Goal: Task Accomplishment & Management: Use online tool/utility

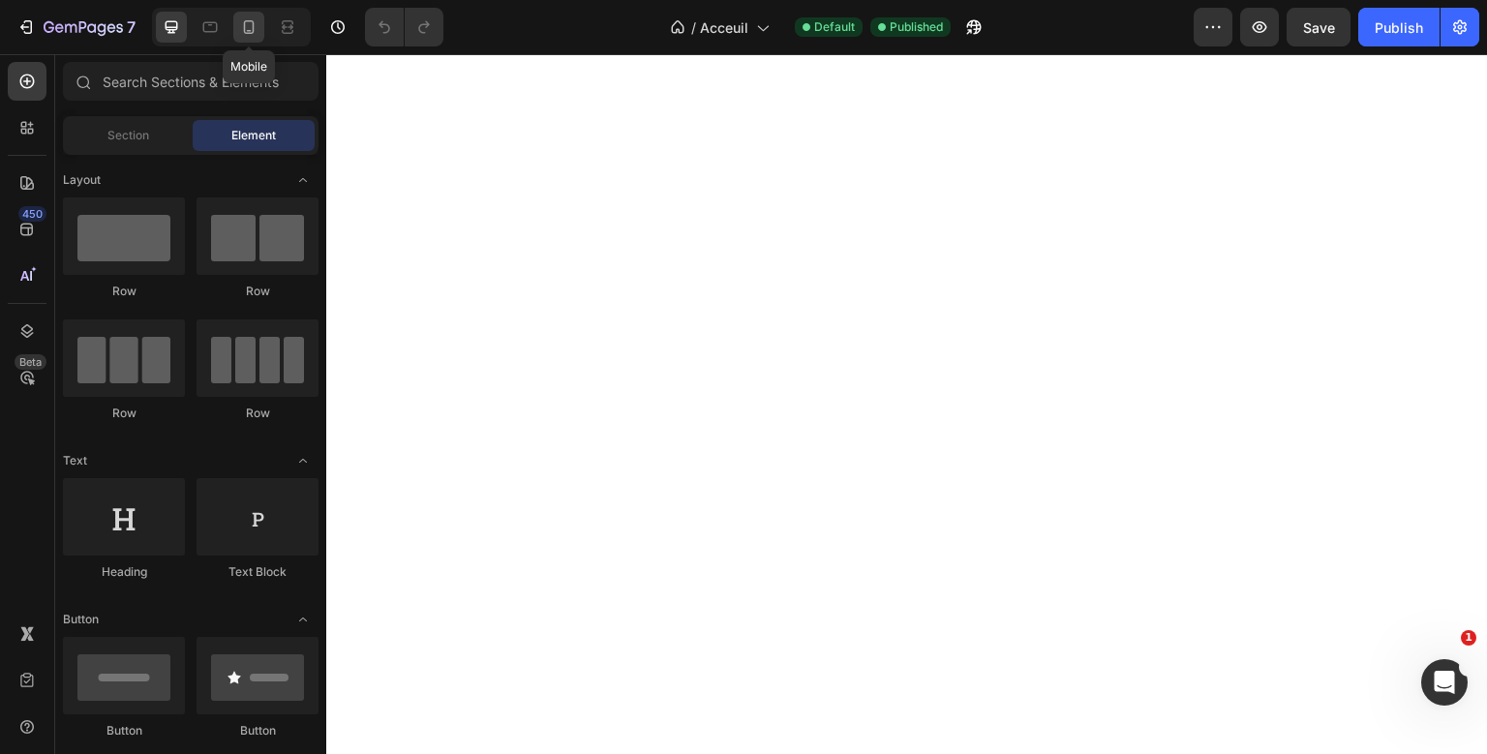
click at [252, 18] on icon at bounding box center [248, 26] width 19 height 19
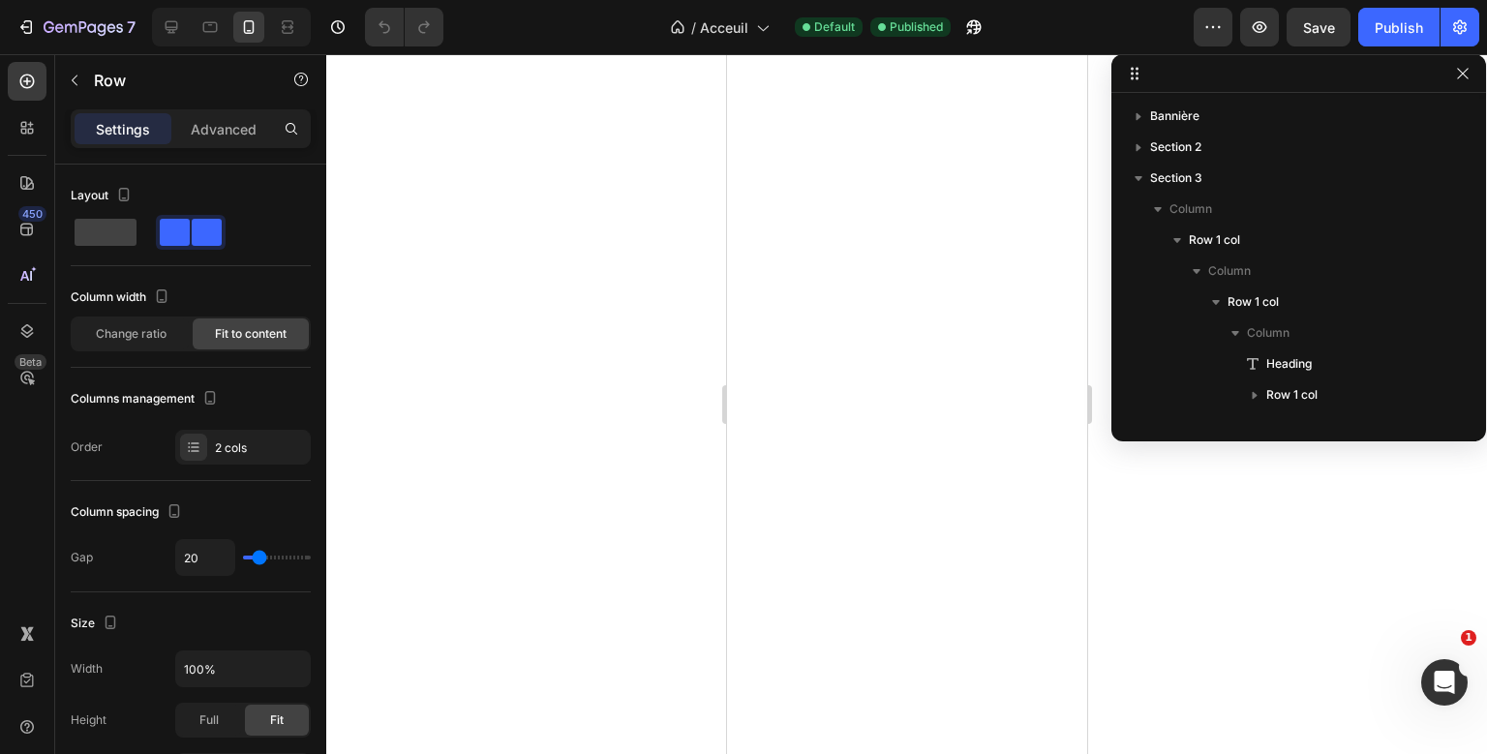
scroll to position [242, 0]
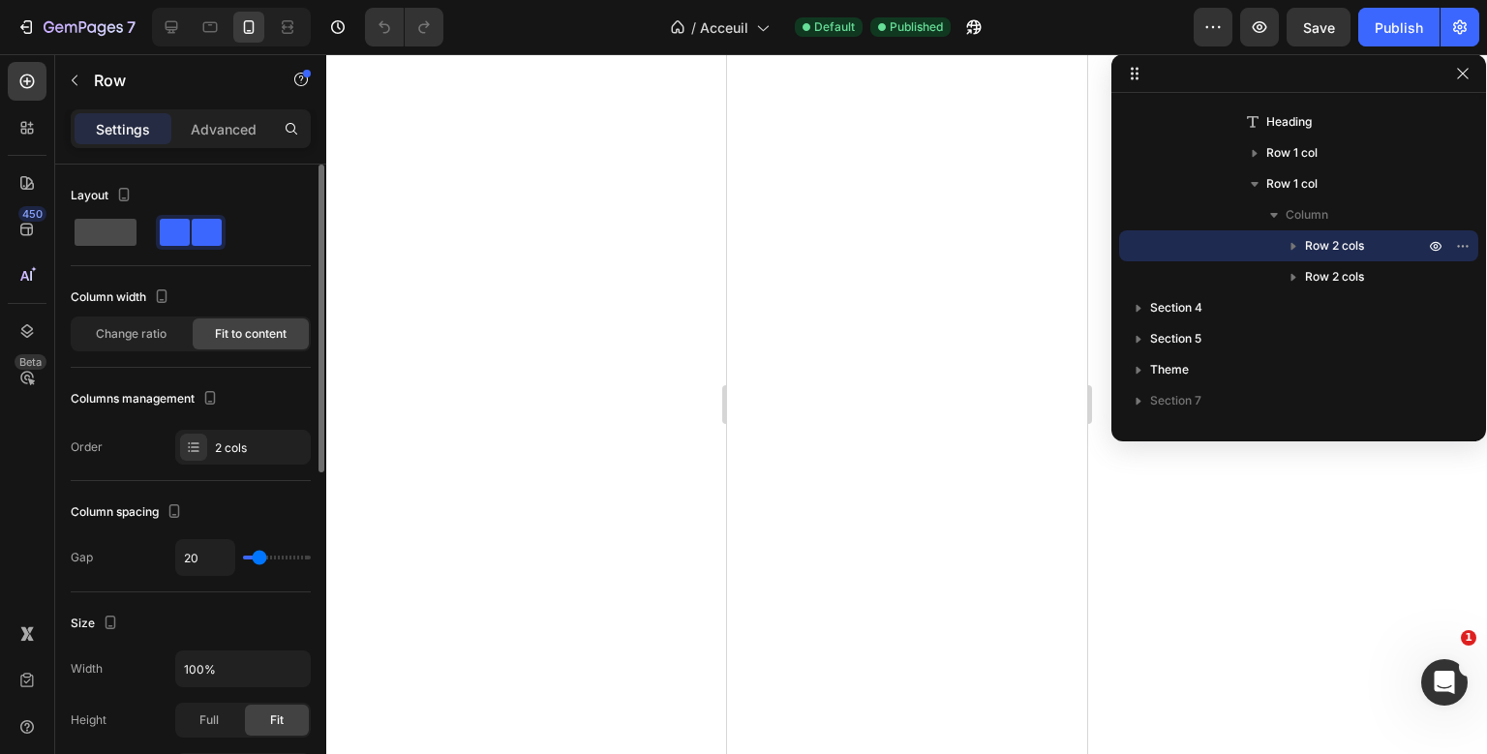
click at [106, 226] on span at bounding box center [106, 232] width 62 height 27
type input "16"
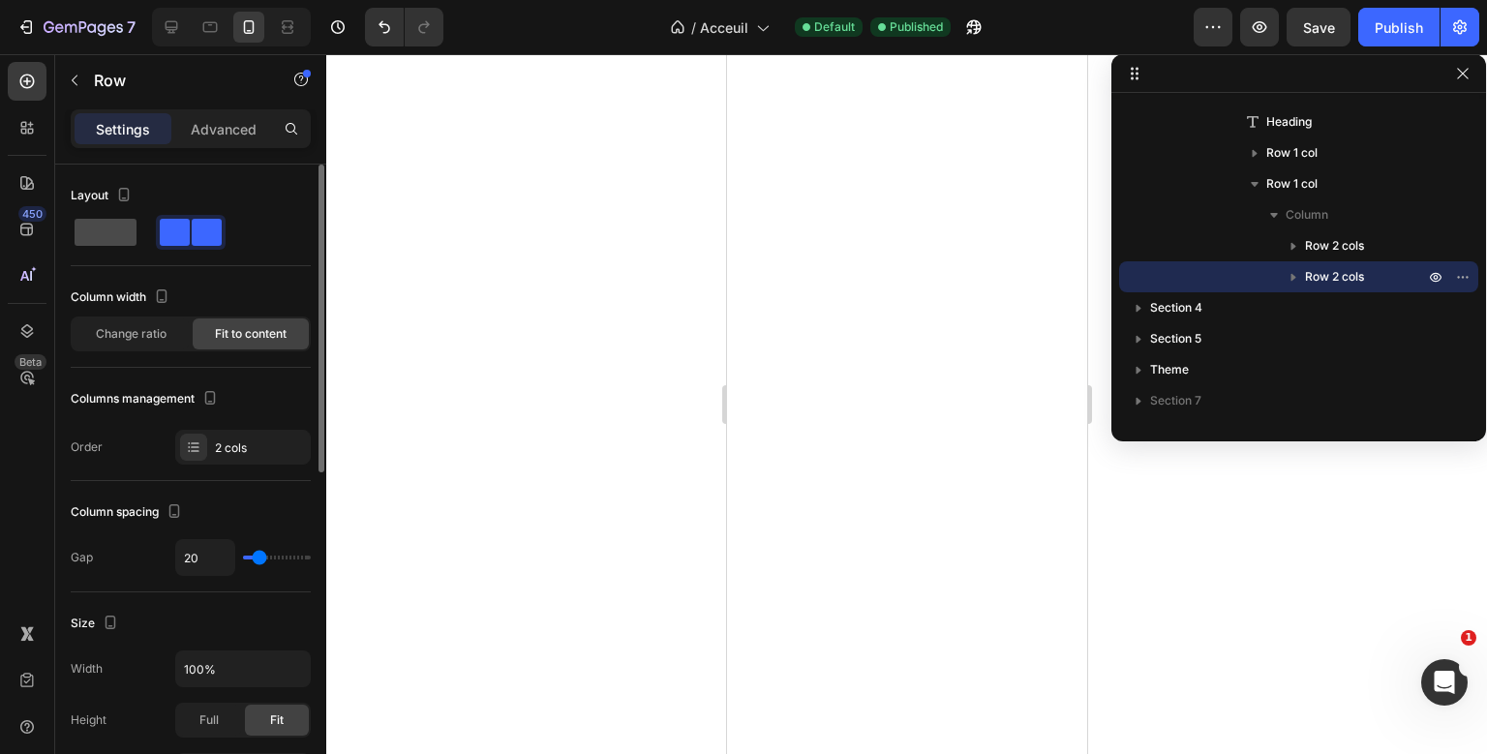
click at [156, 246] on div at bounding box center [191, 232] width 70 height 35
type input "16"
click at [247, 145] on div "Settings Advanced" at bounding box center [191, 128] width 240 height 39
click at [250, 138] on p "Advanced" at bounding box center [224, 129] width 66 height 20
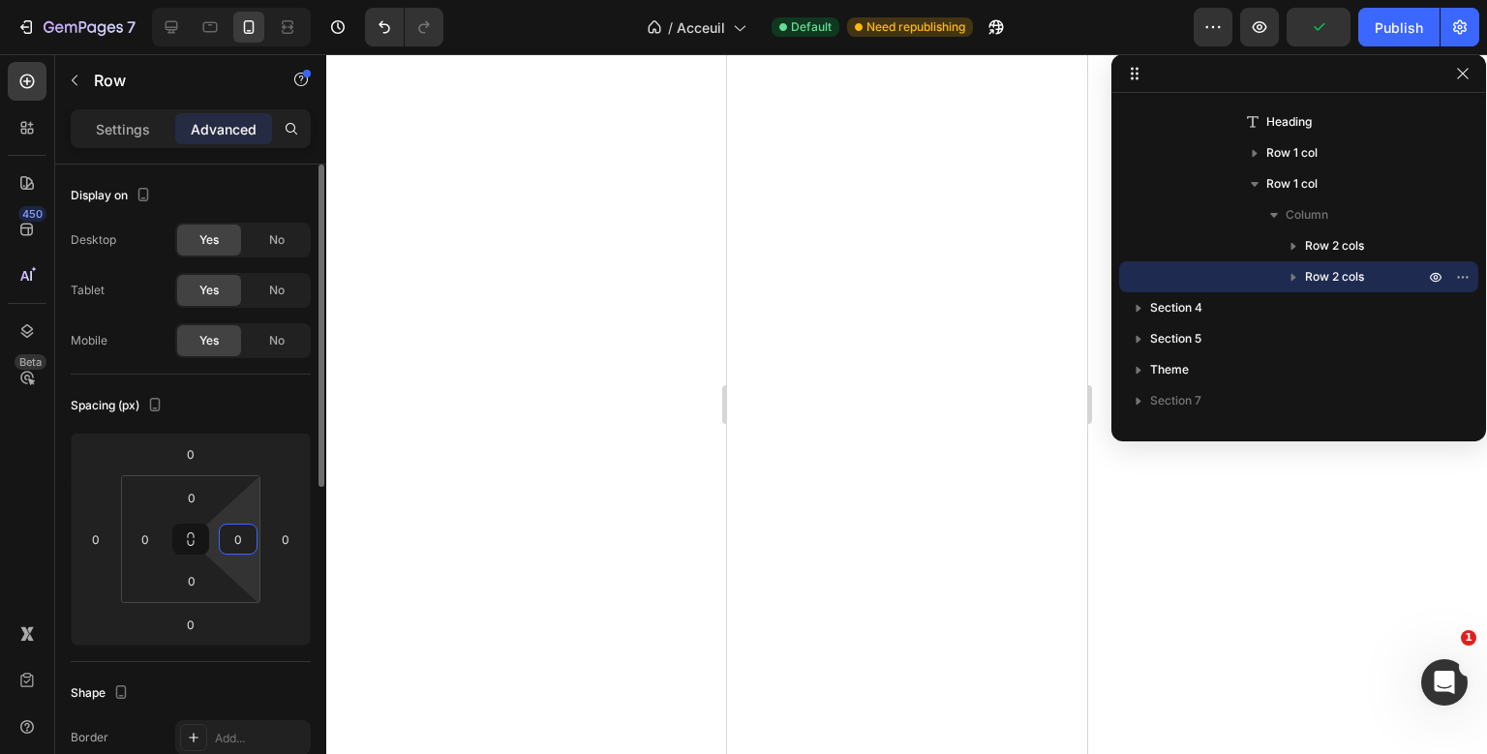
click at [227, 537] on input "0" at bounding box center [238, 539] width 29 height 29
type input "5"
type input "10"
click at [150, 534] on input "0" at bounding box center [145, 539] width 29 height 29
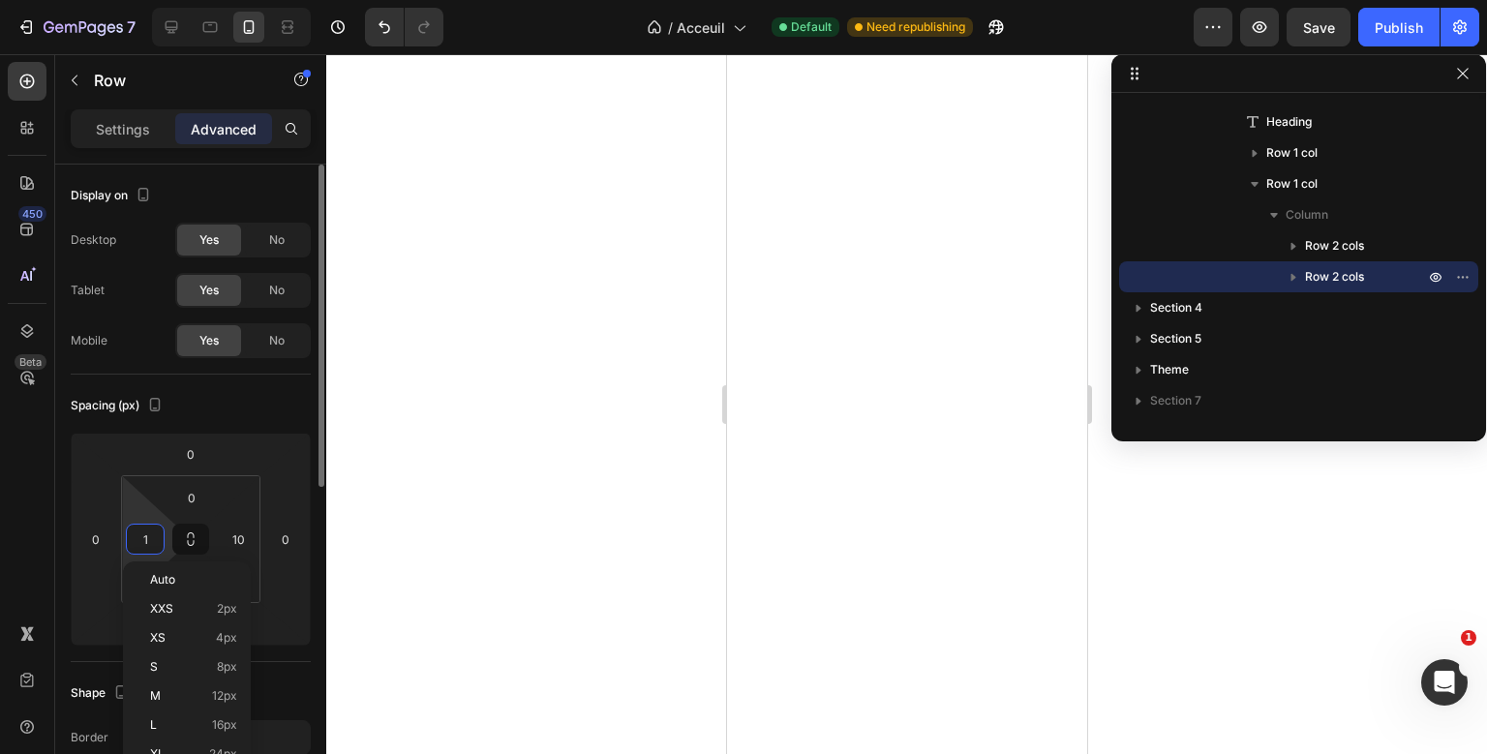
type input "10"
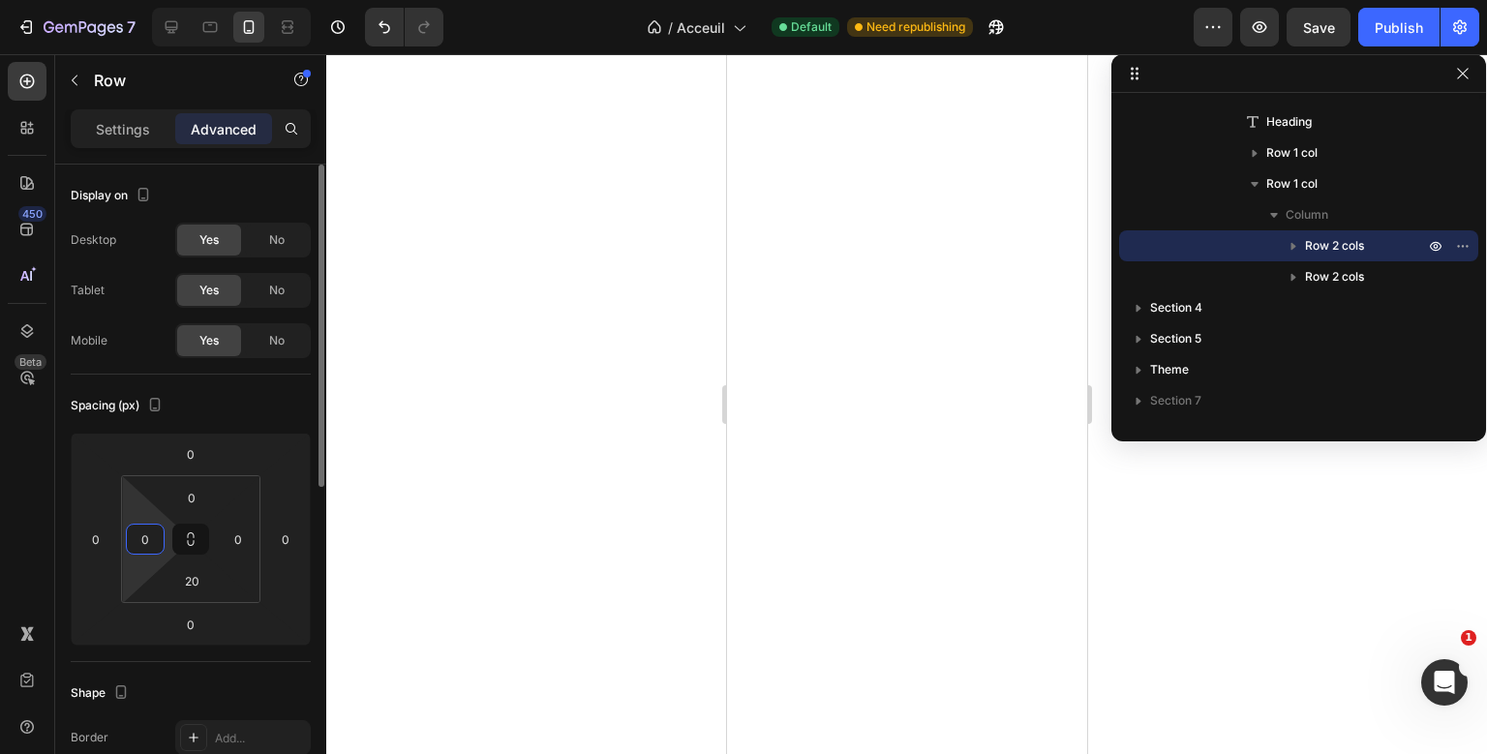
click at [148, 543] on input "0" at bounding box center [145, 539] width 29 height 29
type input "10"
click at [225, 532] on input "0" at bounding box center [238, 539] width 29 height 29
type input "10"
click at [196, 582] on input "20" at bounding box center [191, 580] width 39 height 29
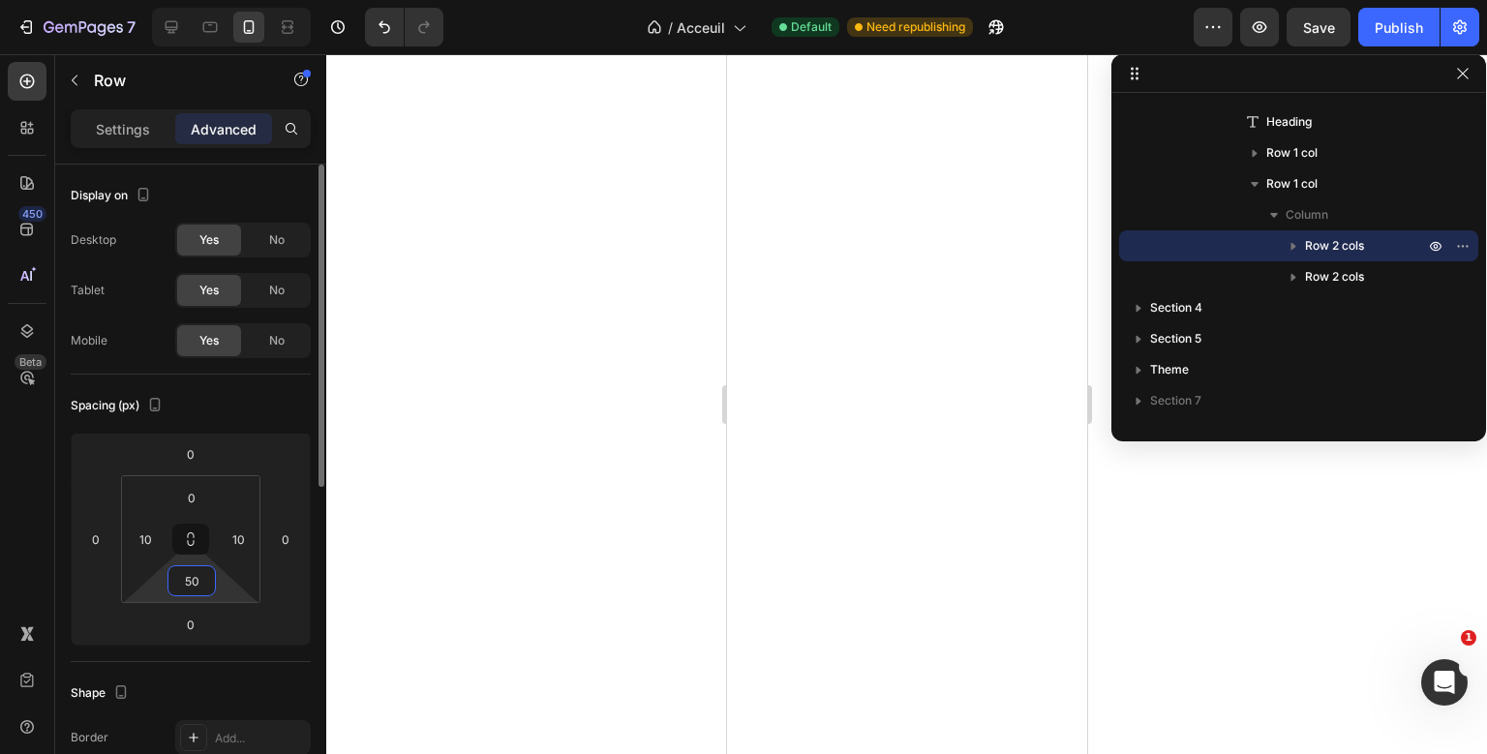
type input "5"
type input "20"
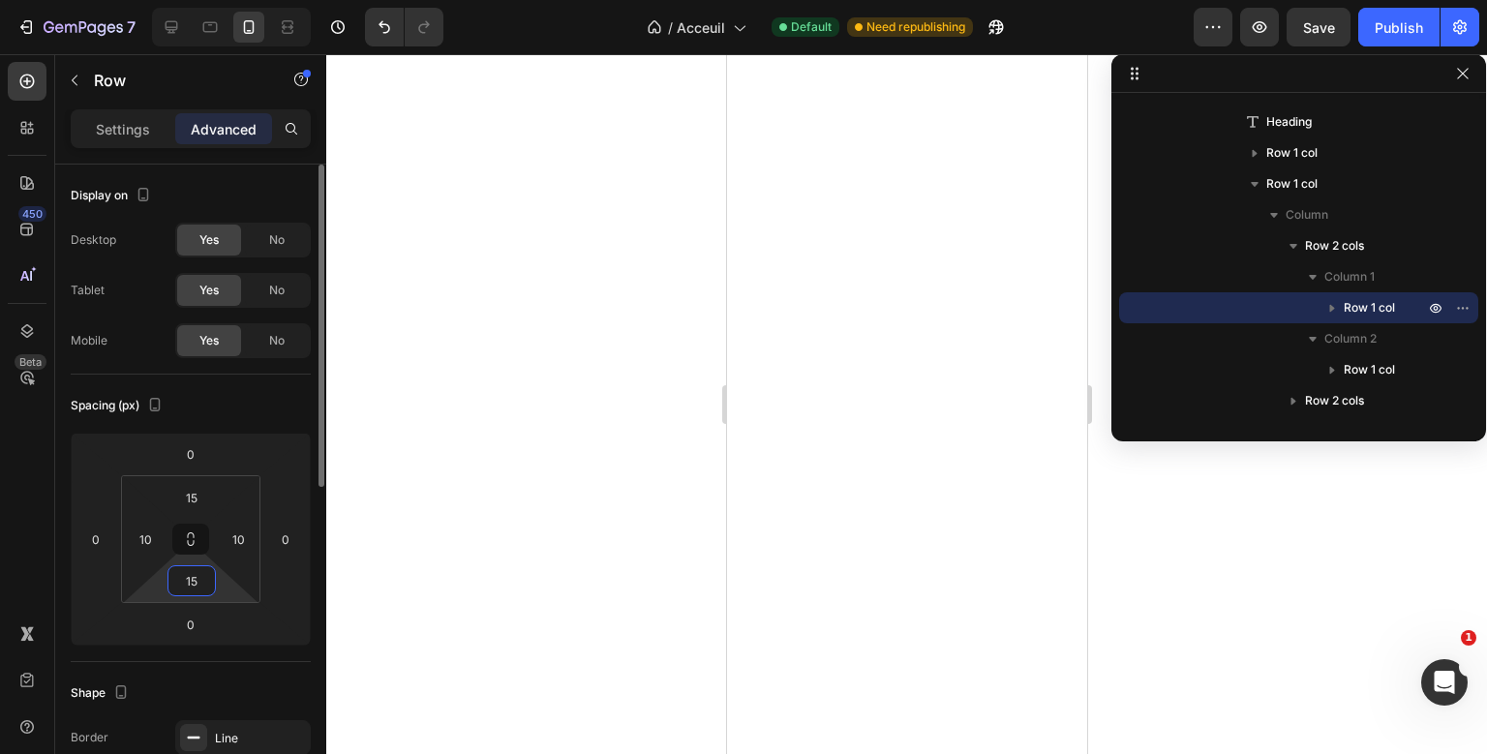
click at [192, 593] on input "15" at bounding box center [191, 580] width 39 height 29
type input "5"
type input "0"
click at [190, 498] on input "15" at bounding box center [191, 497] width 39 height 29
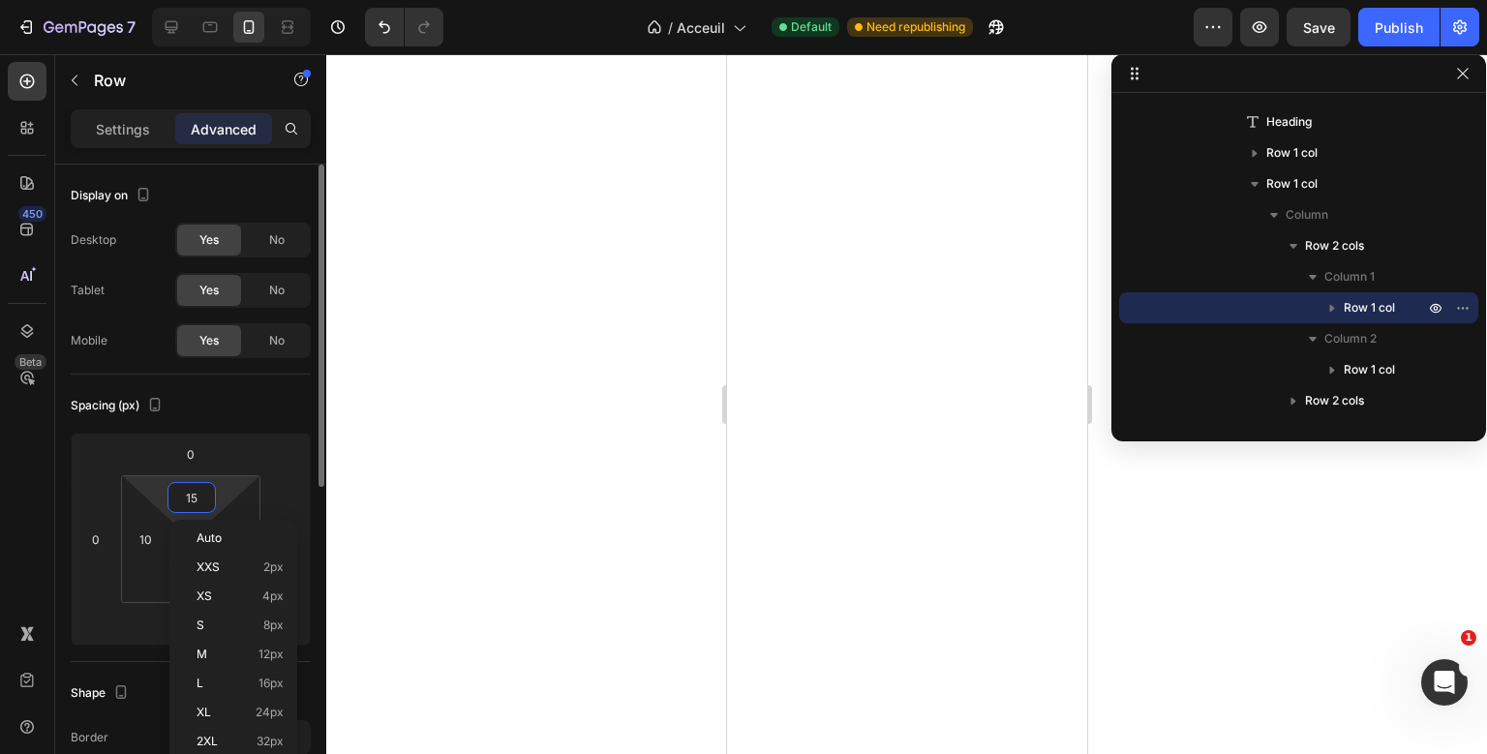
type input "0"
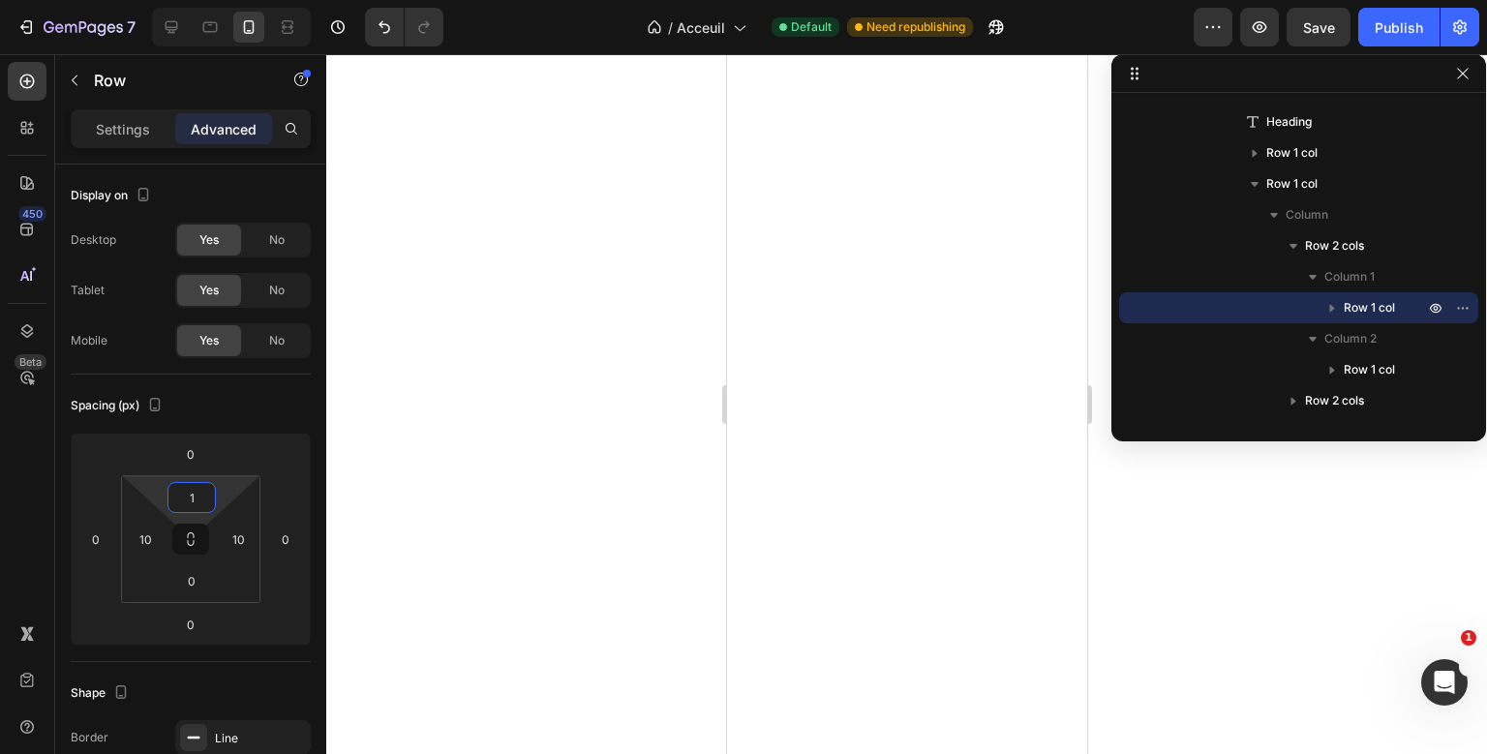
type input "10"
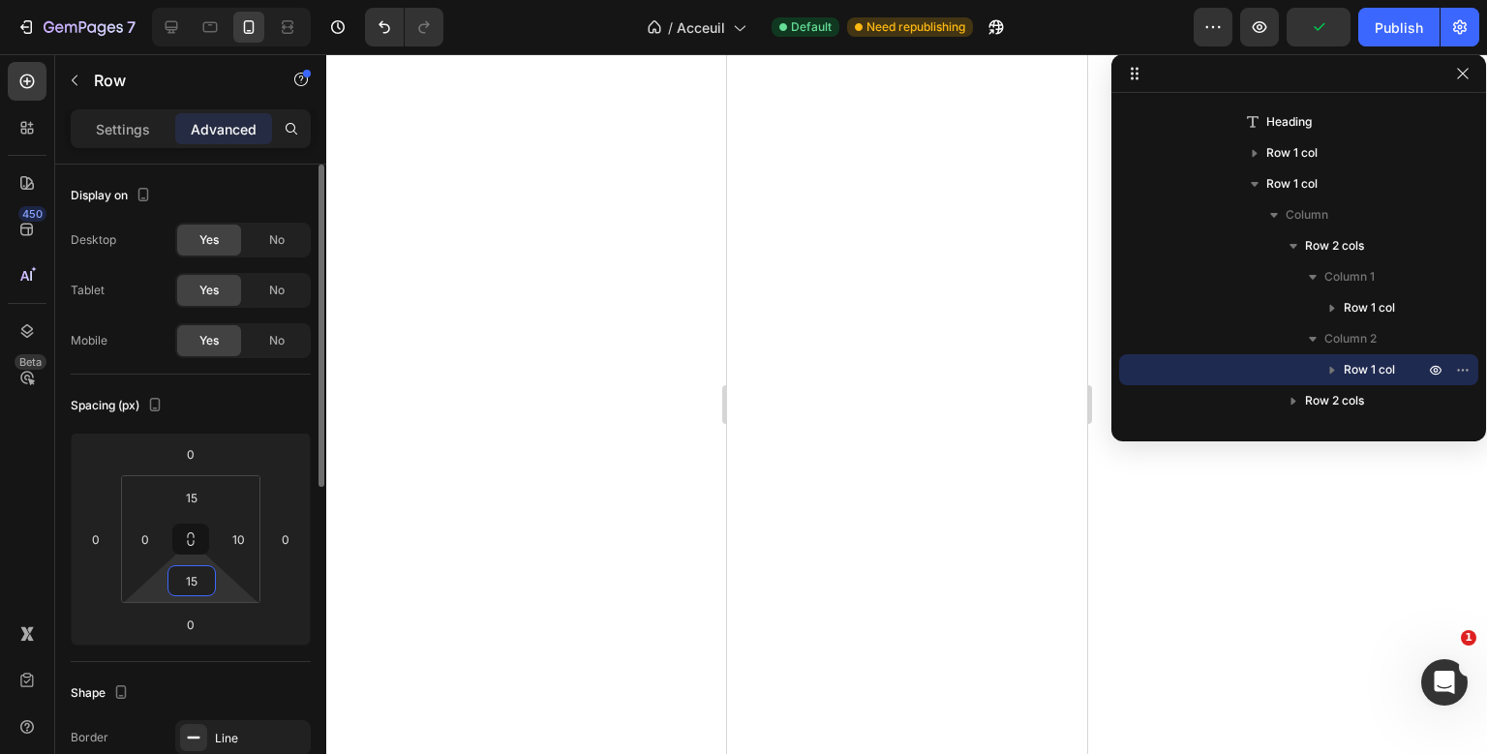
click at [203, 571] on input "15" at bounding box center [191, 580] width 39 height 29
type input "0"
click at [195, 505] on input "15" at bounding box center [191, 497] width 39 height 29
type input "10"
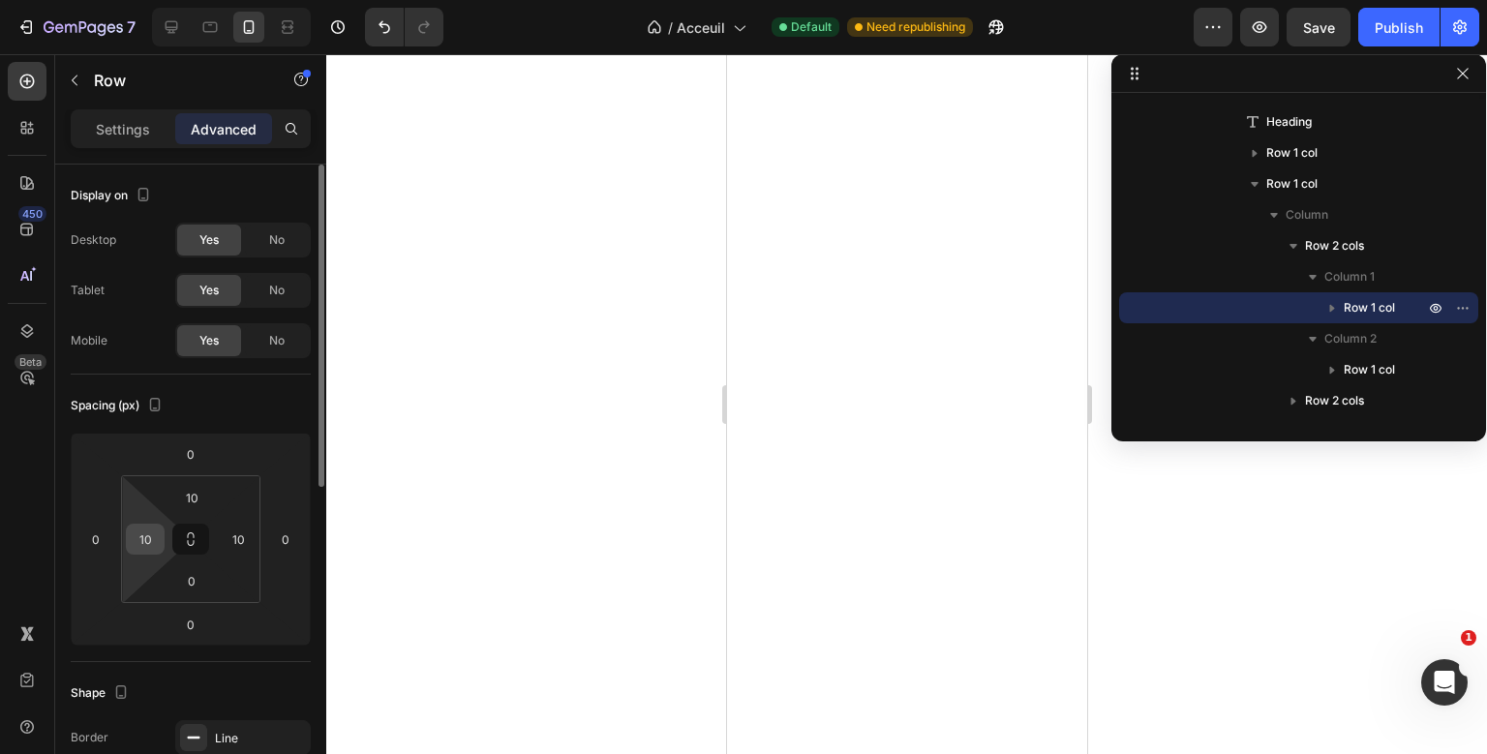
click at [161, 538] on div "10" at bounding box center [145, 539] width 39 height 31
click at [152, 536] on input "10" at bounding box center [145, 539] width 29 height 29
type input "0"
click at [246, 544] on input "10" at bounding box center [238, 539] width 29 height 29
type input "0"
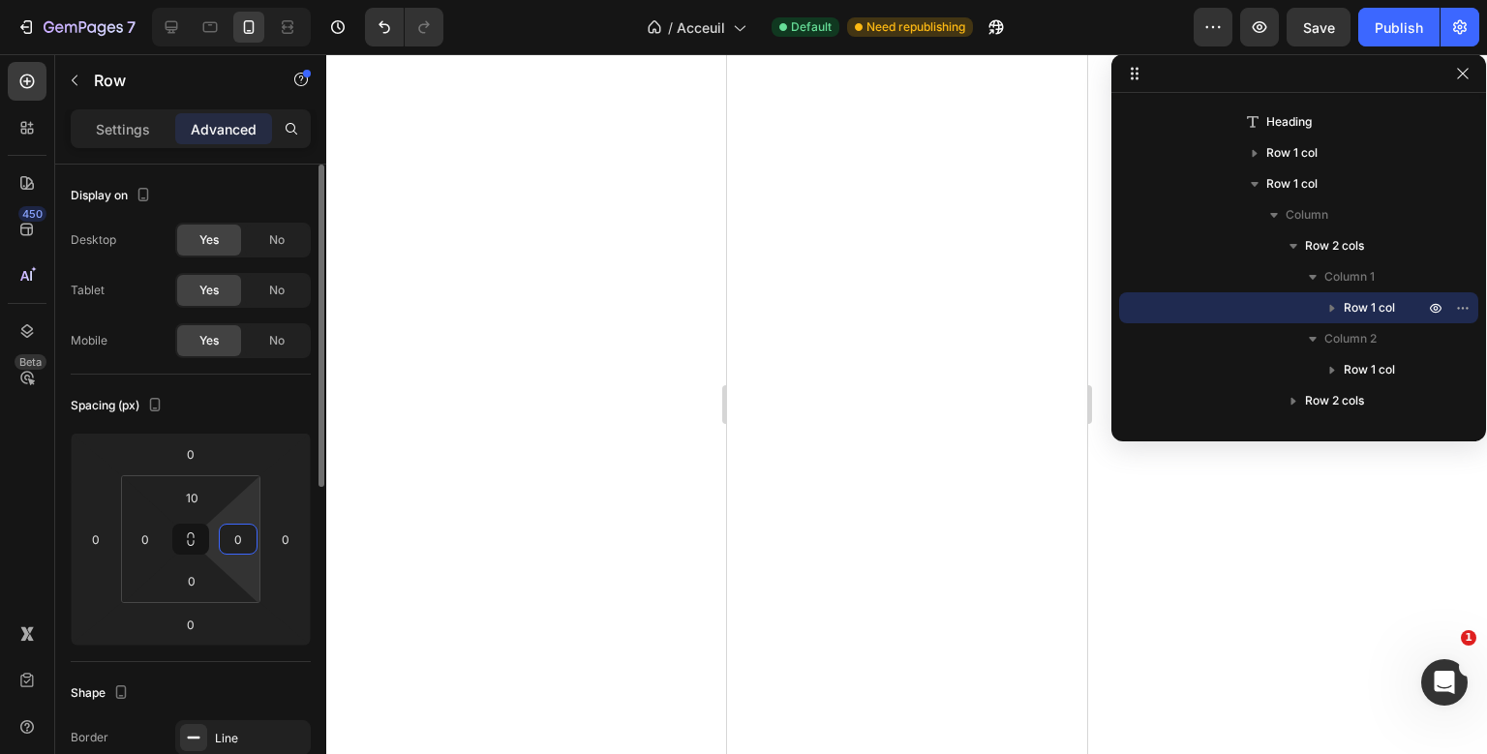
click at [271, 406] on div "Spacing (px)" at bounding box center [191, 405] width 240 height 31
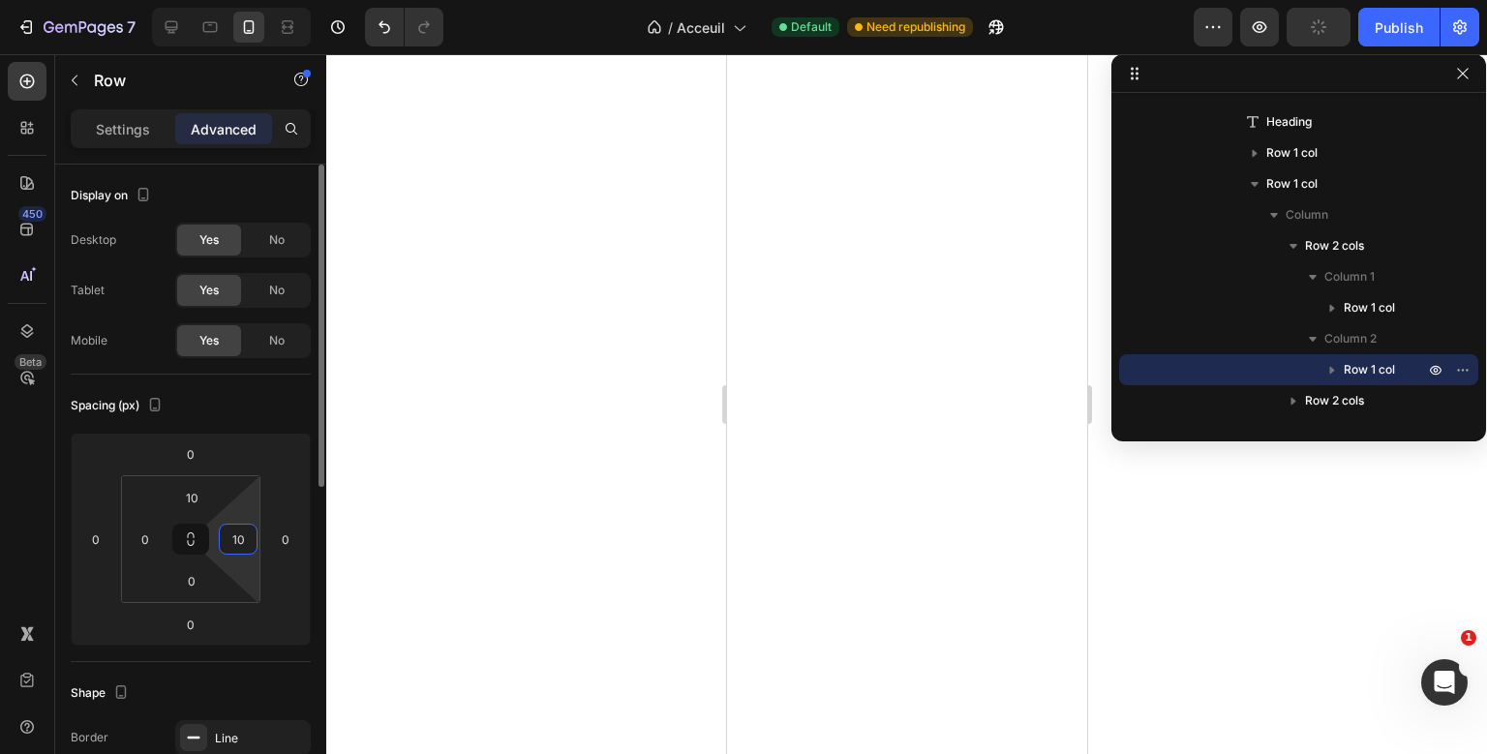
click at [235, 532] on input "10" at bounding box center [238, 539] width 29 height 29
type input "0"
click at [285, 408] on div "Spacing (px)" at bounding box center [191, 405] width 240 height 31
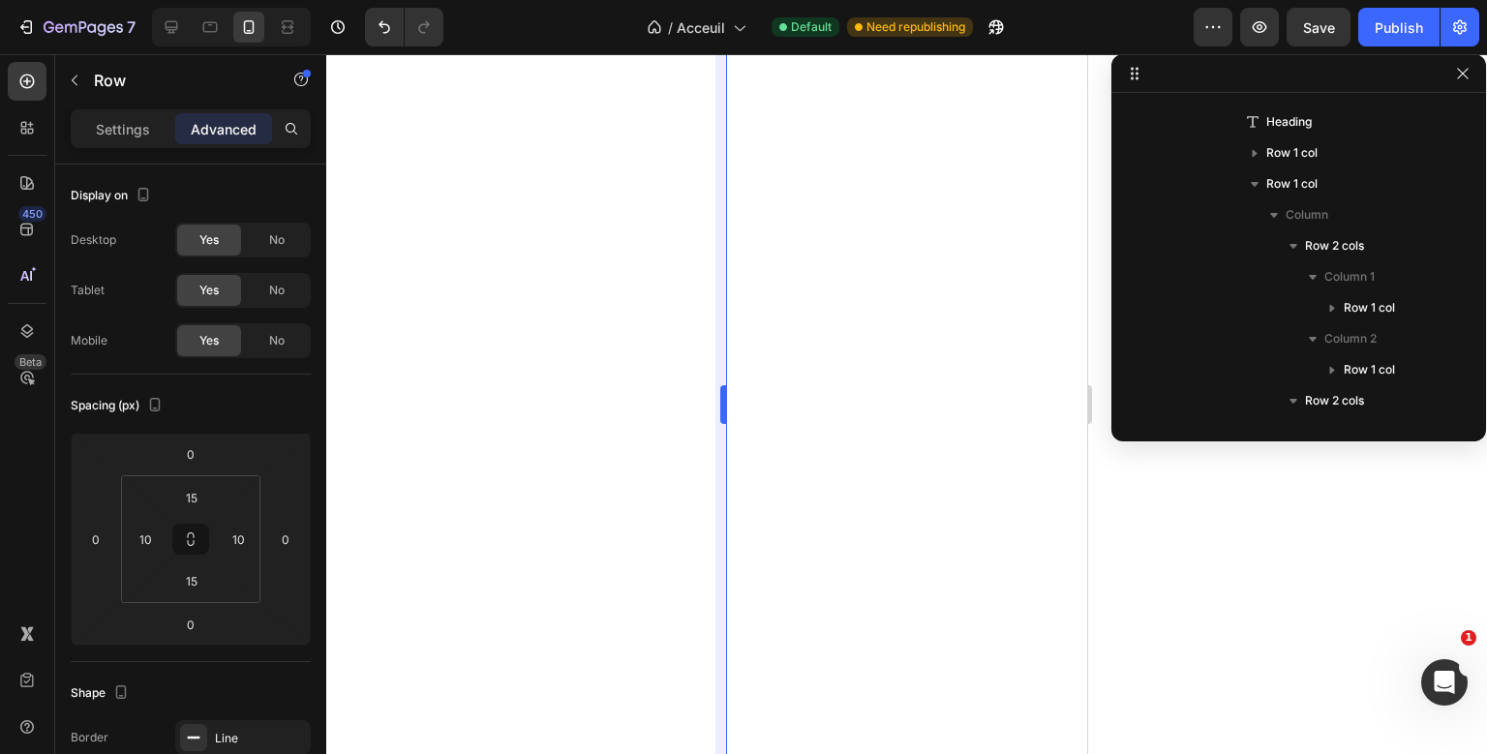
scroll to position [459, 0]
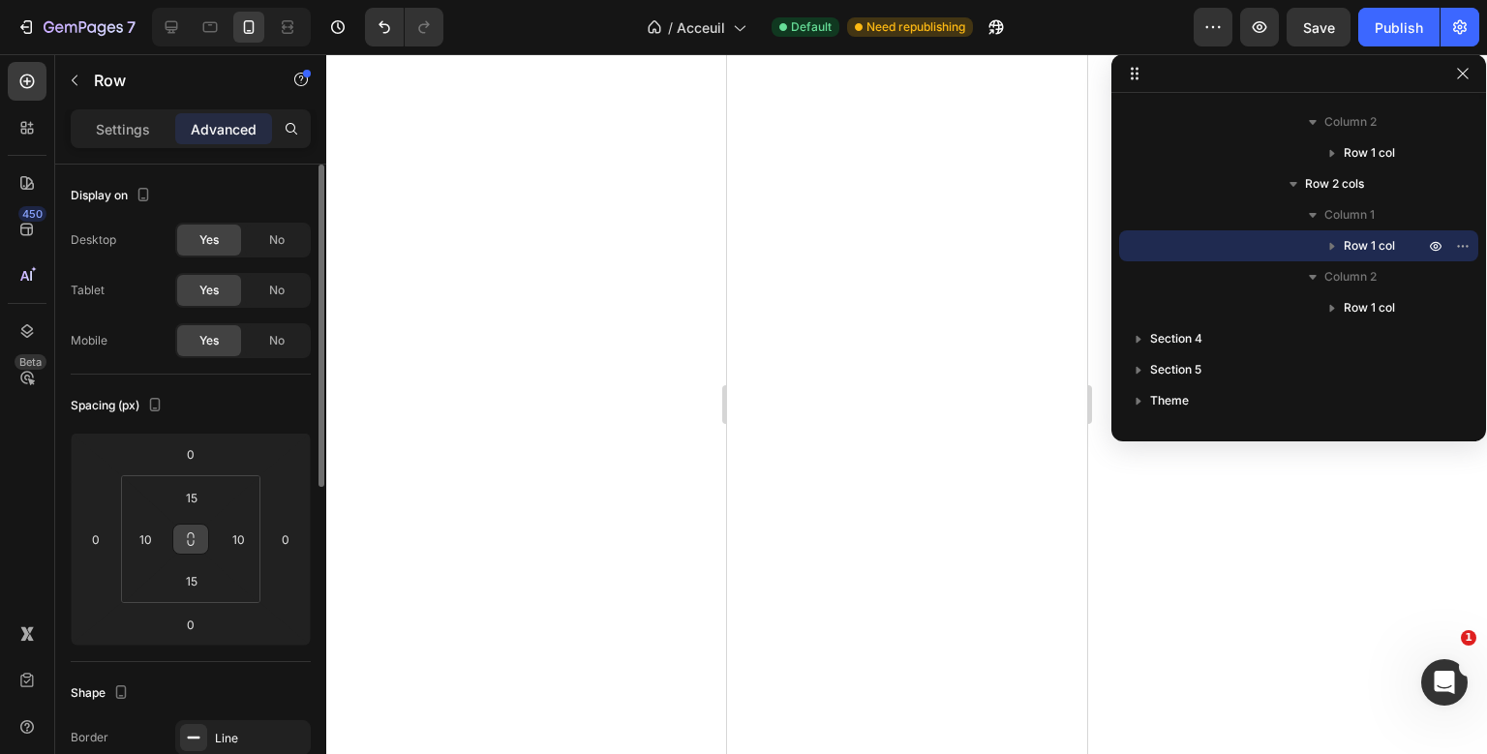
click at [199, 537] on button at bounding box center [190, 539] width 37 height 31
click at [234, 532] on input "10" at bounding box center [238, 539] width 29 height 29
type input "0"
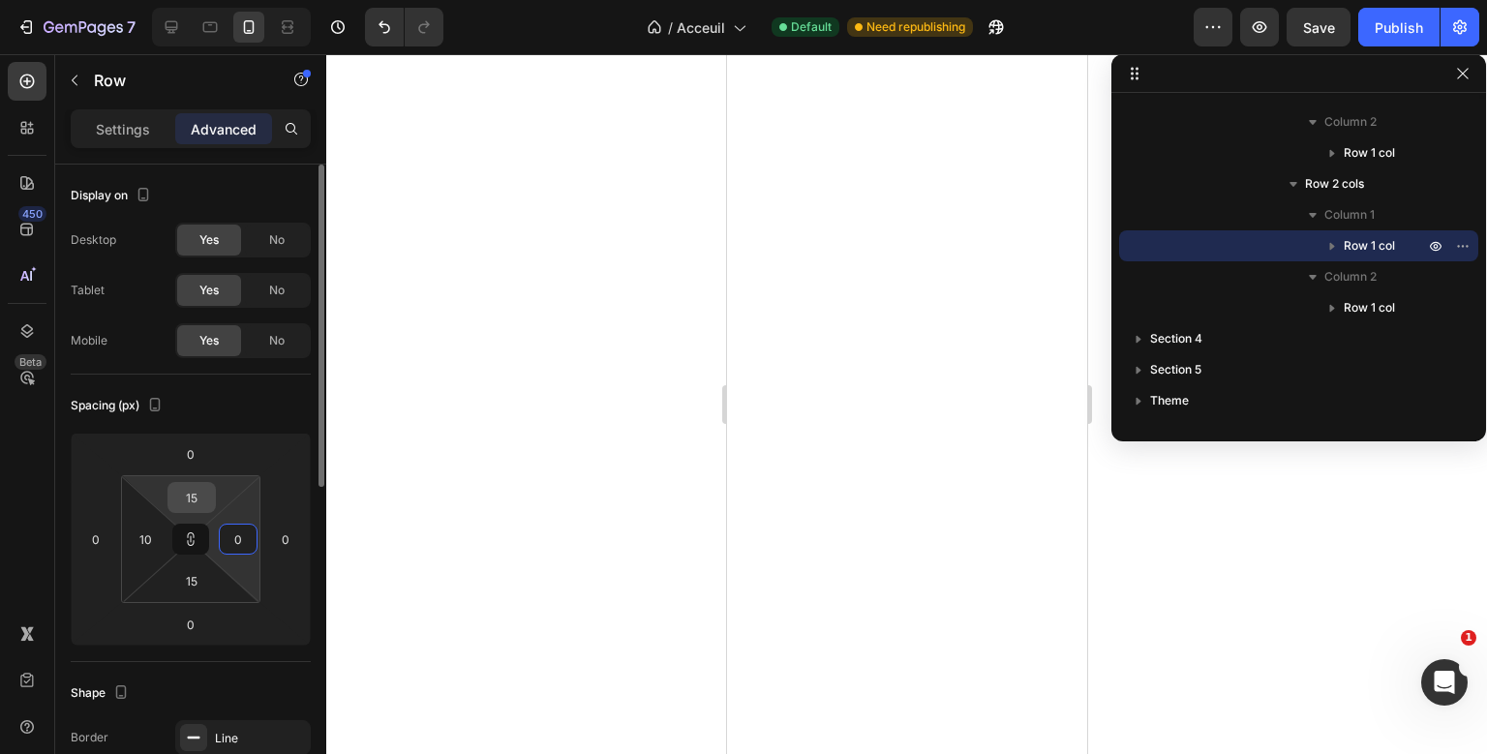
type input "0"
click at [194, 499] on input "0" at bounding box center [191, 497] width 39 height 29
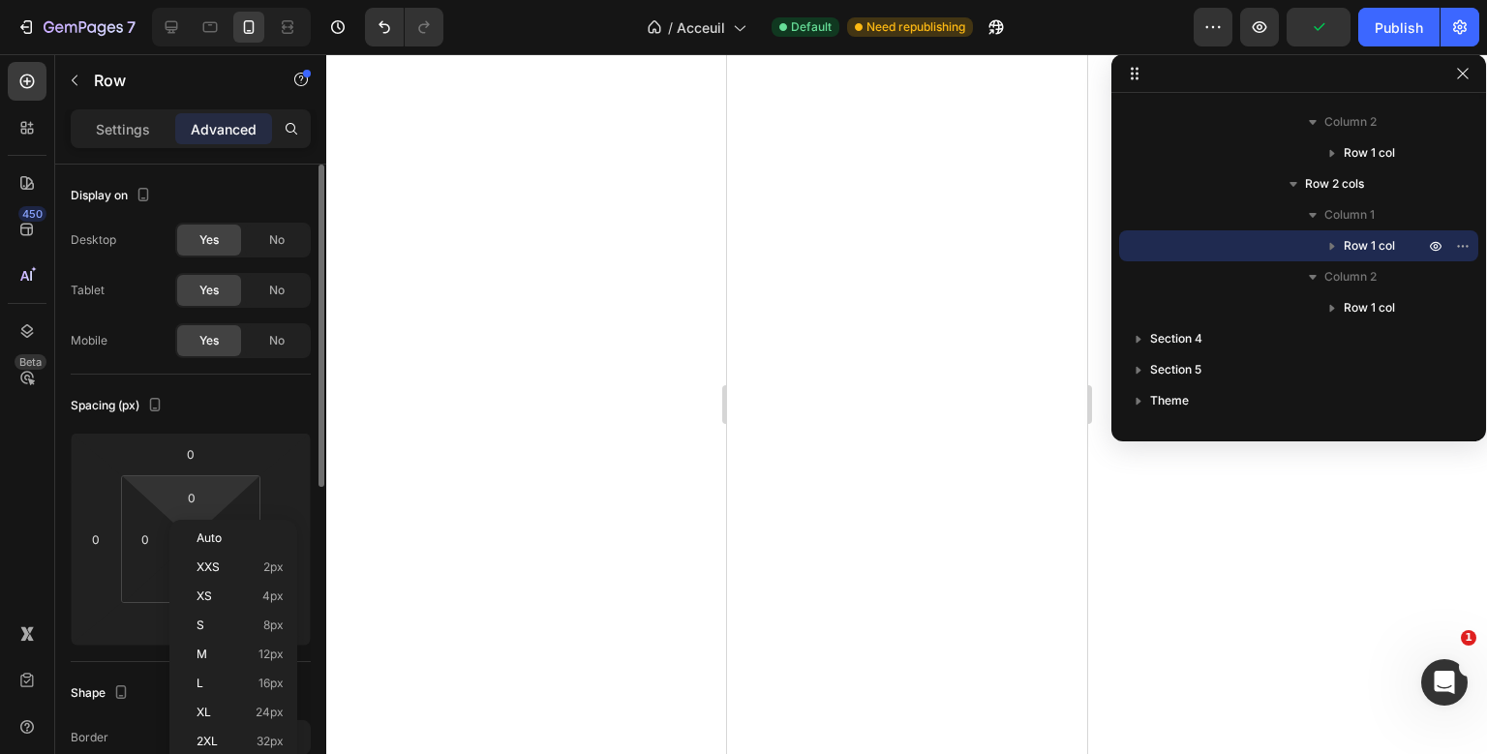
click at [264, 419] on div "Spacing (px)" at bounding box center [191, 405] width 240 height 31
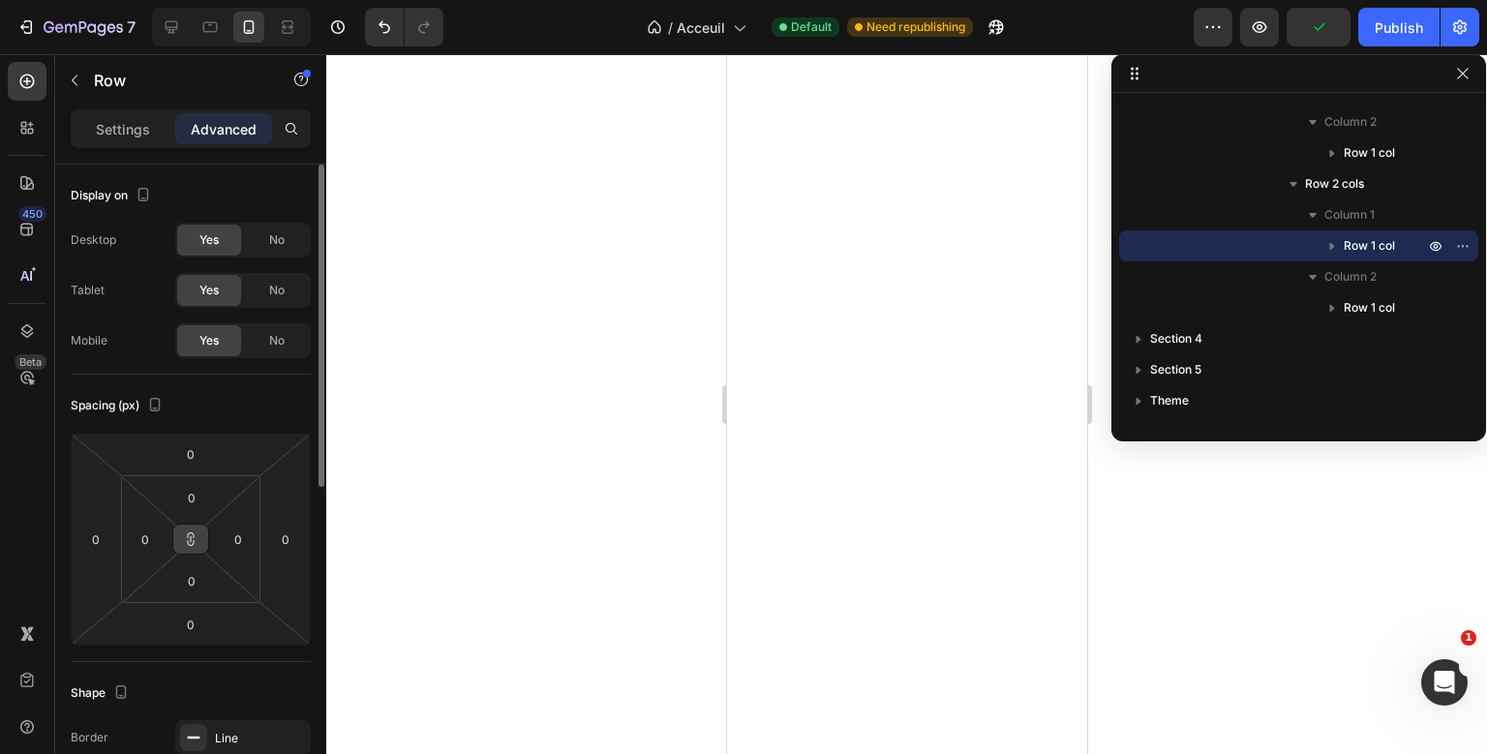
click at [187, 536] on icon at bounding box center [190, 538] width 15 height 15
click at [193, 499] on input "0" at bounding box center [191, 497] width 39 height 29
type input "10"
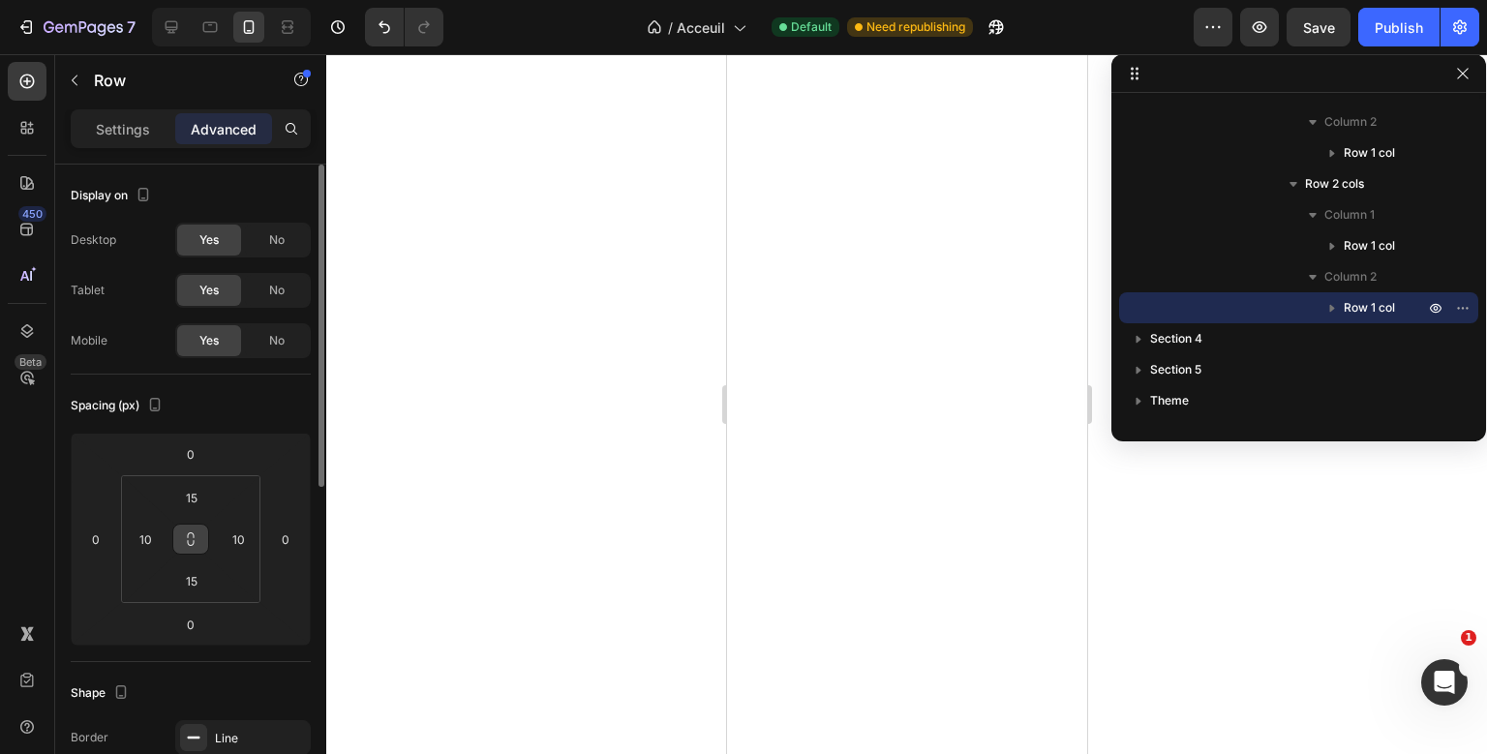
click at [197, 541] on icon at bounding box center [190, 538] width 15 height 15
click at [238, 529] on input "10" at bounding box center [238, 539] width 29 height 29
type input "0"
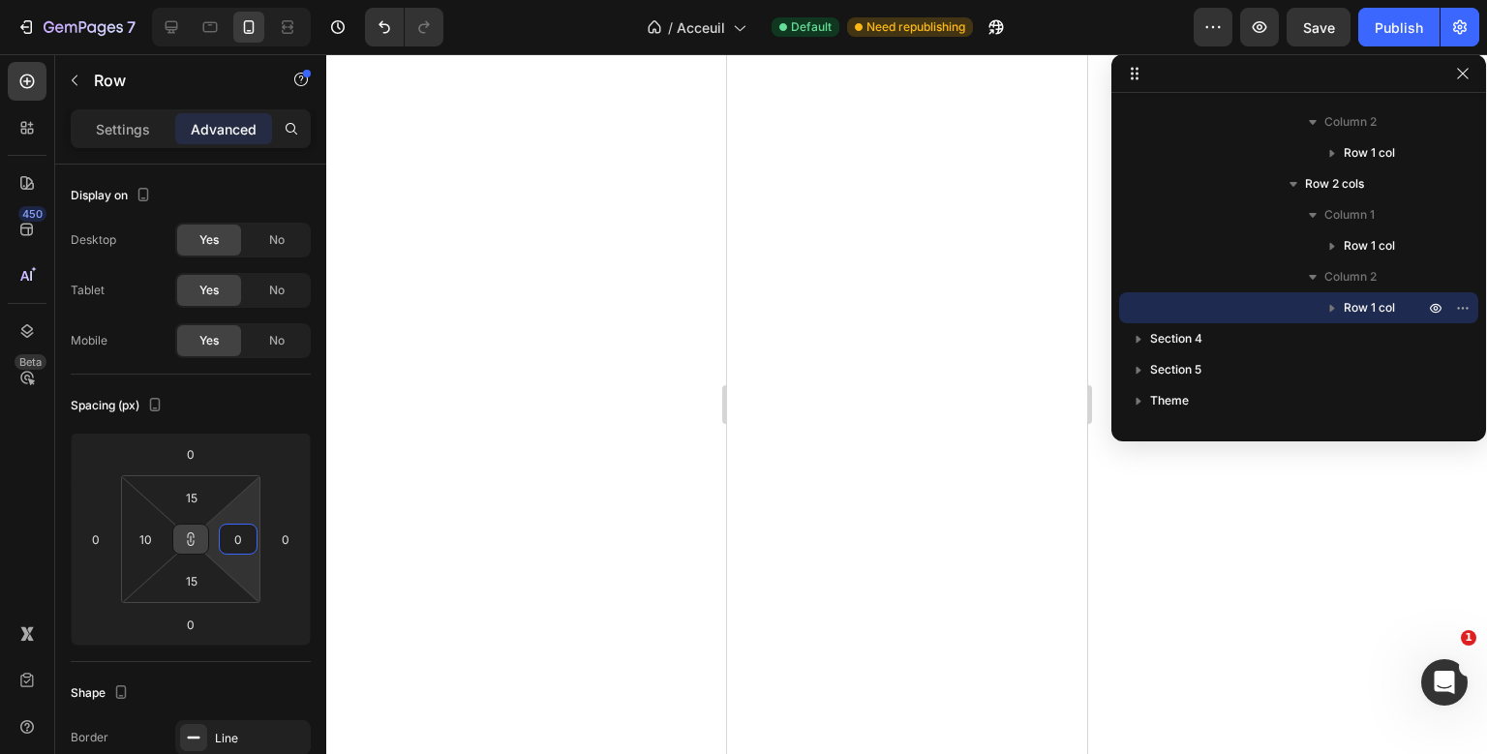
type input "0"
click at [185, 530] on button at bounding box center [190, 539] width 37 height 31
click at [190, 504] on input "0" at bounding box center [191, 497] width 39 height 29
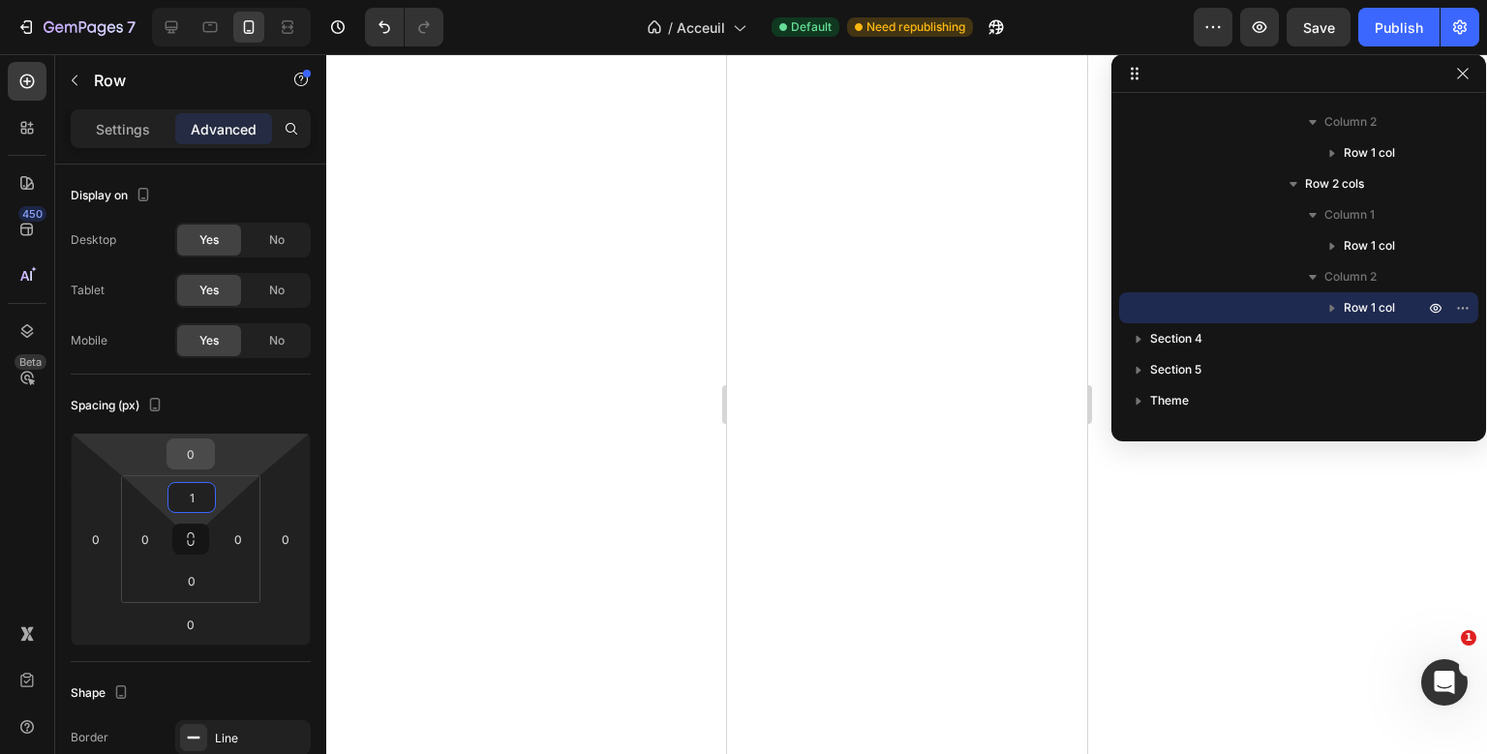
type input "15"
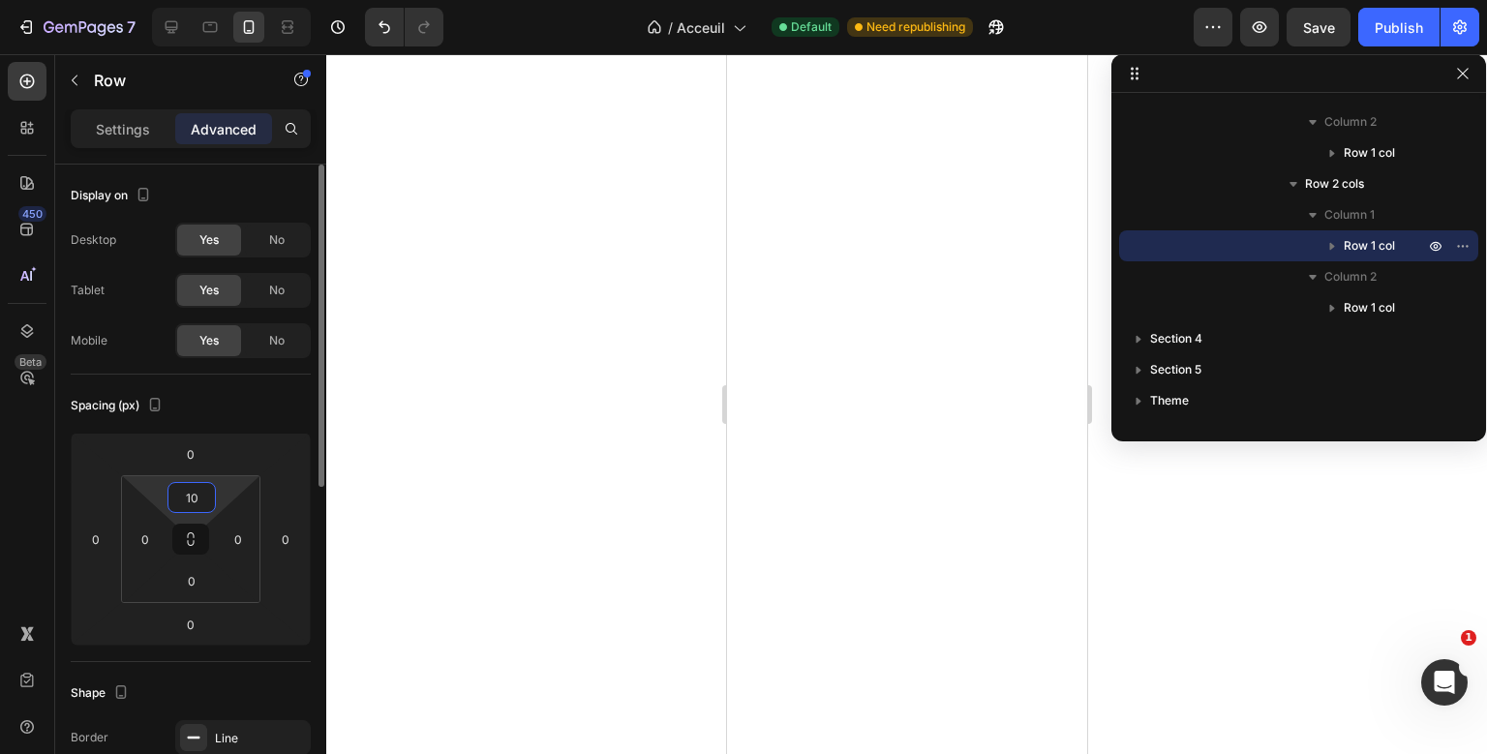
click at [197, 498] on input "10" at bounding box center [191, 497] width 39 height 29
type input "15"
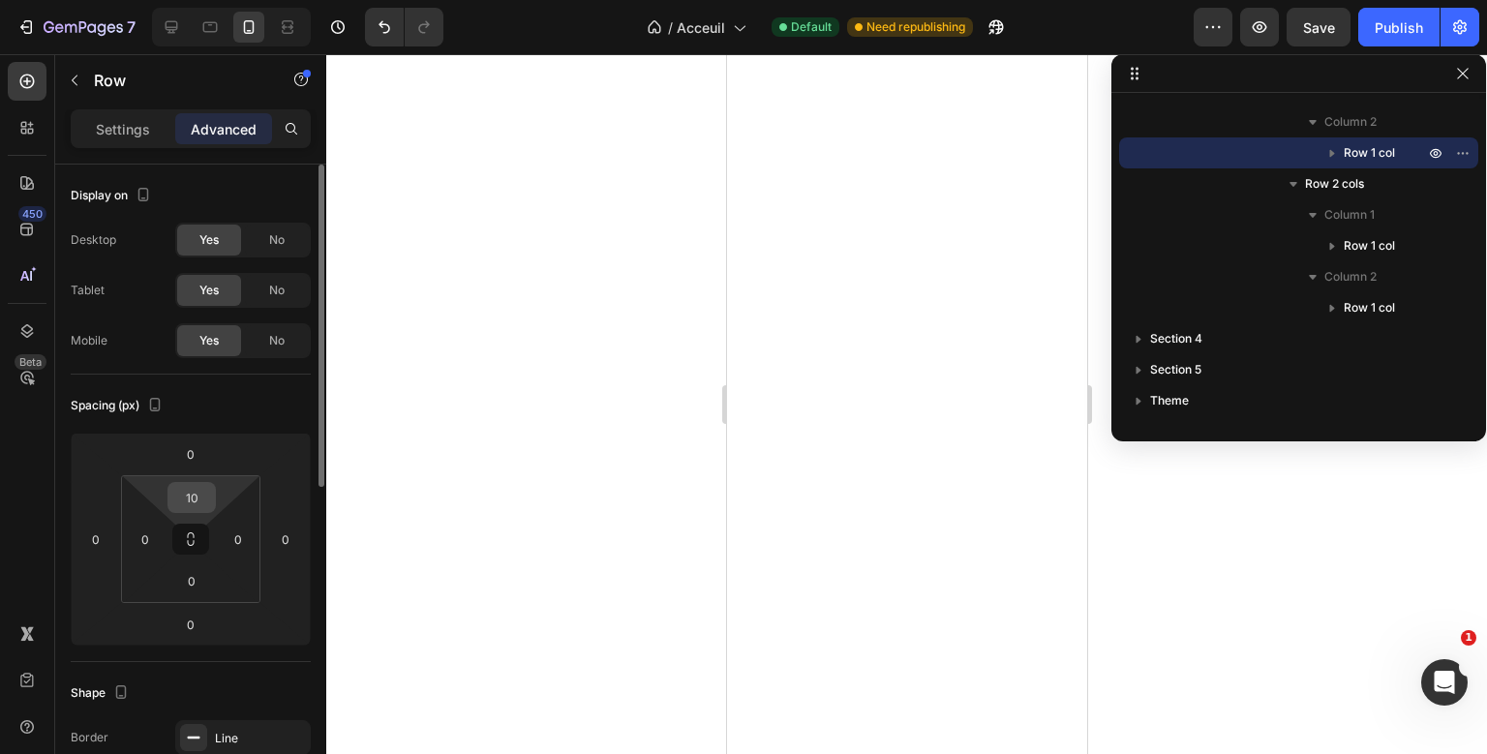
click at [196, 505] on input "10" at bounding box center [191, 497] width 39 height 29
type input "15"
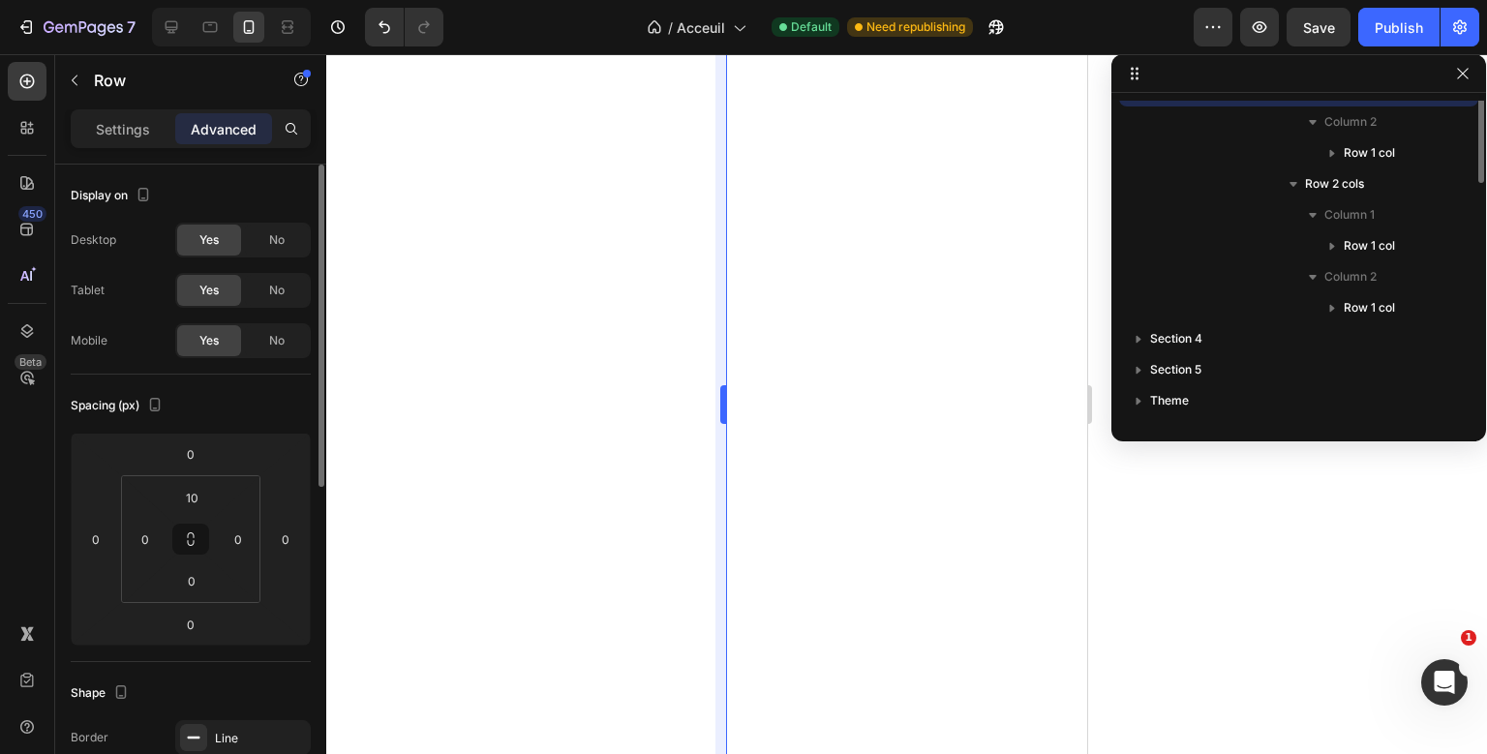
scroll to position [304, 0]
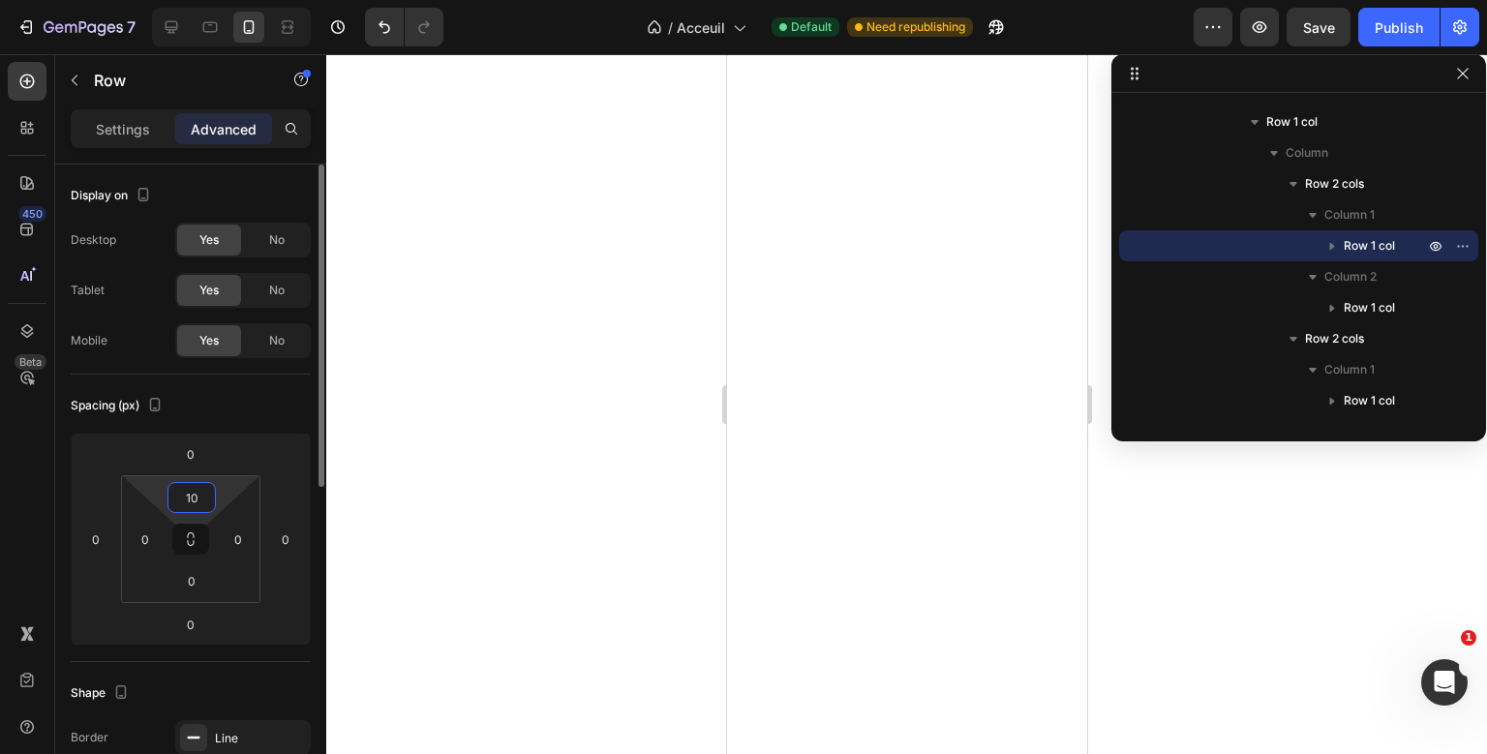
click at [186, 499] on input "10" at bounding box center [191, 497] width 39 height 29
type input "15"
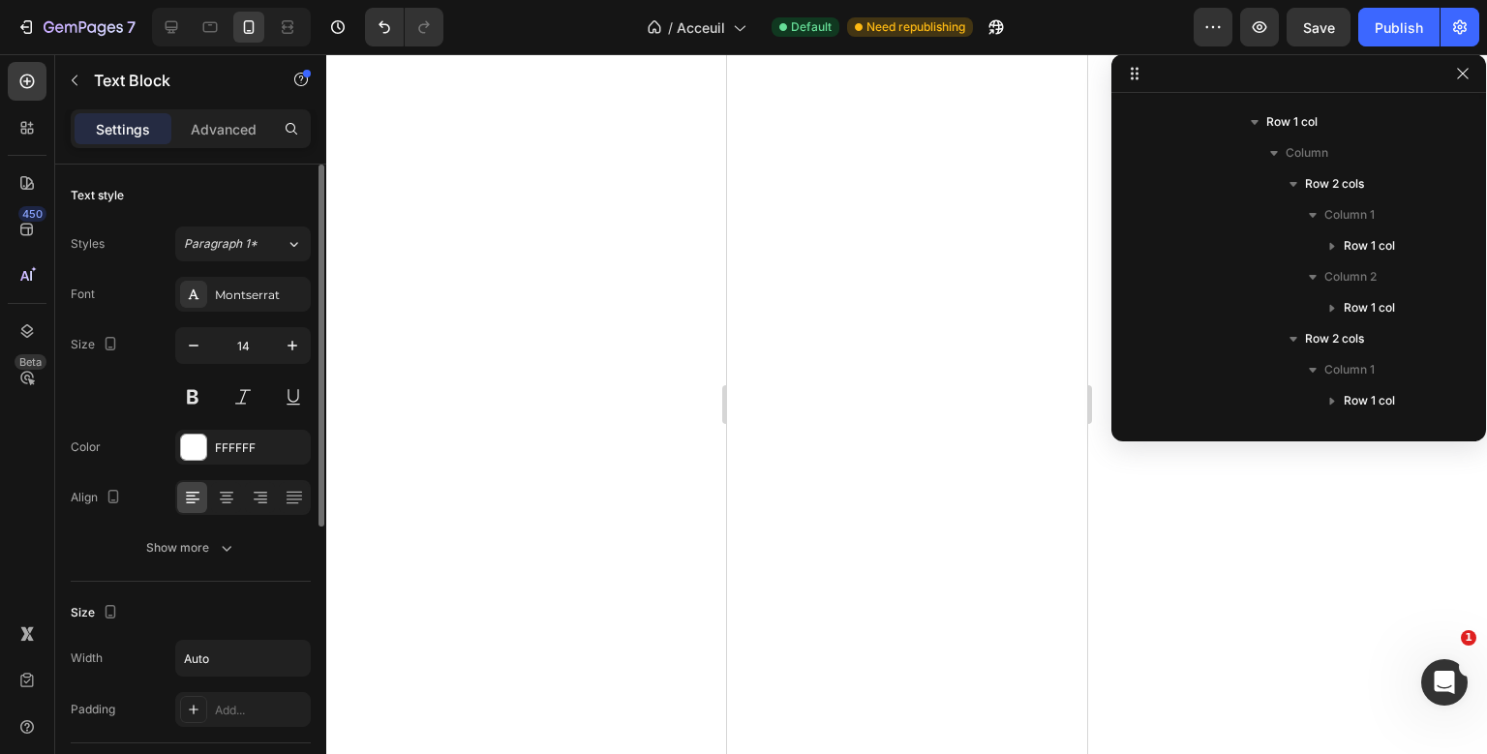
scroll to position [583, 0]
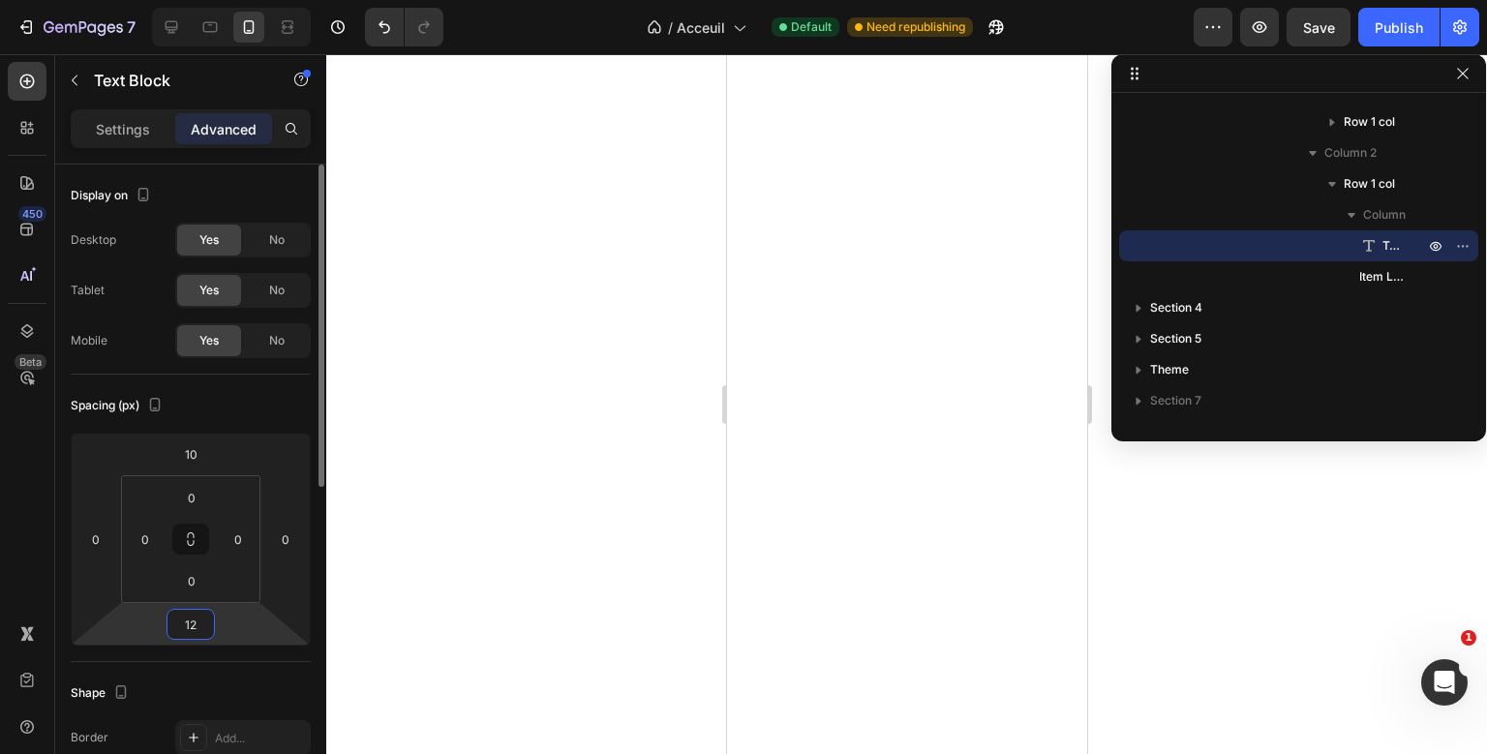
click at [194, 619] on input "12" at bounding box center [190, 624] width 39 height 29
type input "10"
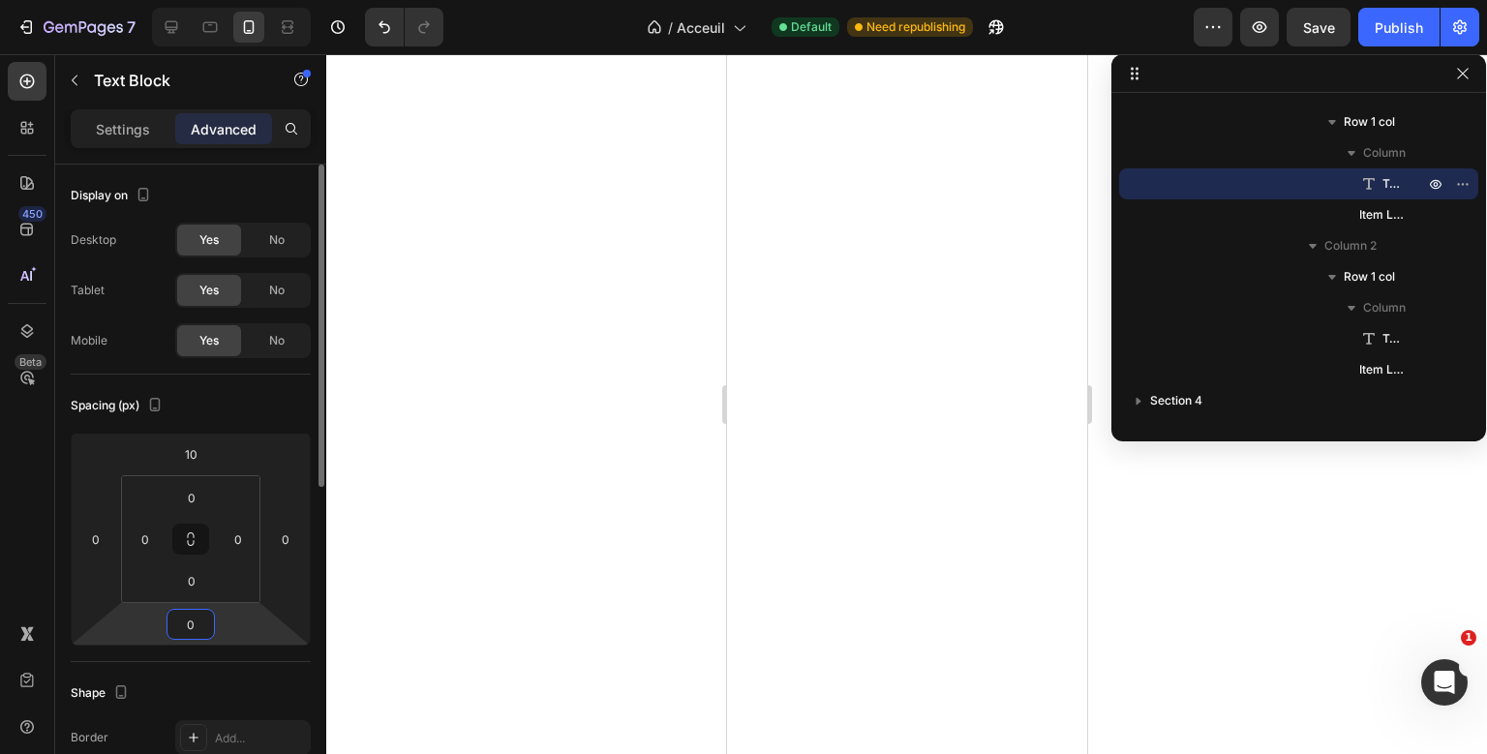
click at [198, 626] on input "0" at bounding box center [190, 624] width 39 height 29
type input "10"
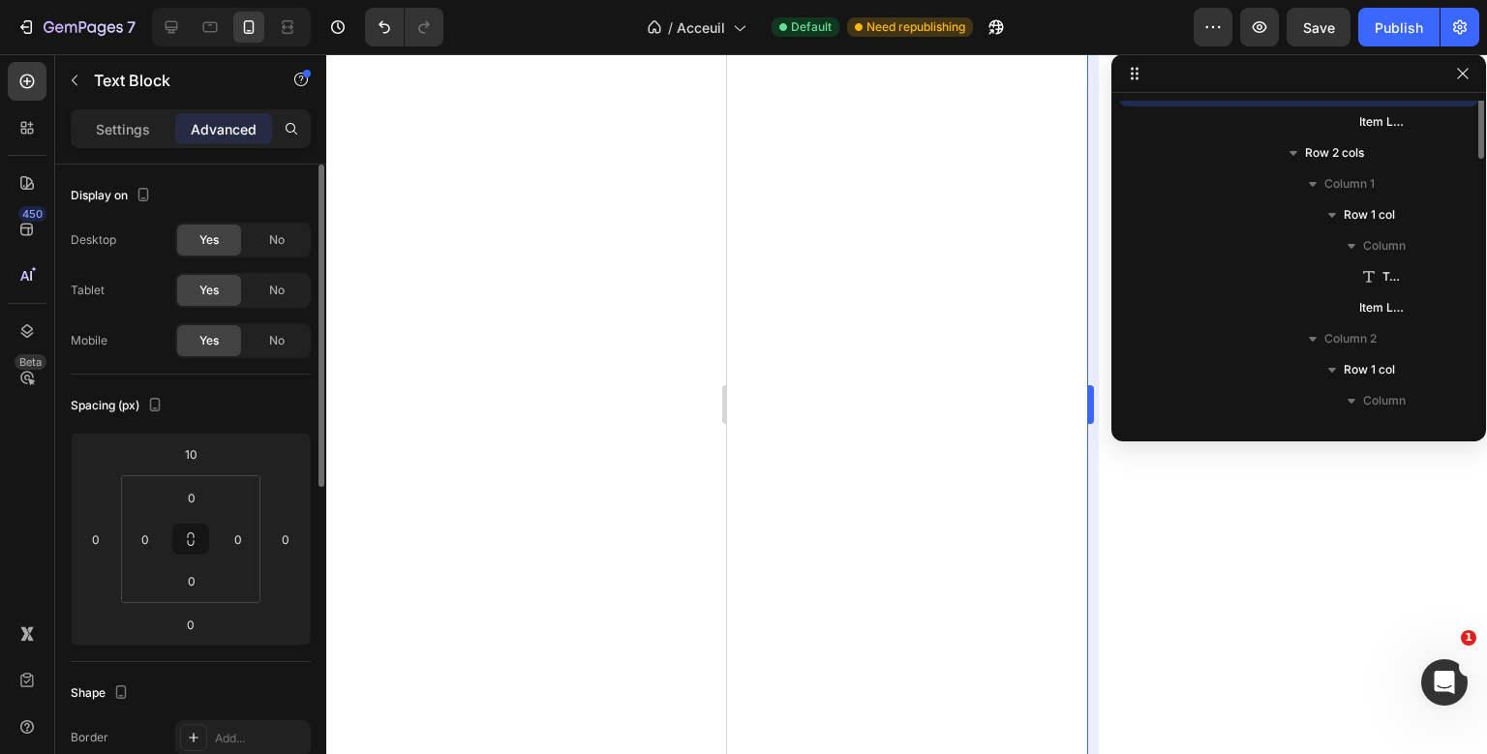
scroll to position [428, 0]
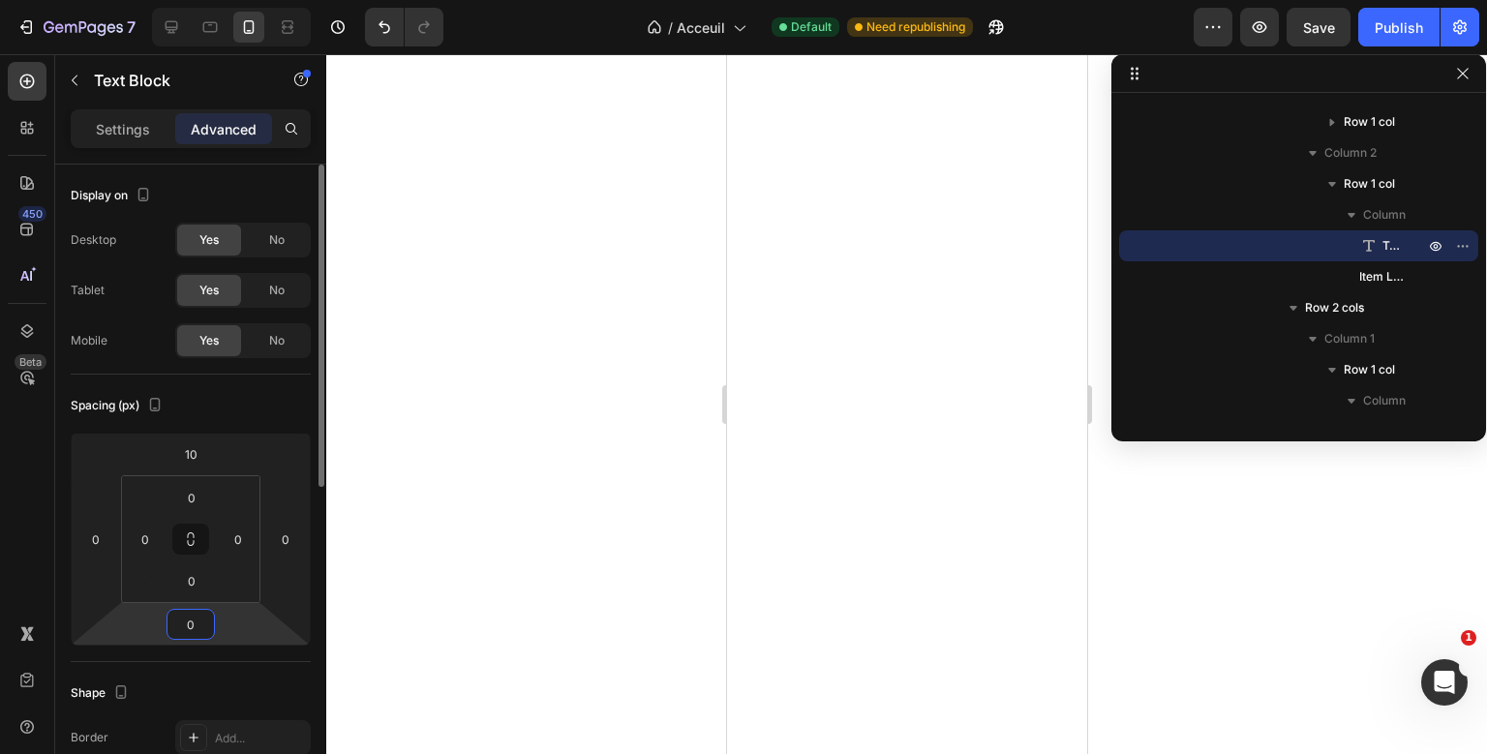
click at [192, 623] on input "0" at bounding box center [190, 624] width 39 height 29
type input "10"
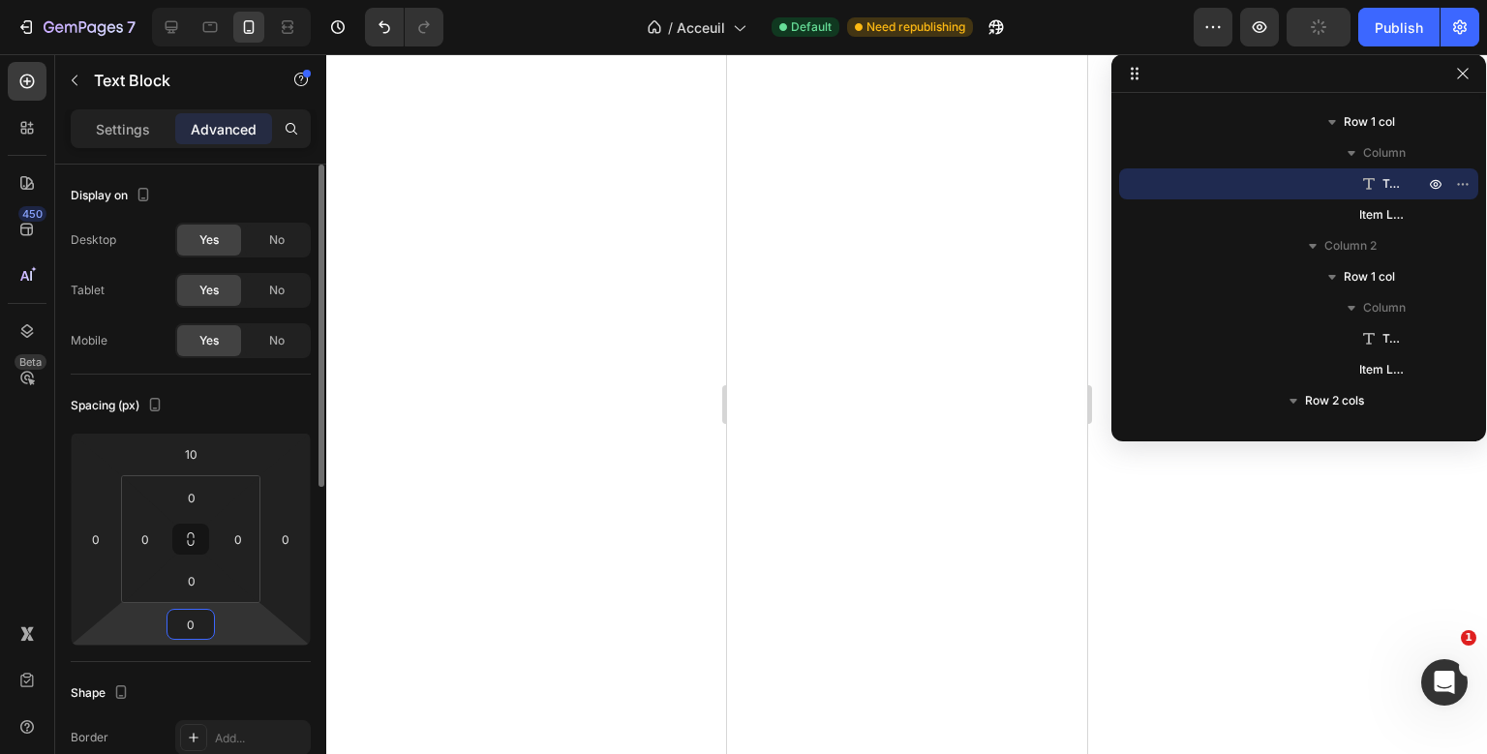
click at [198, 629] on input "0" at bounding box center [190, 624] width 39 height 29
type input "10"
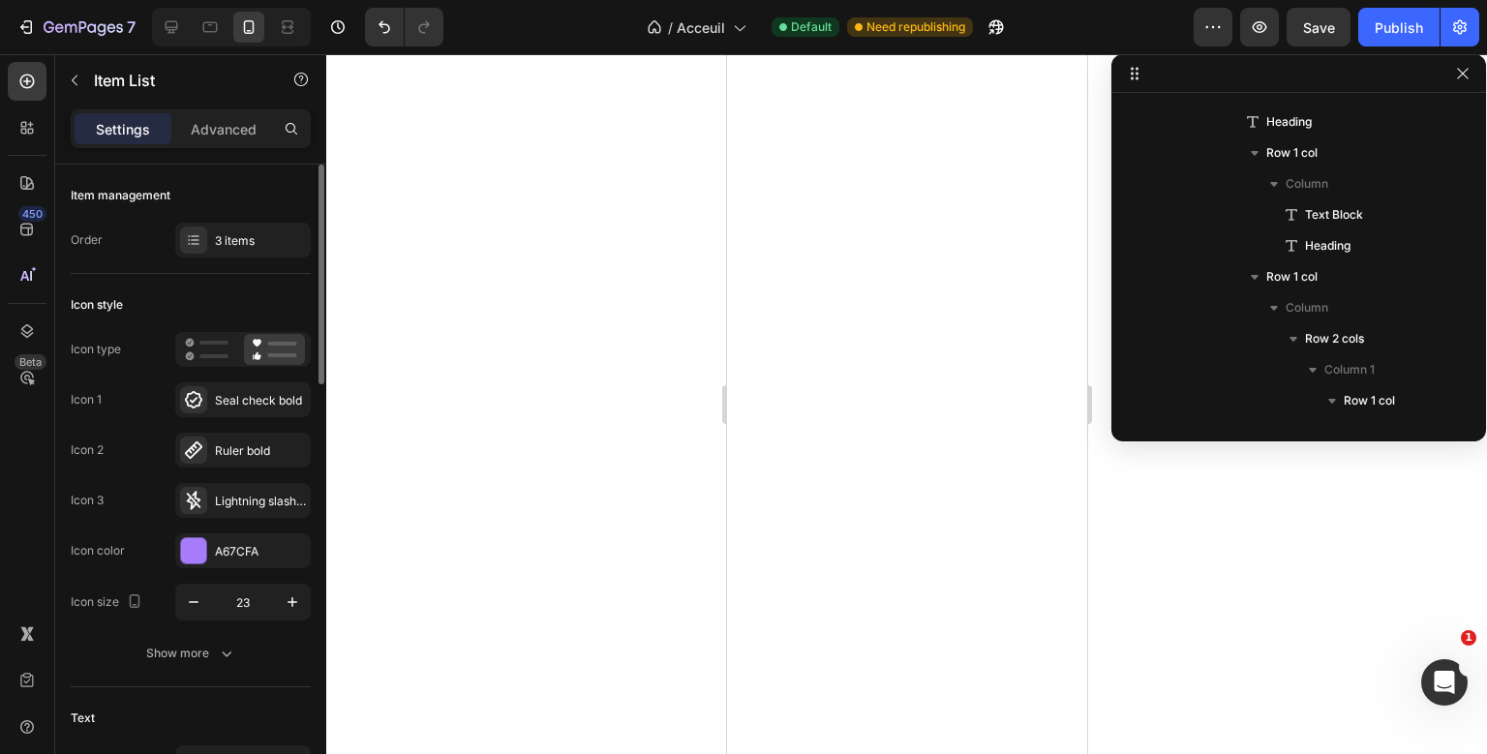
scroll to position [490, 0]
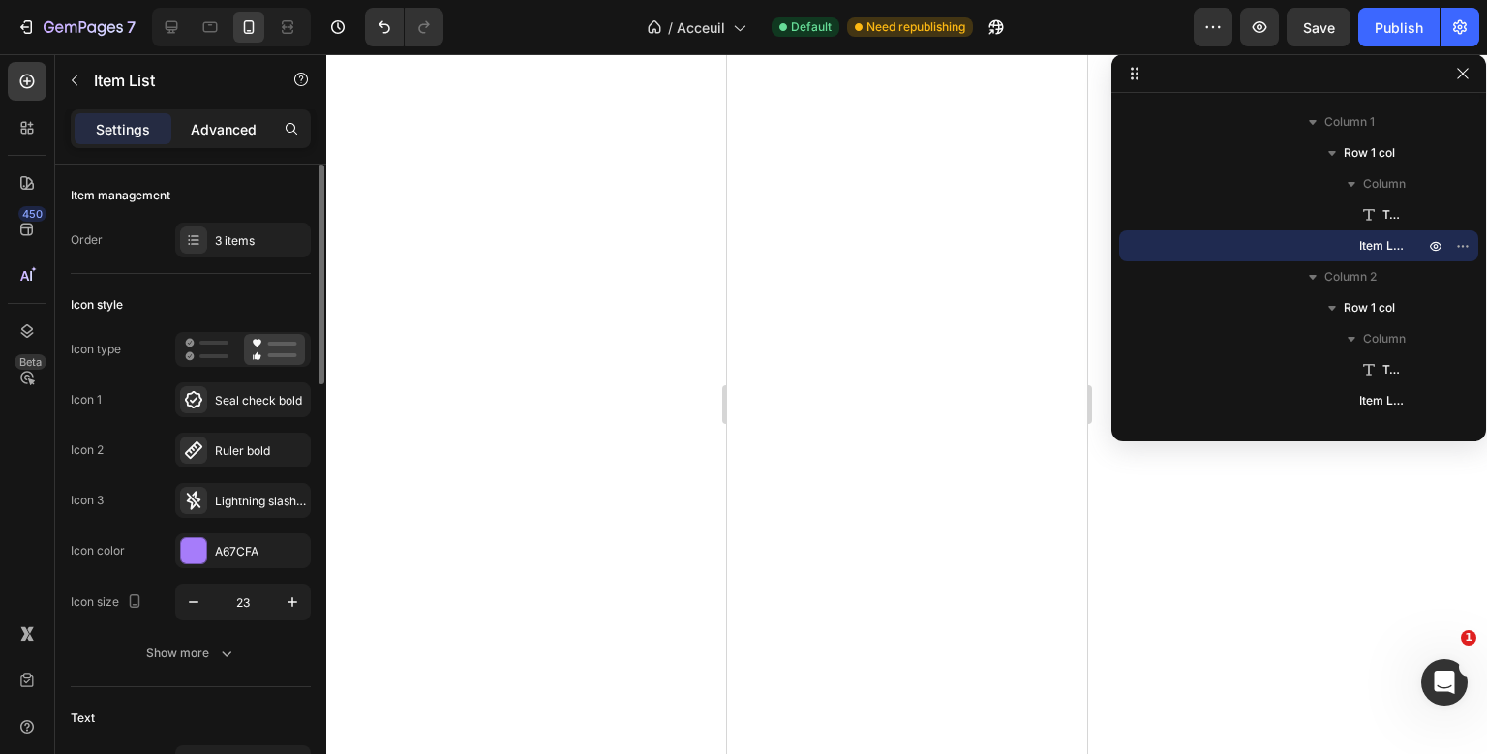
click at [233, 116] on div "Advanced" at bounding box center [223, 128] width 97 height 31
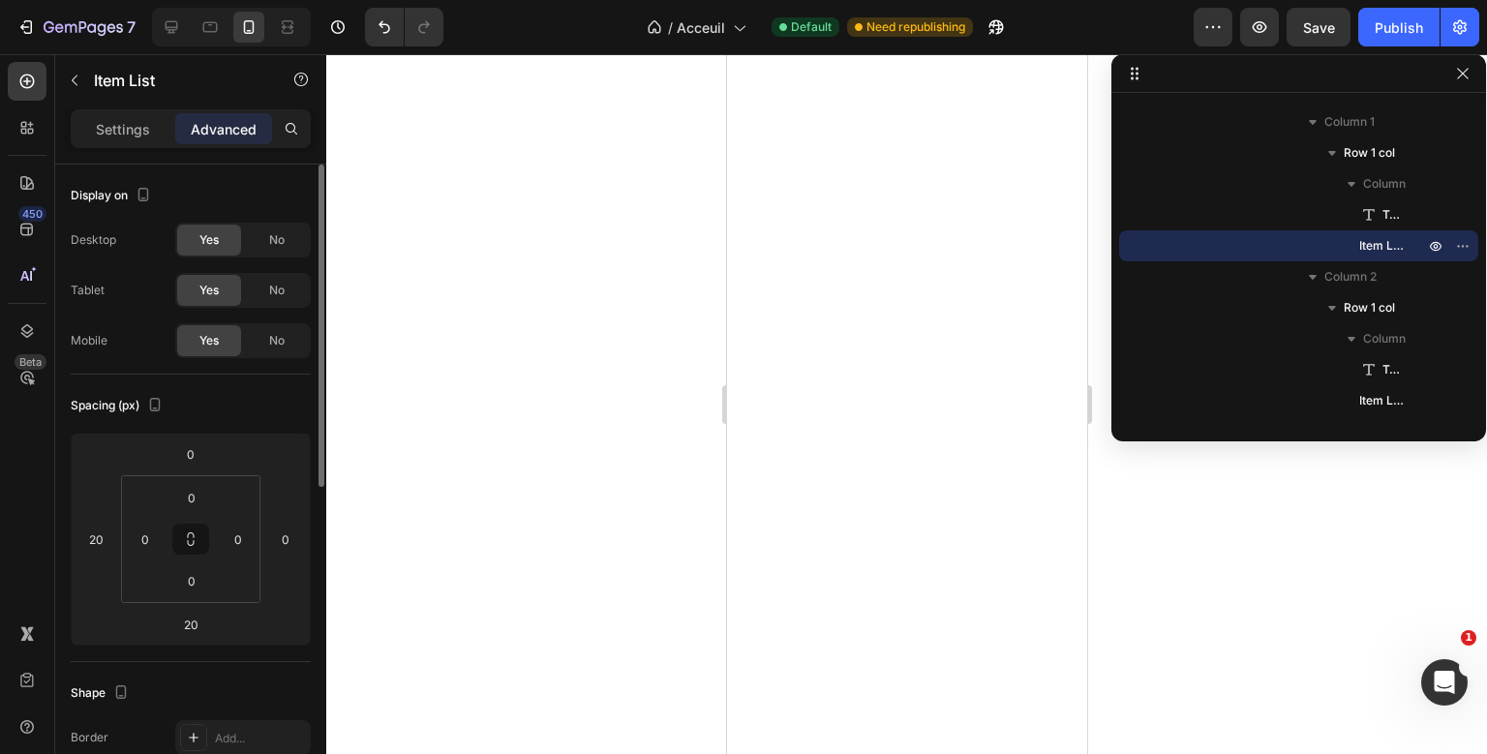
type input "100%"
click at [193, 623] on input "20" at bounding box center [190, 624] width 39 height 29
type input "25"
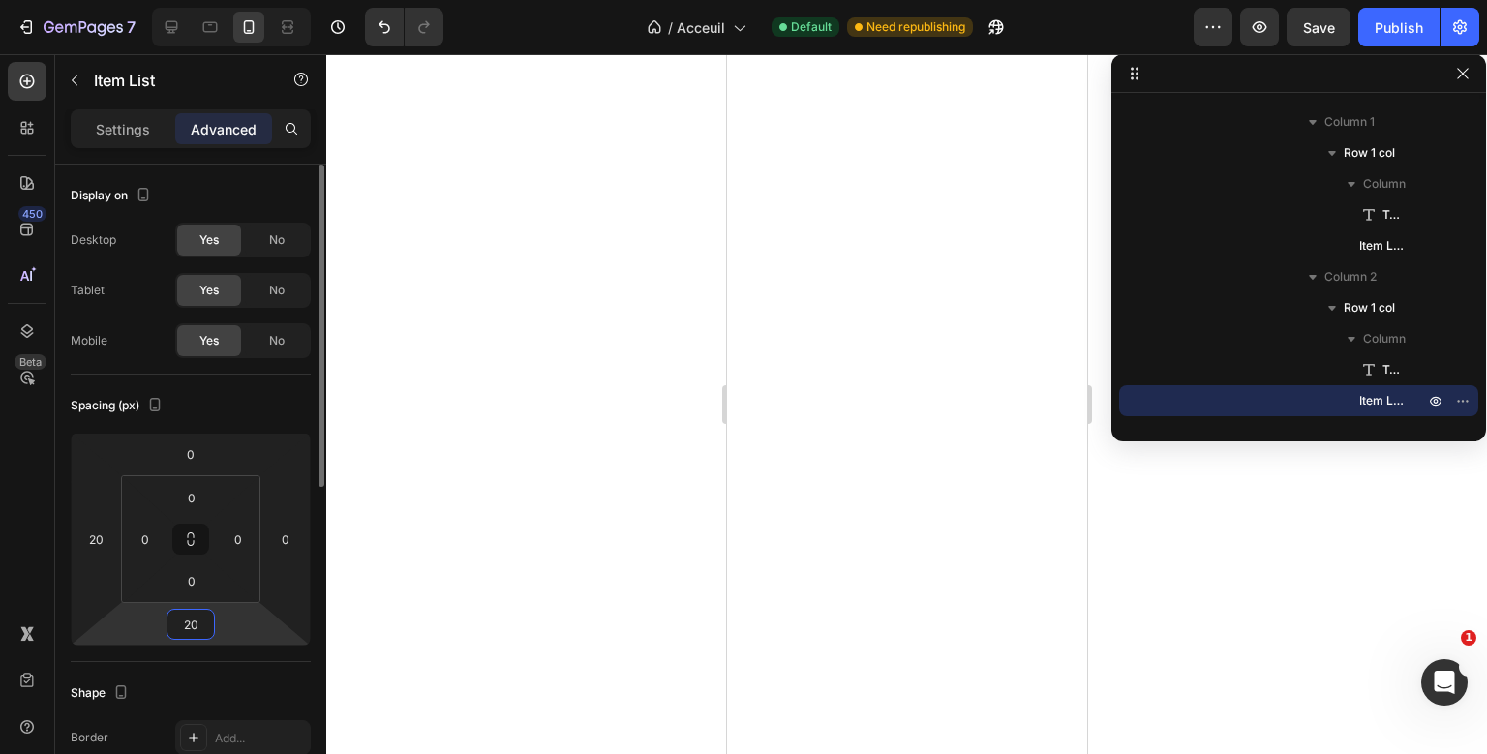
click at [191, 630] on input "20" at bounding box center [190, 624] width 39 height 29
type input "25"
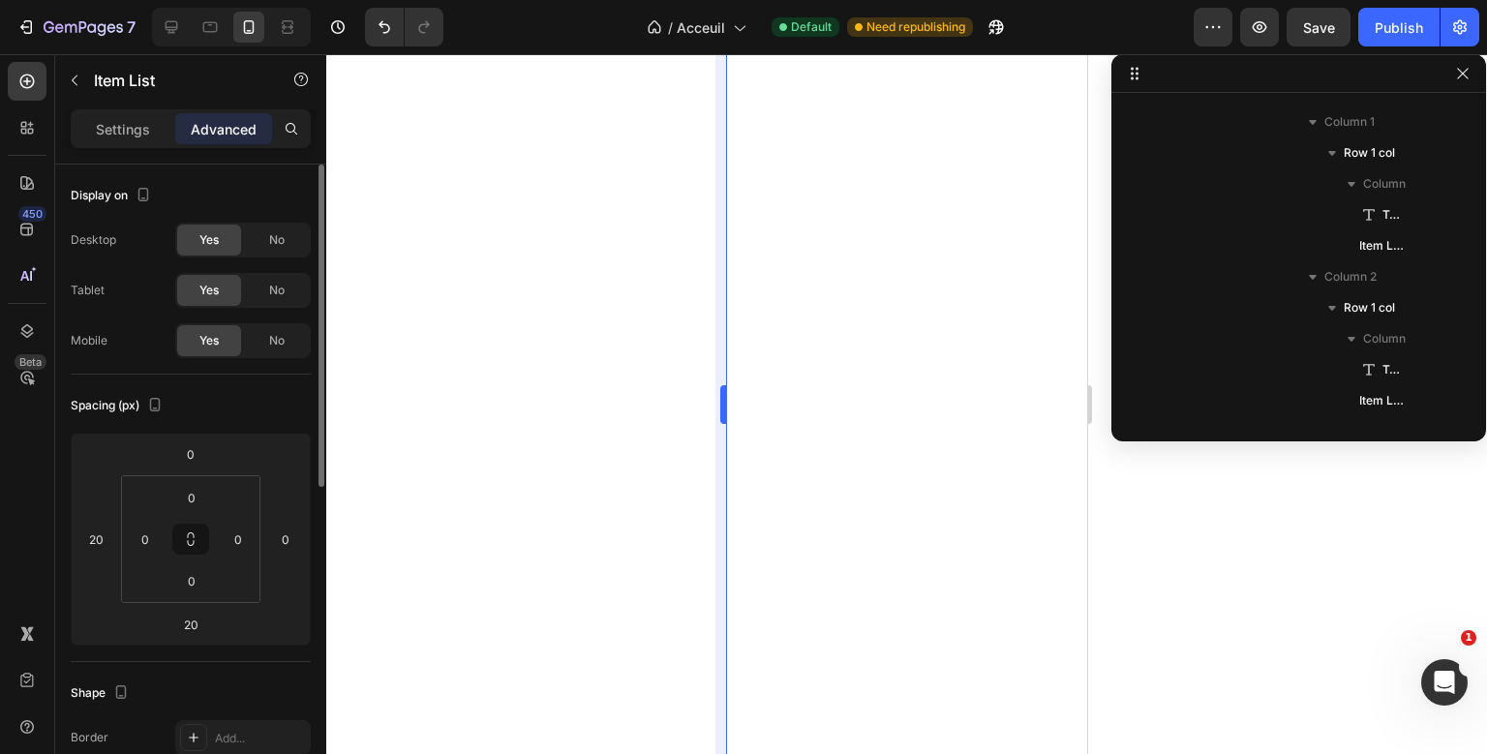
scroll to position [831, 0]
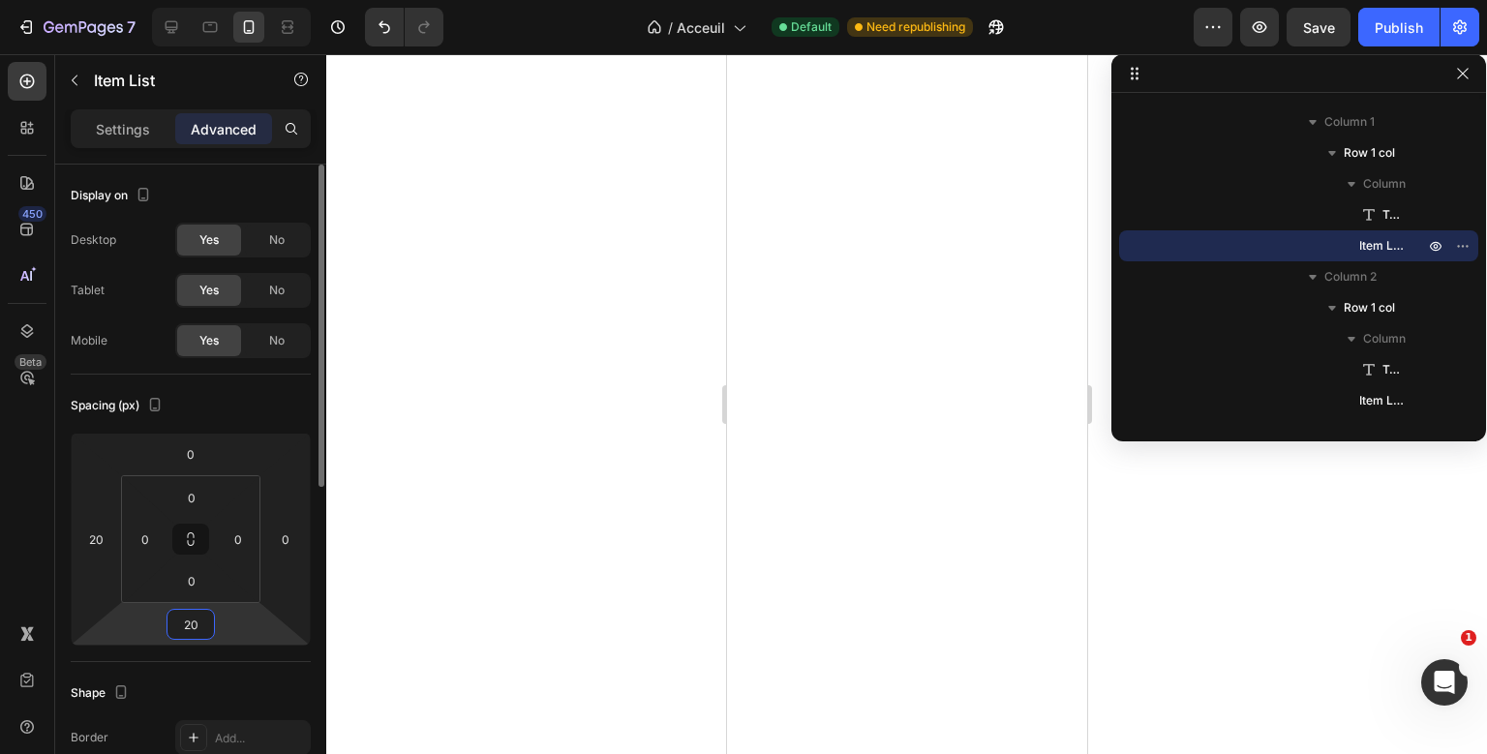
click at [194, 617] on input "20" at bounding box center [190, 624] width 39 height 29
type input "25"
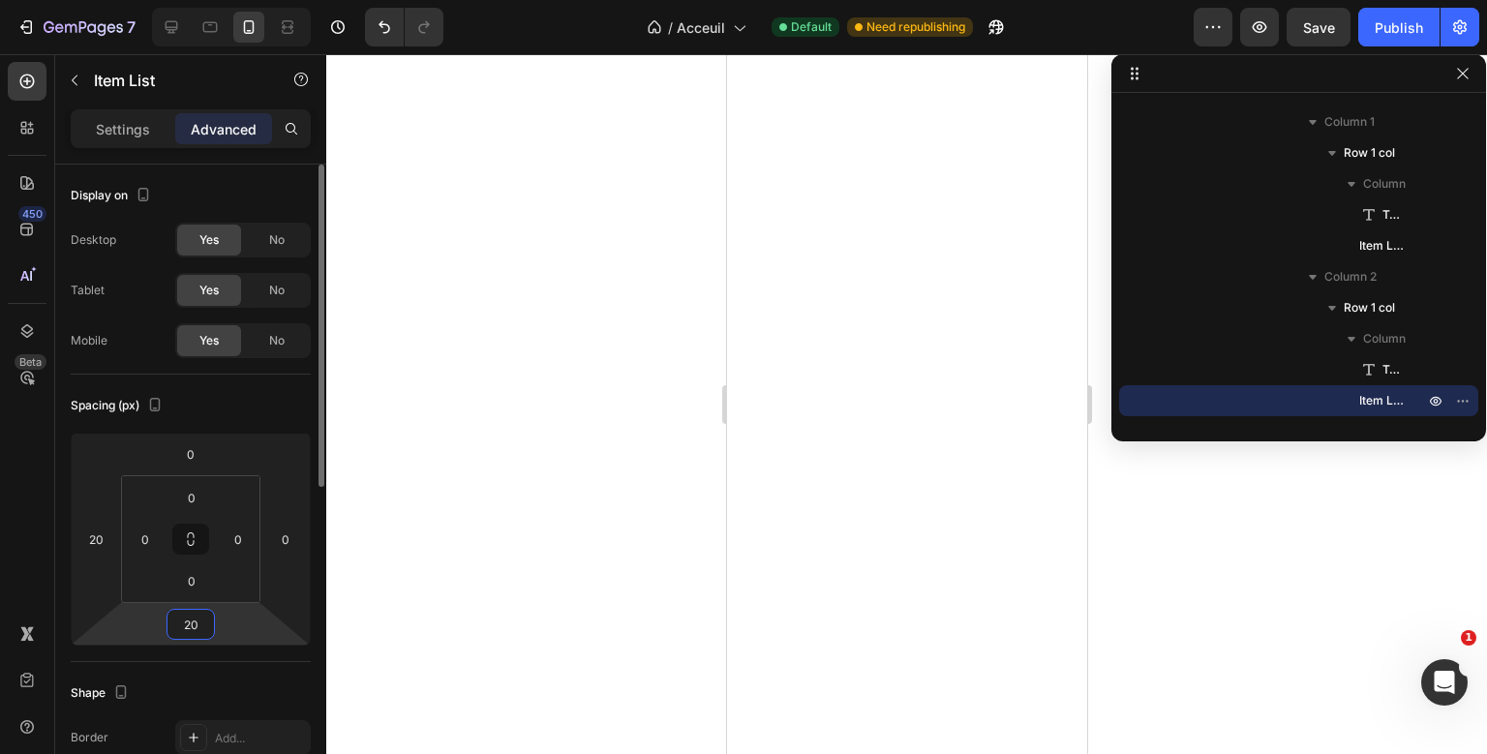
click at [201, 614] on input "20" at bounding box center [190, 624] width 39 height 29
type input "25"
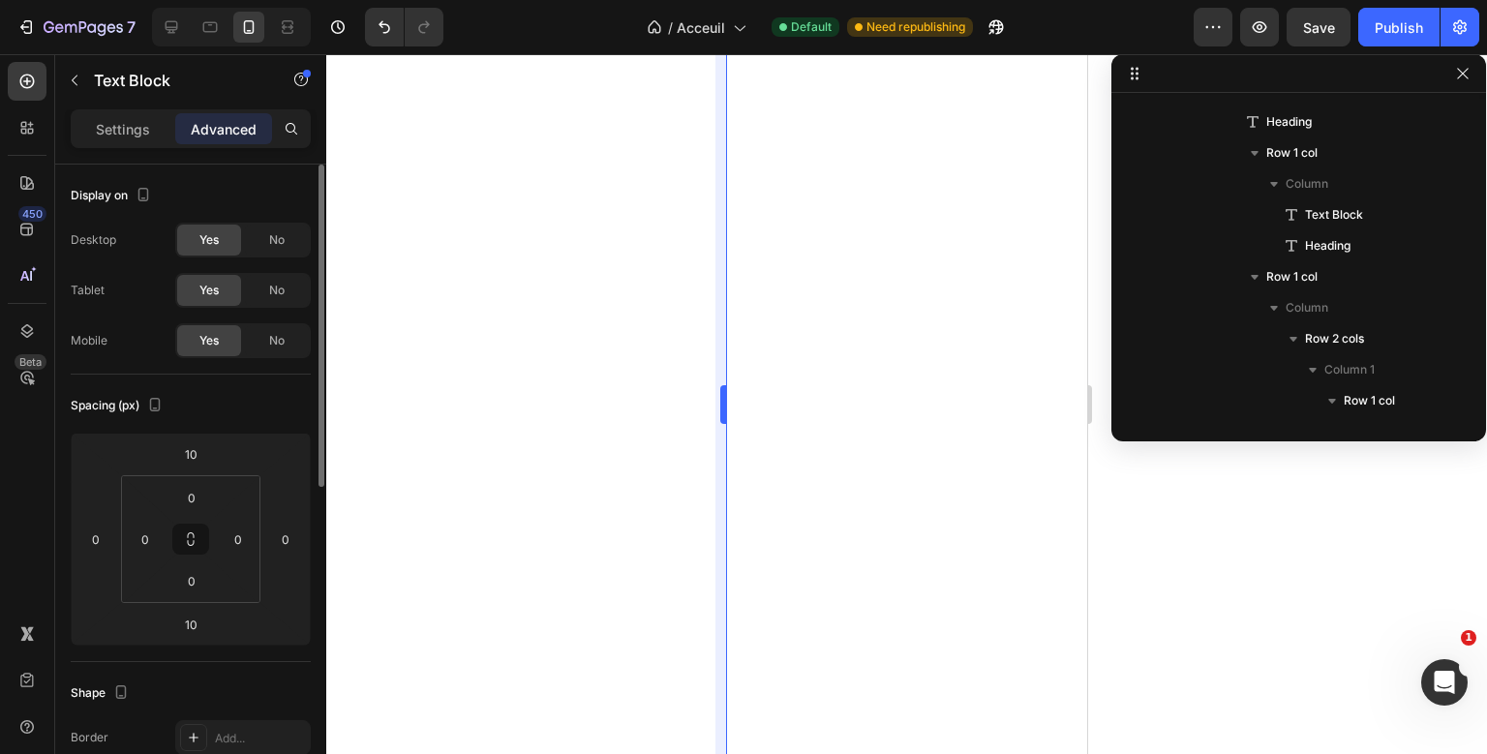
scroll to position [459, 0]
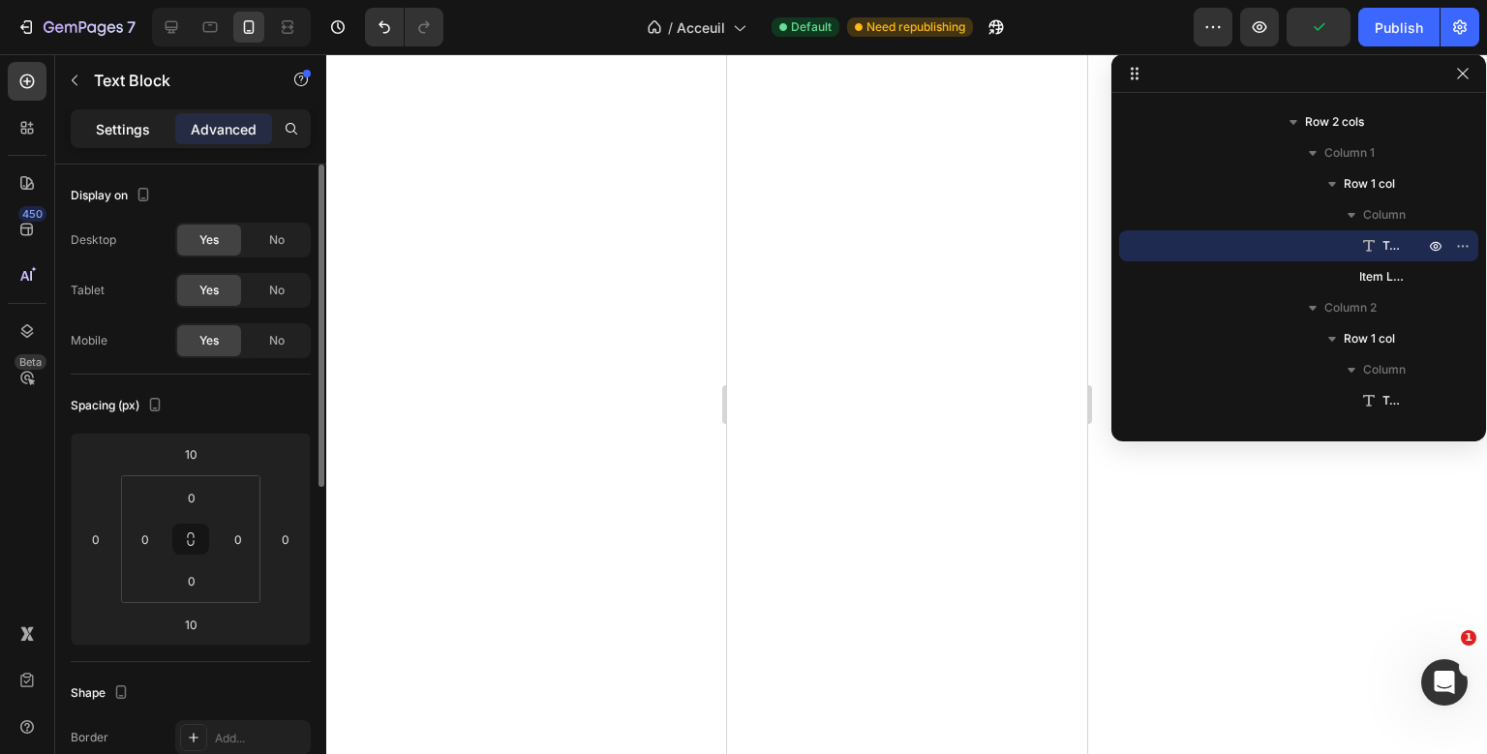
click at [146, 136] on p "Settings" at bounding box center [123, 129] width 54 height 20
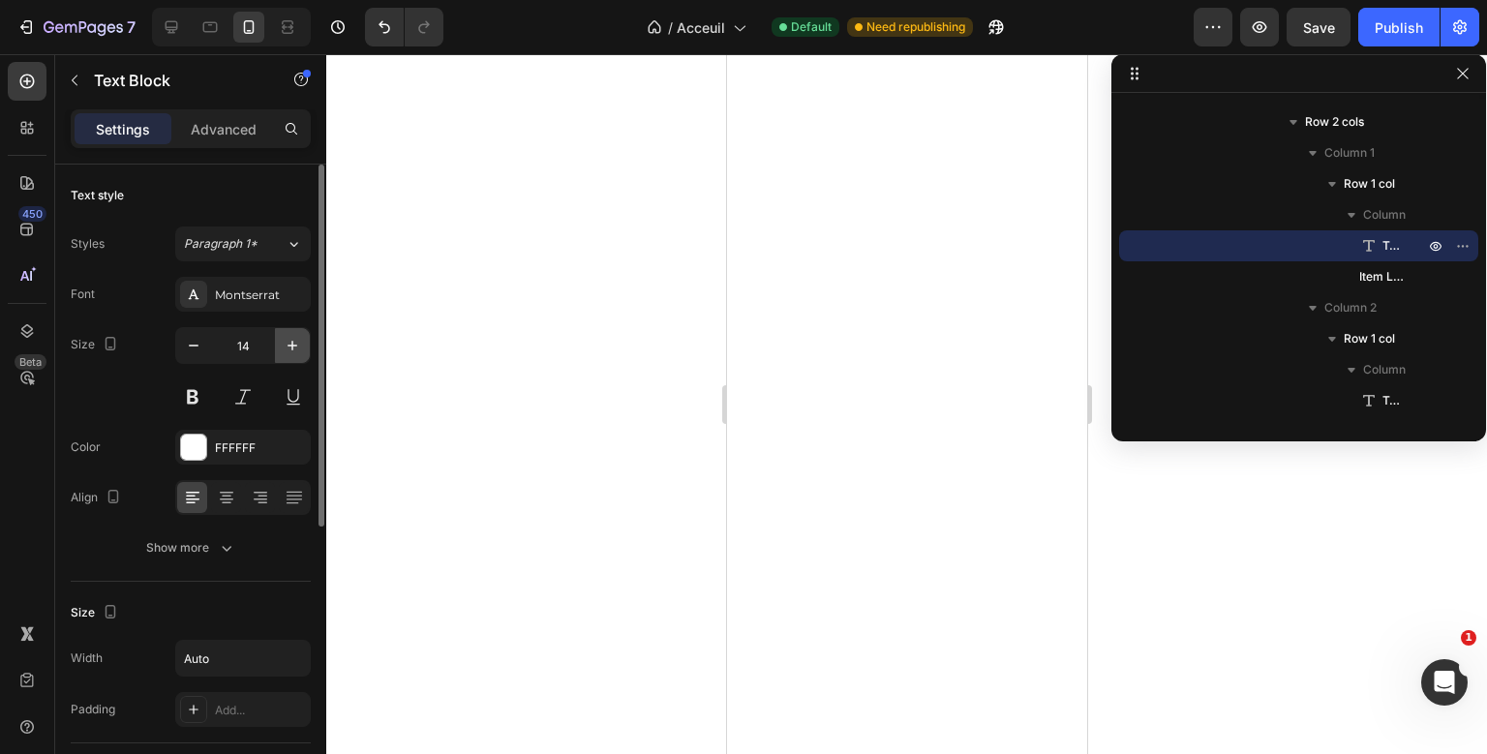
click at [285, 336] on icon "button" at bounding box center [292, 345] width 19 height 19
type input "16"
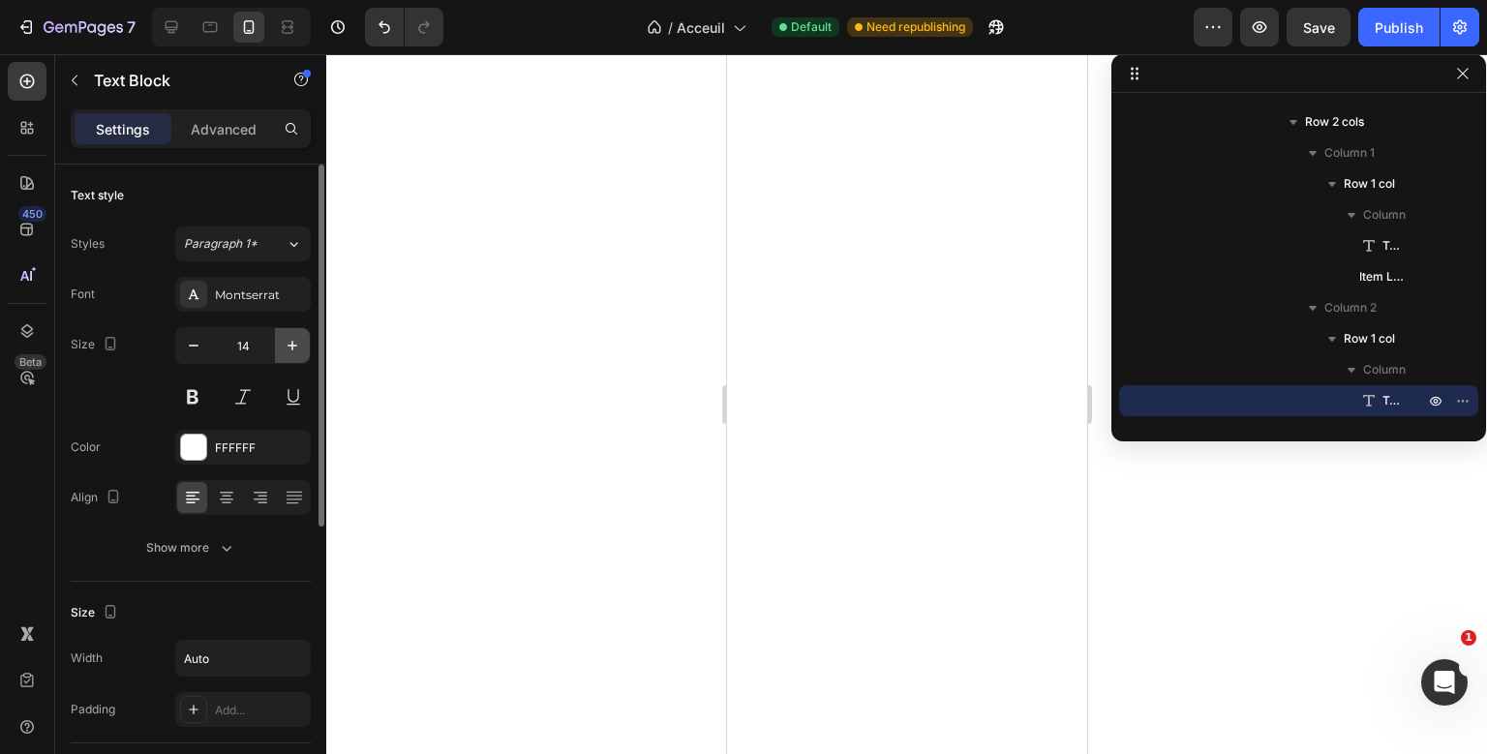
click at [296, 354] on button "button" at bounding box center [292, 345] width 35 height 35
type input "16"
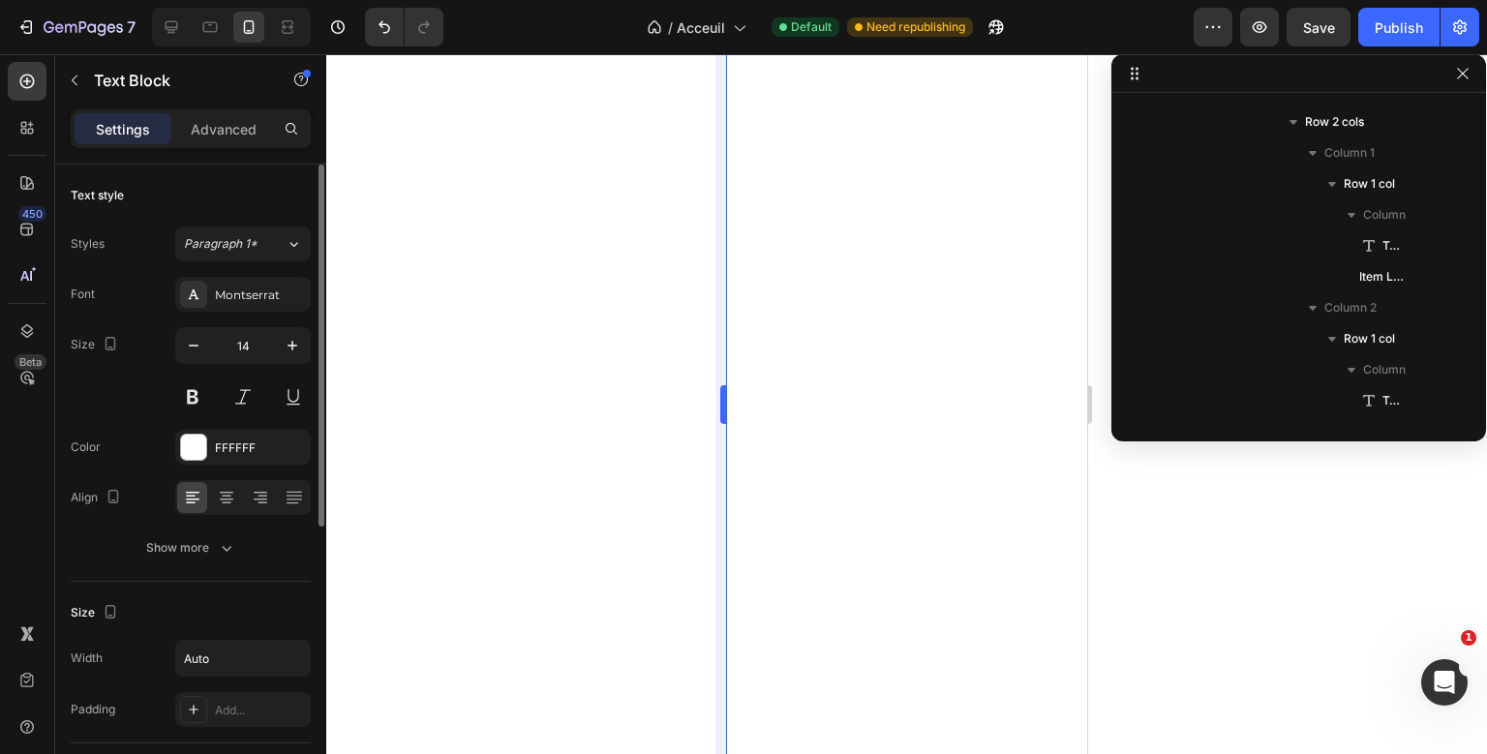
scroll to position [800, 0]
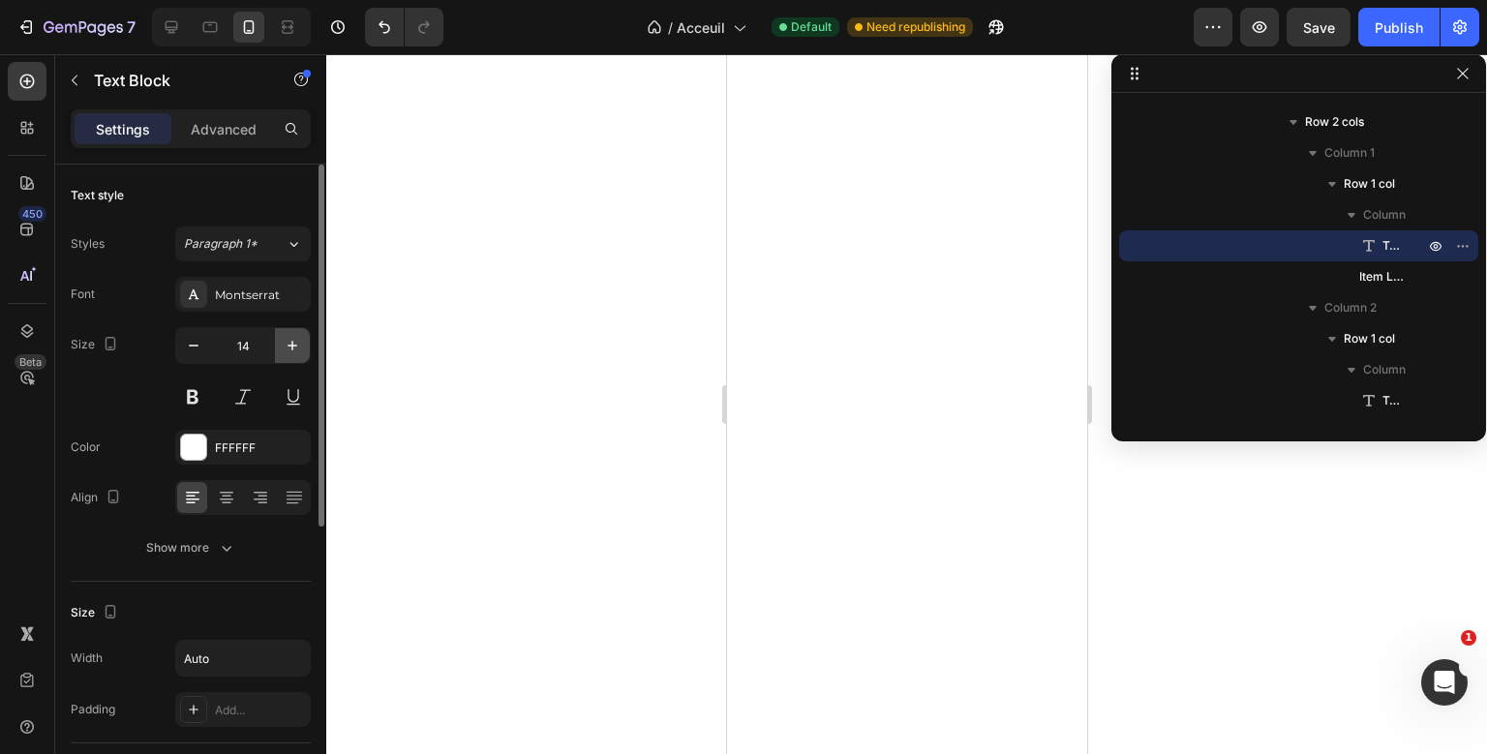
click at [296, 348] on icon "button" at bounding box center [292, 345] width 19 height 19
type input "16"
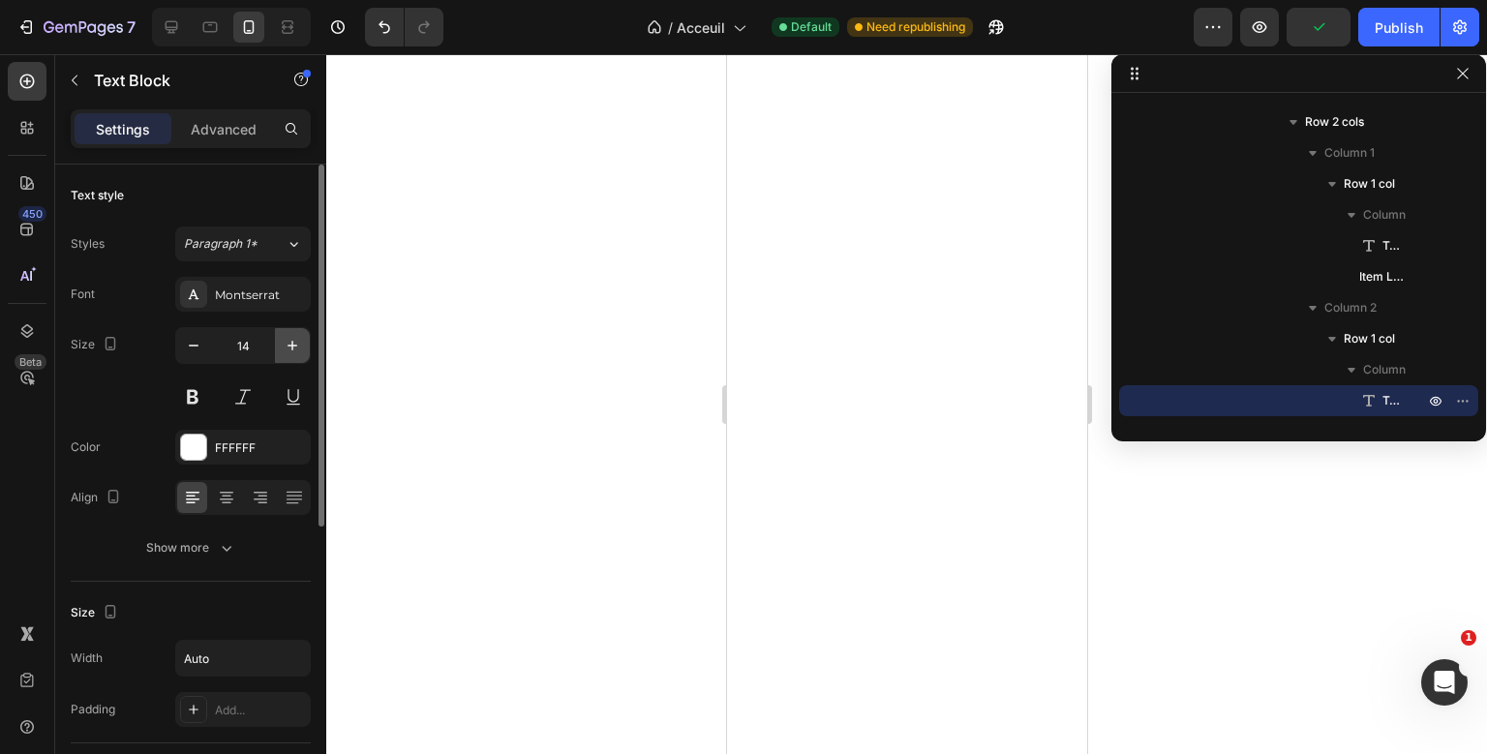
click at [292, 336] on icon "button" at bounding box center [292, 345] width 19 height 19
type input "16"
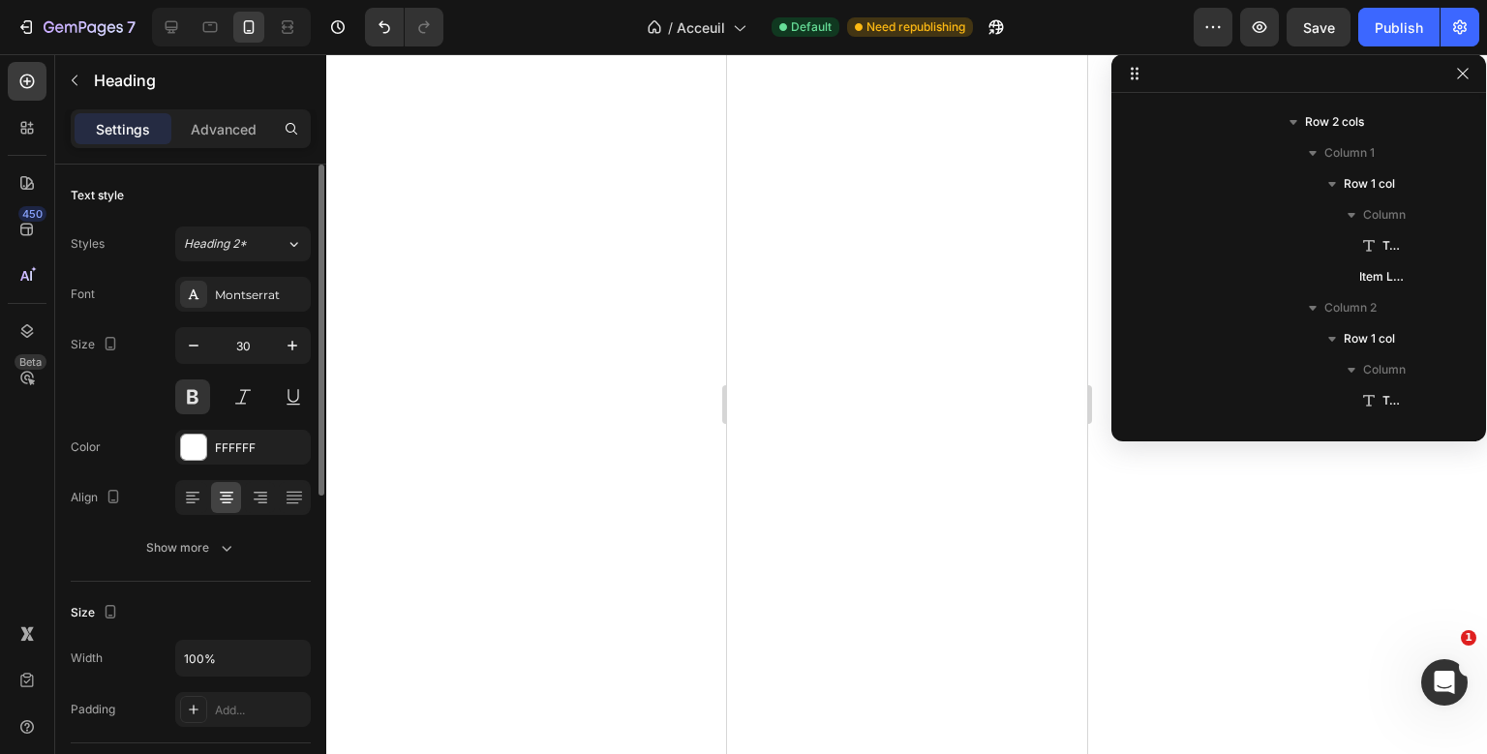
scroll to position [242, 0]
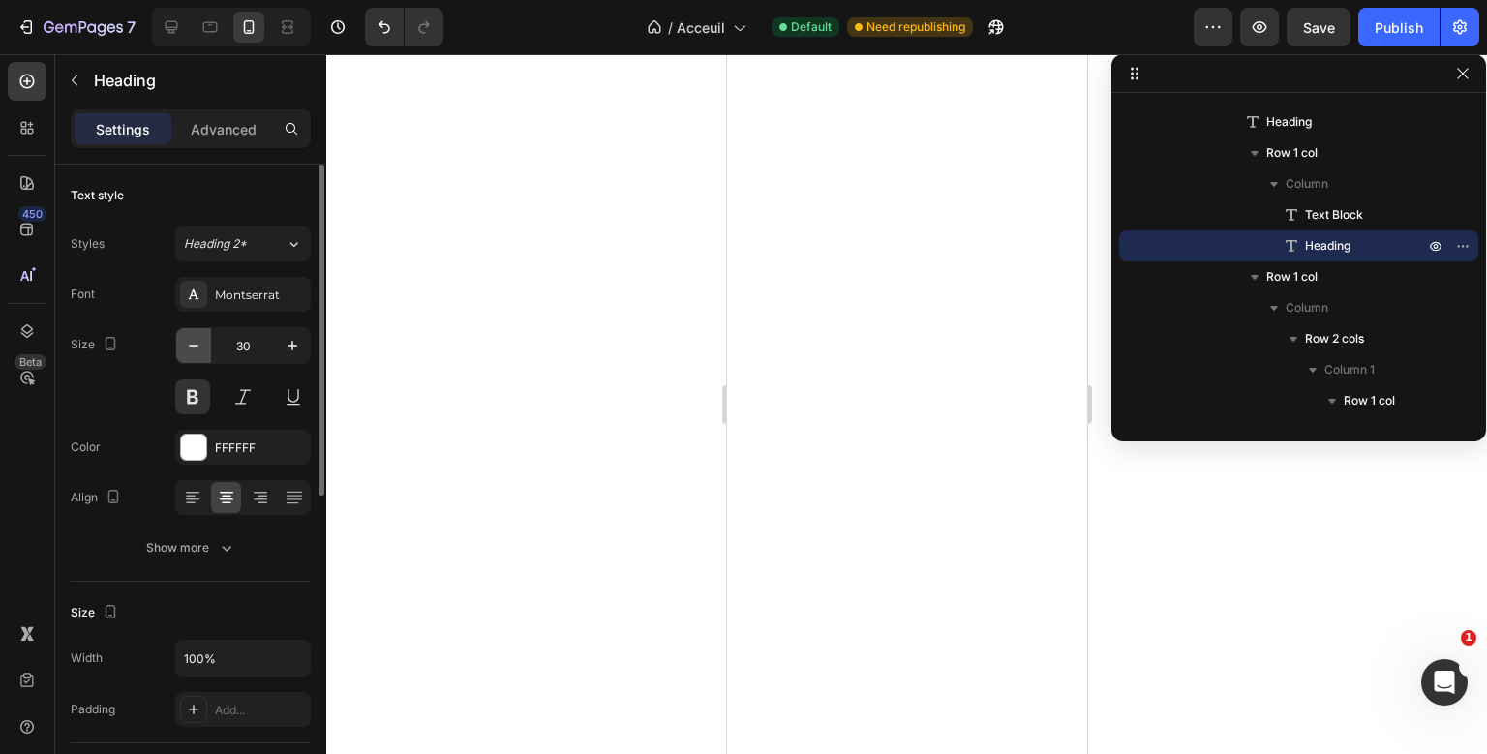
click at [190, 343] on icon "button" at bounding box center [193, 345] width 19 height 19
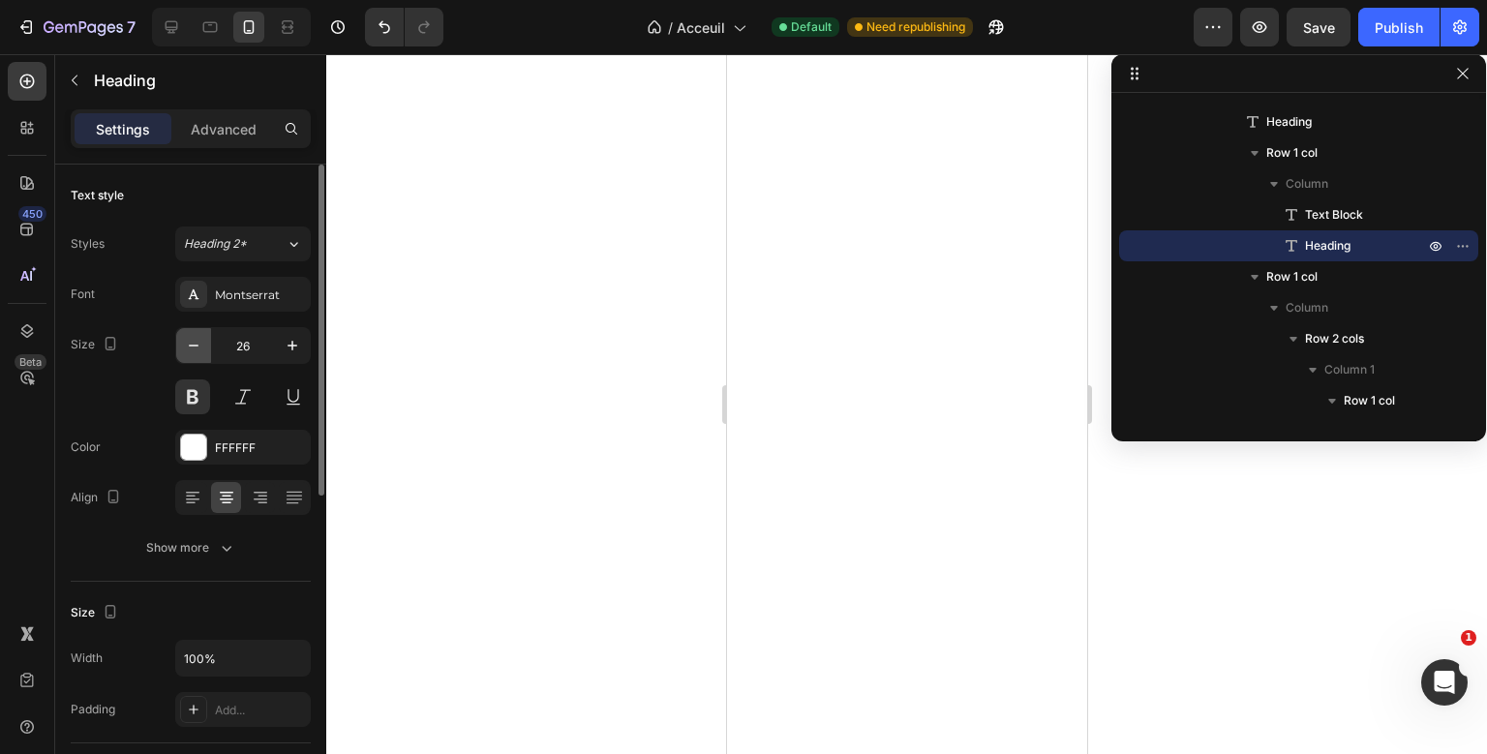
click at [190, 343] on icon "button" at bounding box center [193, 345] width 19 height 19
type input "25"
click at [206, 130] on p "Advanced" at bounding box center [224, 129] width 66 height 20
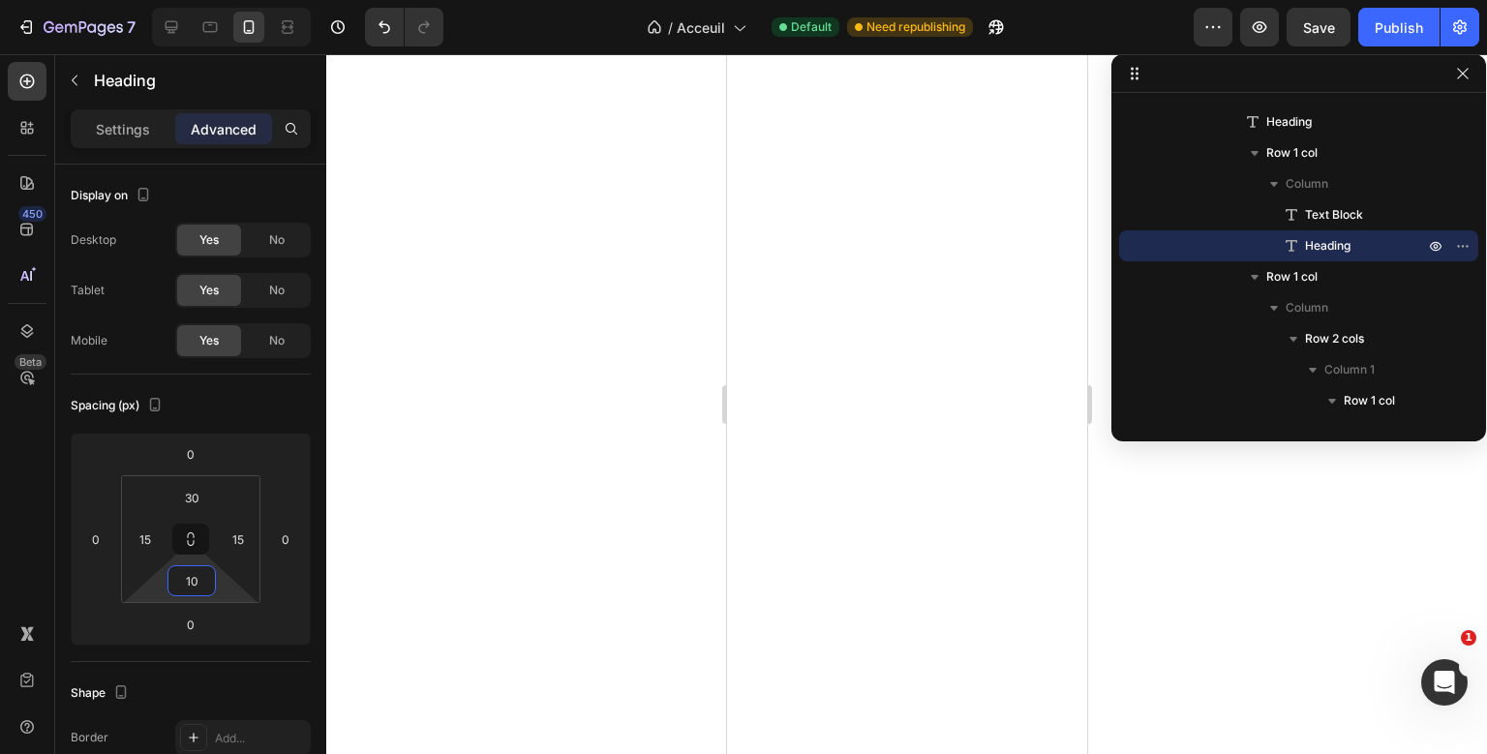
click at [190, 572] on input "10" at bounding box center [191, 580] width 39 height 29
type input "0"
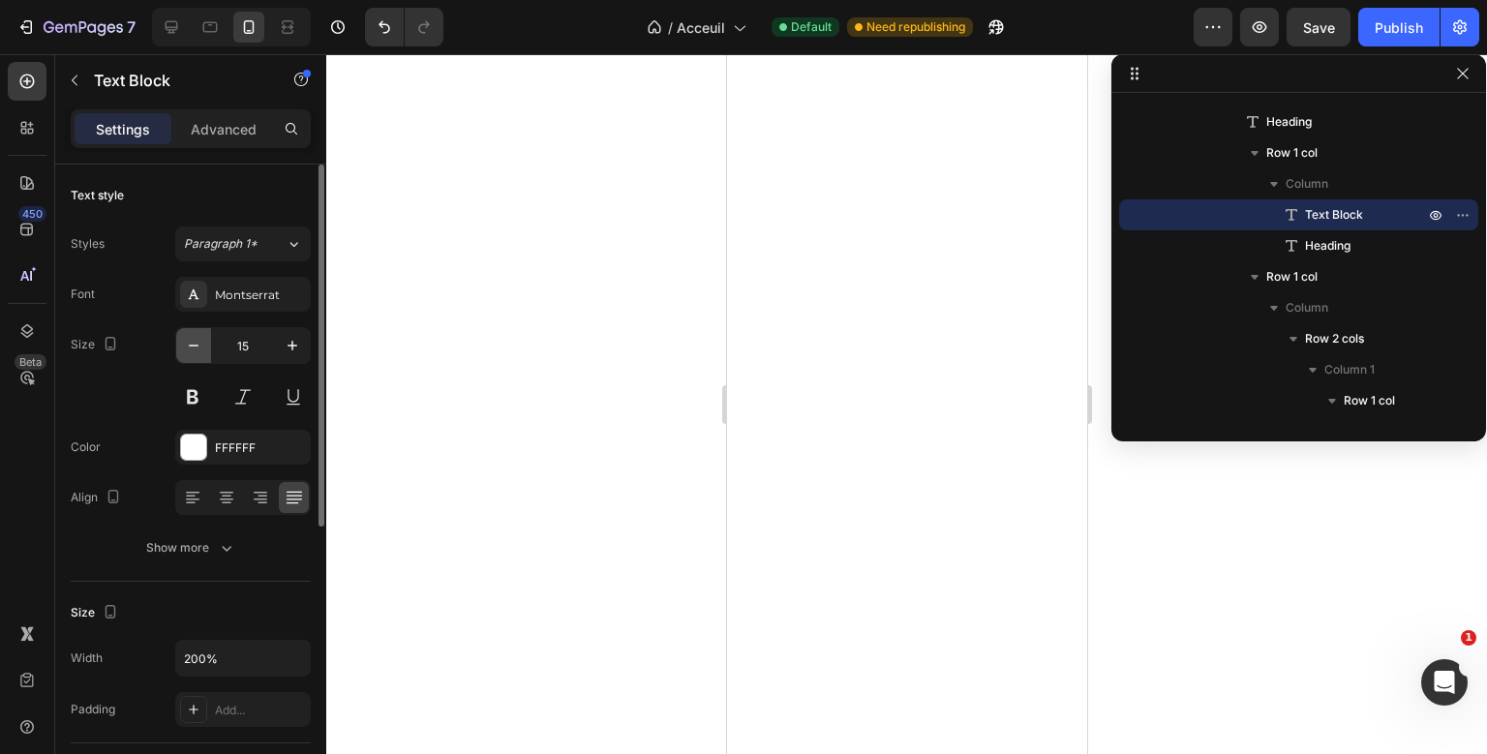
click at [197, 339] on icon "button" at bounding box center [193, 345] width 19 height 19
type input "14"
click at [202, 551] on div "Show more" at bounding box center [191, 547] width 90 height 19
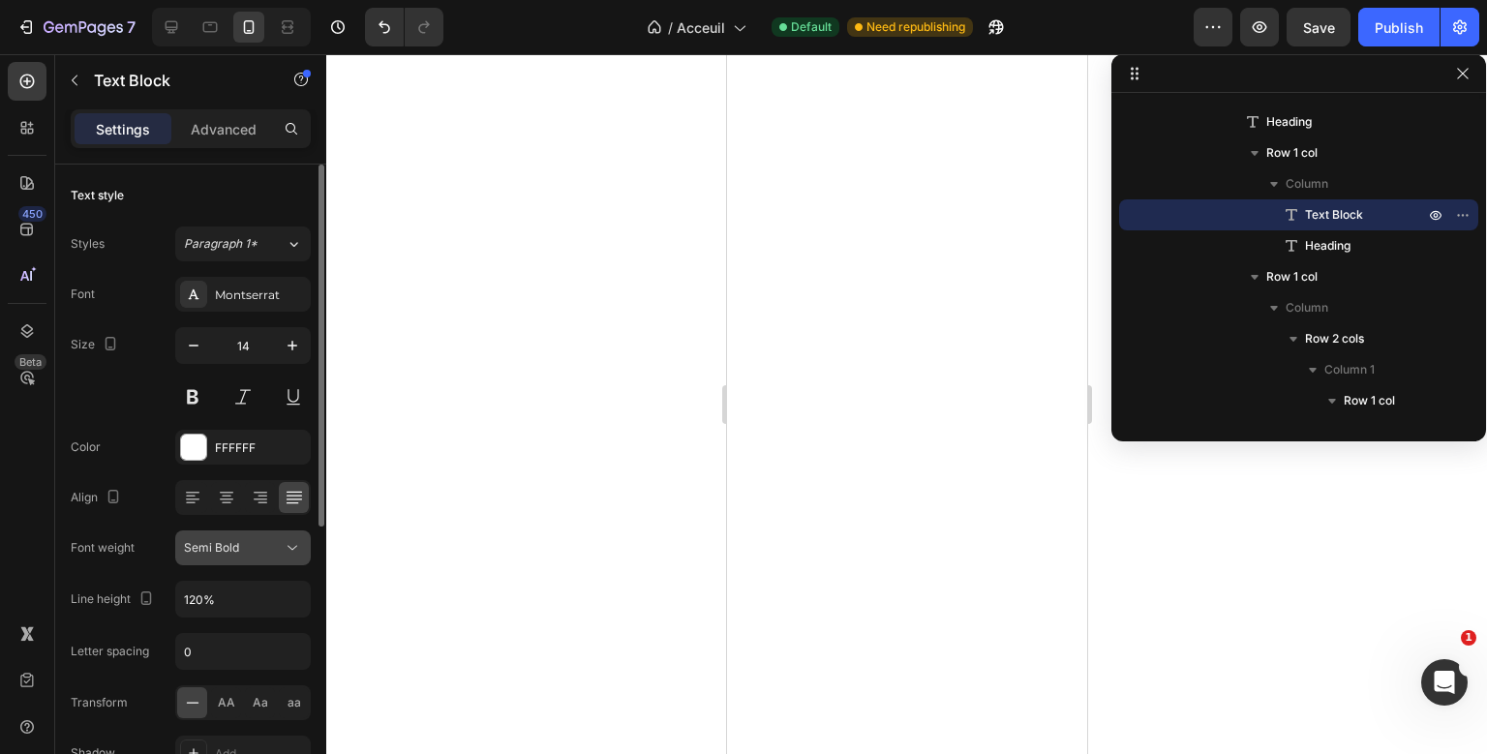
click at [229, 540] on span "Semi Bold" at bounding box center [211, 547] width 55 height 15
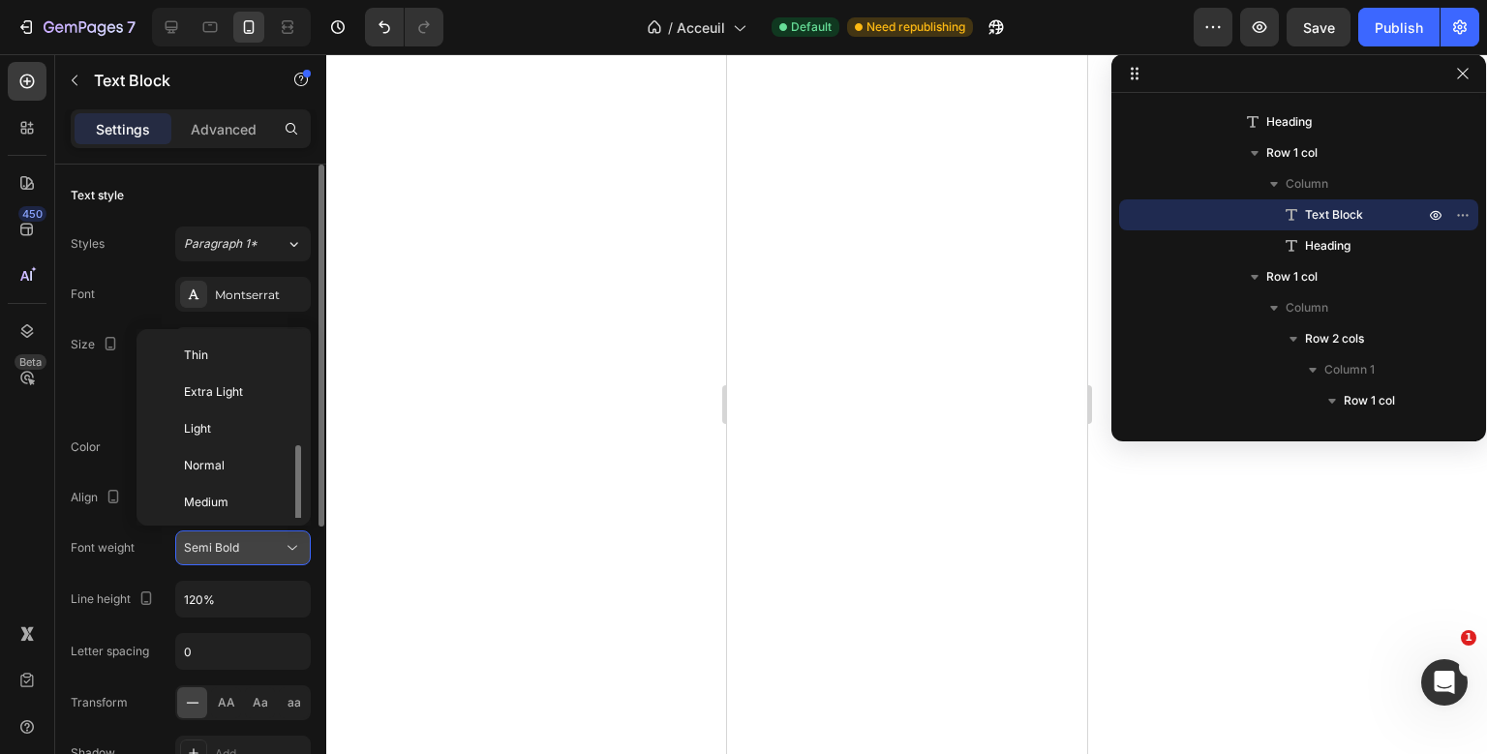
scroll to position [70, 0]
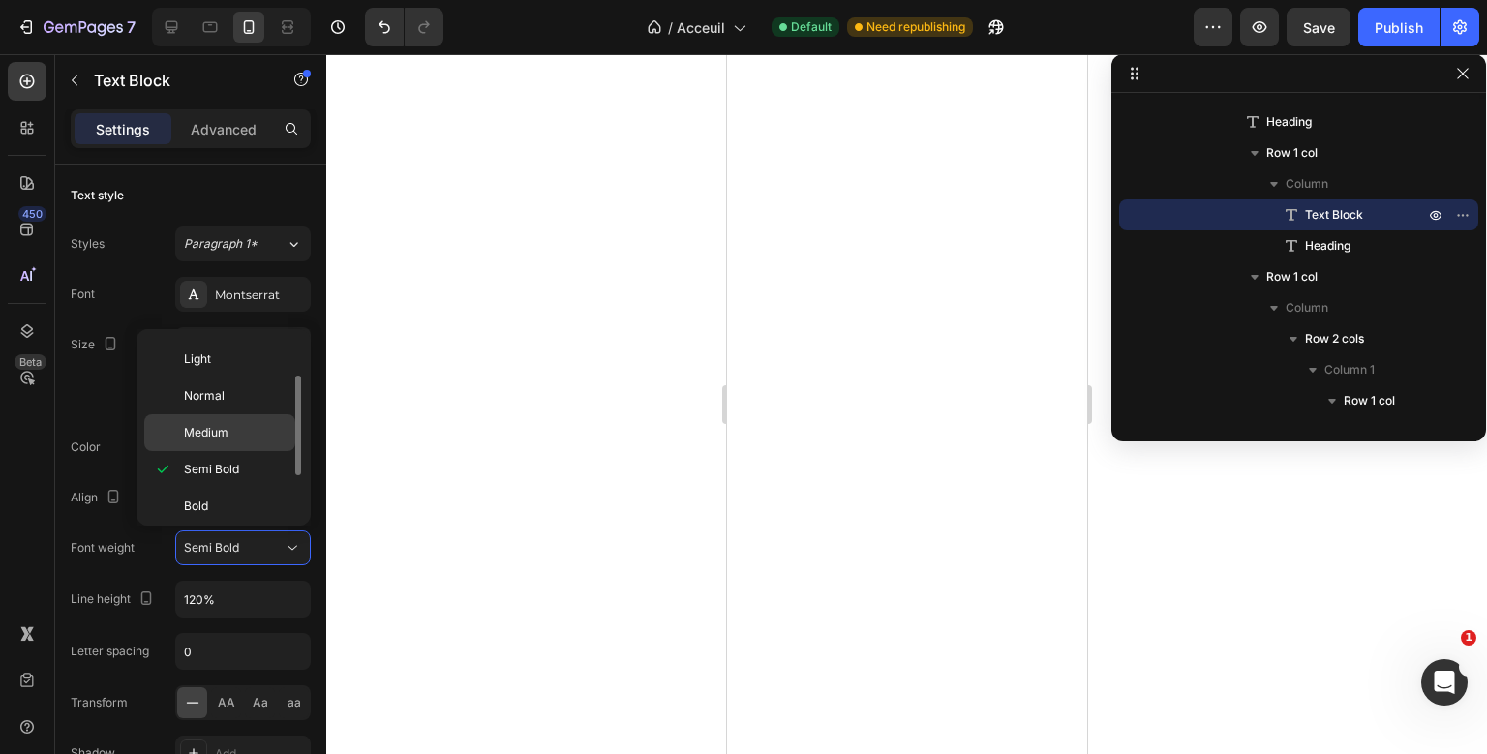
click at [238, 444] on div "Medium" at bounding box center [219, 432] width 151 height 37
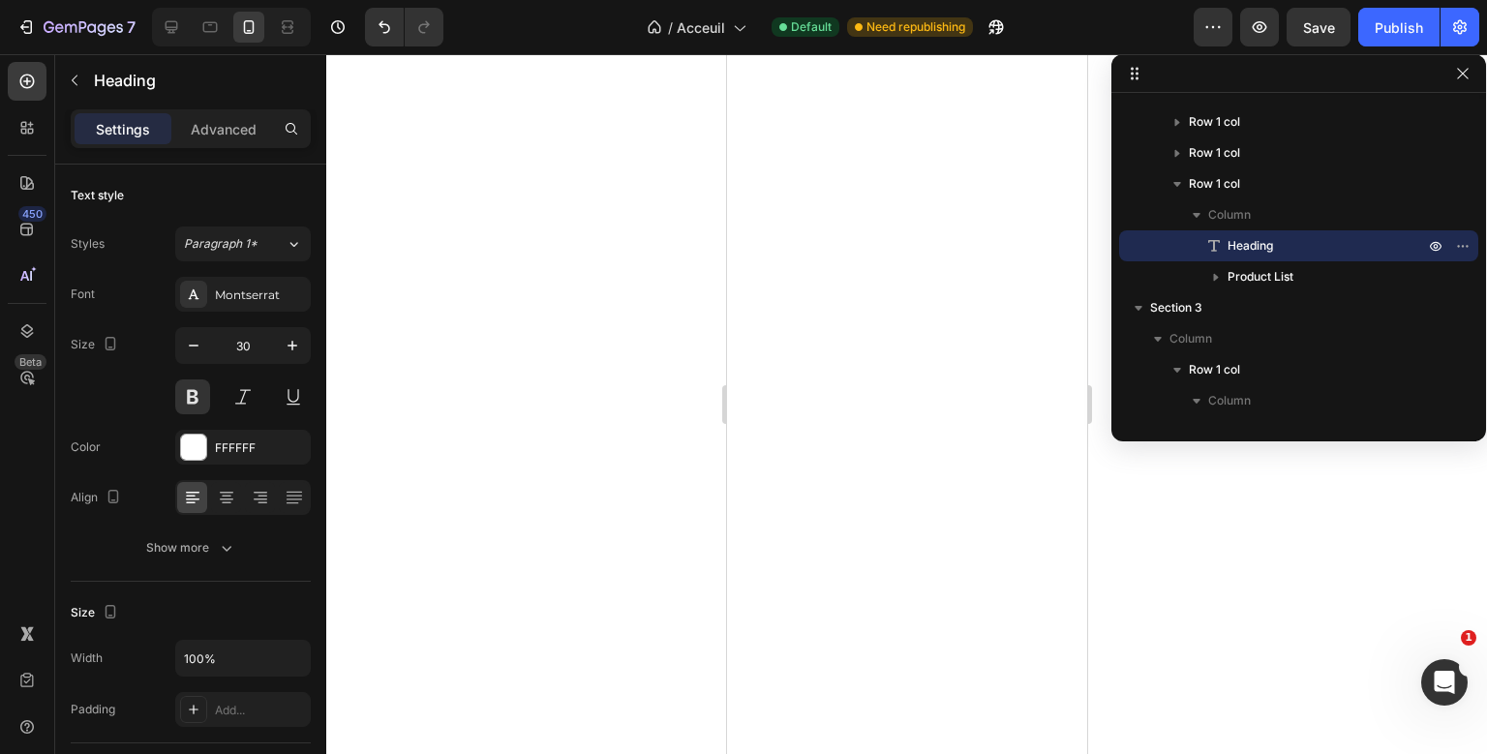
scroll to position [428, 0]
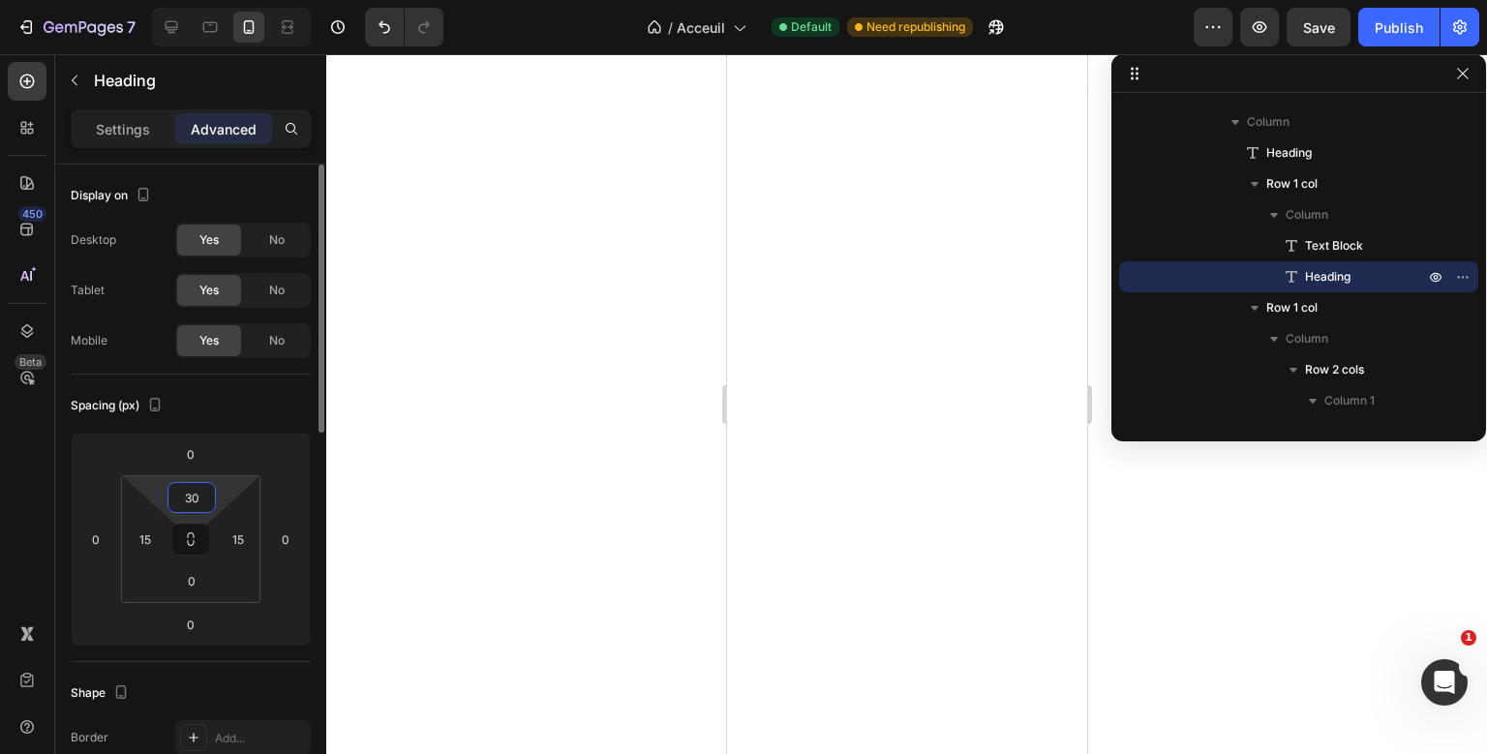
click at [197, 498] on input "30" at bounding box center [191, 497] width 39 height 29
type input "015"
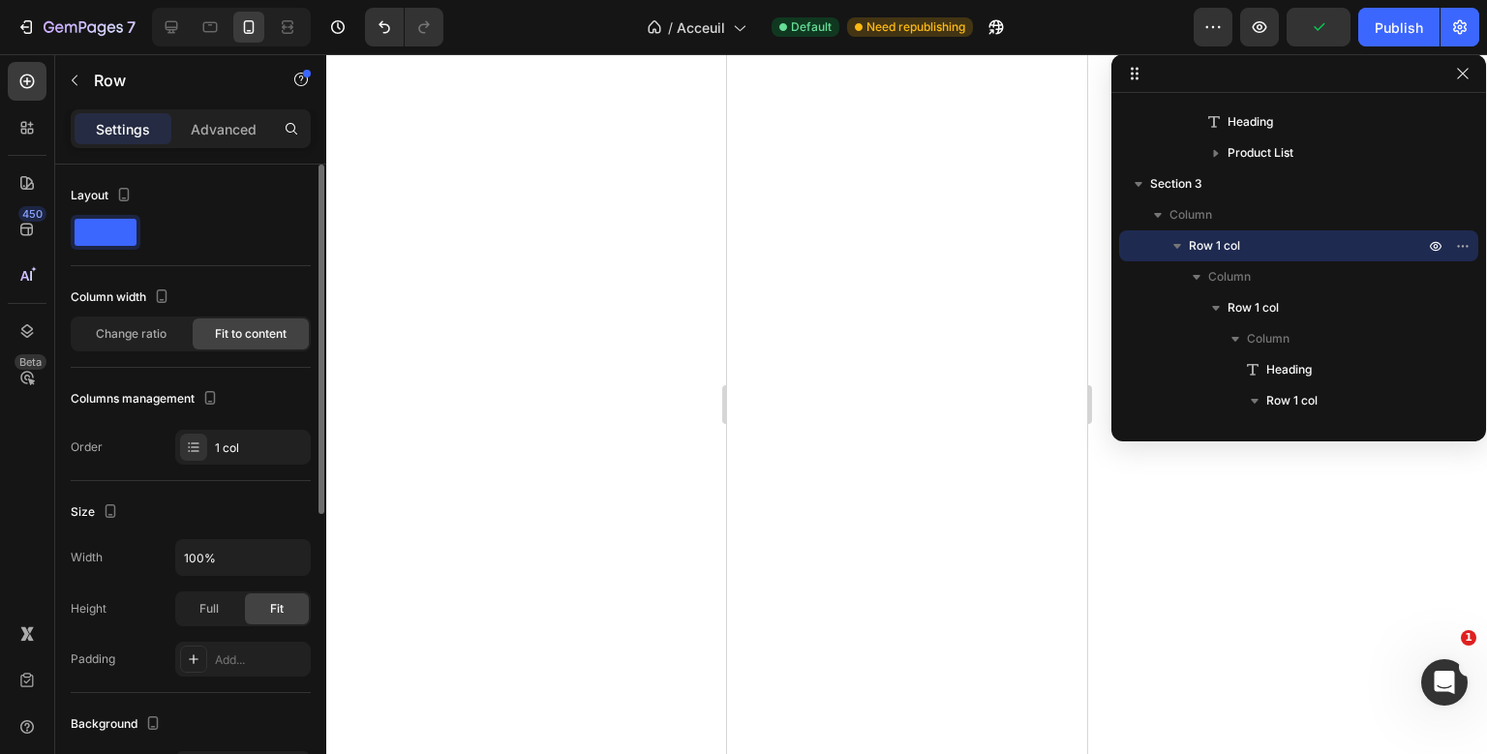
scroll to position [542, 0]
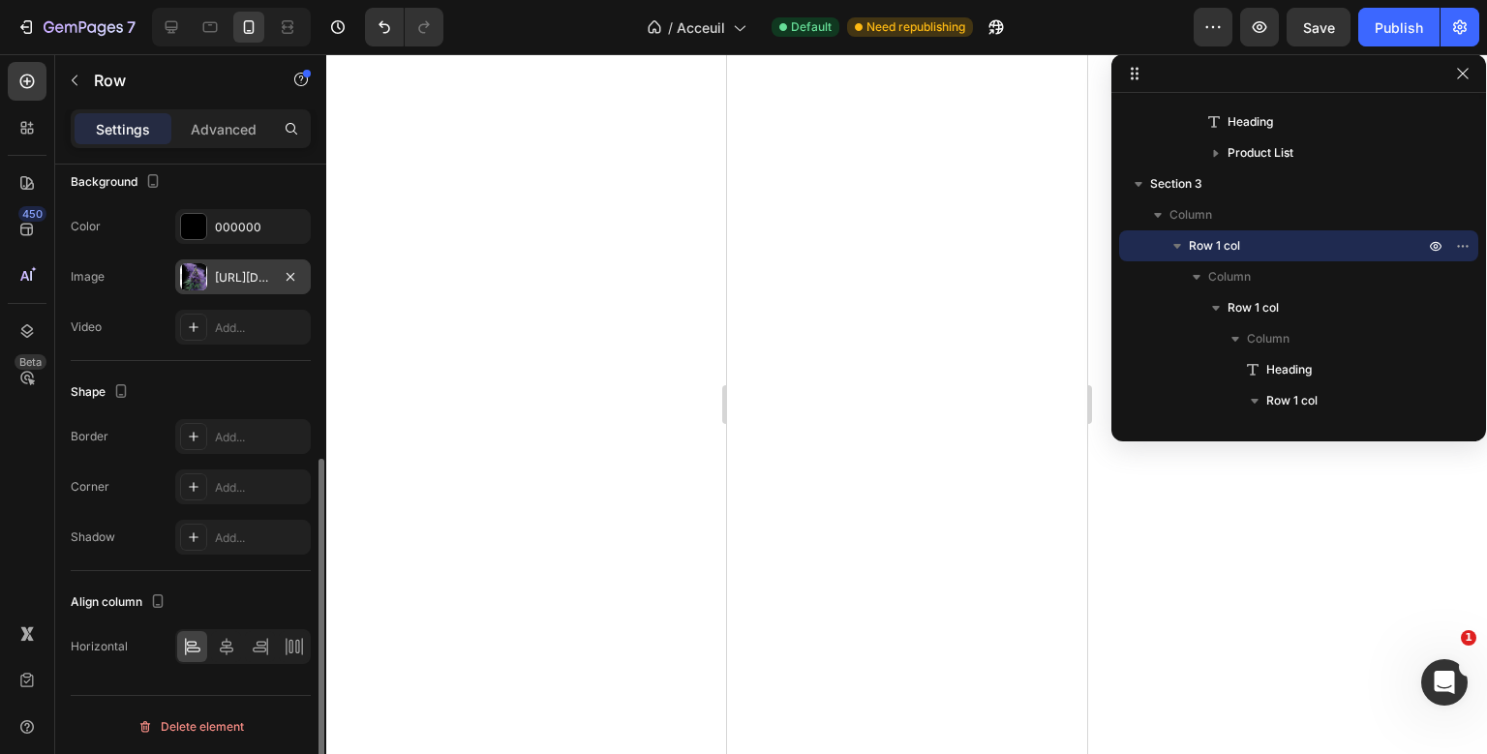
click at [230, 271] on div "[URL][DOMAIN_NAME]" at bounding box center [243, 277] width 56 height 17
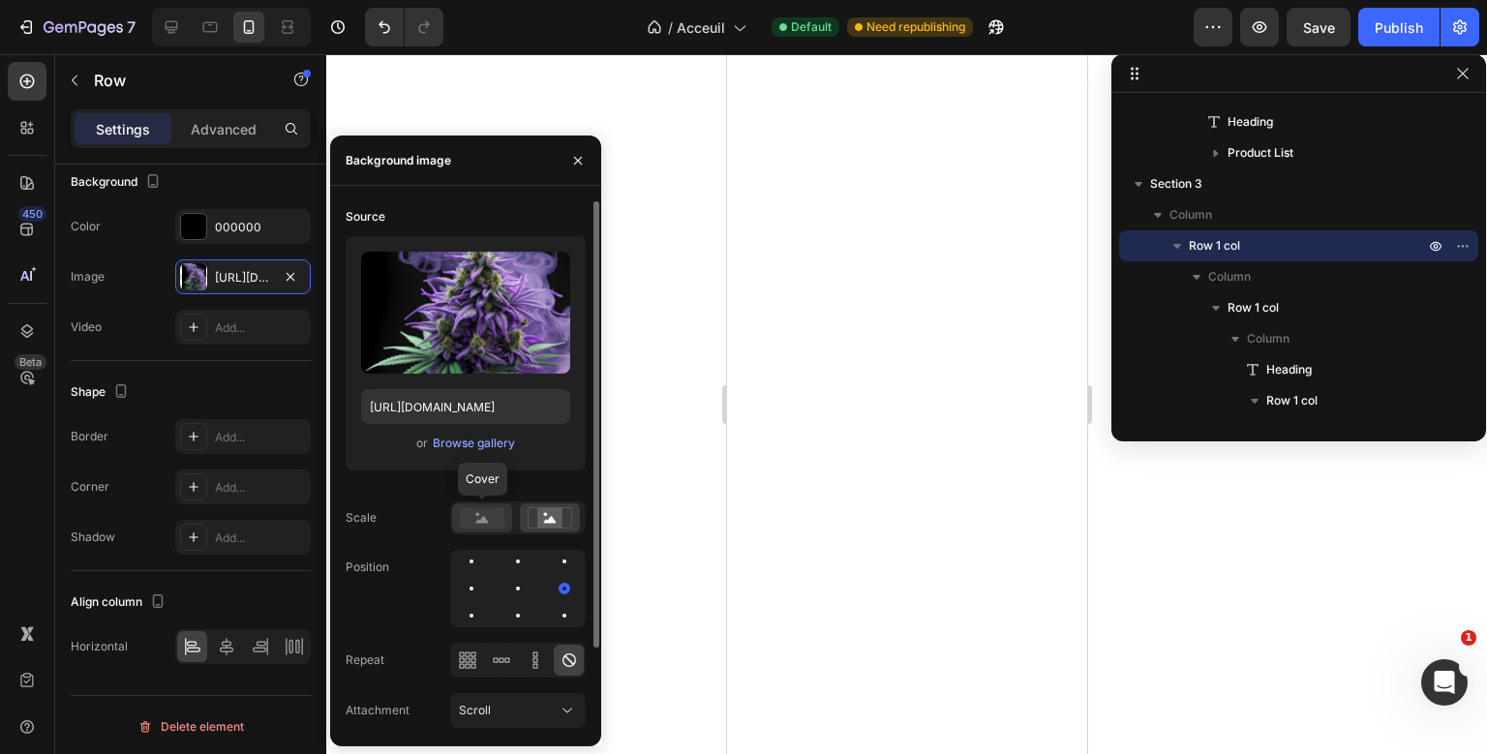
click at [474, 517] on rect at bounding box center [482, 517] width 45 height 21
click at [541, 525] on rect at bounding box center [549, 517] width 25 height 19
click at [553, 616] on div at bounding box center [564, 615] width 23 height 23
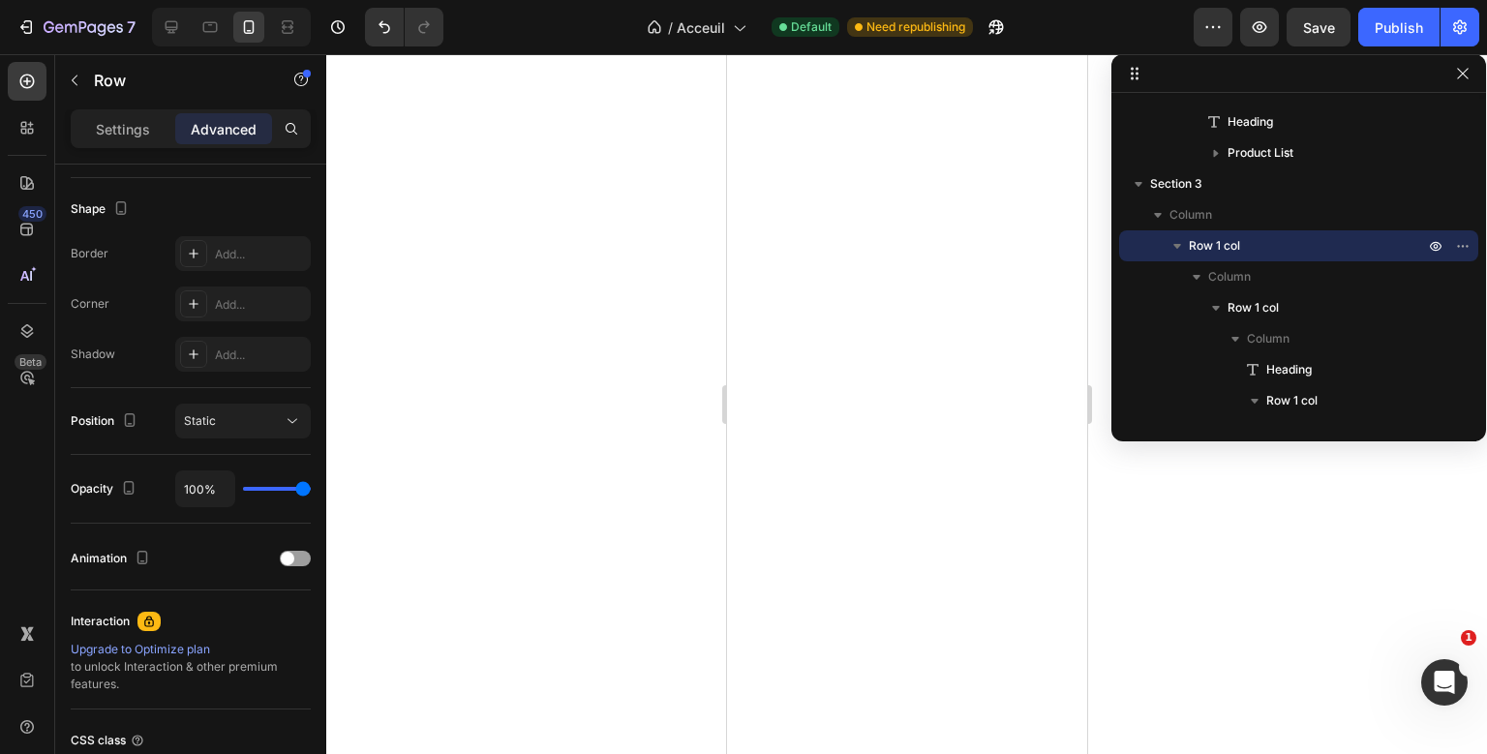
scroll to position [0, 0]
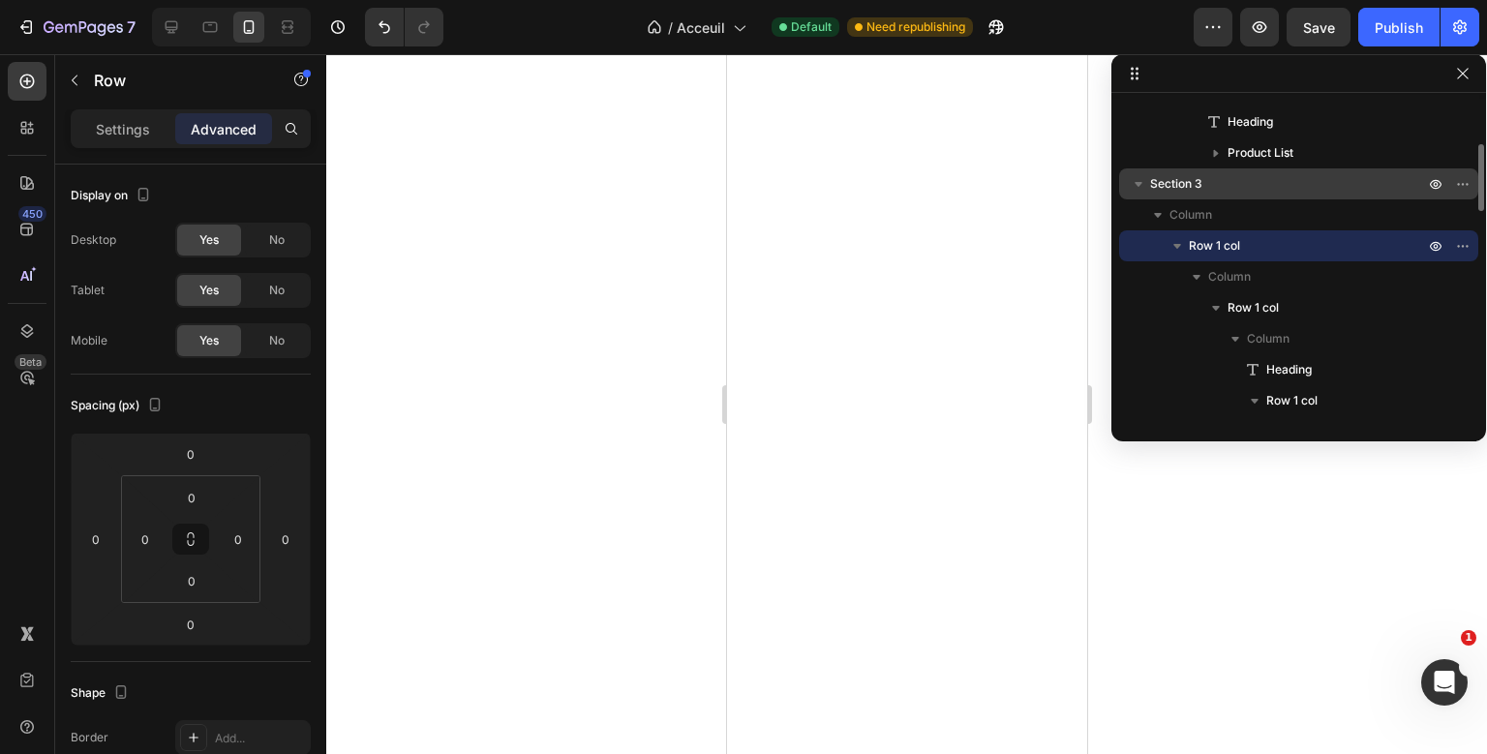
click at [1244, 183] on p "Section 3" at bounding box center [1289, 183] width 278 height 19
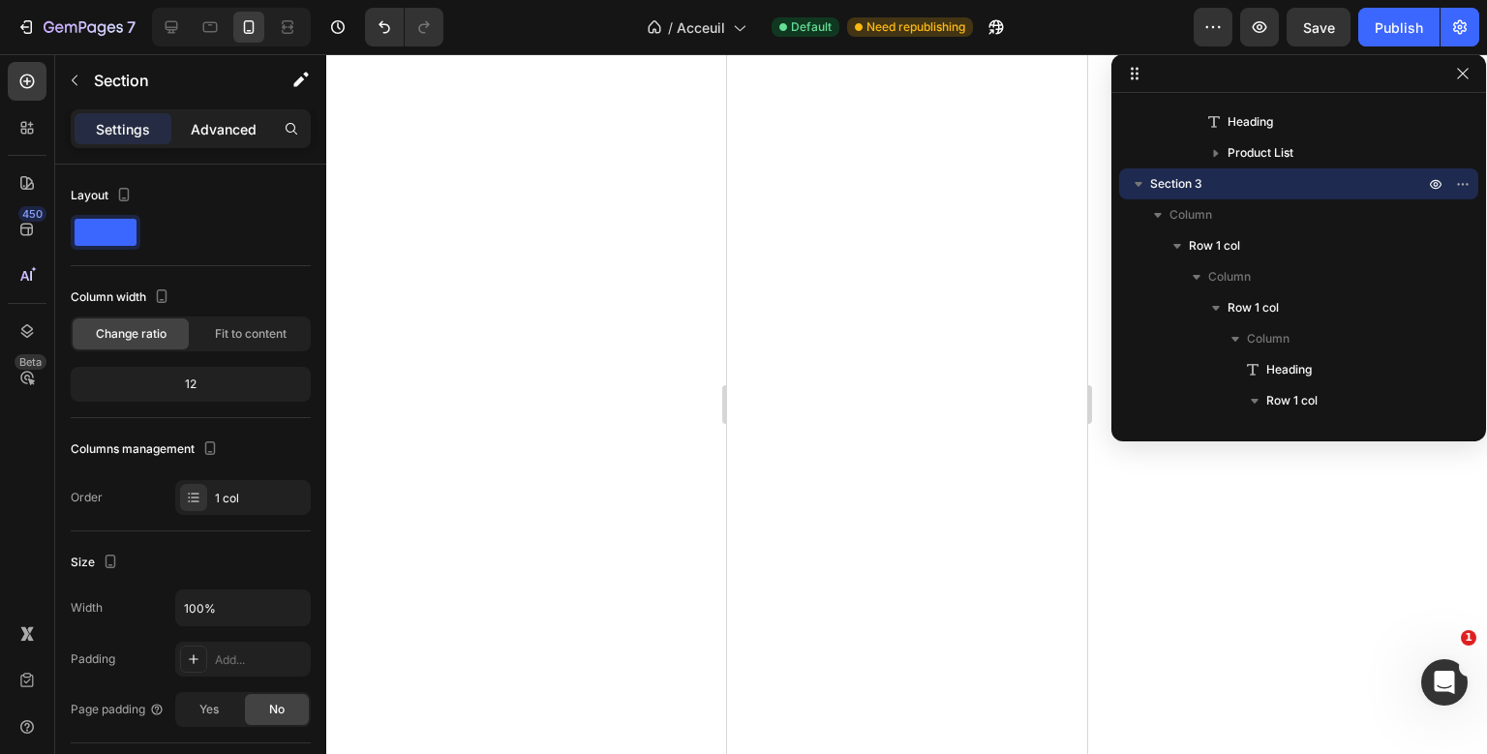
click at [215, 126] on p "Advanced" at bounding box center [224, 129] width 66 height 20
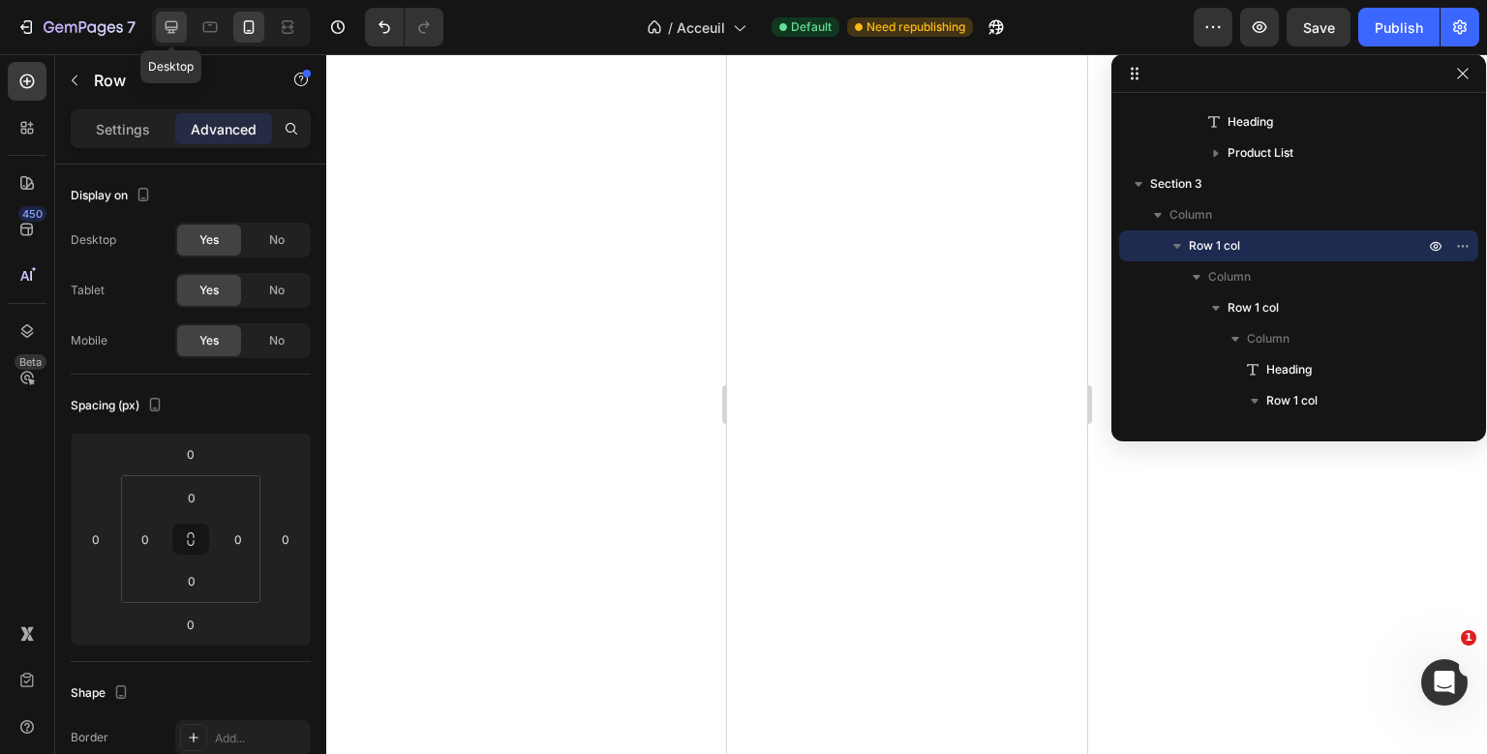
click at [184, 33] on div at bounding box center [171, 27] width 31 height 31
click at [241, 16] on div at bounding box center [248, 27] width 31 height 31
type input "0"
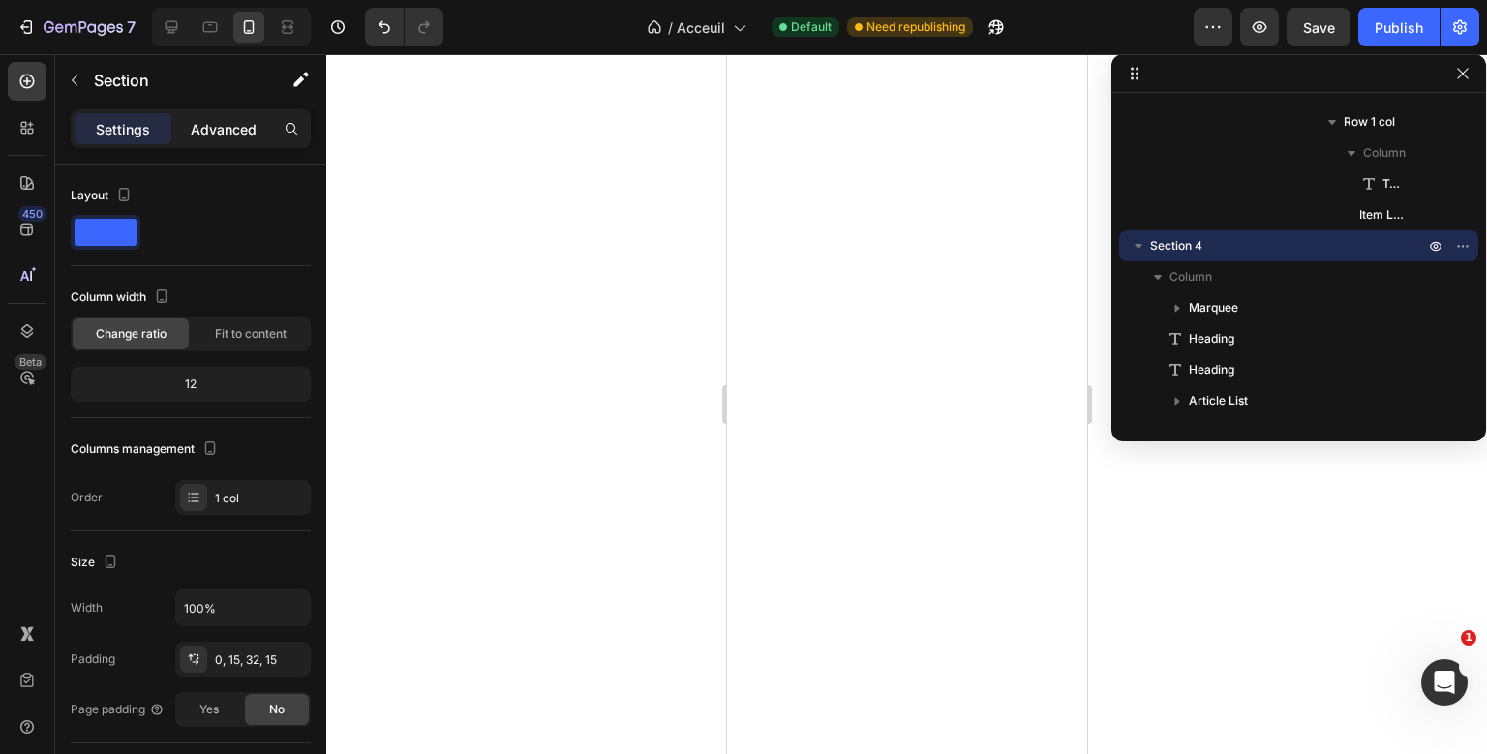
click at [214, 135] on p "Advanced" at bounding box center [224, 129] width 66 height 20
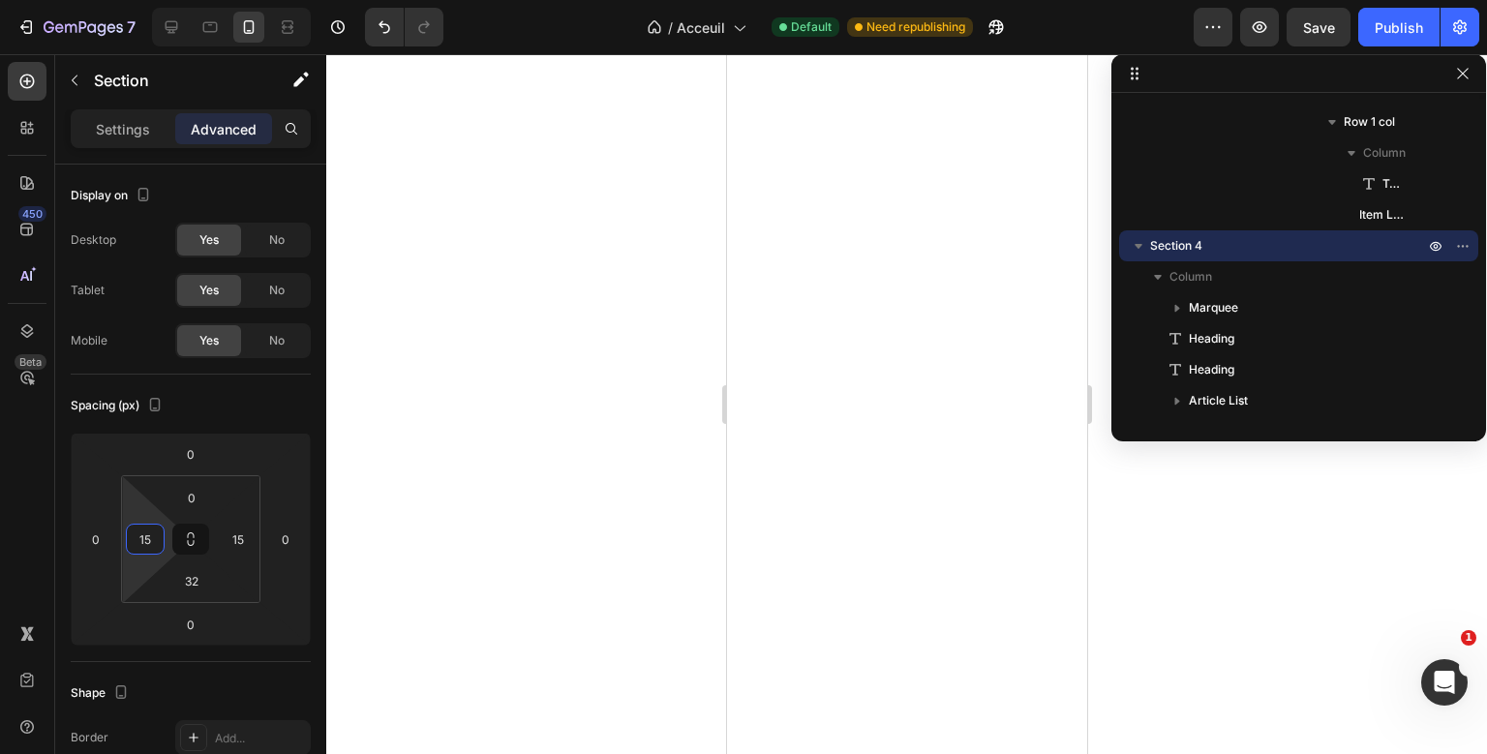
click at [141, 525] on input "15" at bounding box center [145, 539] width 29 height 29
type input "0"
click at [249, 540] on input "15" at bounding box center [238, 539] width 29 height 29
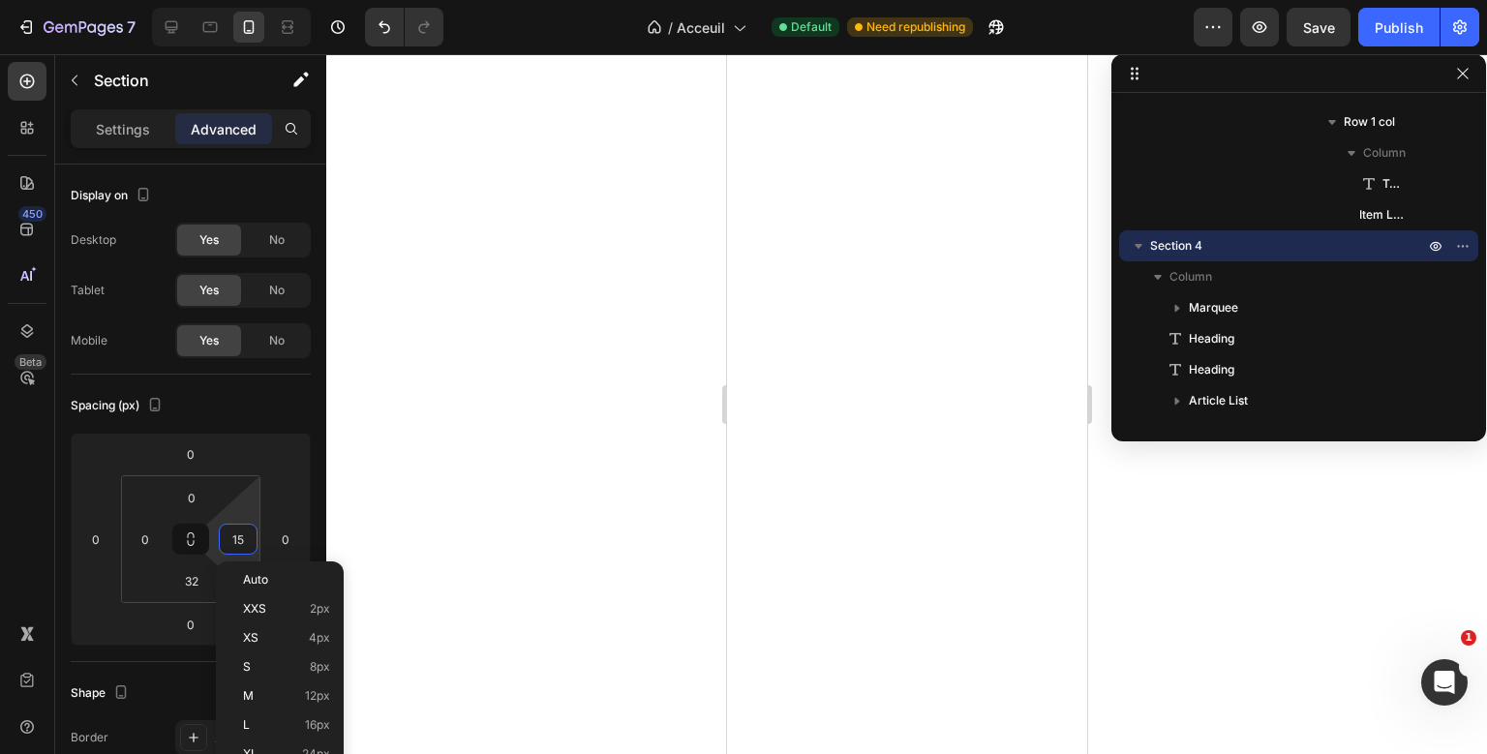
type input "0"
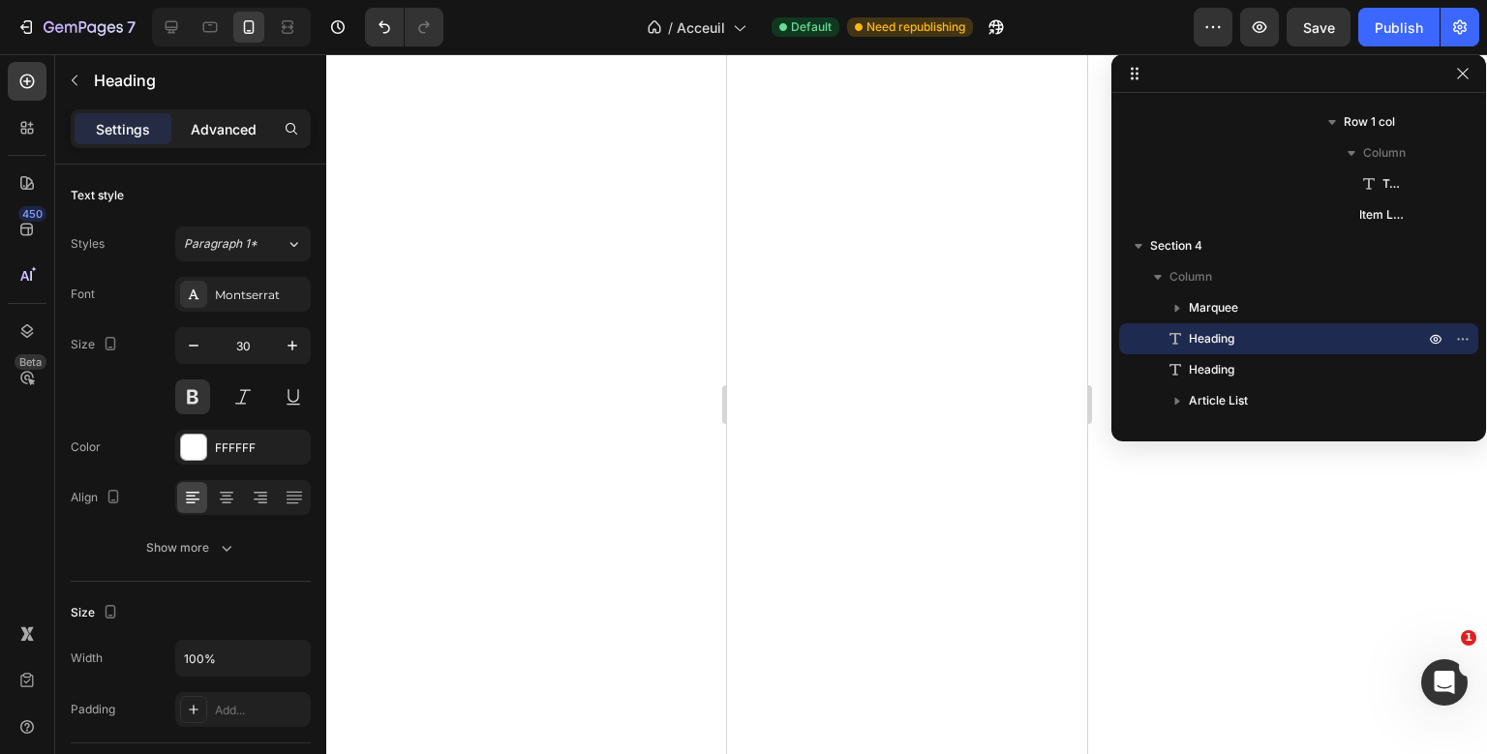
click at [248, 129] on p "Advanced" at bounding box center [224, 129] width 66 height 20
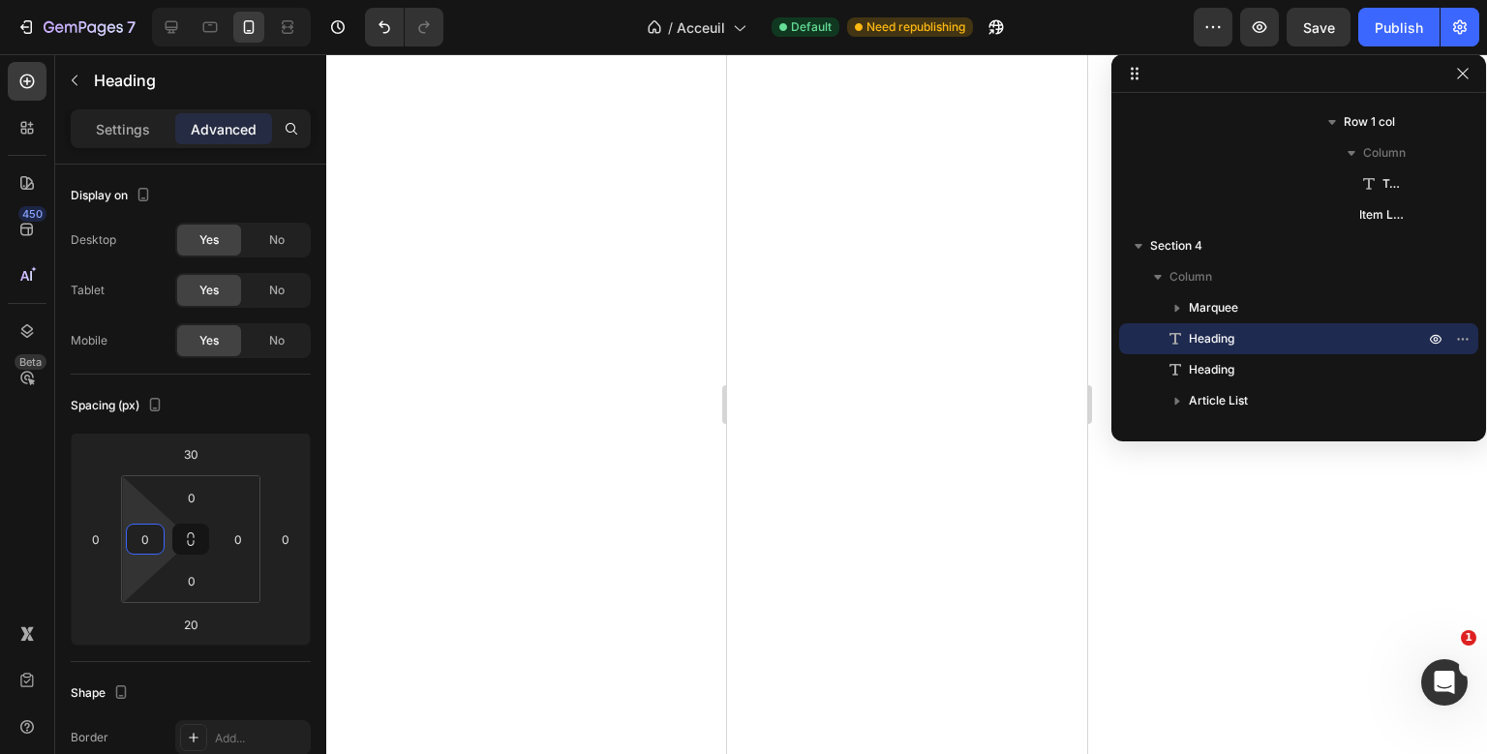
click at [140, 533] on input "0" at bounding box center [145, 539] width 29 height 29
type input "15"
click at [238, 535] on input "0" at bounding box center [238, 539] width 29 height 29
type input "15"
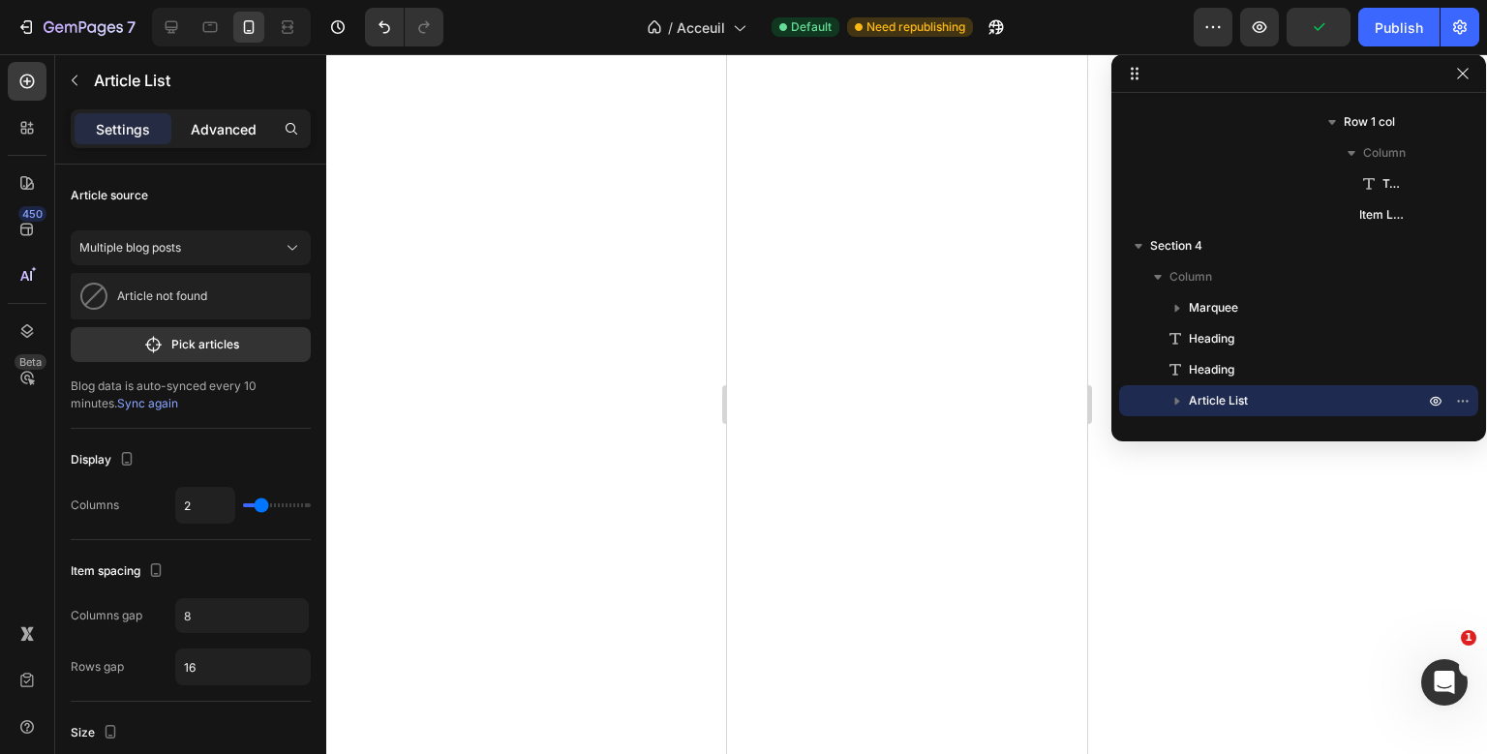
click at [248, 137] on p "Advanced" at bounding box center [224, 129] width 66 height 20
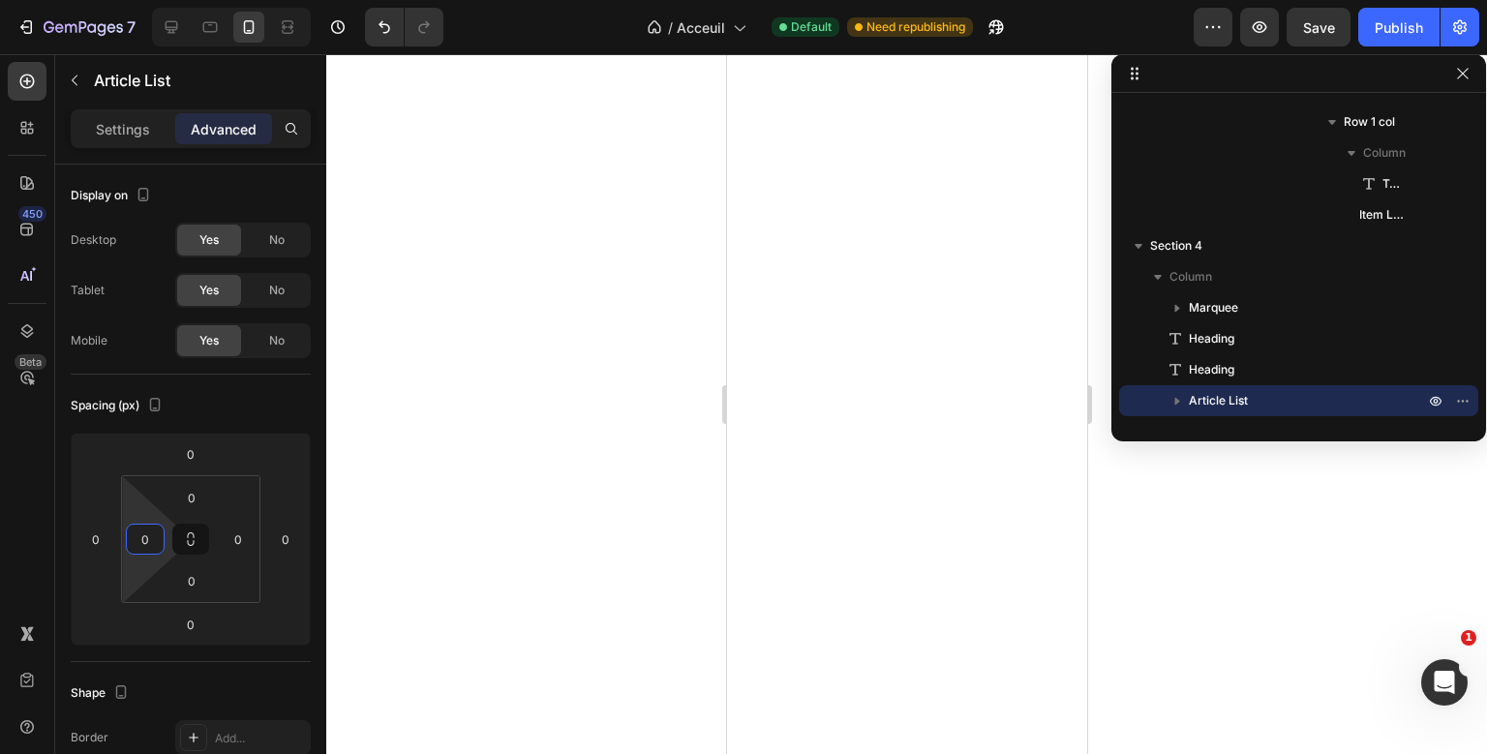
click at [148, 531] on input "0" at bounding box center [145, 539] width 29 height 29
type input "15"
click at [241, 536] on input "0" at bounding box center [238, 539] width 29 height 29
type input "15"
click at [267, 401] on div "Spacing (px)" at bounding box center [191, 405] width 240 height 31
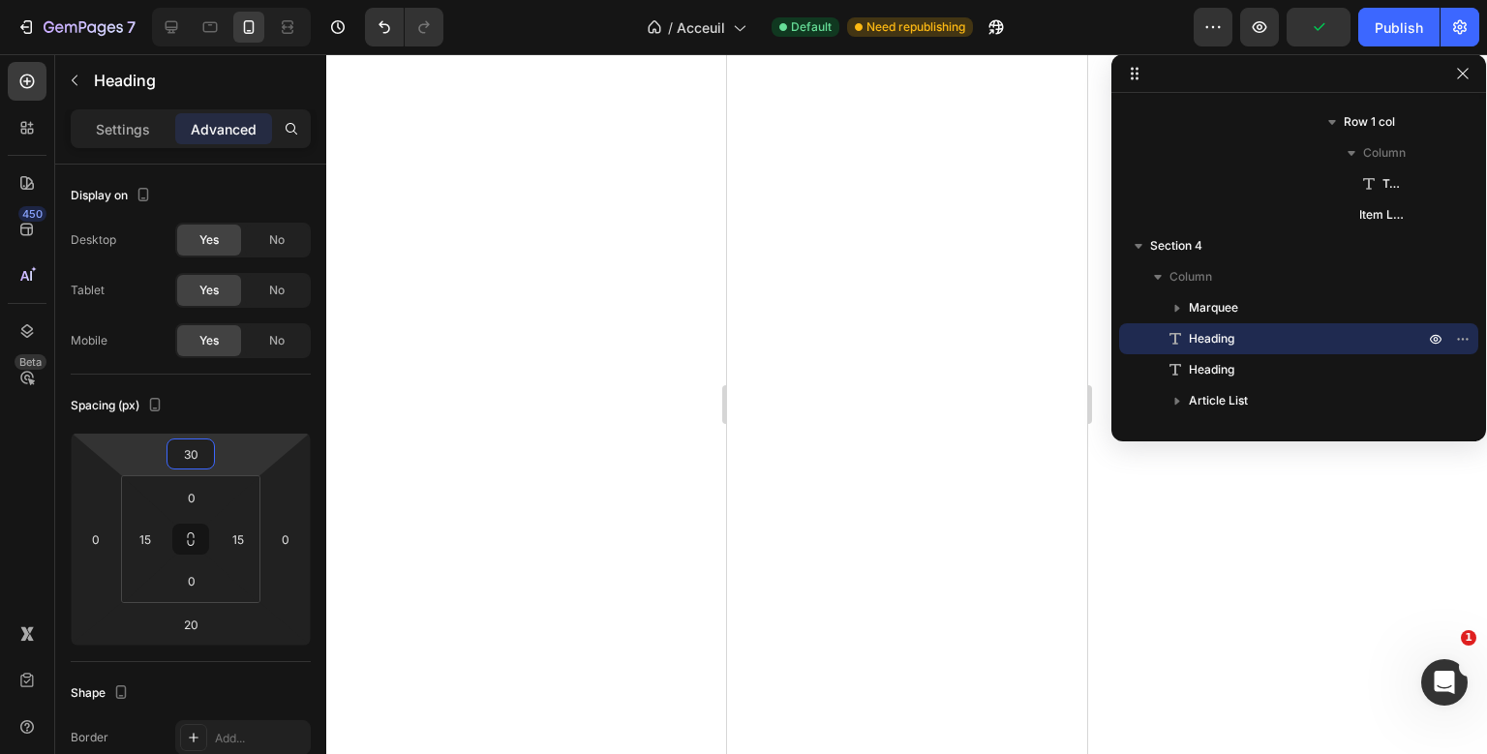
click at [176, 467] on input "30" at bounding box center [190, 453] width 39 height 29
click at [235, 400] on div "Spacing (px)" at bounding box center [191, 405] width 240 height 31
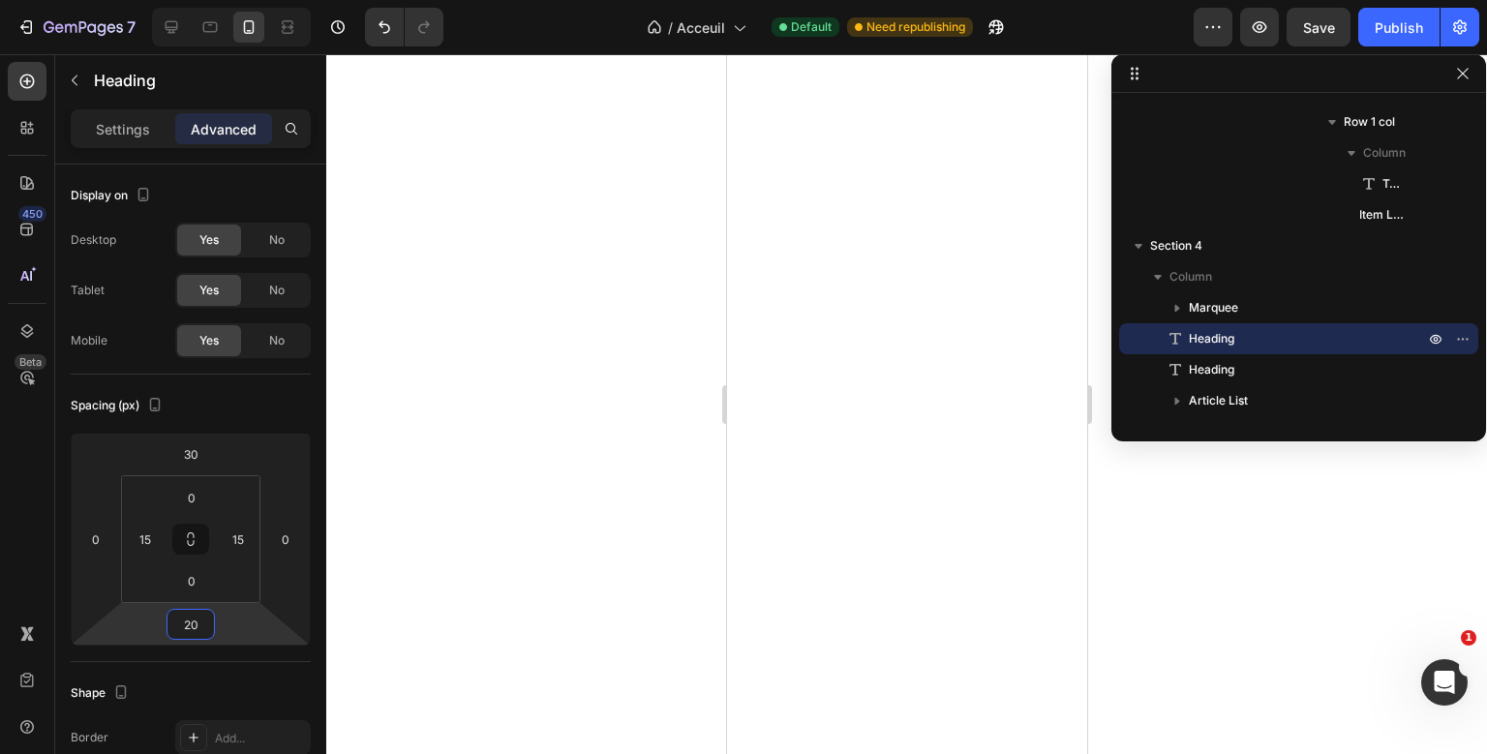
click at [184, 619] on input "20" at bounding box center [190, 624] width 39 height 29
type input "0"
click at [134, 124] on p "Settings" at bounding box center [123, 129] width 54 height 20
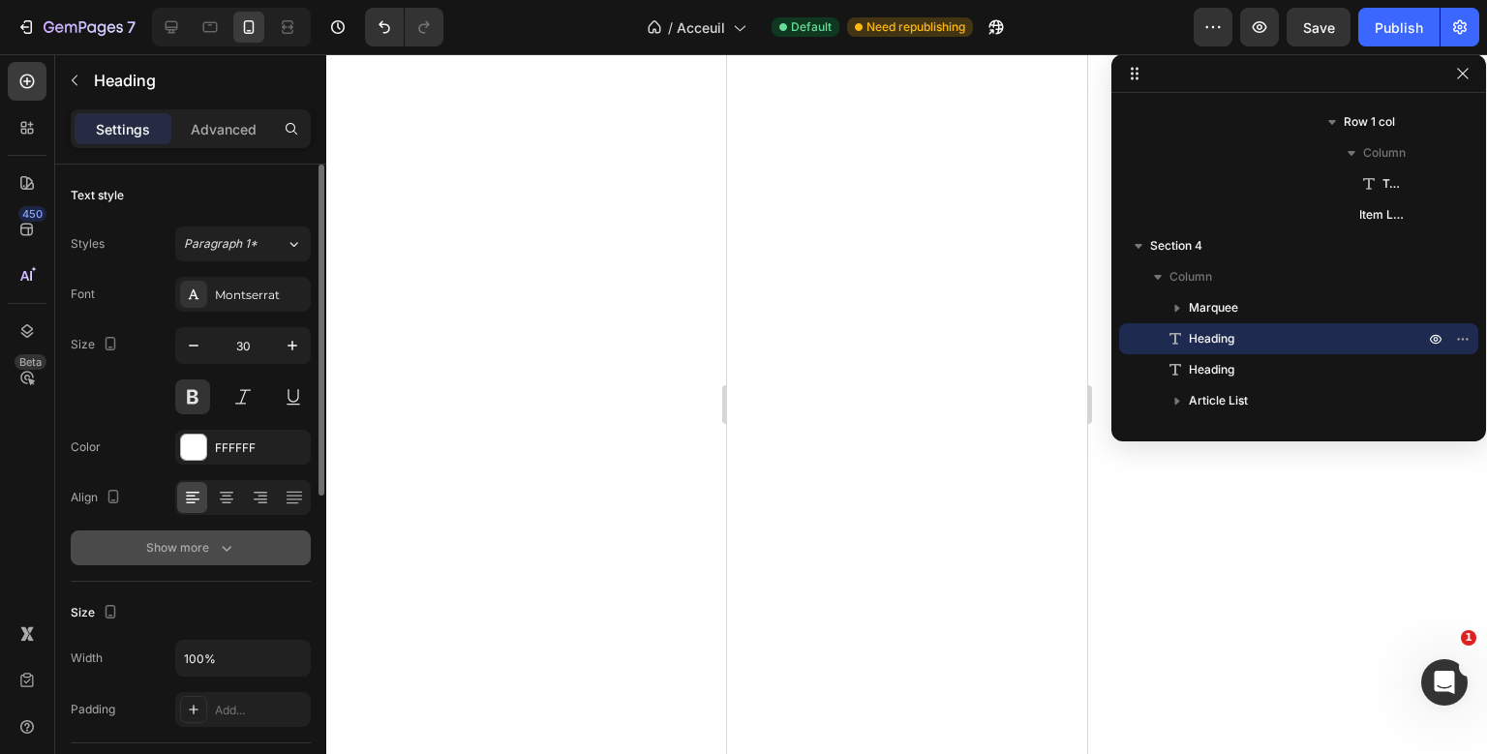
click at [196, 552] on div "Show more" at bounding box center [191, 547] width 90 height 19
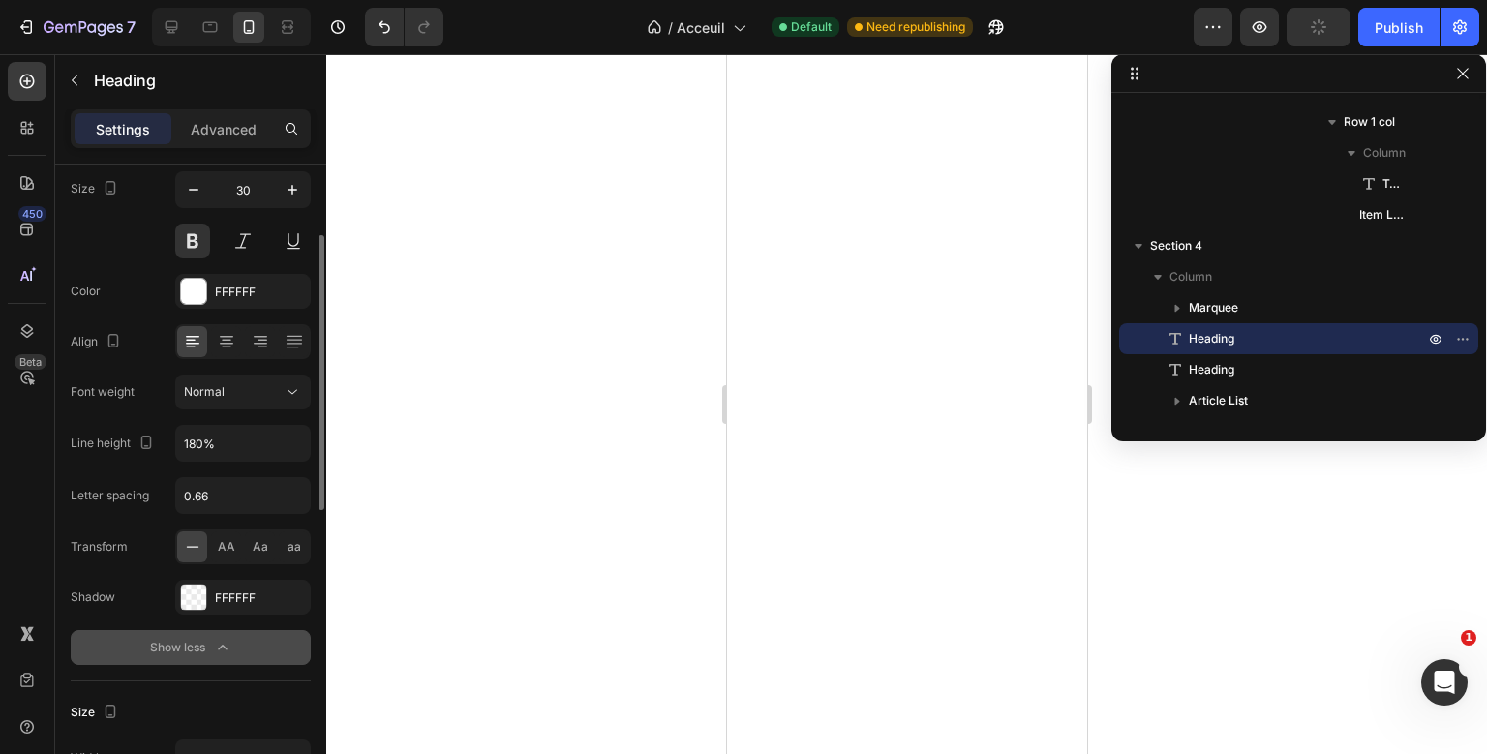
scroll to position [163, 0]
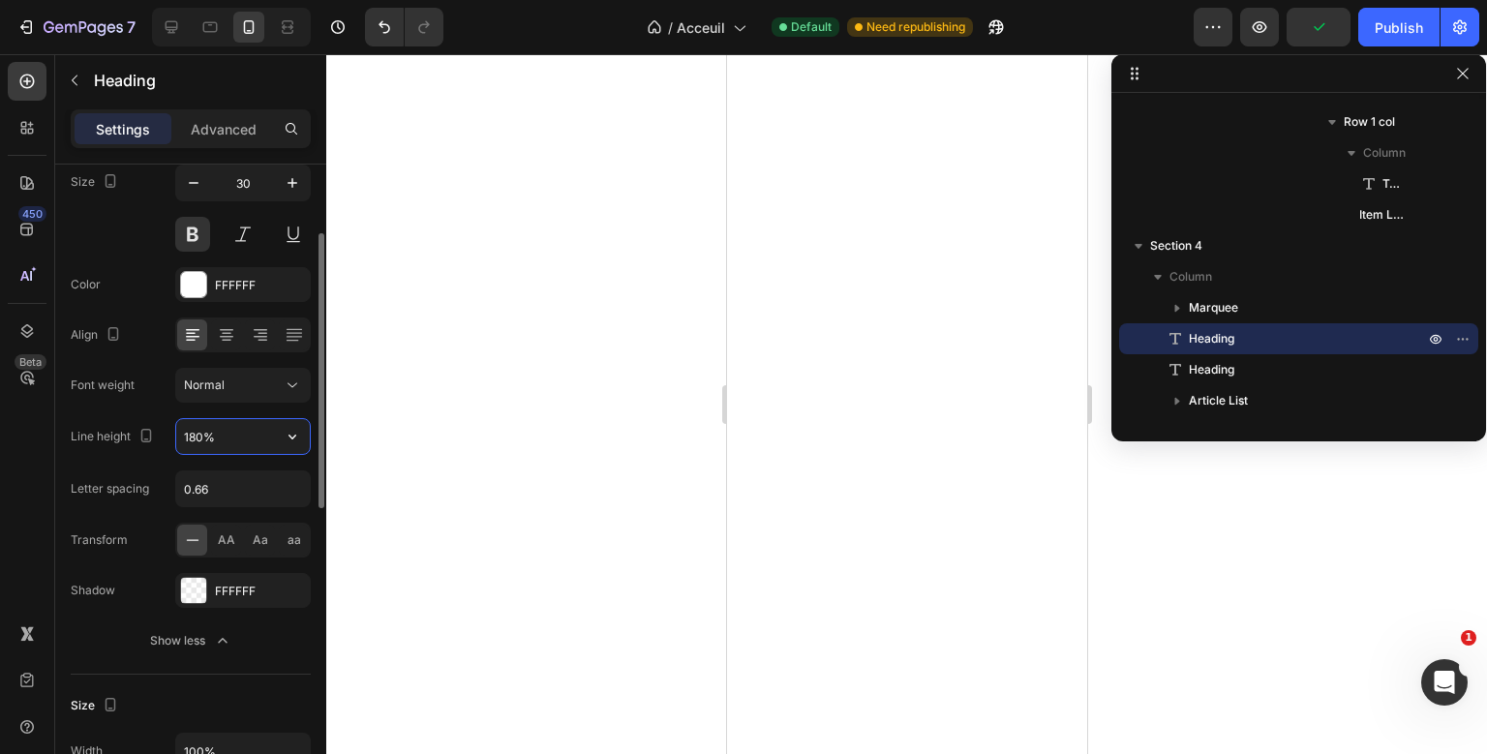
click at [248, 427] on input "180%" at bounding box center [243, 436] width 134 height 35
click at [288, 442] on icon "button" at bounding box center [292, 436] width 19 height 19
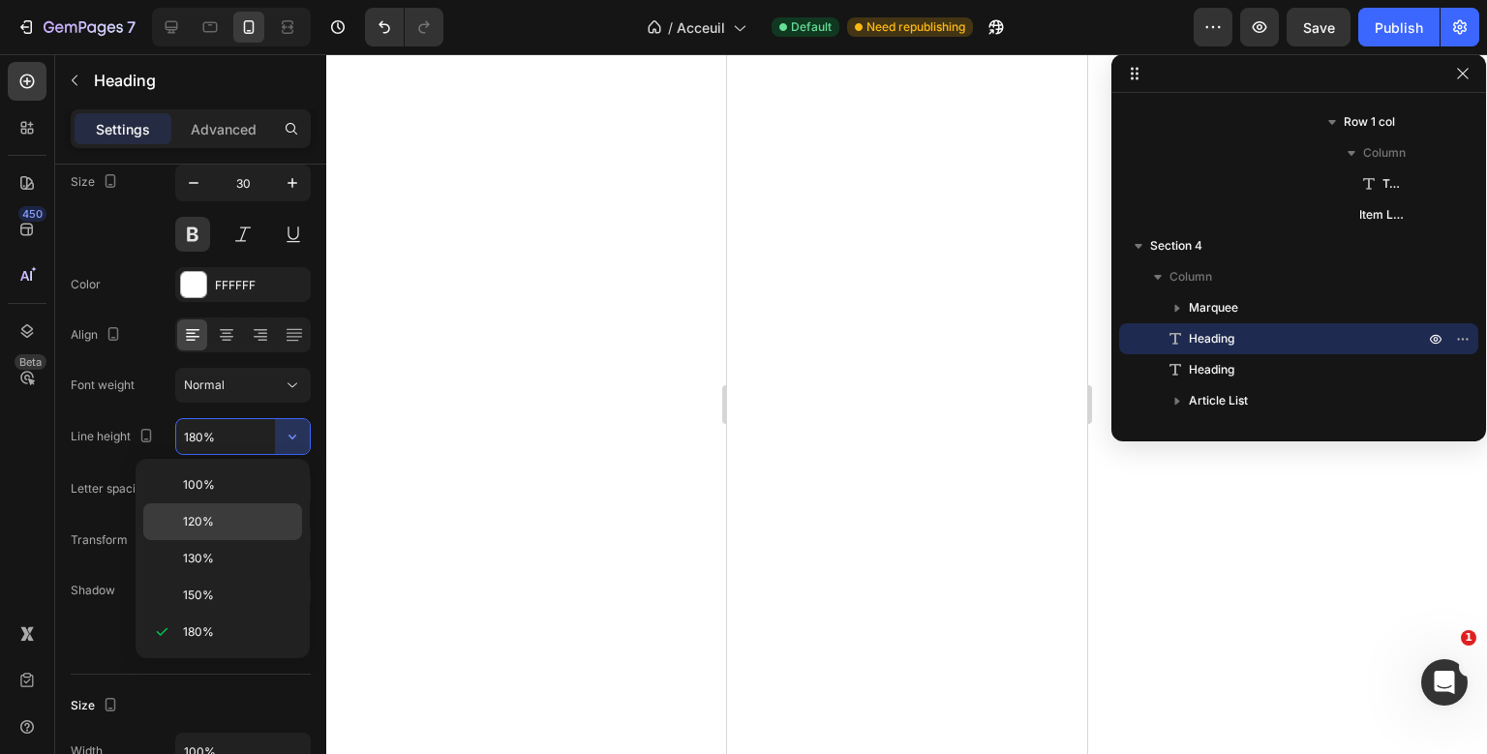
click at [226, 524] on p "120%" at bounding box center [238, 521] width 110 height 17
type input "120%"
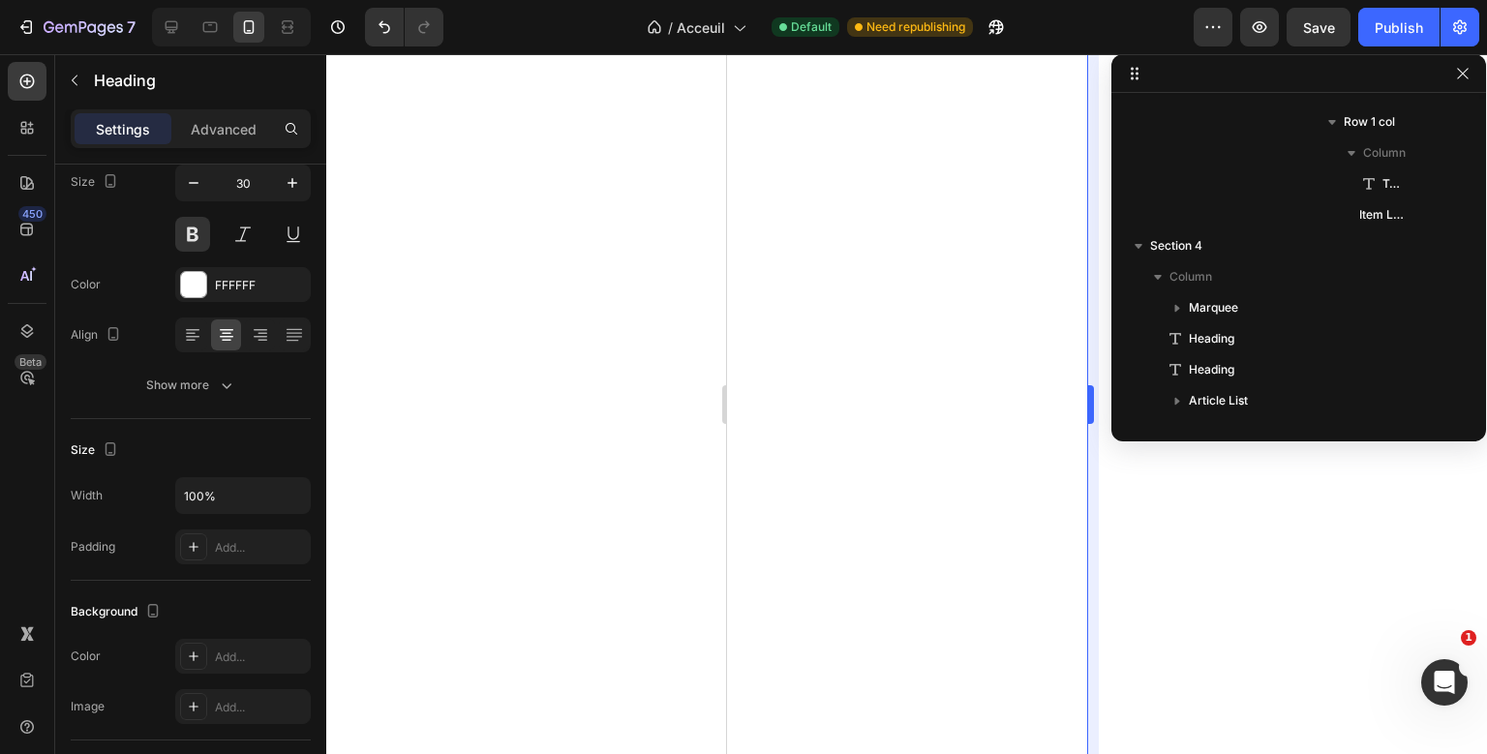
scroll to position [335, 0]
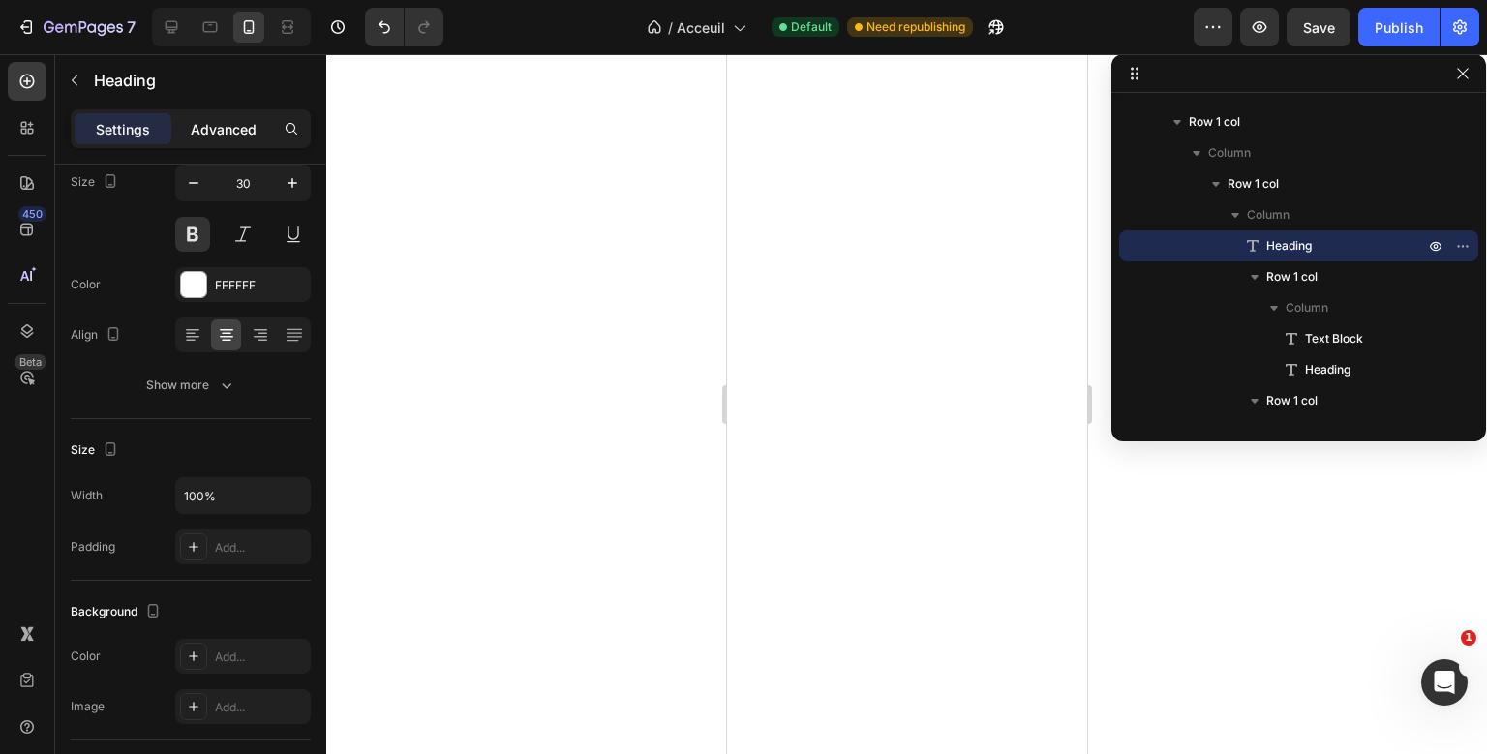
click at [227, 127] on p "Advanced" at bounding box center [224, 129] width 66 height 20
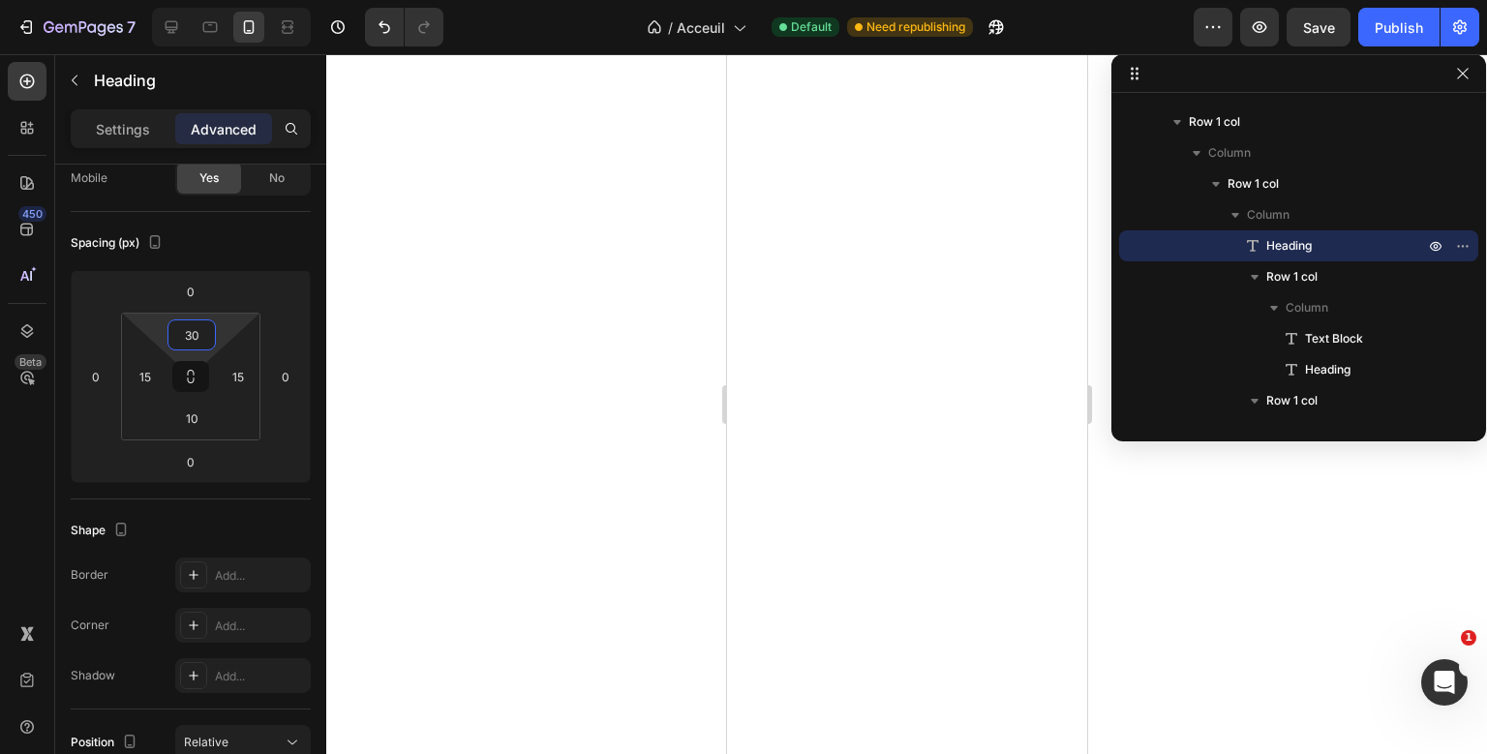
click at [203, 333] on input "30" at bounding box center [191, 334] width 39 height 29
type input "15"
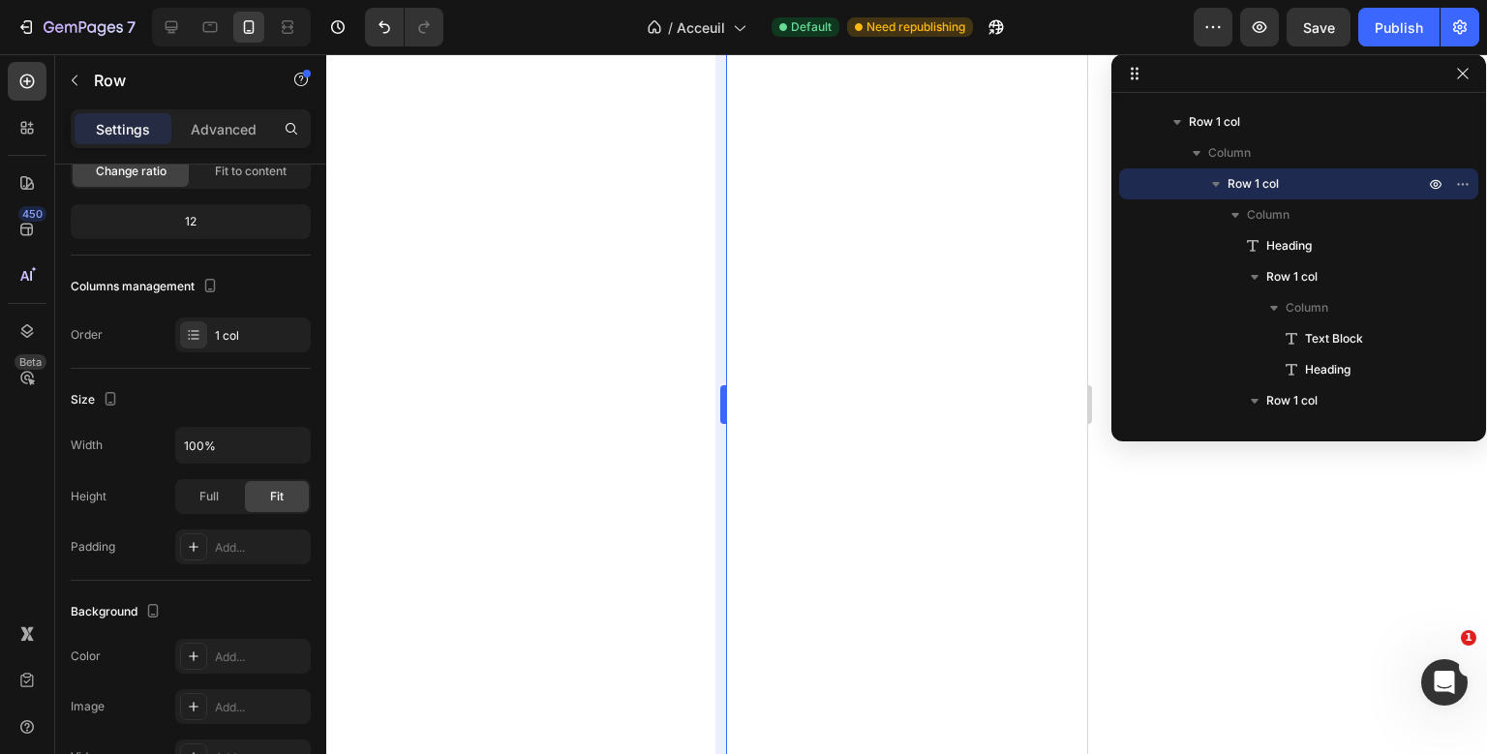
scroll to position [0, 0]
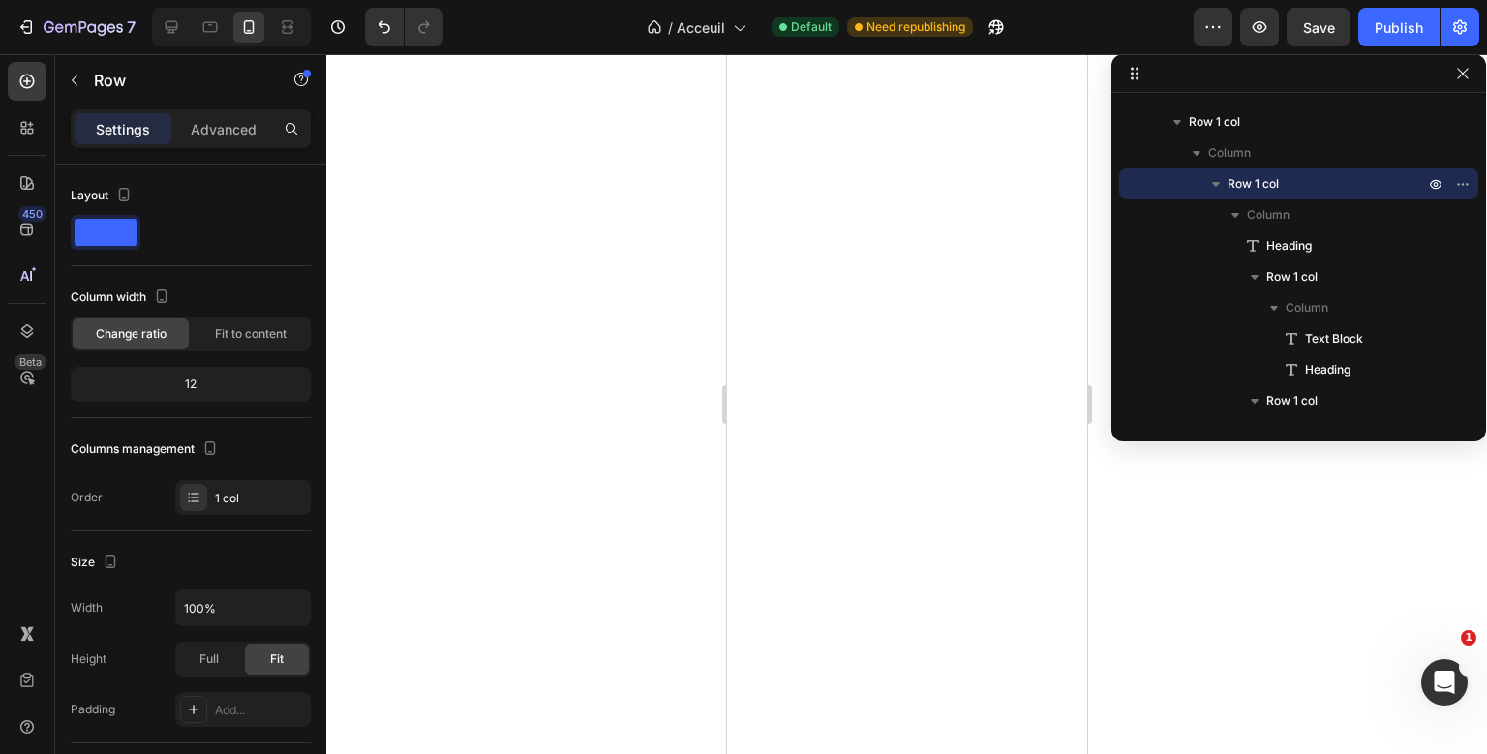
click at [223, 111] on div "Settings Advanced" at bounding box center [191, 128] width 240 height 39
click at [223, 126] on p "Advanced" at bounding box center [224, 129] width 66 height 20
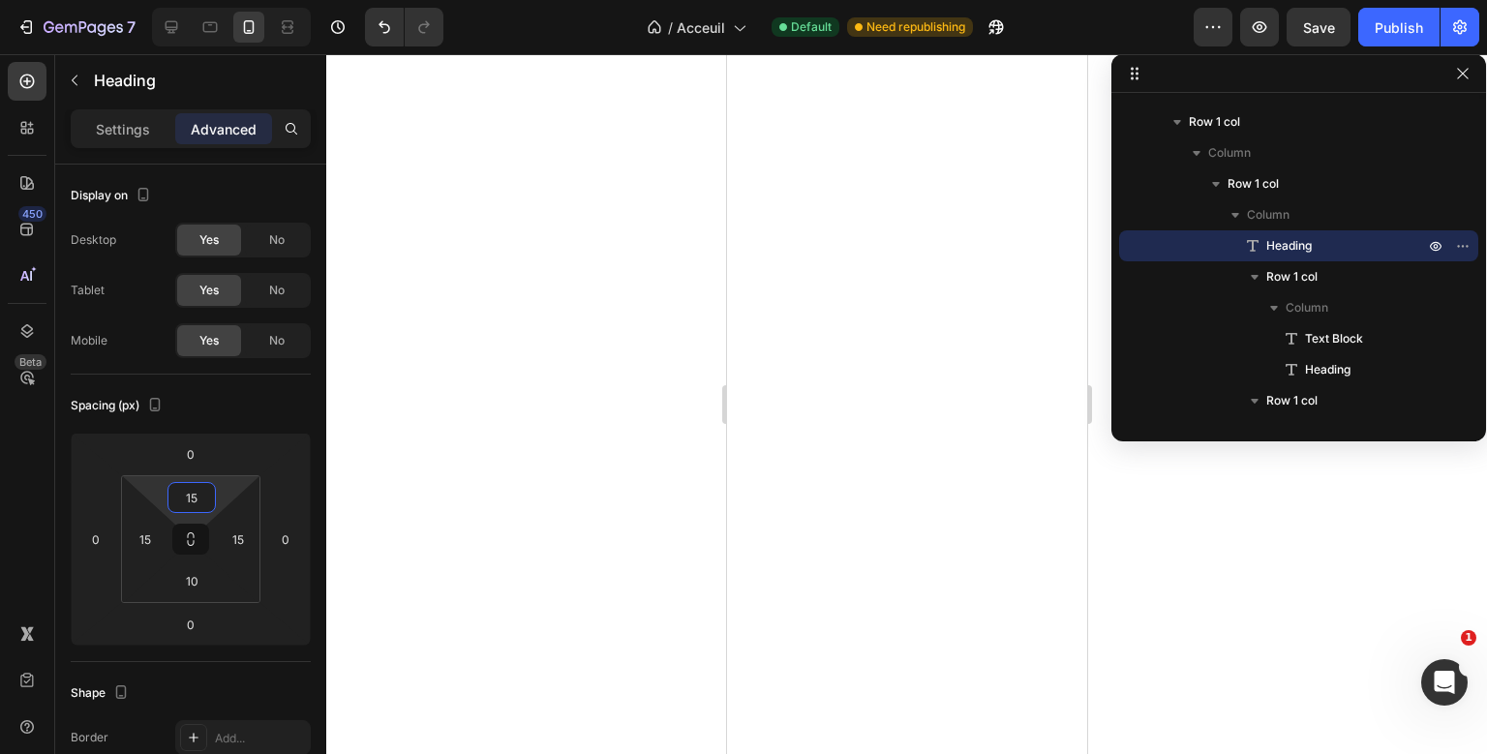
click at [194, 505] on input "15" at bounding box center [191, 497] width 39 height 29
type input "0"
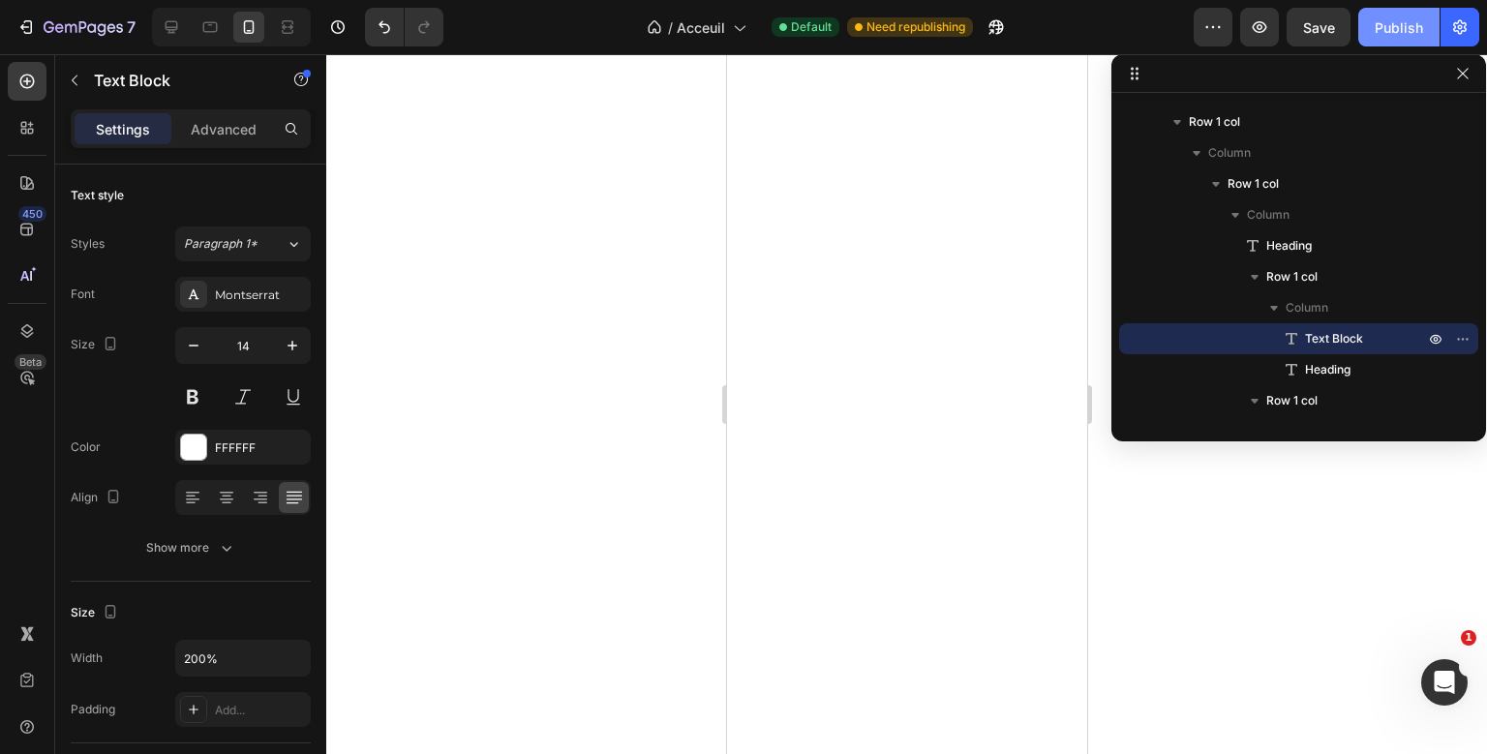
click at [1424, 26] on button "Publish" at bounding box center [1398, 27] width 81 height 39
click at [36, 83] on icon at bounding box center [26, 81] width 19 height 19
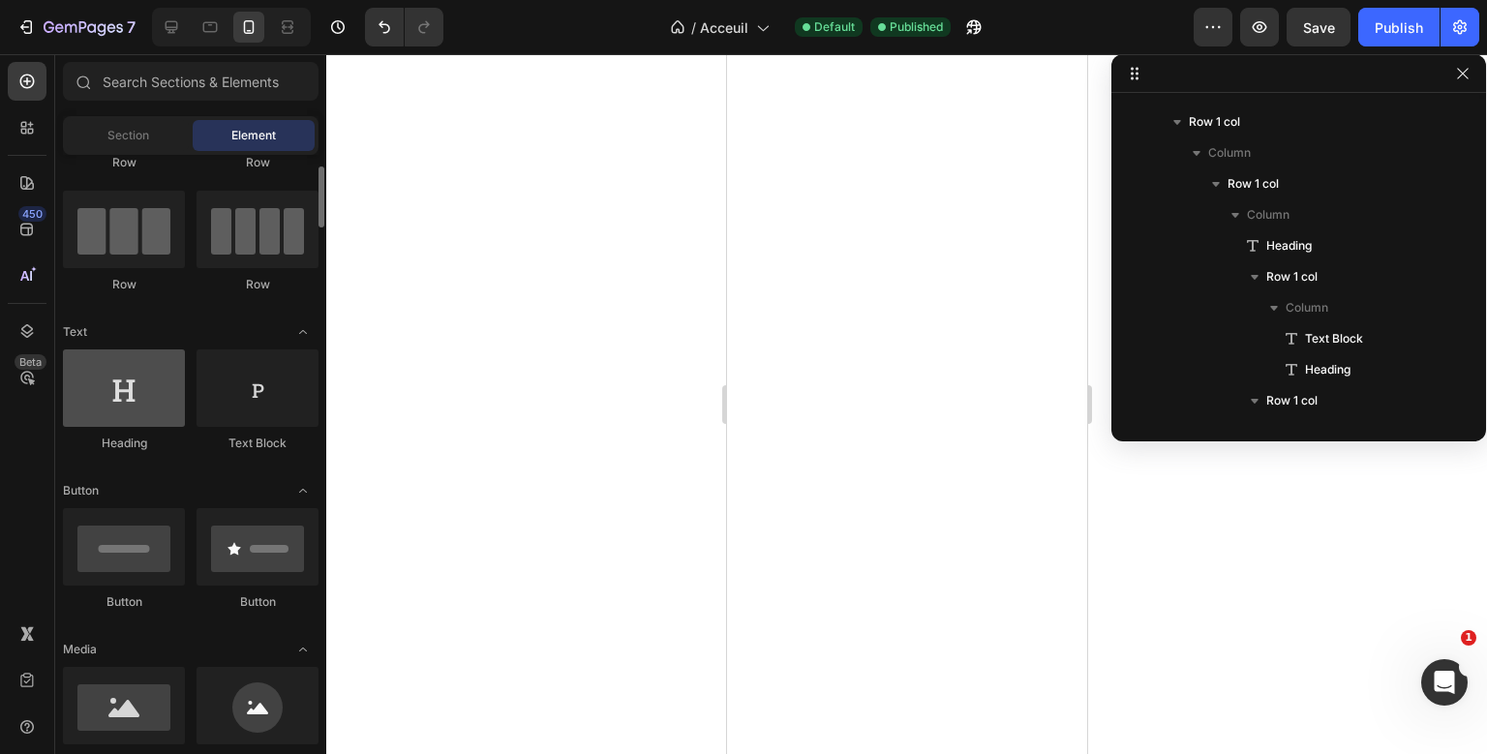
scroll to position [128, 0]
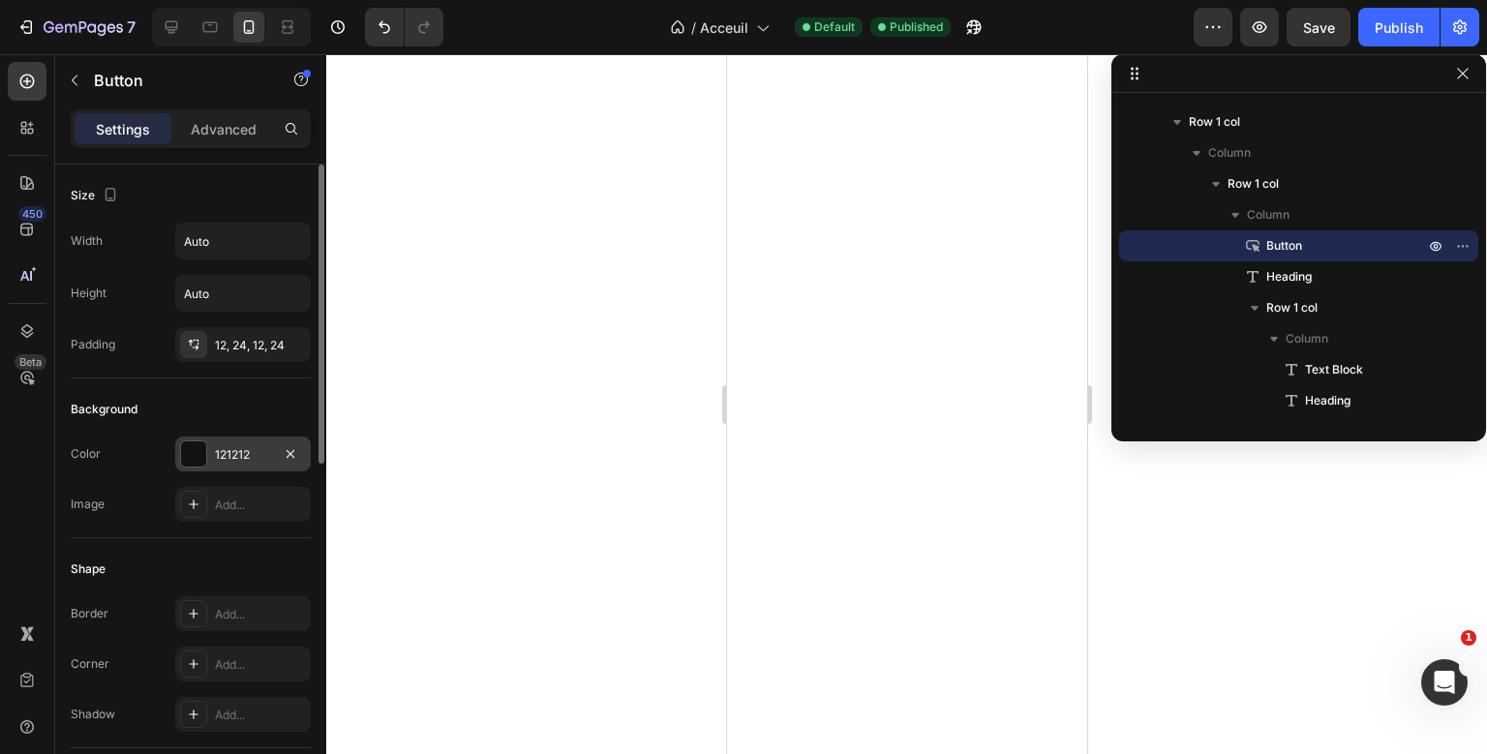
click at [240, 447] on div "121212" at bounding box center [243, 454] width 56 height 17
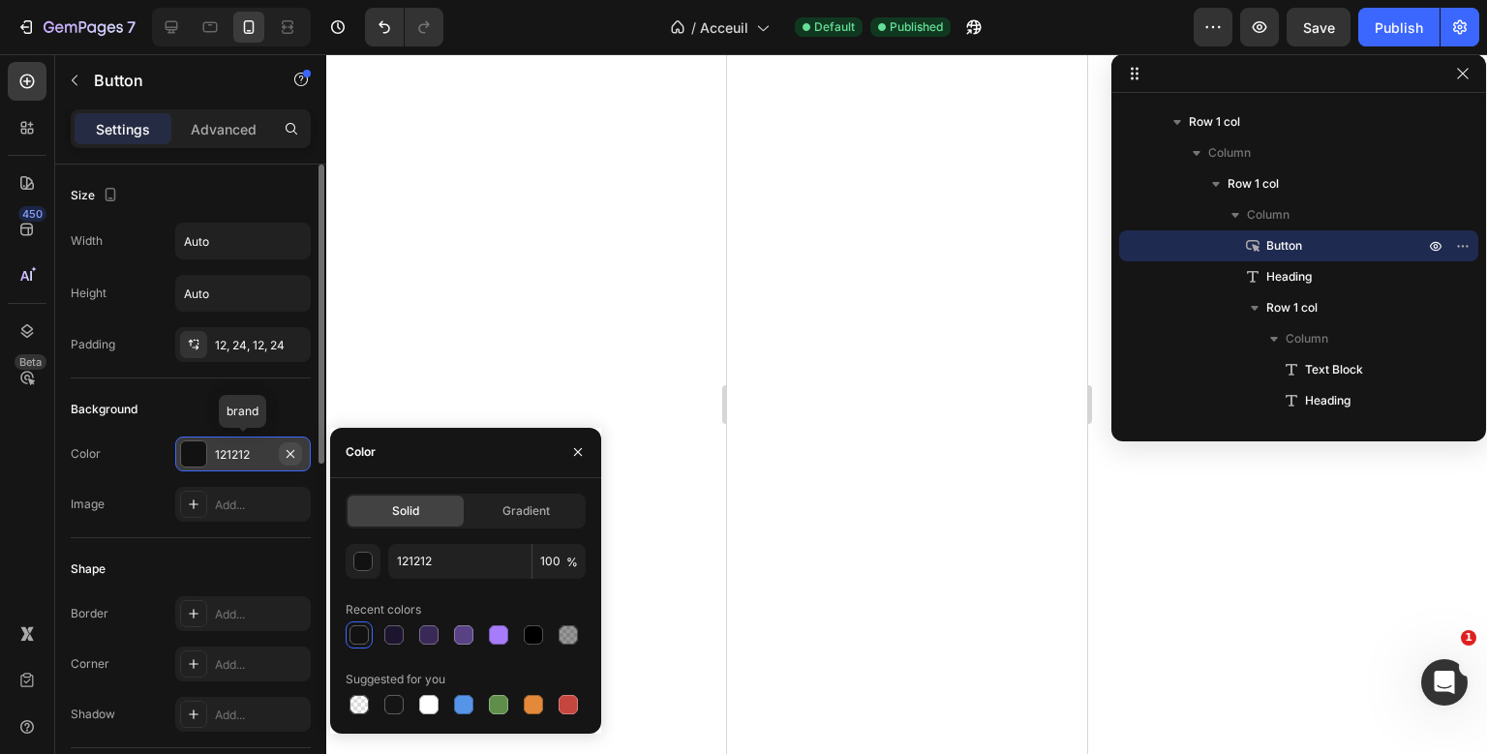
click at [291, 455] on icon "button" at bounding box center [290, 453] width 15 height 15
type input "000000"
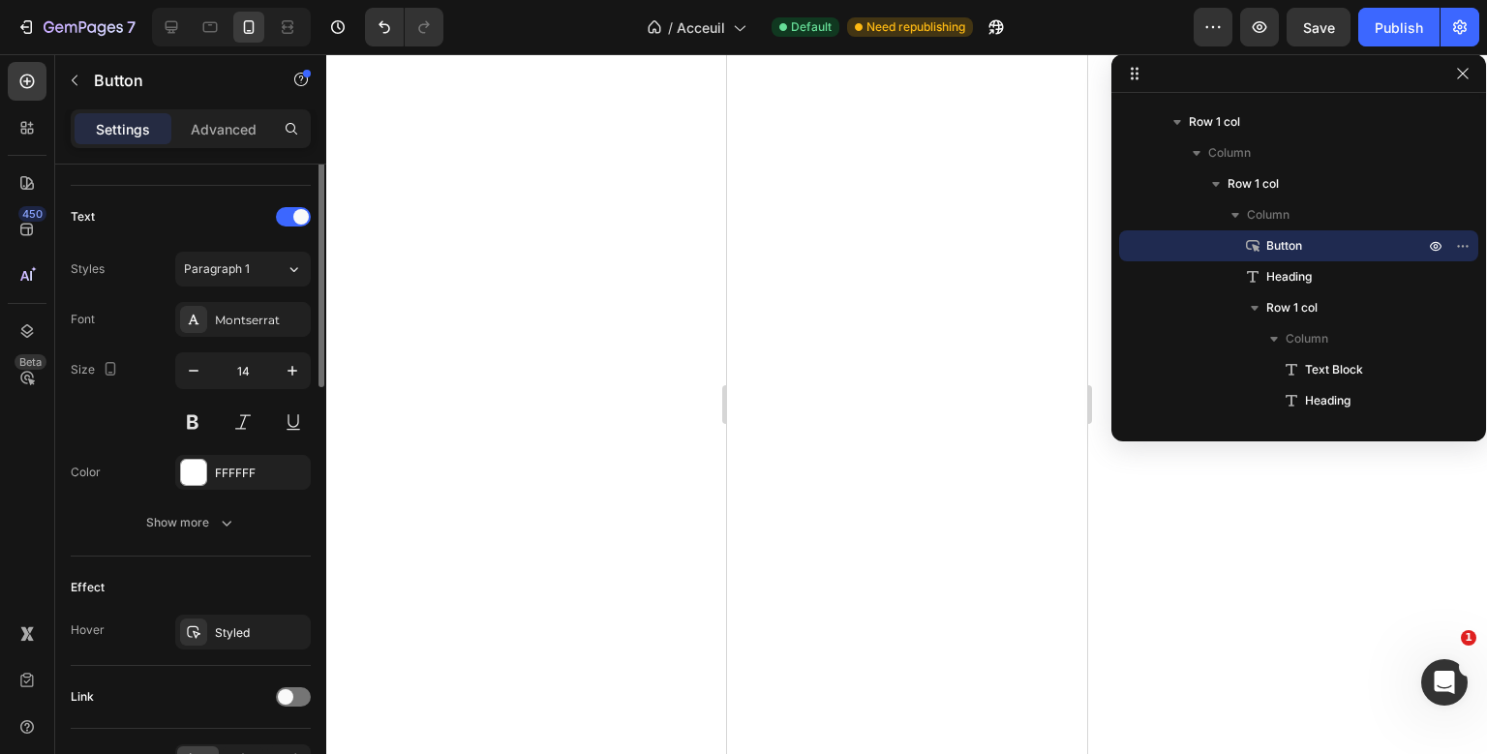
scroll to position [740, 0]
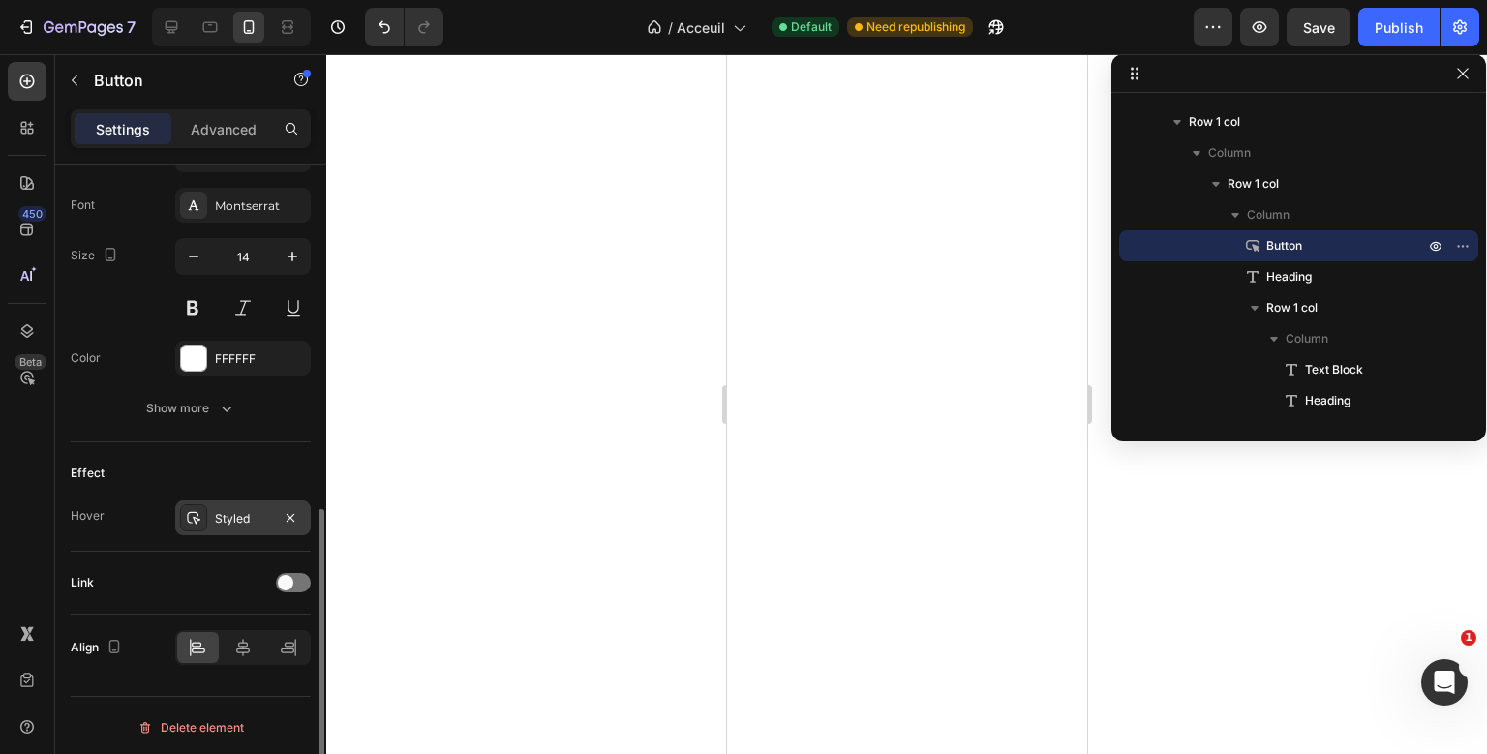
click at [235, 511] on div "Styled" at bounding box center [243, 518] width 56 height 17
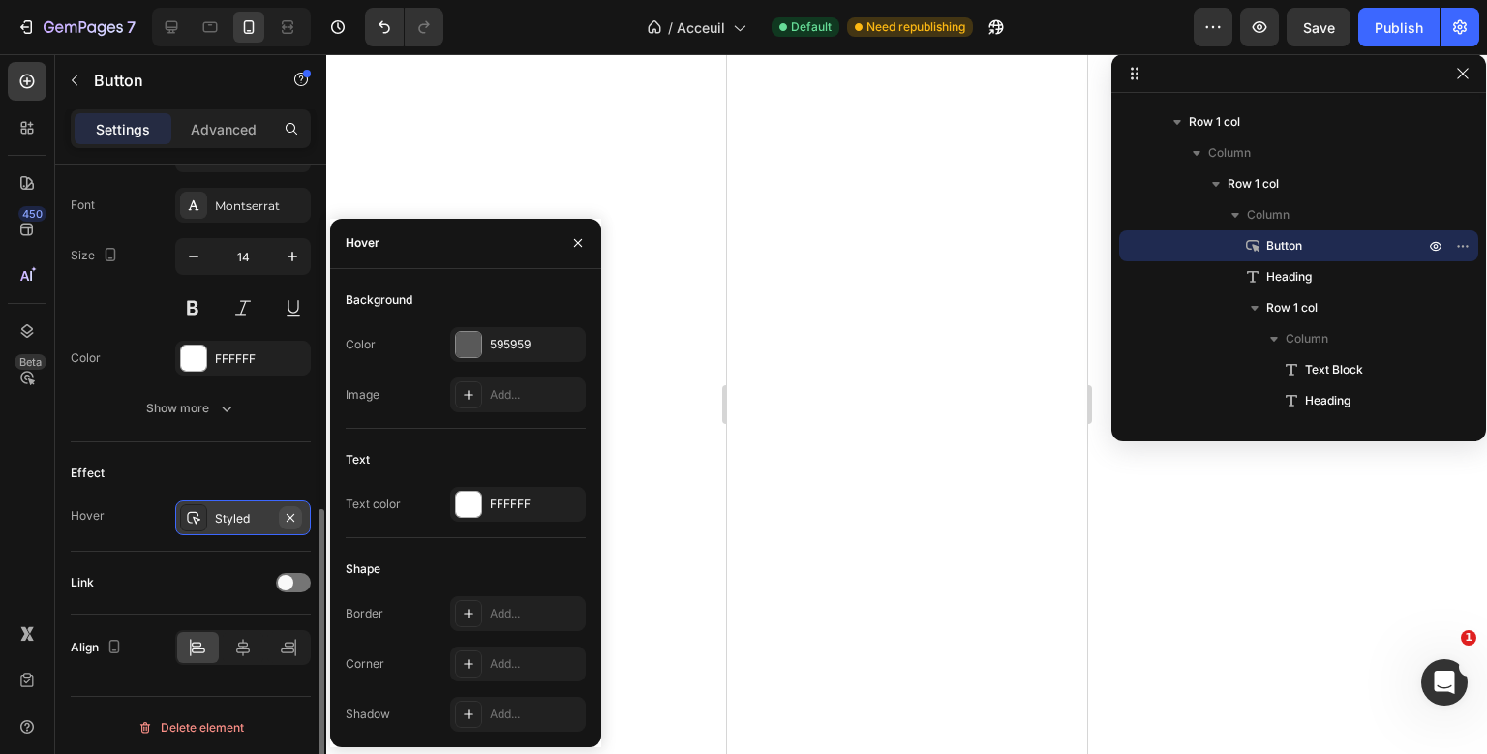
click at [287, 512] on icon "button" at bounding box center [290, 517] width 15 height 15
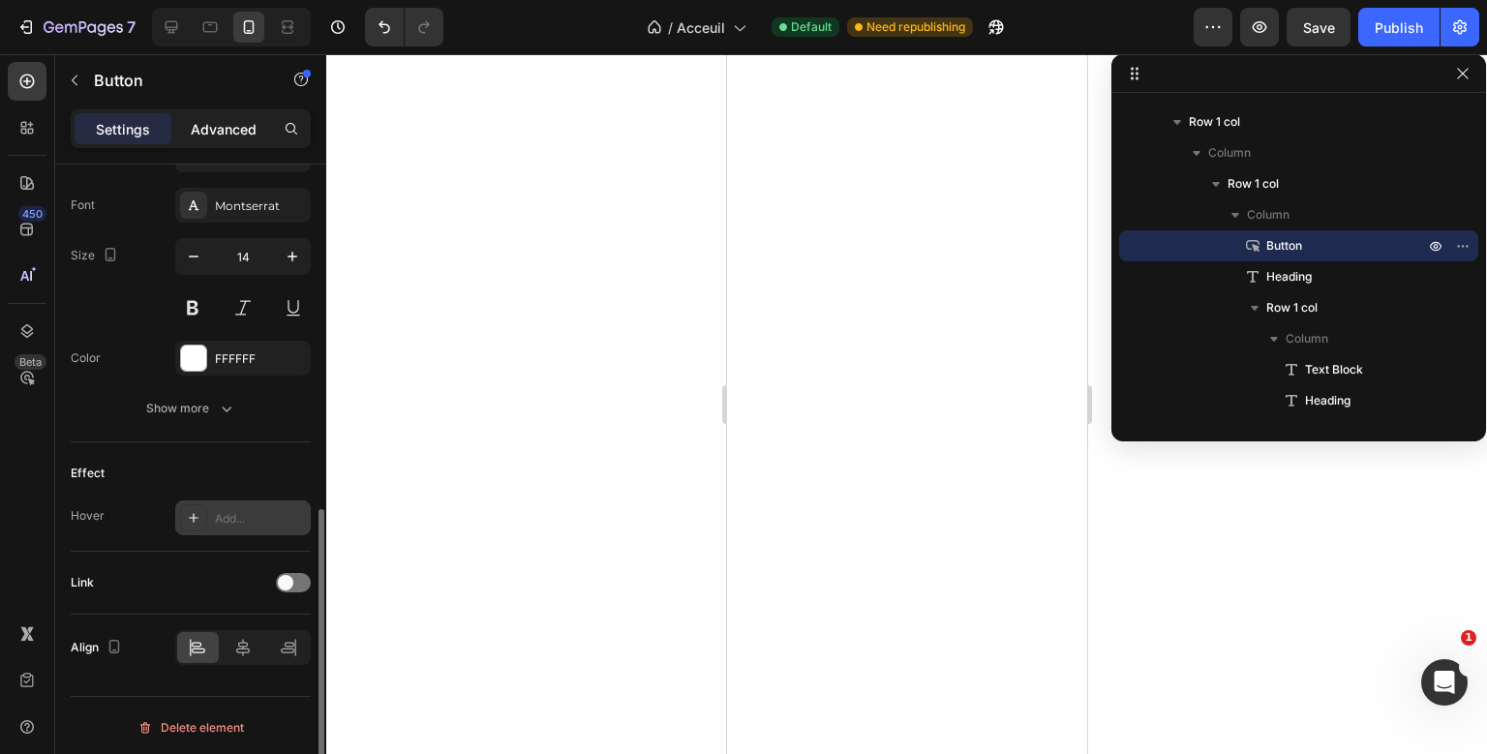
click at [224, 117] on div "Advanced" at bounding box center [223, 128] width 97 height 31
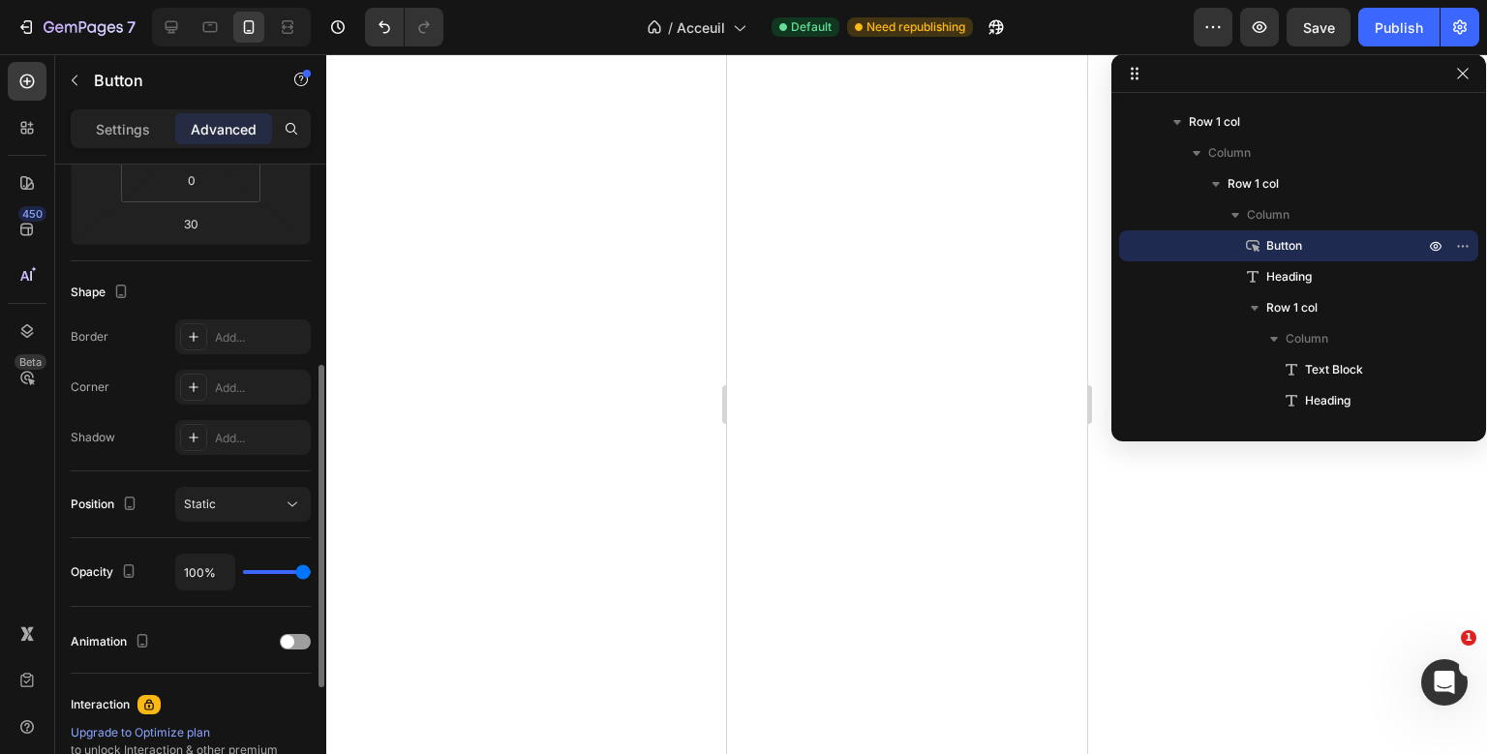
scroll to position [399, 0]
click at [223, 377] on div "Add..." at bounding box center [243, 389] width 136 height 35
click at [226, 357] on div "Border Add... Corner Round Shadow Add..." at bounding box center [191, 389] width 240 height 136
click at [230, 348] on div "Add..." at bounding box center [243, 338] width 136 height 35
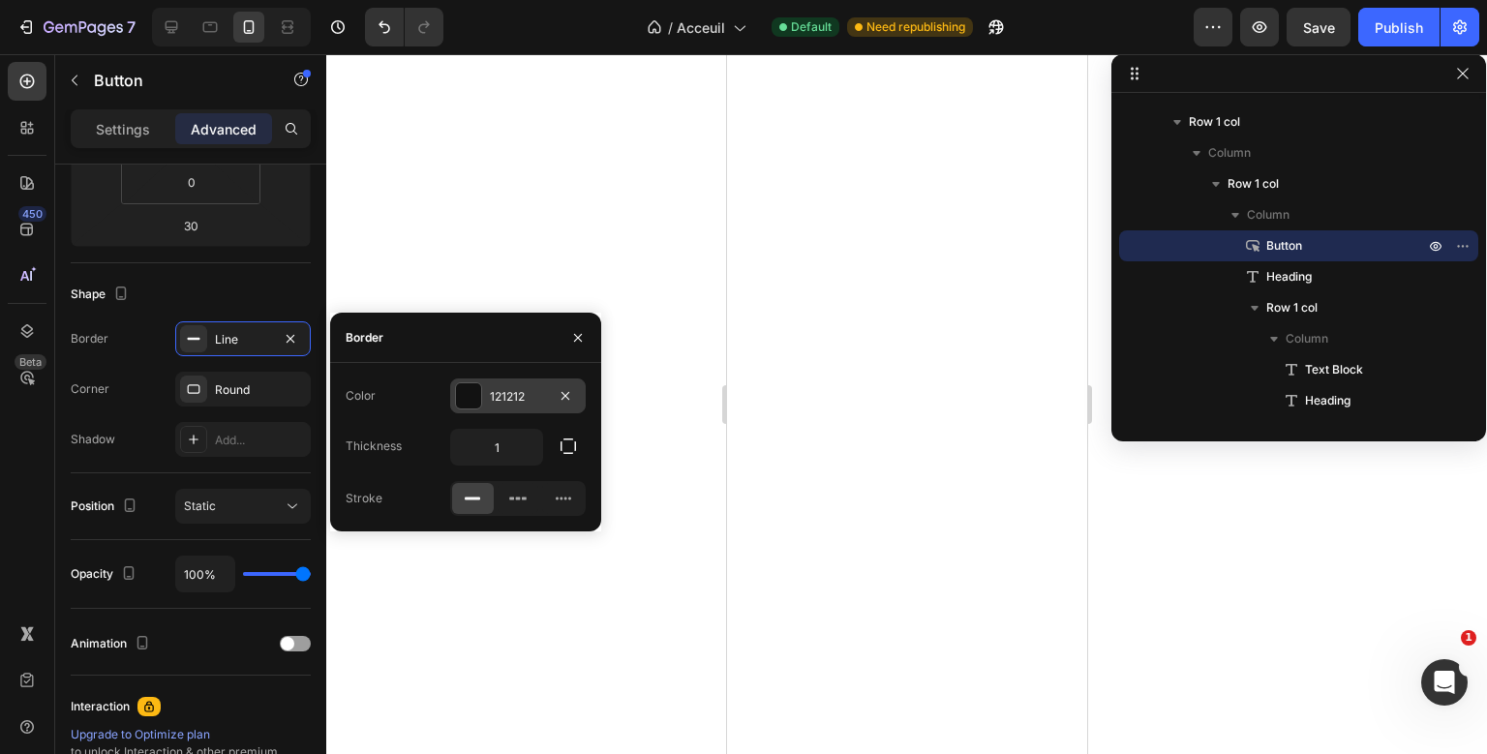
click at [498, 396] on div "121212" at bounding box center [518, 396] width 56 height 17
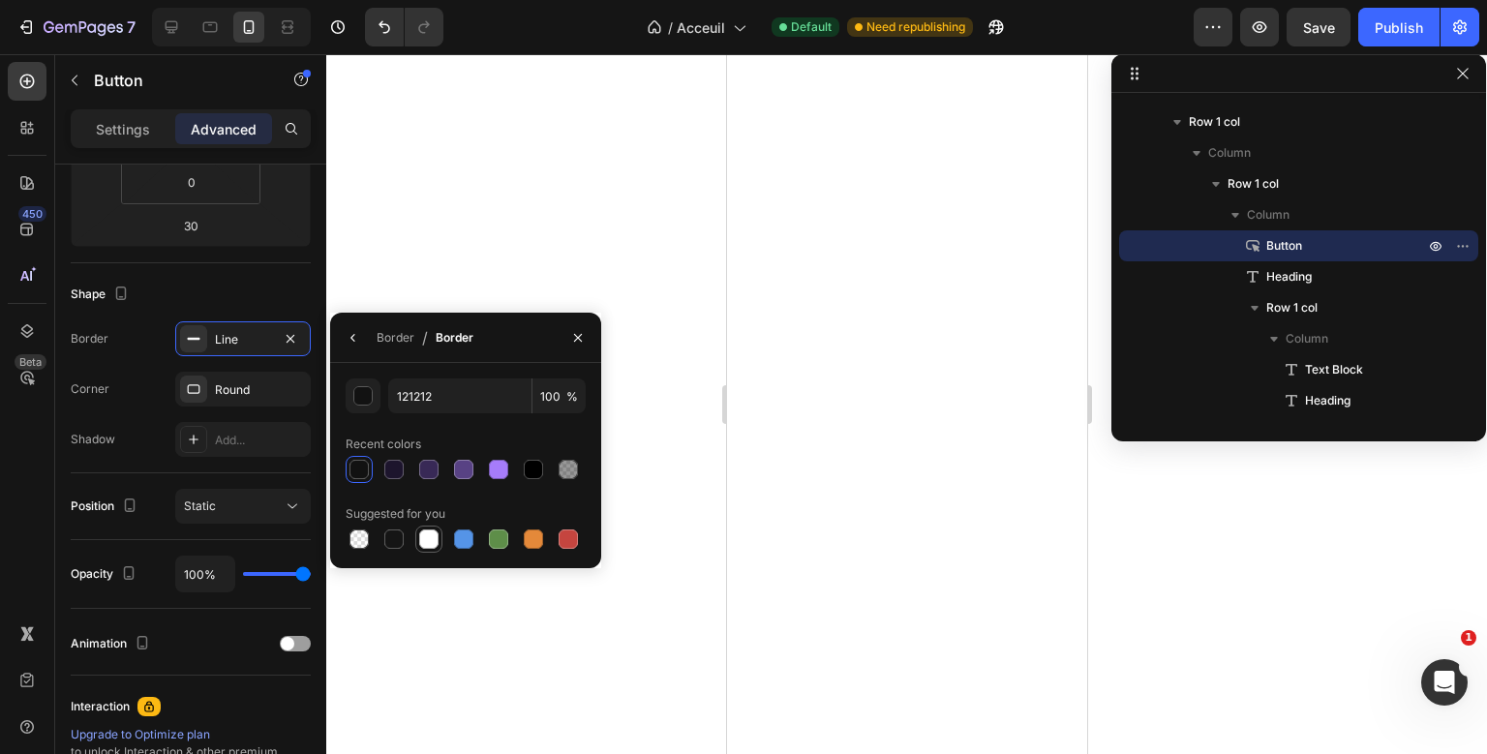
click at [441, 548] on div at bounding box center [428, 539] width 27 height 27
type input "FFFFFF"
click at [358, 341] on icon "button" at bounding box center [353, 337] width 15 height 15
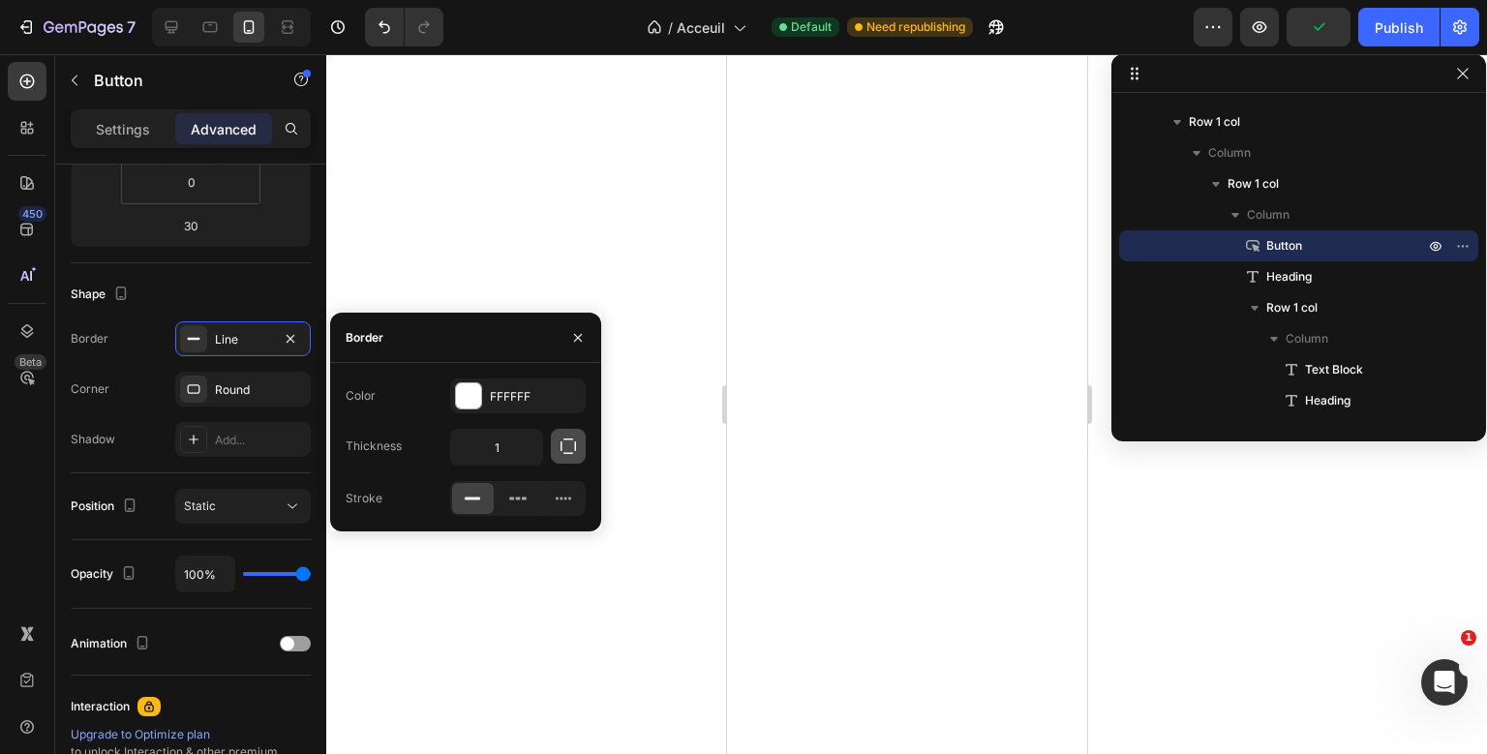
click at [566, 446] on icon "button" at bounding box center [568, 446] width 19 height 19
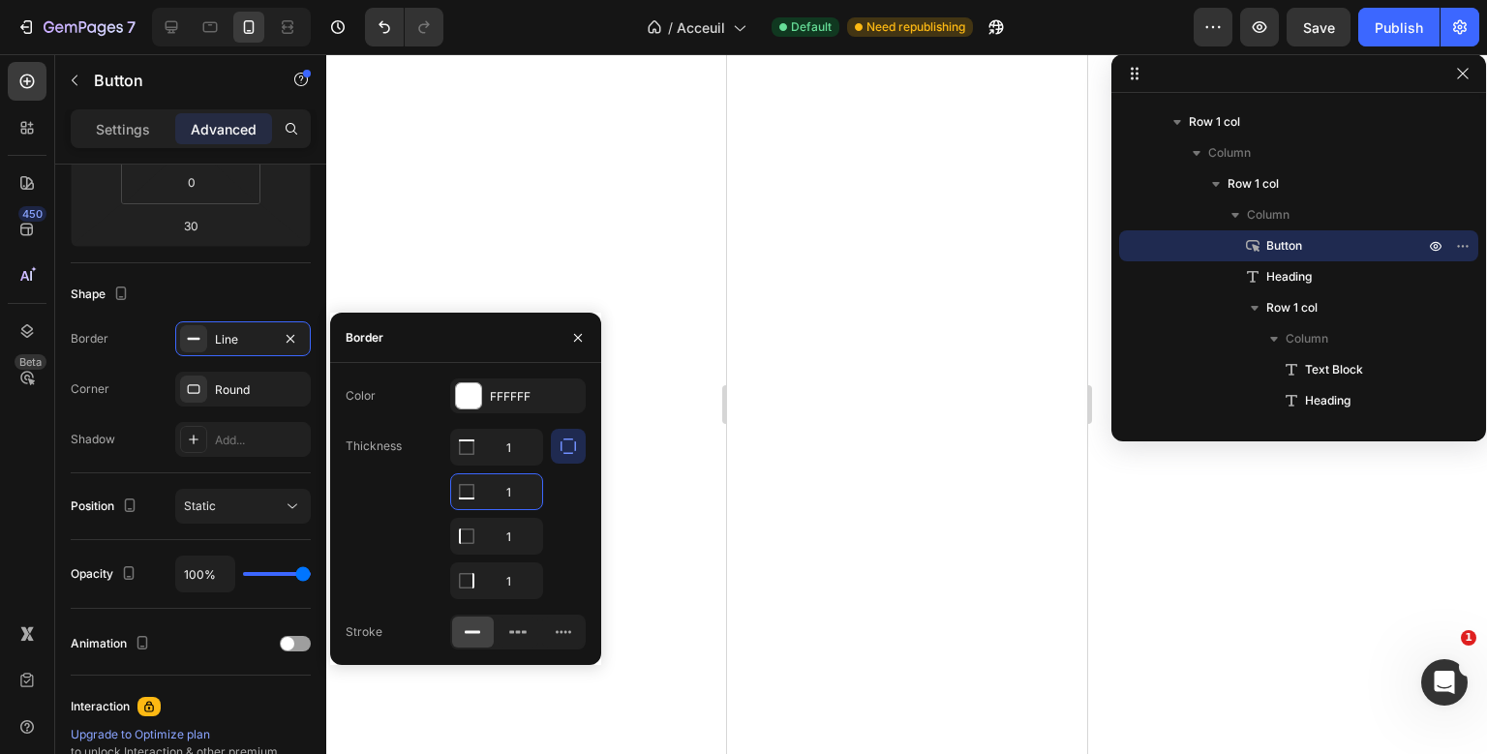
click at [512, 487] on input "1" at bounding box center [496, 491] width 91 height 35
type input "0"
click at [514, 583] on input "1" at bounding box center [496, 580] width 91 height 35
type input "0"
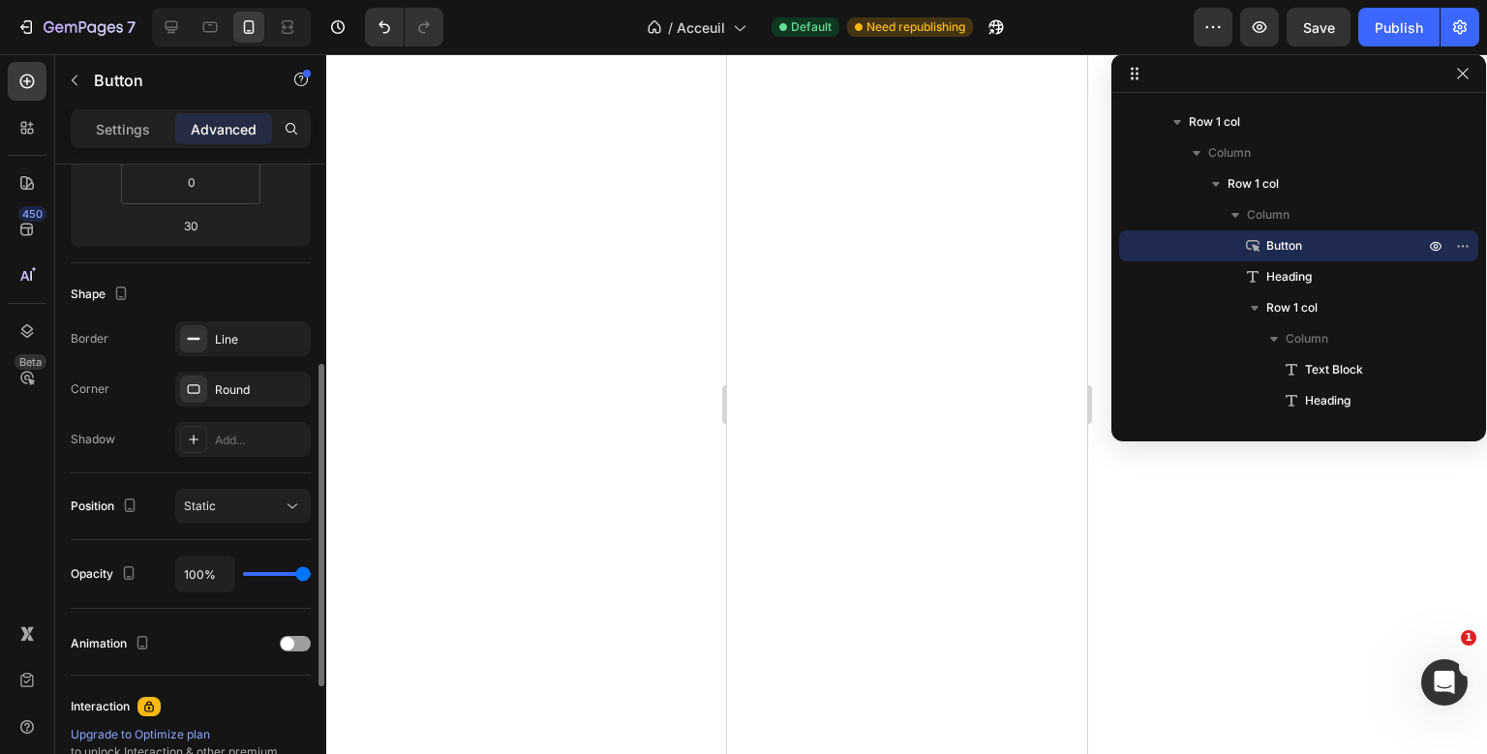
click at [159, 356] on div "Border Line Corner Round Shadow Add..." at bounding box center [191, 389] width 240 height 136
click at [117, 134] on p "Settings" at bounding box center [123, 129] width 54 height 20
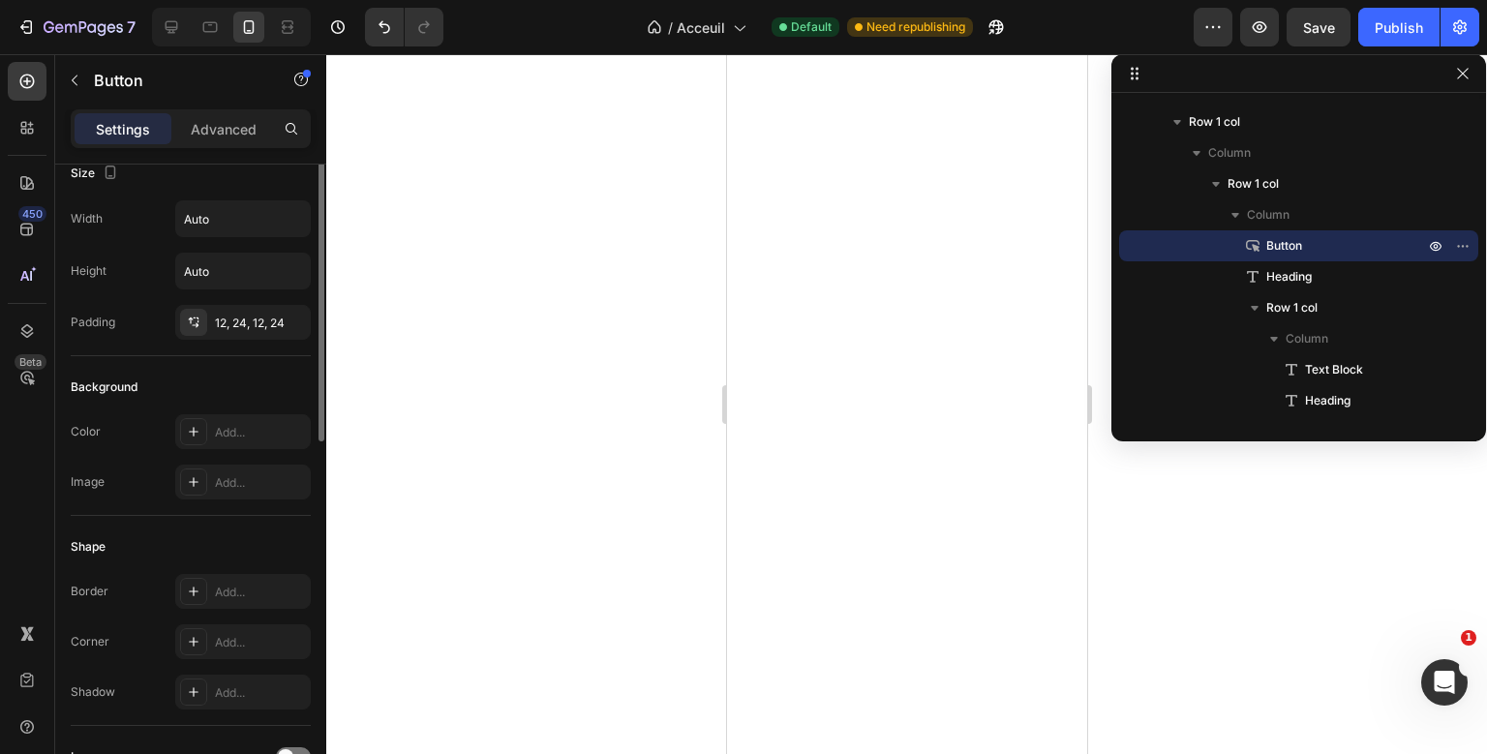
scroll to position [0, 0]
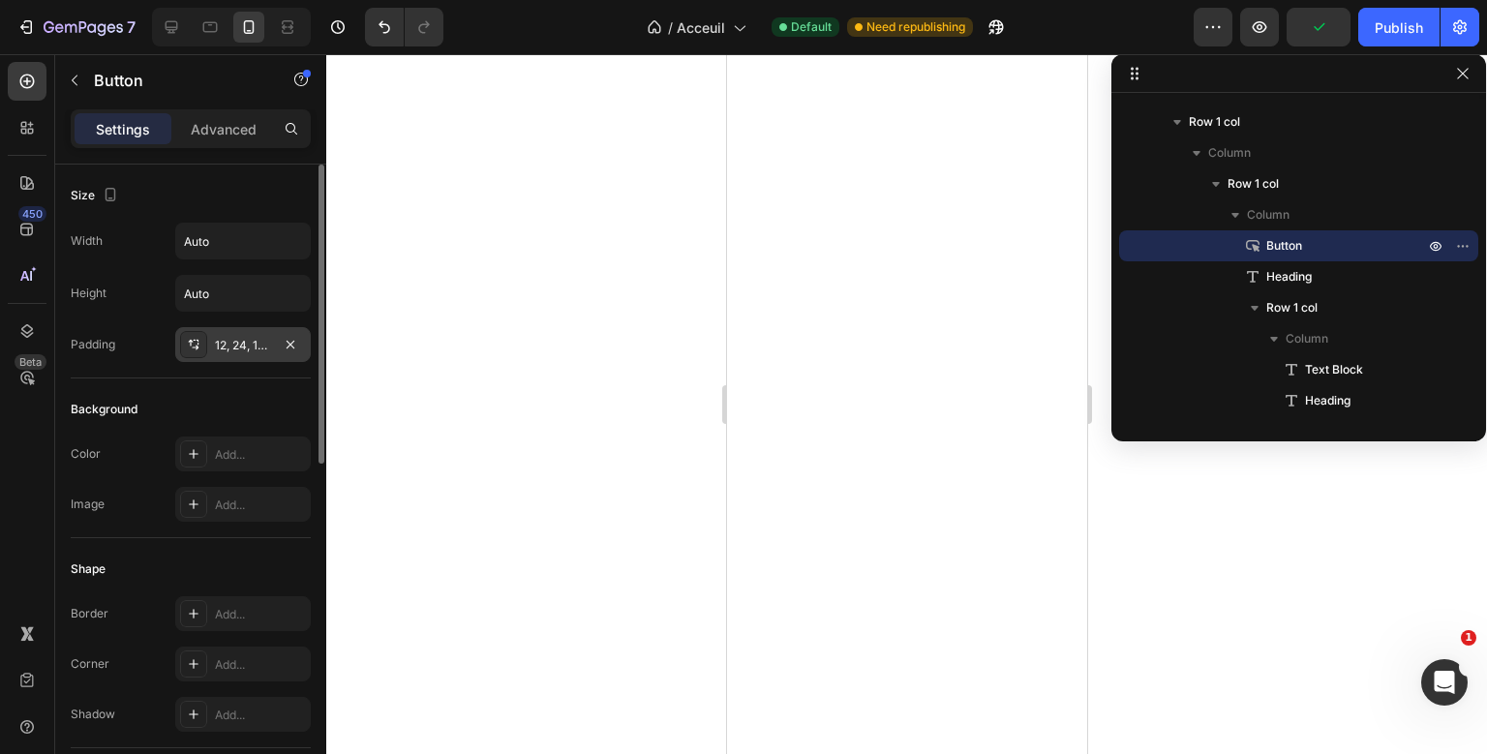
click at [257, 341] on div "12, 24, 12, 24" at bounding box center [243, 345] width 56 height 17
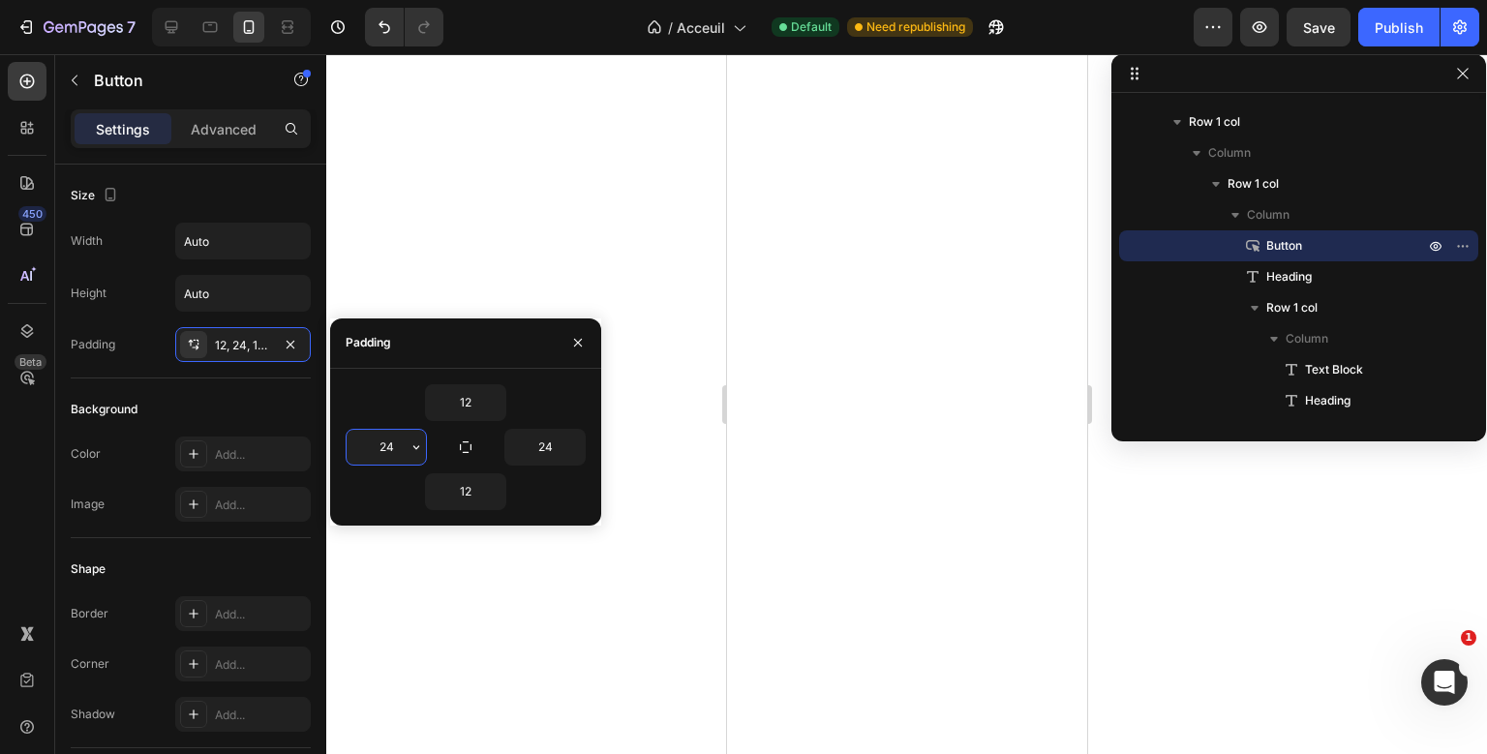
click at [388, 443] on input "24" at bounding box center [386, 447] width 79 height 35
type input "50"
click at [278, 415] on div "Background" at bounding box center [191, 409] width 240 height 31
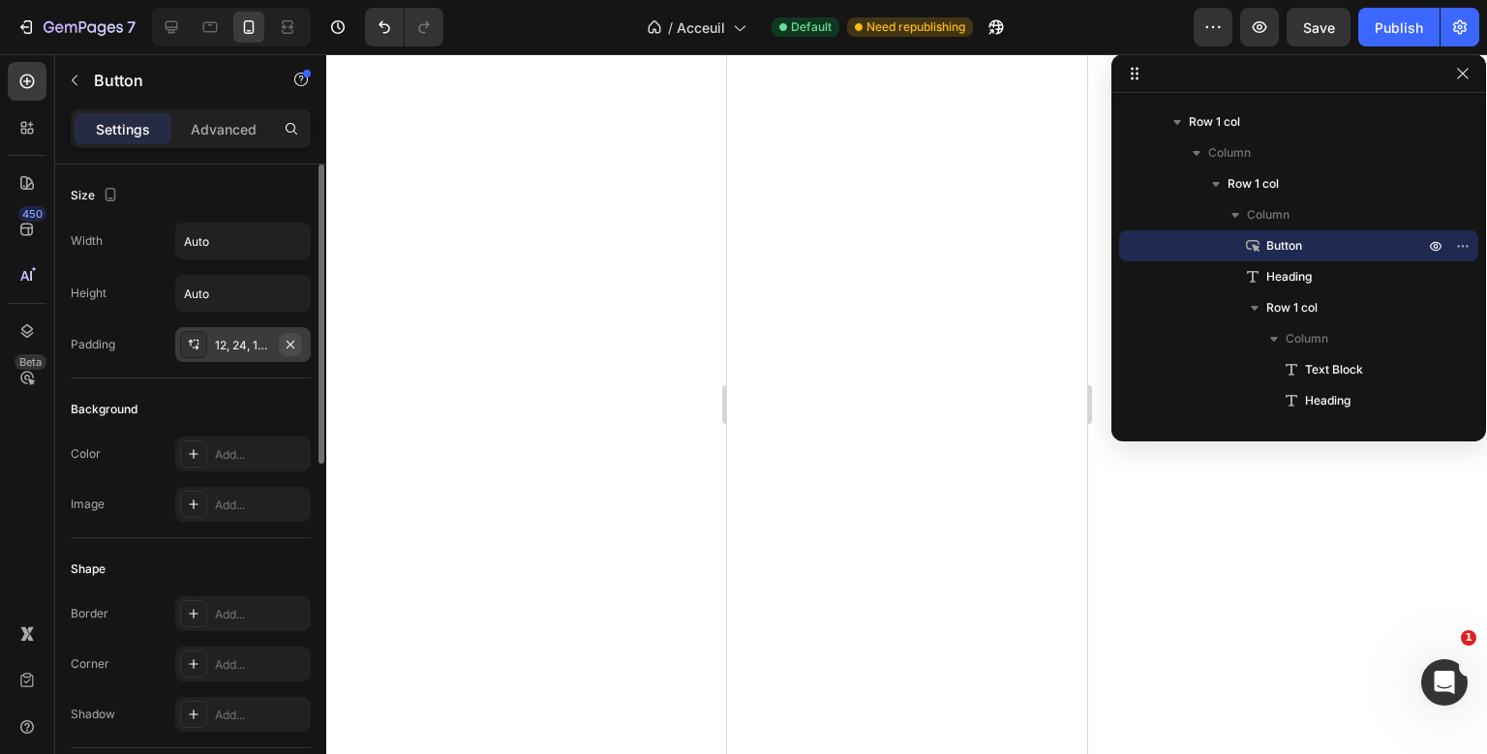
click at [283, 345] on button "button" at bounding box center [290, 344] width 23 height 23
click at [283, 345] on div "Add..." at bounding box center [260, 345] width 91 height 17
type input "12"
type input "24"
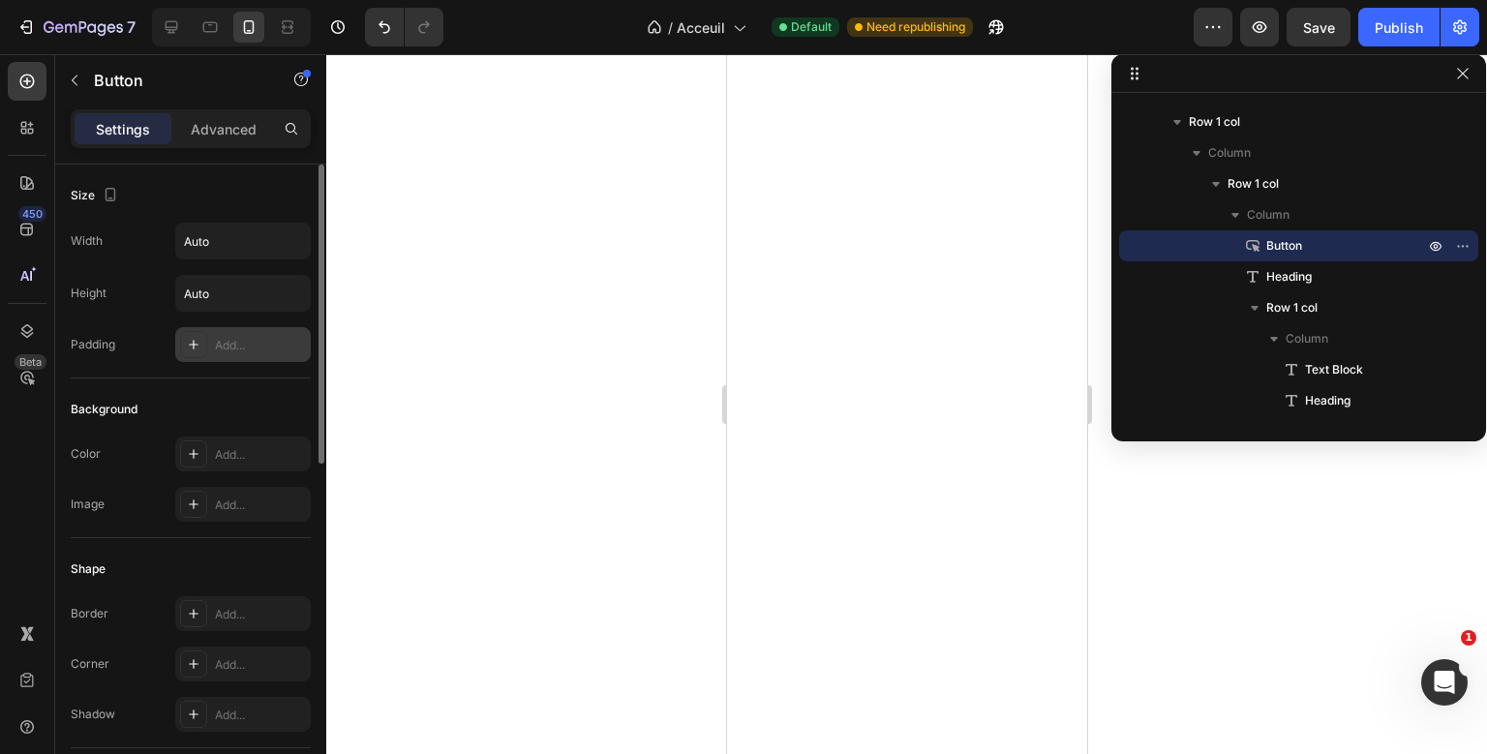
type input "12"
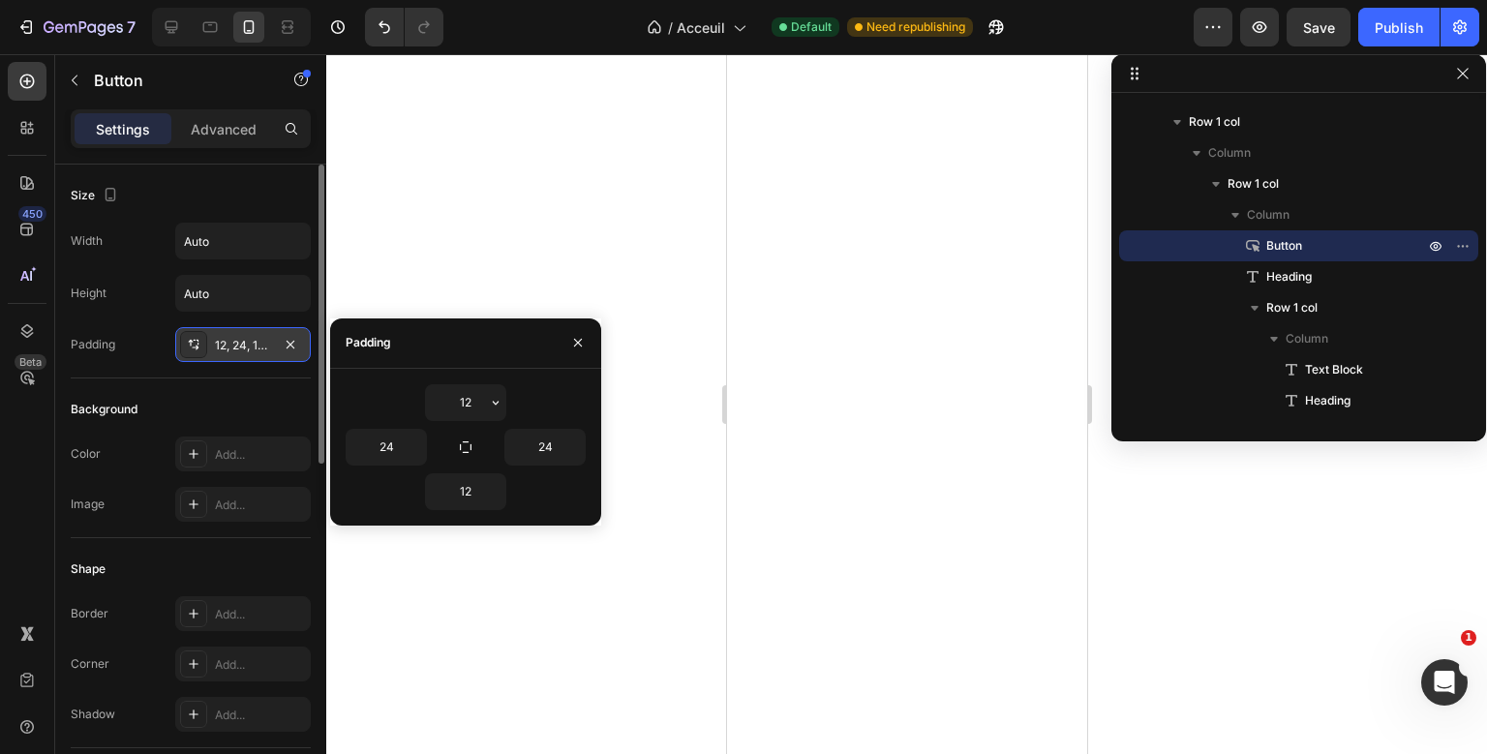
click at [283, 345] on button "button" at bounding box center [290, 344] width 23 height 23
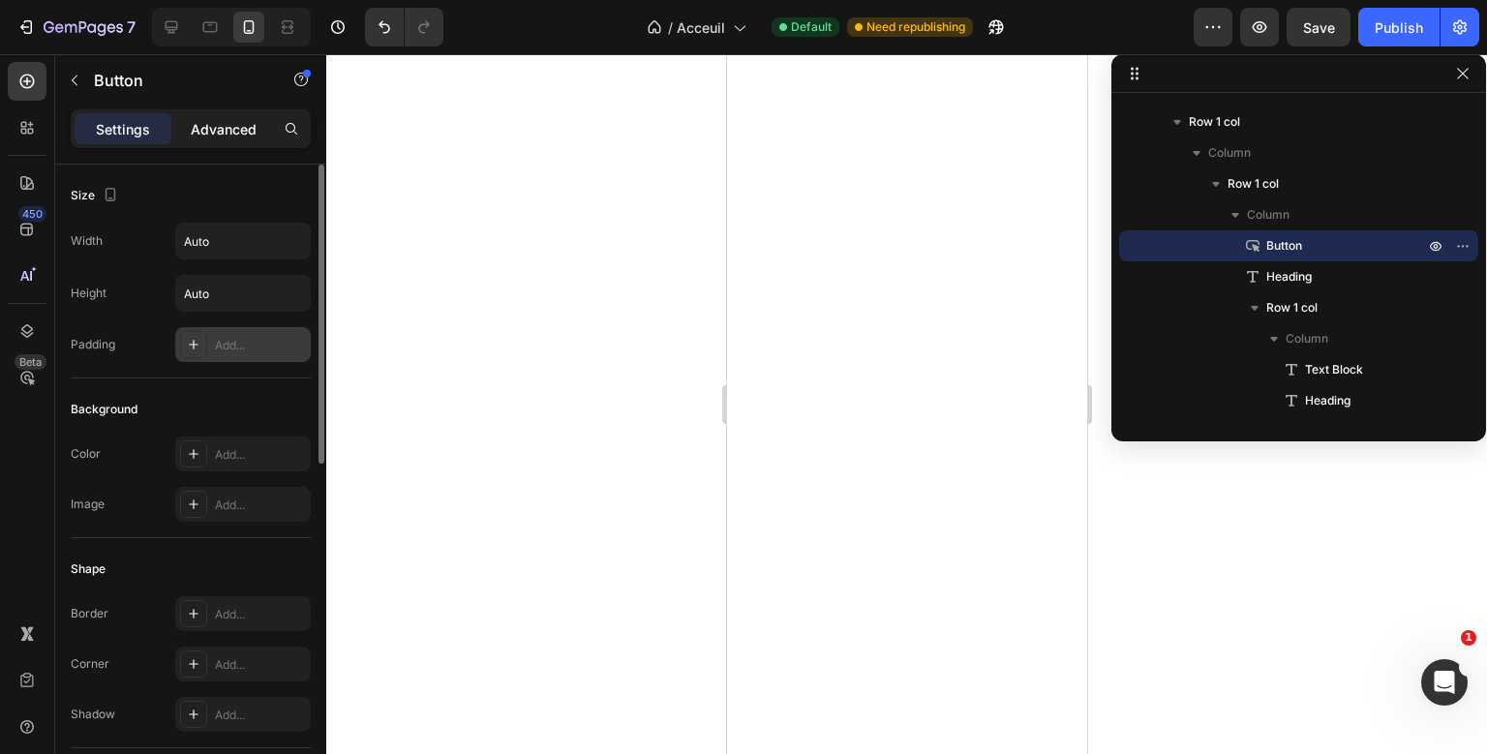
click at [234, 131] on p "Advanced" at bounding box center [224, 129] width 66 height 20
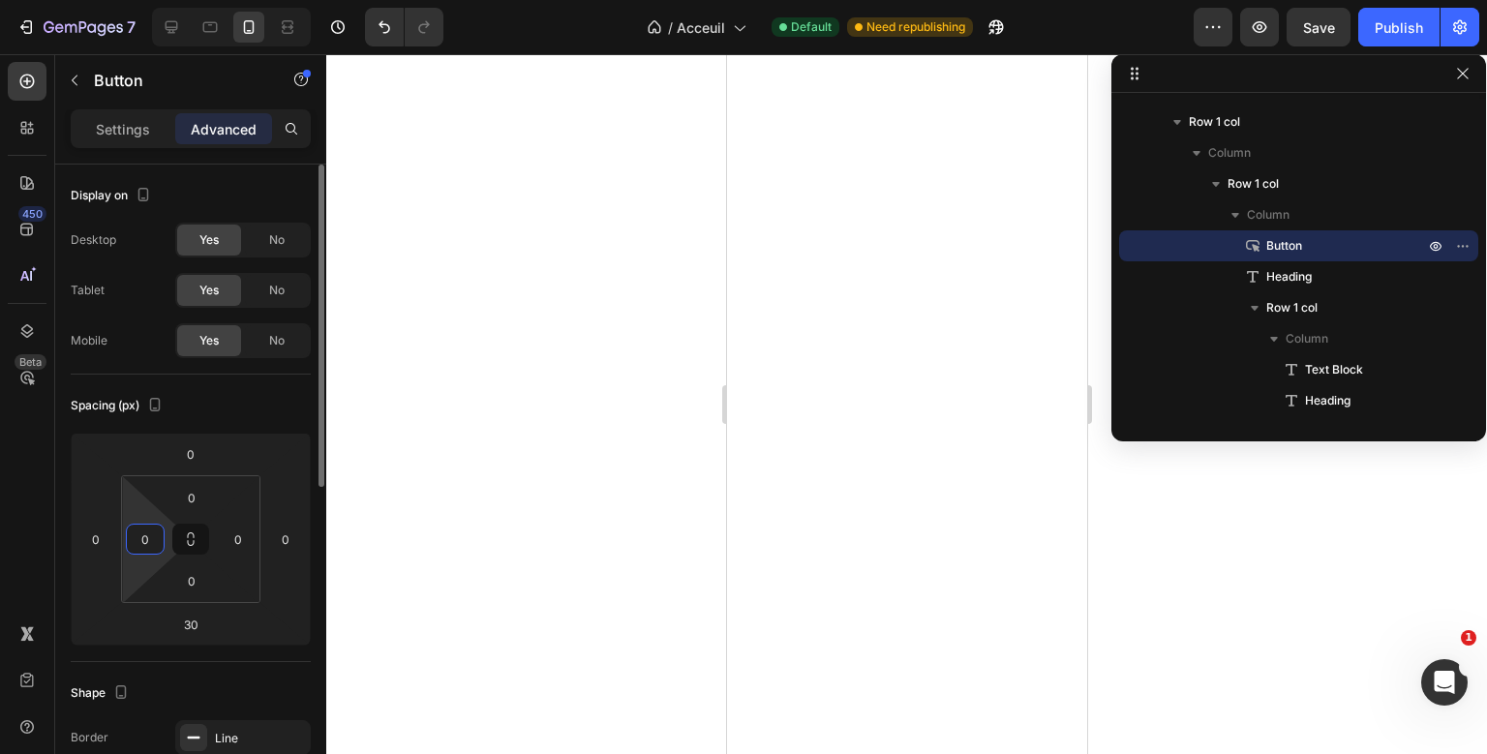
click at [141, 542] on input "0" at bounding box center [145, 539] width 29 height 29
click at [87, 534] on input "0" at bounding box center [95, 539] width 29 height 29
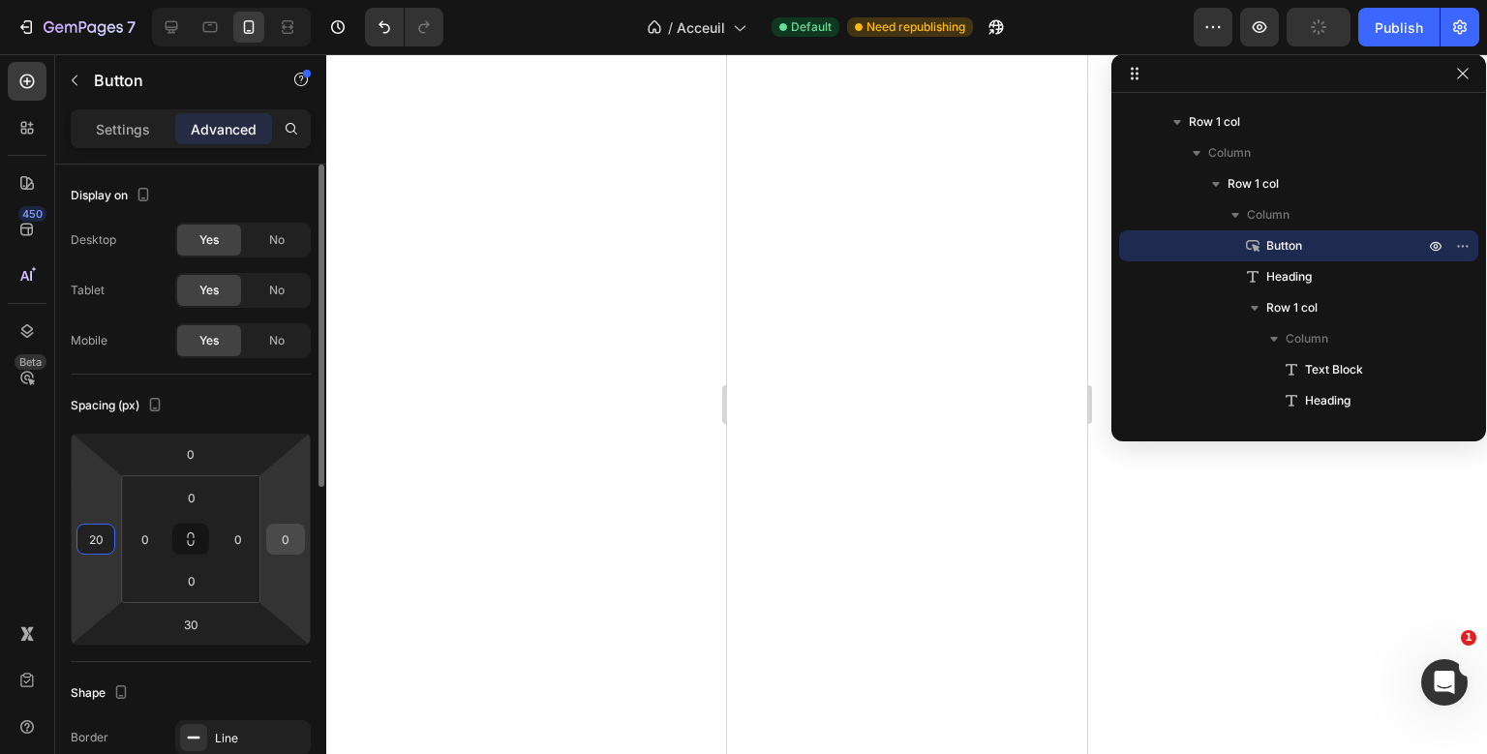
type input "20"
click at [285, 547] on input "0" at bounding box center [285, 539] width 29 height 29
type input "20"
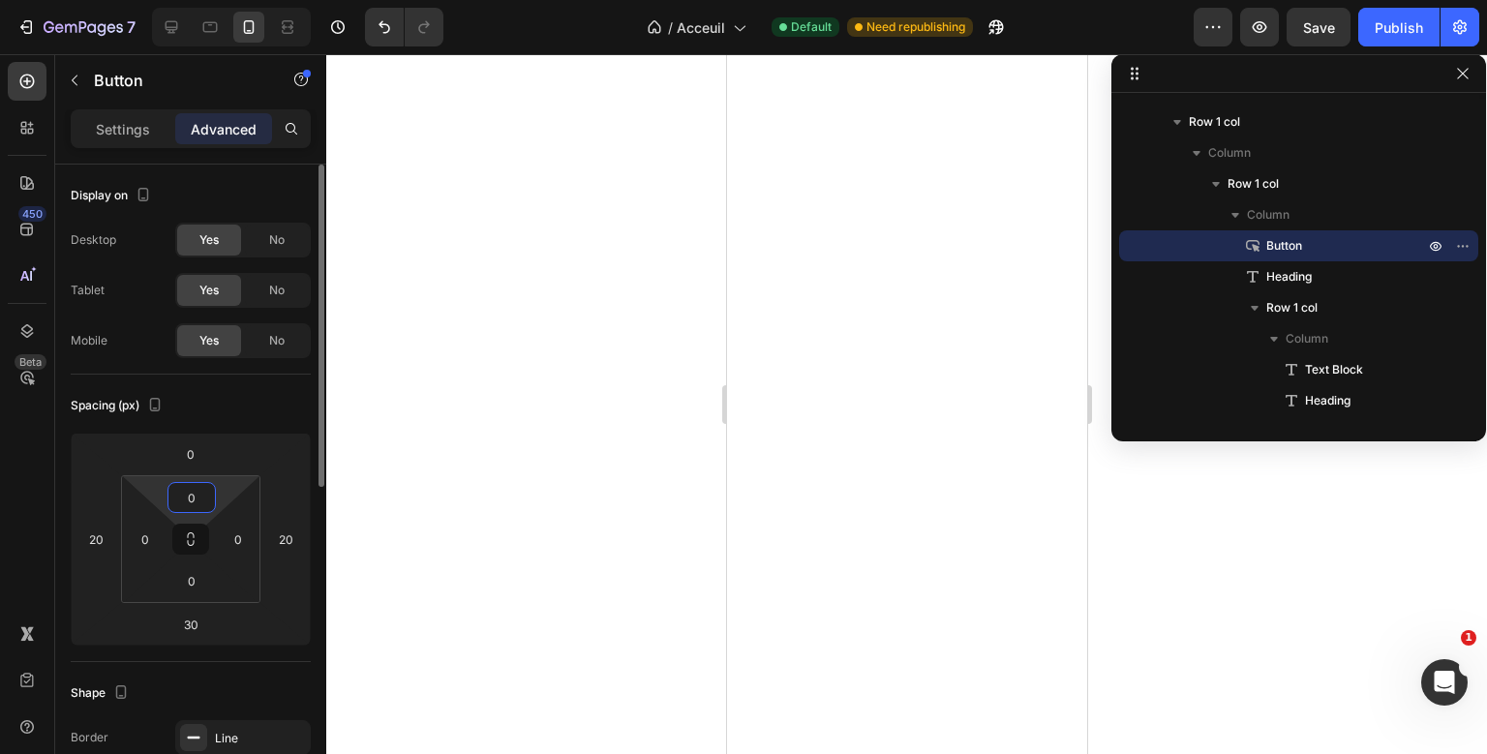
click at [192, 503] on input "0" at bounding box center [191, 497] width 39 height 29
click at [192, 461] on input "0" at bounding box center [190, 453] width 39 height 29
type input "20"
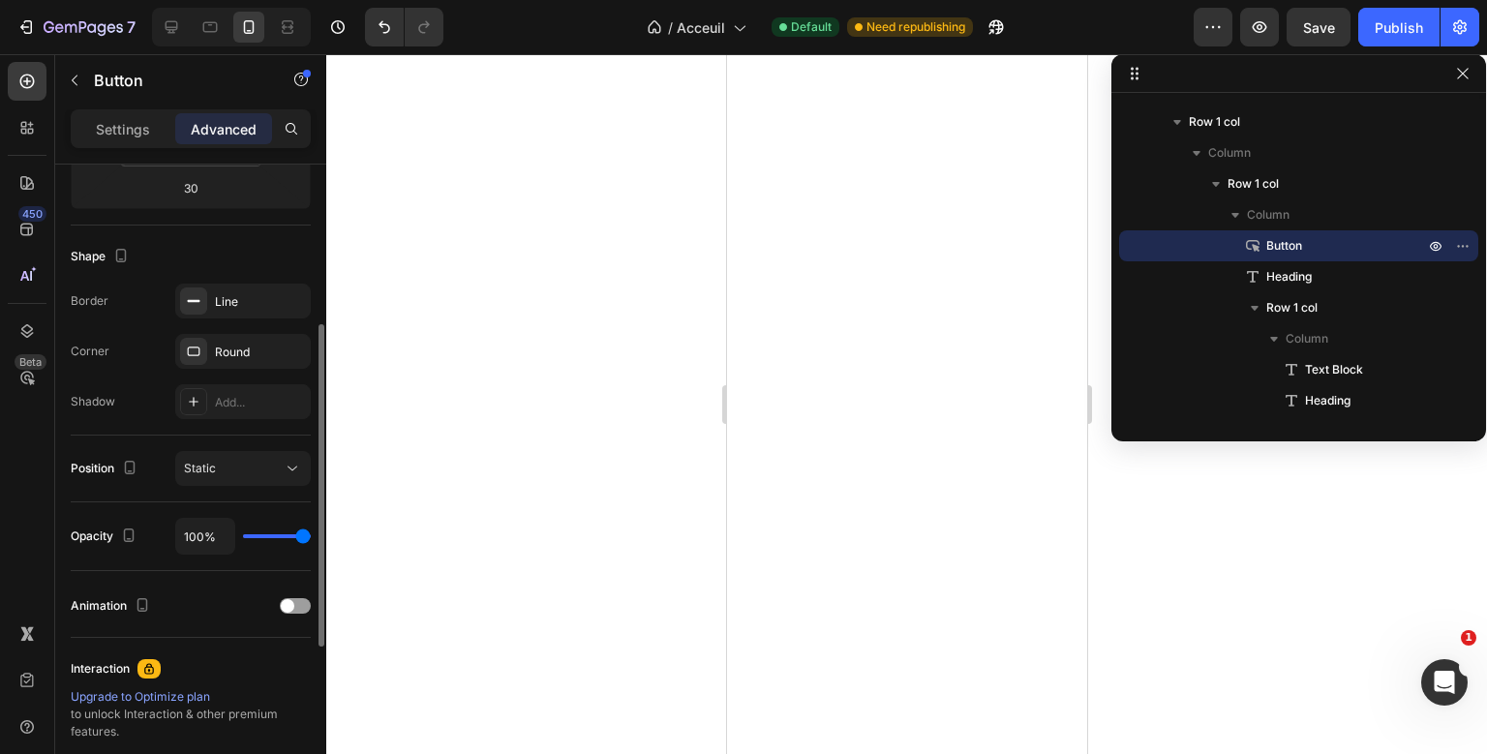
scroll to position [449, 0]
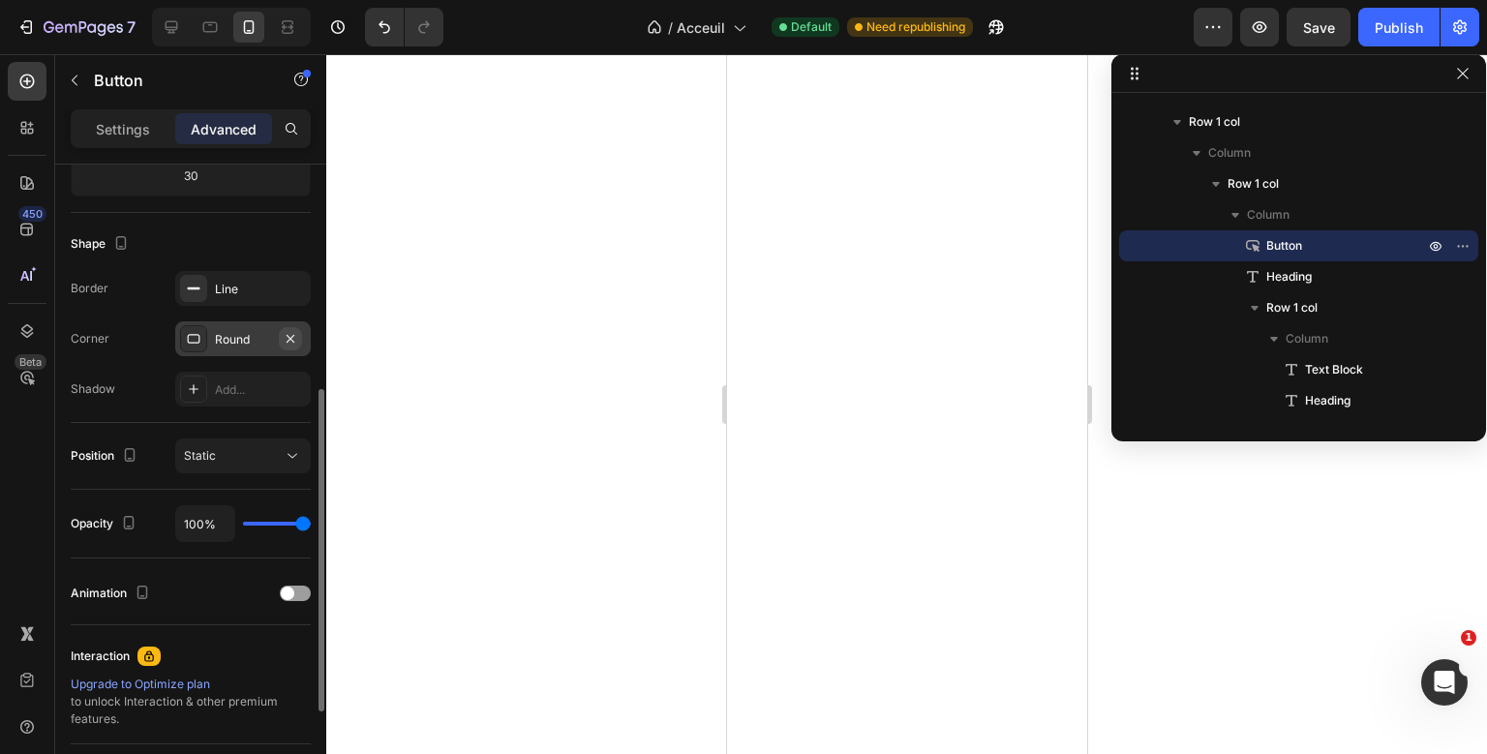
click at [294, 335] on icon "button" at bounding box center [290, 338] width 15 height 15
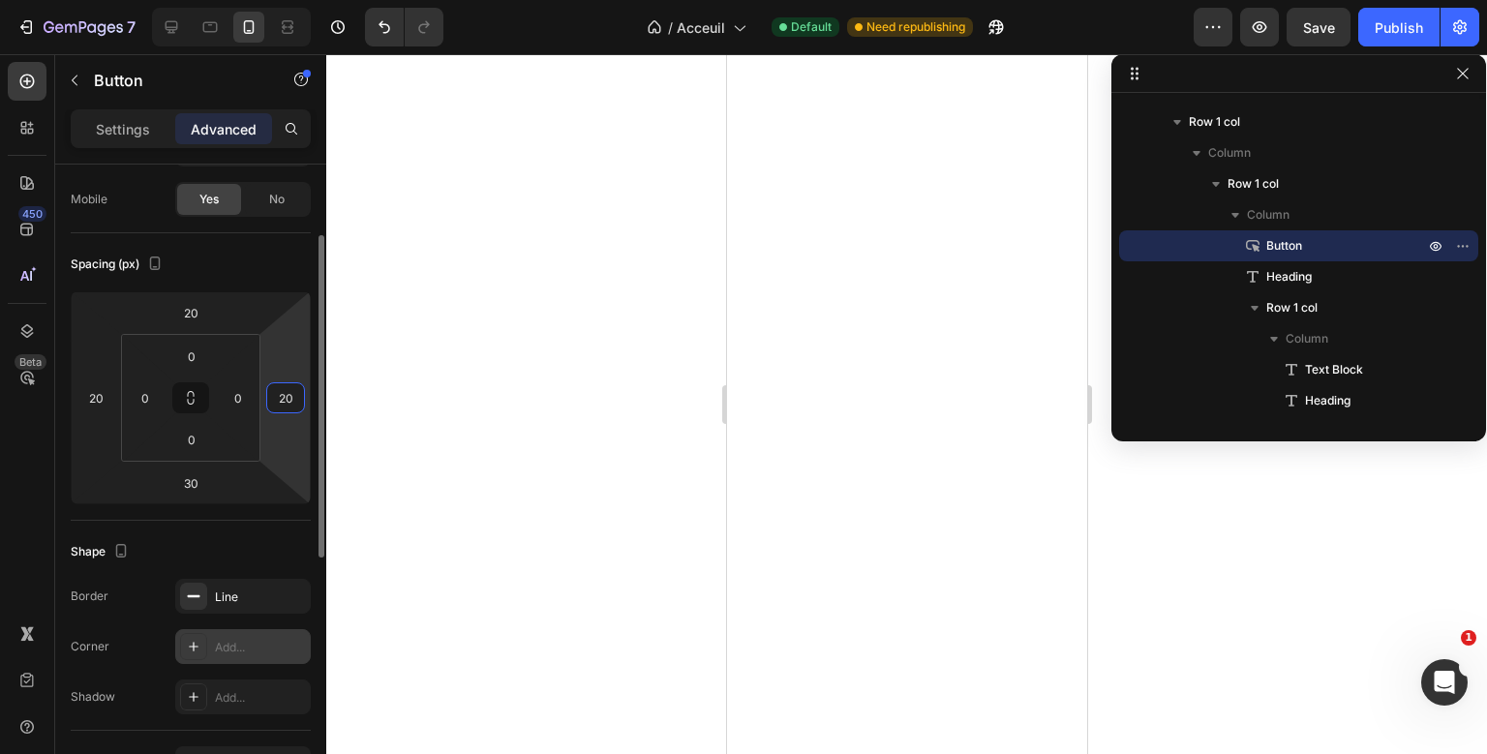
click at [288, 406] on input "20" at bounding box center [285, 397] width 29 height 29
type input "5"
type input "300"
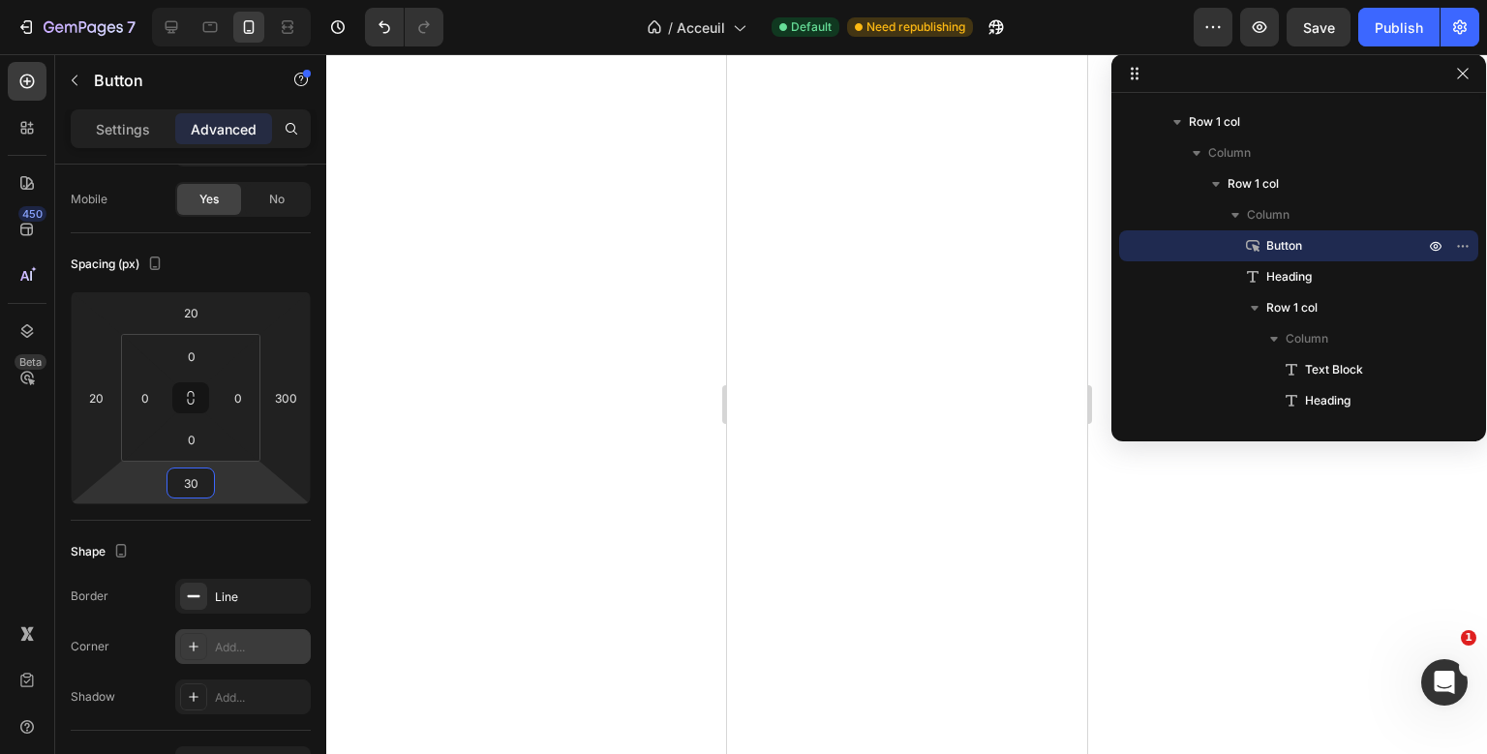
click at [203, 479] on input "30" at bounding box center [190, 483] width 39 height 29
type input "0"
click at [245, 257] on div "Spacing (px)" at bounding box center [191, 264] width 240 height 31
click at [195, 439] on input "0" at bounding box center [191, 439] width 39 height 29
type input "10"
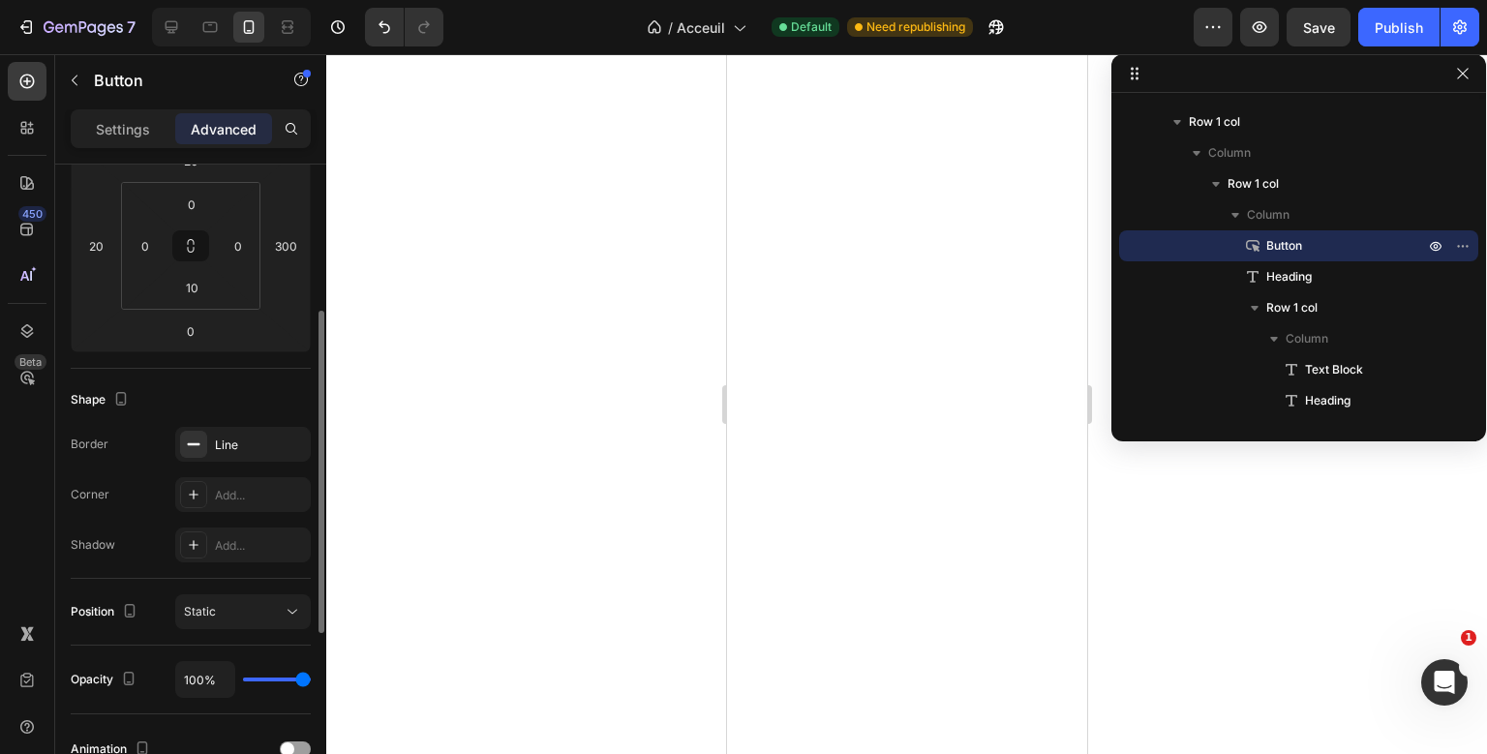
scroll to position [293, 0]
click at [245, 441] on div "Line" at bounding box center [243, 445] width 56 height 17
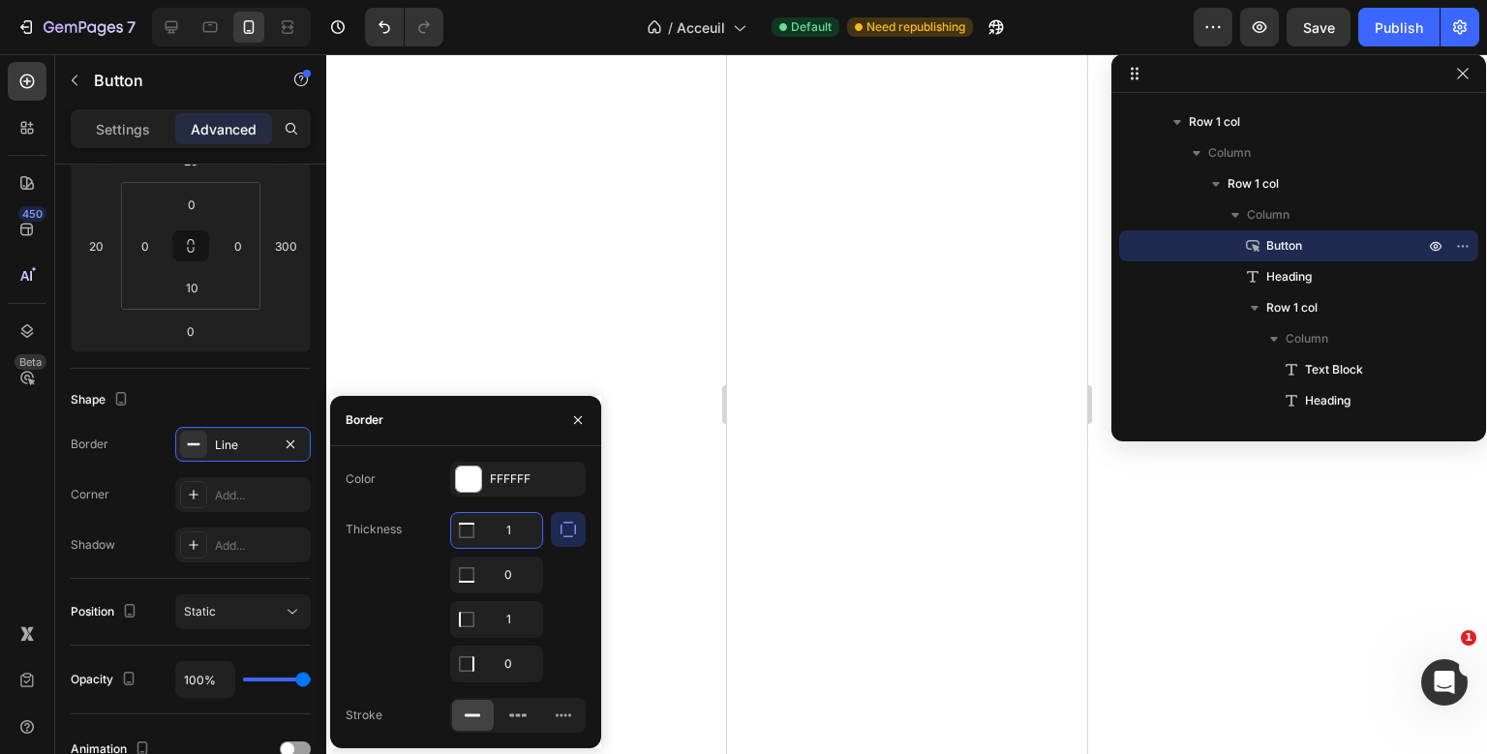
click at [513, 536] on input "1" at bounding box center [496, 530] width 91 height 35
type input "2"
click at [509, 614] on input "1" at bounding box center [496, 619] width 91 height 35
type input "2"
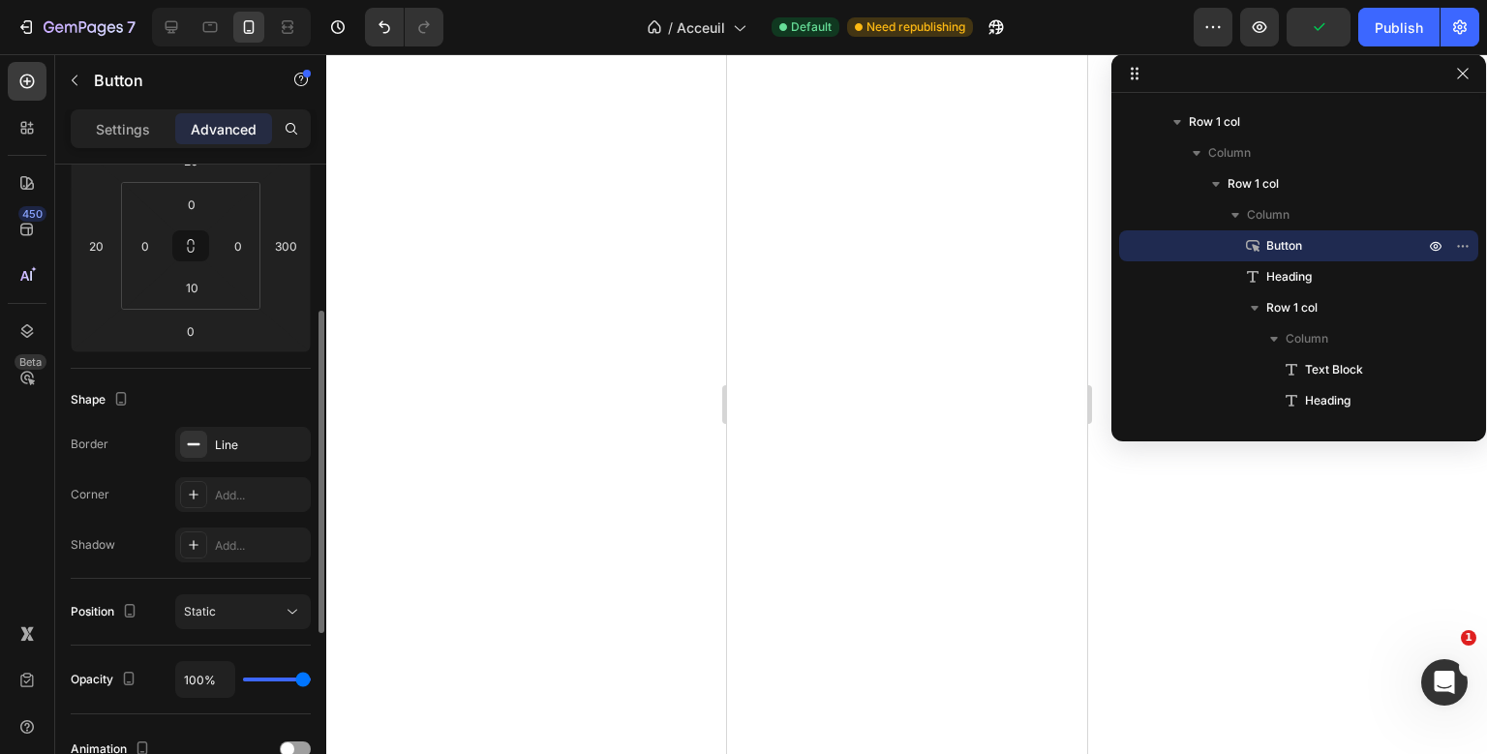
click at [311, 388] on div "Shape" at bounding box center [191, 399] width 240 height 31
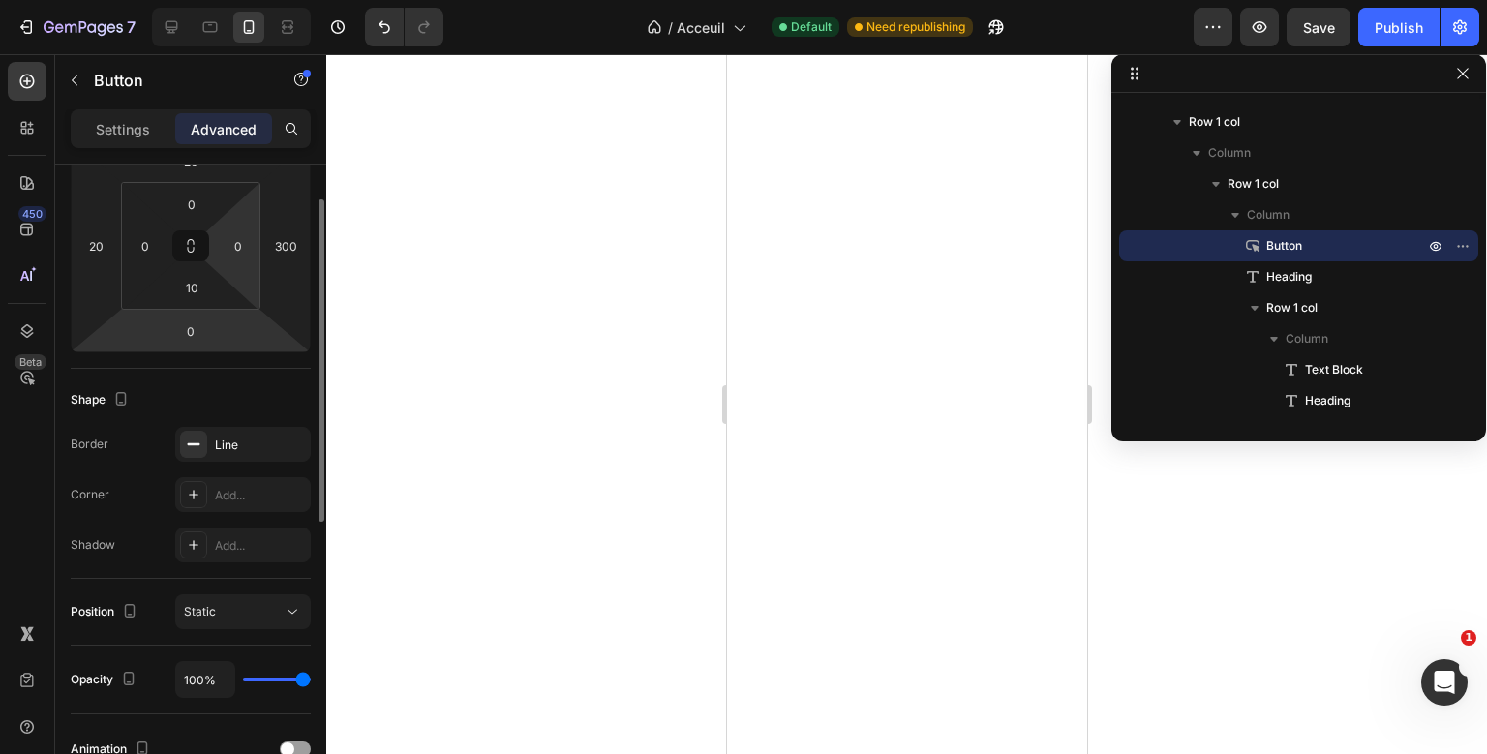
scroll to position [218, 0]
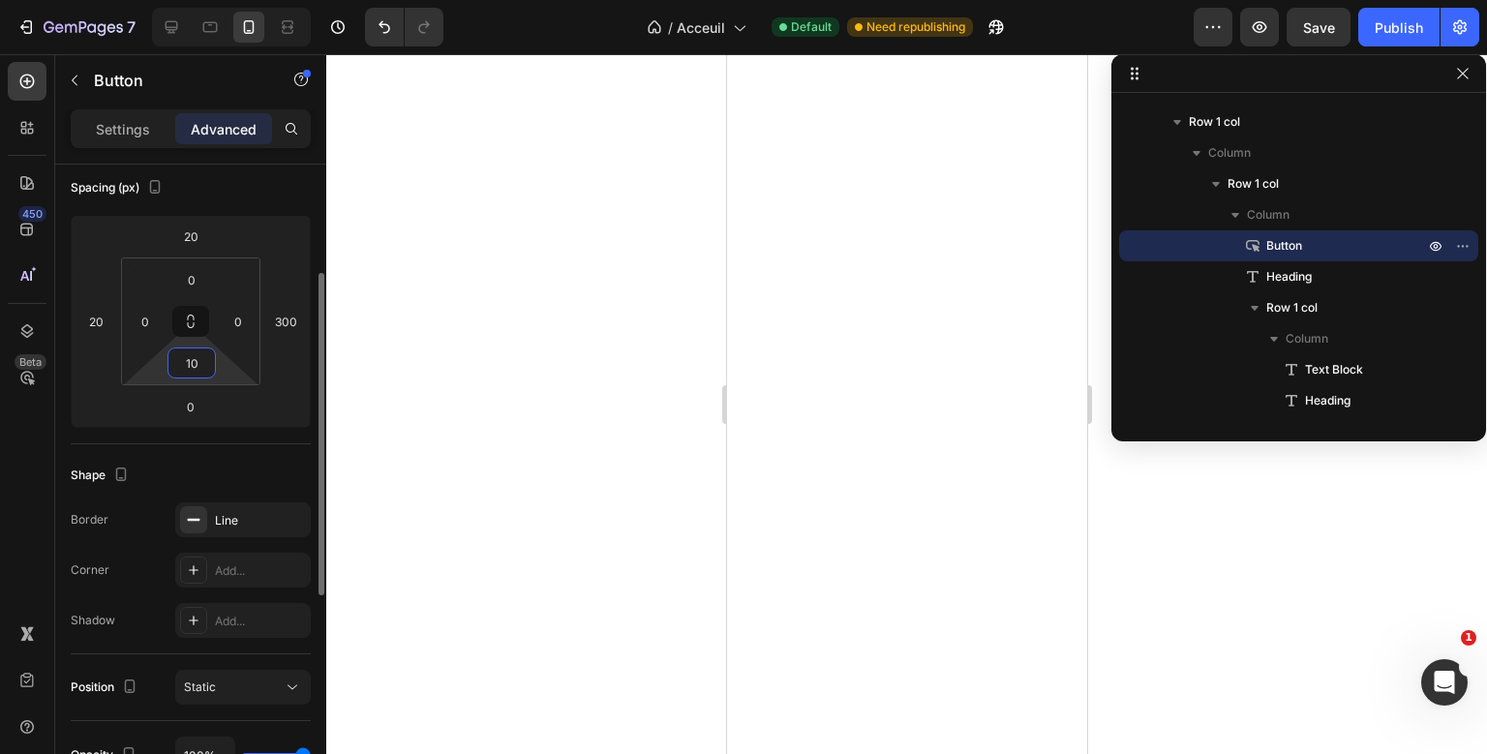
click at [206, 354] on input "10" at bounding box center [191, 362] width 39 height 29
click at [196, 230] on input "20" at bounding box center [190, 236] width 39 height 29
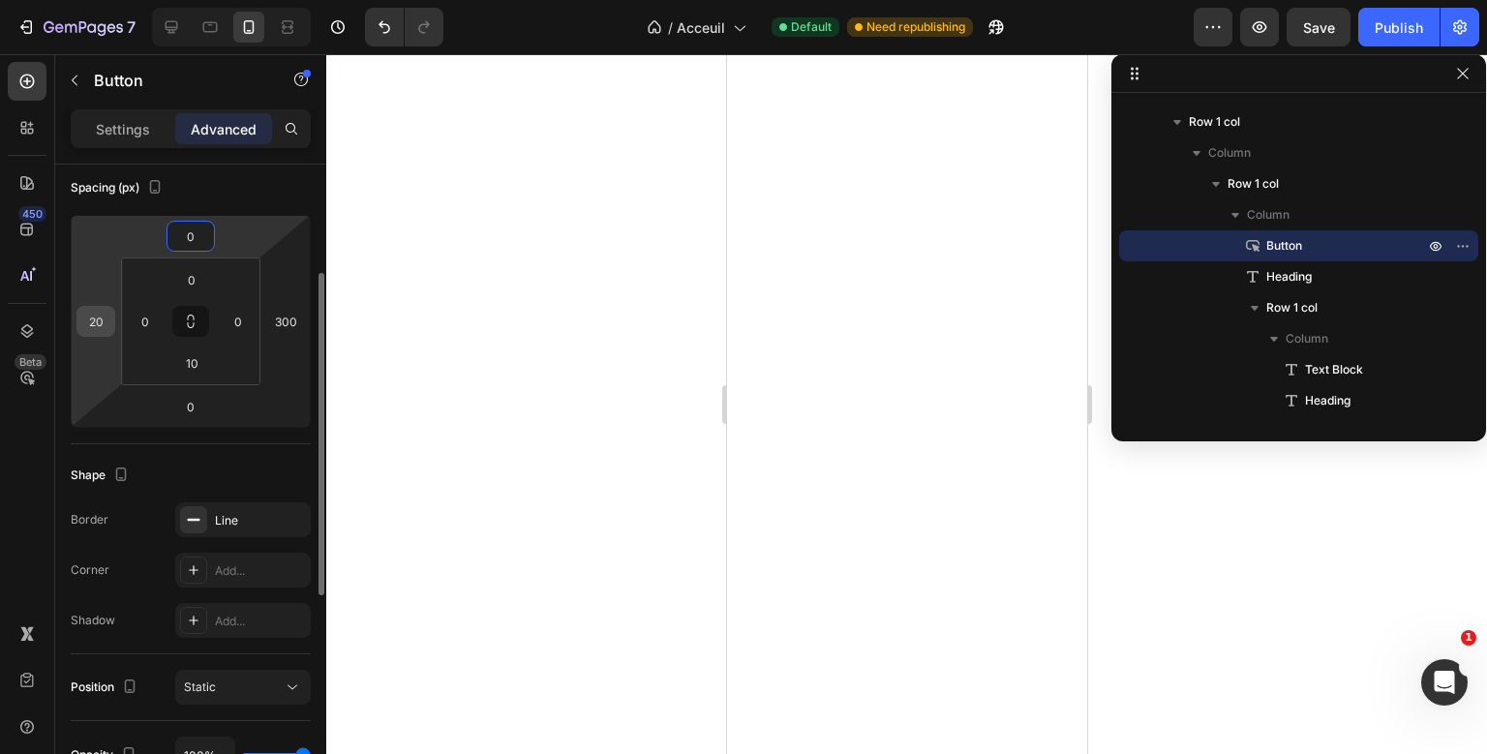
type input "0"
click at [99, 330] on input "20" at bounding box center [95, 321] width 29 height 29
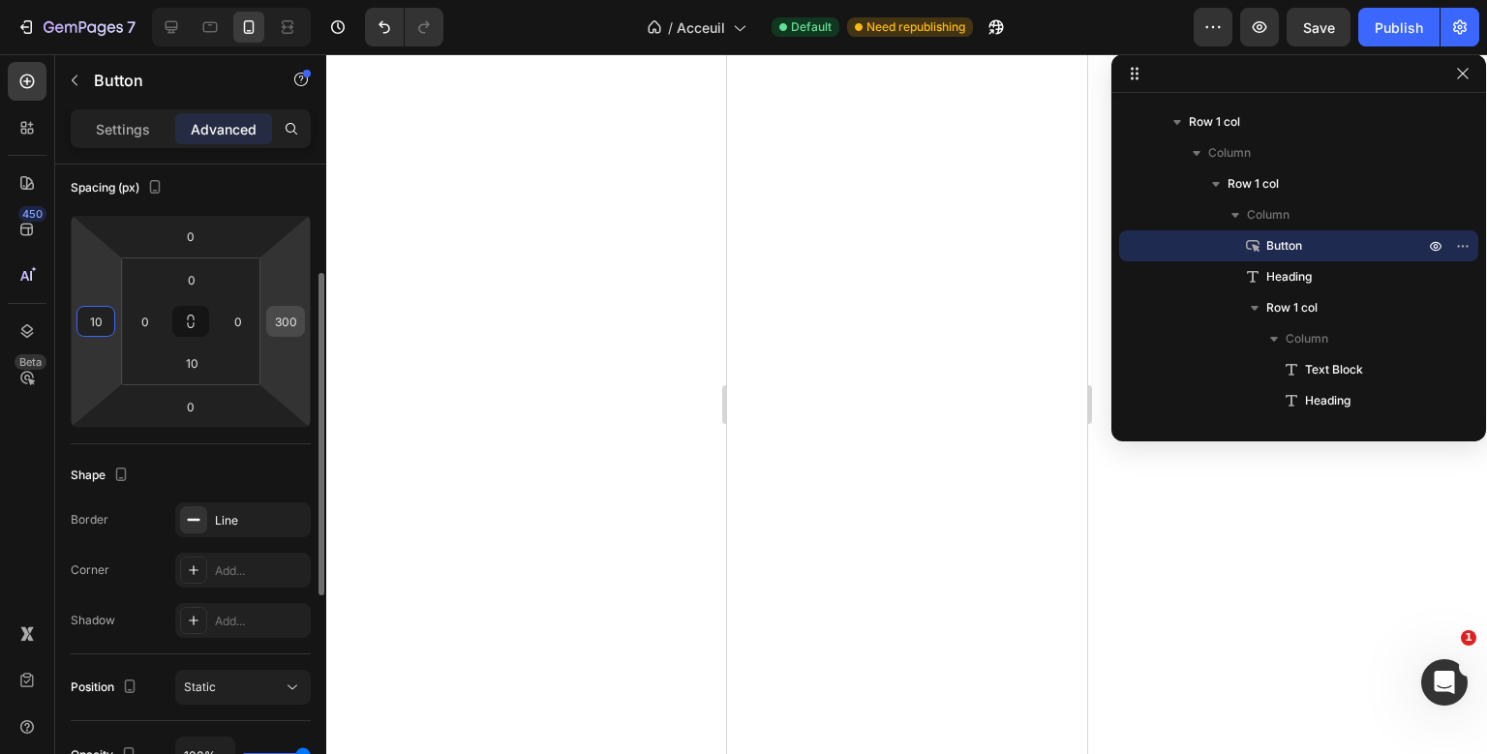
type input "10"
click at [290, 313] on input "300" at bounding box center [285, 321] width 29 height 29
type input "310"
click at [285, 189] on div "Spacing (px)" at bounding box center [191, 187] width 240 height 31
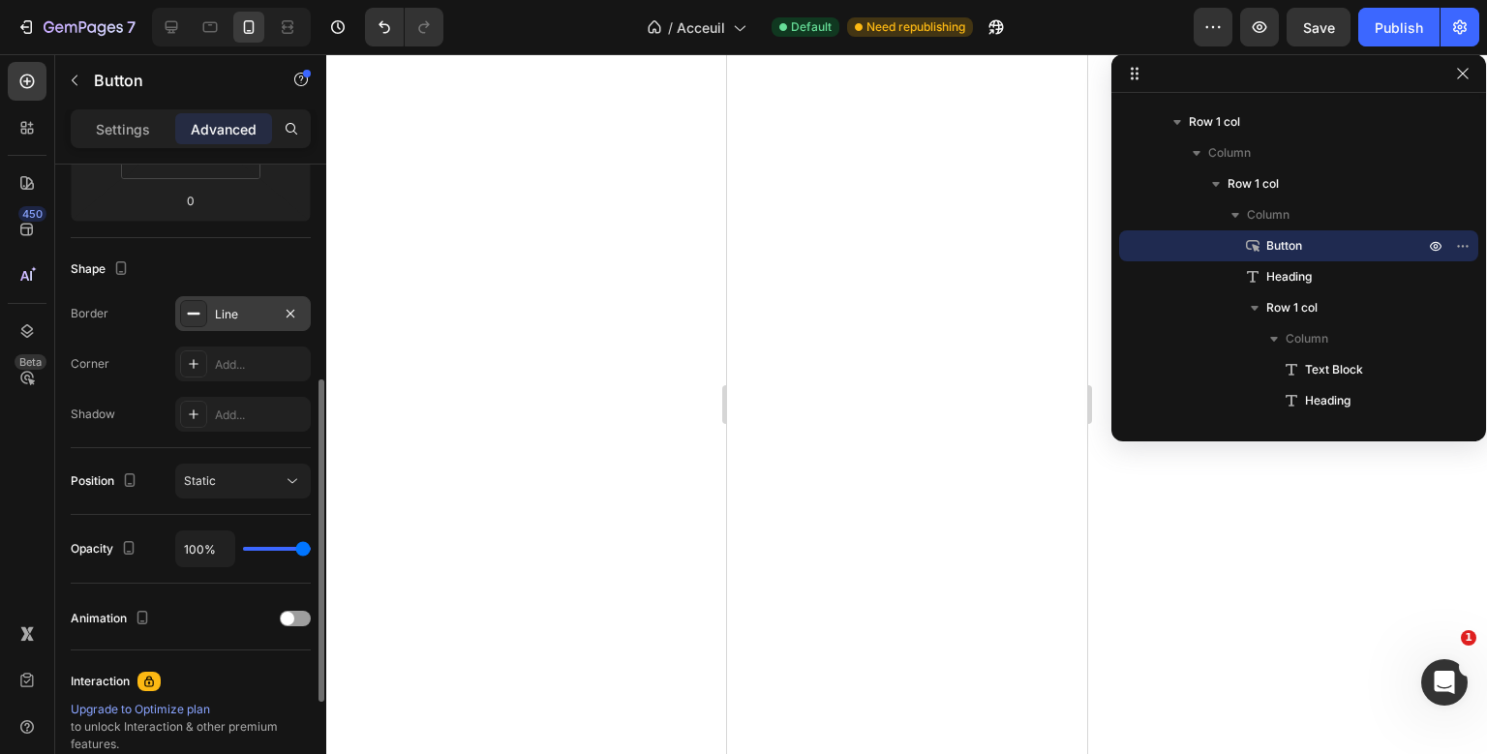
scroll to position [426, 0]
click at [218, 489] on button "Static" at bounding box center [243, 479] width 136 height 35
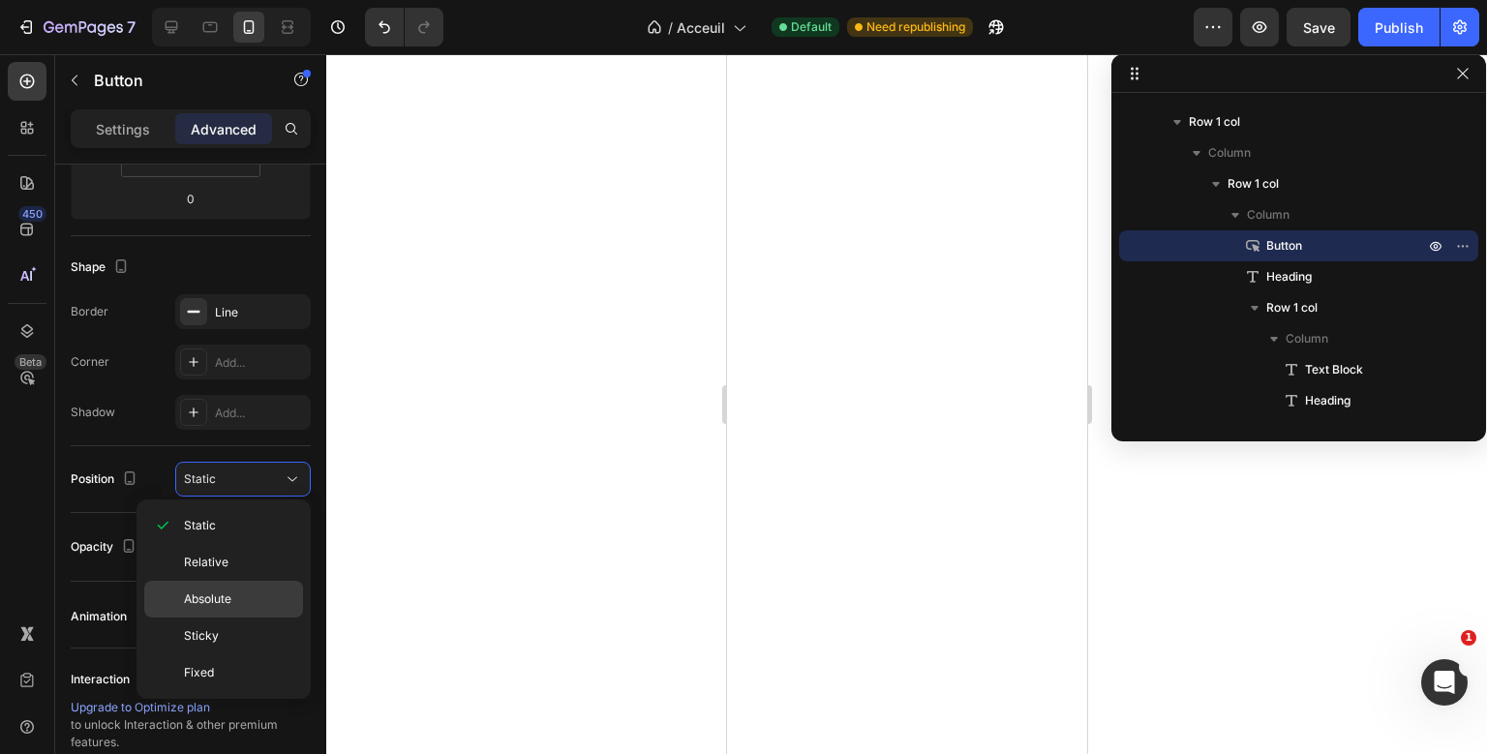
click at [201, 618] on div "Absolute" at bounding box center [223, 636] width 159 height 37
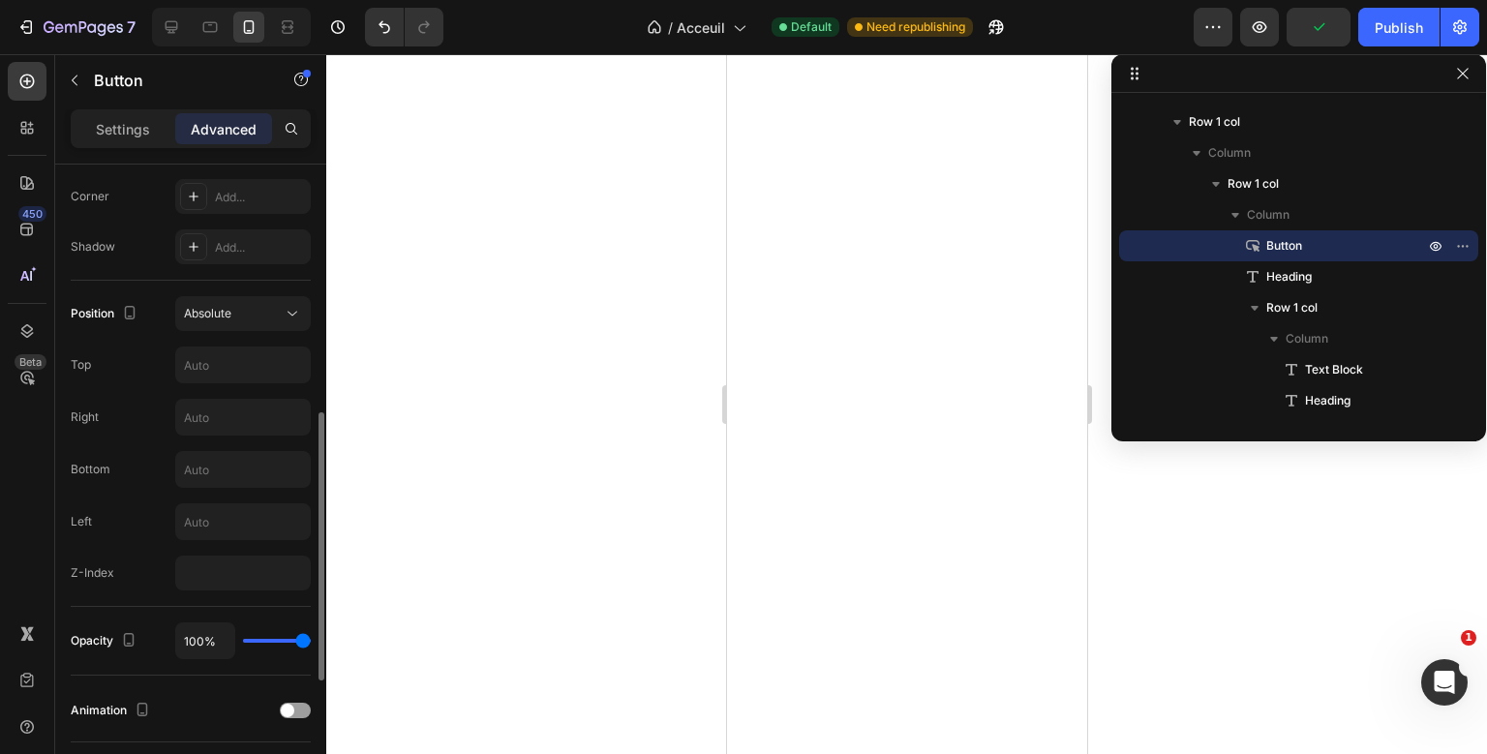
scroll to position [592, 0]
click at [209, 423] on input "text" at bounding box center [243, 416] width 134 height 35
type input "5"
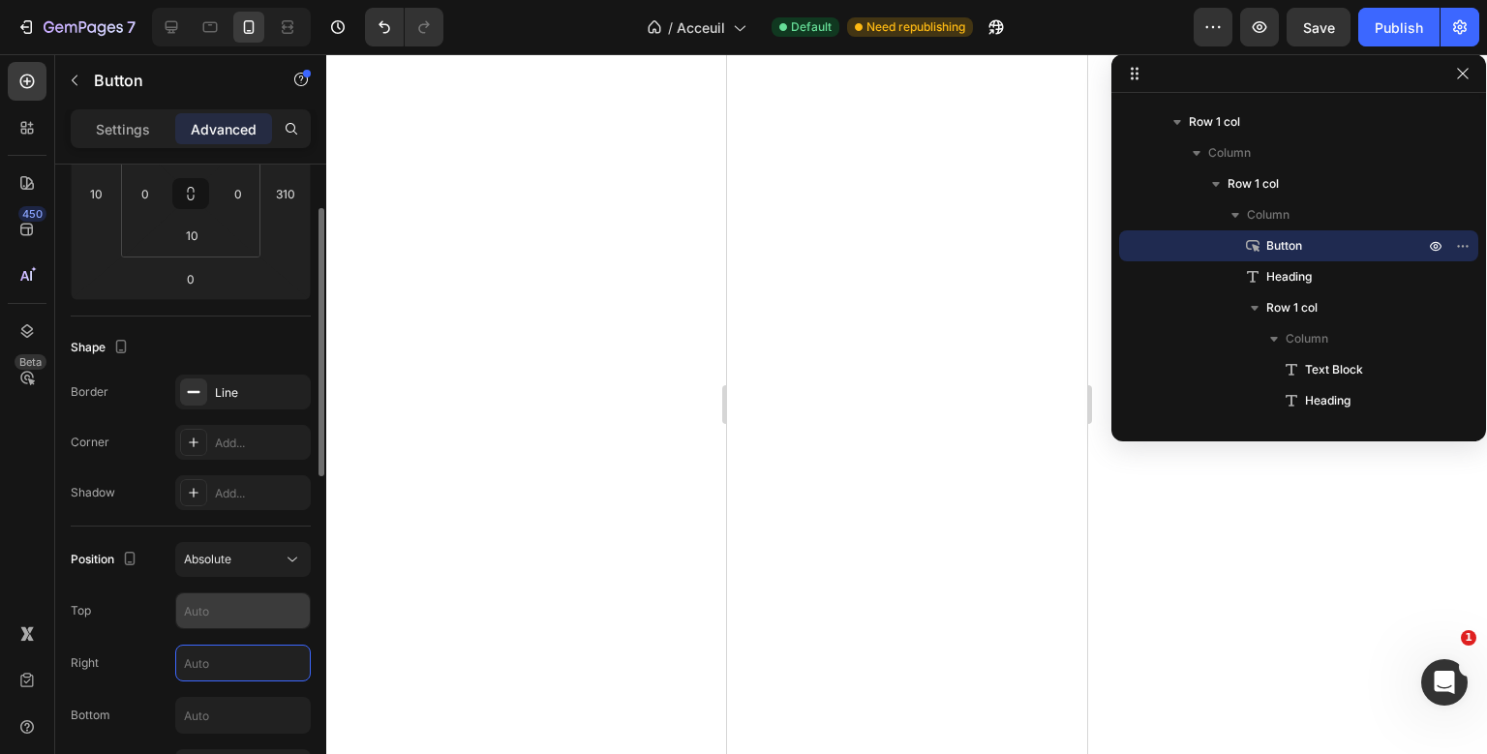
scroll to position [272, 0]
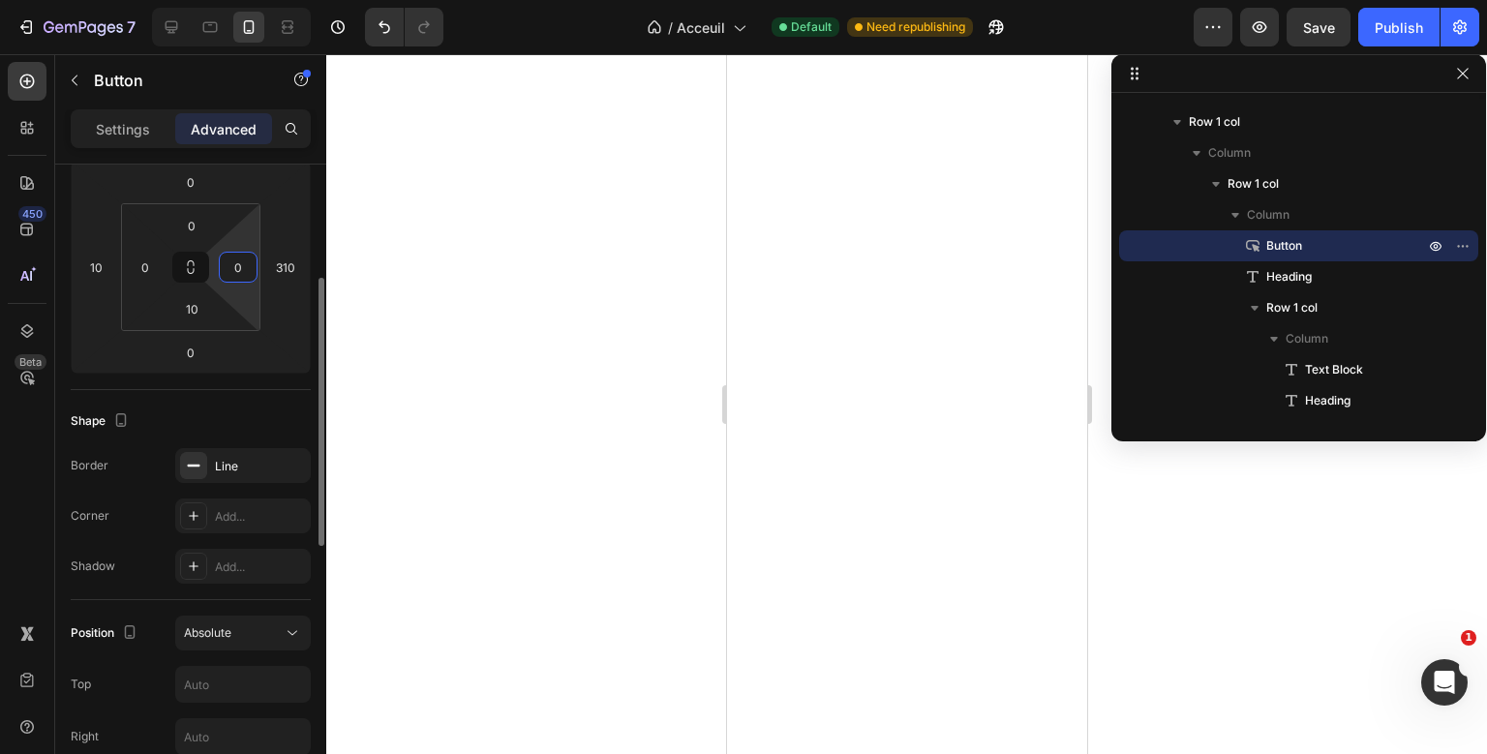
click at [236, 253] on input "0" at bounding box center [238, 267] width 29 height 29
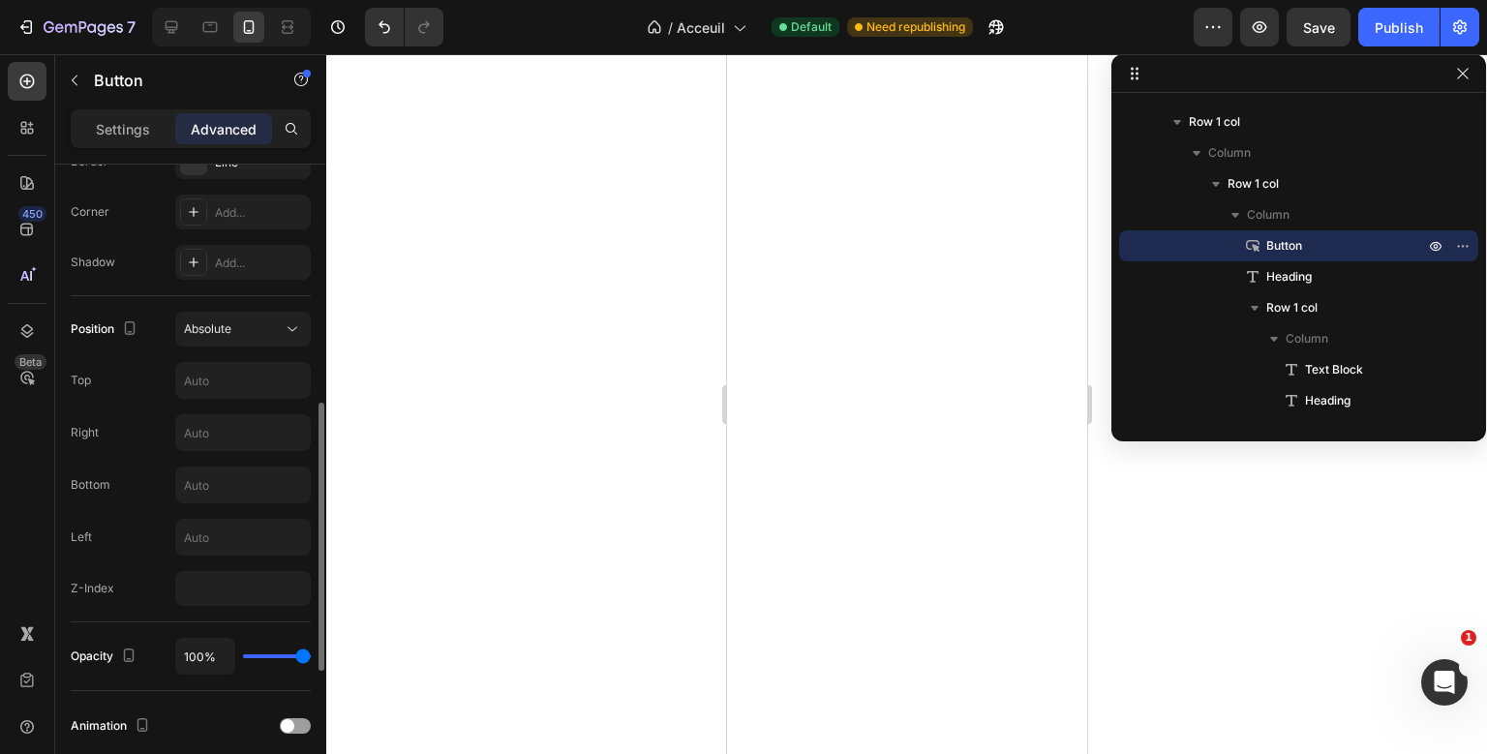
scroll to position [574, 0]
type input "50"
click at [232, 371] on input "text" at bounding box center [243, 382] width 134 height 35
type input "5"
type input "4"
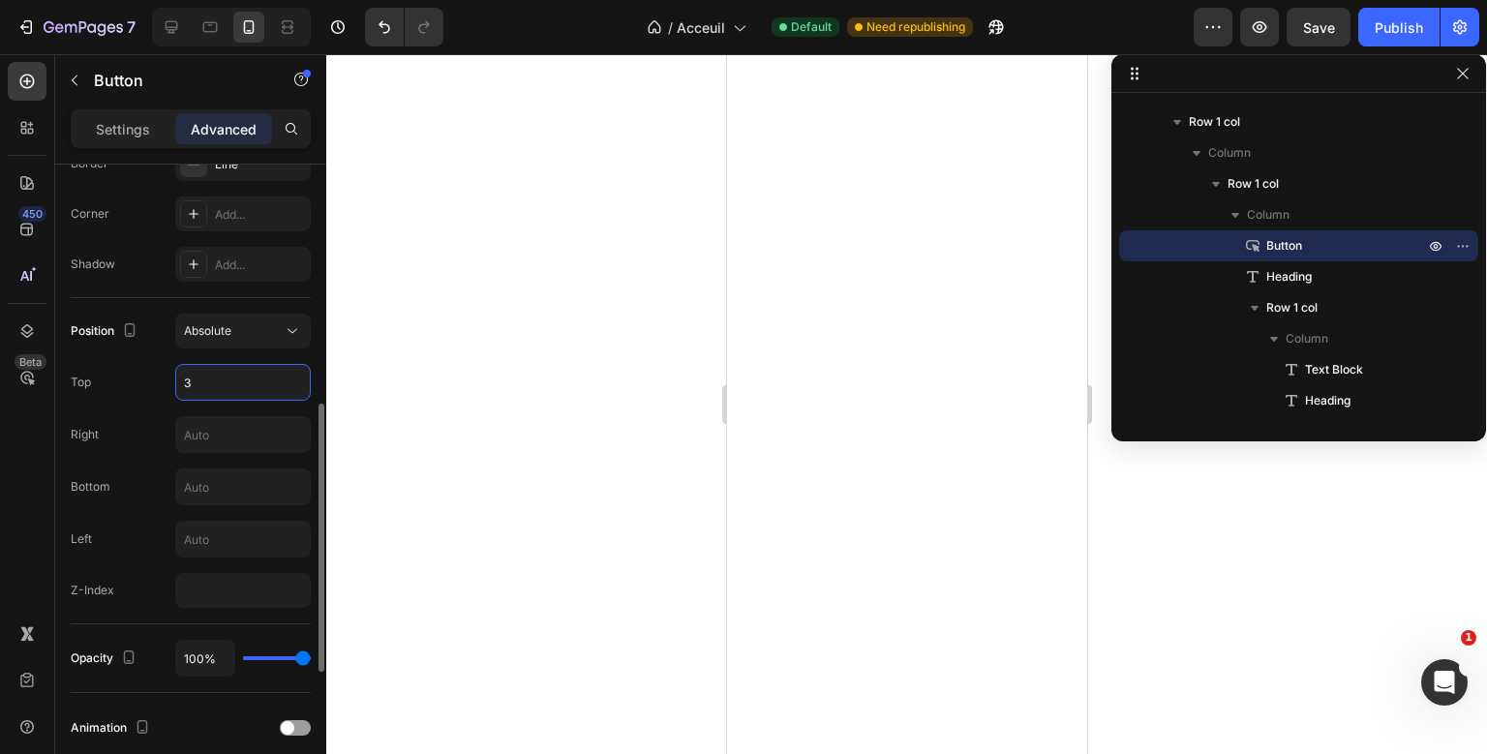
type input "35"
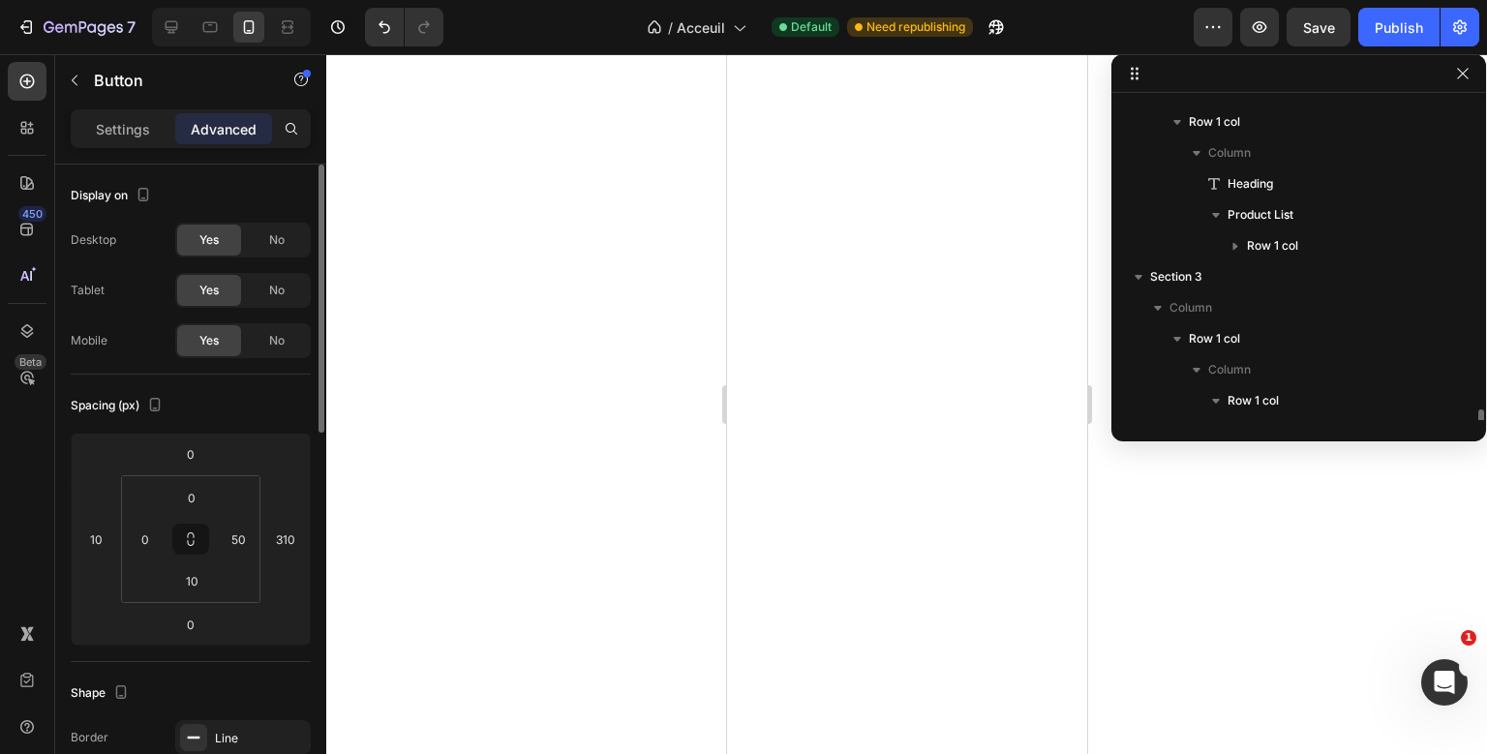
scroll to position [552, 0]
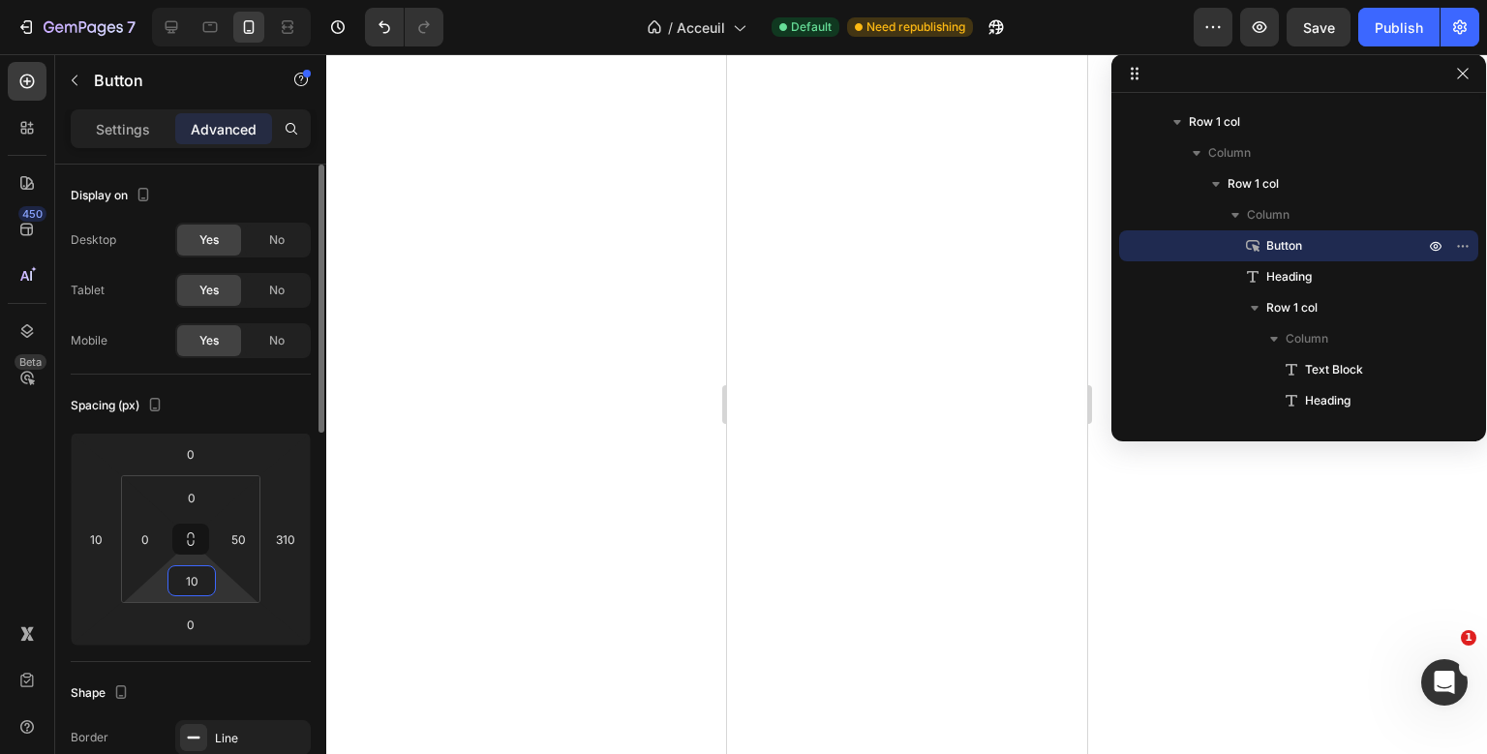
click at [191, 576] on input "10" at bounding box center [191, 580] width 39 height 29
type input "20"
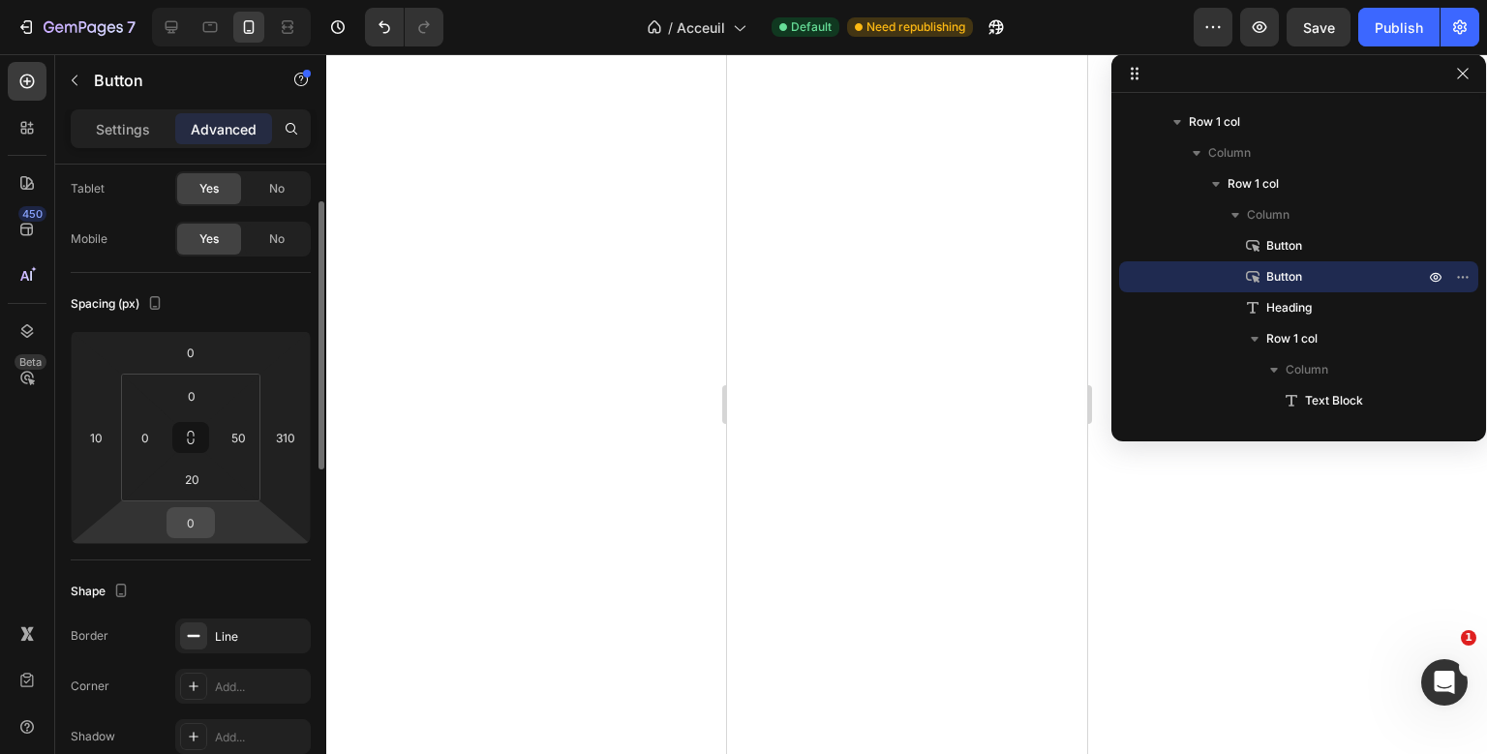
scroll to position [98, 0]
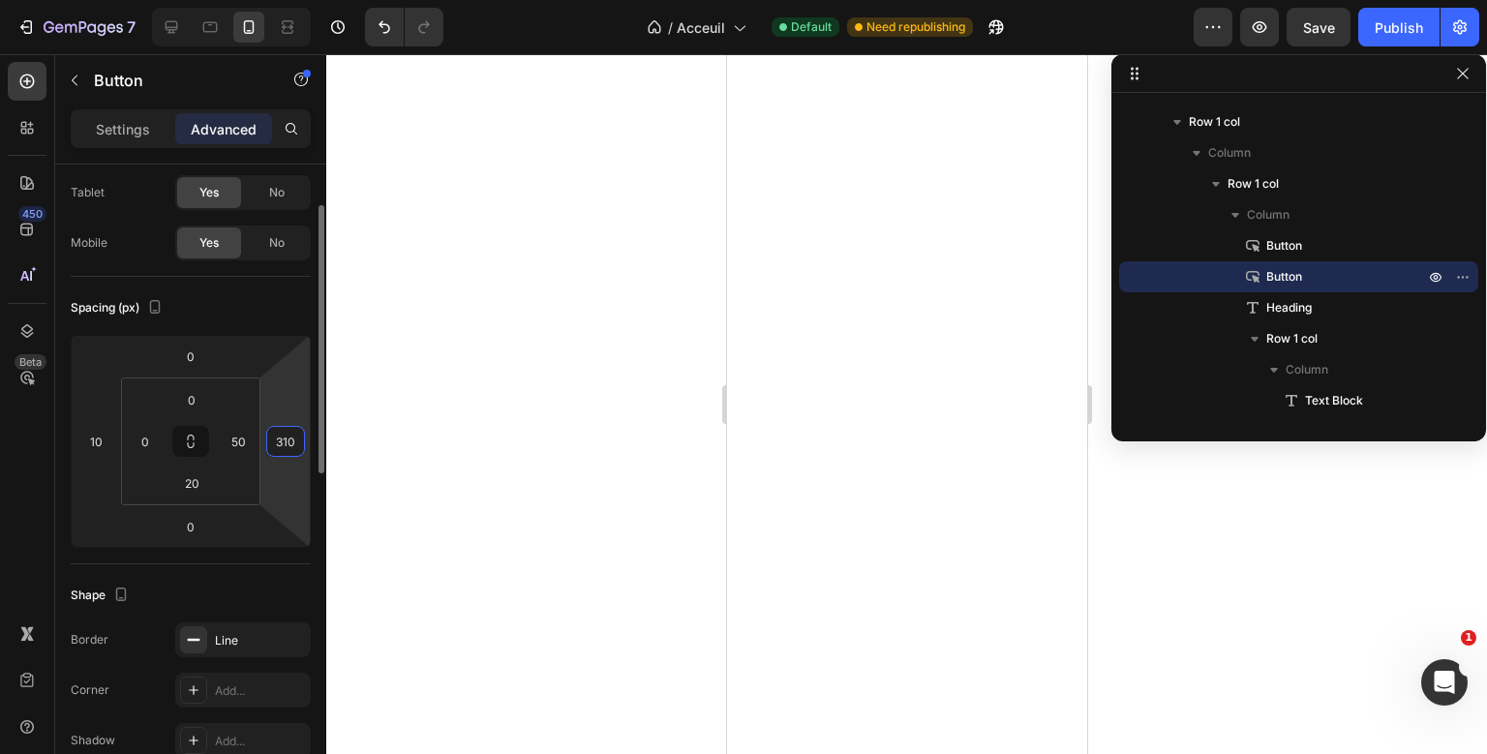
click at [286, 438] on input "310" at bounding box center [285, 441] width 29 height 29
type input "0"
click at [285, 313] on div "Spacing (px)" at bounding box center [191, 307] width 240 height 31
click at [97, 439] on input "10" at bounding box center [95, 441] width 29 height 29
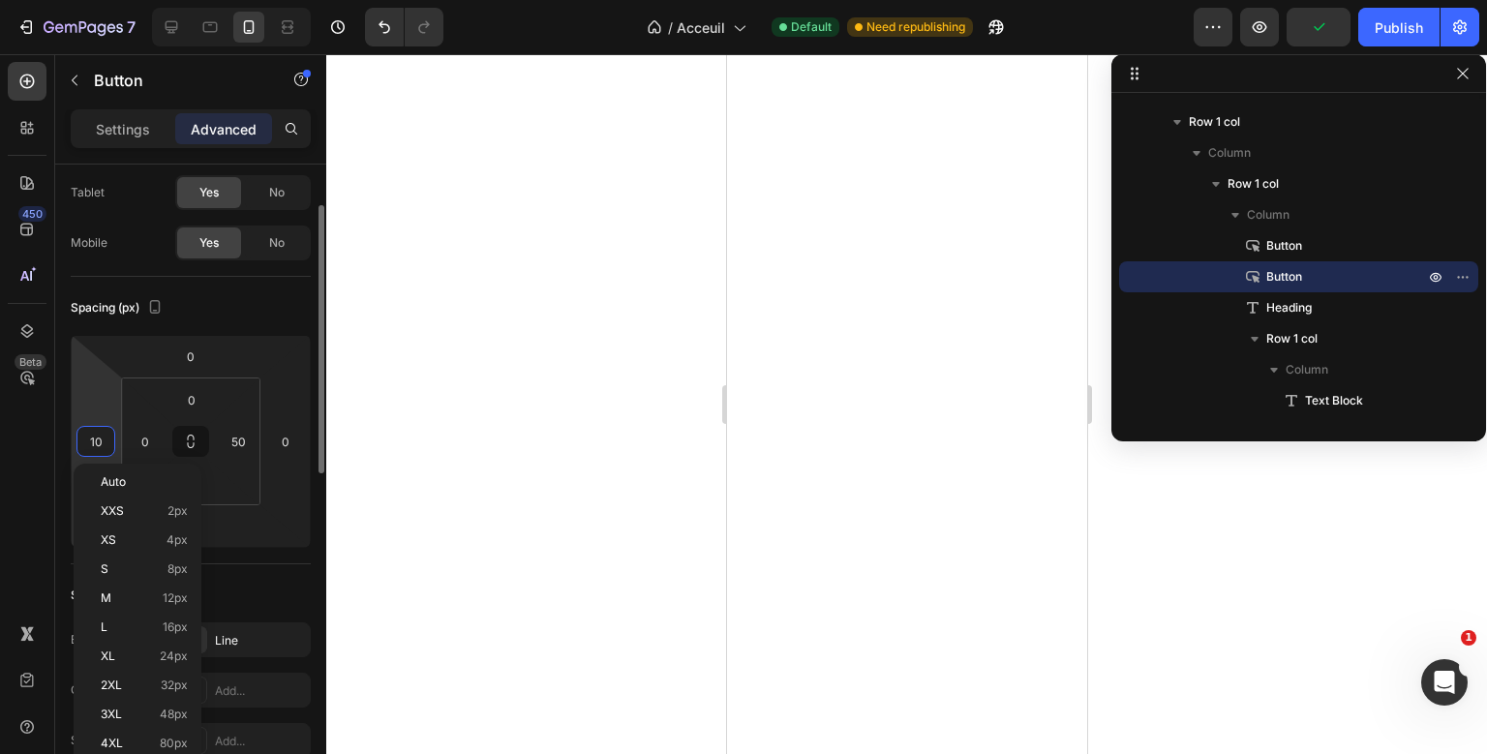
type input "0"
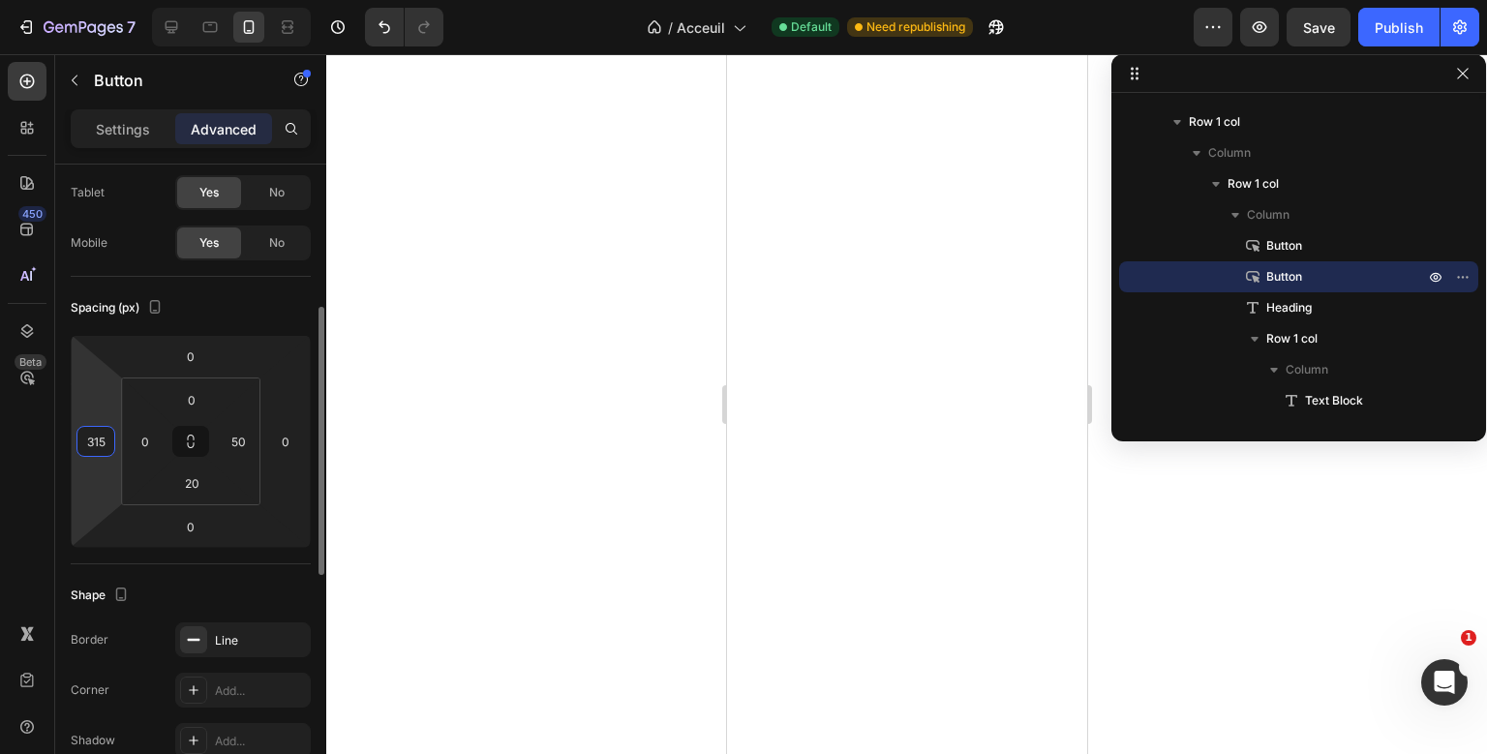
scroll to position [283, 0]
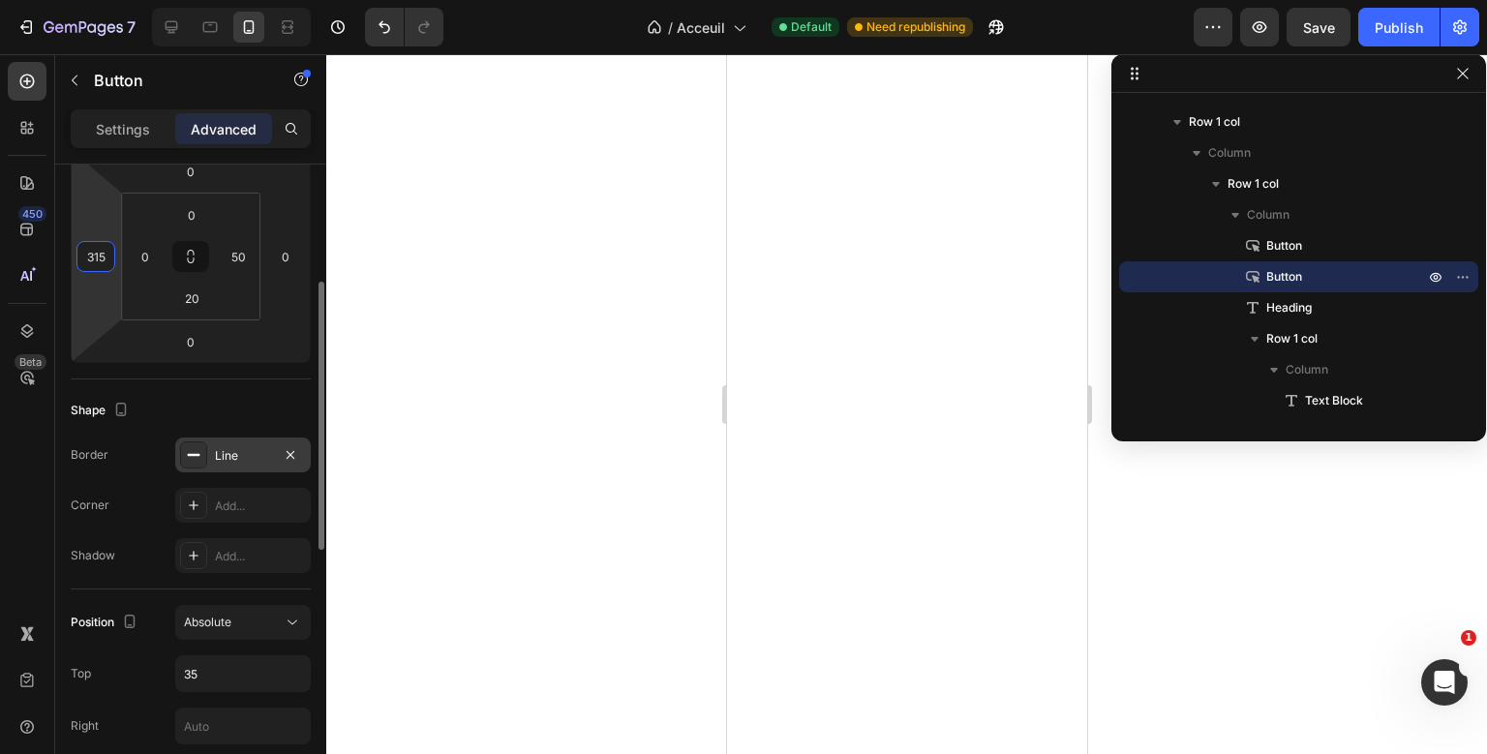
type input "315"
click at [243, 455] on div "Line" at bounding box center [243, 455] width 56 height 17
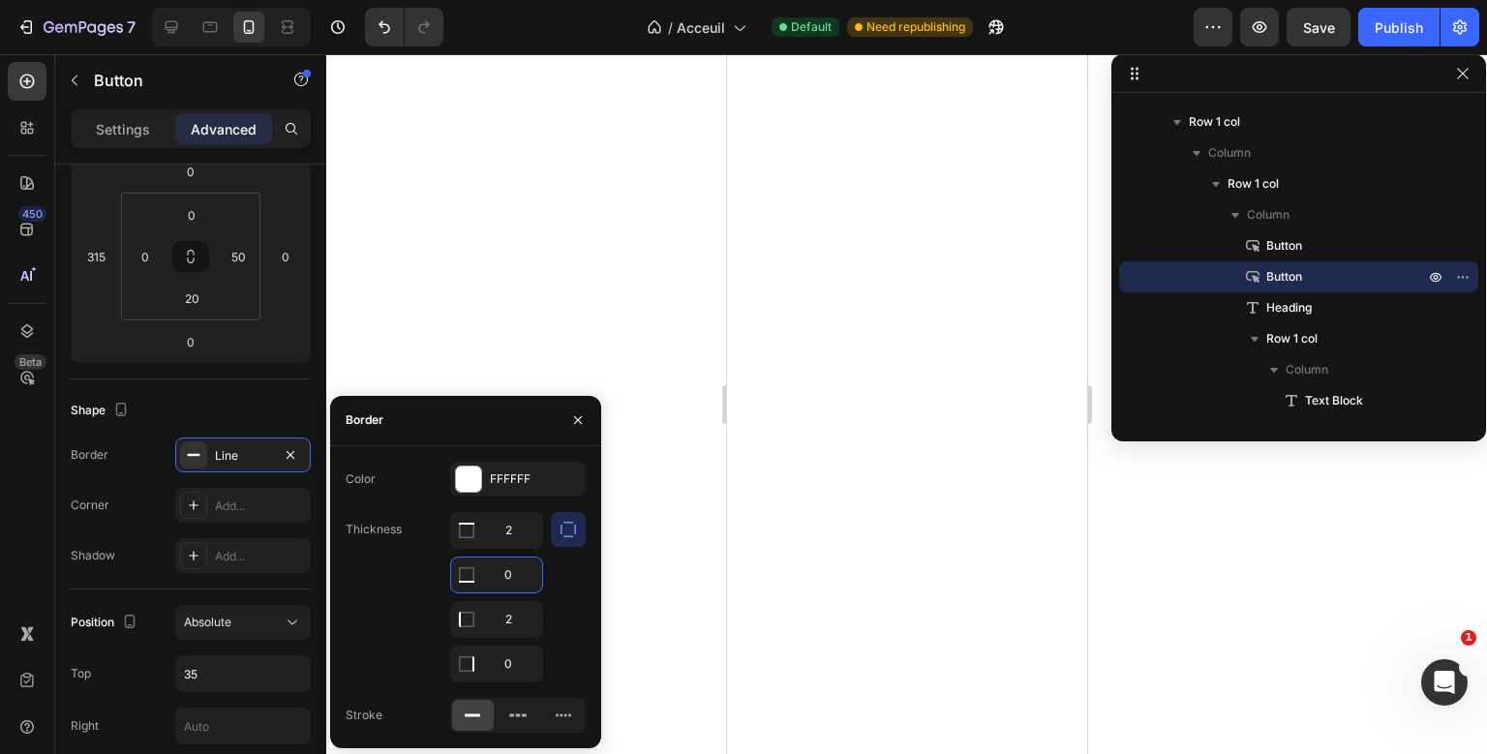
click at [504, 569] on input "0" at bounding box center [496, 575] width 91 height 35
type input "2"
click at [518, 652] on input "0" at bounding box center [496, 664] width 91 height 35
type input "2"
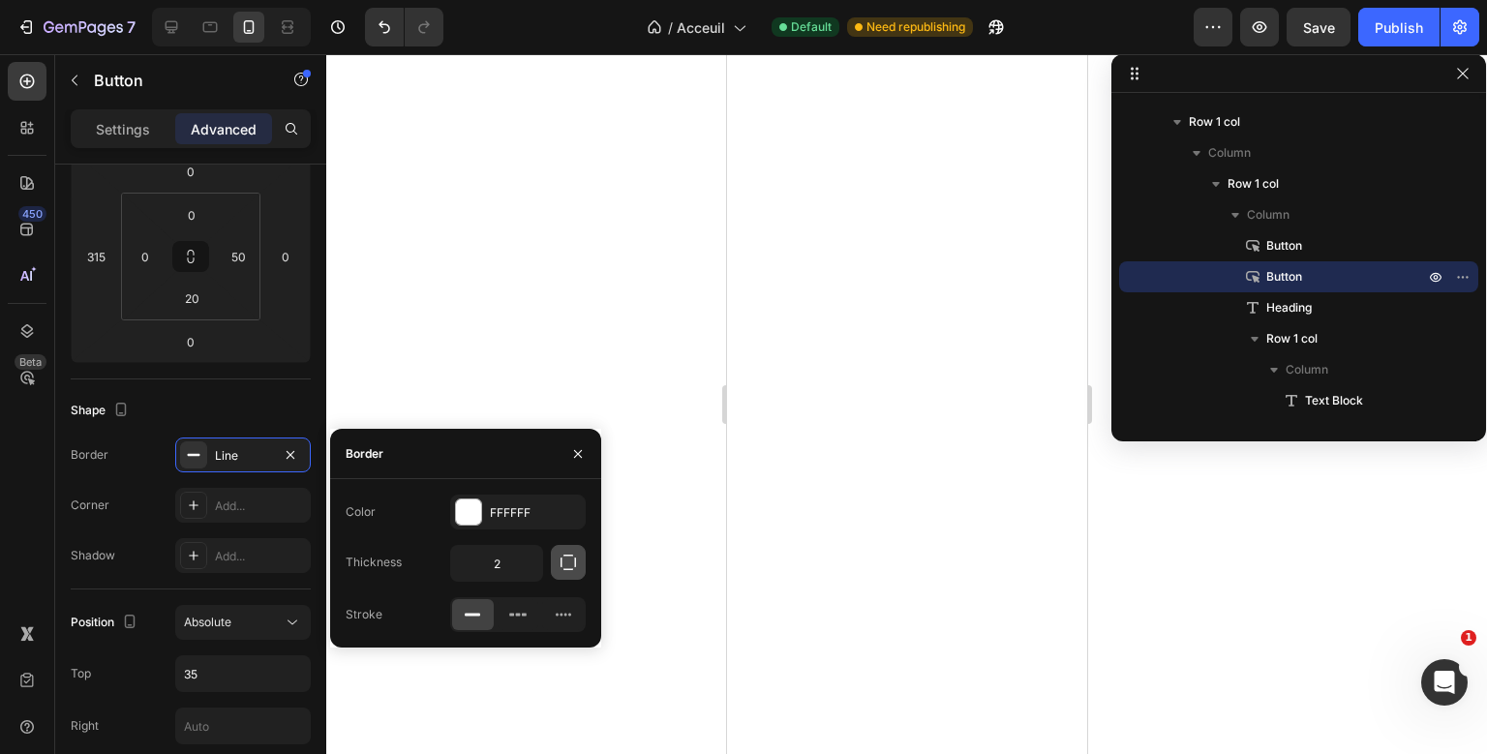
click at [562, 560] on icon "button" at bounding box center [568, 562] width 19 height 19
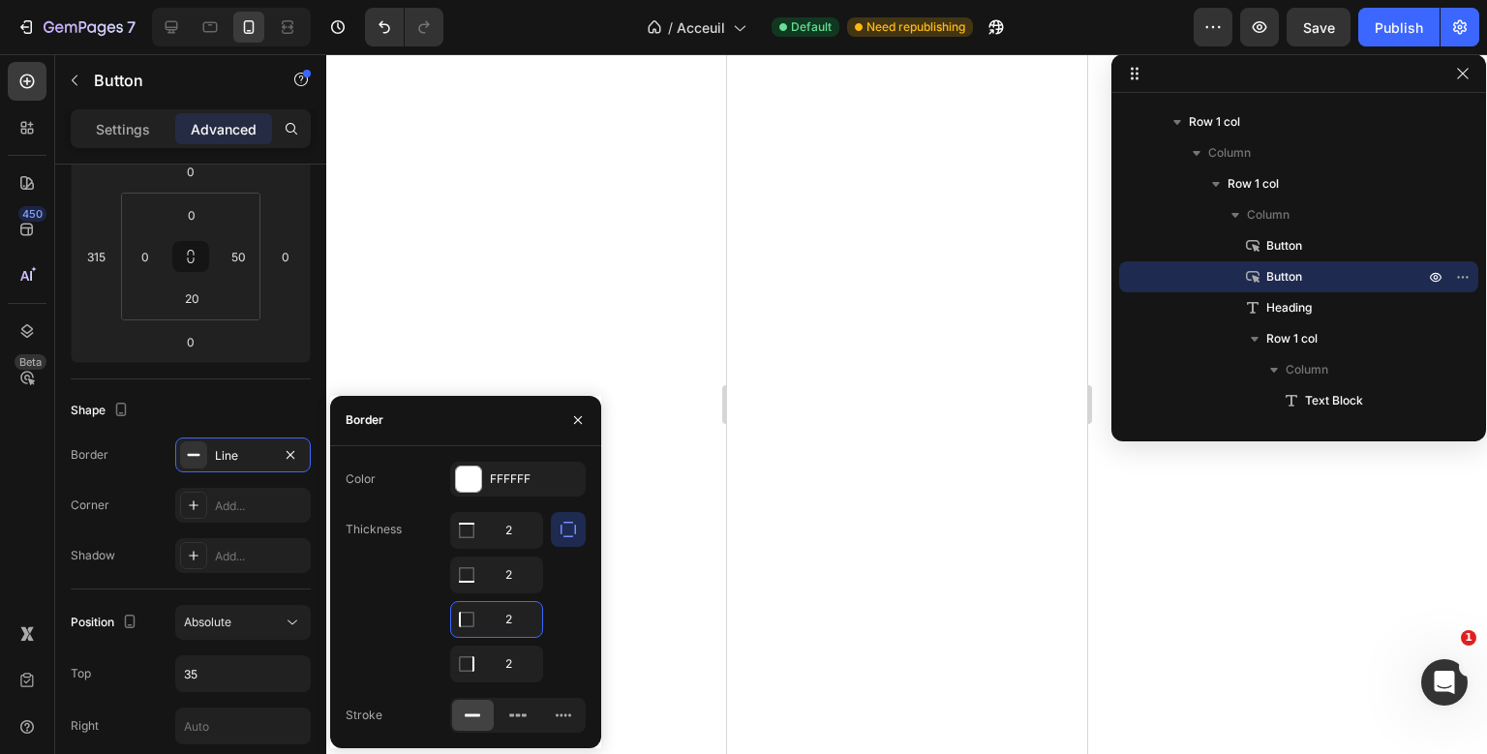
click at [504, 619] on input "2" at bounding box center [496, 619] width 91 height 35
type input "0"
click at [514, 521] on input "2" at bounding box center [496, 530] width 91 height 35
type input "0"
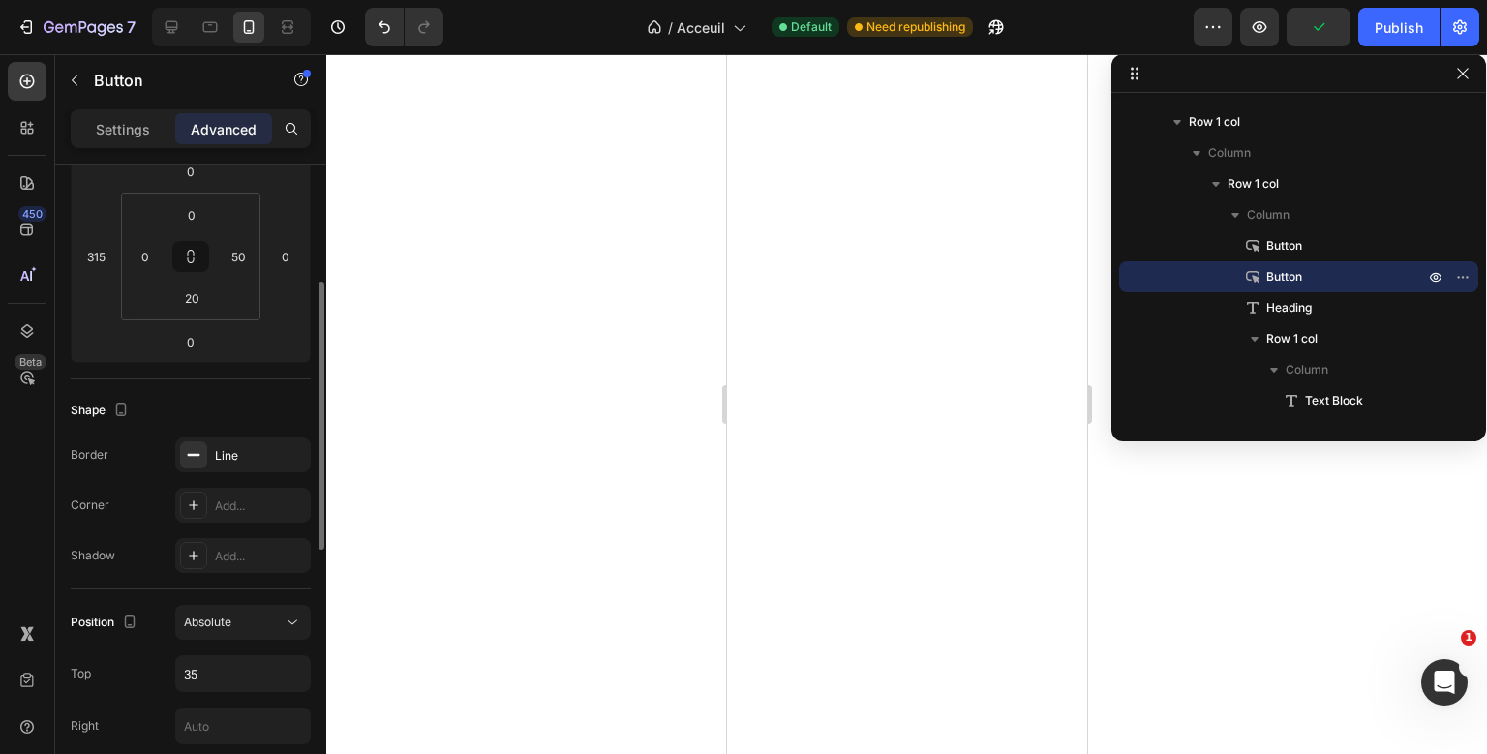
click at [250, 387] on div "Shape Border Line Corner Add... Shadow Add..." at bounding box center [191, 484] width 240 height 210
click at [198, 179] on input "0" at bounding box center [190, 171] width 39 height 29
click at [185, 657] on input "35" at bounding box center [243, 673] width 134 height 35
type input "1"
type input "3"
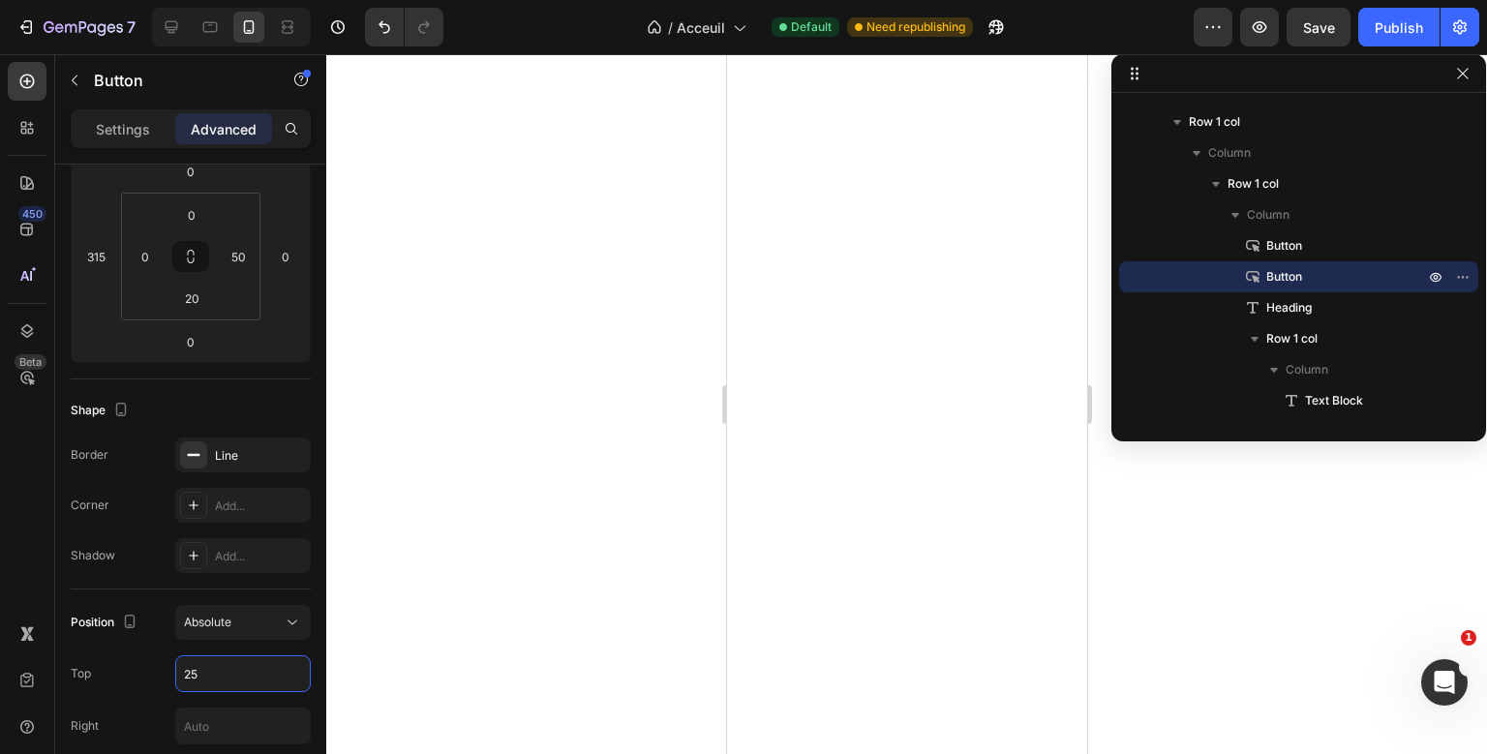
type input "2"
type input "230"
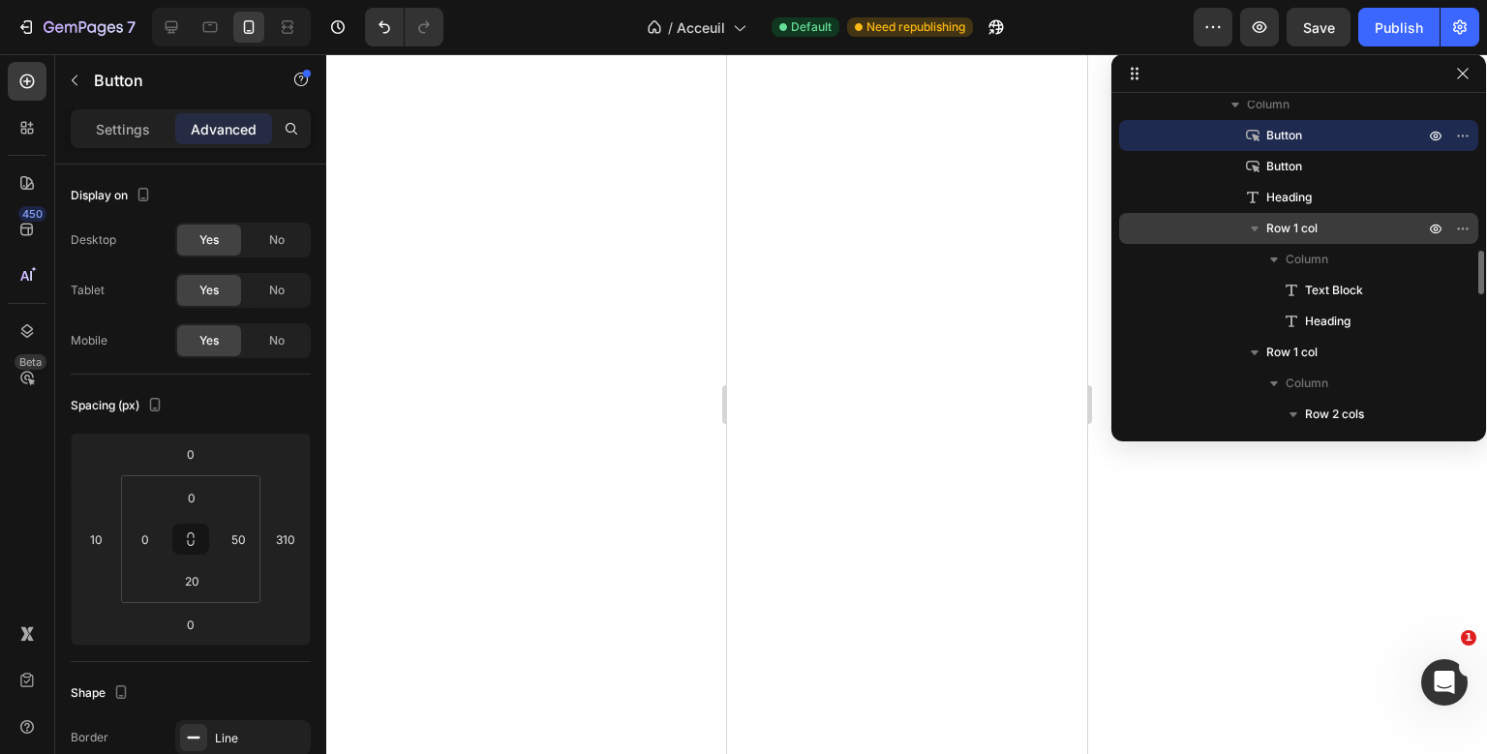
scroll to position [1044, 0]
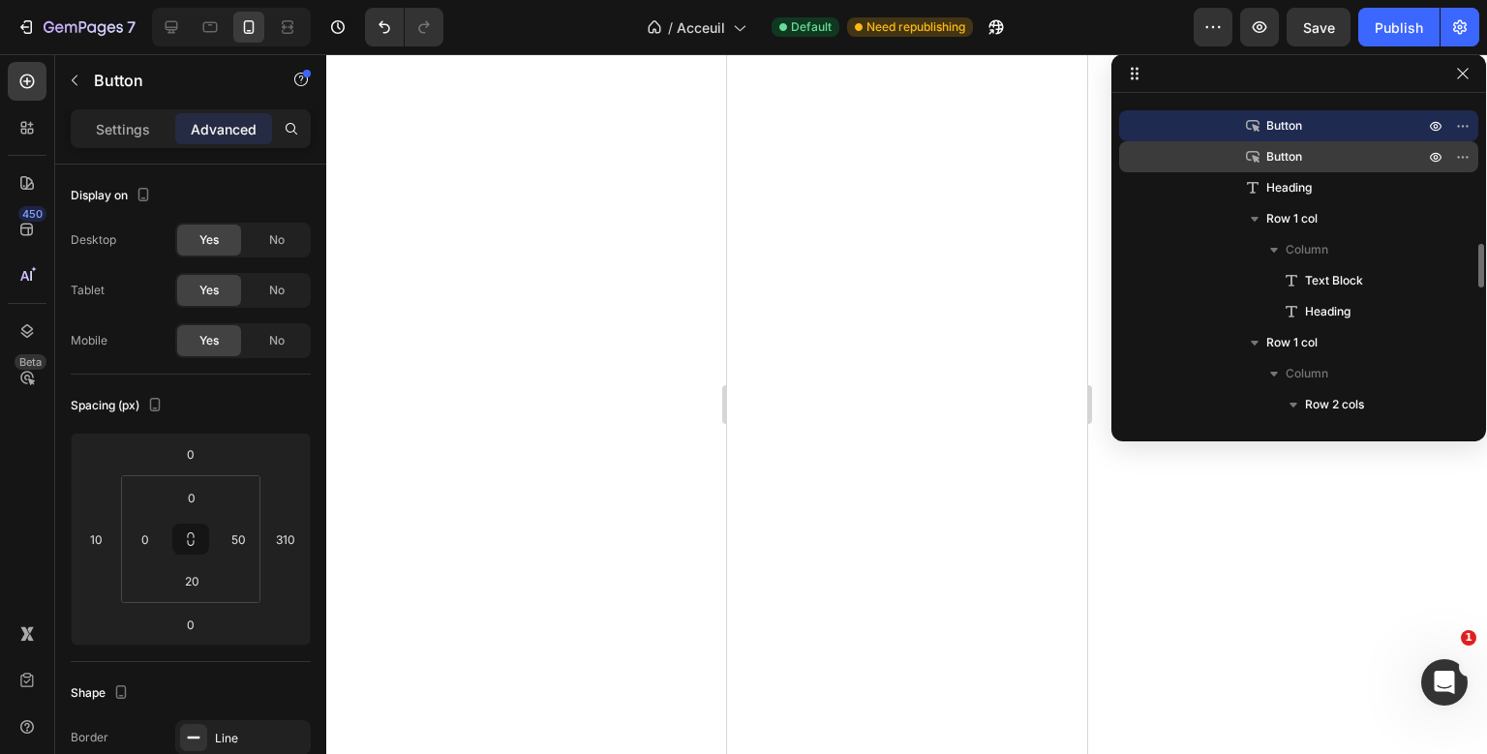
click at [1290, 157] on span "Button" at bounding box center [1284, 156] width 36 height 19
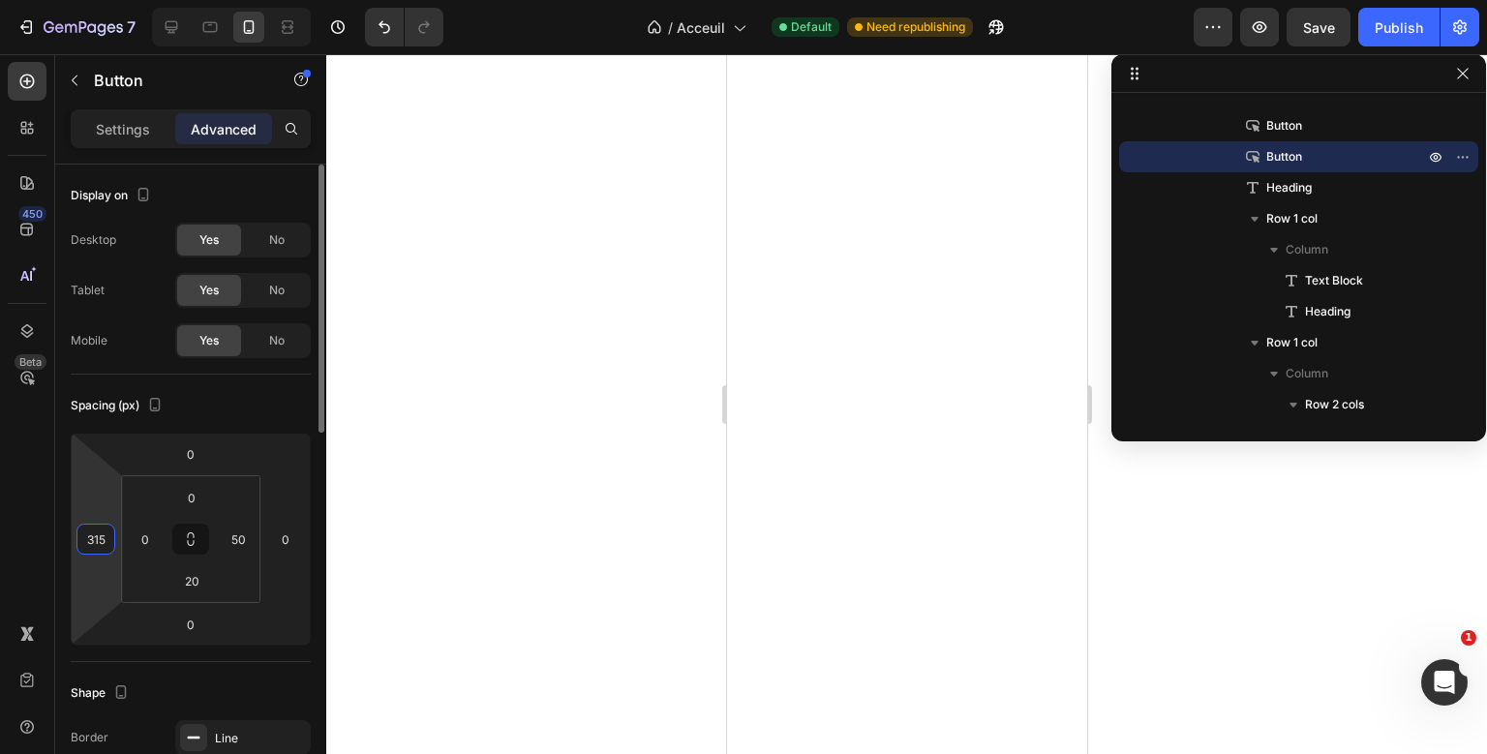
click at [91, 551] on input "315" at bounding box center [95, 539] width 29 height 29
type input "310"
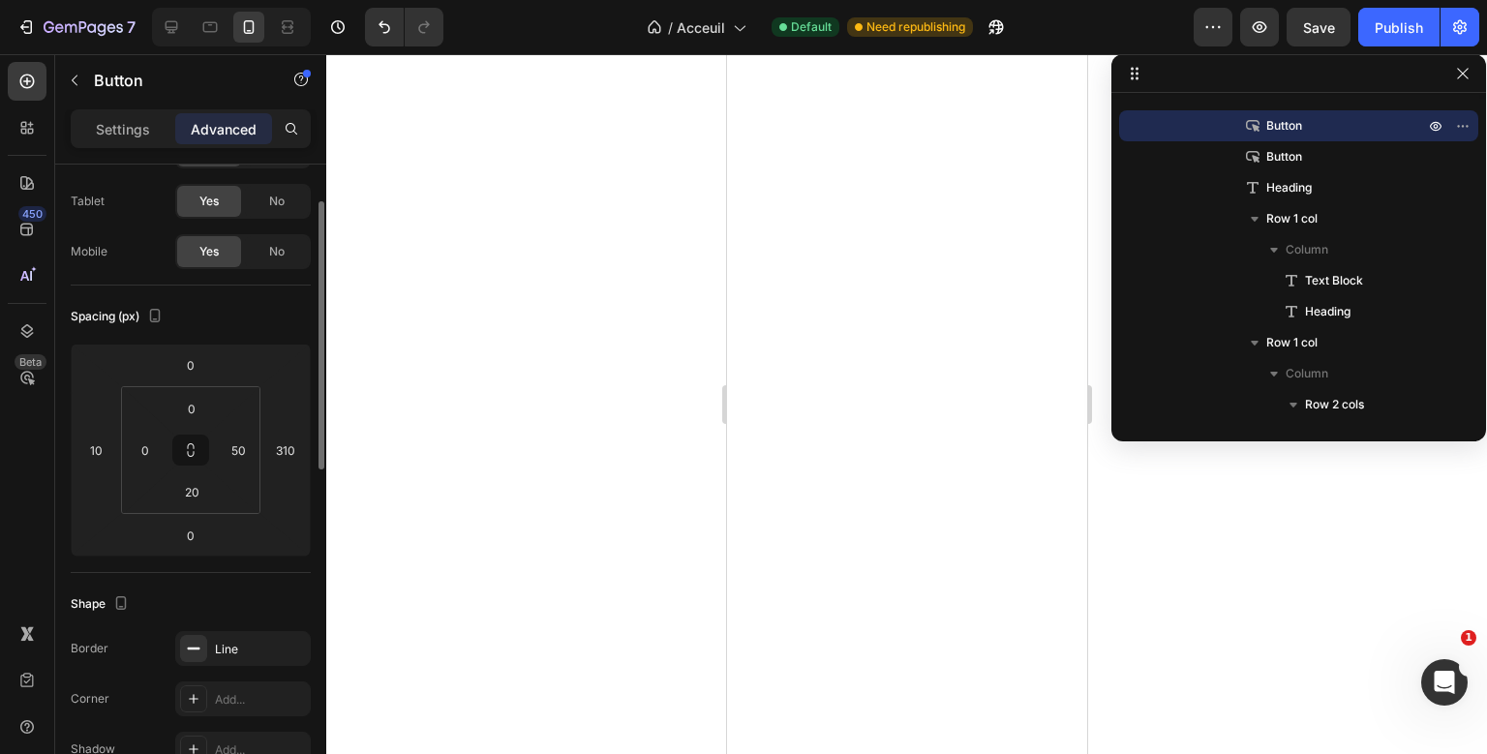
scroll to position [89, 0]
click at [195, 490] on input "20" at bounding box center [191, 491] width 39 height 29
click at [292, 325] on div "Spacing (px)" at bounding box center [191, 316] width 240 height 31
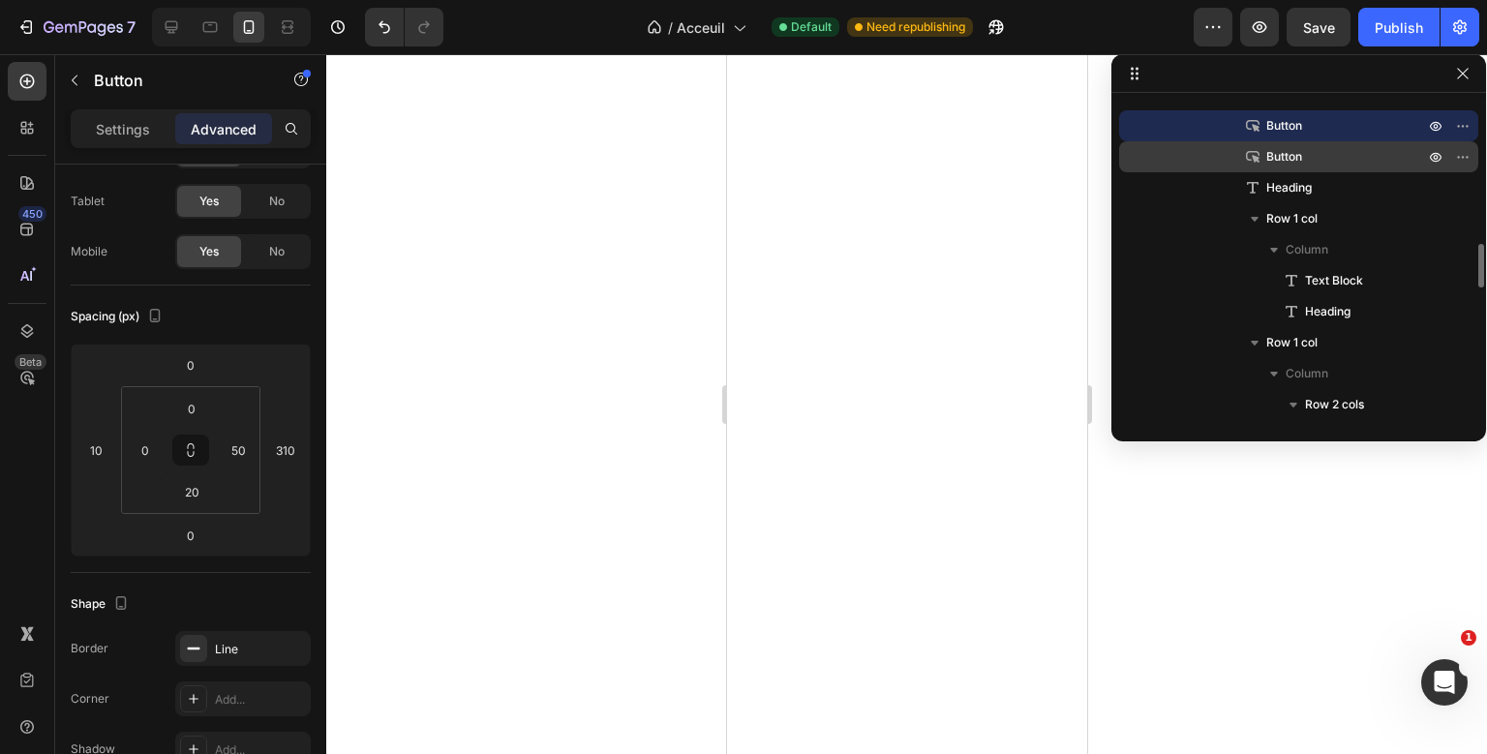
click at [1323, 149] on p "Button" at bounding box center [1324, 156] width 162 height 19
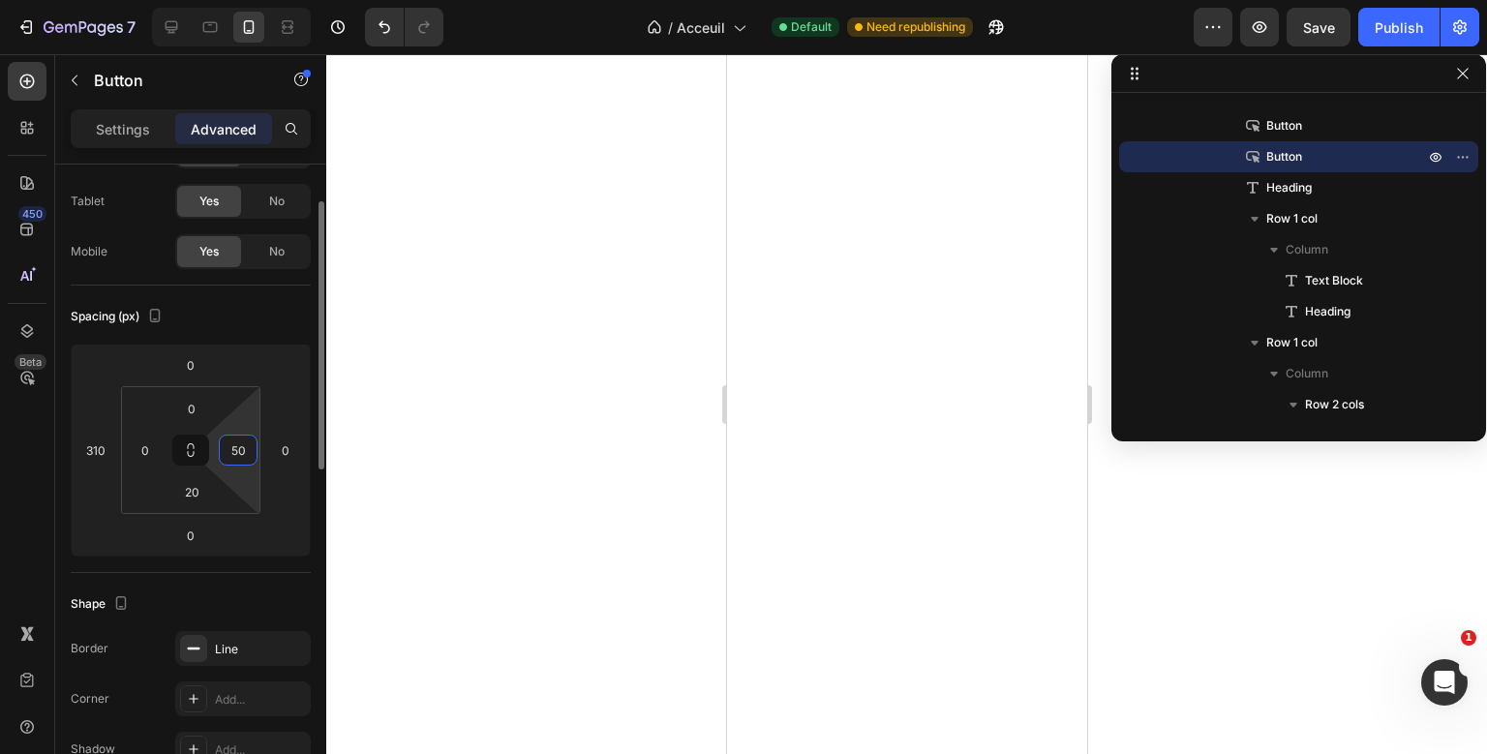
click at [244, 461] on input "50" at bounding box center [238, 450] width 29 height 29
type input "050"
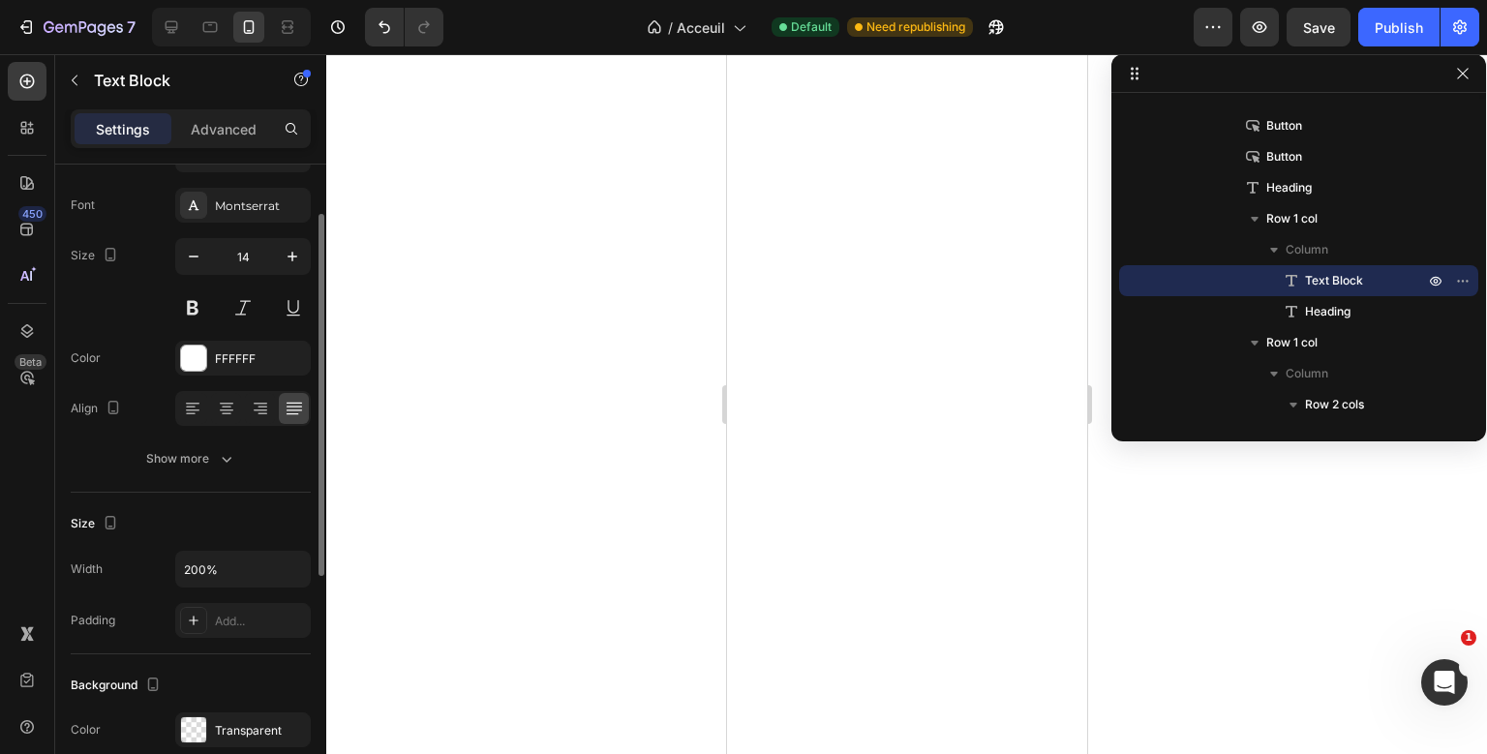
scroll to position [0, 0]
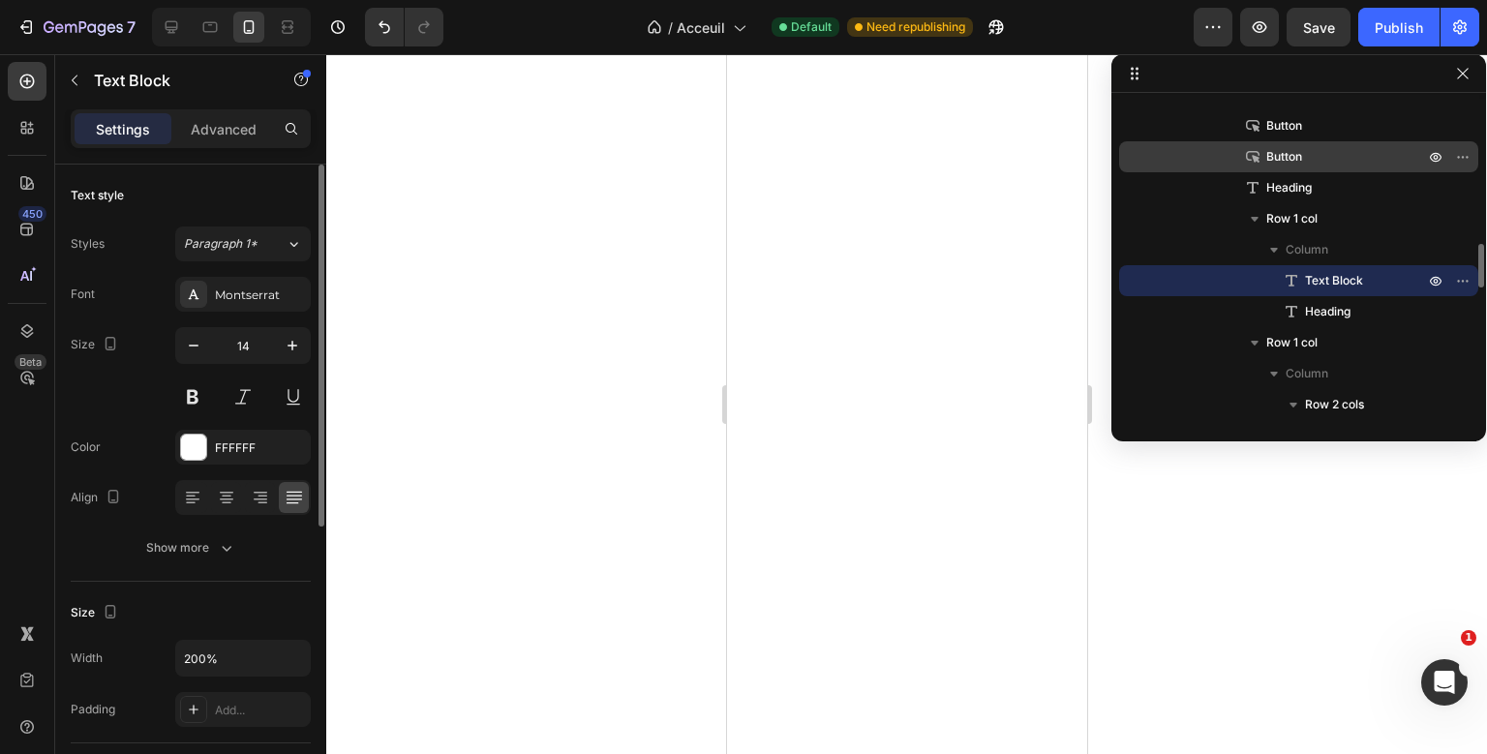
click at [1318, 165] on p "Button" at bounding box center [1324, 156] width 162 height 19
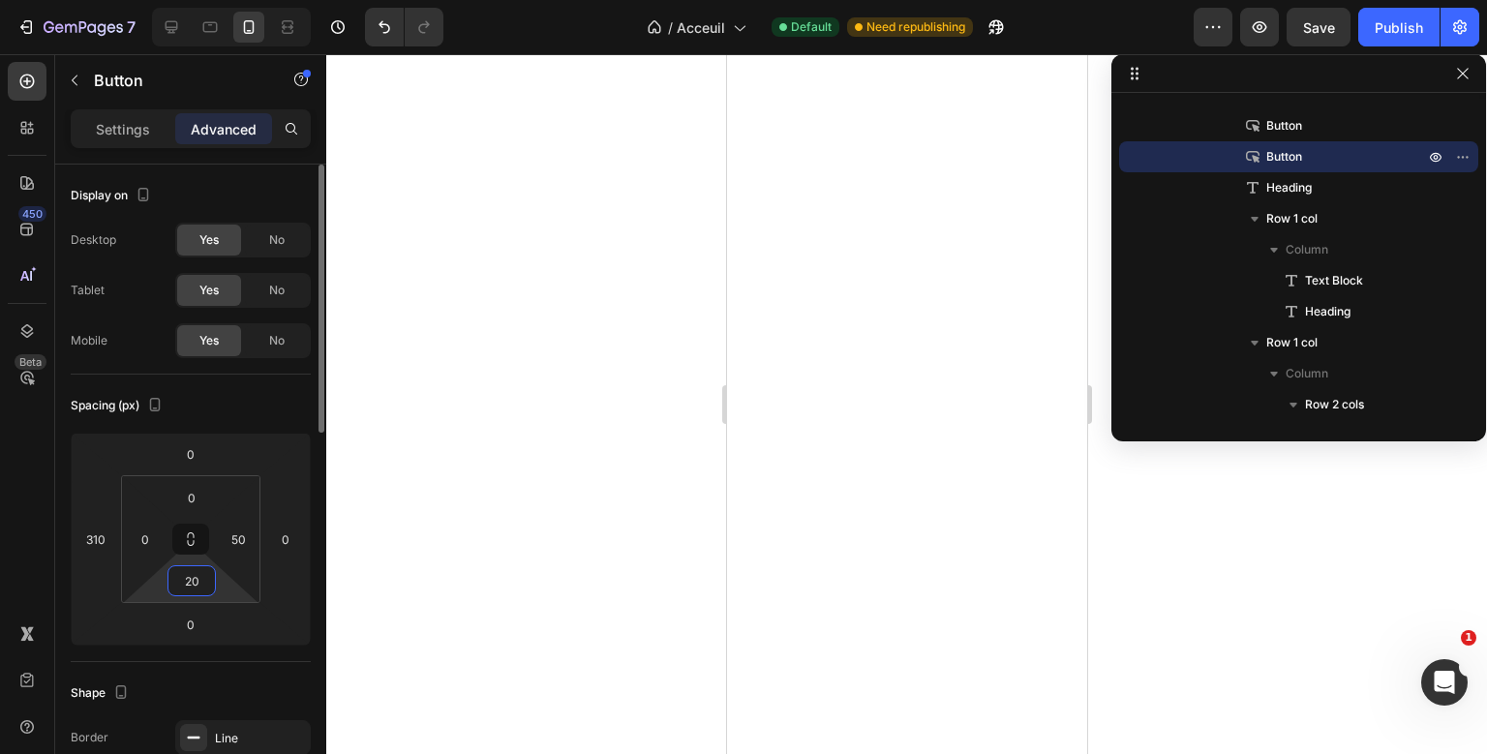
click at [195, 571] on input "20" at bounding box center [191, 580] width 39 height 29
type input "0"
click at [186, 495] on input "0" at bounding box center [191, 497] width 39 height 29
type input "20"
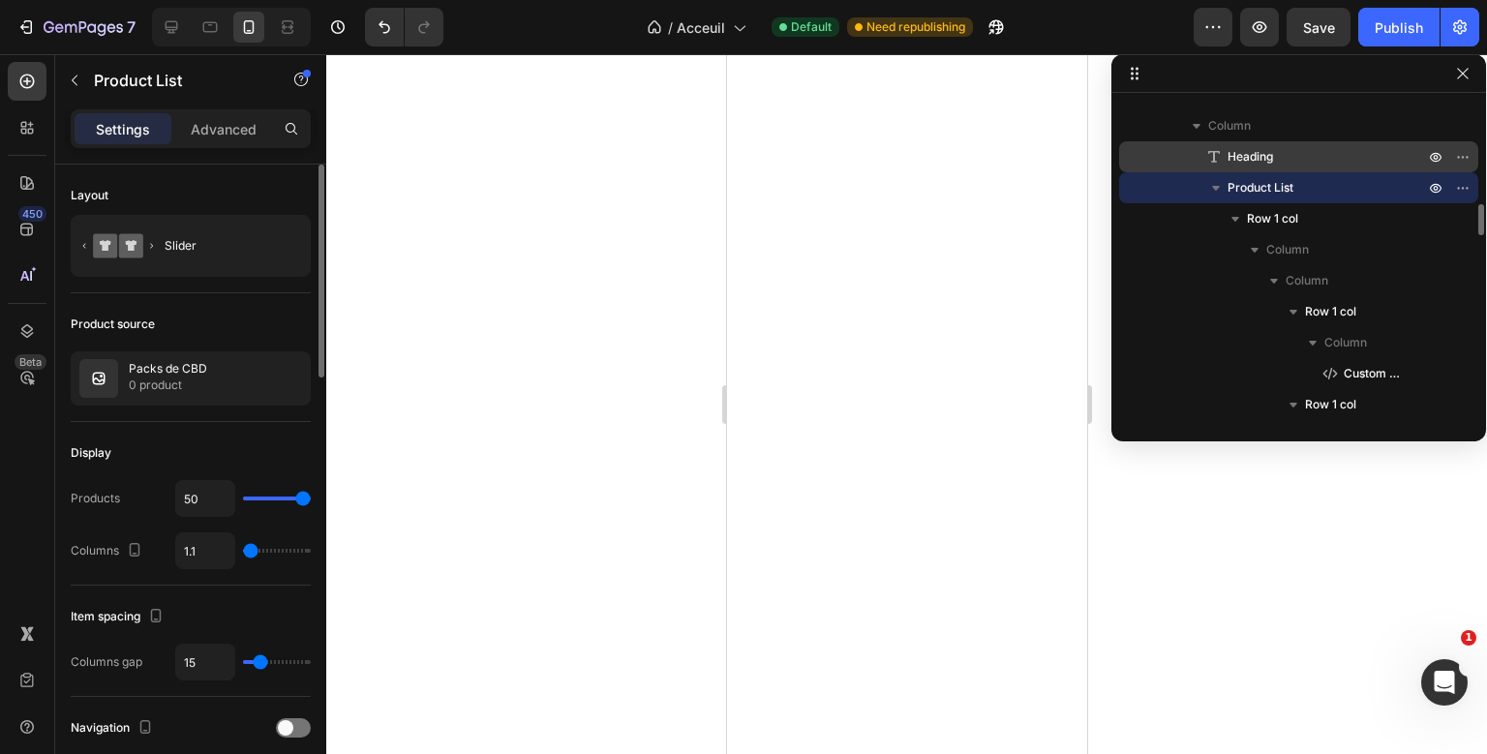
click at [1258, 152] on span "Heading" at bounding box center [1249, 156] width 45 height 19
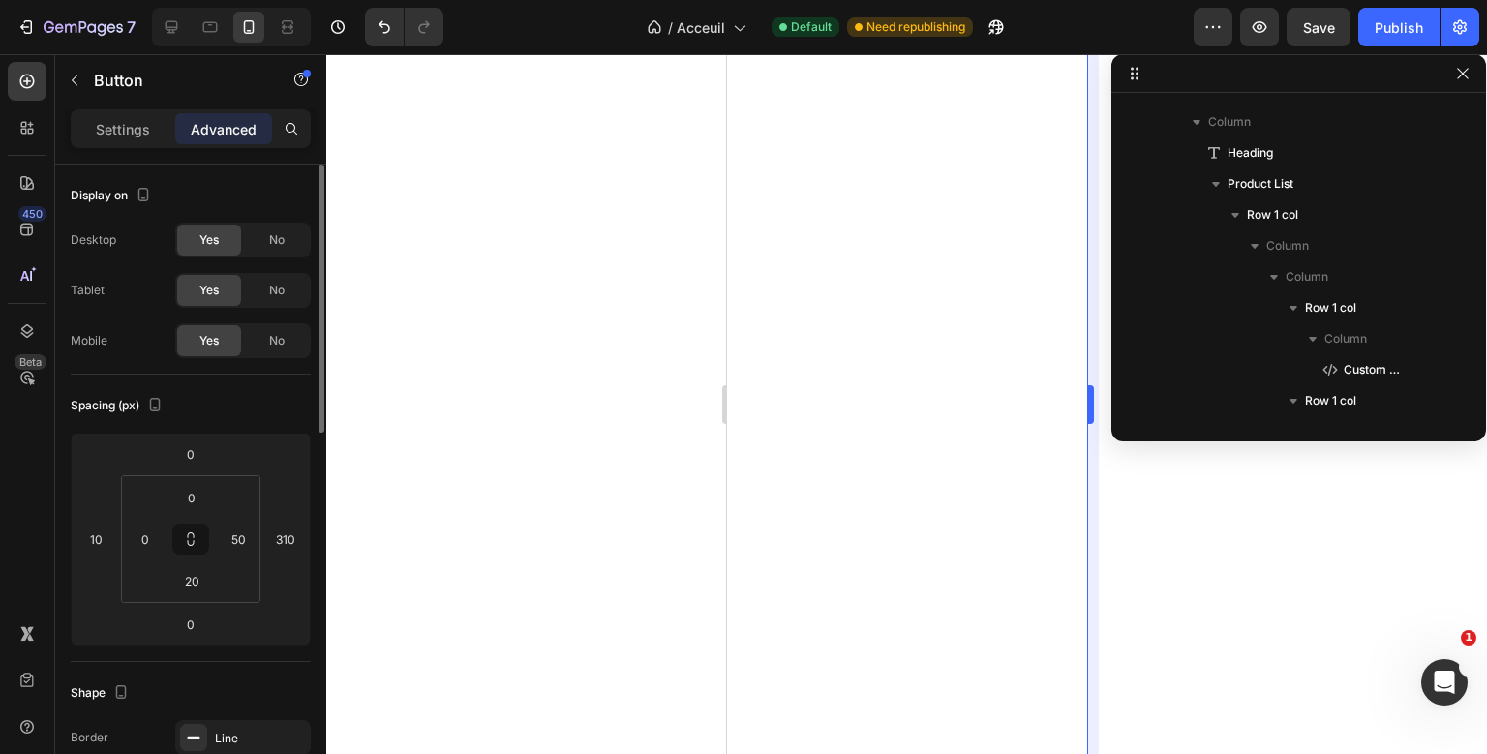
scroll to position [1822, 0]
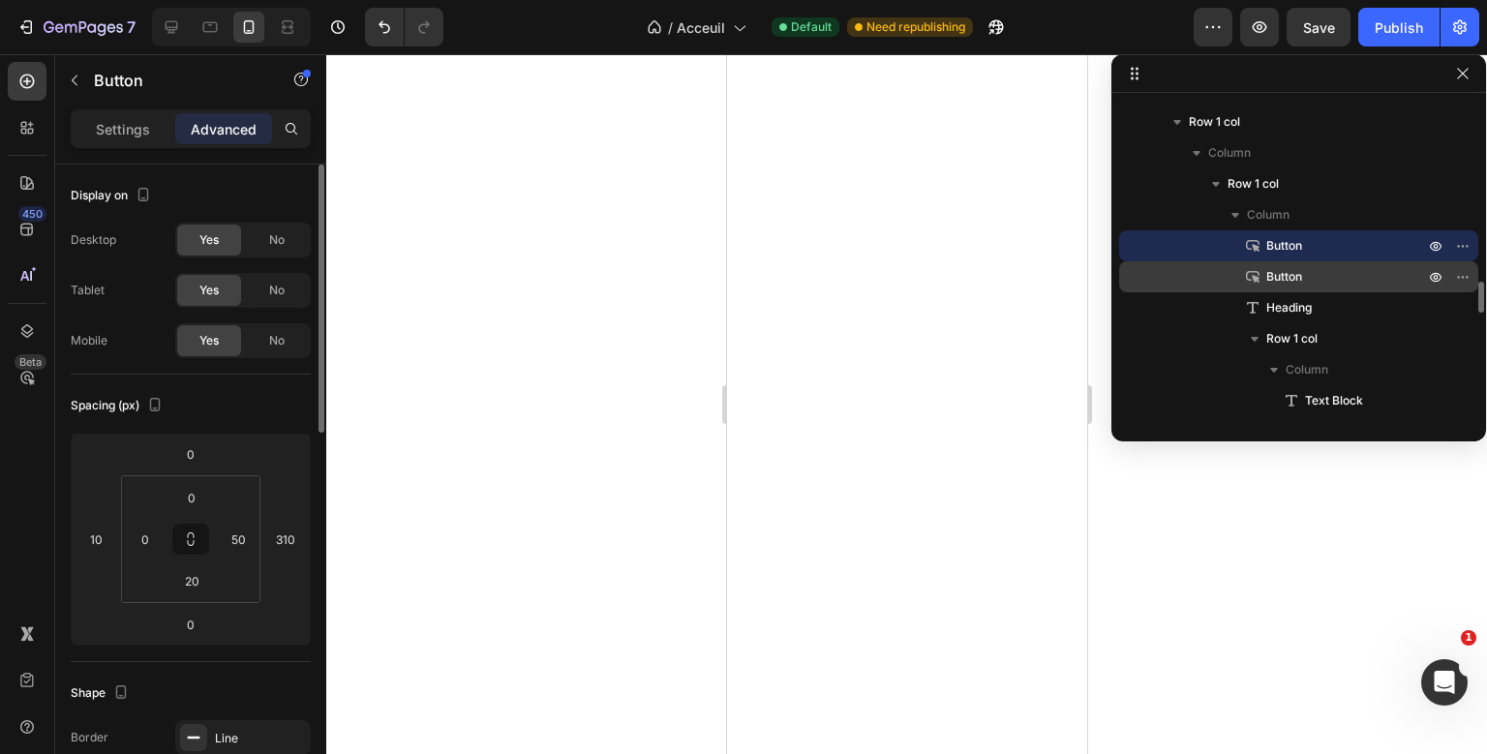
click at [1367, 270] on p "Button" at bounding box center [1324, 276] width 162 height 19
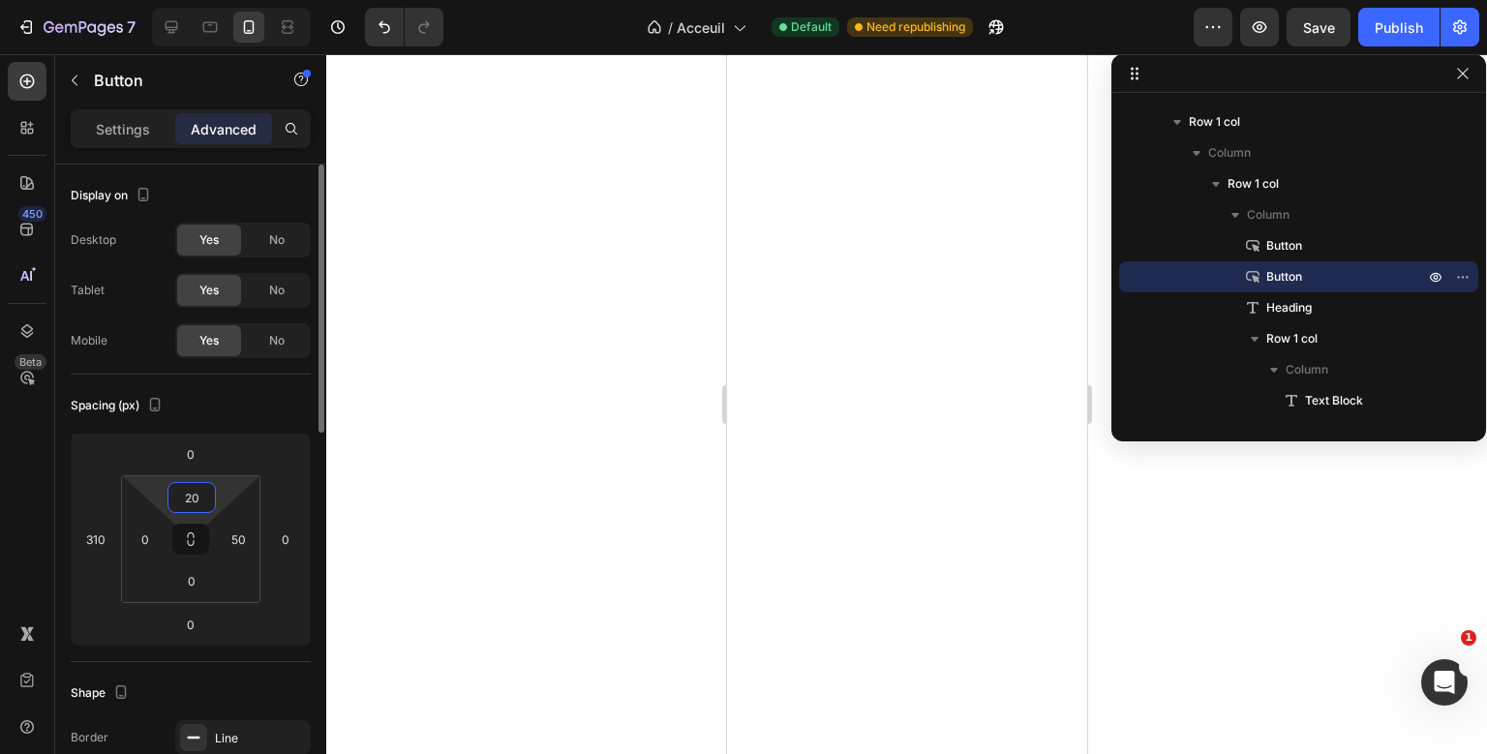
click at [196, 500] on input "20" at bounding box center [191, 497] width 39 height 29
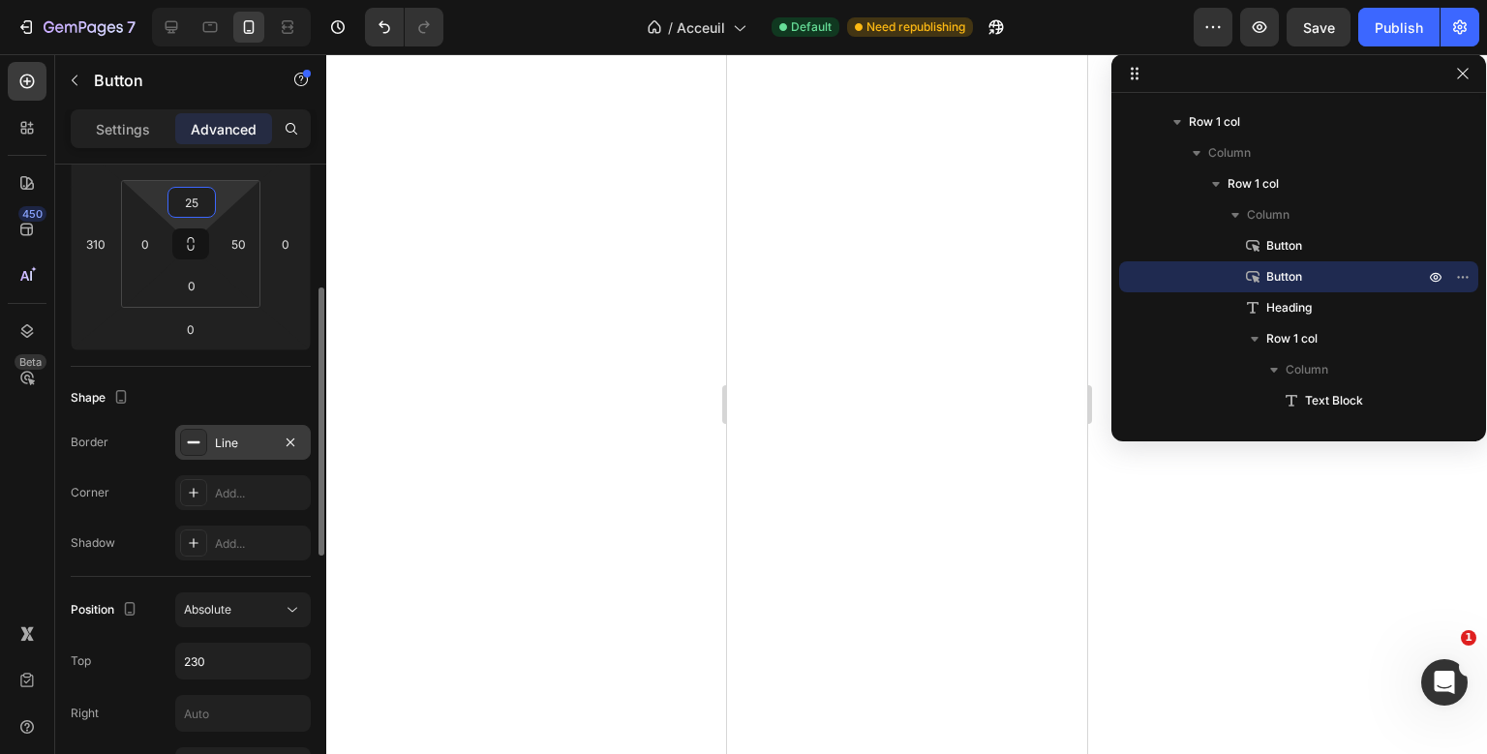
type input "25"
click at [227, 435] on div "Line" at bounding box center [243, 443] width 56 height 17
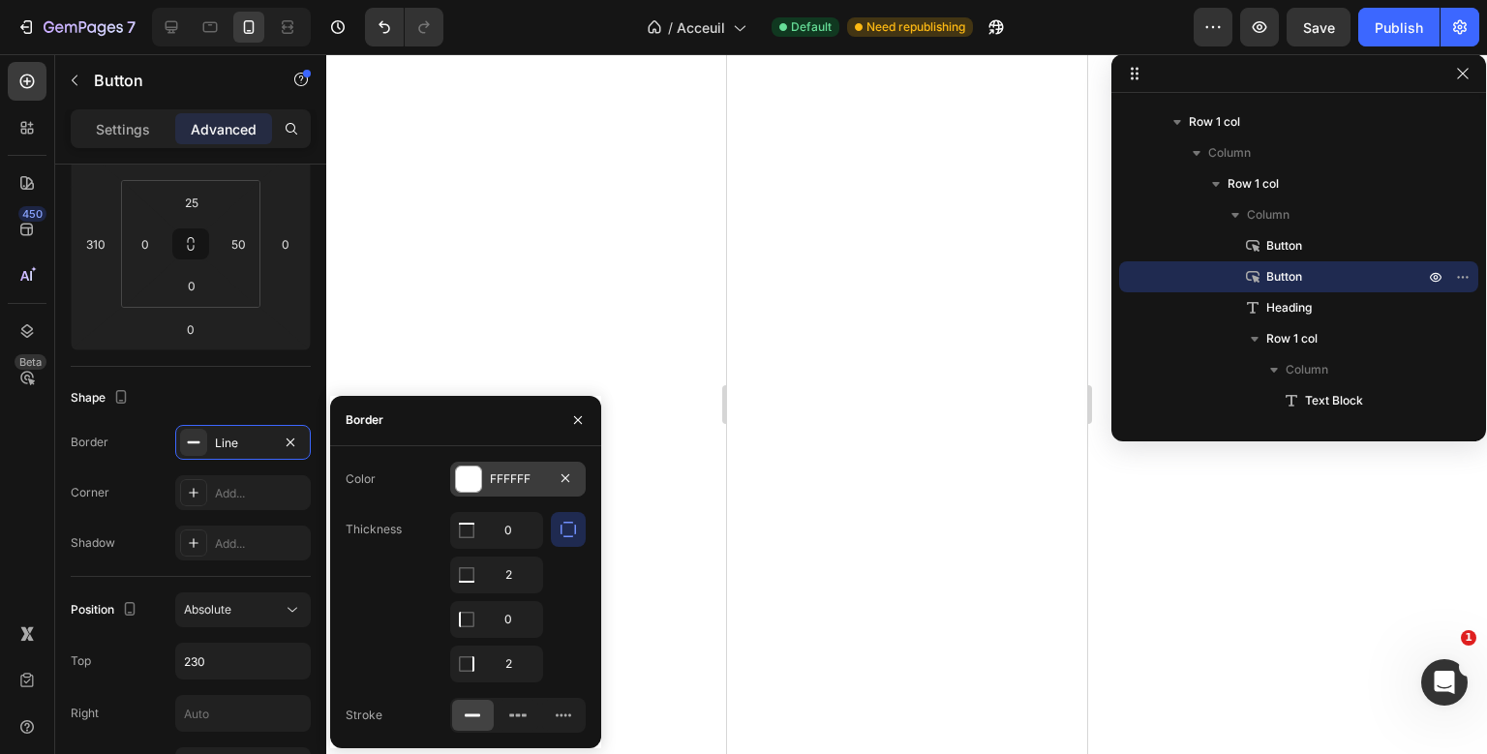
click at [499, 477] on div "FFFFFF" at bounding box center [518, 478] width 56 height 17
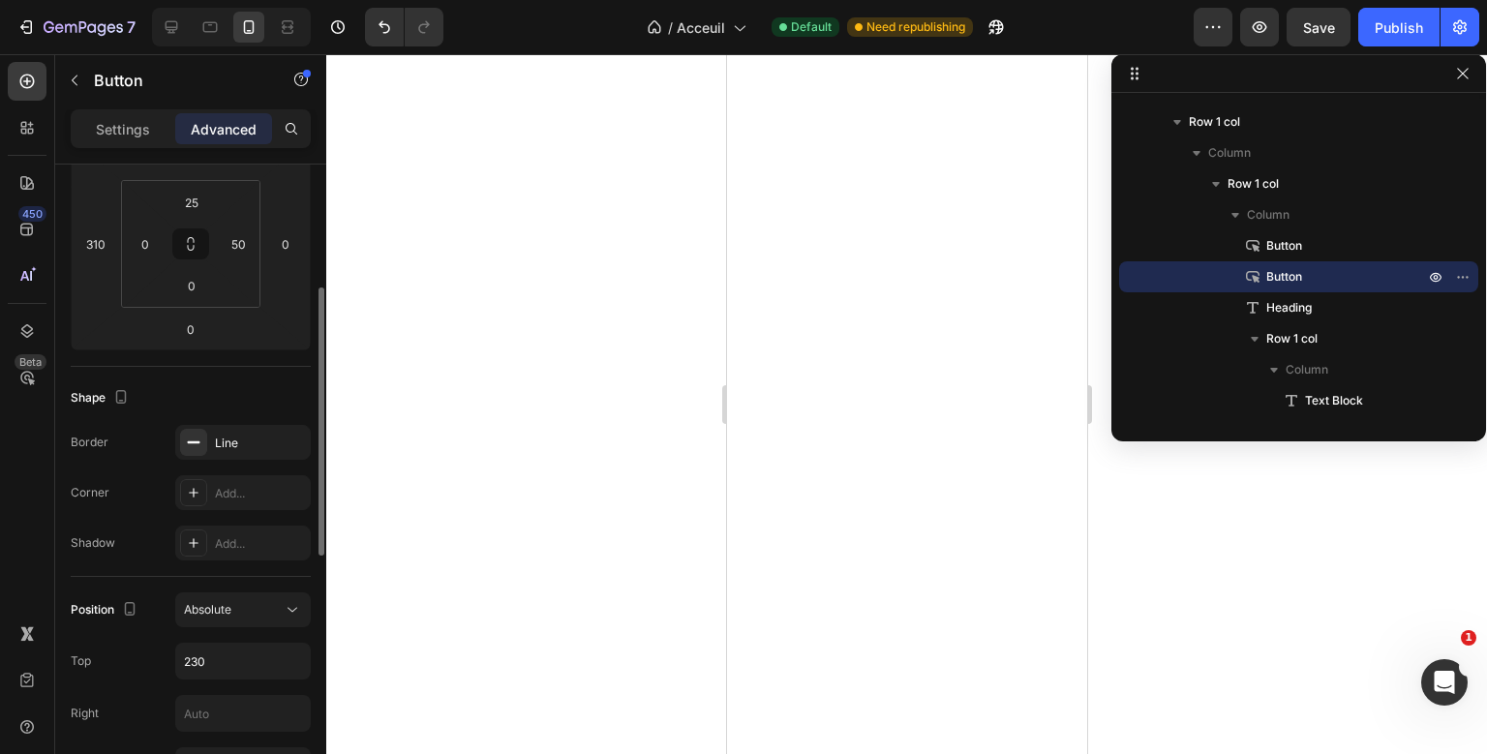
click at [134, 521] on div "Border Line Corner Add... Shadow Add..." at bounding box center [191, 493] width 240 height 136
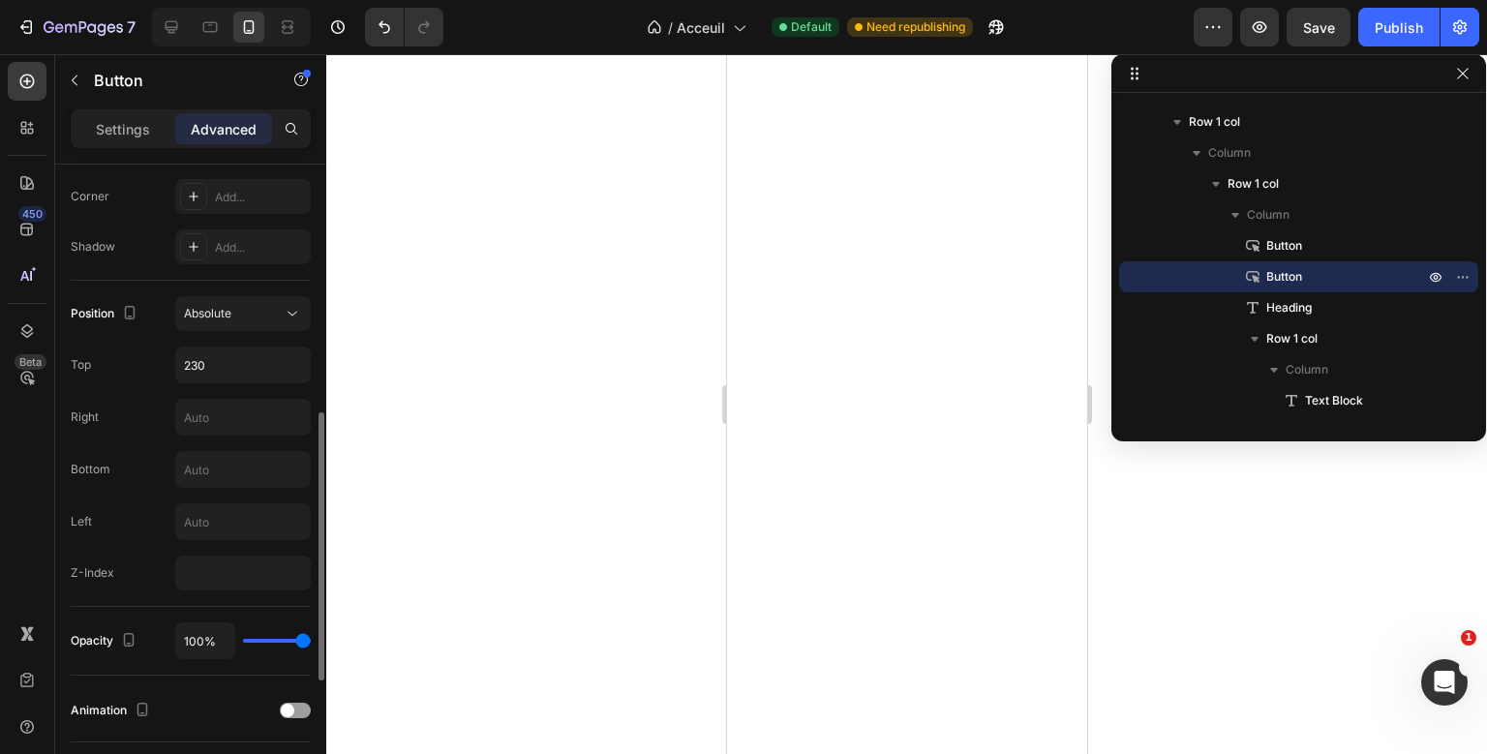
scroll to position [592, 0]
drag, startPoint x: 1282, startPoint y: 275, endPoint x: 587, endPoint y: 235, distance: 696.2
click at [587, 235] on div "Bannière Section 2 Column Row 1 col Column Heading Product List Row 1 col Colum…" at bounding box center [906, 404] width 1161 height 700
click at [124, 132] on p "Settings" at bounding box center [123, 129] width 54 height 20
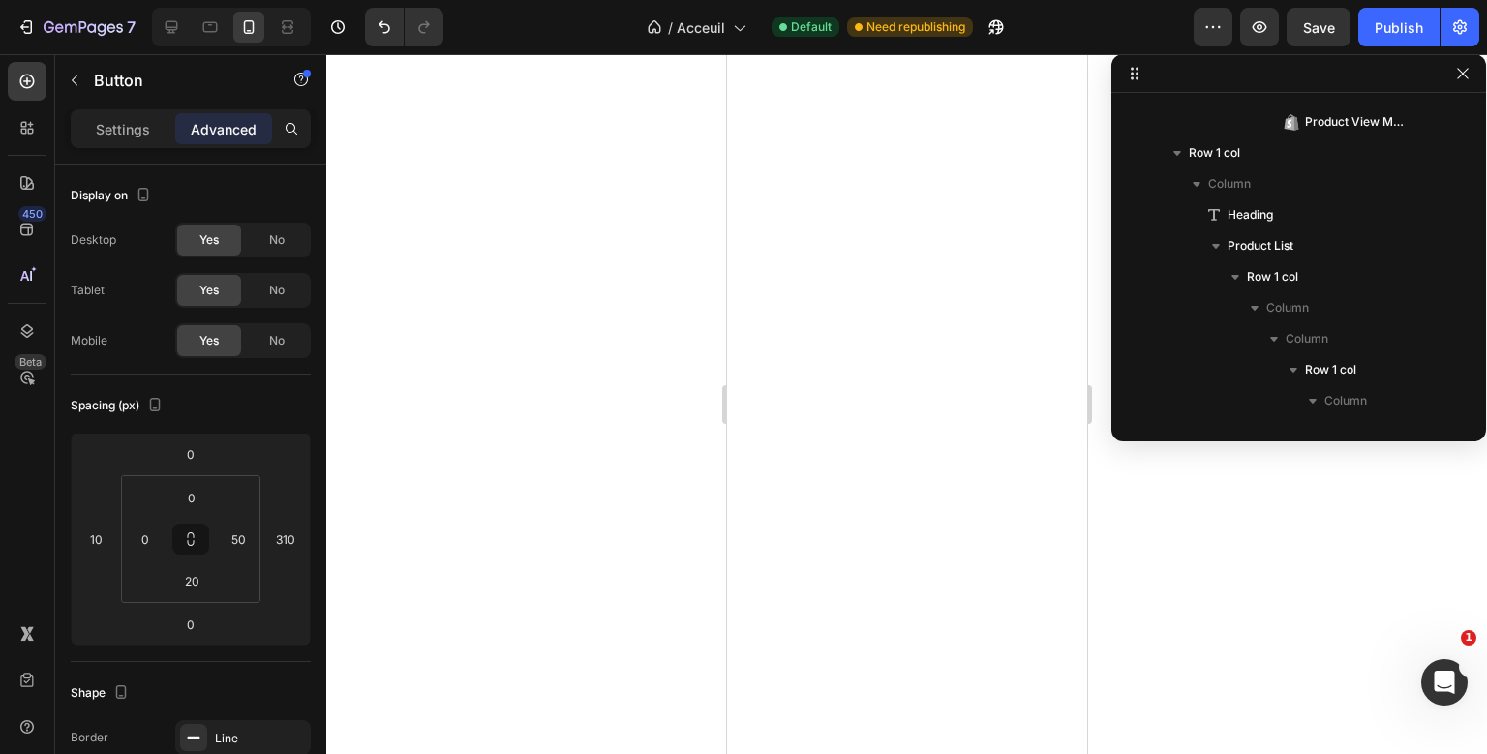
scroll to position [2379, 0]
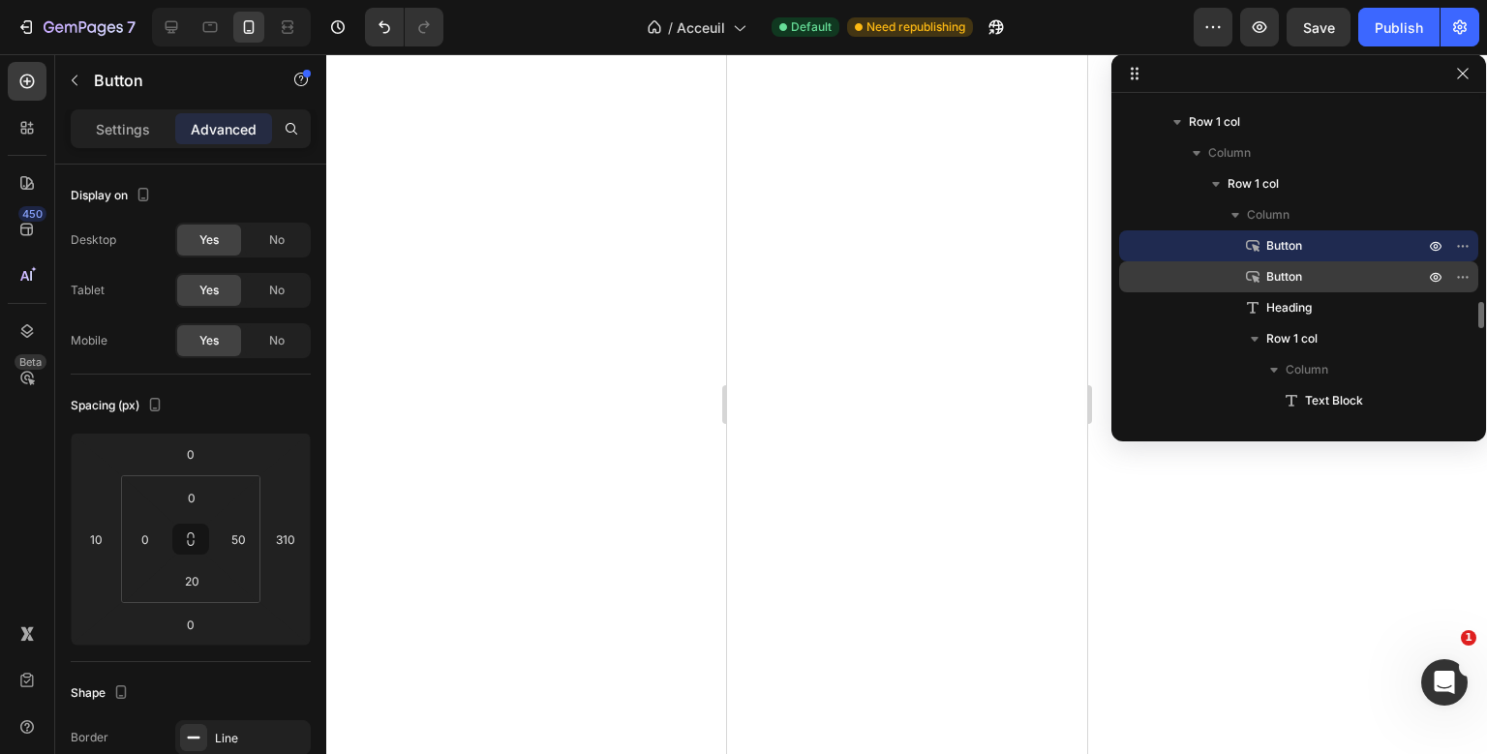
click at [1289, 268] on span "Button" at bounding box center [1284, 276] width 36 height 19
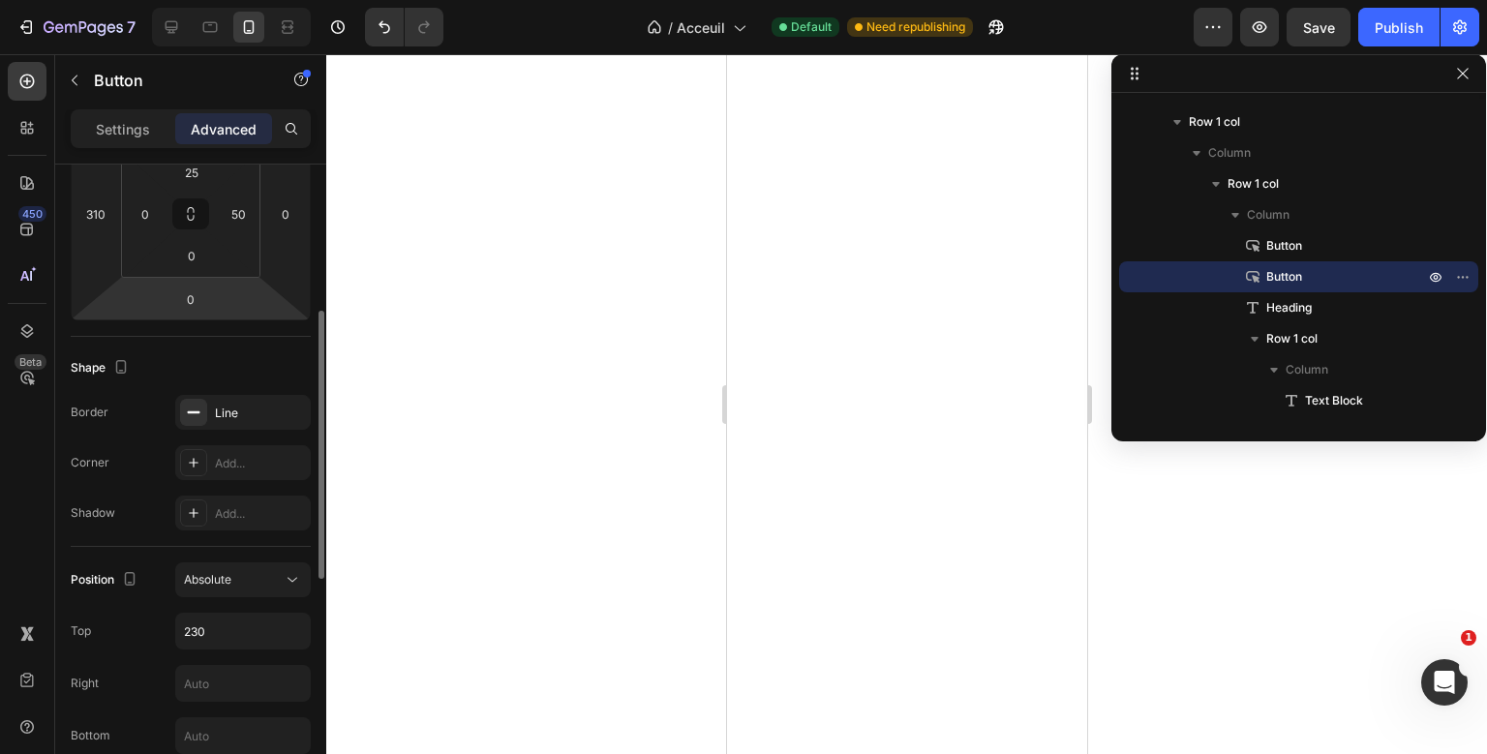
scroll to position [341, 0]
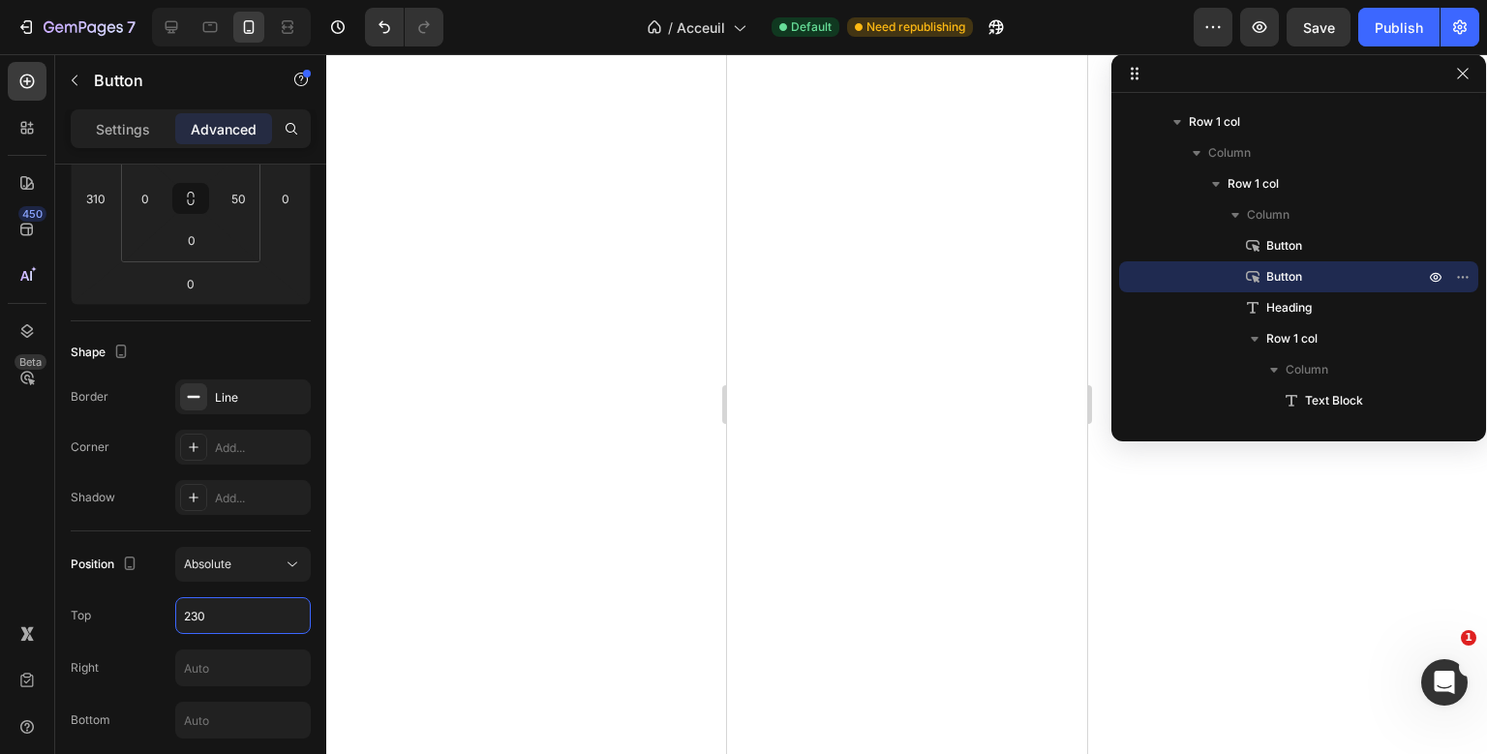
click at [201, 601] on input "230" at bounding box center [243, 615] width 134 height 35
type input "215"
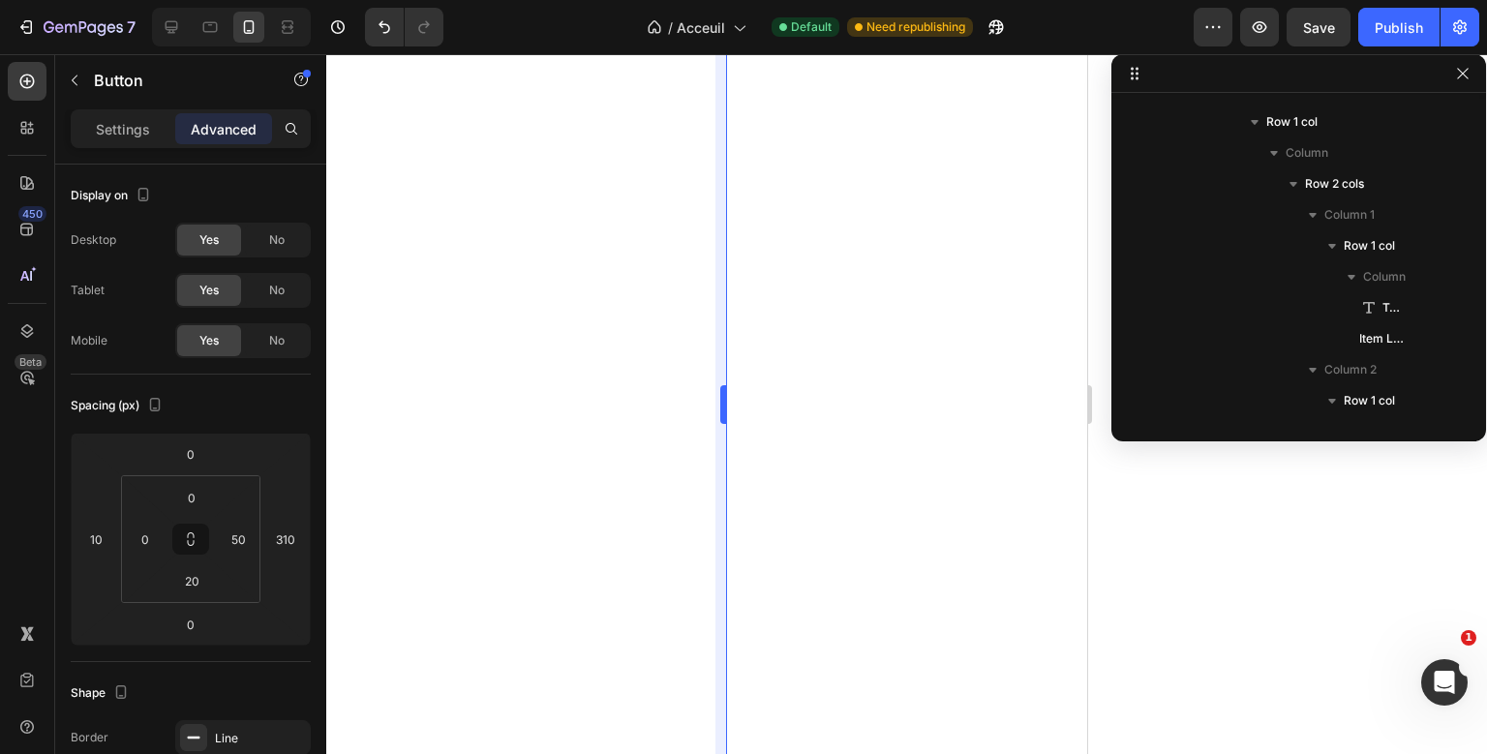
scroll to position [2379, 0]
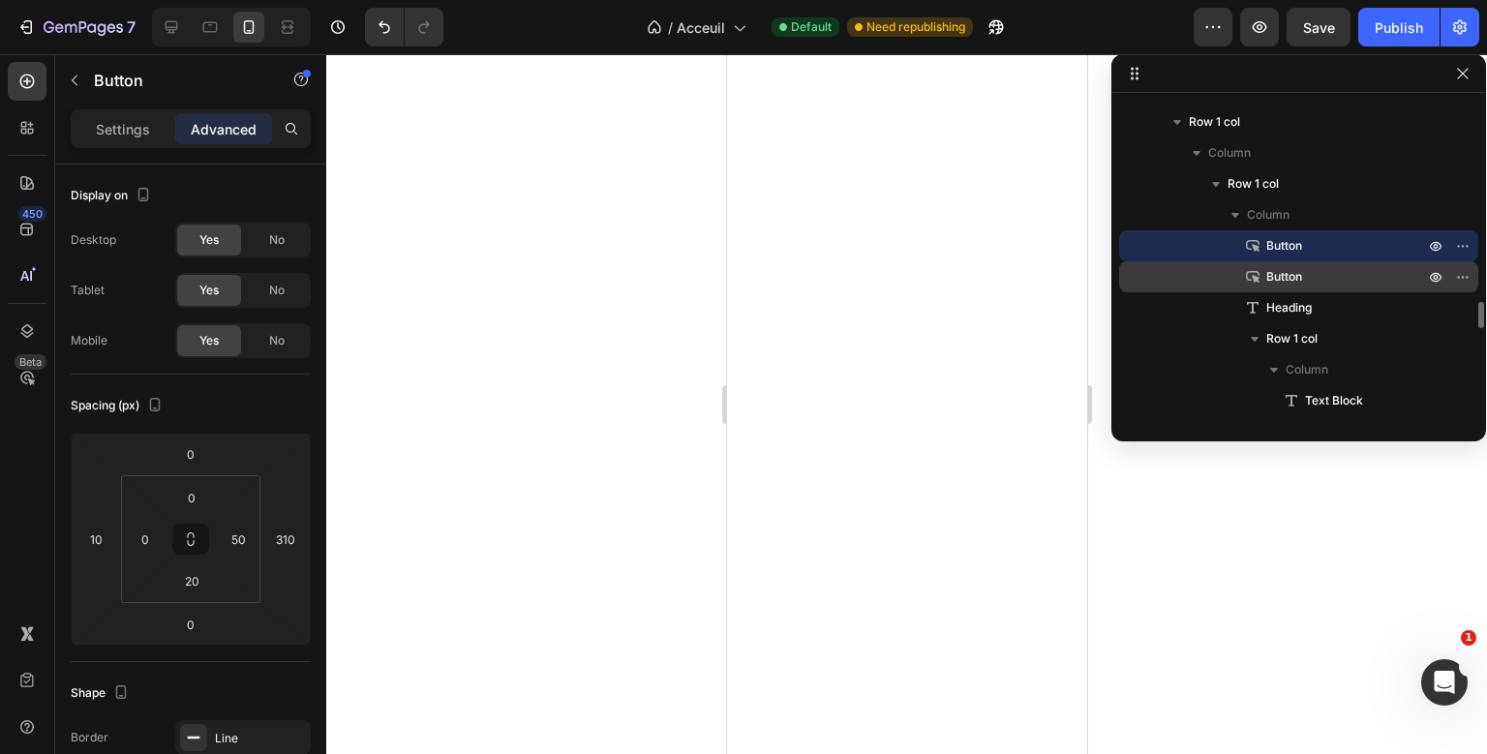
click at [1280, 275] on span "Button" at bounding box center [1284, 276] width 36 height 19
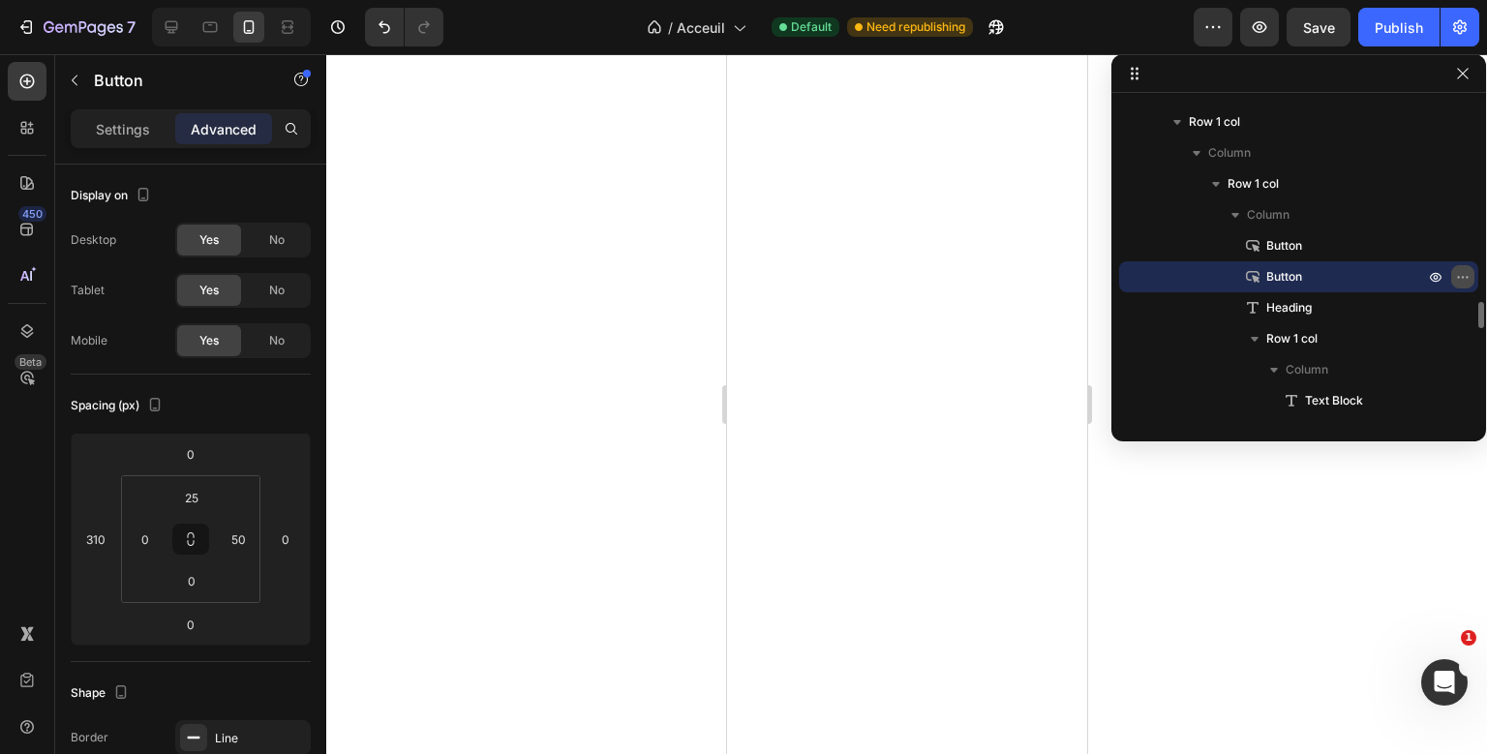
click at [1463, 276] on icon "button" at bounding box center [1462, 276] width 15 height 15
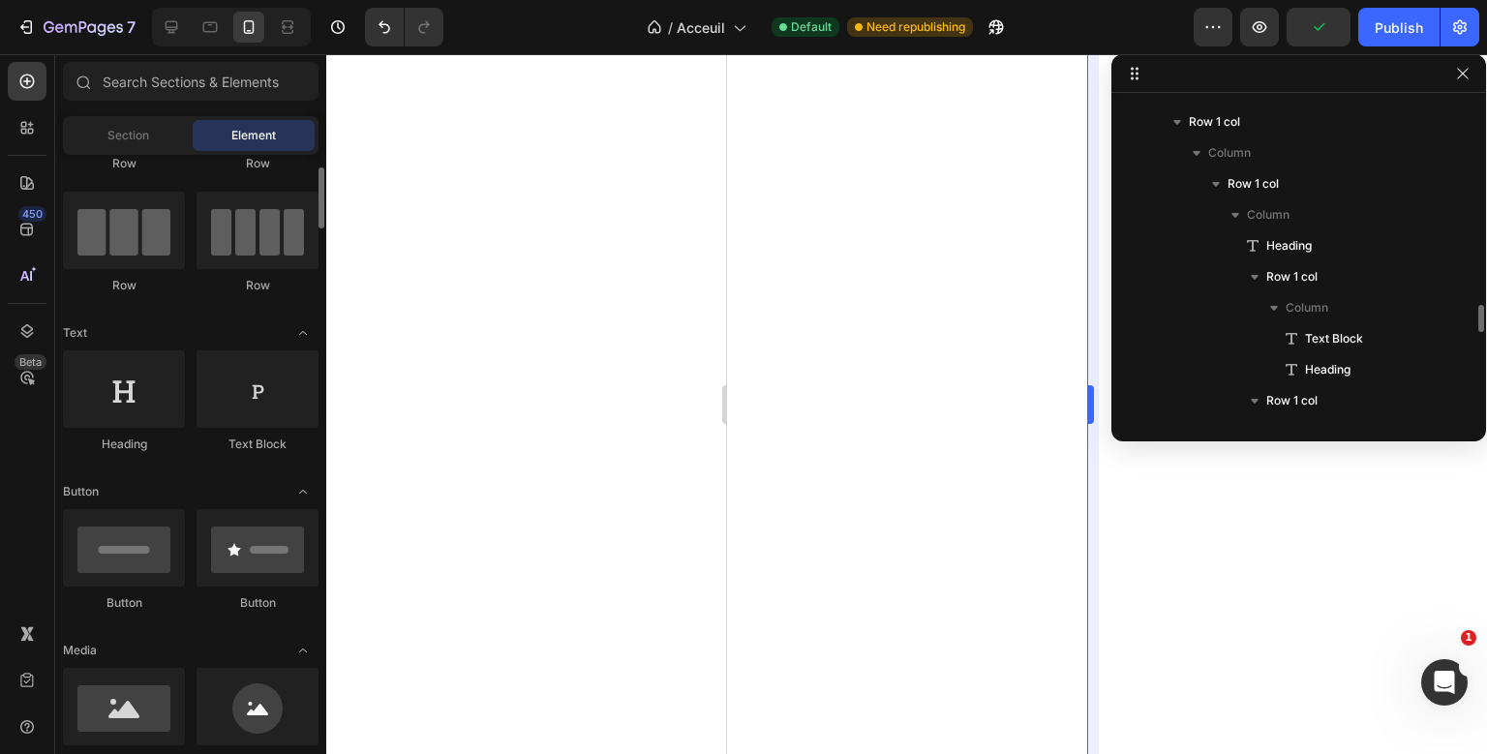
scroll to position [128, 0]
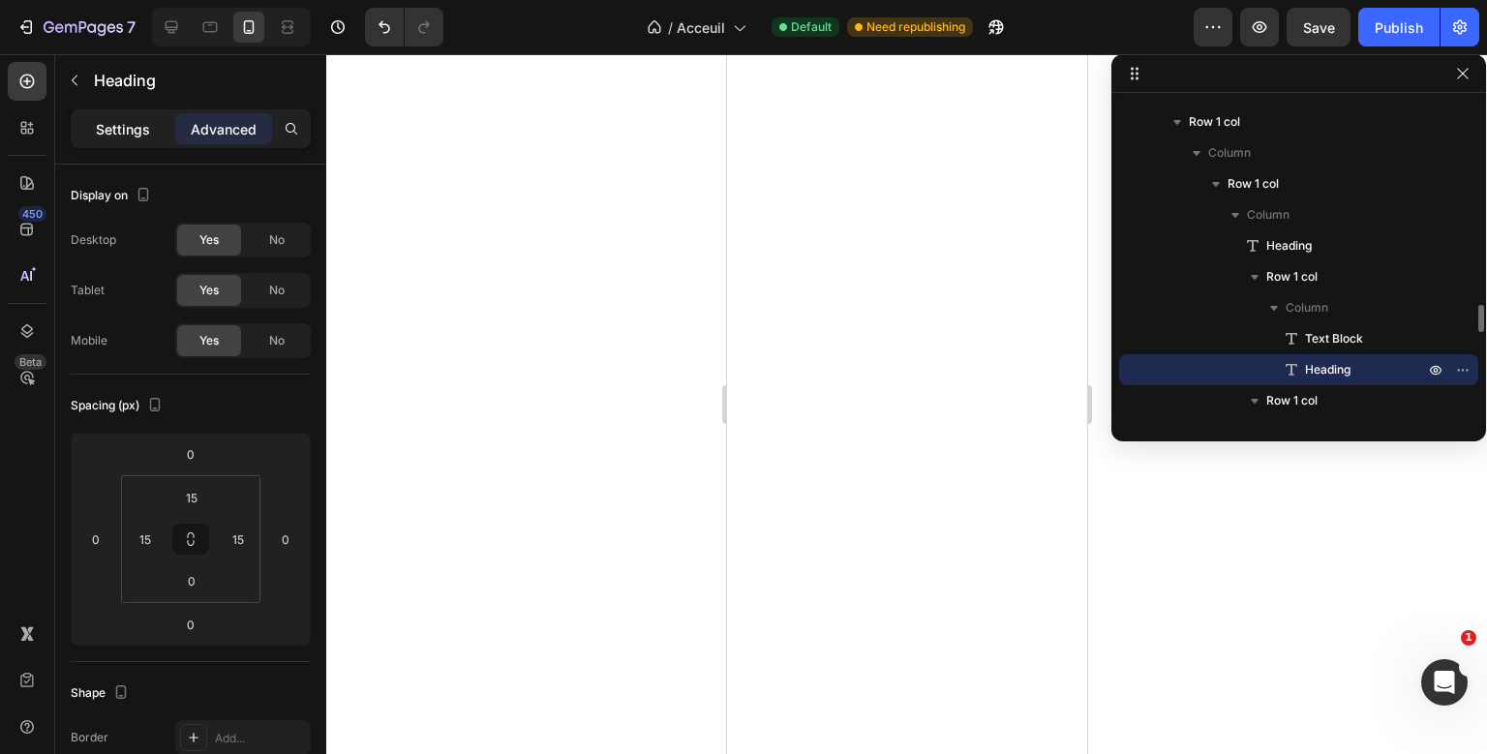
click at [140, 135] on p "Settings" at bounding box center [123, 129] width 54 height 20
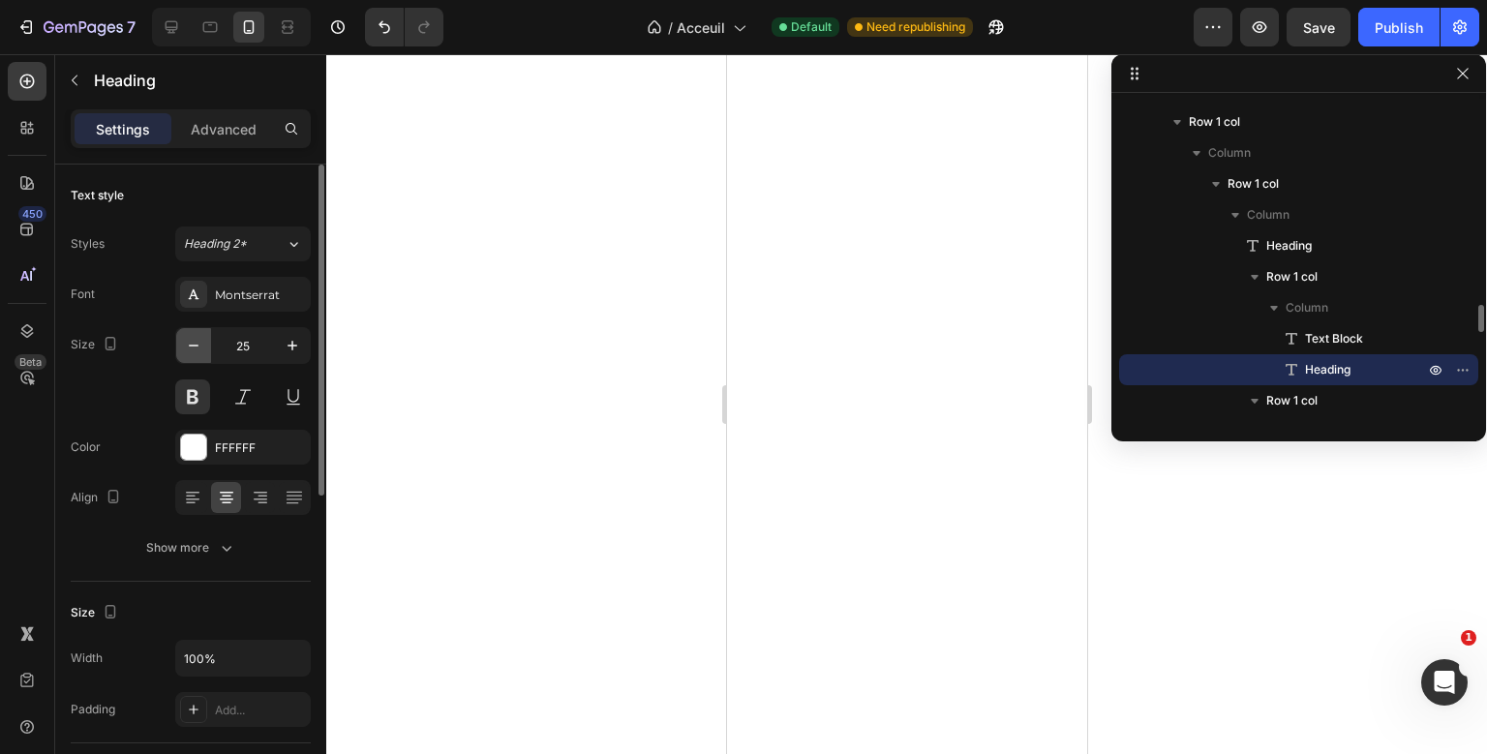
click at [194, 346] on icon "button" at bounding box center [194, 346] width 10 height 2
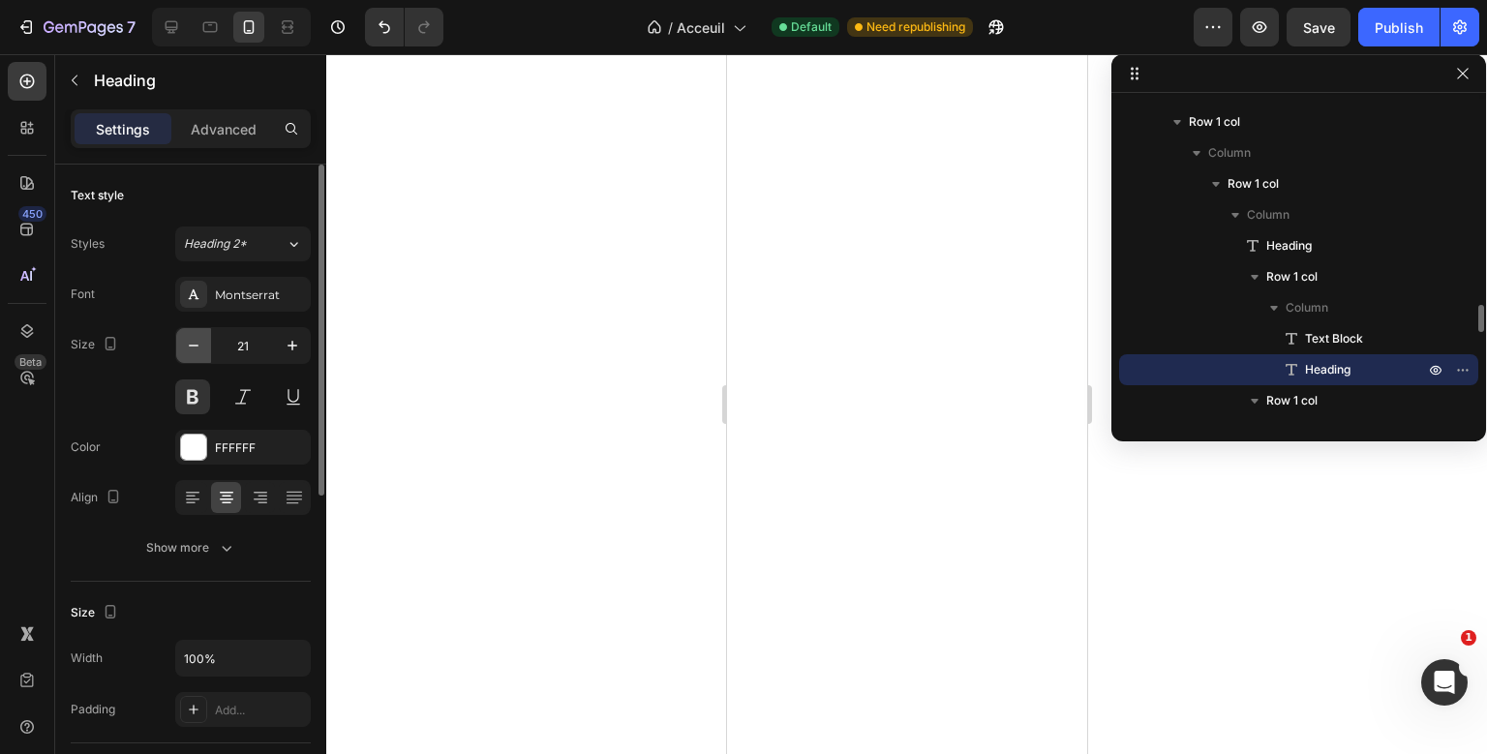
click at [194, 346] on icon "button" at bounding box center [194, 346] width 10 height 2
type input "20"
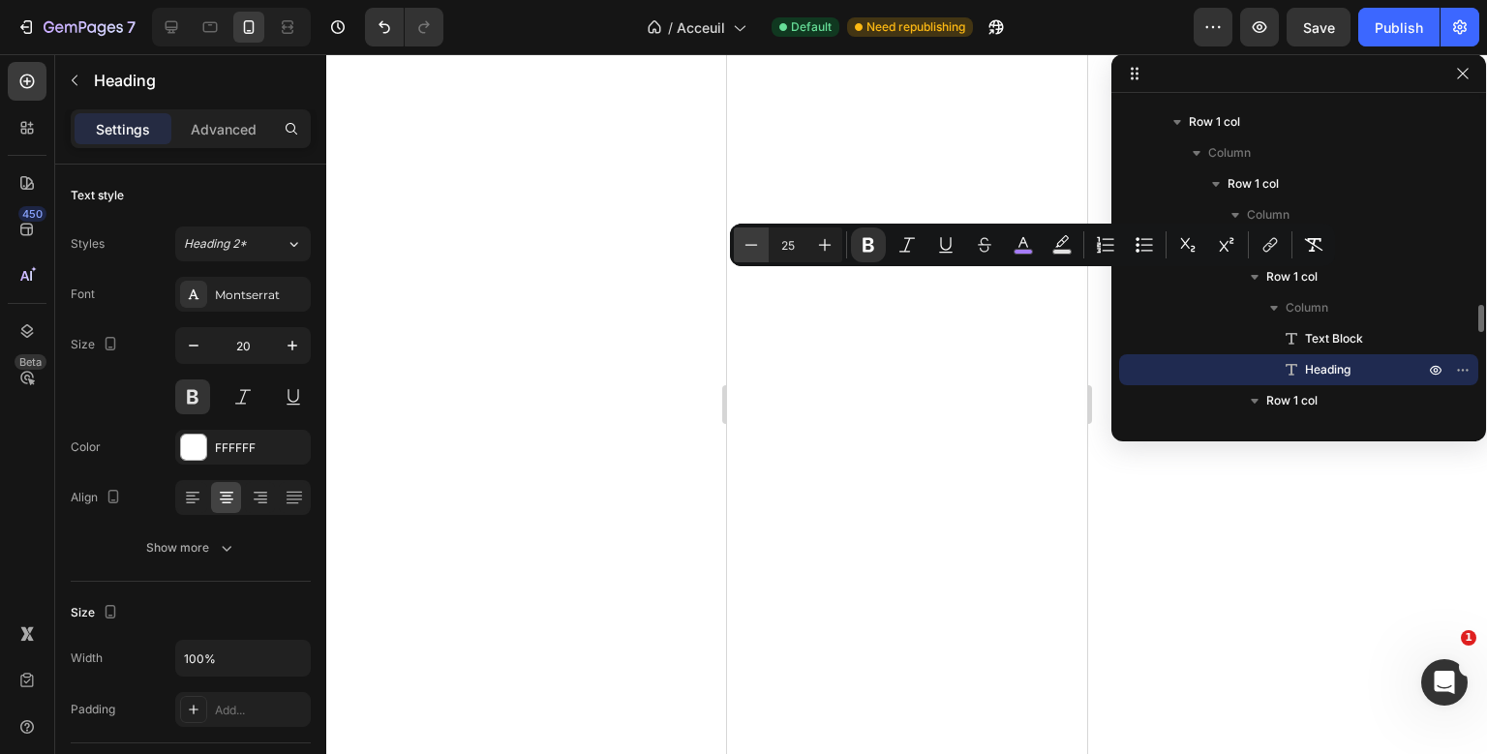
click at [764, 248] on button "Minus" at bounding box center [751, 244] width 35 height 35
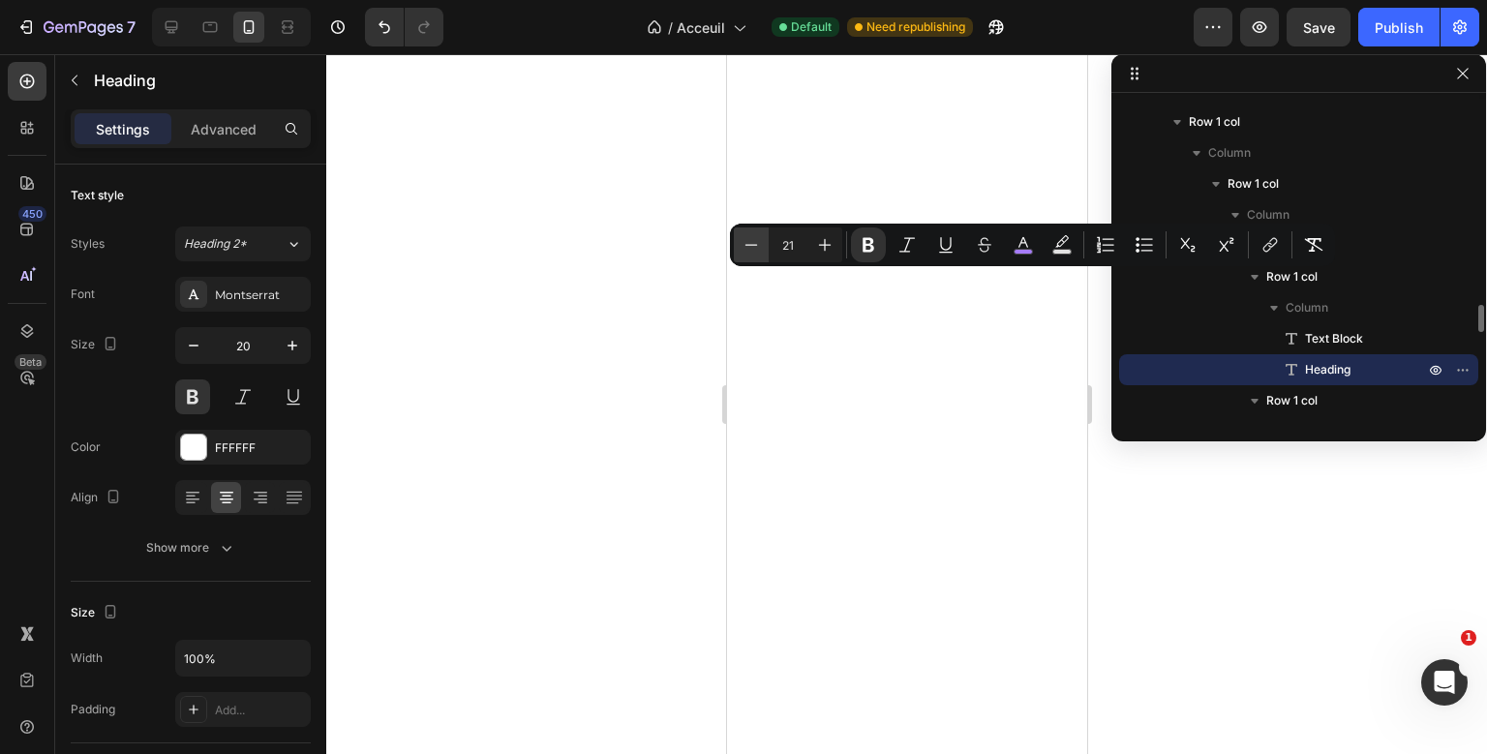
type input "20"
click at [753, 242] on icon "Editor contextual toolbar" at bounding box center [751, 244] width 19 height 19
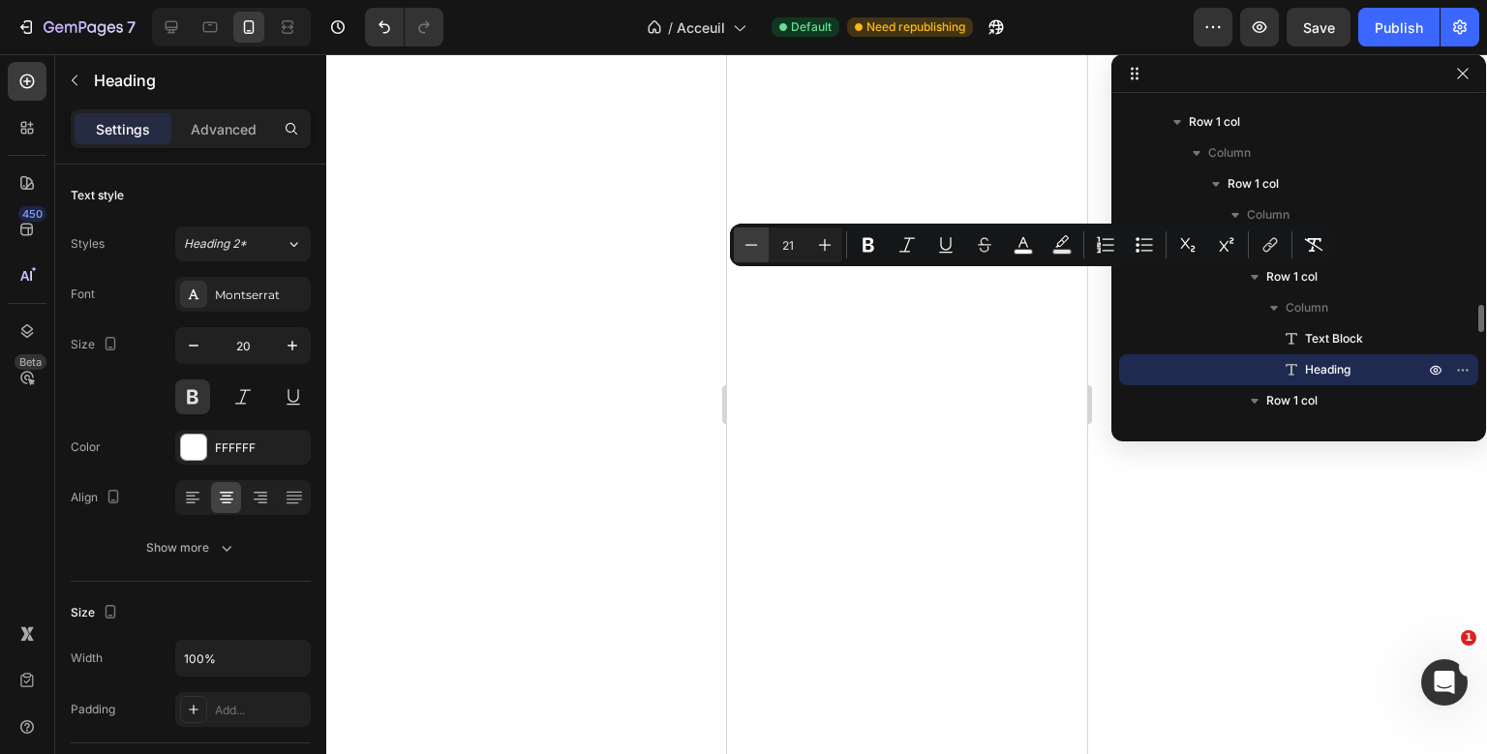
click at [753, 242] on icon "Editor contextual toolbar" at bounding box center [751, 244] width 19 height 19
type input "20"
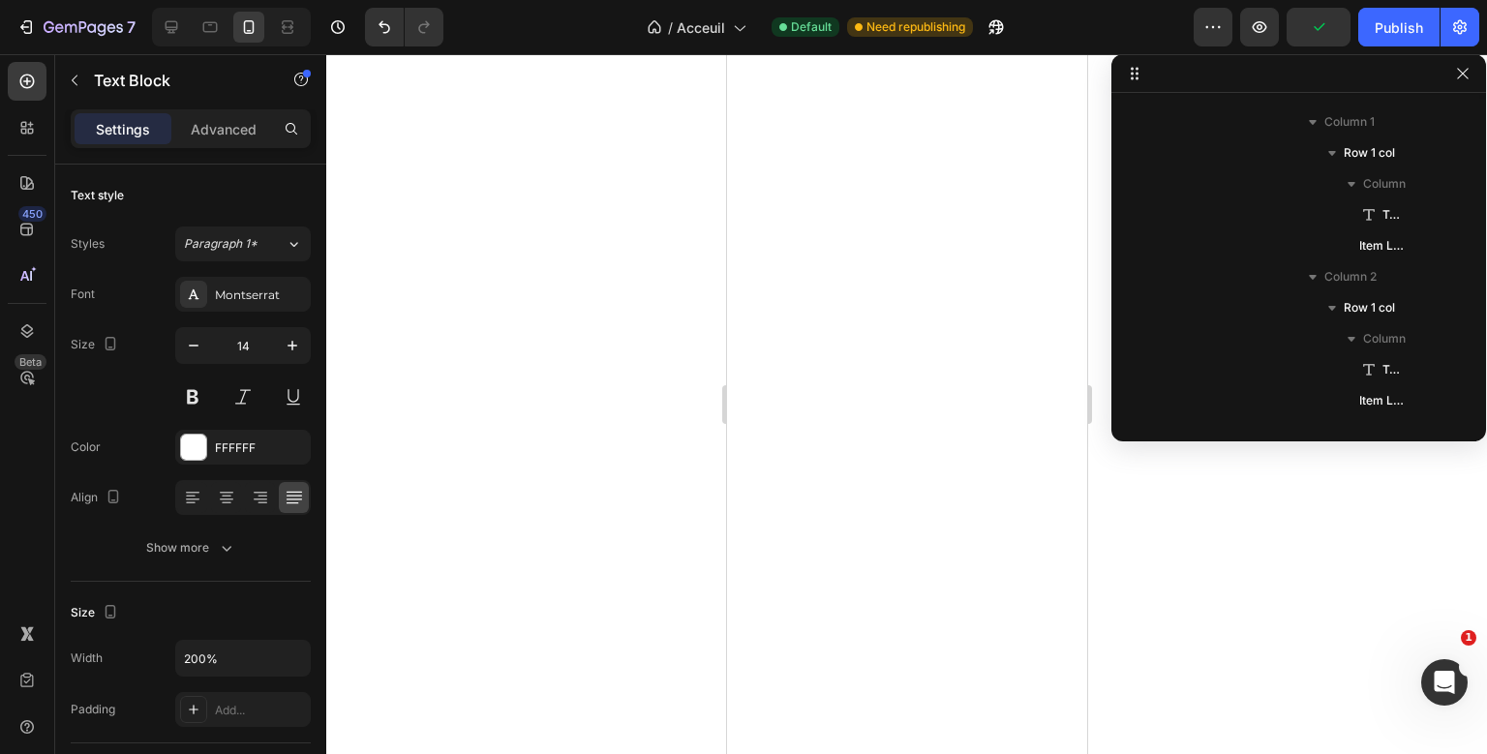
scroll to position [2472, 0]
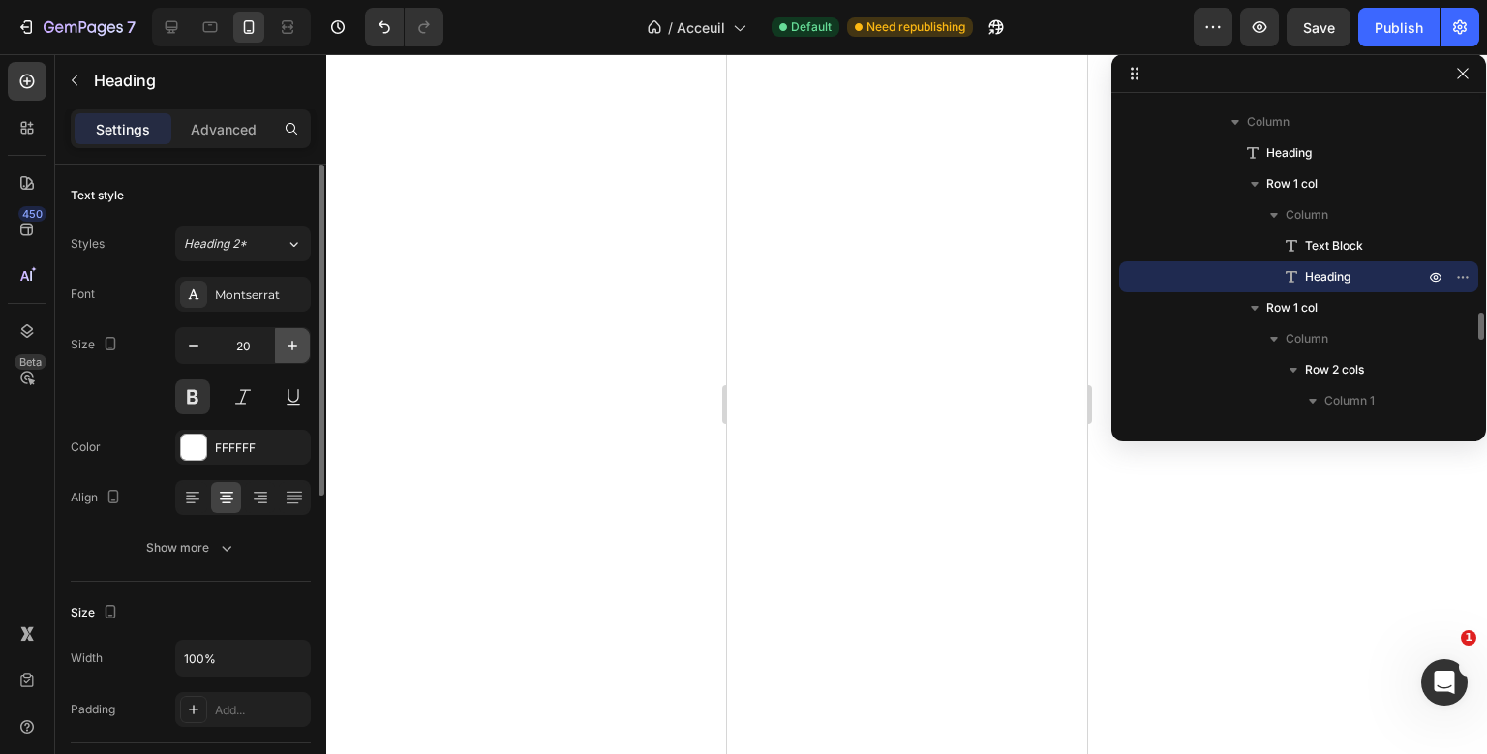
click at [279, 343] on button "button" at bounding box center [292, 345] width 35 height 35
type input "23"
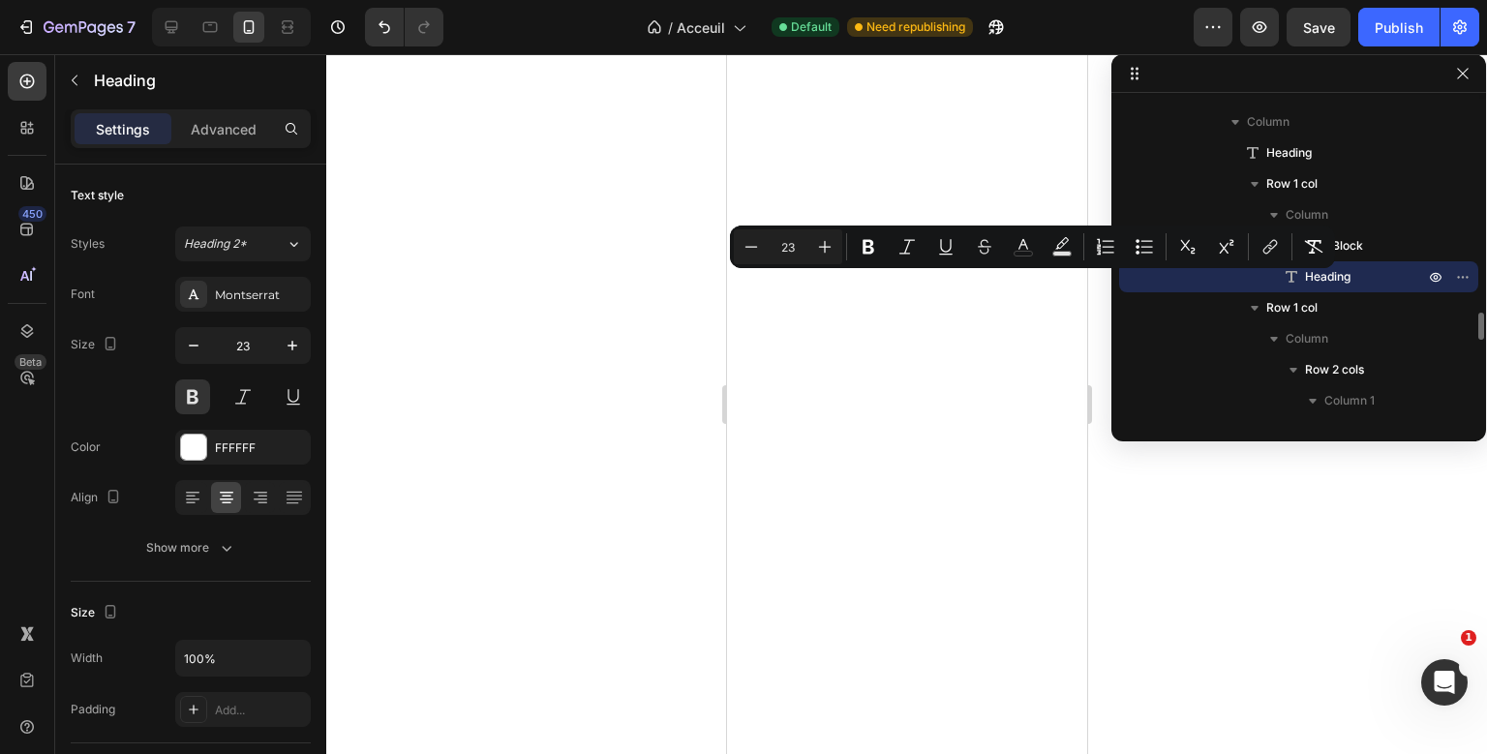
type input "20"
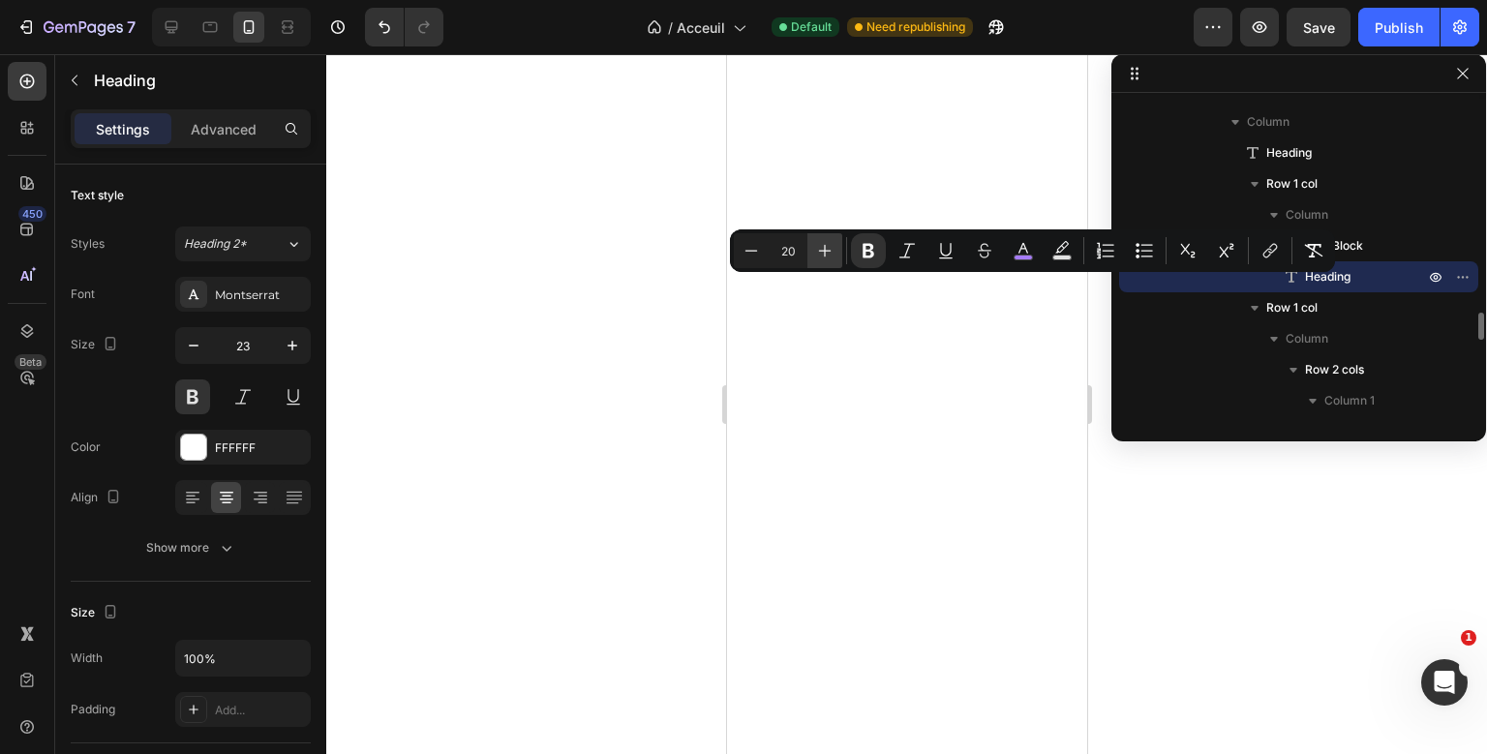
click at [813, 248] on button "Plus" at bounding box center [824, 250] width 35 height 35
type input "23"
click at [827, 254] on icon "Editor contextual toolbar" at bounding box center [824, 250] width 19 height 19
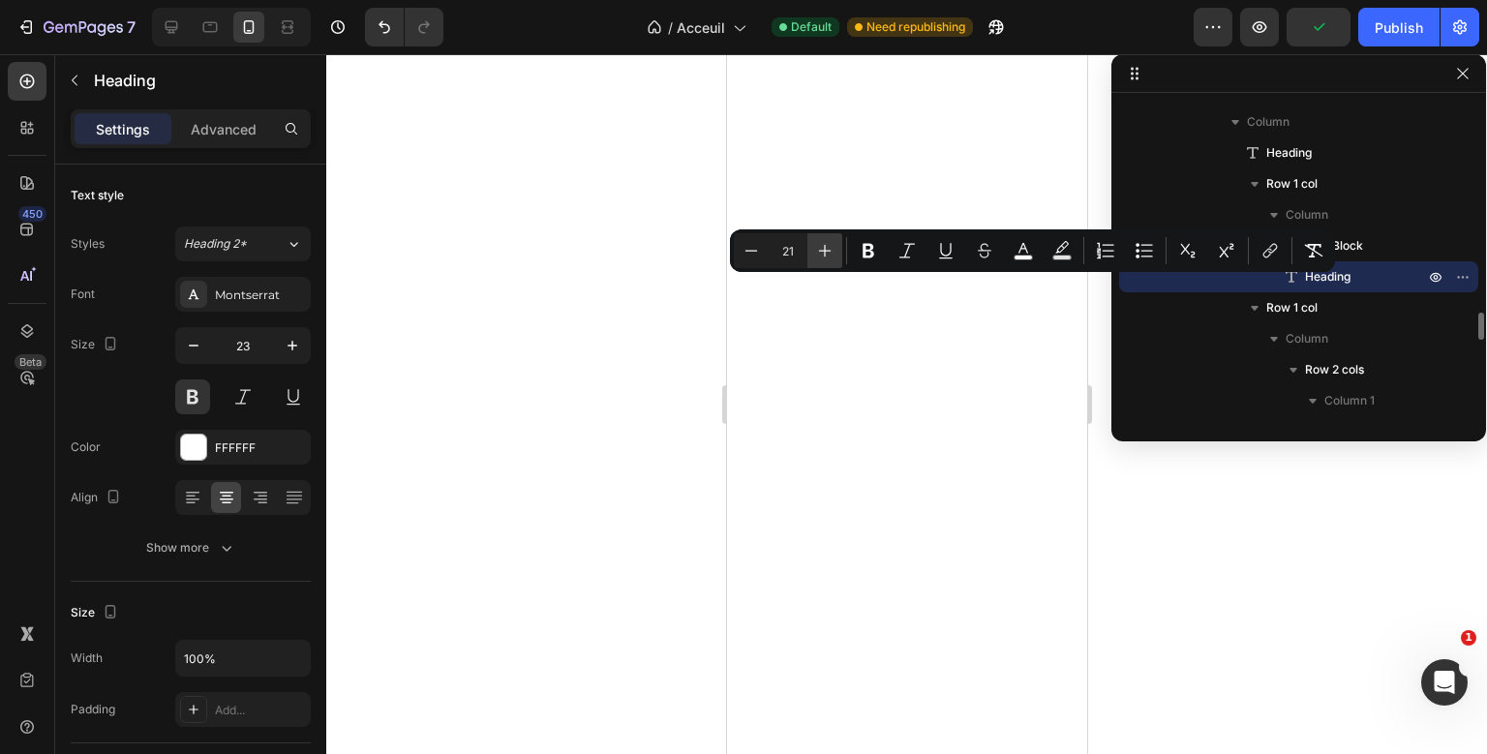
click at [827, 254] on icon "Editor contextual toolbar" at bounding box center [824, 250] width 19 height 19
type input "23"
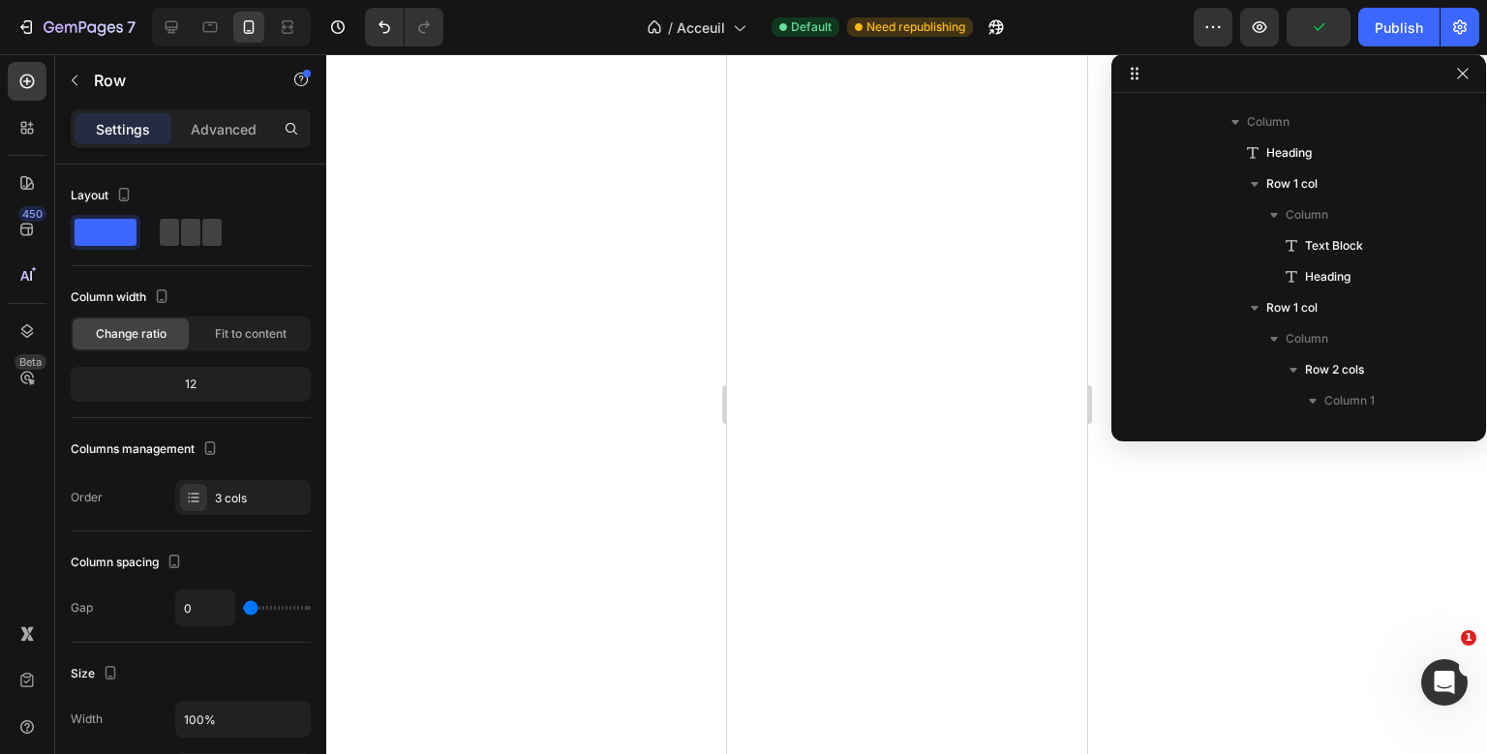
scroll to position [3583, 0]
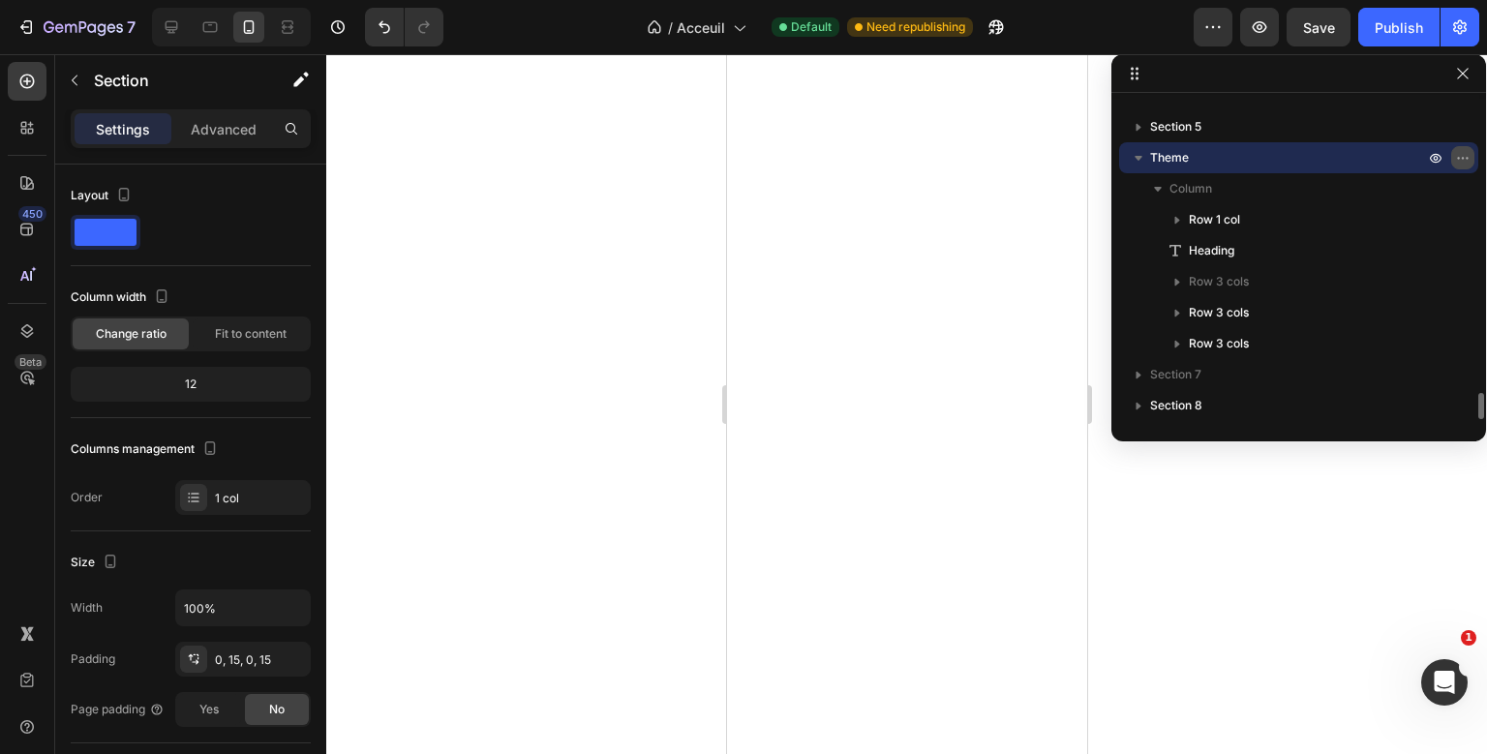
click at [1456, 154] on icon "button" at bounding box center [1462, 157] width 15 height 15
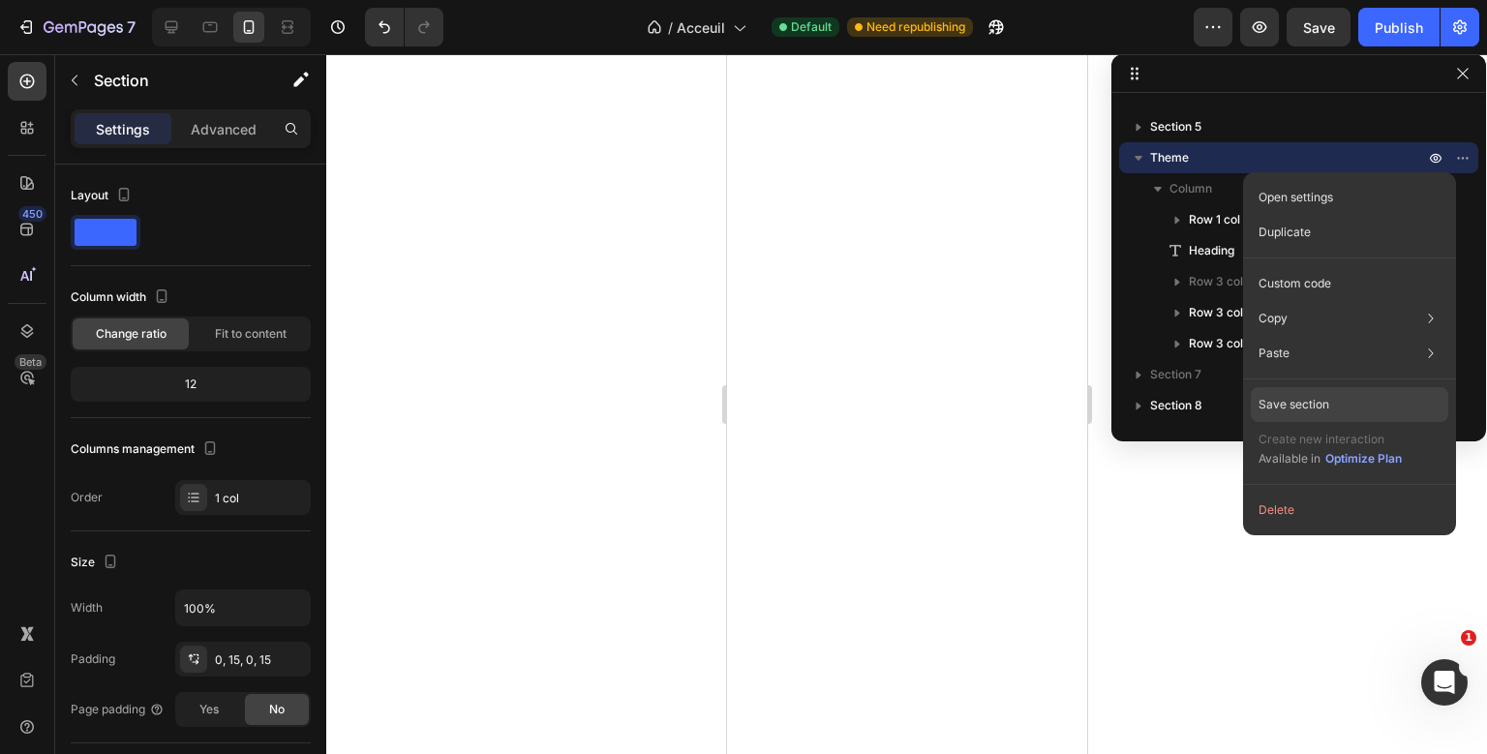
click at [1367, 401] on div "Save section" at bounding box center [1349, 404] width 197 height 35
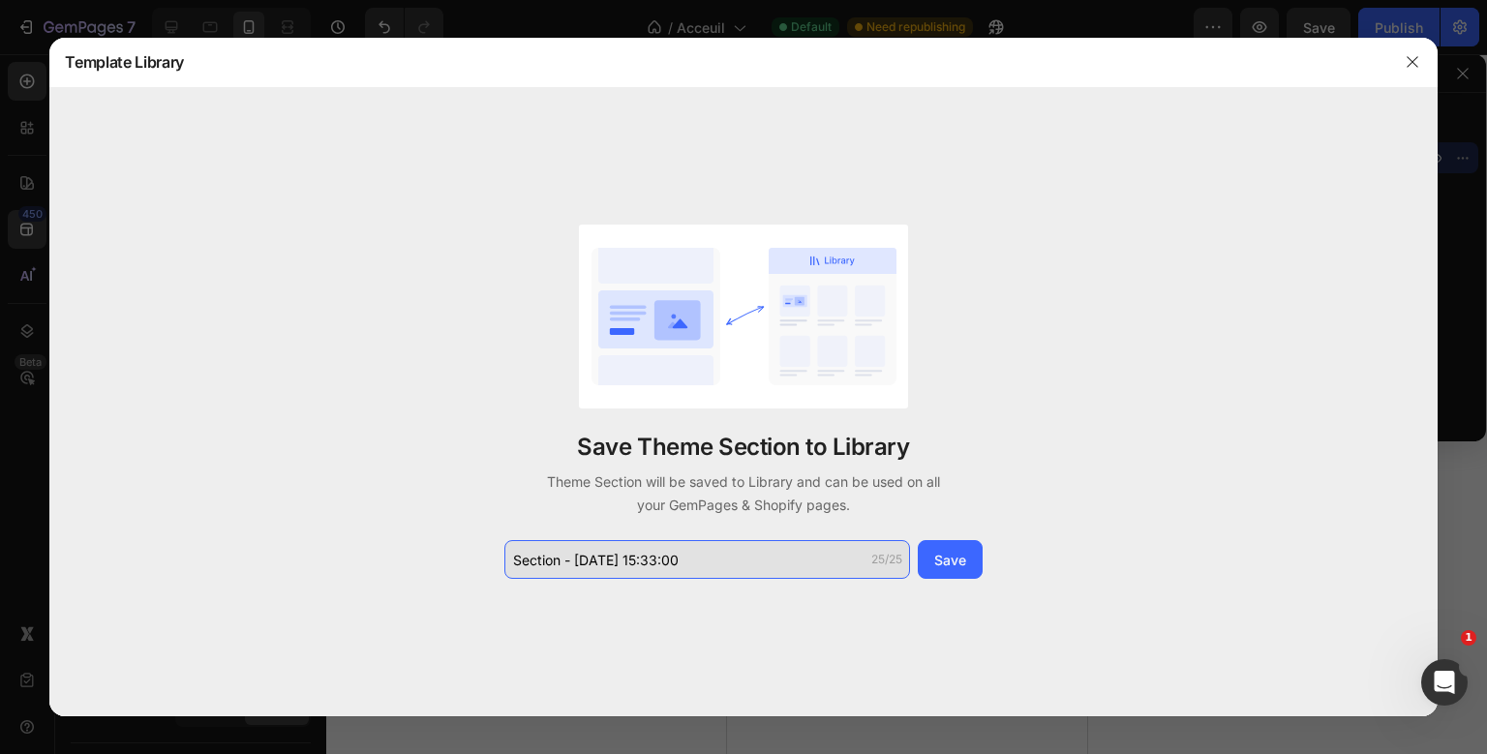
click at [826, 574] on input "Section - [DATE] 15:33:00" at bounding box center [707, 559] width 406 height 39
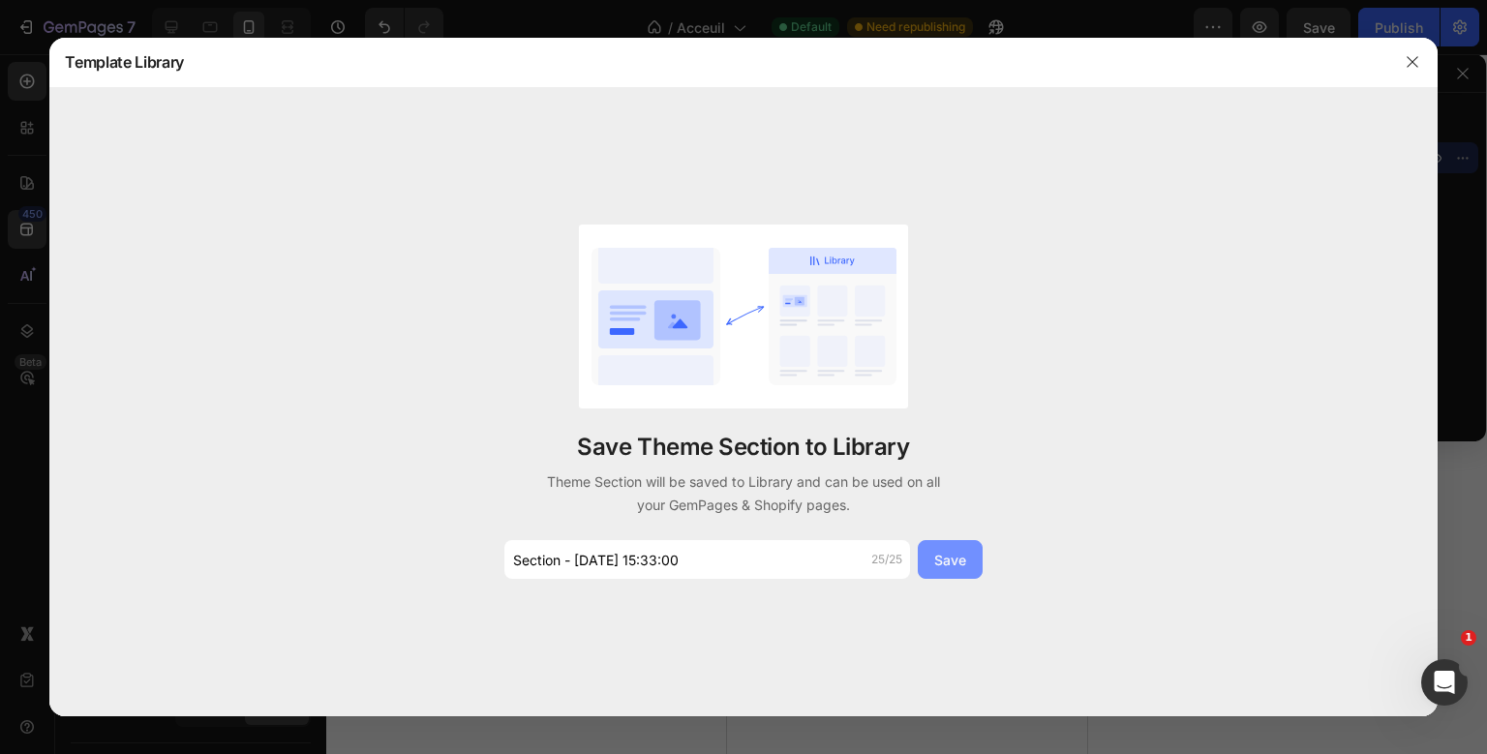
click at [953, 562] on div "Save" at bounding box center [950, 560] width 32 height 20
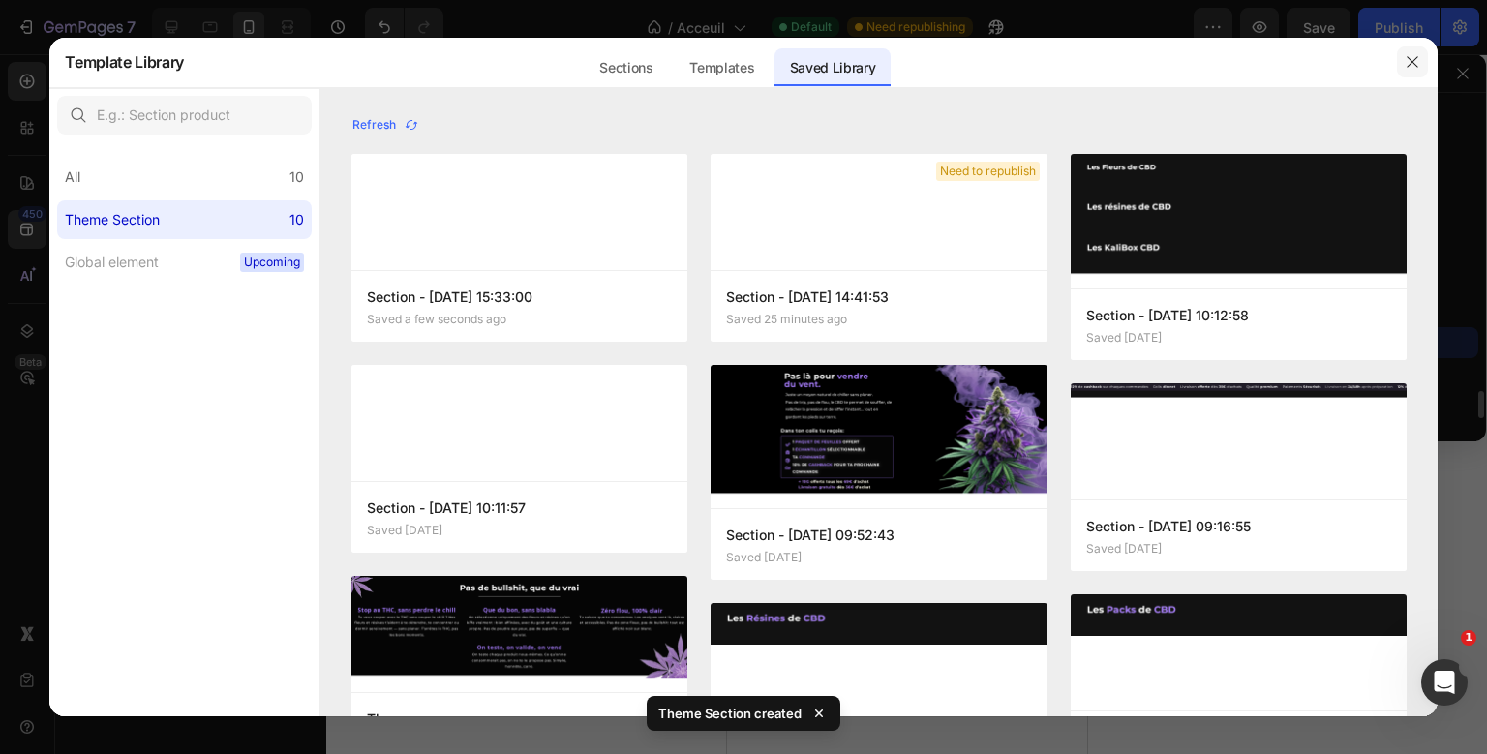
scroll to position [3397, 0]
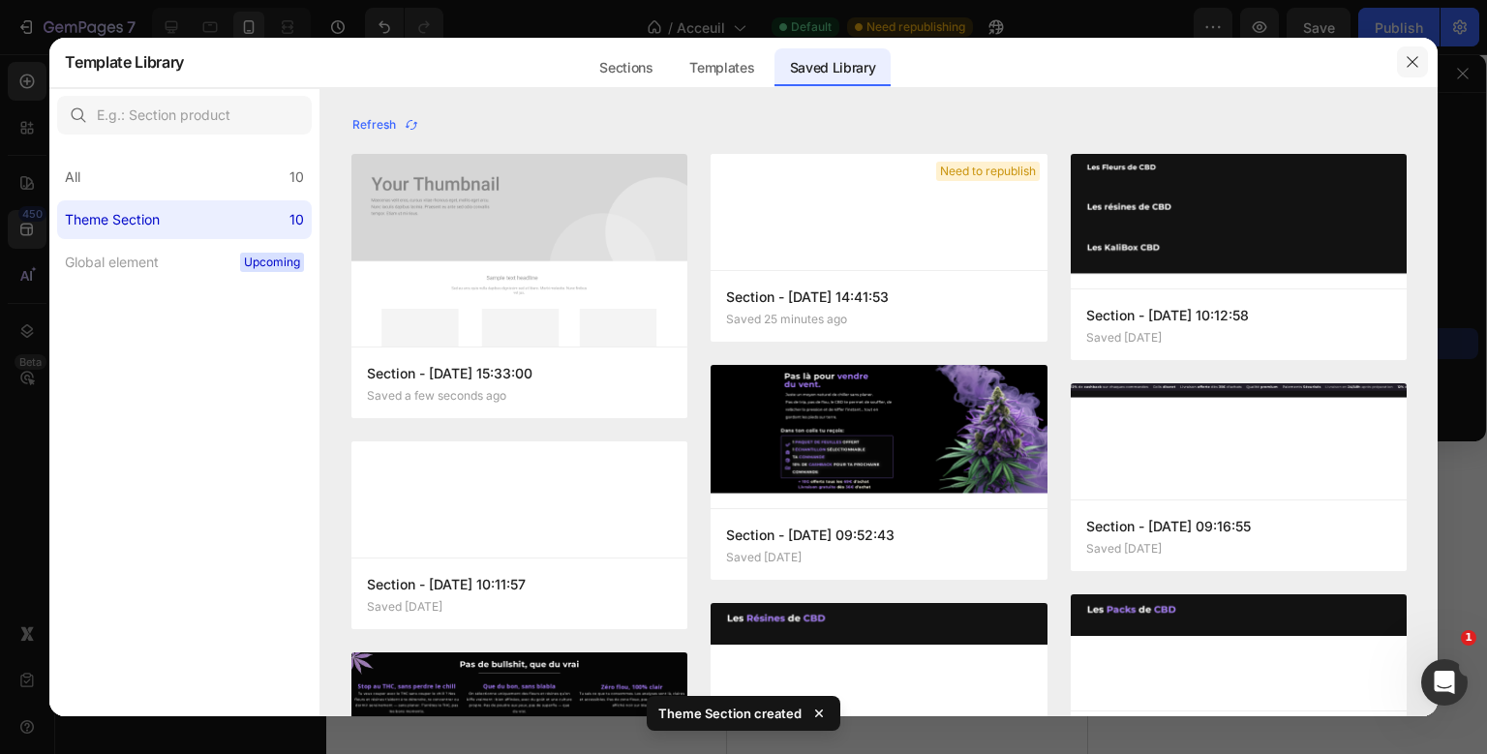
click at [1412, 64] on icon "button" at bounding box center [1412, 61] width 15 height 15
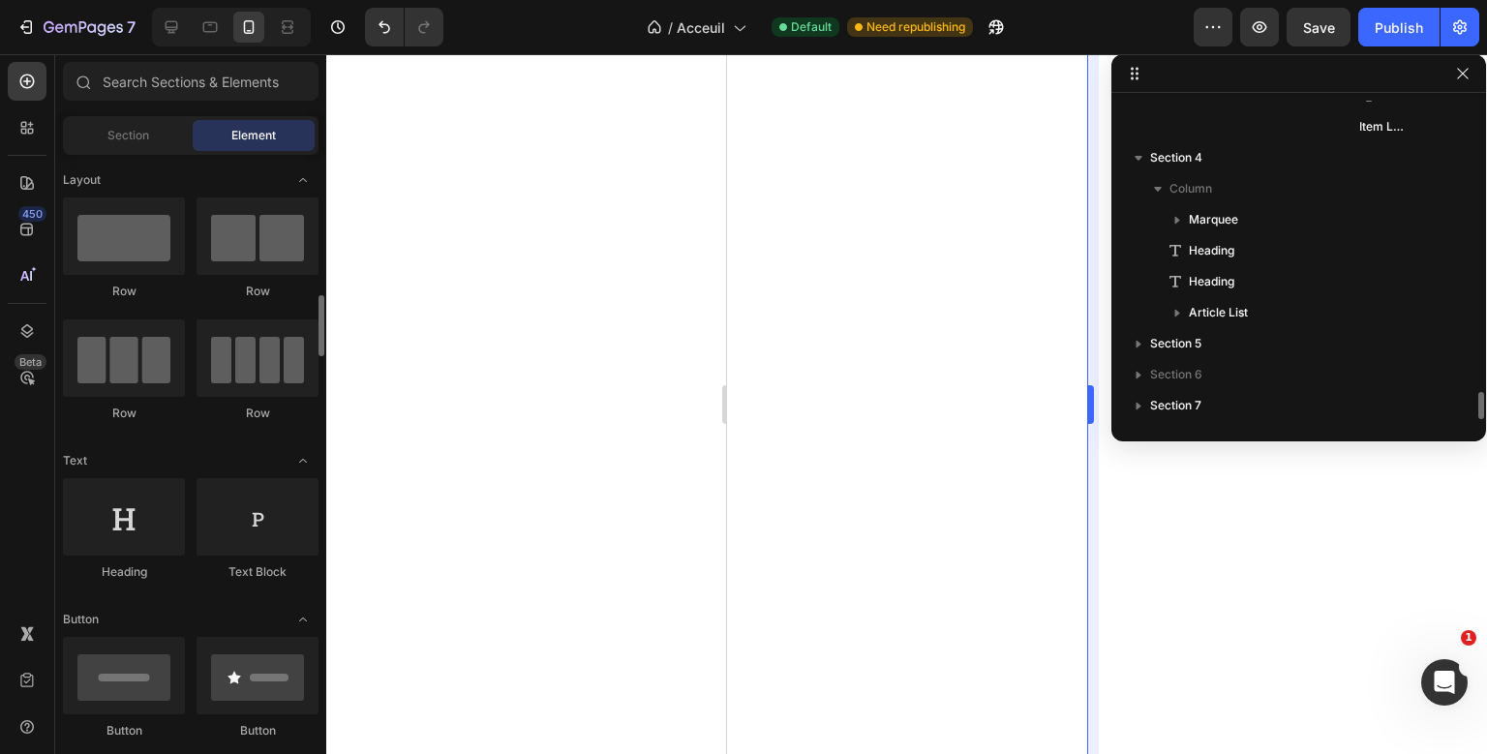
scroll to position [128, 0]
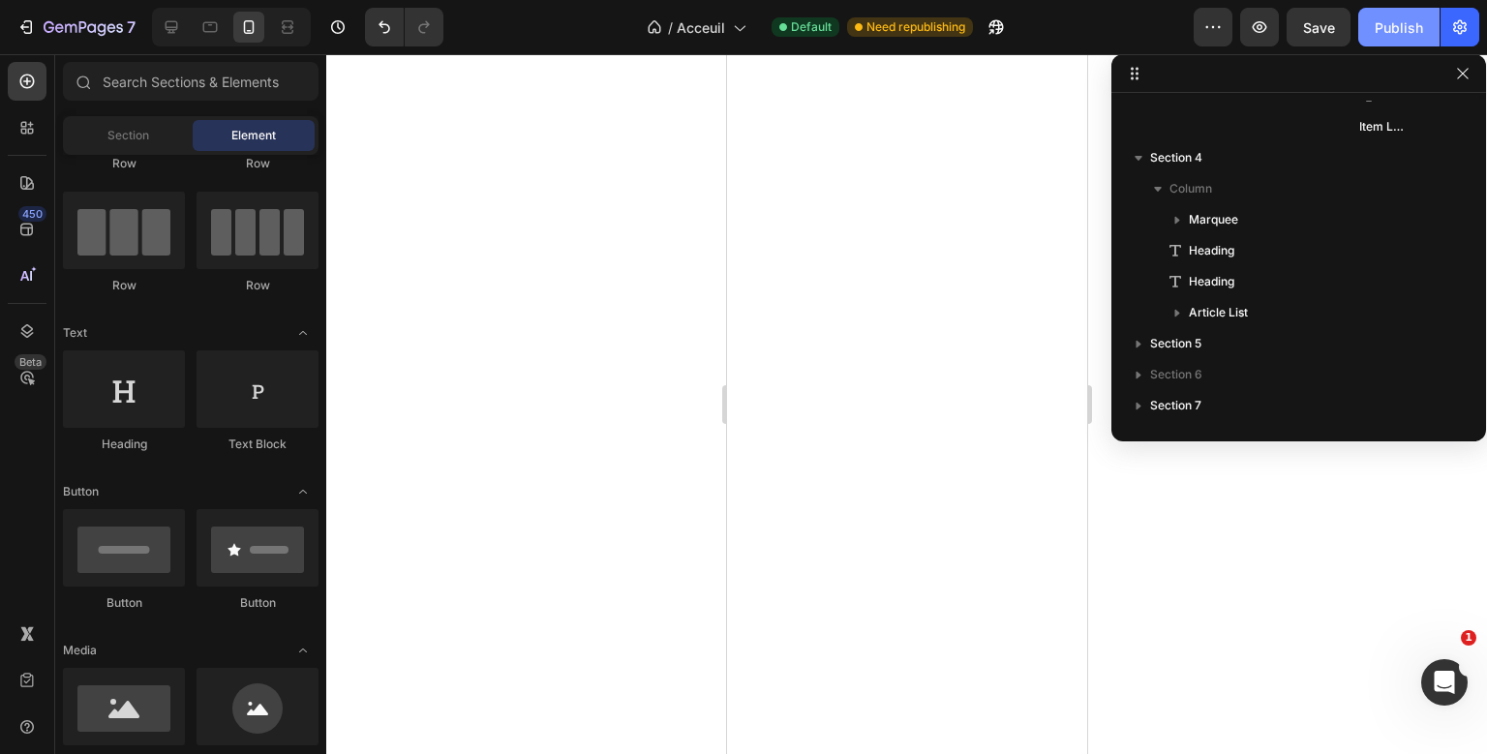
click at [1380, 29] on div "Publish" at bounding box center [1399, 27] width 48 height 20
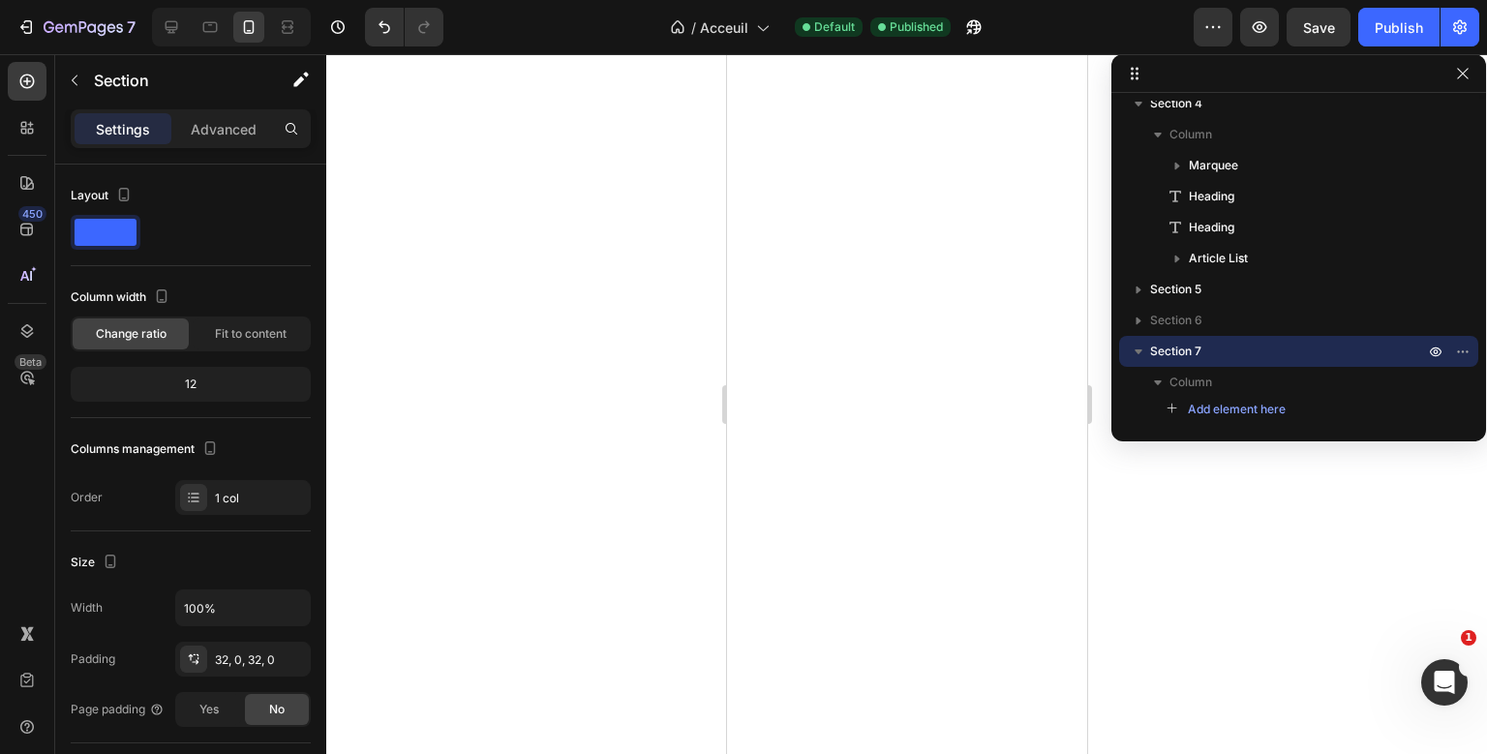
click at [188, 21] on div at bounding box center [231, 27] width 159 height 39
click at [172, 25] on icon at bounding box center [171, 26] width 19 height 19
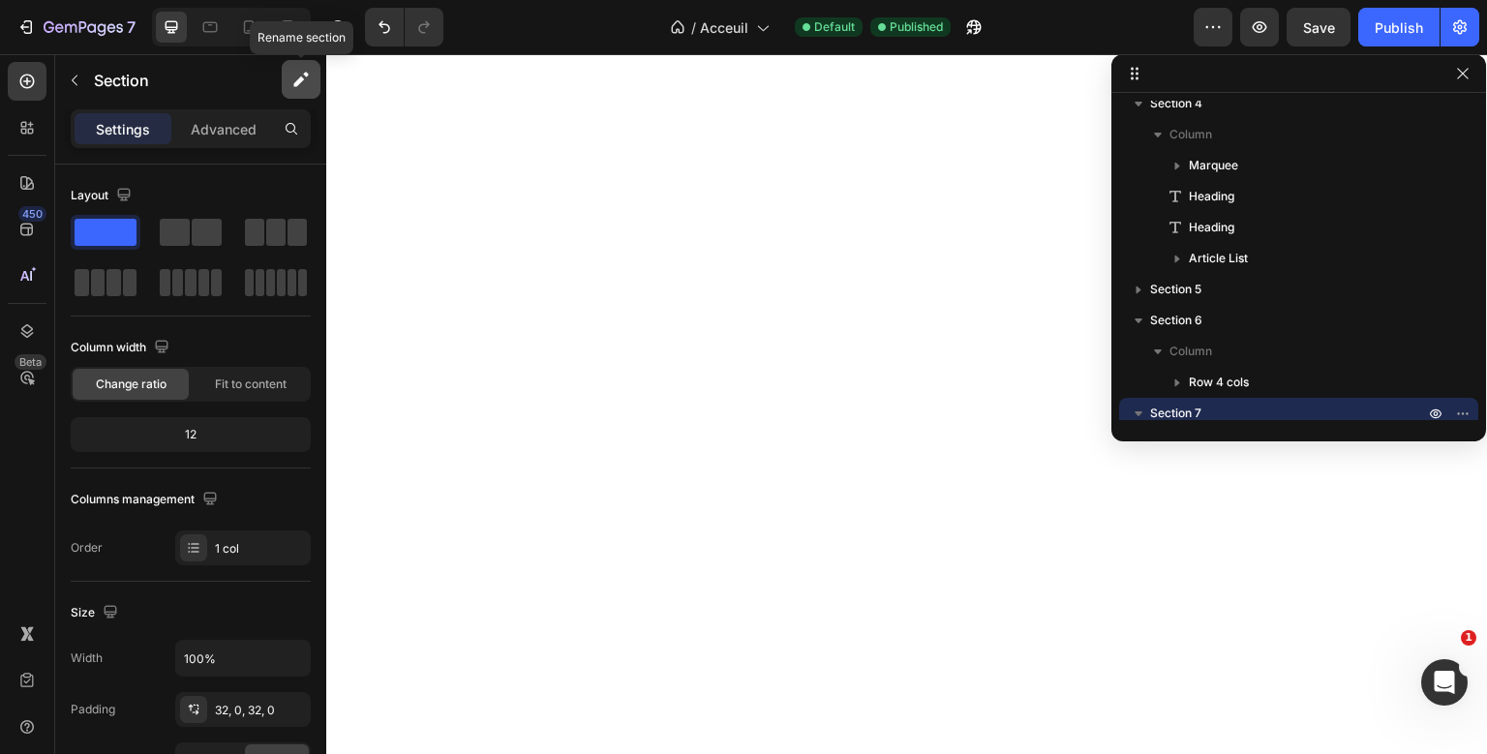
click at [305, 79] on icon "button" at bounding box center [300, 79] width 19 height 19
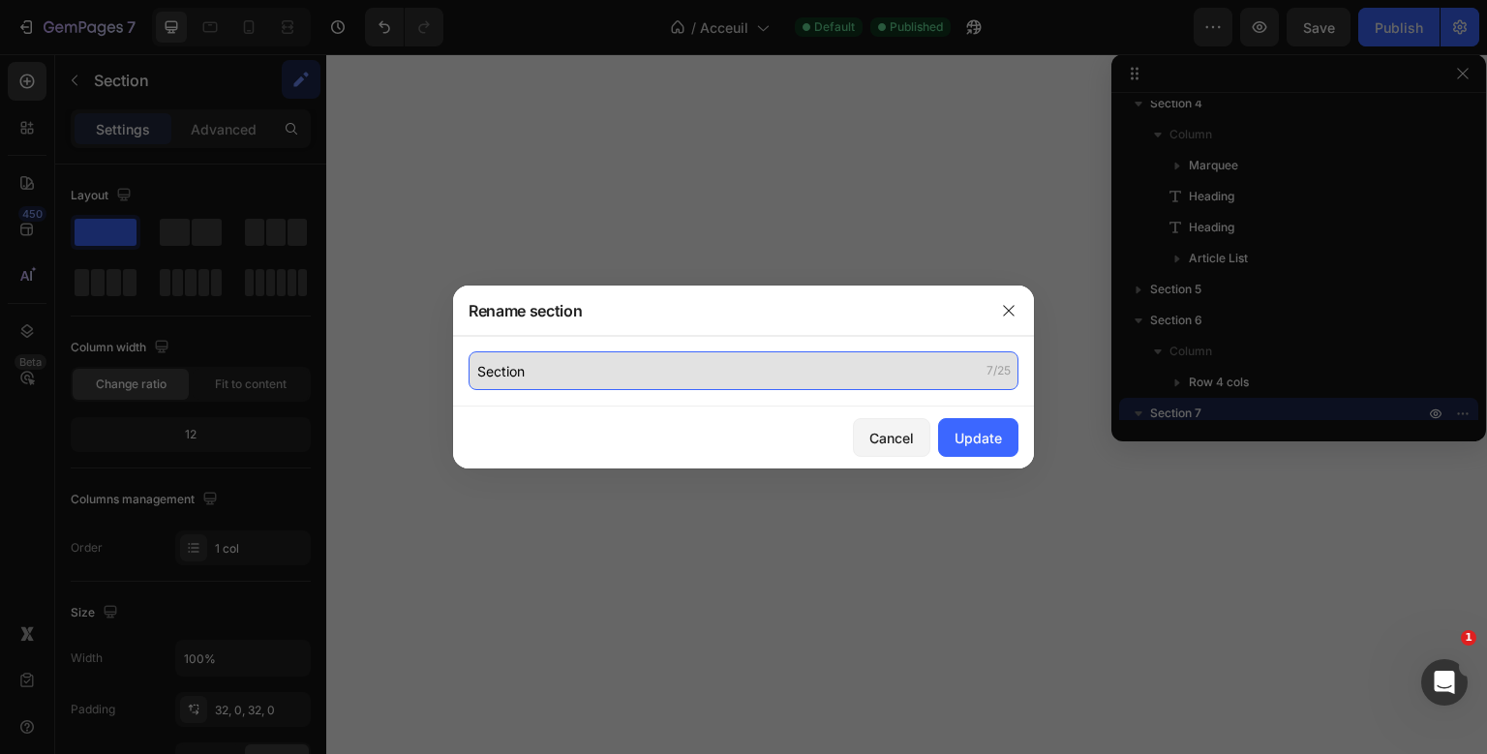
click at [513, 366] on input "Section" at bounding box center [744, 370] width 550 height 39
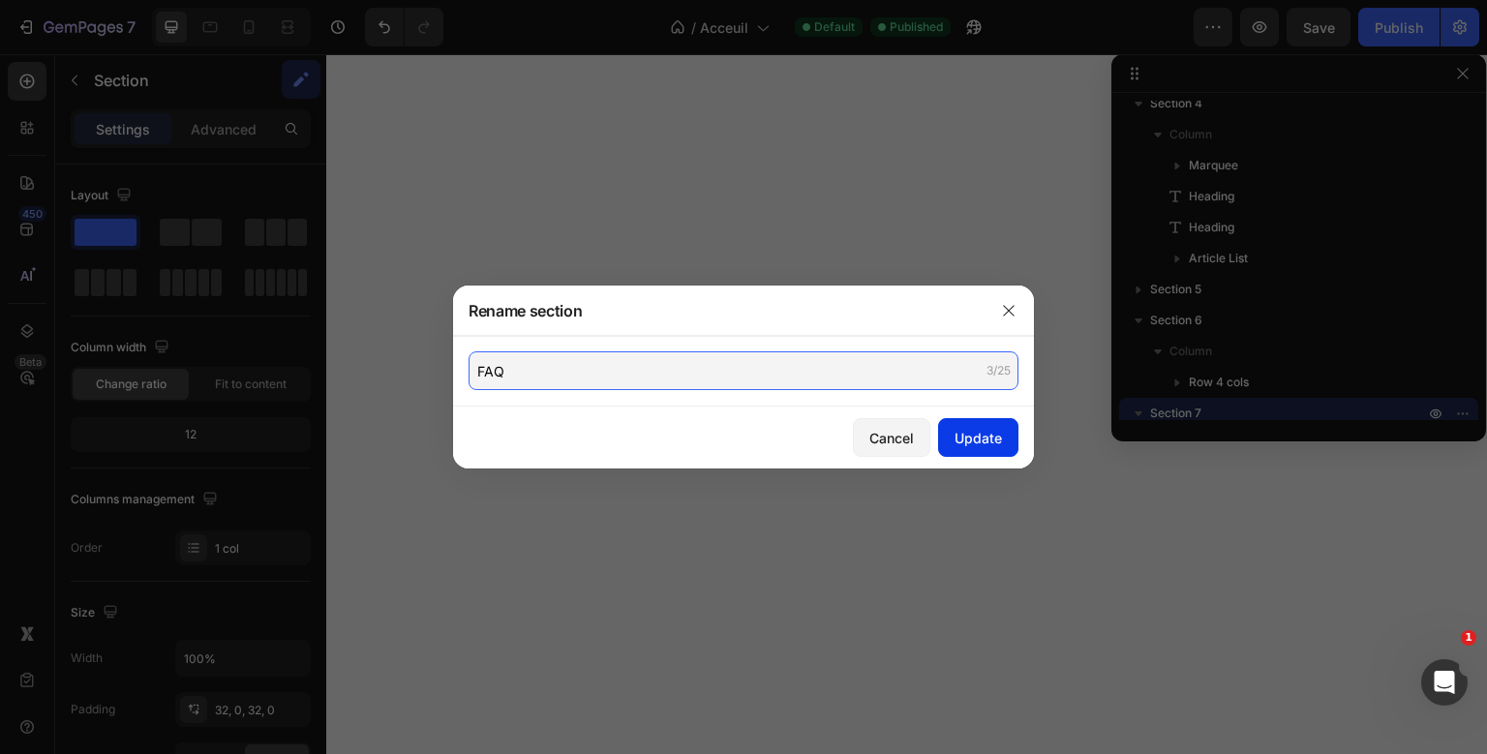
type input "FAQ"
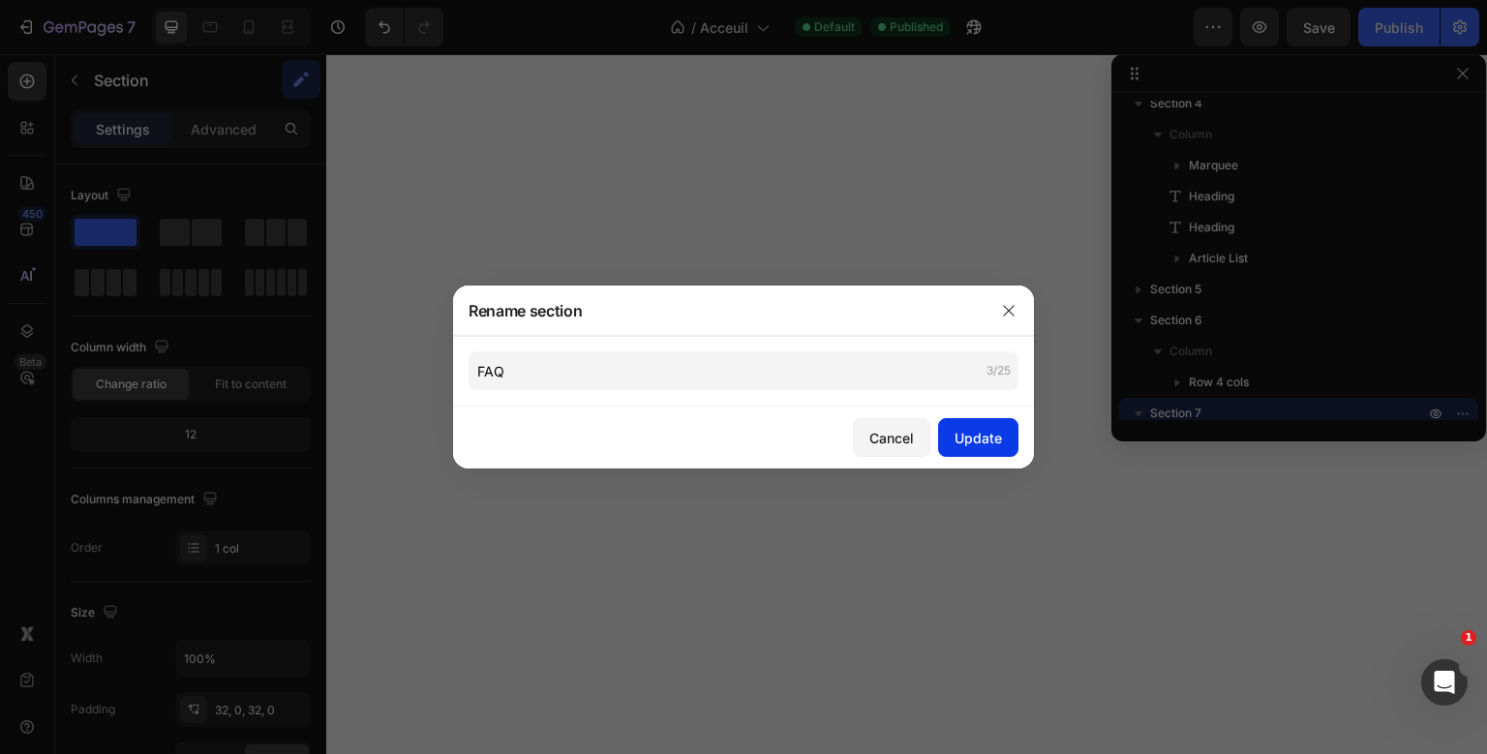
click at [980, 441] on div "Update" at bounding box center [977, 438] width 47 height 20
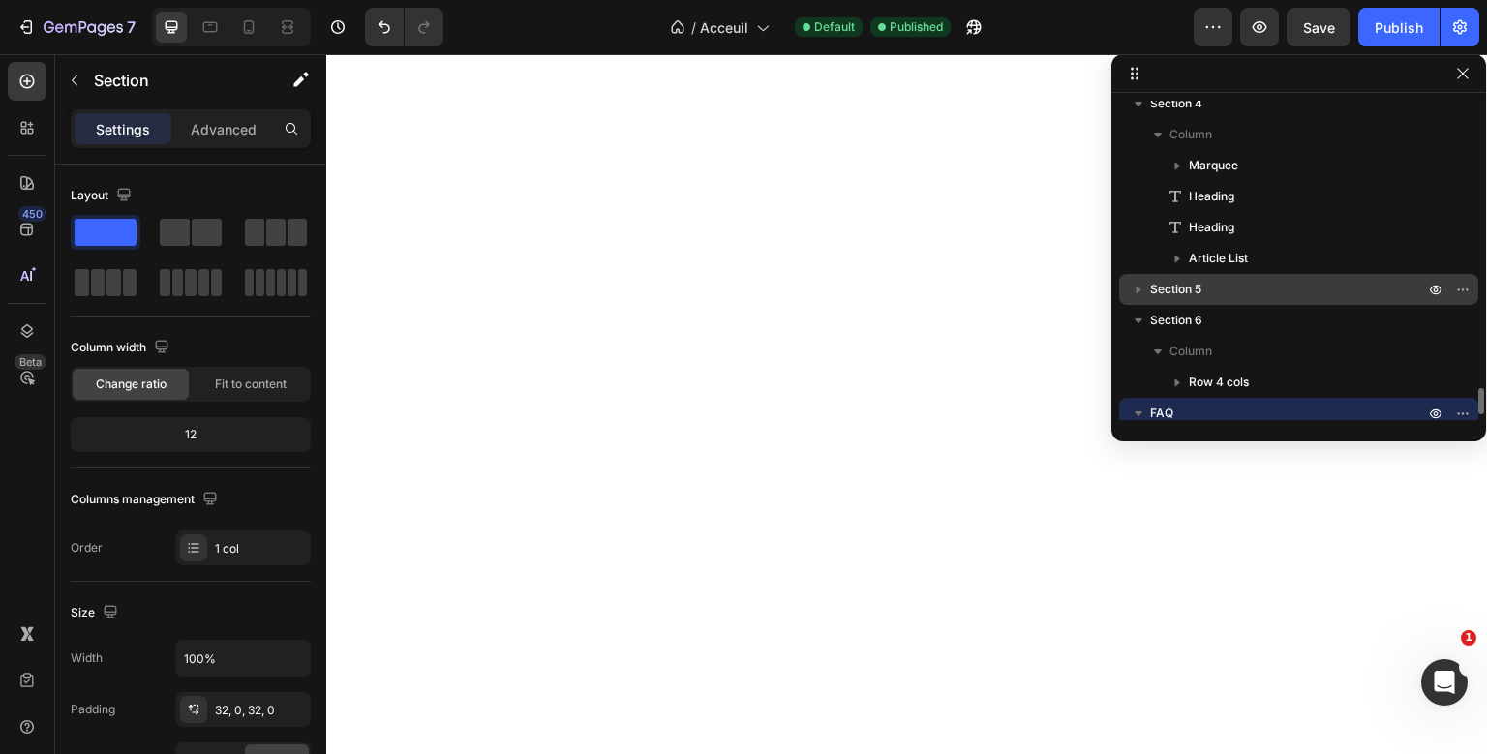
click at [1205, 296] on p "Section 5" at bounding box center [1289, 289] width 278 height 19
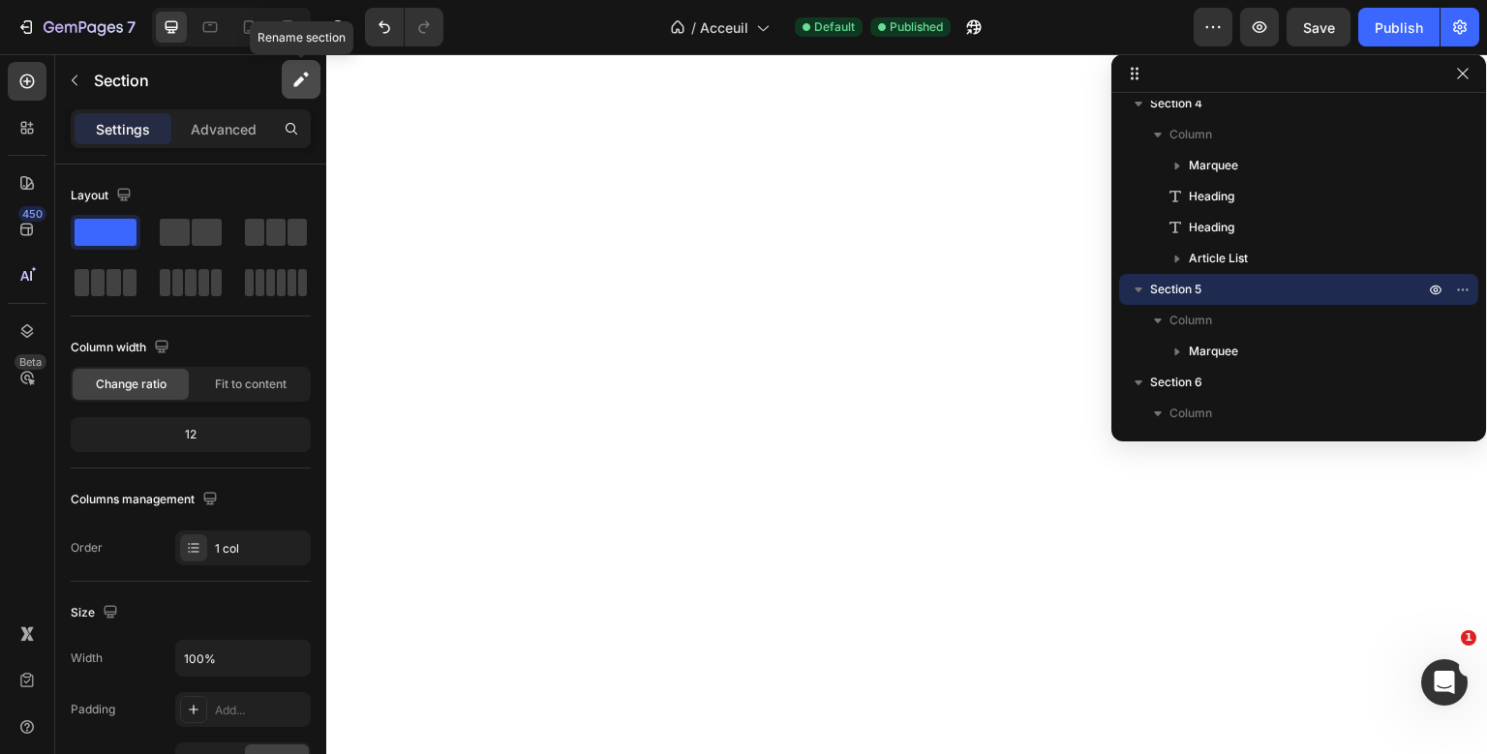
click at [304, 76] on icon "button" at bounding box center [298, 81] width 11 height 11
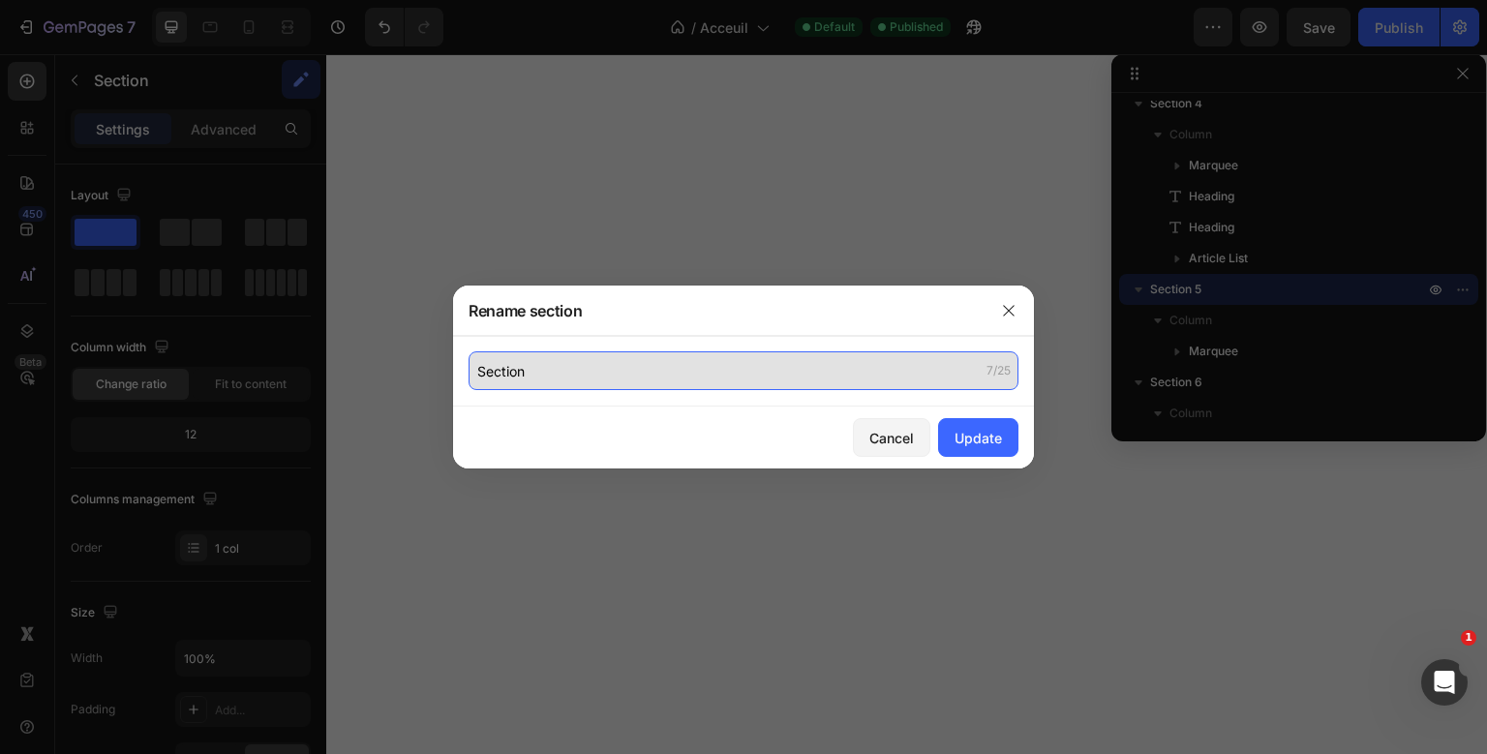
click at [498, 370] on input "Section" at bounding box center [744, 370] width 550 height 39
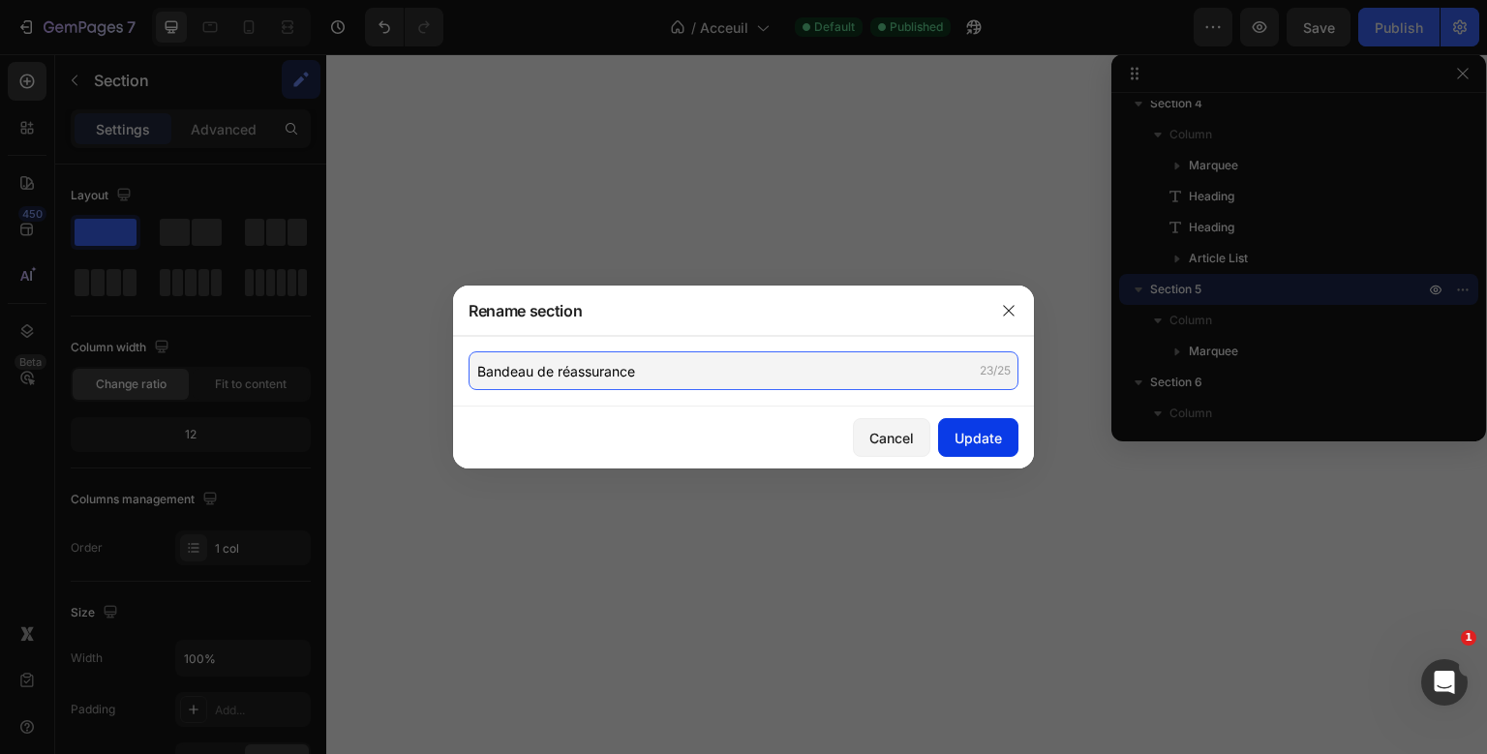
type input "Bandeau de réassurance"
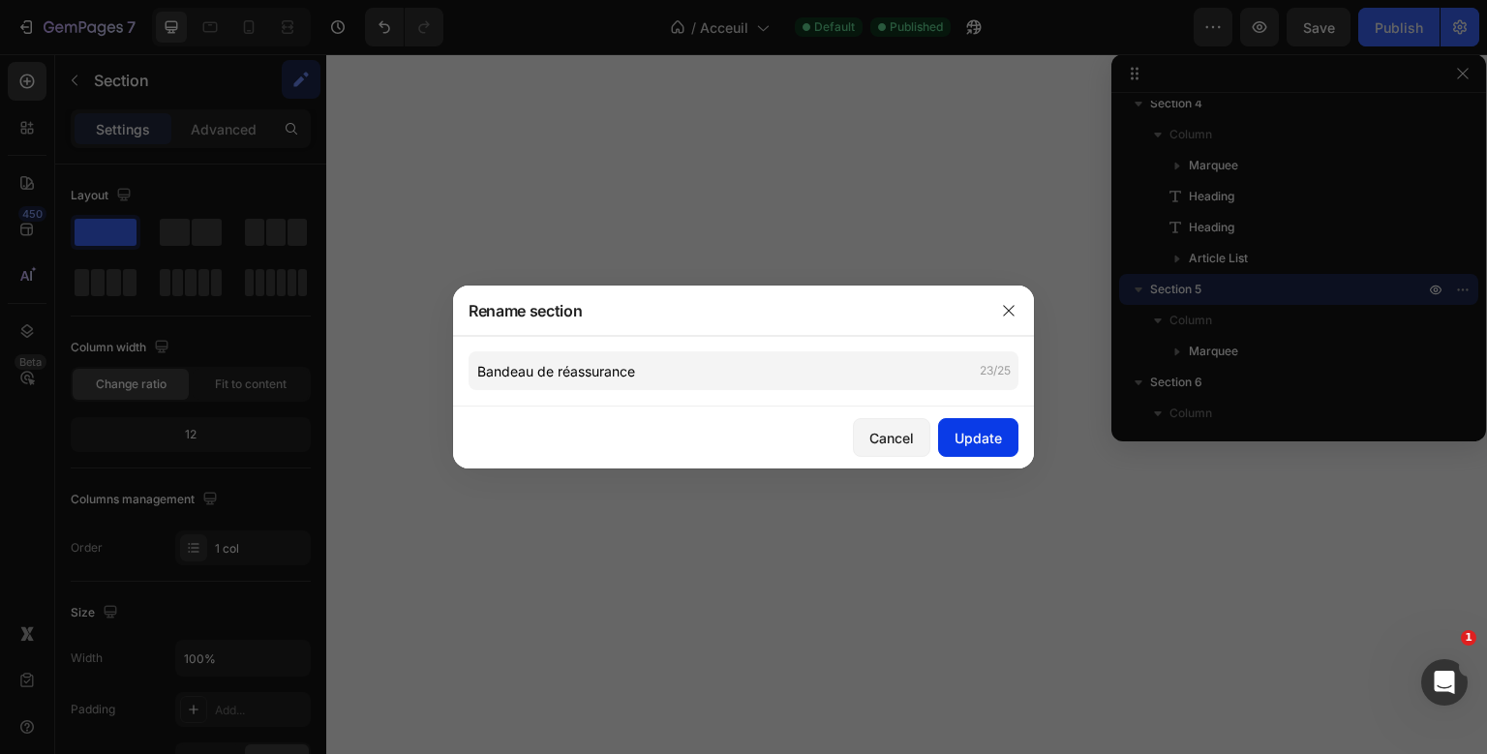
click at [958, 436] on div "Update" at bounding box center [977, 438] width 47 height 20
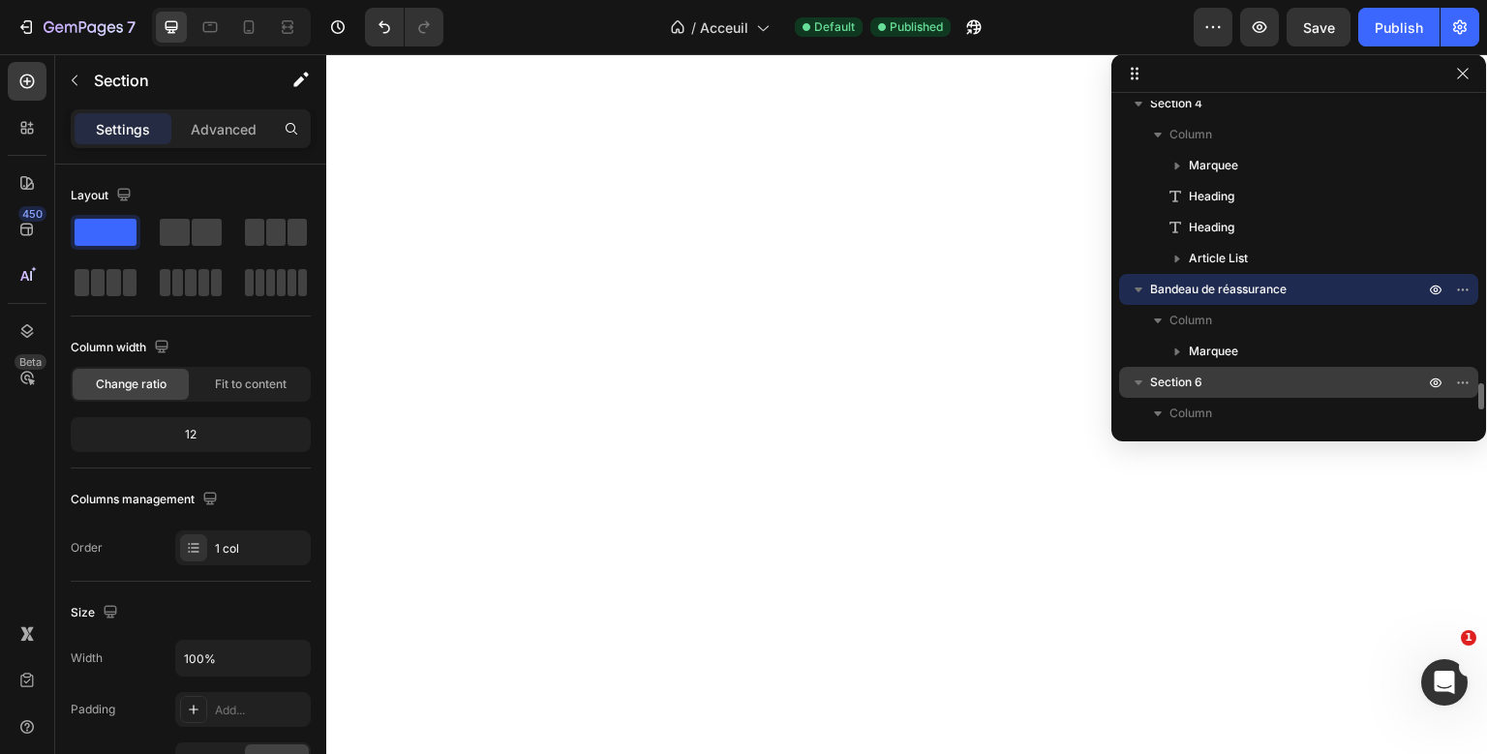
click at [1196, 378] on span "Section 6" at bounding box center [1176, 382] width 52 height 19
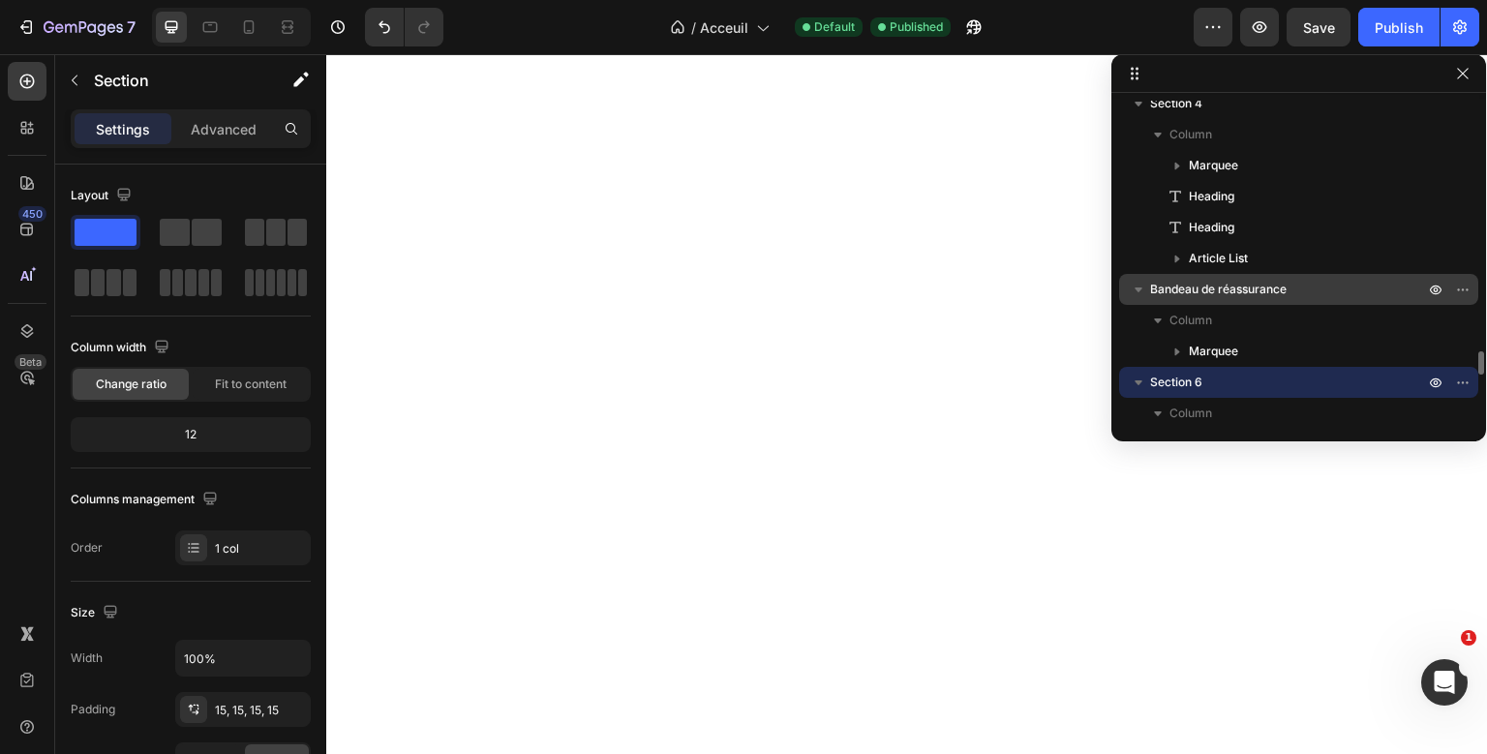
click at [1237, 292] on span "Bandeau de réassurance" at bounding box center [1218, 289] width 136 height 19
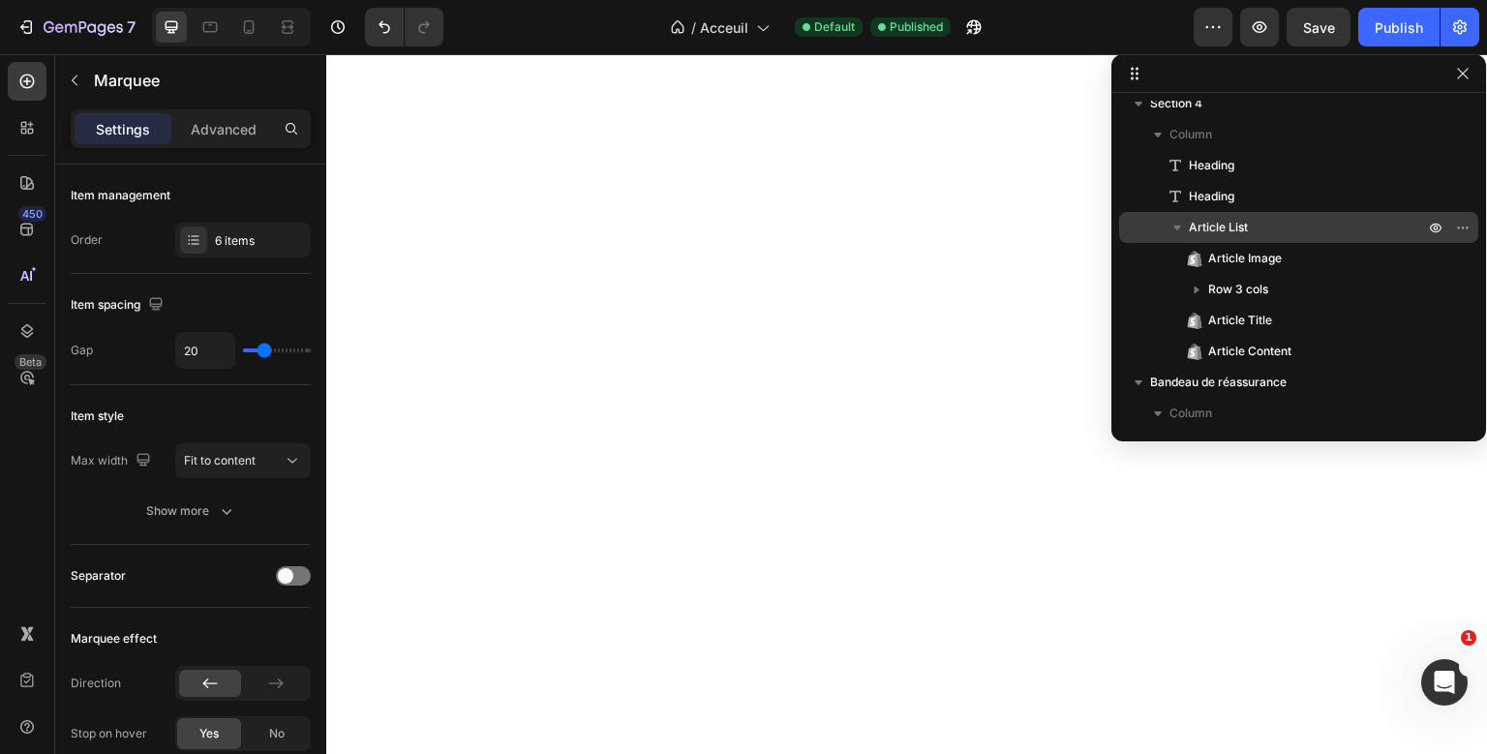
scroll to position [3618, 0]
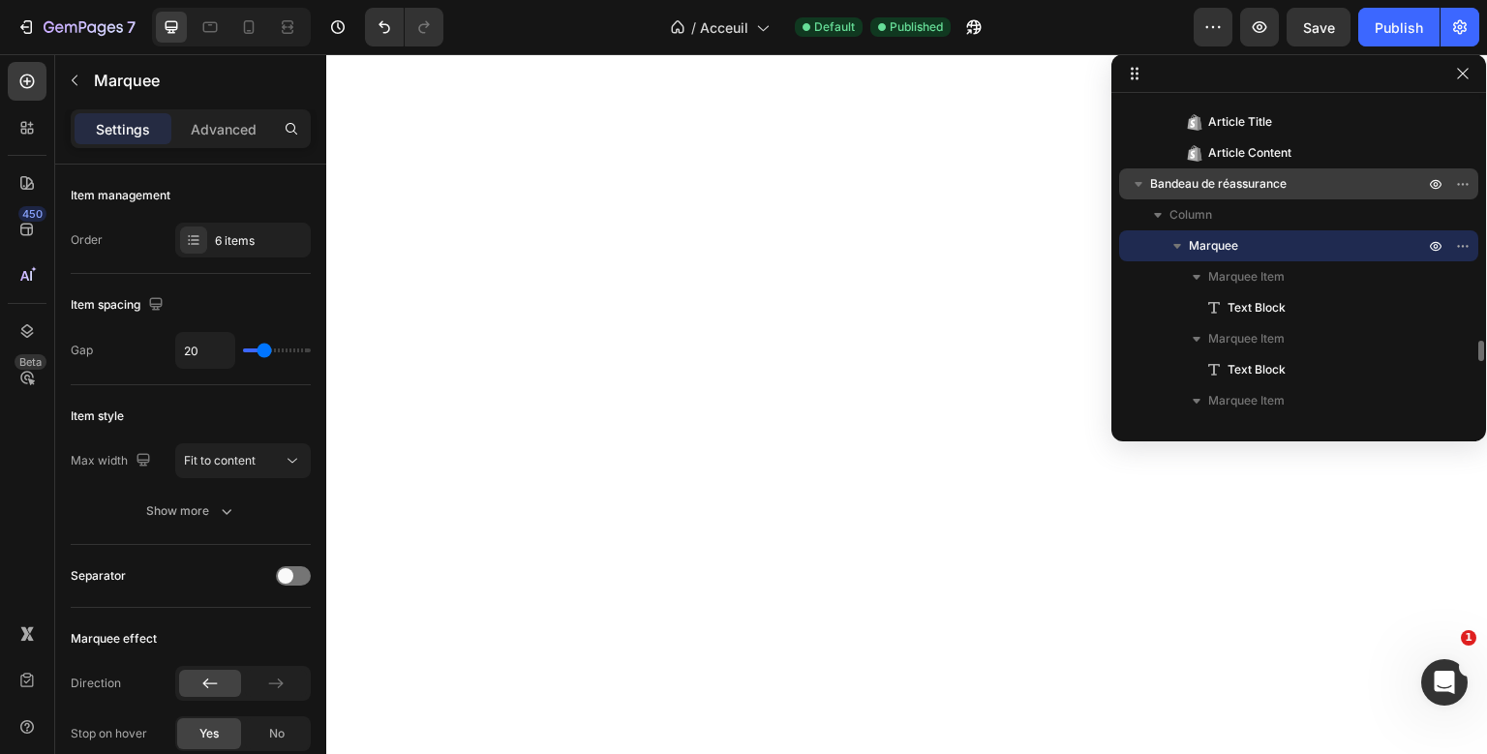
click at [1210, 194] on div "Bandeau de réassurance" at bounding box center [1299, 183] width 344 height 31
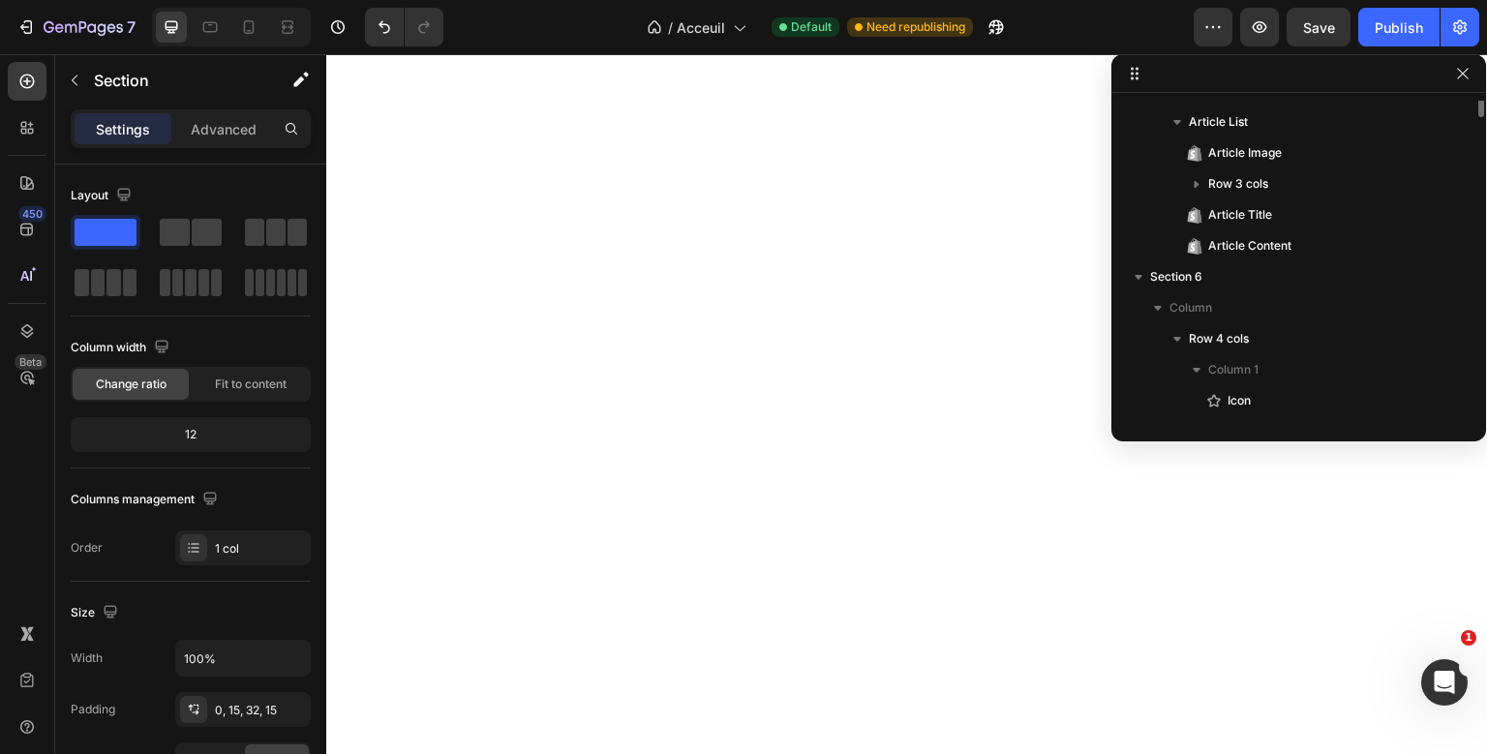
scroll to position [3371, 0]
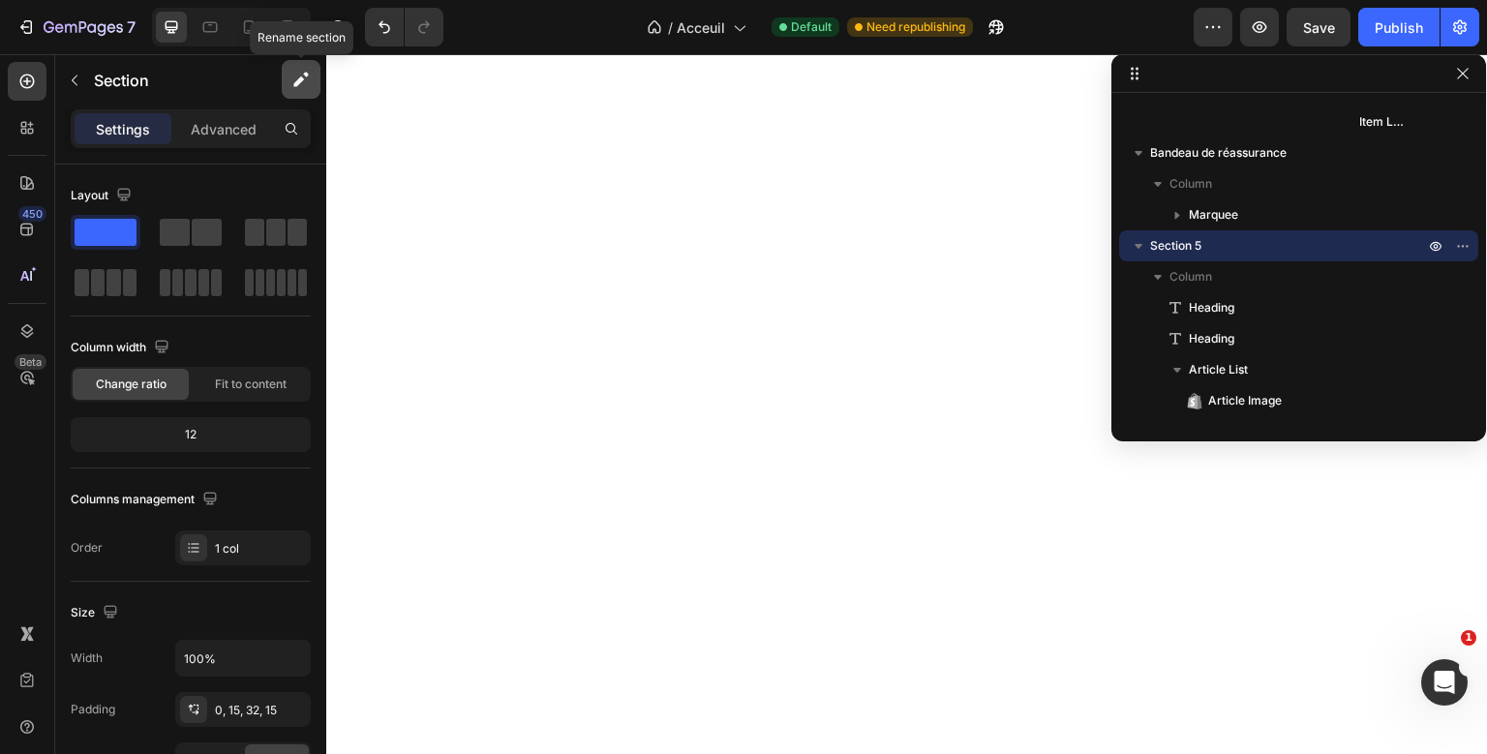
click at [304, 81] on icon "button" at bounding box center [300, 79] width 19 height 19
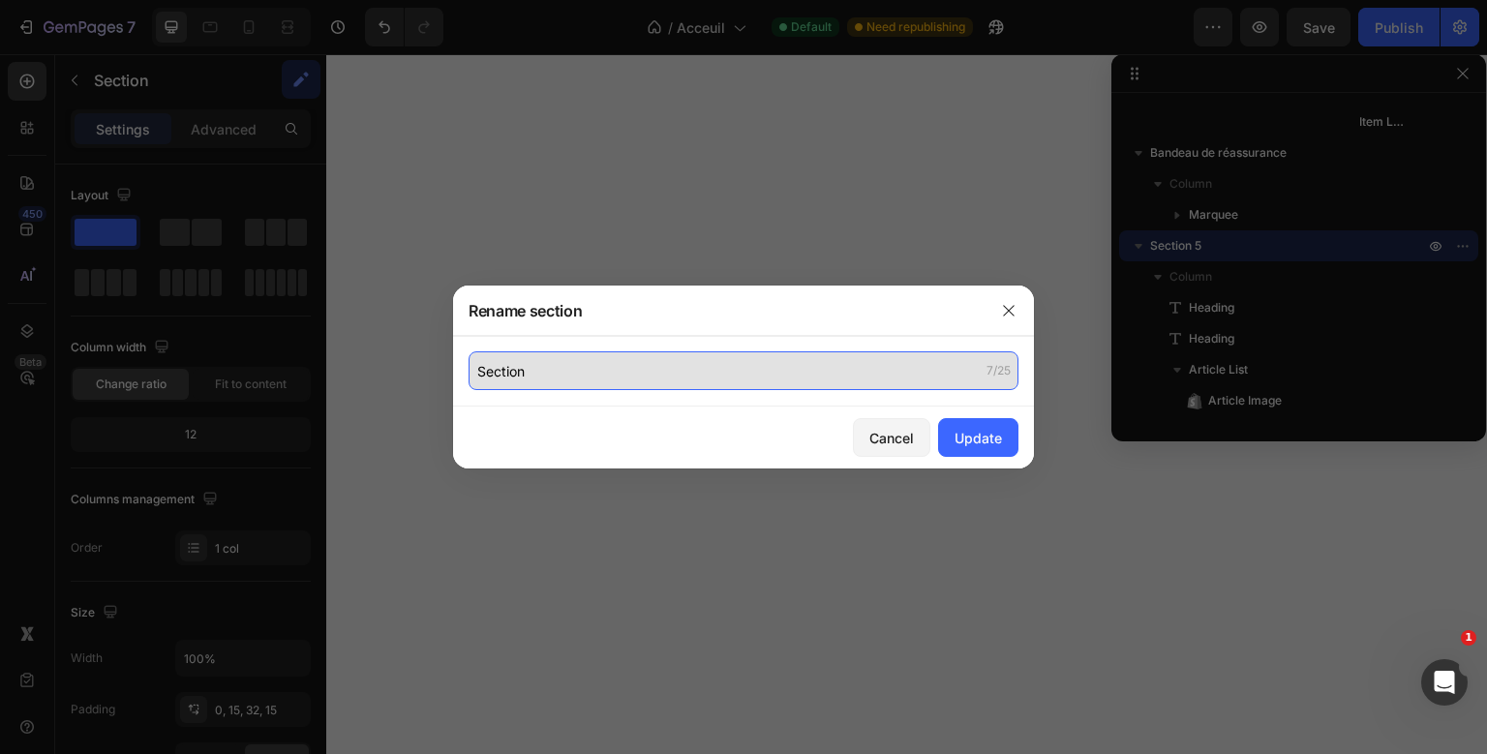
click at [470, 364] on input "Section" at bounding box center [744, 370] width 550 height 39
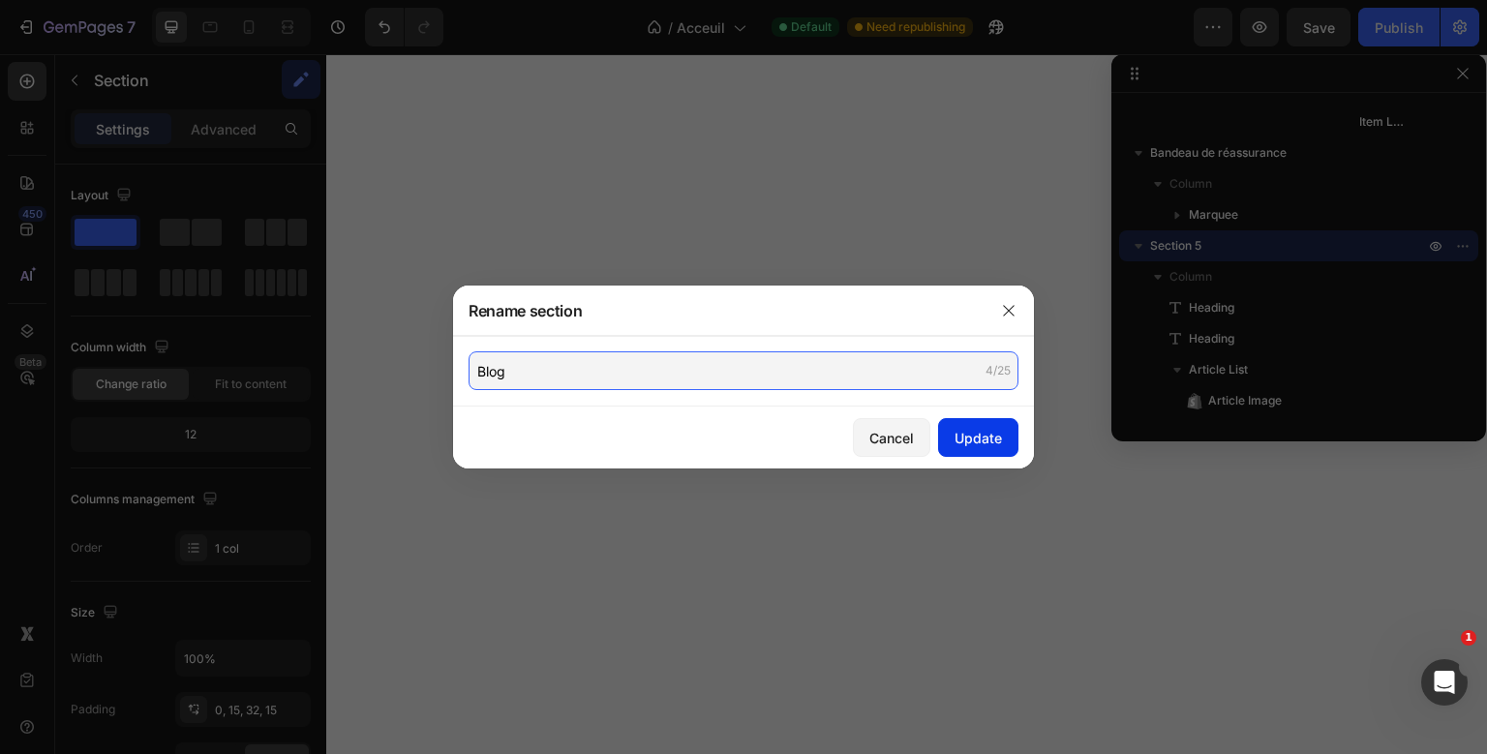
type input "Blog"
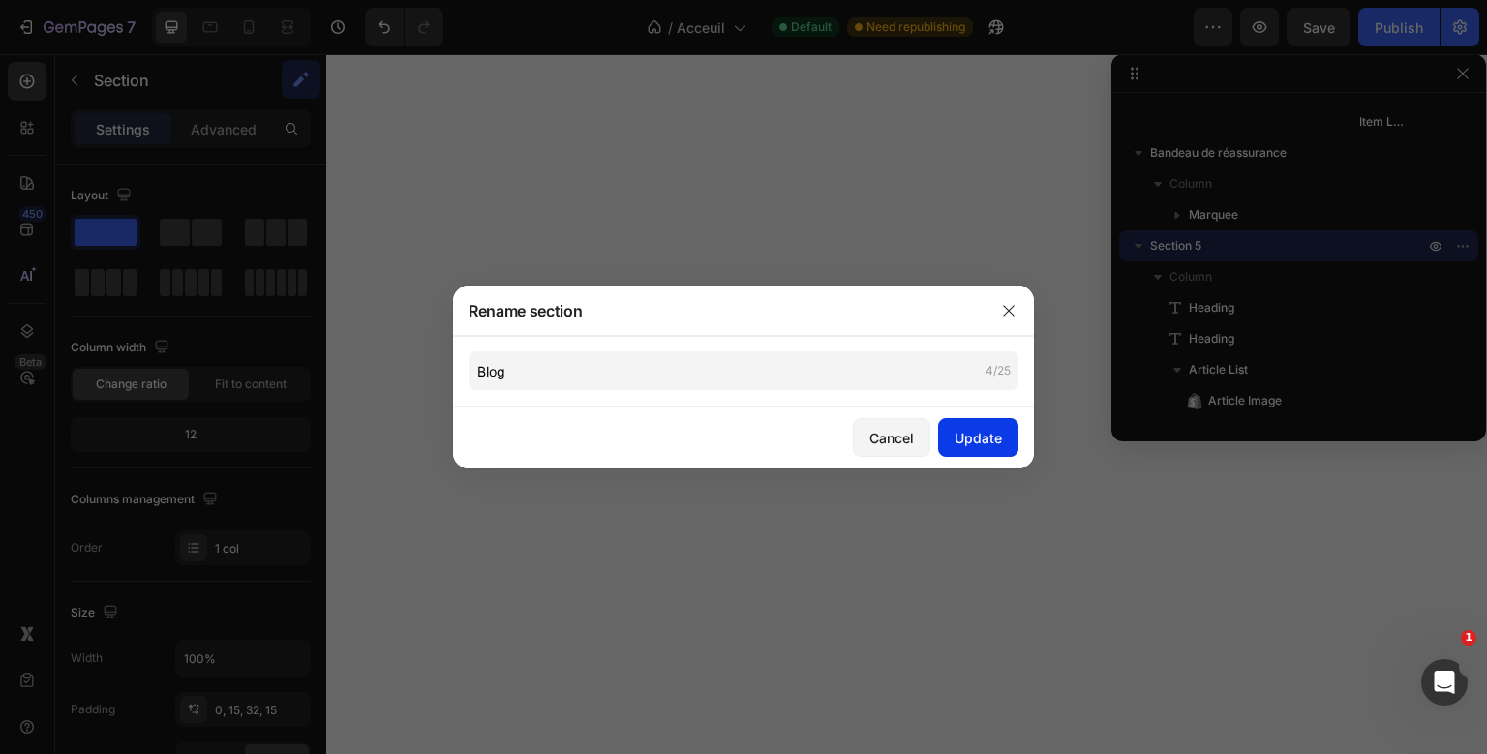
click at [988, 428] on div "Update" at bounding box center [977, 438] width 47 height 20
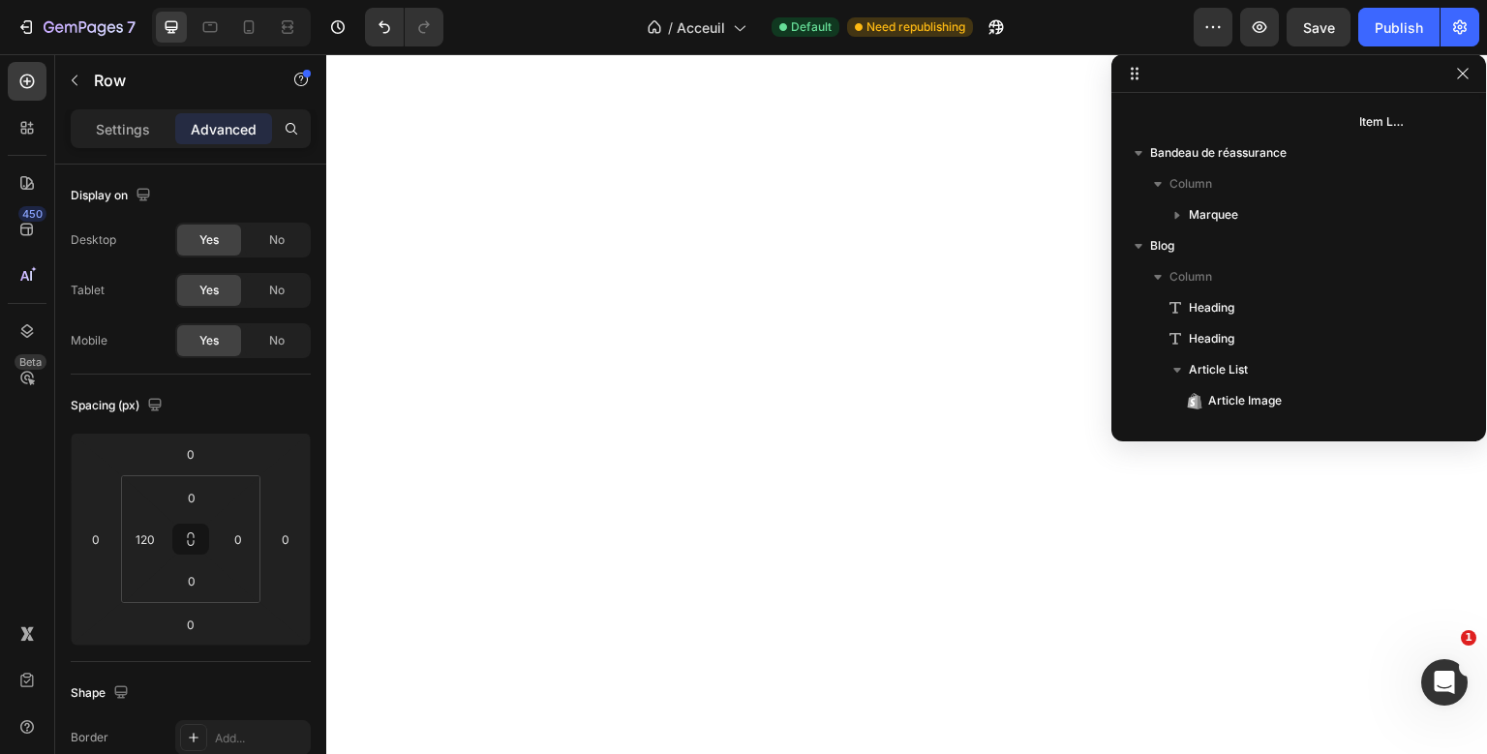
scroll to position [2317, 0]
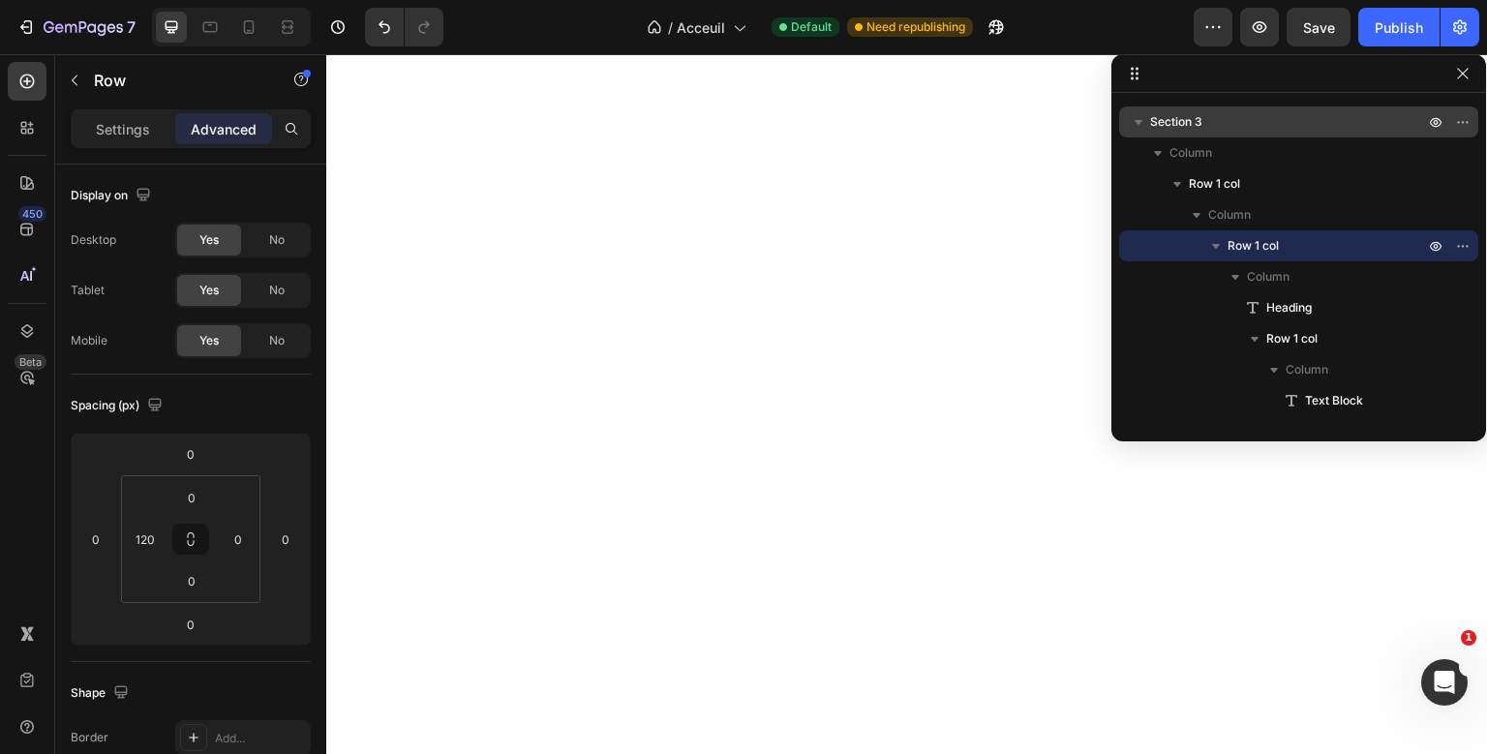
click at [1299, 136] on div "Section 3" at bounding box center [1299, 121] width 344 height 31
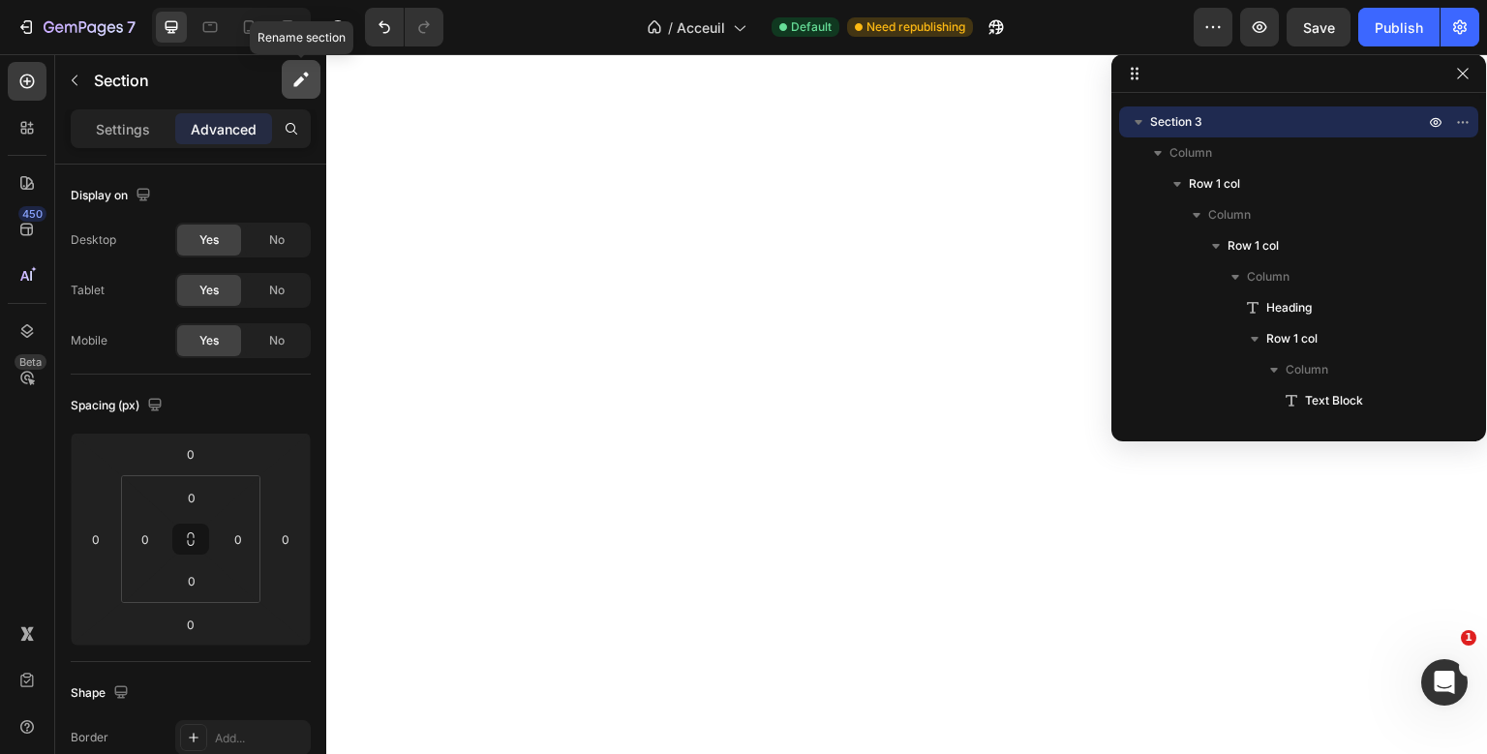
click at [288, 80] on button "button" at bounding box center [301, 79] width 39 height 39
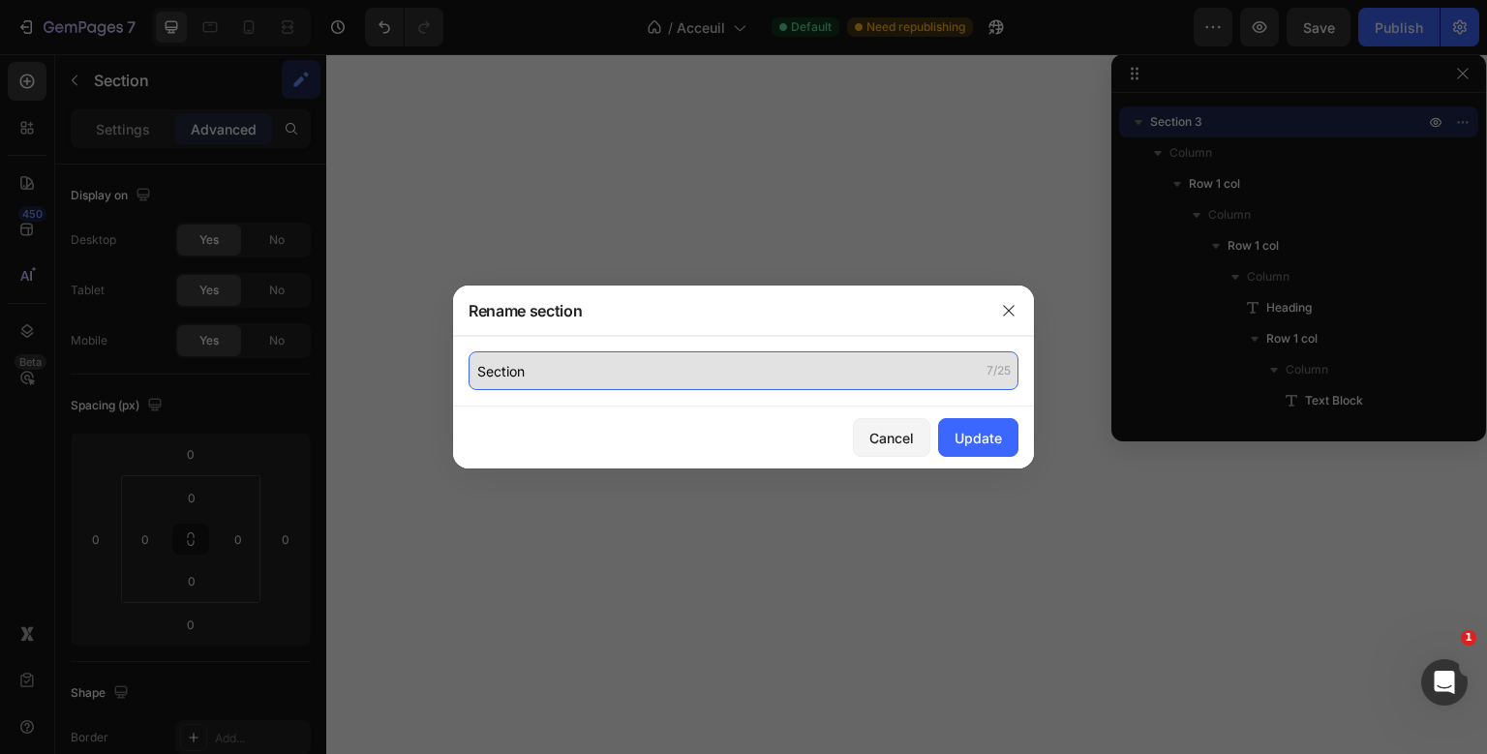
click at [505, 371] on input "Section" at bounding box center [744, 370] width 550 height 39
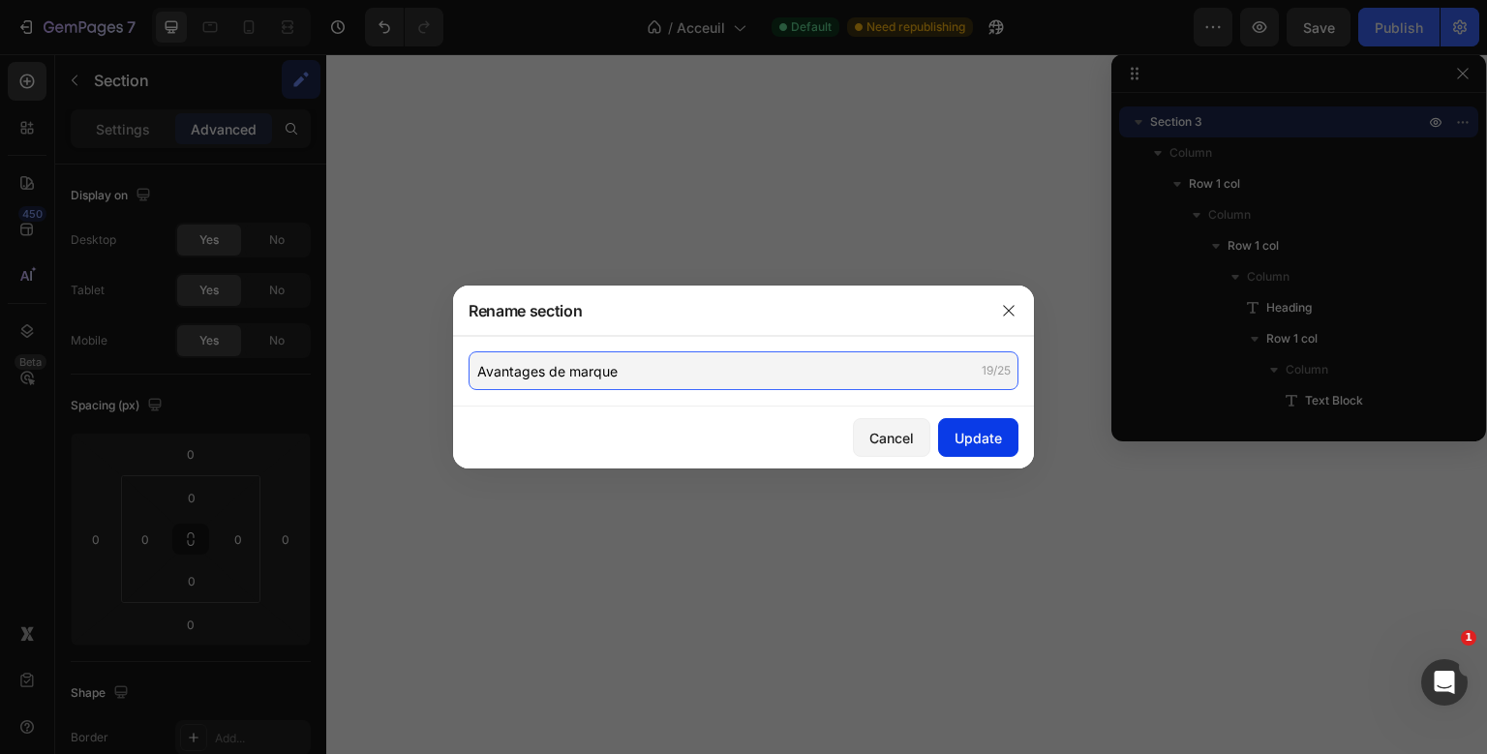
type input "Avantages de marque"
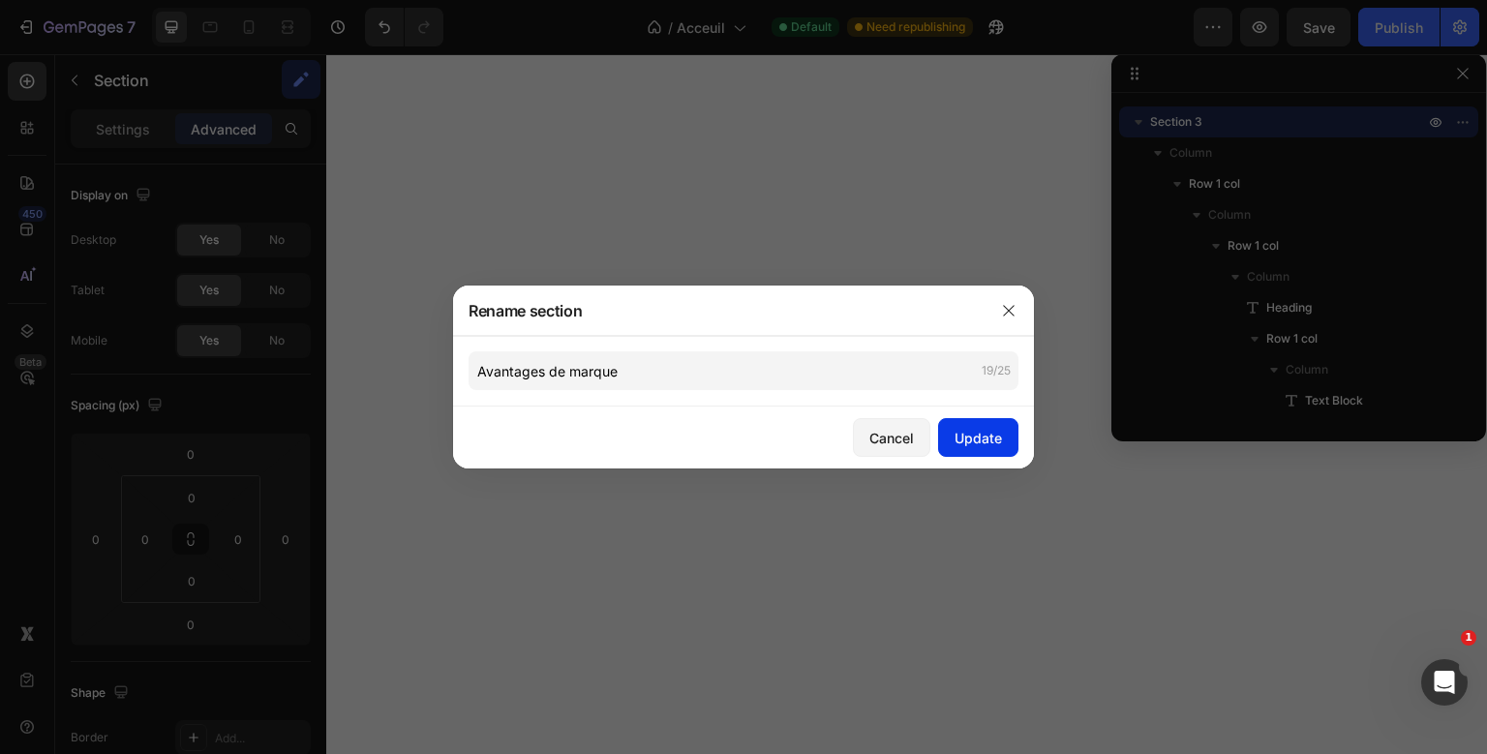
click at [955, 440] on div "Update" at bounding box center [977, 438] width 47 height 20
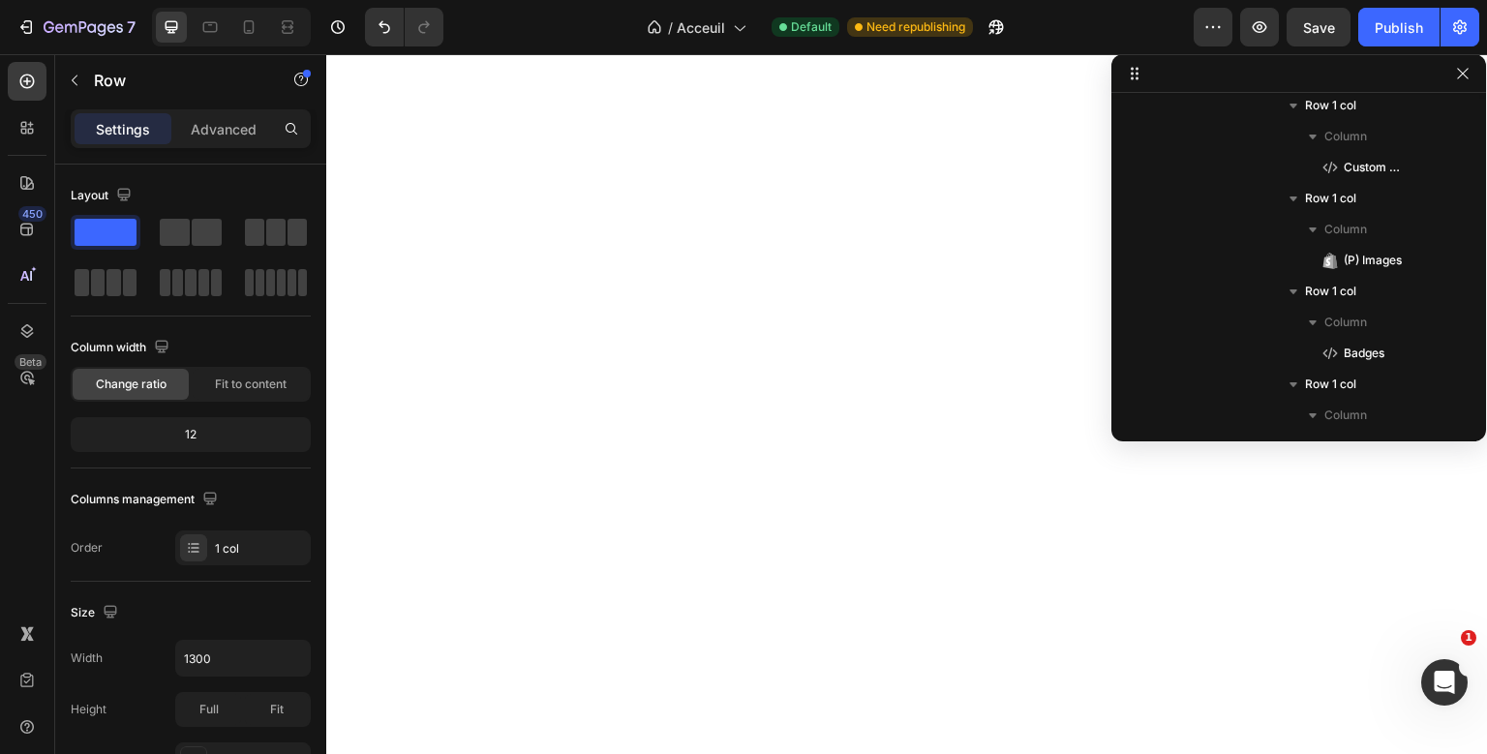
scroll to position [0, 0]
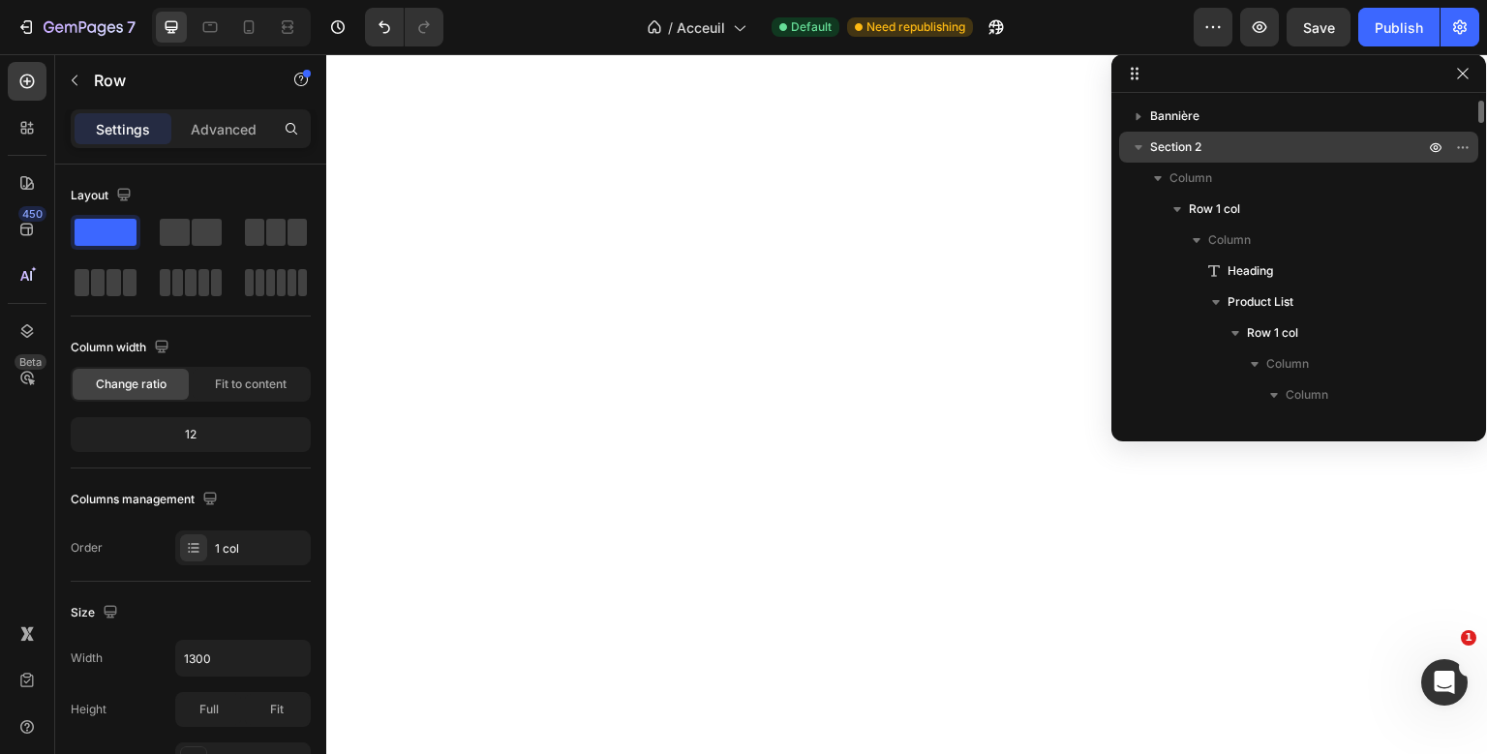
click at [1136, 145] on icon "button" at bounding box center [1139, 147] width 8 height 5
click at [1292, 151] on p "Section 2" at bounding box center [1289, 146] width 278 height 19
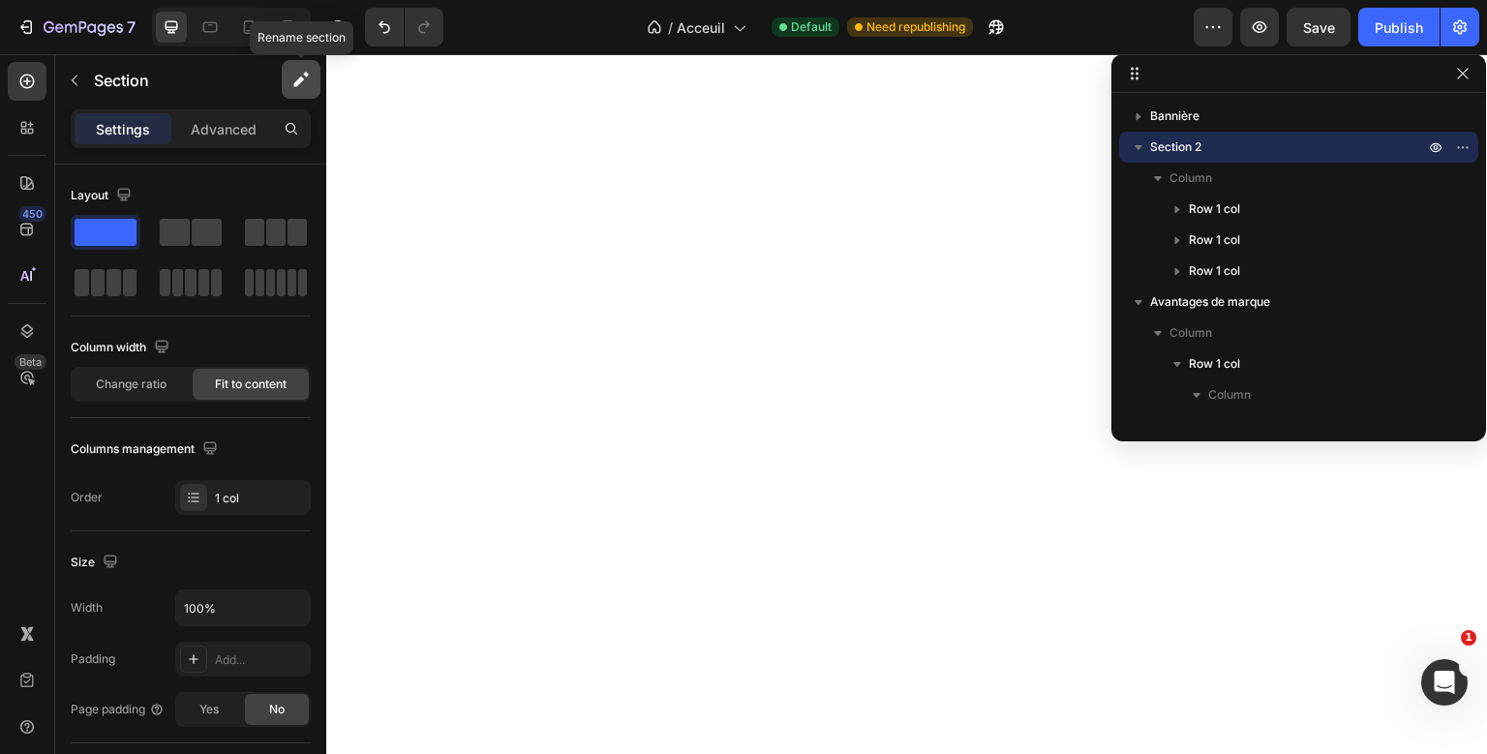
click at [301, 73] on icon "button" at bounding box center [300, 79] width 19 height 19
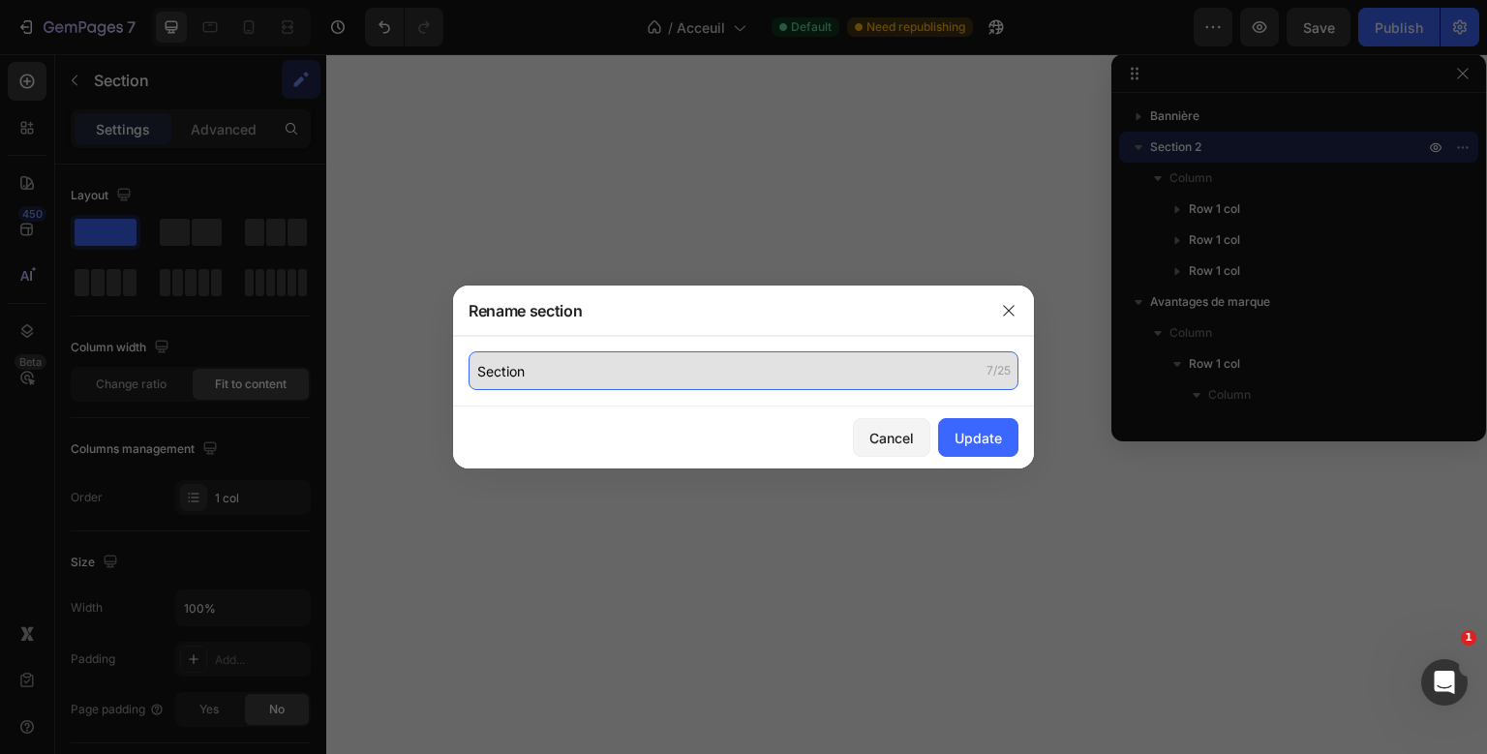
click at [504, 366] on input "Section" at bounding box center [744, 370] width 550 height 39
click at [484, 374] on input "Produits" at bounding box center [744, 370] width 550 height 39
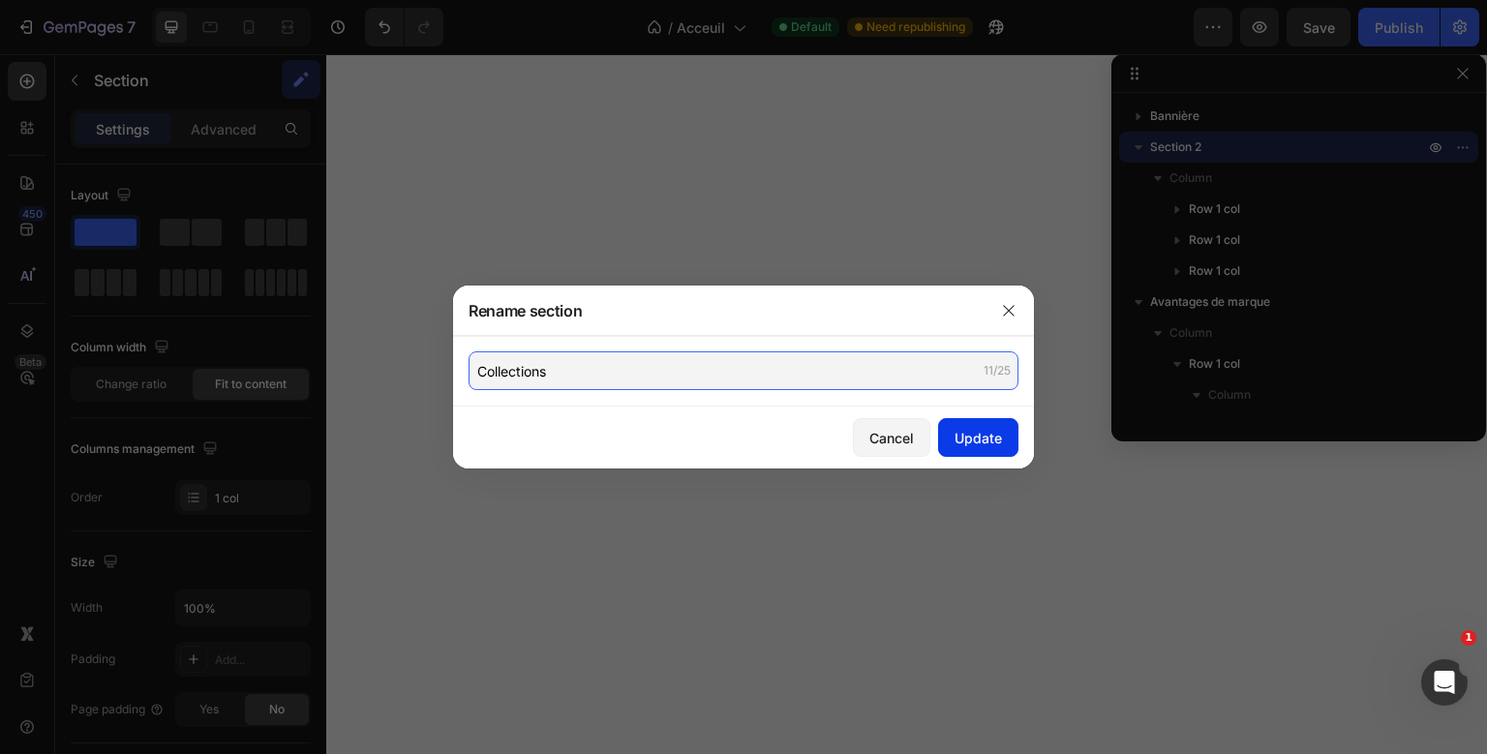
type input "Collections"
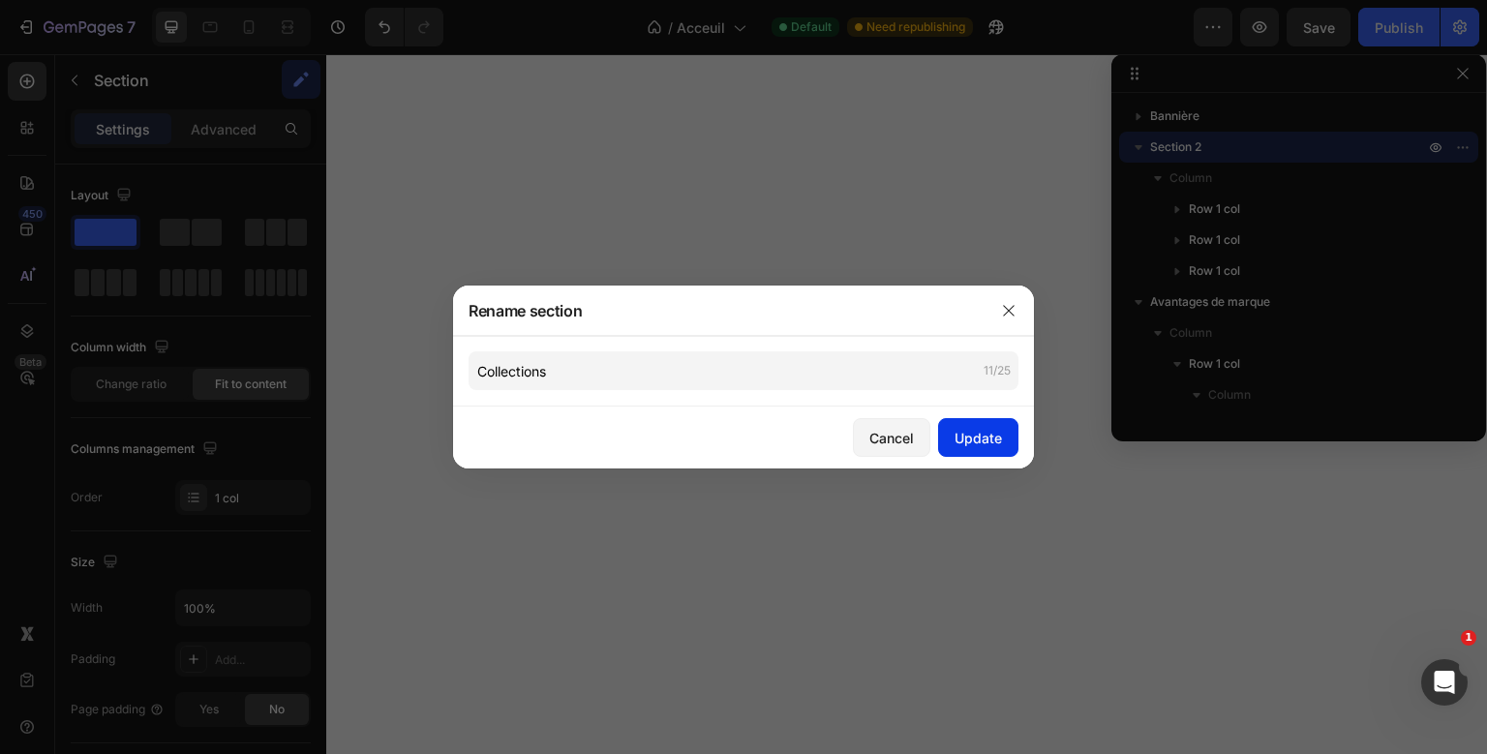
click at [948, 433] on button "Update" at bounding box center [978, 437] width 80 height 39
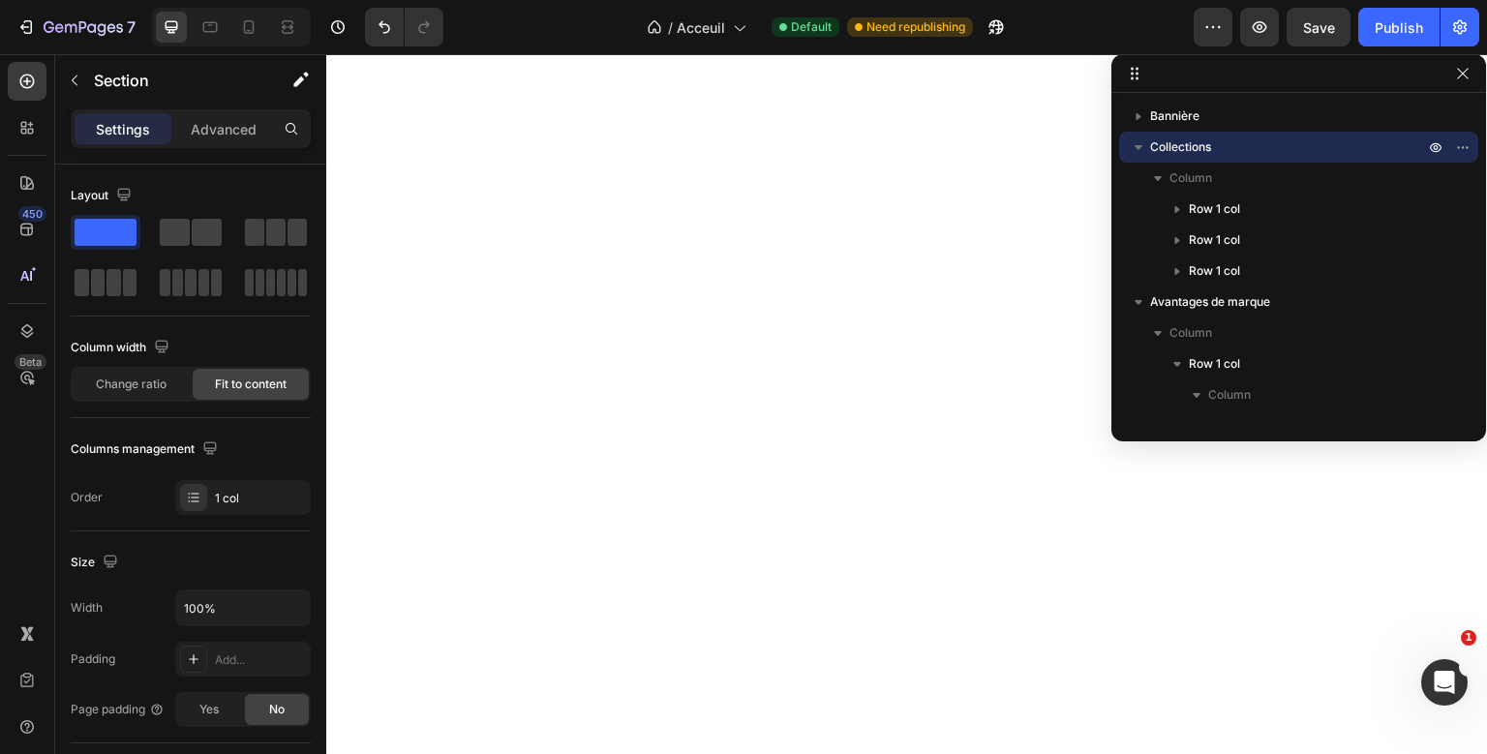
click at [1133, 141] on icon "button" at bounding box center [1138, 146] width 19 height 19
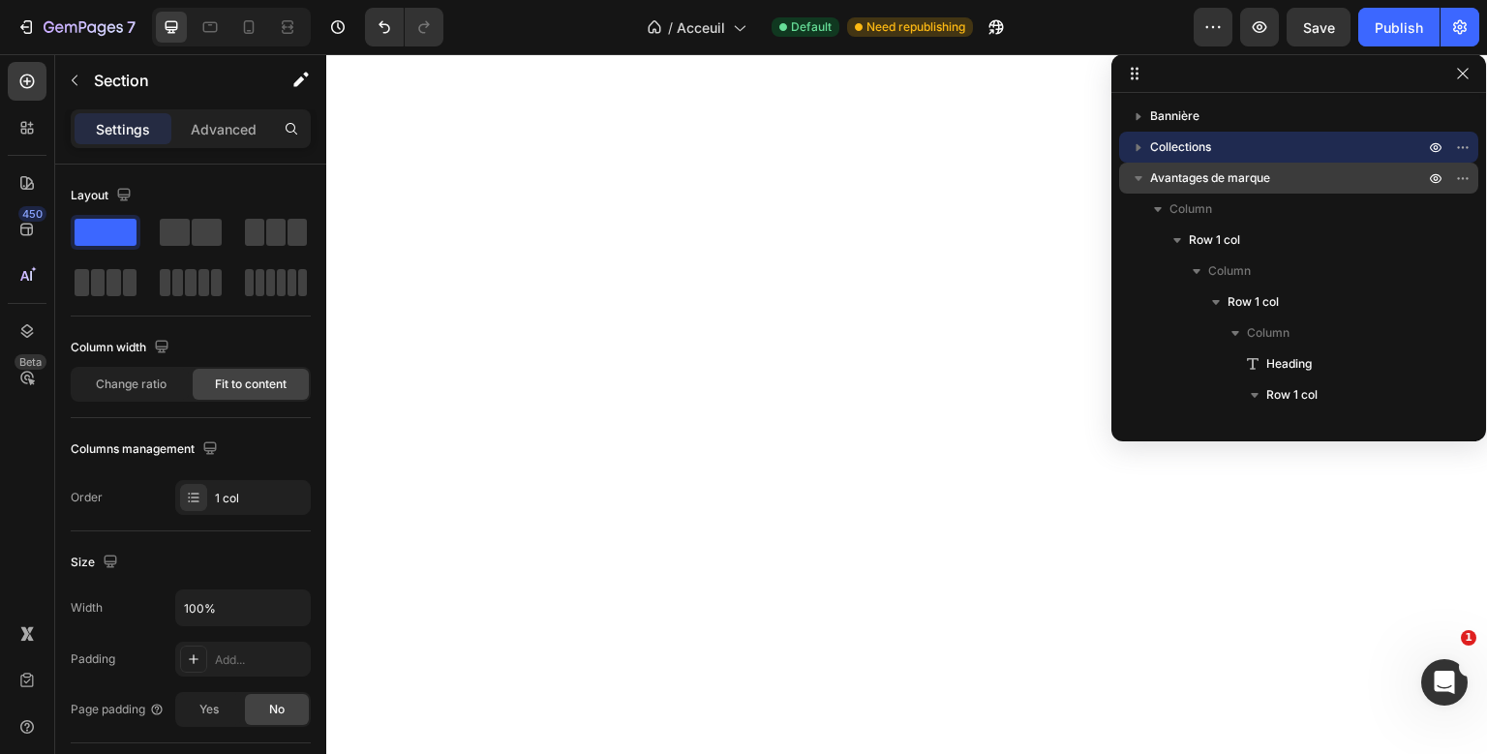
click at [1139, 180] on icon "button" at bounding box center [1139, 178] width 8 height 5
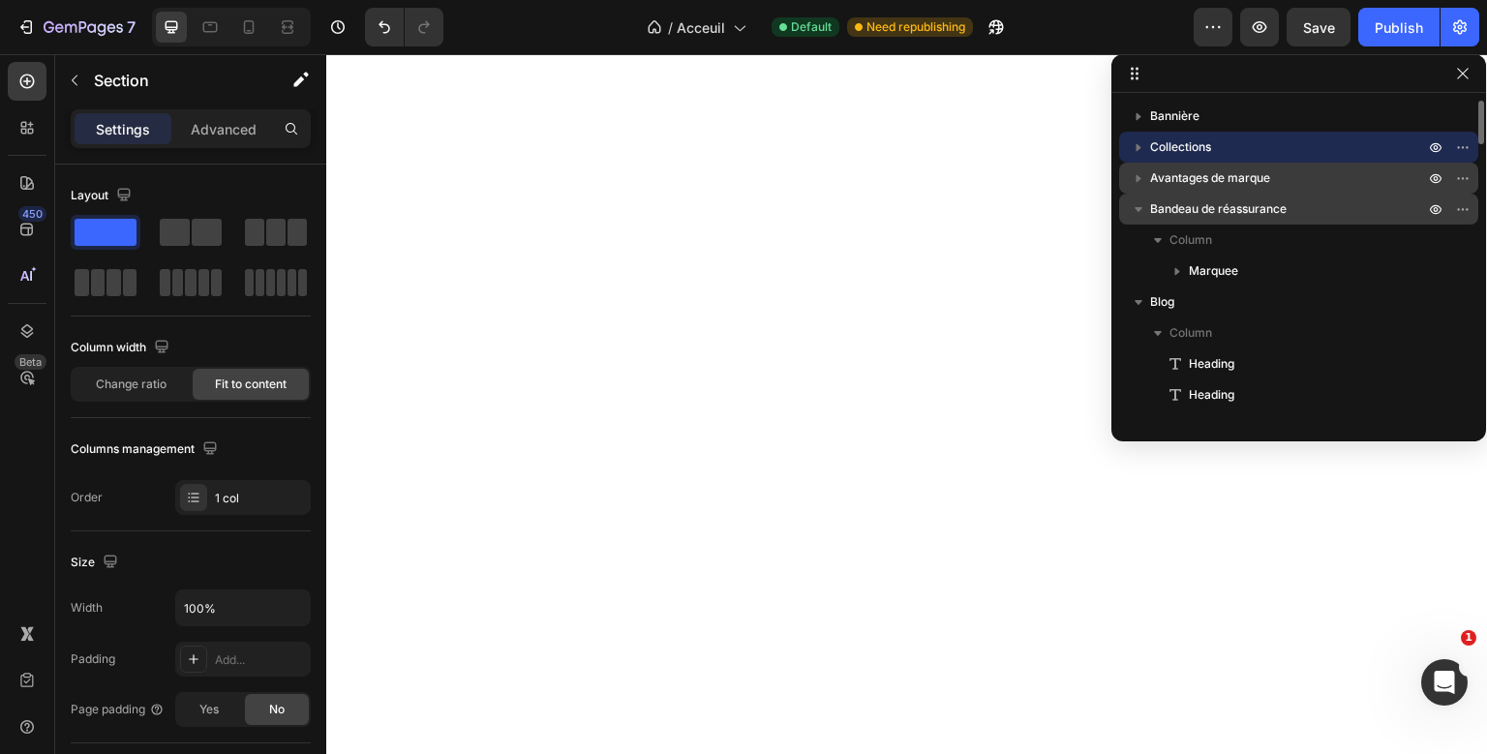
click at [1140, 203] on icon "button" at bounding box center [1138, 208] width 19 height 19
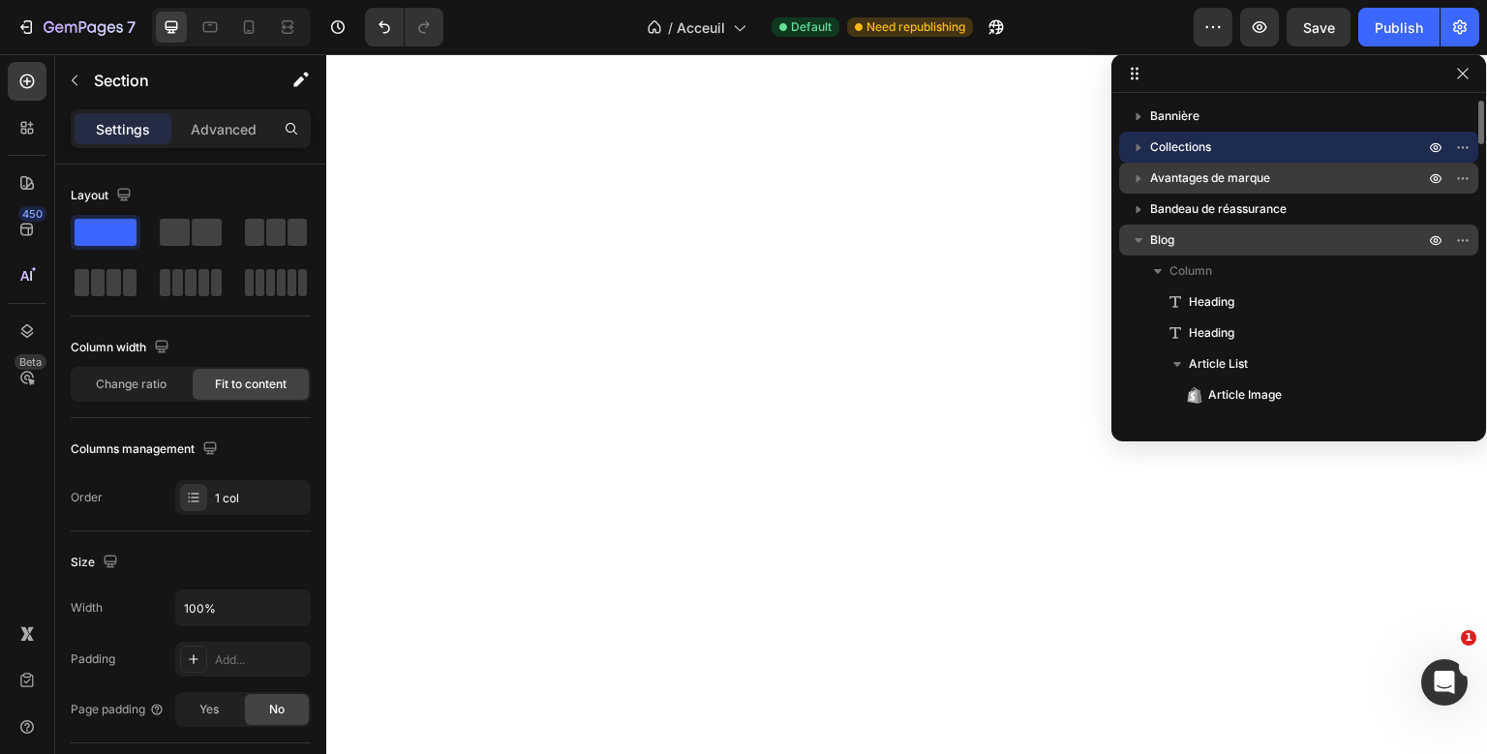
click at [1140, 250] on icon "button" at bounding box center [1138, 239] width 19 height 19
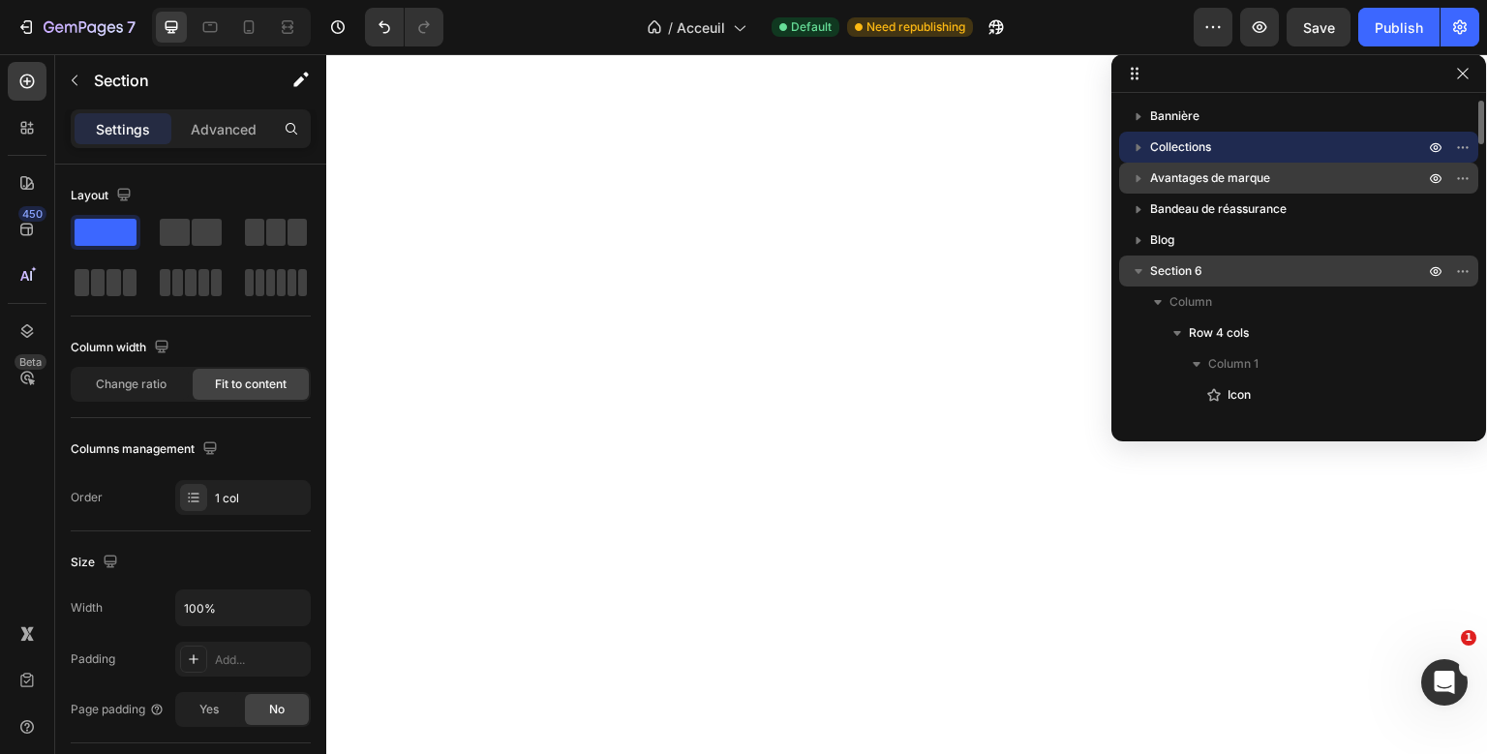
click at [1165, 273] on span "Section 6" at bounding box center [1176, 270] width 52 height 19
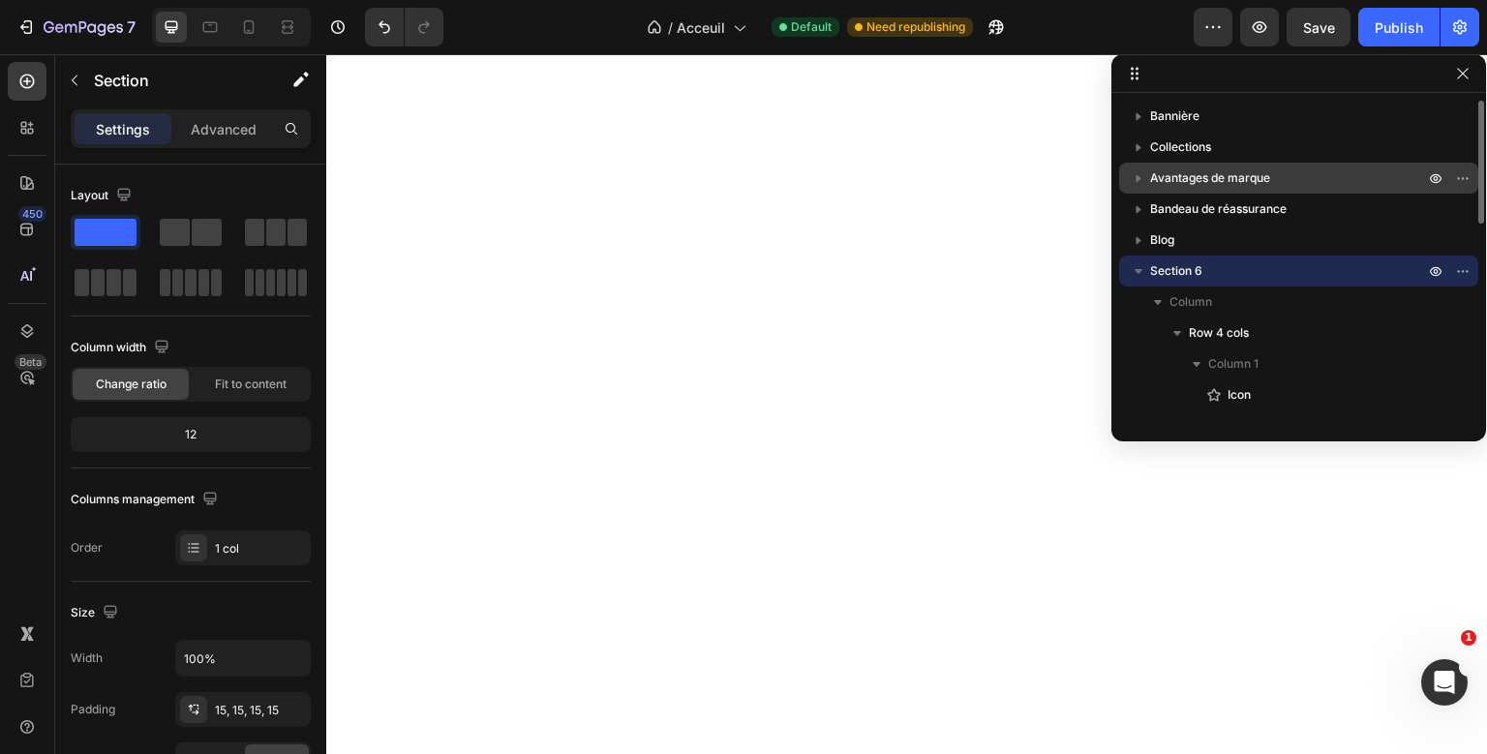
click at [1143, 275] on icon "button" at bounding box center [1138, 270] width 19 height 19
click at [1189, 358] on span "Add element here" at bounding box center [1237, 359] width 98 height 17
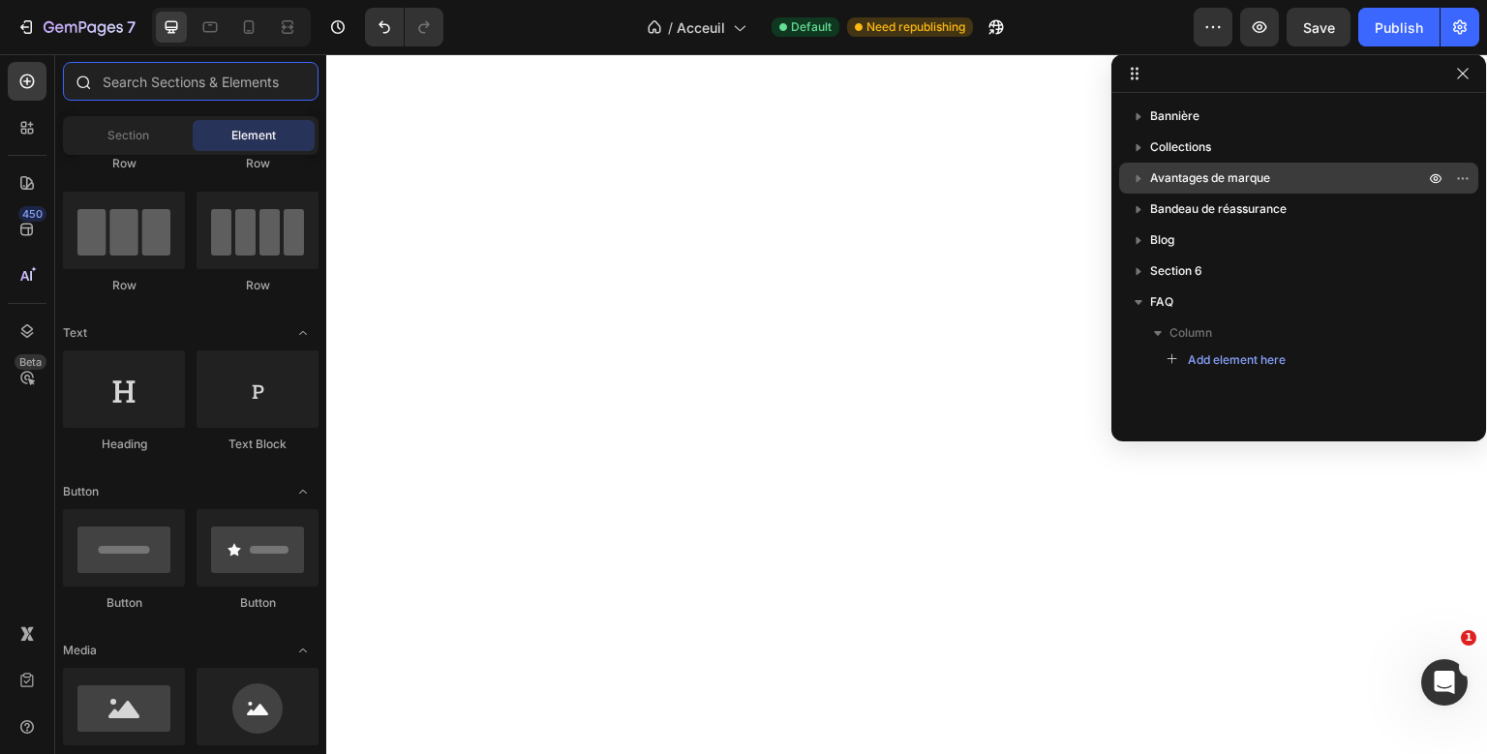
click at [190, 76] on input "text" at bounding box center [191, 81] width 256 height 39
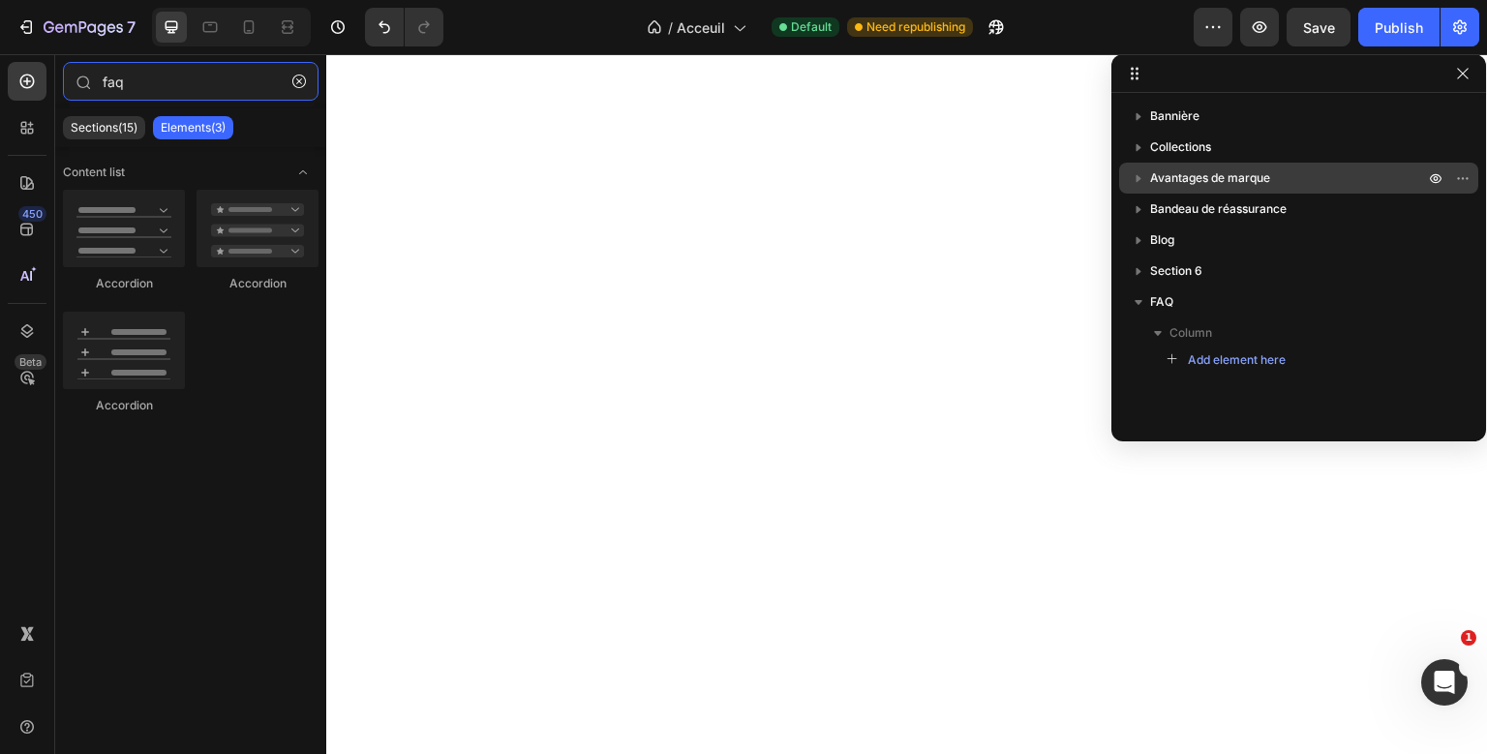
type input "faq"
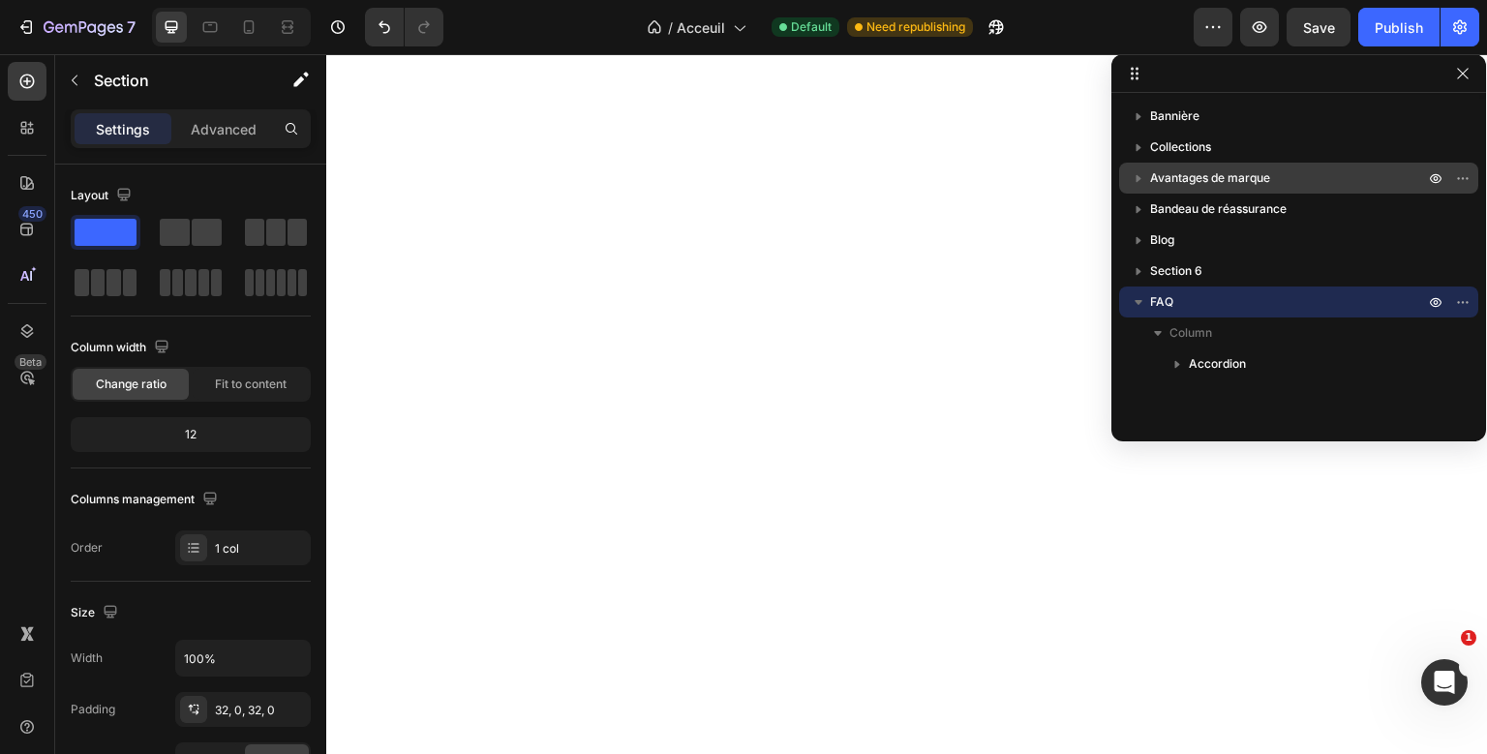
click at [1359, 19] on div "Preview Save Publish" at bounding box center [1337, 27] width 286 height 39
click at [1369, 19] on button "Publish" at bounding box center [1398, 27] width 81 height 39
click at [722, 27] on span "Acceuil" at bounding box center [701, 27] width 48 height 20
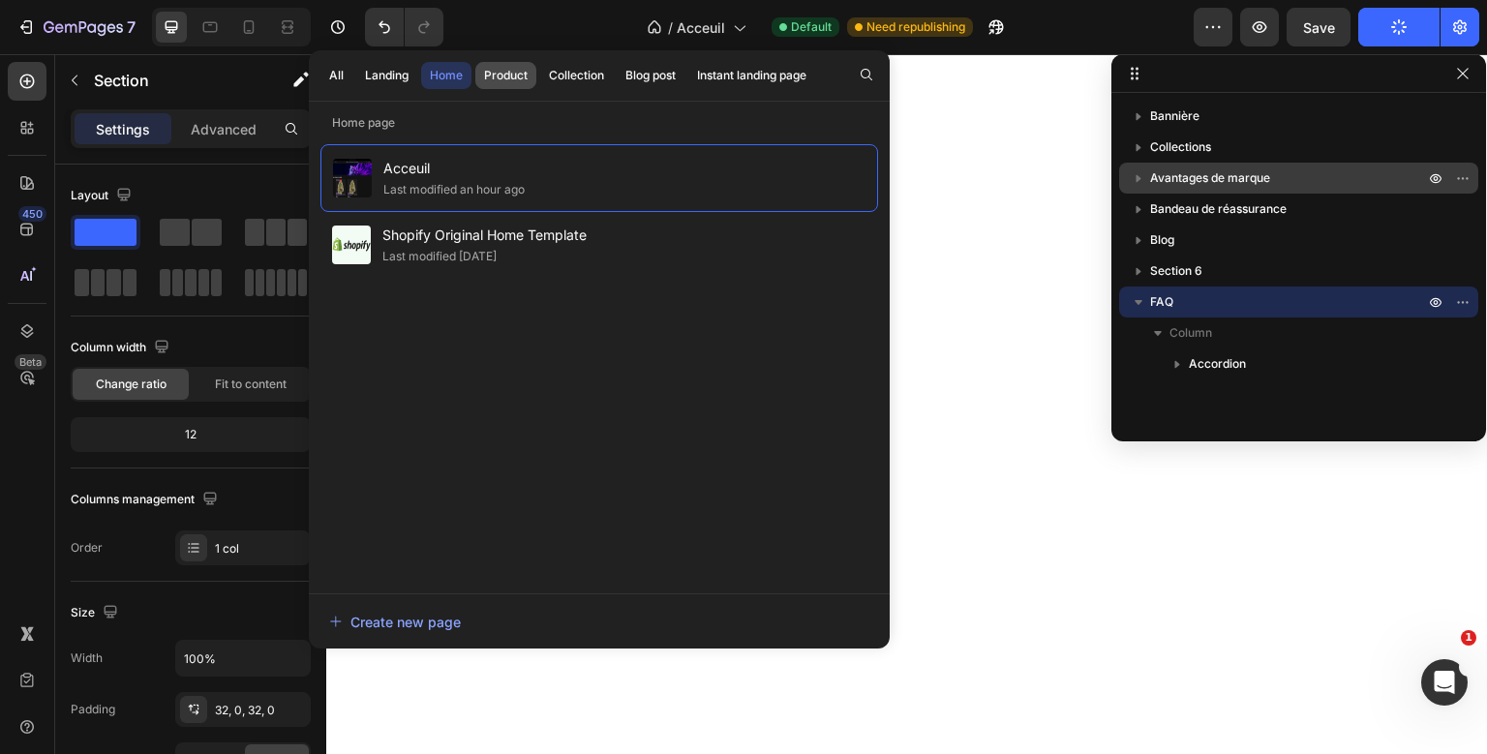
click at [521, 76] on div "Product" at bounding box center [506, 75] width 44 height 17
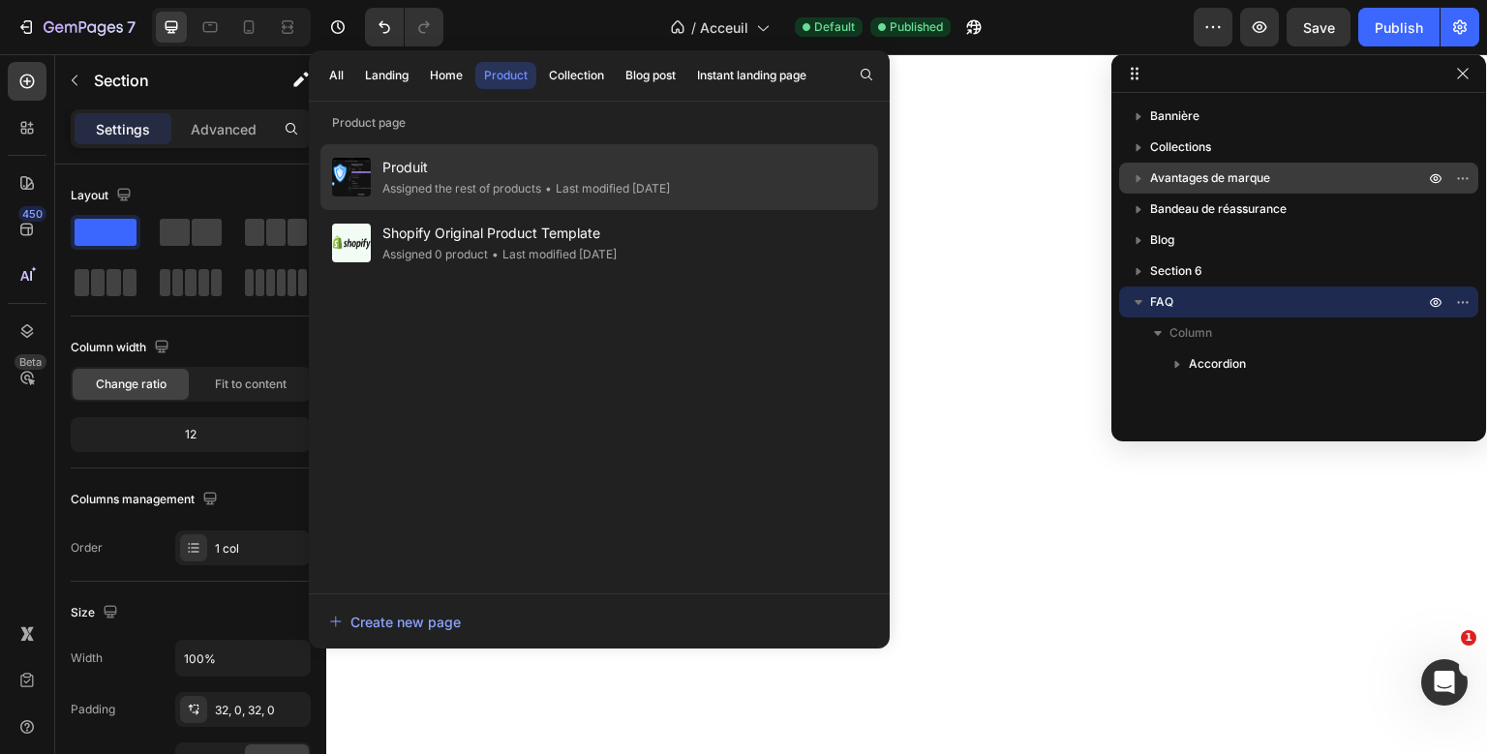
click at [490, 173] on span "Produit" at bounding box center [526, 167] width 288 height 23
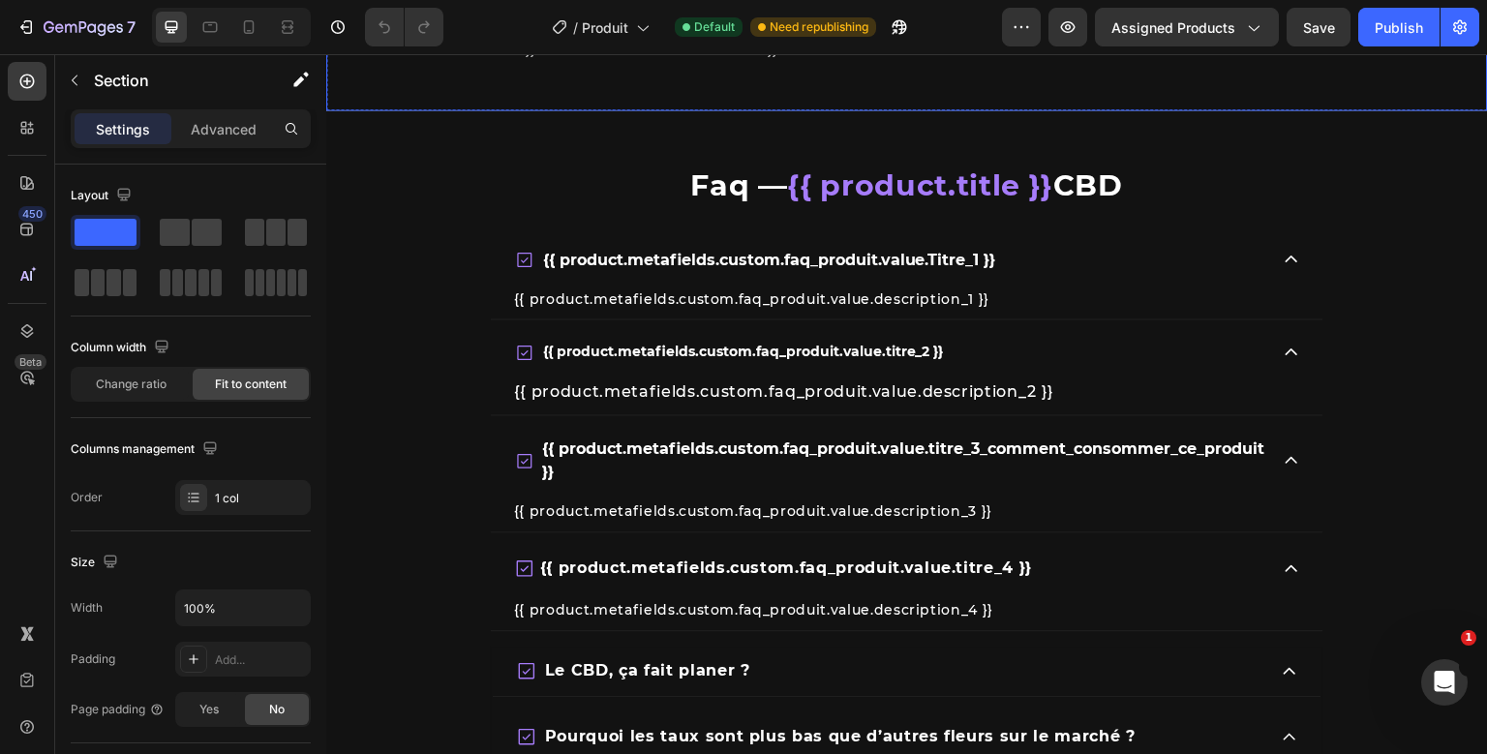
scroll to position [6392, 0]
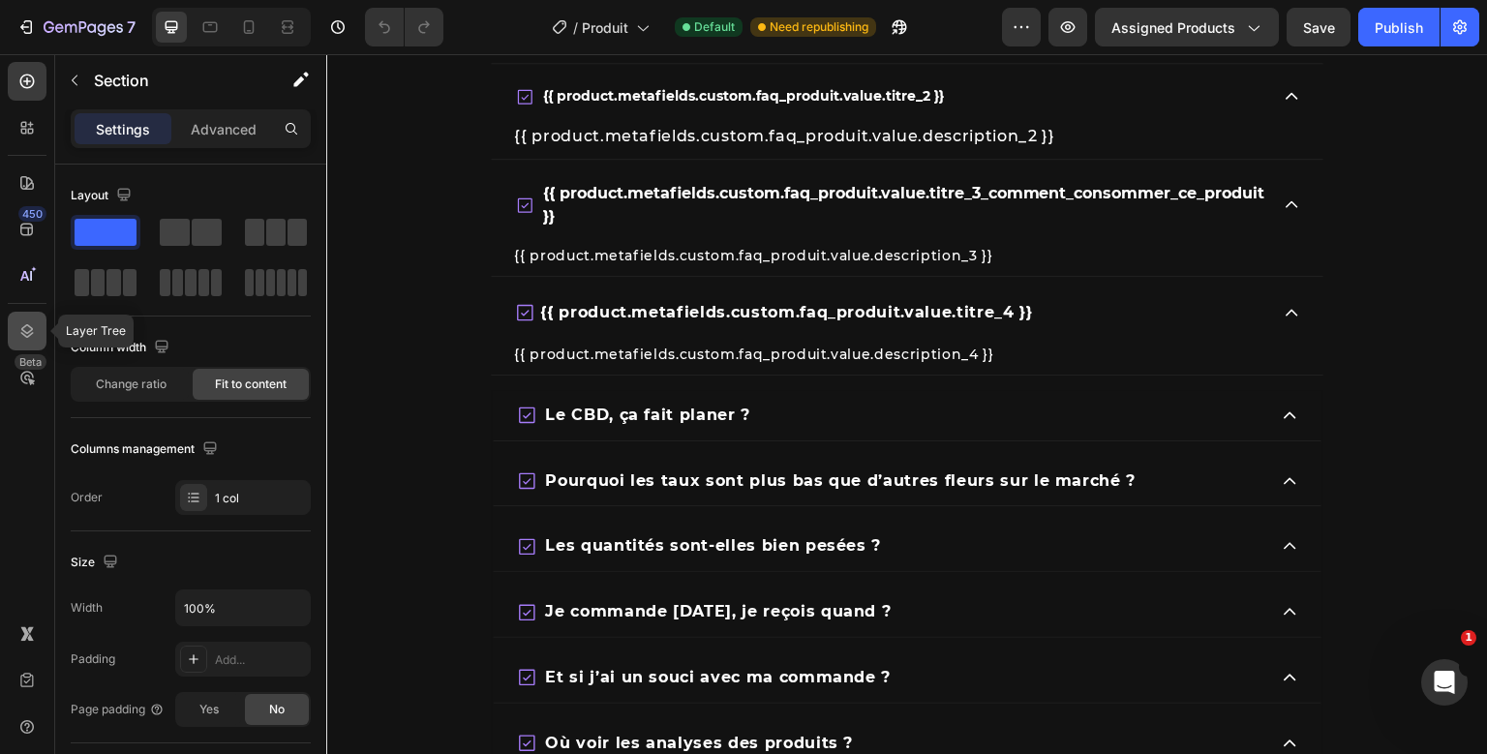
click at [31, 326] on icon at bounding box center [26, 330] width 19 height 19
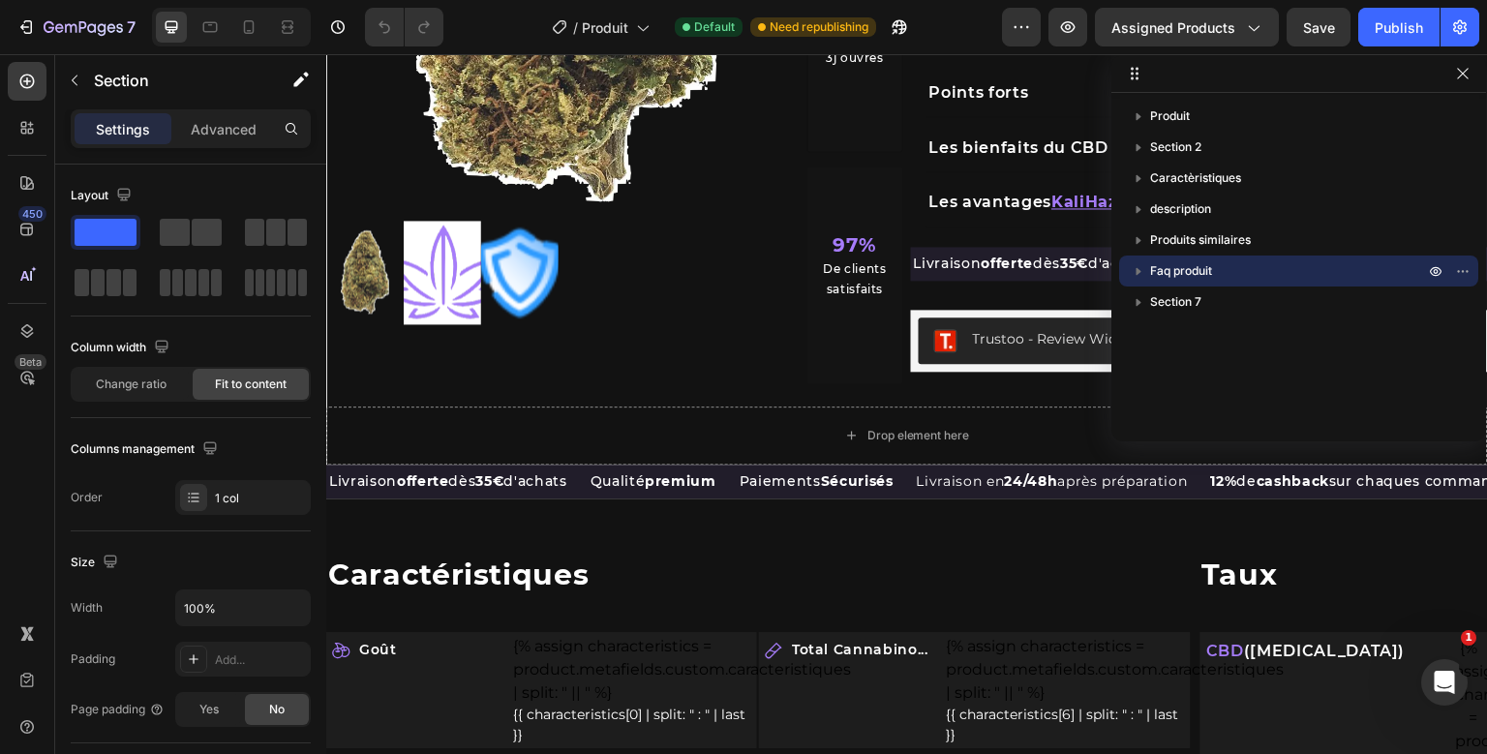
scroll to position [476, 0]
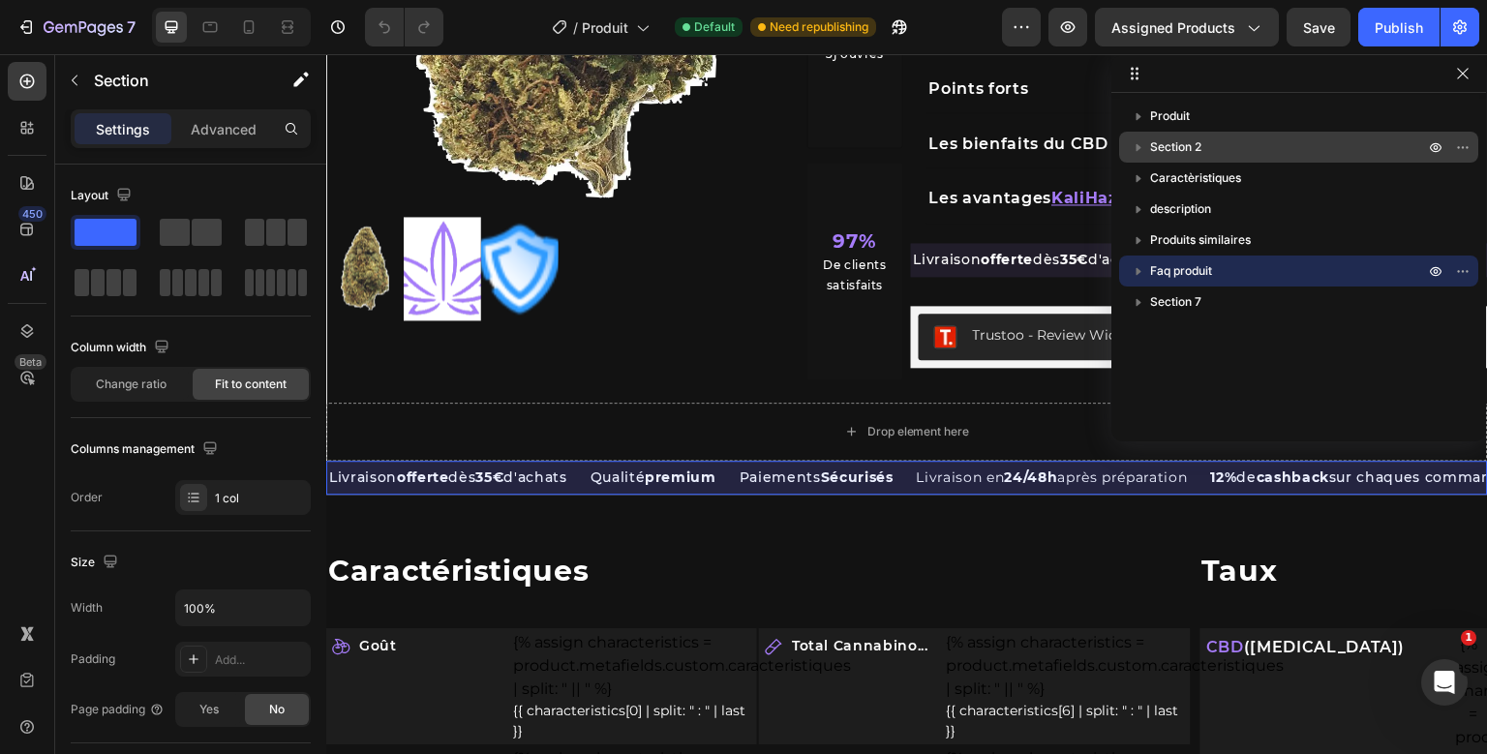
click at [1249, 148] on p "Section 2" at bounding box center [1289, 146] width 278 height 19
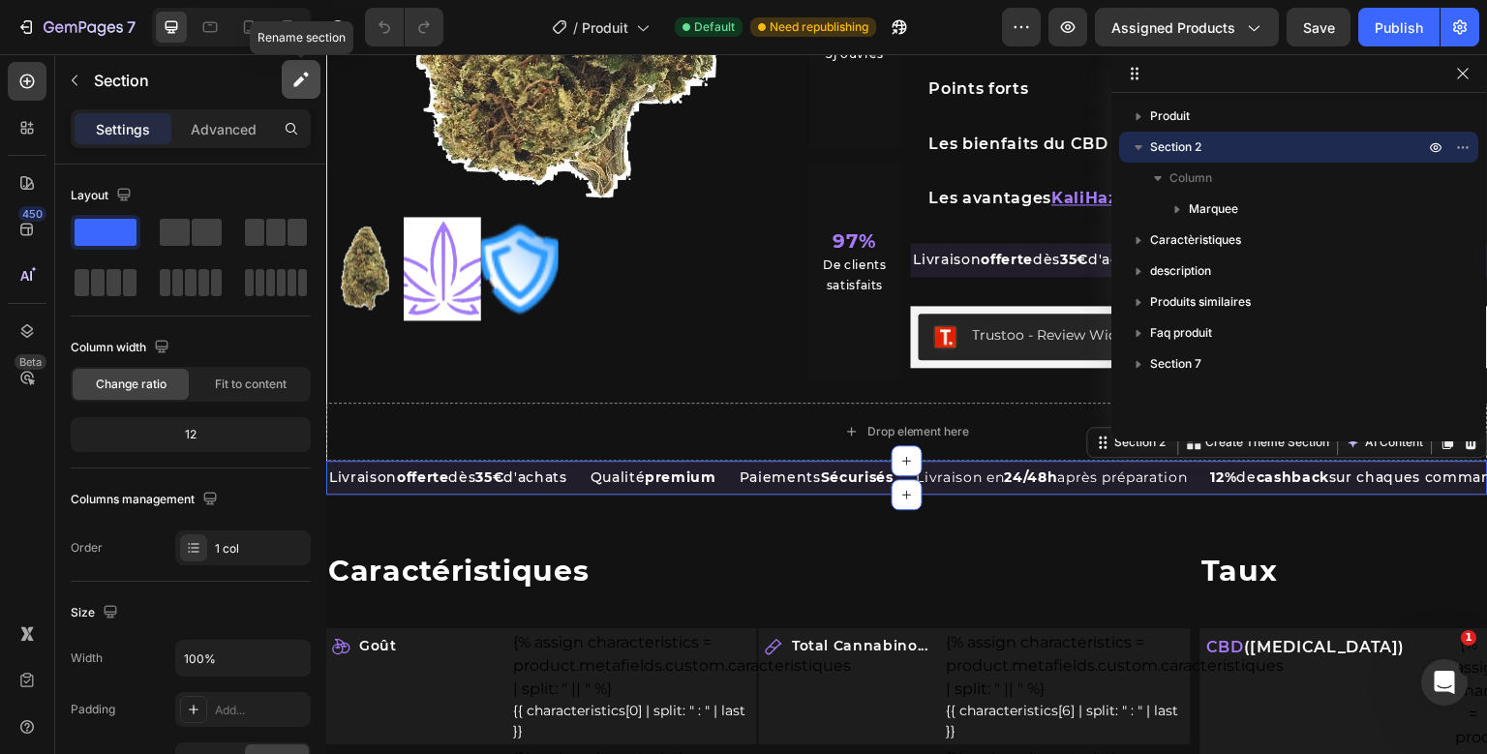
click at [303, 79] on icon "button" at bounding box center [298, 81] width 11 height 11
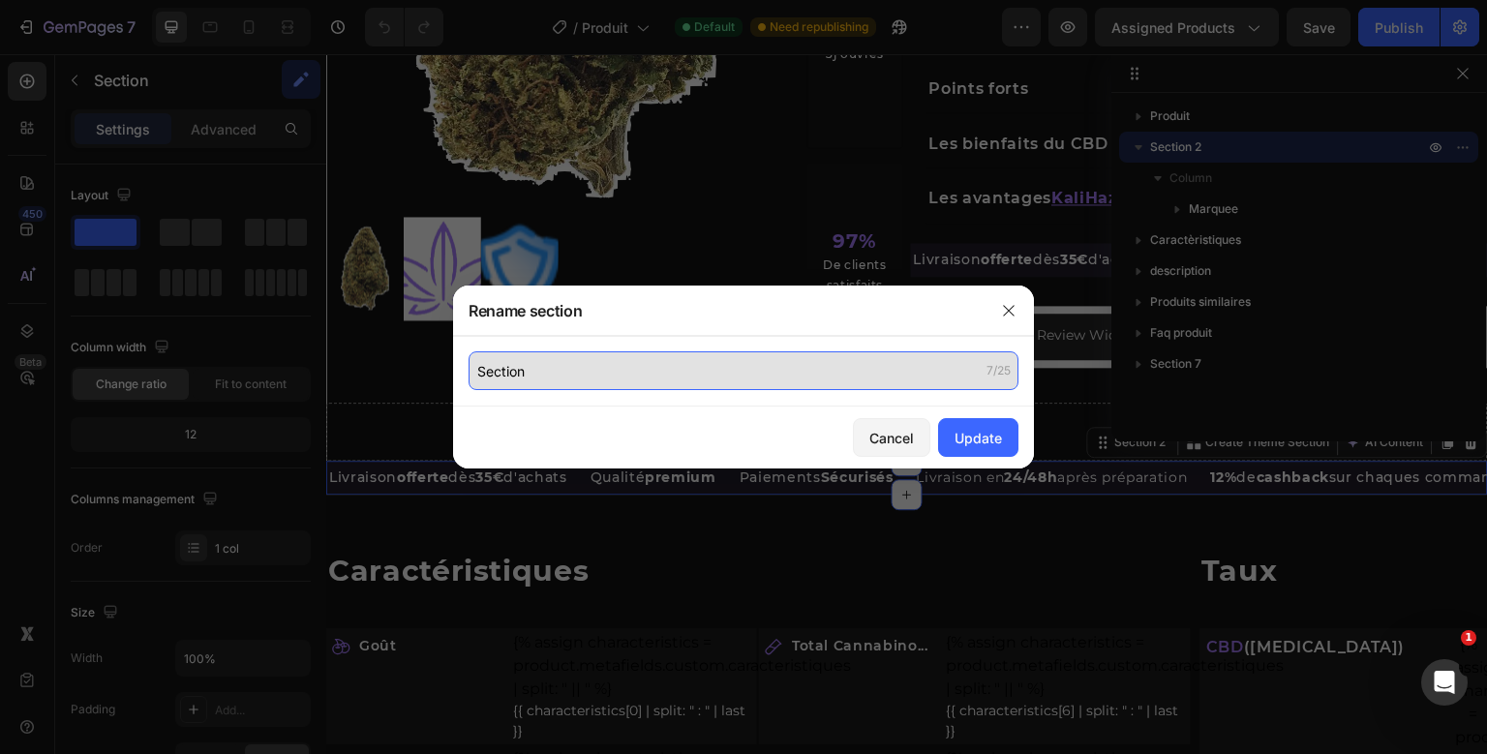
click at [498, 374] on input "Section" at bounding box center [744, 370] width 550 height 39
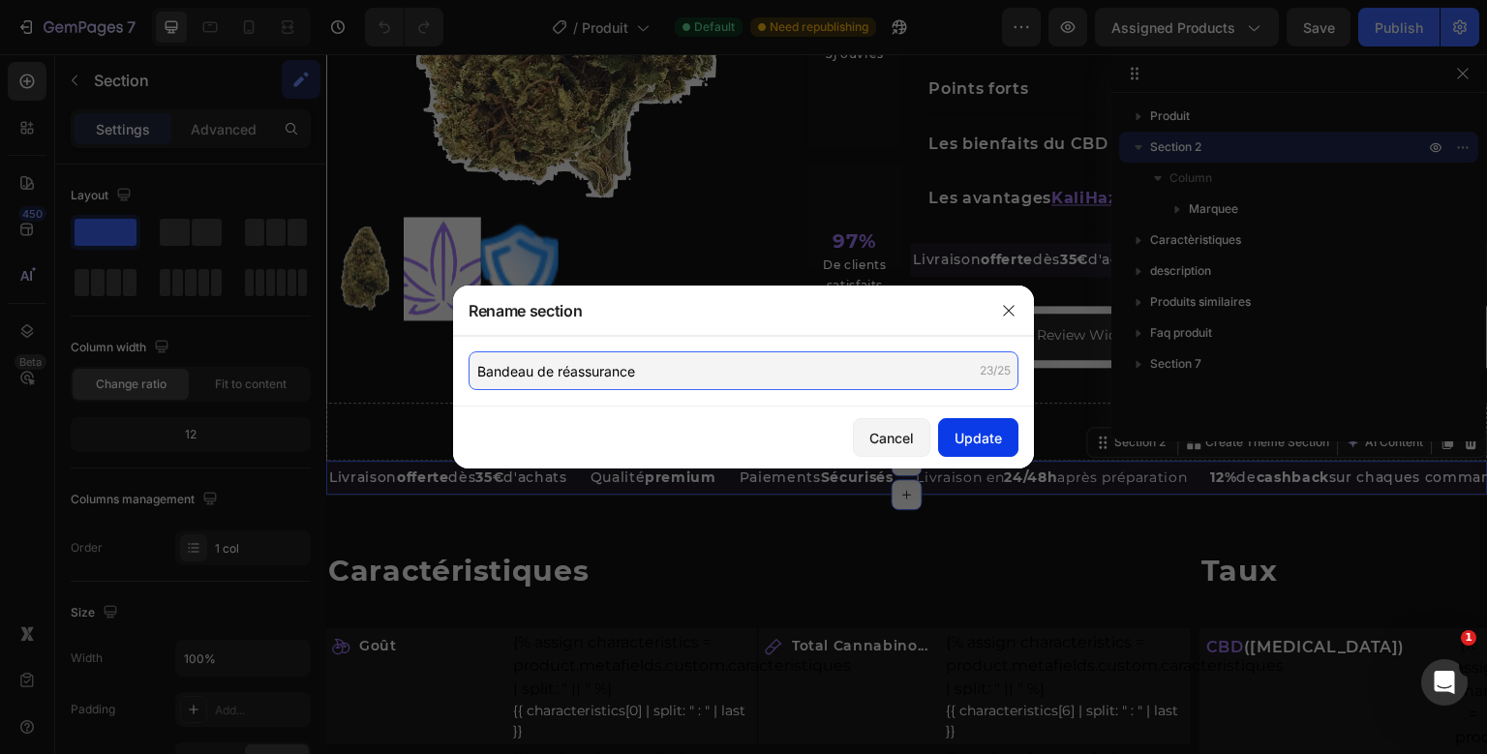
type input "Bandeau de réassurance"
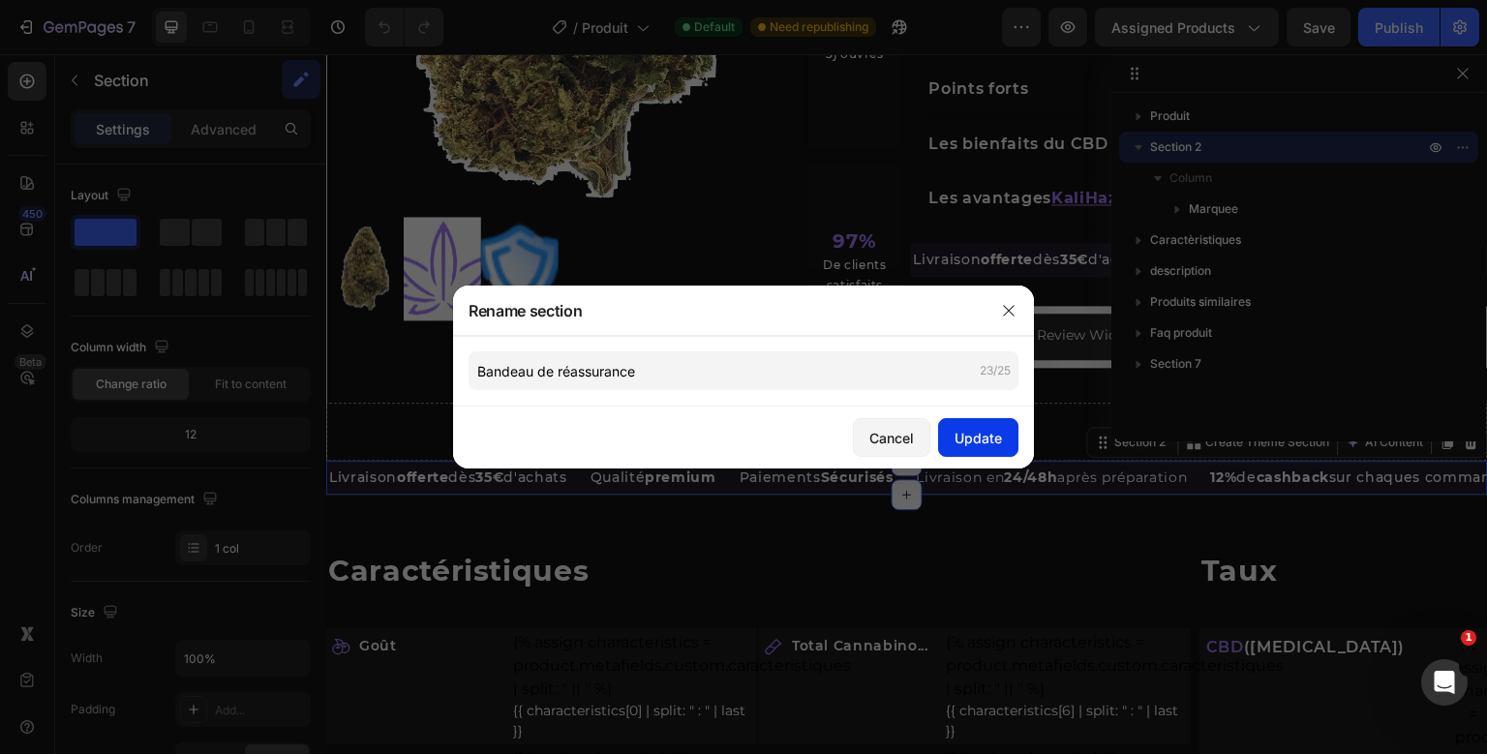
click at [975, 433] on div "Update" at bounding box center [977, 438] width 47 height 20
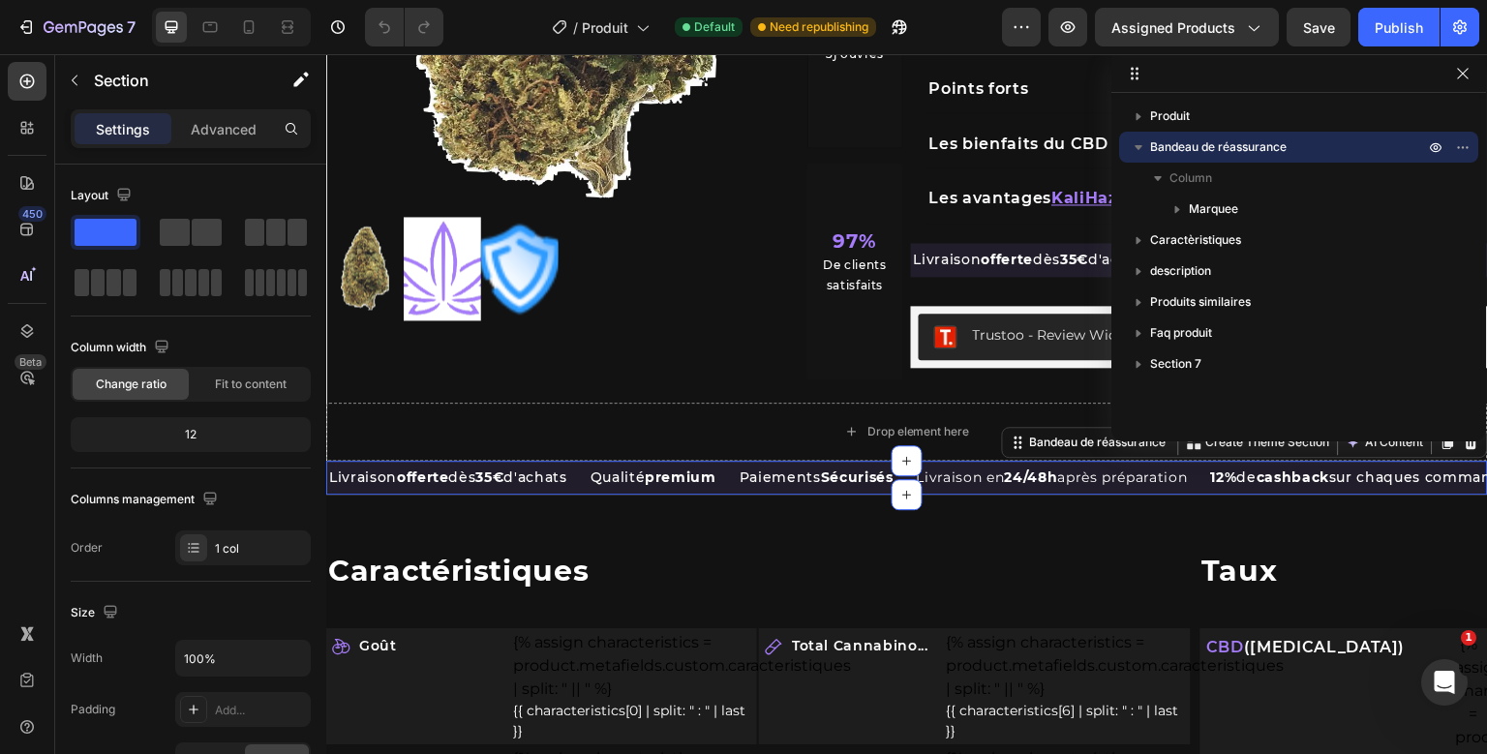
click at [1142, 145] on icon "button" at bounding box center [1138, 146] width 19 height 19
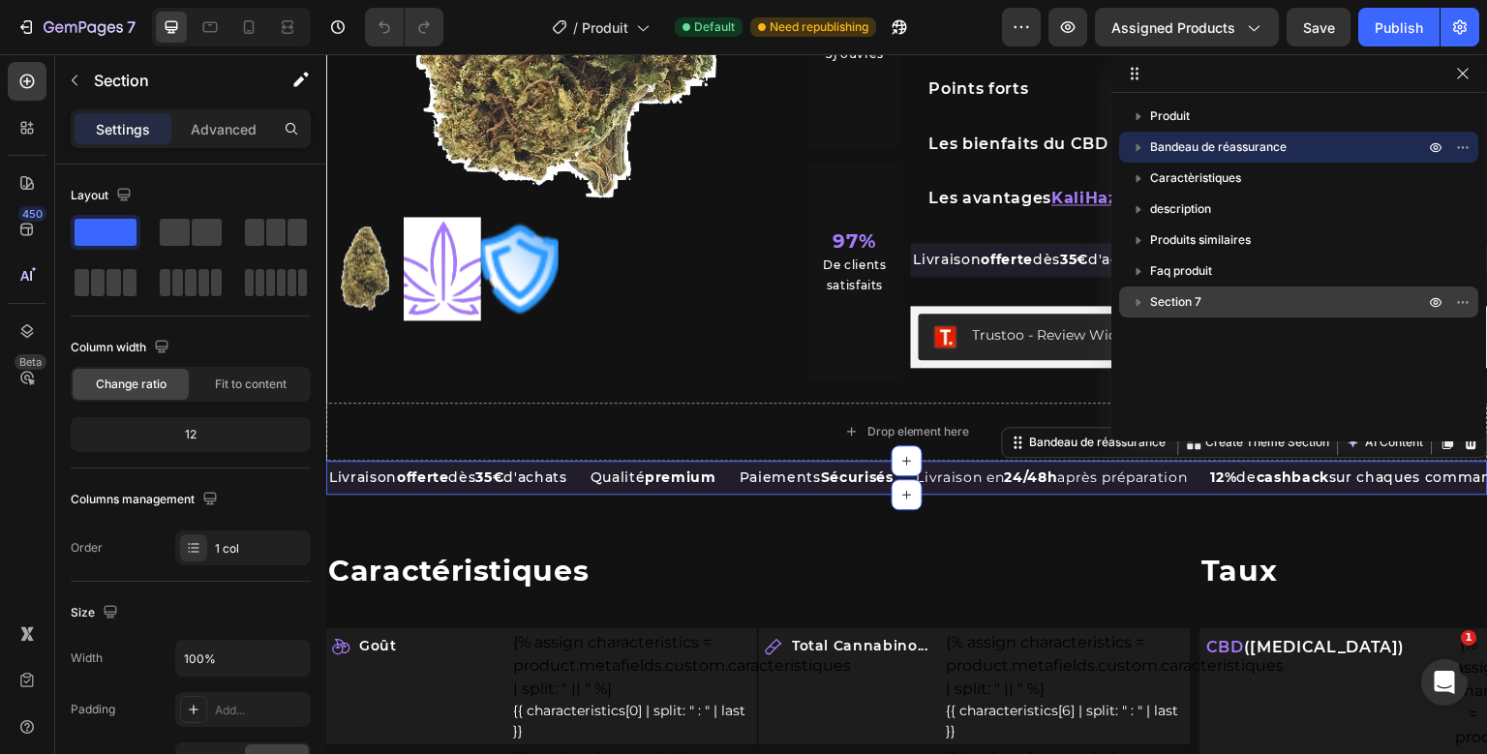
click at [1177, 295] on span "Section 7" at bounding box center [1175, 301] width 51 height 19
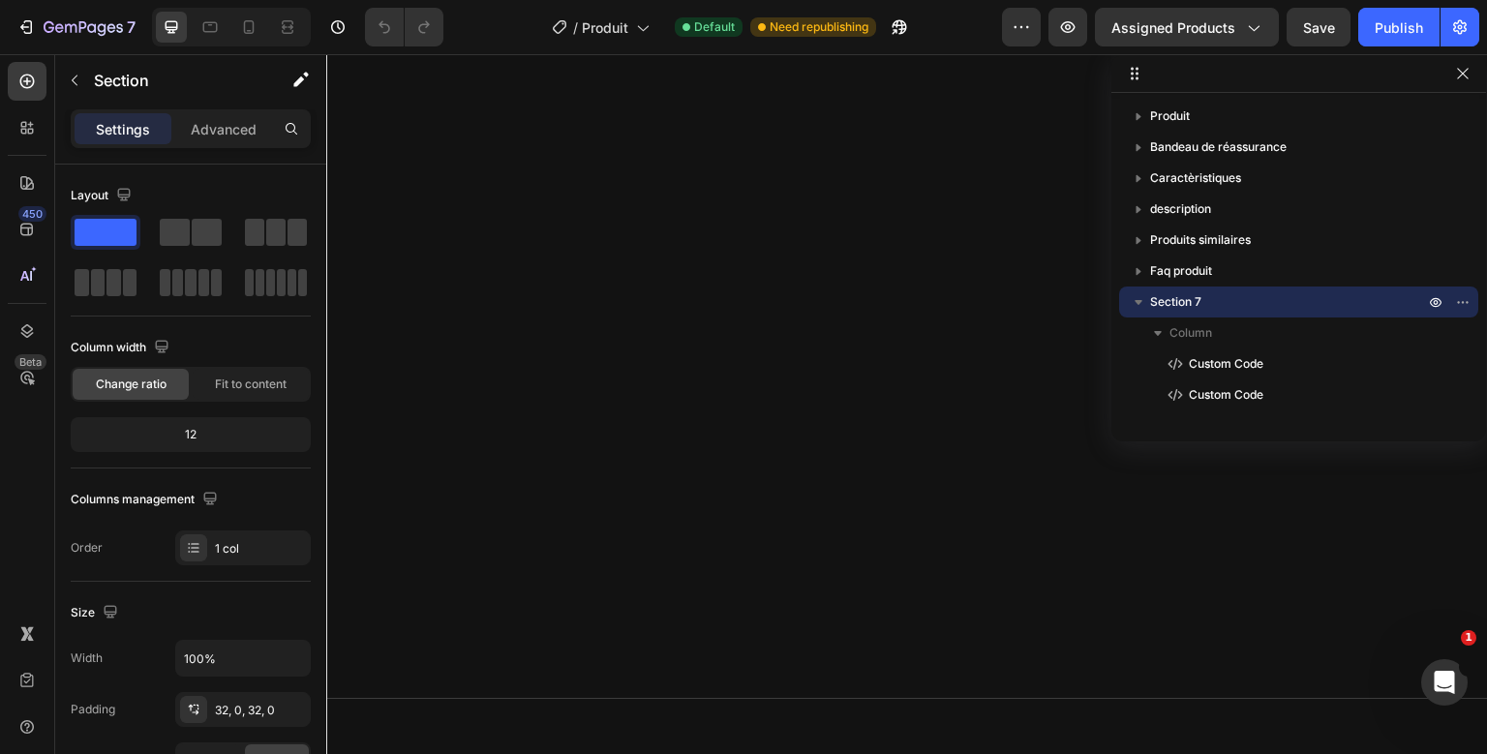
scroll to position [6751, 0]
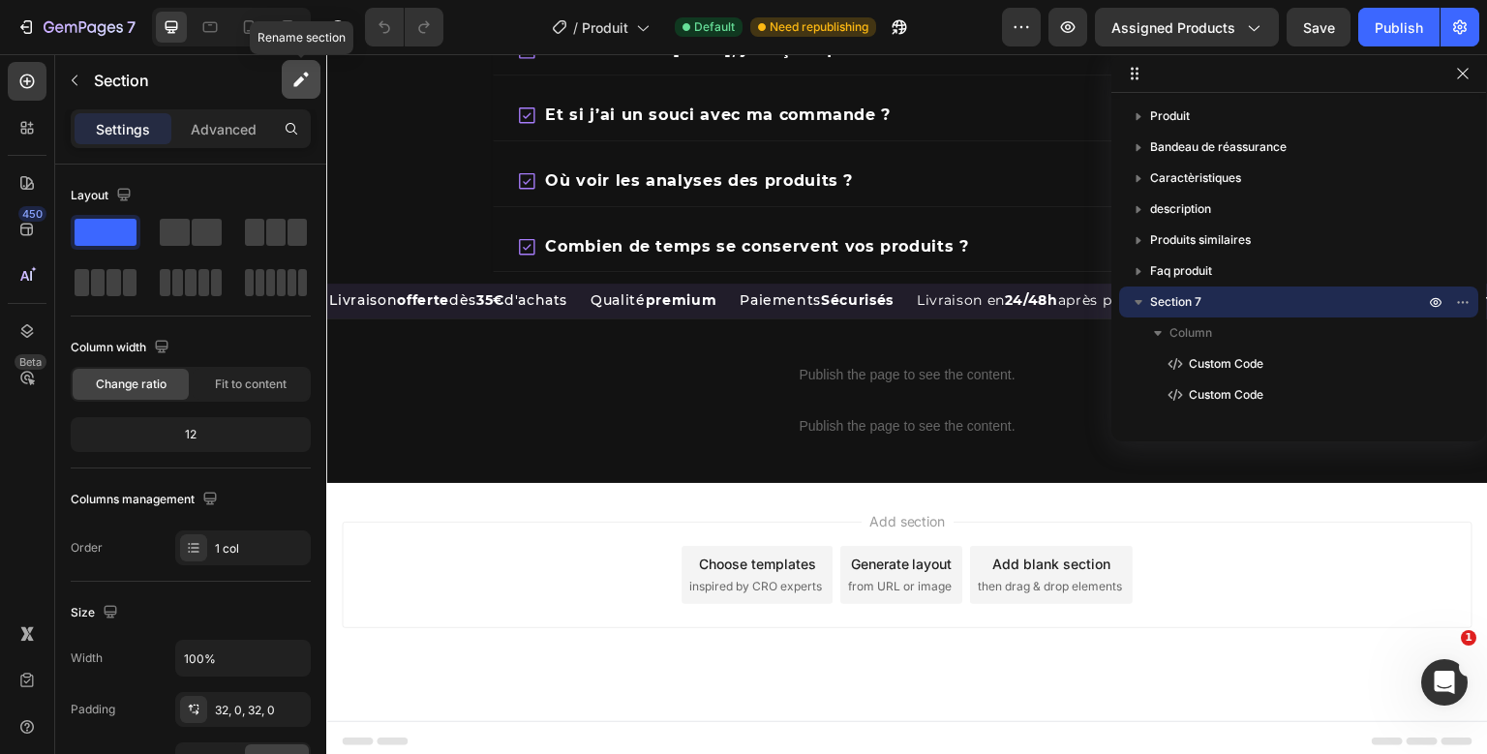
click at [301, 69] on button "button" at bounding box center [301, 79] width 39 height 39
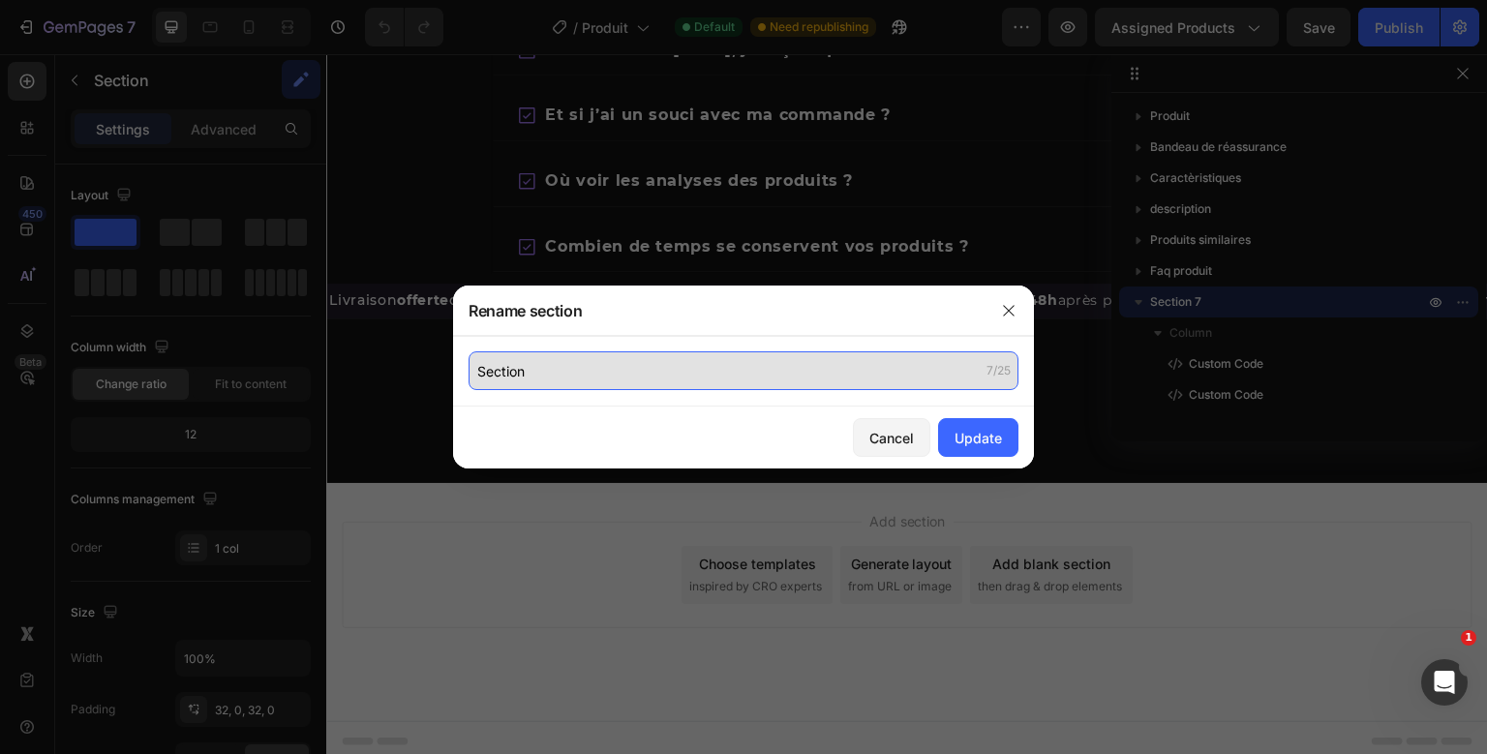
click at [503, 358] on input "Section" at bounding box center [744, 370] width 550 height 39
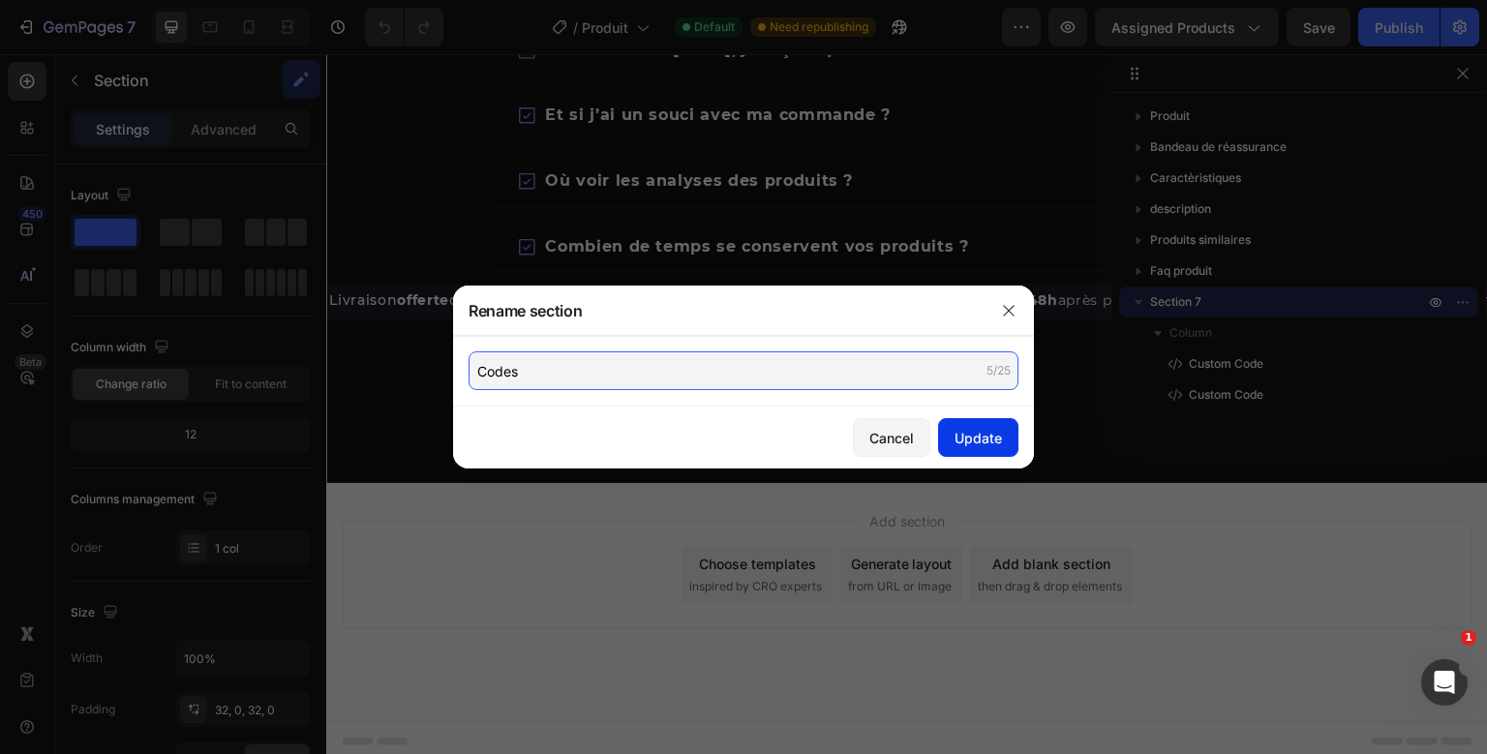
type input "Codes"
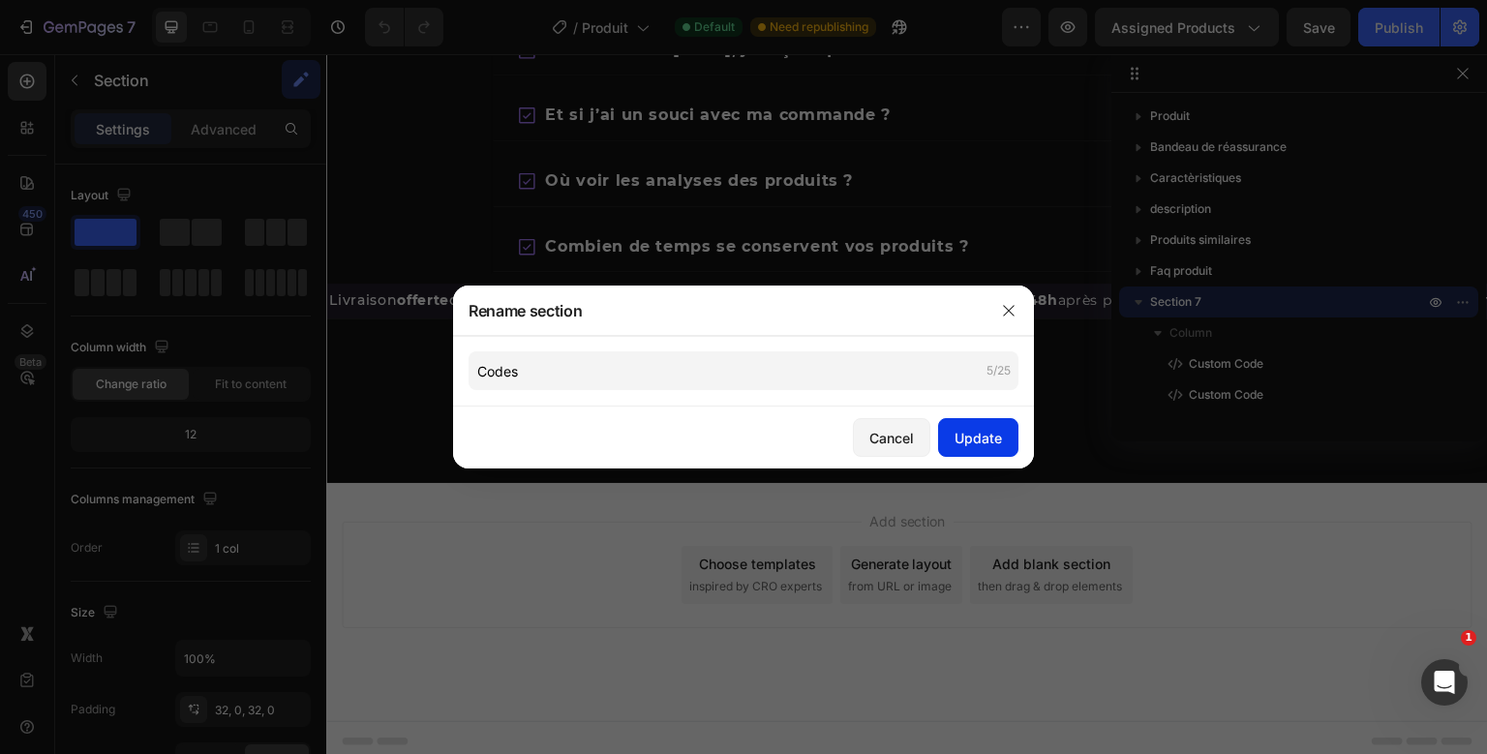
click at [975, 448] on button "Update" at bounding box center [978, 437] width 80 height 39
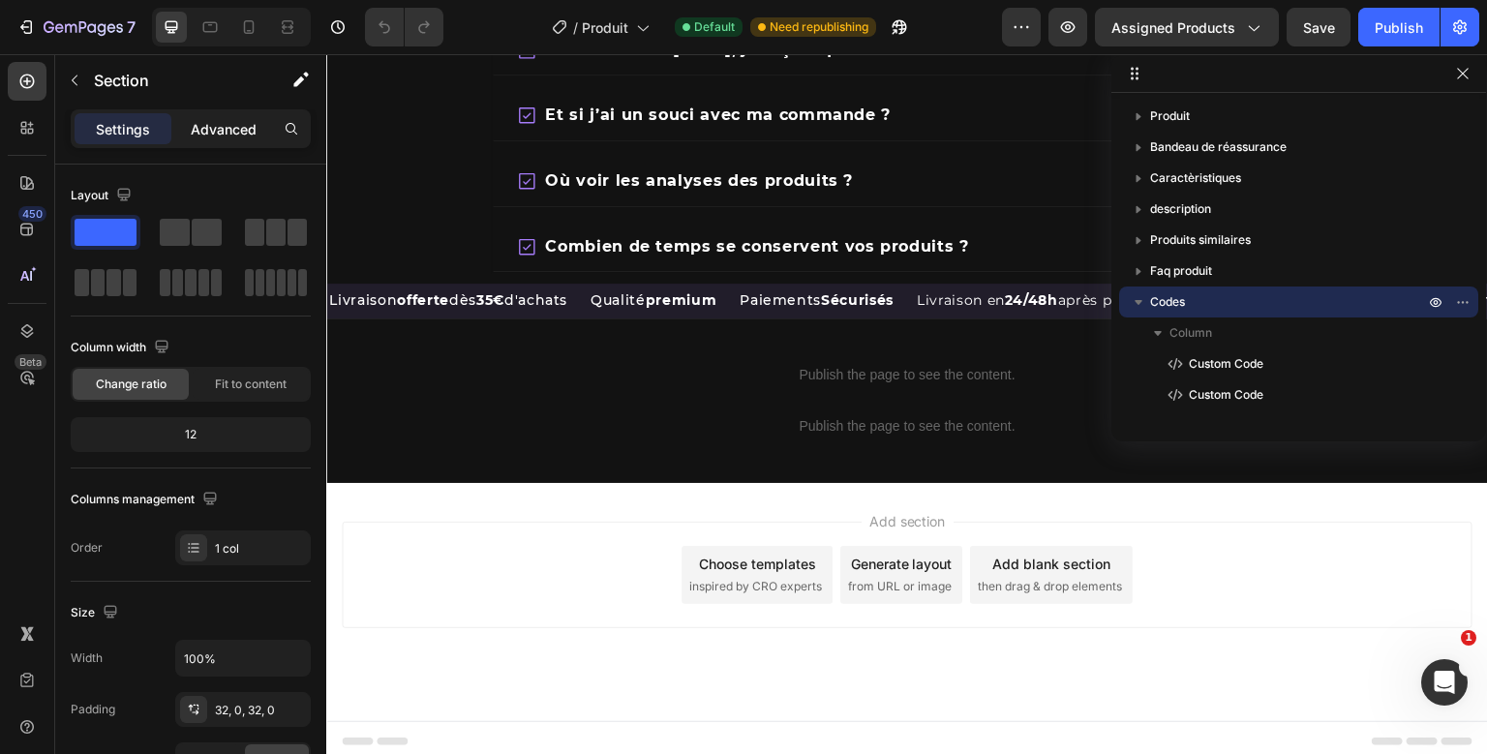
click at [226, 120] on p "Advanced" at bounding box center [224, 129] width 66 height 20
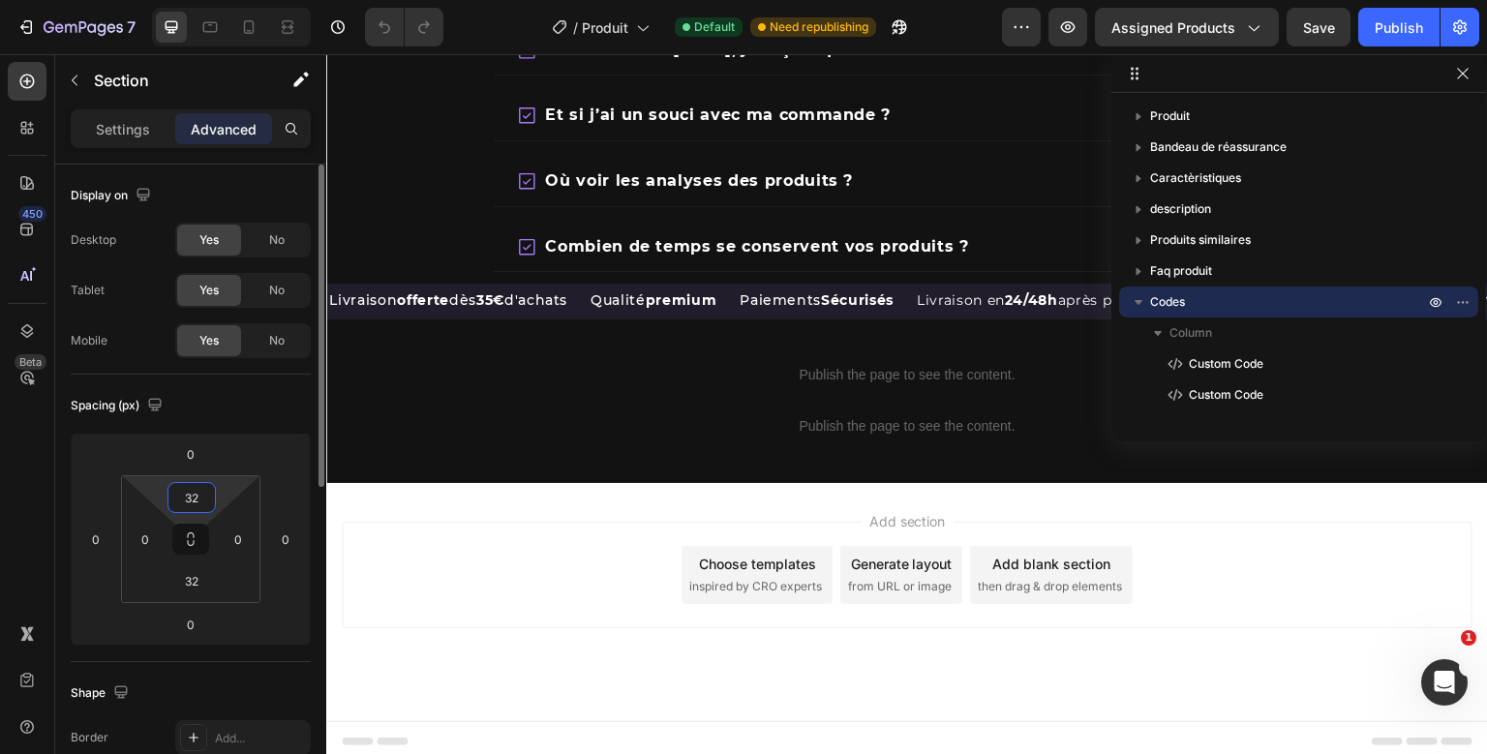
click at [194, 484] on input "32" at bounding box center [191, 497] width 39 height 29
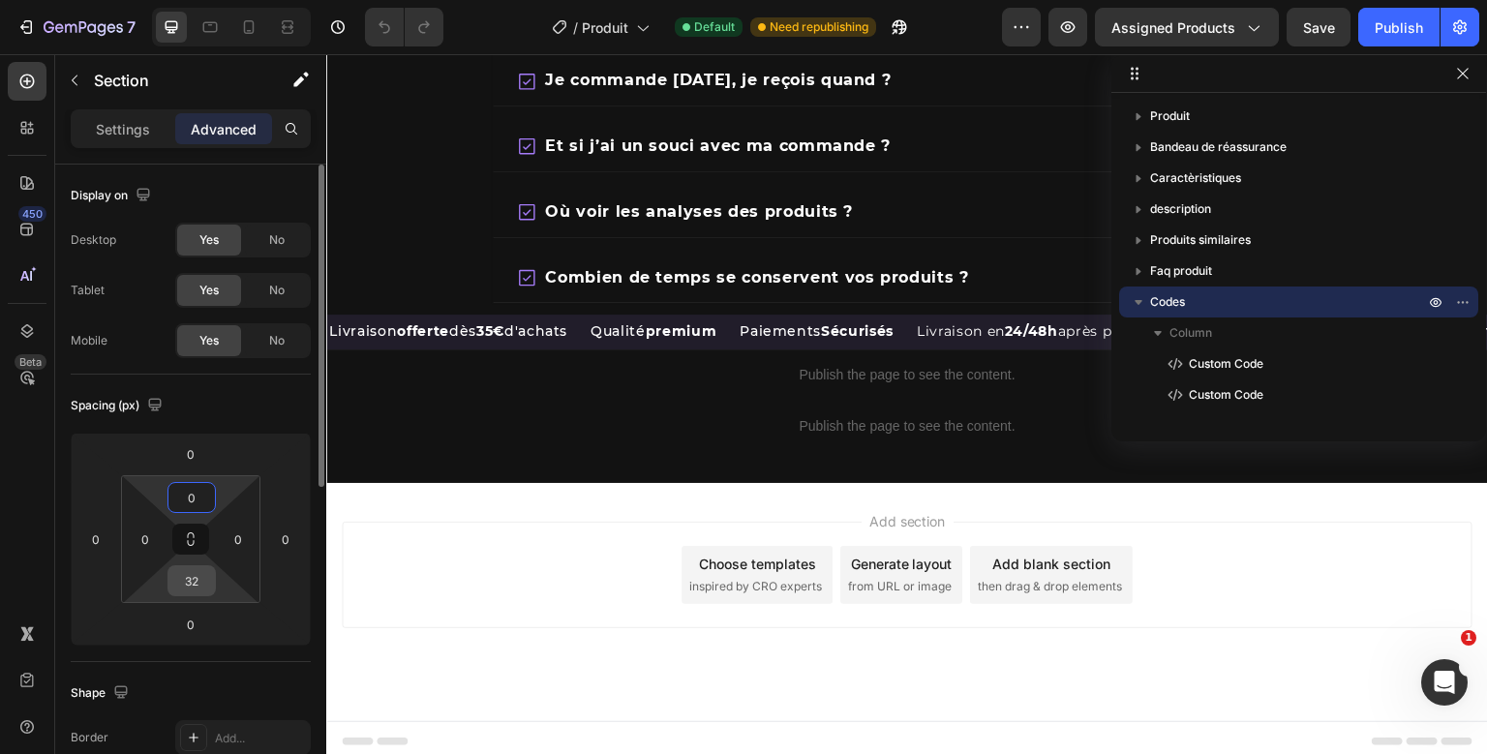
type input "0"
click at [197, 567] on input "32" at bounding box center [191, 580] width 39 height 29
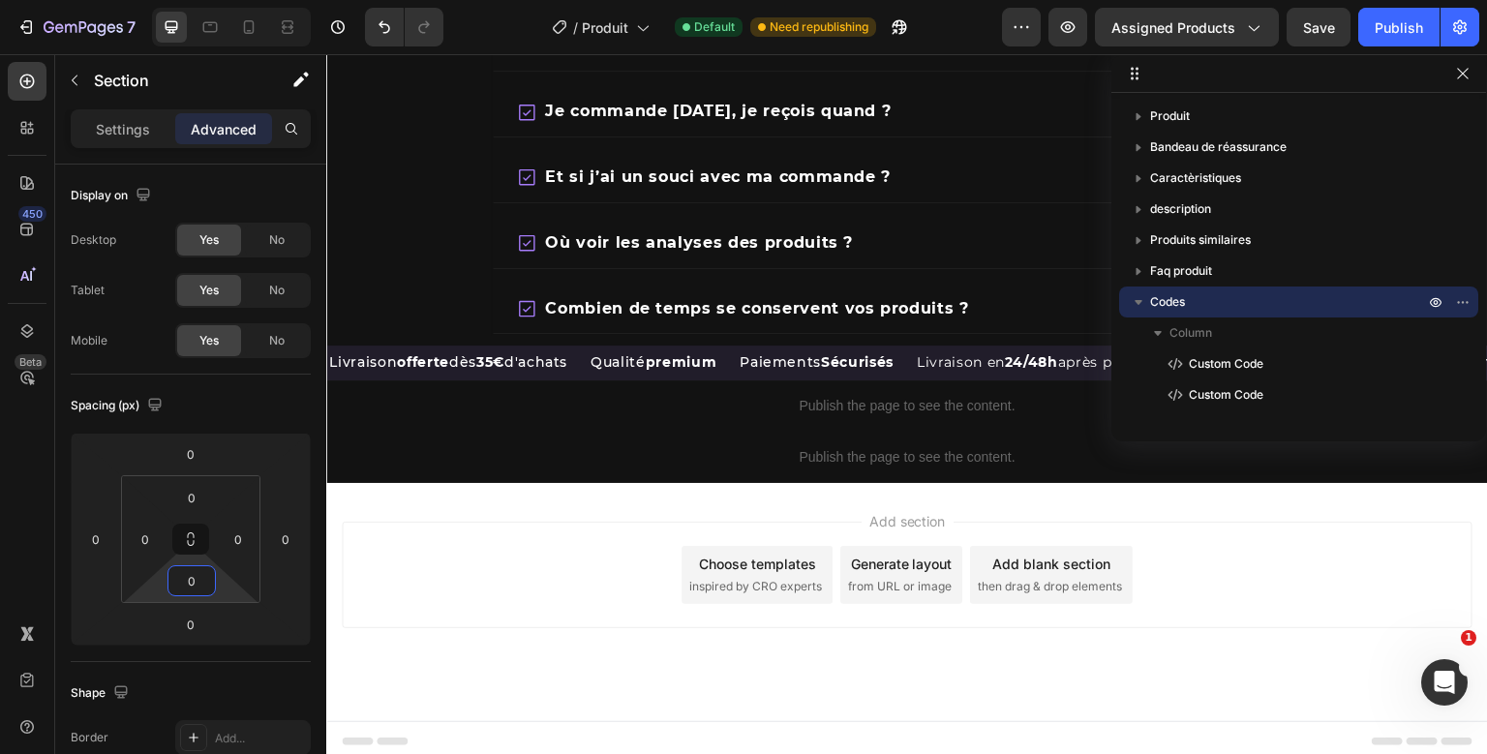
type input "0"
click at [1143, 302] on icon "button" at bounding box center [1138, 301] width 19 height 19
click at [1143, 300] on icon "button" at bounding box center [1138, 301] width 19 height 19
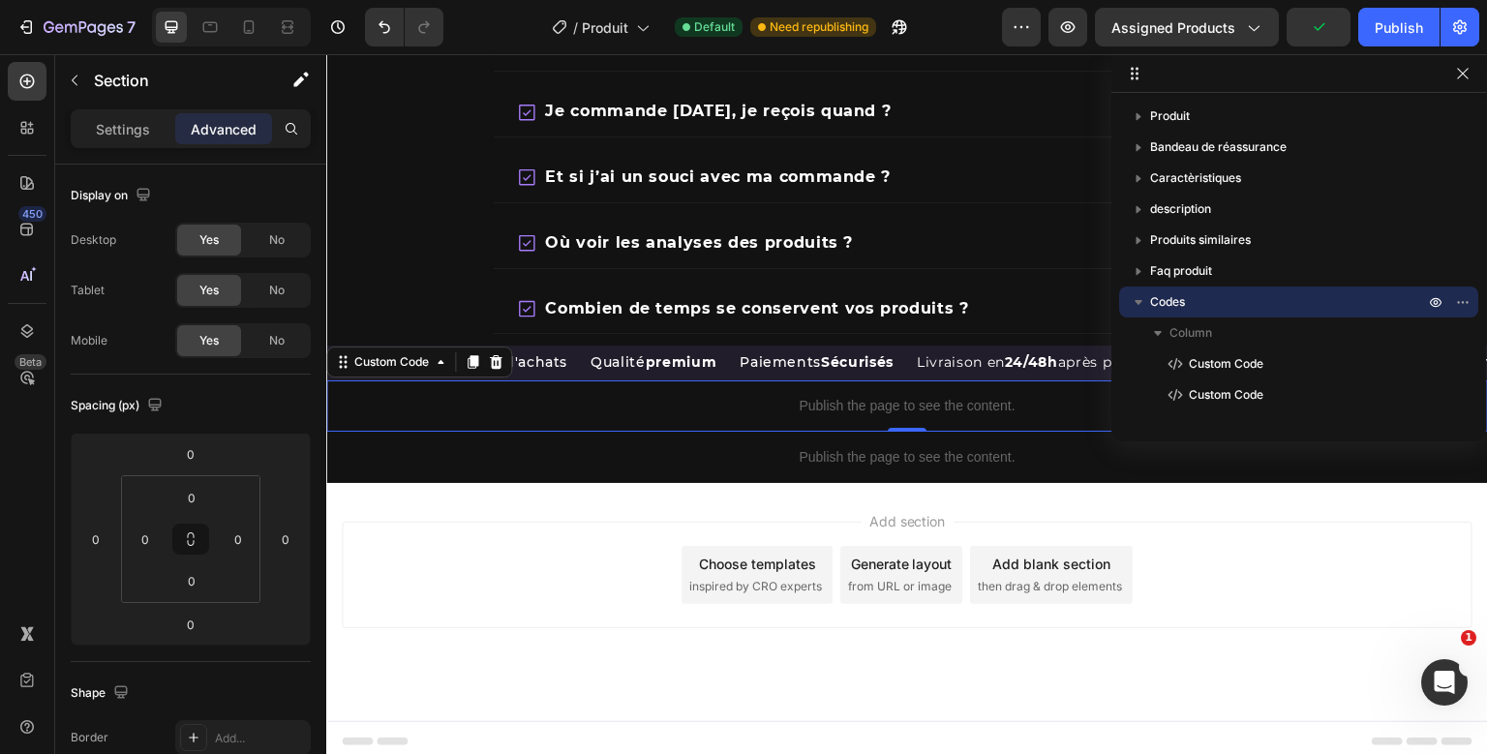
click at [966, 391] on div "Publish the page to see the content. Custom Code 0 Publish the page to see the …" at bounding box center [907, 431] width 1162 height 103
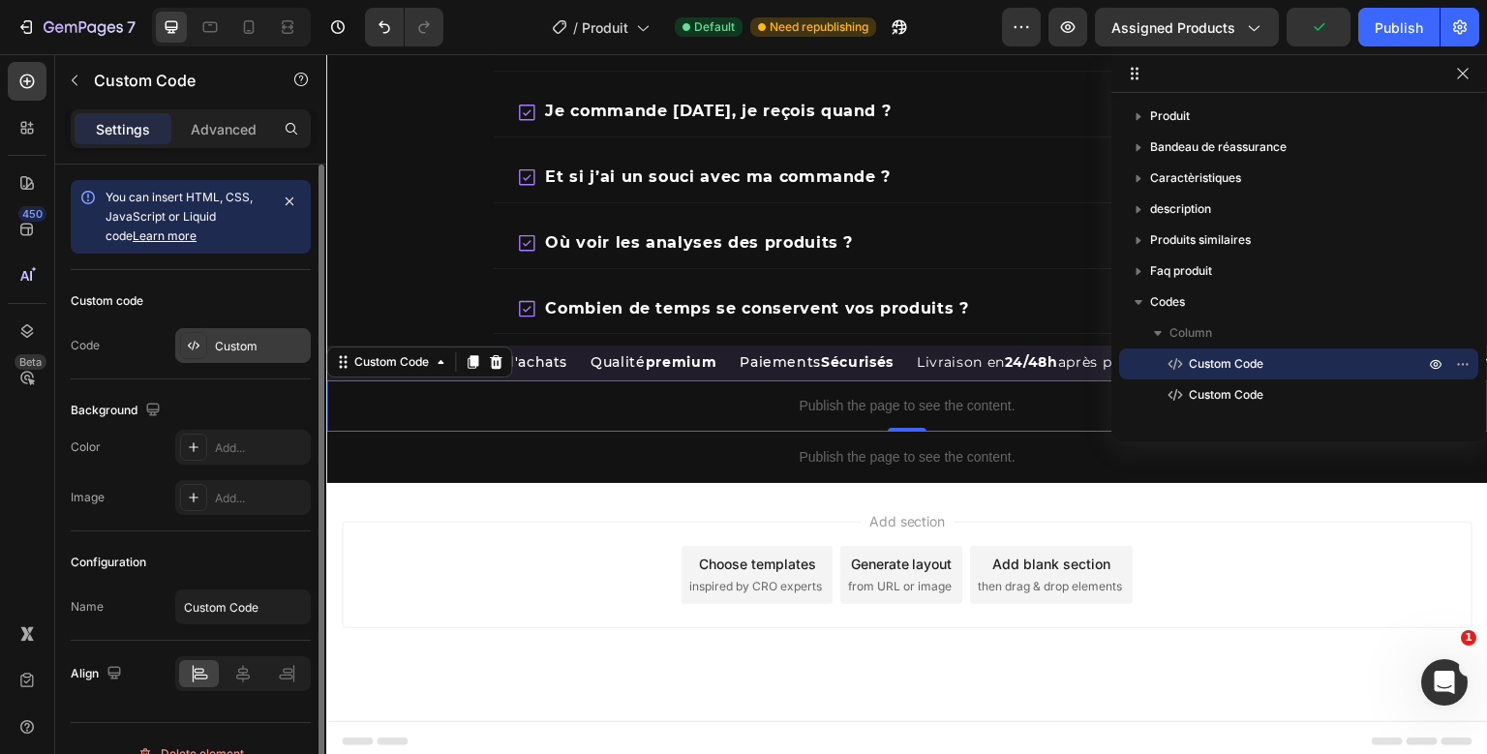
click at [257, 335] on div "Custom" at bounding box center [243, 345] width 136 height 35
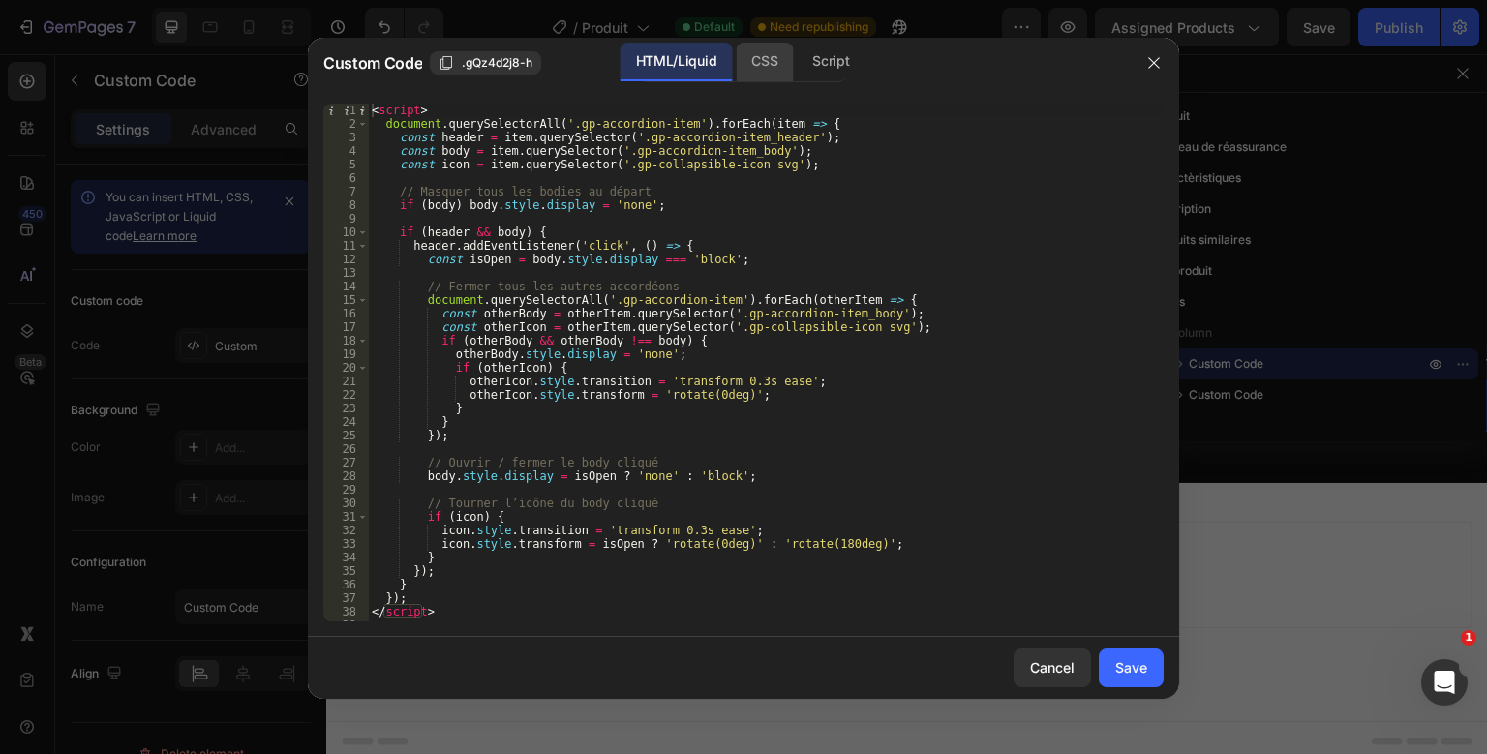
click at [797, 56] on div "CSS" at bounding box center [831, 62] width 68 height 39
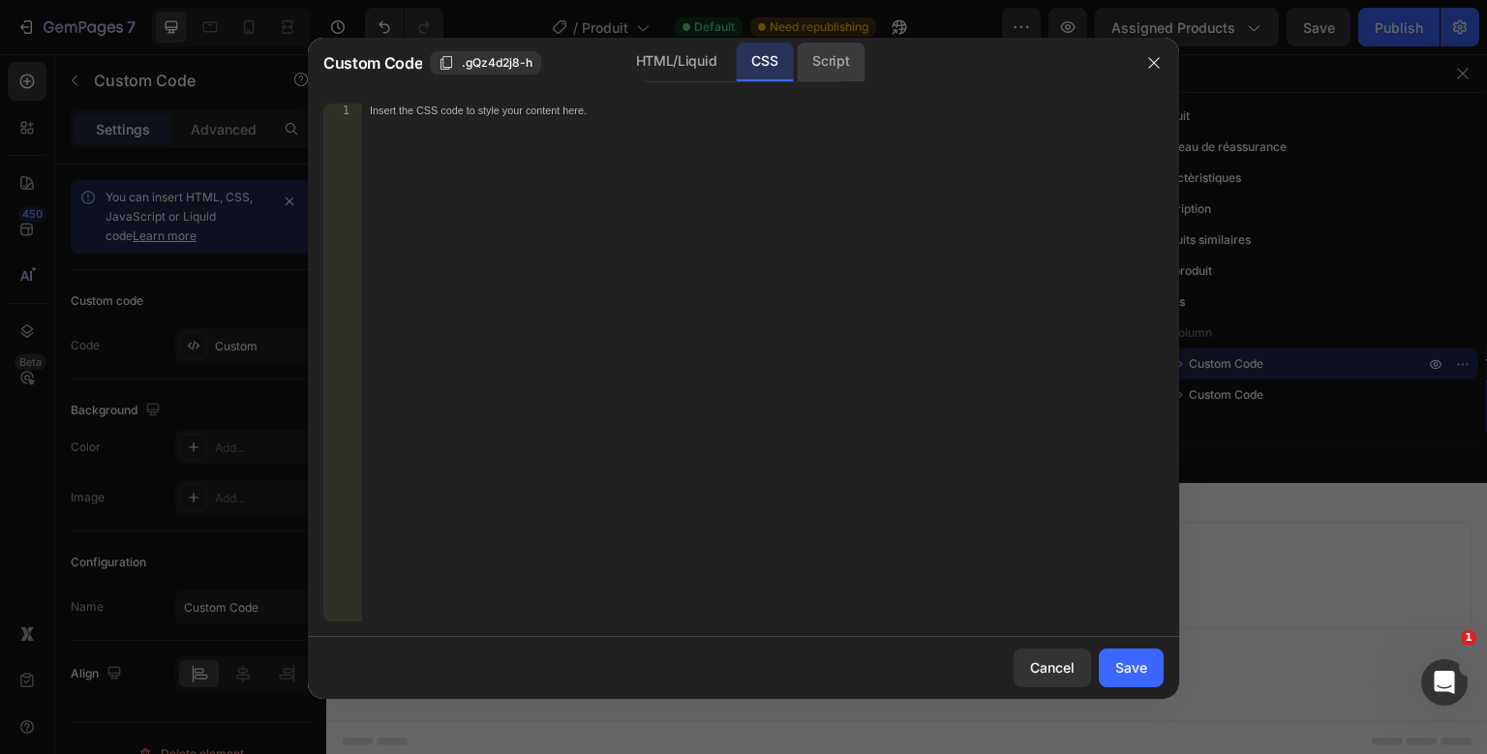
click at [810, 57] on div "Script" at bounding box center [831, 62] width 68 height 39
click at [736, 55] on div "HTML/Liquid" at bounding box center [764, 62] width 57 height 39
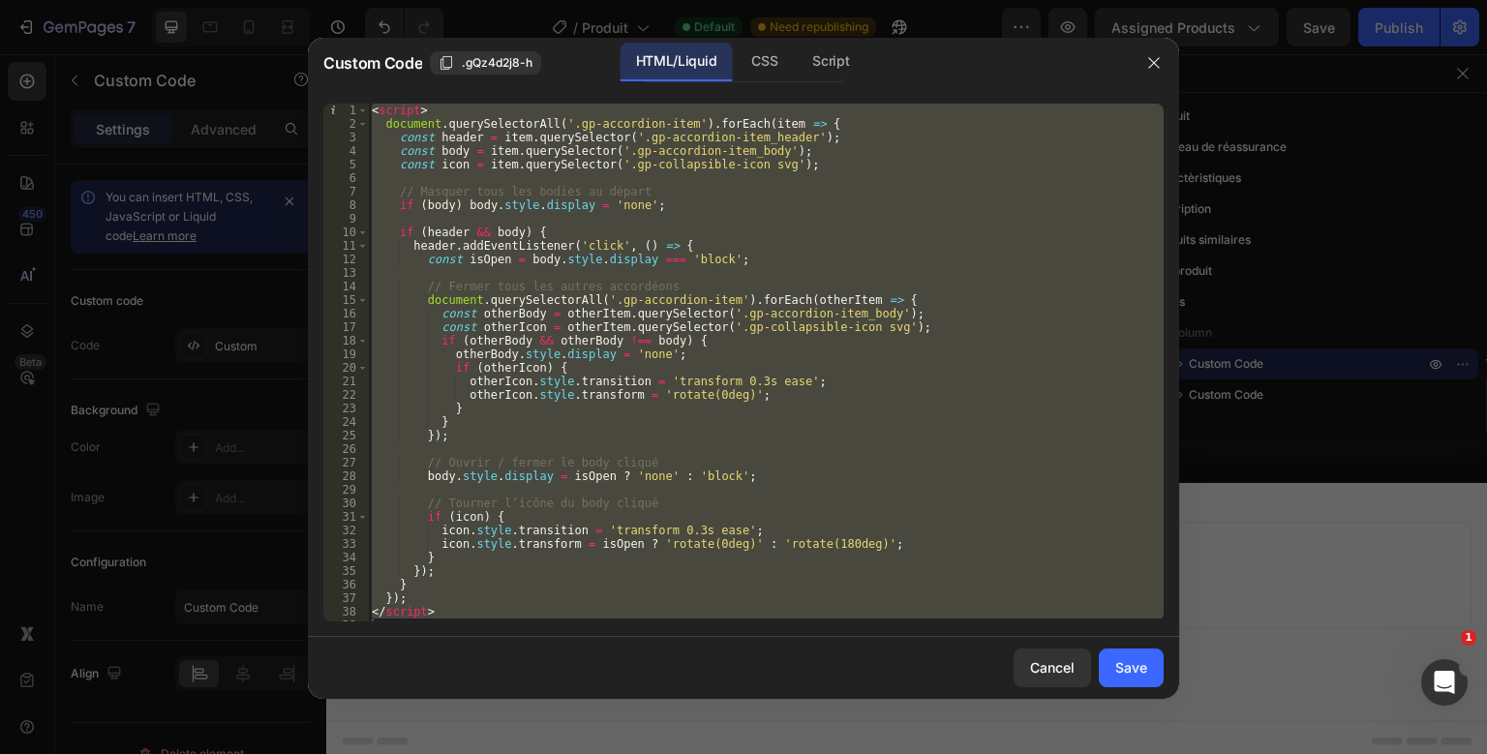
scroll to position [11, 0]
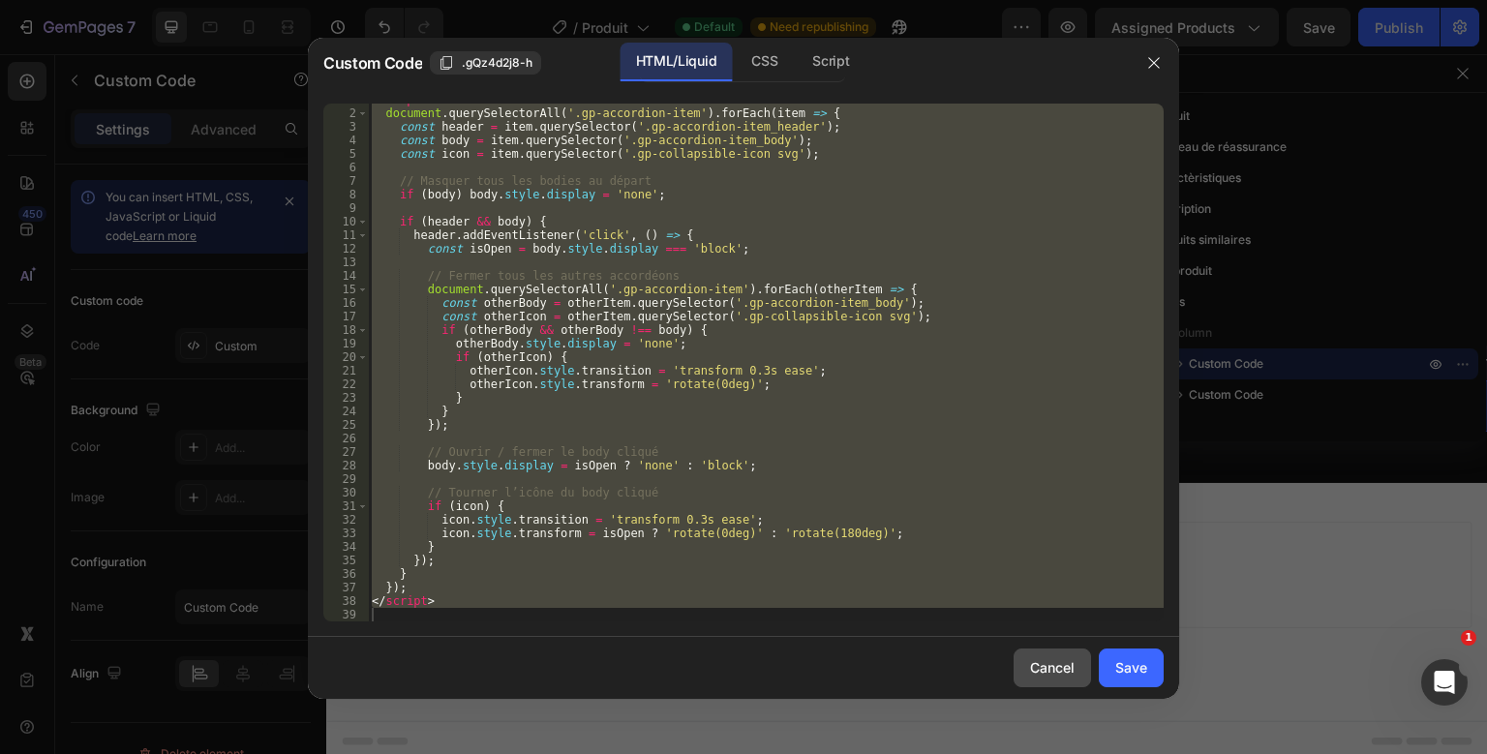
click at [1059, 669] on div "Cancel" at bounding box center [1052, 667] width 45 height 20
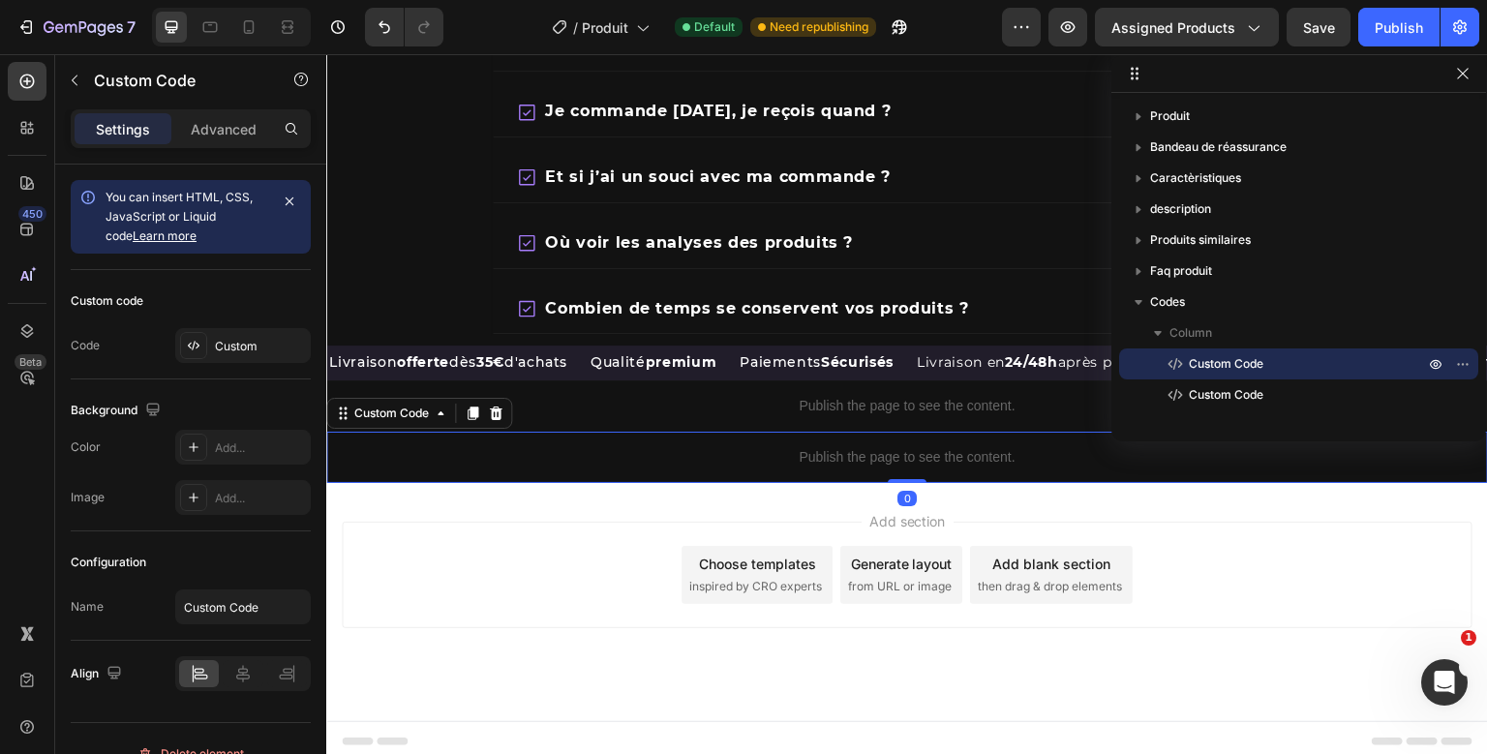
click at [895, 436] on div "Publish the page to see the content. Custom Code Publish the page to see the co…" at bounding box center [907, 431] width 1162 height 103
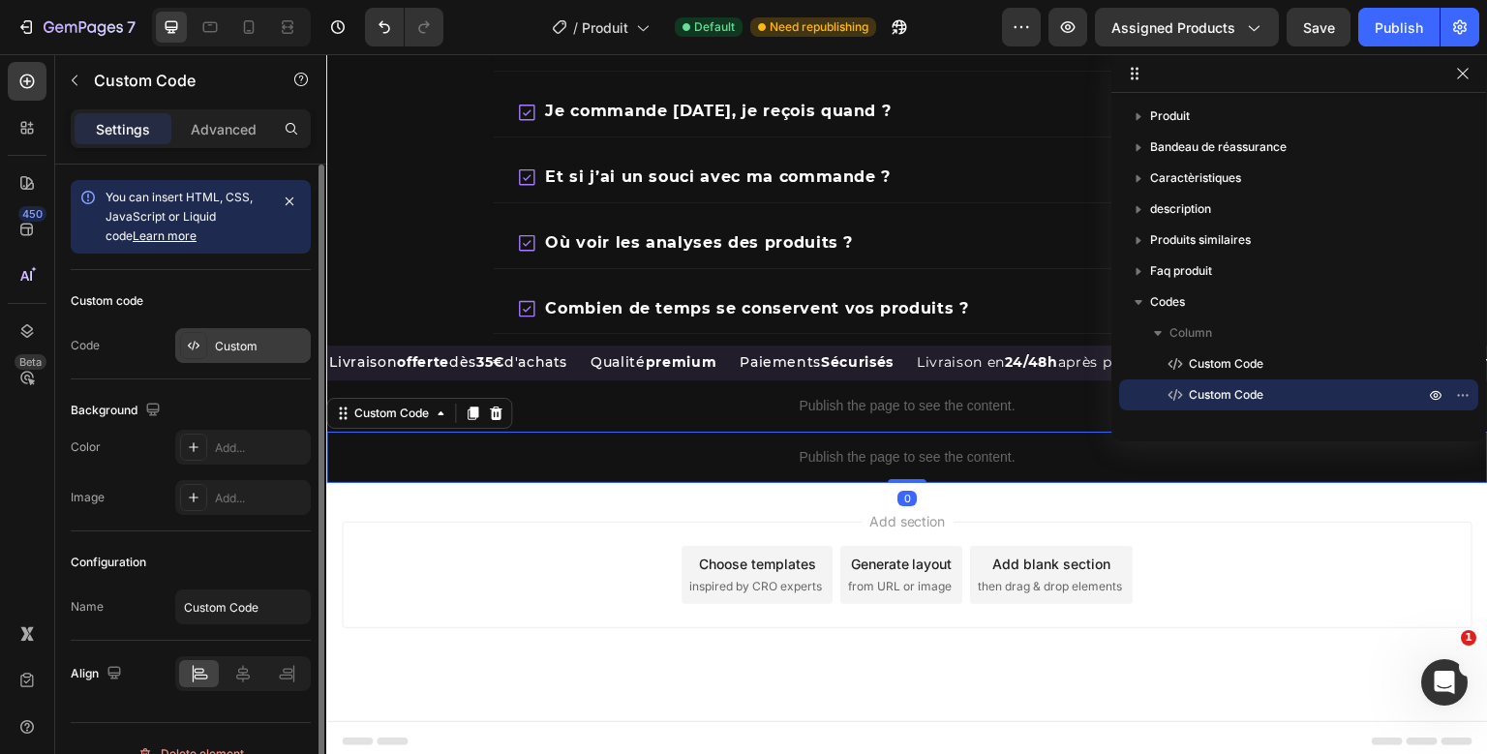
click at [286, 354] on div "Custom" at bounding box center [260, 346] width 91 height 17
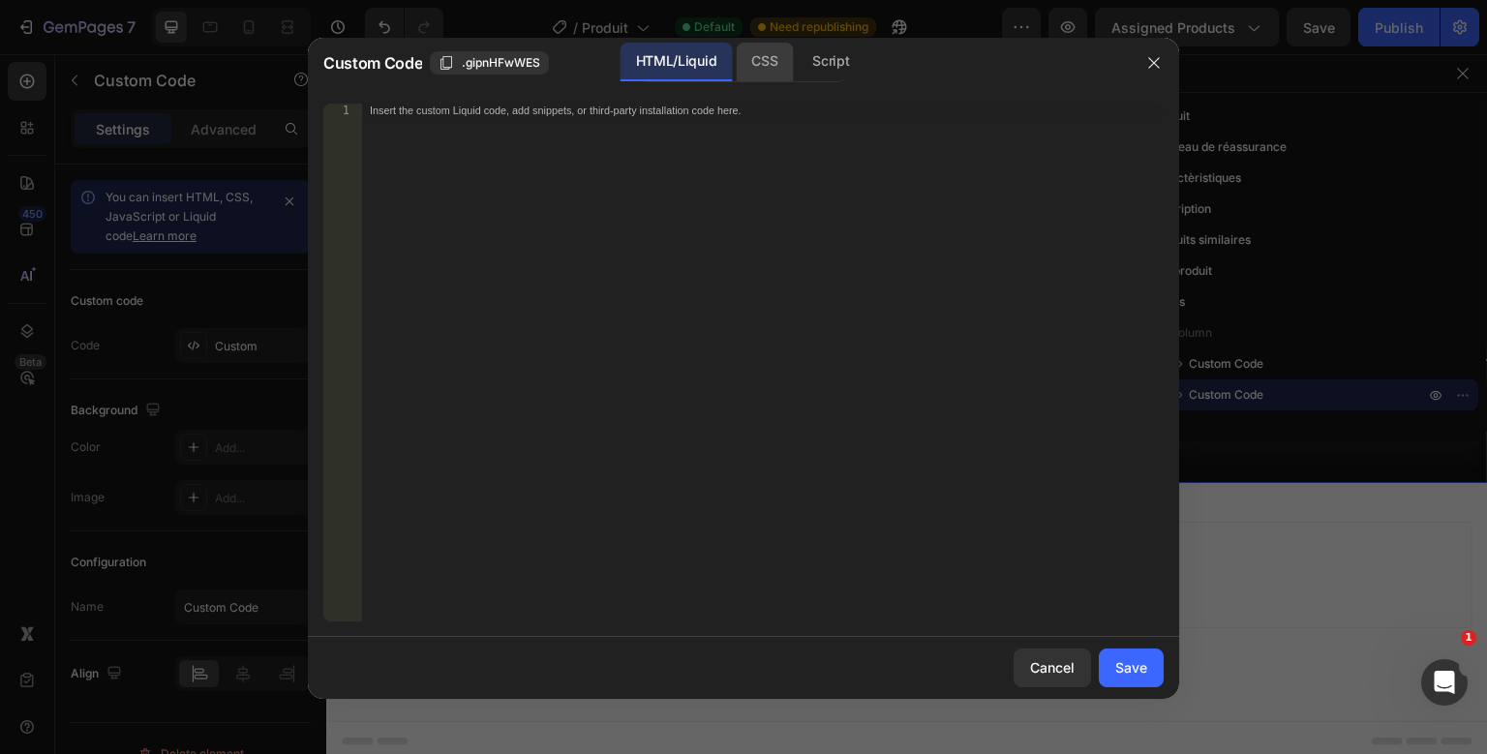
click at [797, 71] on div "CSS" at bounding box center [831, 62] width 68 height 39
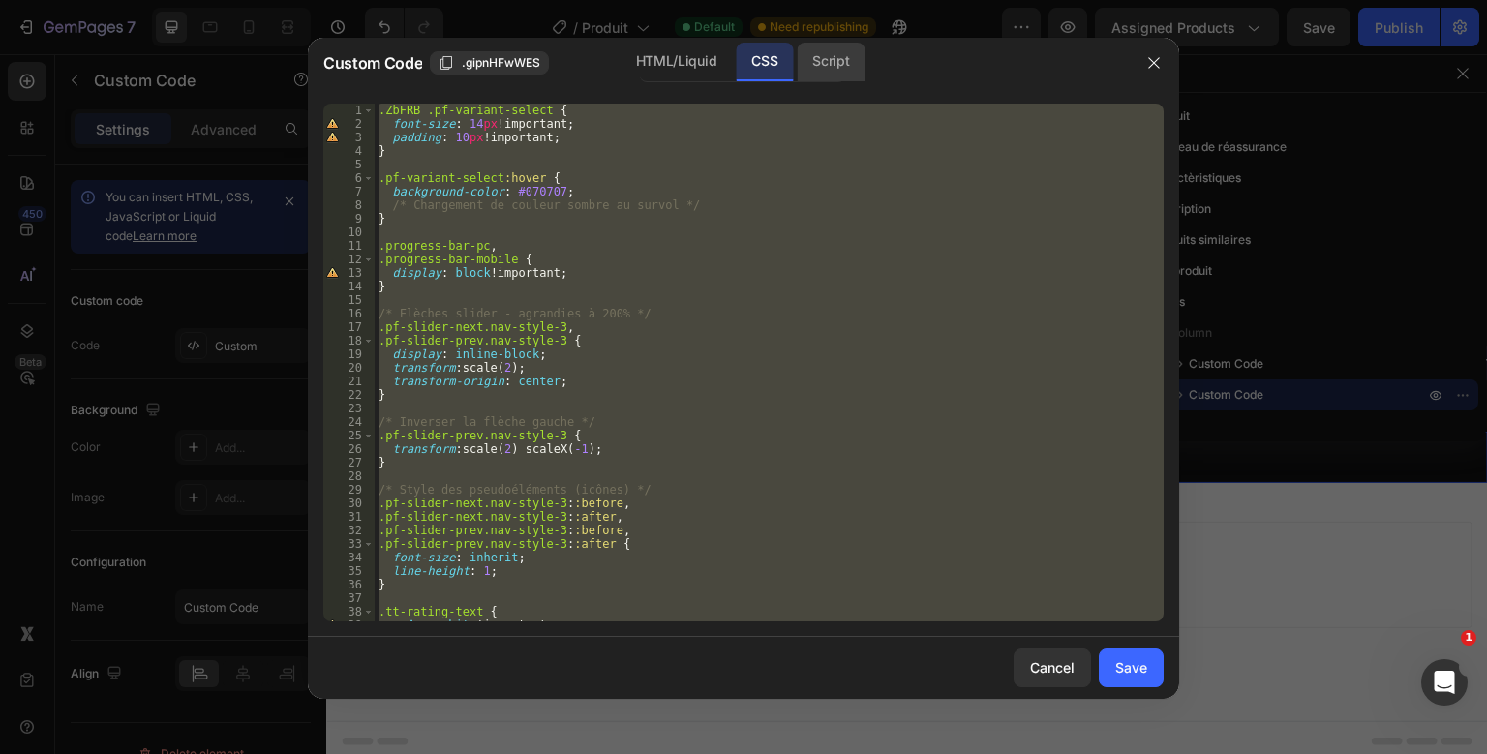
click at [840, 60] on div "Script" at bounding box center [831, 62] width 68 height 39
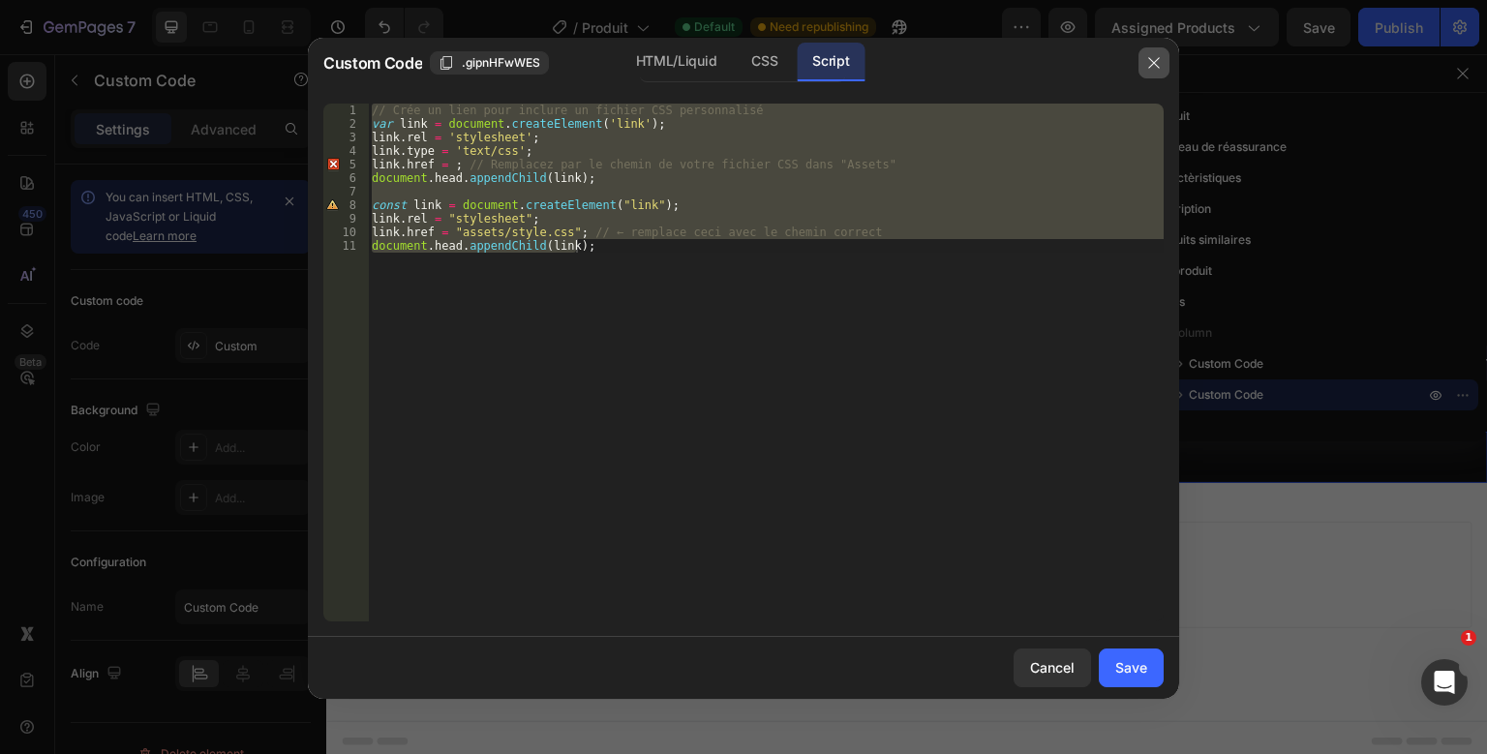
click at [1161, 64] on icon "button" at bounding box center [1153, 62] width 15 height 15
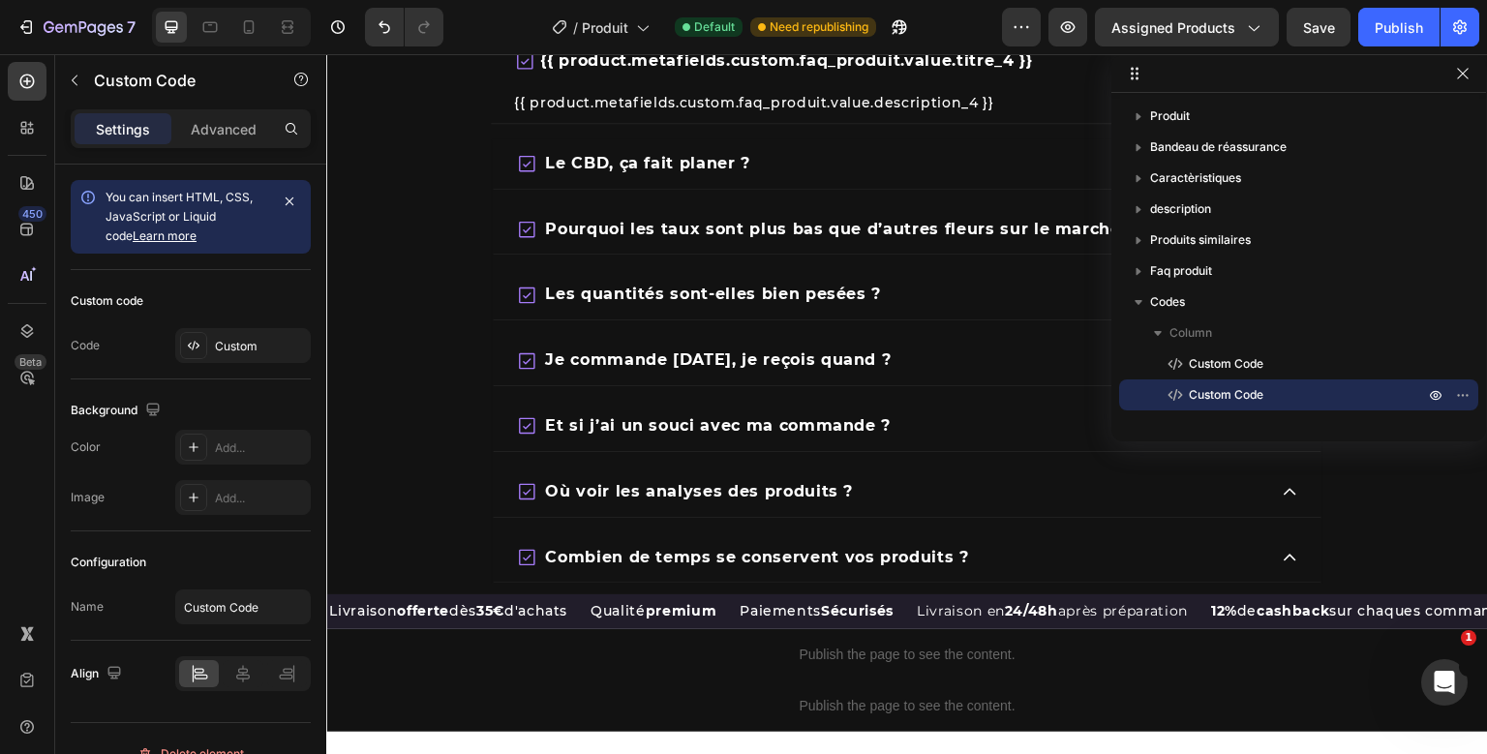
scroll to position [6441, 0]
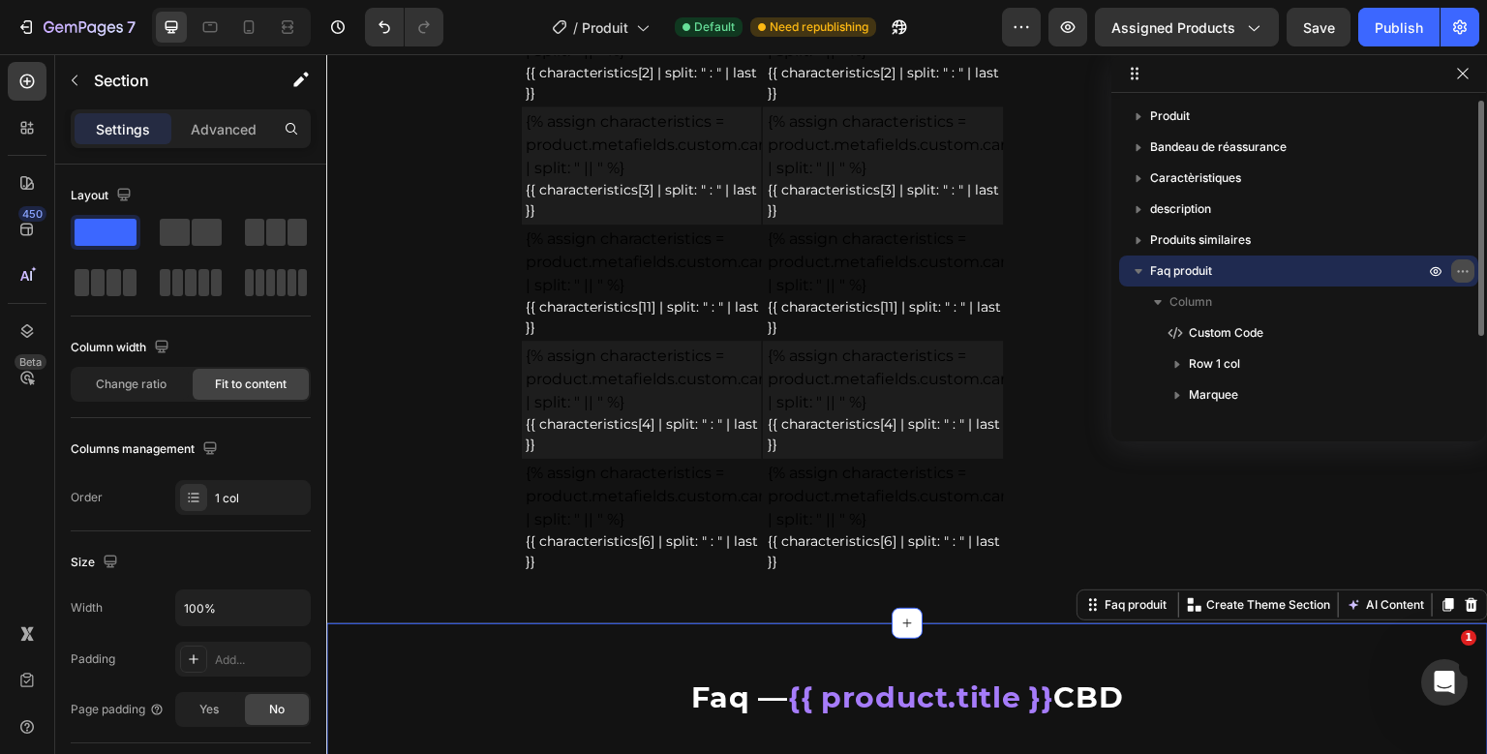
click at [1466, 265] on icon "button" at bounding box center [1462, 270] width 15 height 15
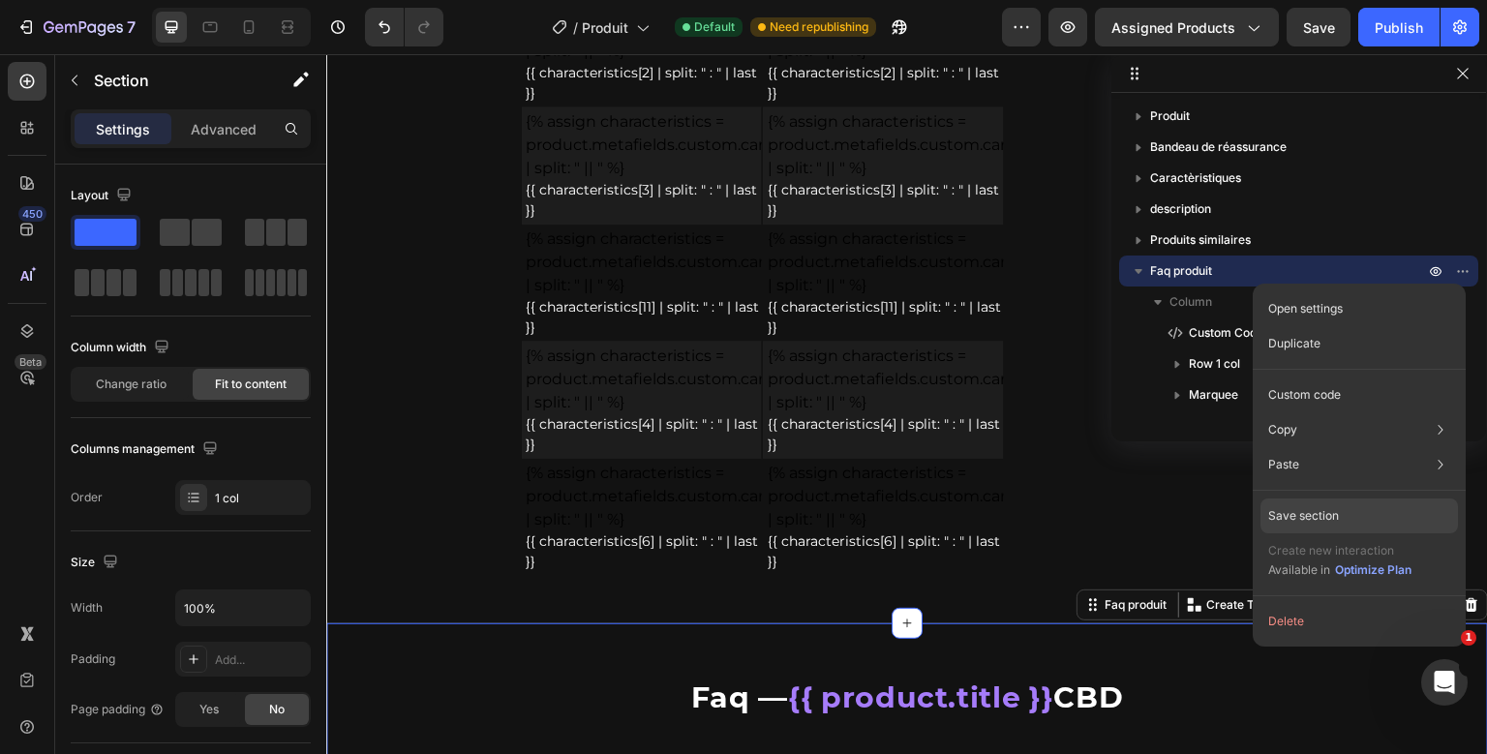
click at [1330, 522] on p "Save section" at bounding box center [1303, 515] width 71 height 17
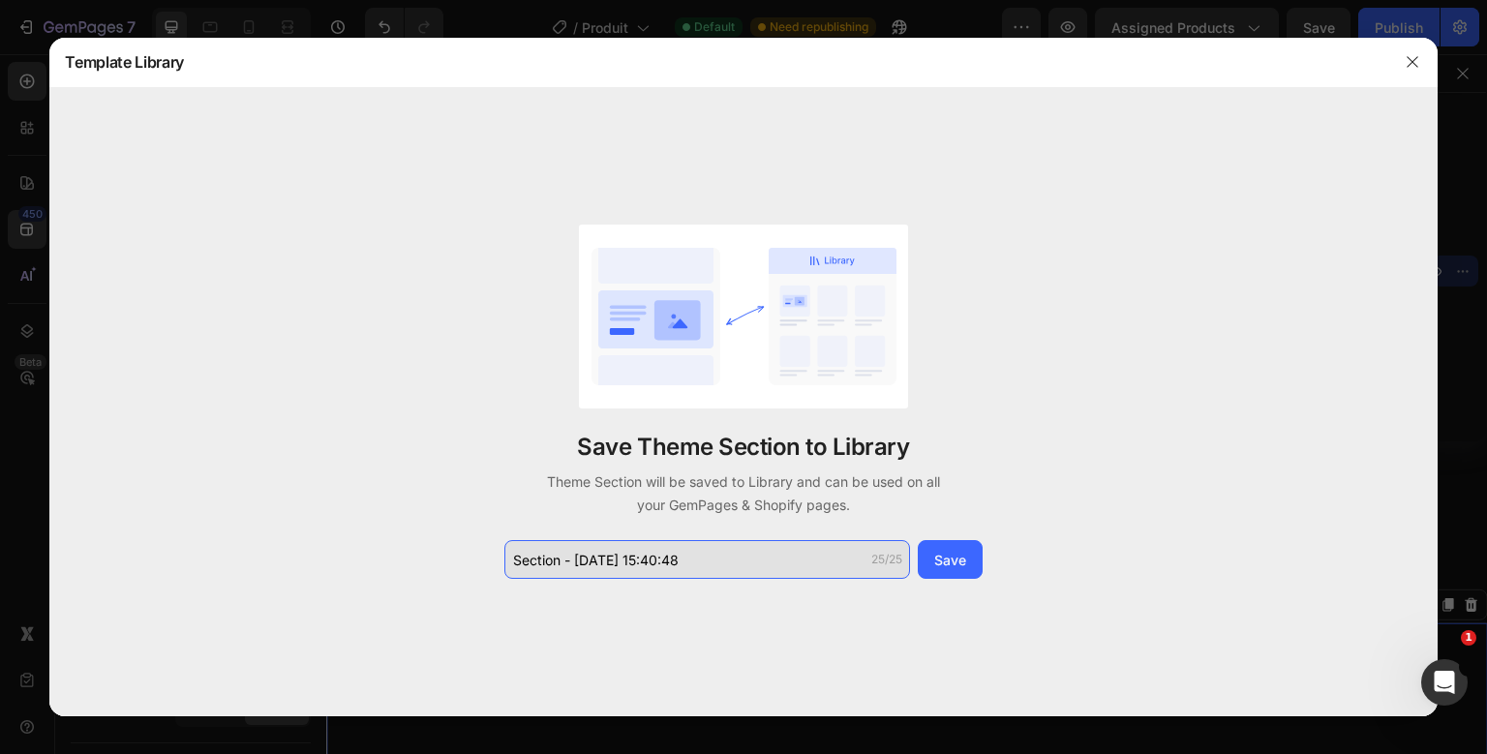
click at [691, 567] on input "Section - Aug 26 15:40:48" at bounding box center [707, 559] width 406 height 39
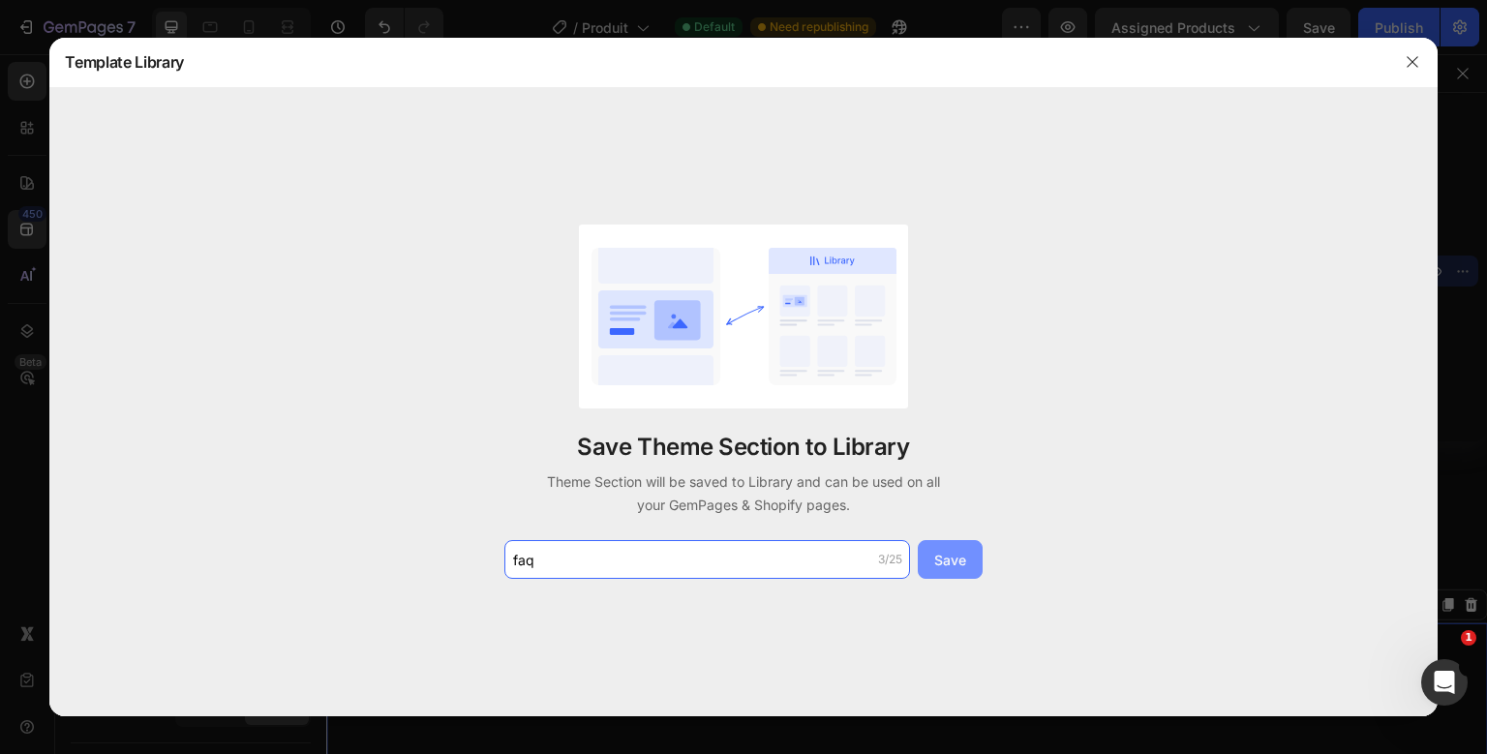
type input "faq"
click at [931, 557] on button "Save" at bounding box center [950, 559] width 65 height 39
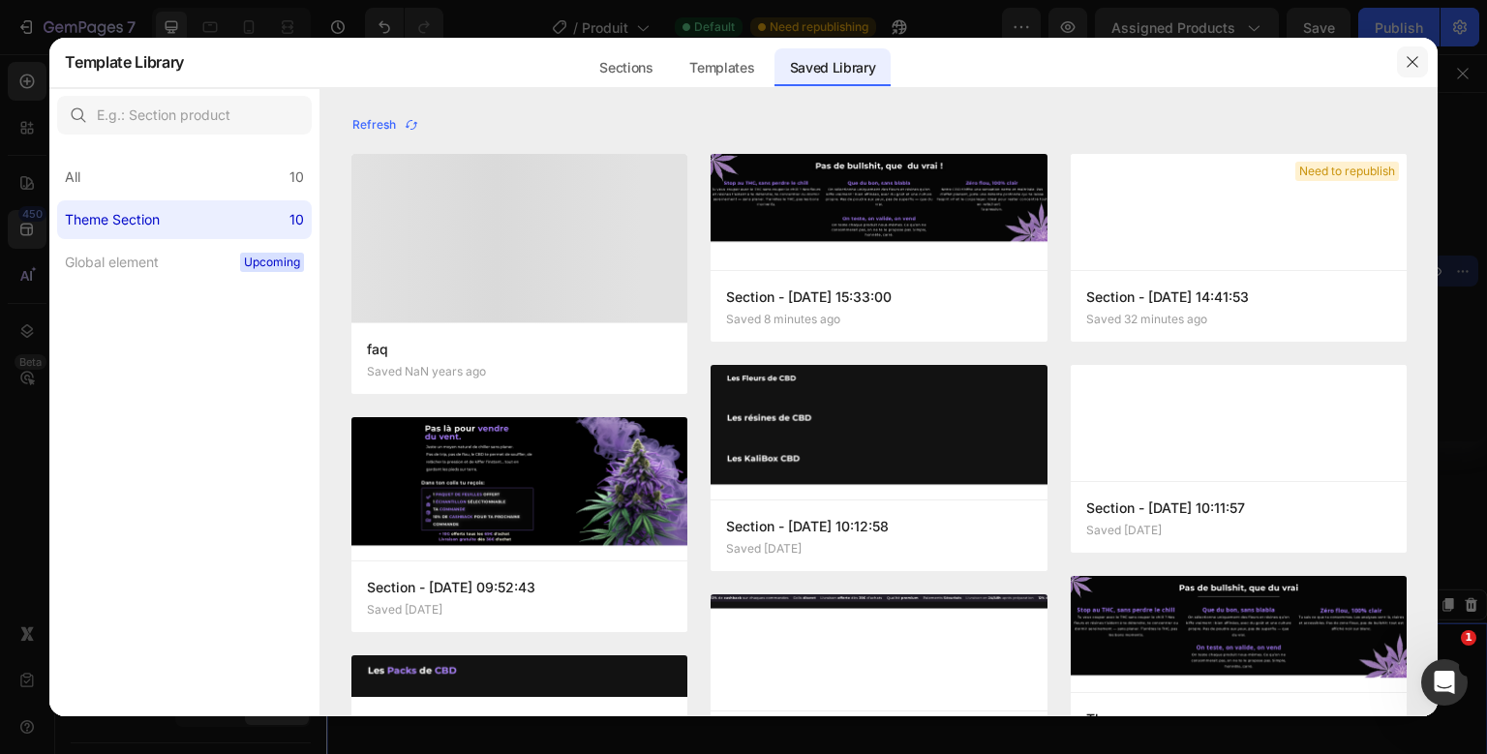
click at [1411, 57] on icon "button" at bounding box center [1412, 61] width 15 height 15
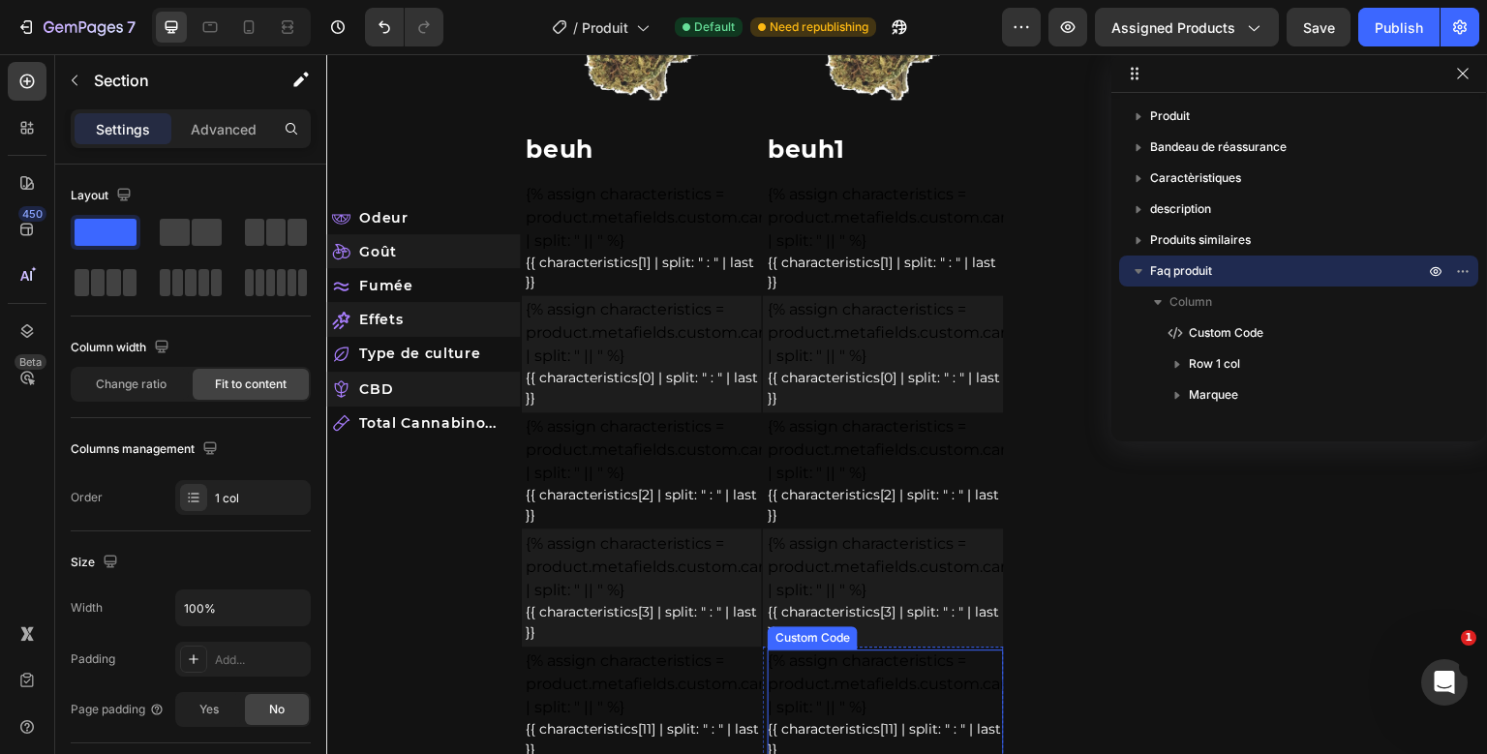
scroll to position [4997, 0]
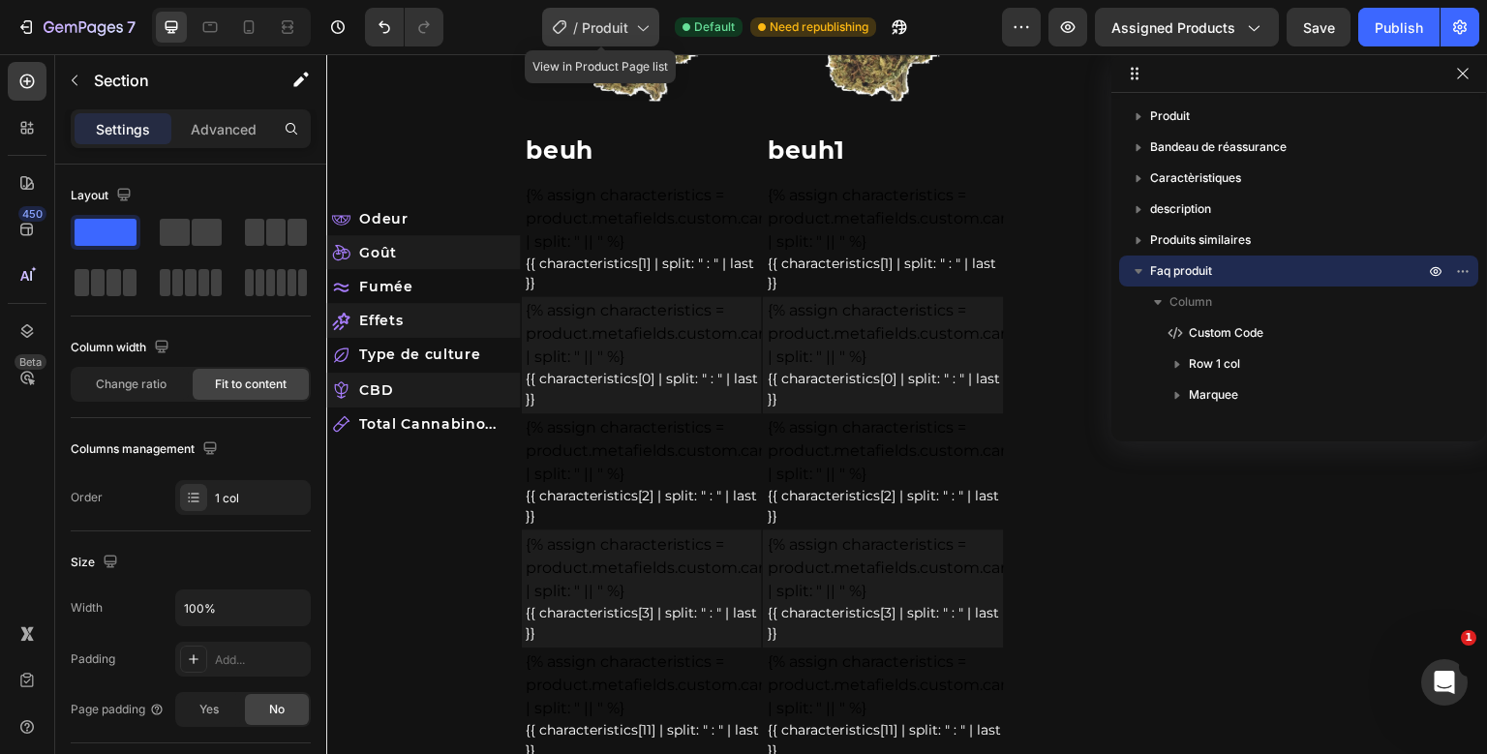
click at [651, 24] on icon at bounding box center [641, 26] width 19 height 19
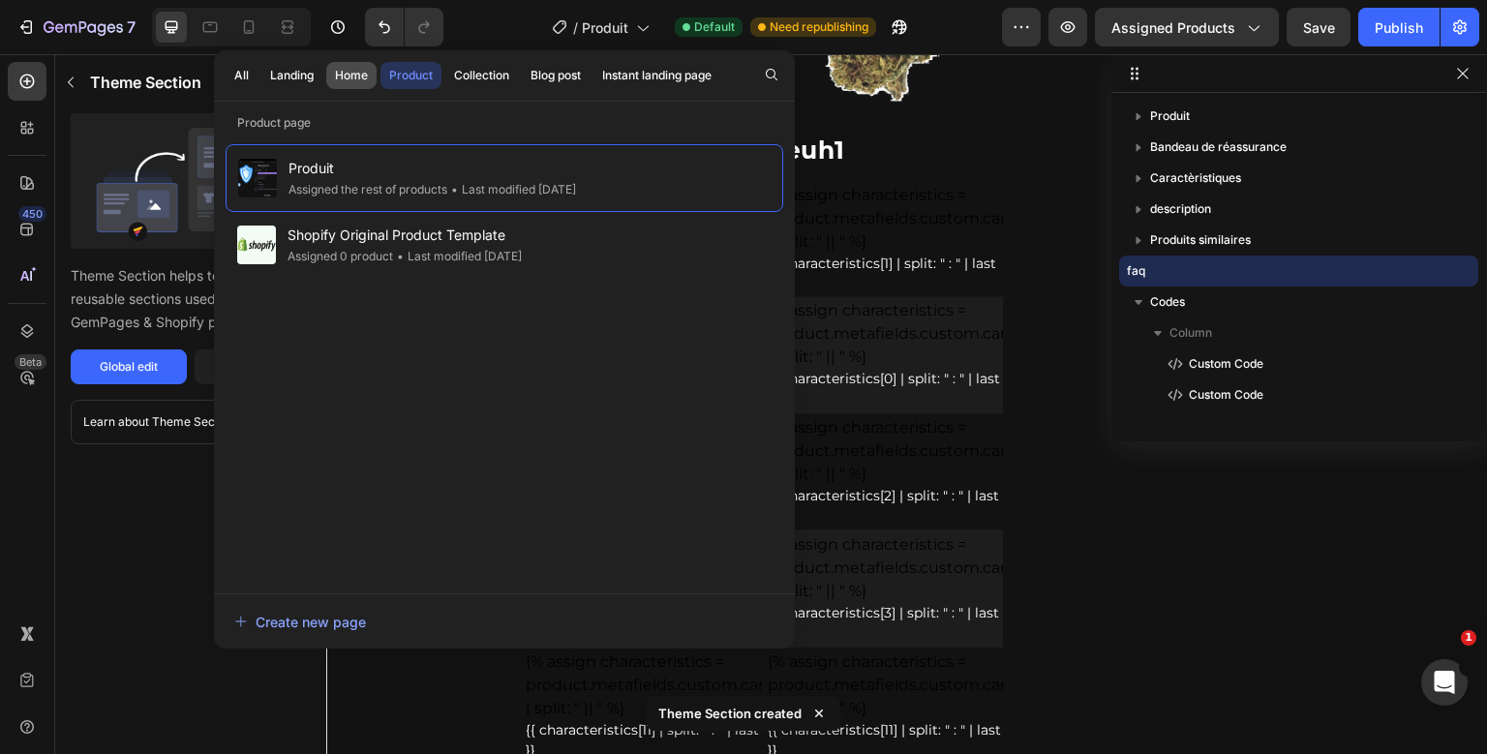
click at [335, 72] on div "Home" at bounding box center [351, 75] width 33 height 17
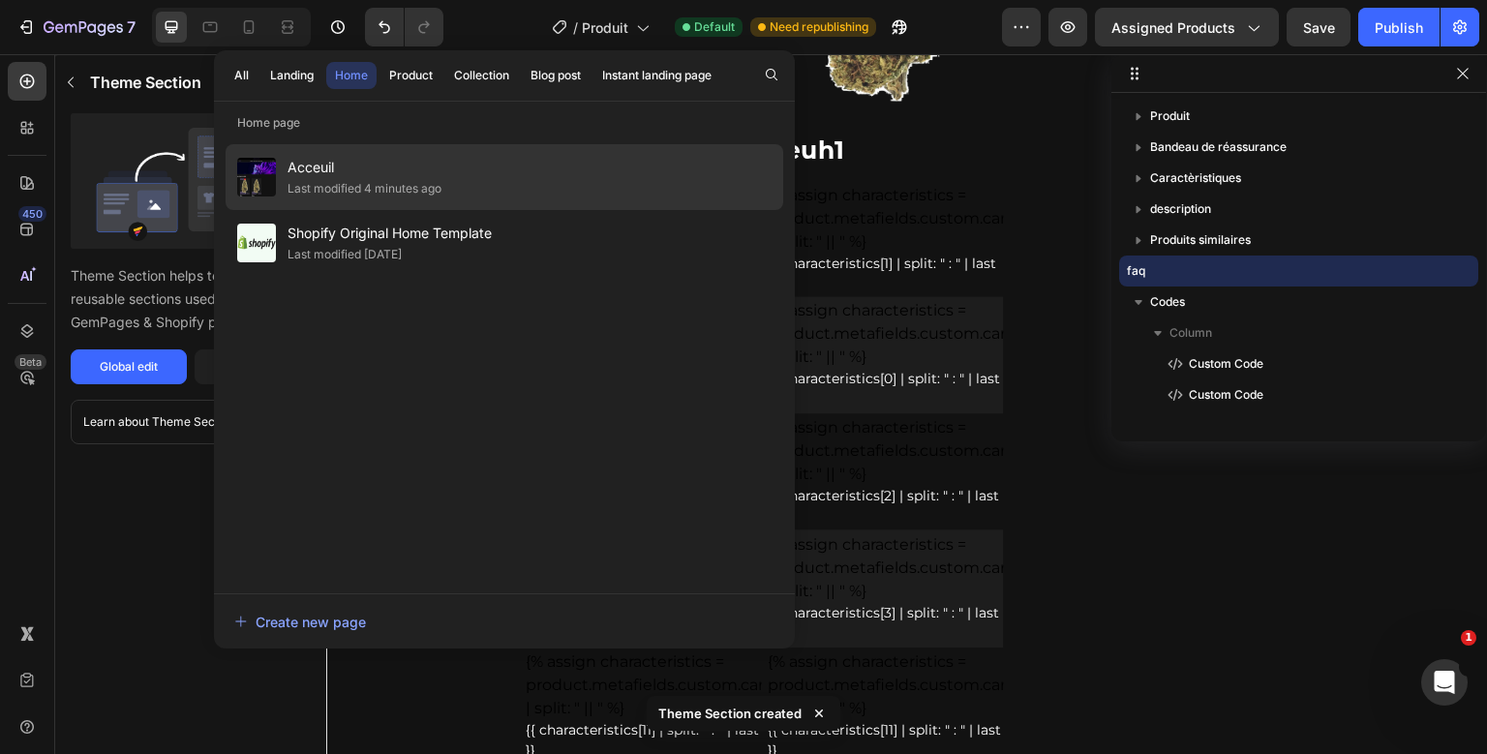
click at [344, 172] on span "Acceuil" at bounding box center [365, 167] width 154 height 23
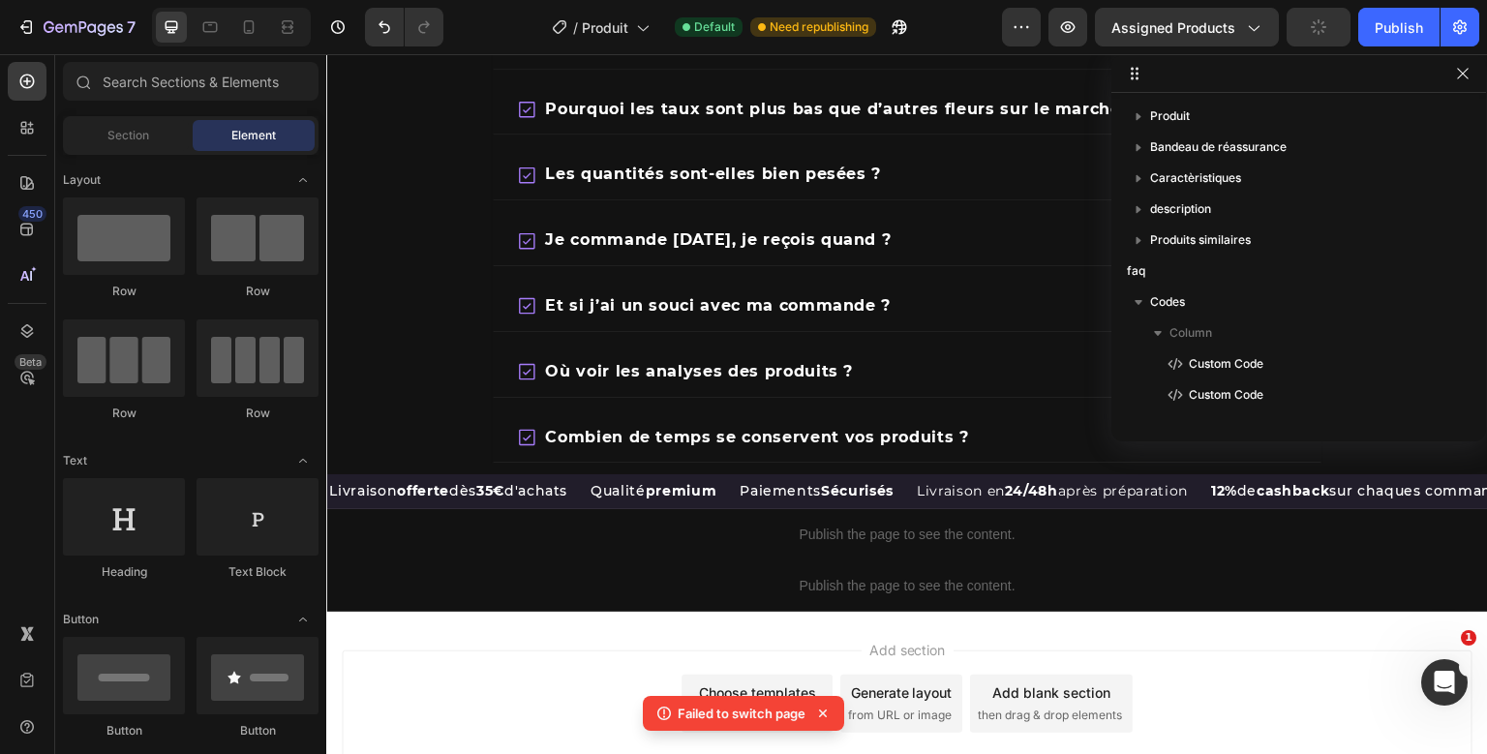
scroll to position [6689, 0]
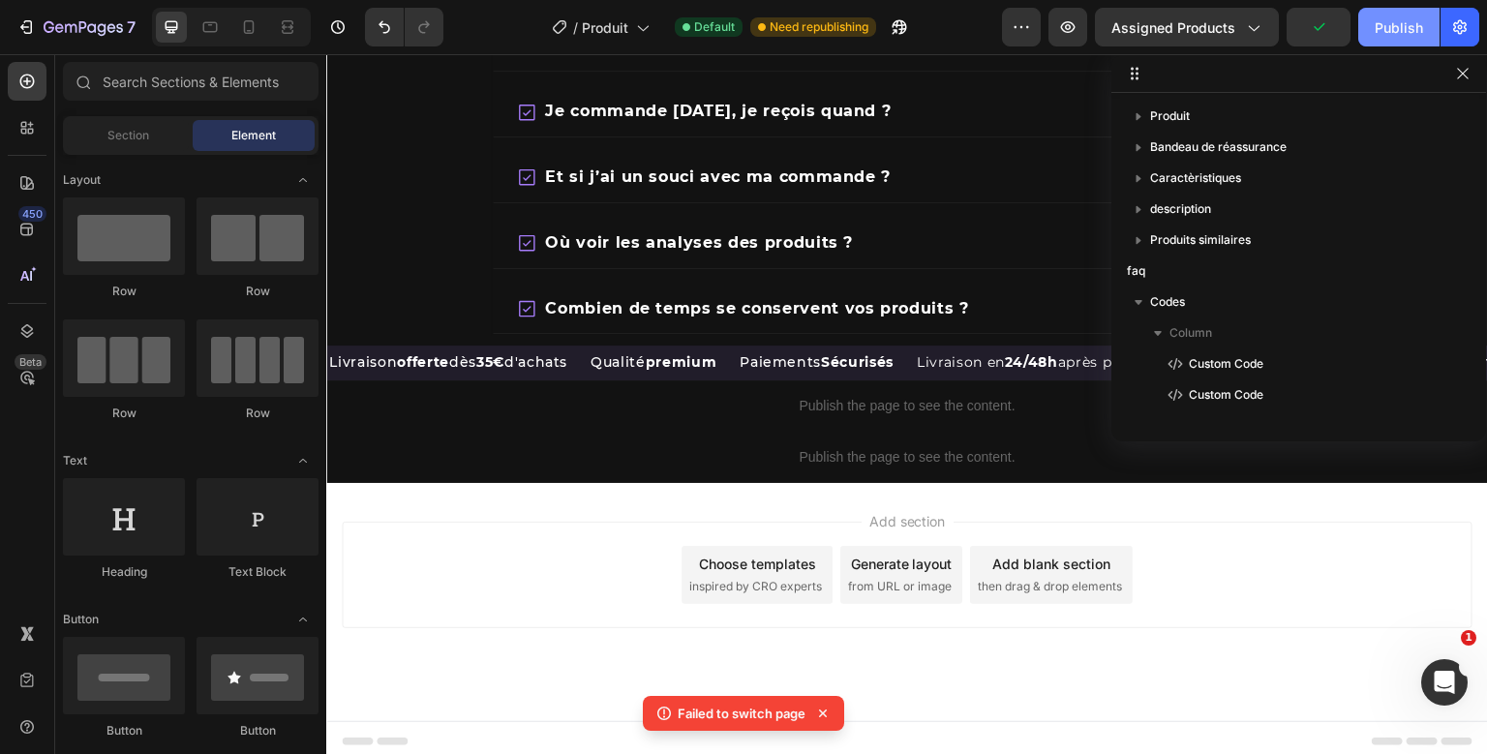
click at [1396, 35] on div "Publish" at bounding box center [1399, 27] width 48 height 20
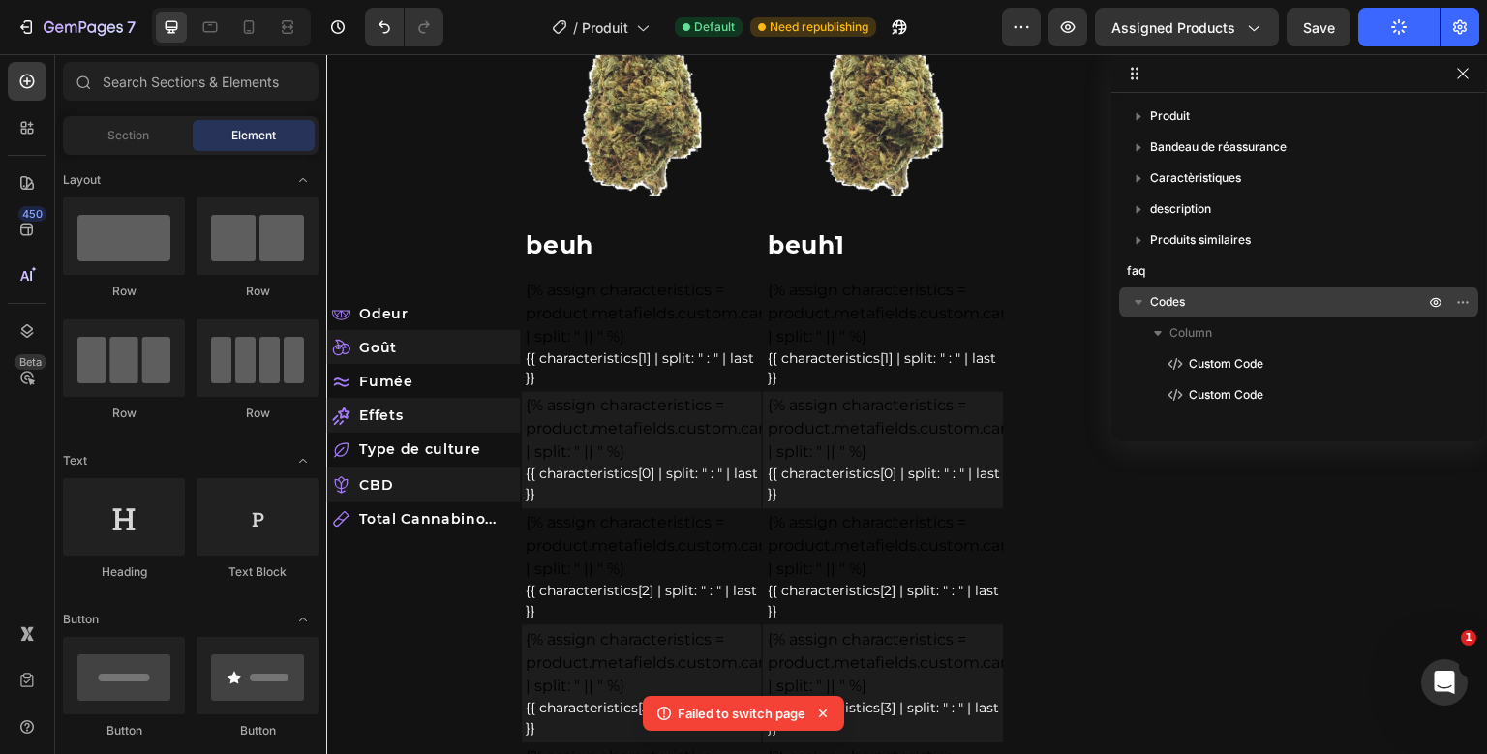
scroll to position [4901, 0]
click at [1140, 304] on icon "button" at bounding box center [1138, 301] width 19 height 19
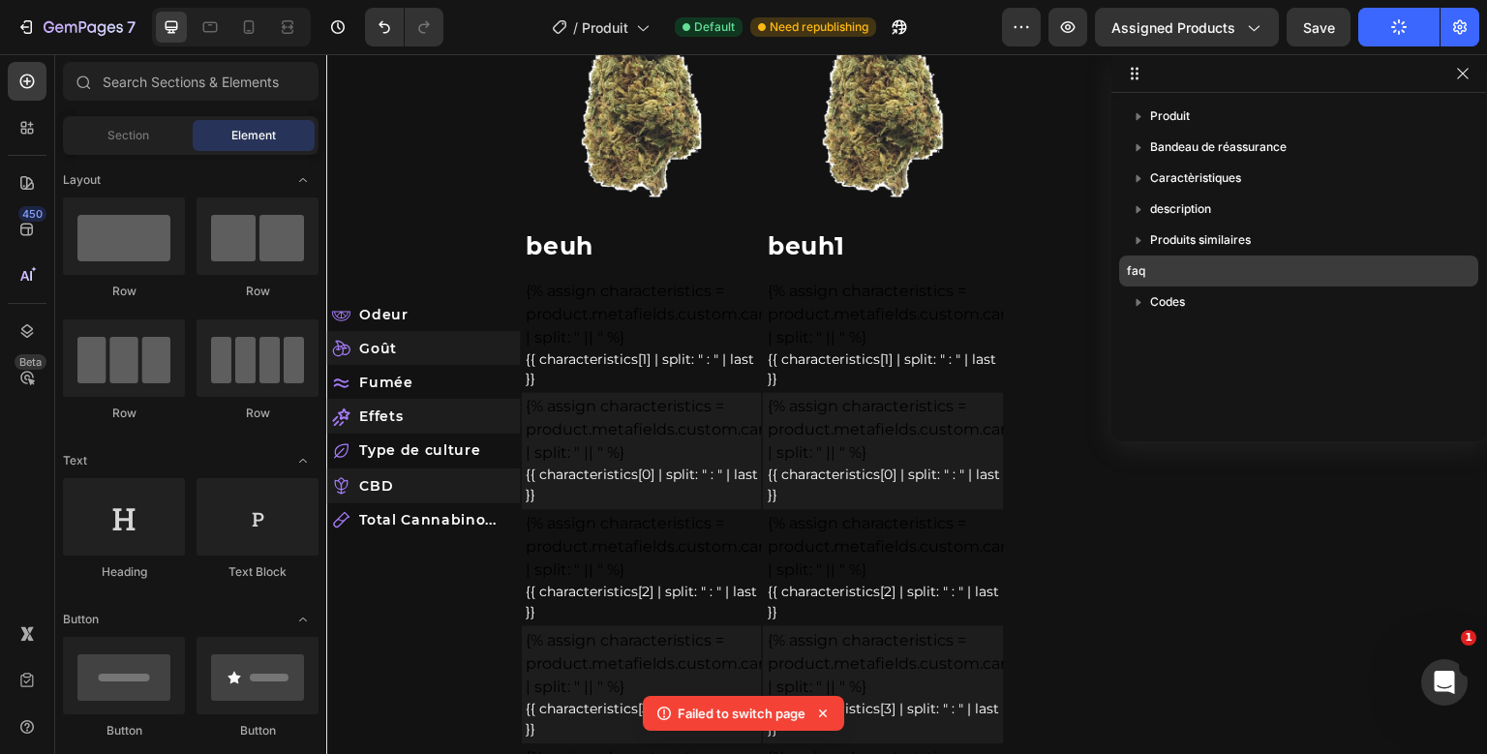
click at [1165, 273] on p "faq" at bounding box center [1266, 270] width 278 height 19
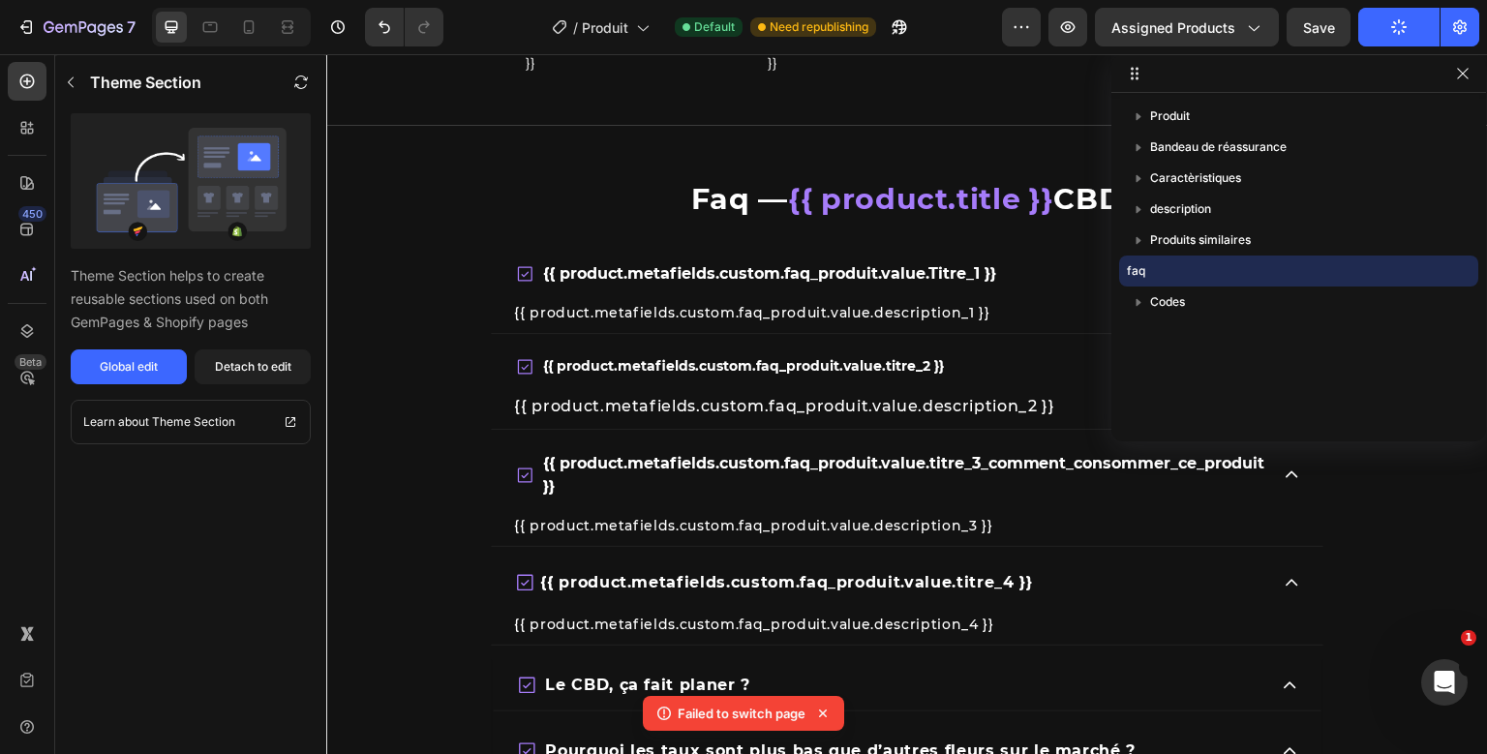
scroll to position [5920, 0]
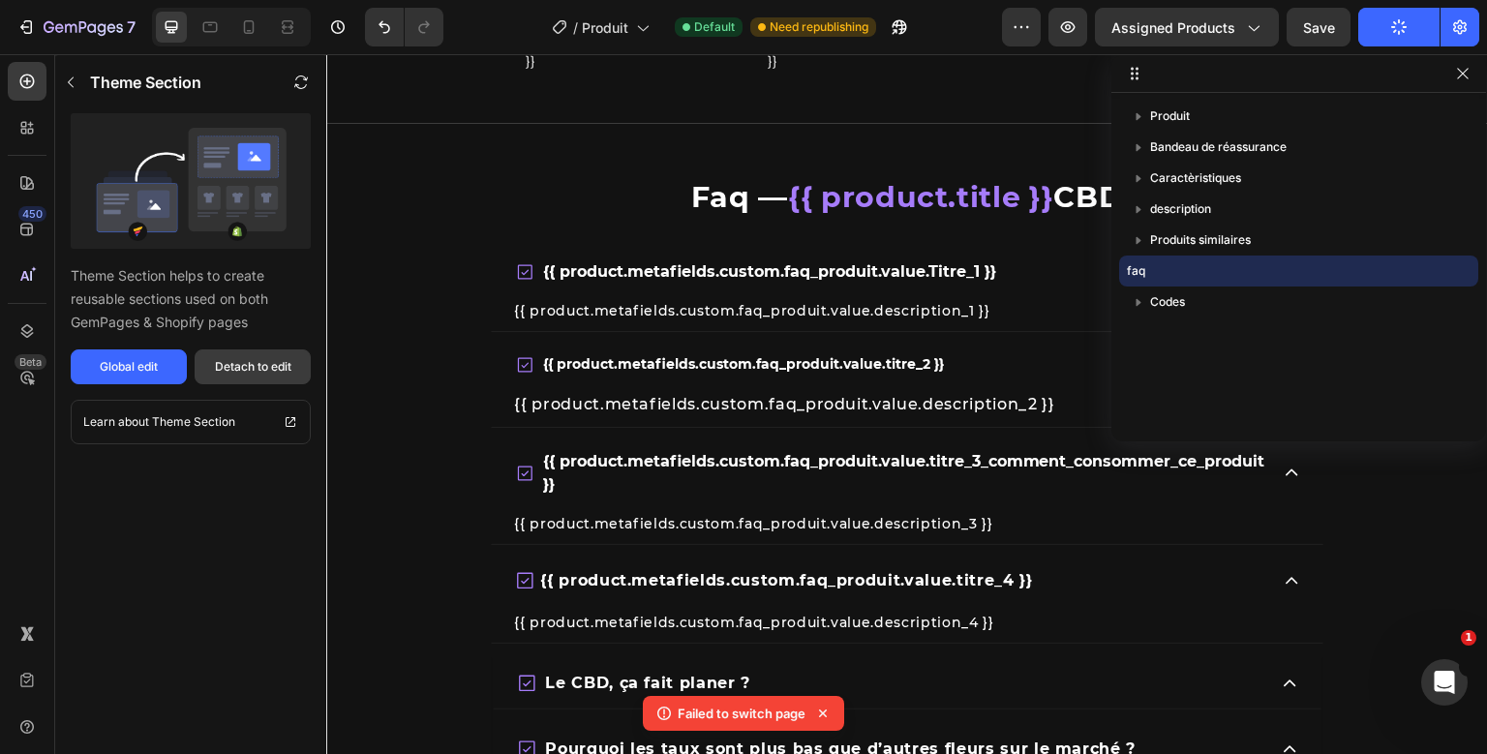
click at [292, 366] on button "Detach to edit" at bounding box center [253, 366] width 116 height 35
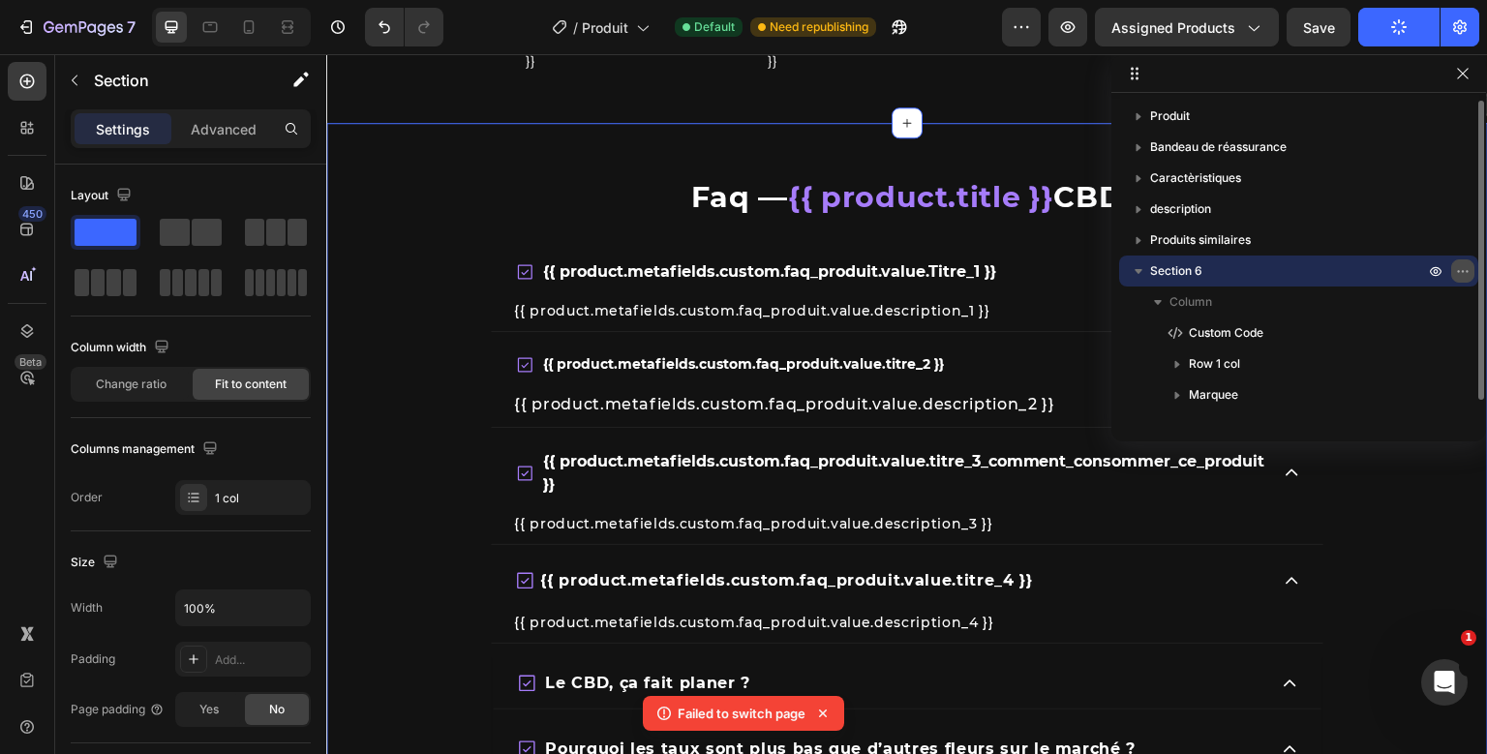
click at [1465, 265] on icon "button" at bounding box center [1462, 270] width 15 height 15
click at [301, 80] on icon "button" at bounding box center [298, 81] width 11 height 11
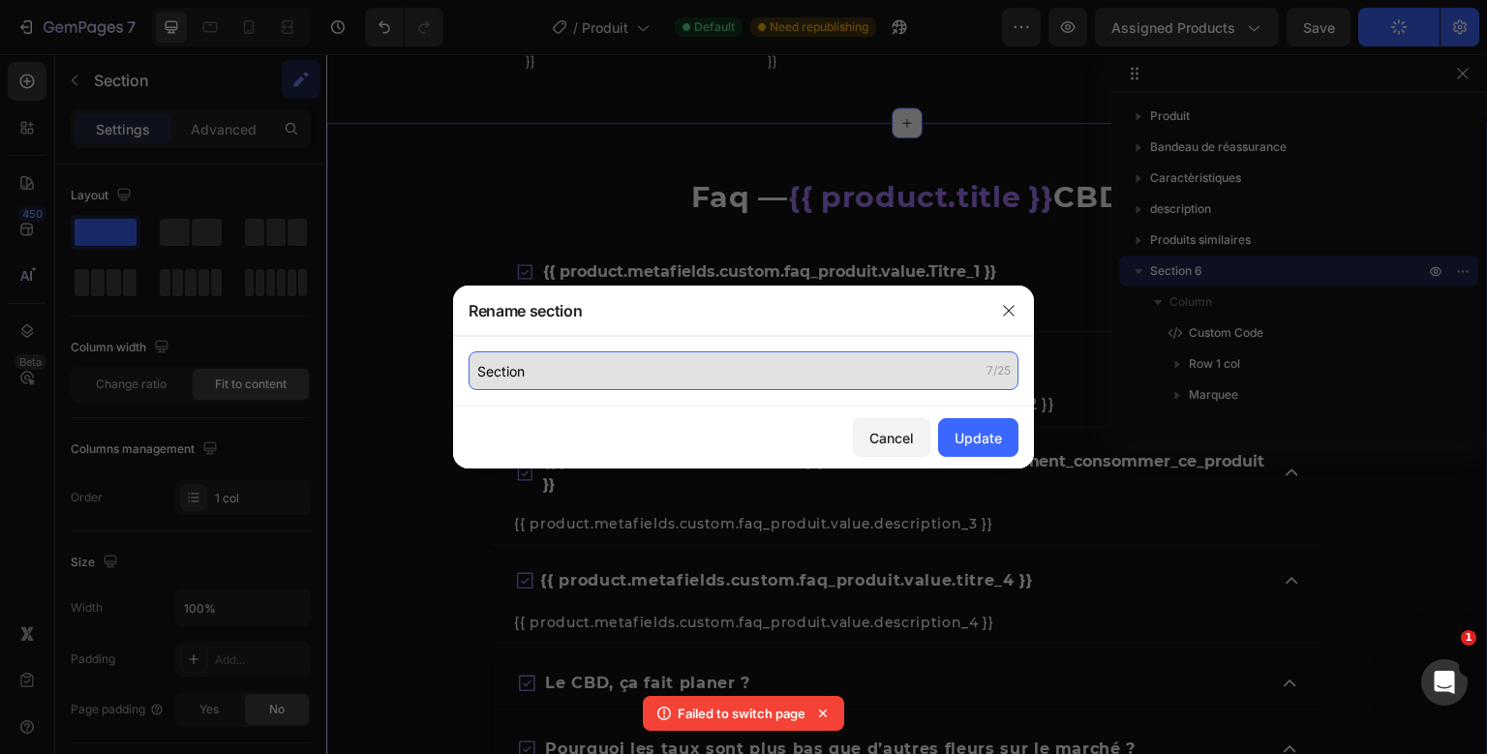
click at [532, 378] on input "Section" at bounding box center [744, 370] width 550 height 39
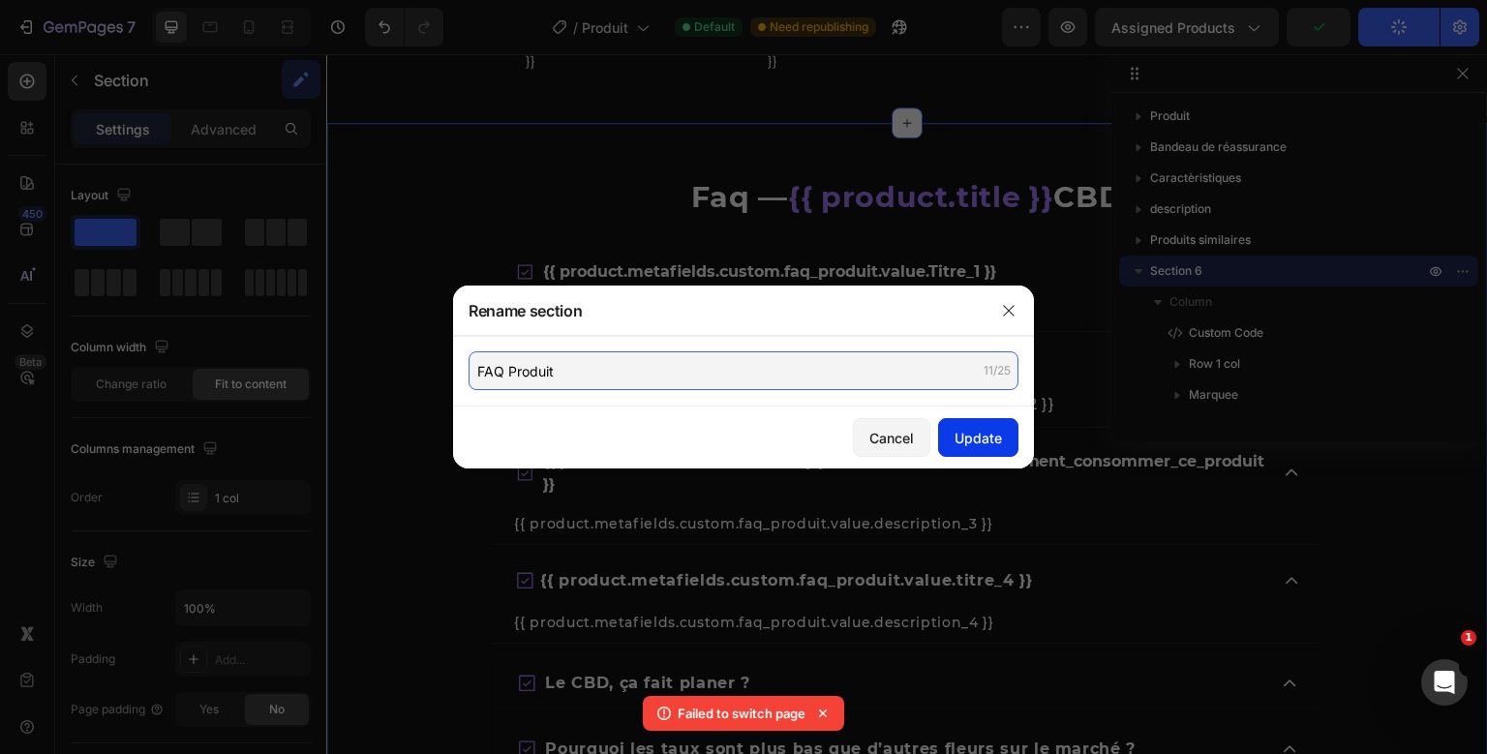
type input "FAQ Produit"
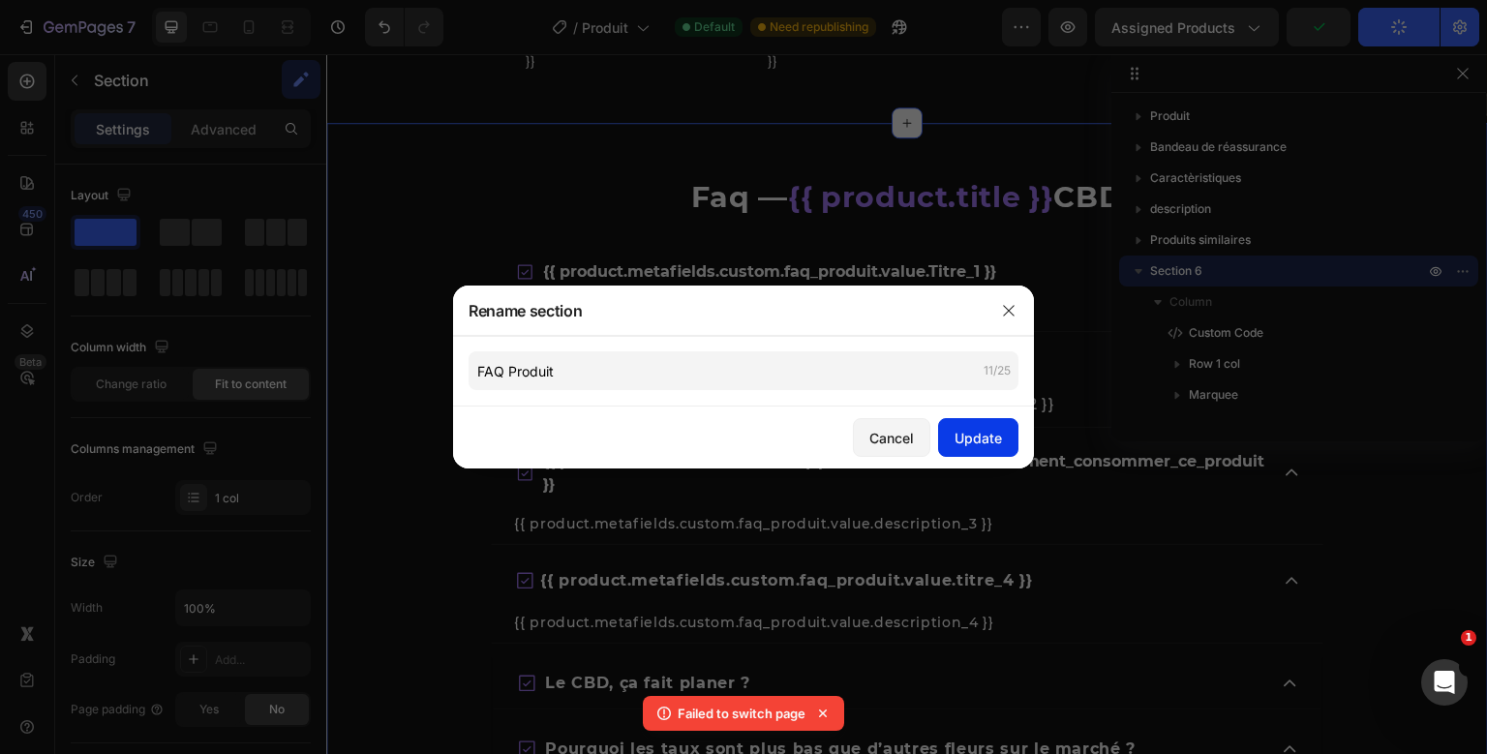
click at [956, 433] on div "Update" at bounding box center [977, 438] width 47 height 20
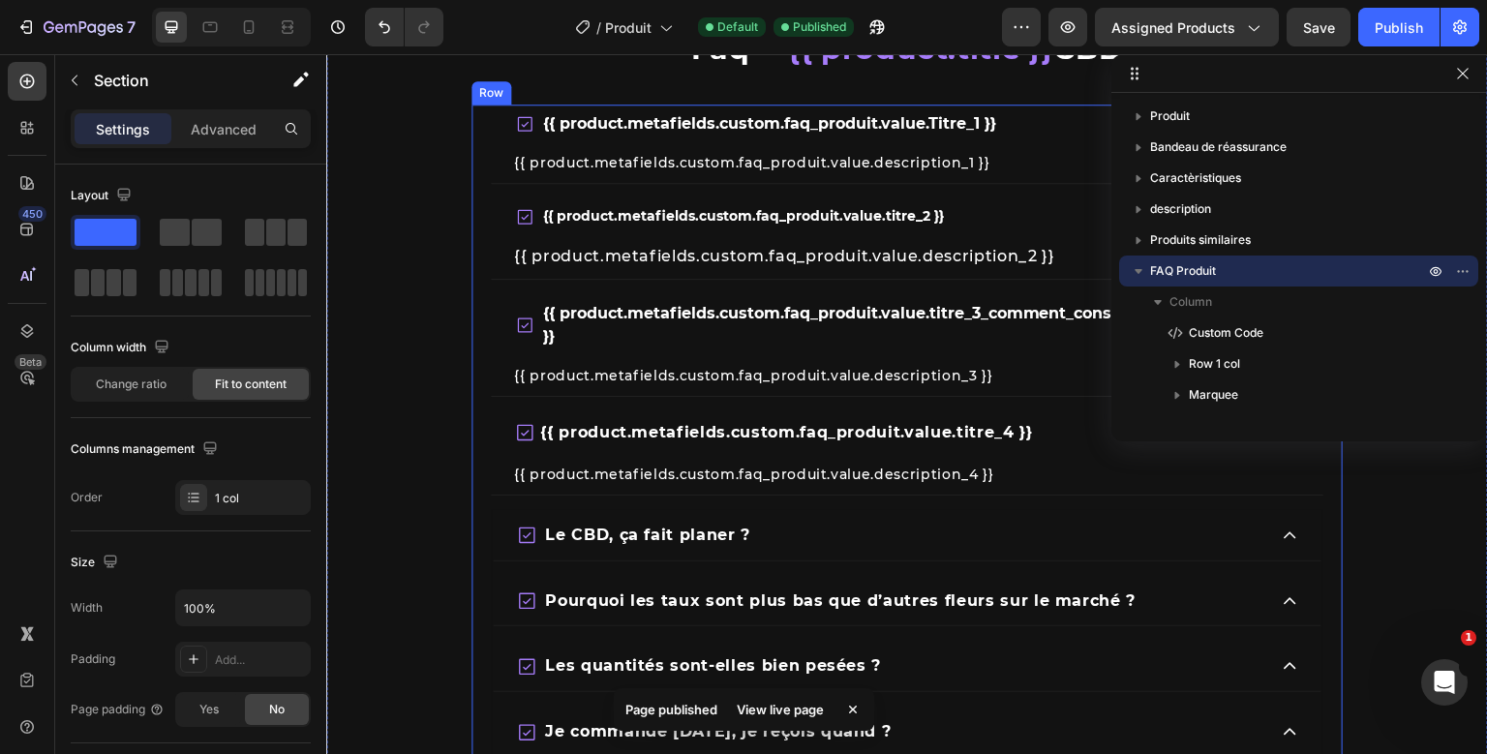
scroll to position [6064, 0]
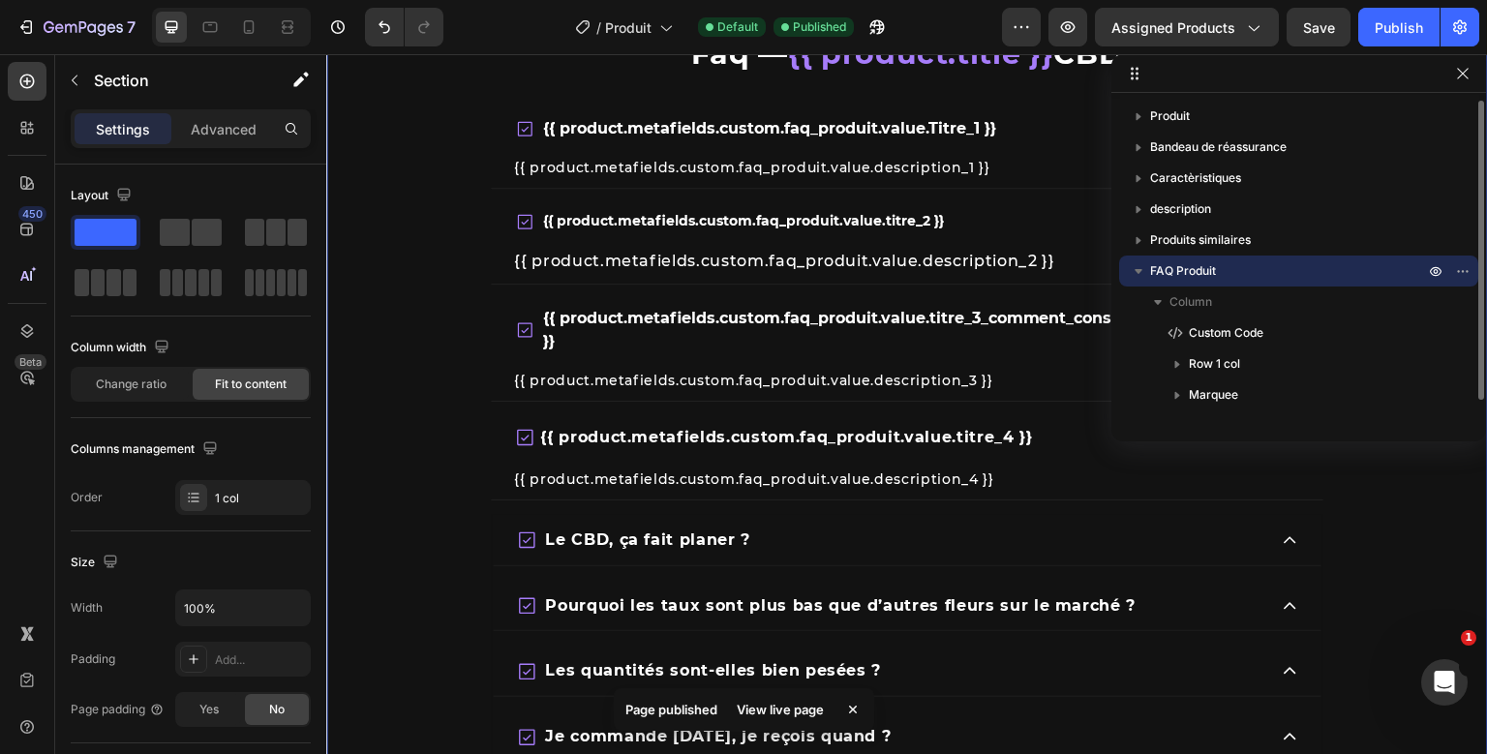
click at [1140, 264] on icon "button" at bounding box center [1138, 270] width 19 height 19
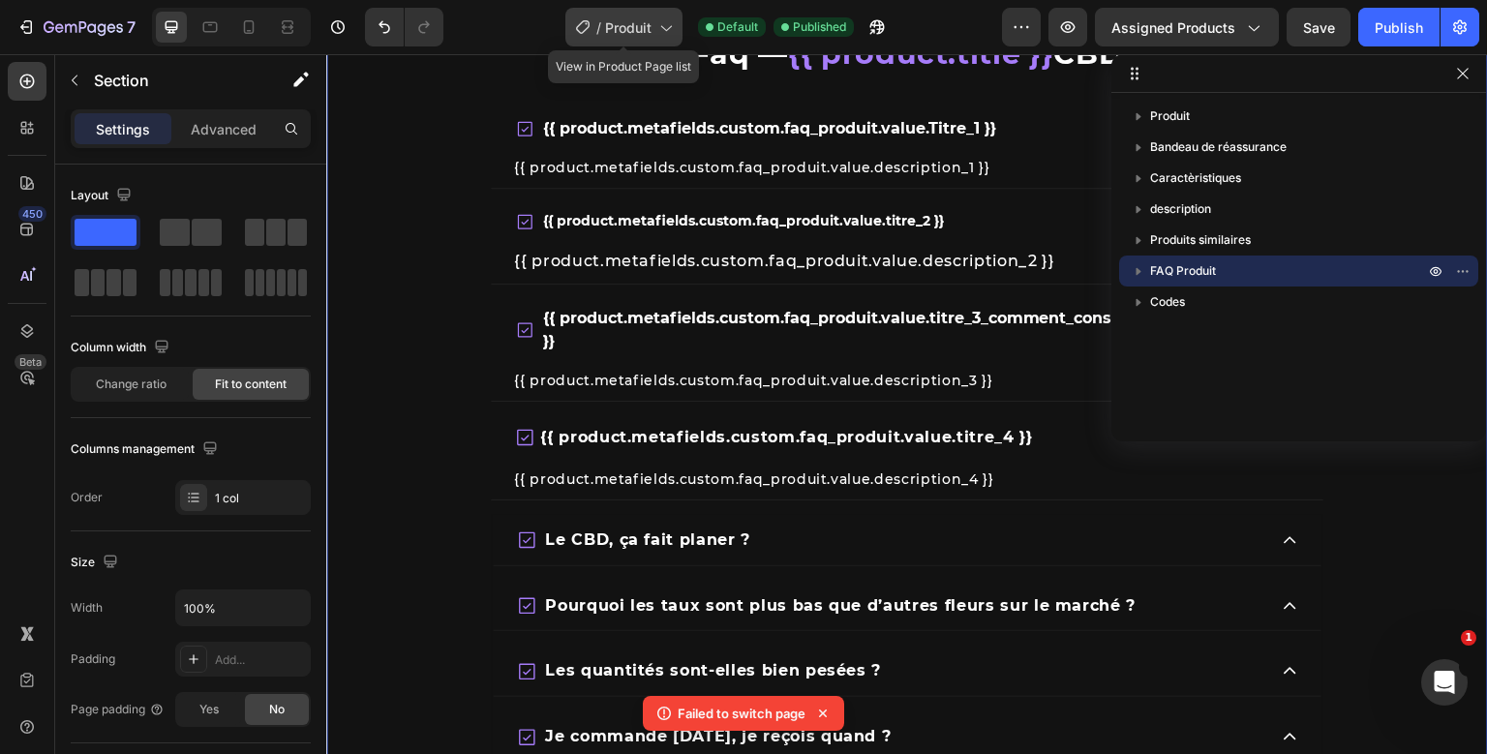
click at [616, 15] on div "/ Produit" at bounding box center [623, 27] width 117 height 39
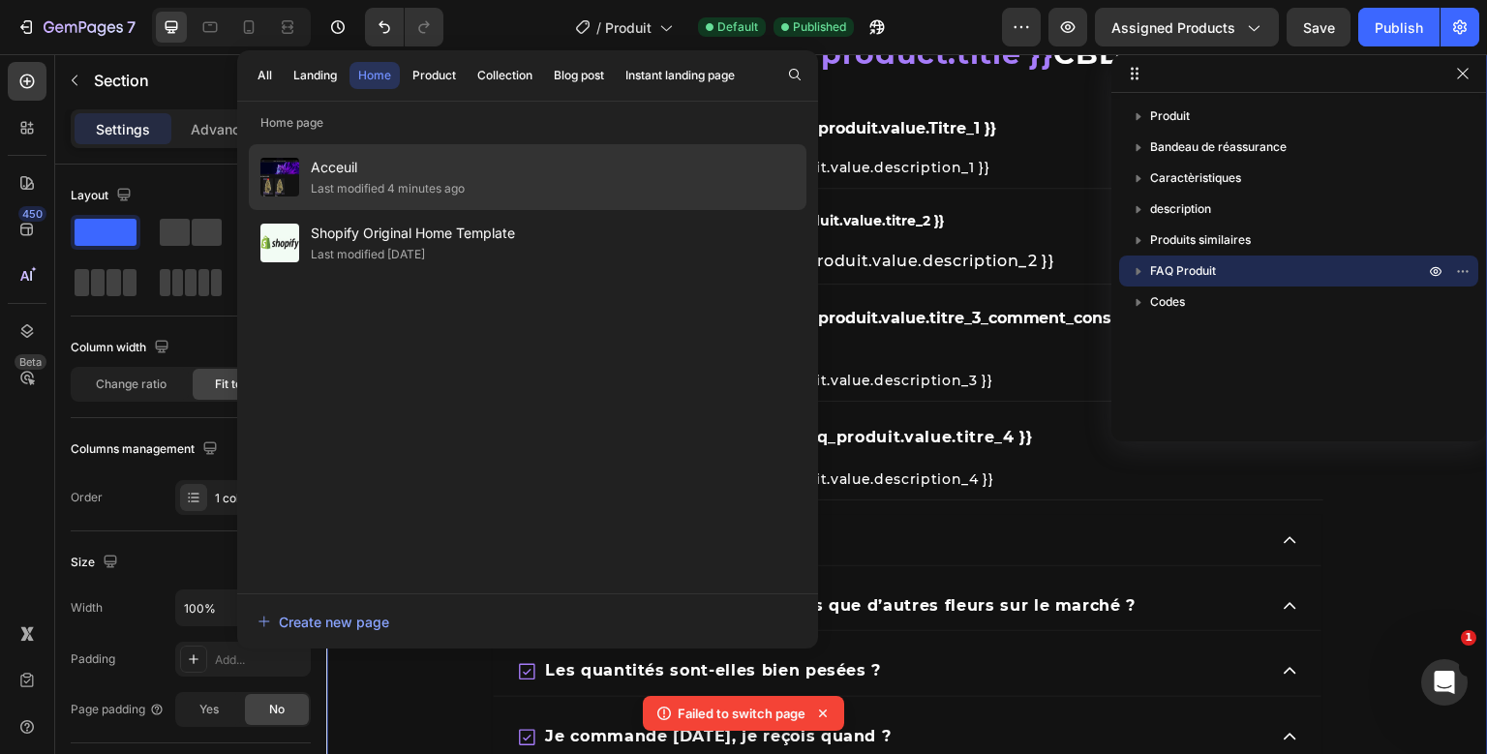
click at [445, 210] on div "Acceuil Last modified 4 minutes ago" at bounding box center [528, 243] width 558 height 66
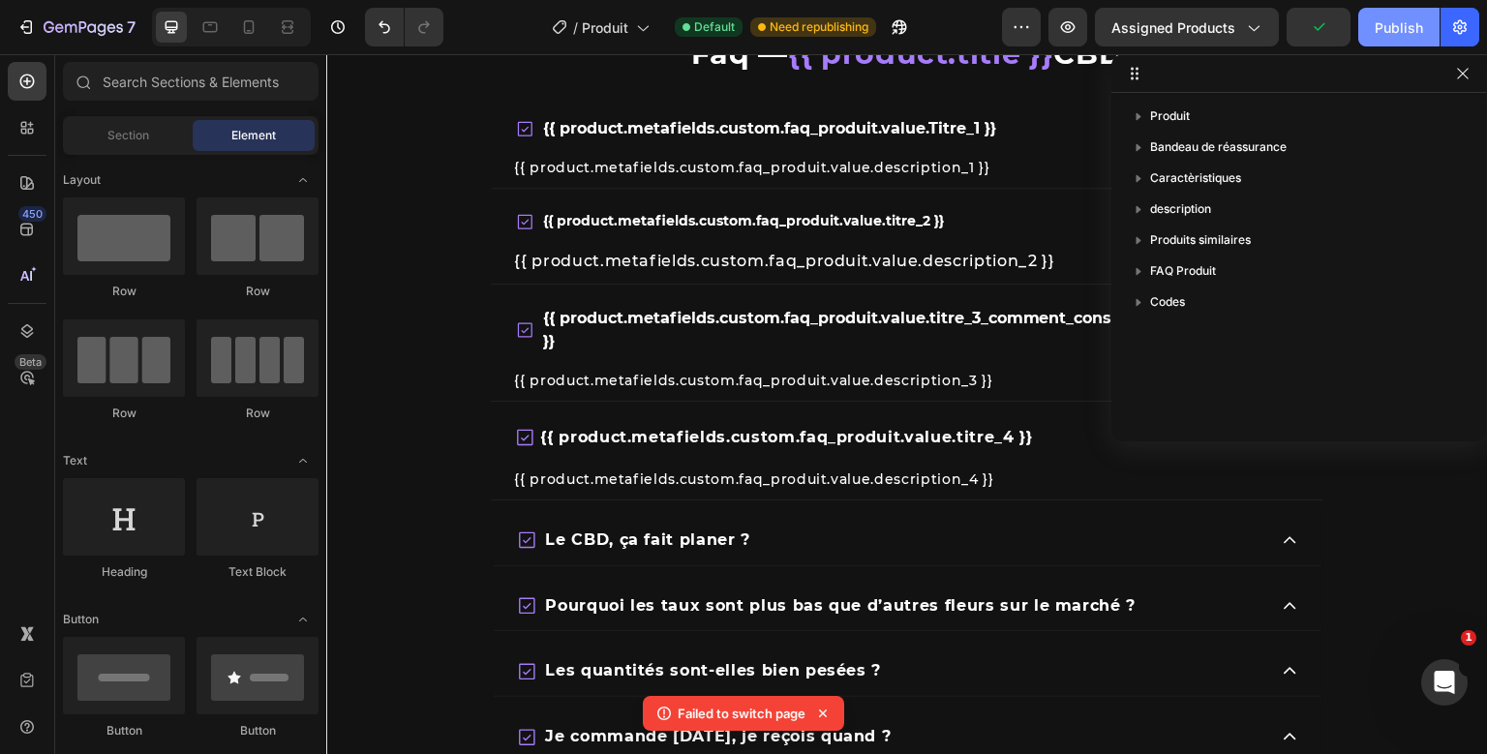
click at [1425, 41] on button "Publish" at bounding box center [1398, 27] width 81 height 39
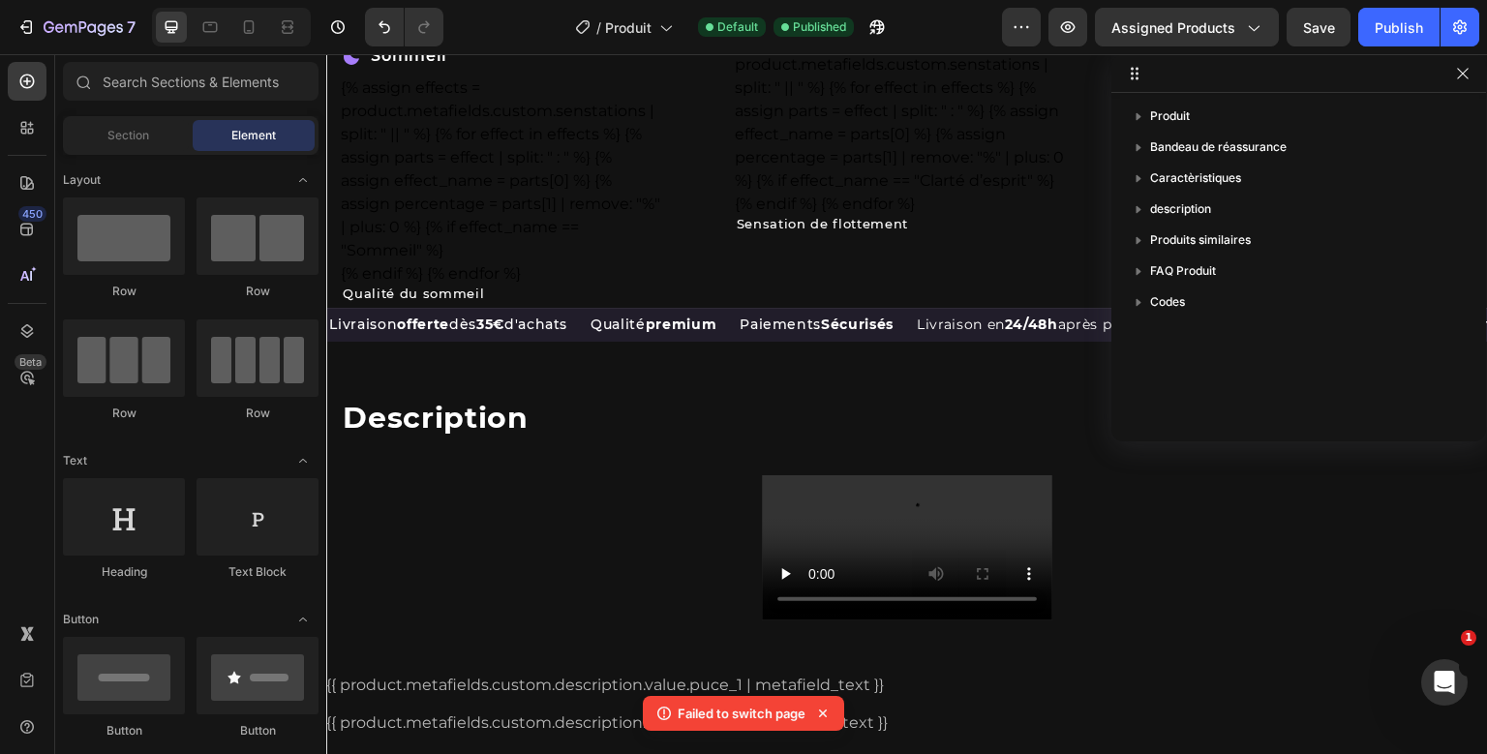
scroll to position [3820, 0]
click at [915, 324] on div "Paiements Sécurisés Text Block" at bounding box center [826, 325] width 177 height 34
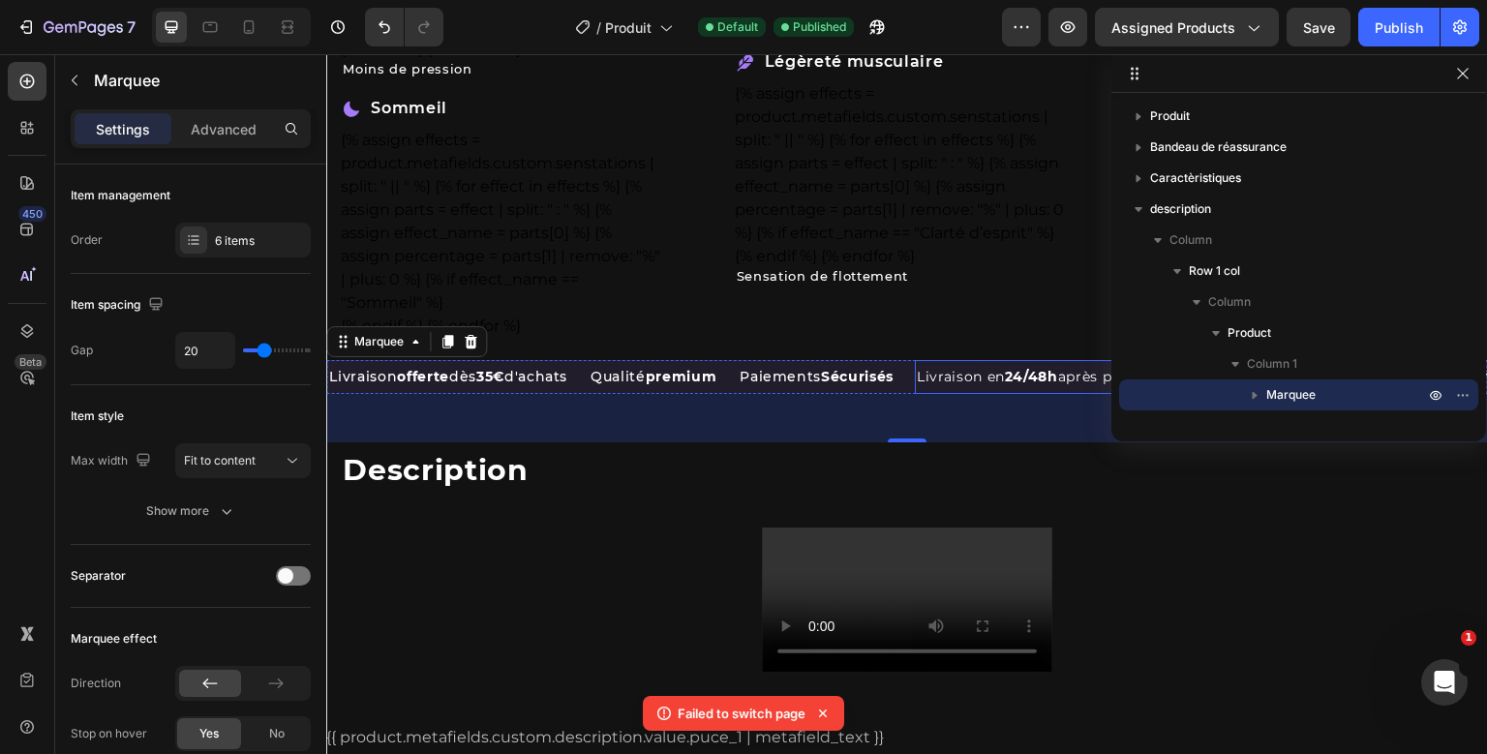
scroll to position [3769, 0]
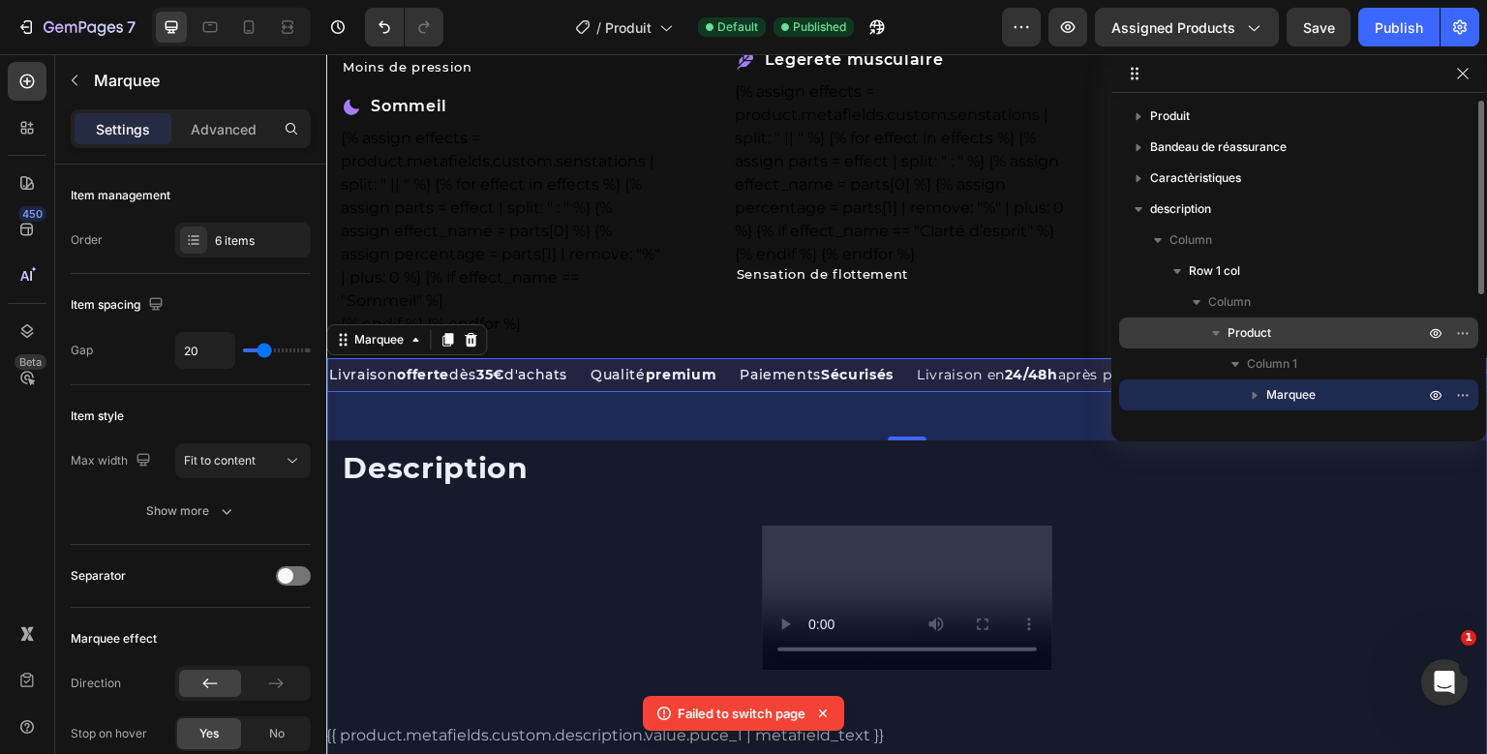
click at [1260, 323] on span "Product" at bounding box center [1249, 332] width 44 height 19
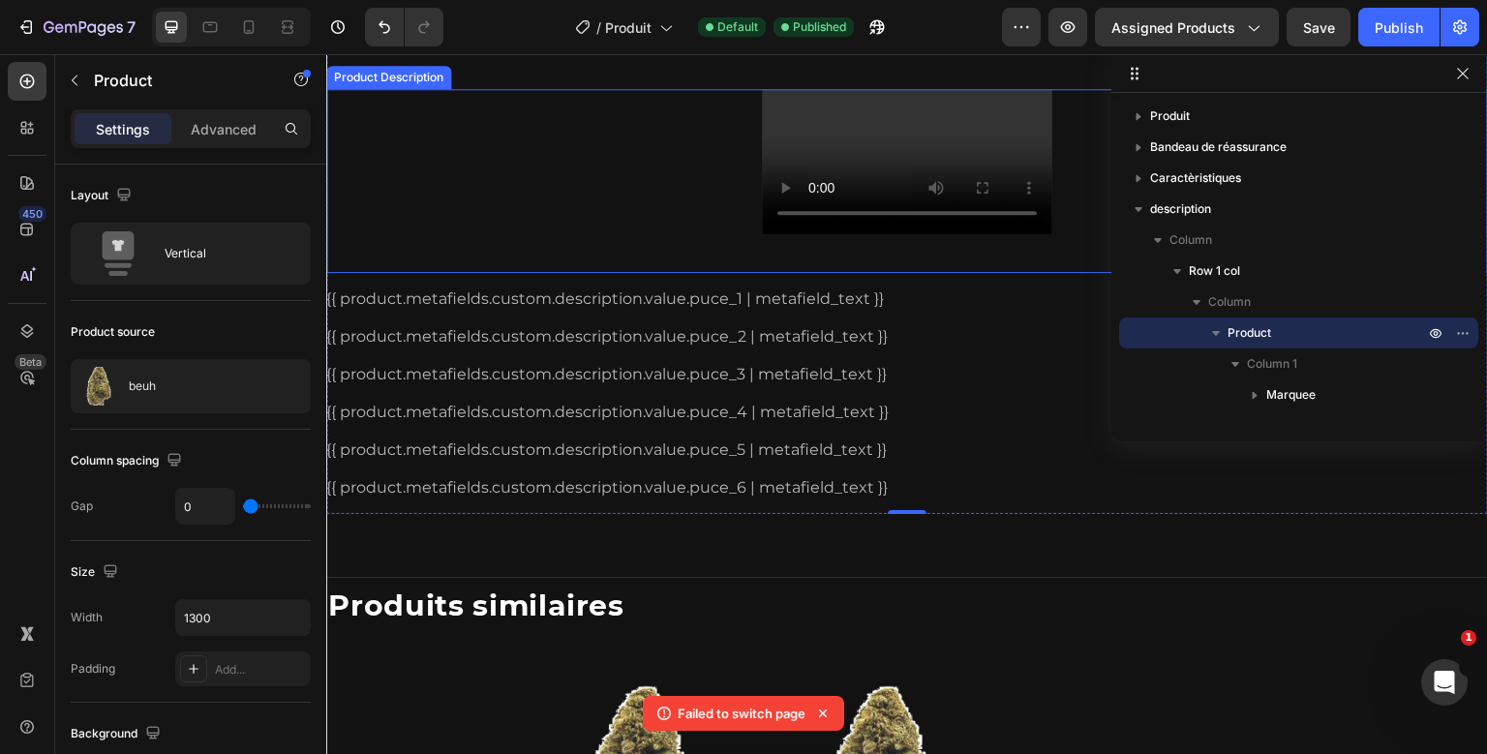
scroll to position [3959, 0]
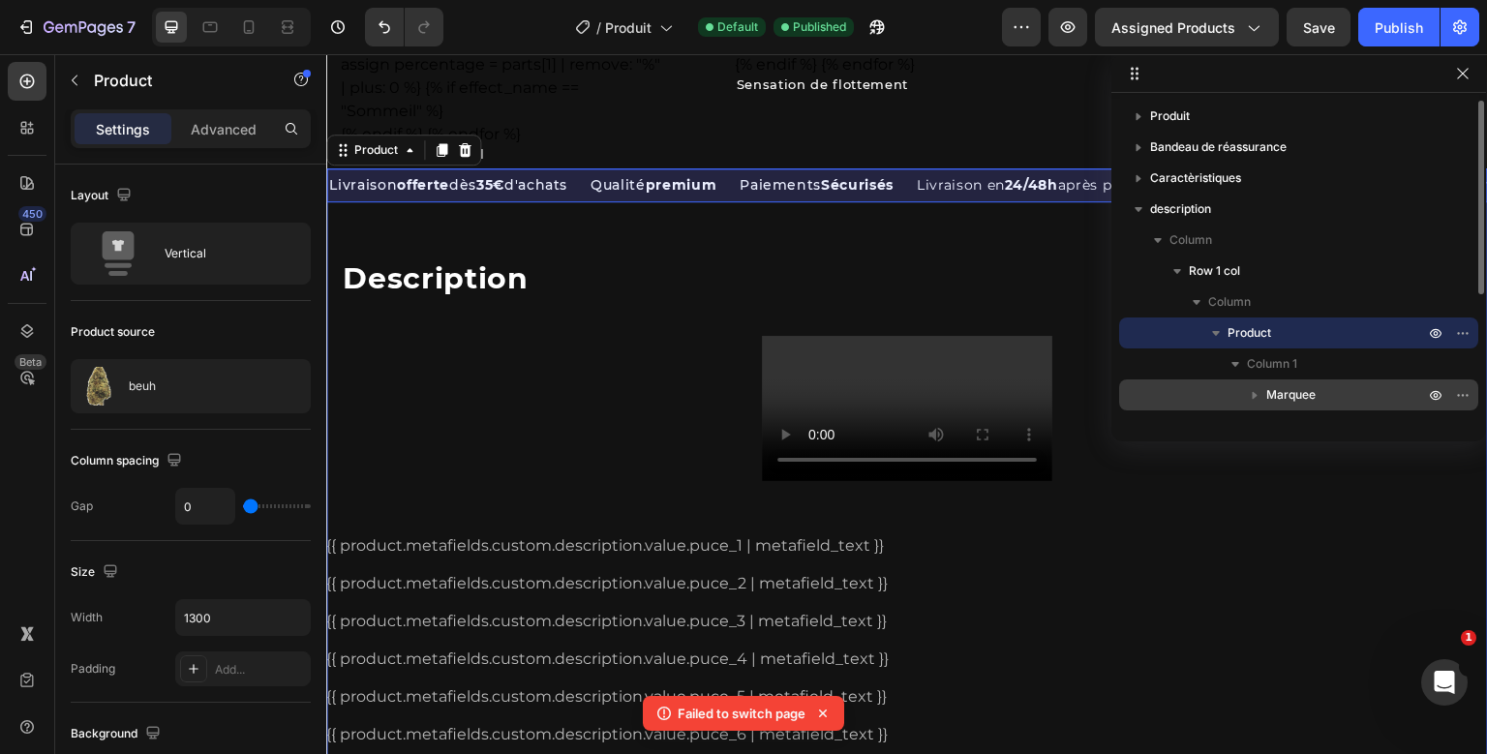
click at [1302, 402] on span "Marquee" at bounding box center [1290, 394] width 49 height 19
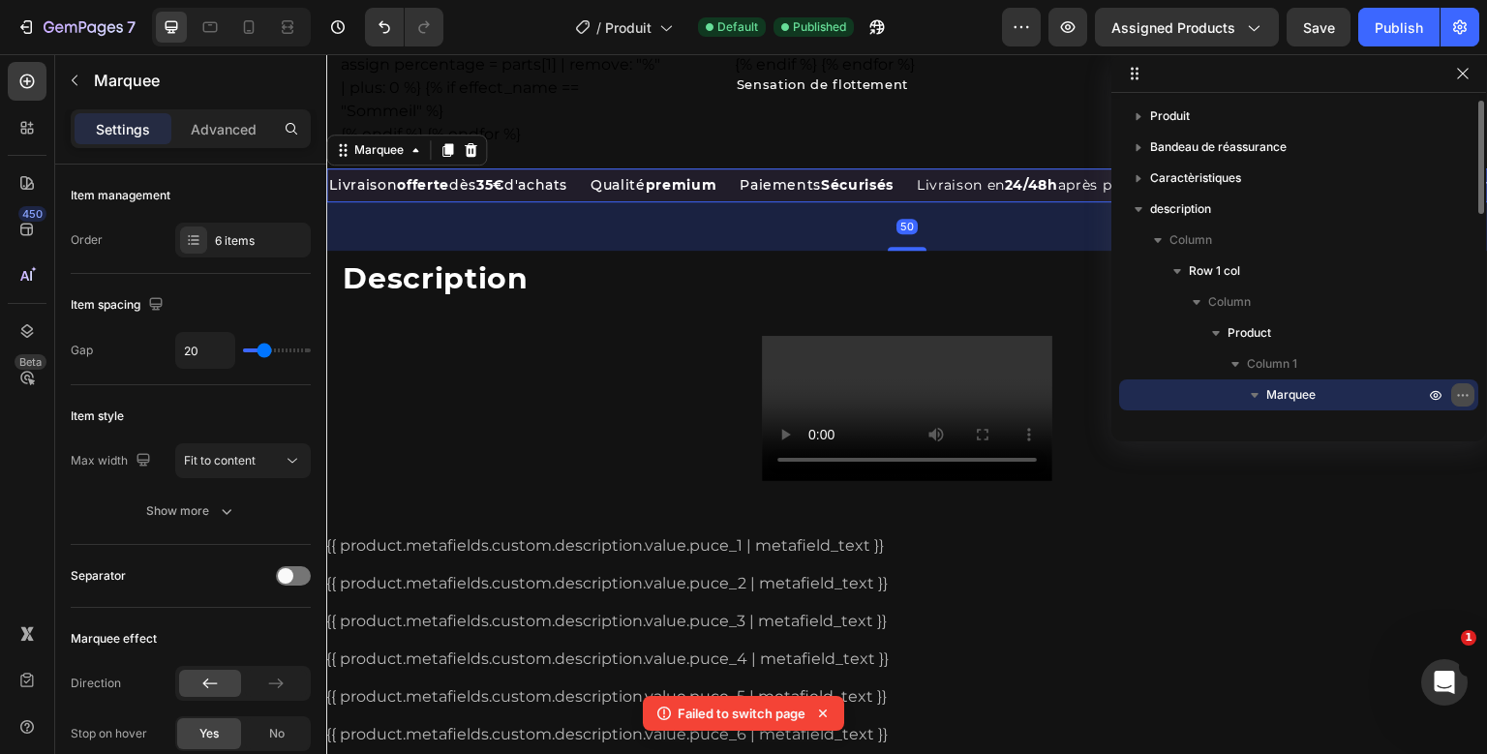
click at [1469, 398] on icon "button" at bounding box center [1462, 394] width 15 height 15
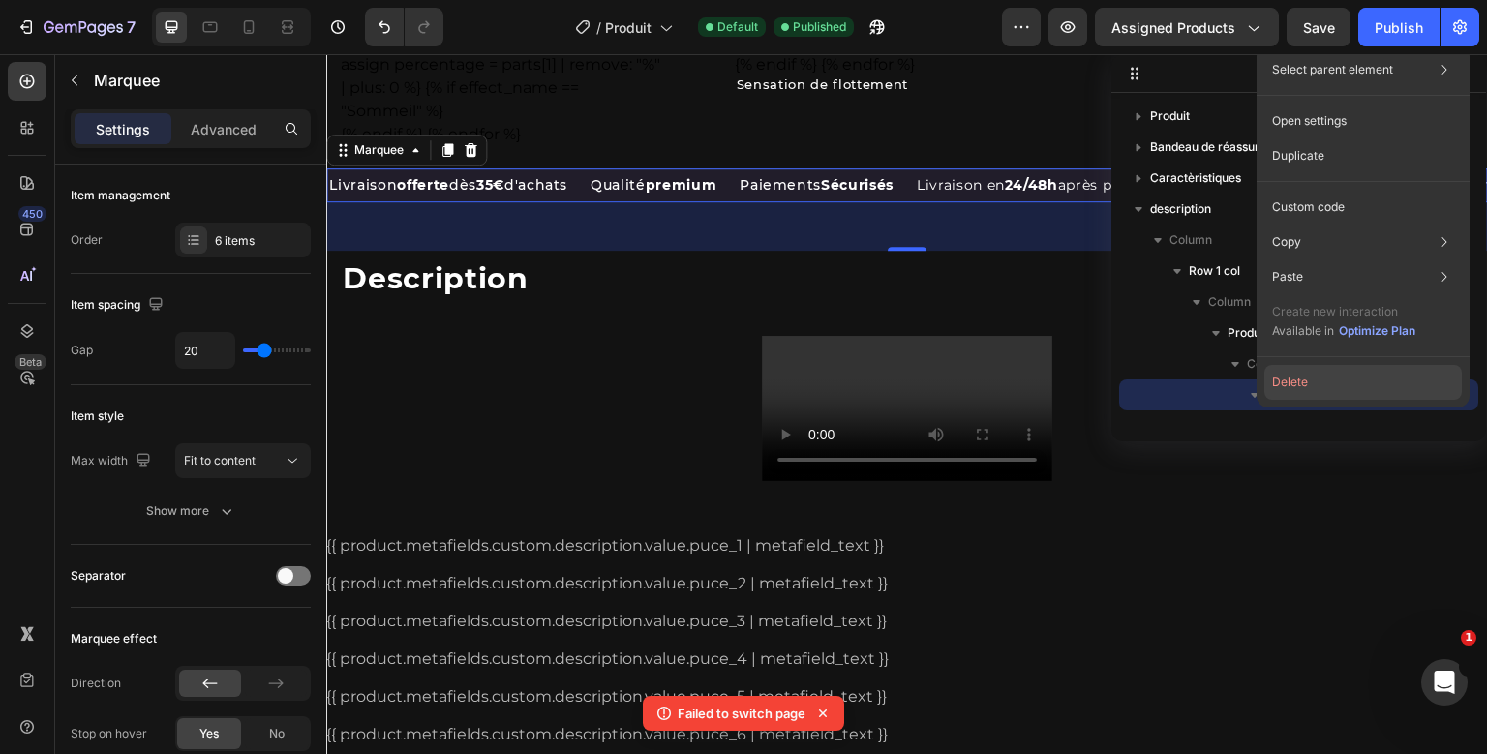
click at [1357, 373] on button "Delete" at bounding box center [1362, 382] width 197 height 35
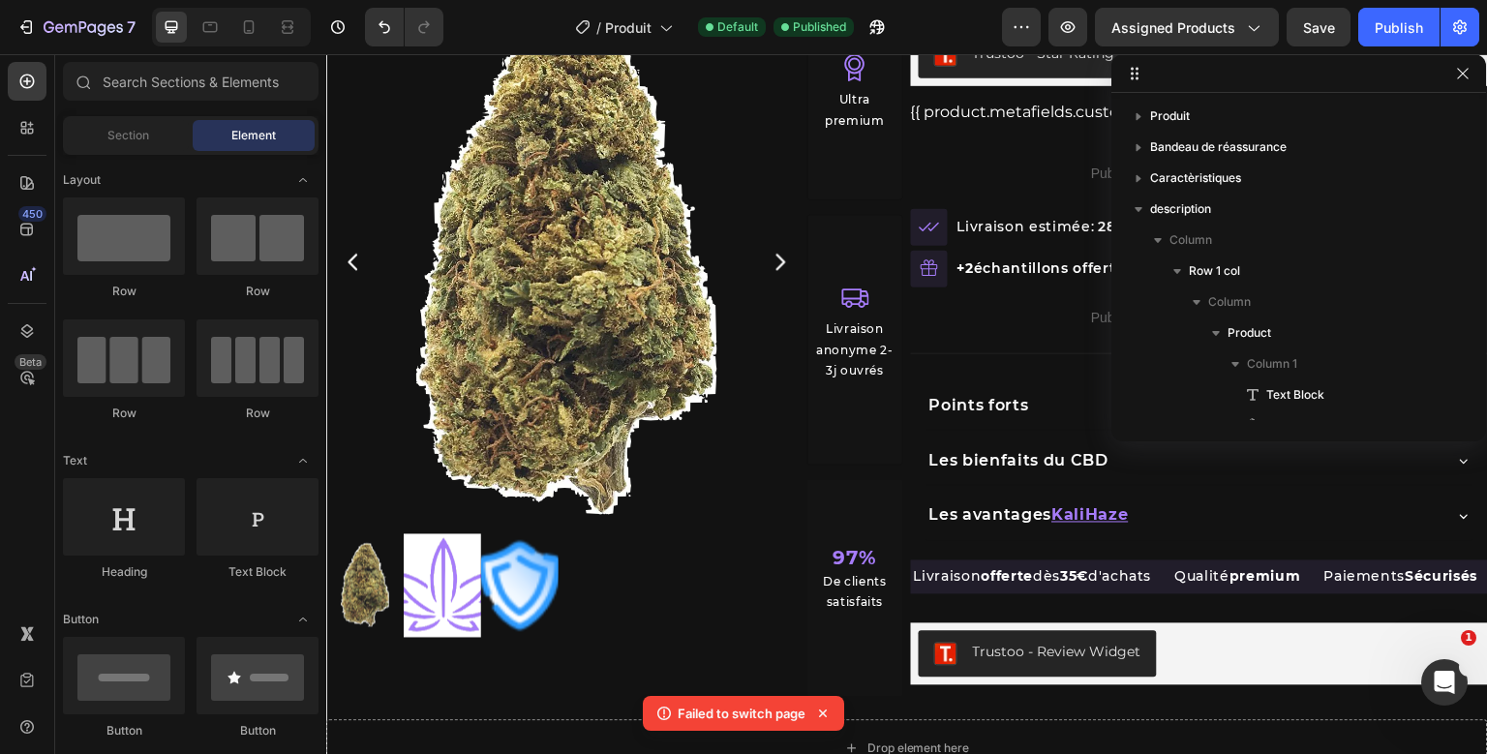
scroll to position [437, 0]
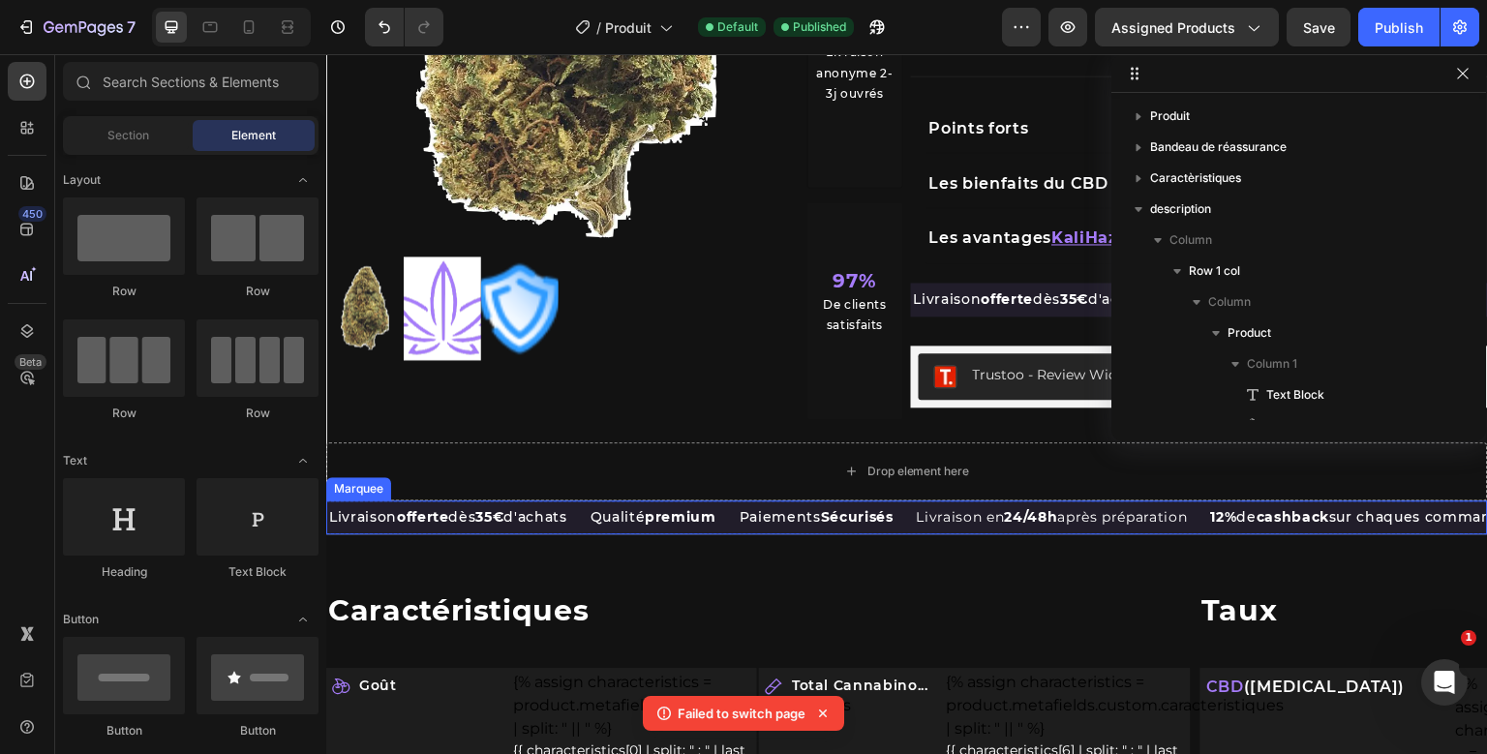
click at [738, 523] on div "Qualité premium Text Block" at bounding box center [663, 517] width 149 height 34
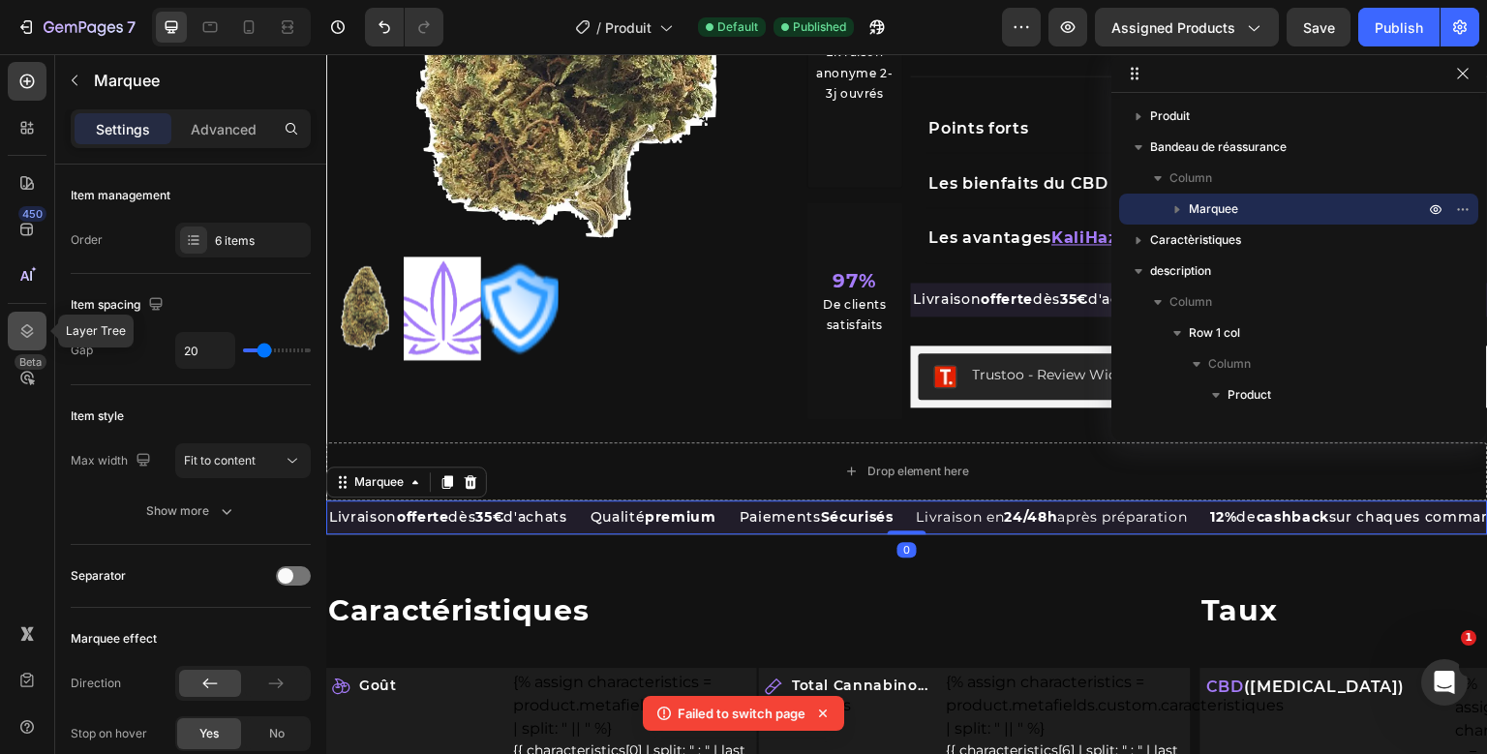
click at [24, 332] on icon at bounding box center [26, 330] width 19 height 19
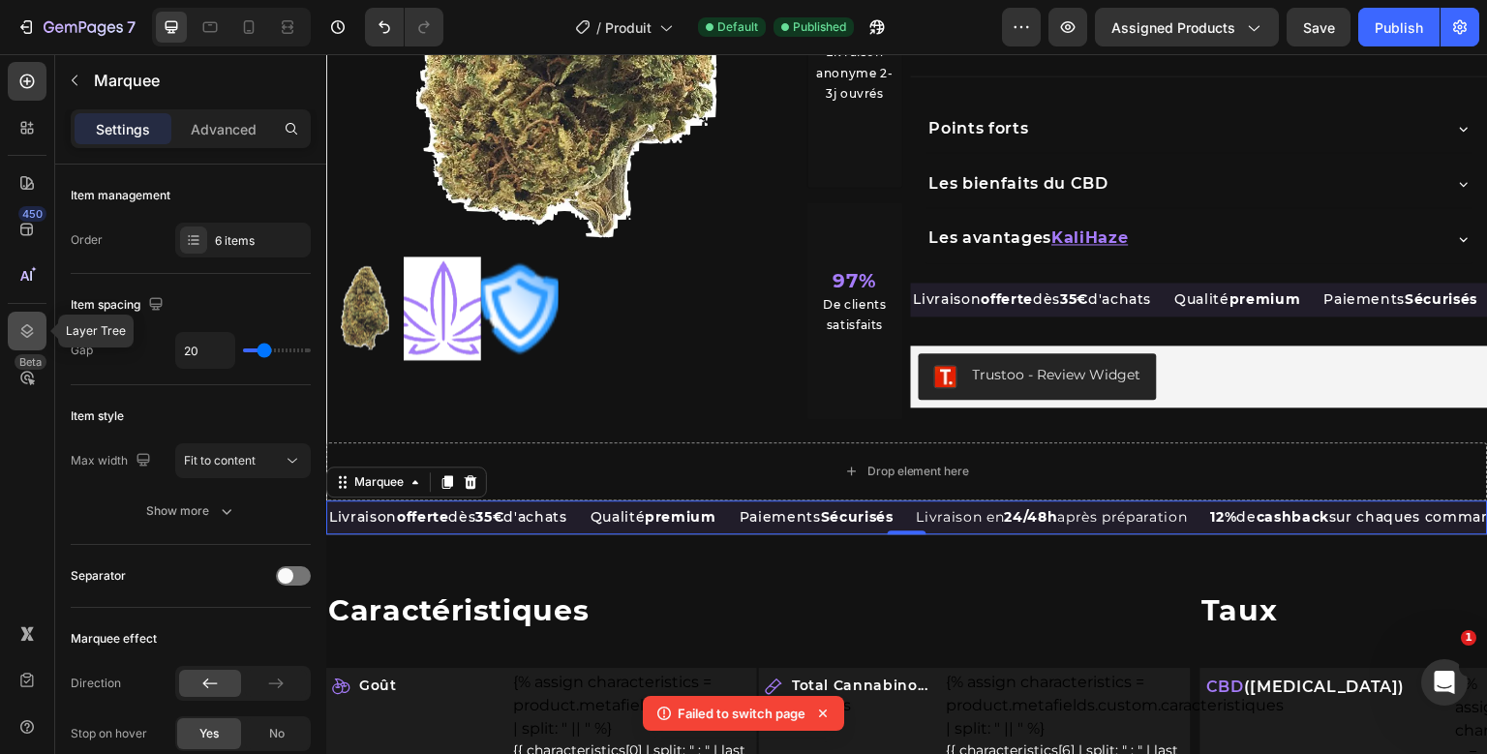
click at [27, 328] on icon at bounding box center [26, 330] width 19 height 19
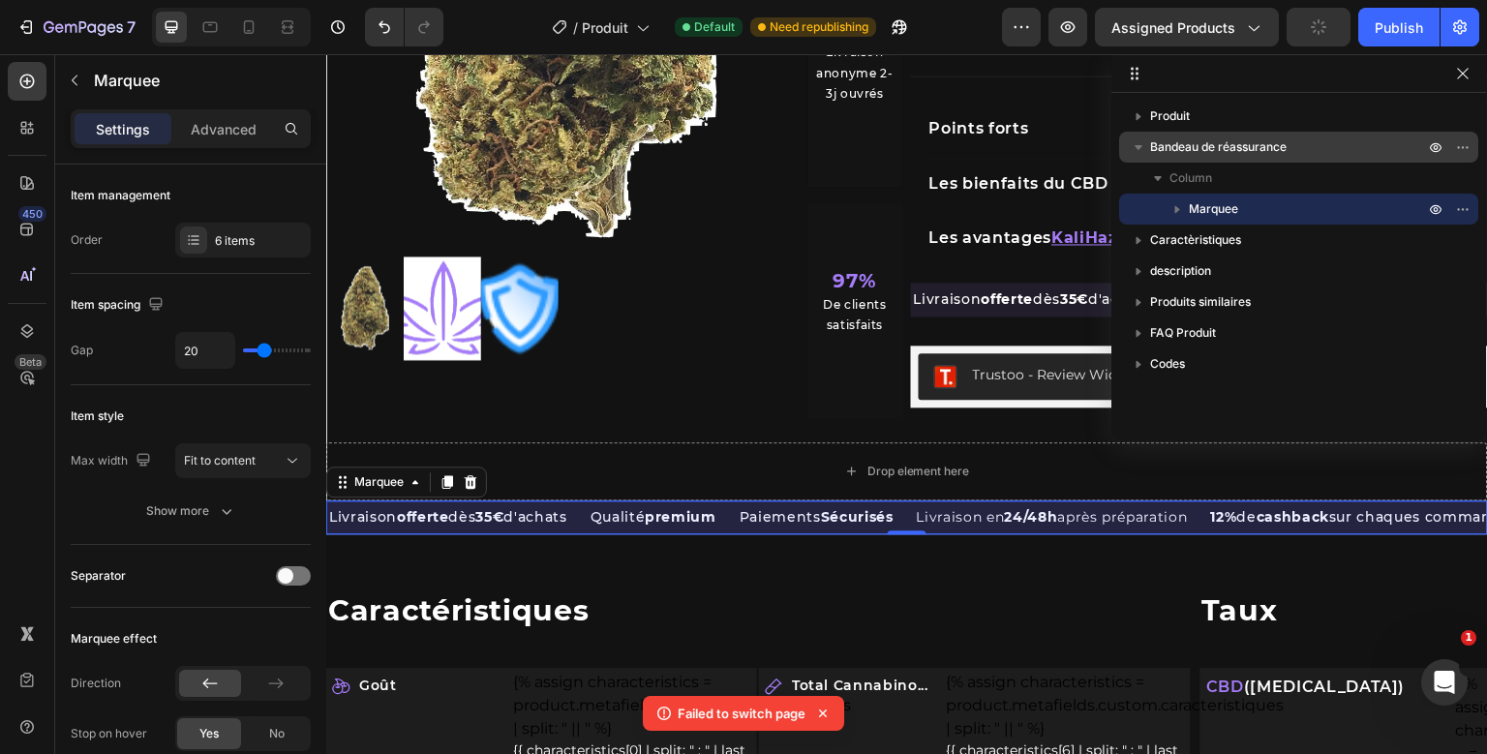
click at [1199, 148] on span "Bandeau de réassurance" at bounding box center [1218, 146] width 136 height 19
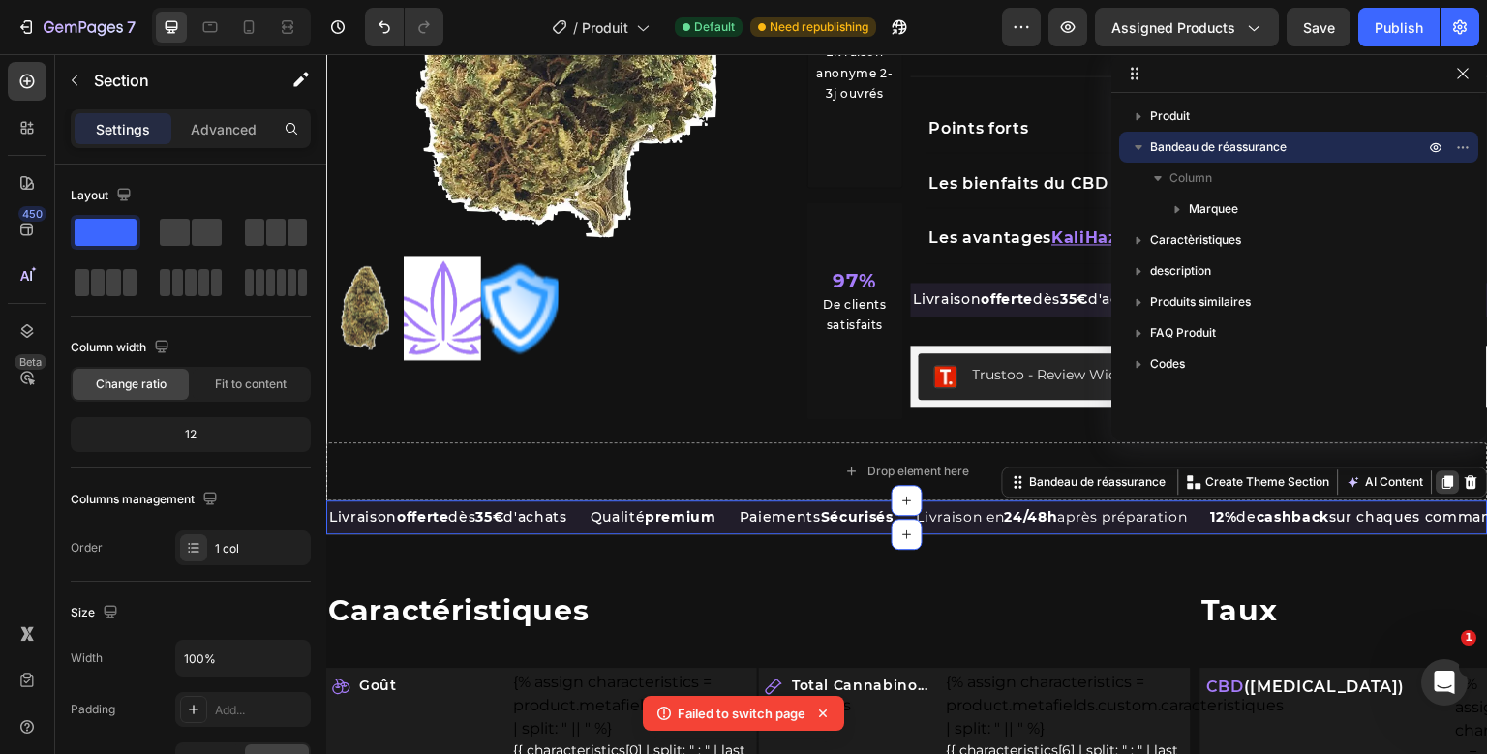
click at [1443, 475] on icon at bounding box center [1447, 481] width 15 height 15
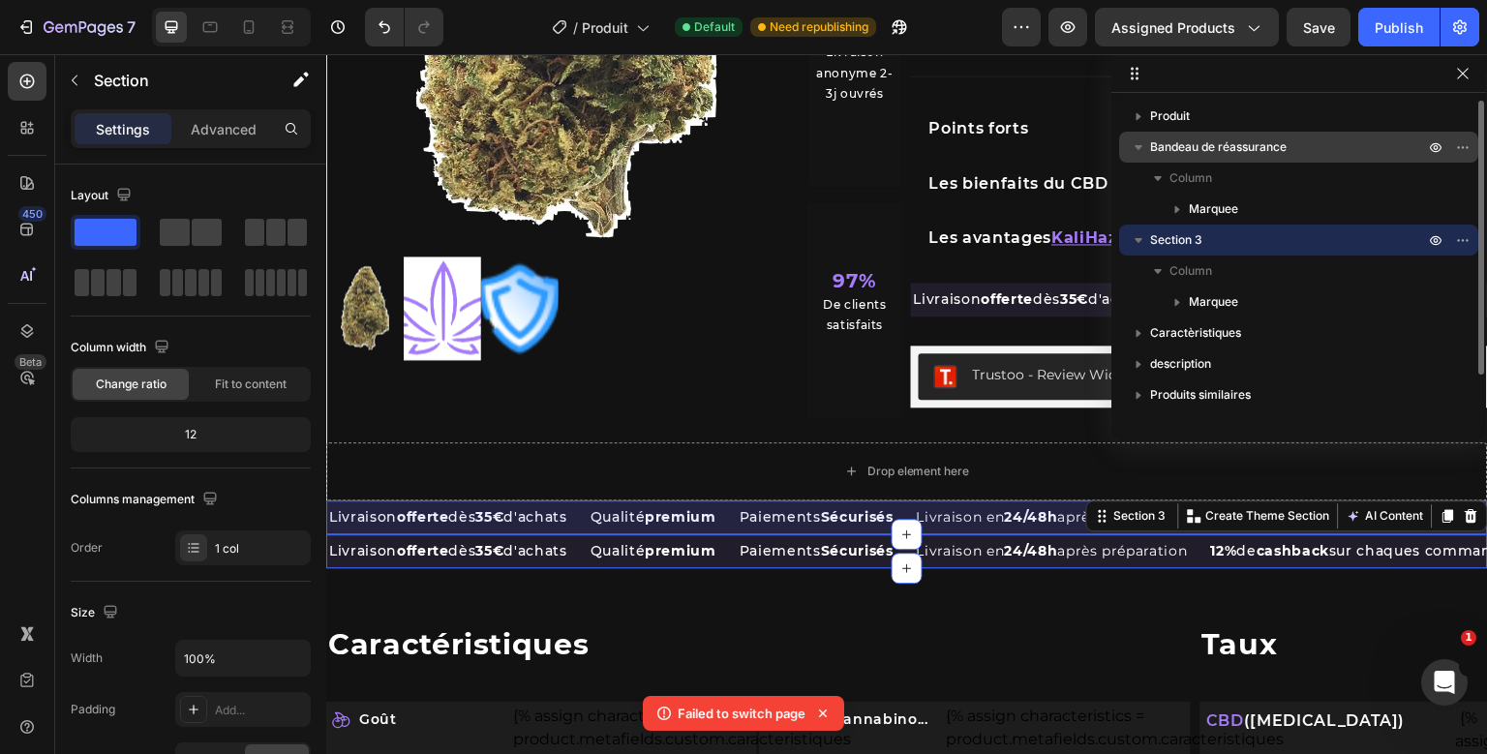
click at [1184, 141] on span "Bandeau de réassurance" at bounding box center [1218, 146] width 136 height 19
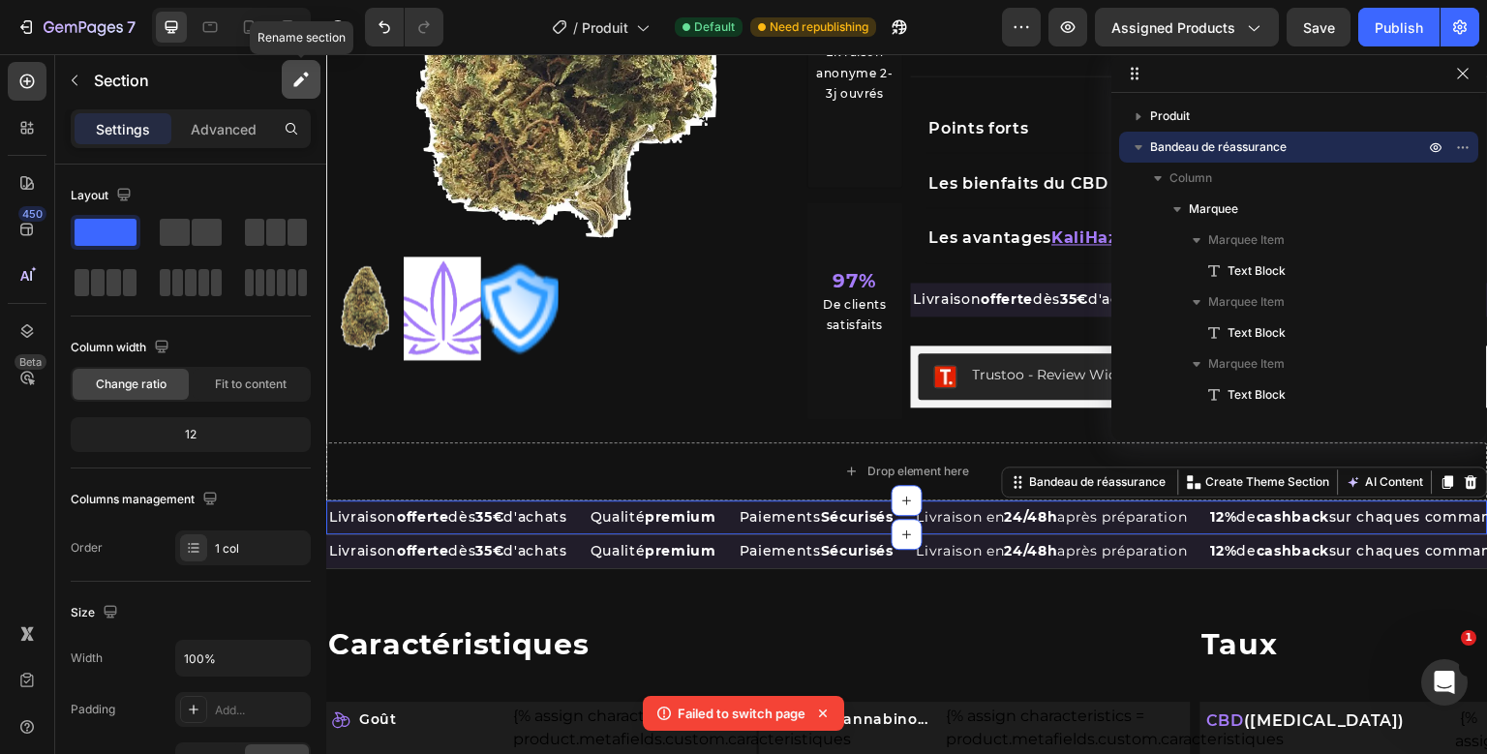
click at [294, 77] on icon "button" at bounding box center [300, 79] width 19 height 19
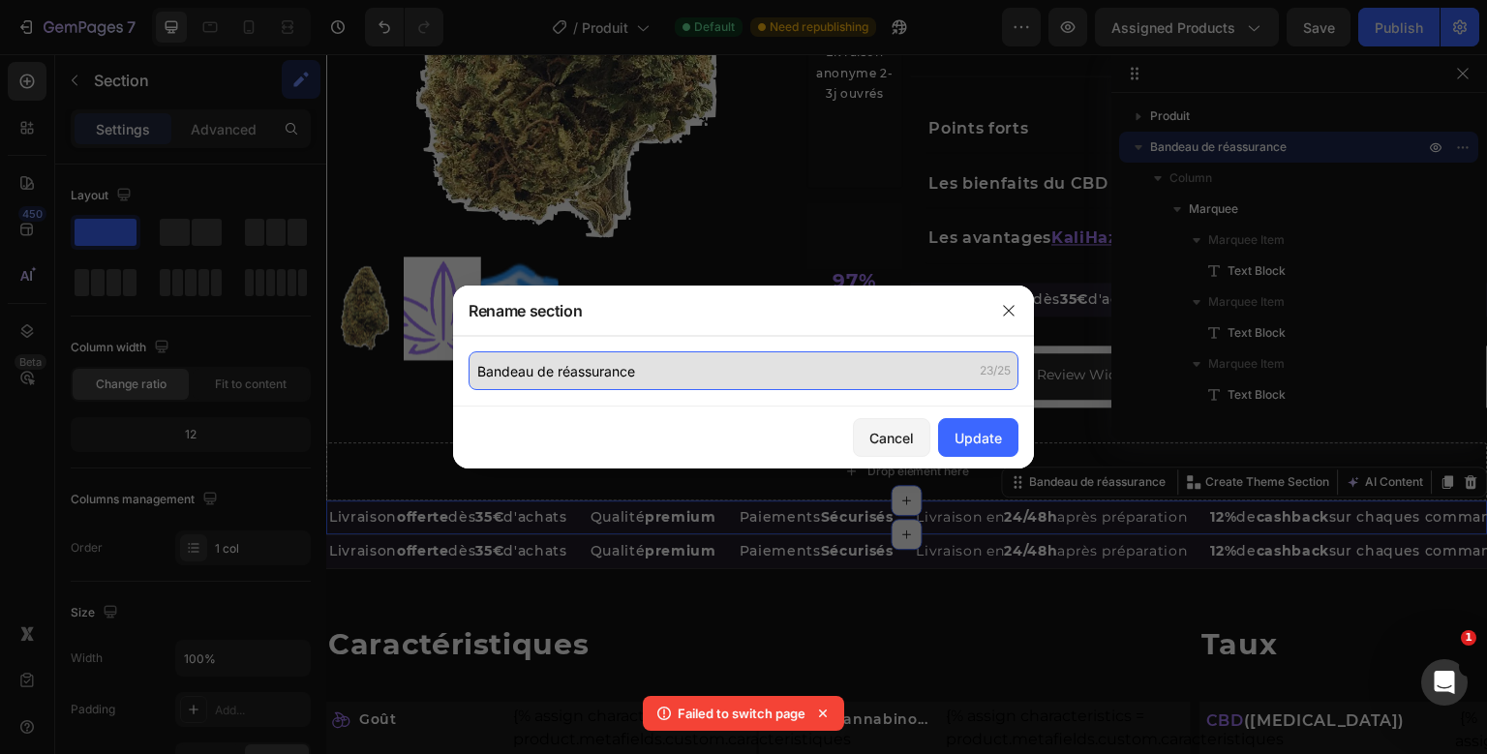
click at [664, 375] on input "Bandeau de réassurance" at bounding box center [744, 370] width 550 height 39
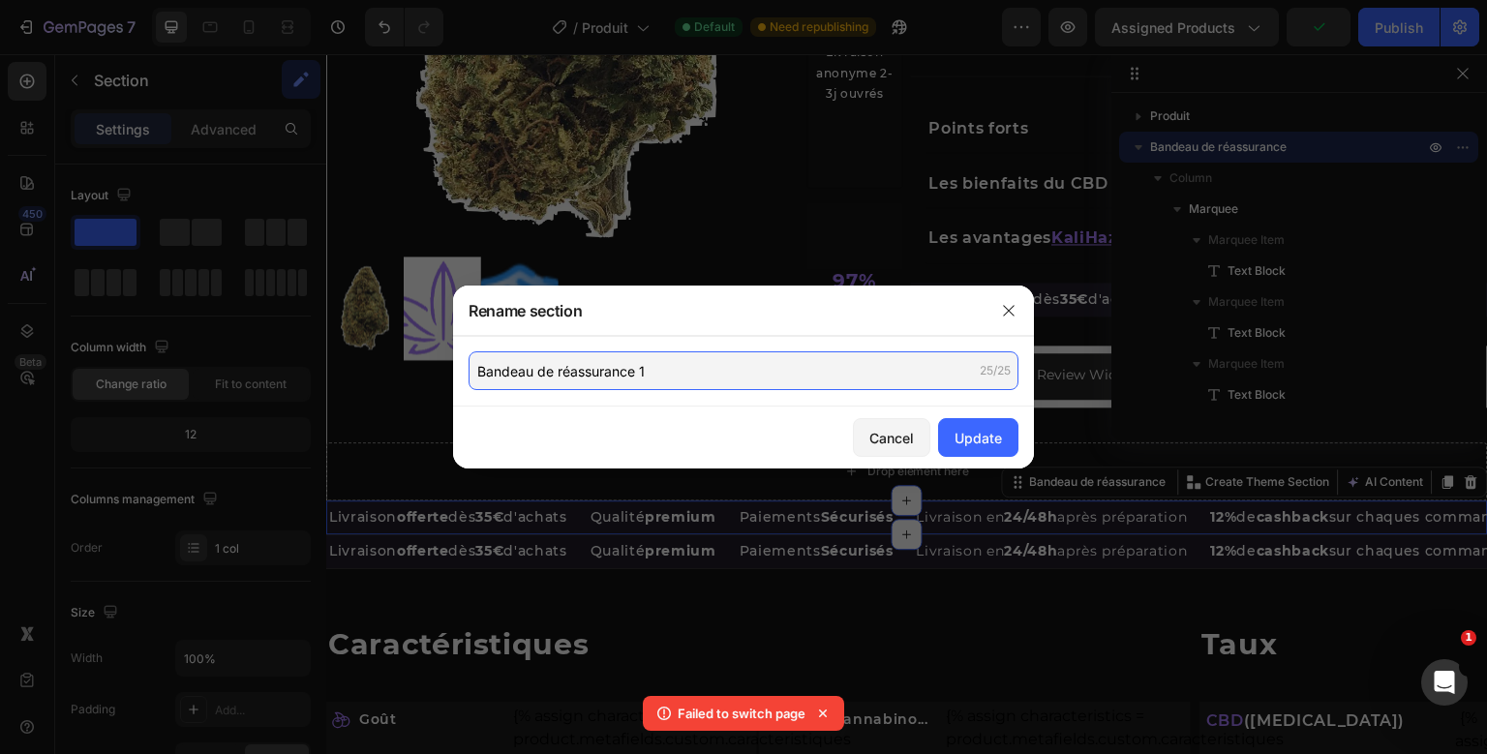
type input "Bandeau de réassurance 1"
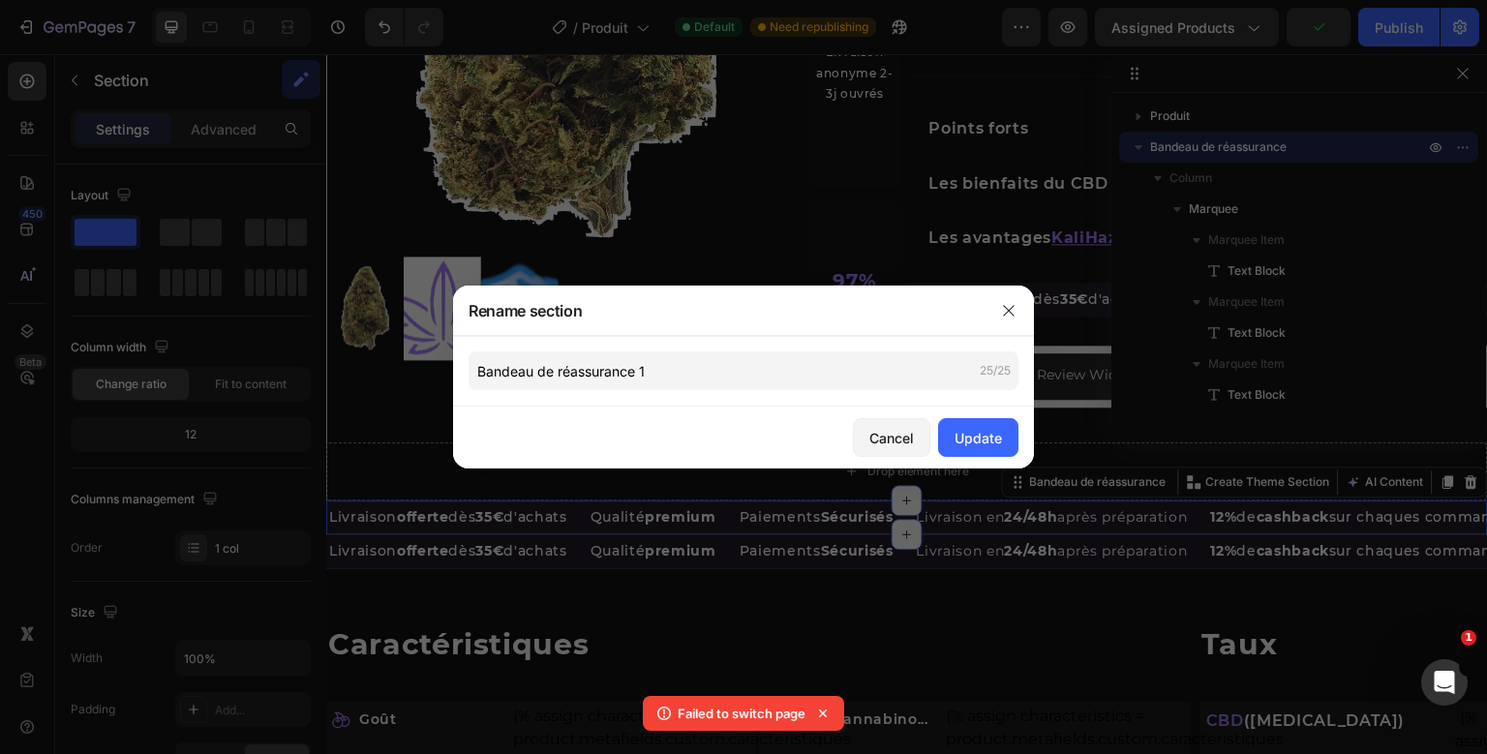
click at [954, 417] on div "Cancel Update" at bounding box center [743, 438] width 581 height 62
click at [954, 423] on button "Update" at bounding box center [978, 437] width 80 height 39
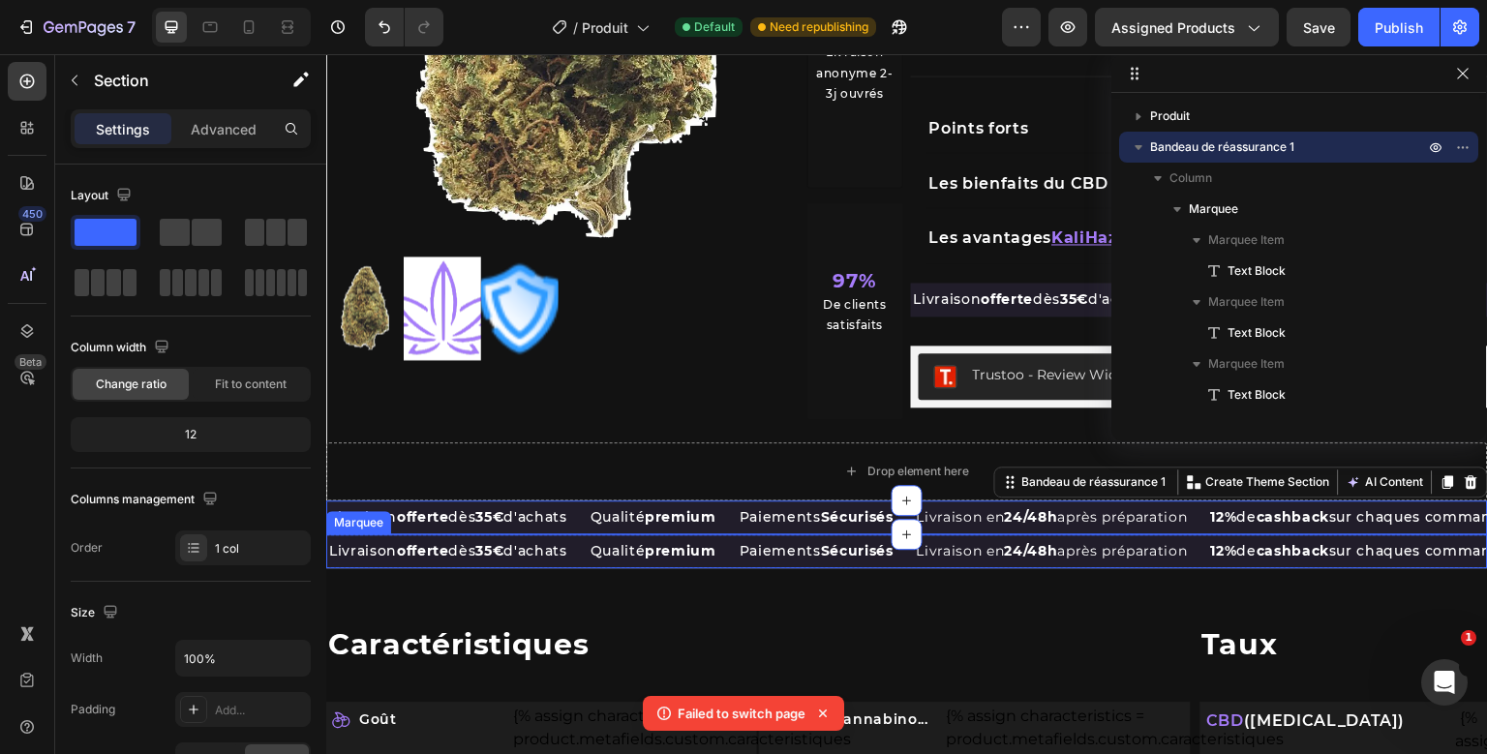
click at [915, 541] on div "Paiements Sécurisés Text Block" at bounding box center [826, 551] width 177 height 34
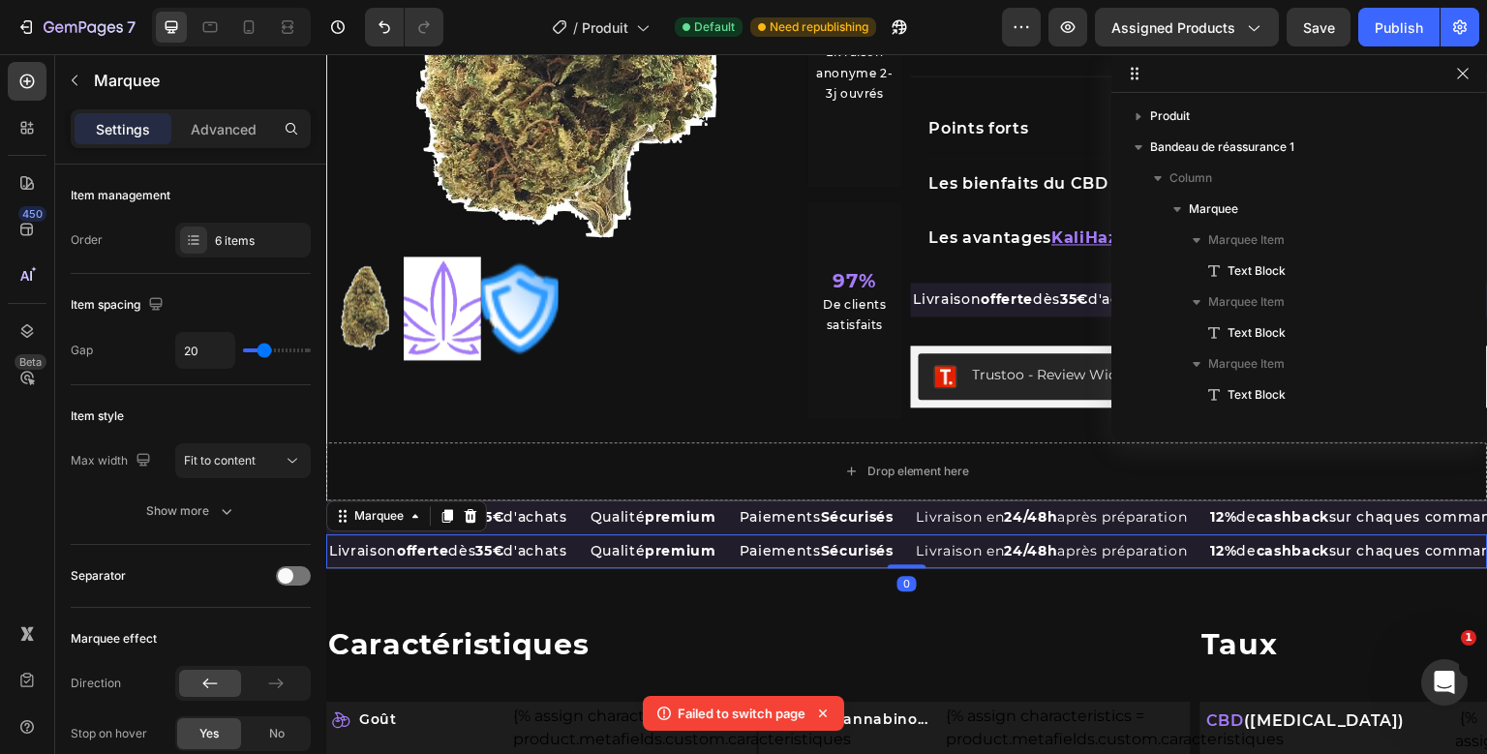
scroll to position [428, 0]
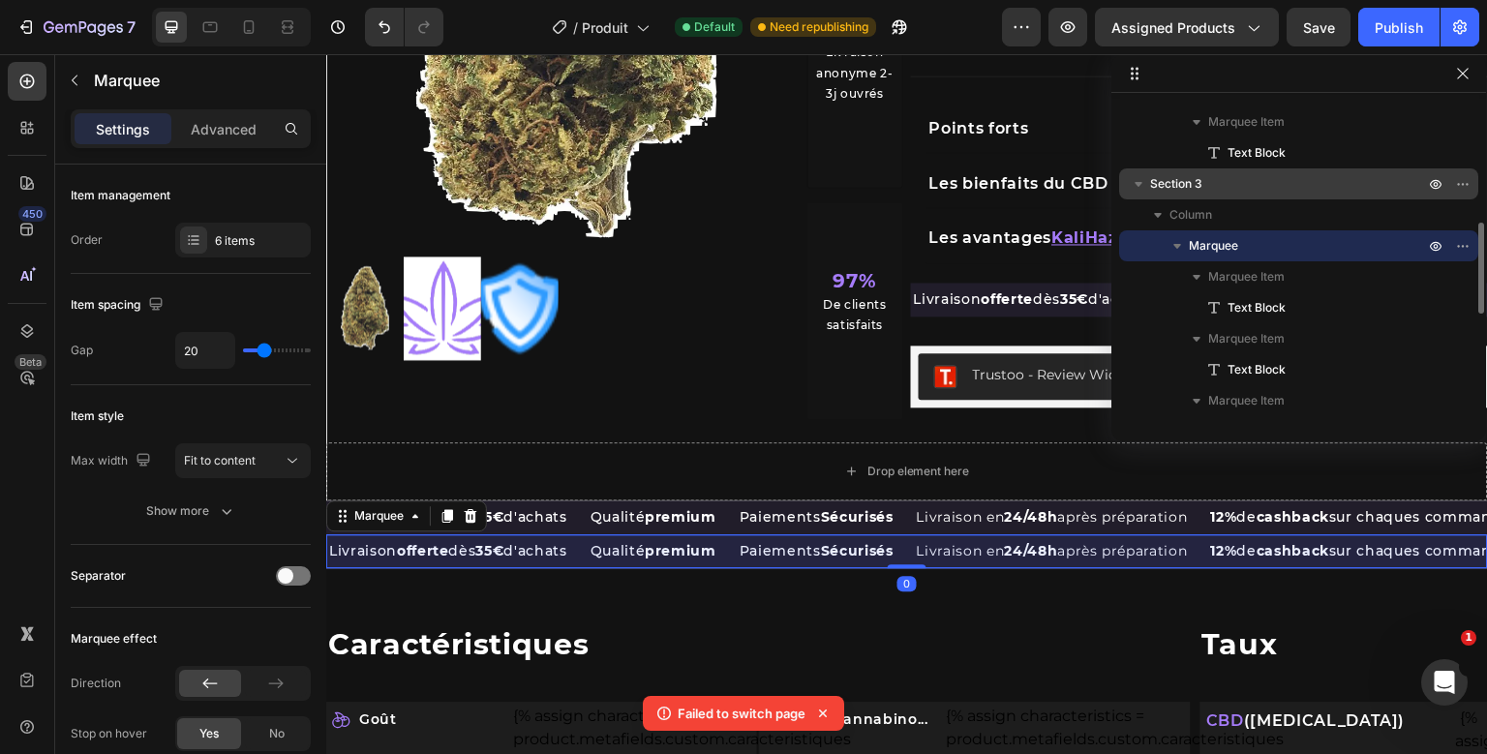
click at [1276, 184] on p "Section 3" at bounding box center [1289, 183] width 278 height 19
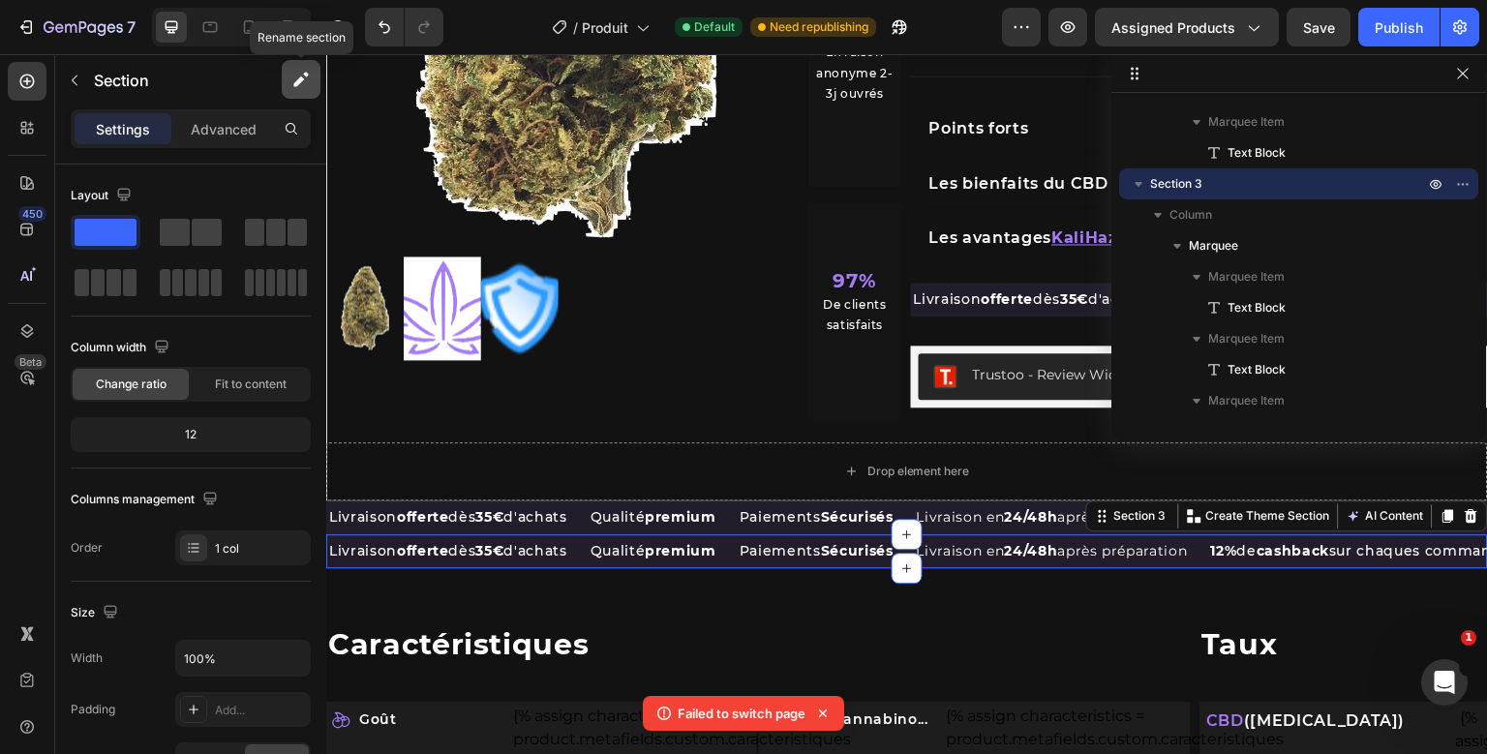
click at [312, 85] on button "button" at bounding box center [301, 79] width 39 height 39
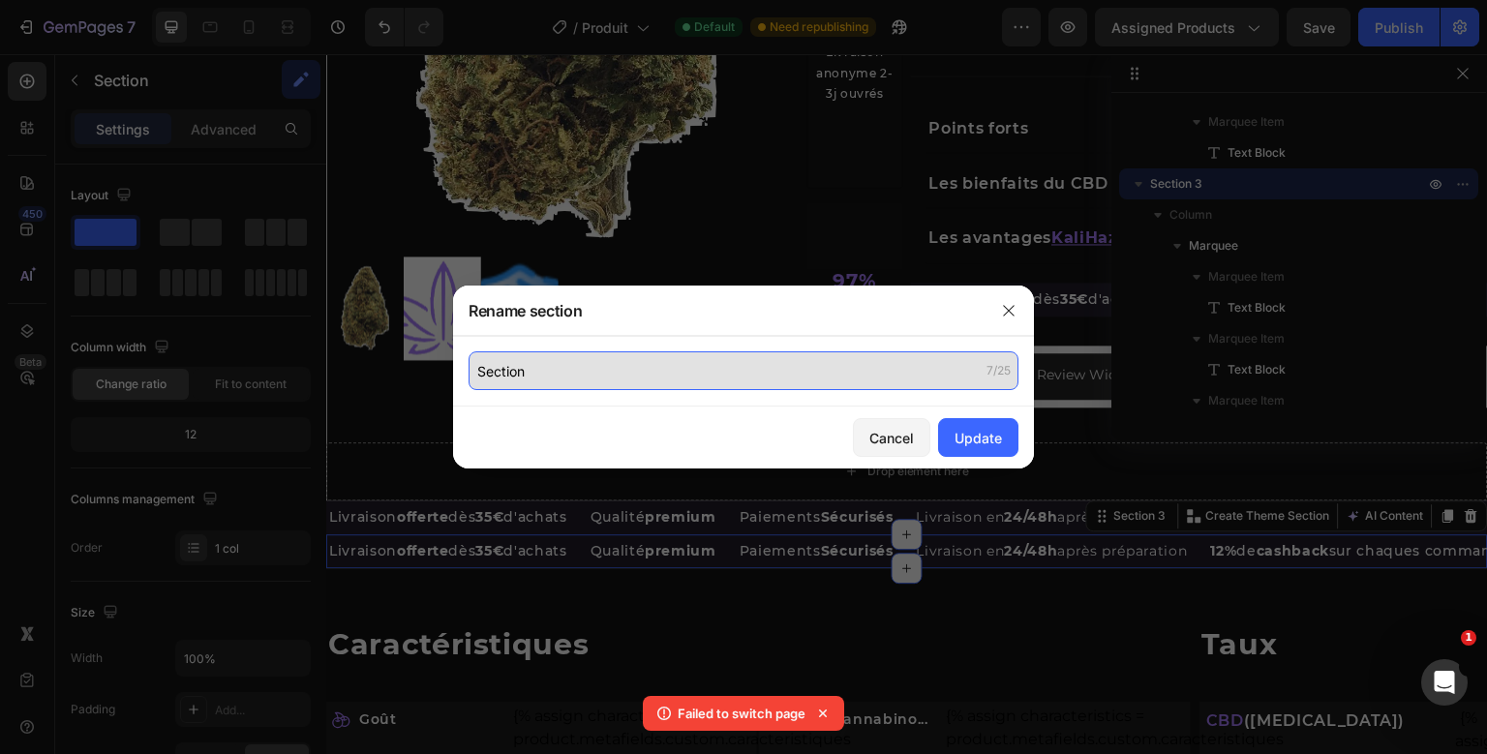
click at [530, 372] on input "Section" at bounding box center [744, 370] width 550 height 39
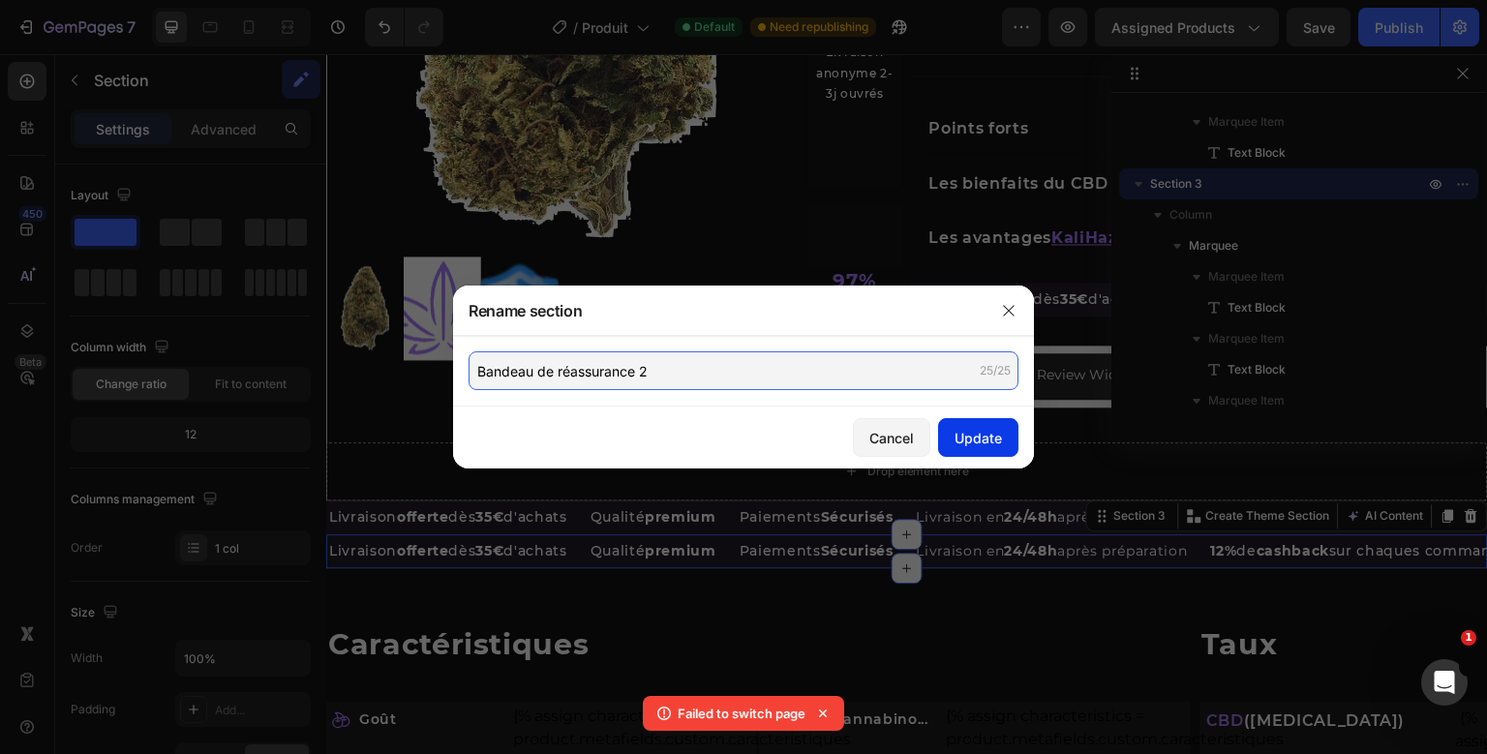
type input "Bandeau de réassurance 2"
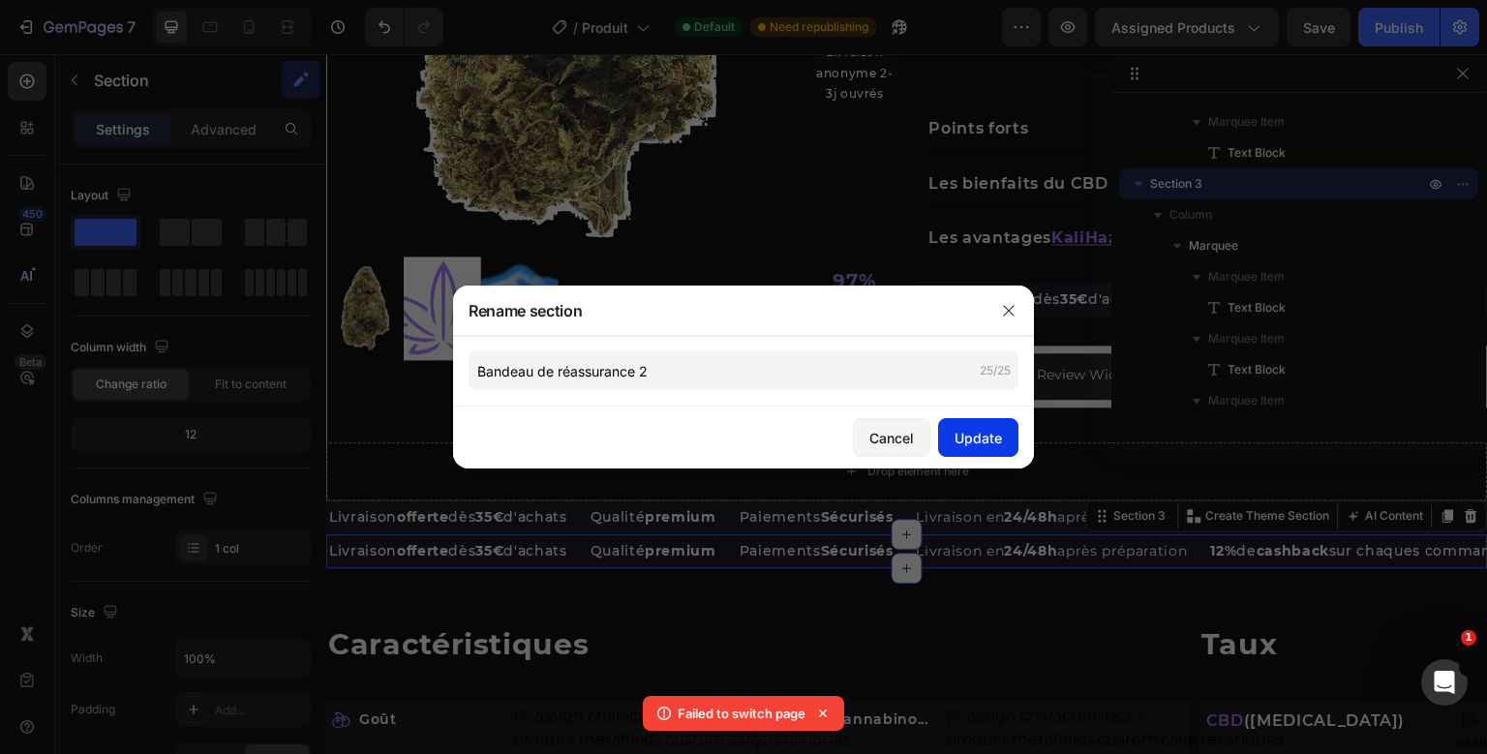
click at [944, 428] on button "Update" at bounding box center [978, 437] width 80 height 39
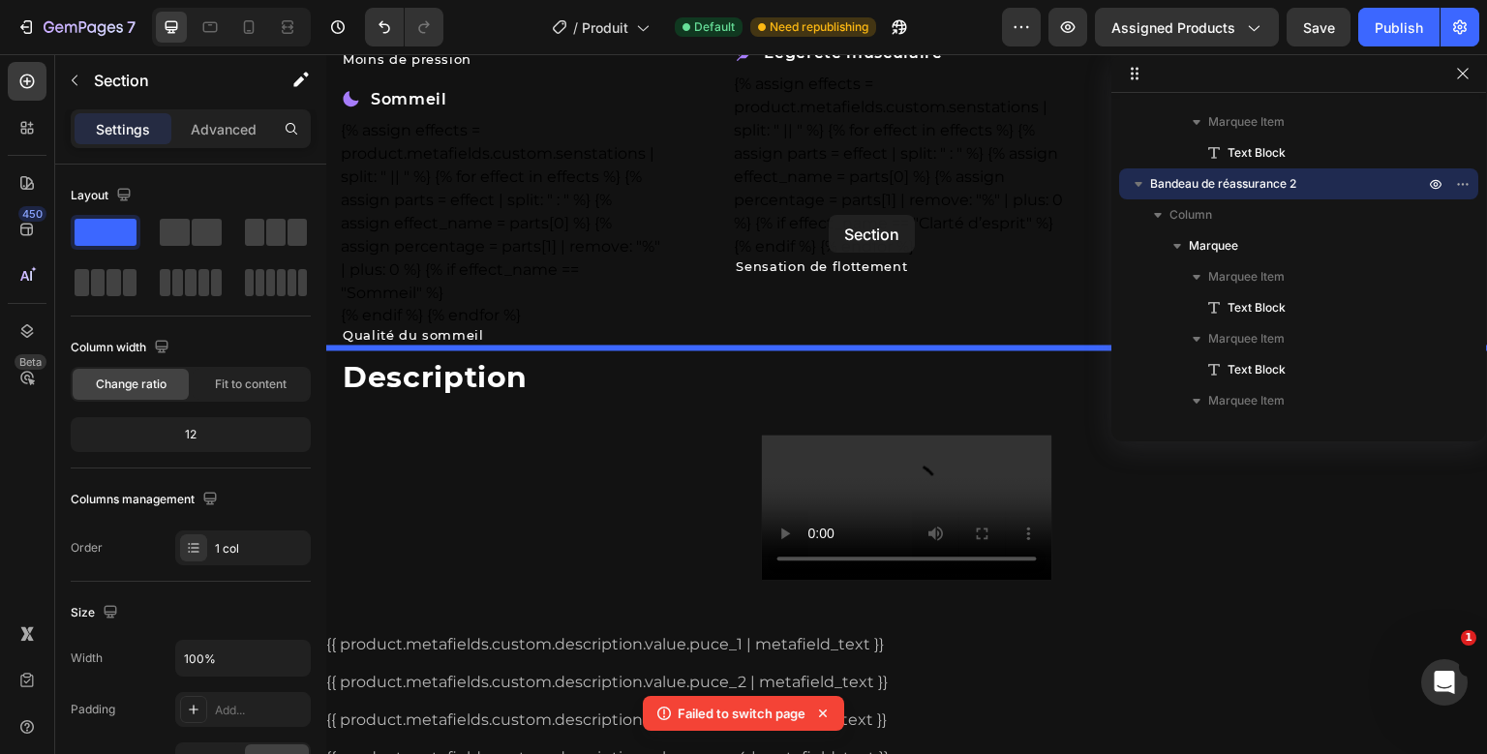
scroll to position [3789, 0]
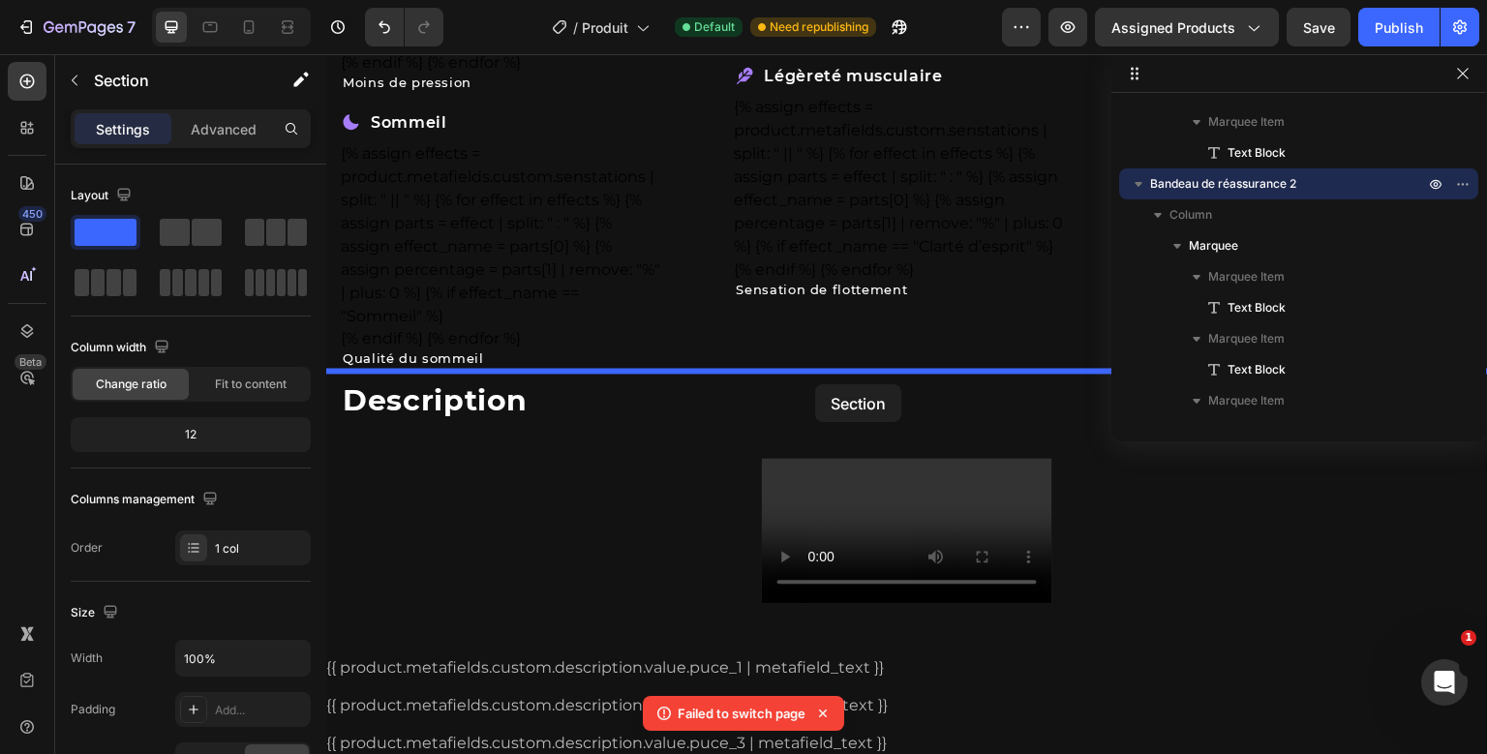
drag, startPoint x: 1013, startPoint y: 525, endPoint x: 815, endPoint y: 384, distance: 242.3
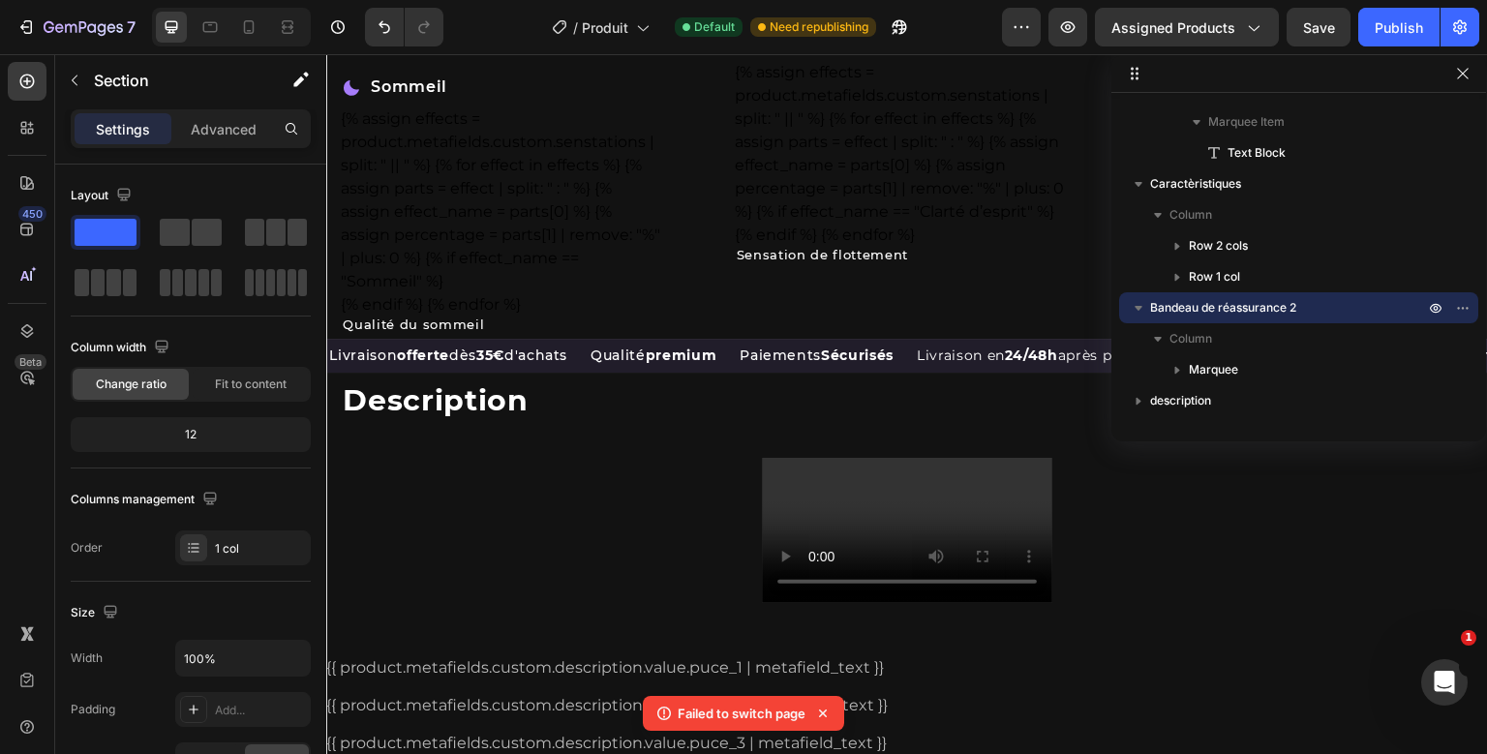
scroll to position [3755, 0]
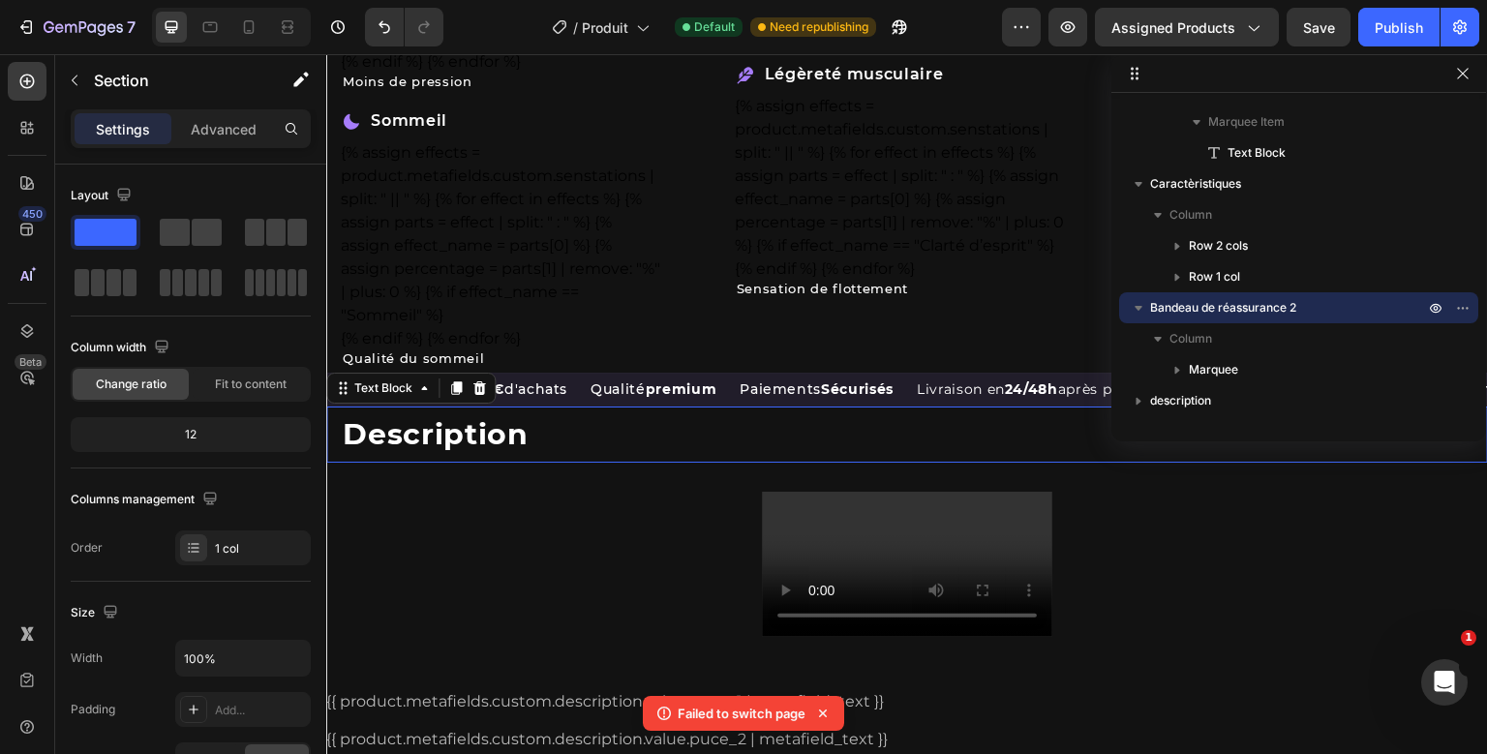
click at [548, 425] on div "Description Text Block 0 Product Description" at bounding box center [907, 549] width 1162 height 284
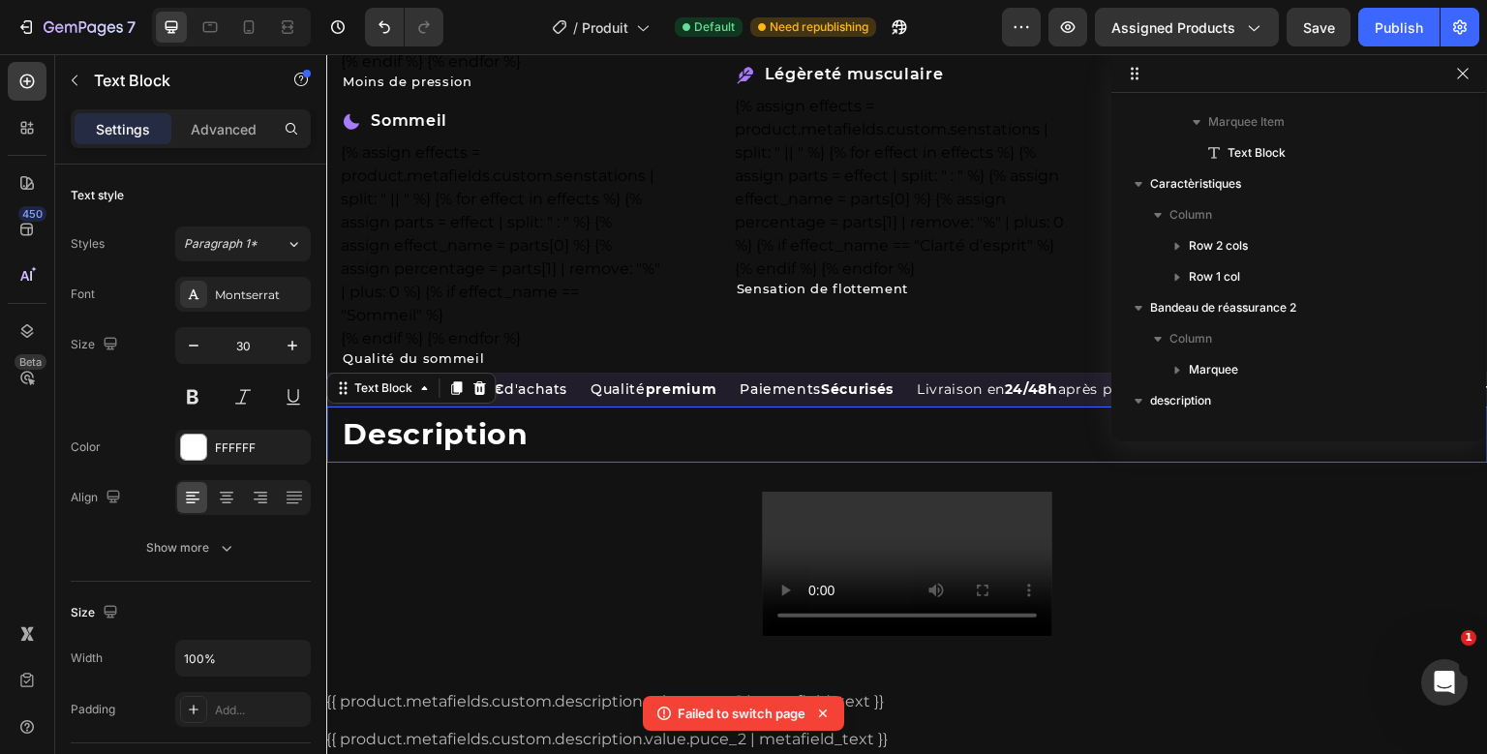
scroll to position [769, 0]
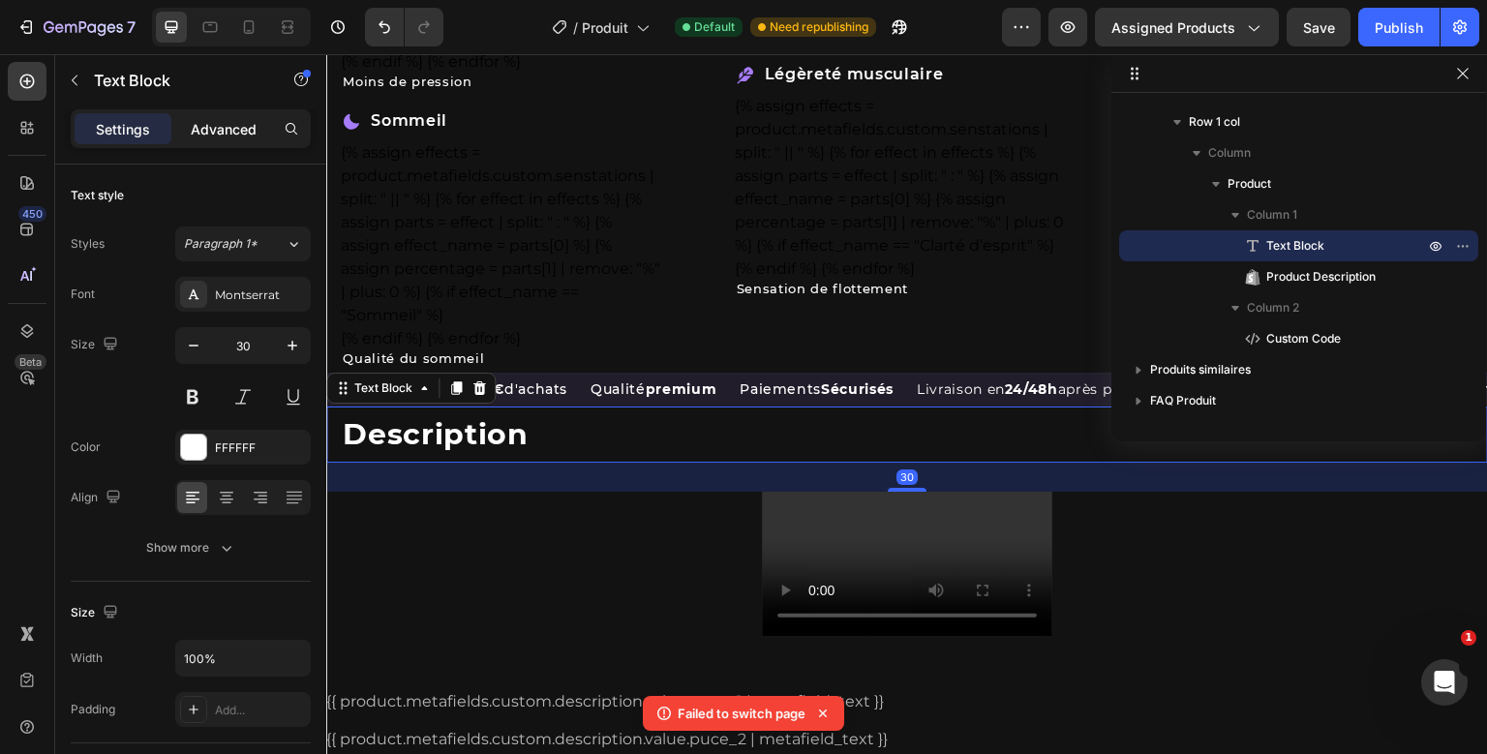
click at [233, 135] on p "Advanced" at bounding box center [224, 129] width 66 height 20
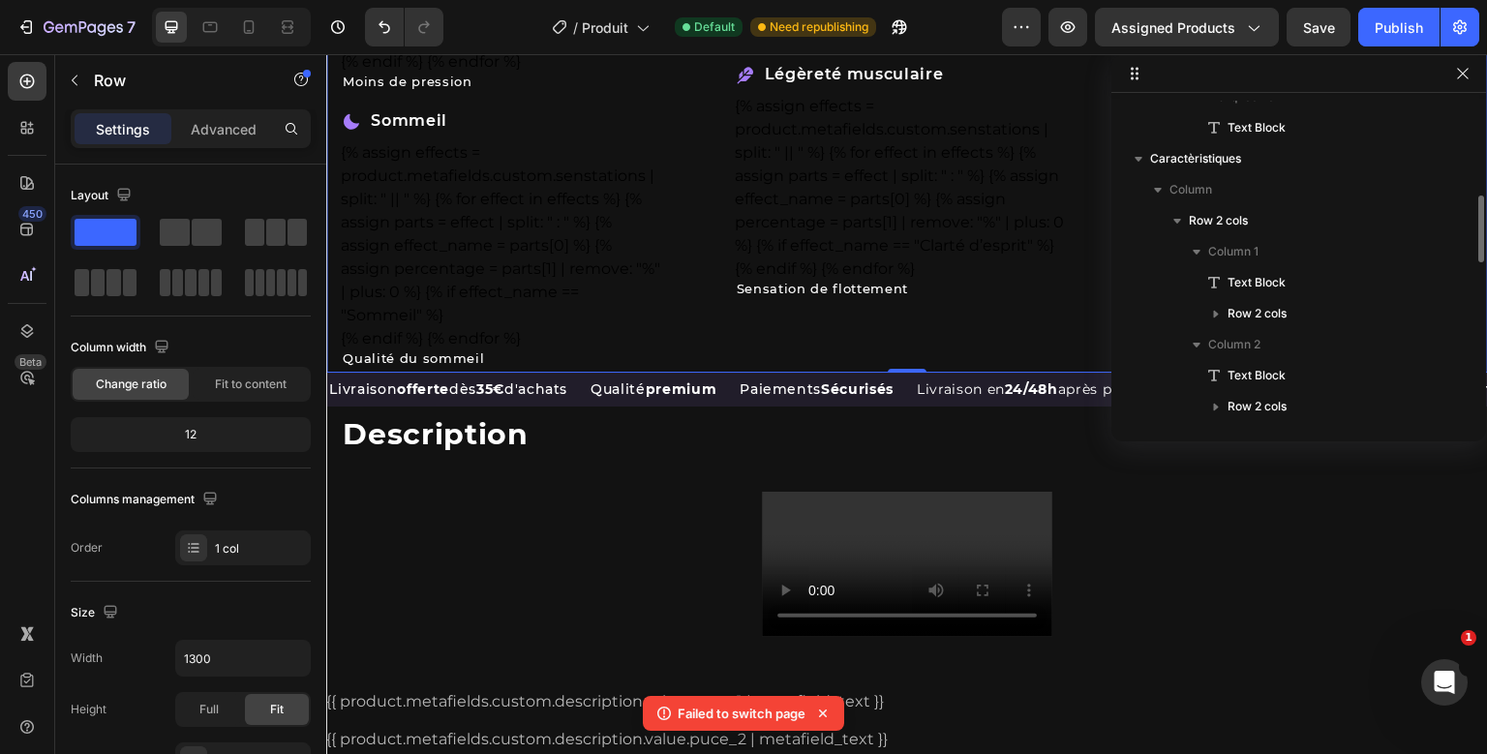
scroll to position [448, 0]
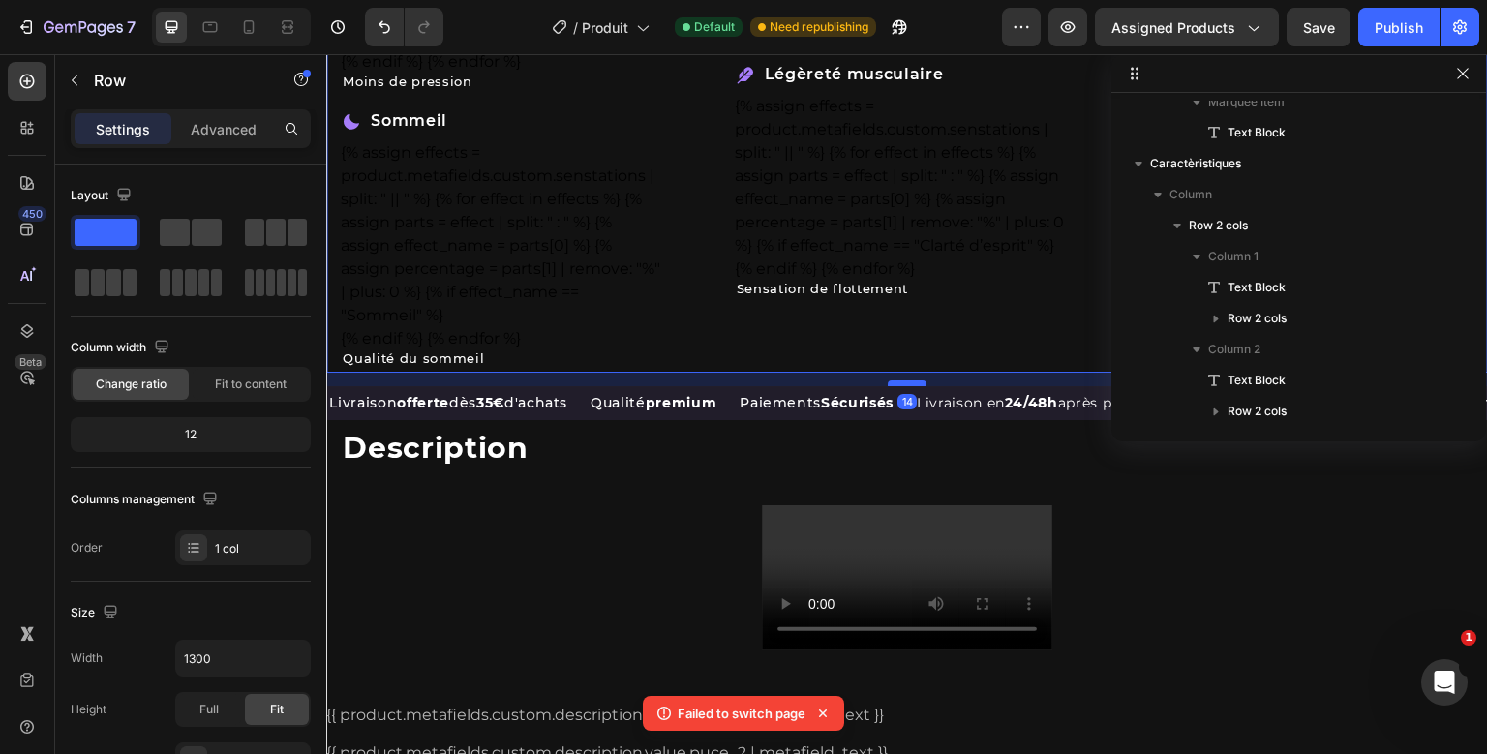
drag, startPoint x: 912, startPoint y: 368, endPoint x: 914, endPoint y: 380, distance: 12.7
click at [913, 380] on div at bounding box center [907, 383] width 39 height 6
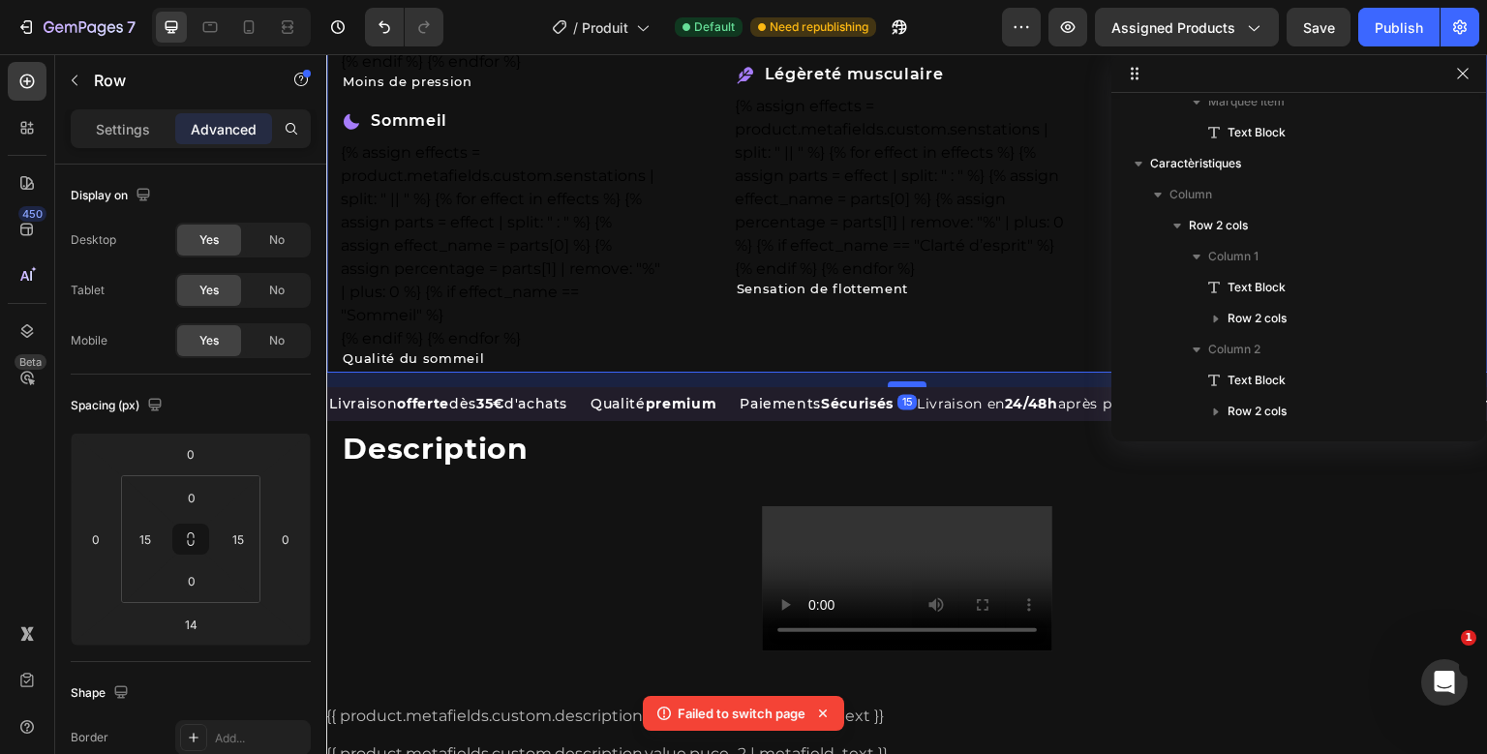
click at [912, 381] on div at bounding box center [907, 384] width 39 height 6
type input "15"
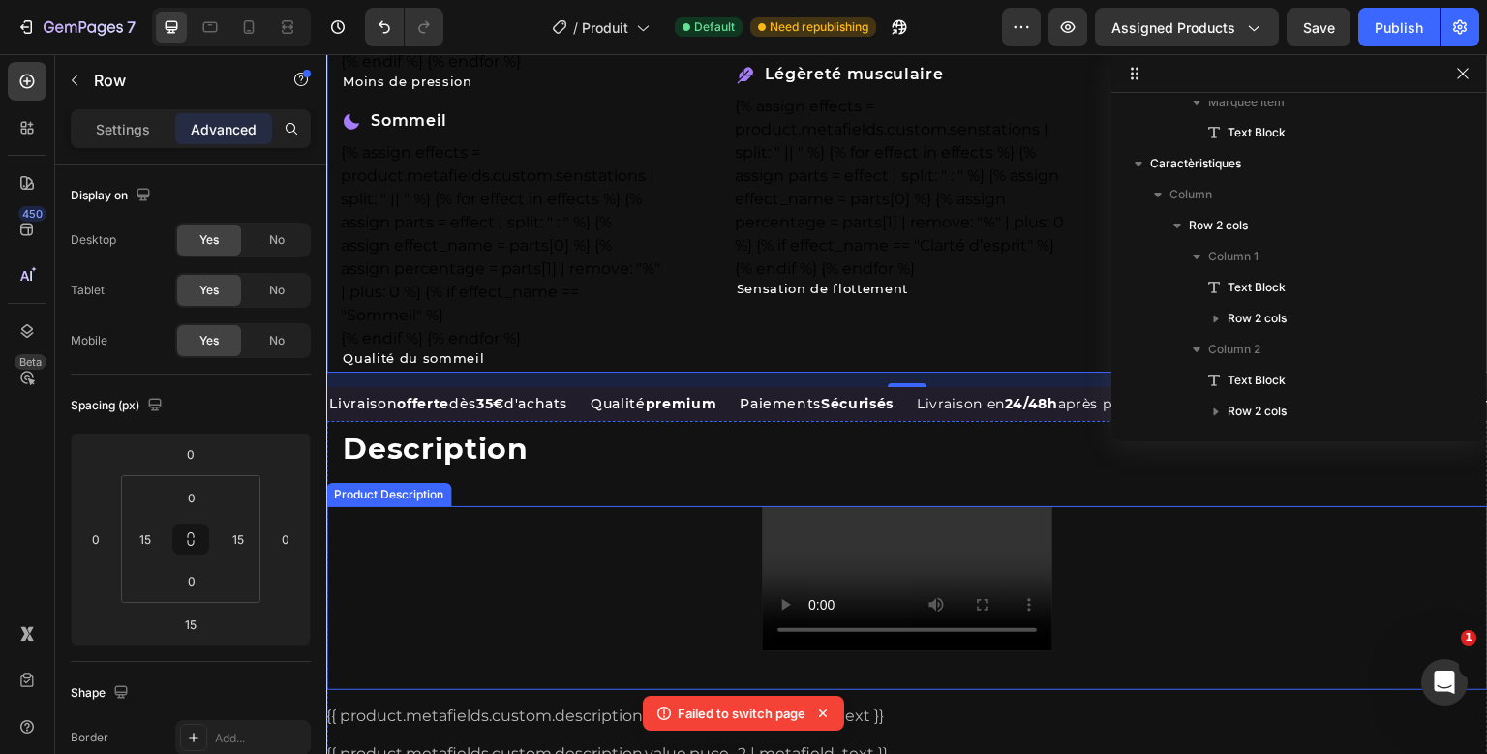
scroll to position [1197, 0]
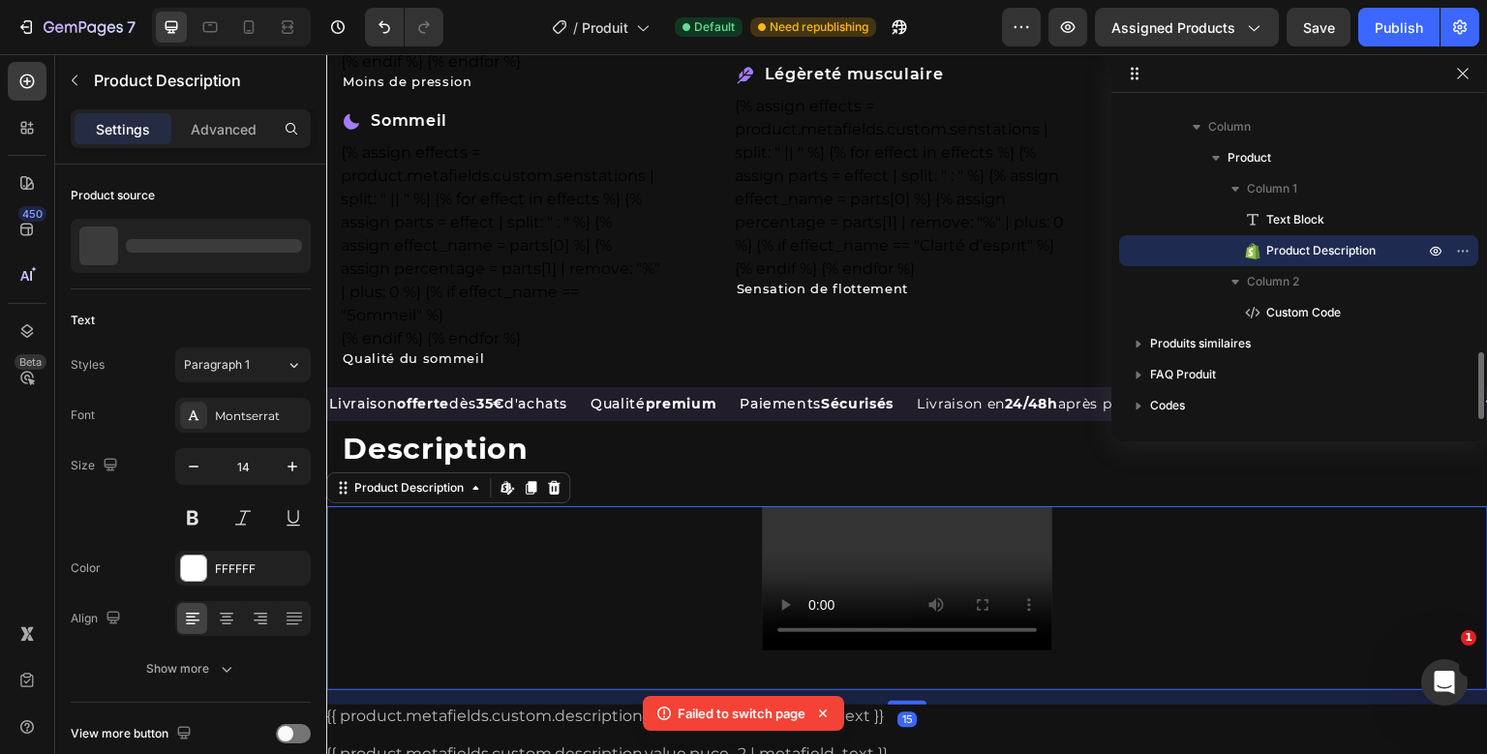
click at [537, 570] on div "Description Text Block Product Description Edit content in Shopify 15" at bounding box center [907, 563] width 1162 height 284
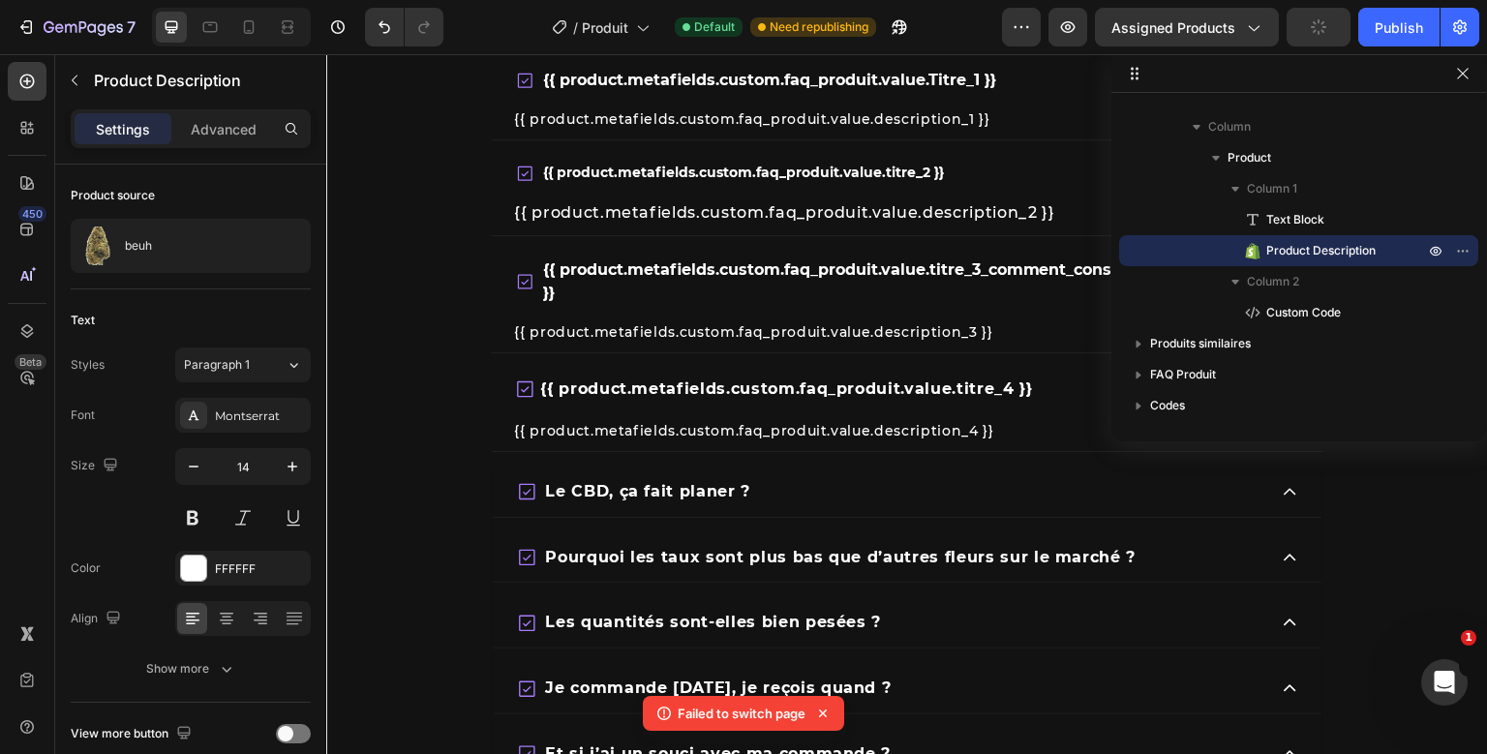
scroll to position [5942, 0]
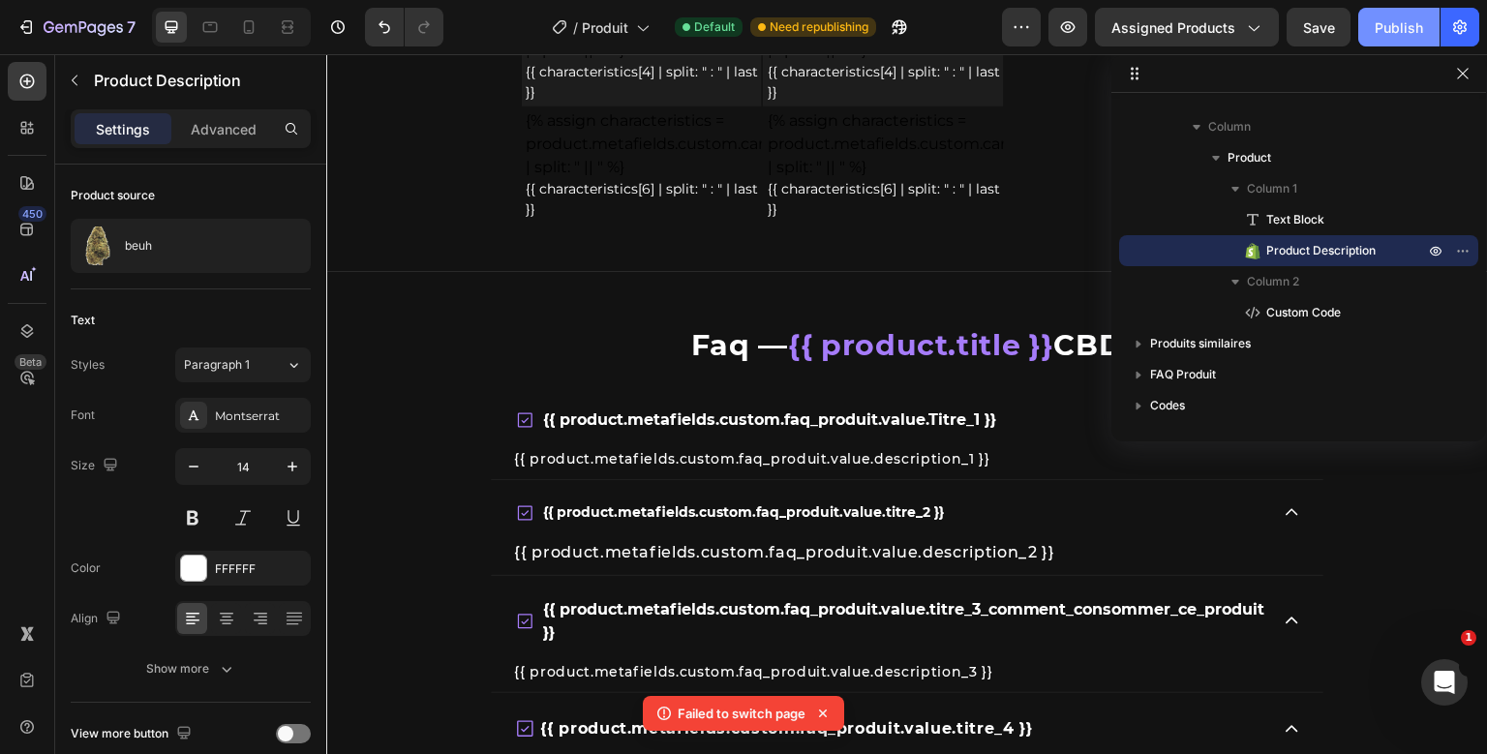
click at [1400, 17] on div "Publish" at bounding box center [1399, 27] width 48 height 20
click at [633, 25] on icon at bounding box center [641, 26] width 19 height 19
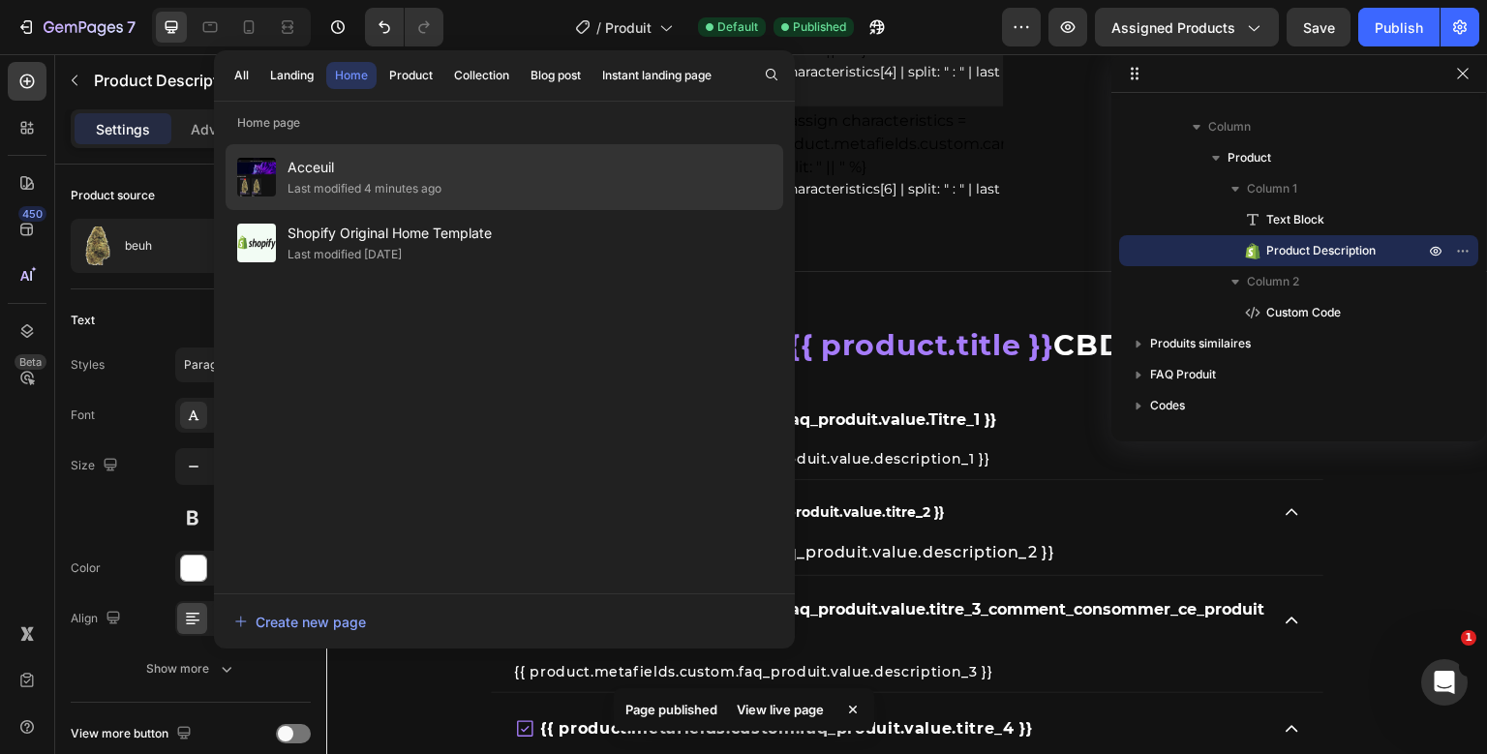
click at [416, 193] on div "Last modified 4 minutes ago" at bounding box center [365, 188] width 154 height 19
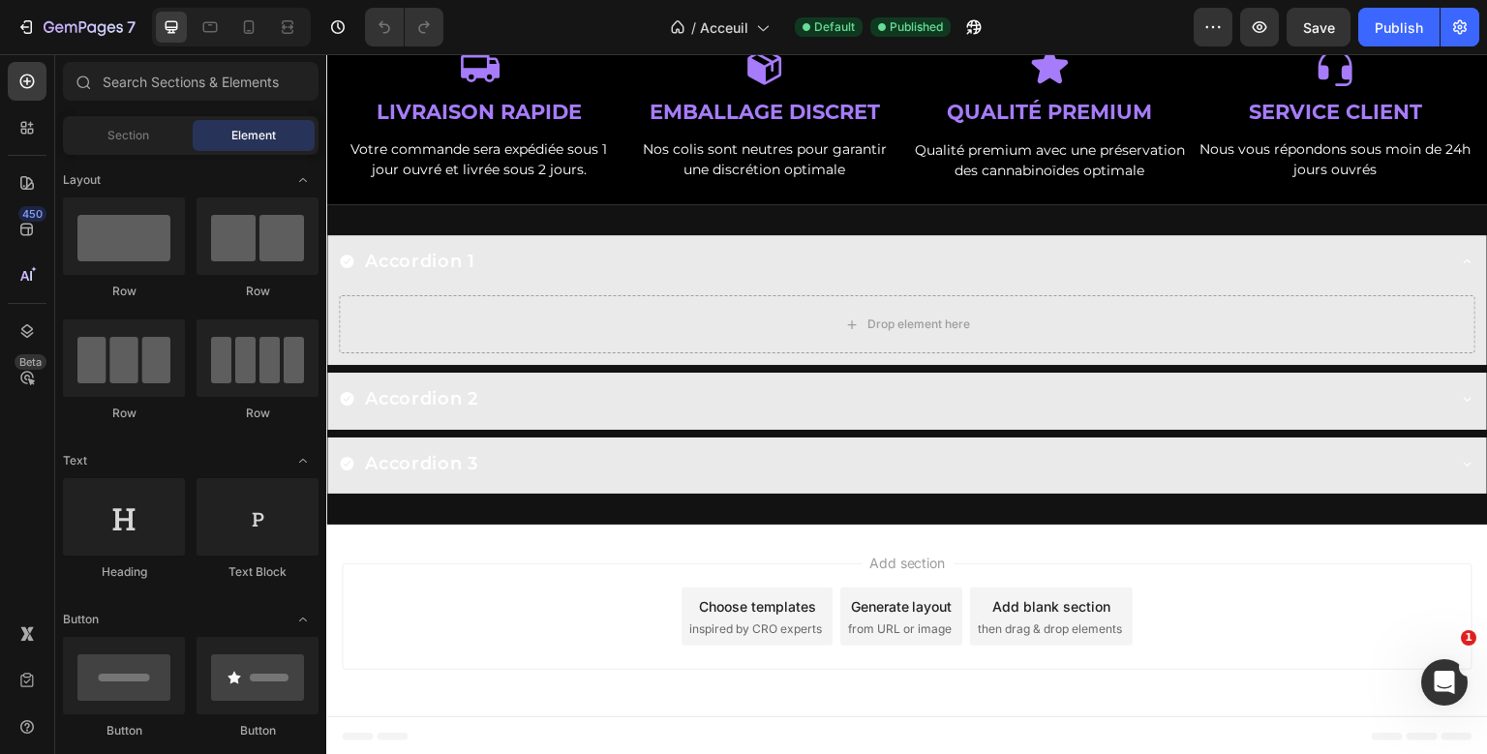
select select "51490303213832"
select select "50551504601352"
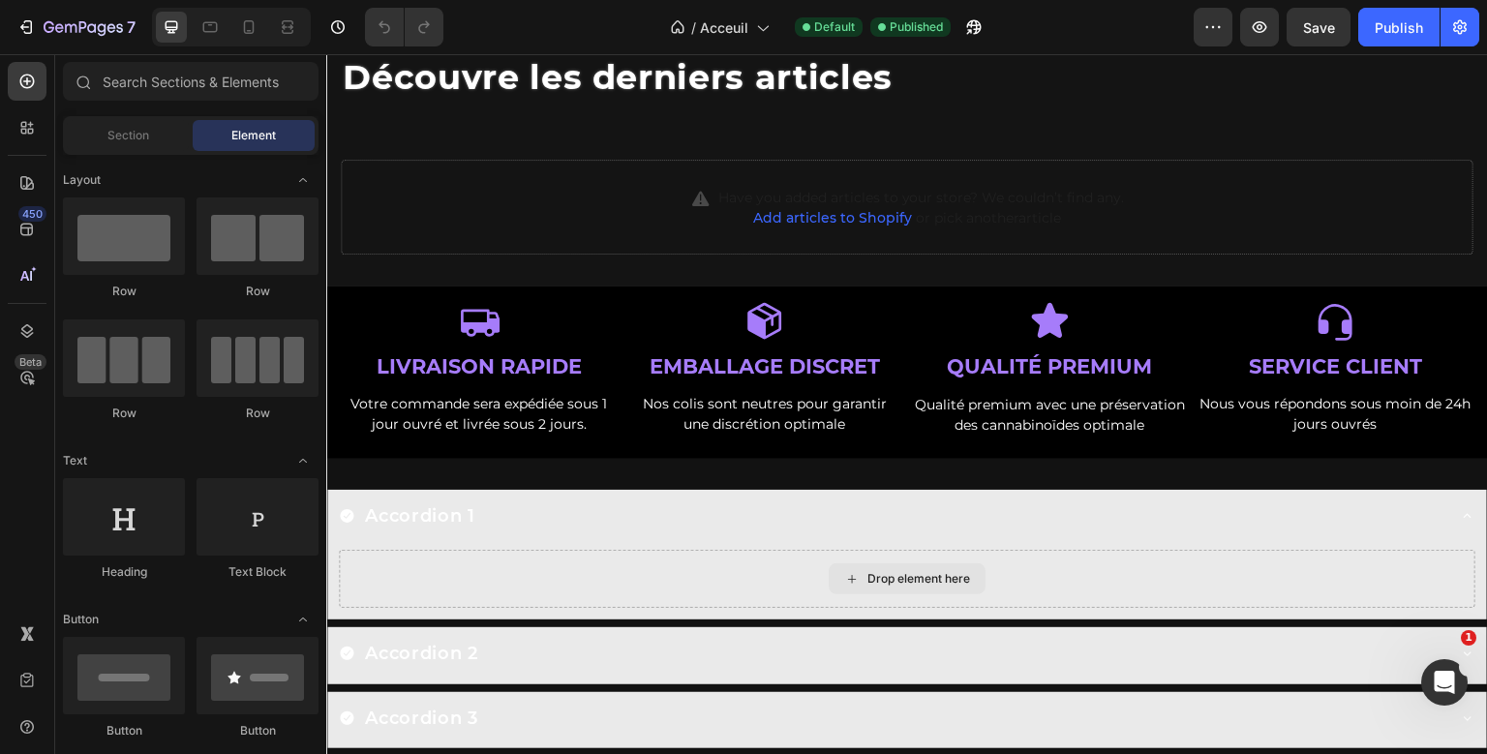
scroll to position [1642, 0]
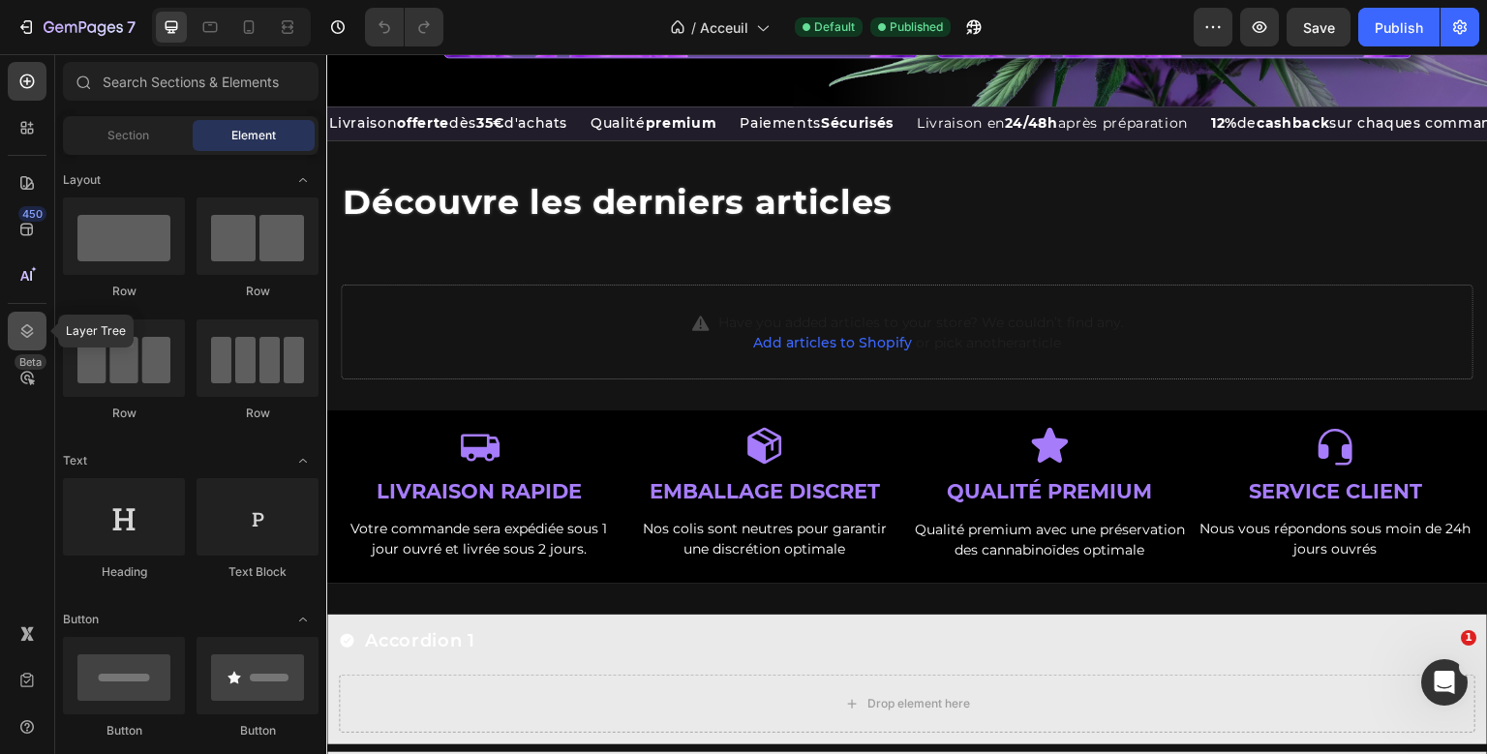
click at [25, 323] on icon at bounding box center [26, 330] width 19 height 19
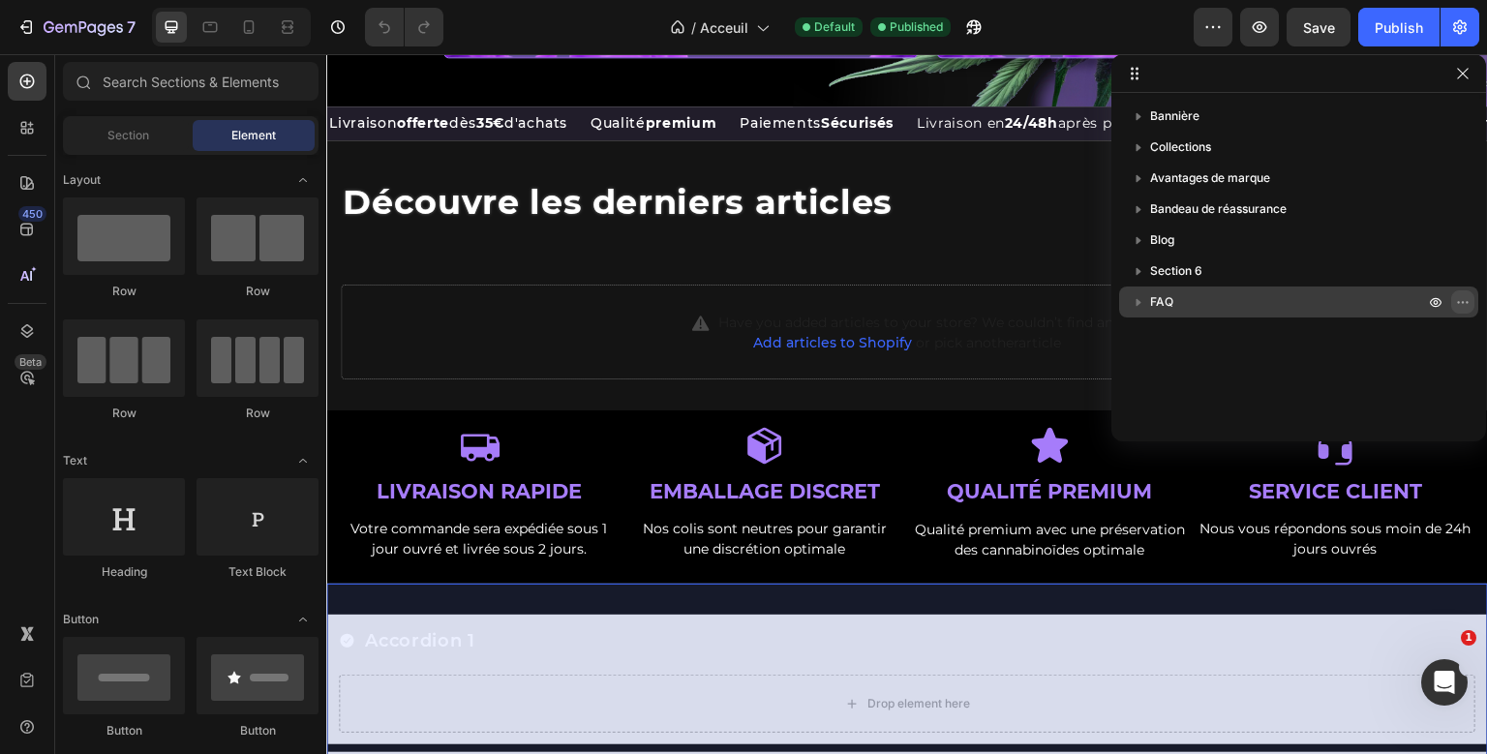
click at [1466, 299] on icon "button" at bounding box center [1462, 301] width 15 height 15
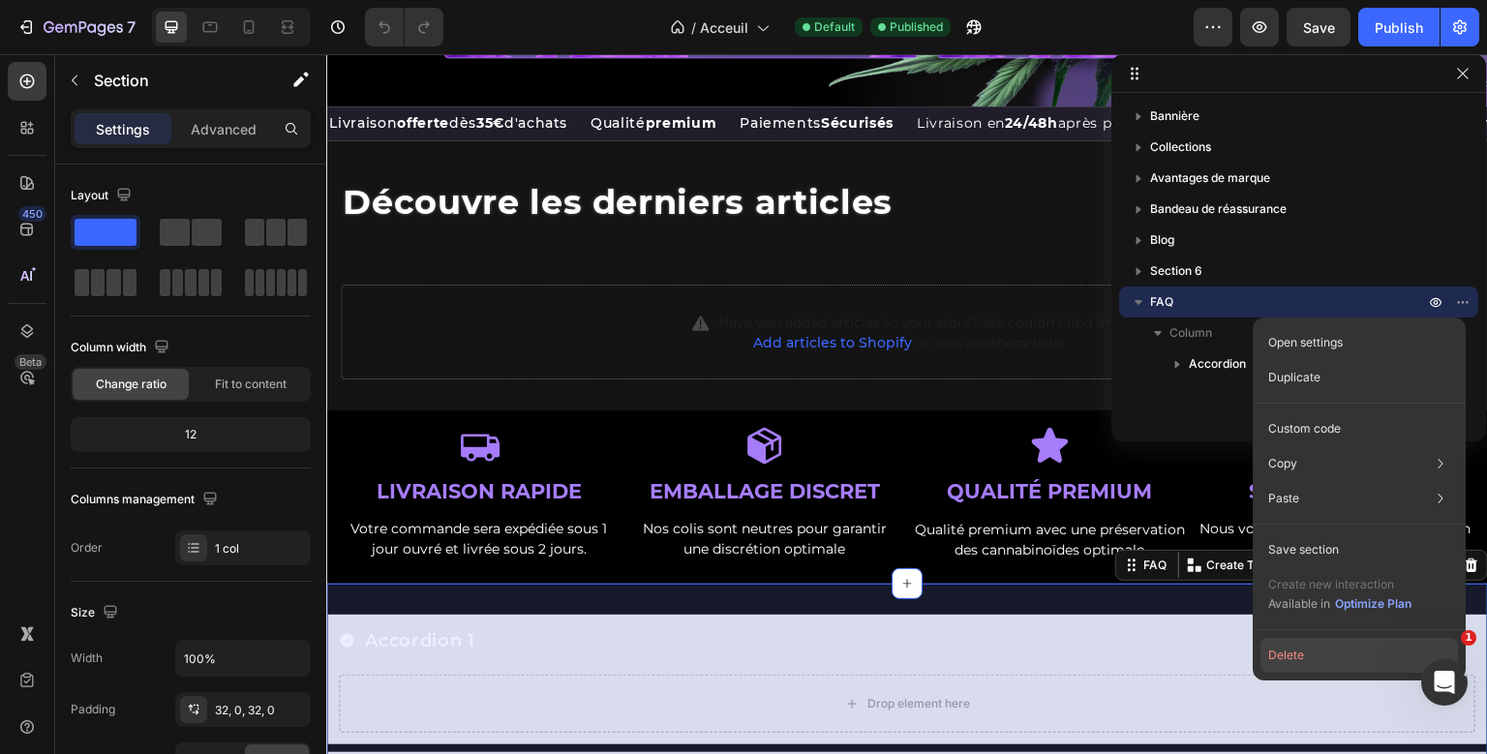
click at [1344, 663] on button "Delete" at bounding box center [1358, 655] width 197 height 35
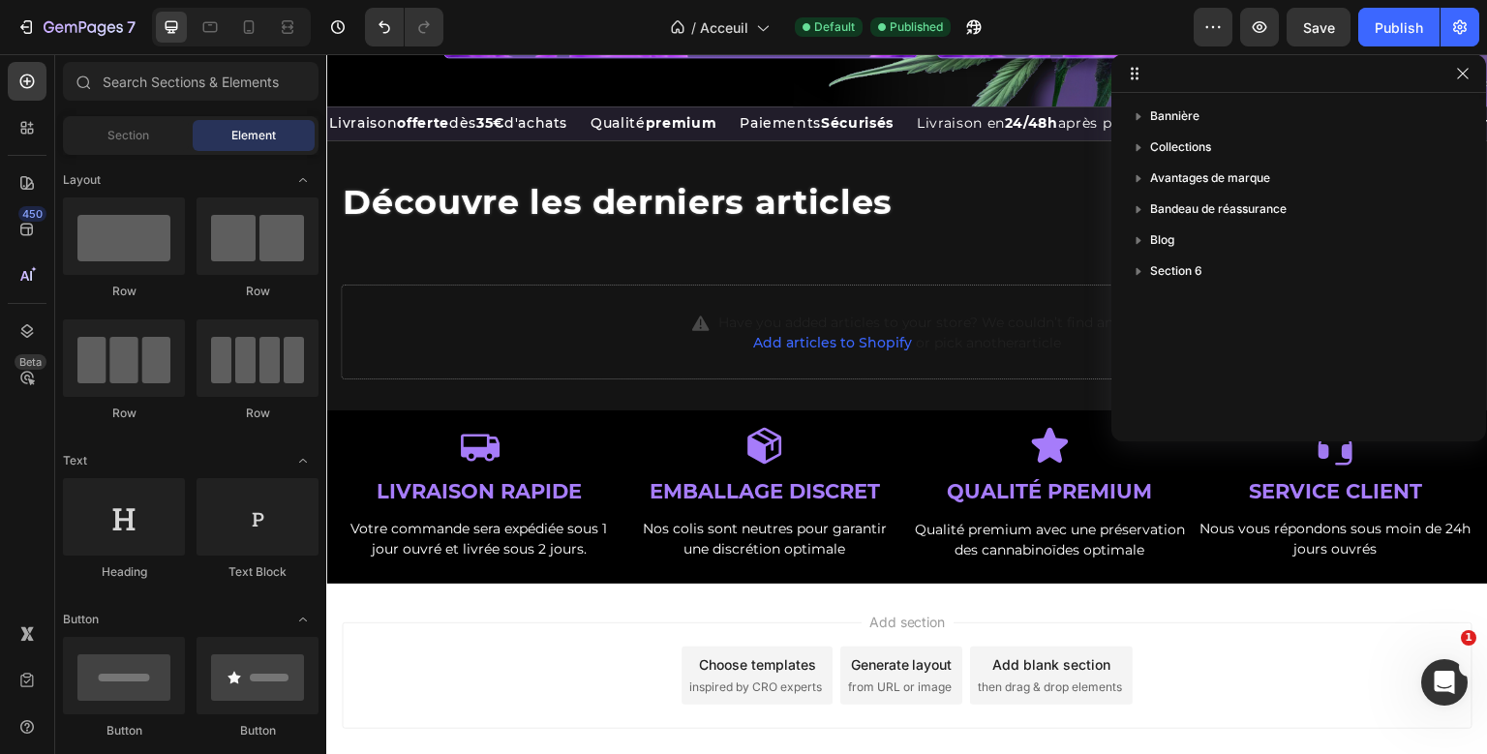
click at [802, 669] on div "Choose templates" at bounding box center [757, 664] width 117 height 20
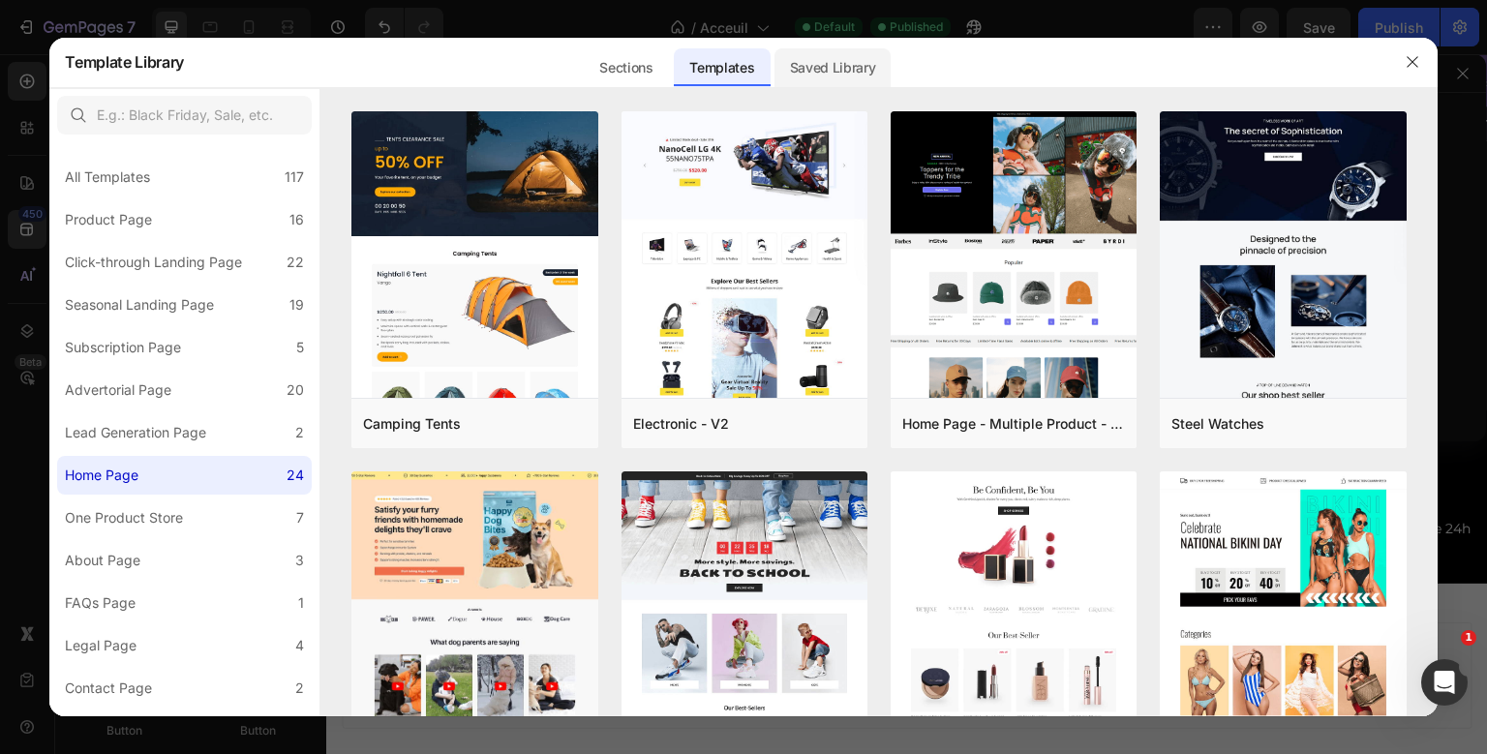
click at [853, 83] on div "Saved Library" at bounding box center [832, 67] width 117 height 39
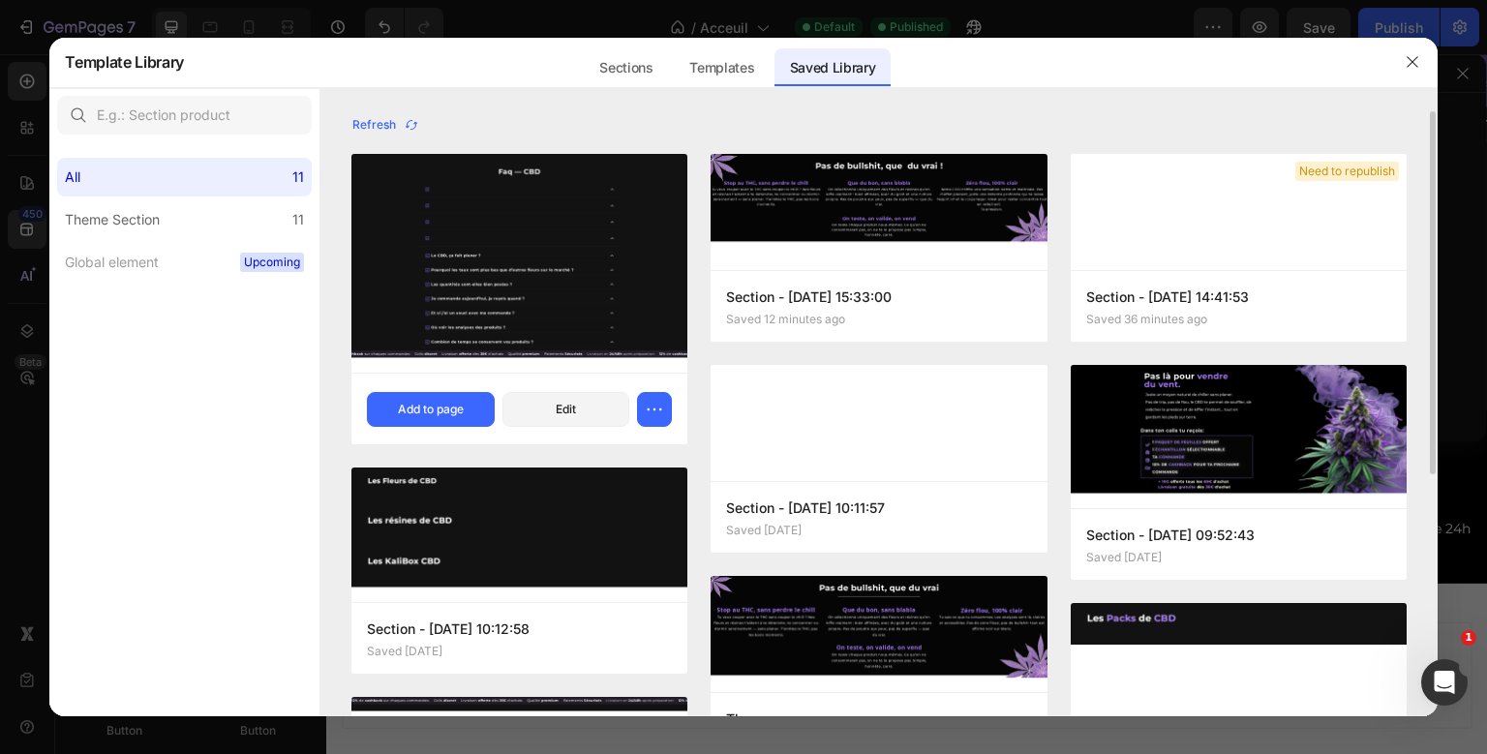
click at [489, 288] on img at bounding box center [519, 263] width 336 height 219
click at [416, 398] on button "Add to page" at bounding box center [431, 409] width 128 height 35
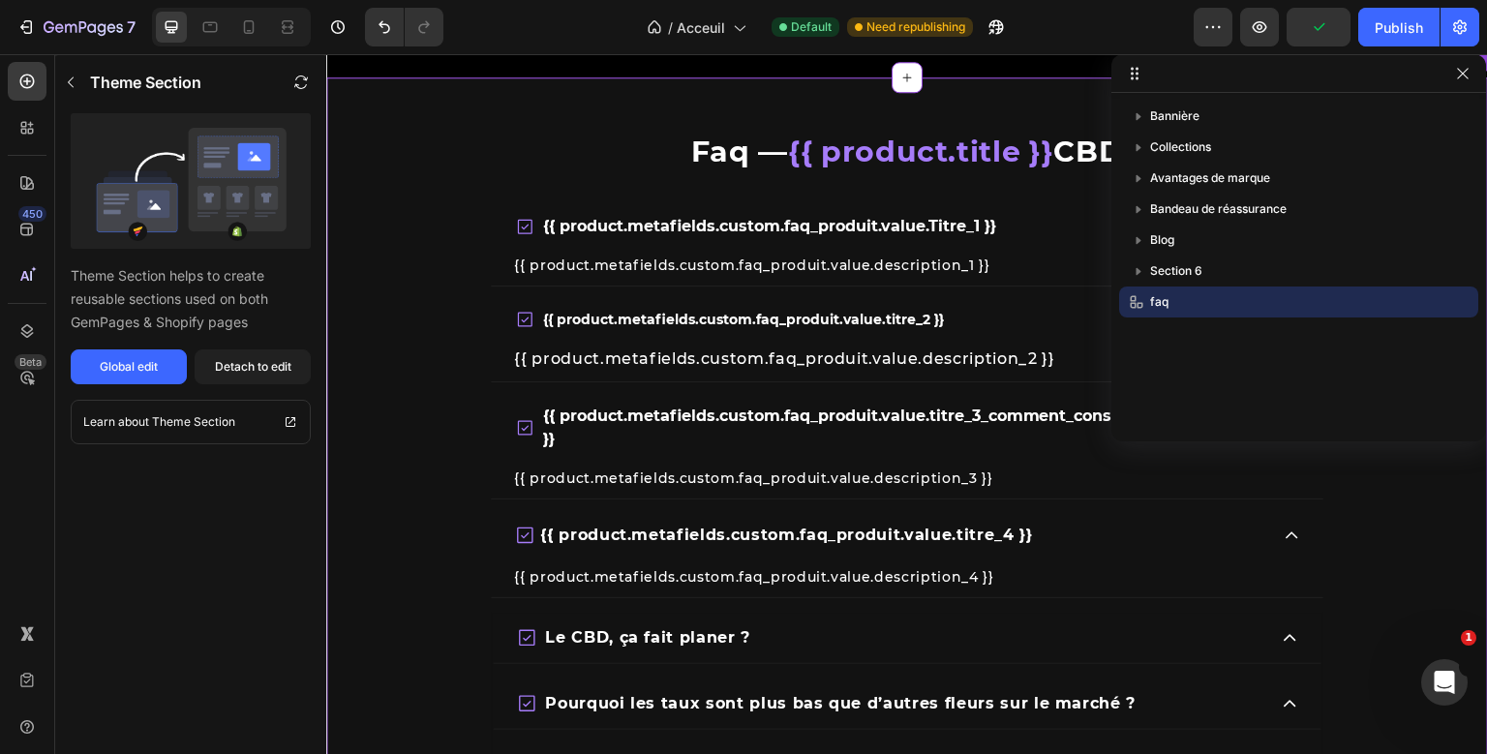
scroll to position [2145, 0]
click at [295, 373] on button "Detach to edit" at bounding box center [253, 366] width 116 height 35
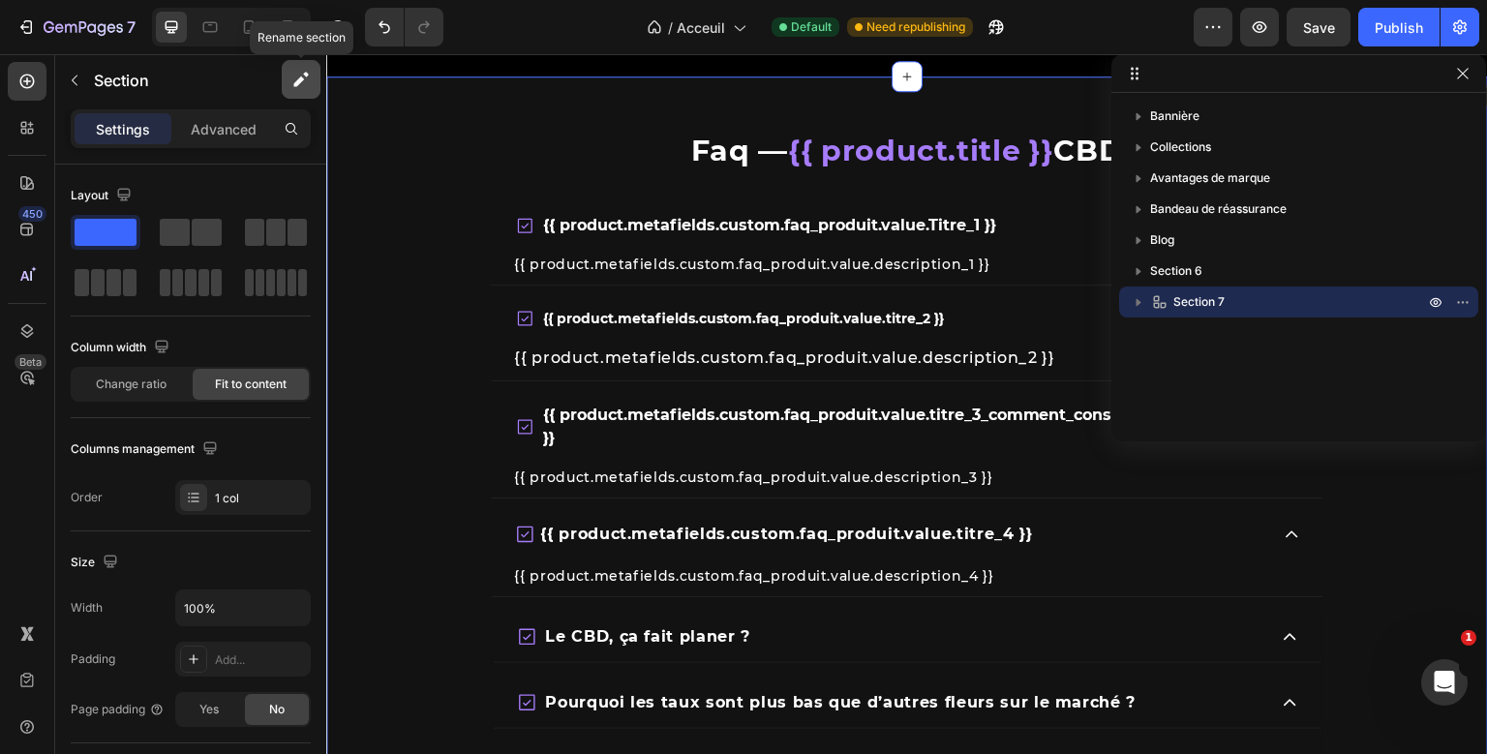
click at [292, 72] on icon "button" at bounding box center [300, 79] width 19 height 19
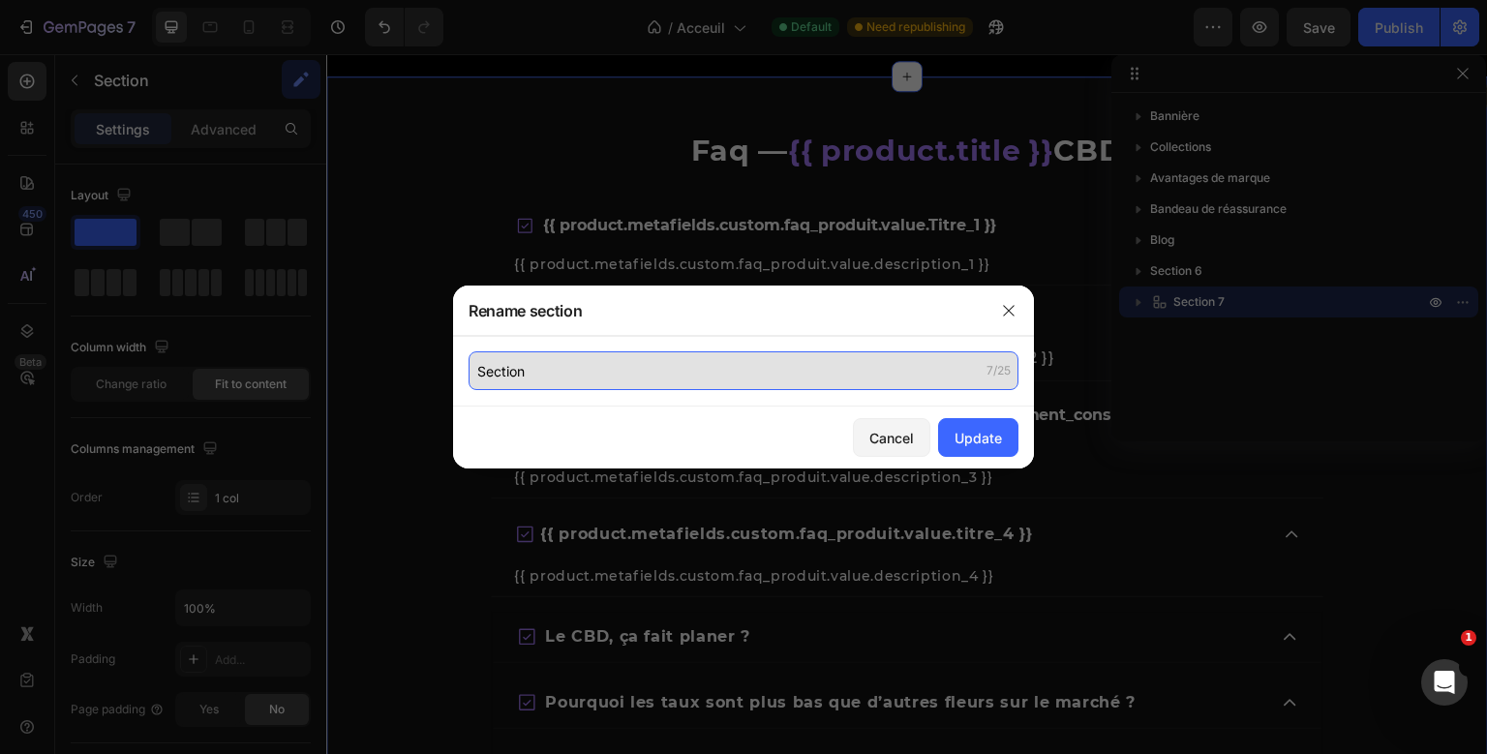
click at [511, 385] on input "Section" at bounding box center [744, 370] width 550 height 39
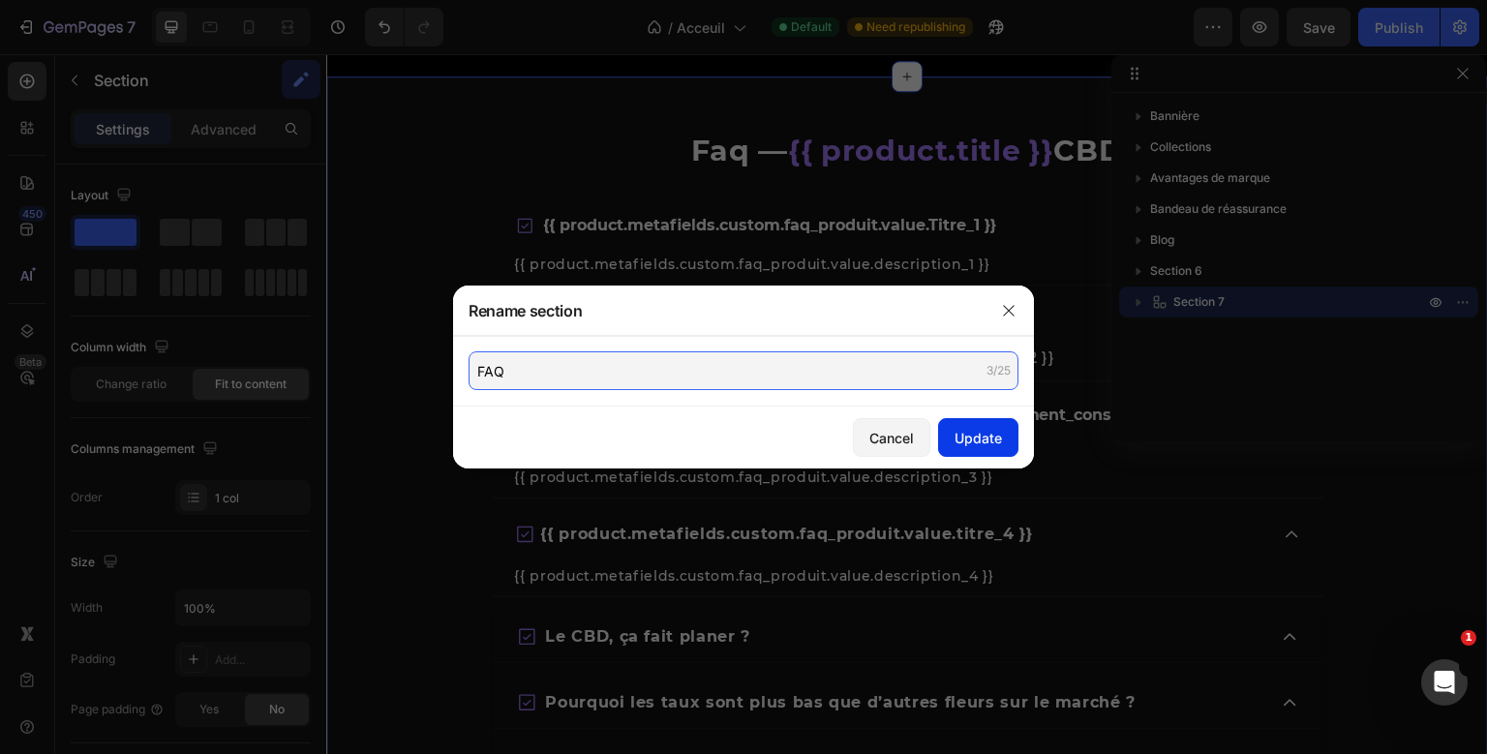
type input "FAQ"
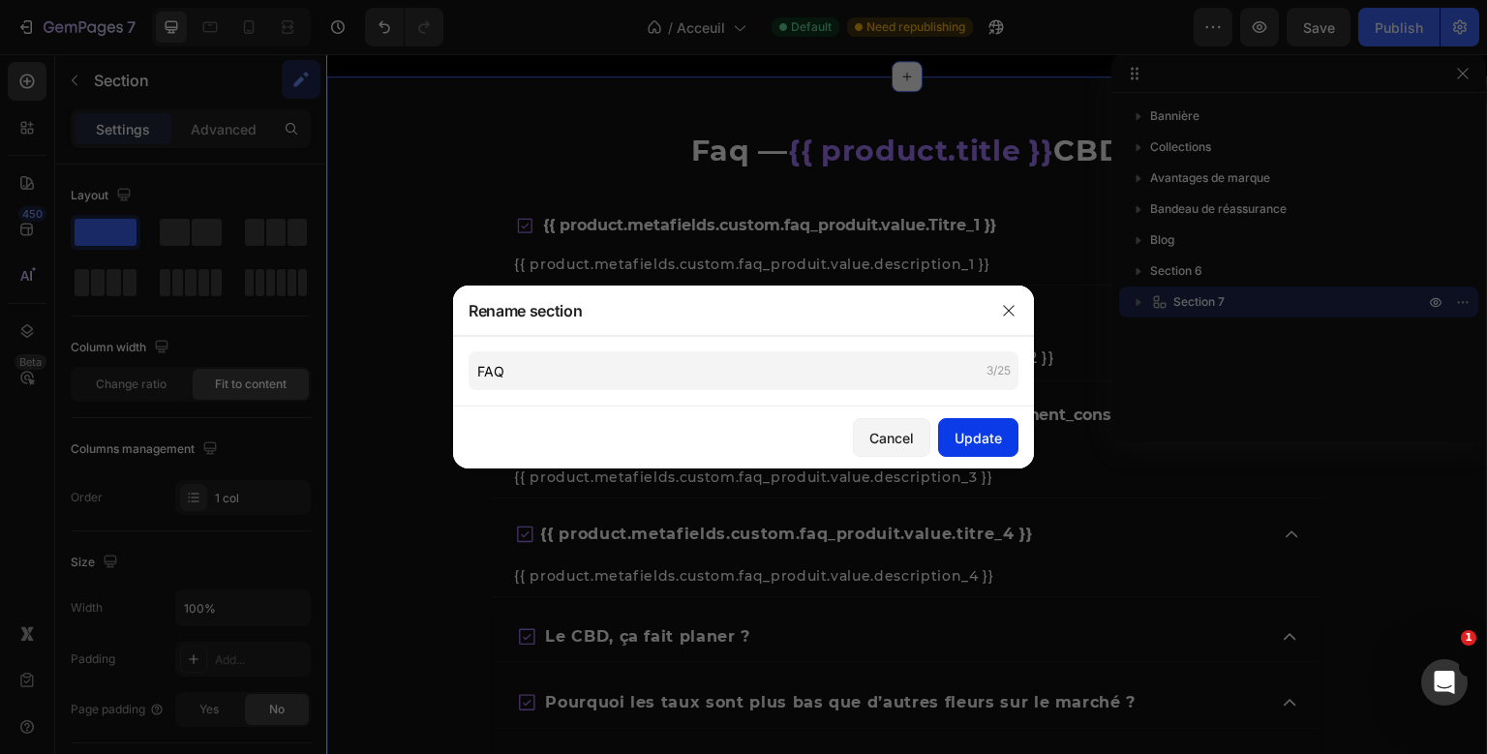
click at [987, 432] on div "Update" at bounding box center [977, 438] width 47 height 20
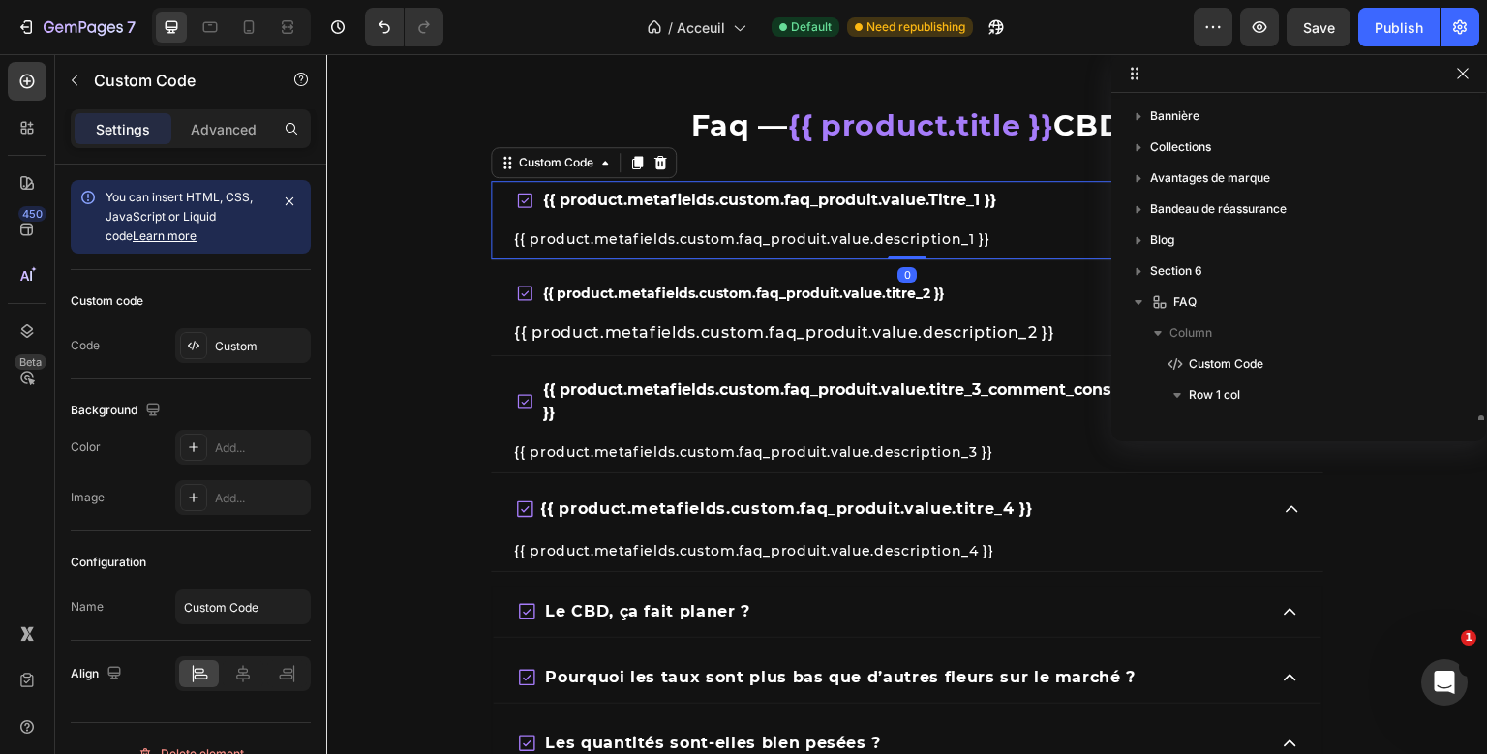
scroll to position [211, 0]
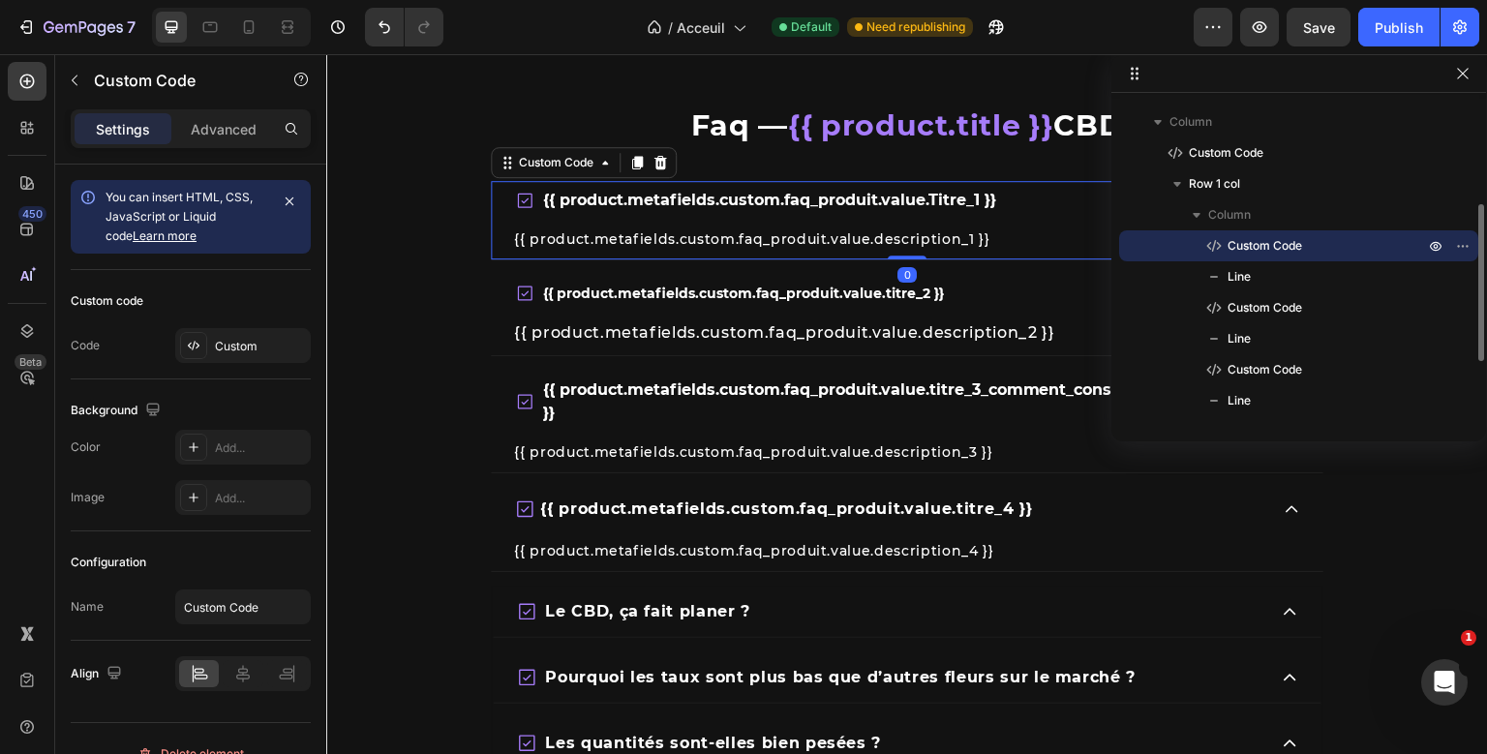
click at [630, 227] on div "{{ product.metafields.custom.faq_produit.value.Titre_1 }} {{ product.metafields…" at bounding box center [907, 607] width 832 height 852
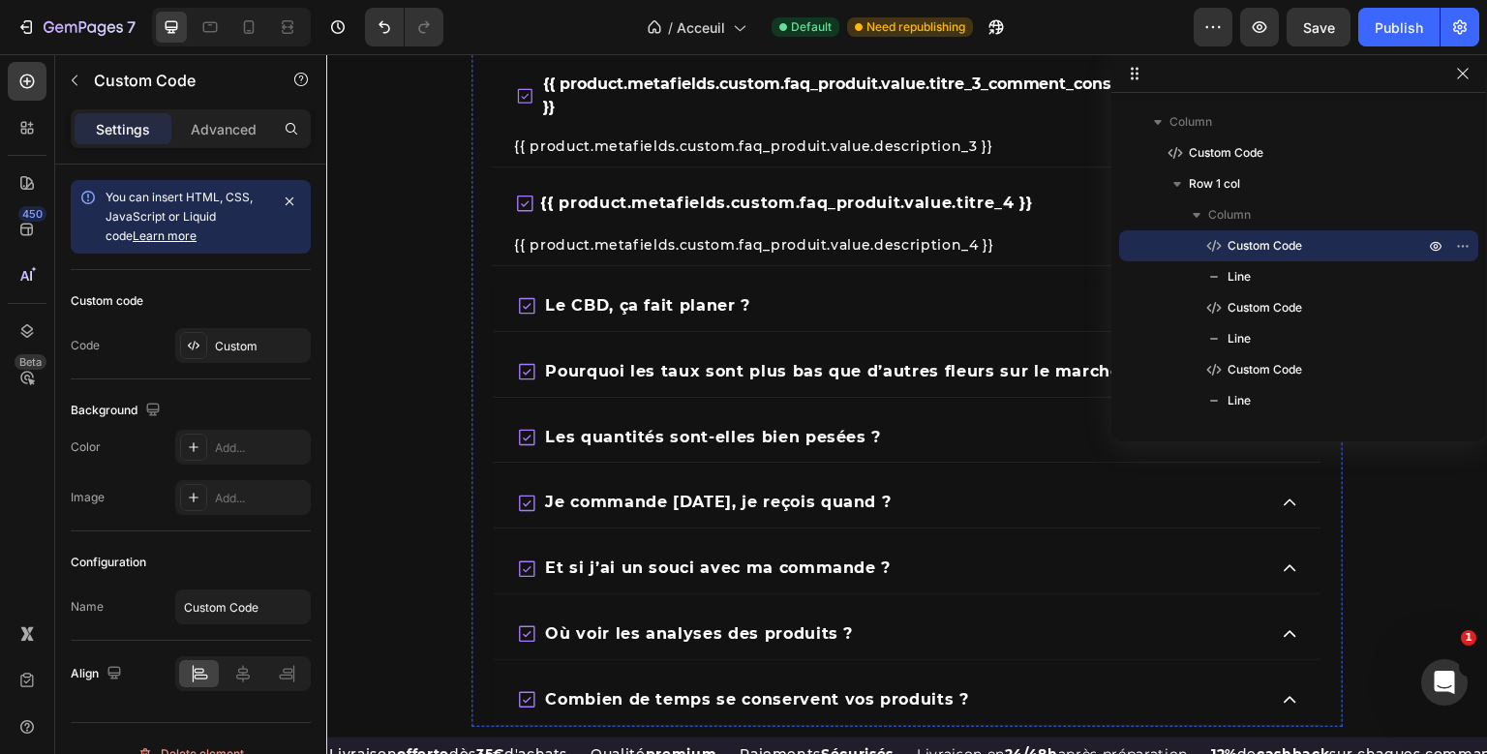
scroll to position [2477, 0]
click at [1462, 242] on icon "button" at bounding box center [1462, 245] width 15 height 15
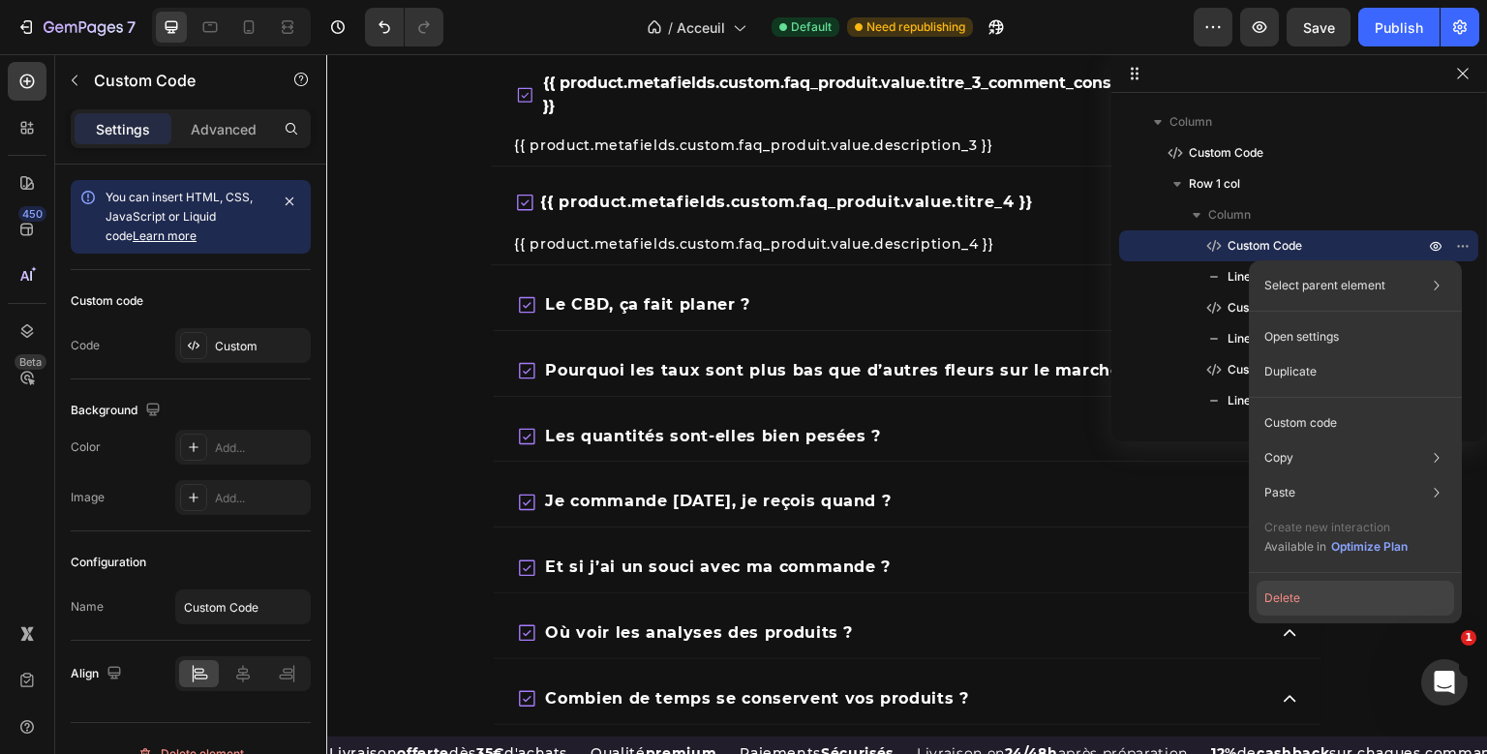
click at [1321, 602] on button "Delete" at bounding box center [1354, 598] width 197 height 35
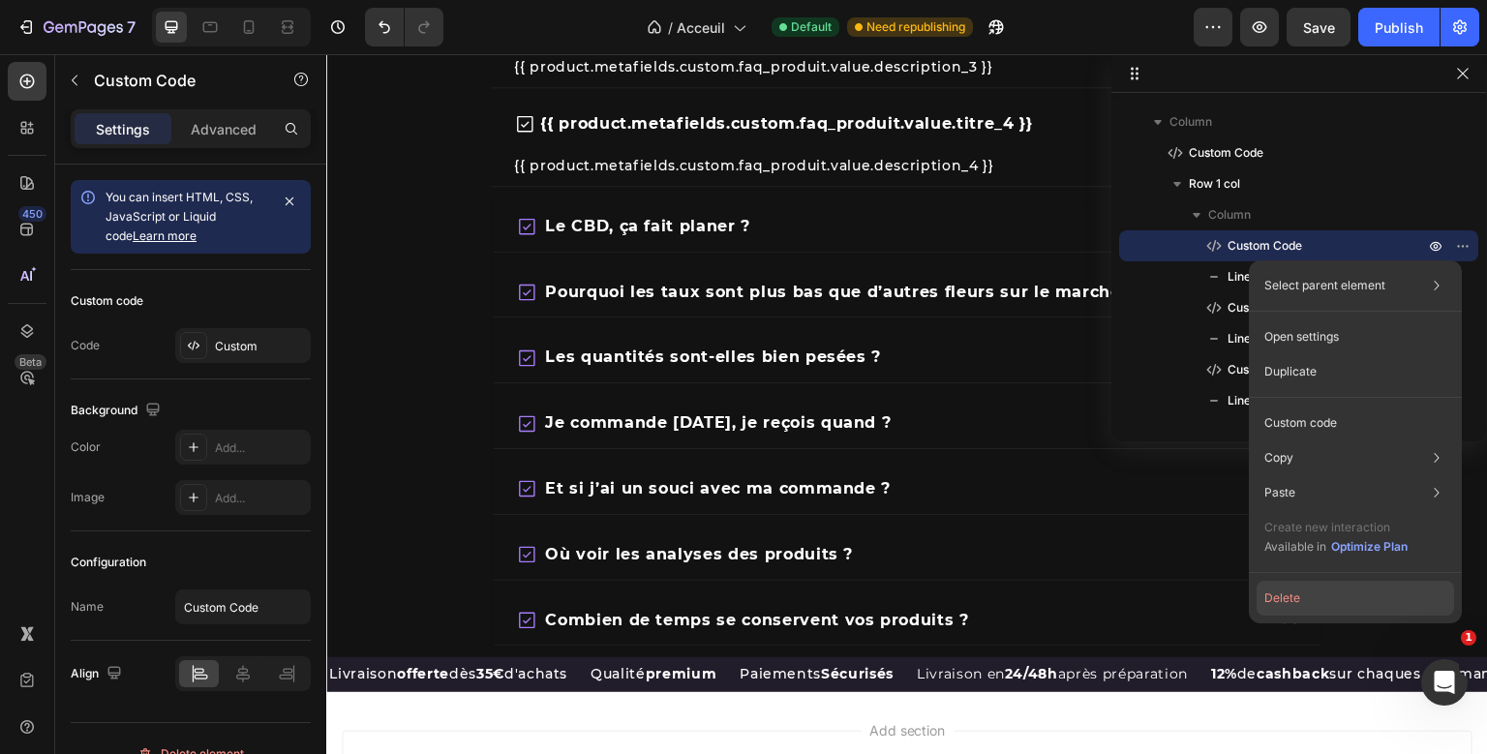
scroll to position [2399, 0]
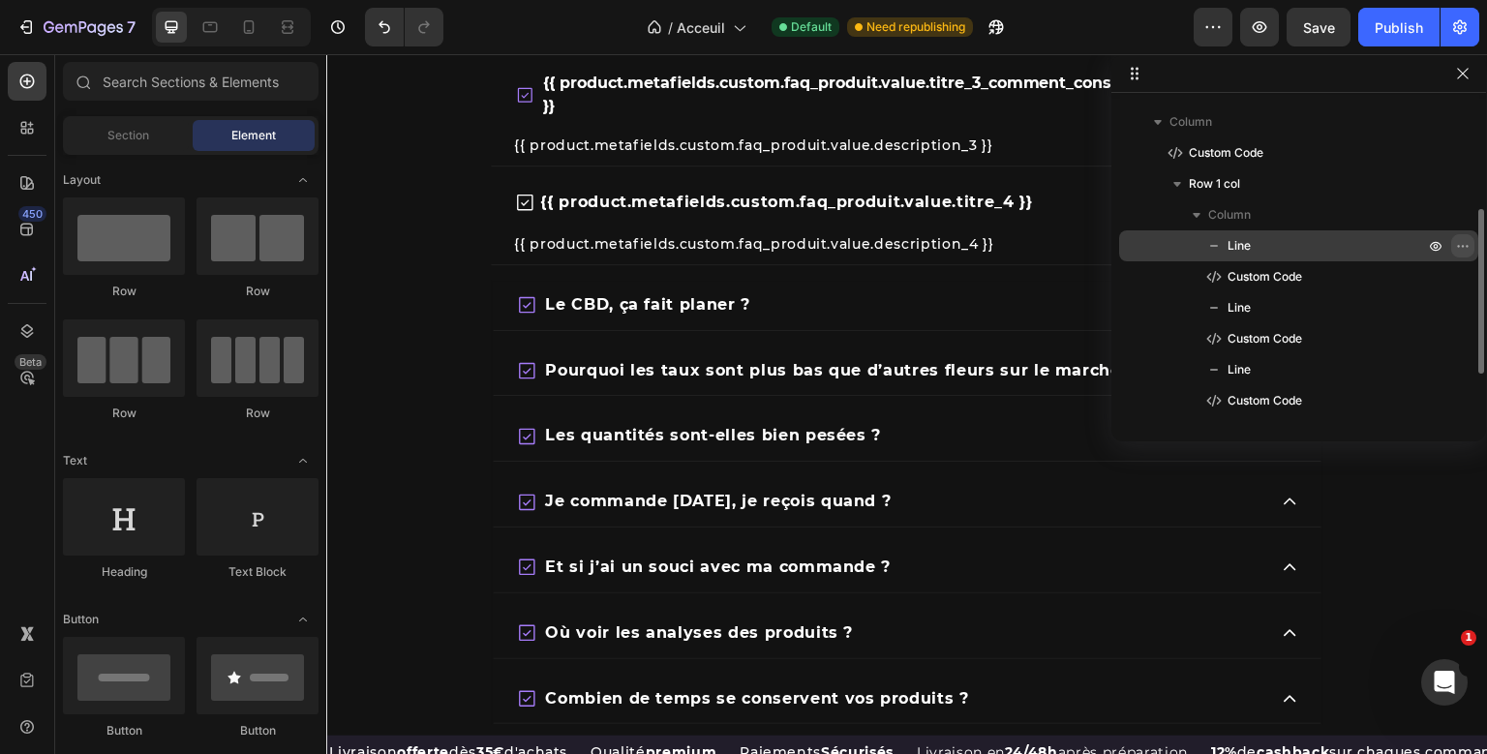
click at [1454, 239] on button "button" at bounding box center [1462, 245] width 23 height 23
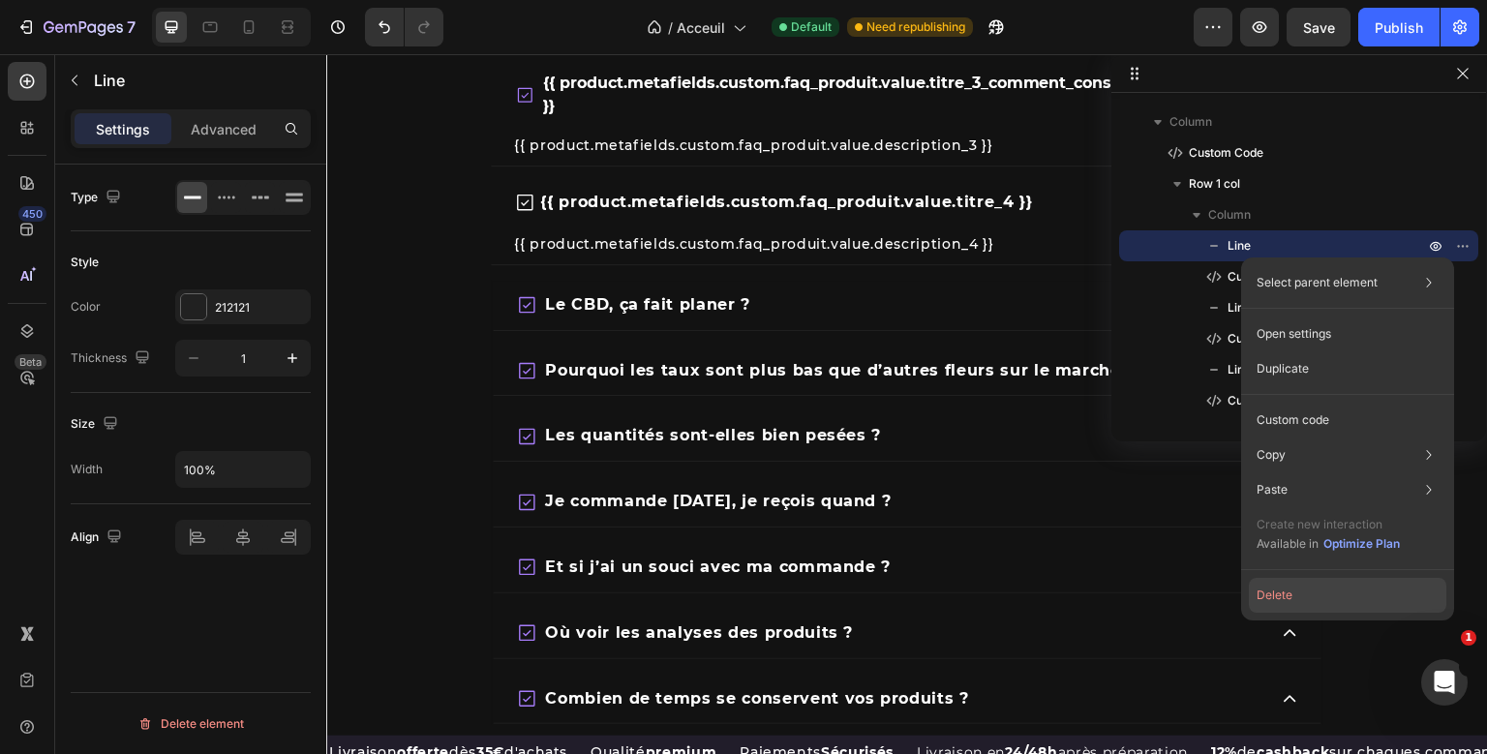
click at [1345, 605] on button "Delete" at bounding box center [1347, 595] width 197 height 35
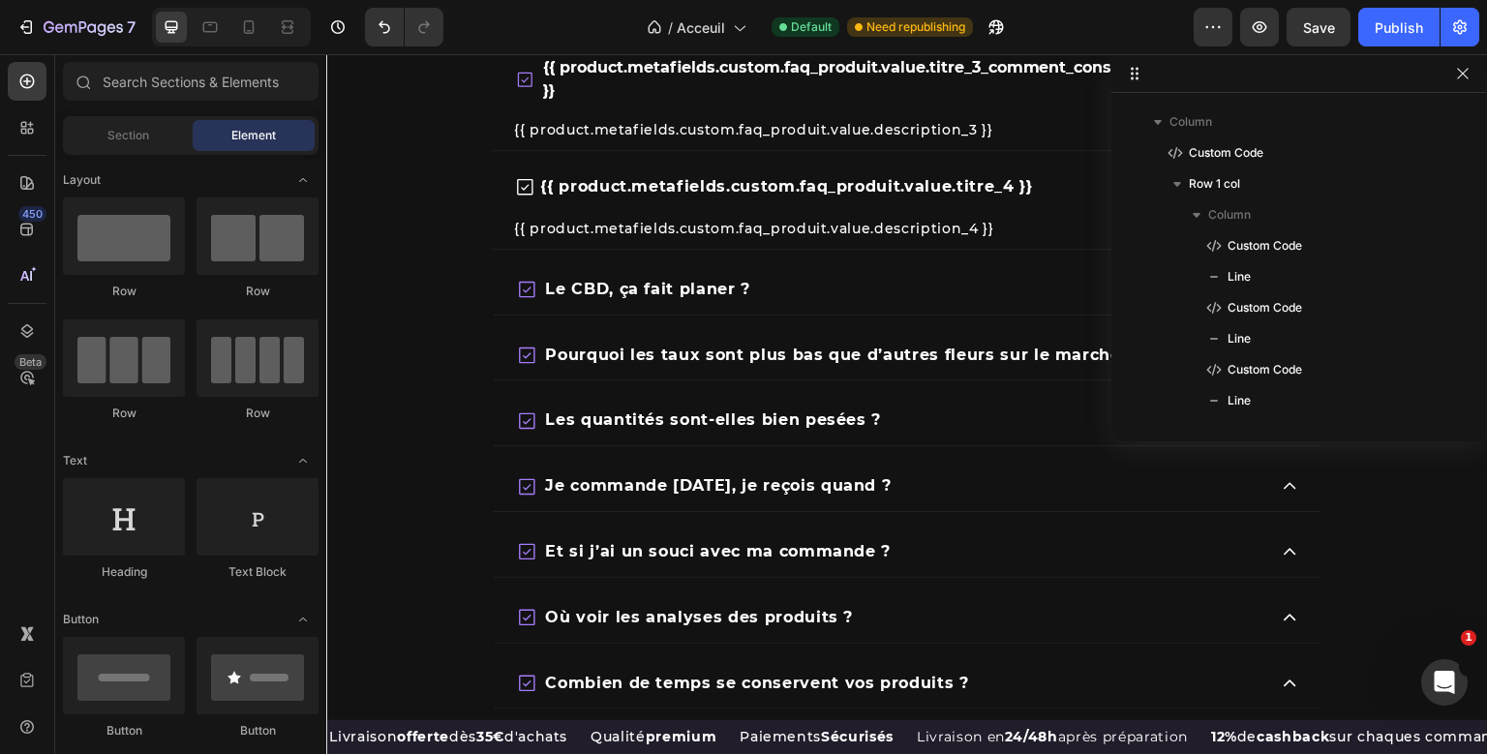
scroll to position [2383, 0]
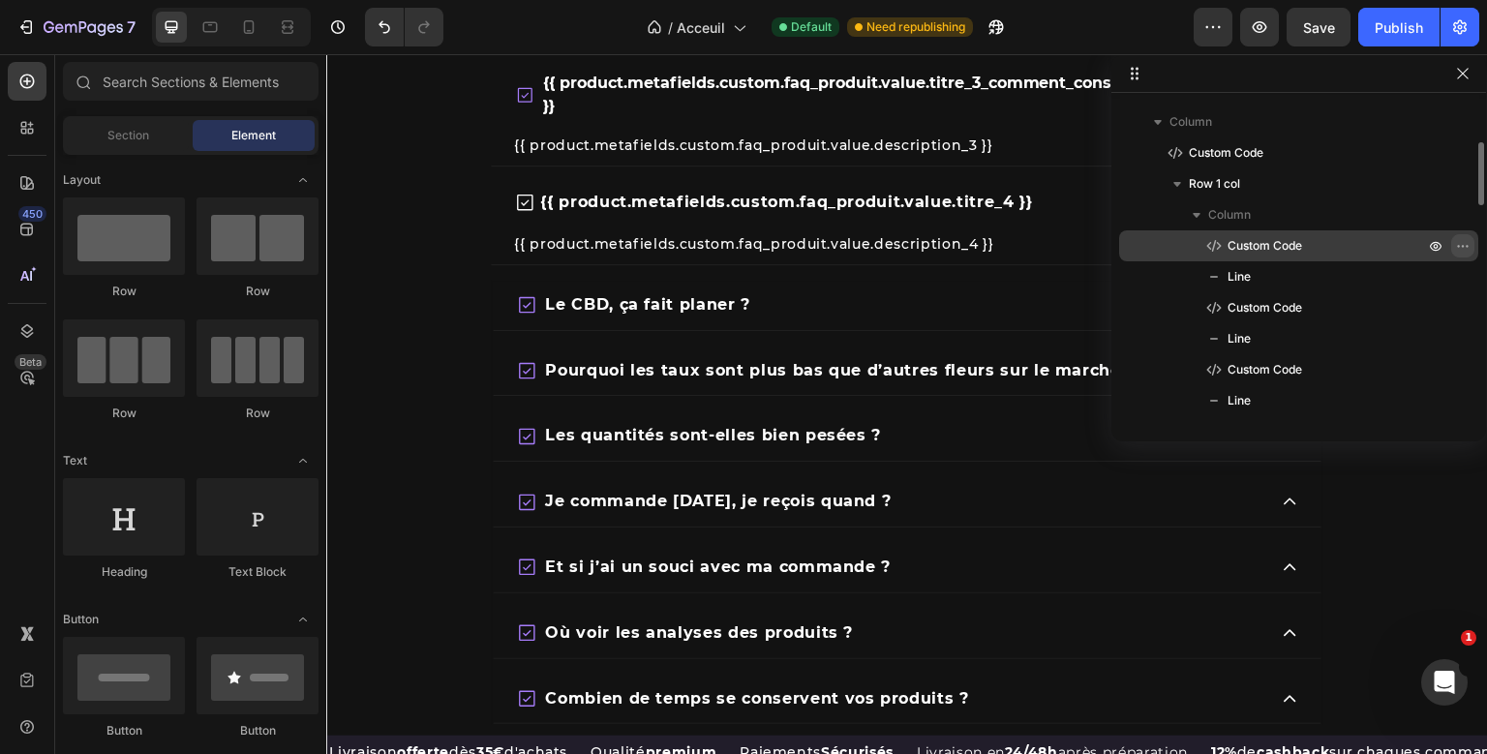
click at [1462, 242] on icon "button" at bounding box center [1462, 245] width 15 height 15
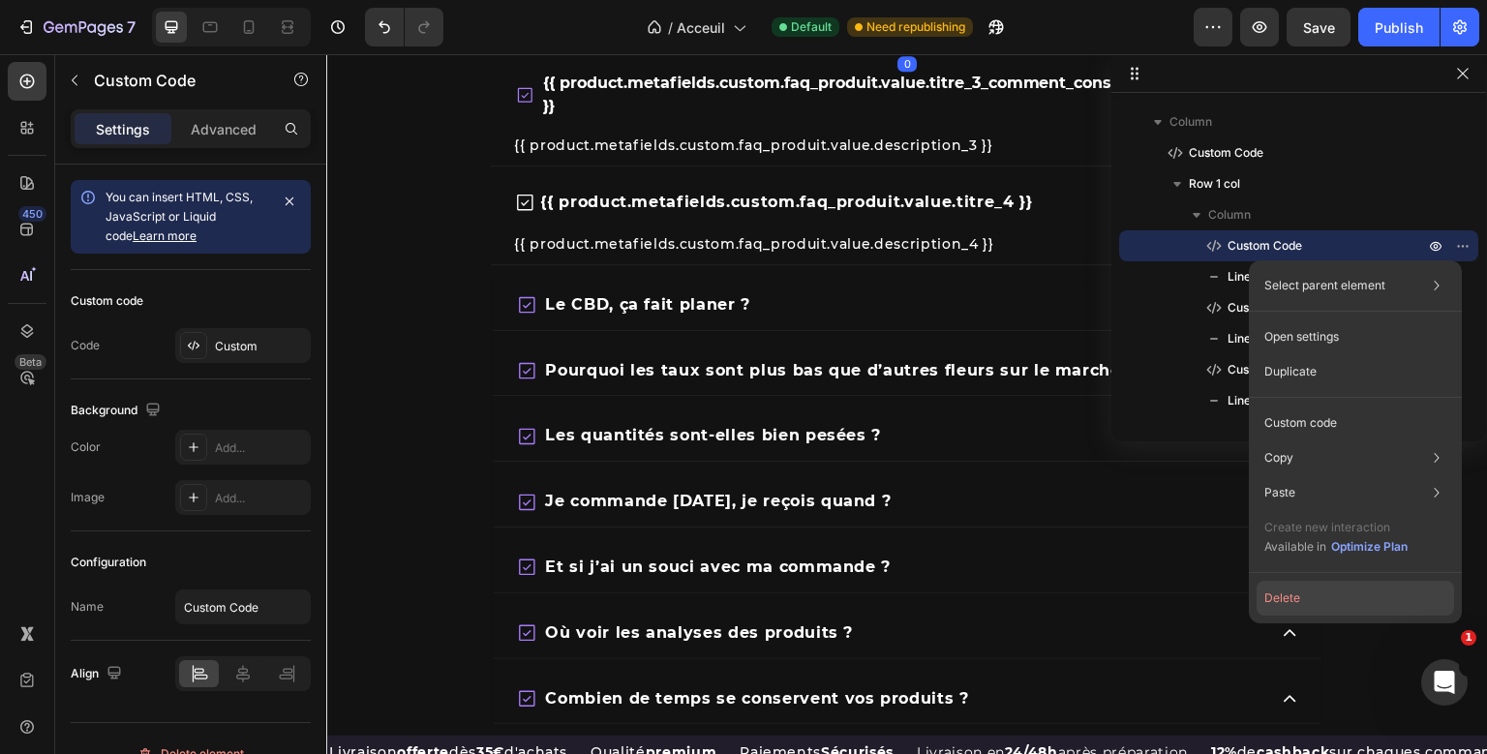
click at [1342, 593] on button "Delete" at bounding box center [1354, 598] width 197 height 35
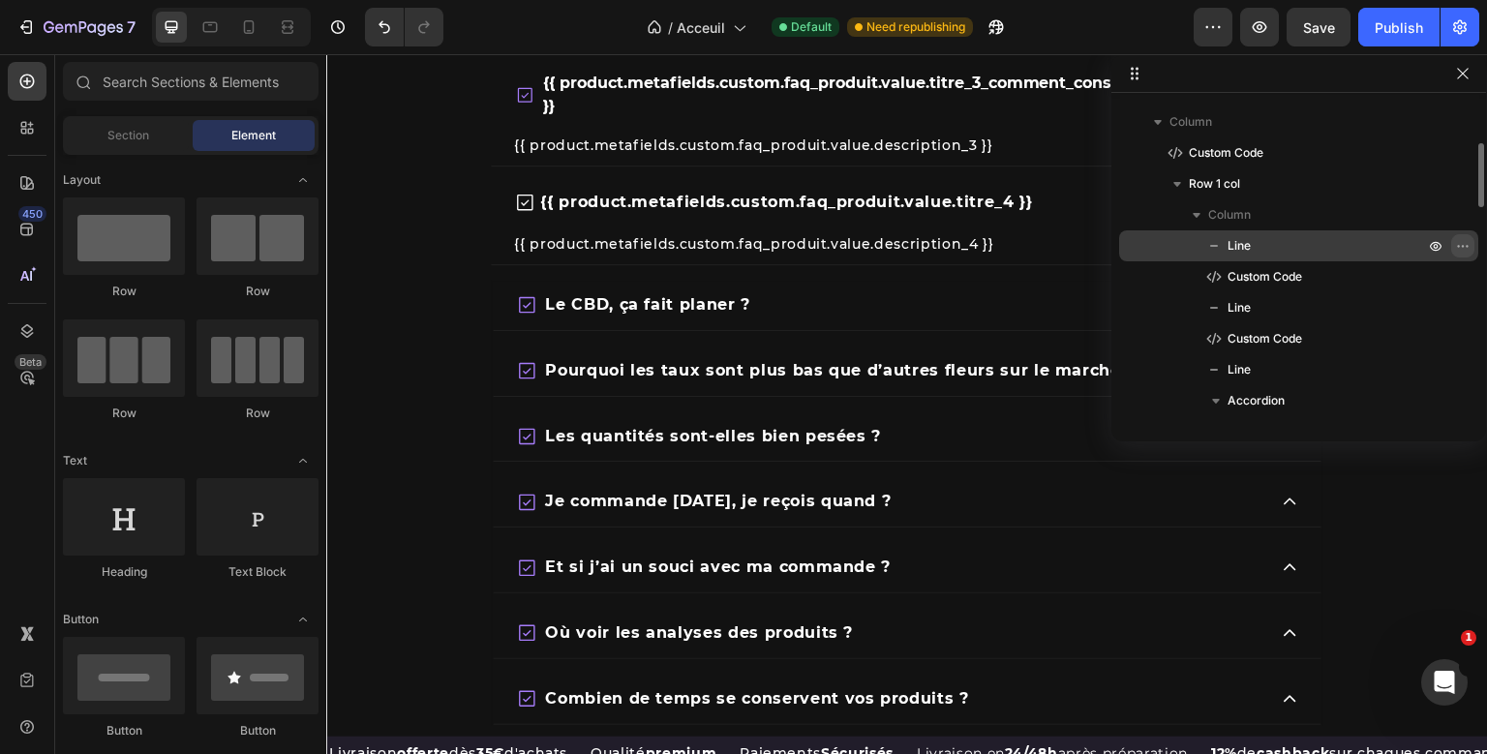
click at [1462, 238] on icon "button" at bounding box center [1462, 245] width 15 height 15
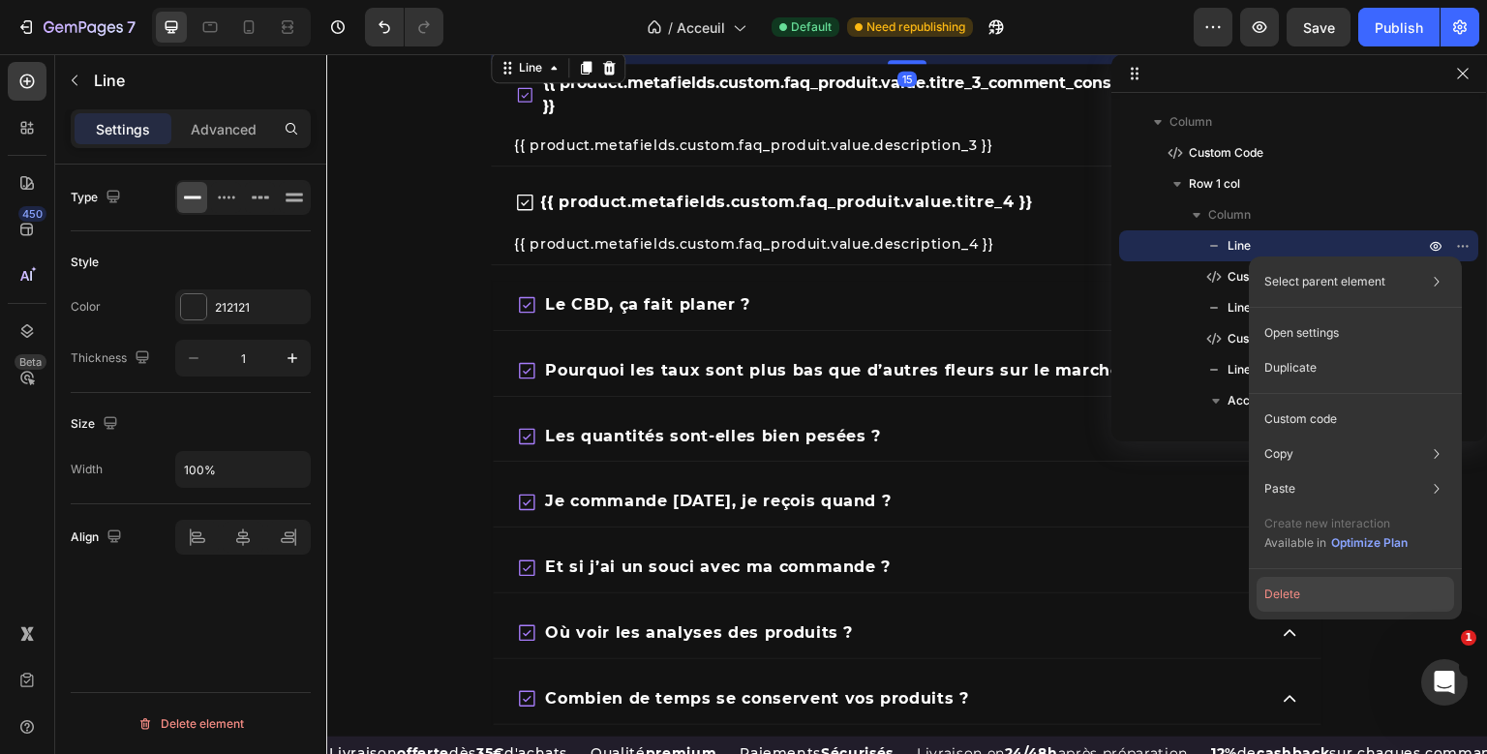
click at [1350, 604] on button "Delete" at bounding box center [1354, 594] width 197 height 35
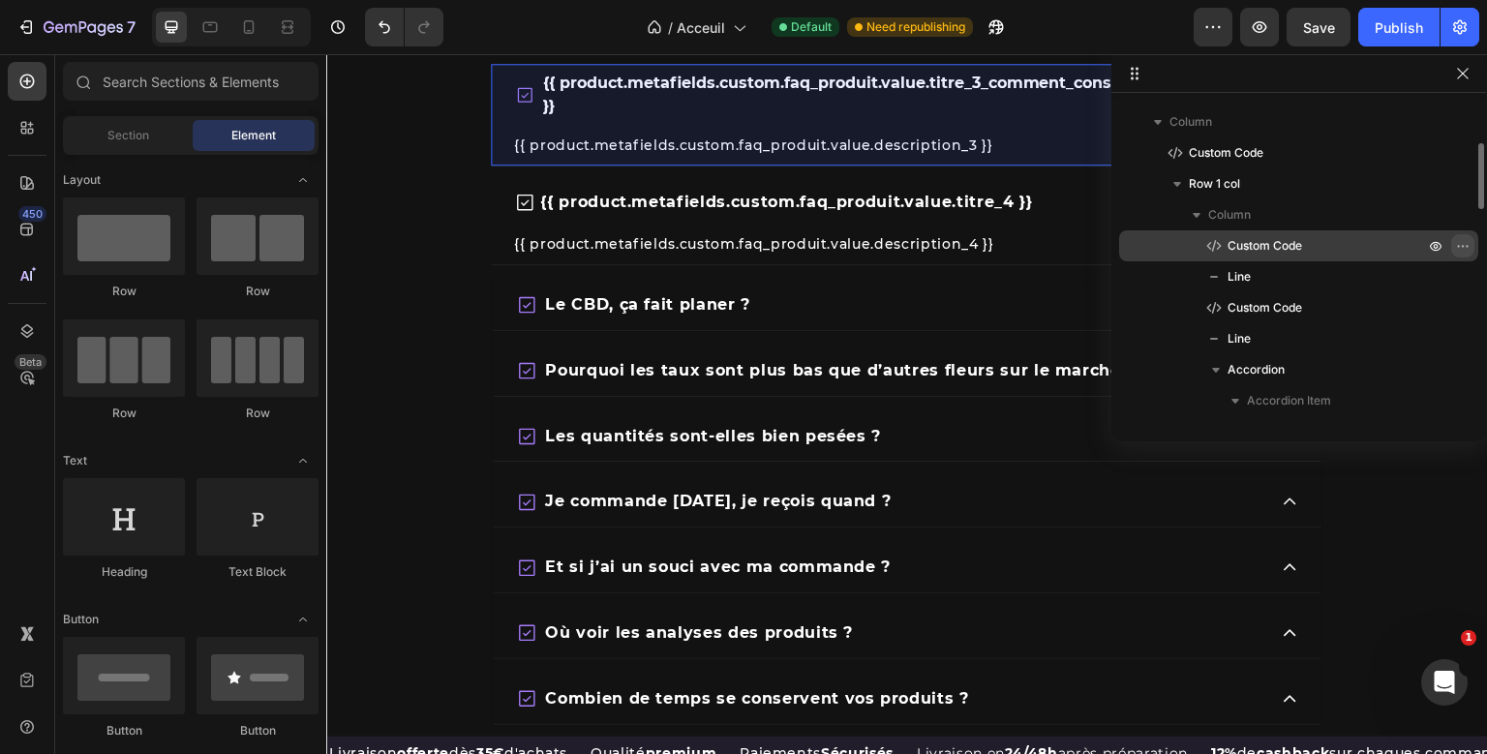
click at [1456, 242] on icon "button" at bounding box center [1462, 245] width 15 height 15
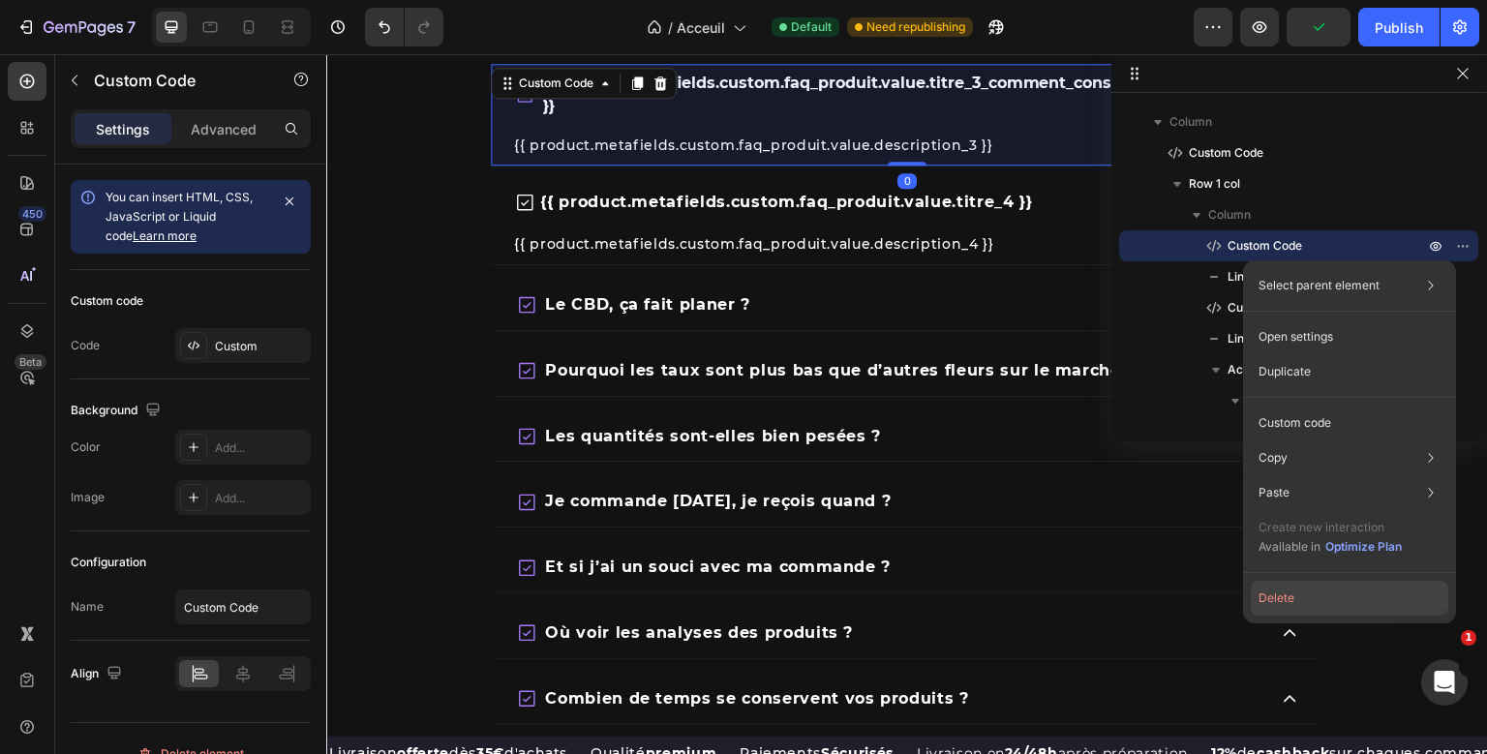
click at [1358, 604] on button "Delete" at bounding box center [1349, 598] width 197 height 35
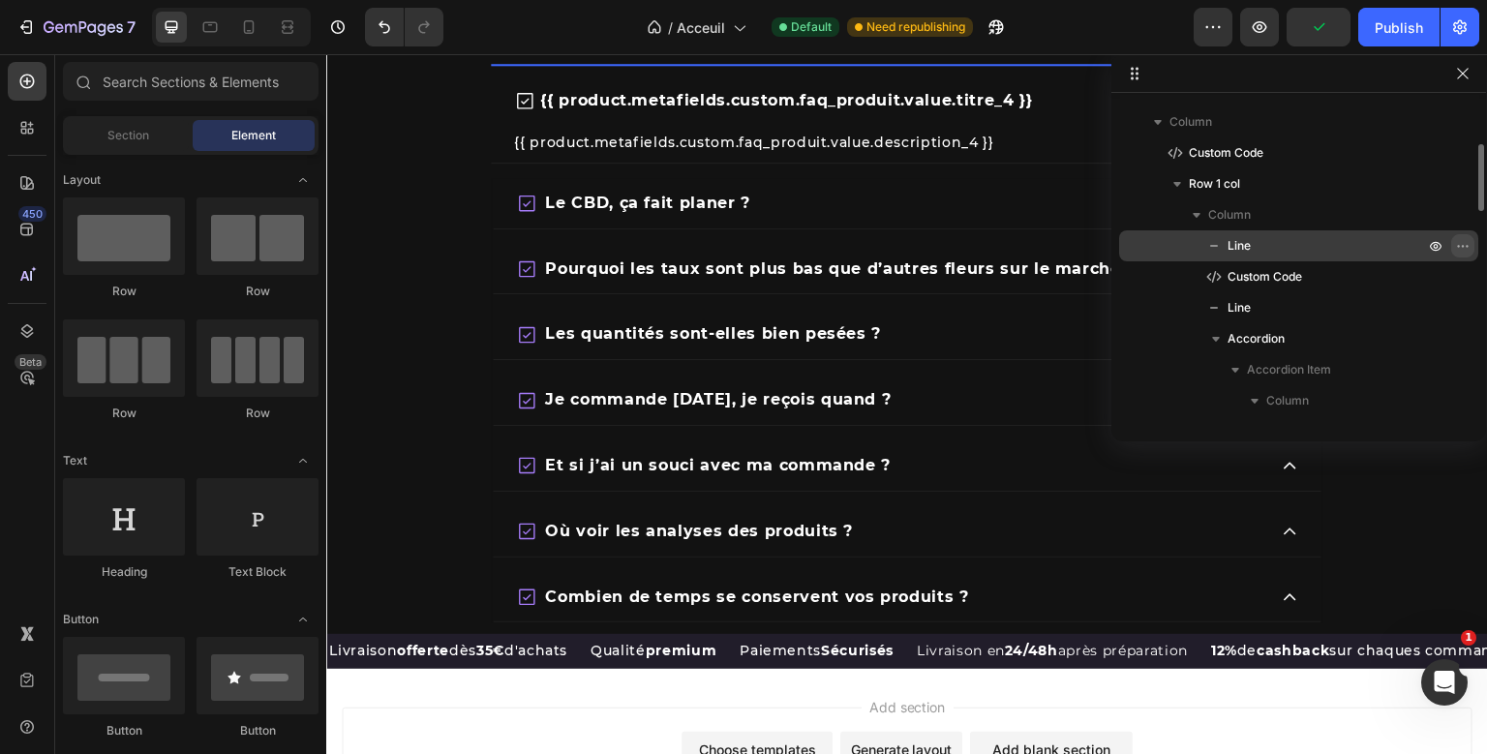
click at [1458, 241] on icon "button" at bounding box center [1462, 245] width 15 height 15
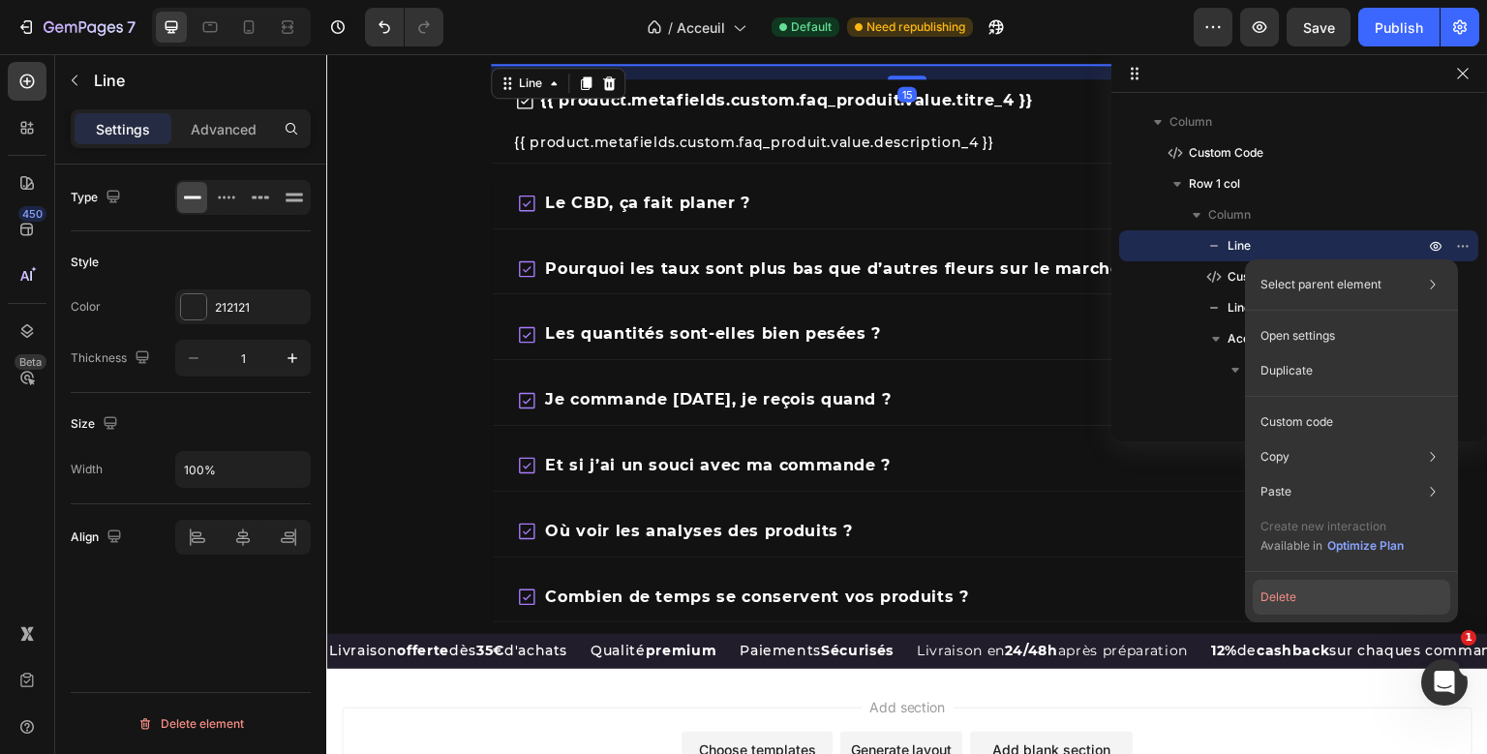
click at [1346, 611] on button "Delete" at bounding box center [1351, 597] width 197 height 35
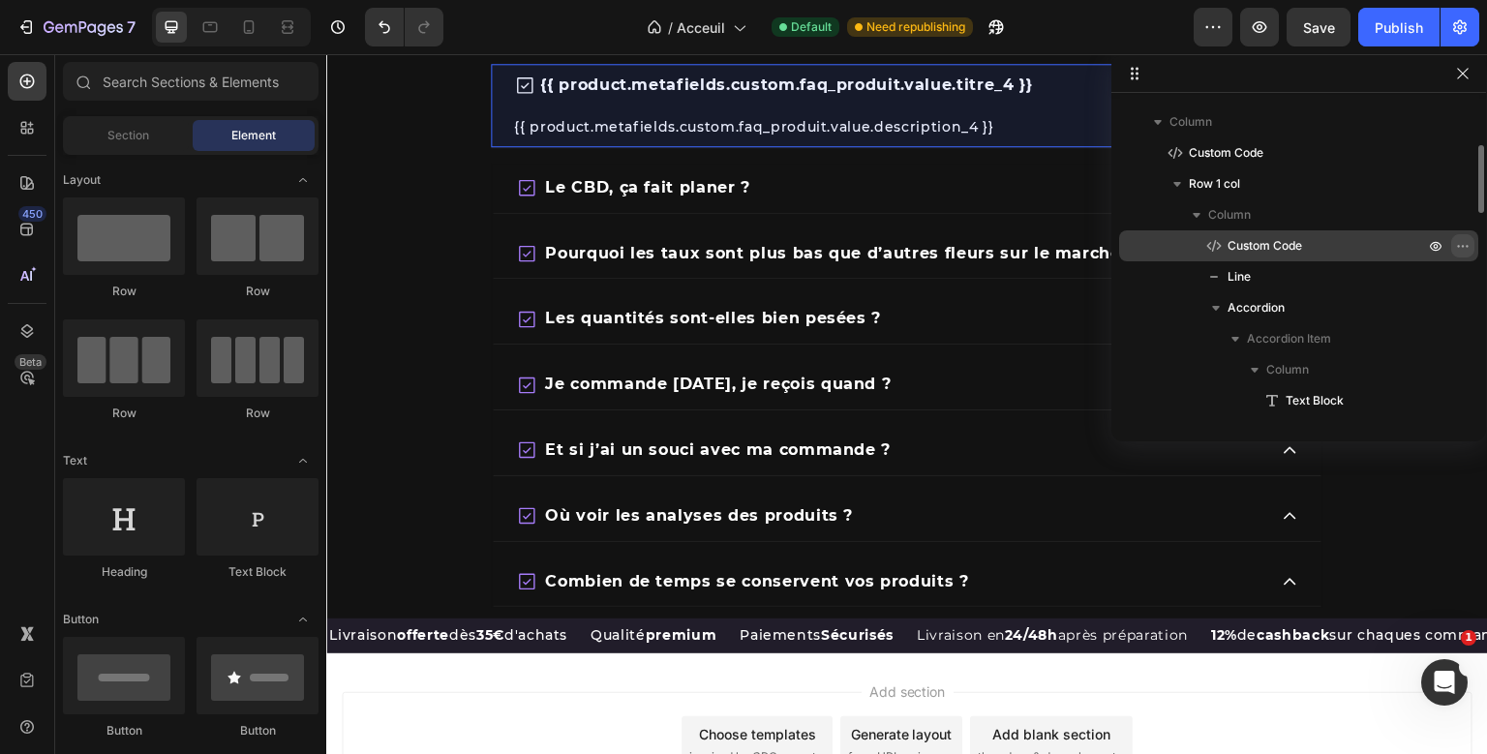
click at [1461, 238] on icon "button" at bounding box center [1462, 245] width 15 height 15
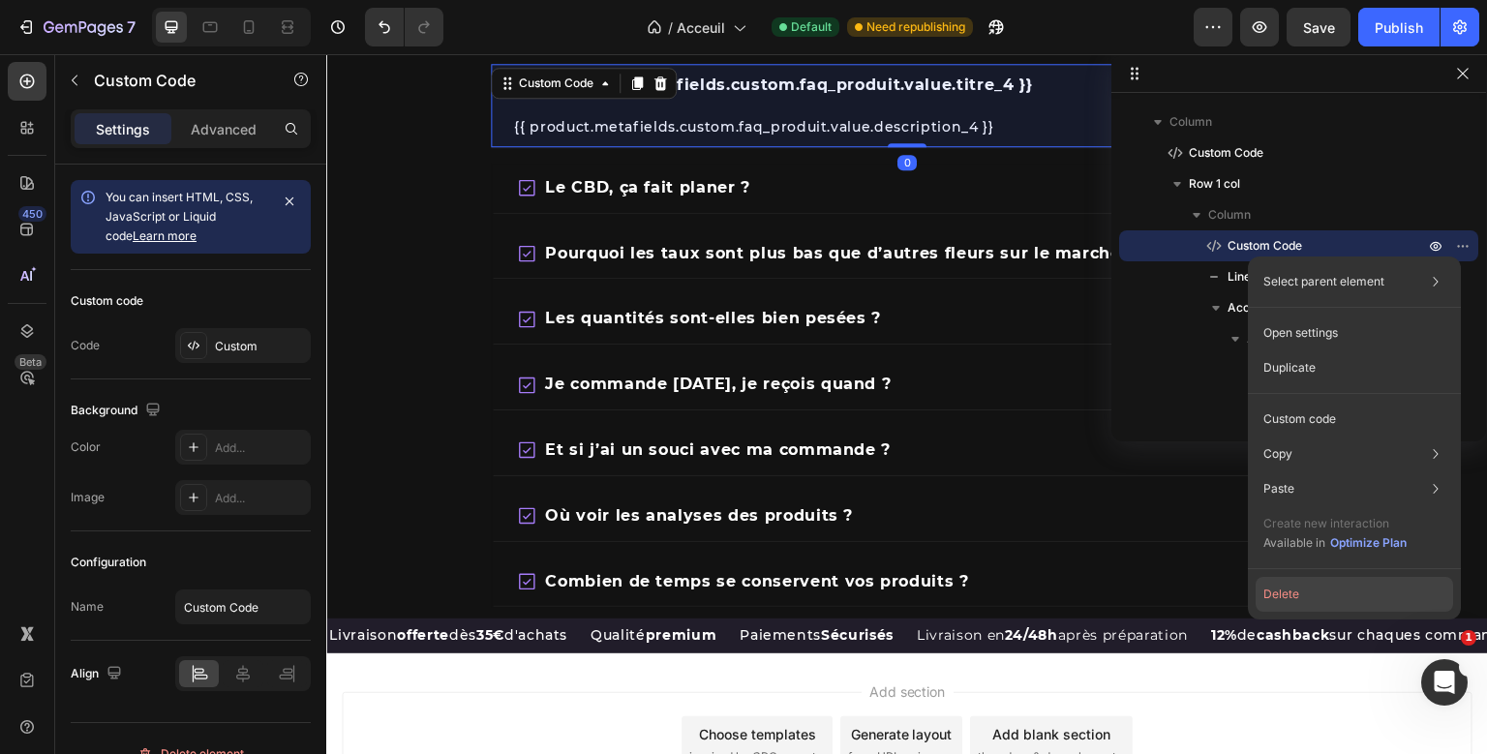
click at [1357, 582] on button "Delete" at bounding box center [1354, 594] width 197 height 35
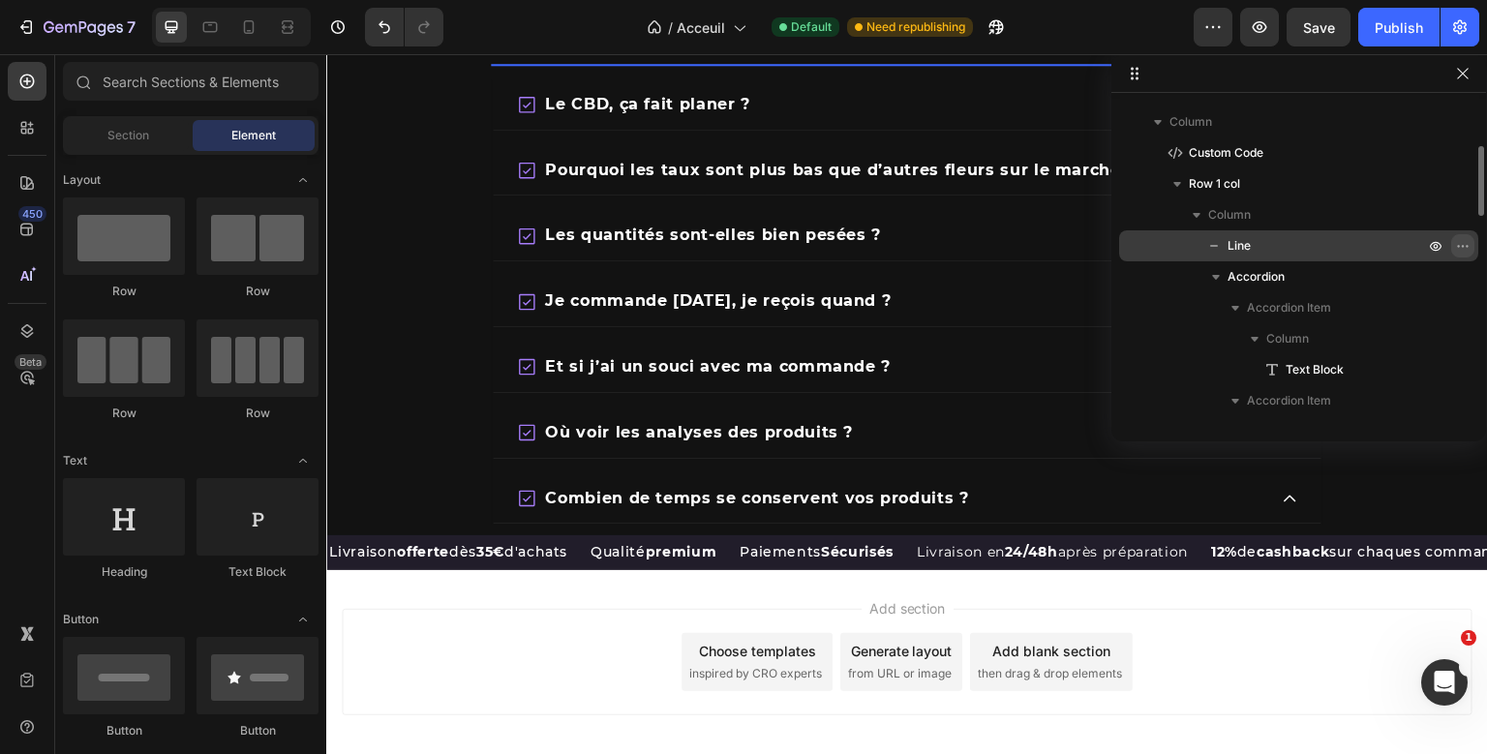
click at [1459, 243] on icon "button" at bounding box center [1462, 245] width 15 height 15
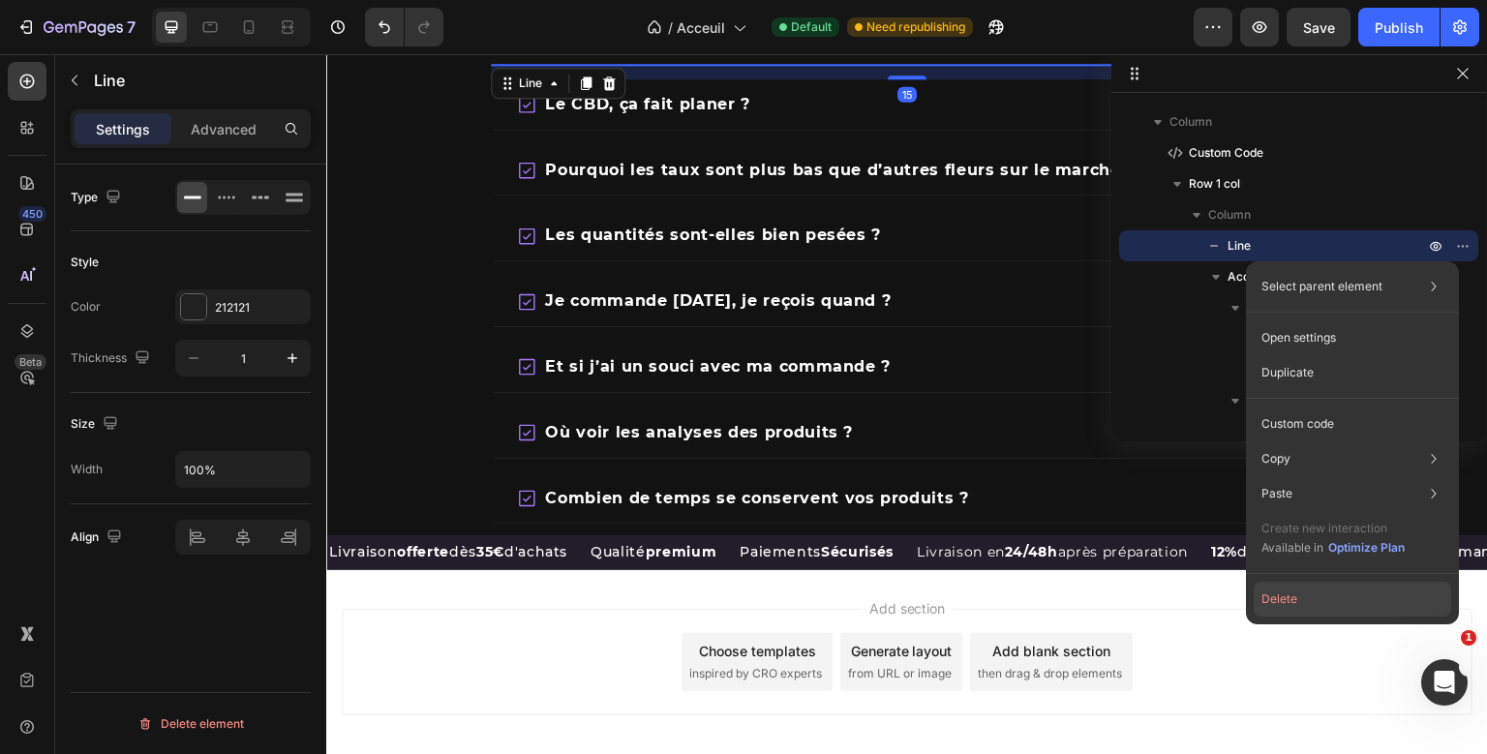
click at [1338, 597] on button "Delete" at bounding box center [1352, 599] width 197 height 35
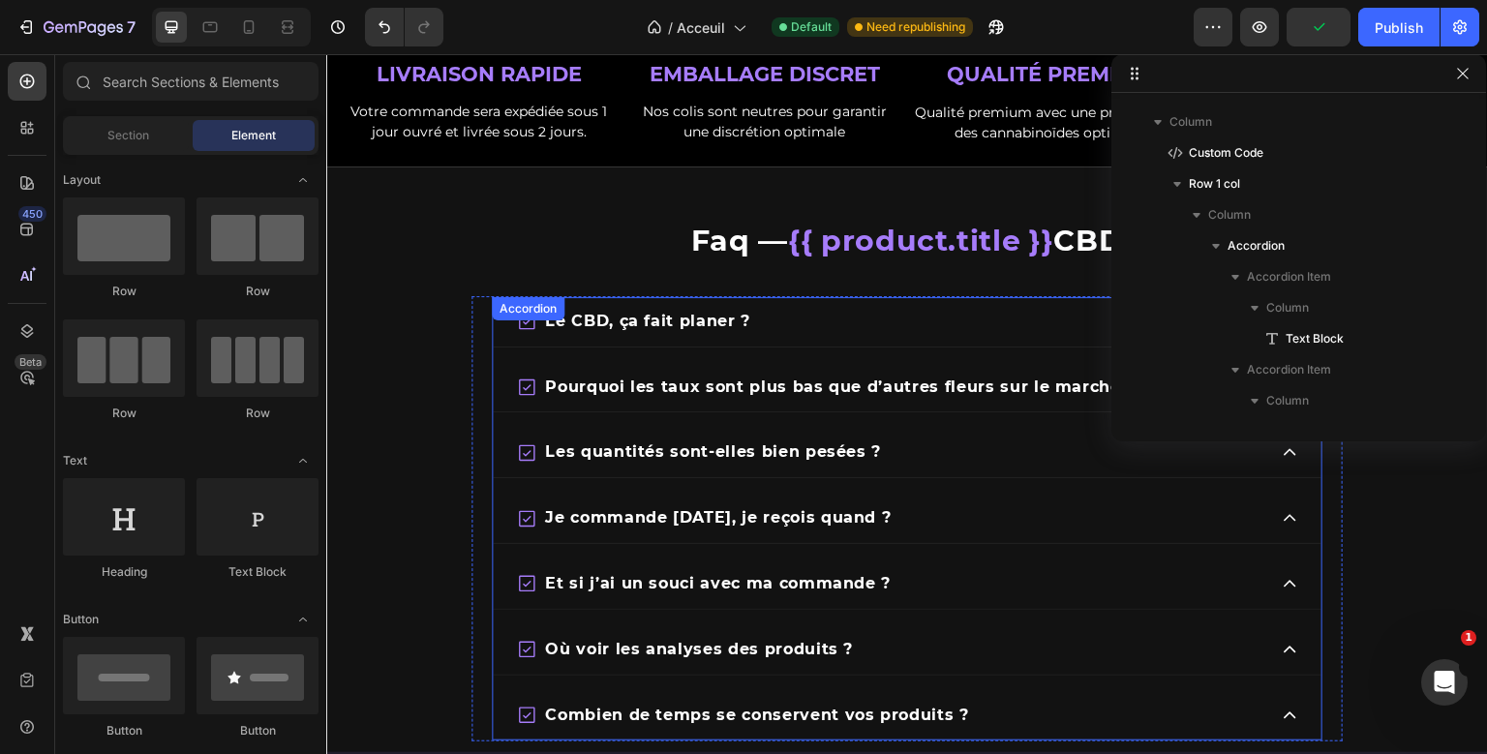
scroll to position [2055, 0]
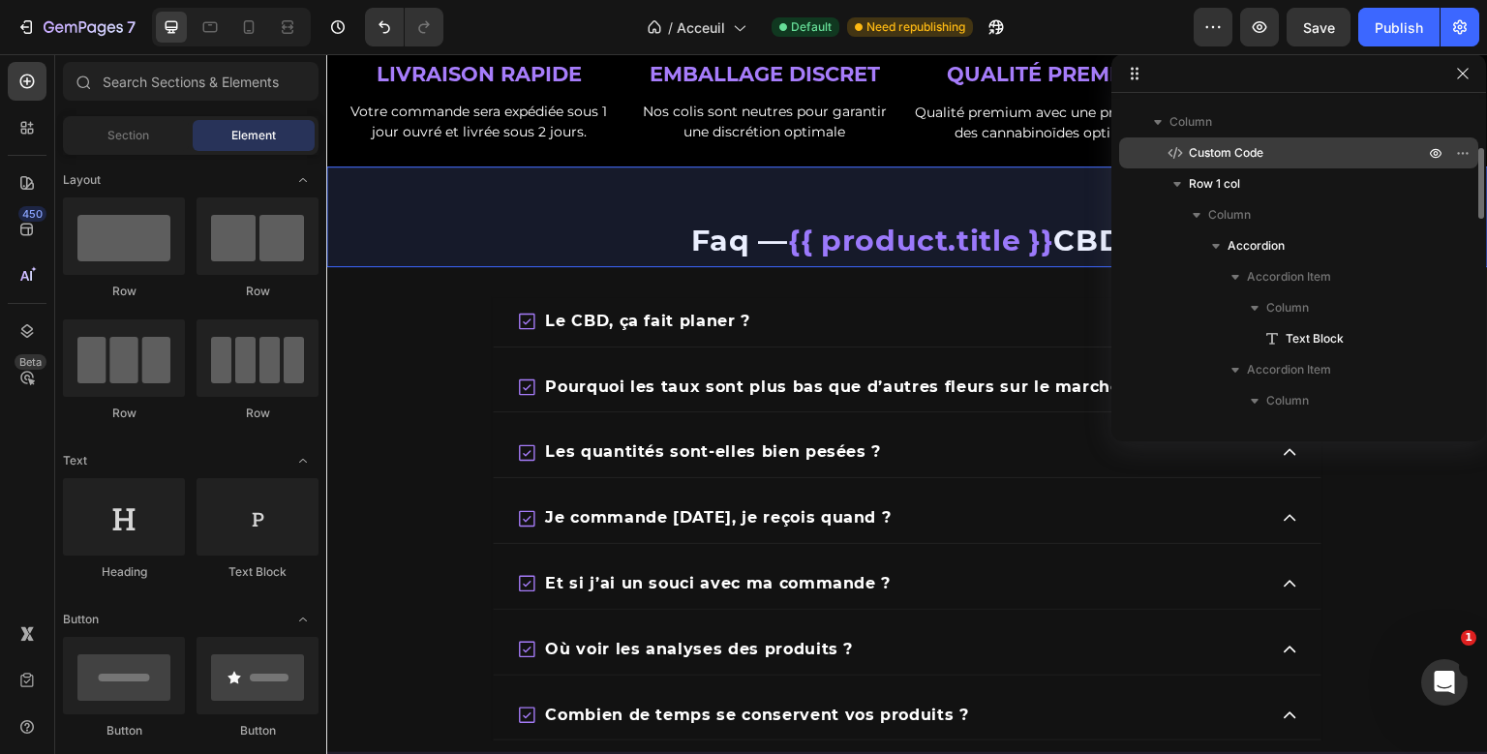
click at [1271, 160] on p "Custom Code" at bounding box center [1284, 152] width 239 height 19
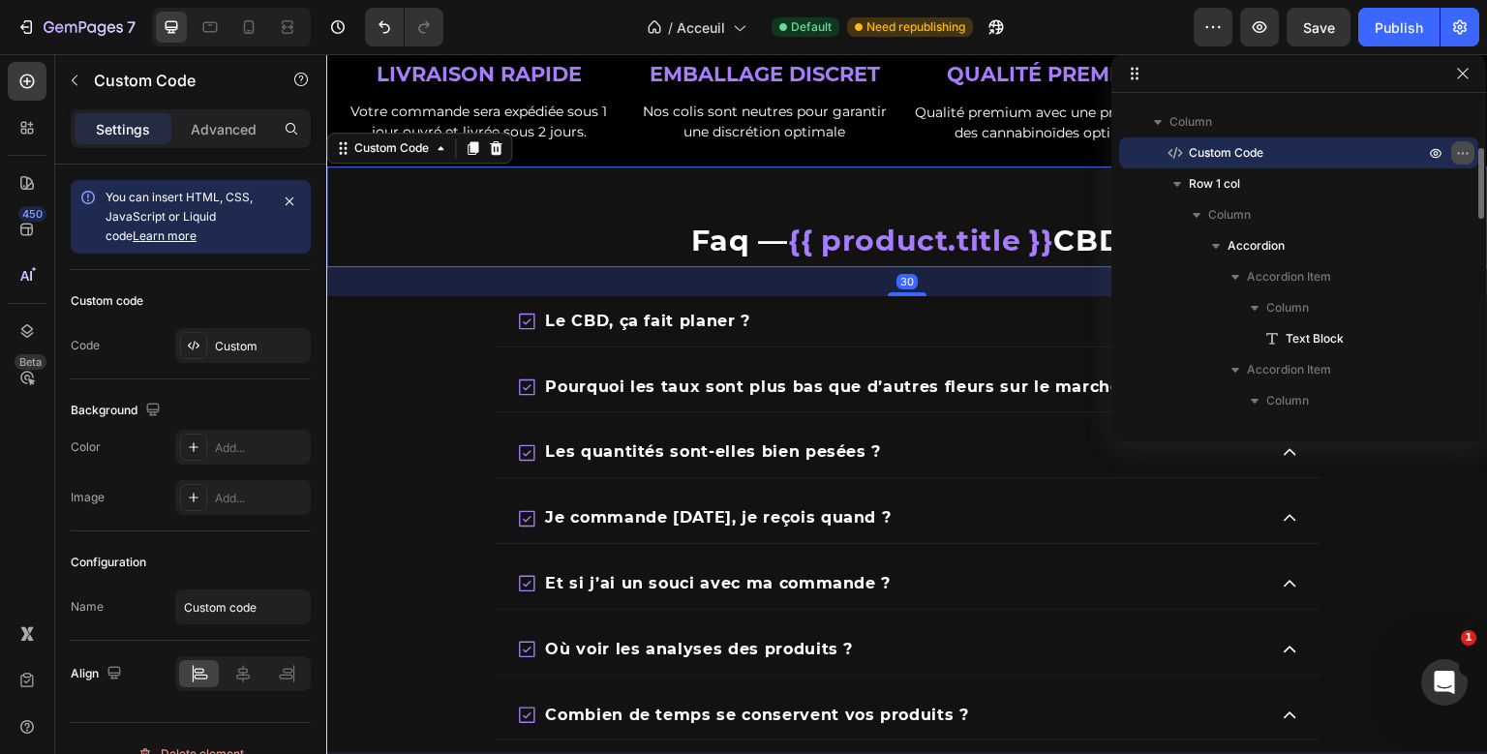
click at [1468, 150] on icon "button" at bounding box center [1462, 152] width 15 height 15
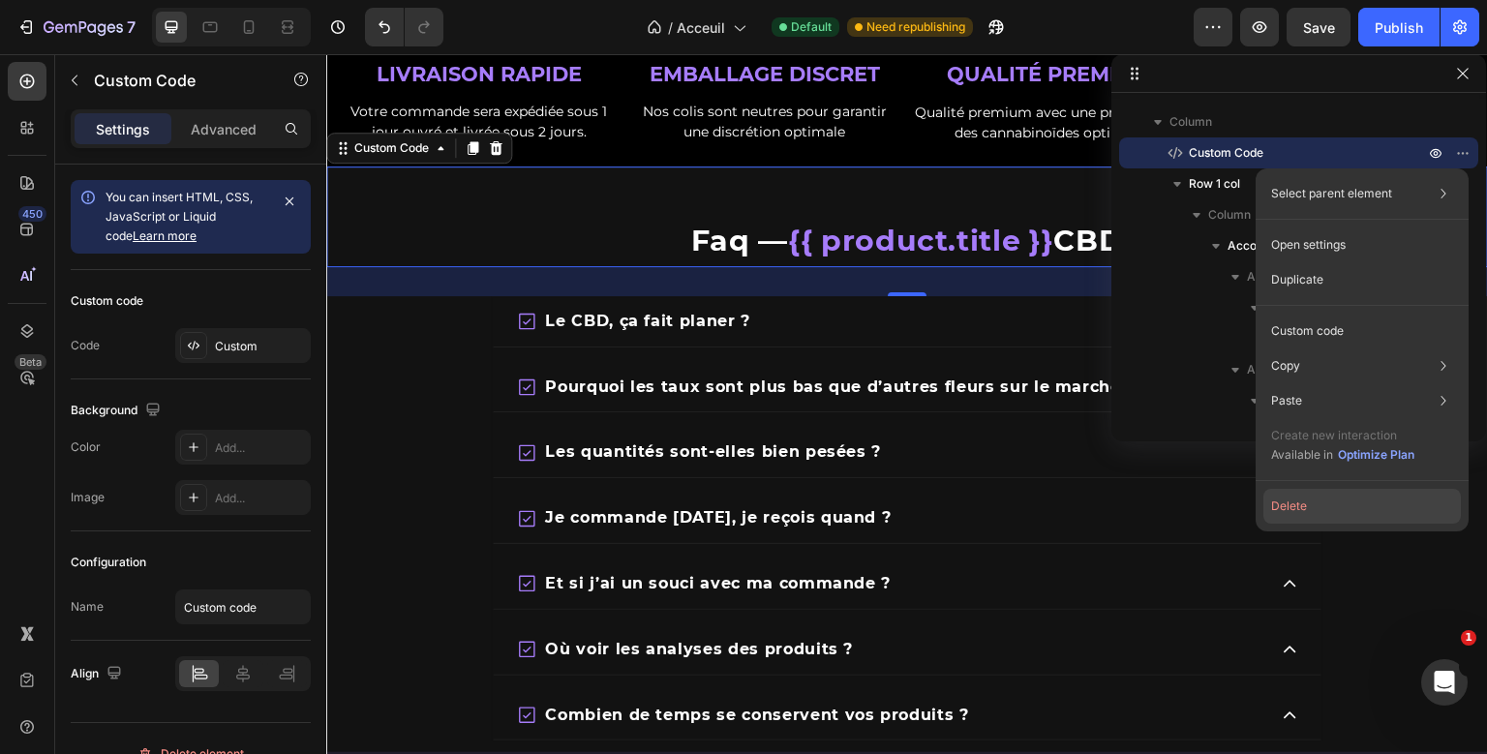
click at [1327, 502] on button "Delete" at bounding box center [1361, 506] width 197 height 35
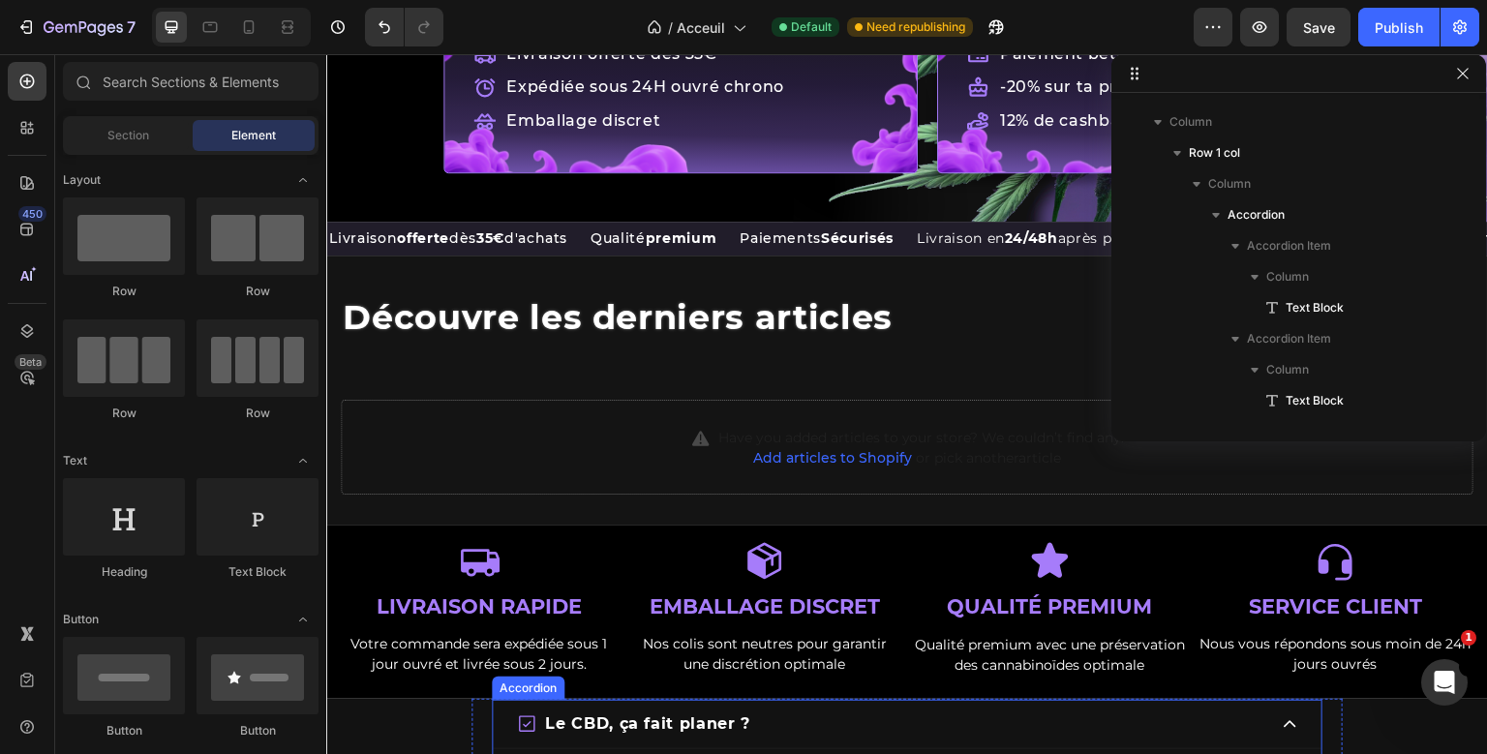
scroll to position [1526, 0]
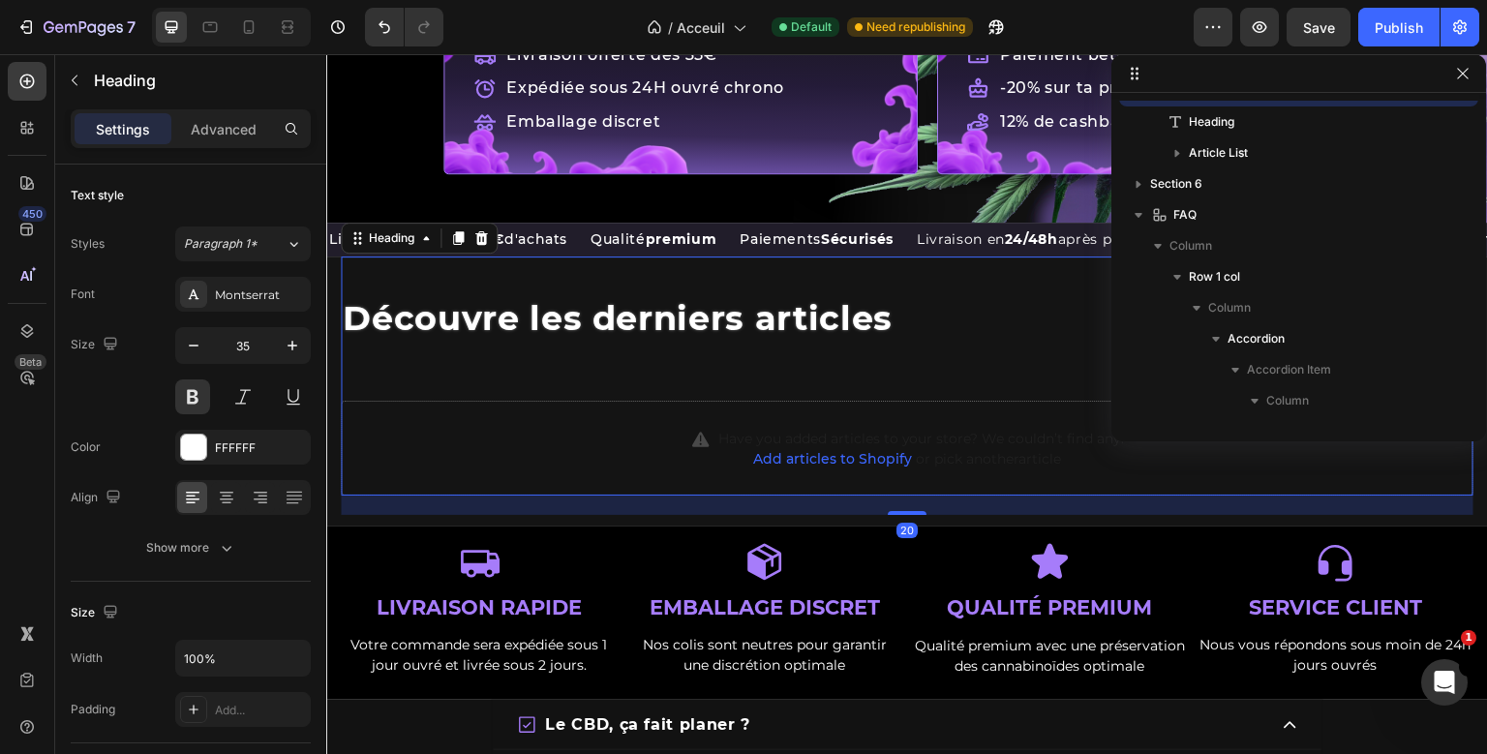
click at [764, 318] on div "Découvre les derniers articles Heading 20 Heading Have you added articles to yo…" at bounding box center [907, 376] width 1133 height 239
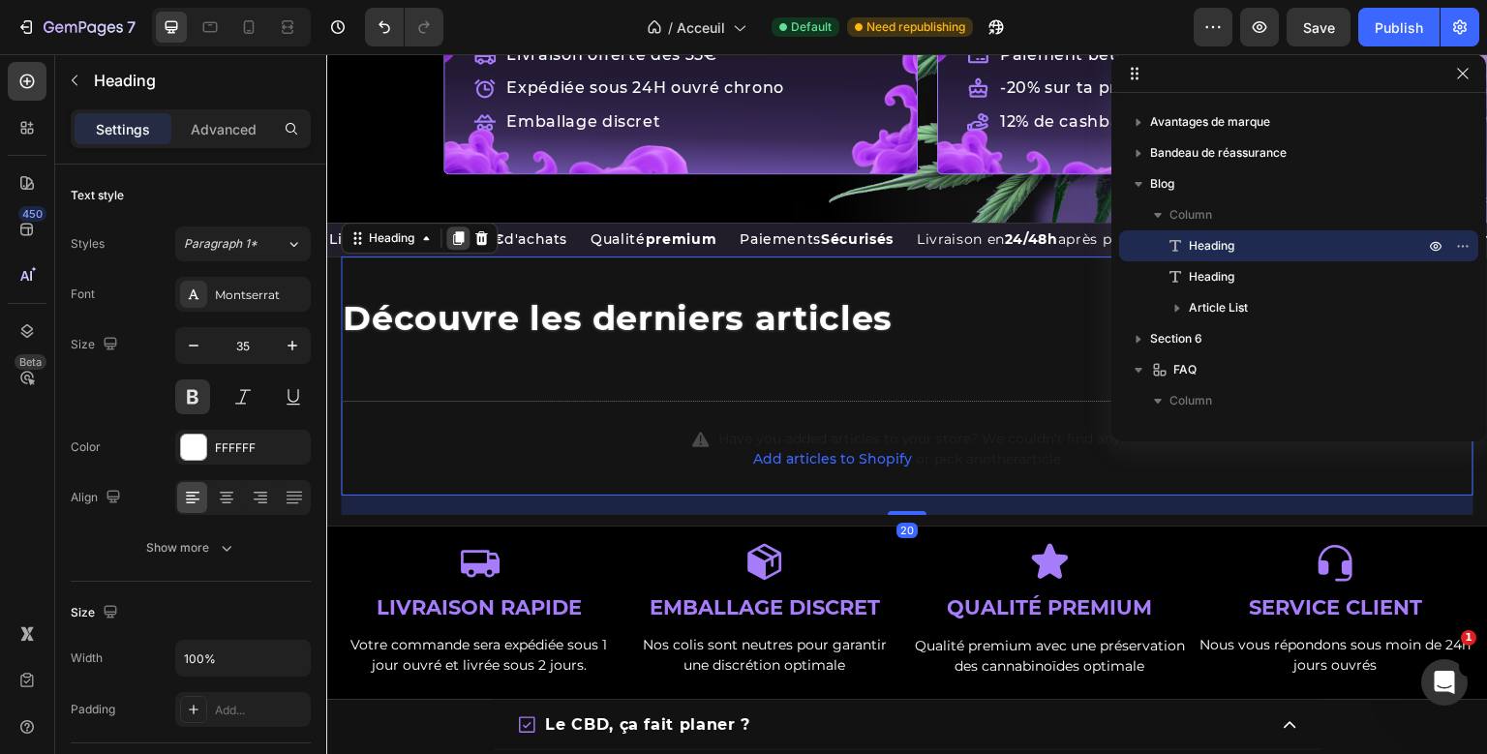
click at [456, 230] on icon at bounding box center [457, 237] width 15 height 15
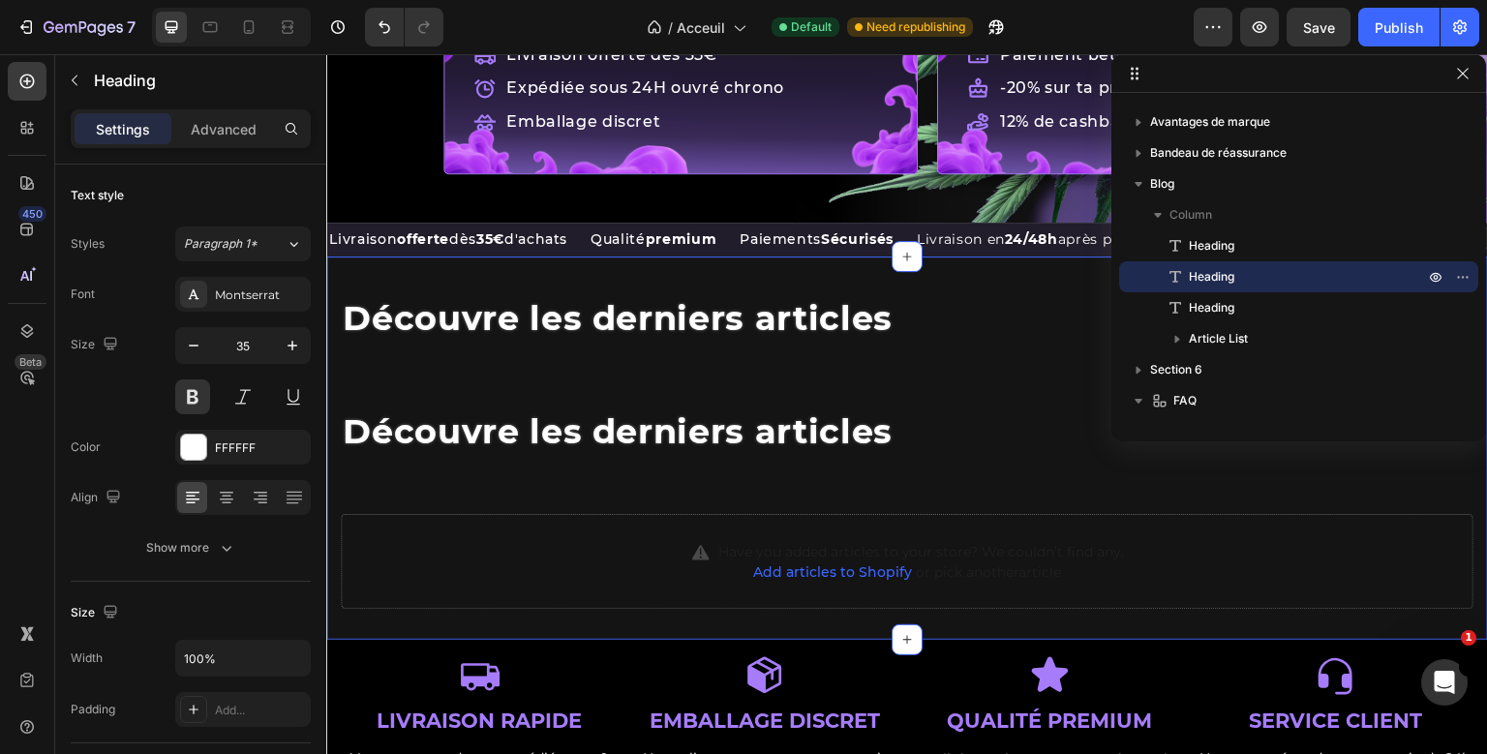
click at [603, 257] on section "Découvre les derniers articles Heading ⁠⁠⁠⁠⁠⁠⁠ Découvre les derniers articles H…" at bounding box center [907, 448] width 1162 height 383
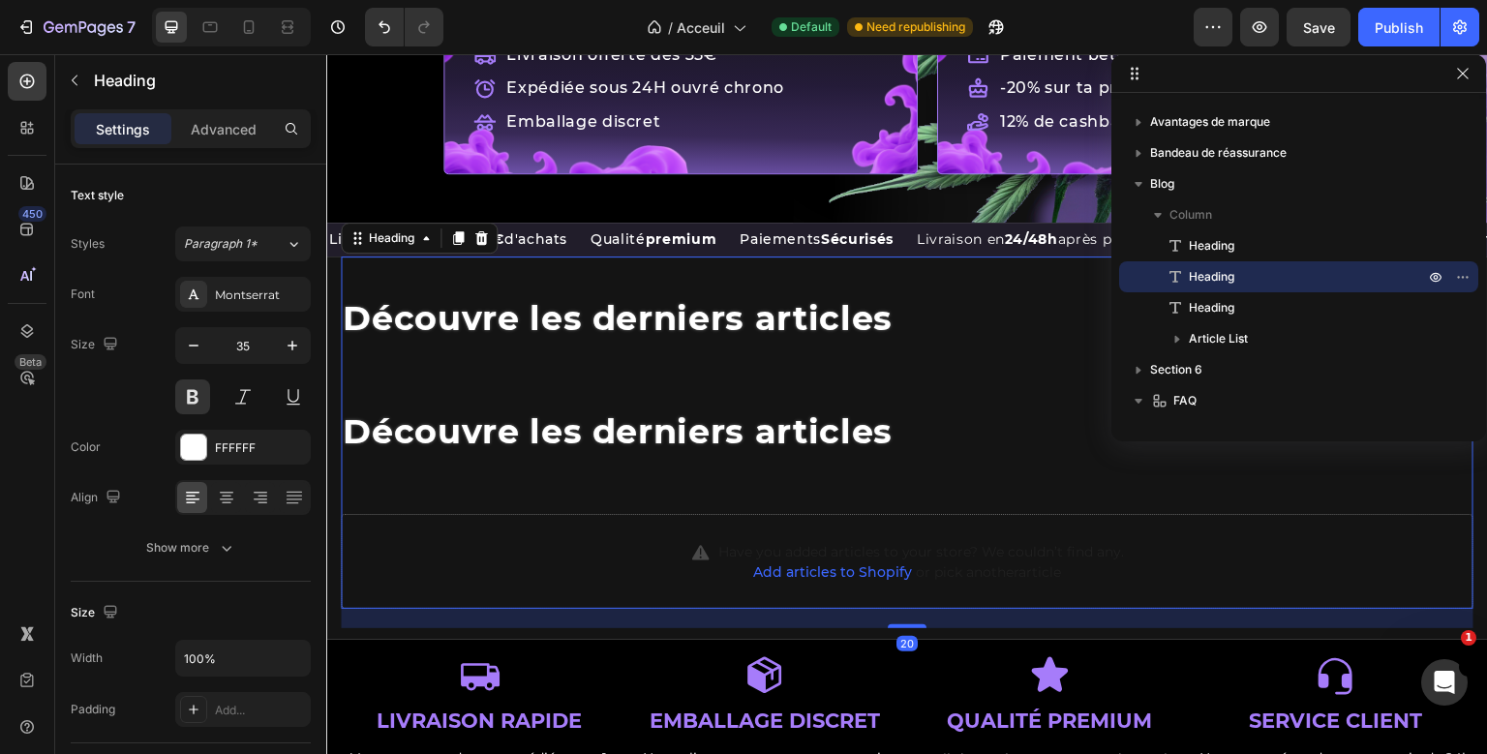
click at [604, 422] on div "Découvre les derniers articles Heading ⁠⁠⁠⁠⁠⁠⁠ Découvre les derniers articles H…" at bounding box center [907, 433] width 1133 height 352
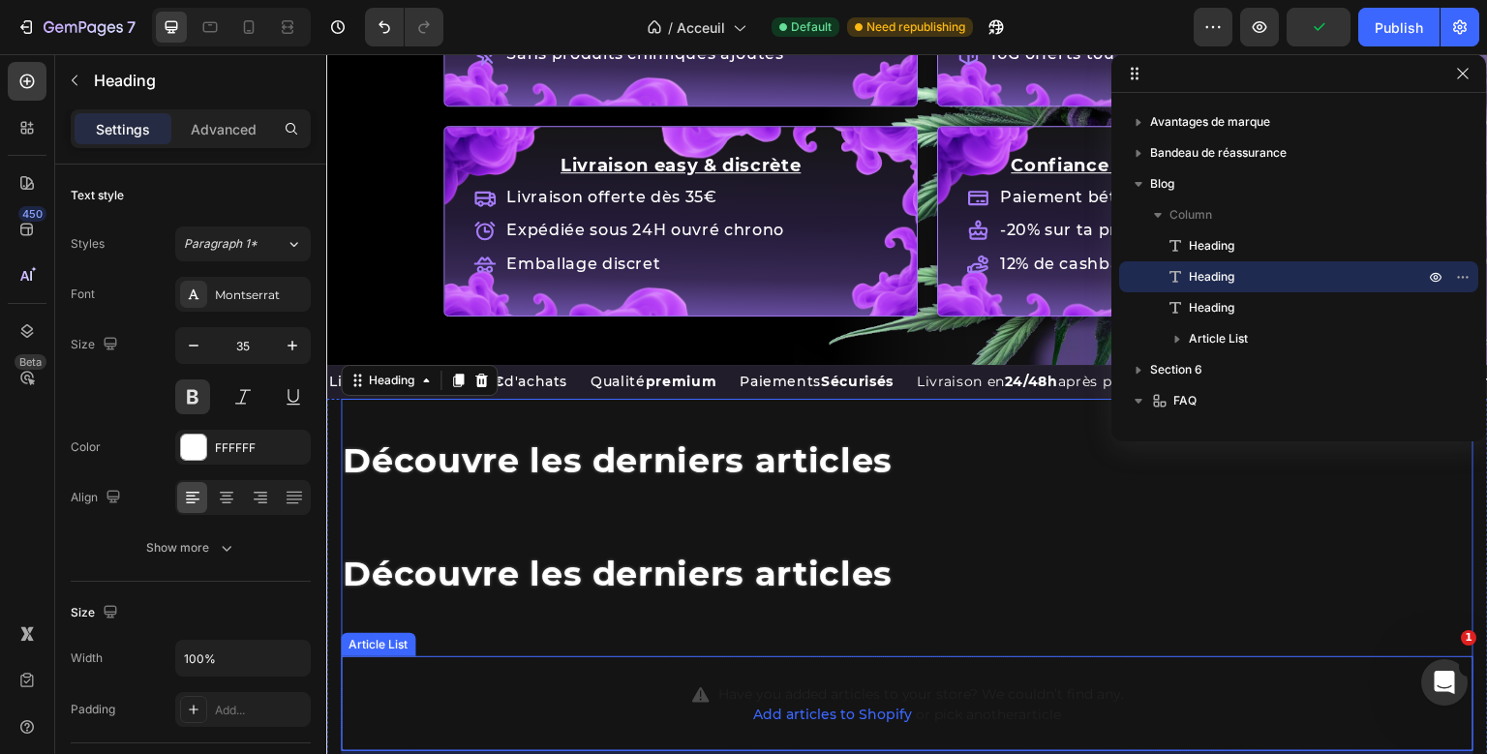
scroll to position [1384, 0]
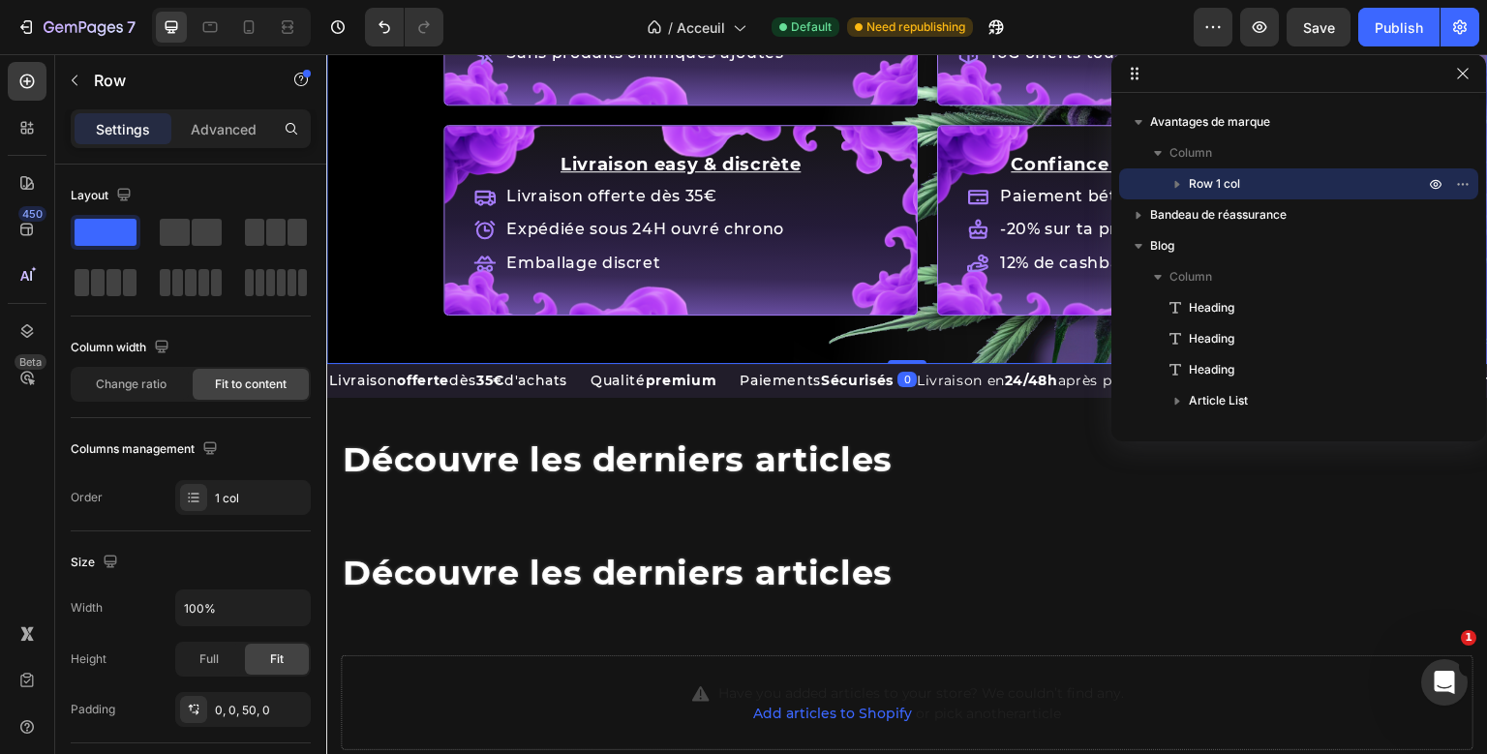
click at [910, 332] on div "Pas là pour vendre du vent Heading Juste un moyen naturel de chiller sans plane…" at bounding box center [907, 75] width 1162 height 2731
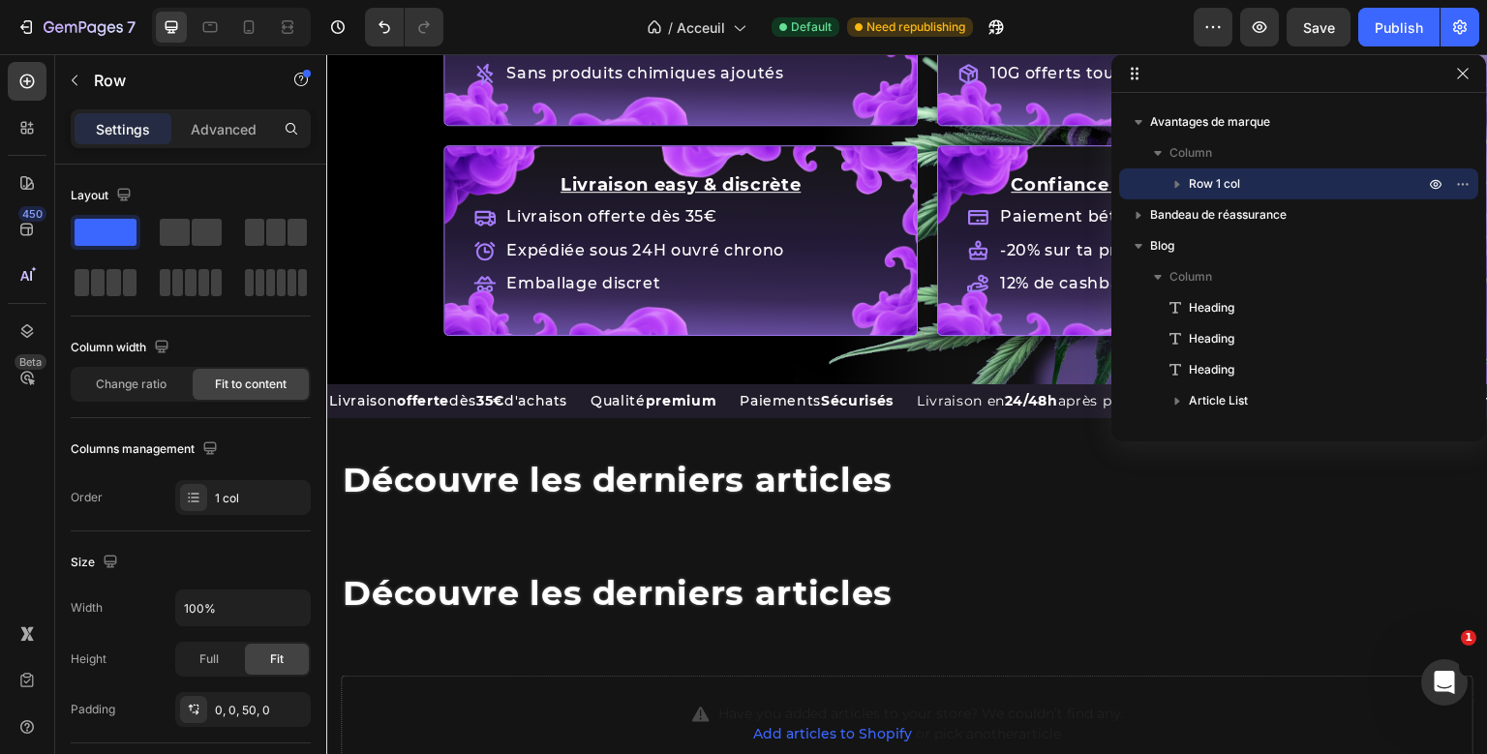
scroll to position [2511, 0]
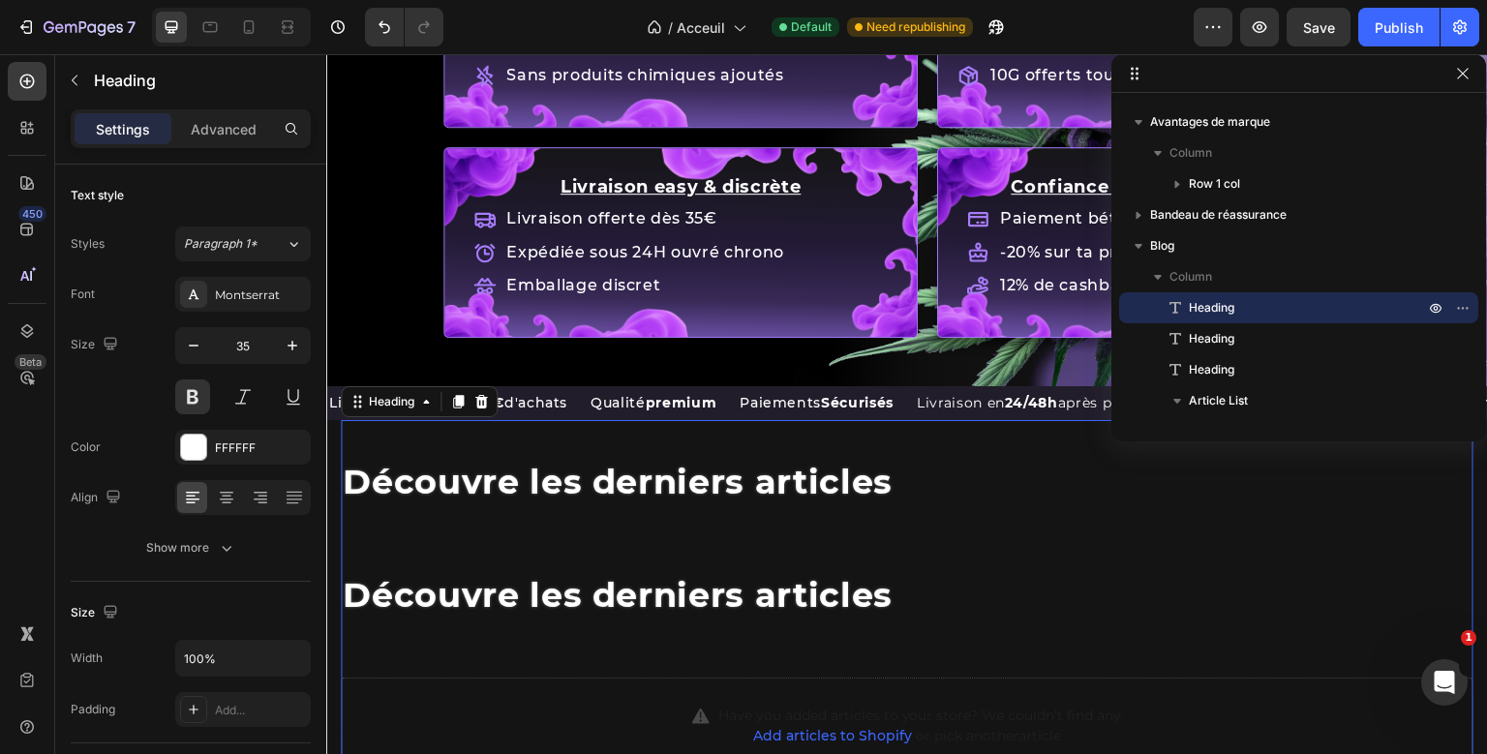
click at [641, 468] on span "Découvre les derniers articles" at bounding box center [618, 482] width 550 height 42
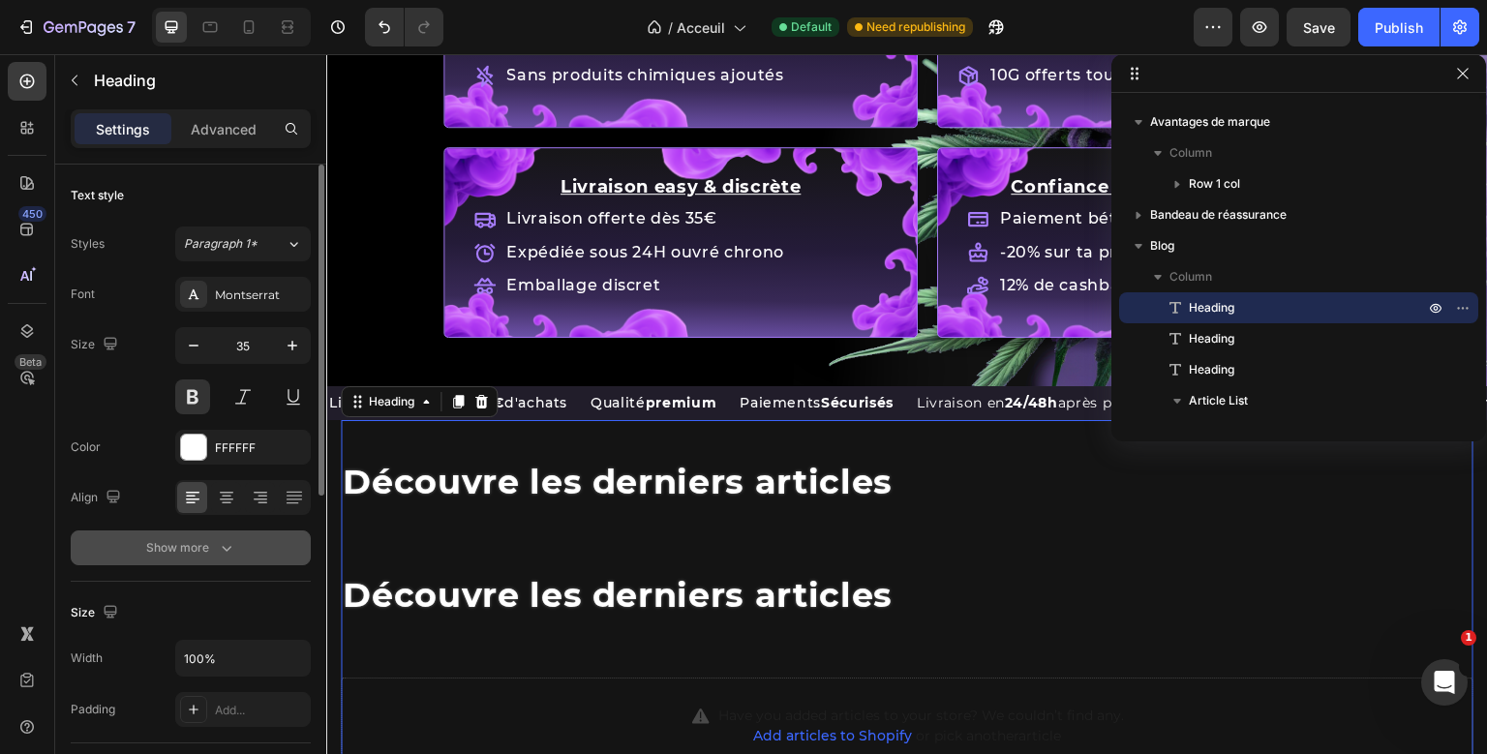
click at [185, 535] on button "Show more" at bounding box center [191, 547] width 240 height 35
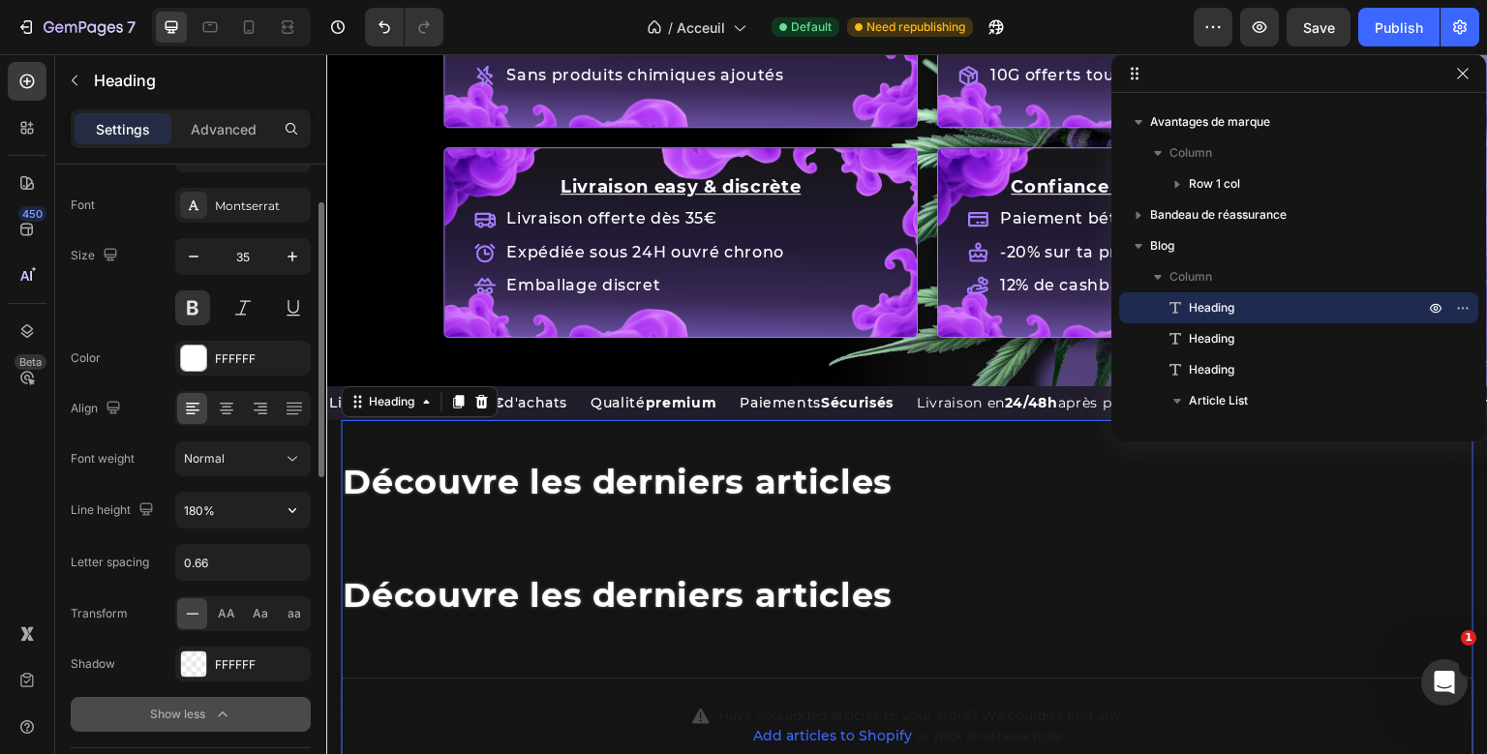
scroll to position [90, 0]
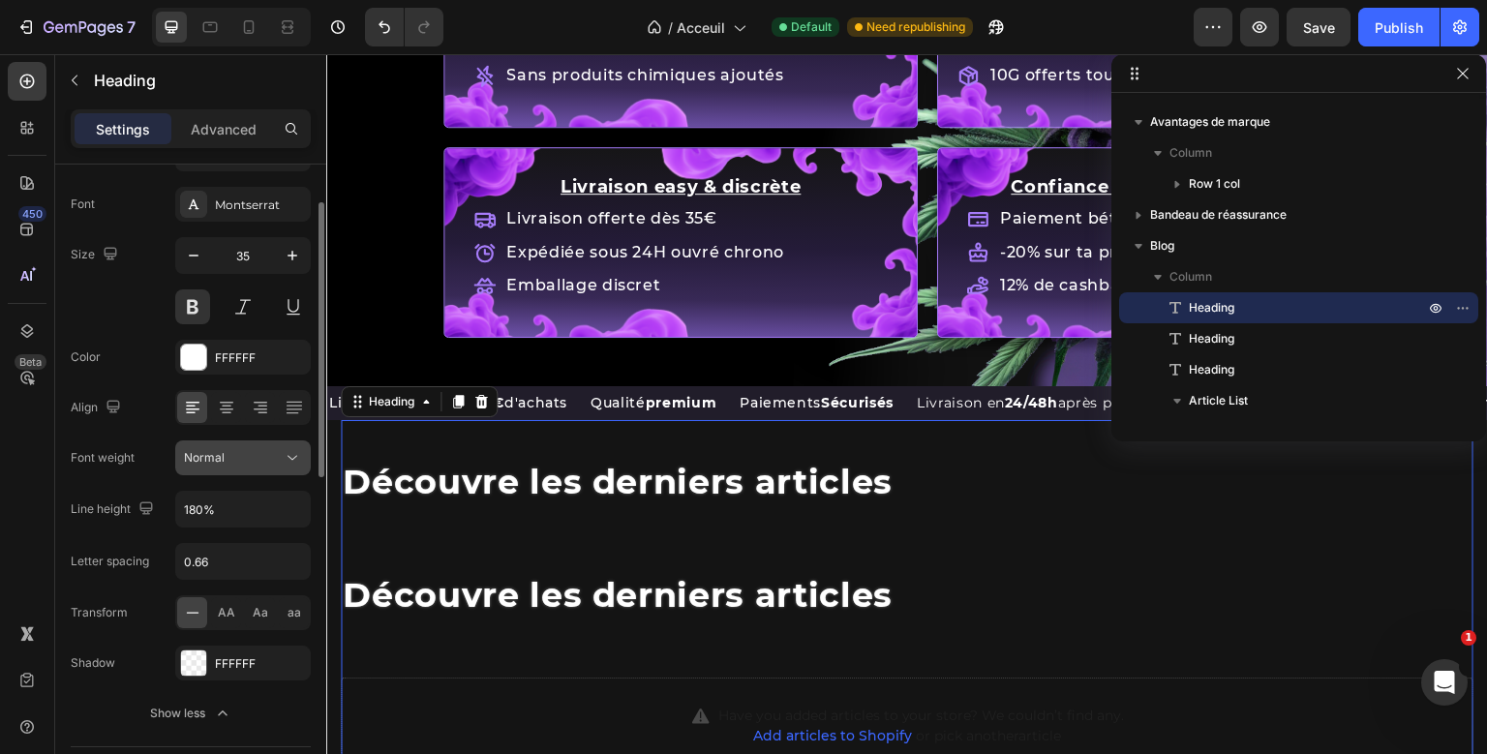
click at [241, 448] on div "Normal" at bounding box center [243, 457] width 118 height 19
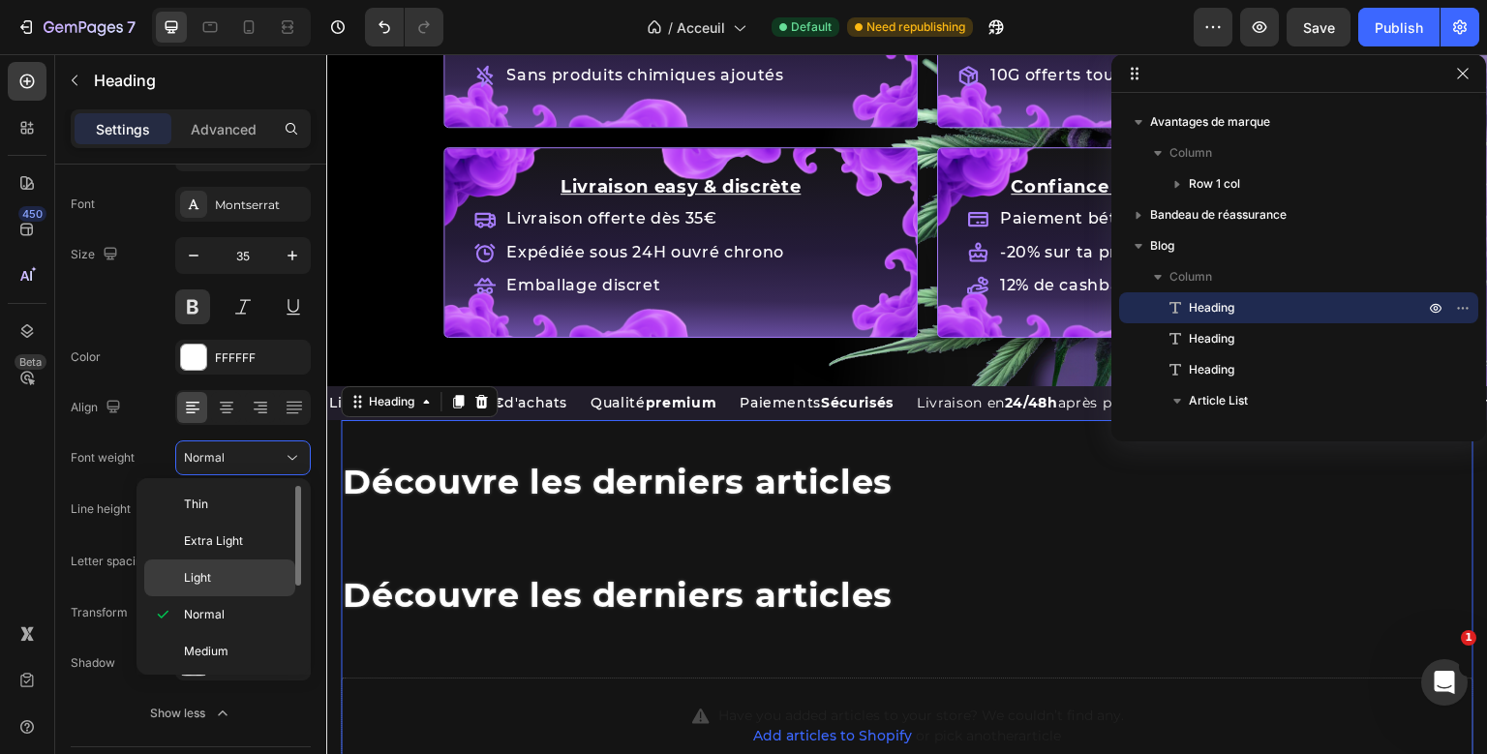
click at [231, 569] on p "Light" at bounding box center [235, 577] width 103 height 17
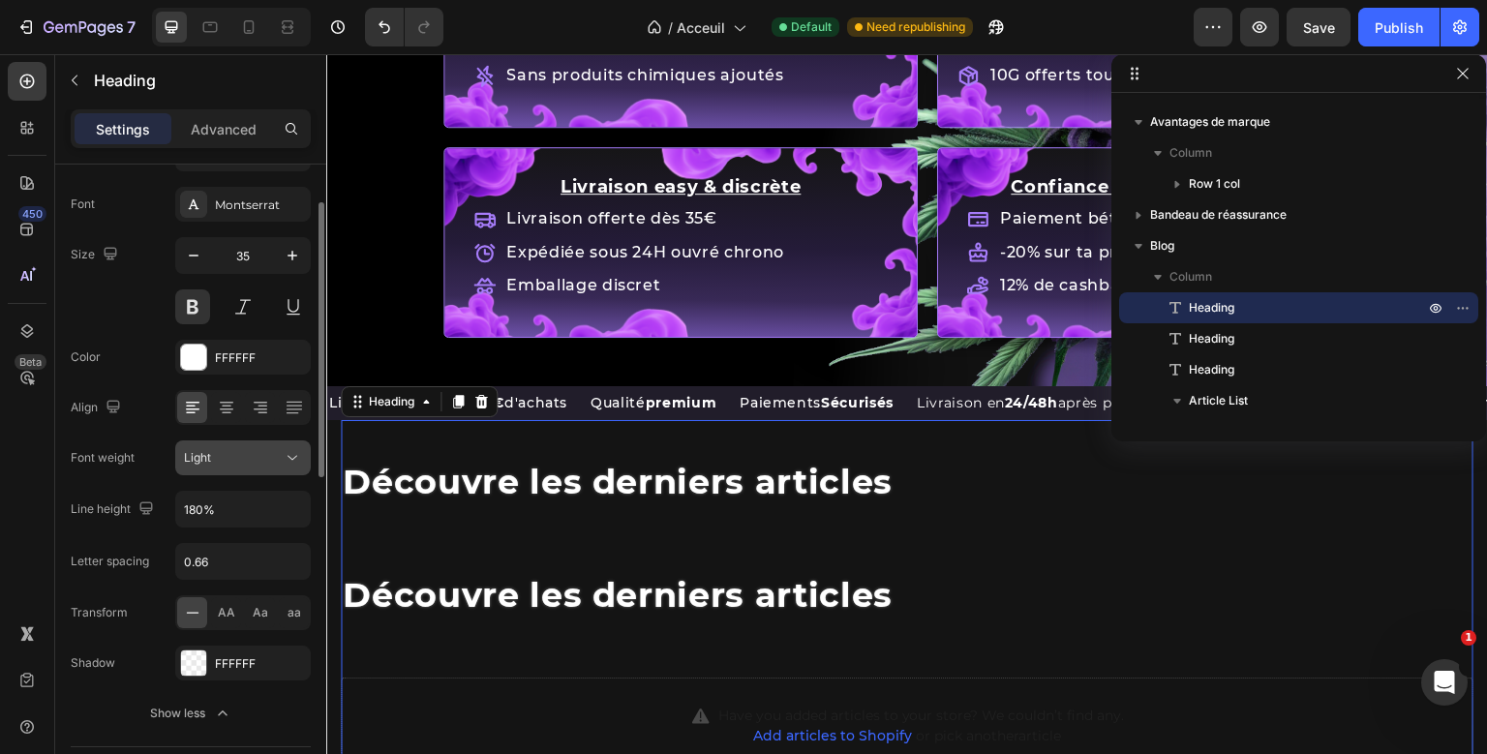
click at [234, 471] on button "Light" at bounding box center [243, 457] width 136 height 35
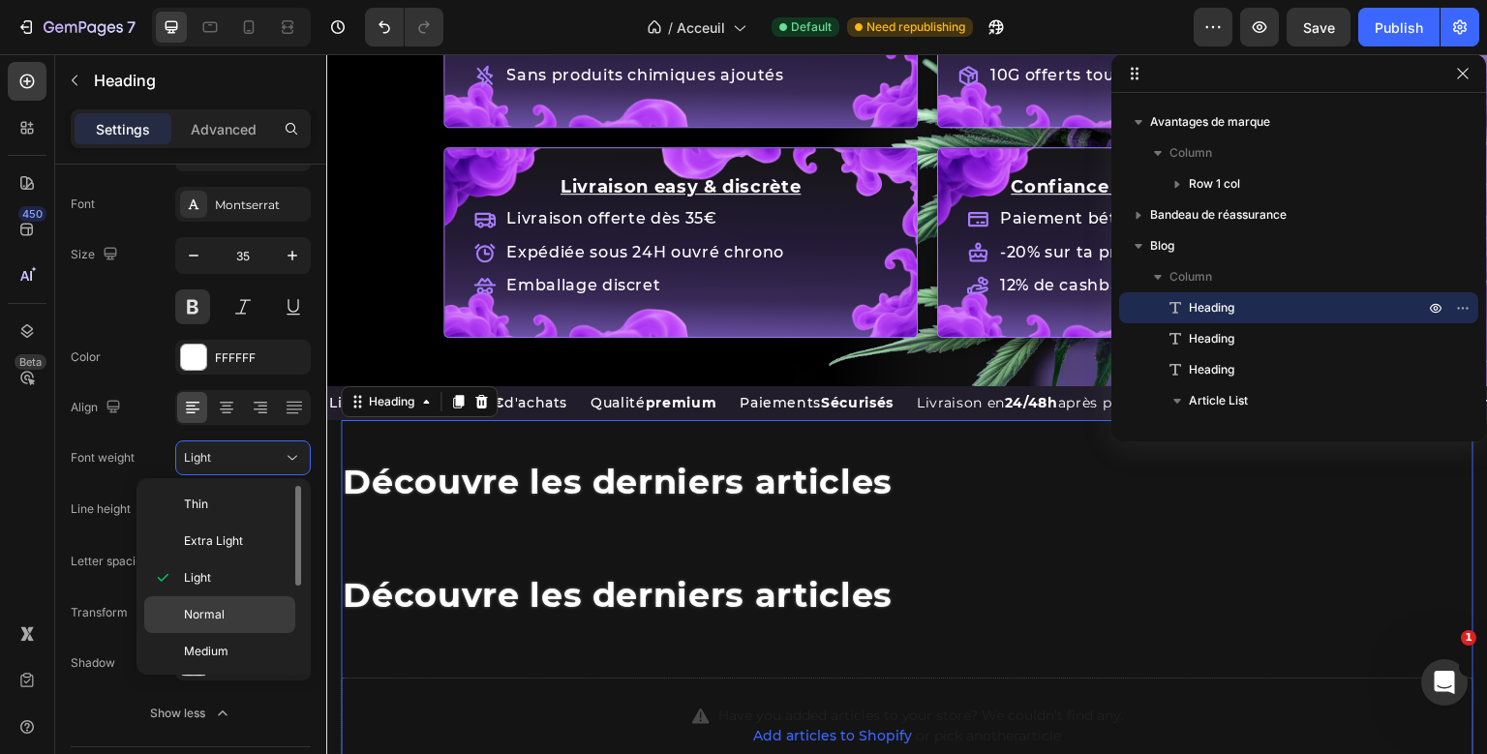
click at [227, 633] on div "Normal" at bounding box center [219, 651] width 151 height 37
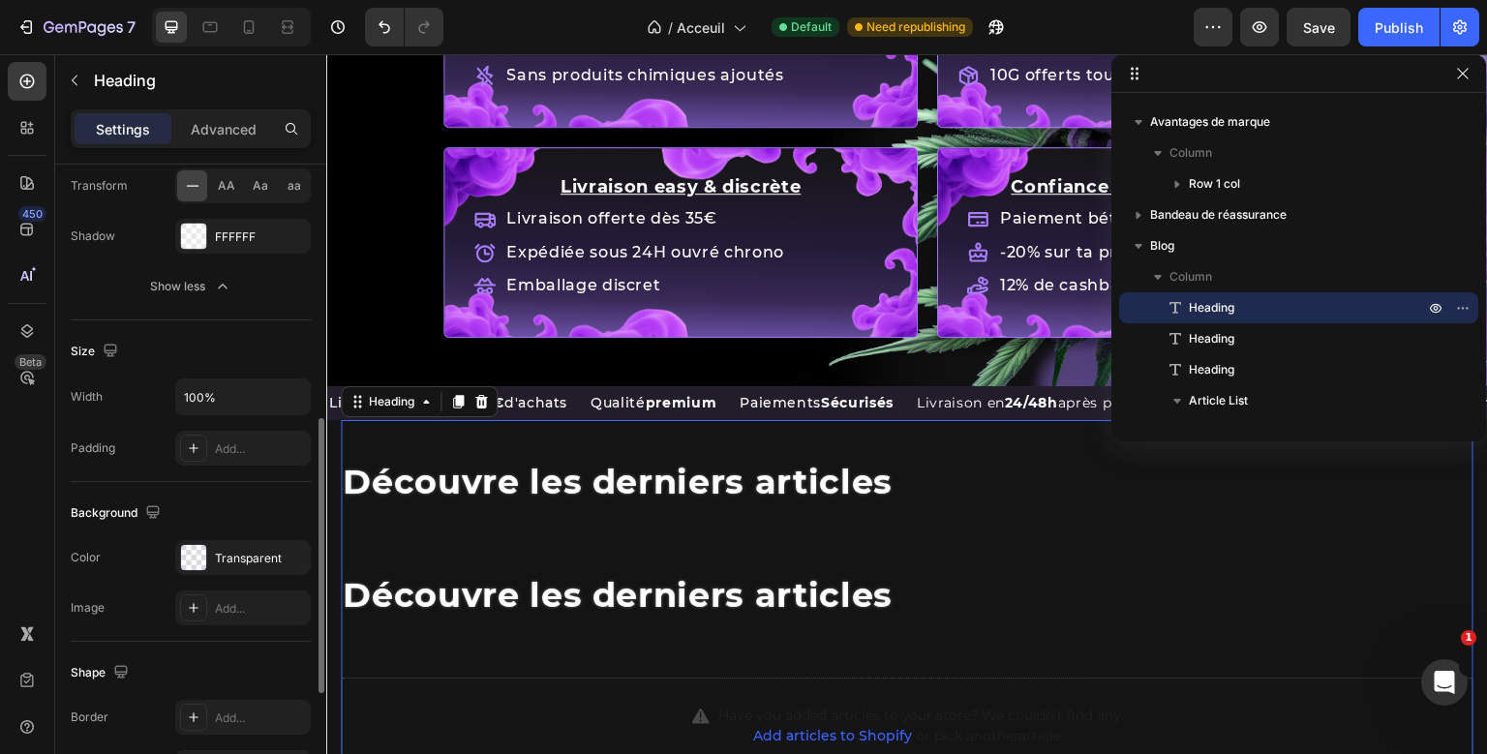
scroll to position [541, 0]
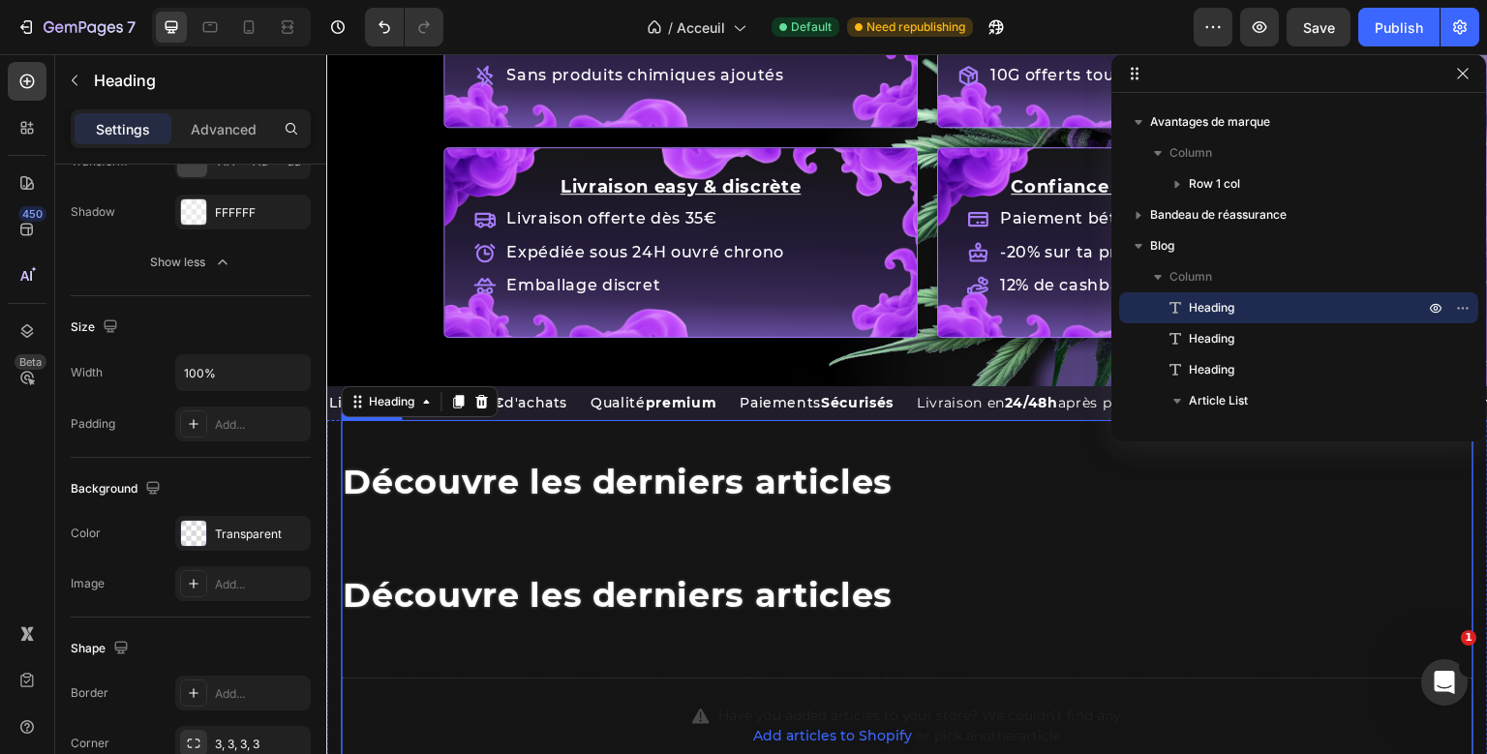
click at [481, 592] on div "Découvre les derniers articles Heading 20 Découvre les derniers articles Headin…" at bounding box center [907, 596] width 1133 height 352
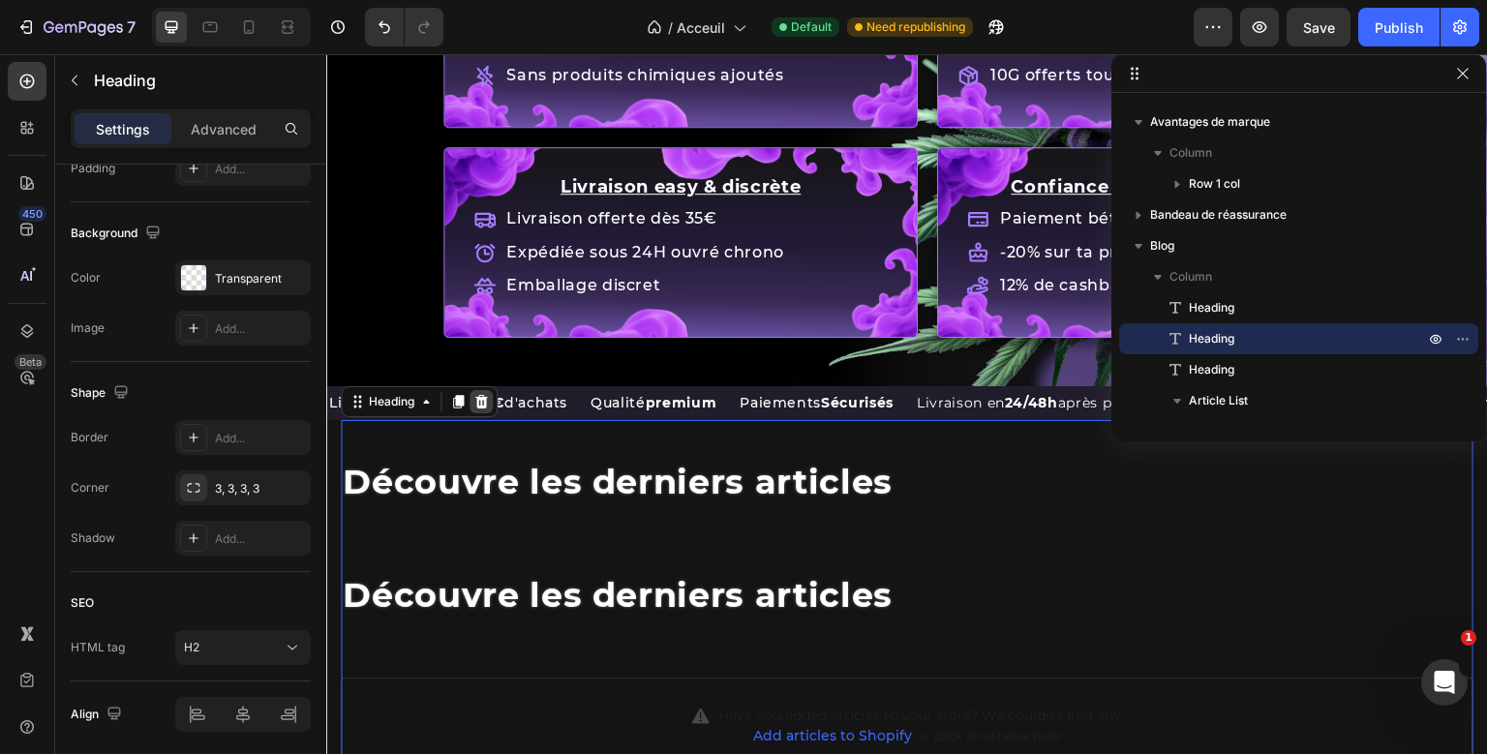
click at [477, 399] on icon at bounding box center [480, 401] width 15 height 15
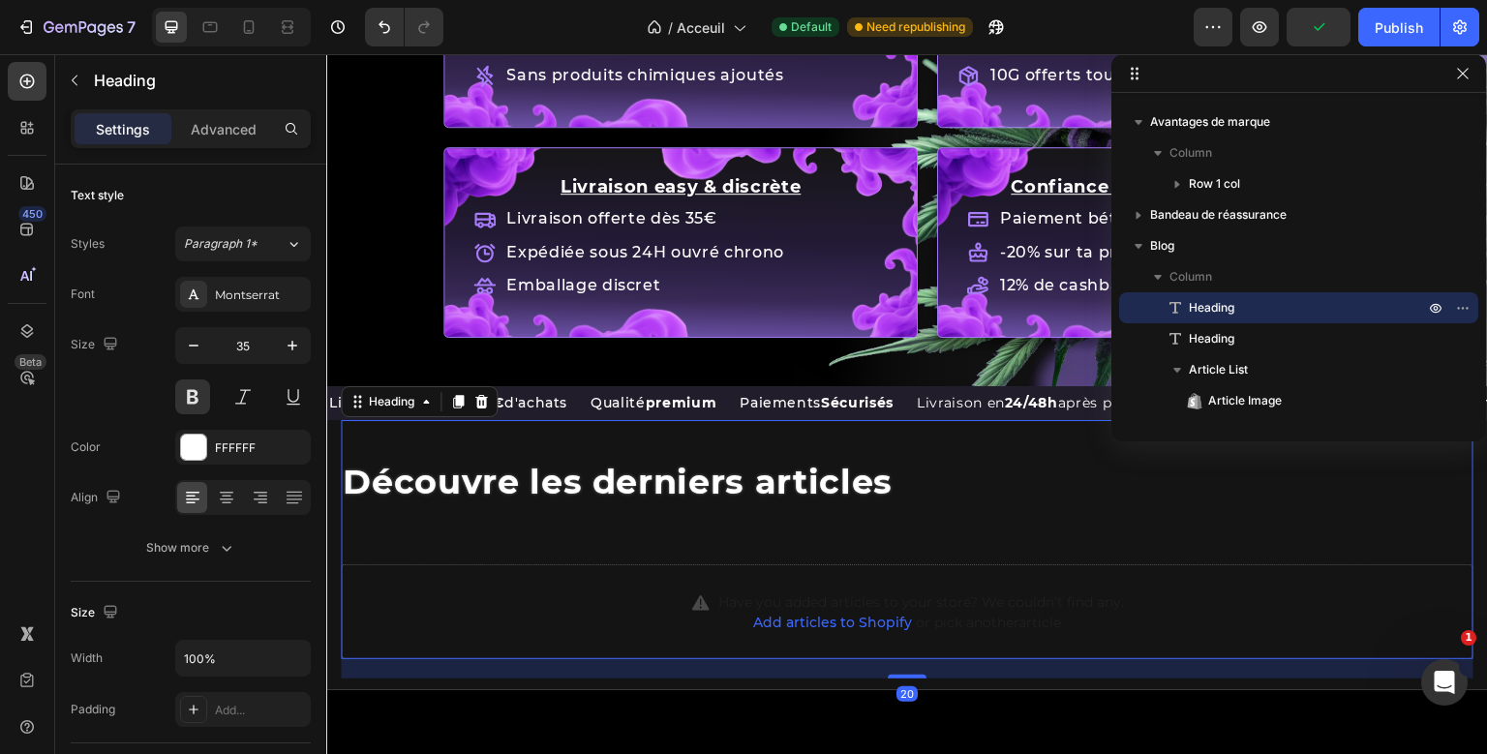
click at [478, 484] on span "Découvre les derniers articles" at bounding box center [618, 482] width 550 height 42
click at [461, 390] on div at bounding box center [457, 401] width 23 height 23
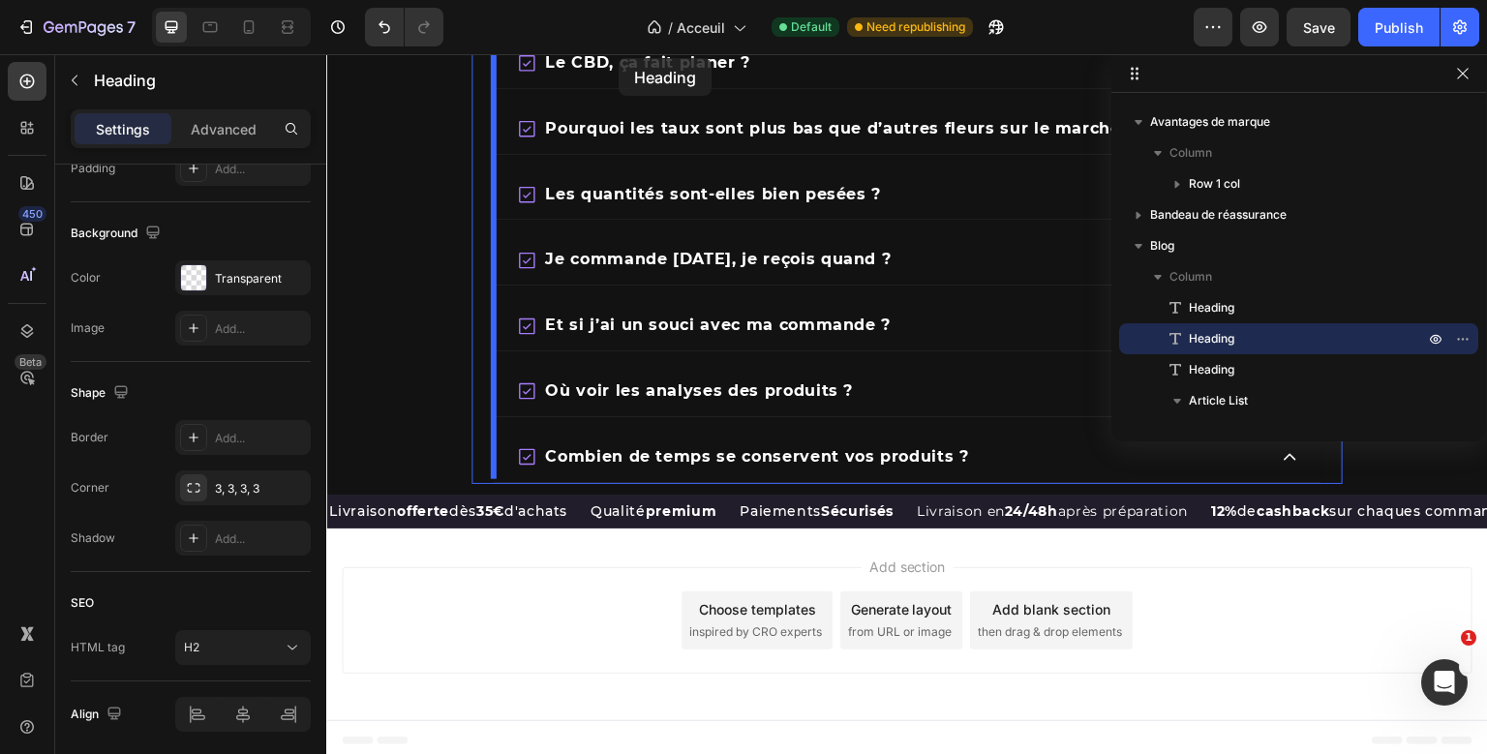
scroll to position [3174, 0]
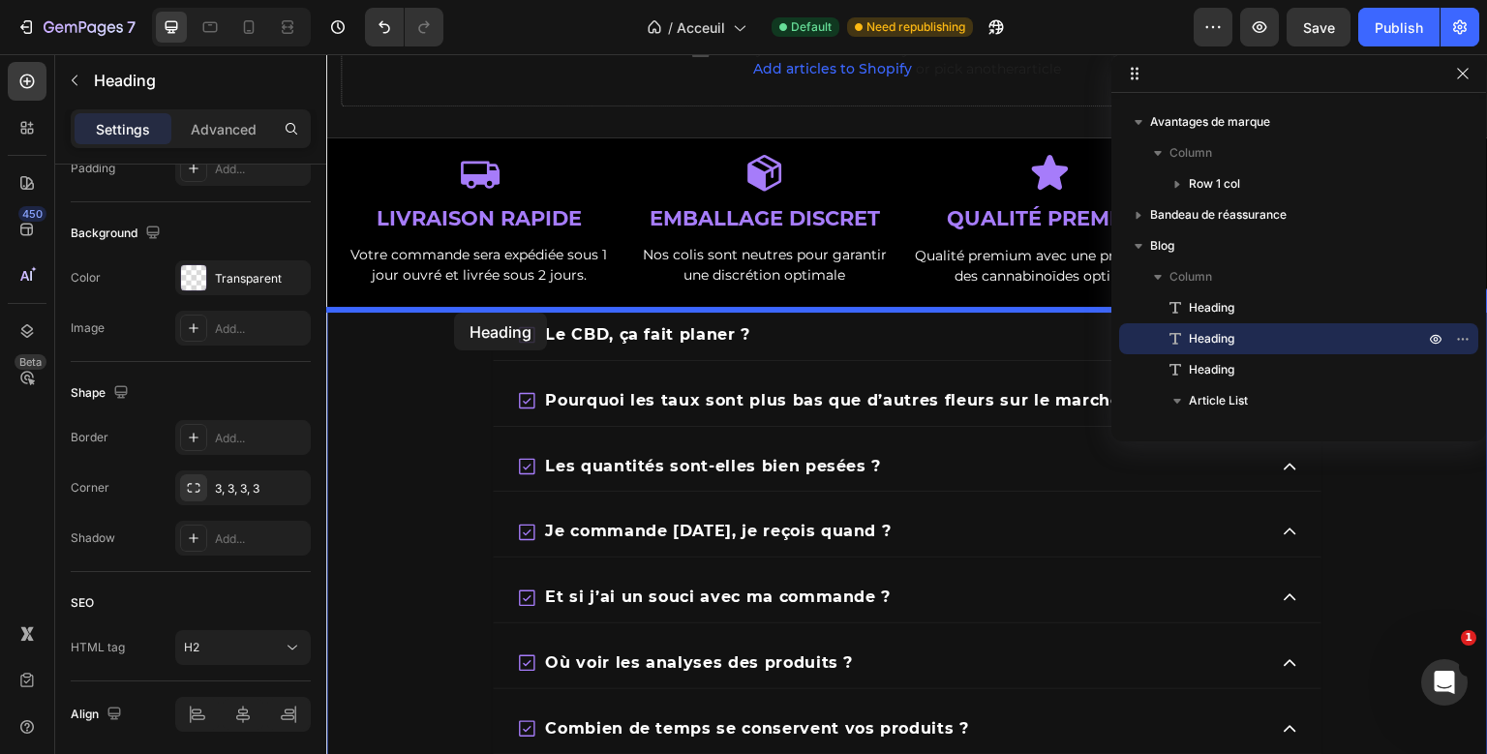
drag, startPoint x: 360, startPoint y: 398, endPoint x: 454, endPoint y: 313, distance: 126.8
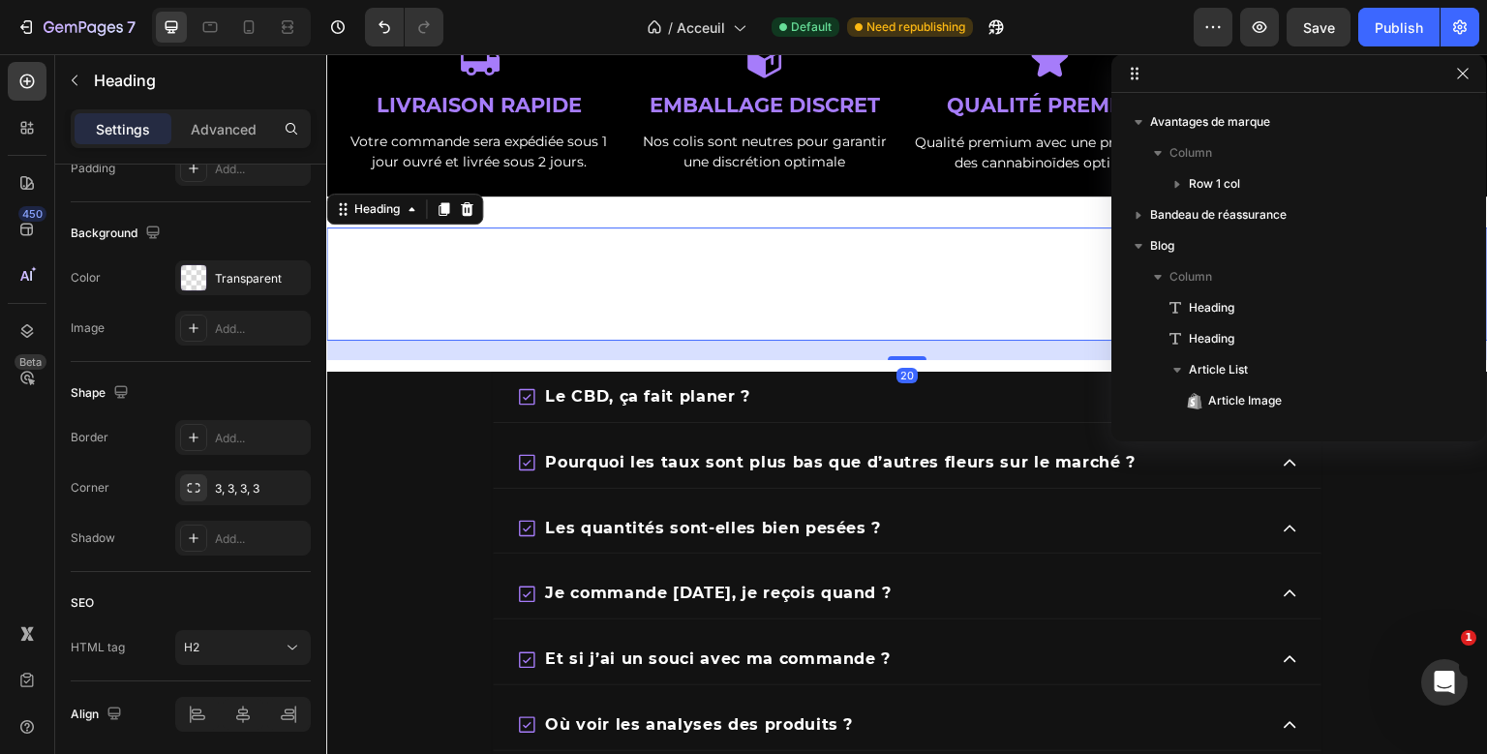
scroll to position [3061, 0]
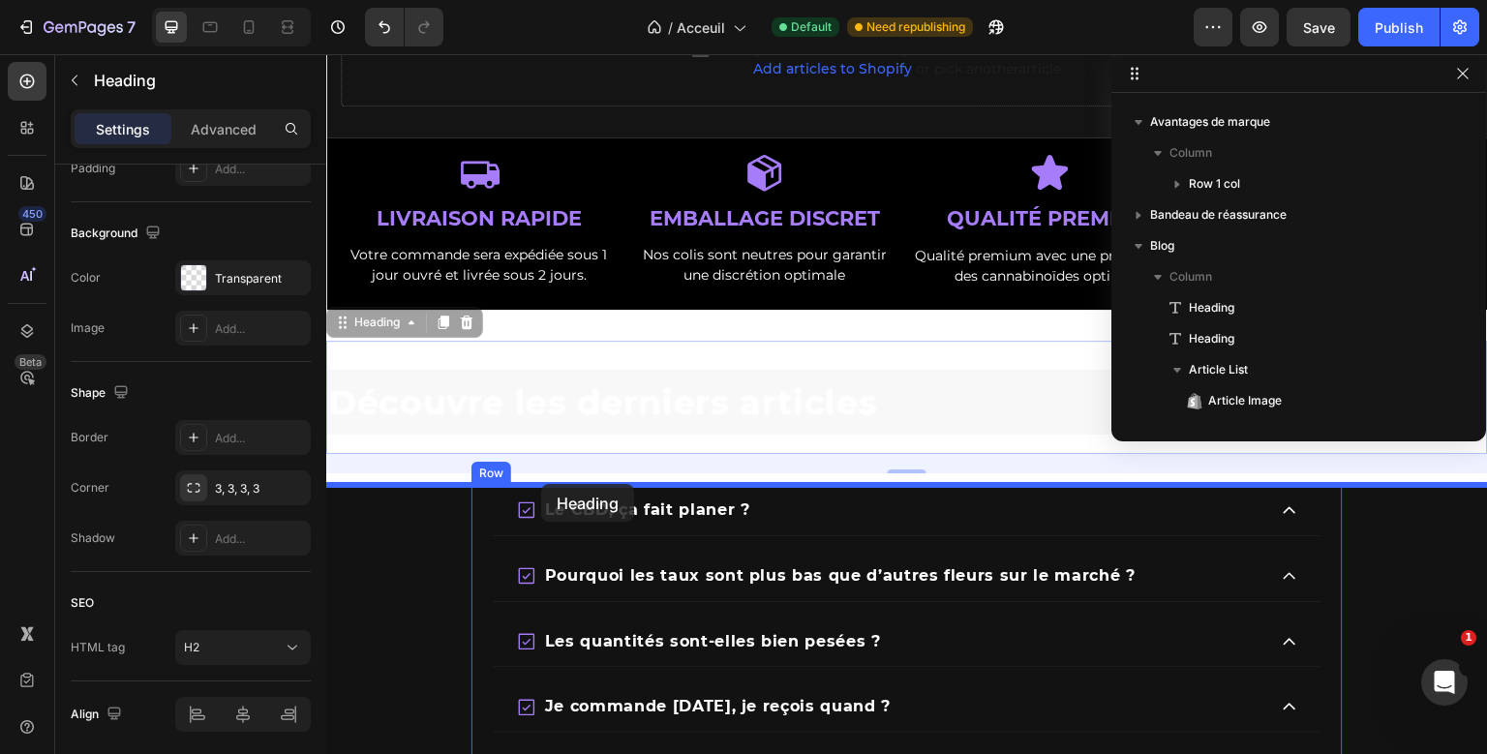
drag, startPoint x: 347, startPoint y: 320, endPoint x: 541, endPoint y: 484, distance: 254.2
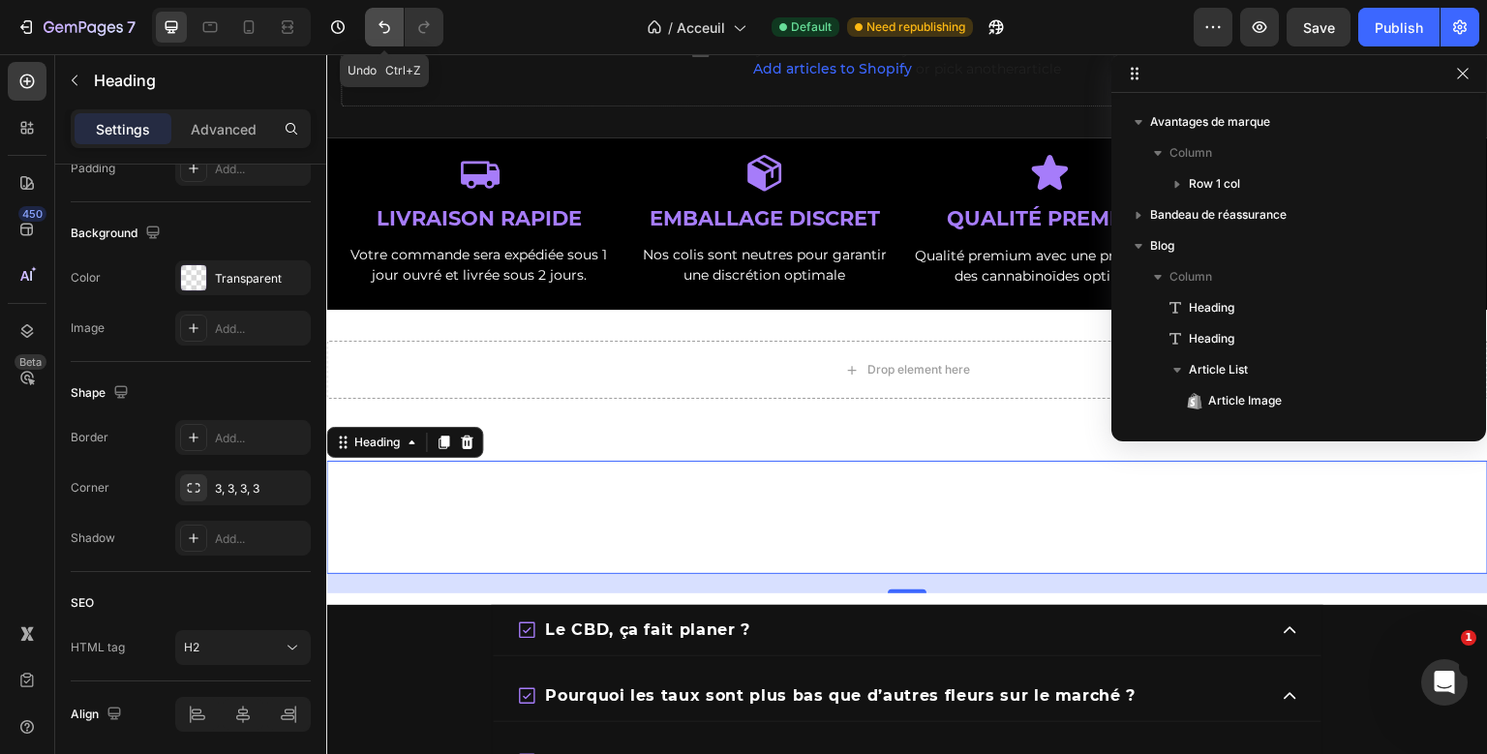
click at [393, 26] on icon "Undo/Redo" at bounding box center [384, 26] width 19 height 19
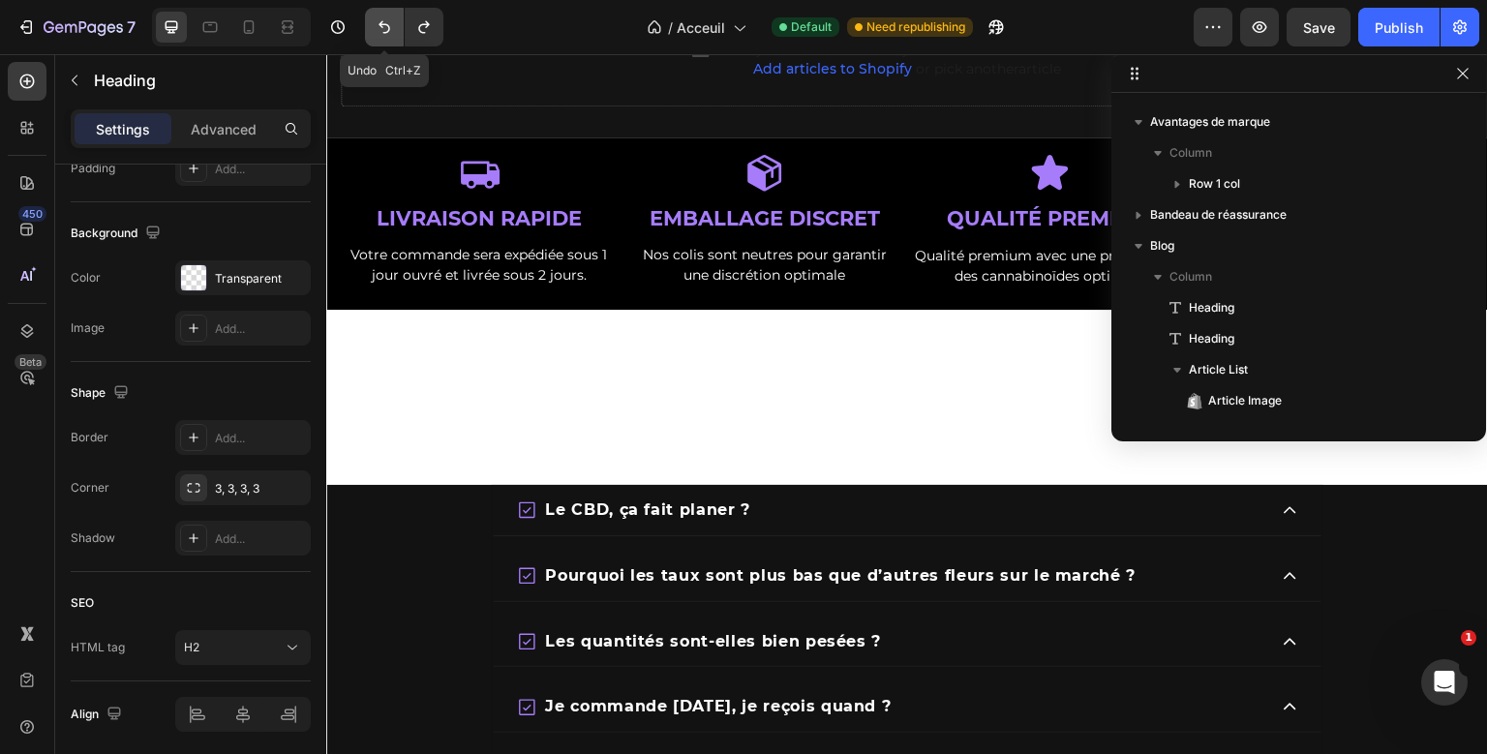
click at [393, 26] on icon "Undo/Redo" at bounding box center [384, 26] width 19 height 19
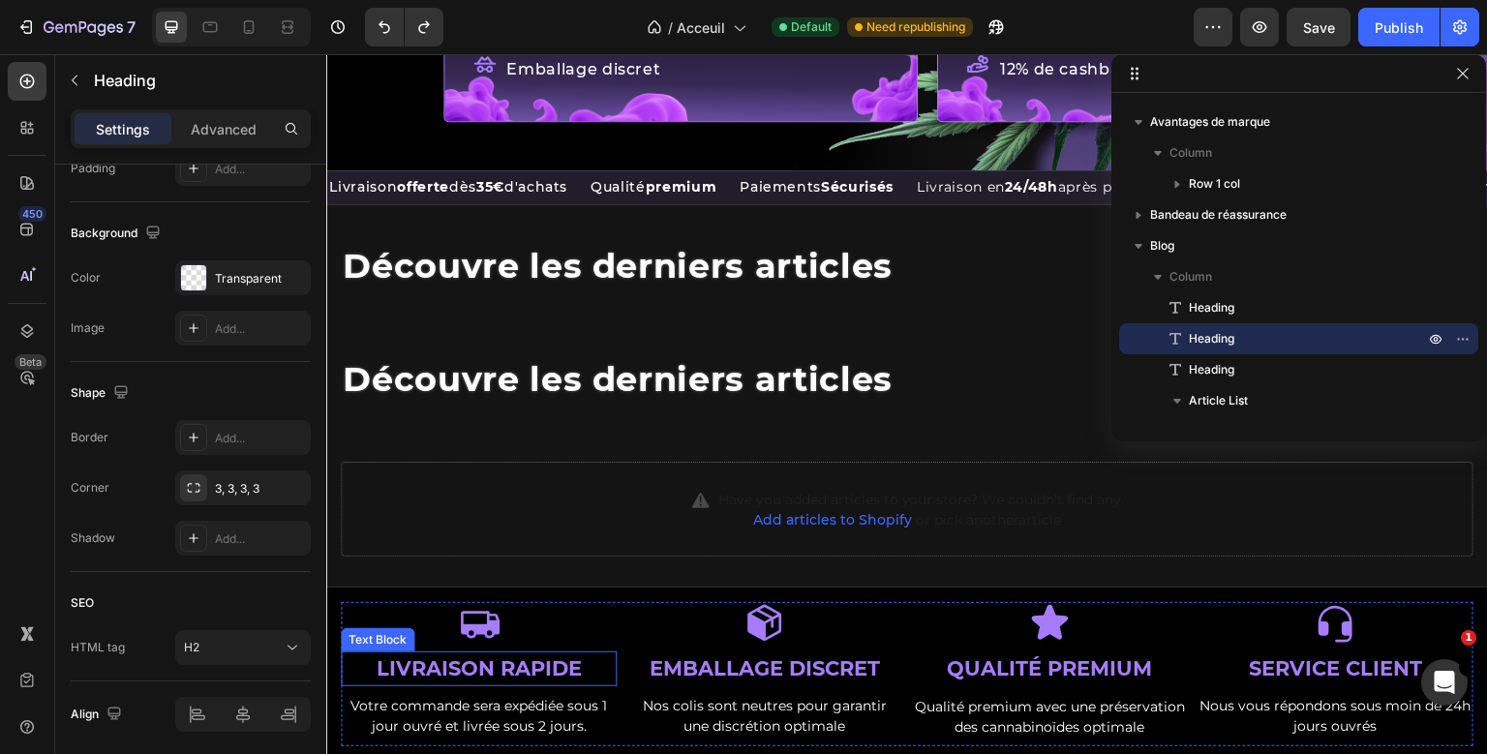
scroll to position [2727, 0]
click at [455, 397] on div "Découvre les derniers articles Heading Découvre les derniers articles Heading H…" at bounding box center [907, 380] width 1133 height 352
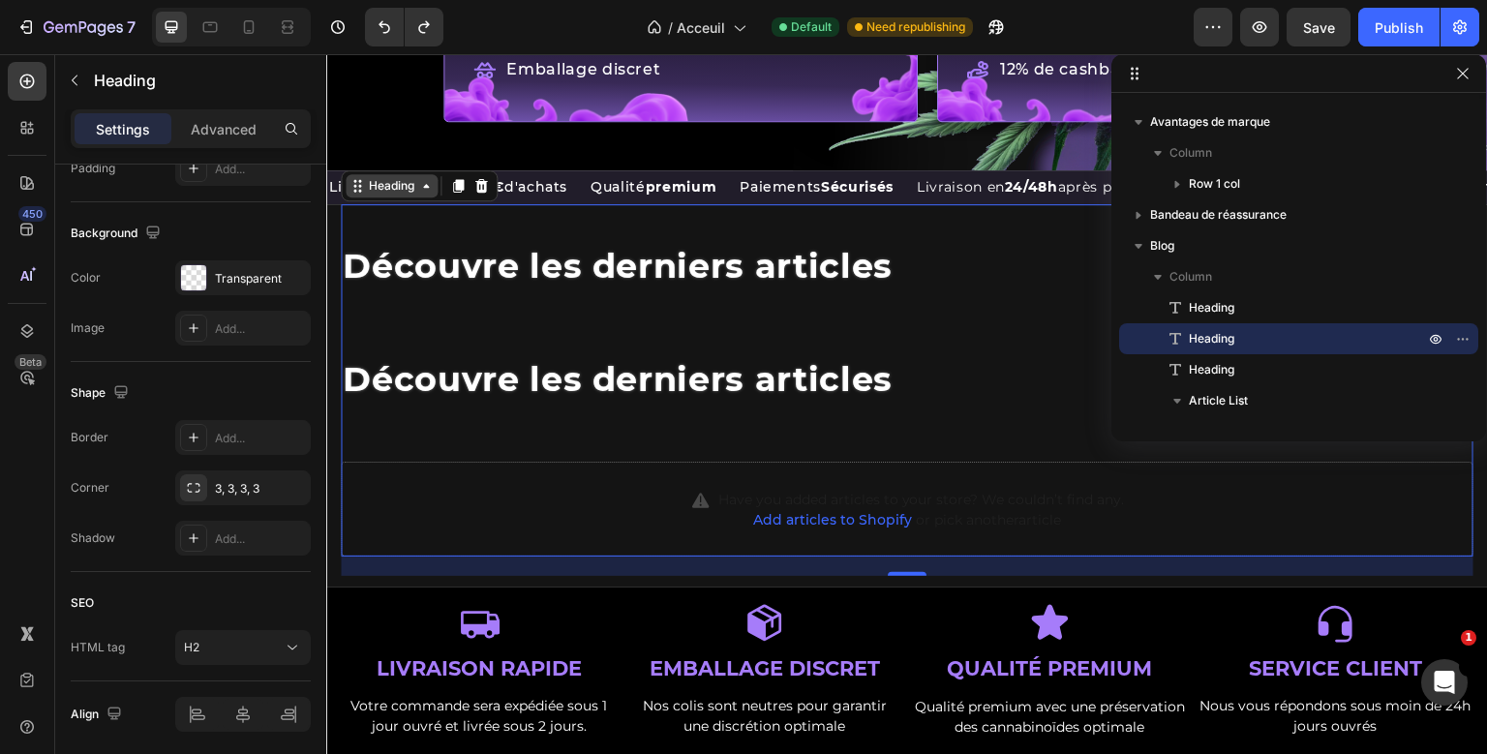
click at [358, 181] on icon at bounding box center [356, 185] width 15 height 15
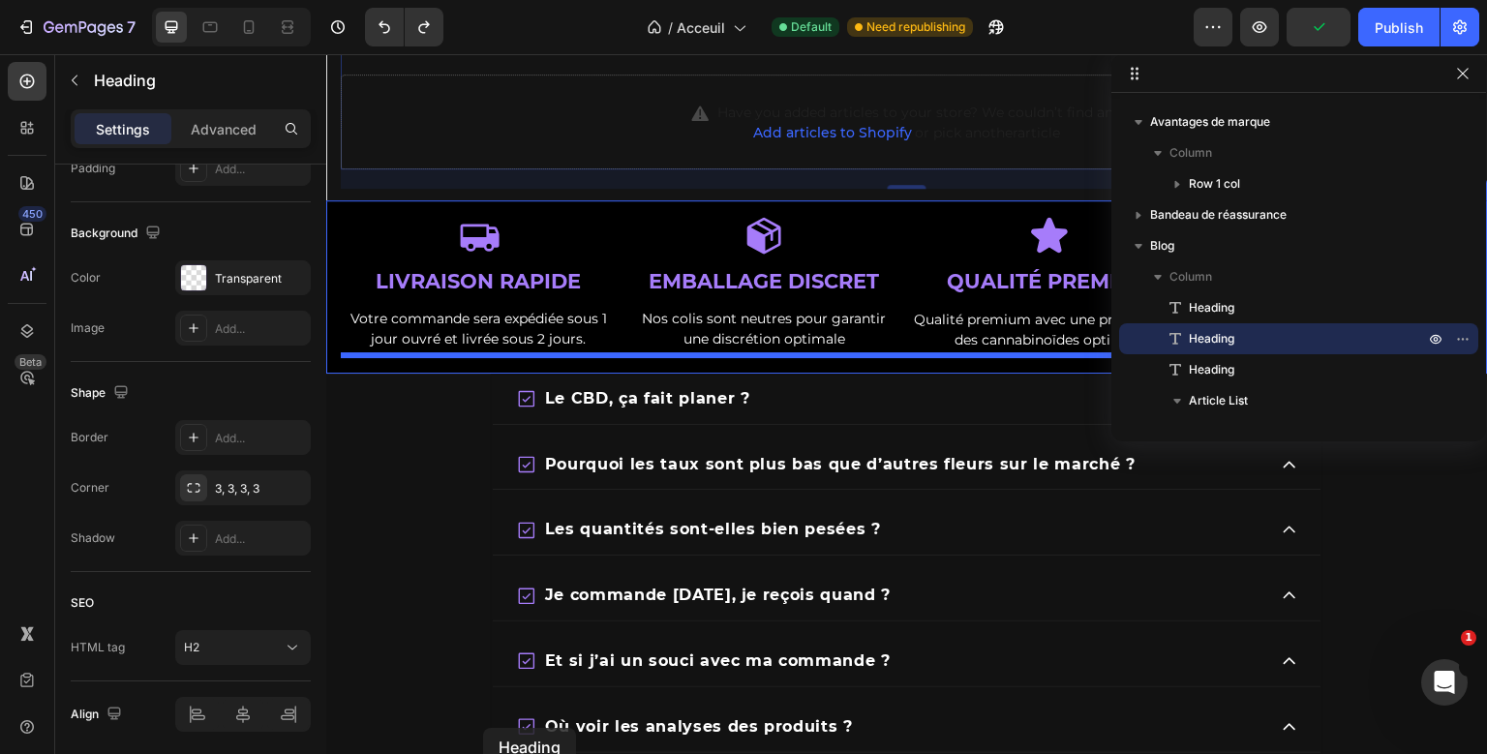
scroll to position [3268, 0]
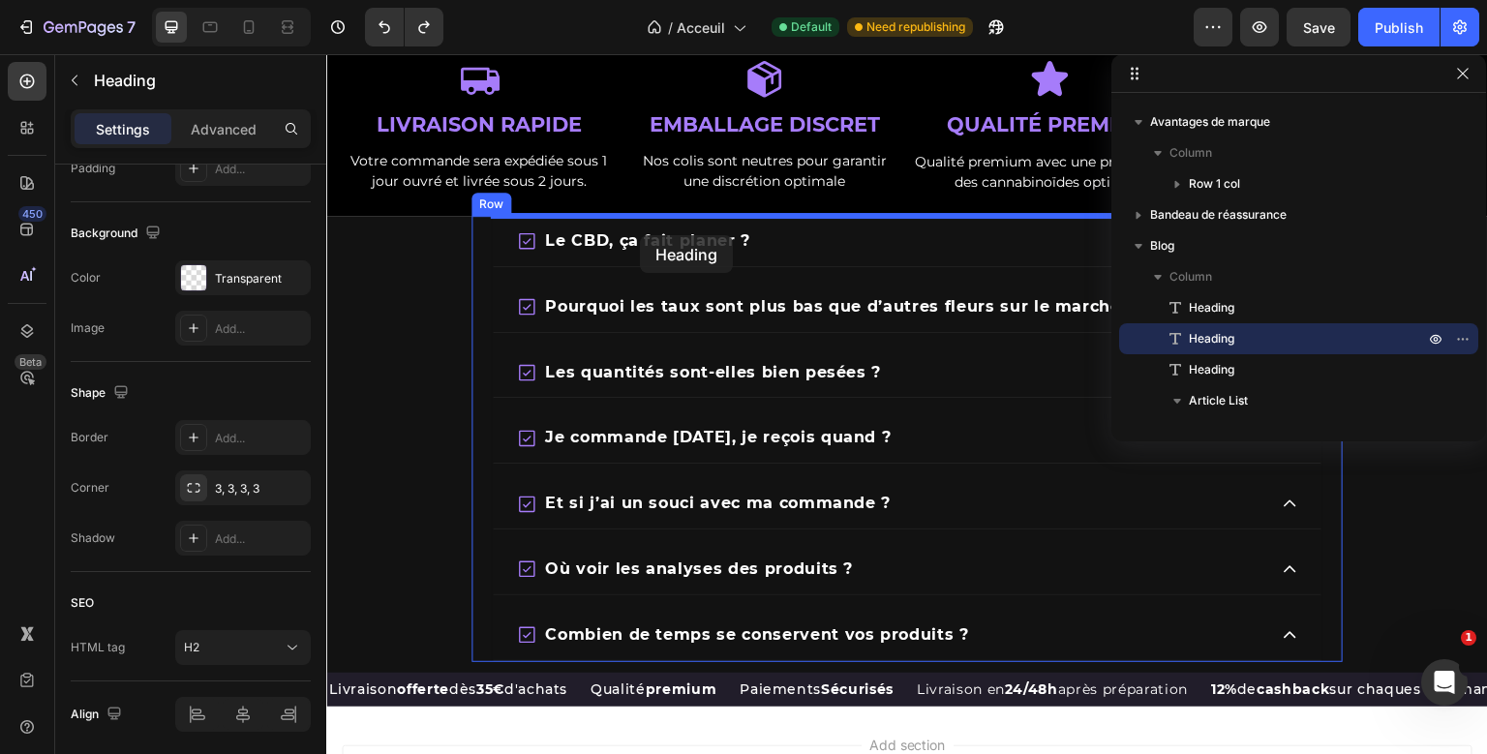
drag, startPoint x: 359, startPoint y: 181, endPoint x: 640, endPoint y: 235, distance: 285.9
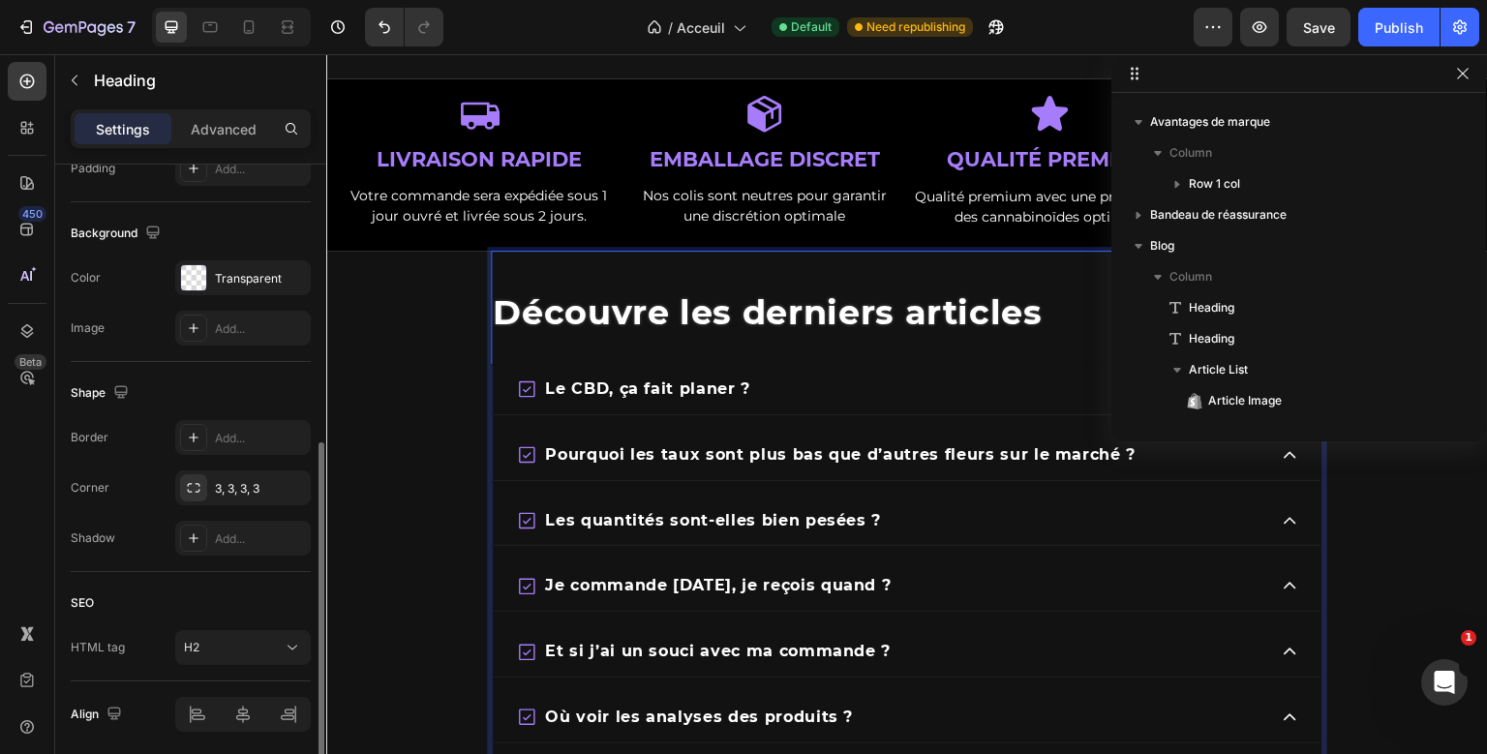
scroll to position [609, 0]
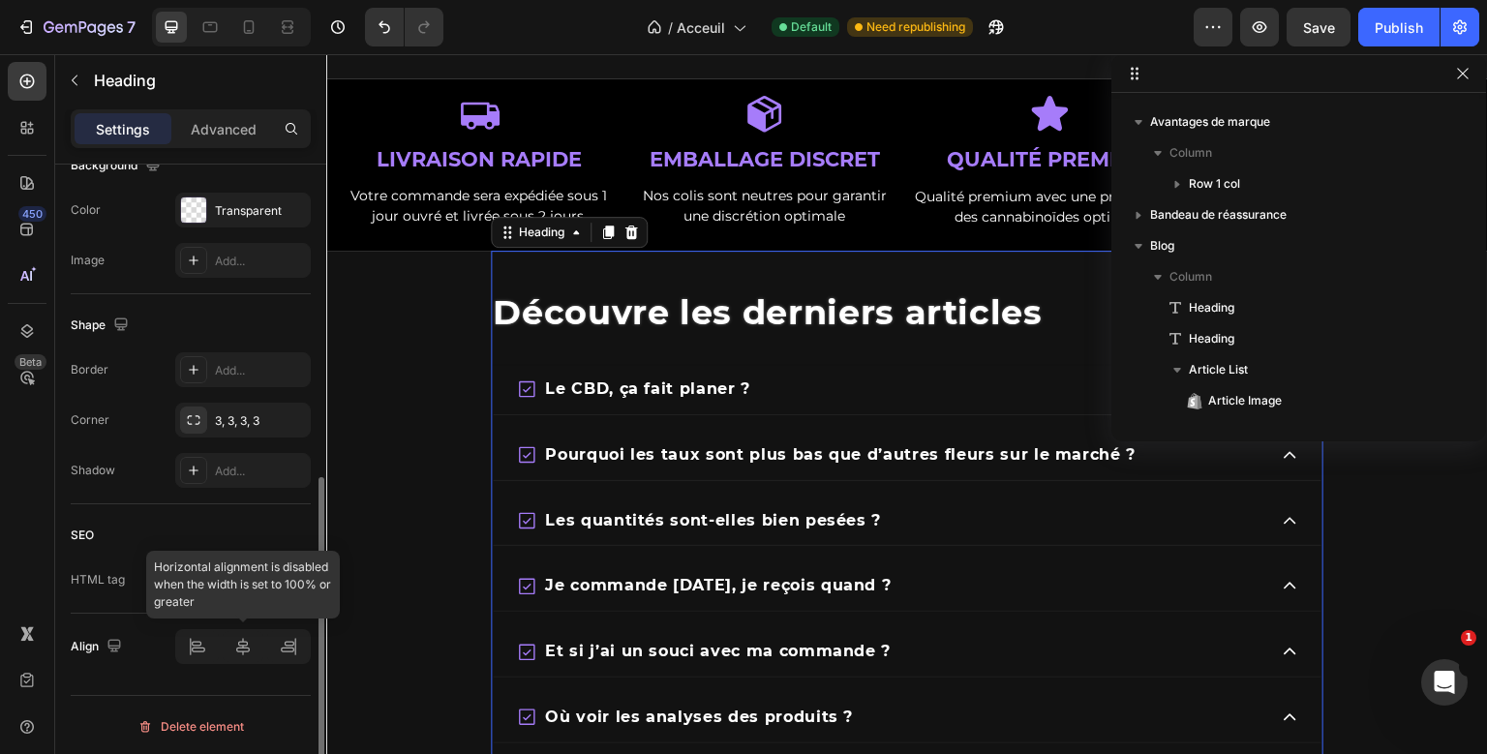
click at [246, 641] on div at bounding box center [243, 646] width 136 height 35
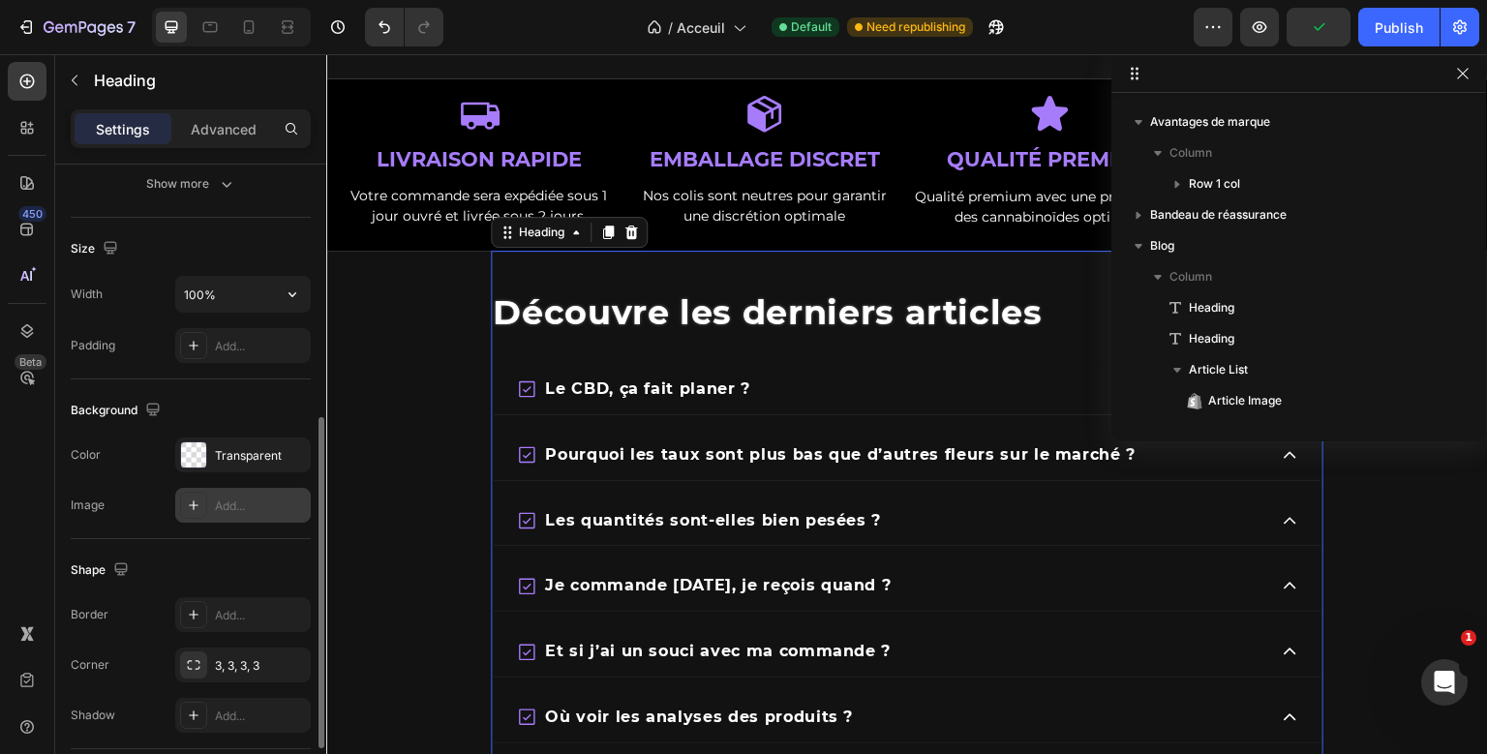
scroll to position [359, 0]
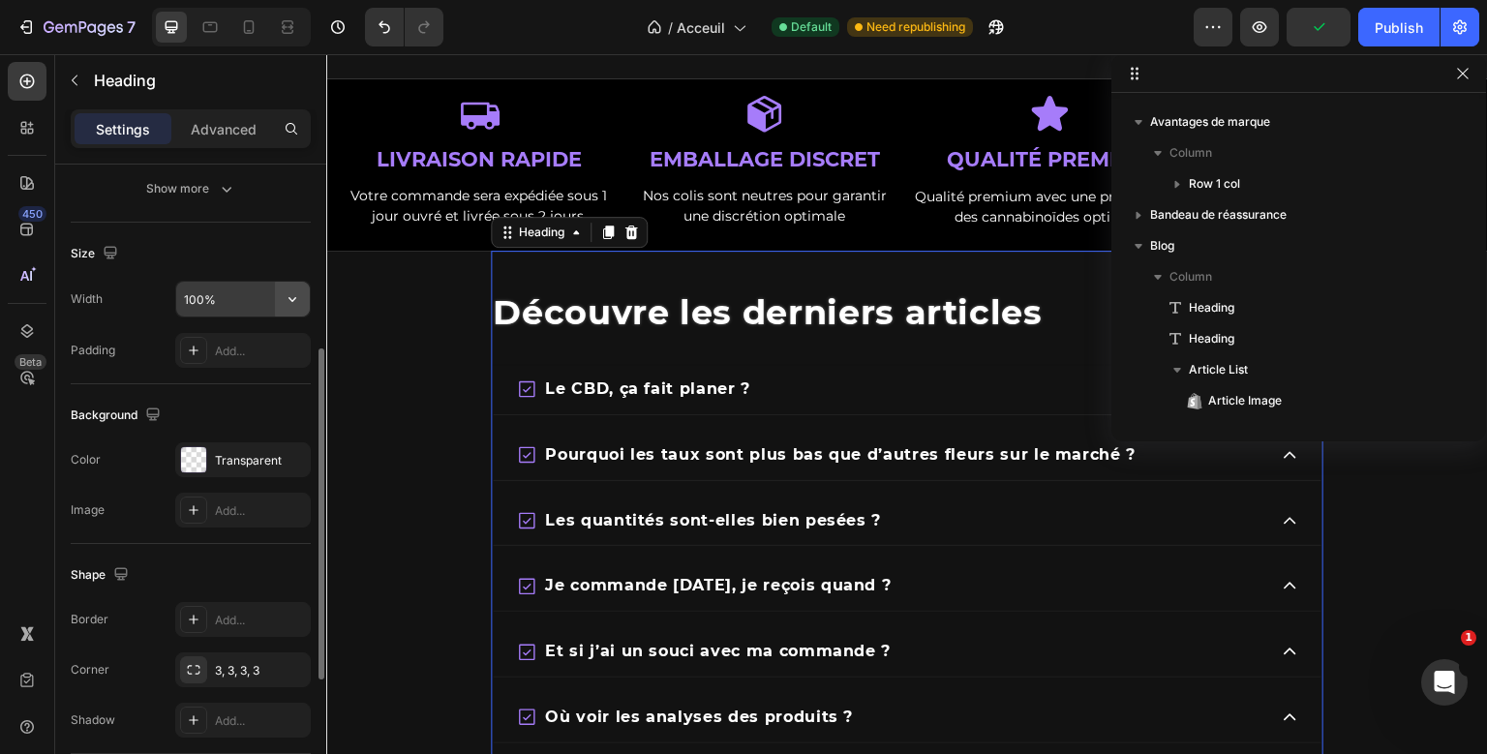
click at [291, 303] on icon "button" at bounding box center [292, 298] width 19 height 19
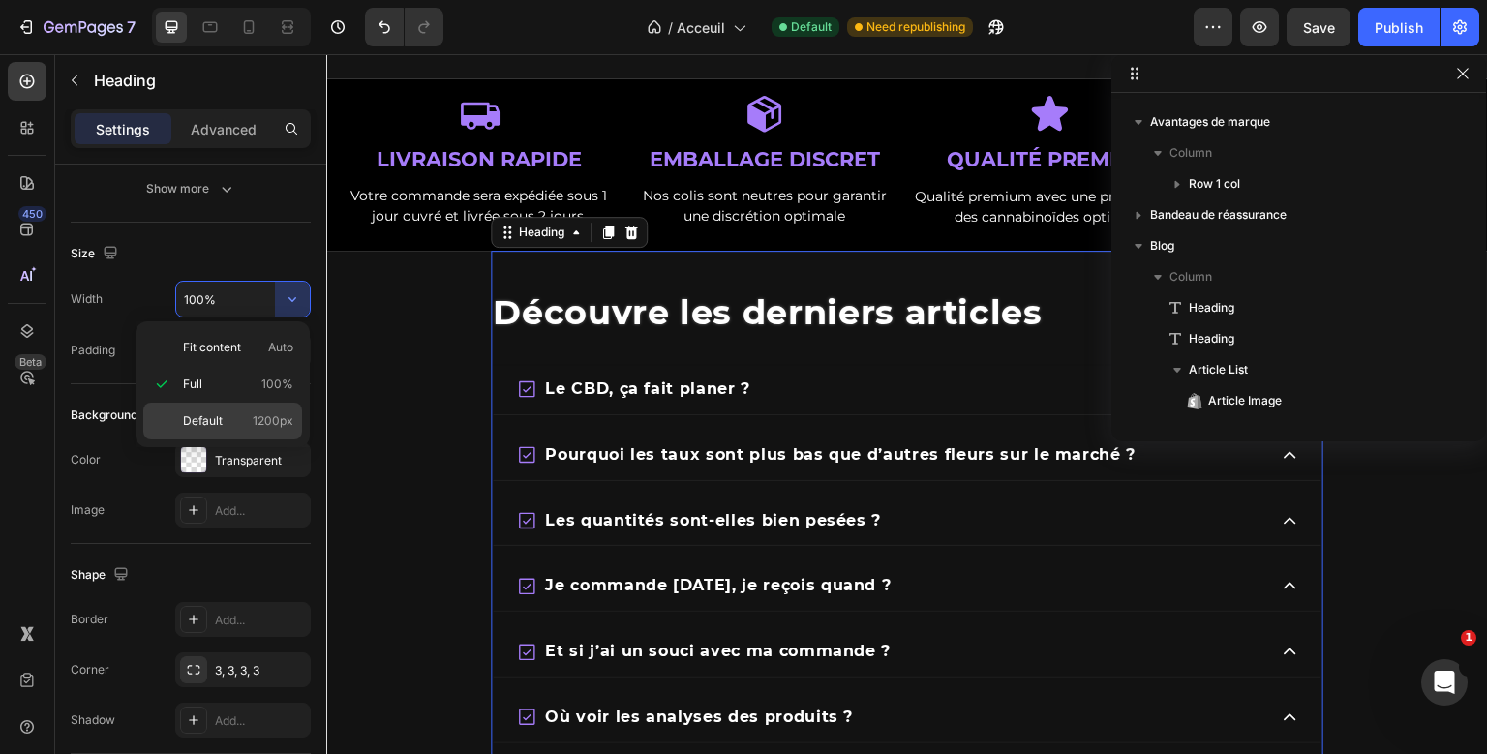
click at [261, 412] on span "1200px" at bounding box center [273, 420] width 41 height 17
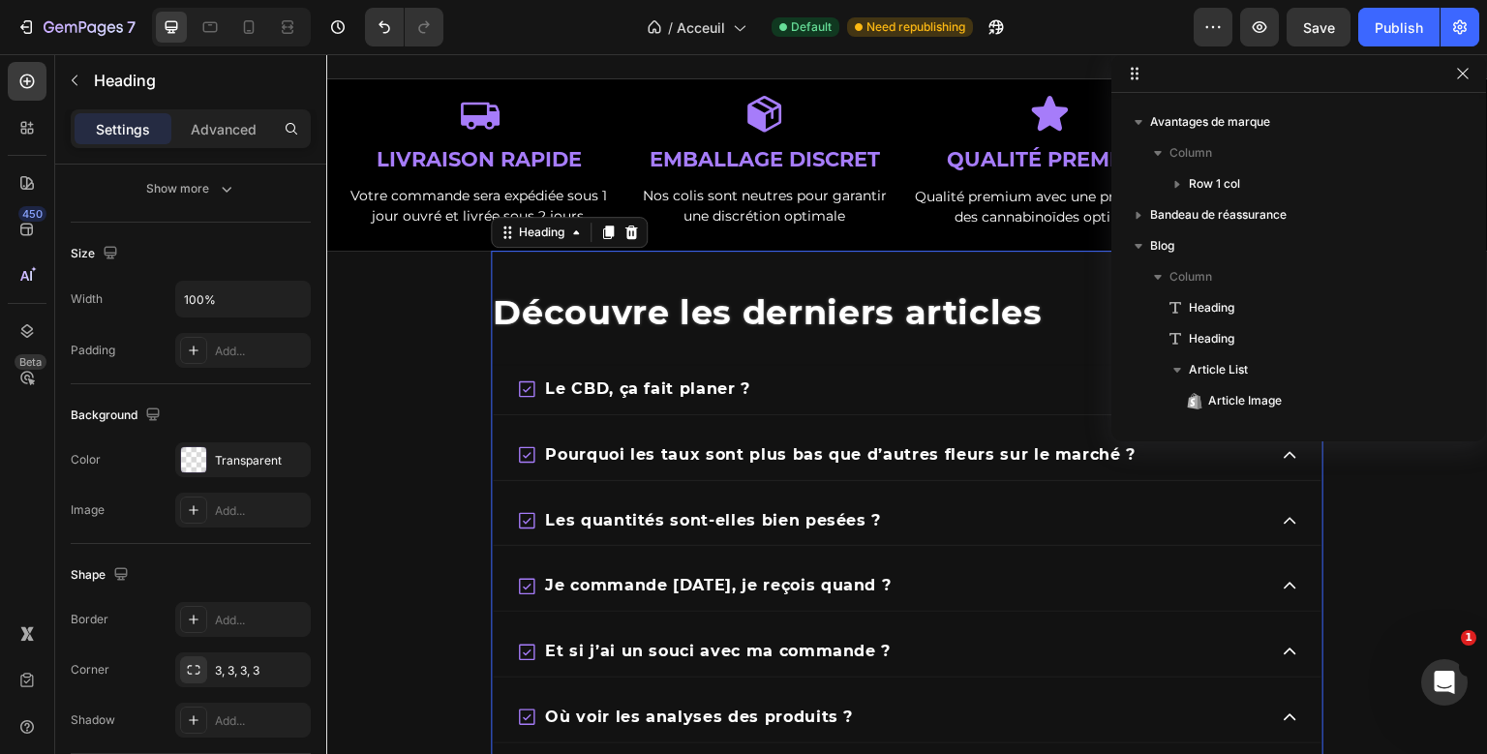
type input "1200"
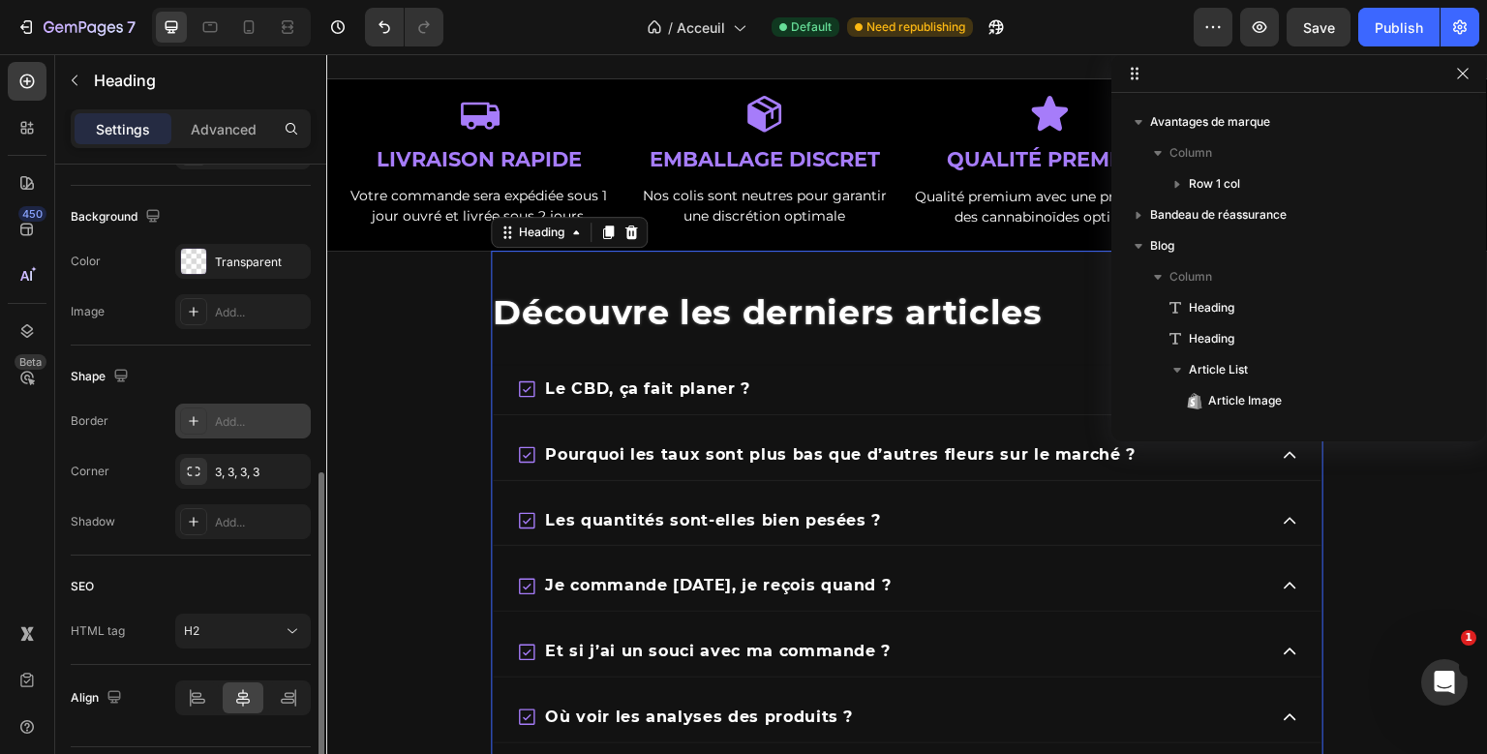
scroll to position [609, 0]
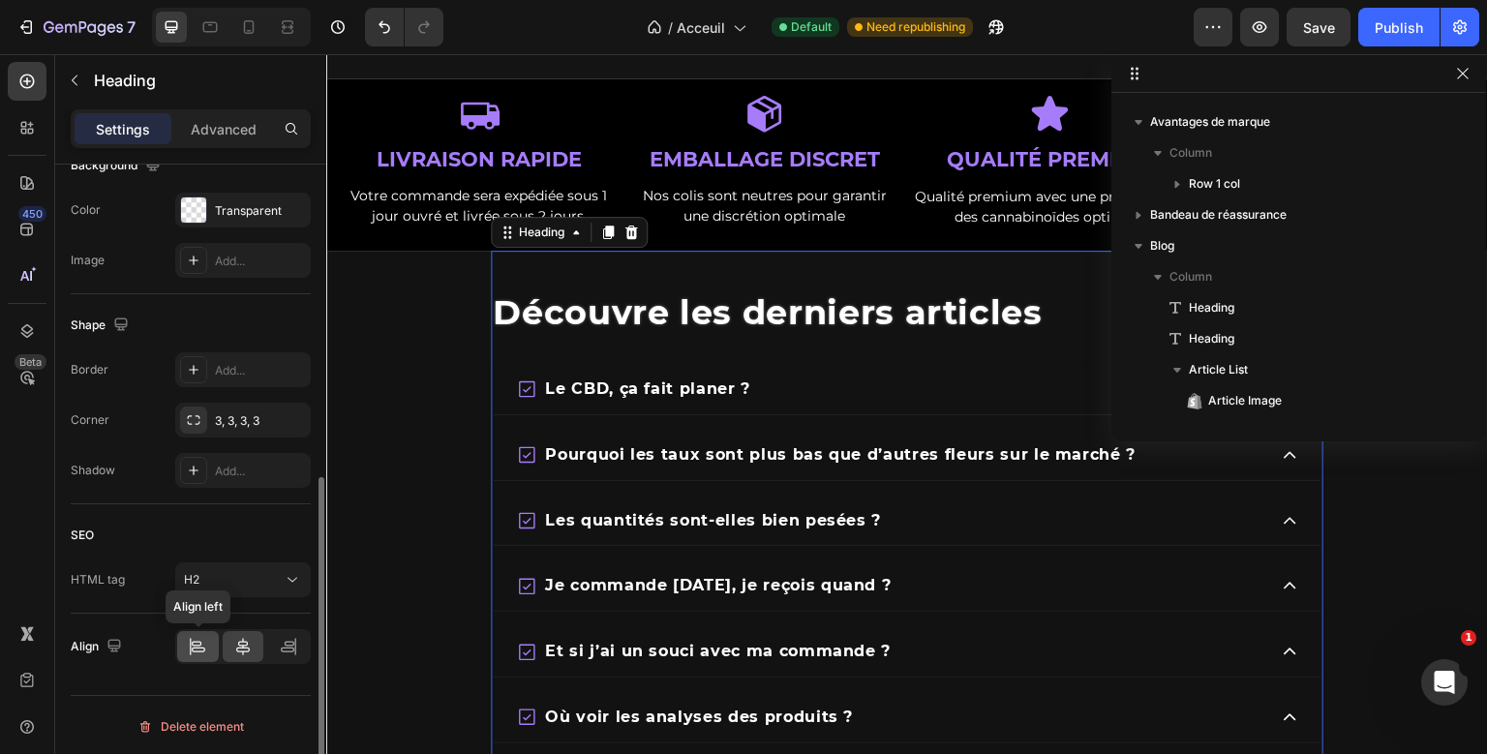
click at [209, 643] on div at bounding box center [198, 646] width 42 height 31
click at [230, 641] on div at bounding box center [244, 646] width 42 height 31
click at [196, 652] on icon at bounding box center [197, 646] width 19 height 19
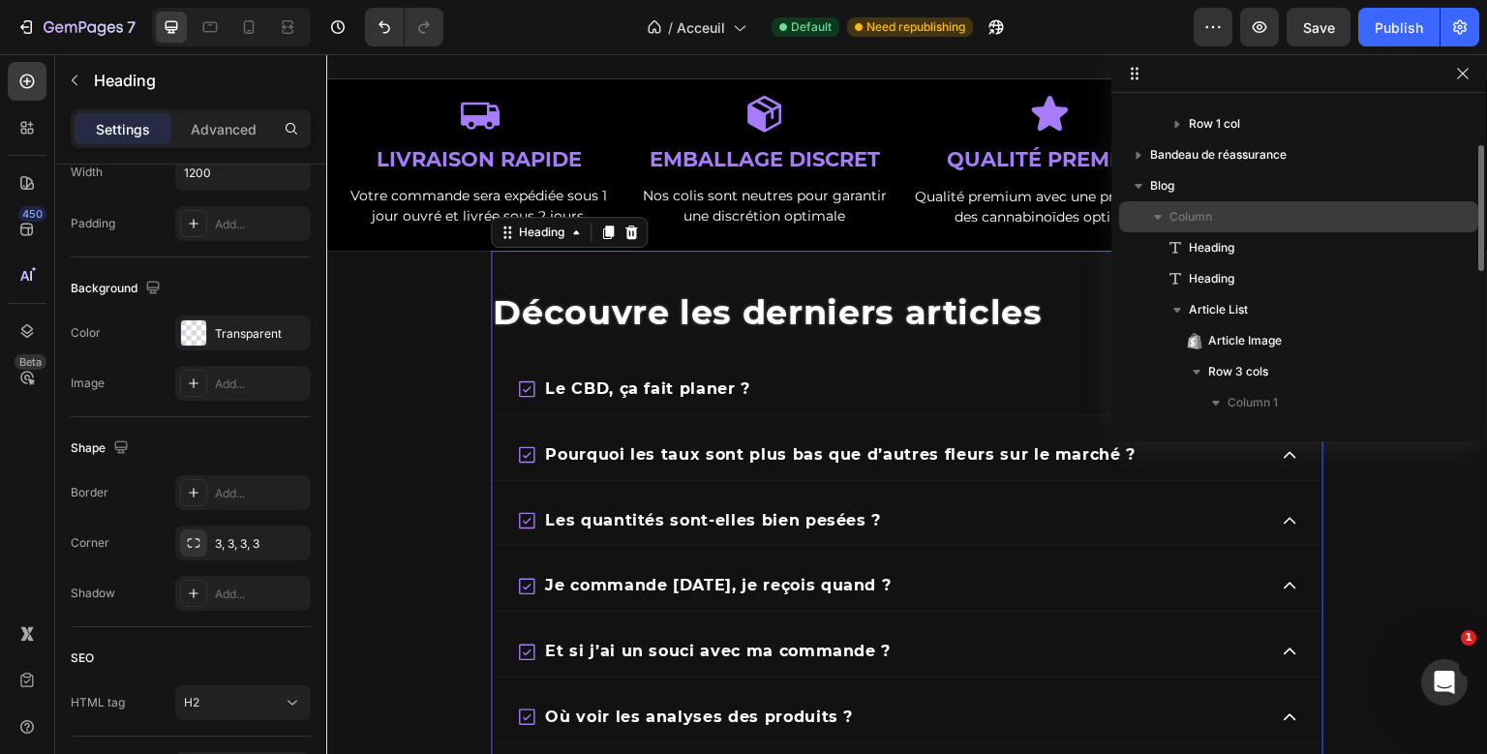
scroll to position [115, 0]
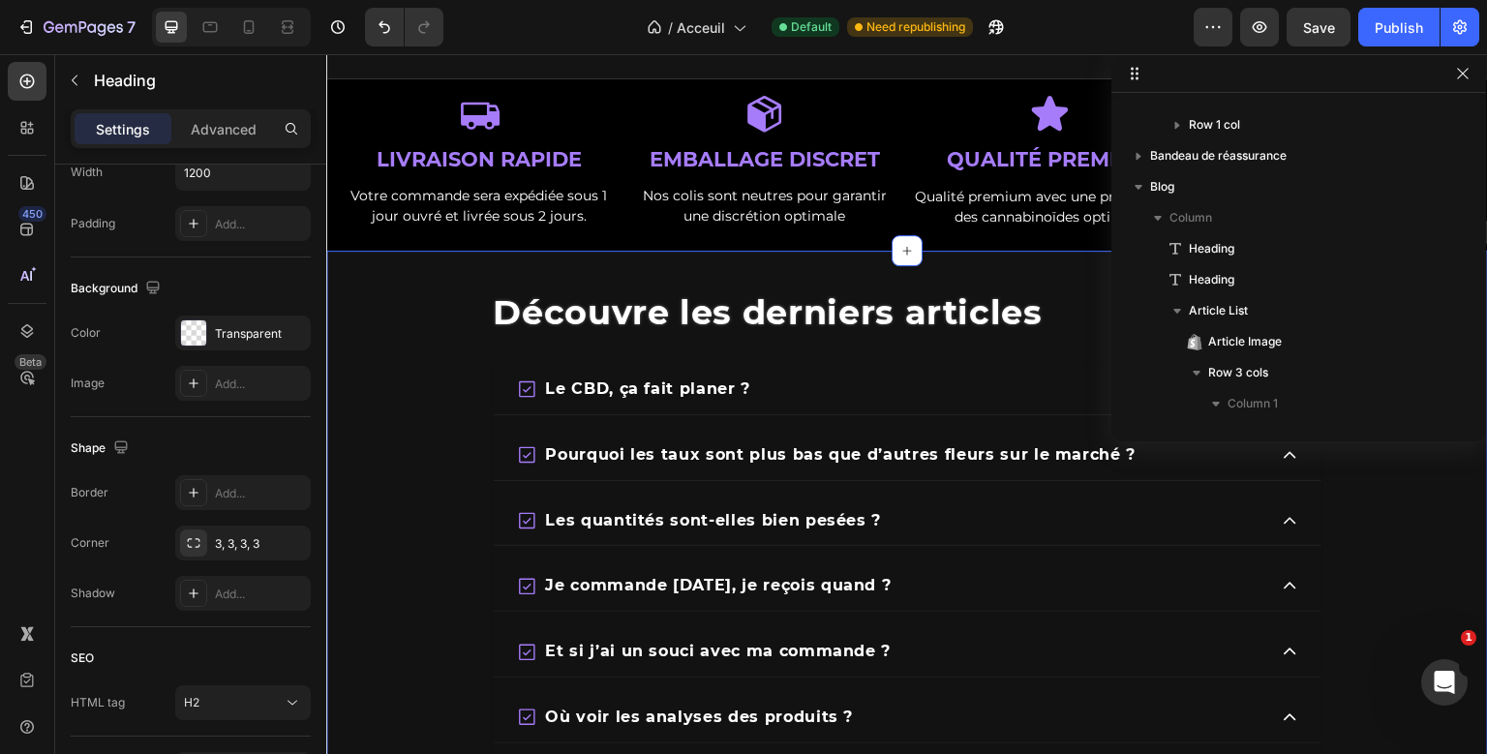
click at [428, 305] on section "⁠⁠⁠⁠⁠⁠⁠ Découvre les derniers articles Heading Le CBD, ça fait planer ? Pourquo…" at bounding box center [907, 553] width 1162 height 604
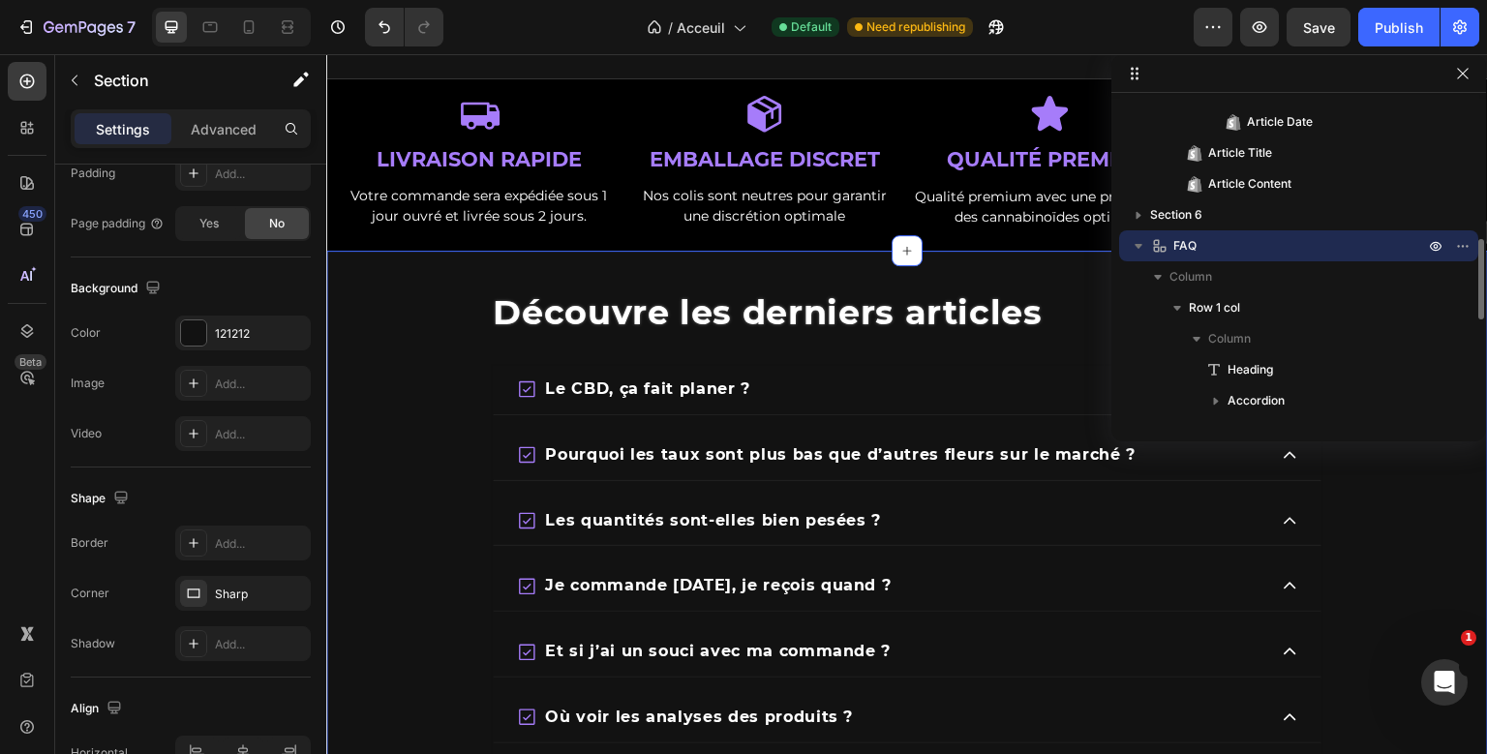
scroll to position [0, 0]
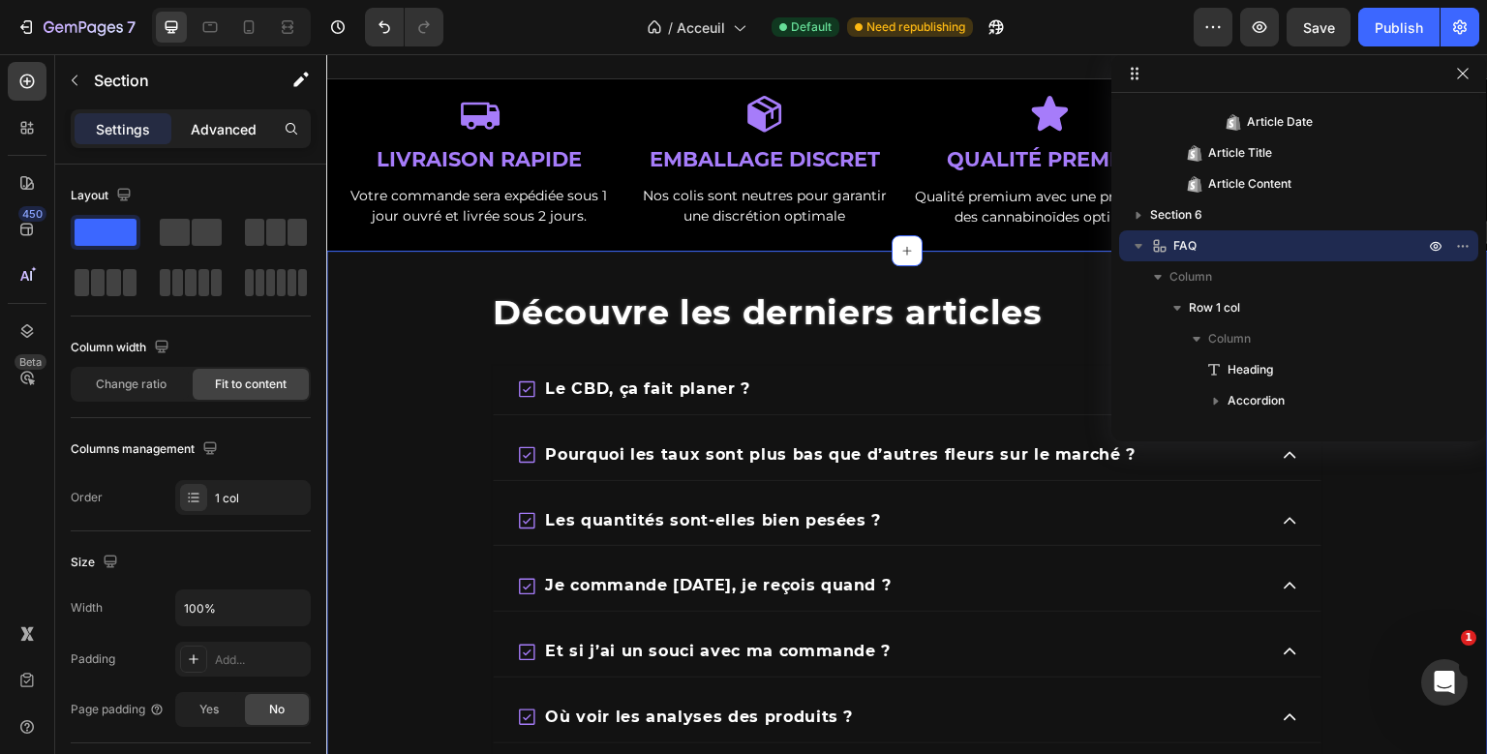
click at [241, 136] on p "Advanced" at bounding box center [224, 129] width 66 height 20
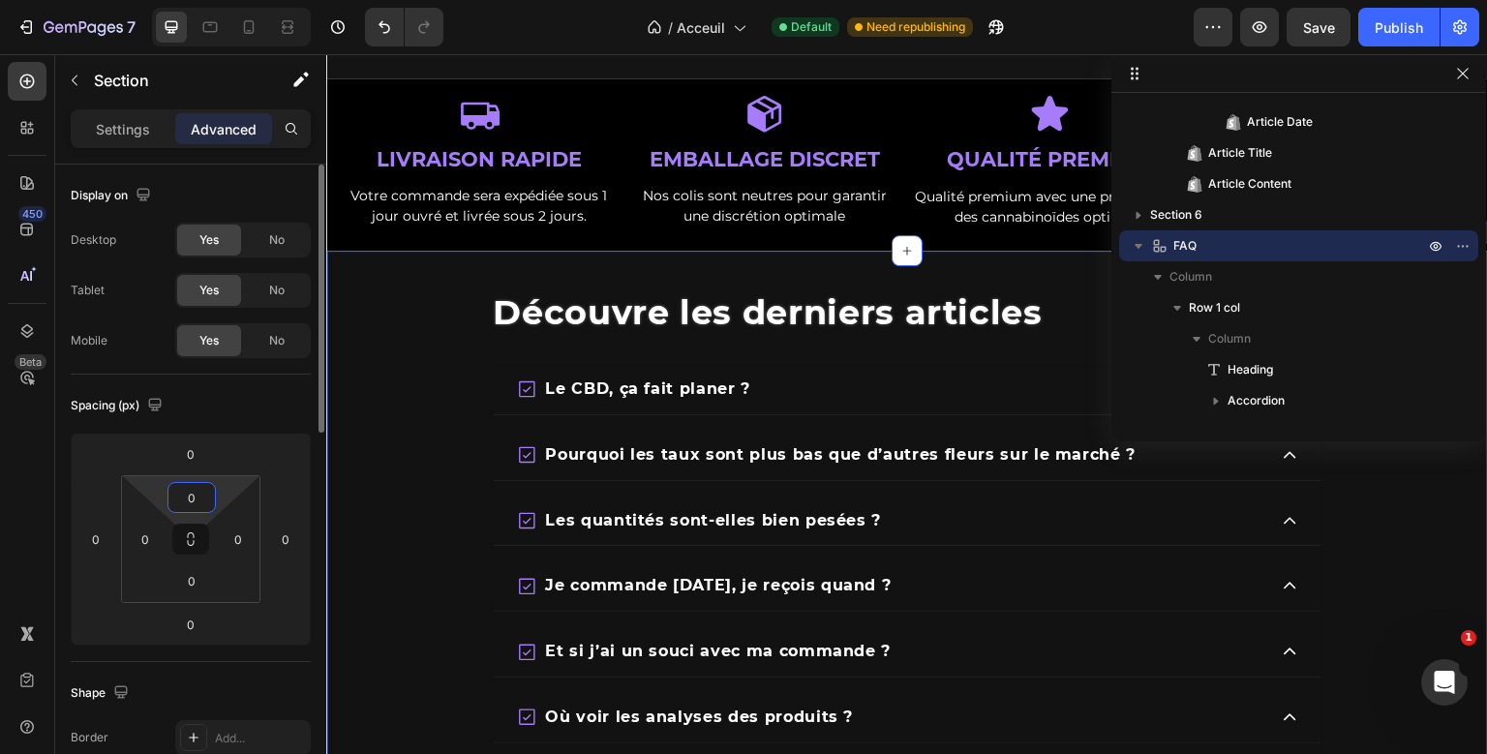
click at [196, 496] on input "0" at bounding box center [191, 497] width 39 height 29
type input "50"
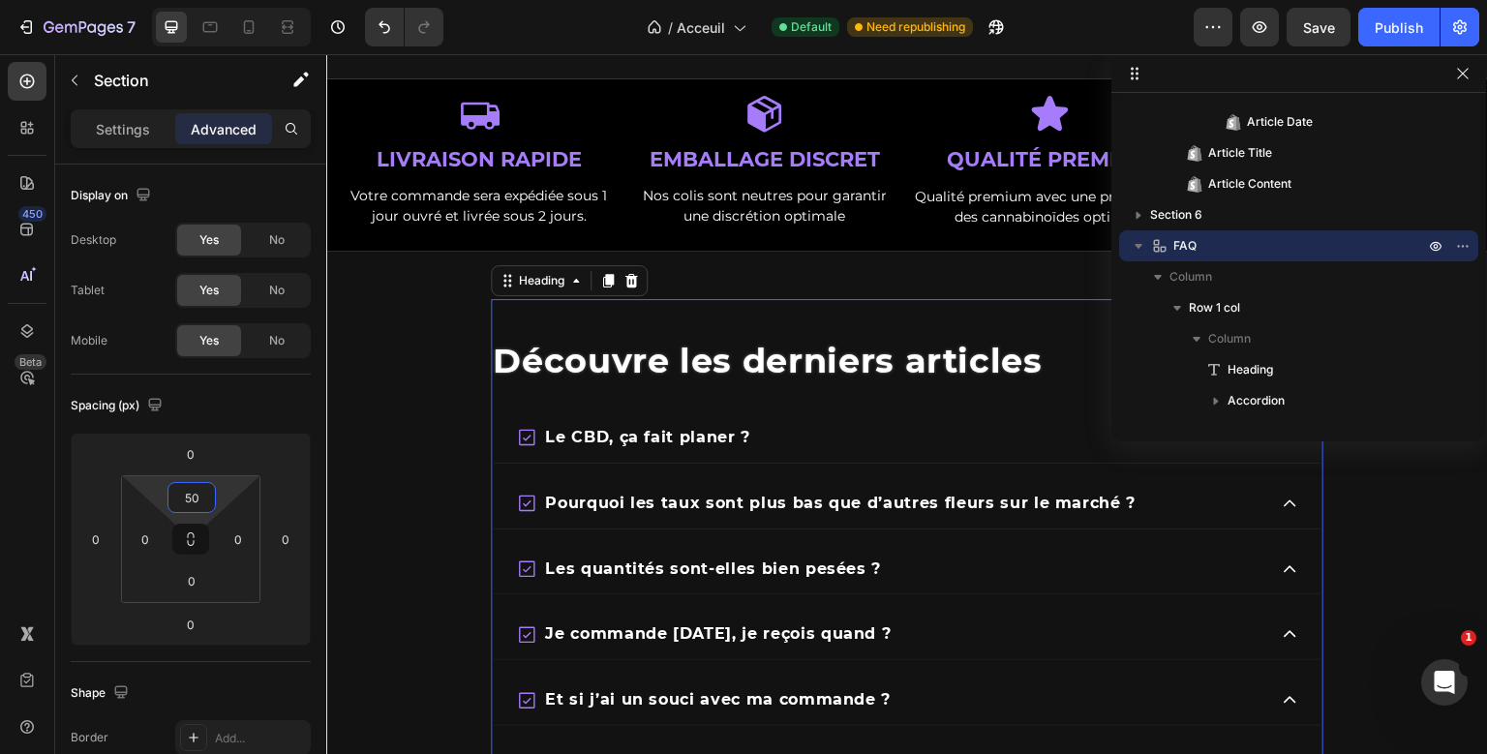
click at [765, 368] on span "Découvre les derniers articles" at bounding box center [768, 361] width 550 height 42
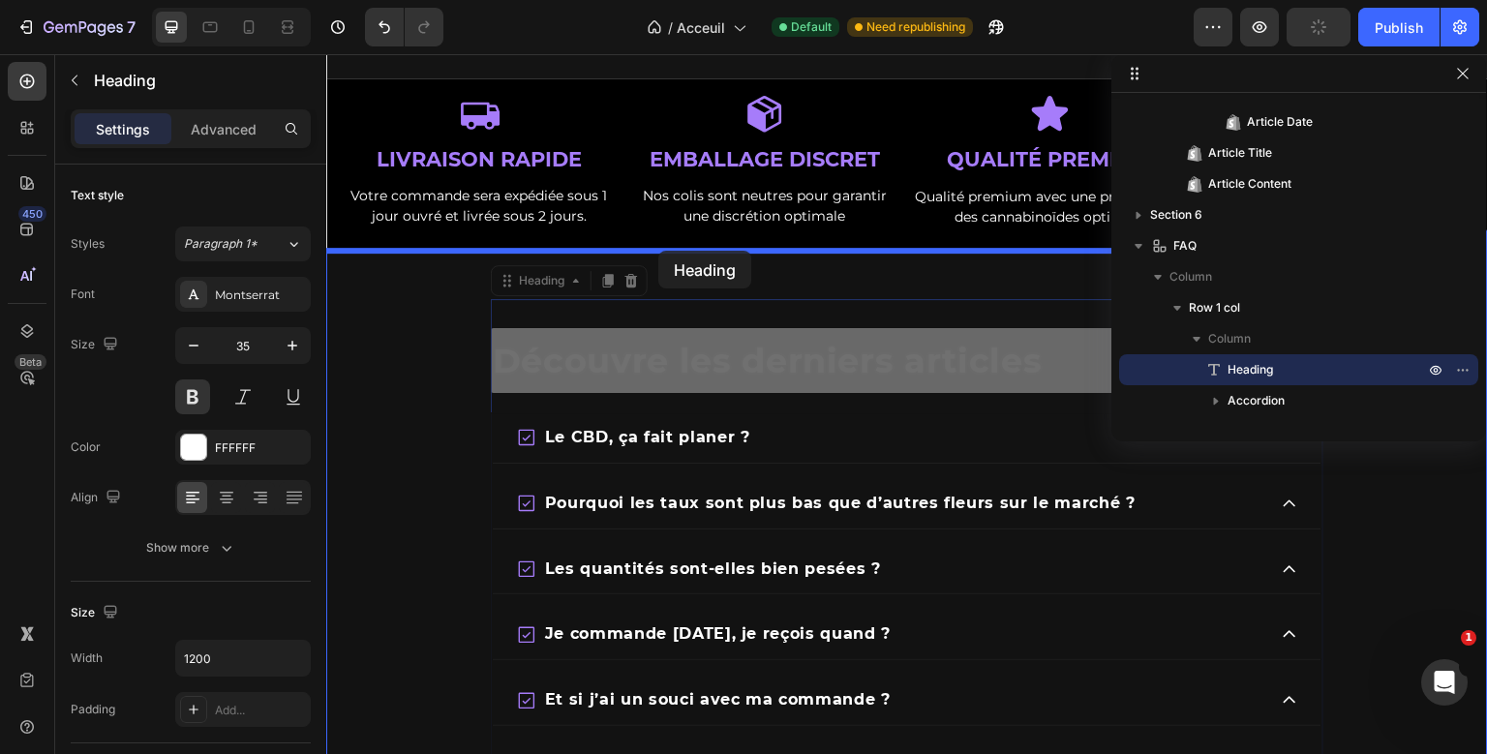
drag, startPoint x: 506, startPoint y: 285, endPoint x: 658, endPoint y: 251, distance: 155.7
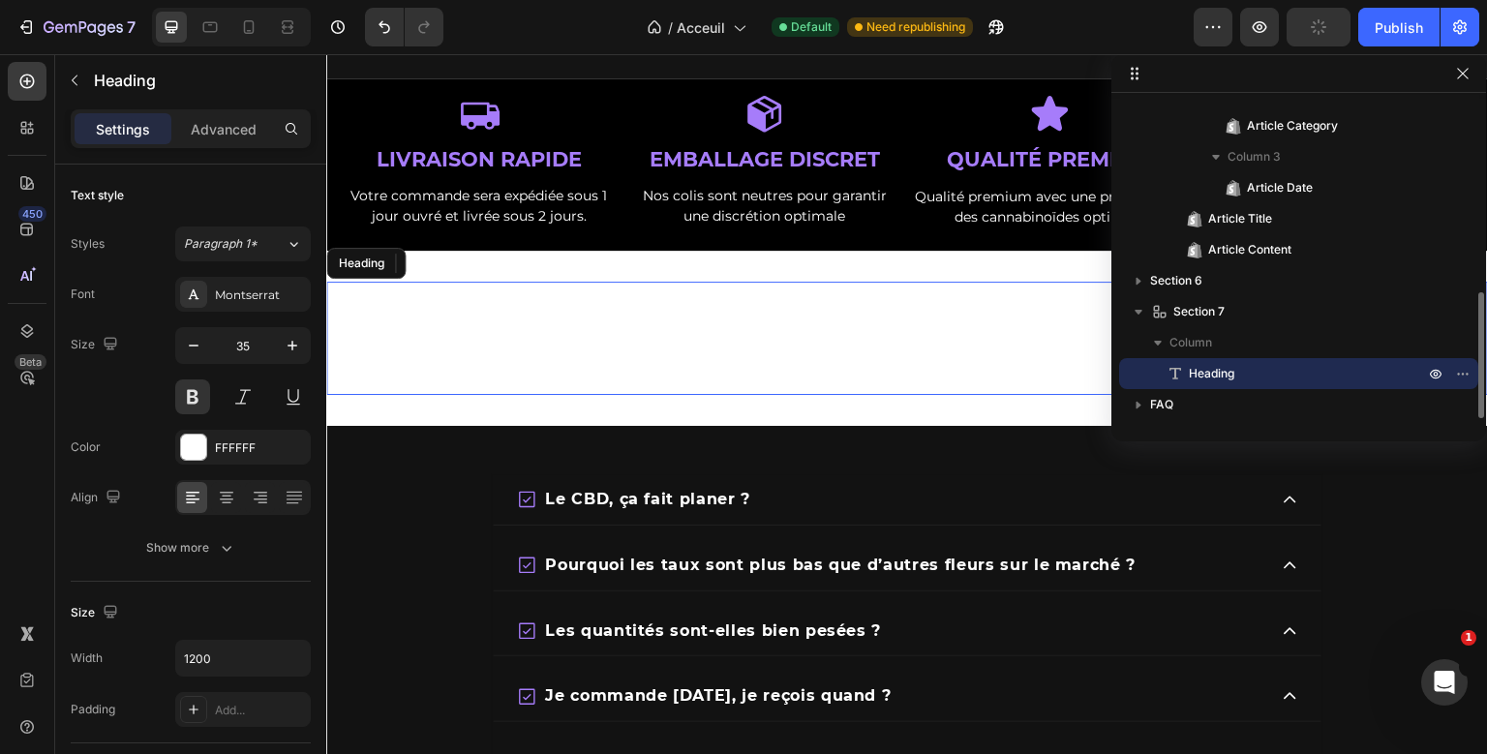
scroll to position [485, 0]
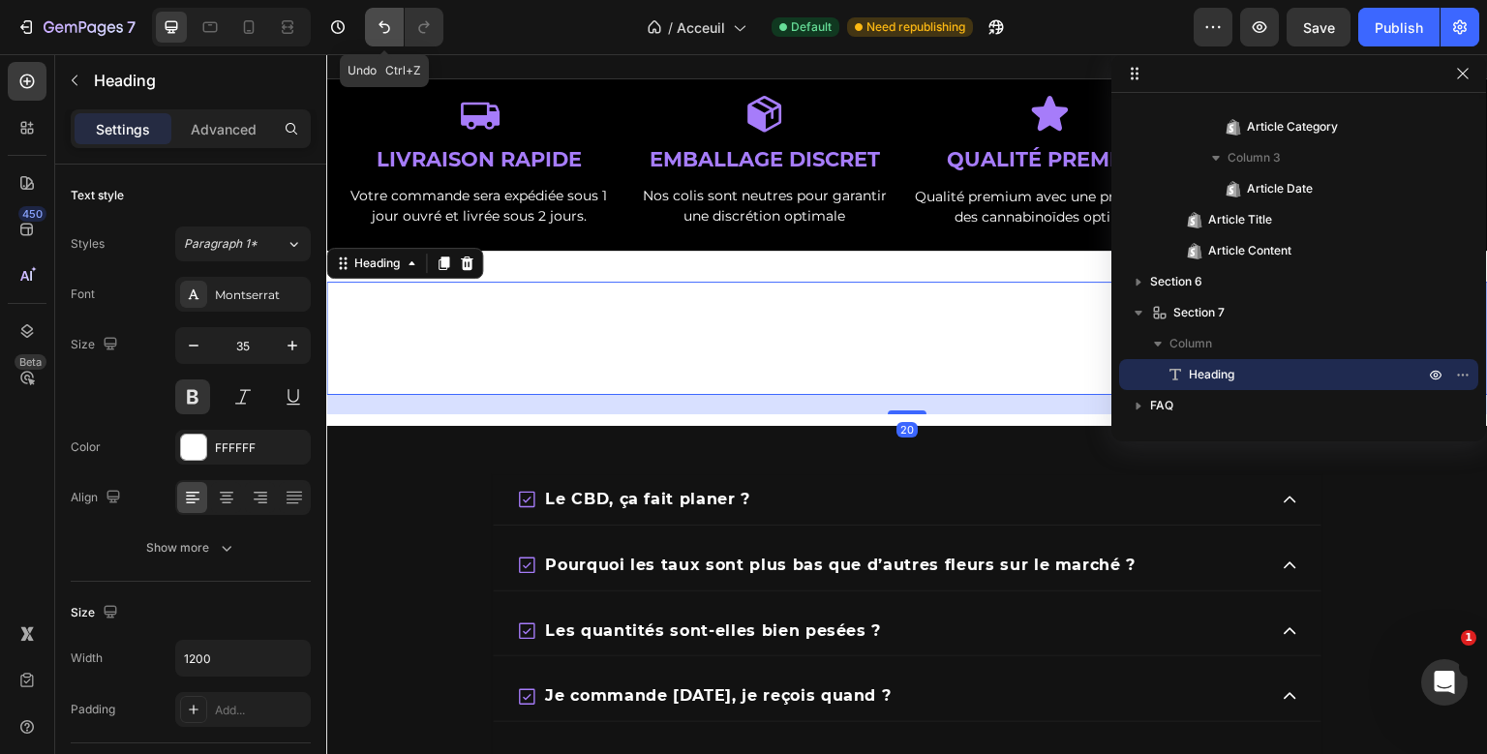
click at [372, 25] on button "Undo/Redo" at bounding box center [384, 27] width 39 height 39
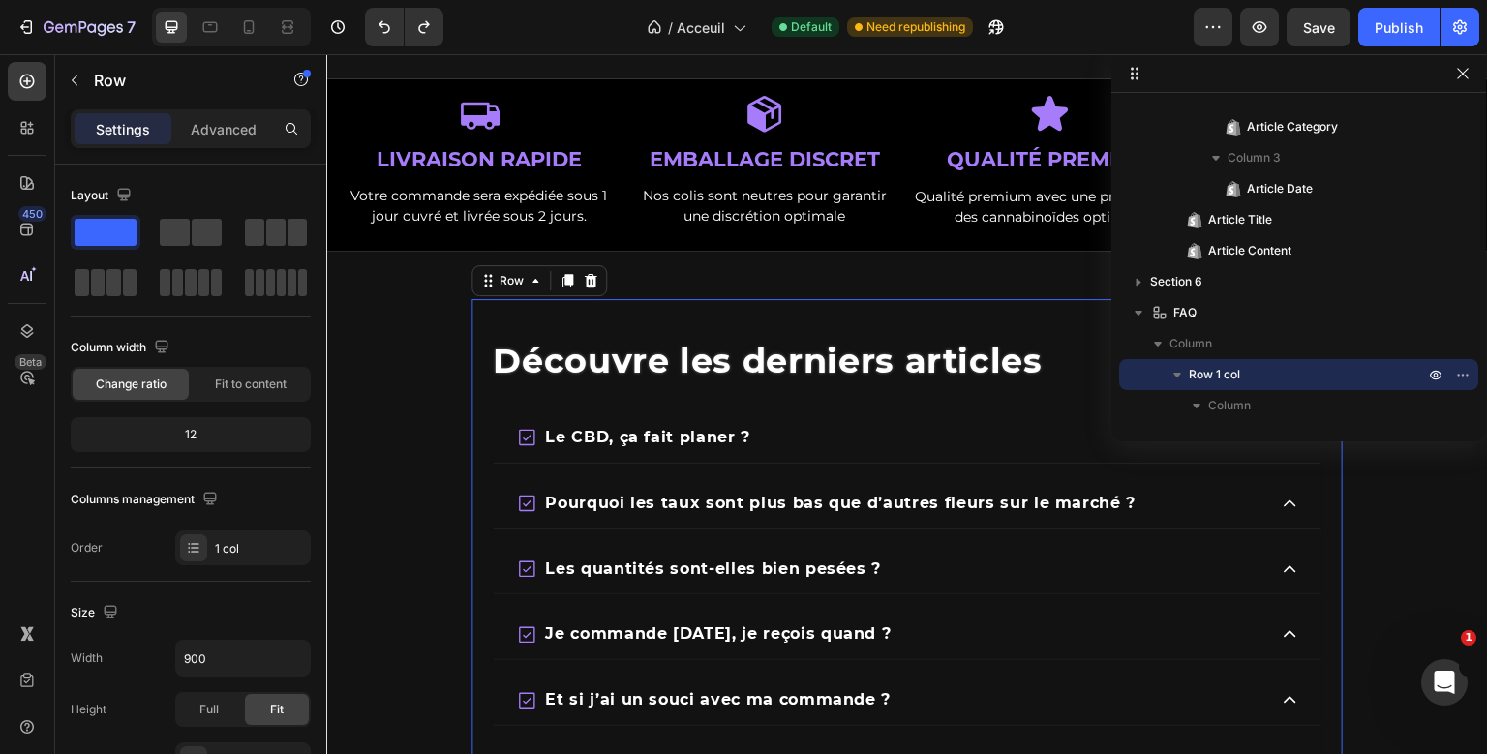
click at [625, 404] on div "Découvre les derniers articles Heading Le CBD, ça fait planer ? Pourquoi les ta…" at bounding box center [907, 601] width 1162 height 604
click at [233, 119] on p "Advanced" at bounding box center [224, 129] width 66 height 20
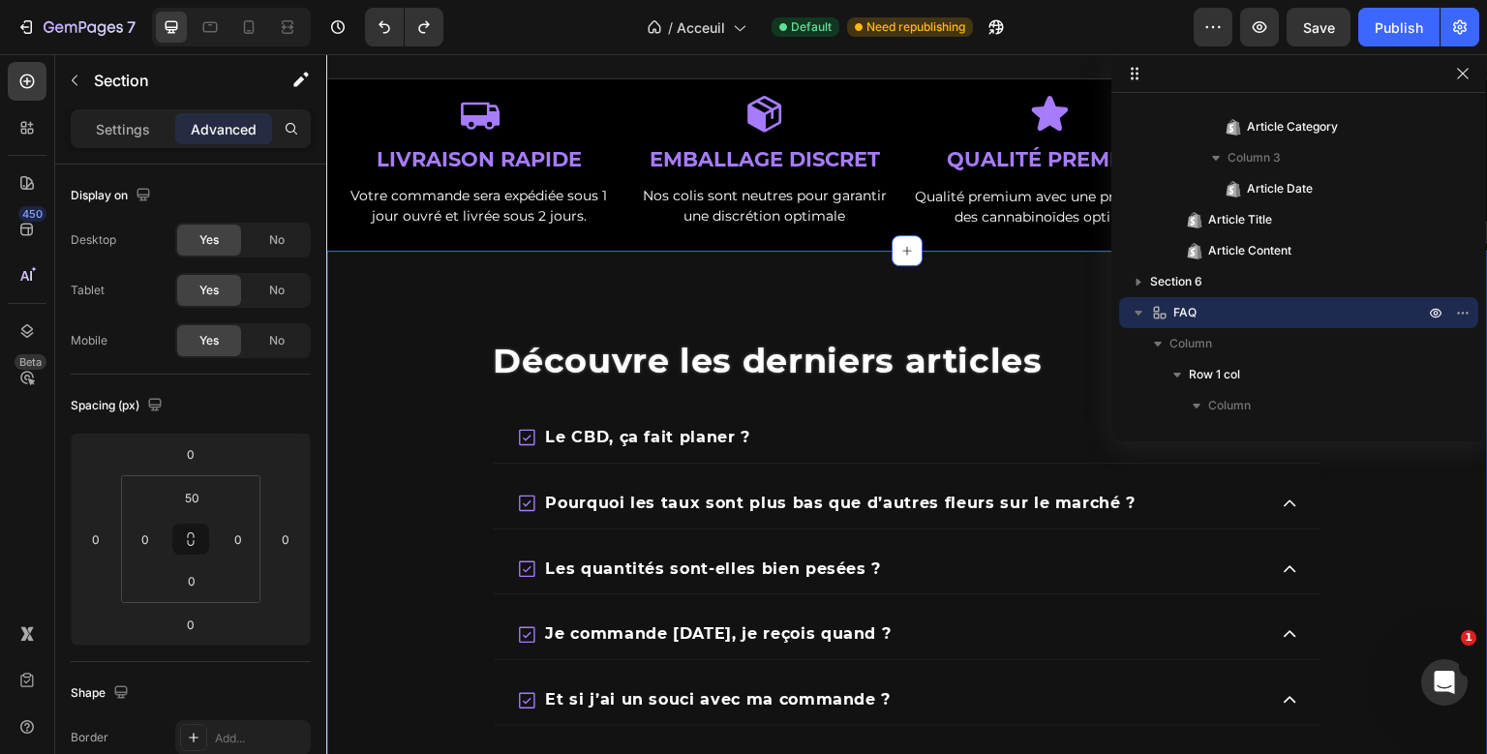
click at [407, 412] on section "Découvre les derniers articles Heading Le CBD, ça fait planer ? Pourquoi les ta…" at bounding box center [907, 577] width 1162 height 652
click at [193, 503] on input "50" at bounding box center [191, 497] width 39 height 29
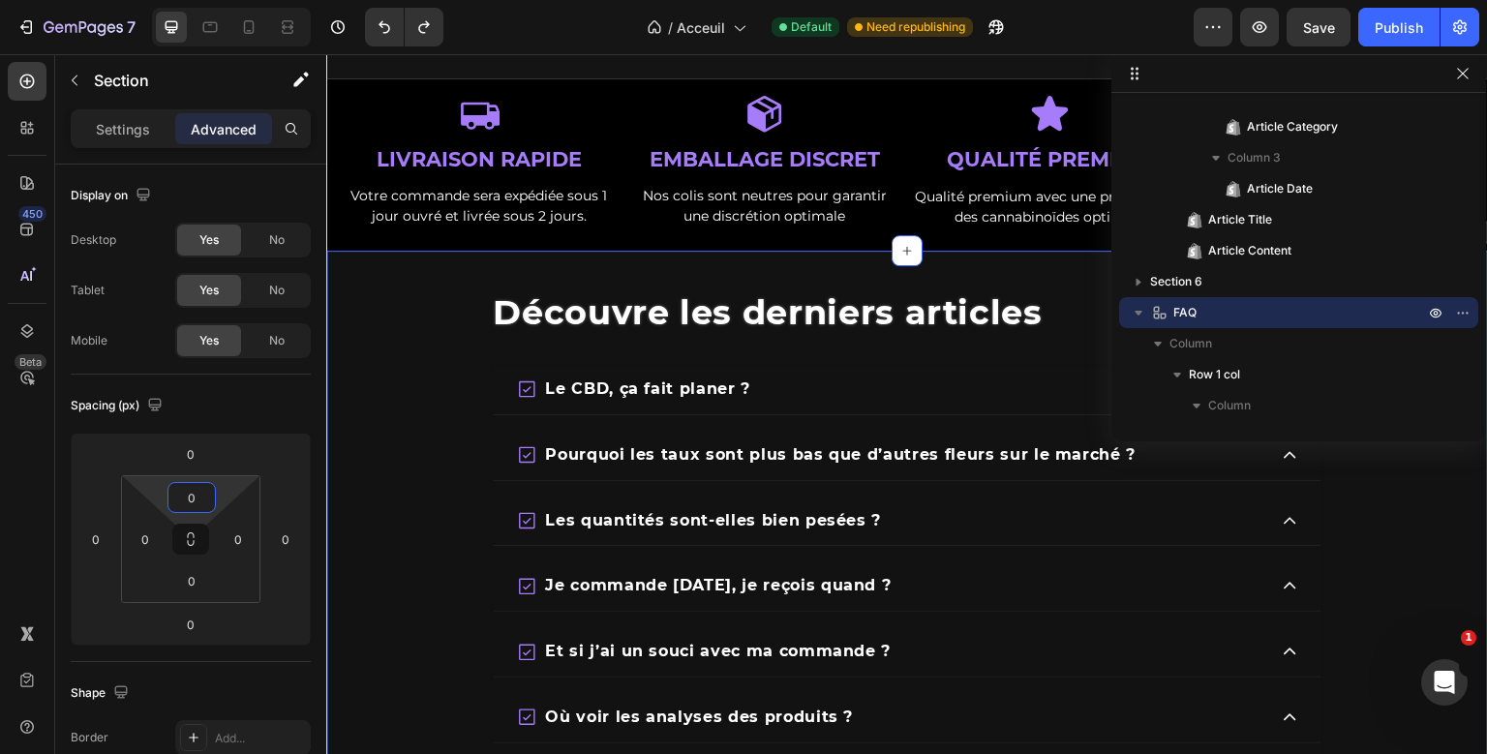
type input "0"
click at [439, 296] on div "Découvre les derniers articles Heading Le CBD, ça fait planer ? Pourquoi les ta…" at bounding box center [907, 553] width 1162 height 604
click at [197, 447] on input "0" at bounding box center [190, 453] width 39 height 29
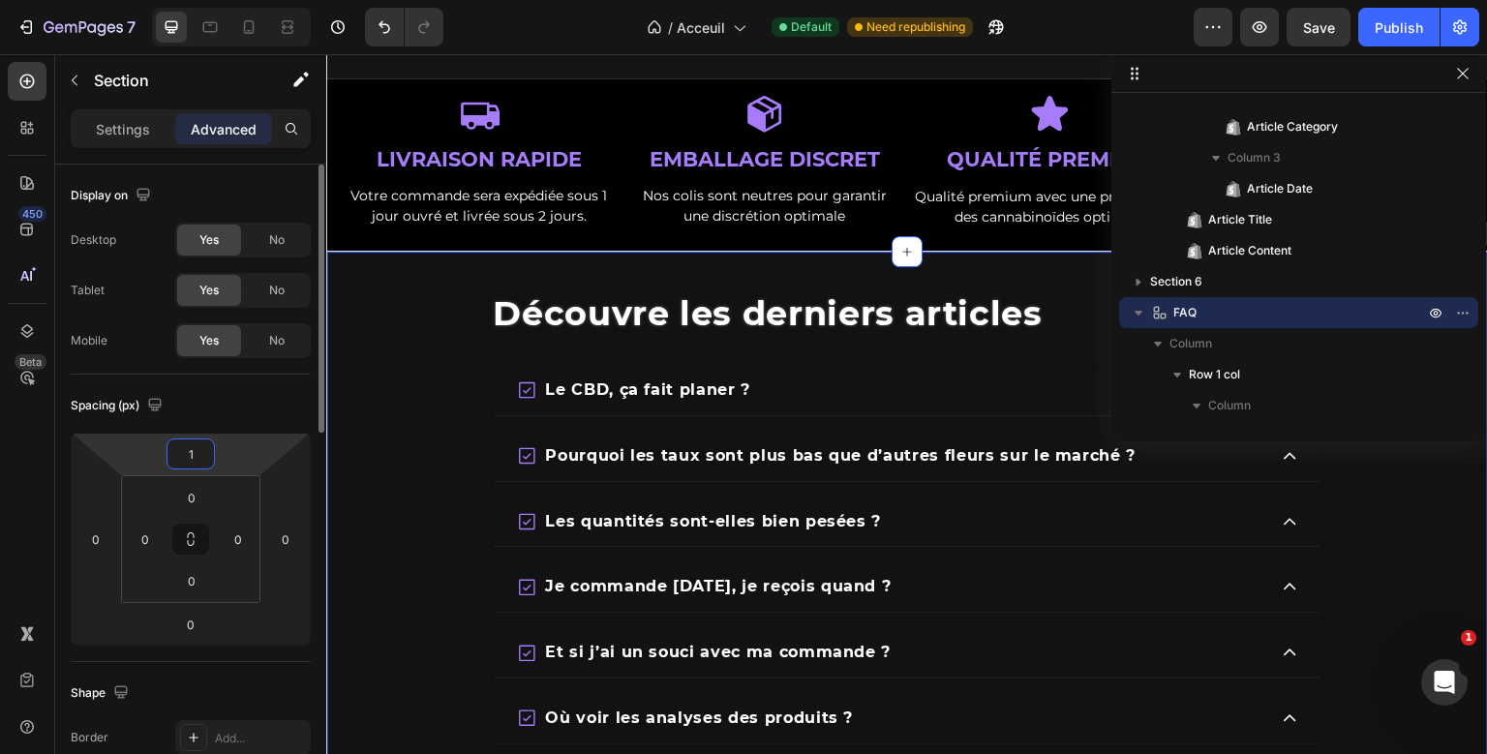
type input "10"
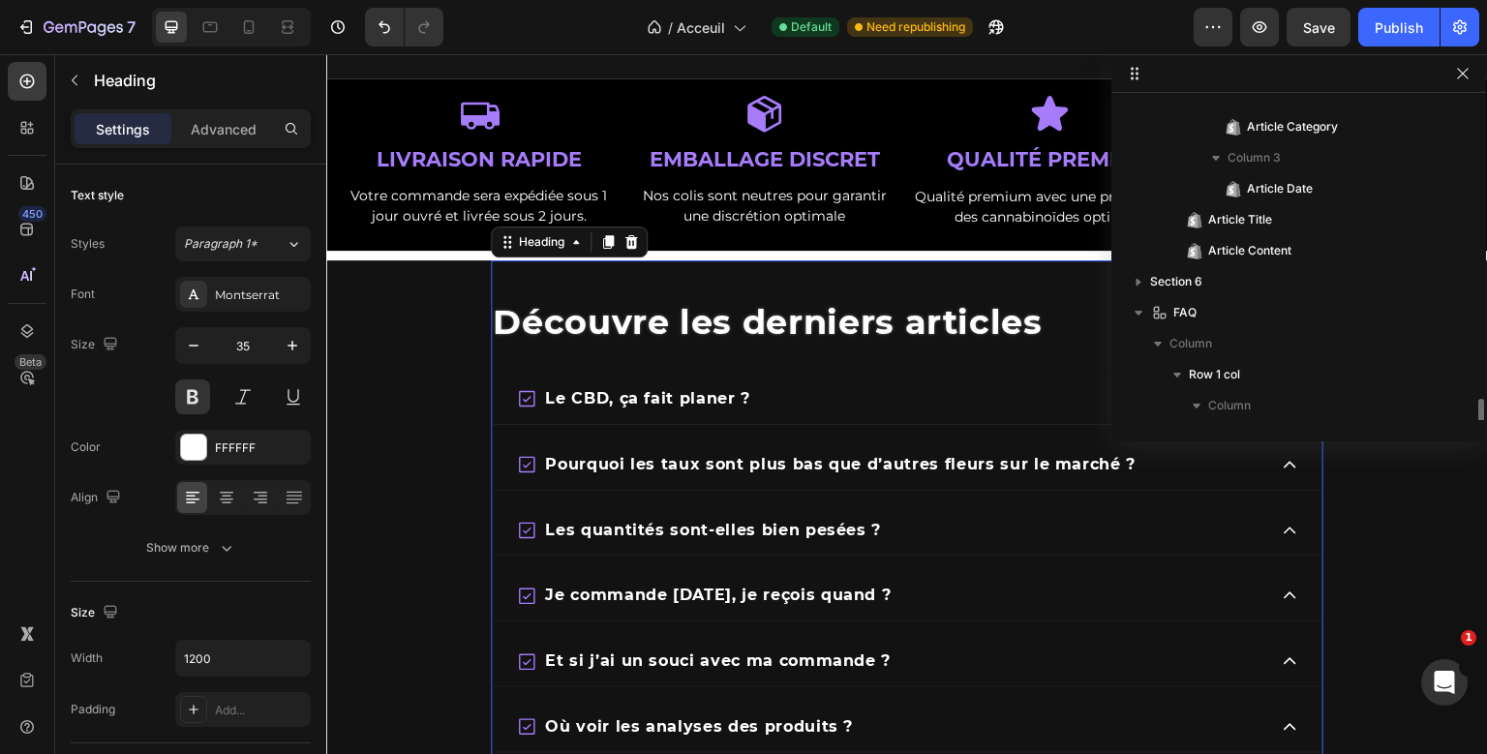
click at [652, 322] on span "Découvre les derniers articles" at bounding box center [768, 322] width 550 height 42
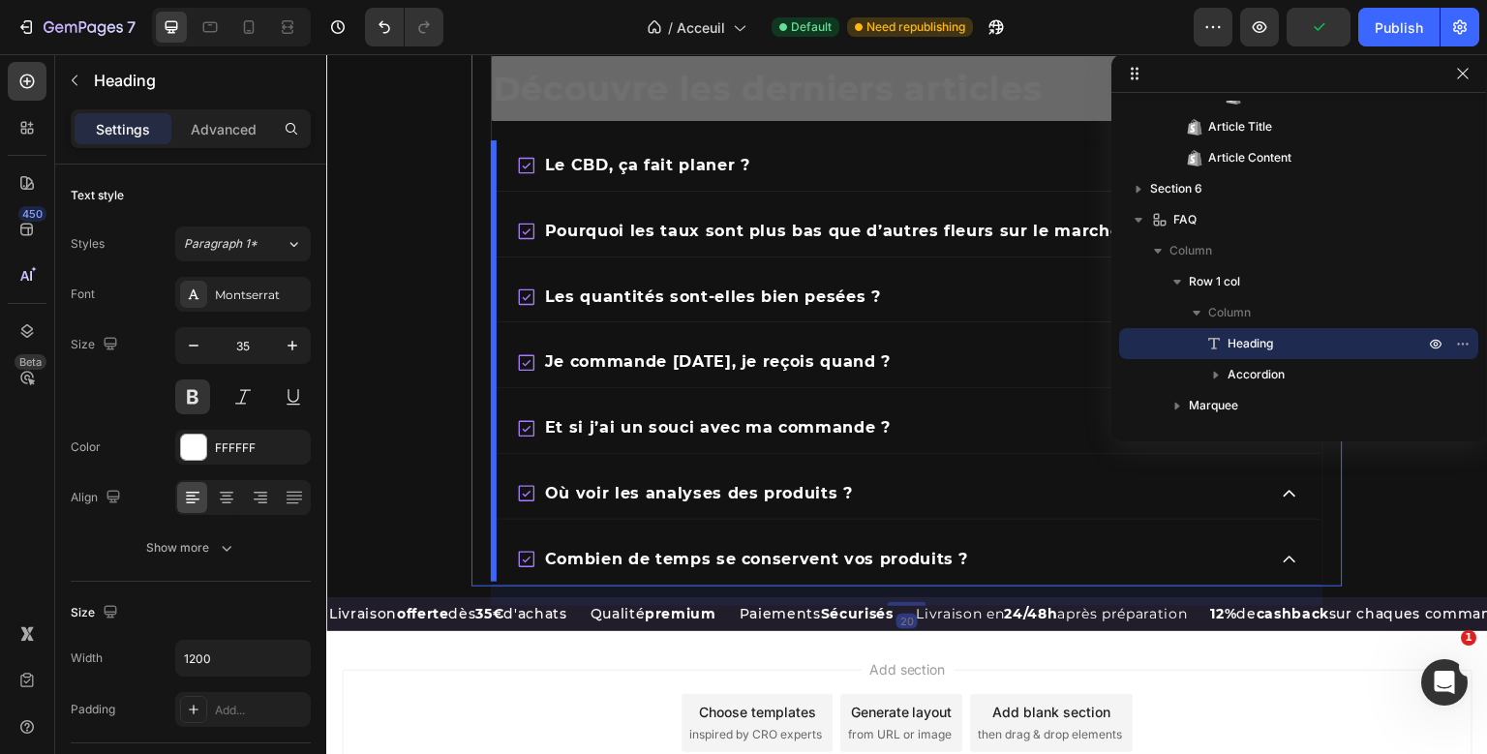
scroll to position [3456, 0]
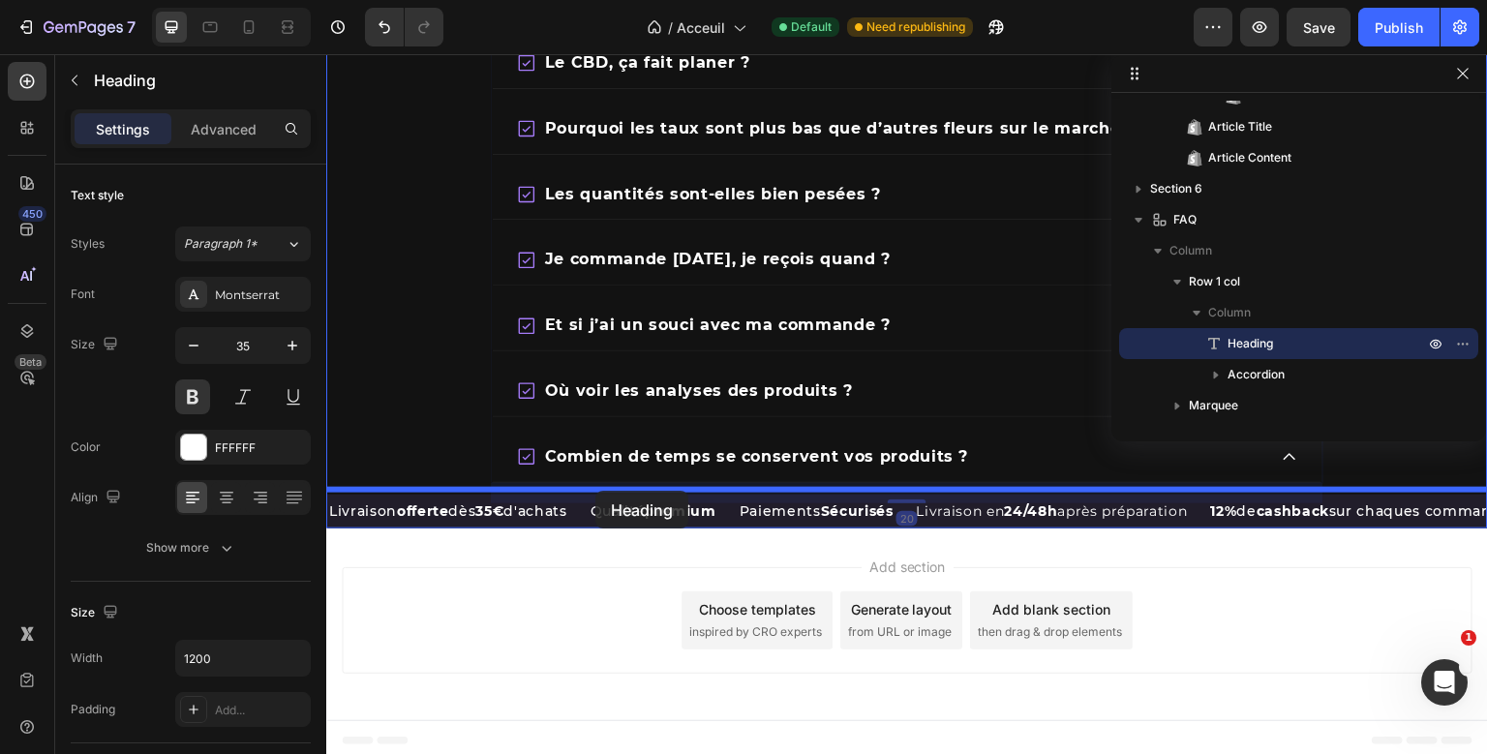
drag, startPoint x: 510, startPoint y: 246, endPoint x: 595, endPoint y: 491, distance: 259.3
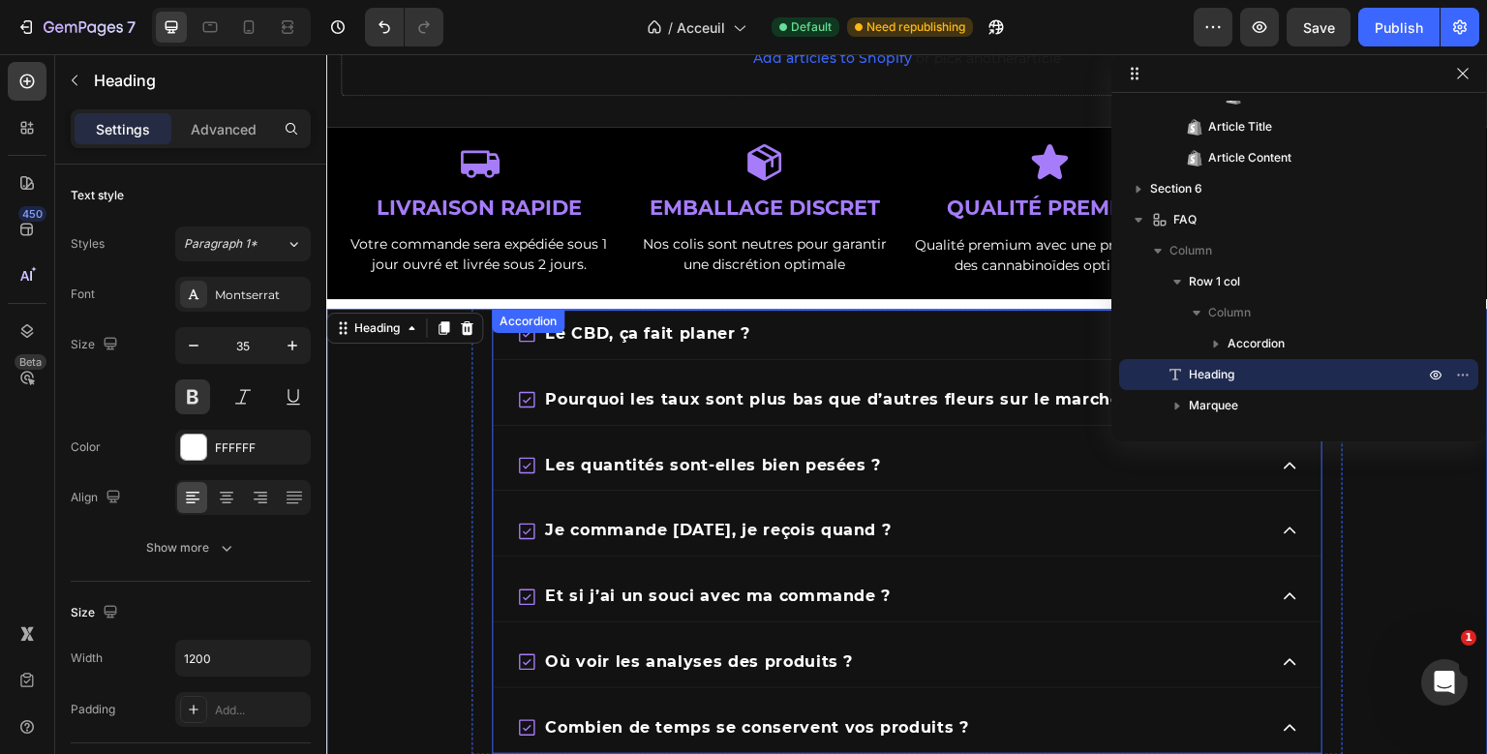
scroll to position [3060, 0]
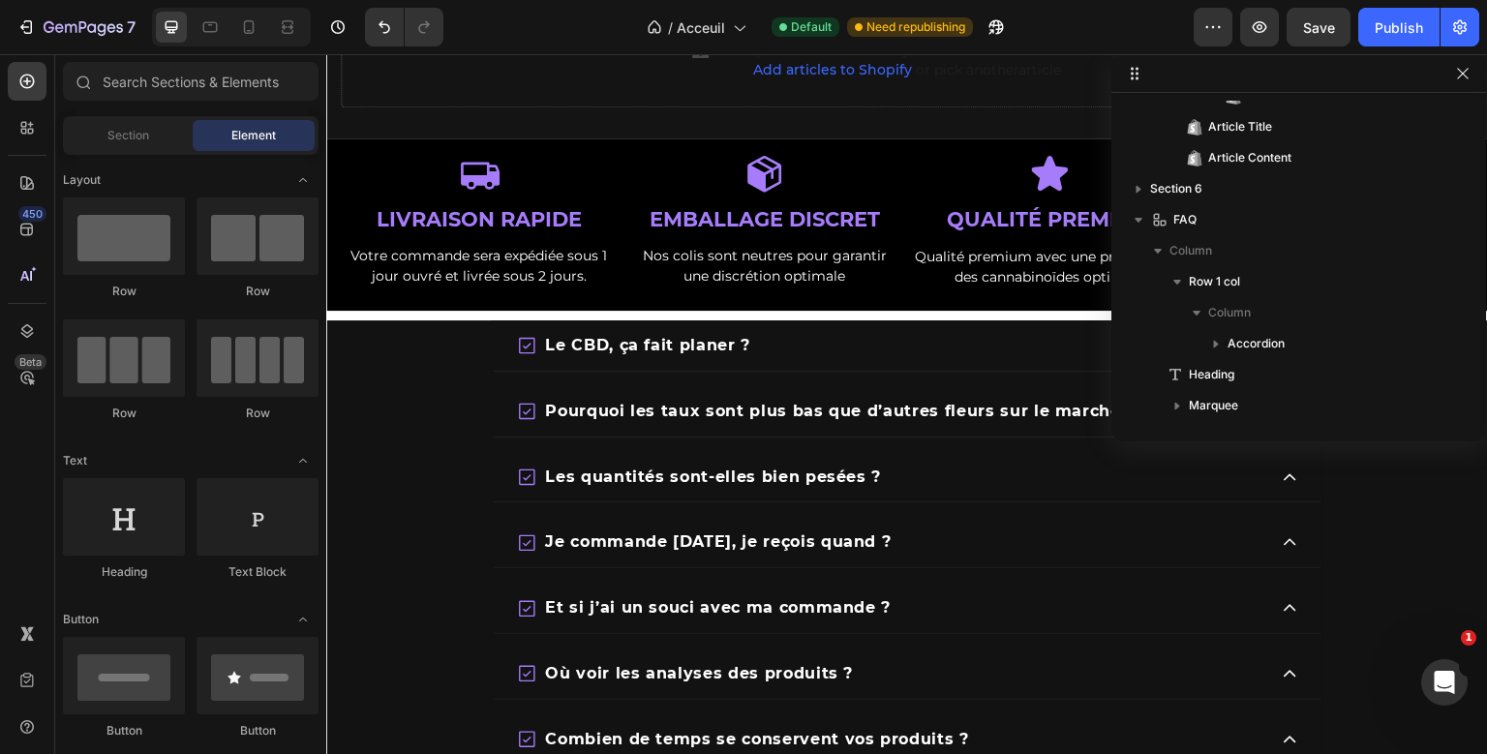
click at [402, 368] on div "Le CBD, ça fait planer ? Pourquoi les taux sont plus bas que d’autres fleurs su…" at bounding box center [907, 622] width 1162 height 604
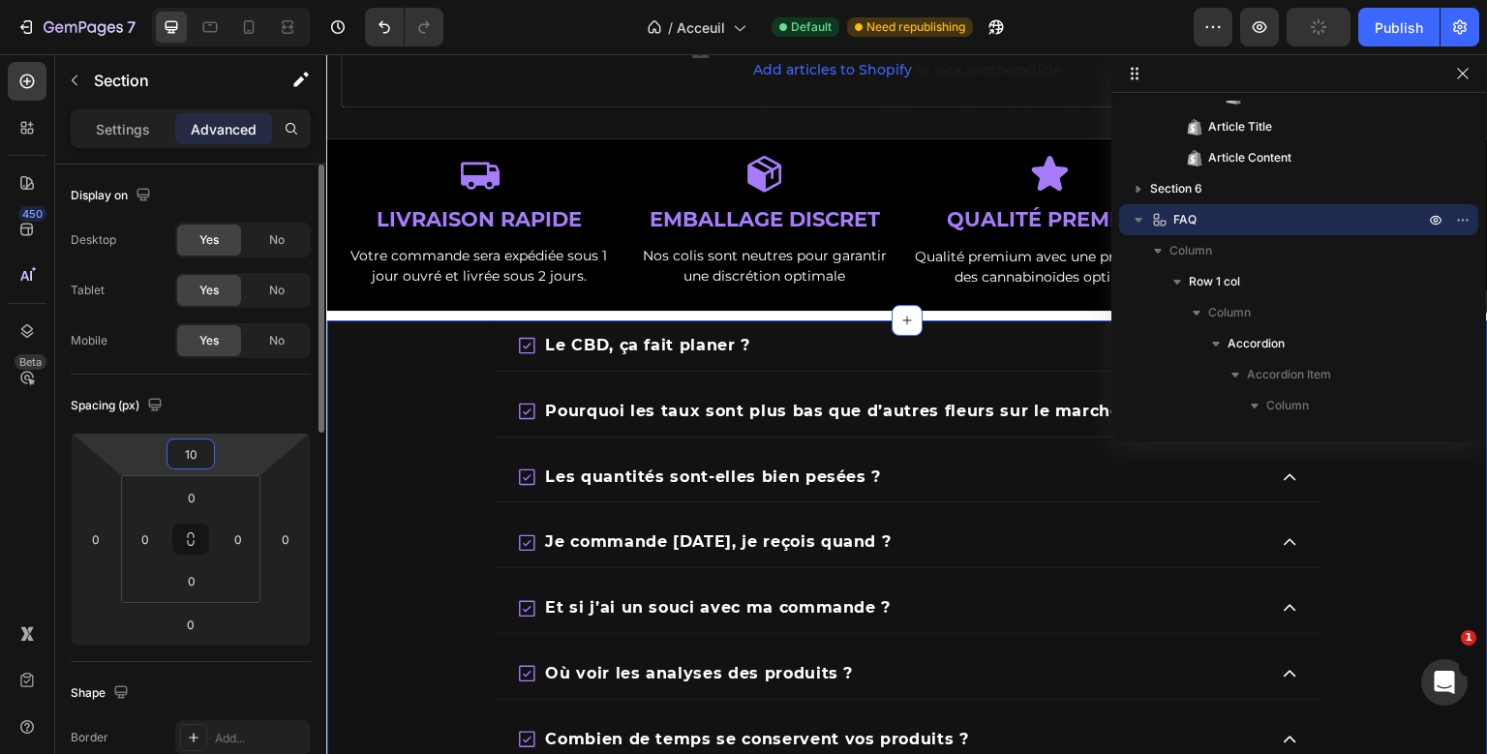
click at [185, 451] on input "10" at bounding box center [190, 453] width 39 height 29
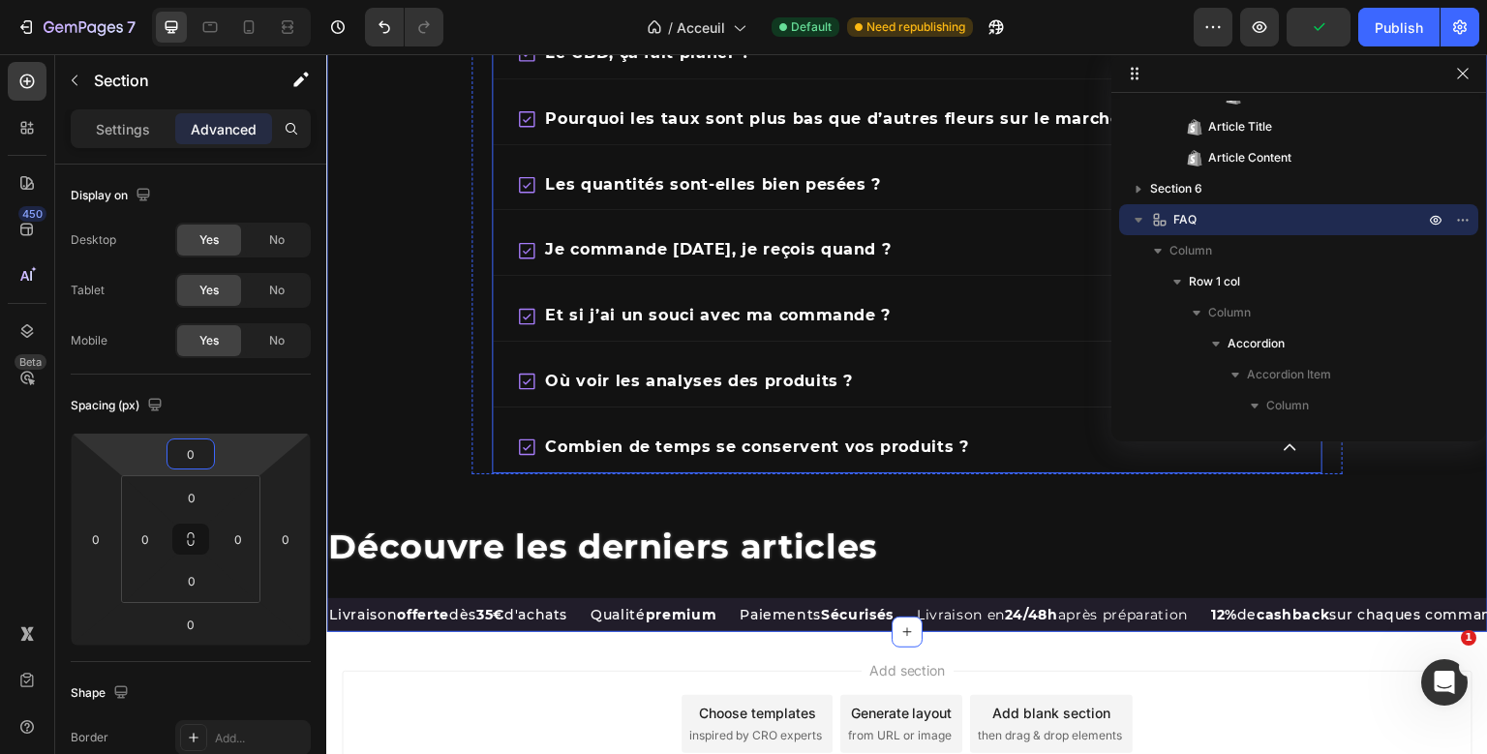
scroll to position [3346, 0]
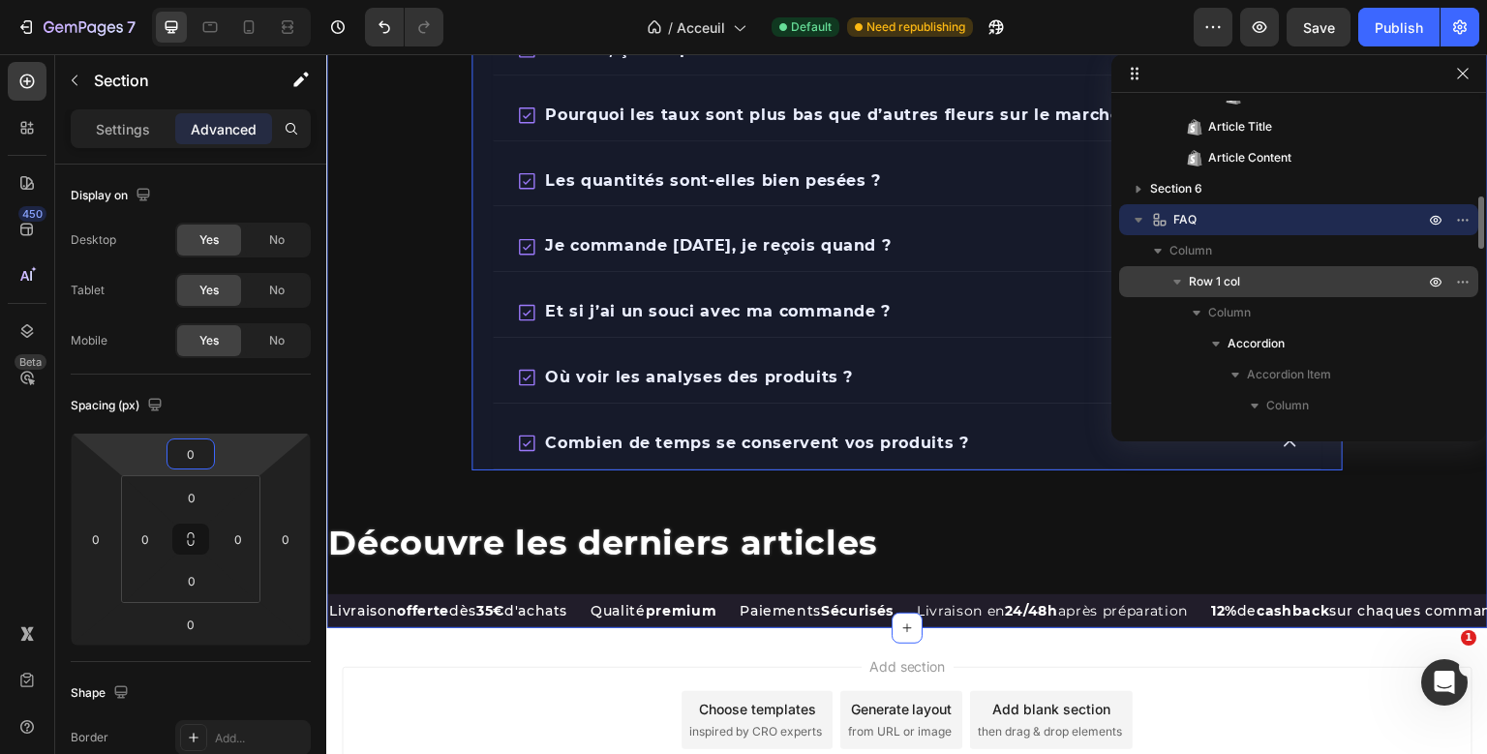
type input "0"
click at [1243, 275] on p "Row 1 col" at bounding box center [1308, 281] width 239 height 19
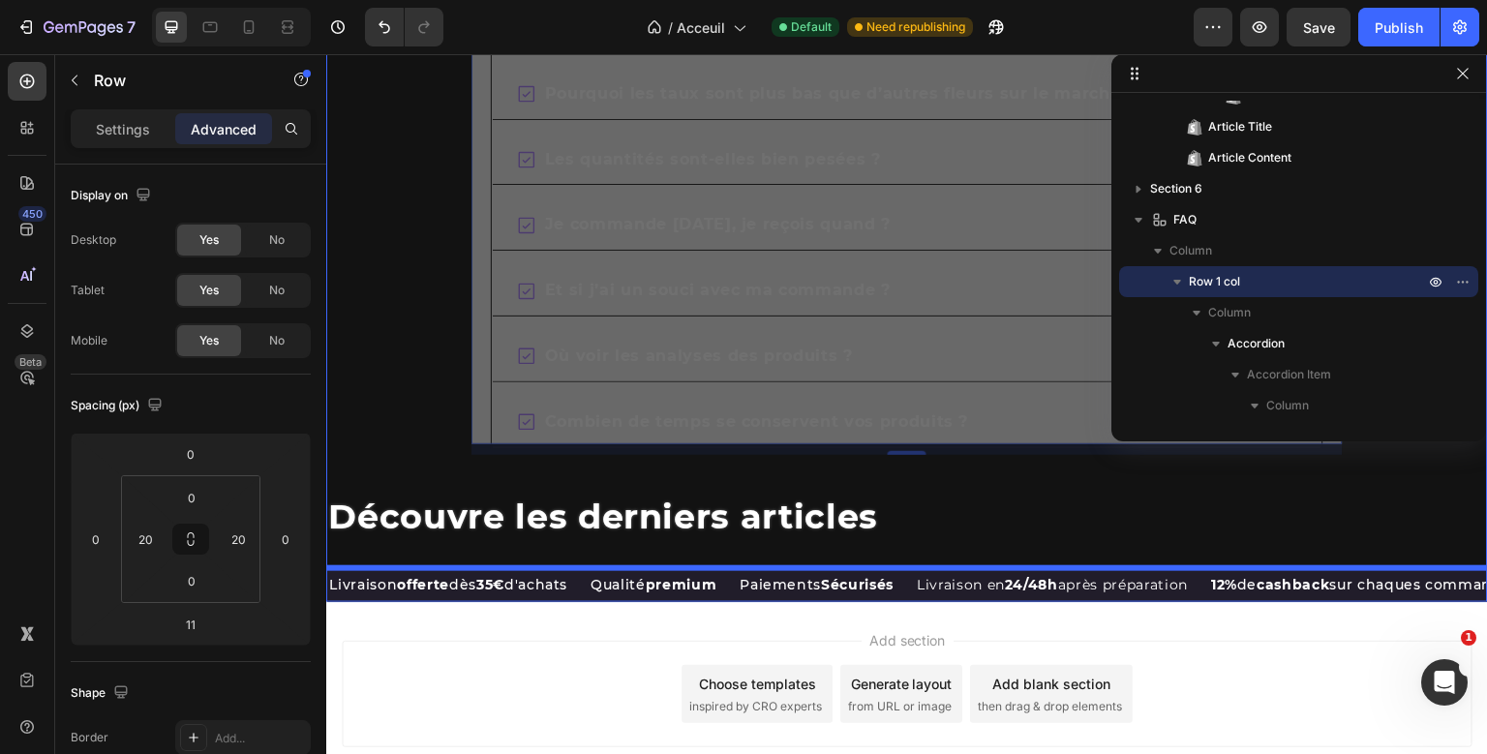
scroll to position [3446, 0]
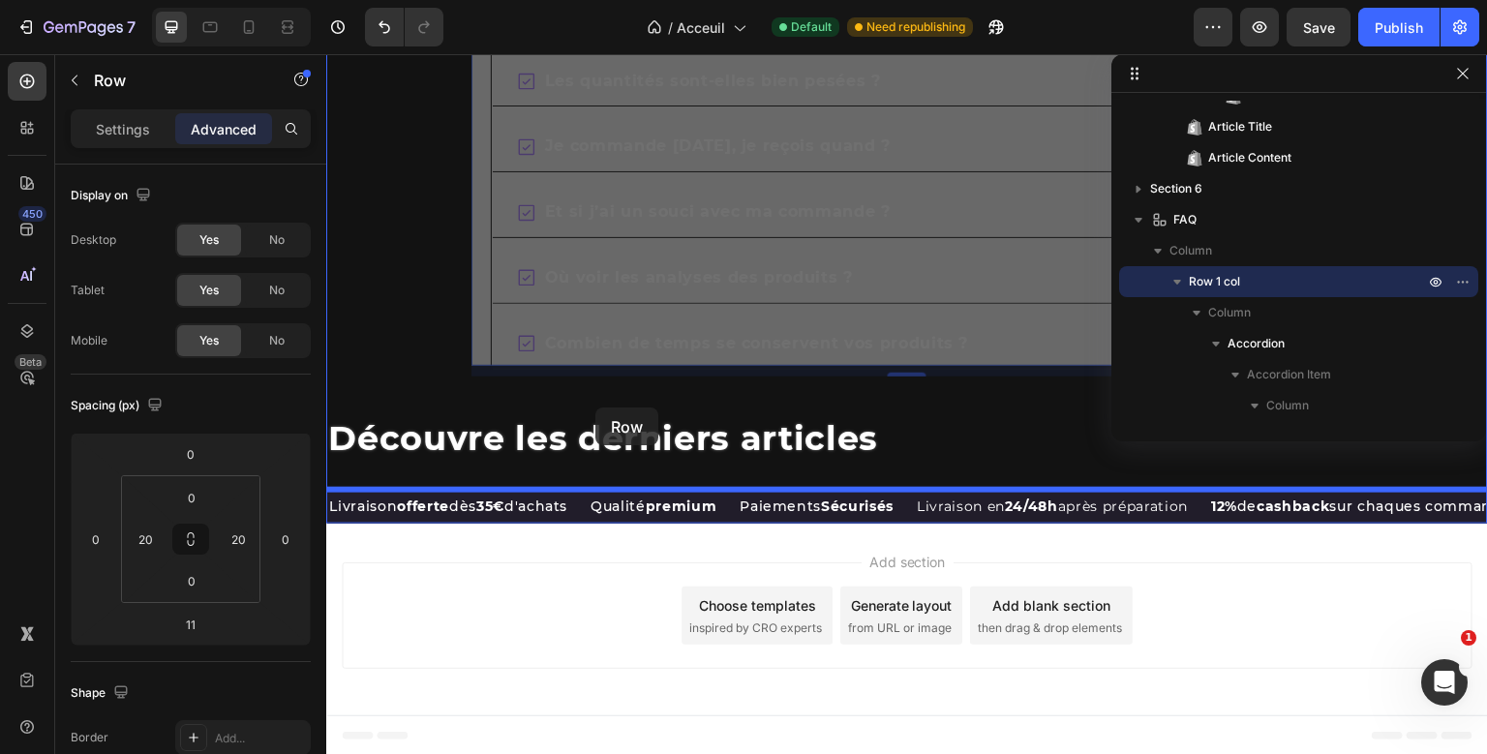
drag, startPoint x: 487, startPoint y: 253, endPoint x: 595, endPoint y: 408, distance: 189.1
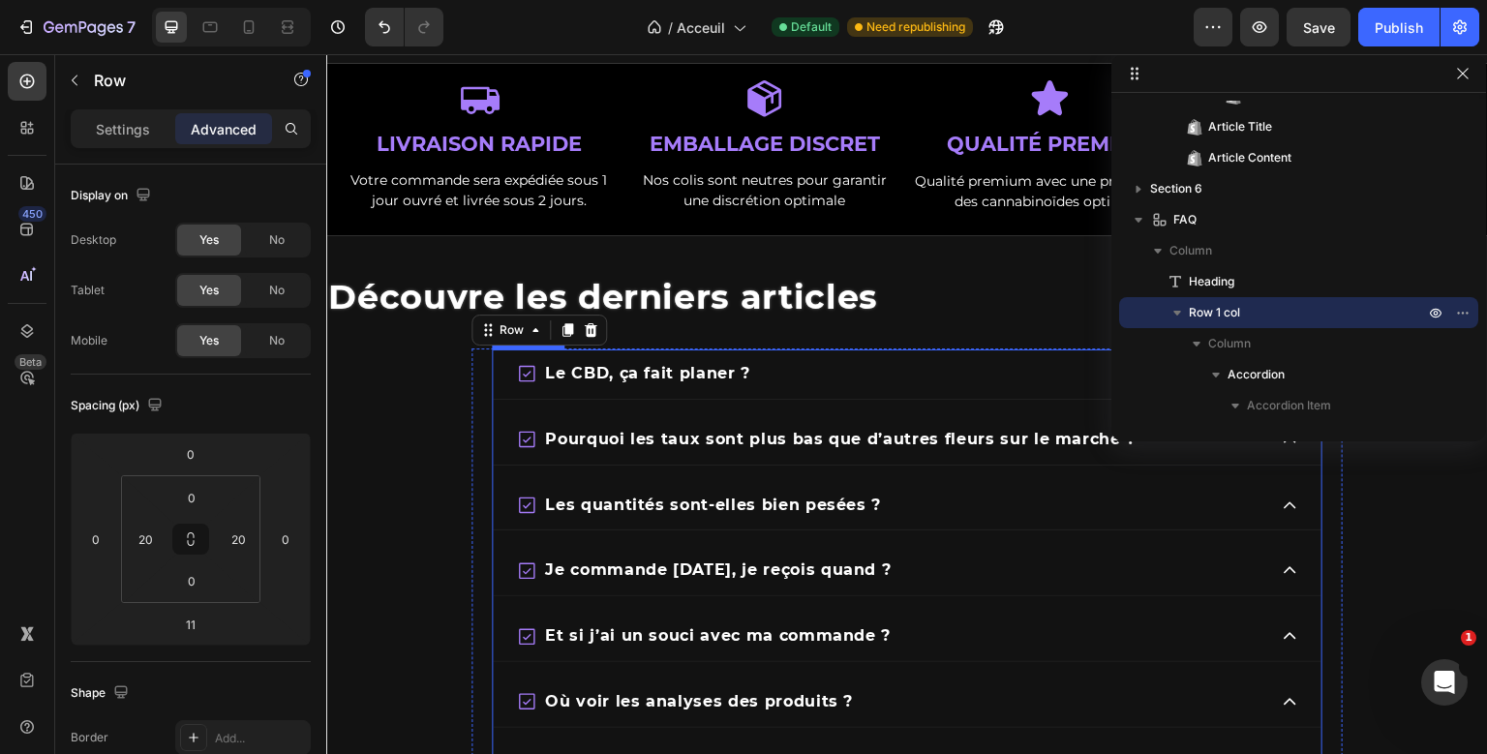
scroll to position [3133, 0]
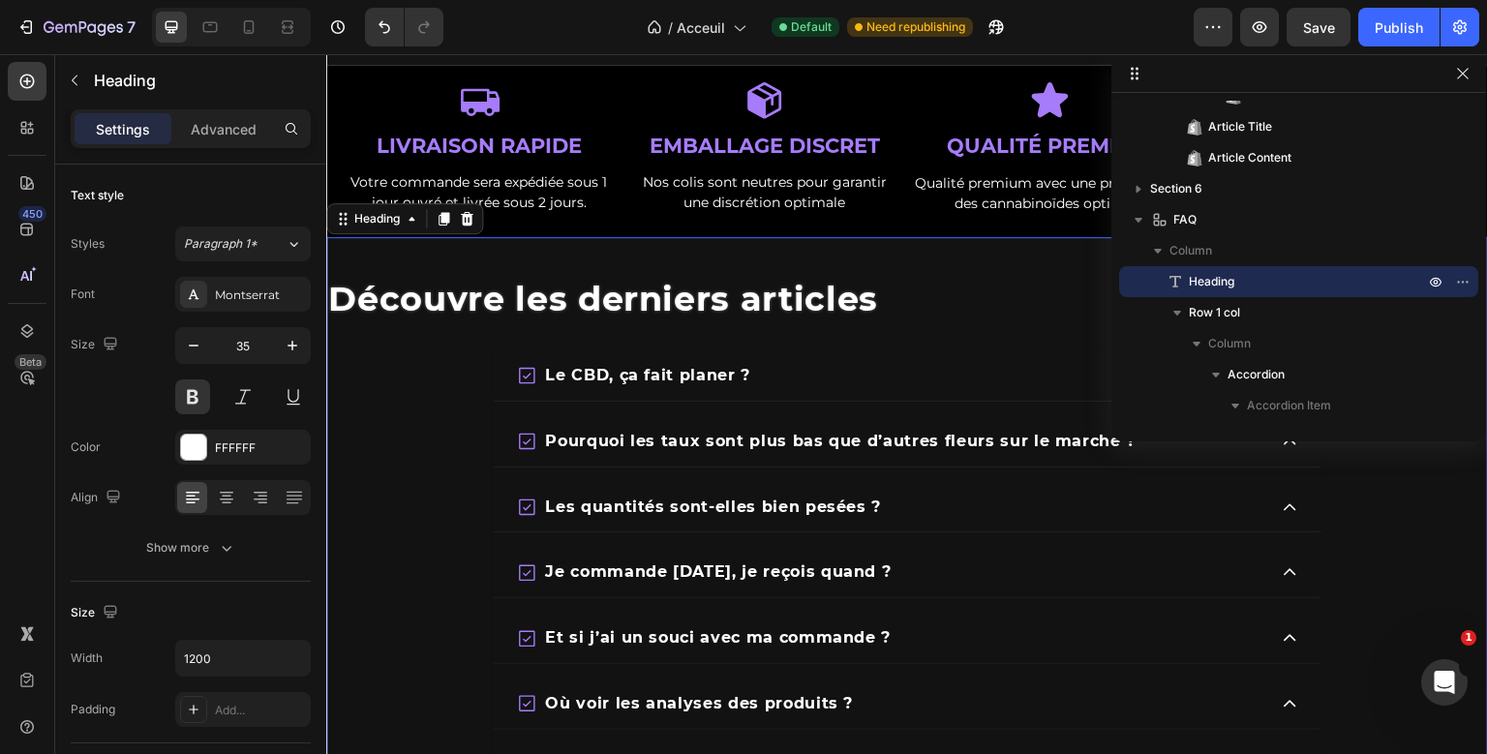
click at [657, 290] on div "Découvre les derniers articles Heading 20 Le CBD, ça fait planer ? Pourquoi les…" at bounding box center [907, 539] width 1162 height 604
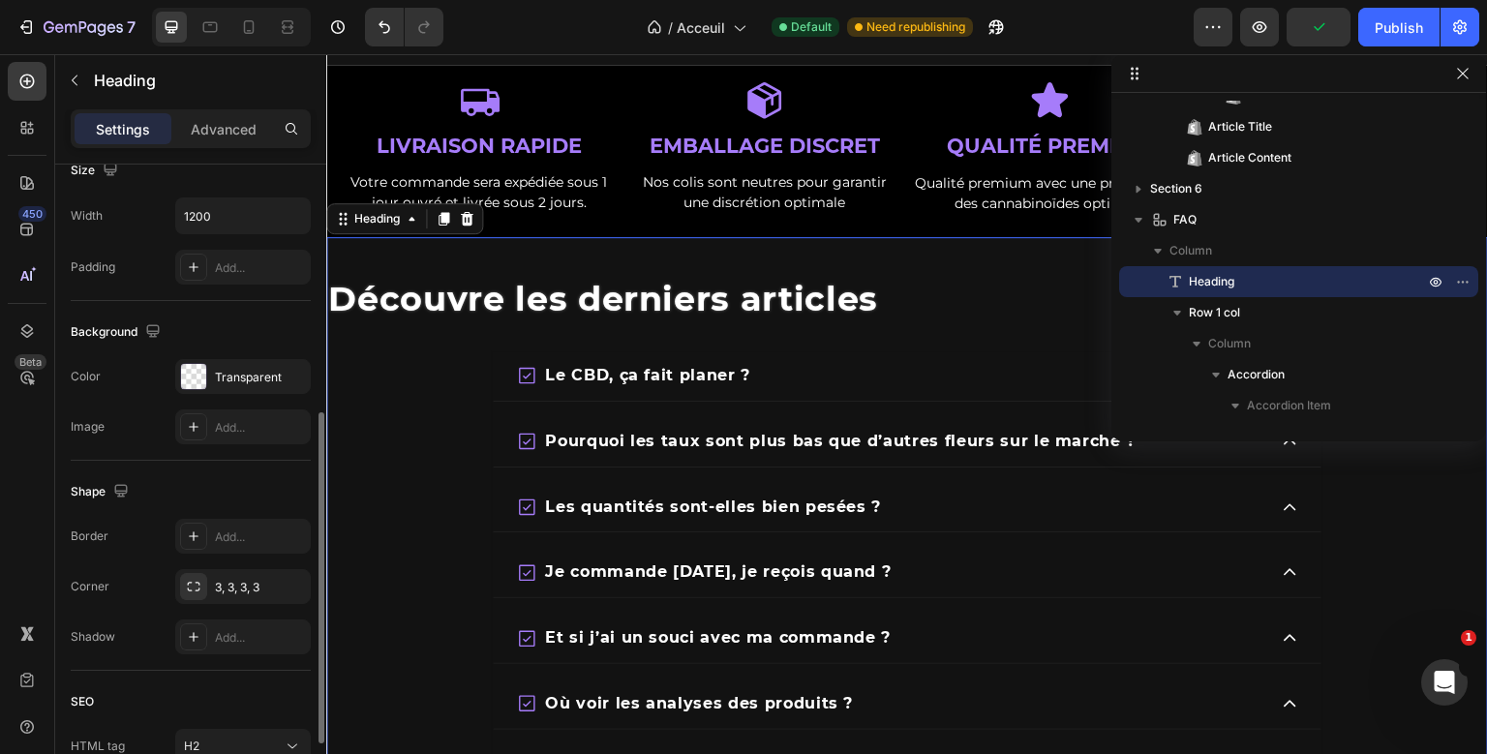
scroll to position [609, 0]
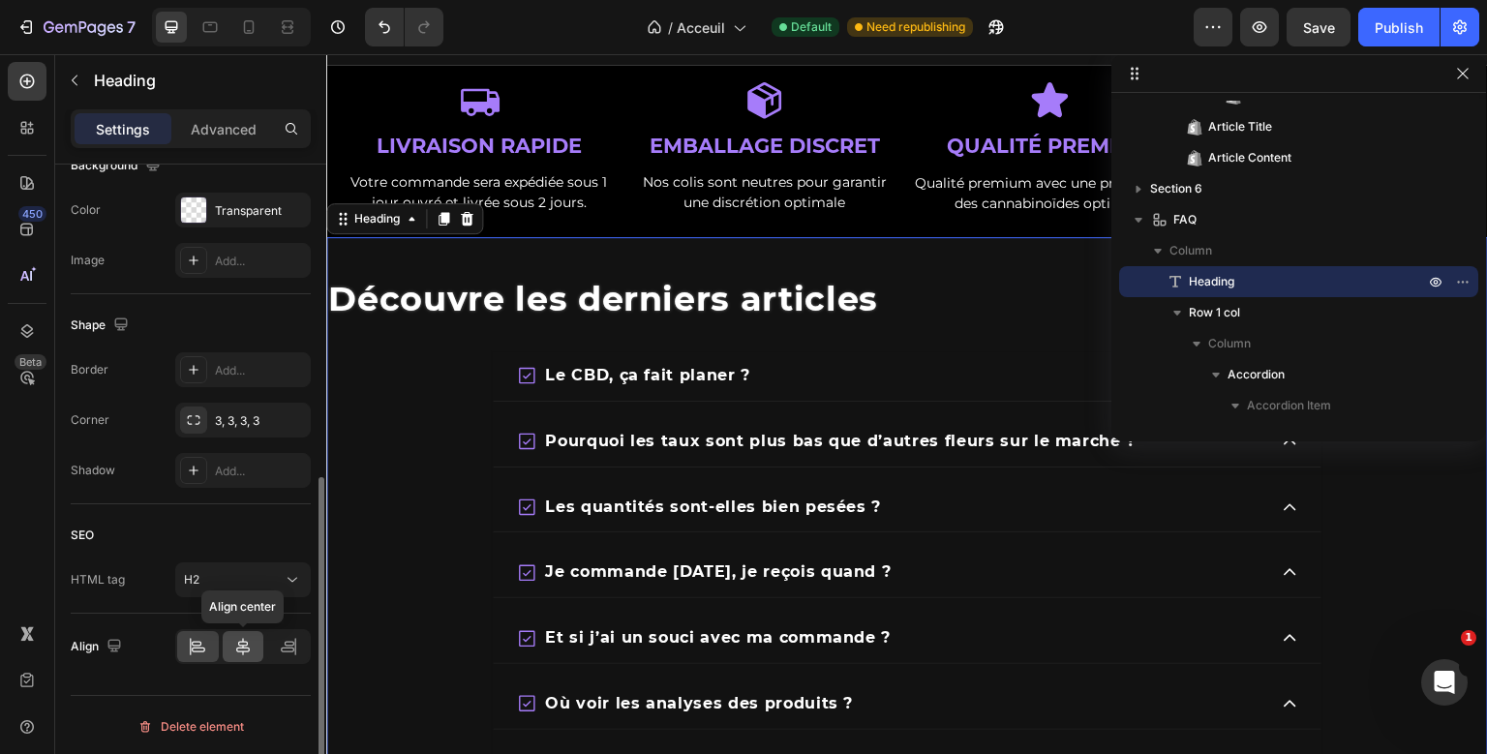
click at [242, 658] on div at bounding box center [244, 646] width 42 height 31
click at [193, 652] on icon at bounding box center [197, 646] width 19 height 19
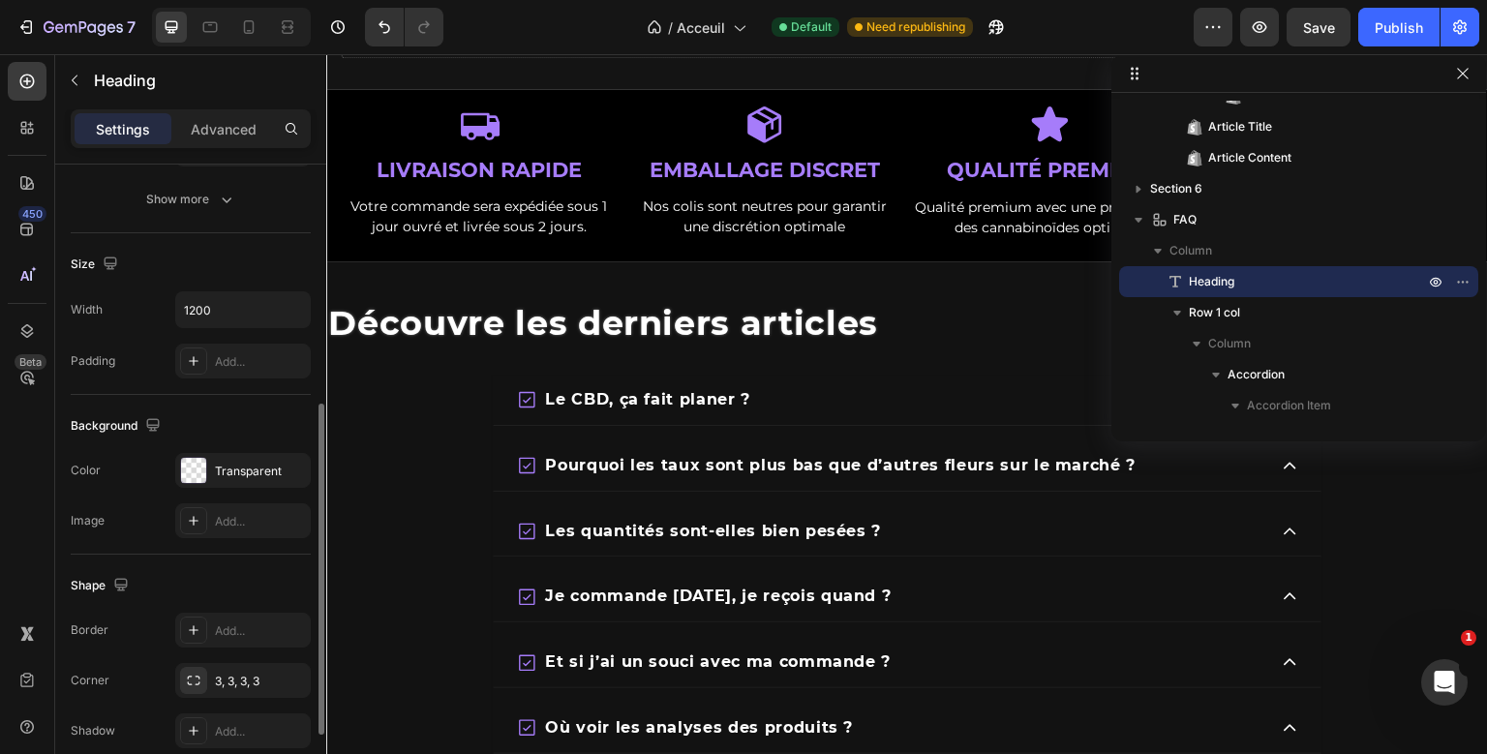
scroll to position [323, 0]
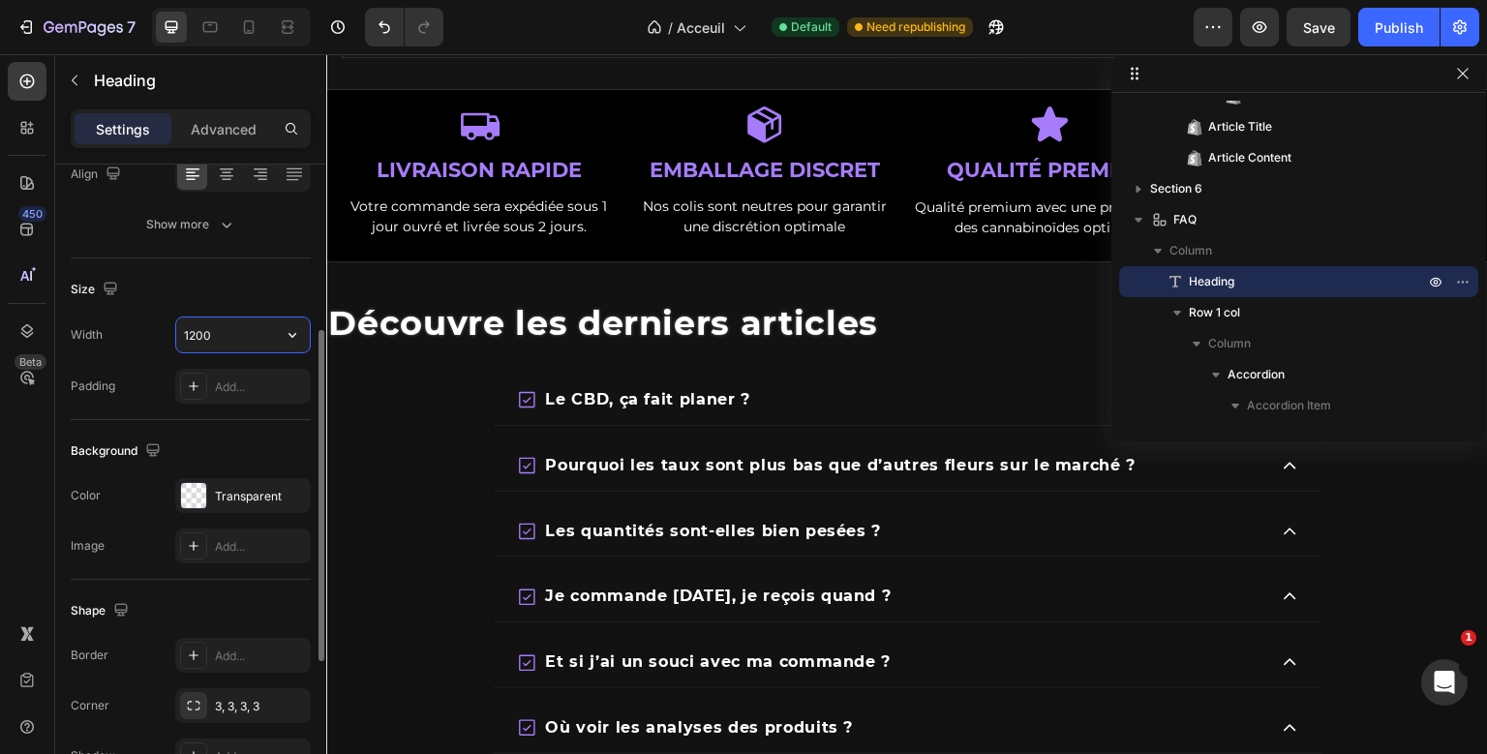
click at [224, 332] on input "1200" at bounding box center [243, 335] width 134 height 35
click at [295, 334] on icon "button" at bounding box center [292, 334] width 19 height 19
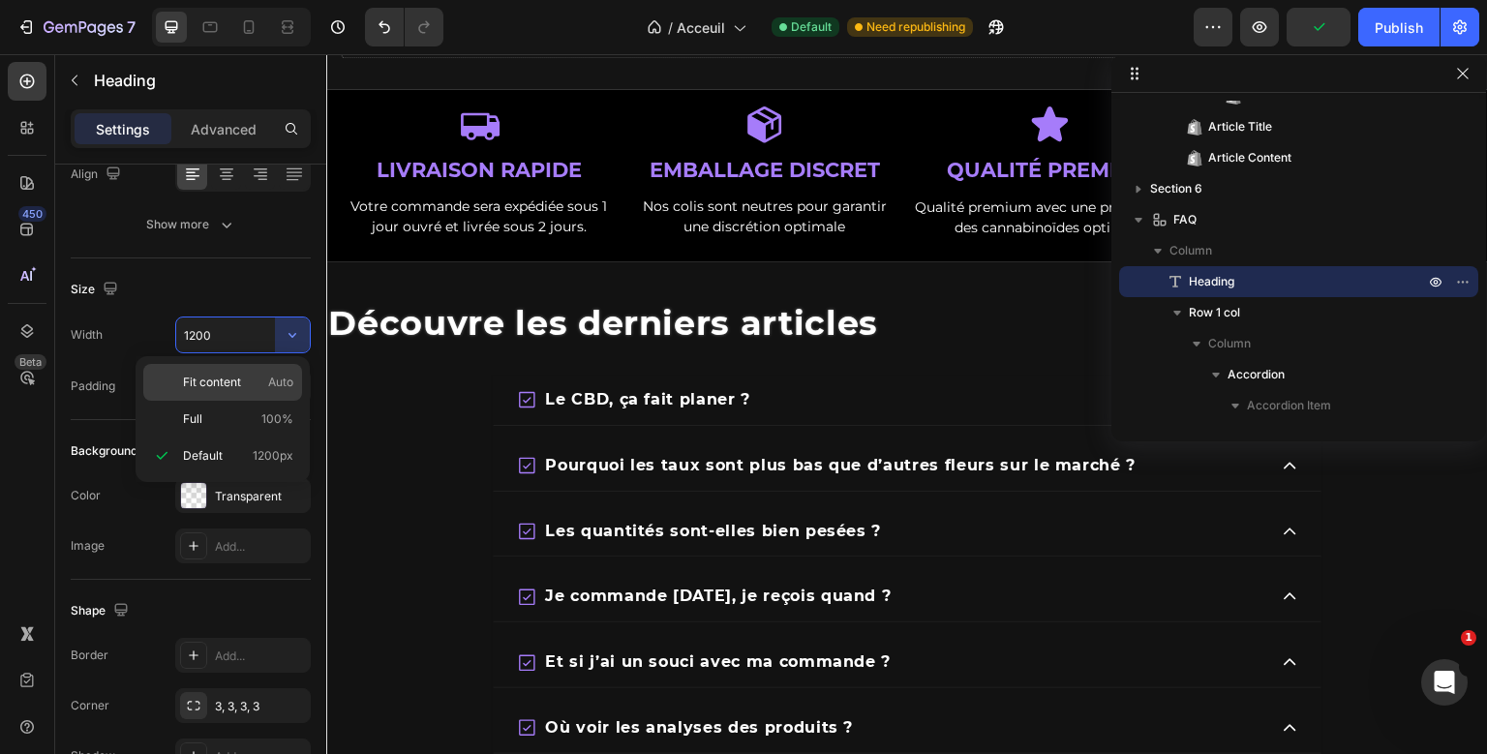
click at [263, 401] on div "Fit content Auto" at bounding box center [222, 419] width 159 height 37
type input "Auto"
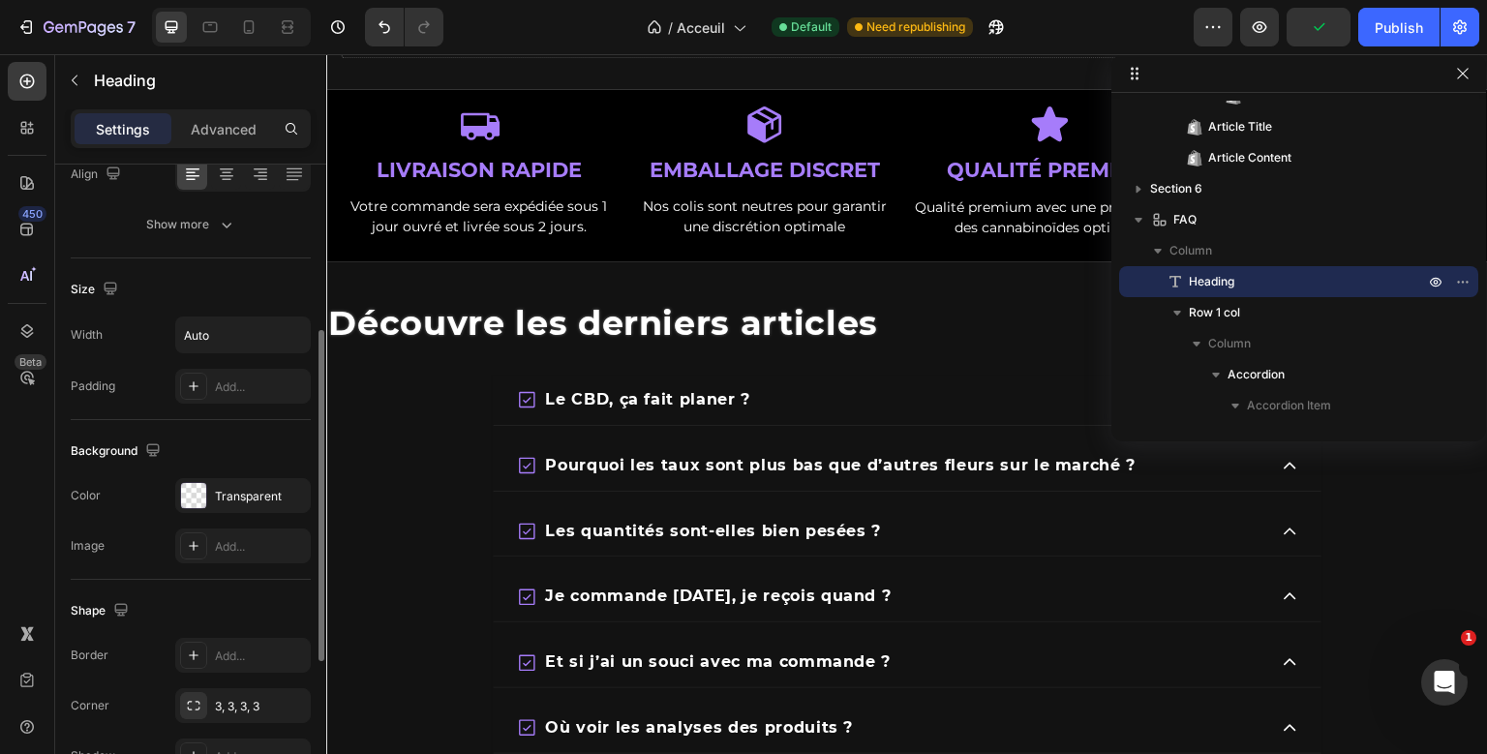
scroll to position [609, 0]
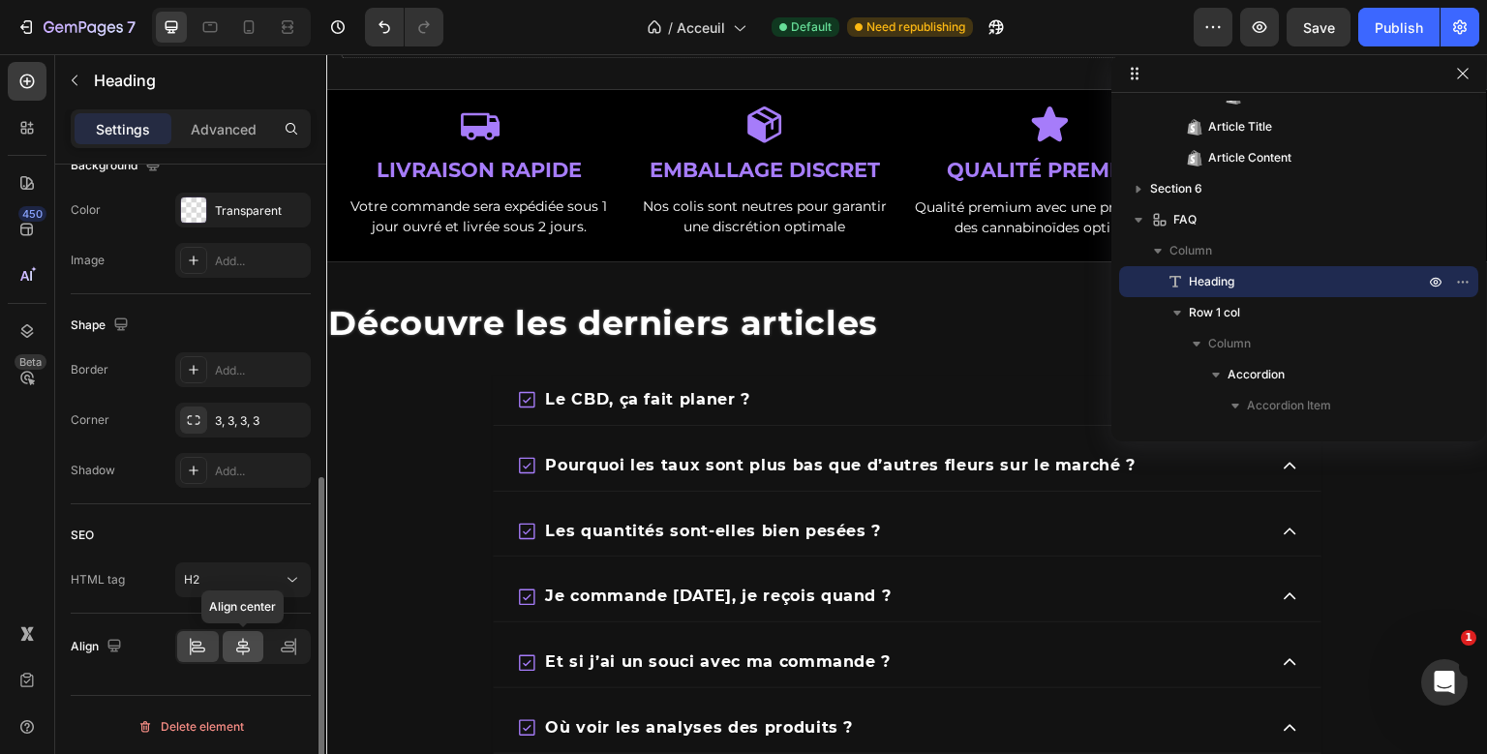
click at [246, 650] on icon at bounding box center [242, 646] width 19 height 19
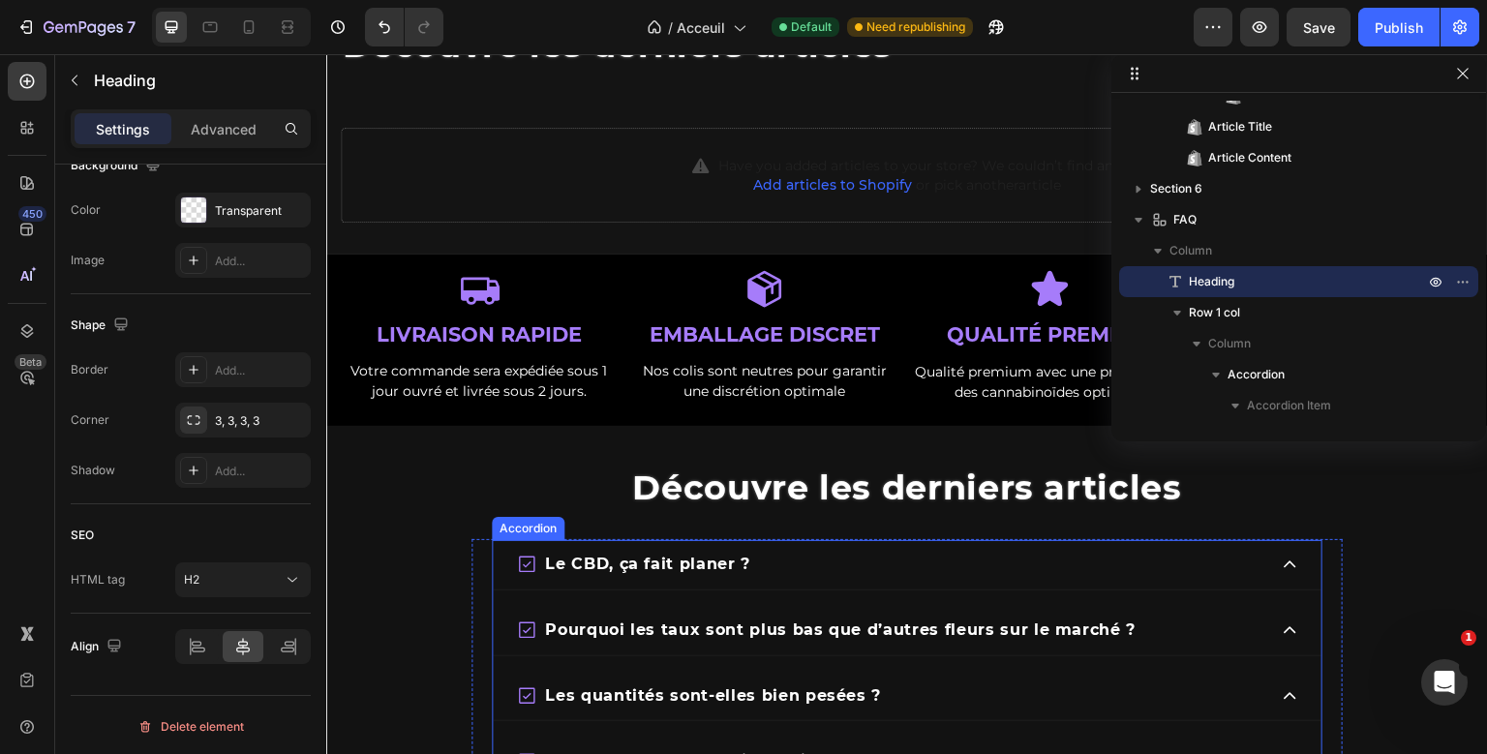
scroll to position [2942, 0]
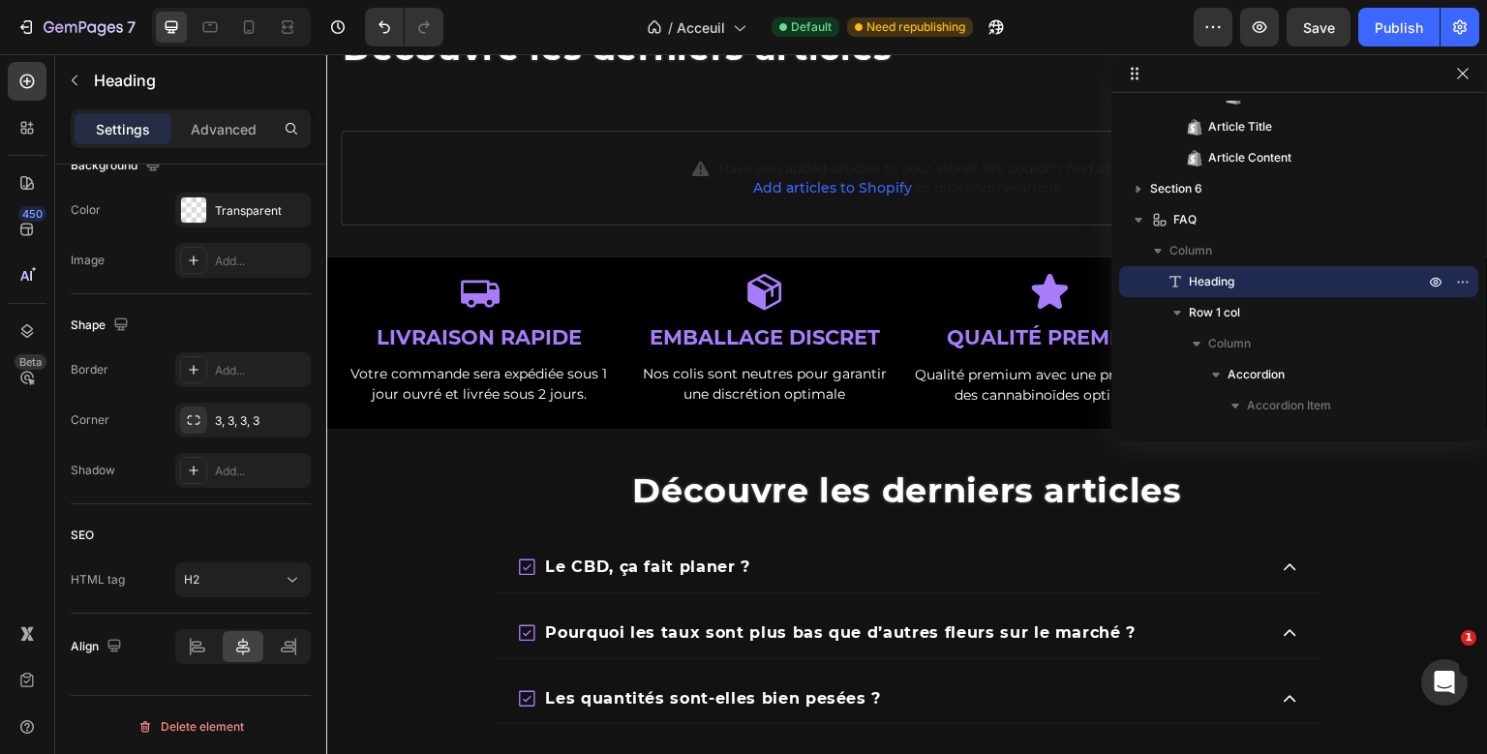
click at [883, 499] on span "Découvre les derniers articles" at bounding box center [907, 490] width 550 height 42
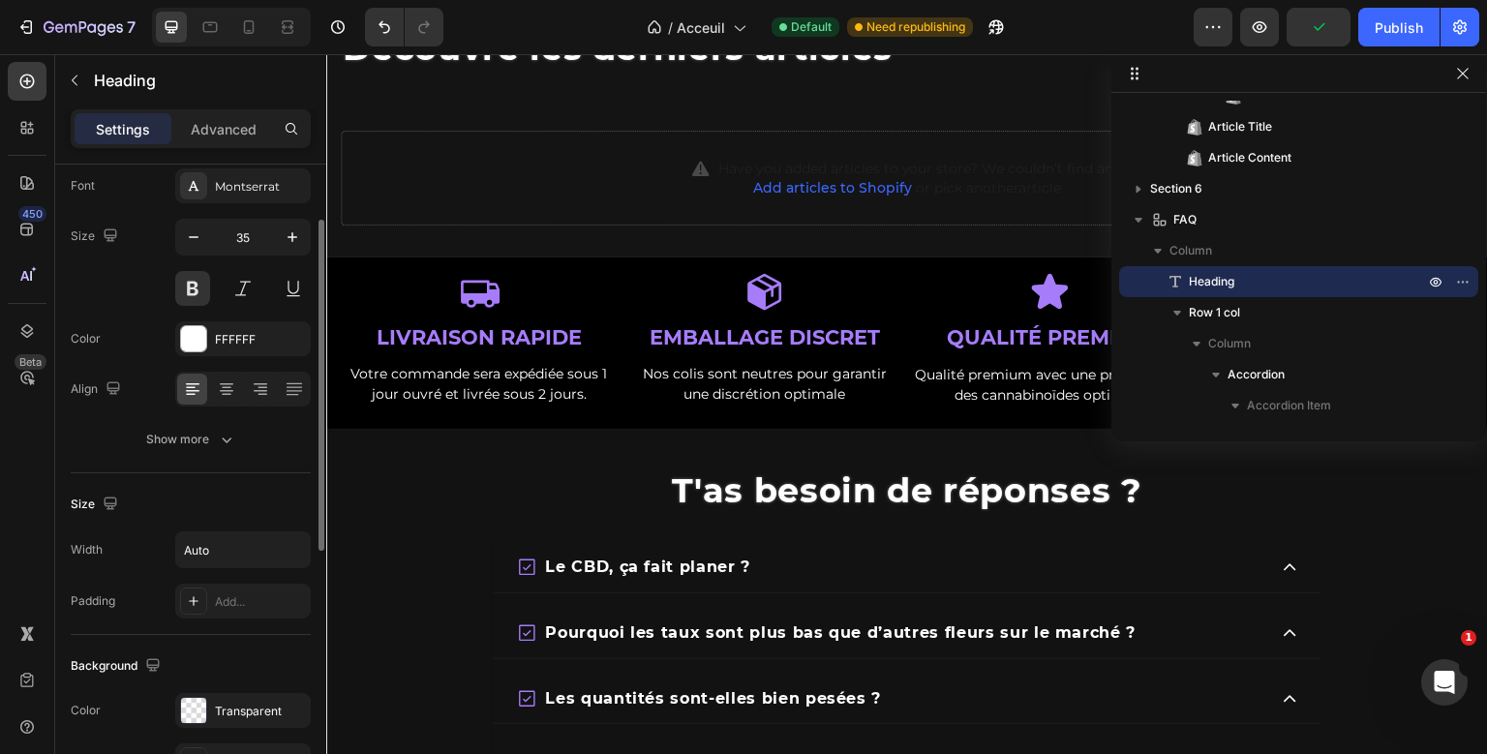
scroll to position [0, 0]
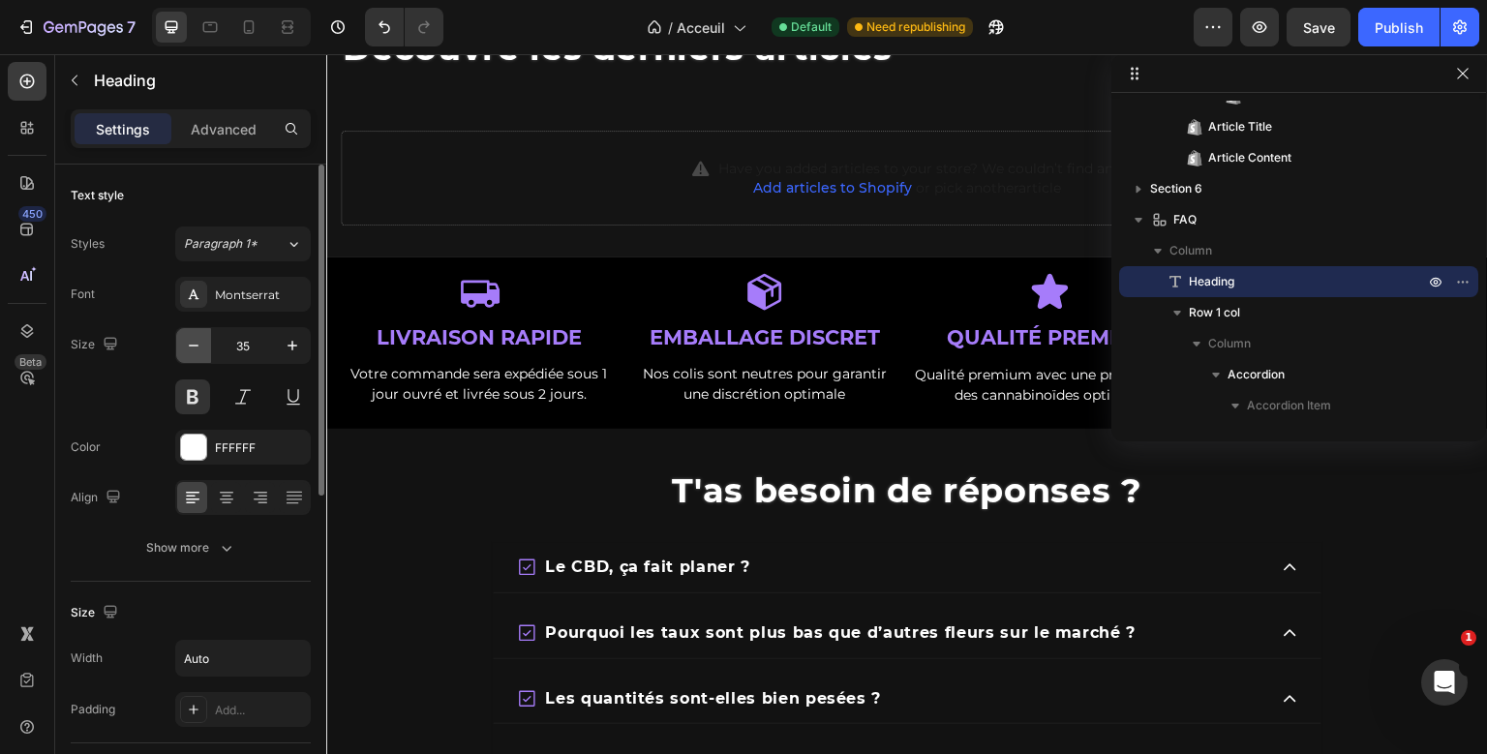
click at [191, 343] on icon "button" at bounding box center [193, 345] width 19 height 19
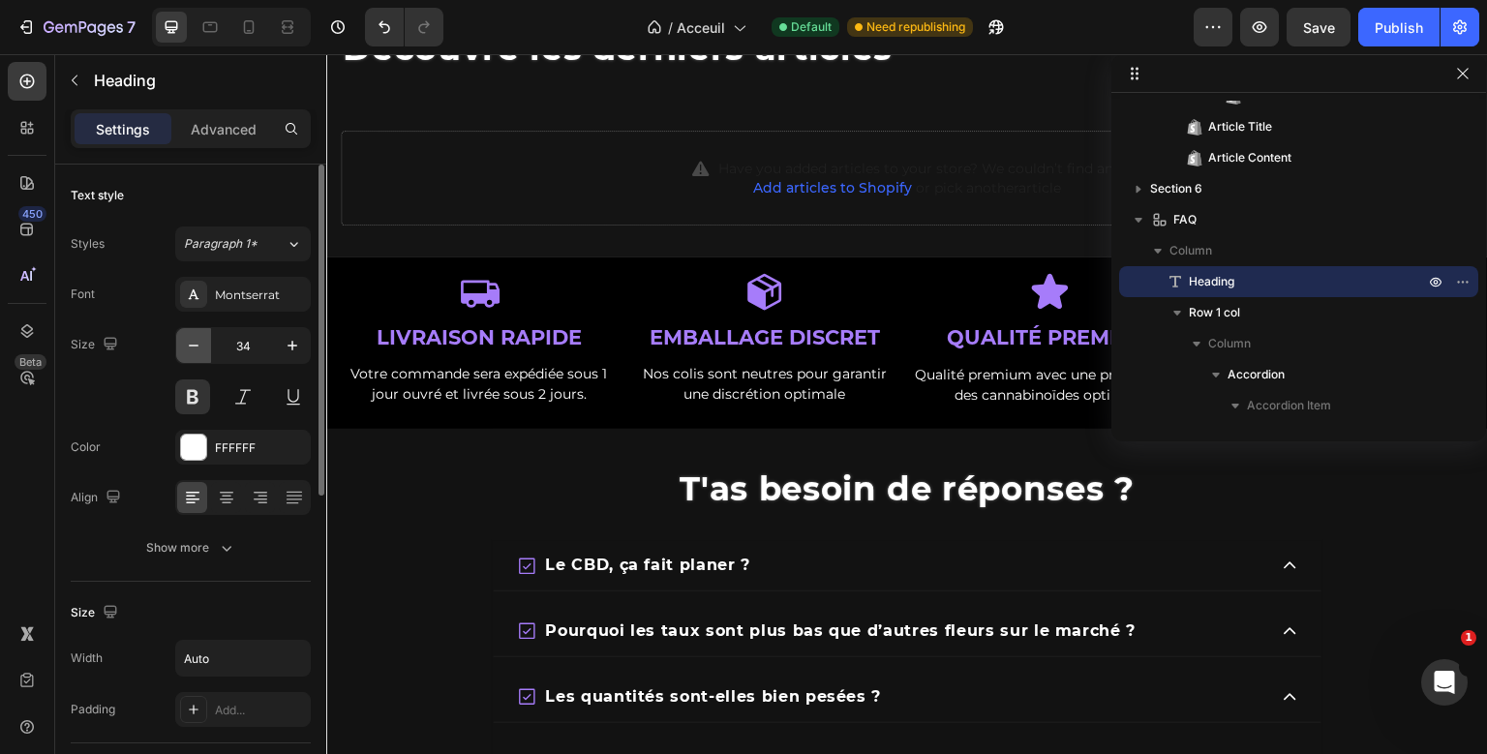
click at [191, 343] on icon "button" at bounding box center [193, 345] width 19 height 19
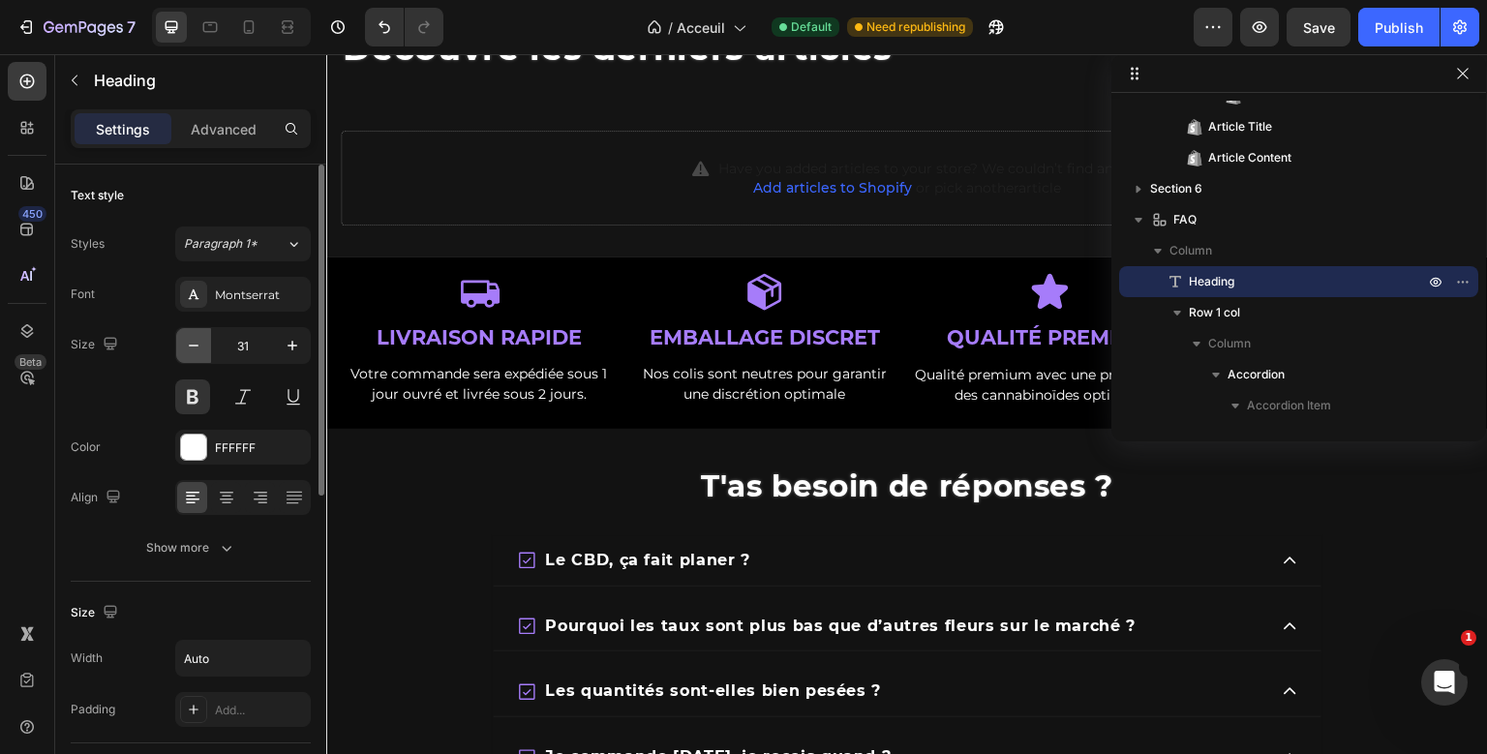
click at [191, 343] on icon "button" at bounding box center [193, 345] width 19 height 19
type input "30"
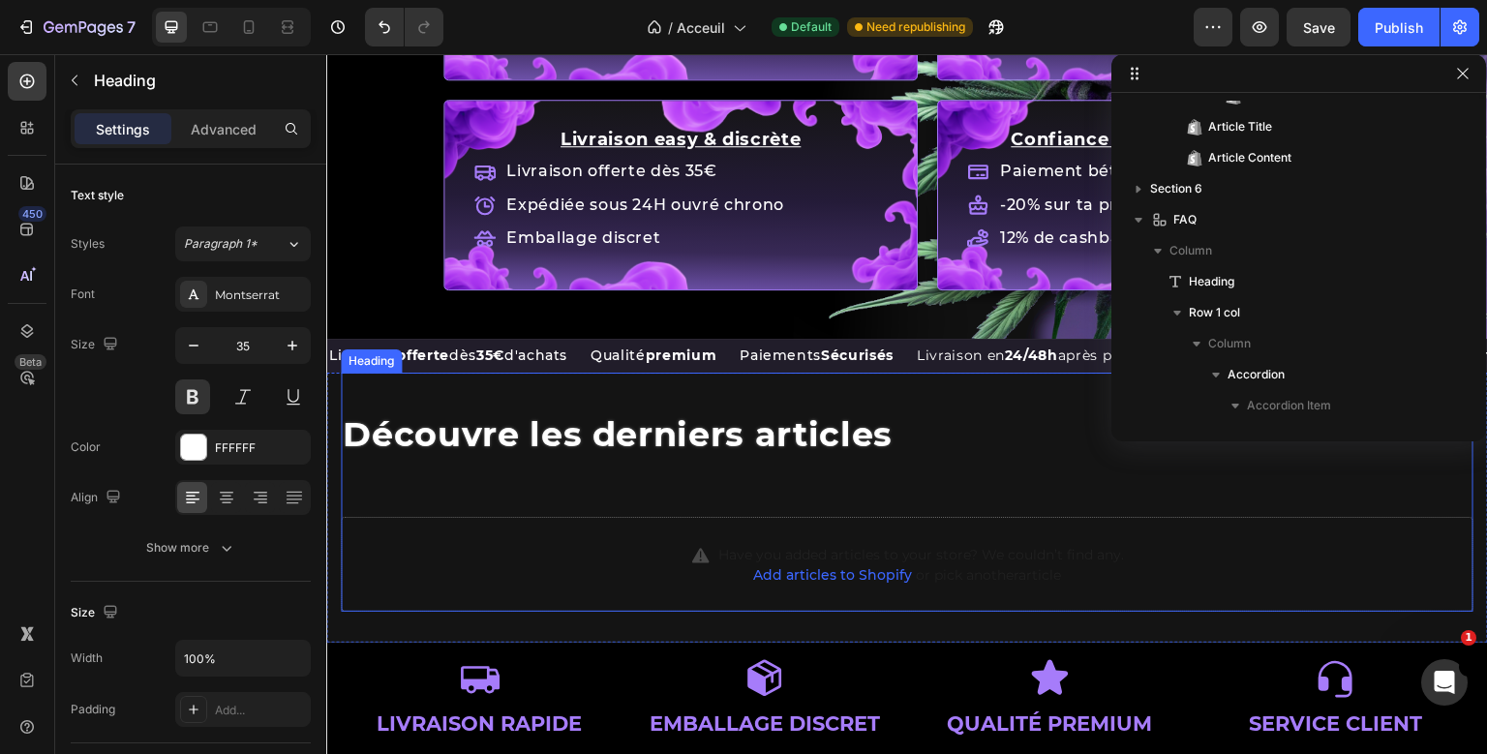
scroll to position [118, 0]
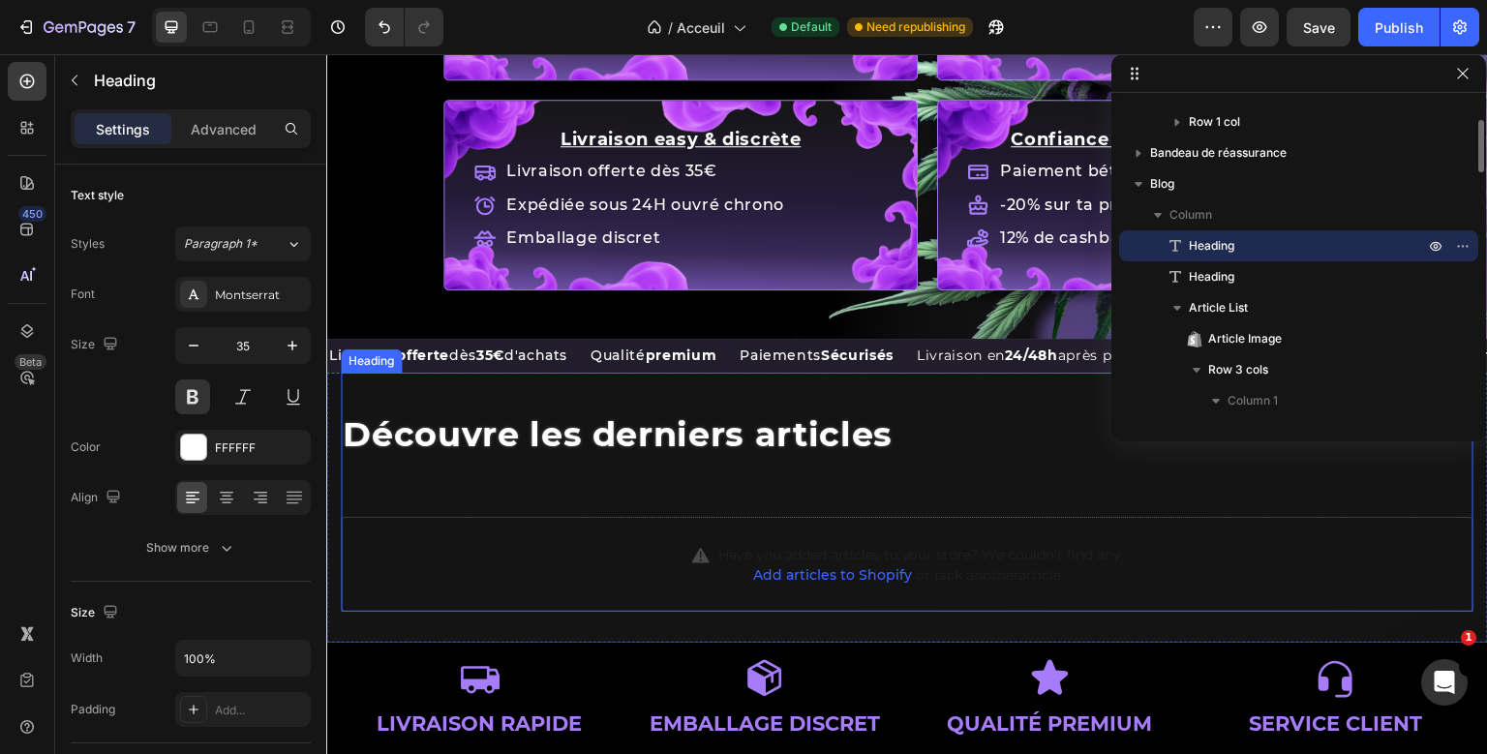
click at [580, 448] on div "Découvre les derniers articles Heading Heading Have you added articles to your …" at bounding box center [907, 492] width 1133 height 239
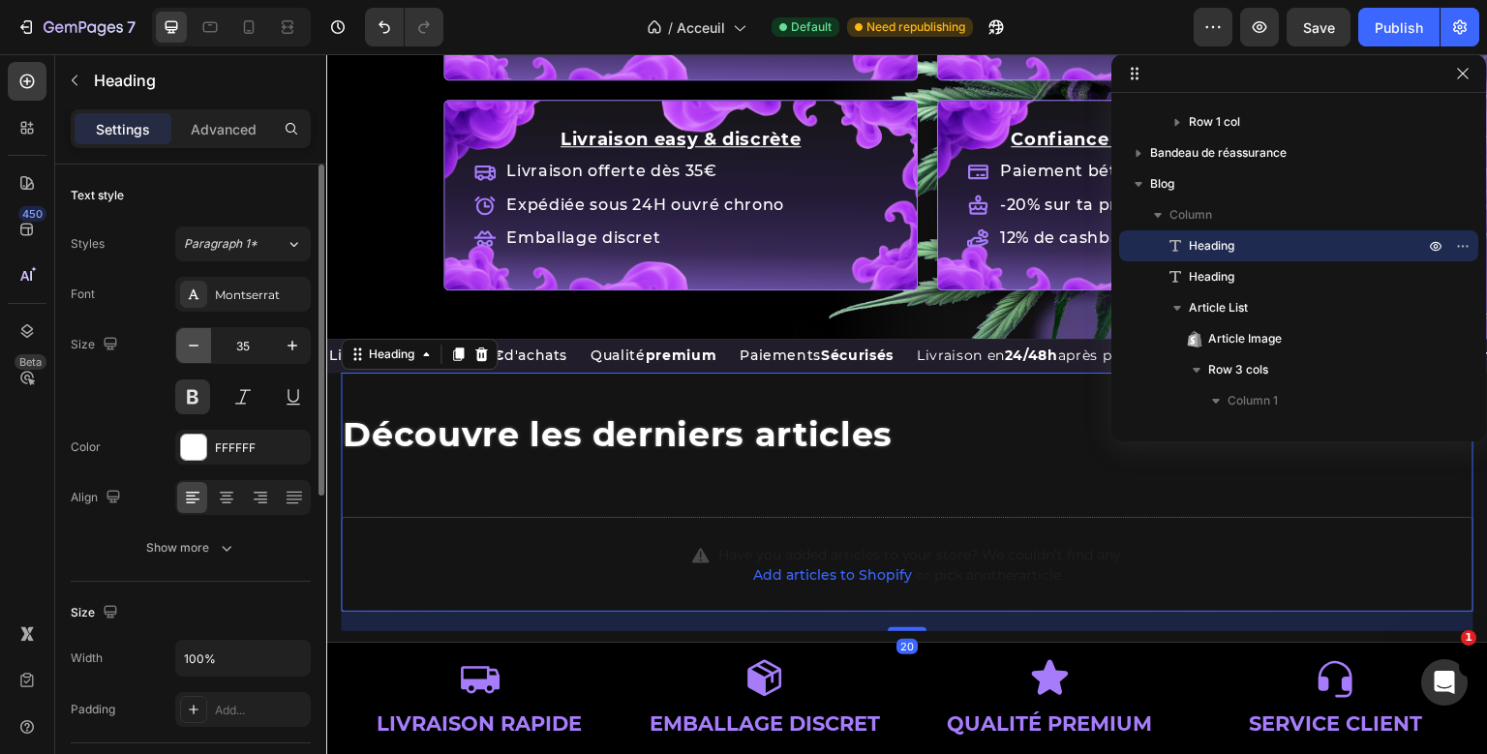
click at [199, 354] on icon "button" at bounding box center [193, 345] width 19 height 19
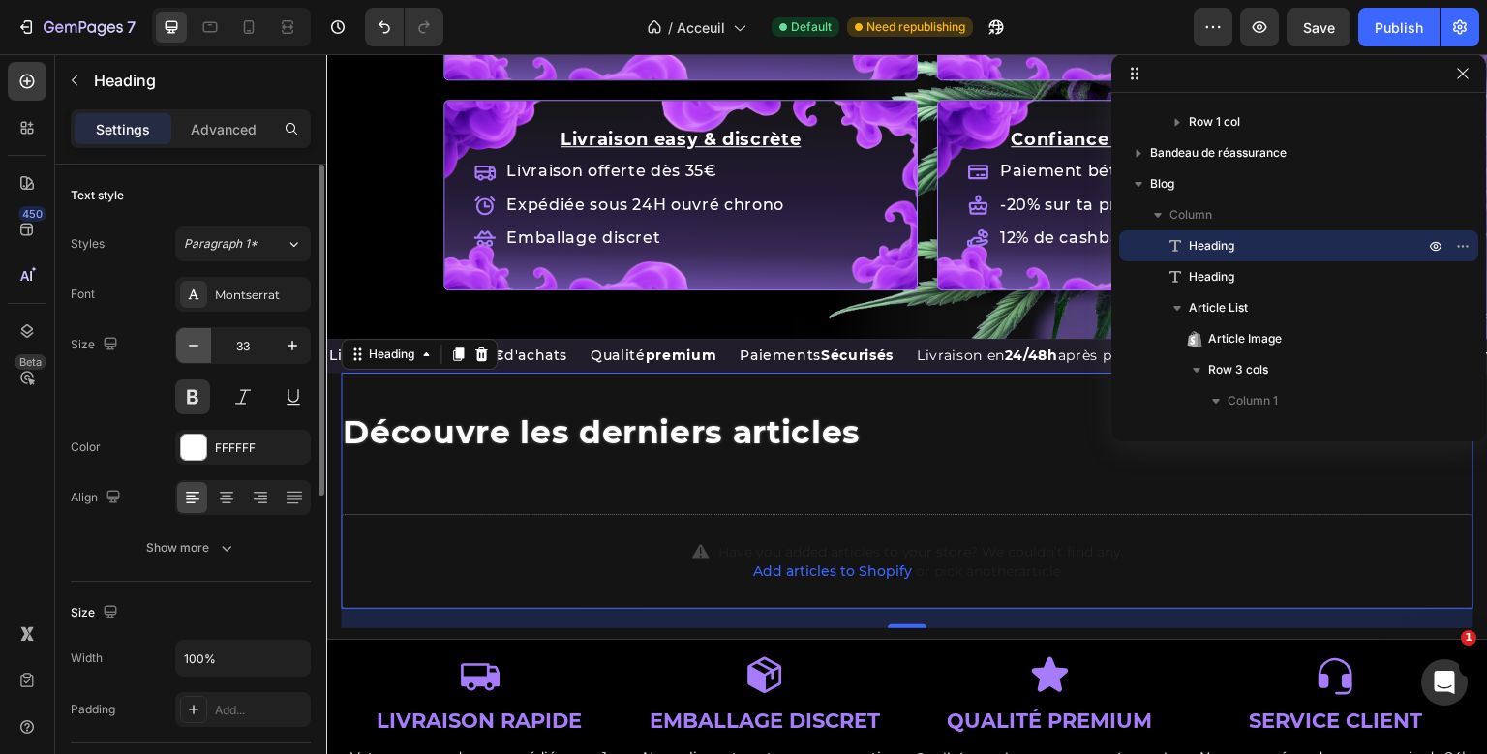
click at [199, 354] on icon "button" at bounding box center [193, 345] width 19 height 19
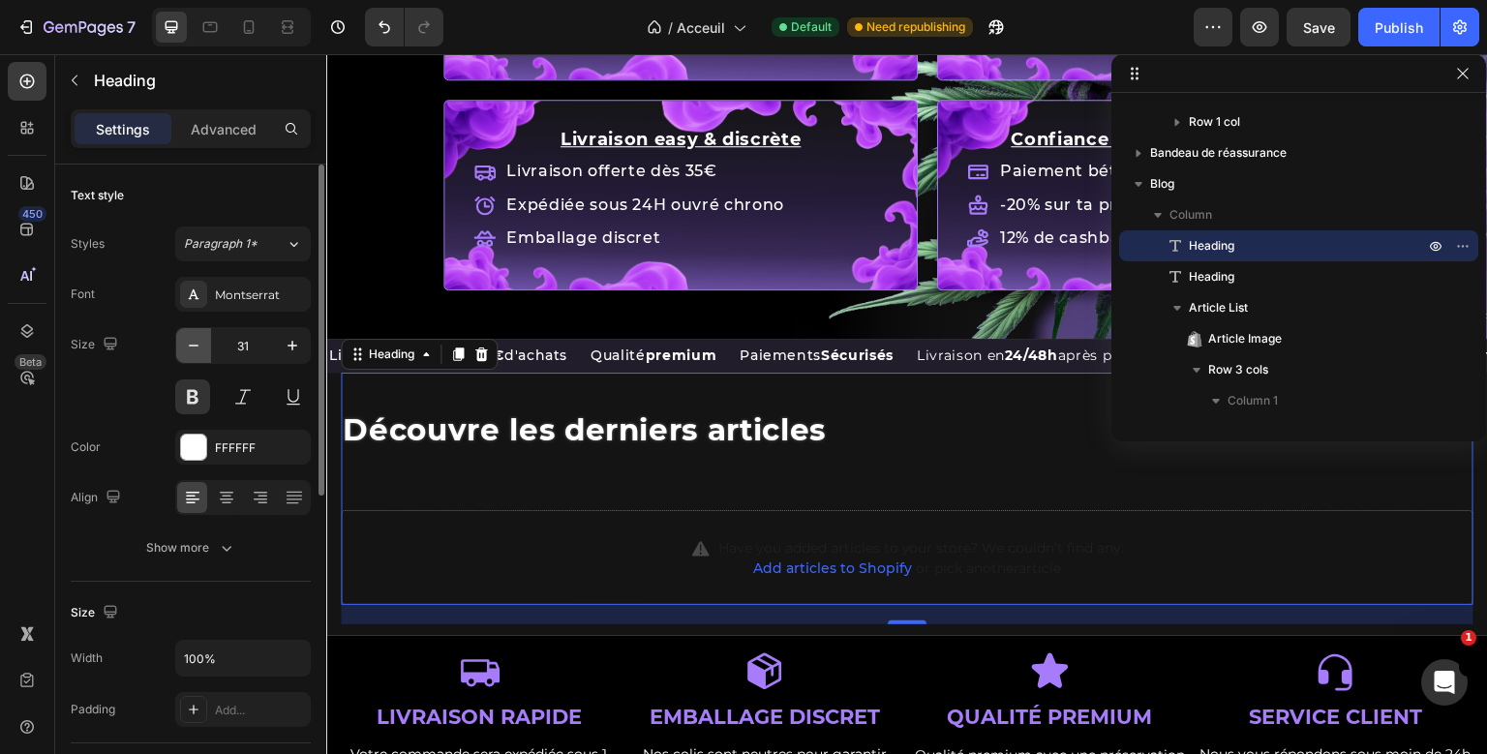
click at [199, 354] on icon "button" at bounding box center [193, 345] width 19 height 19
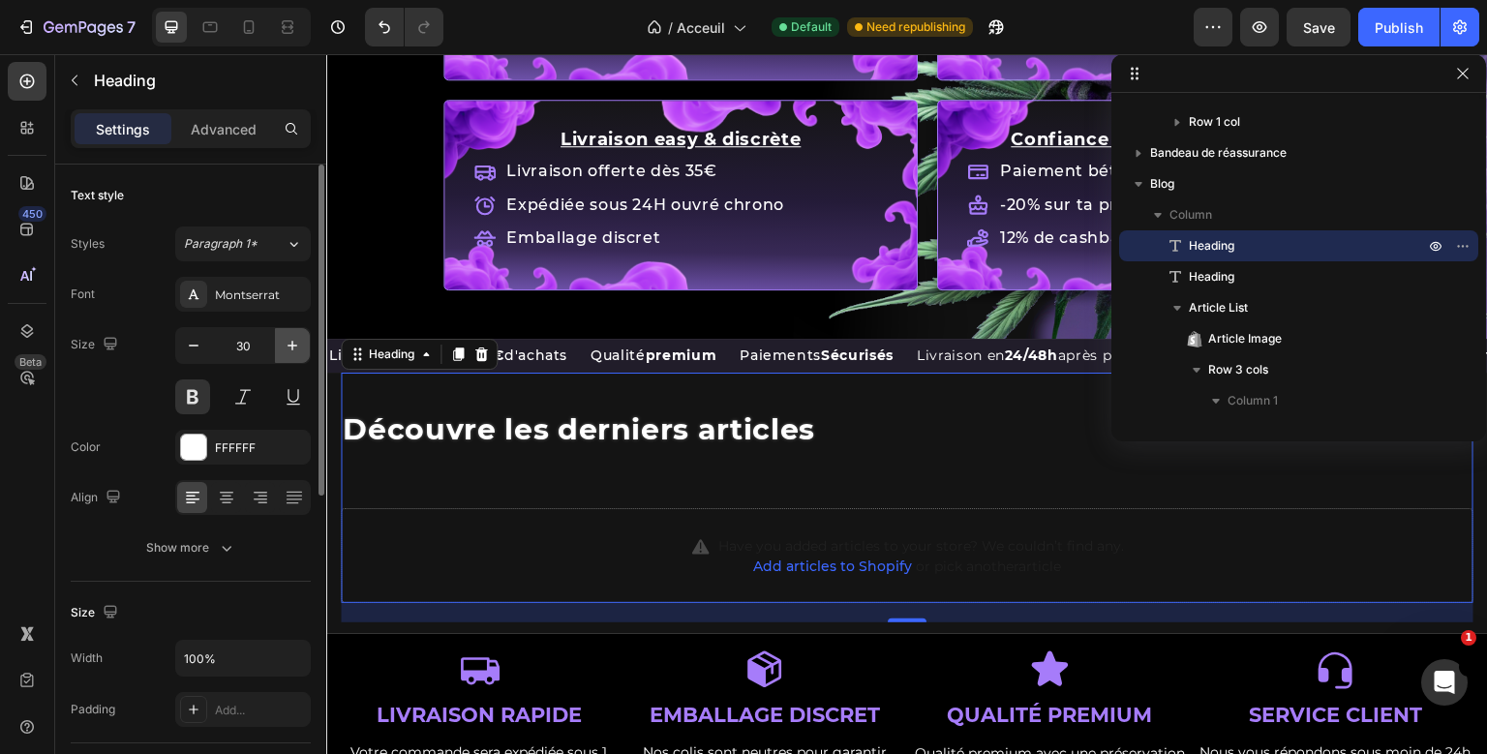
click at [291, 334] on button "button" at bounding box center [292, 345] width 35 height 35
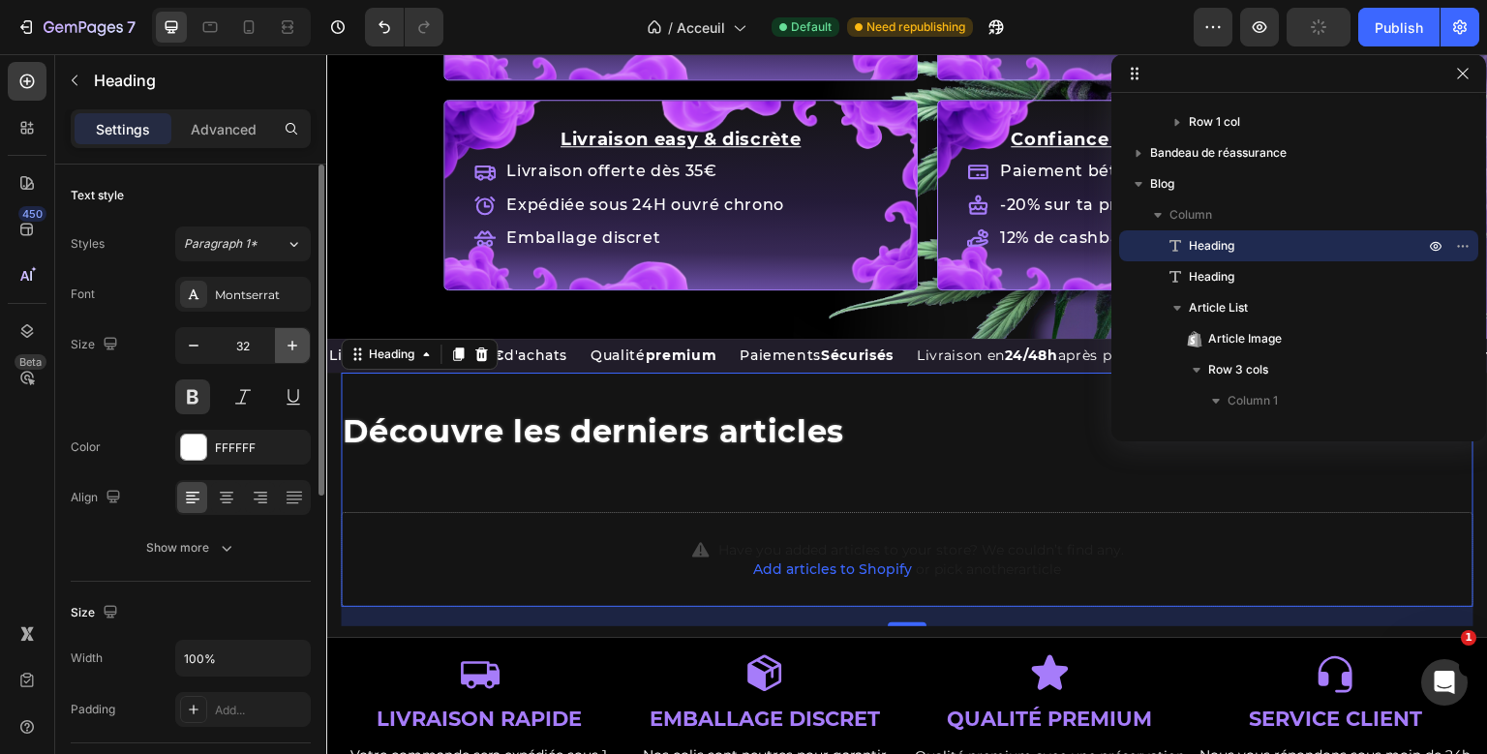
click at [291, 334] on button "button" at bounding box center [292, 345] width 35 height 35
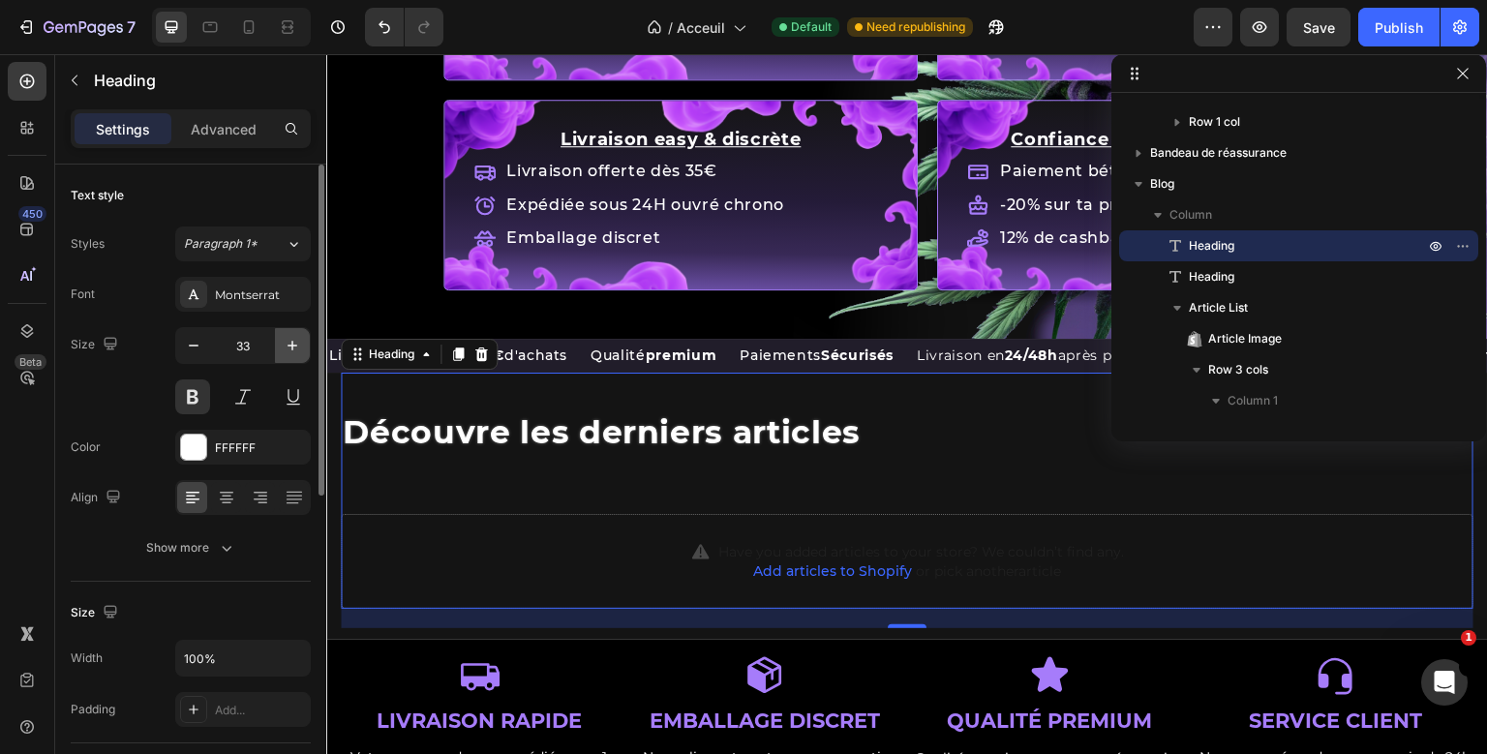
click at [291, 334] on button "button" at bounding box center [292, 345] width 35 height 35
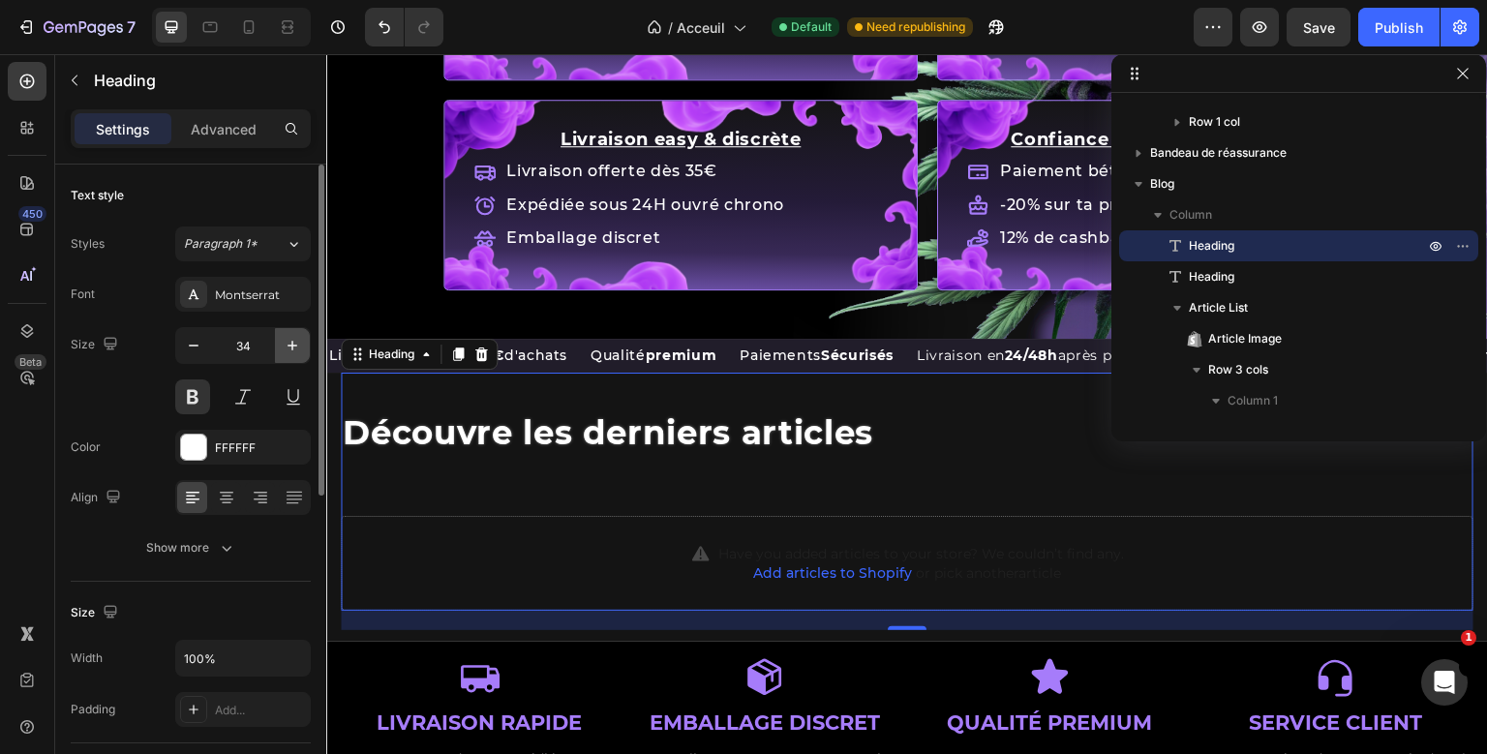
click at [291, 334] on button "button" at bounding box center [292, 345] width 35 height 35
type input "35"
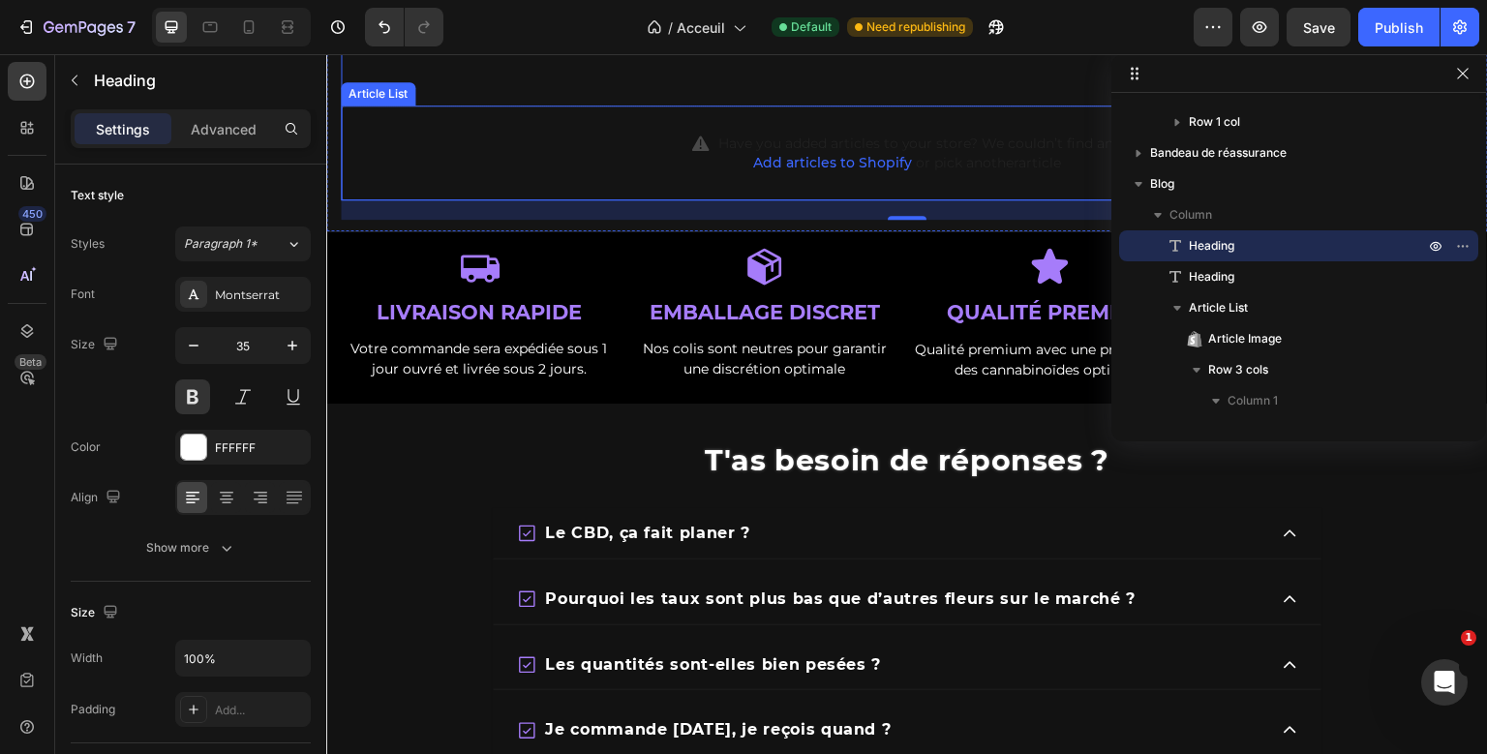
scroll to position [2968, 0]
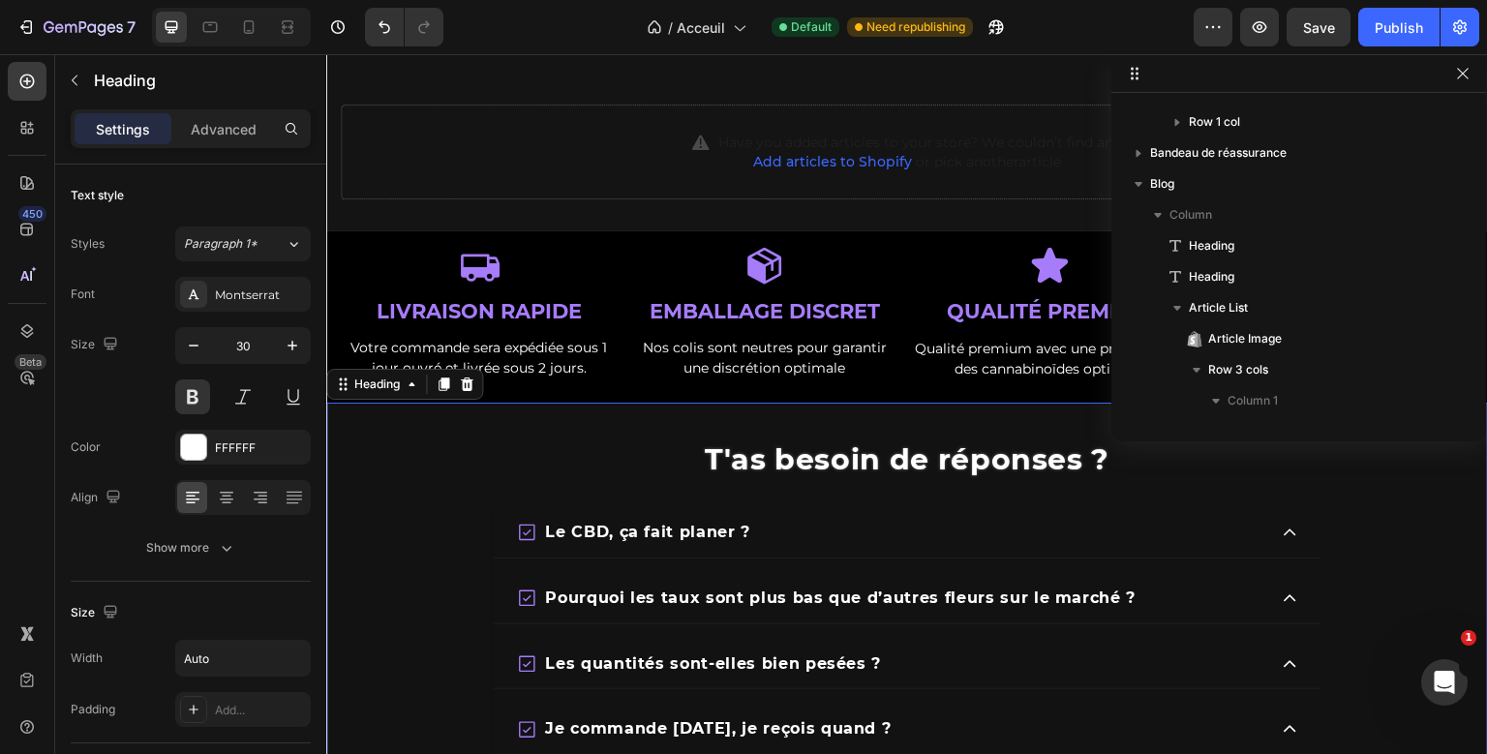
click at [739, 459] on div "T'as besoin de réponses ? Heading 20 Le CBD, ça fait planer ? Pourquoi les taux…" at bounding box center [907, 700] width 1162 height 595
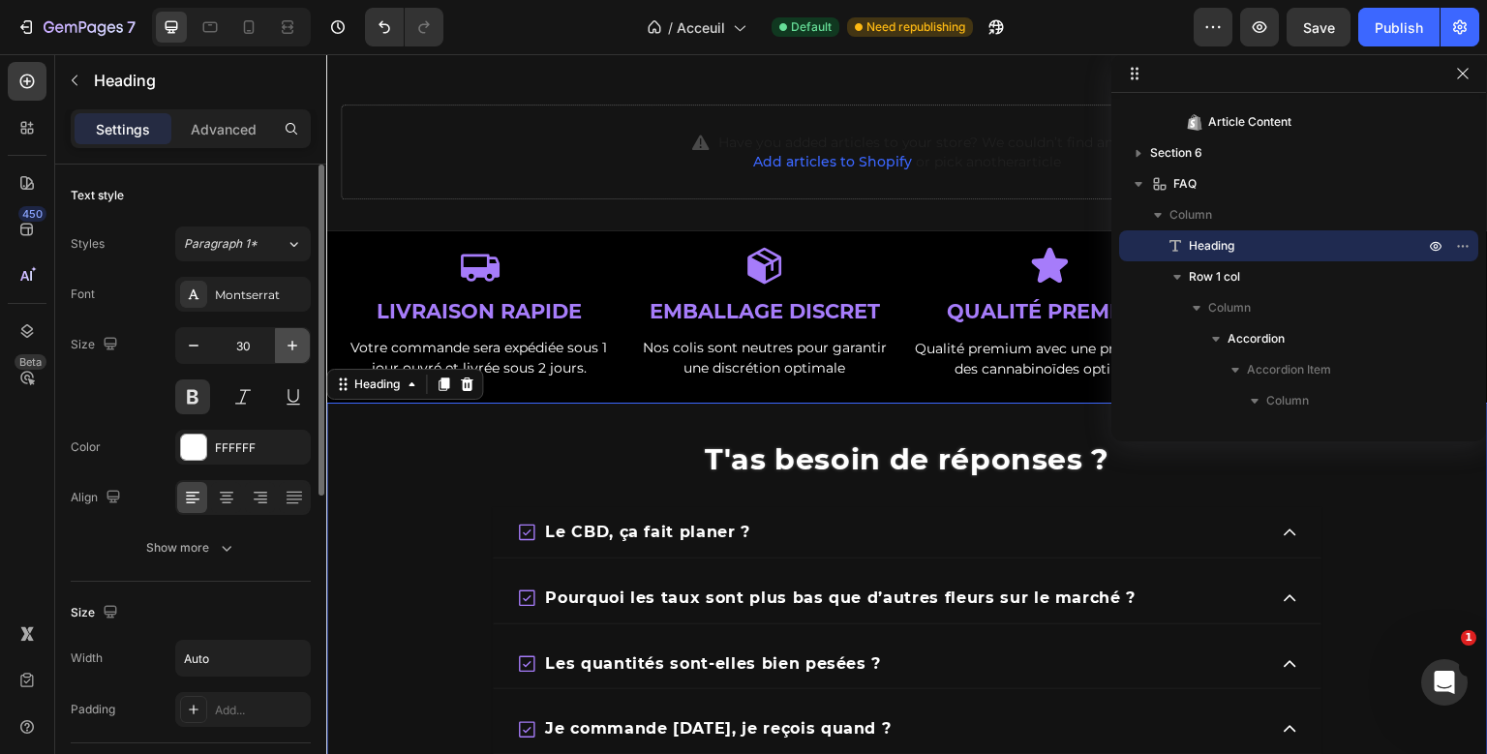
click at [296, 347] on icon "button" at bounding box center [292, 345] width 19 height 19
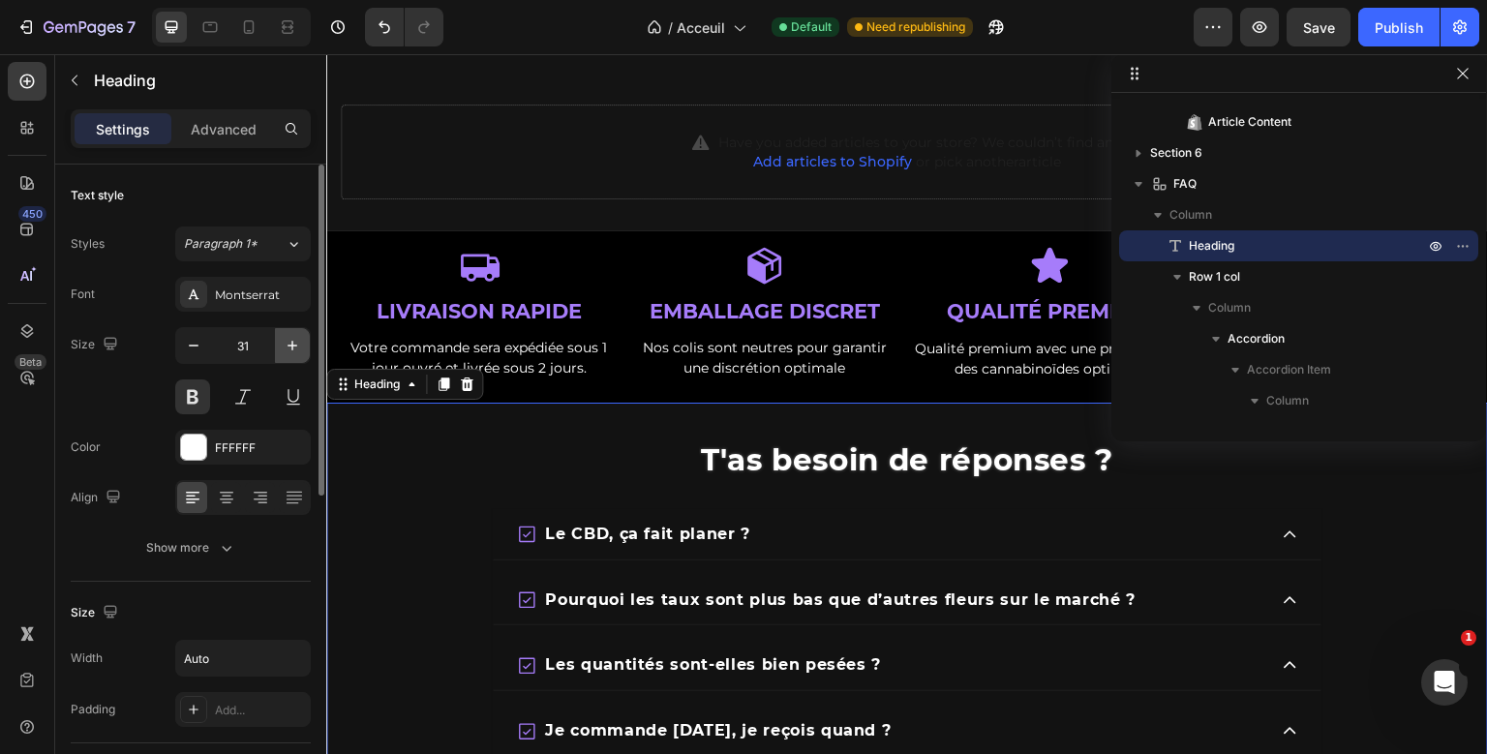
click at [296, 347] on icon "button" at bounding box center [292, 345] width 19 height 19
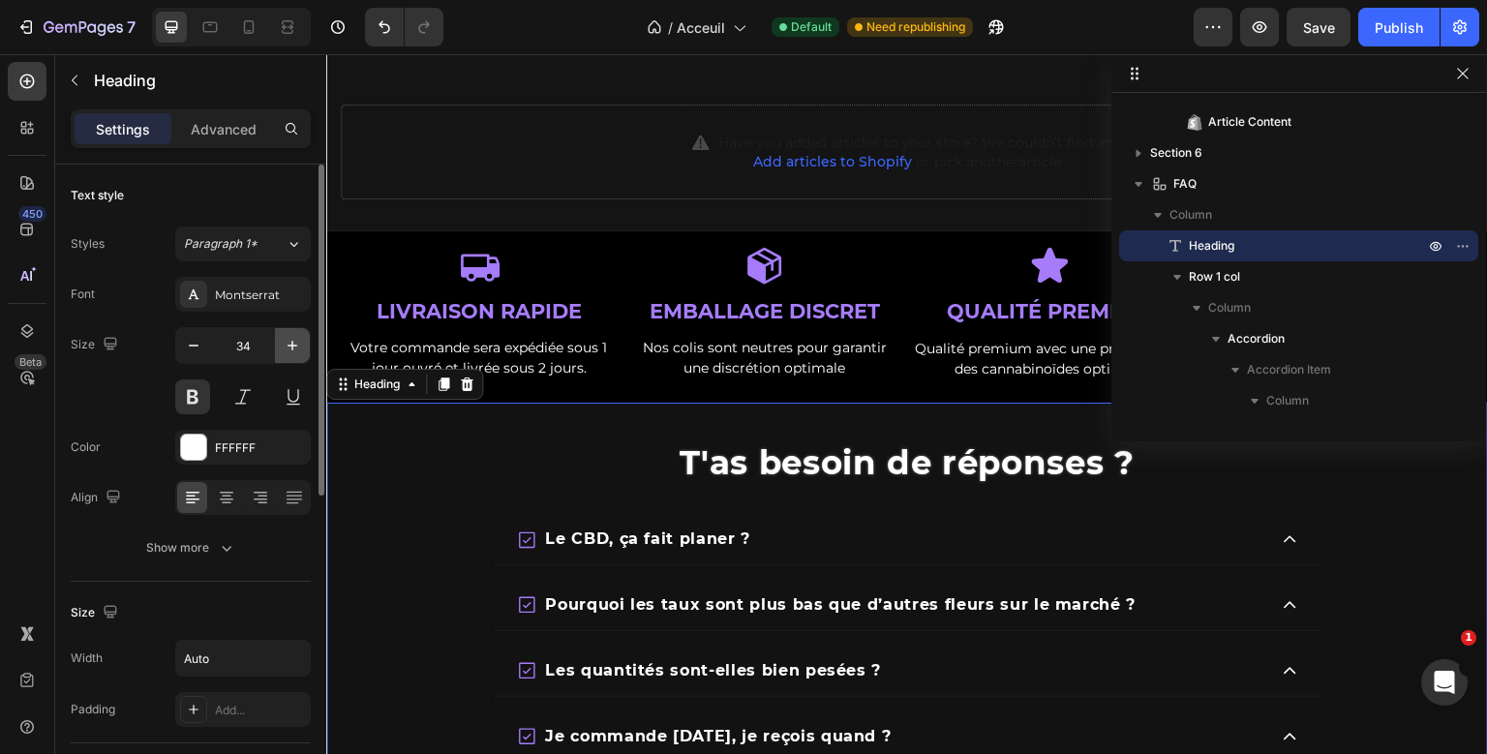
click at [296, 347] on icon "button" at bounding box center [292, 345] width 19 height 19
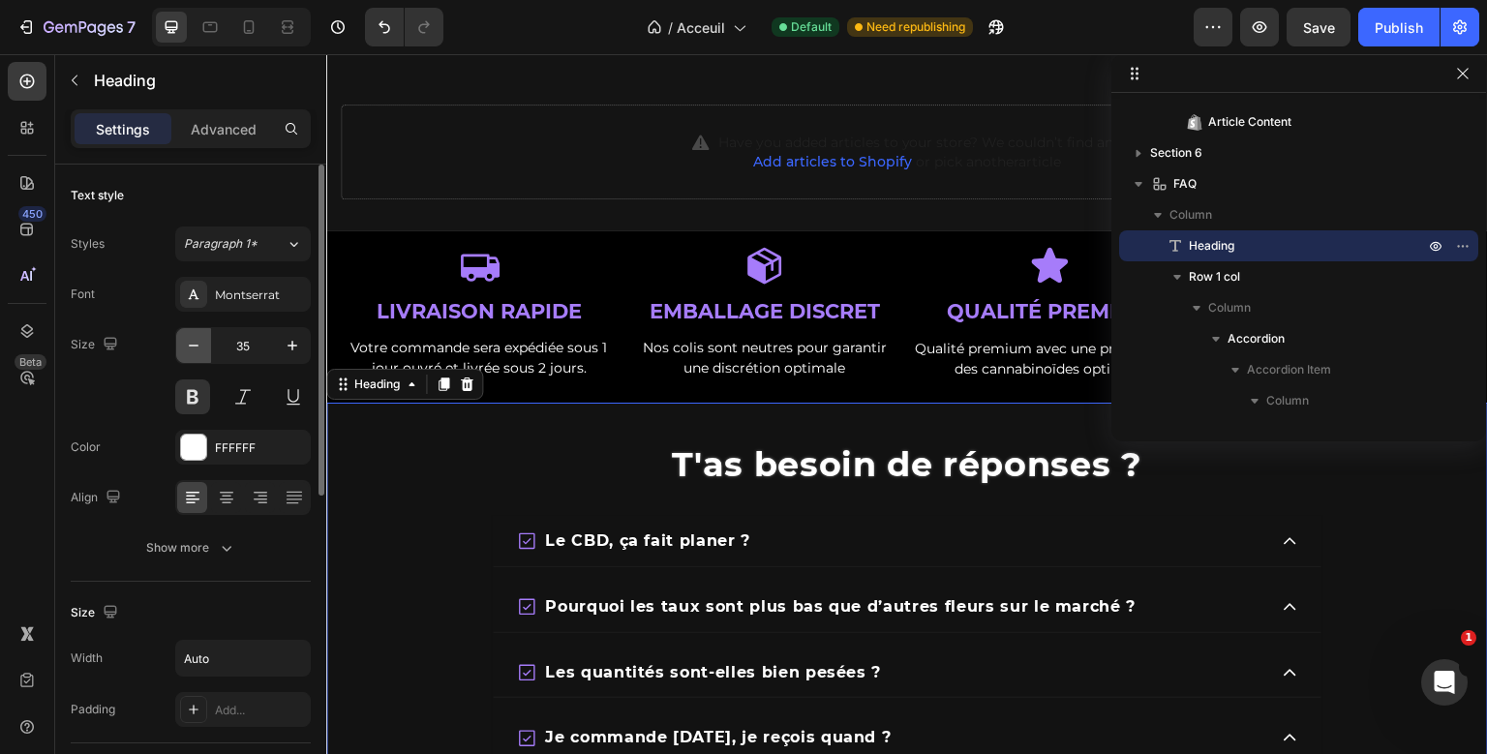
click at [193, 339] on icon "button" at bounding box center [193, 345] width 19 height 19
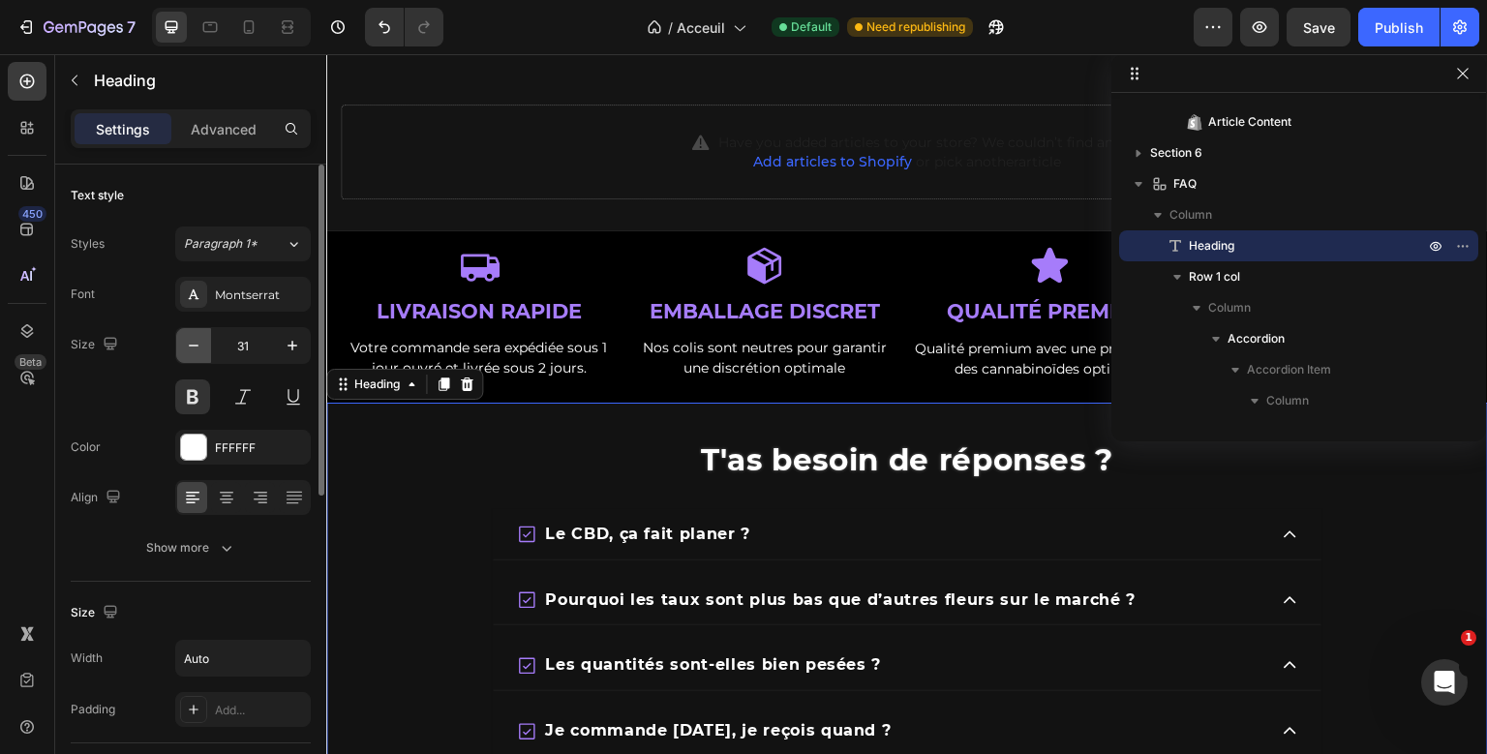
click at [193, 339] on icon "button" at bounding box center [193, 345] width 19 height 19
type input "30"
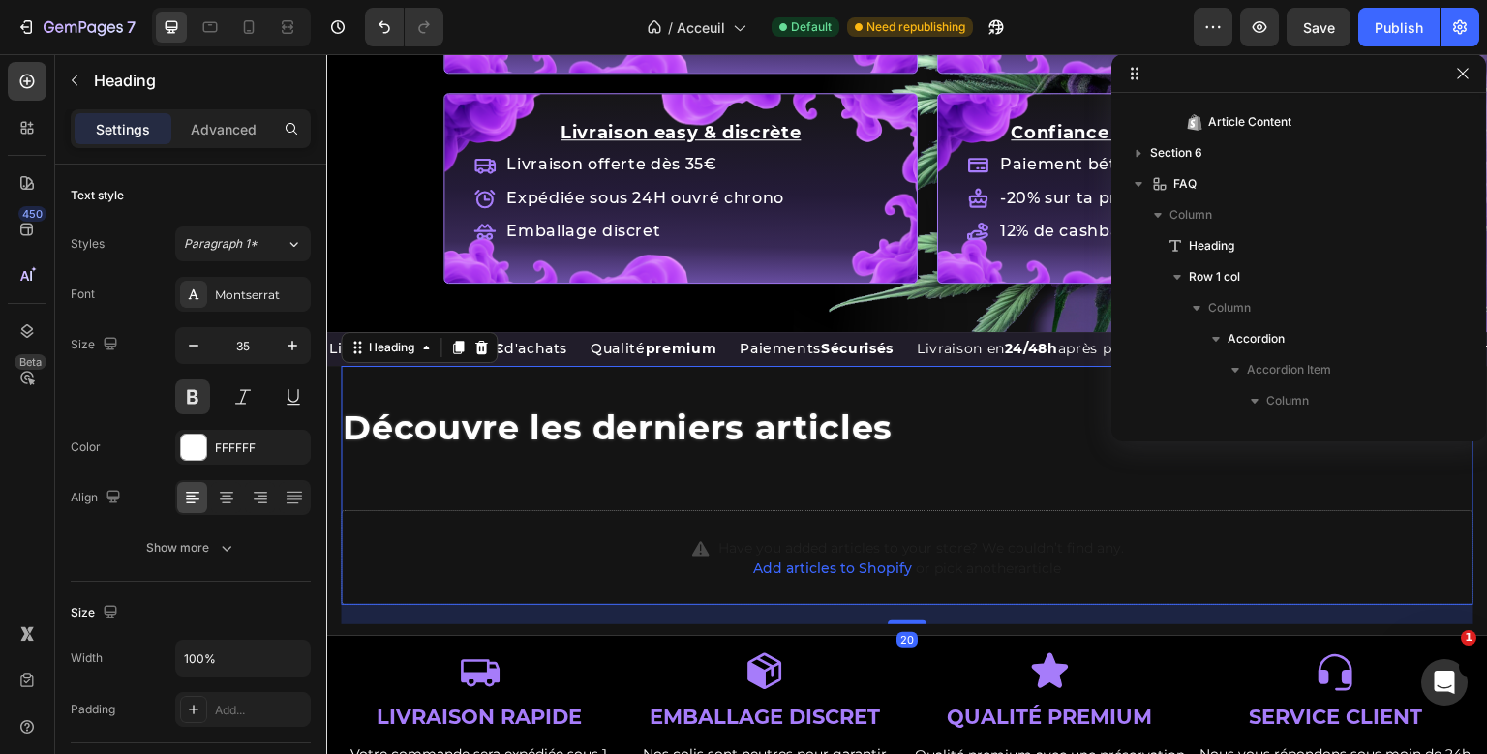
scroll to position [118, 0]
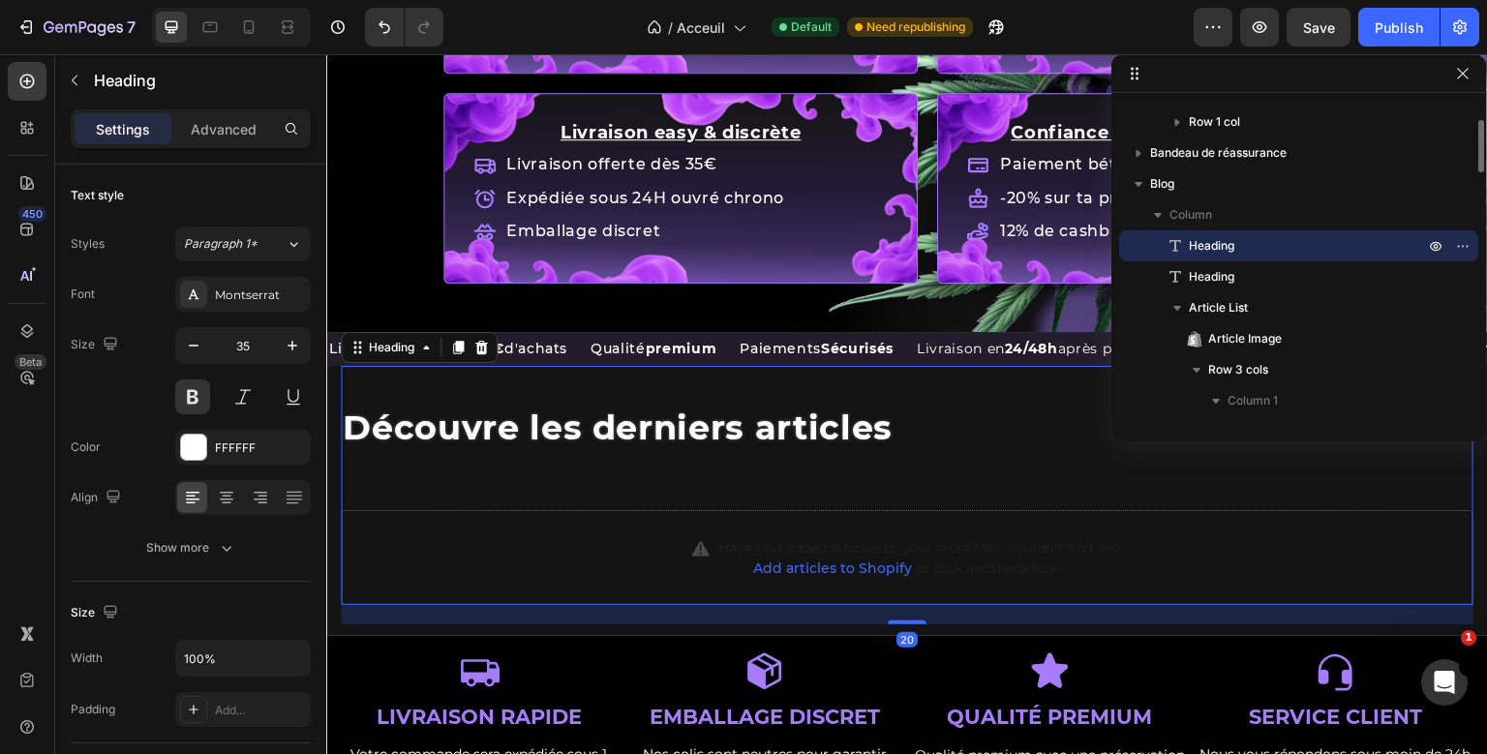
click at [420, 431] on div "Découvre les derniers articles Heading 20 Heading Have you added articles to yo…" at bounding box center [907, 485] width 1133 height 239
click at [204, 353] on button "button" at bounding box center [193, 345] width 35 height 35
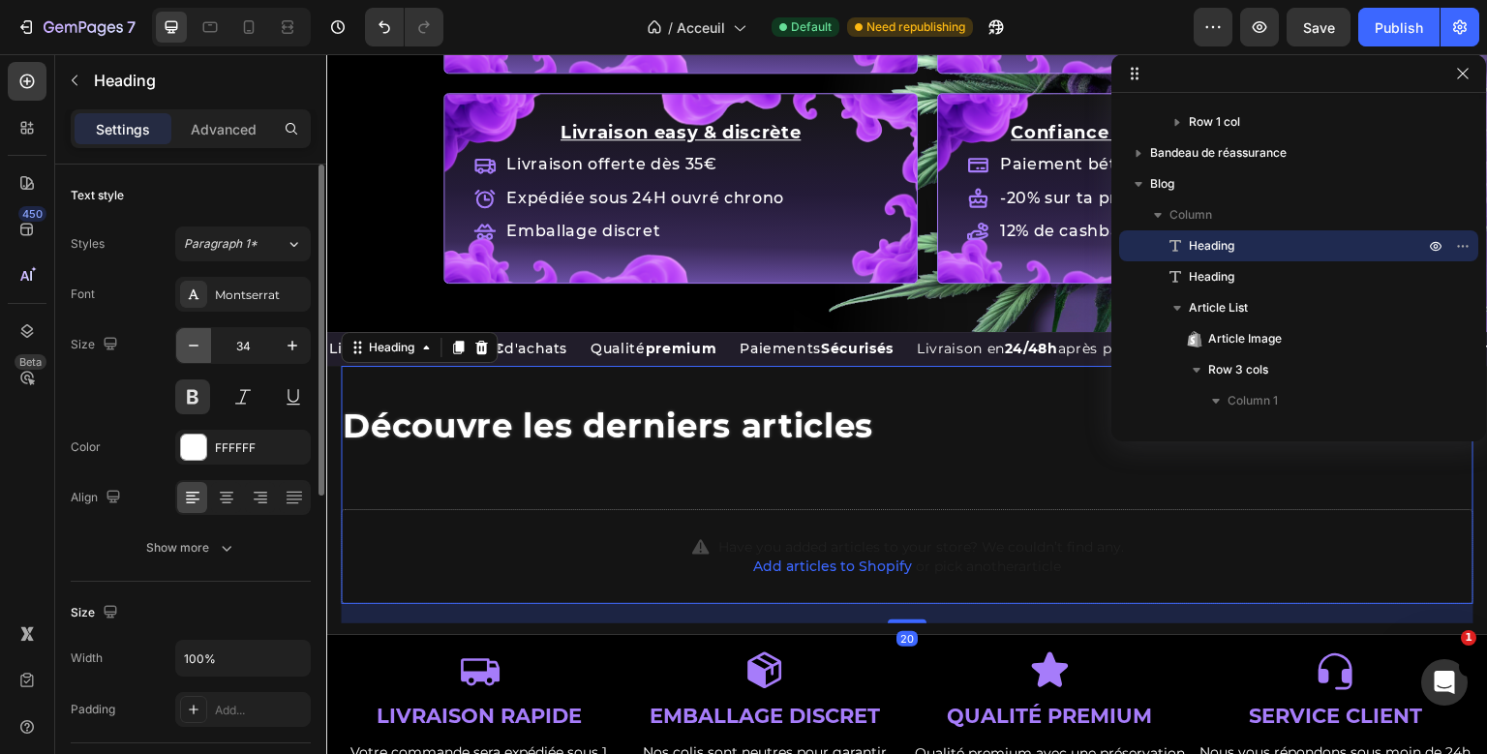
click at [204, 353] on button "button" at bounding box center [193, 345] width 35 height 35
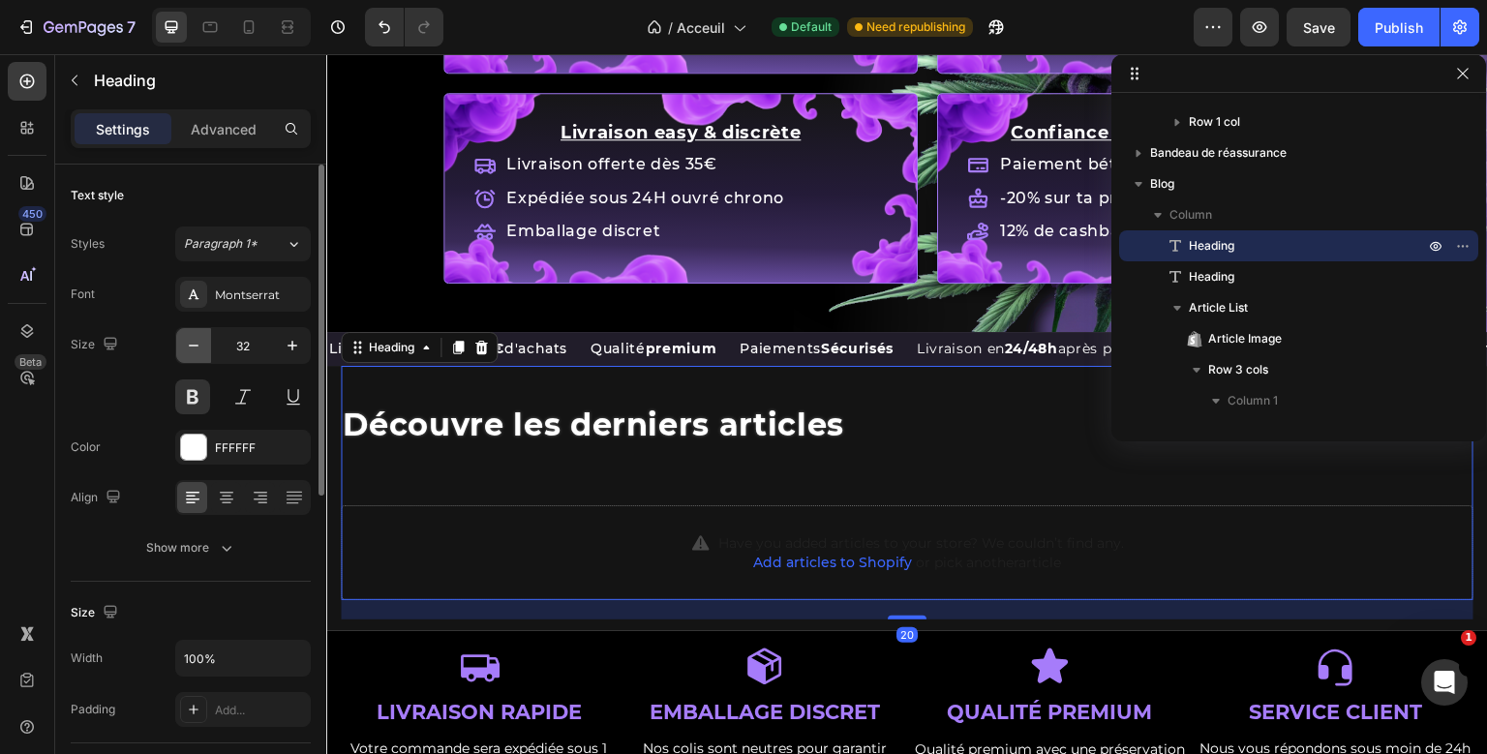
click at [204, 353] on button "button" at bounding box center [193, 345] width 35 height 35
type input "30"
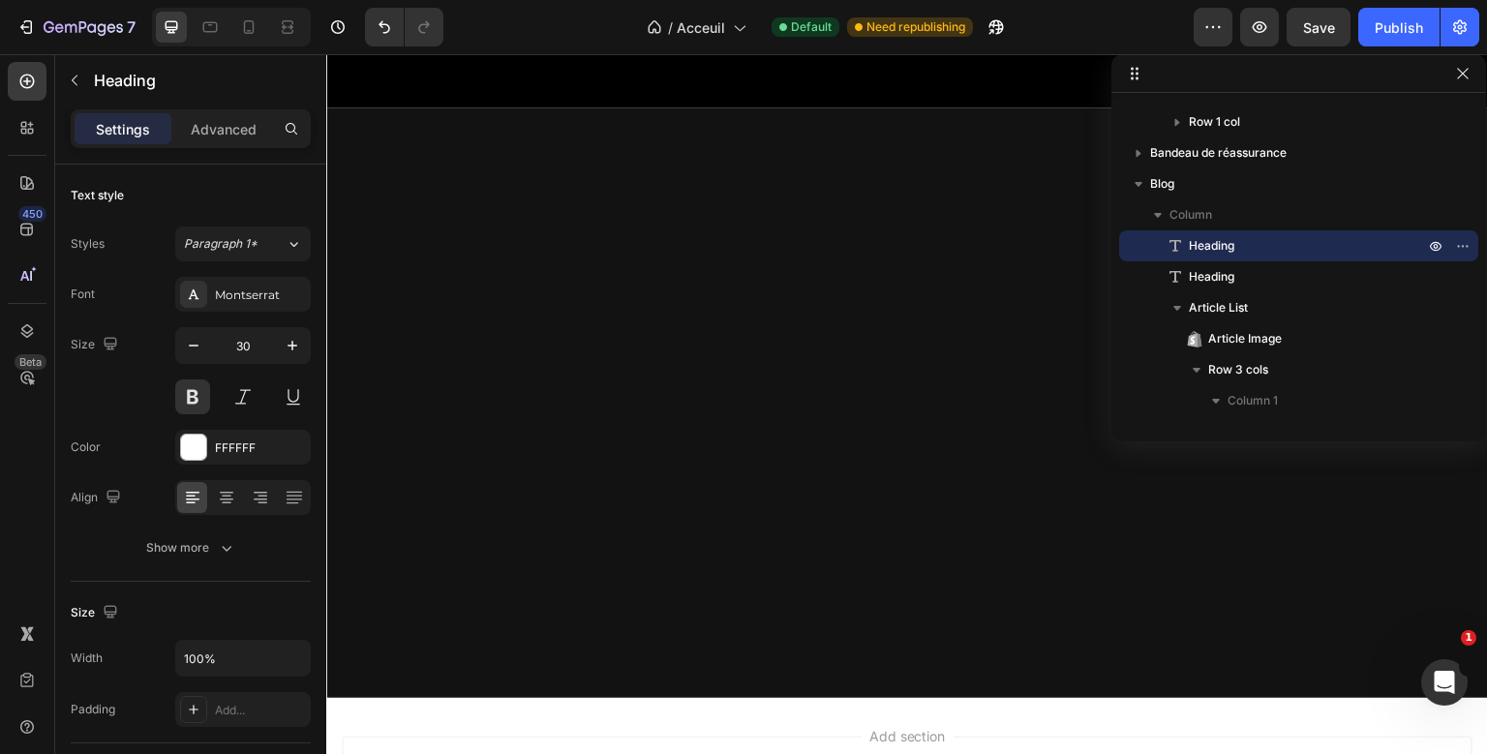
scroll to position [904, 0]
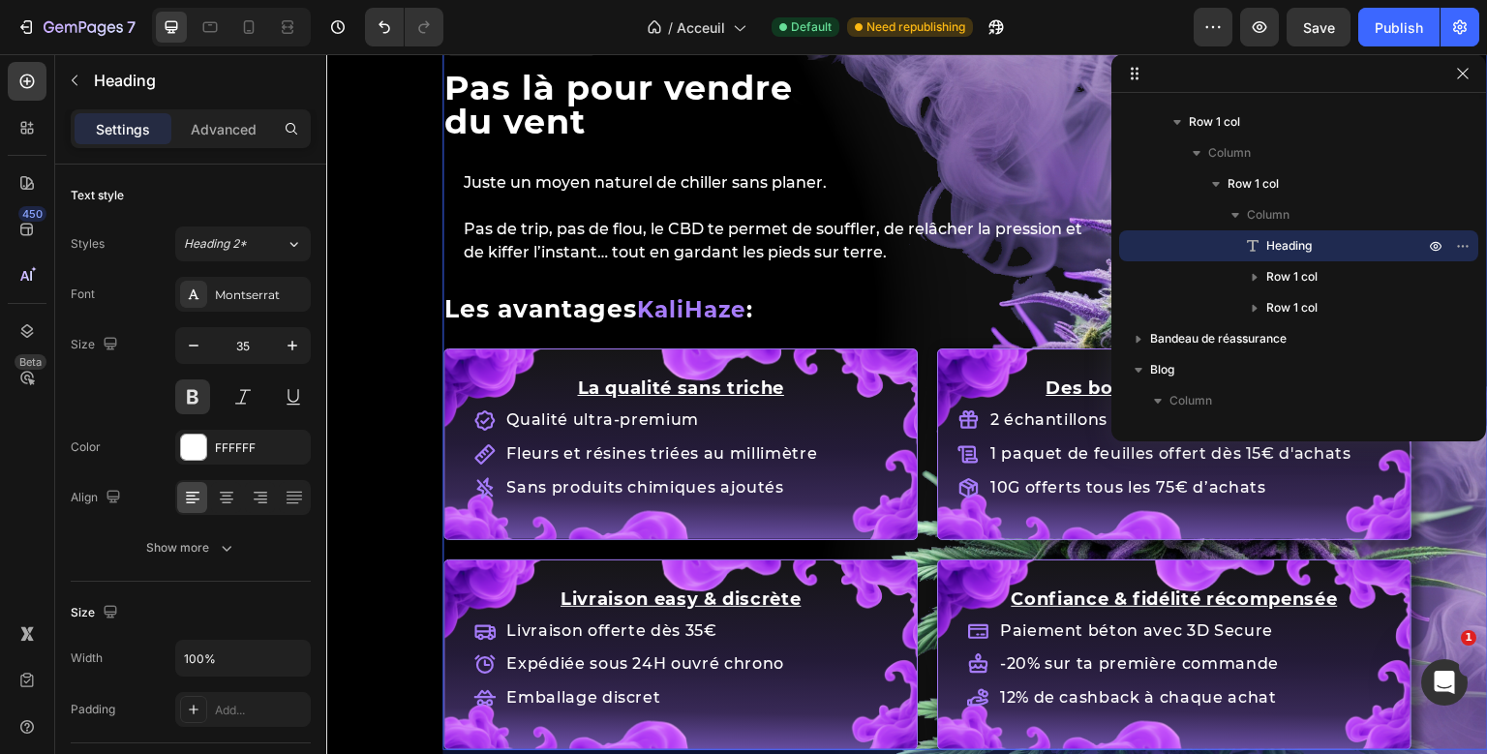
click at [565, 107] on div "Pas là pour vendre du vent Heading 30 Juste un moyen naturel de chiller sans pl…" at bounding box center [907, 524] width 1162 height 2668
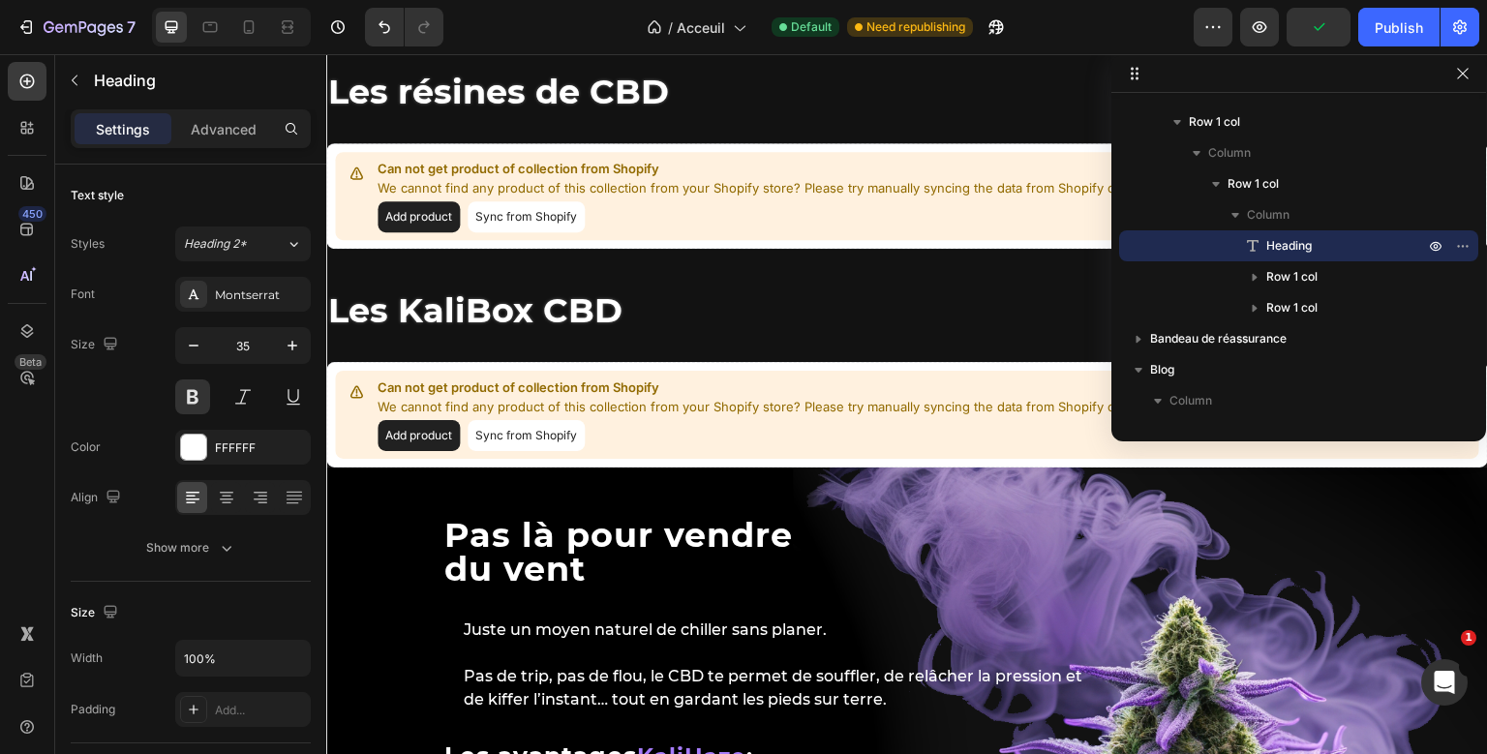
scroll to position [1606, 0]
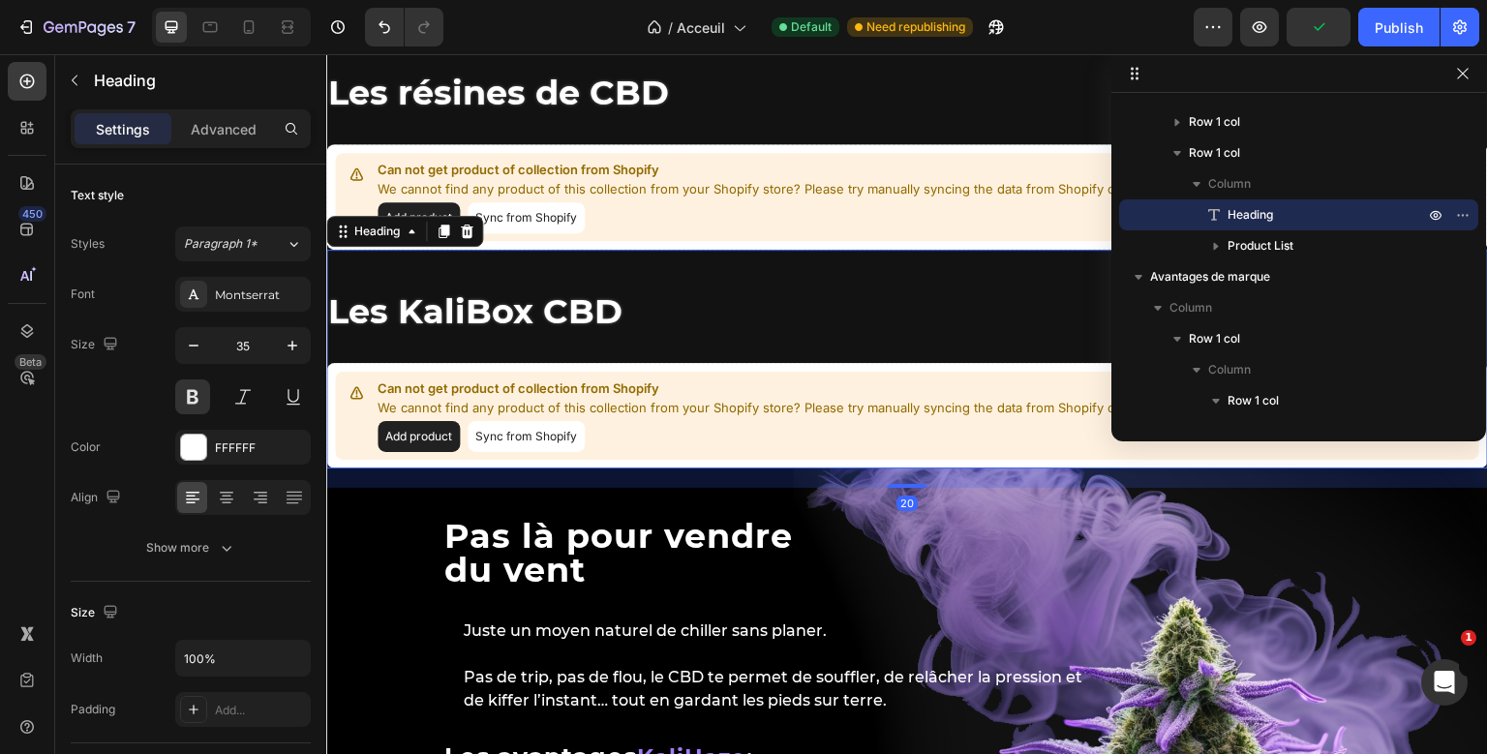
click at [501, 359] on div "Les KaliBox CBD Heading 20 Can not get product of collection from Shopify We ca…" at bounding box center [907, 359] width 1162 height 219
click at [200, 354] on button "button" at bounding box center [193, 345] width 35 height 35
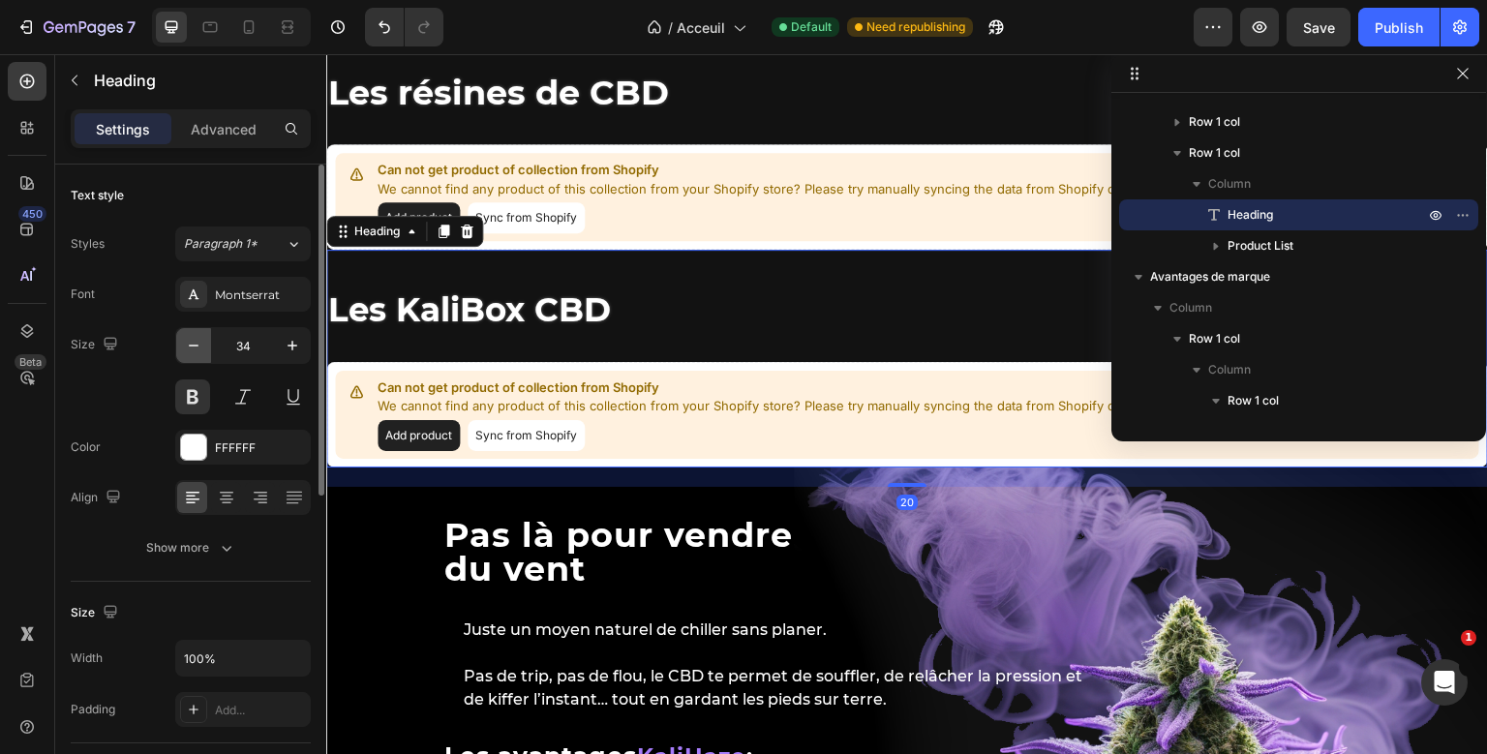
click at [200, 354] on button "button" at bounding box center [193, 345] width 35 height 35
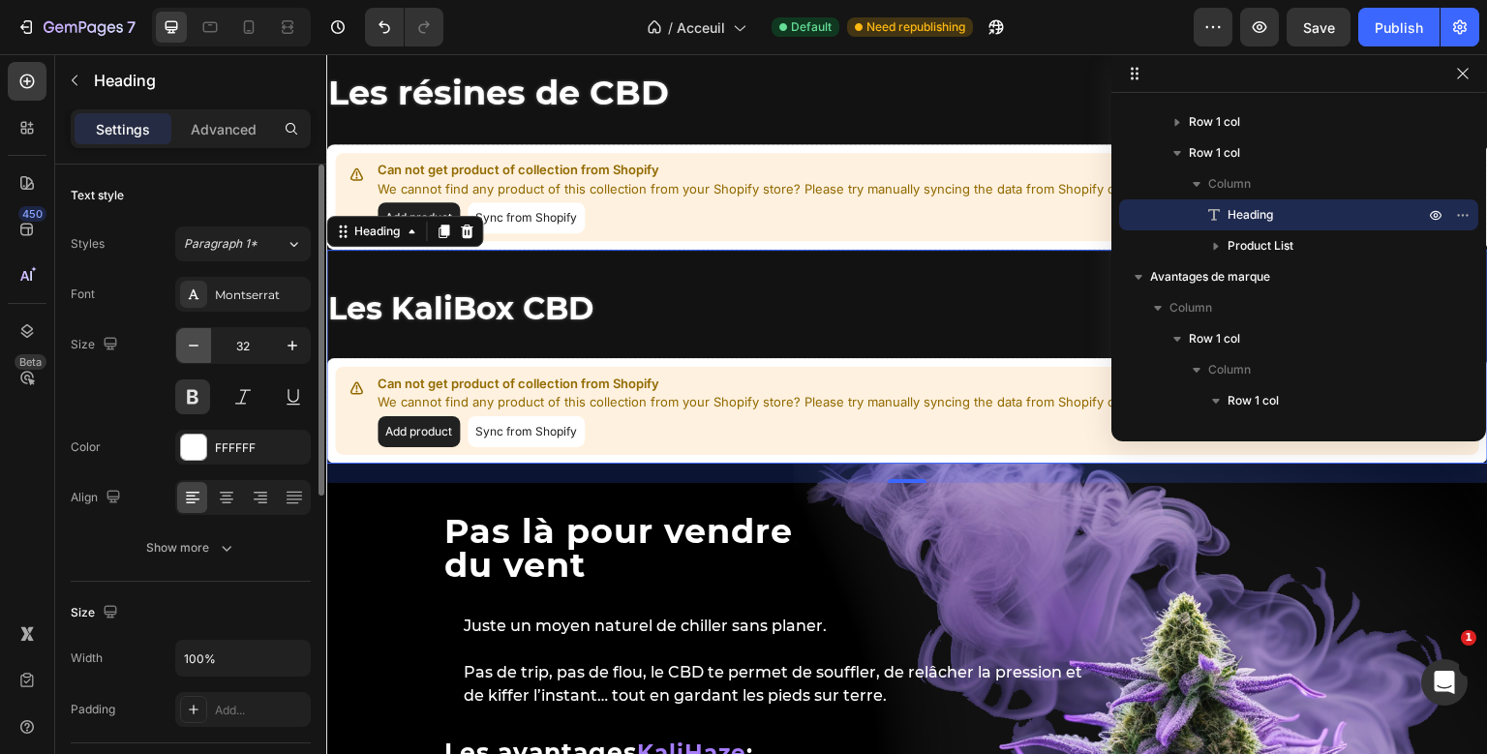
click at [200, 354] on button "button" at bounding box center [193, 345] width 35 height 35
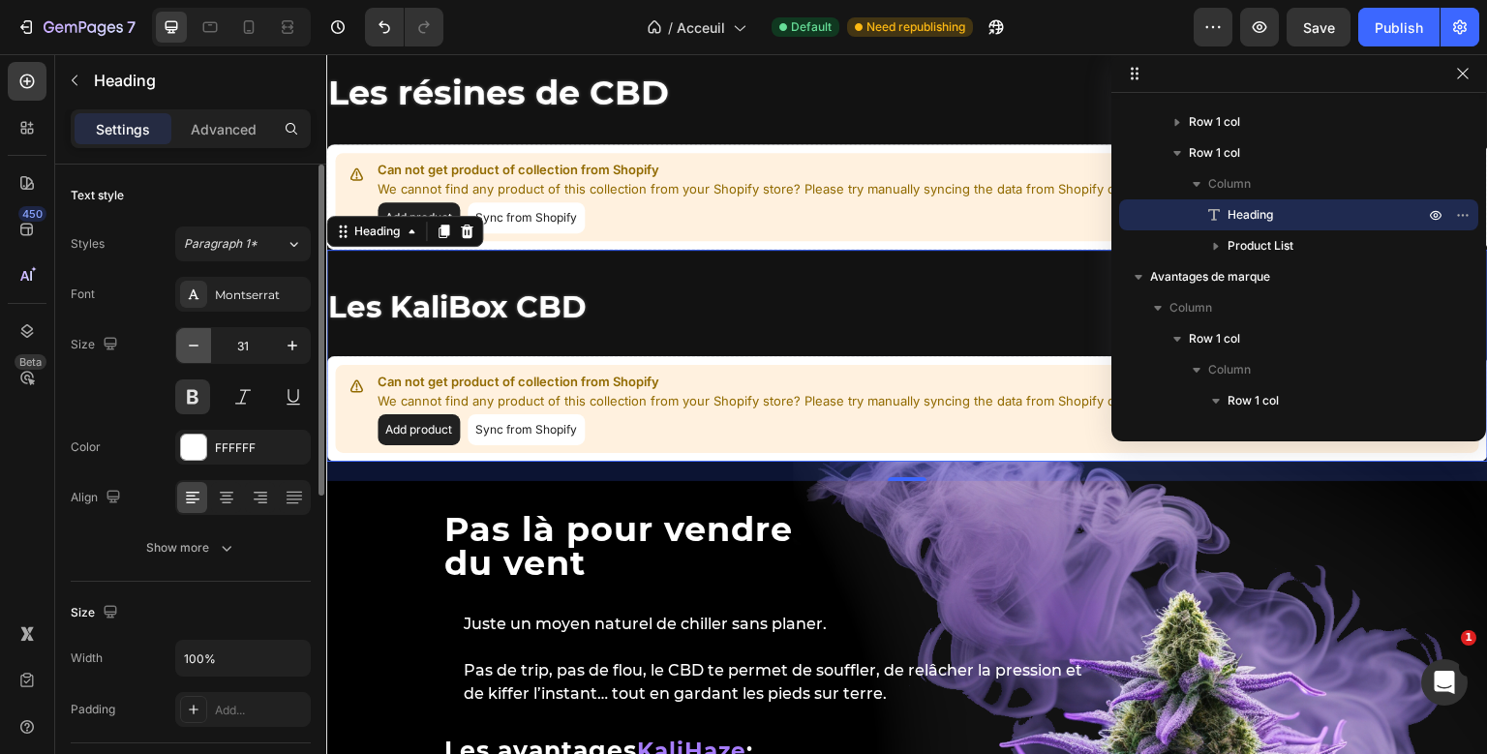
click at [200, 354] on button "button" at bounding box center [193, 345] width 35 height 35
type input "30"
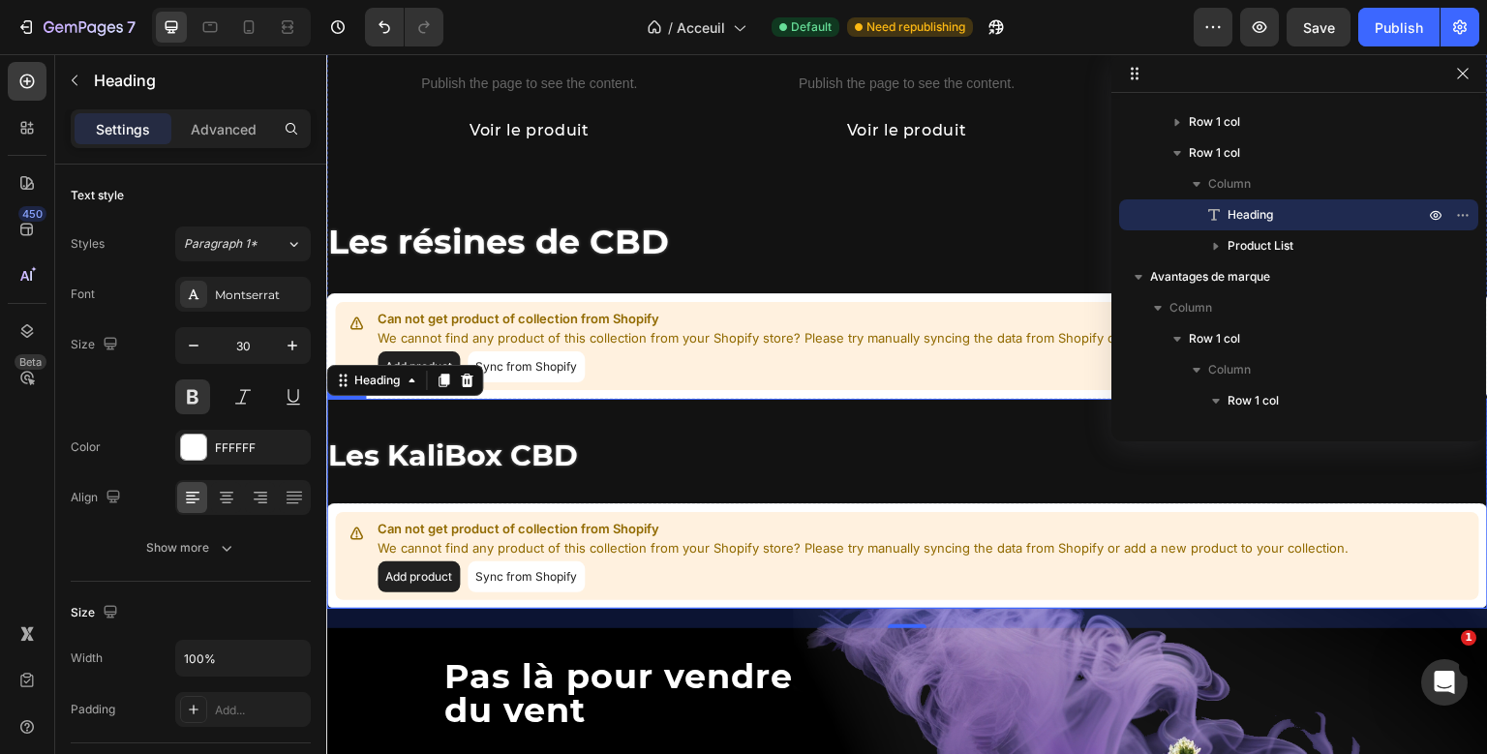
scroll to position [1454, 0]
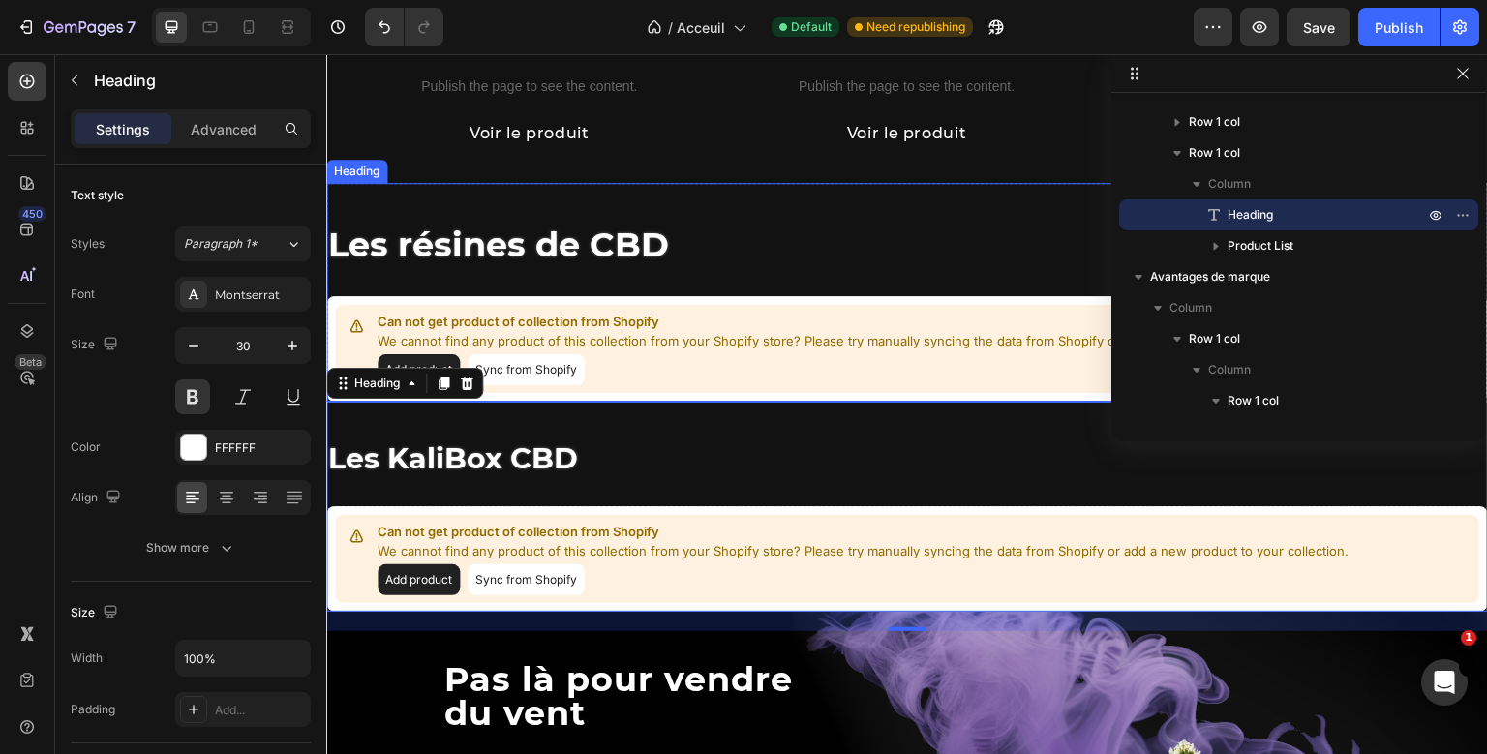
click at [499, 294] on div "Les résines de CBD Heading Can not get product of collection from Shopify We ca…" at bounding box center [907, 292] width 1162 height 219
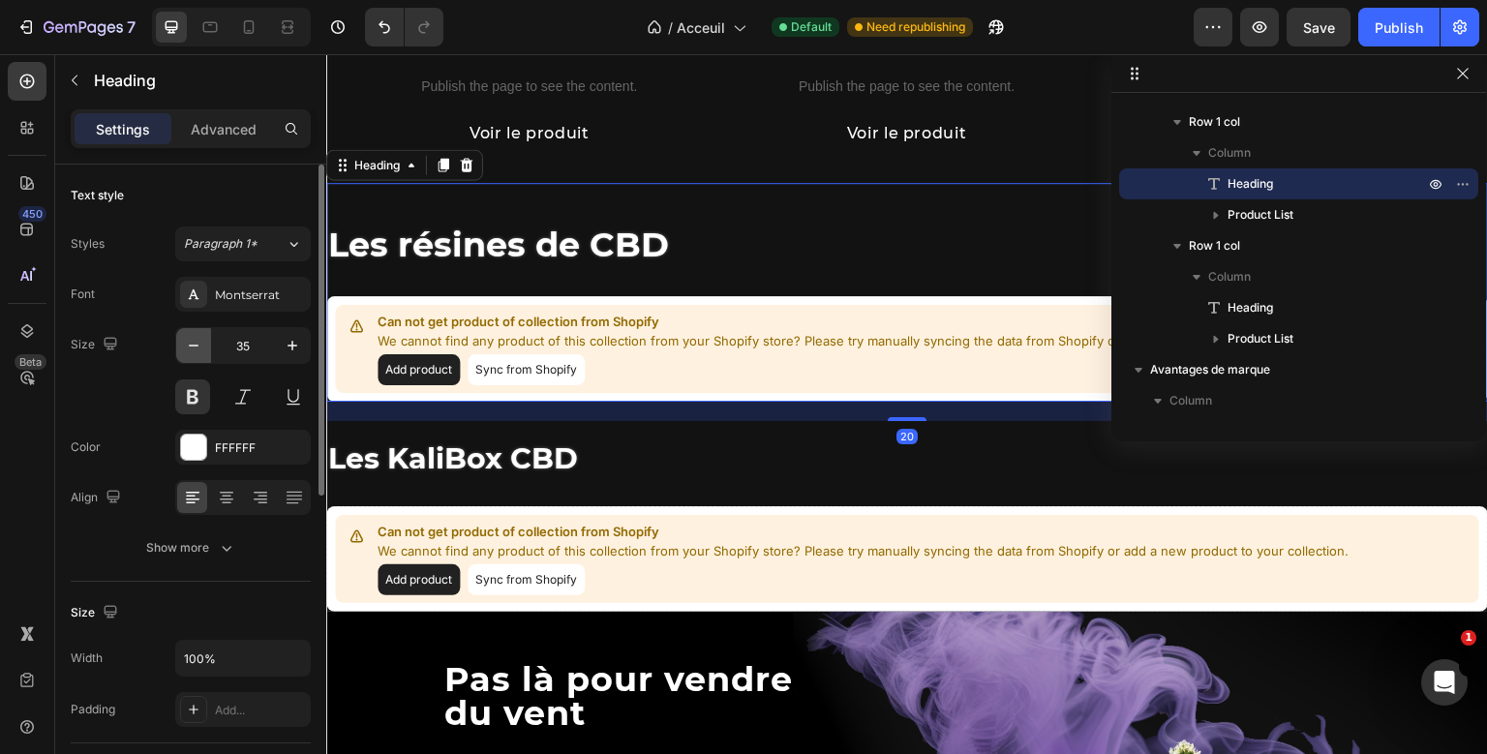
click at [202, 343] on icon "button" at bounding box center [193, 345] width 19 height 19
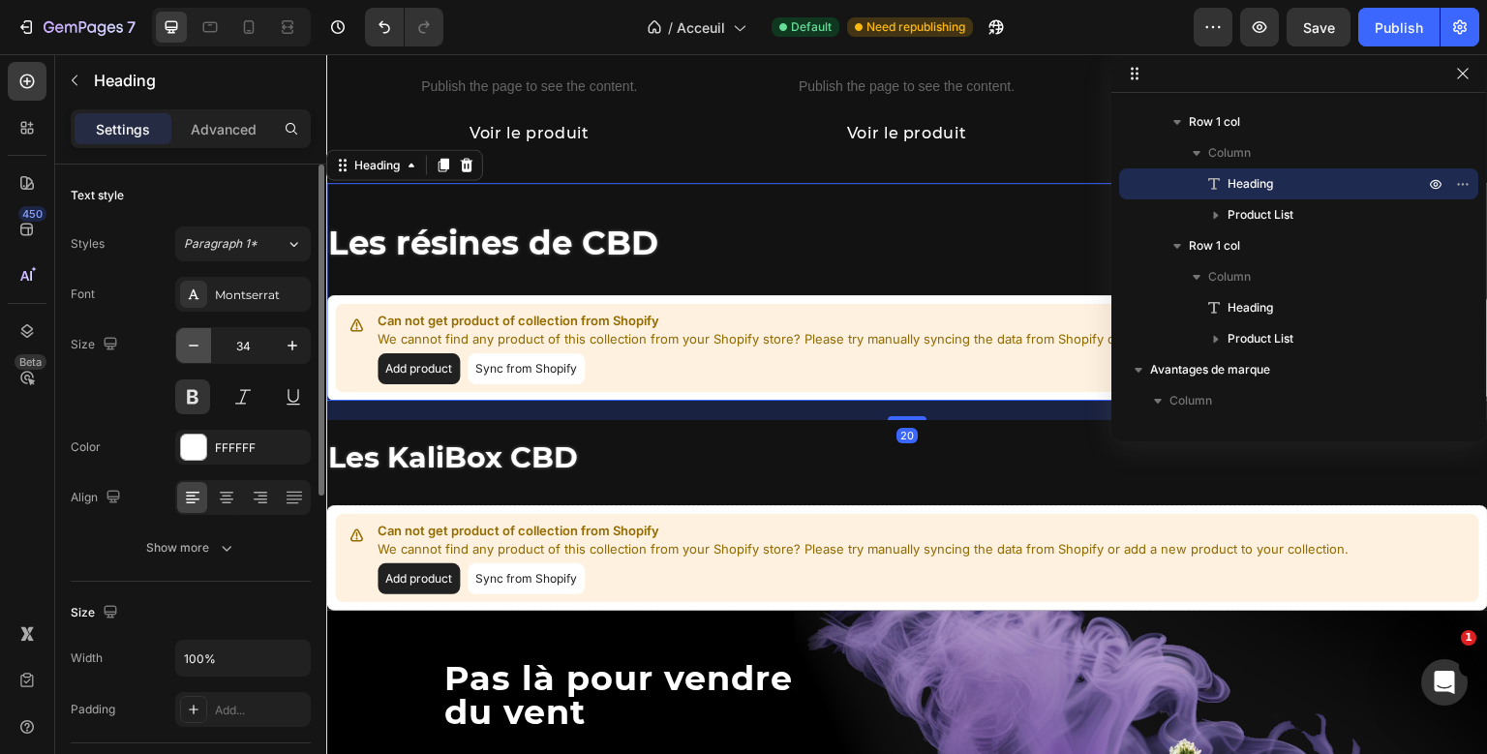
click at [202, 343] on icon "button" at bounding box center [193, 345] width 19 height 19
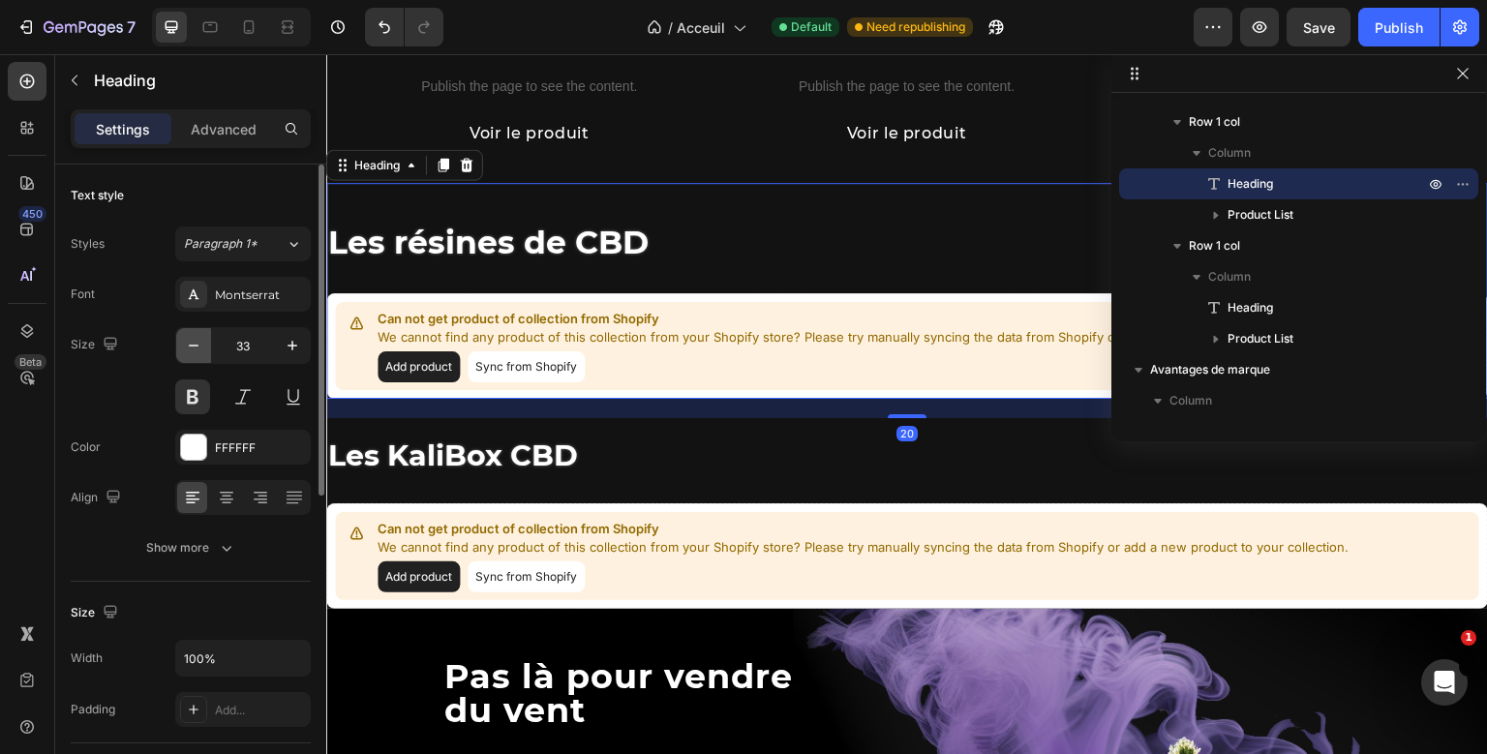
click at [202, 343] on icon "button" at bounding box center [193, 345] width 19 height 19
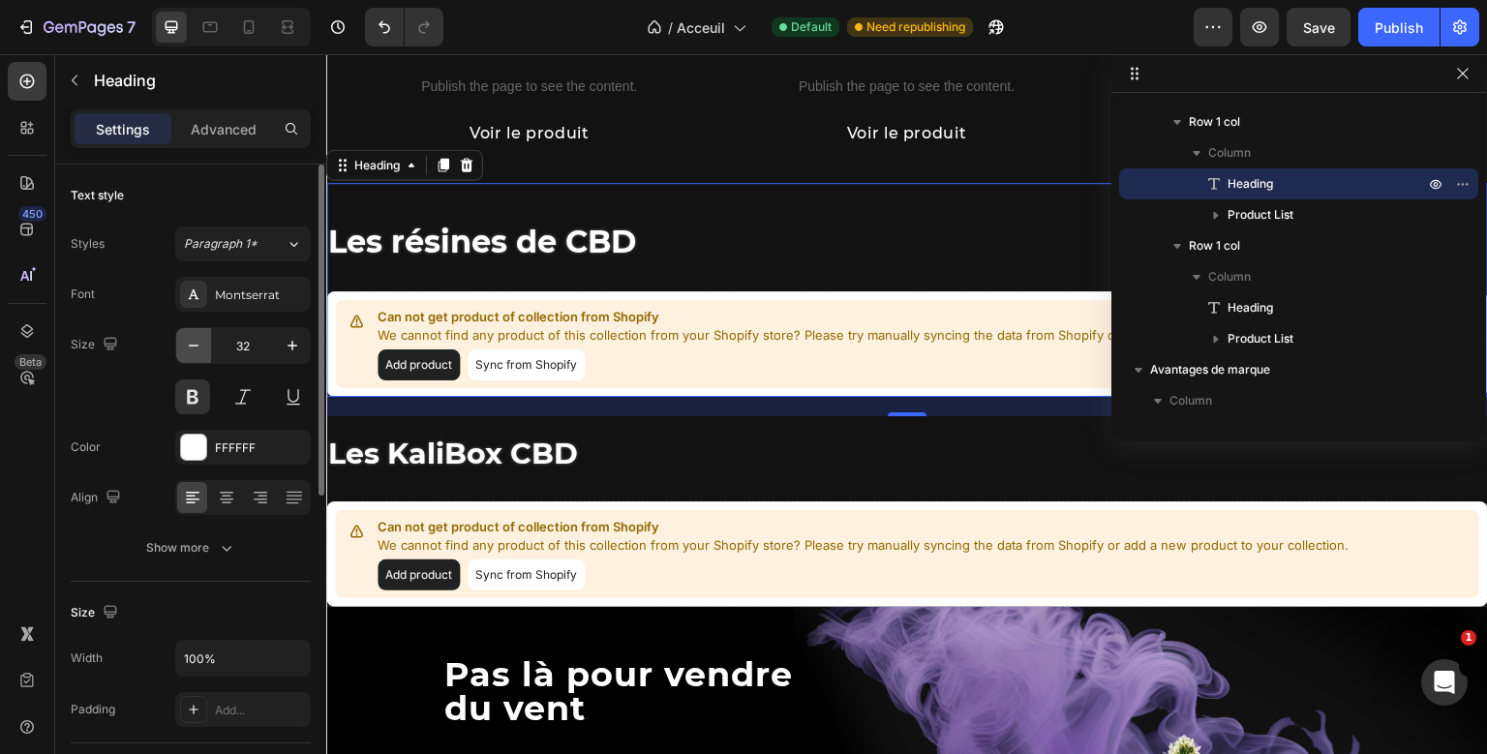
click at [202, 343] on icon "button" at bounding box center [193, 345] width 19 height 19
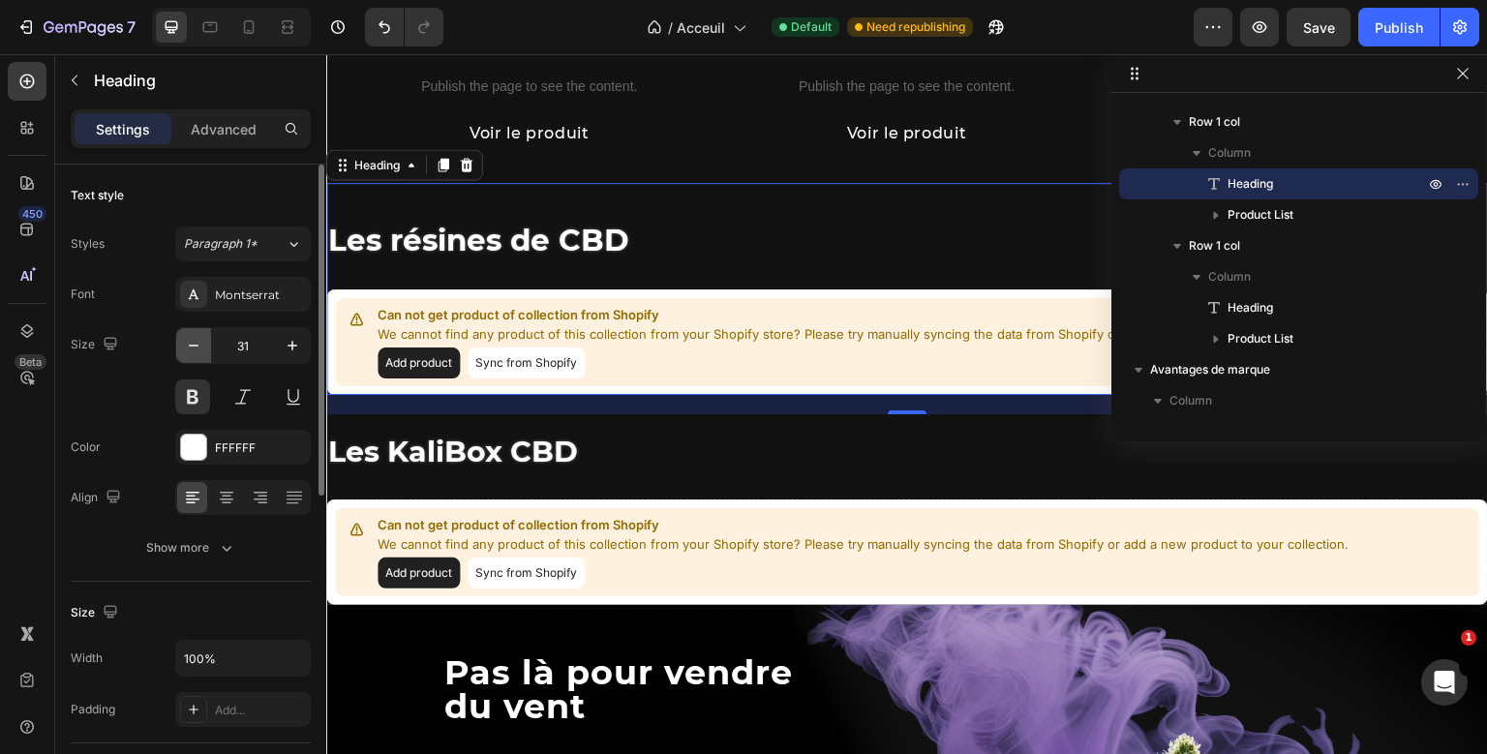
type input "30"
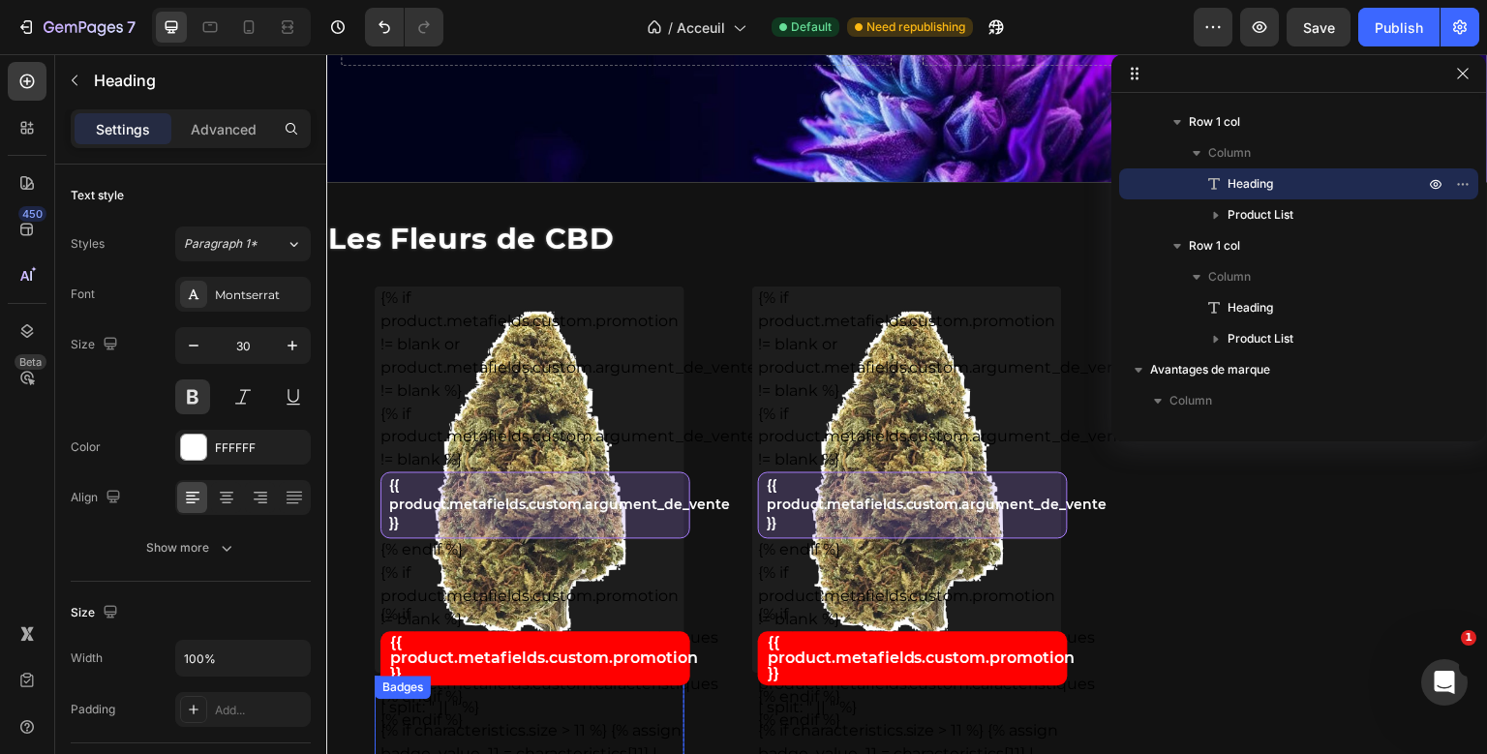
scroll to position [199, 0]
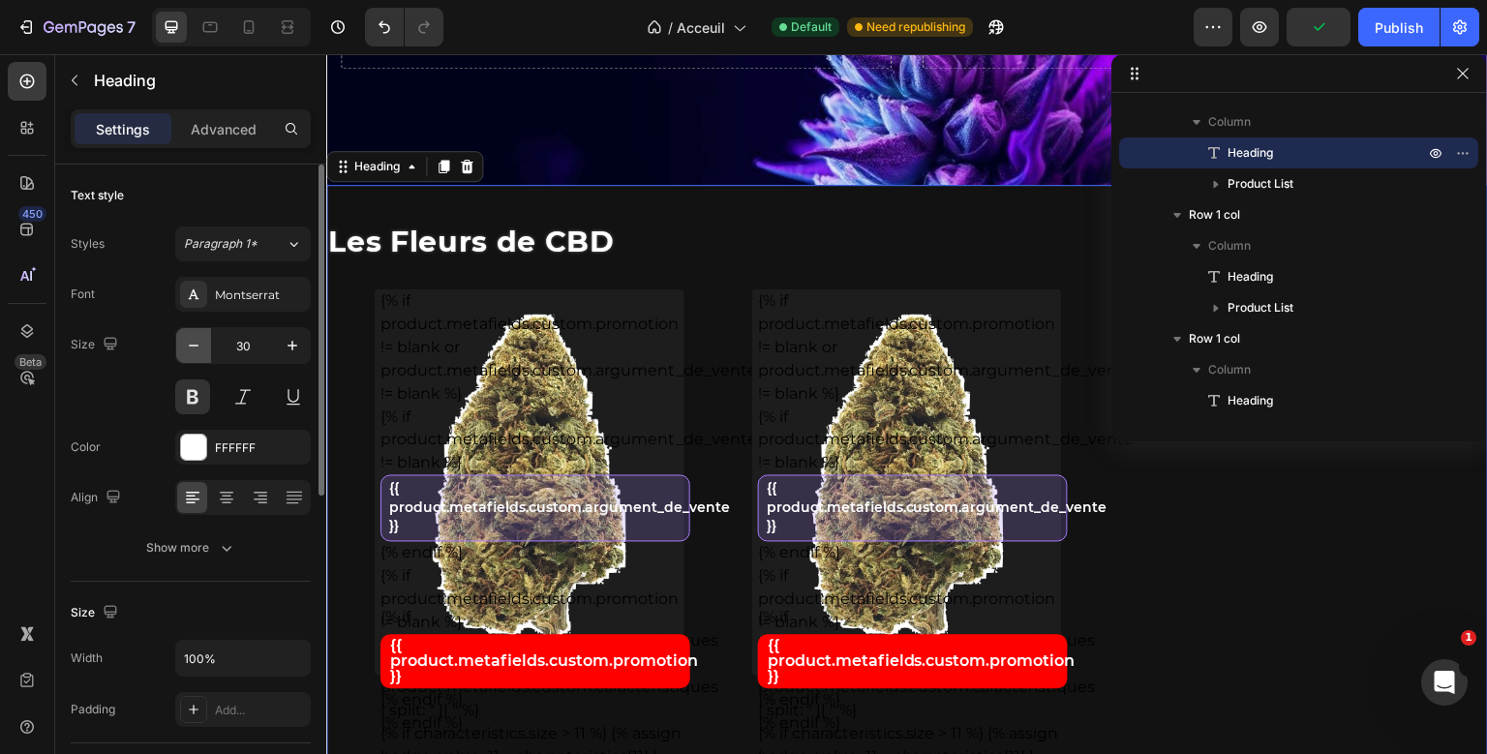
click at [199, 353] on icon "button" at bounding box center [193, 345] width 19 height 19
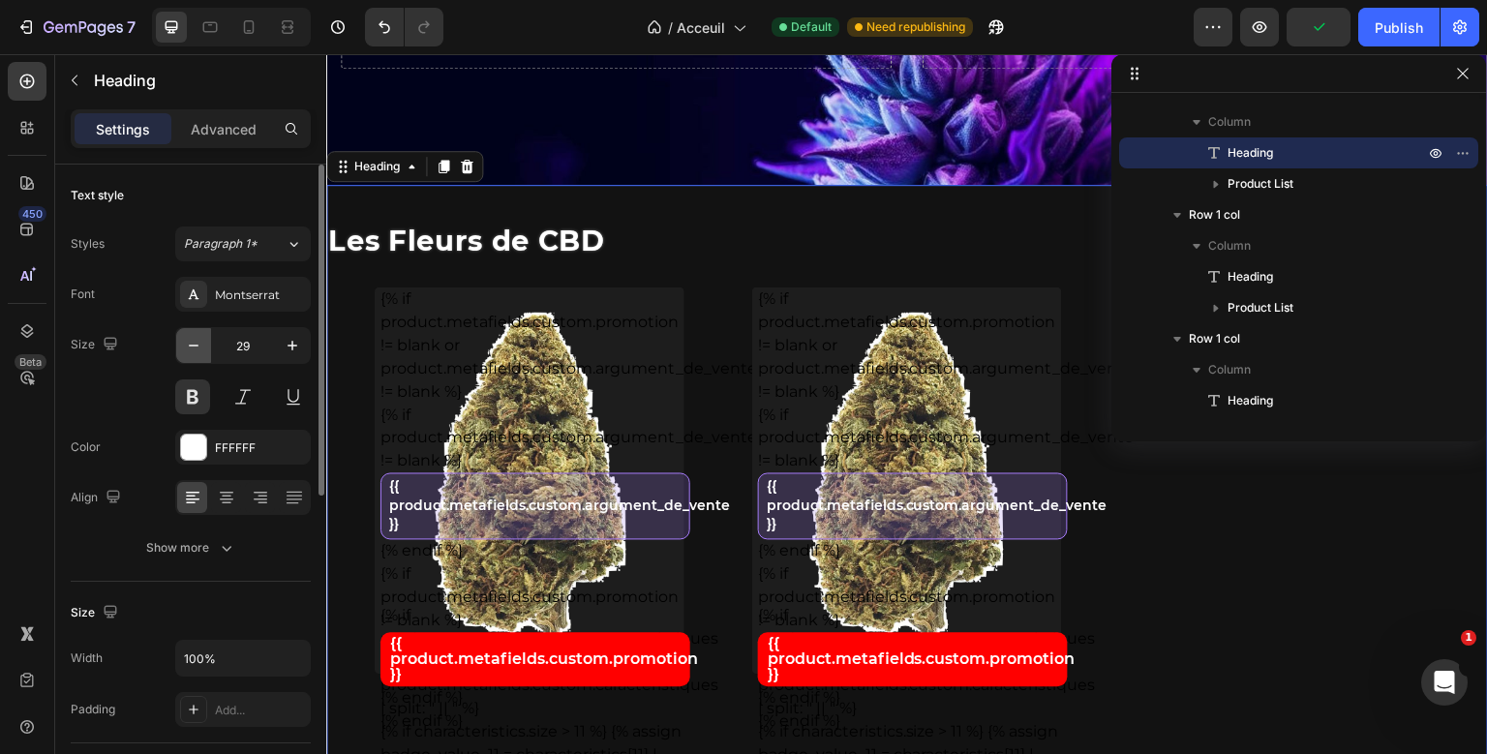
click at [199, 353] on icon "button" at bounding box center [193, 345] width 19 height 19
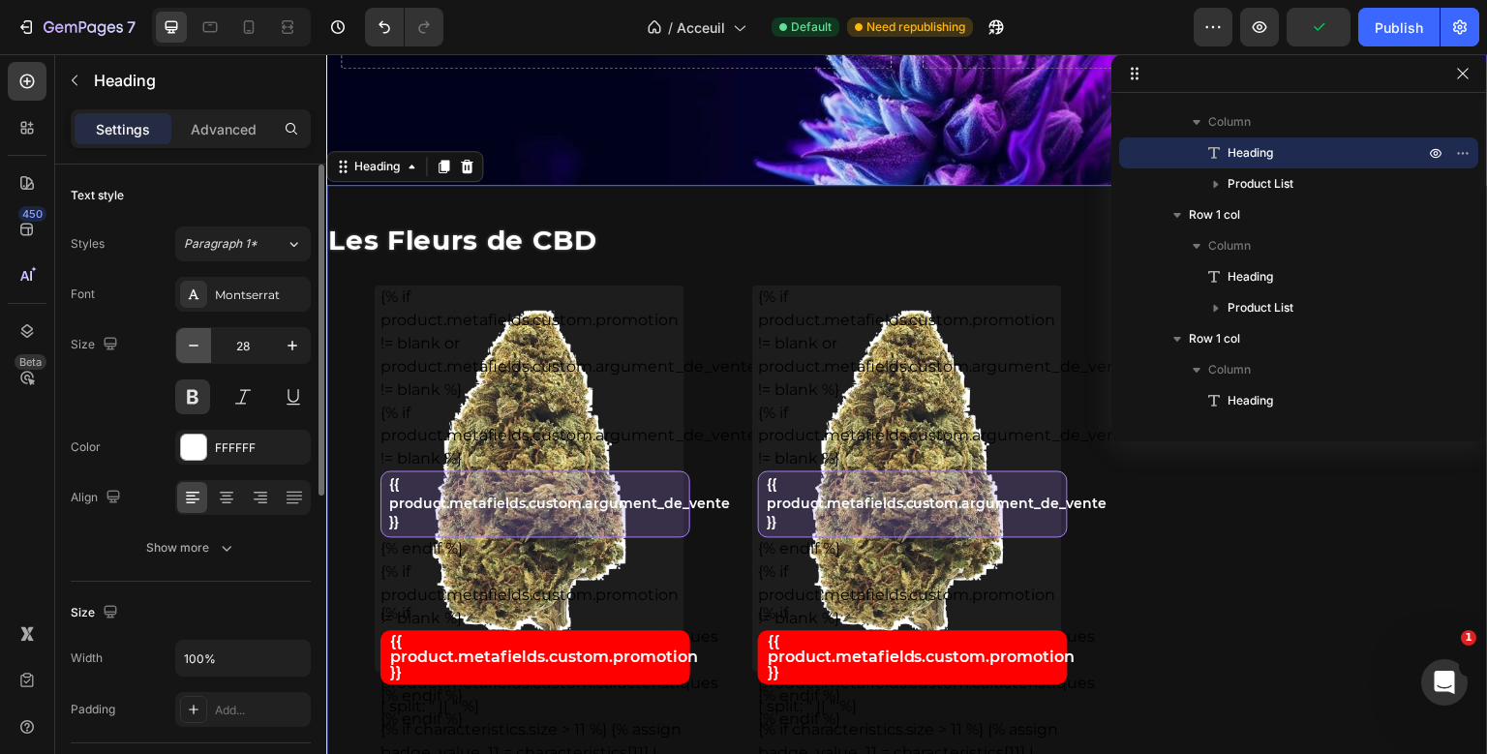
click at [199, 353] on icon "button" at bounding box center [193, 345] width 19 height 19
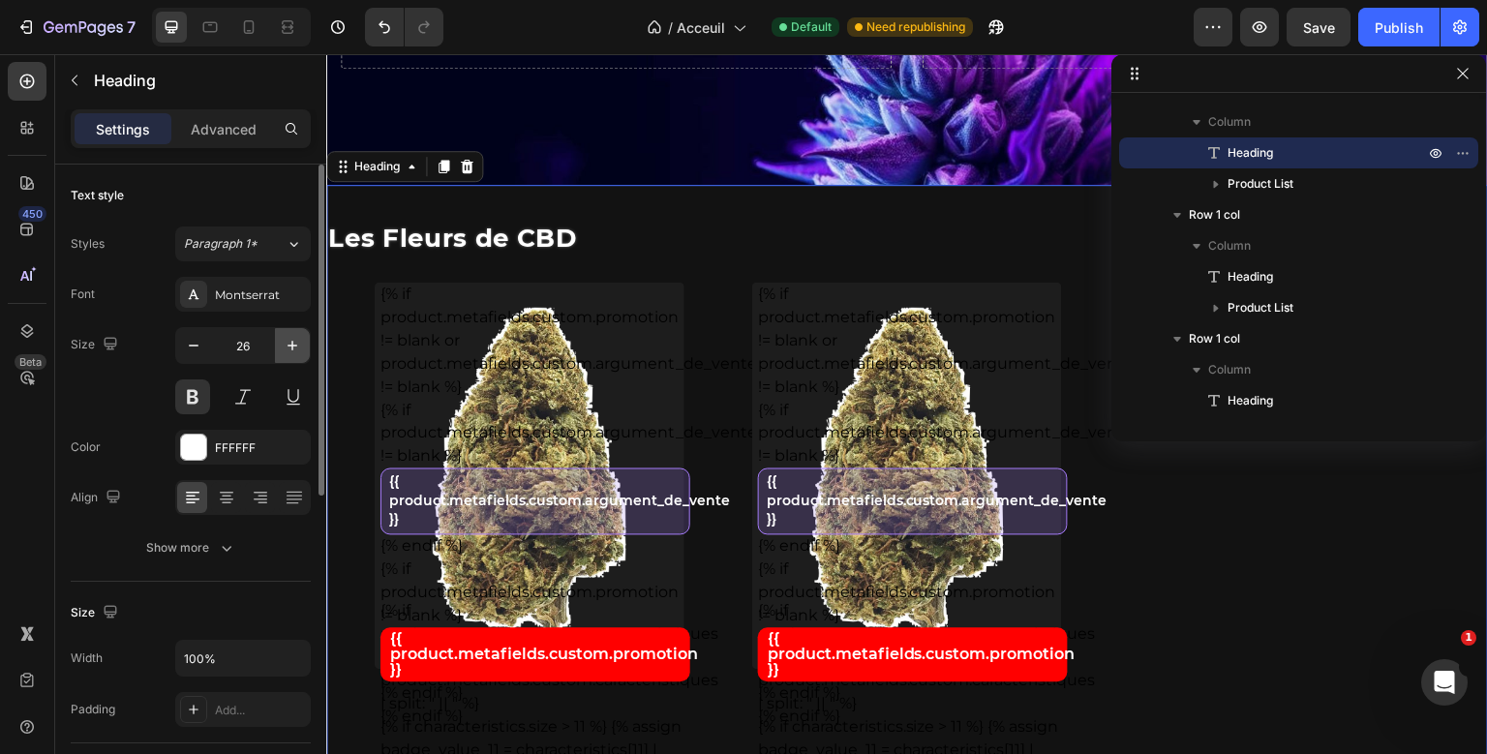
click at [292, 348] on icon "button" at bounding box center [293, 346] width 10 height 10
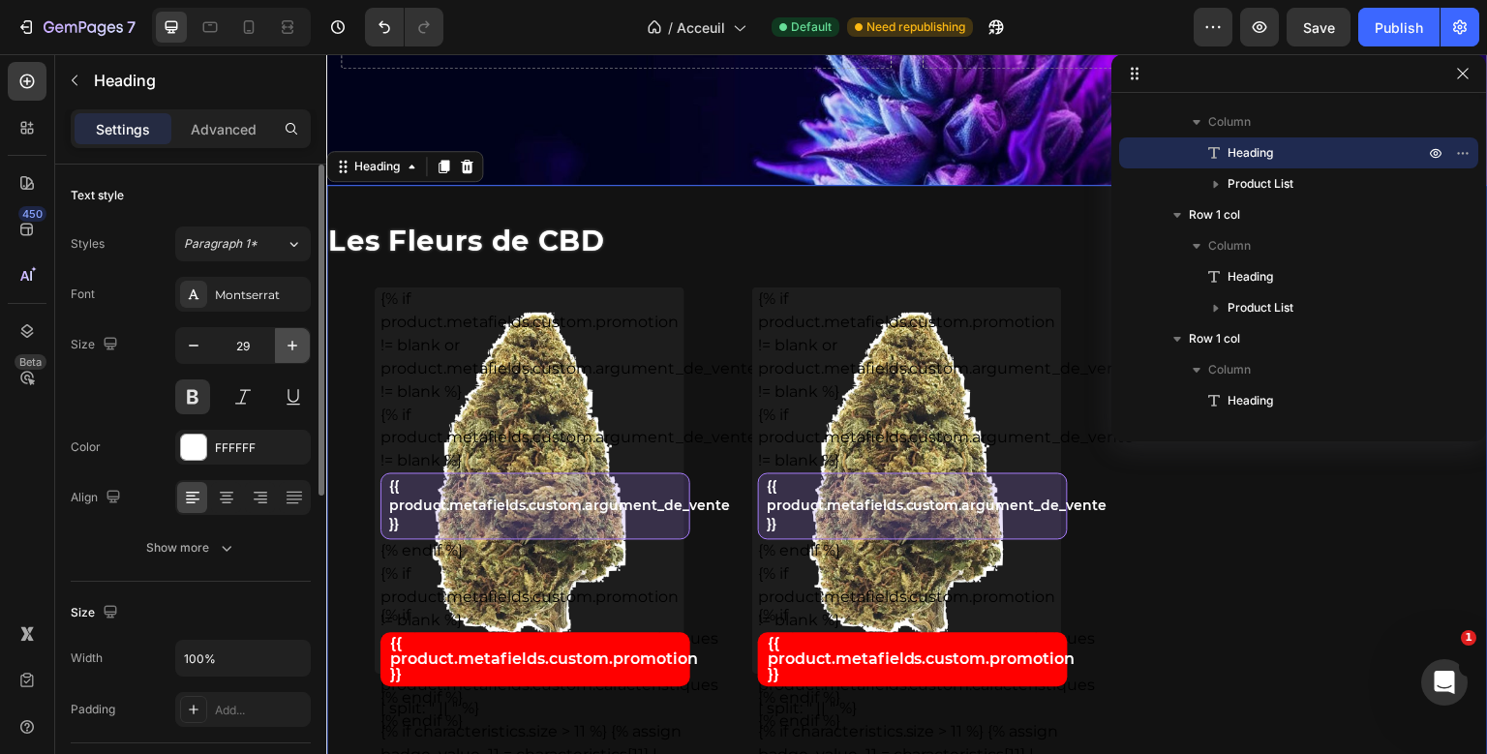
click at [292, 348] on icon "button" at bounding box center [293, 346] width 10 height 10
type input "30"
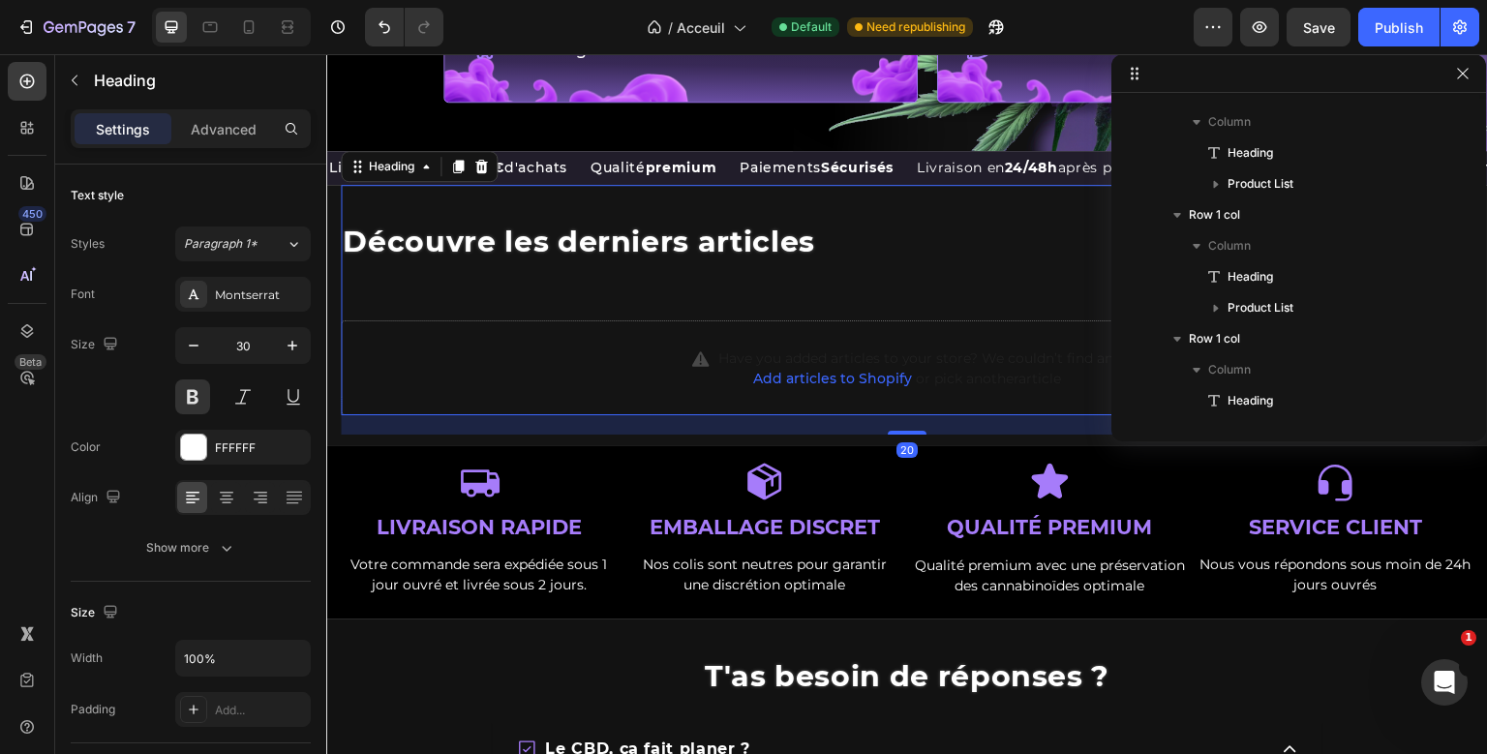
scroll to position [707, 0]
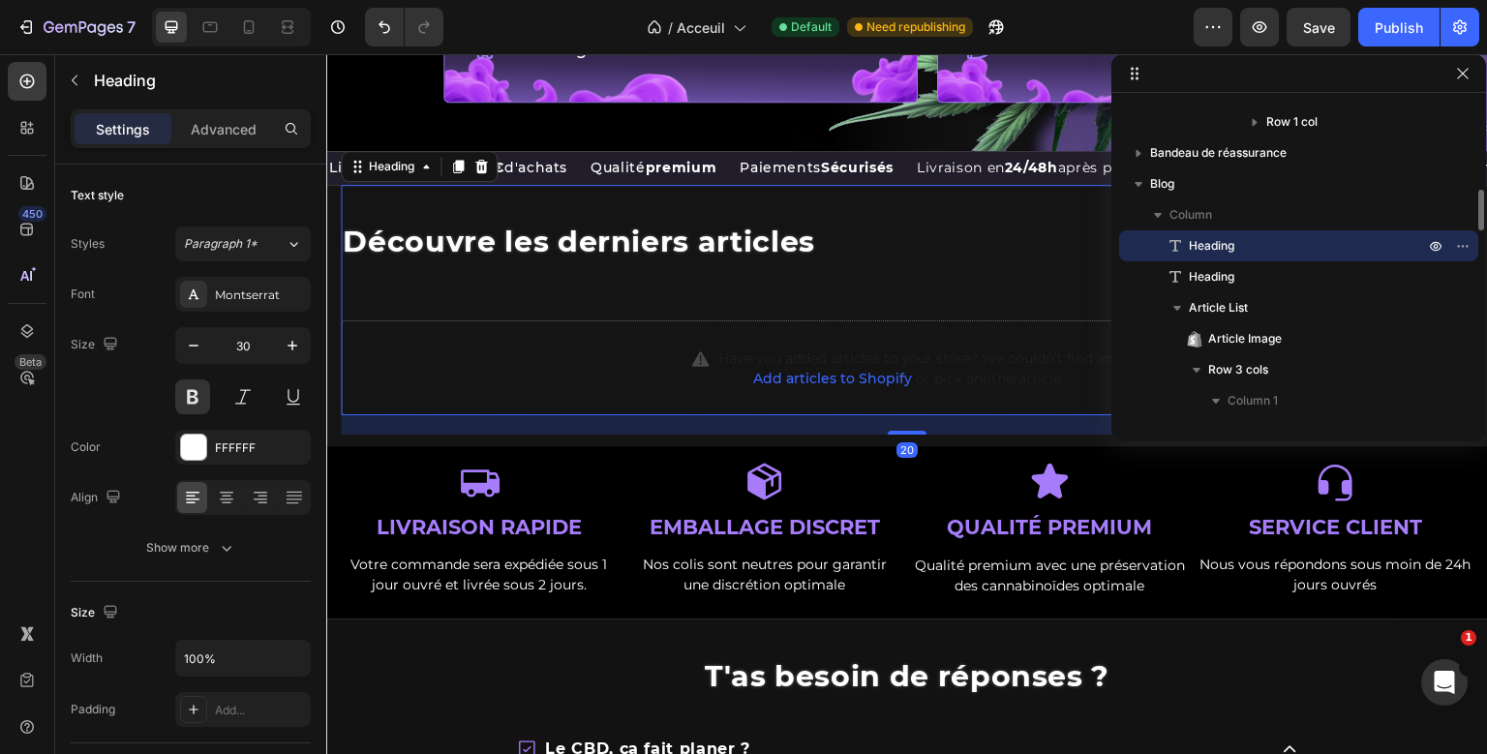
click at [726, 243] on div "Découvre les derniers articles Heading 20 Heading Have you added articles to yo…" at bounding box center [907, 300] width 1133 height 230
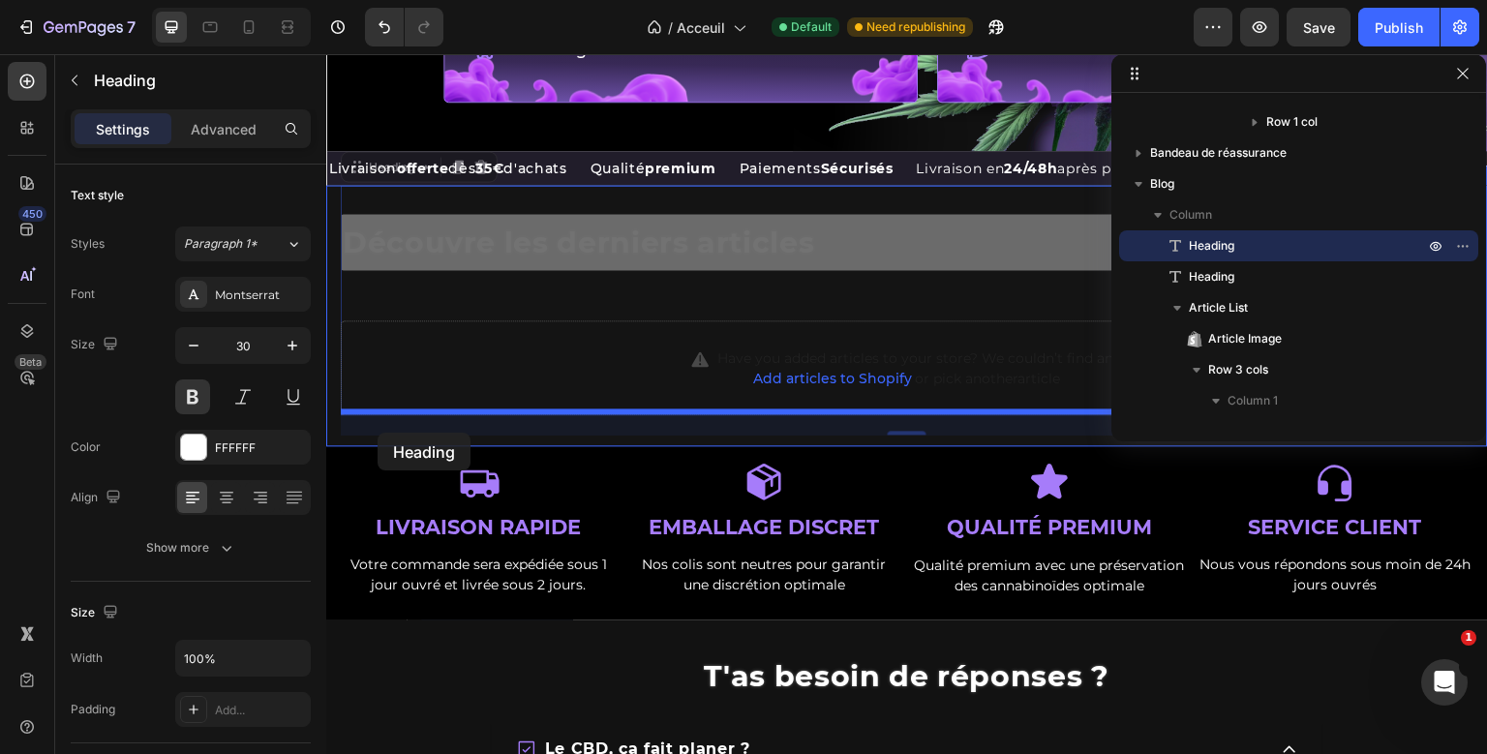
drag, startPoint x: 351, startPoint y: 159, endPoint x: 378, endPoint y: 434, distance: 276.2
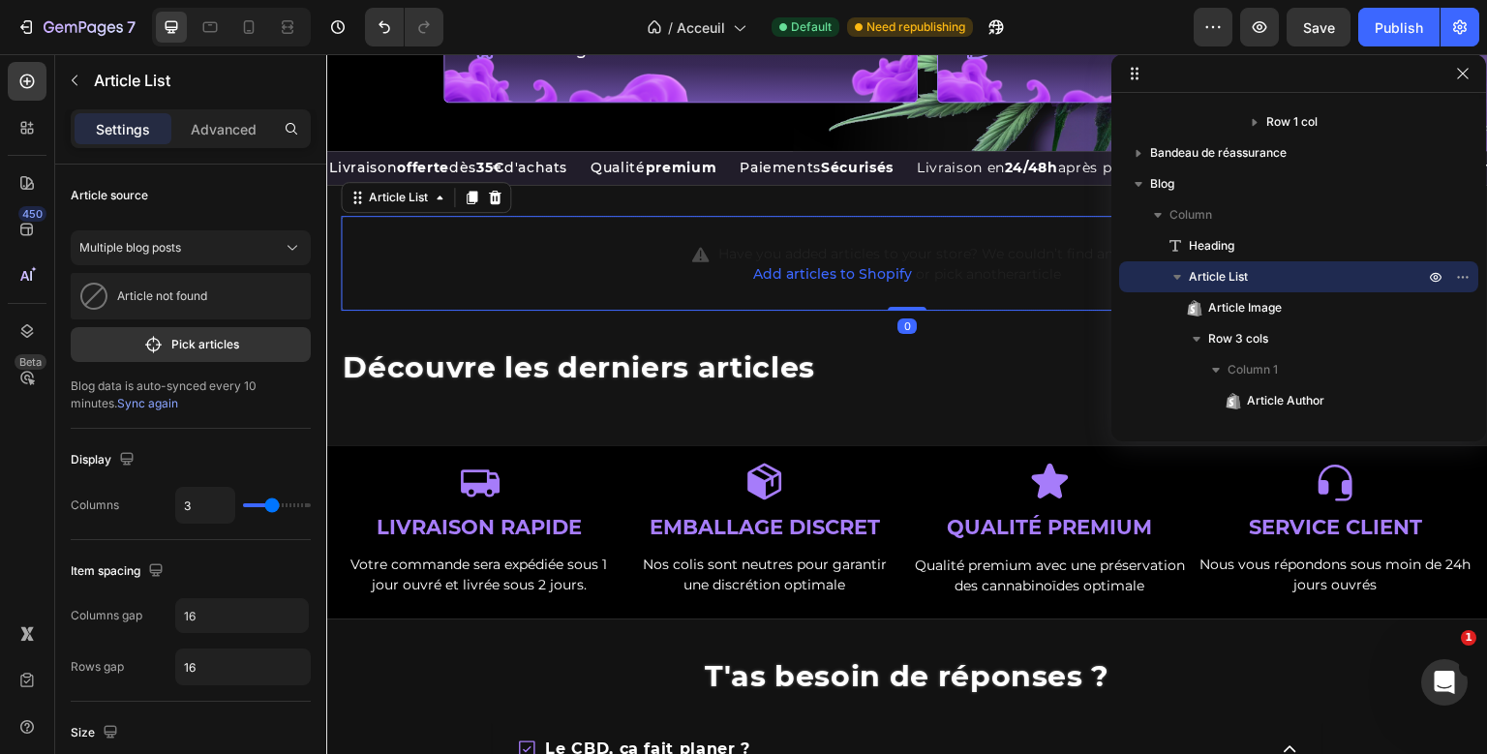
click at [502, 247] on div "Heading Have you added articles to your store? We couldn’t find any. Add articl…" at bounding box center [907, 300] width 1133 height 230
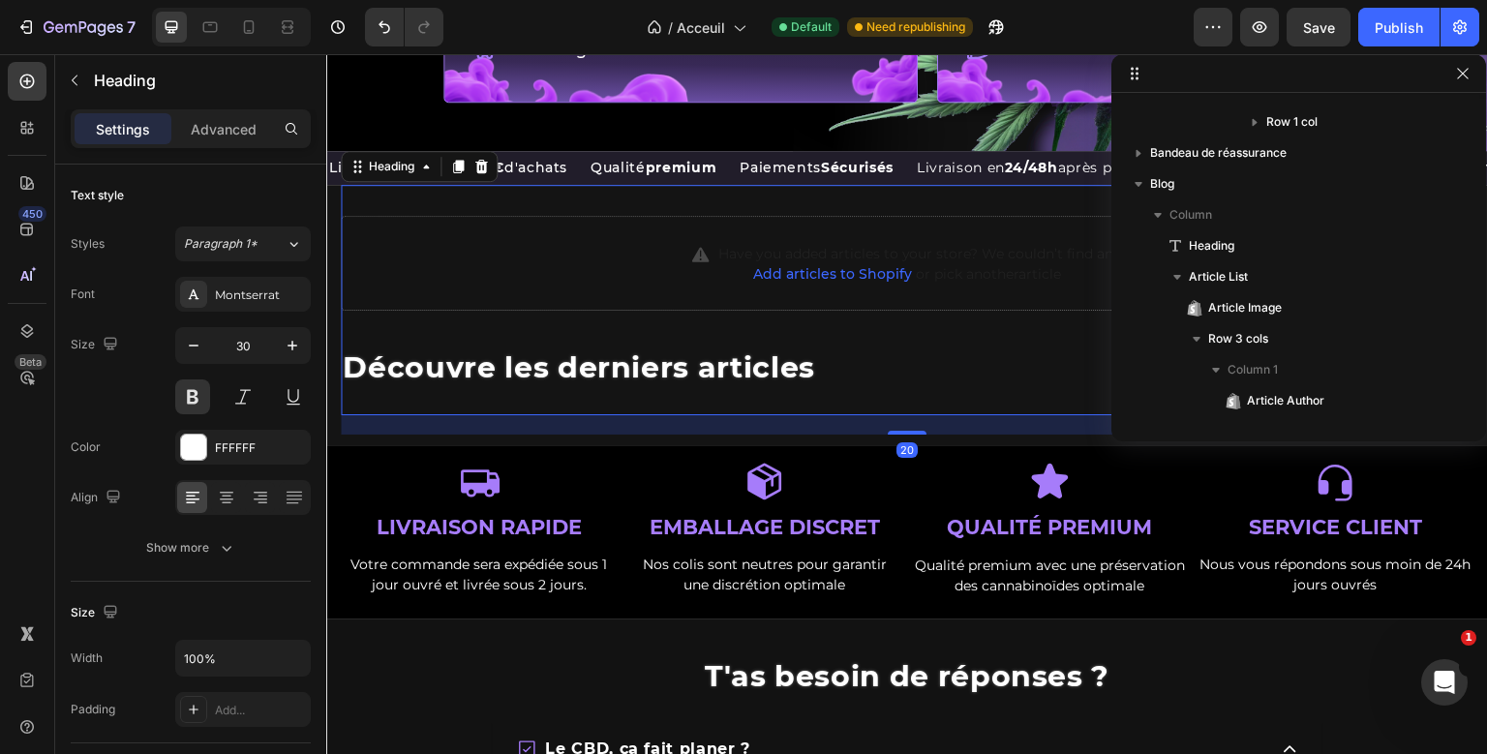
scroll to position [1078, 0]
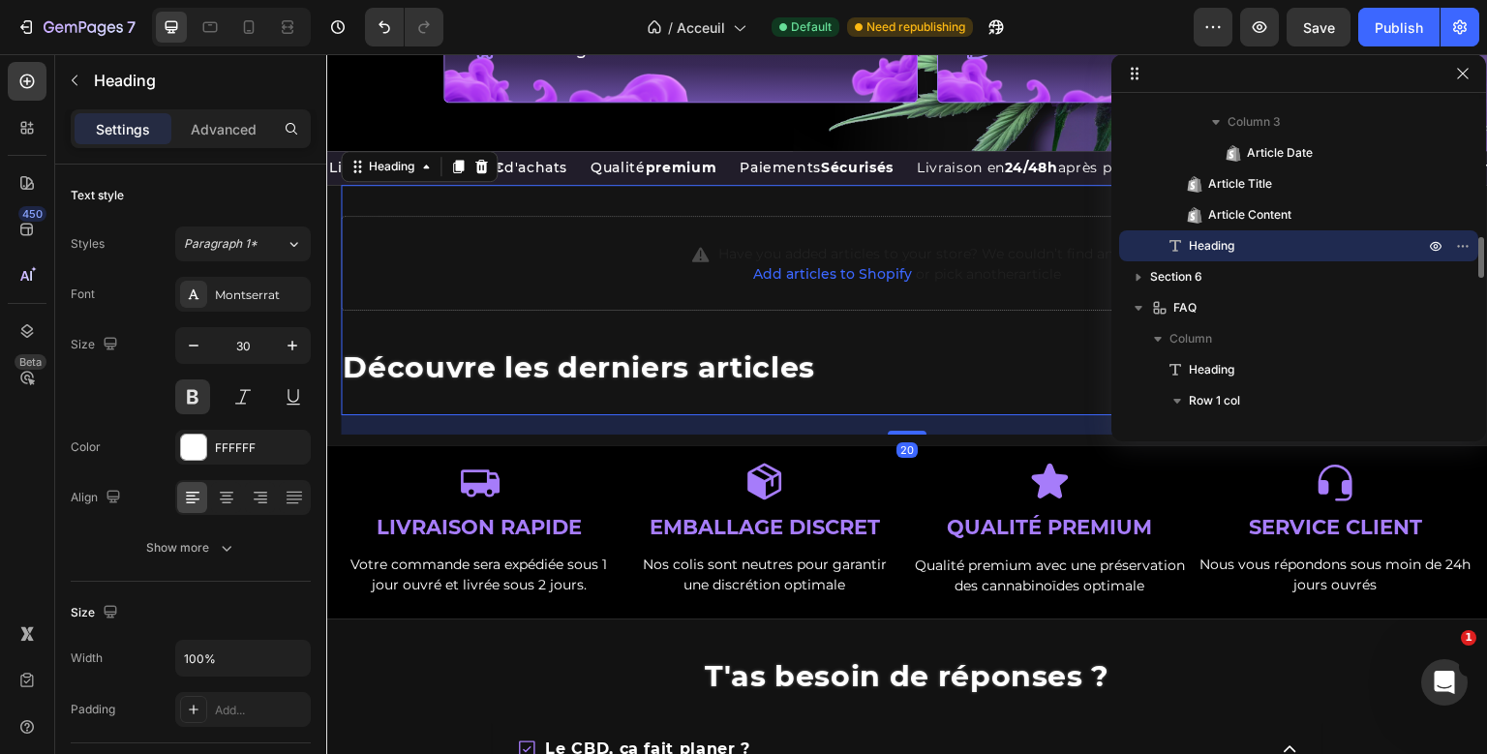
click at [471, 359] on div "Heading Have you added articles to your store? We couldn’t find any. Add articl…" at bounding box center [907, 300] width 1133 height 230
click at [378, 23] on icon "Undo/Redo" at bounding box center [384, 26] width 19 height 19
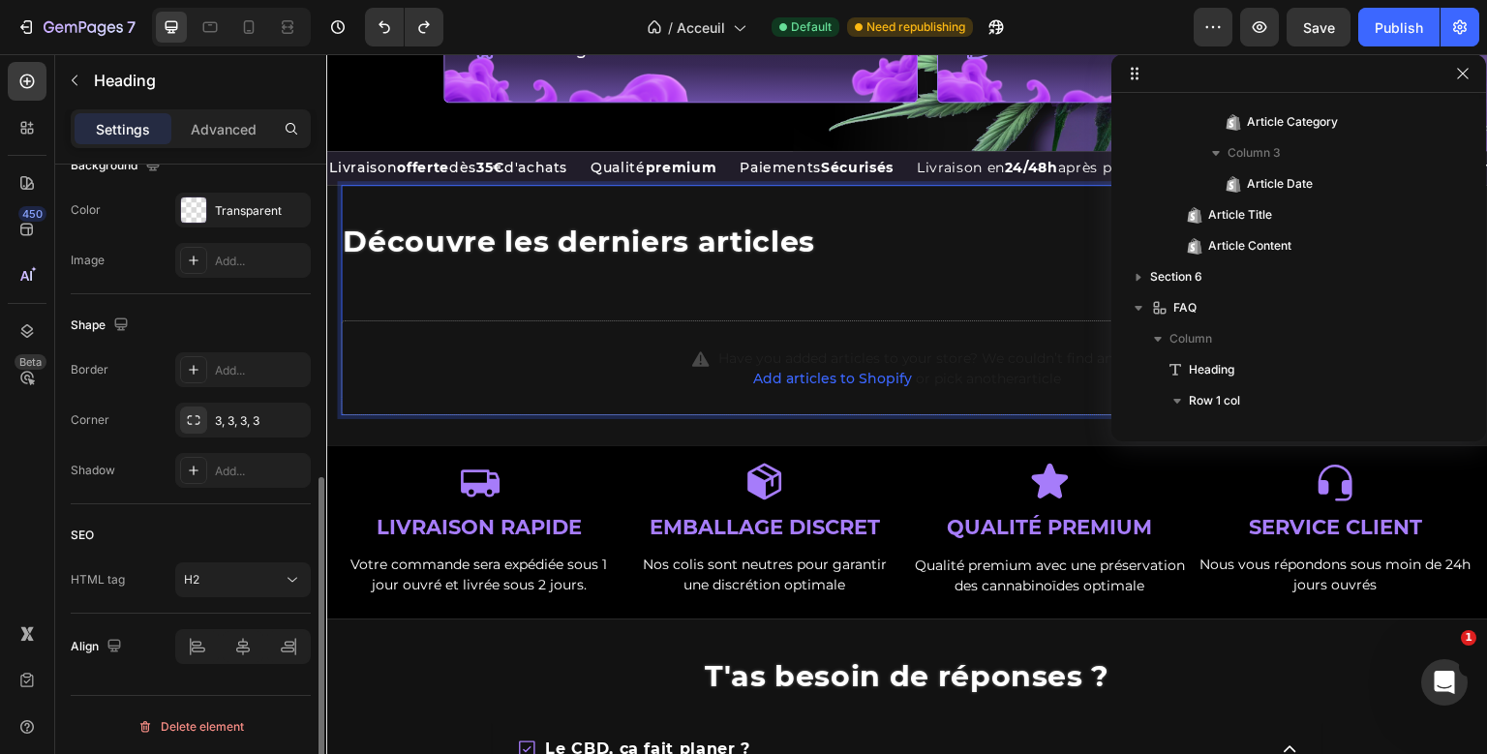
scroll to position [469, 0]
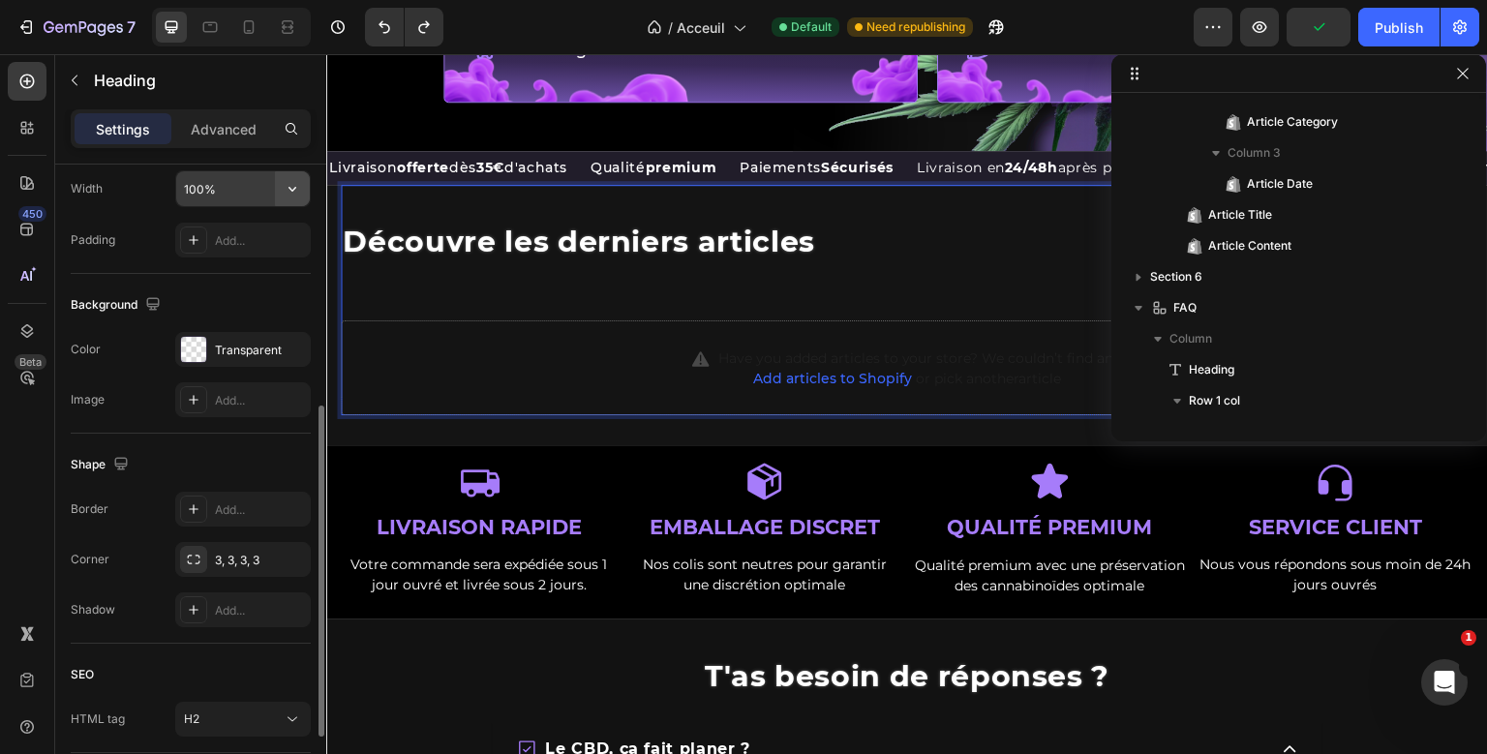
click at [298, 179] on icon "button" at bounding box center [292, 188] width 19 height 19
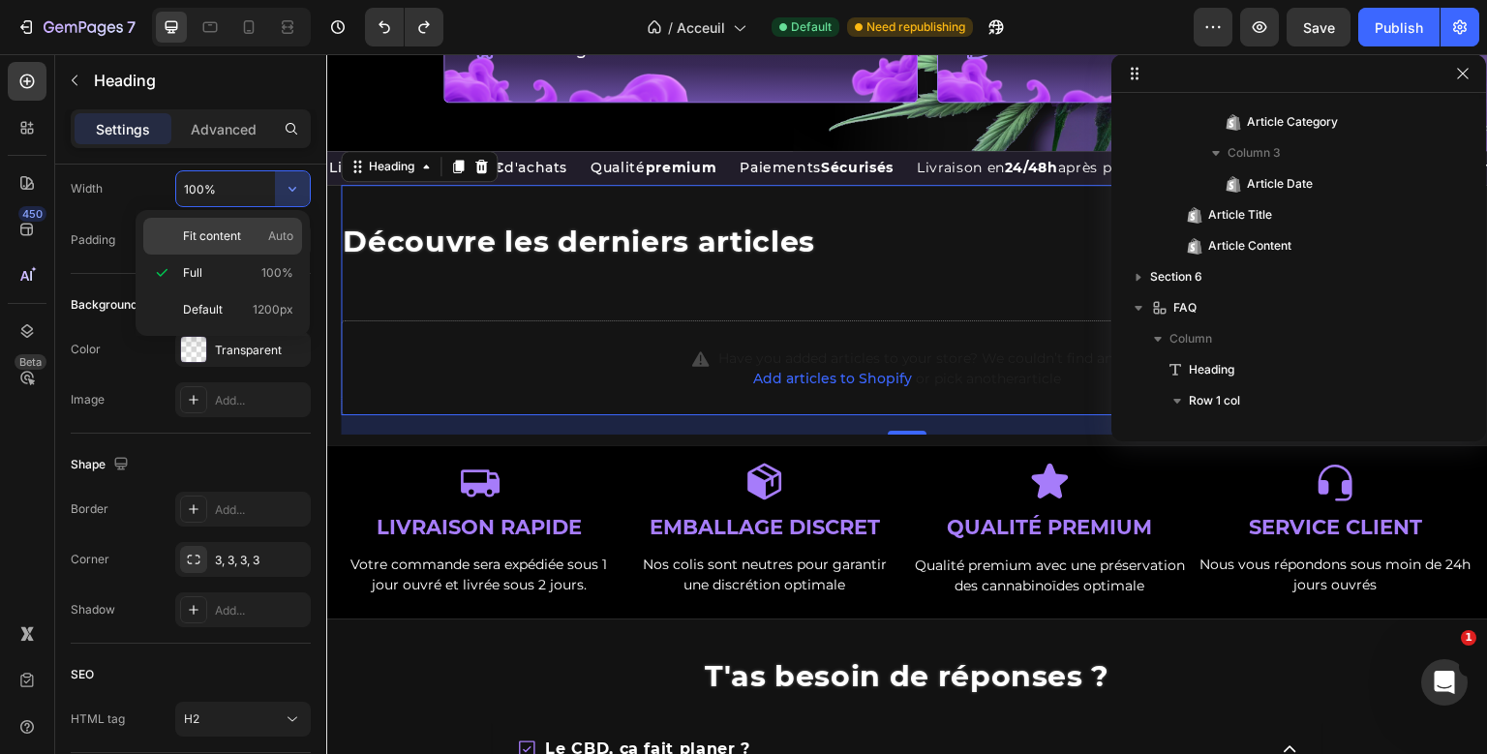
click at [277, 225] on div "Fit content Auto" at bounding box center [222, 236] width 159 height 37
type input "Auto"
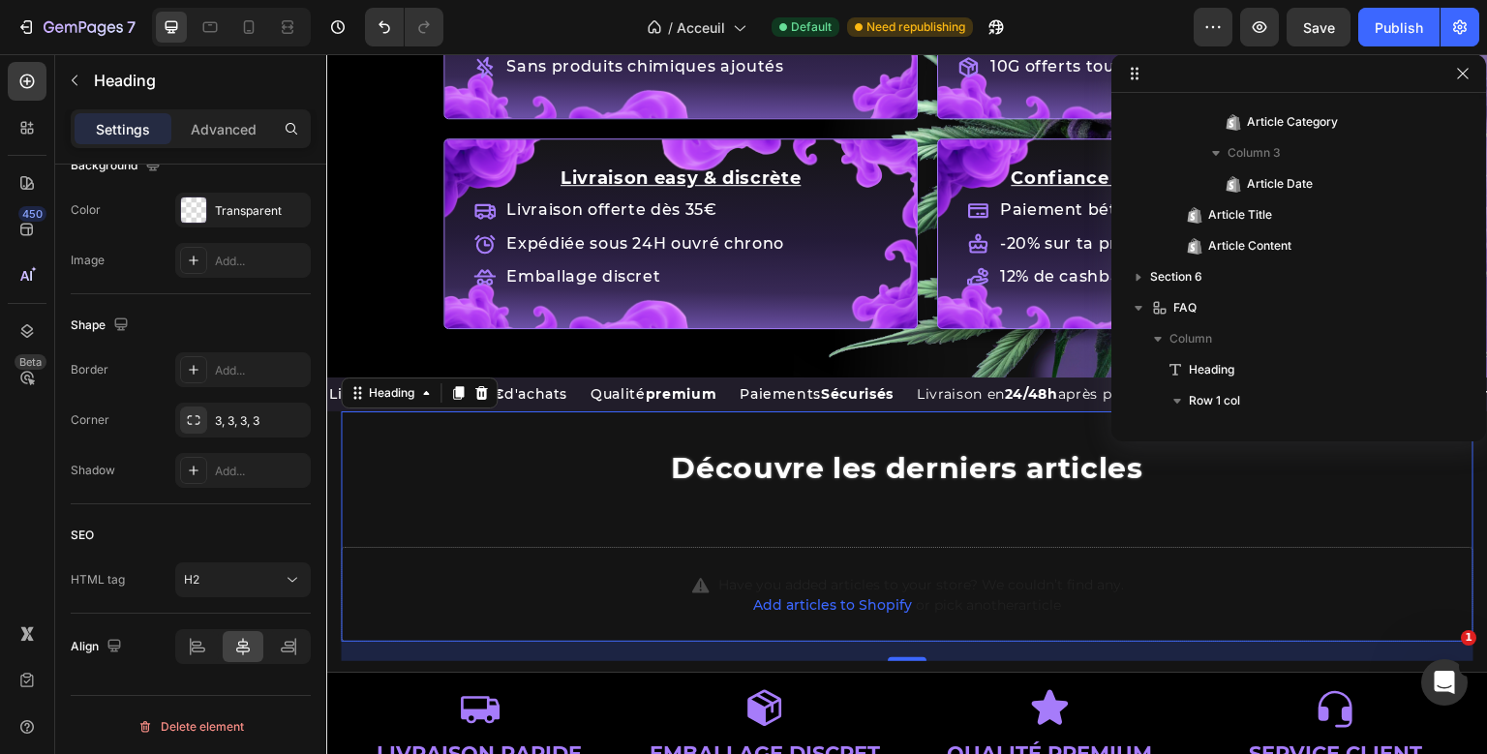
scroll to position [2456, 0]
click at [218, 130] on p "Advanced" at bounding box center [224, 129] width 66 height 20
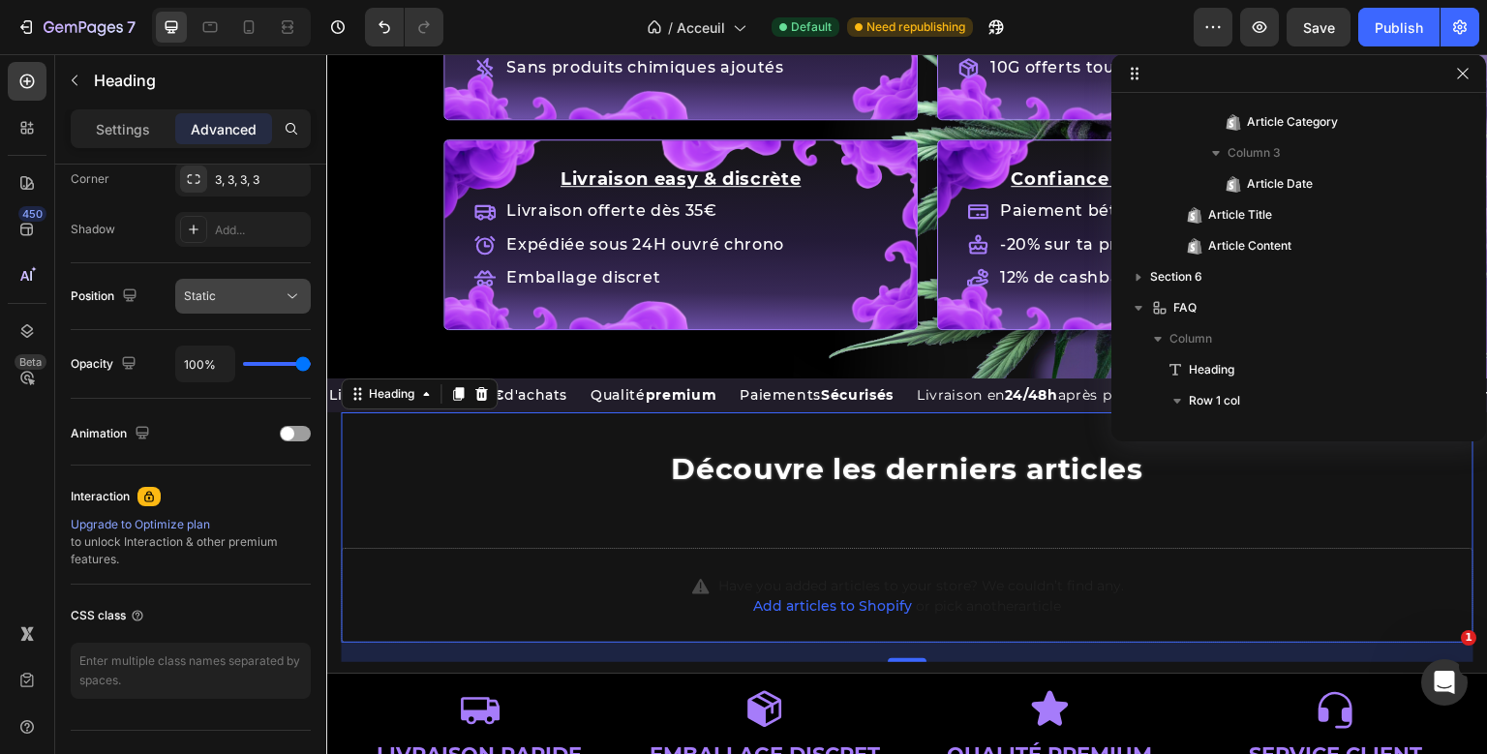
scroll to position [0, 0]
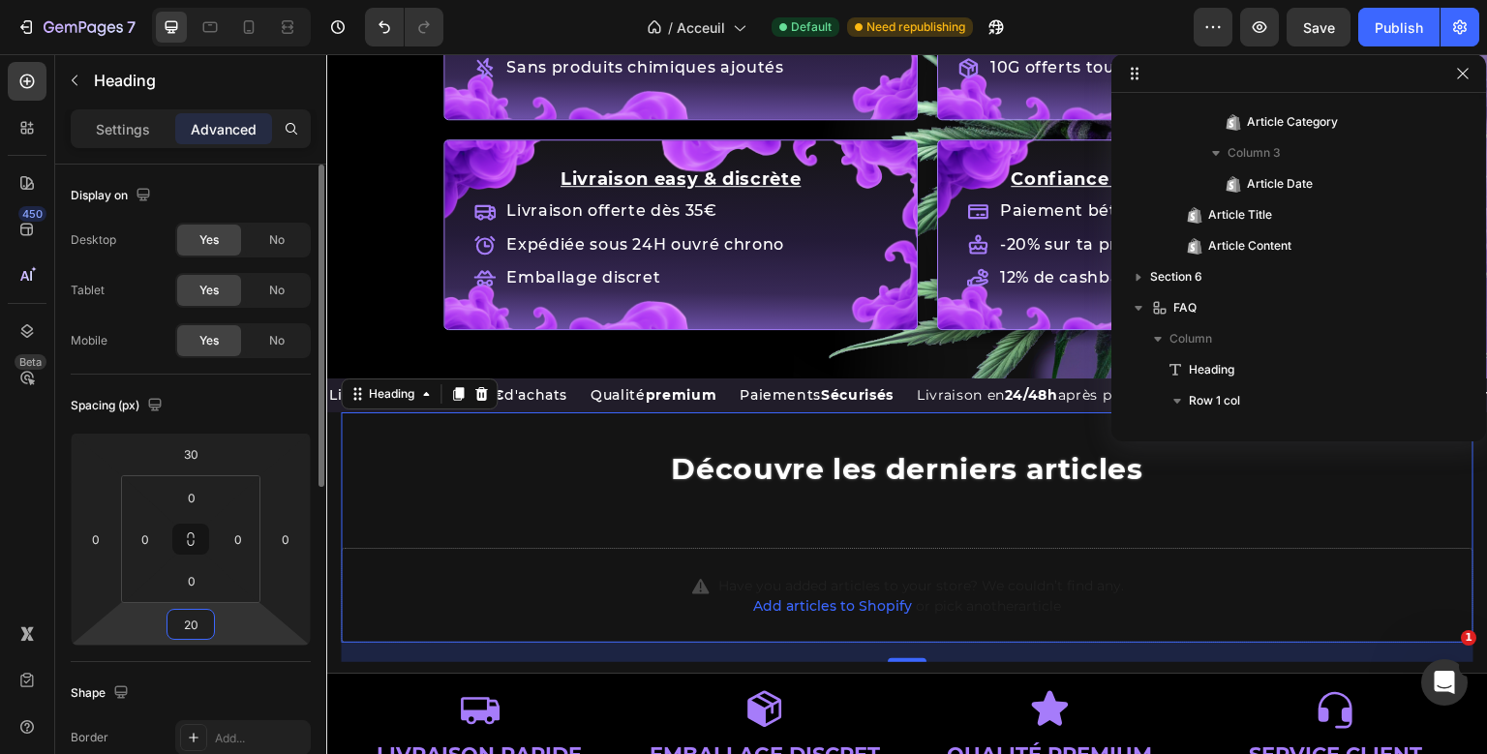
click at [189, 621] on input "20" at bounding box center [190, 624] width 39 height 29
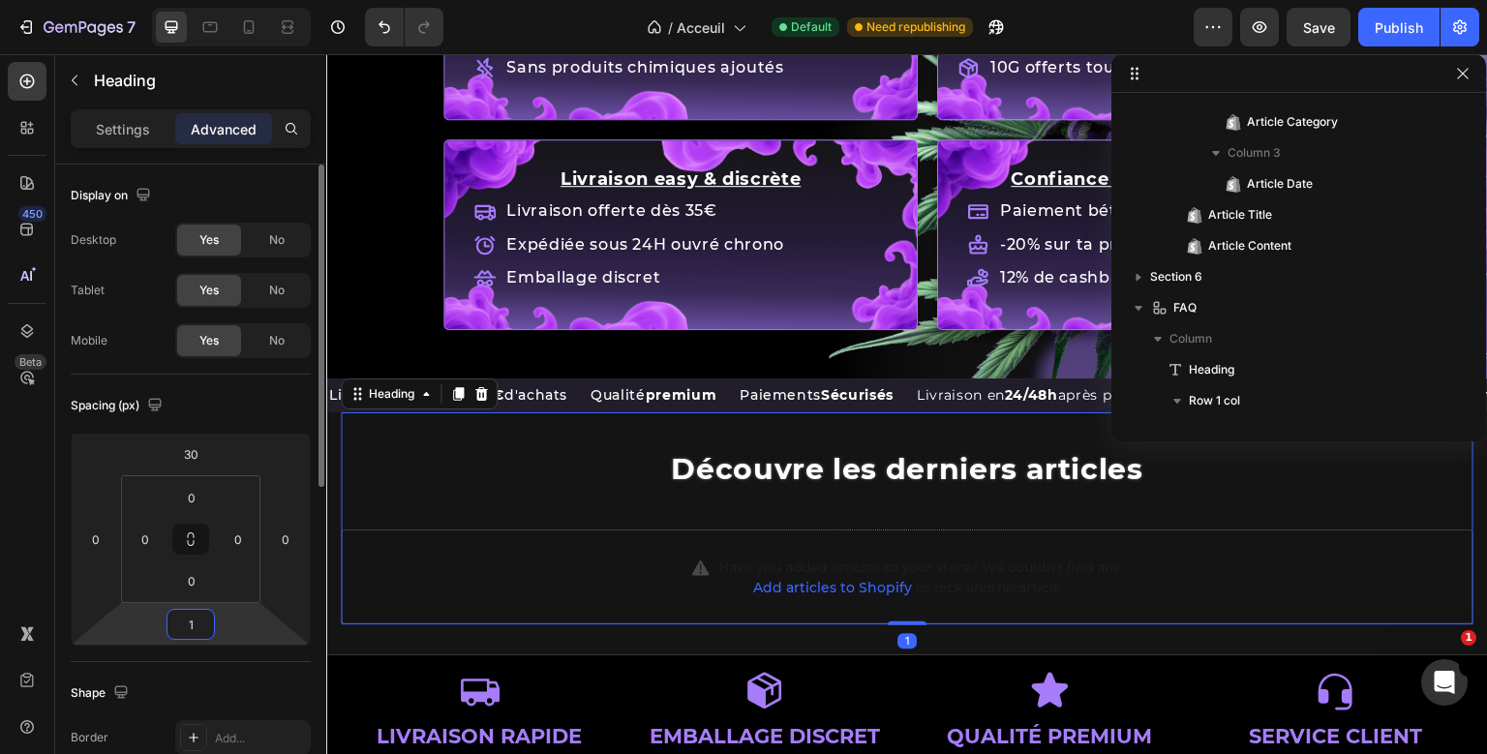
type input "10"
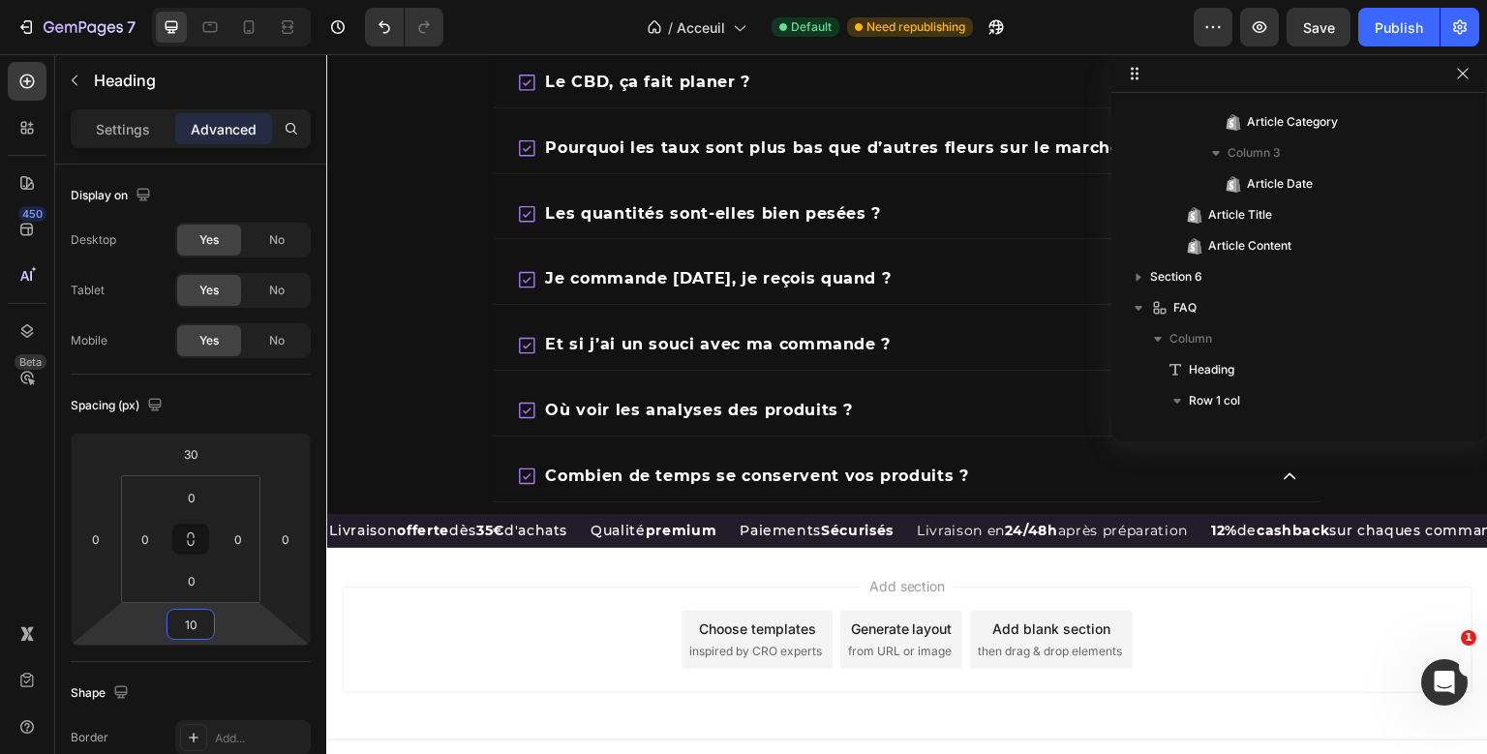
scroll to position [3340, 0]
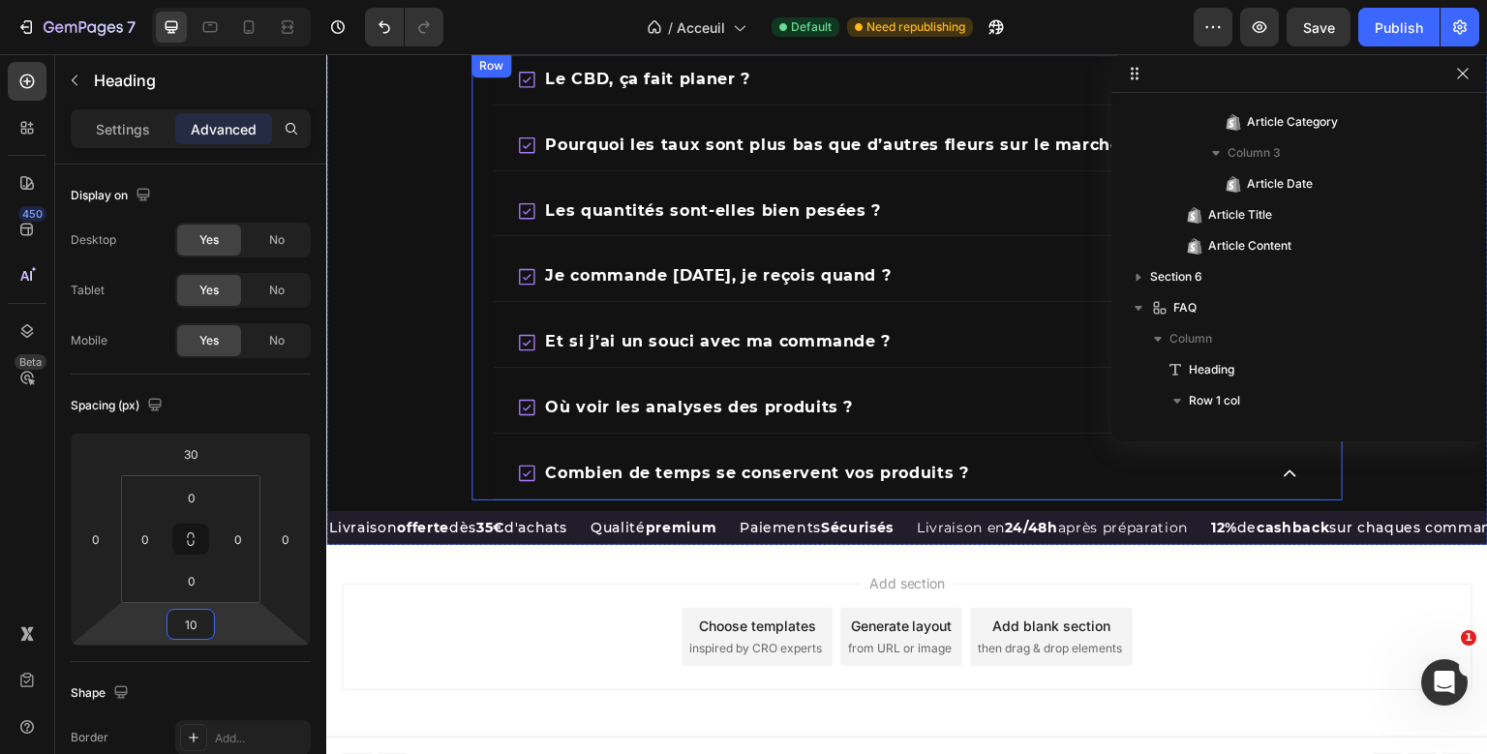
click at [487, 484] on div "Le CBD, ça fait planer ? Pourquoi les taux sont plus bas que d’autres fleurs su…" at bounding box center [906, 277] width 871 height 446
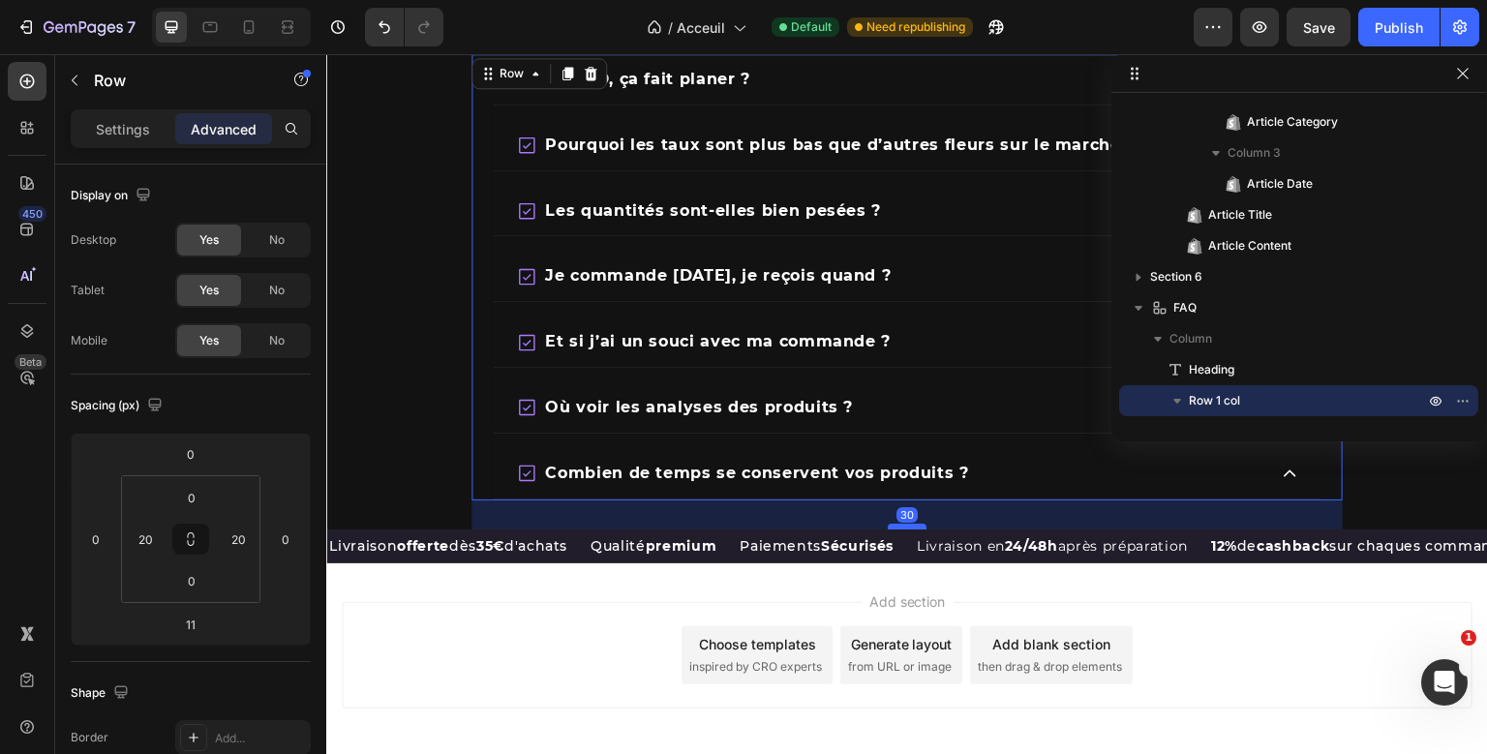
drag, startPoint x: 905, startPoint y: 504, endPoint x: 905, endPoint y: 523, distance: 18.4
click at [904, 524] on div at bounding box center [907, 527] width 39 height 6
click at [903, 524] on div at bounding box center [907, 527] width 39 height 6
type input "30"
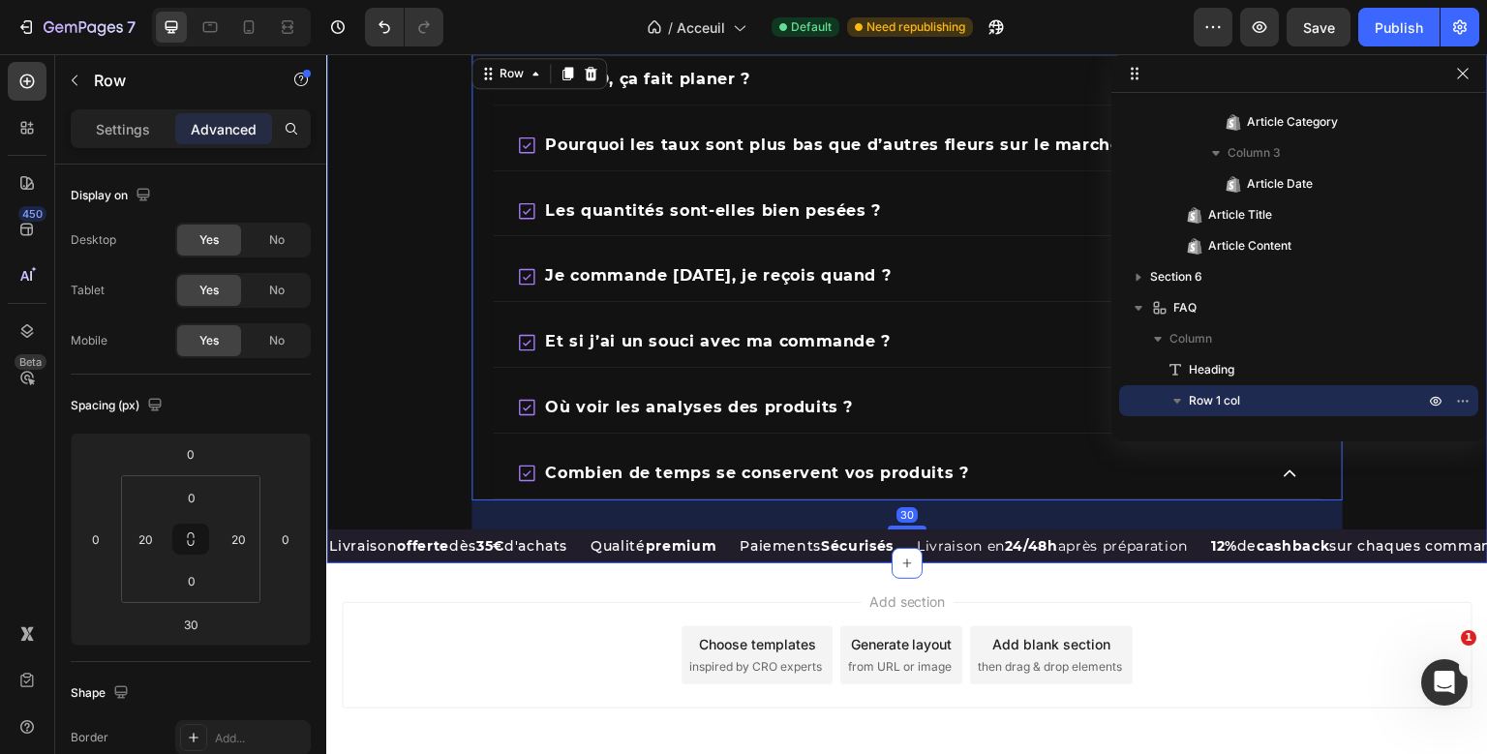
click at [439, 392] on div "T'as besoin de réponses ? Heading Le CBD, ça fait planer ? Pourquoi les taux so…" at bounding box center [907, 257] width 1162 height 614
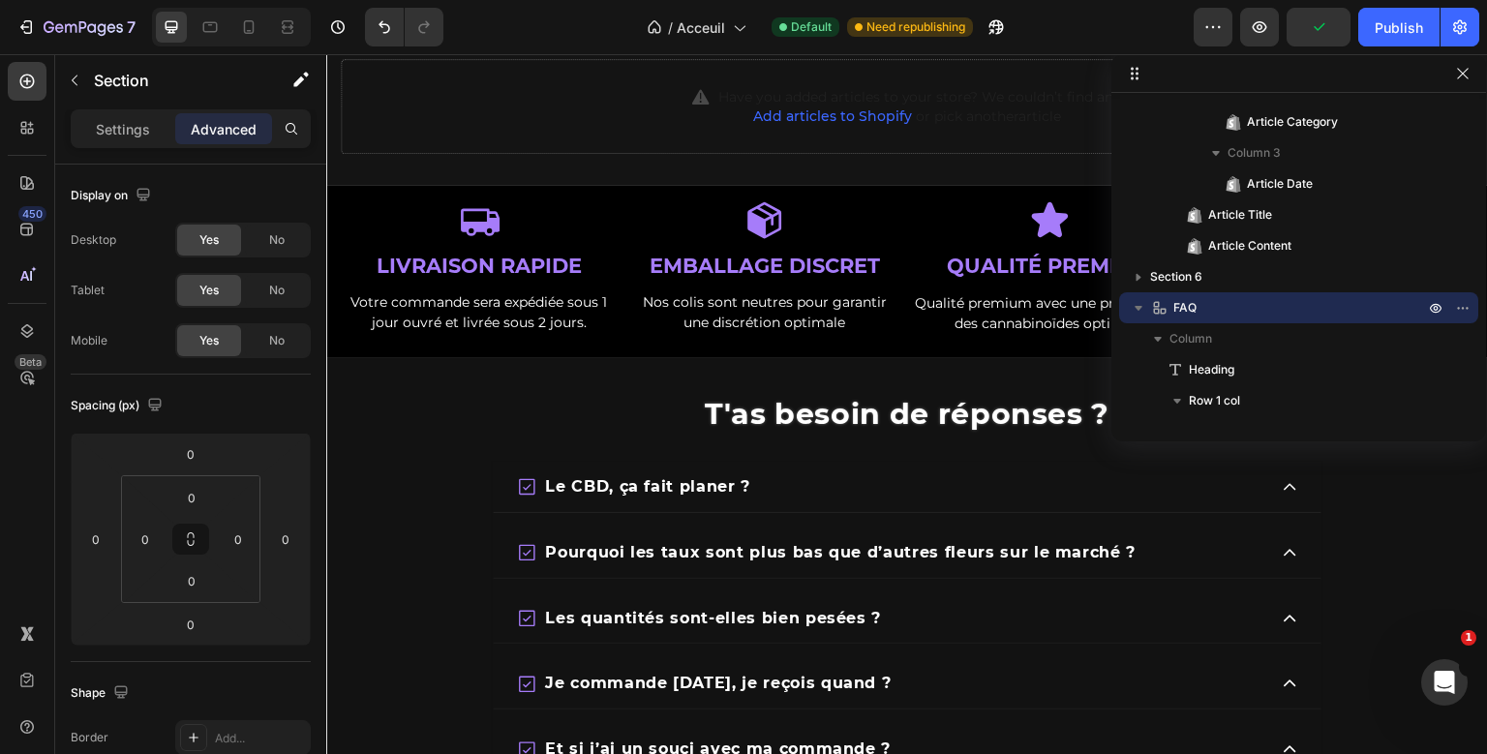
scroll to position [2952, 0]
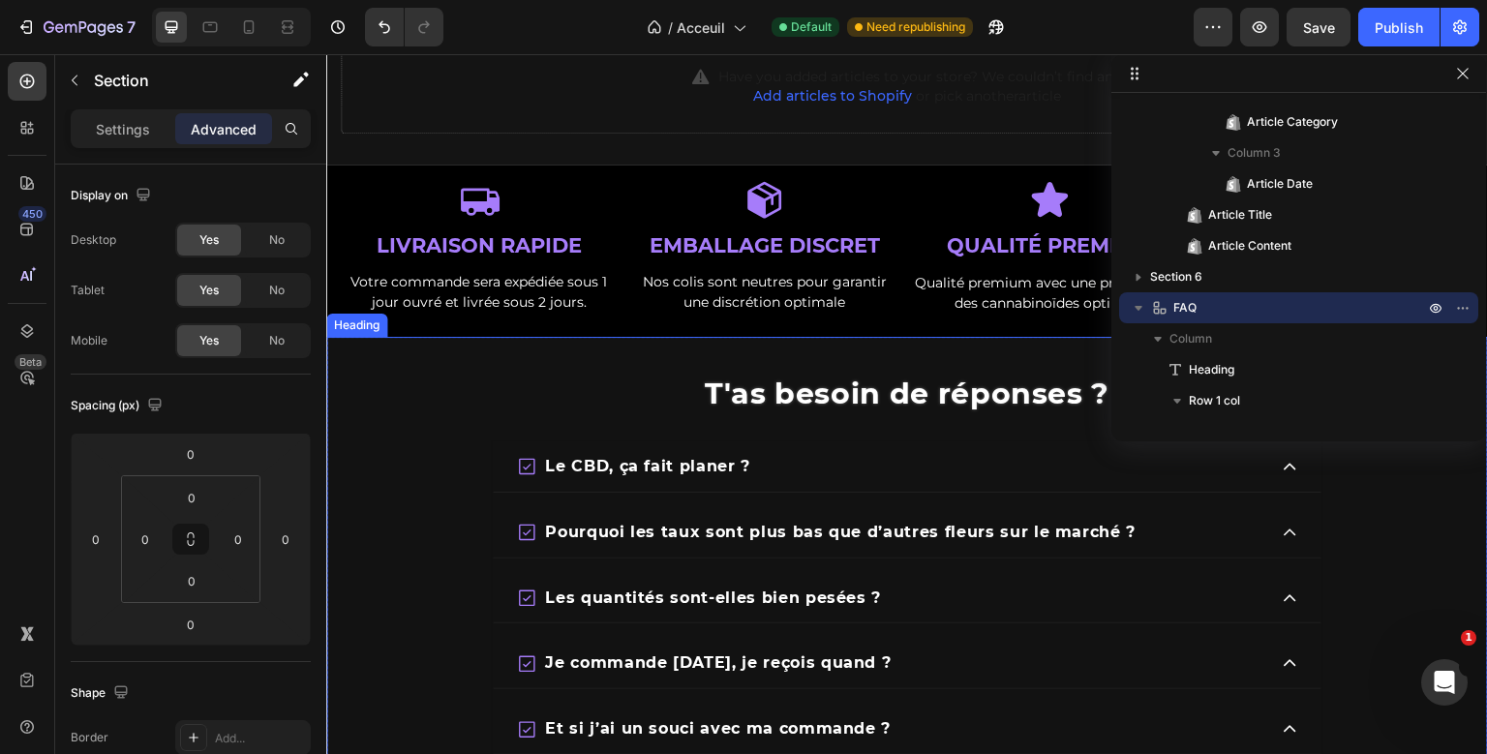
click at [832, 391] on span "T'as besoin de réponses ?" at bounding box center [908, 394] width 406 height 36
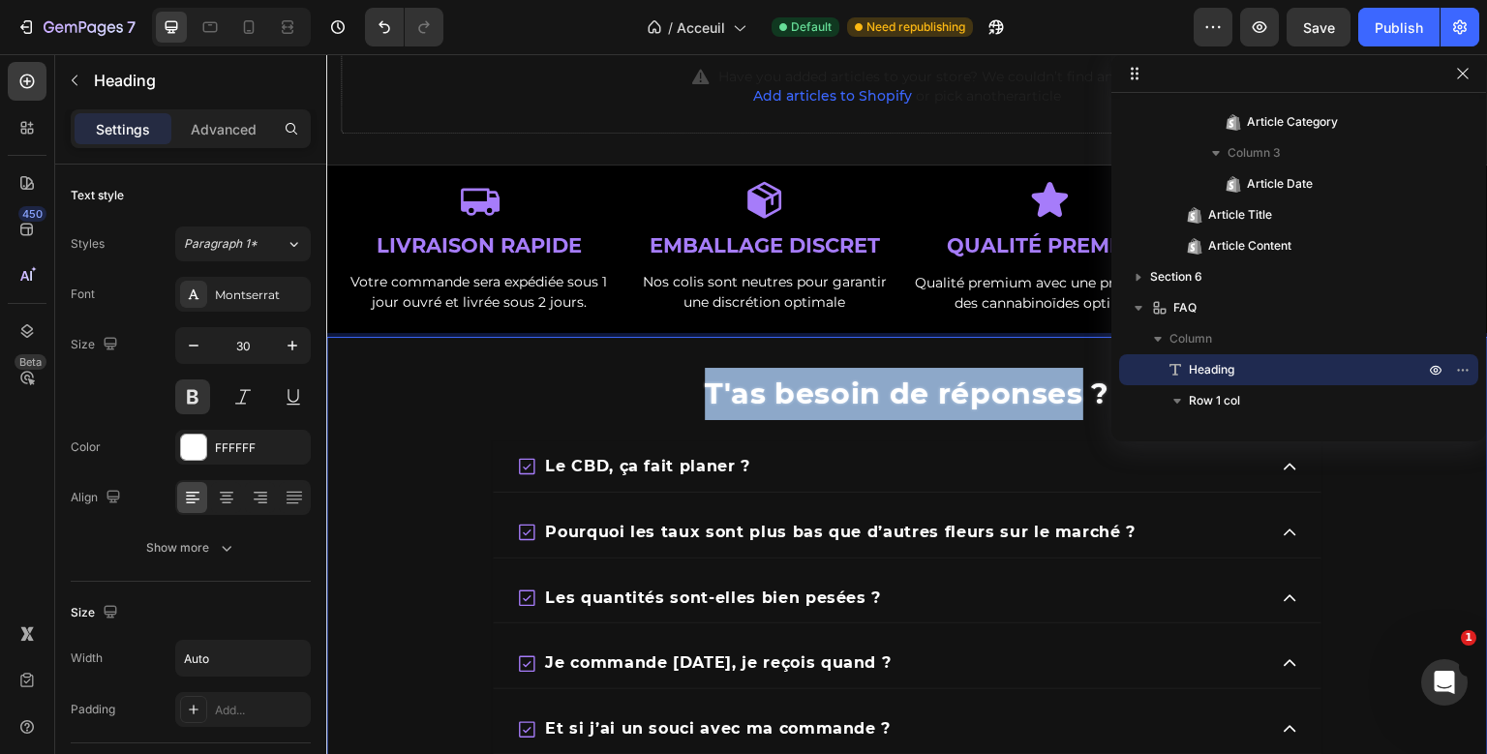
drag, startPoint x: 1081, startPoint y: 389, endPoint x: 694, endPoint y: 394, distance: 387.2
click at [703, 393] on h2 "T'as besoin de réponses ?" at bounding box center [907, 394] width 409 height 56
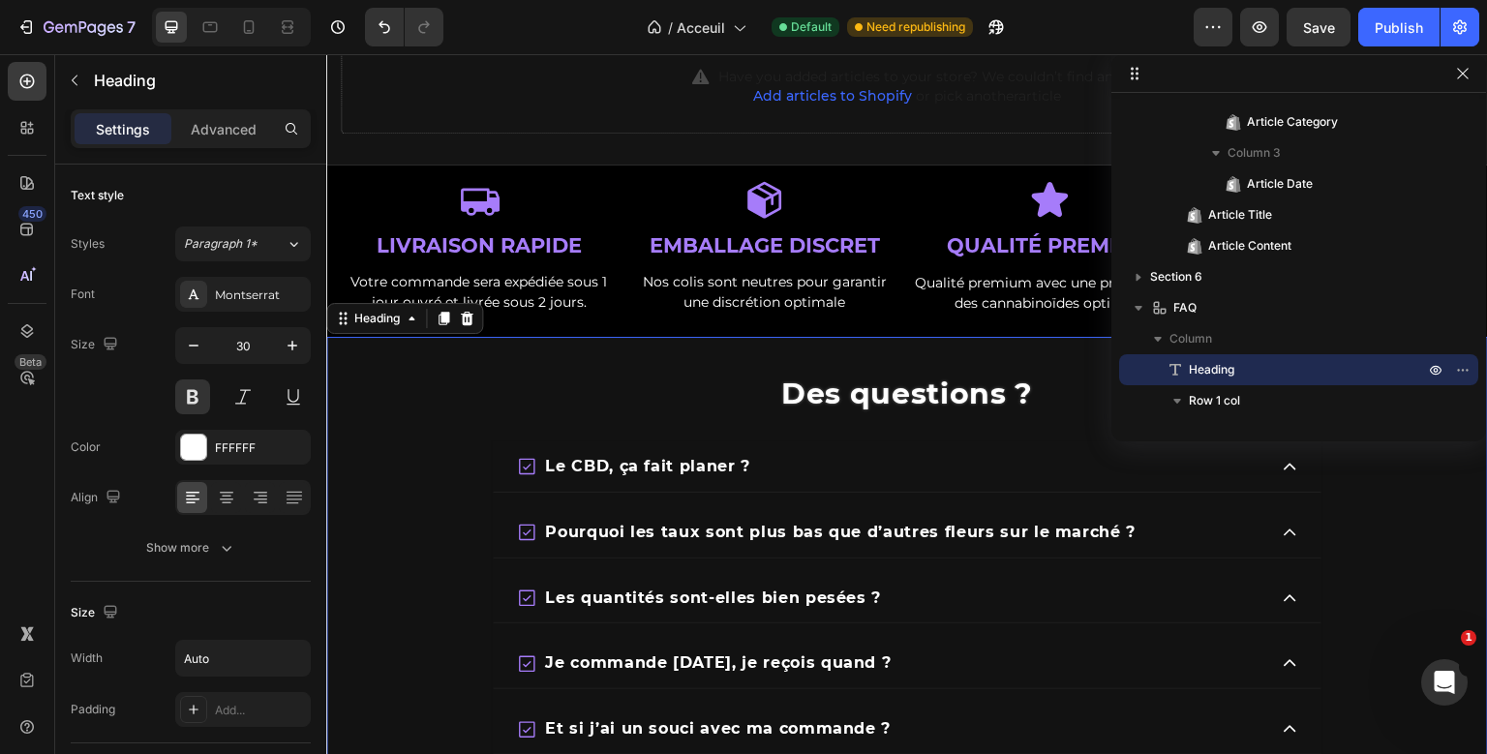
click at [743, 378] on div "Des questions ?" at bounding box center [907, 394] width 1162 height 56
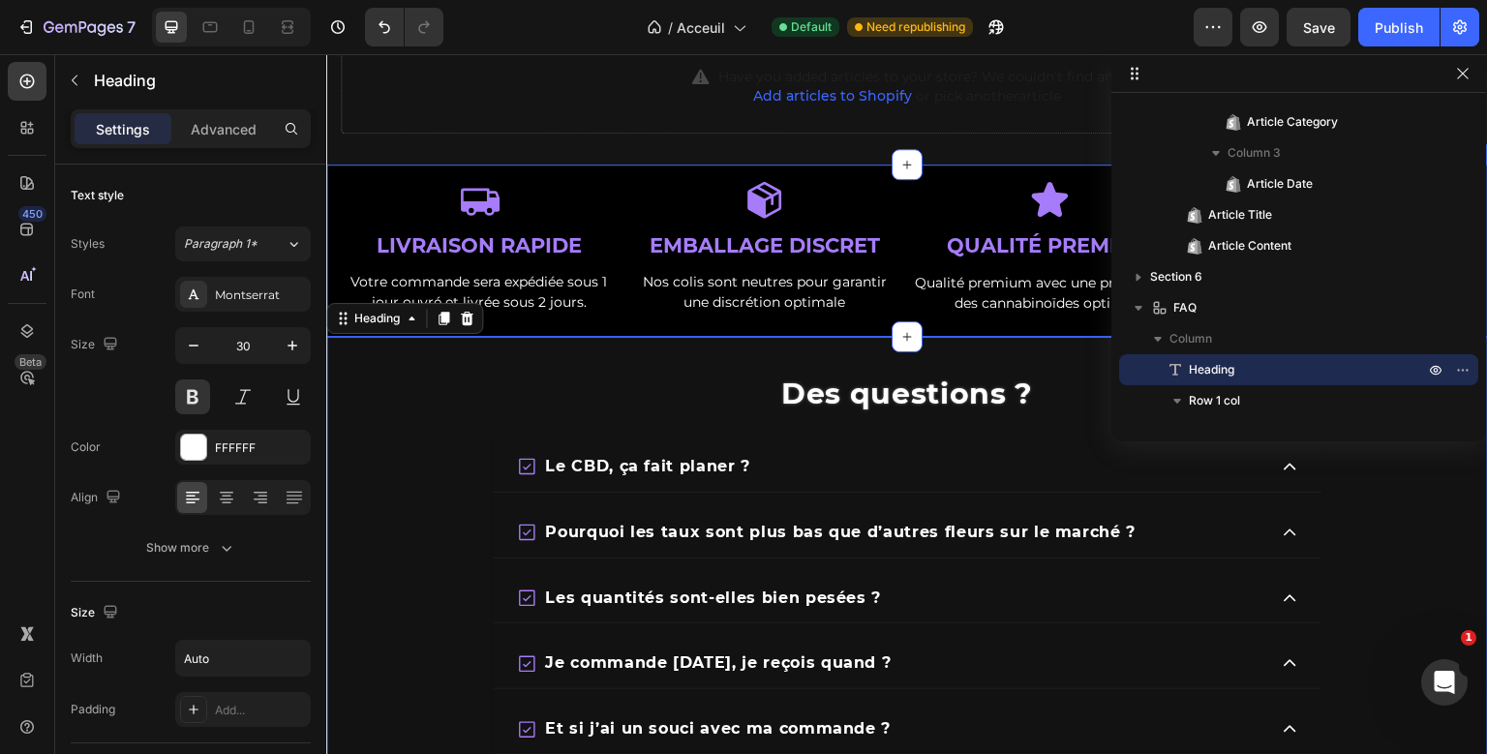
click at [881, 172] on div "Icon LIVRAISON RAPIDE Text Block Votre commande sera expédiée sous 1 jour ouvré…" at bounding box center [907, 251] width 1162 height 173
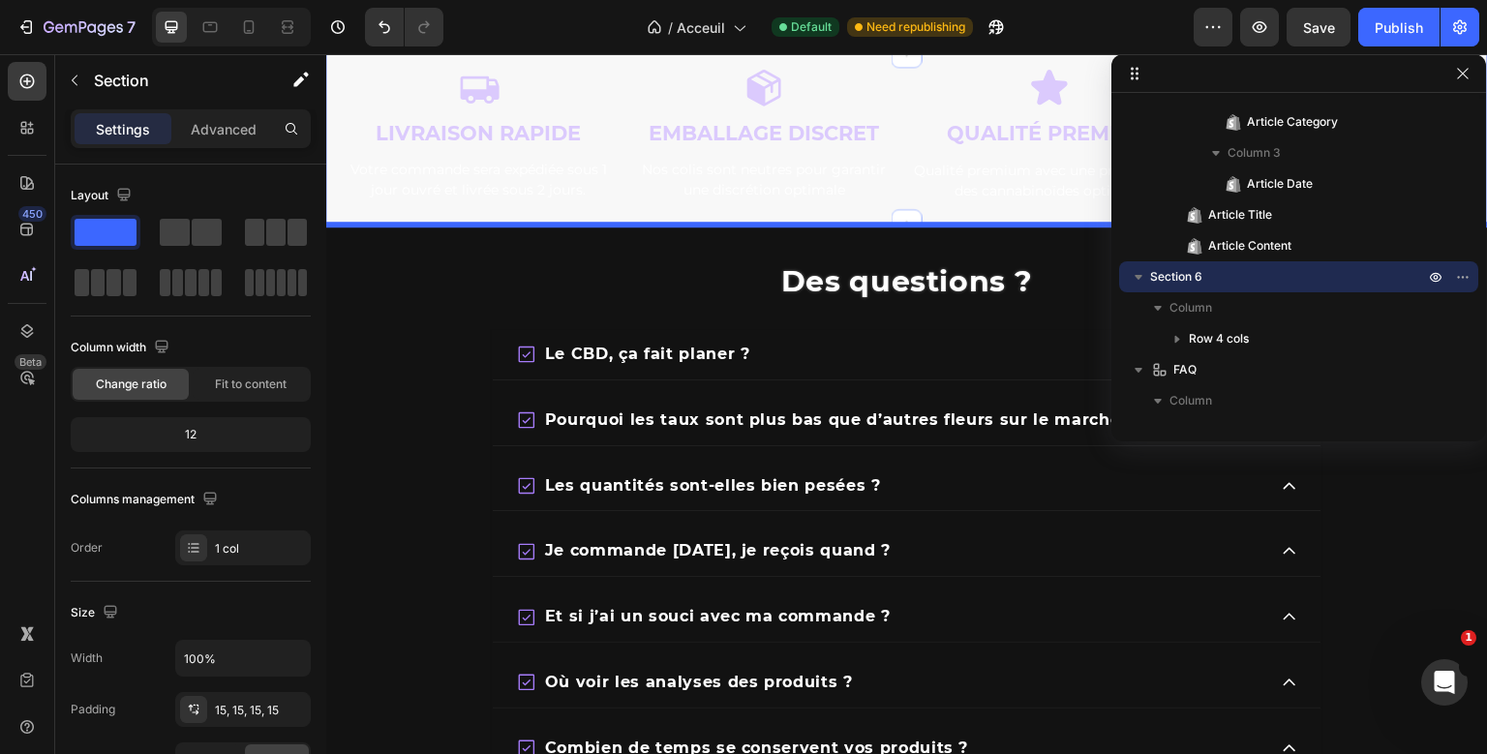
scroll to position [3375, 0]
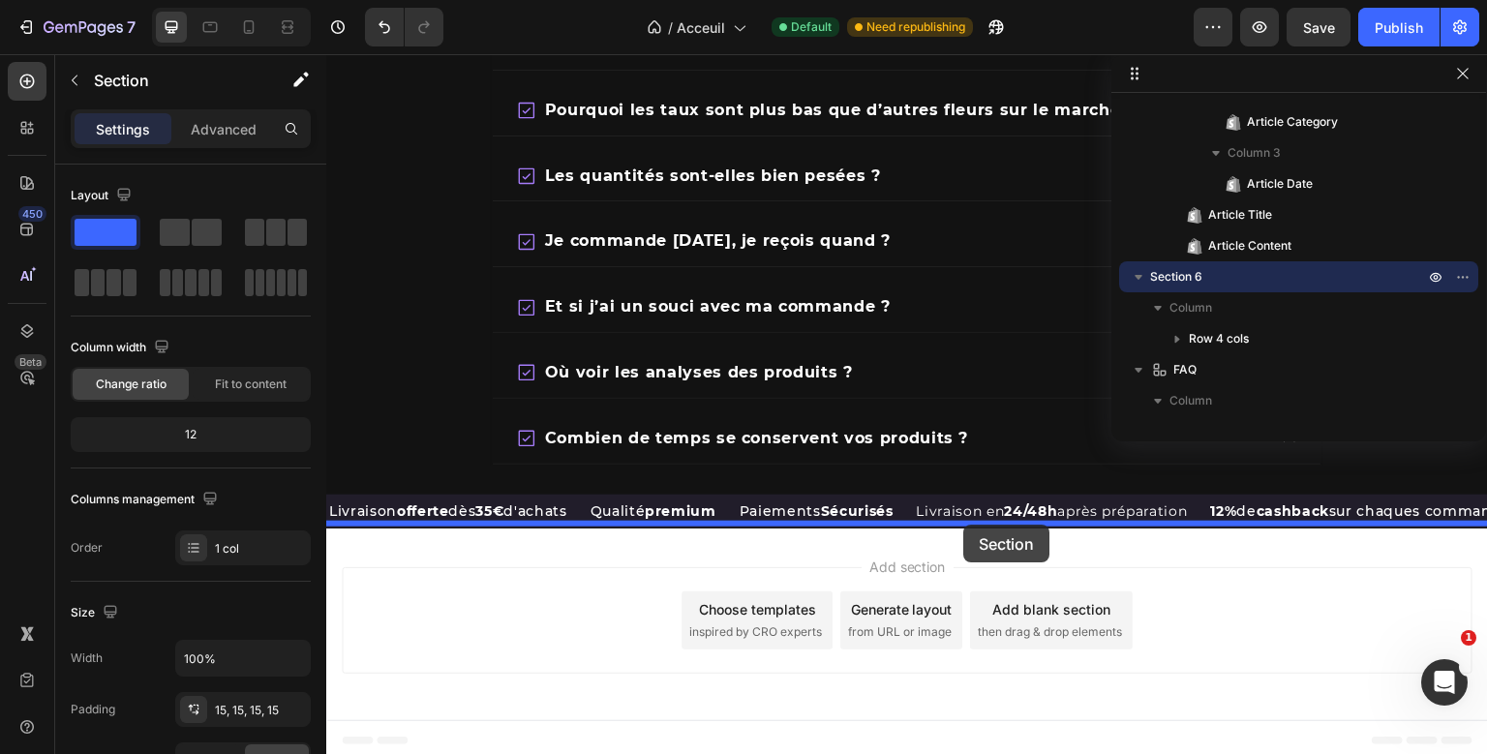
drag, startPoint x: 1106, startPoint y: 525, endPoint x: 963, endPoint y: 525, distance: 143.3
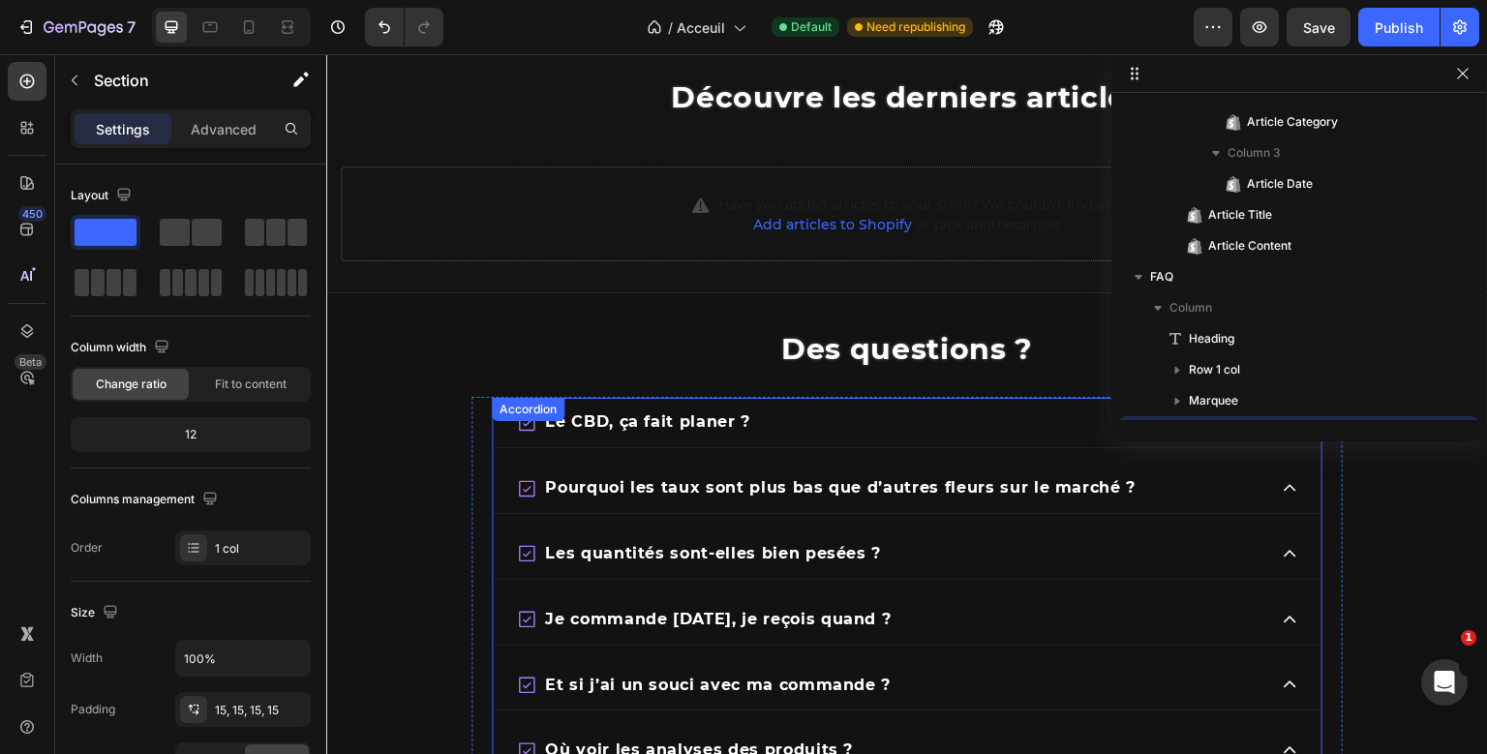
scroll to position [2712, 0]
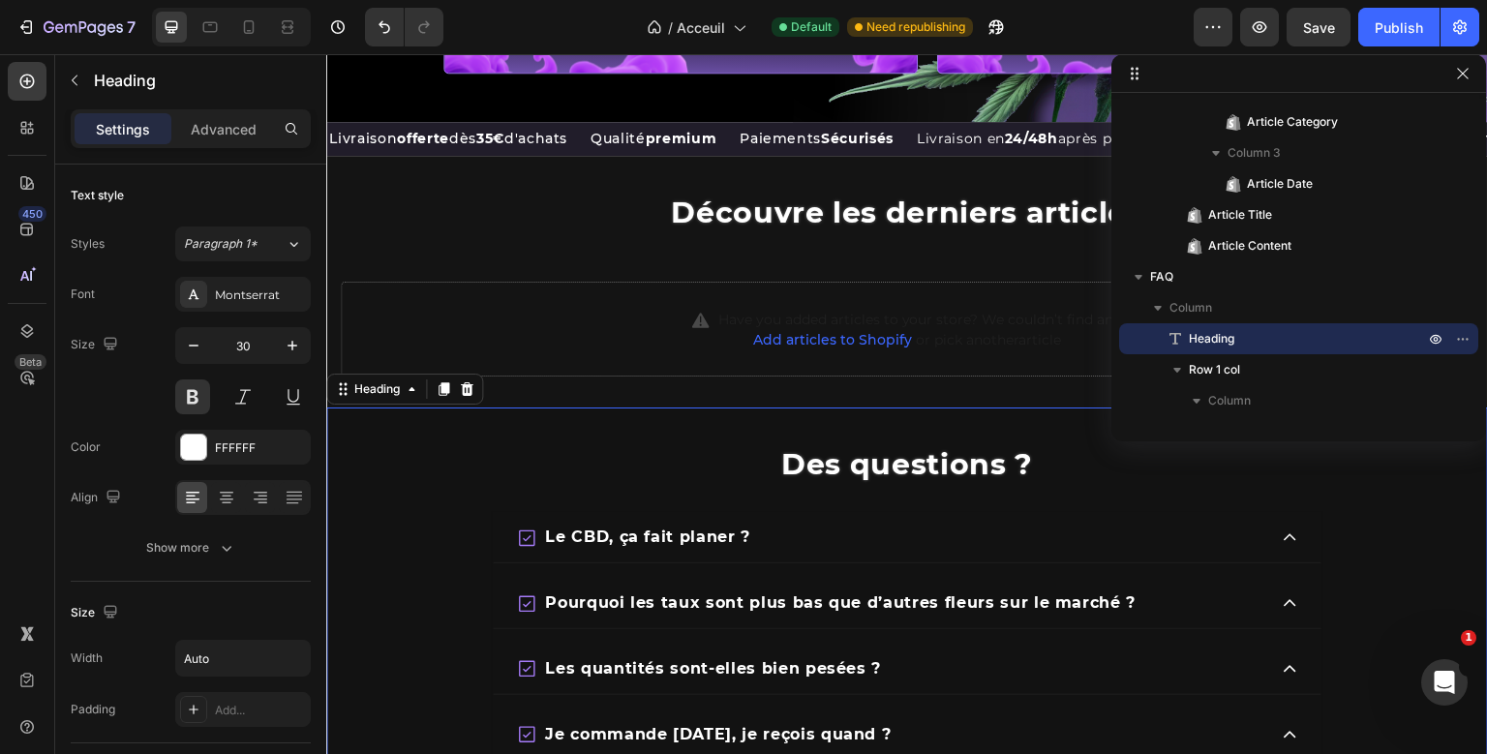
click at [552, 445] on div "⁠⁠⁠⁠⁠⁠⁠ Des questions ?" at bounding box center [907, 465] width 1162 height 56
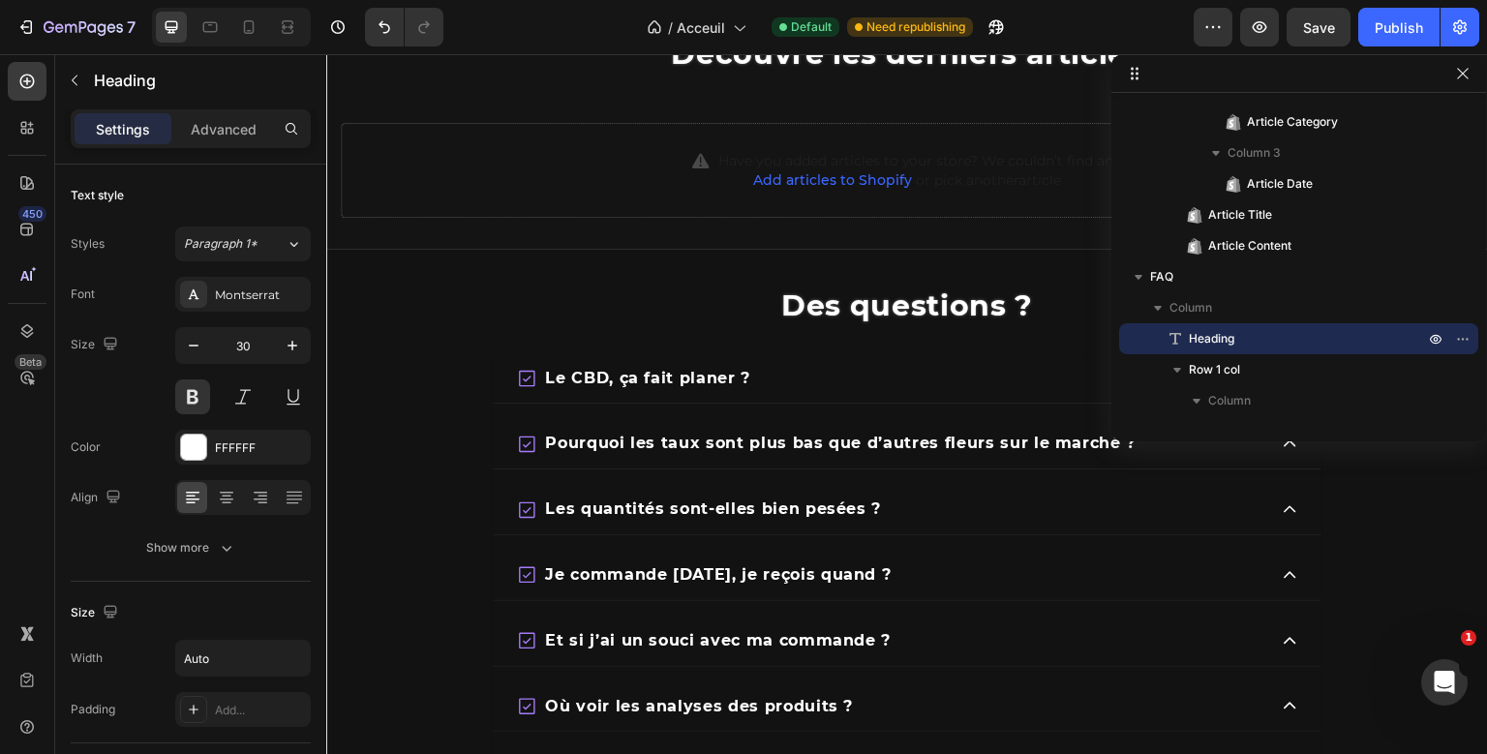
scroll to position [2910, 0]
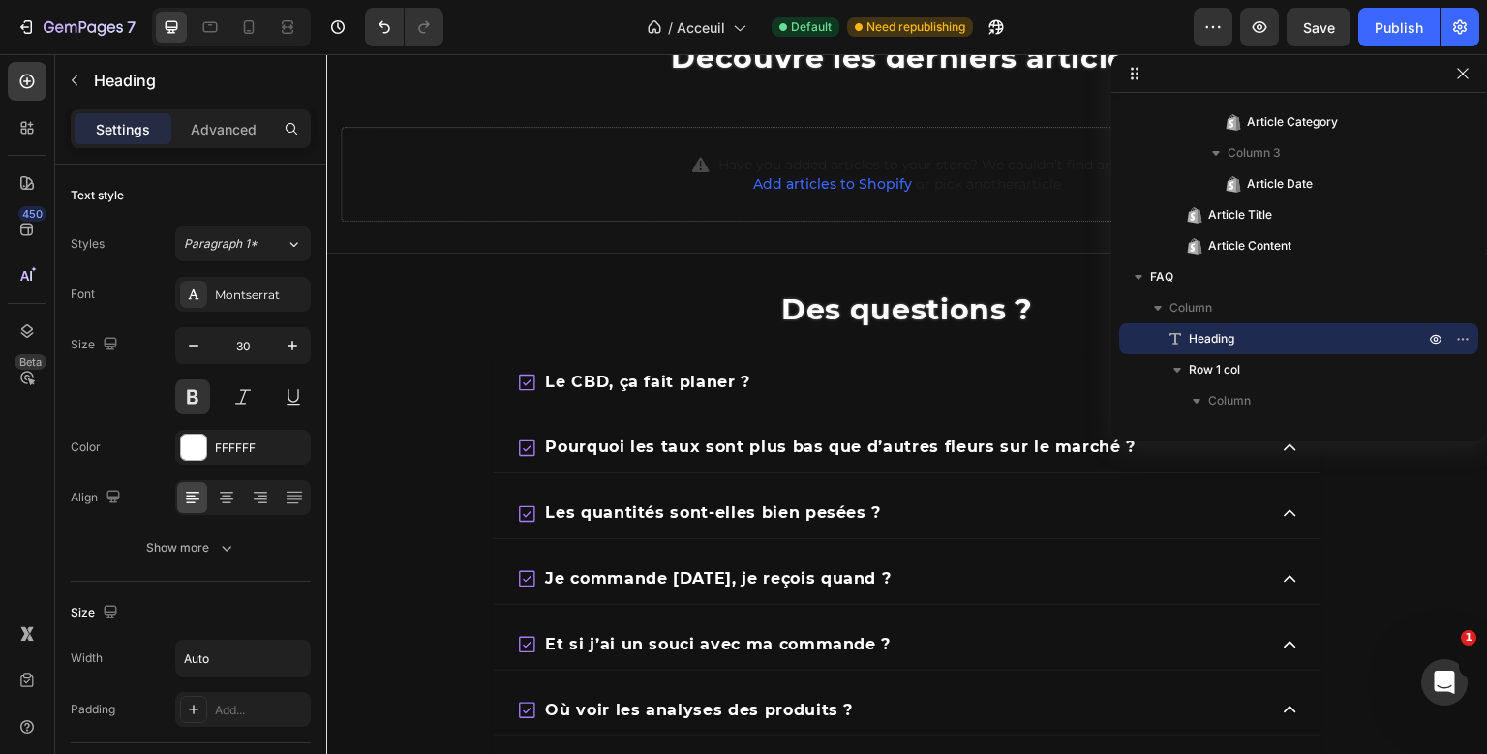
click at [408, 330] on div "Des questions ? Heading Le CBD, ça fait planer ? Pourquoi les taux sont plus ba…" at bounding box center [907, 560] width 1162 height 614
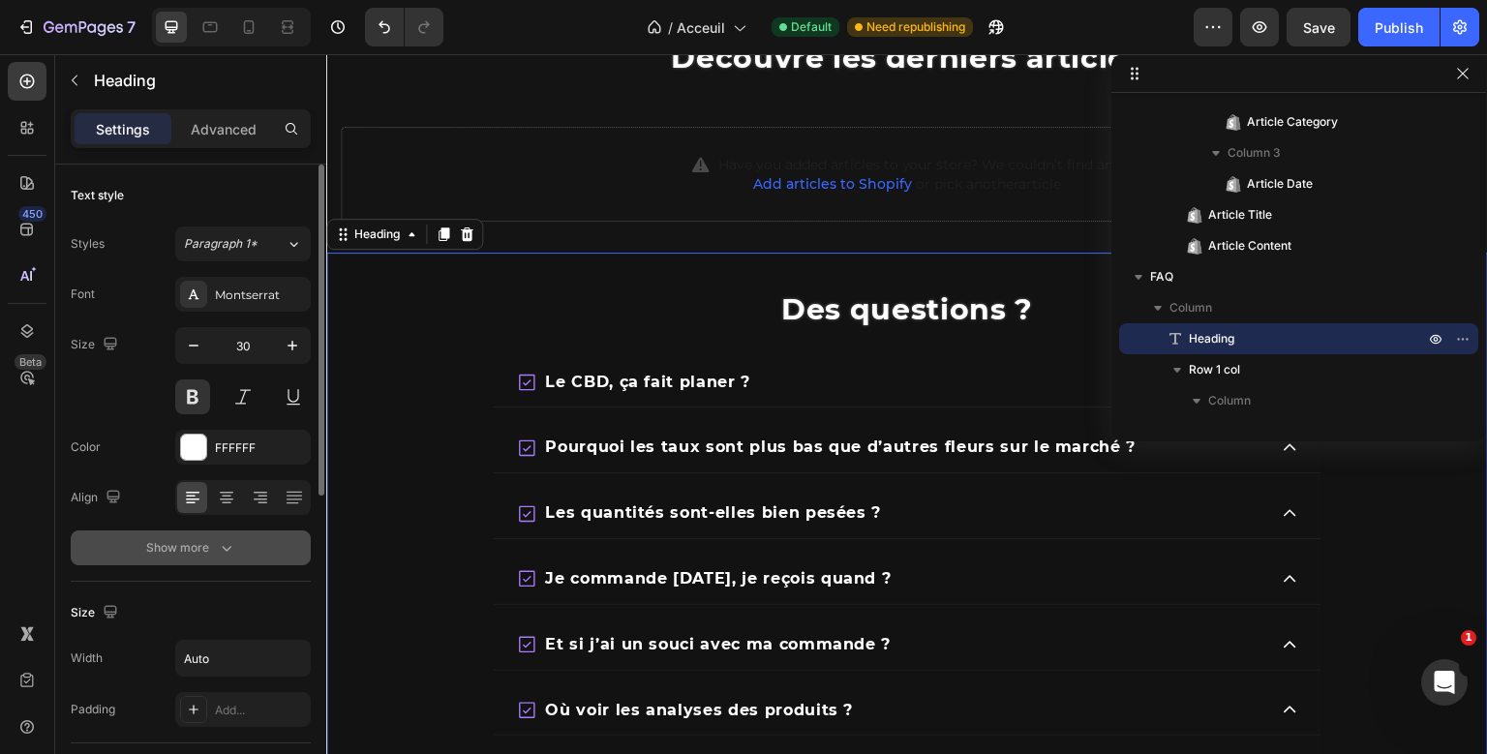
scroll to position [609, 0]
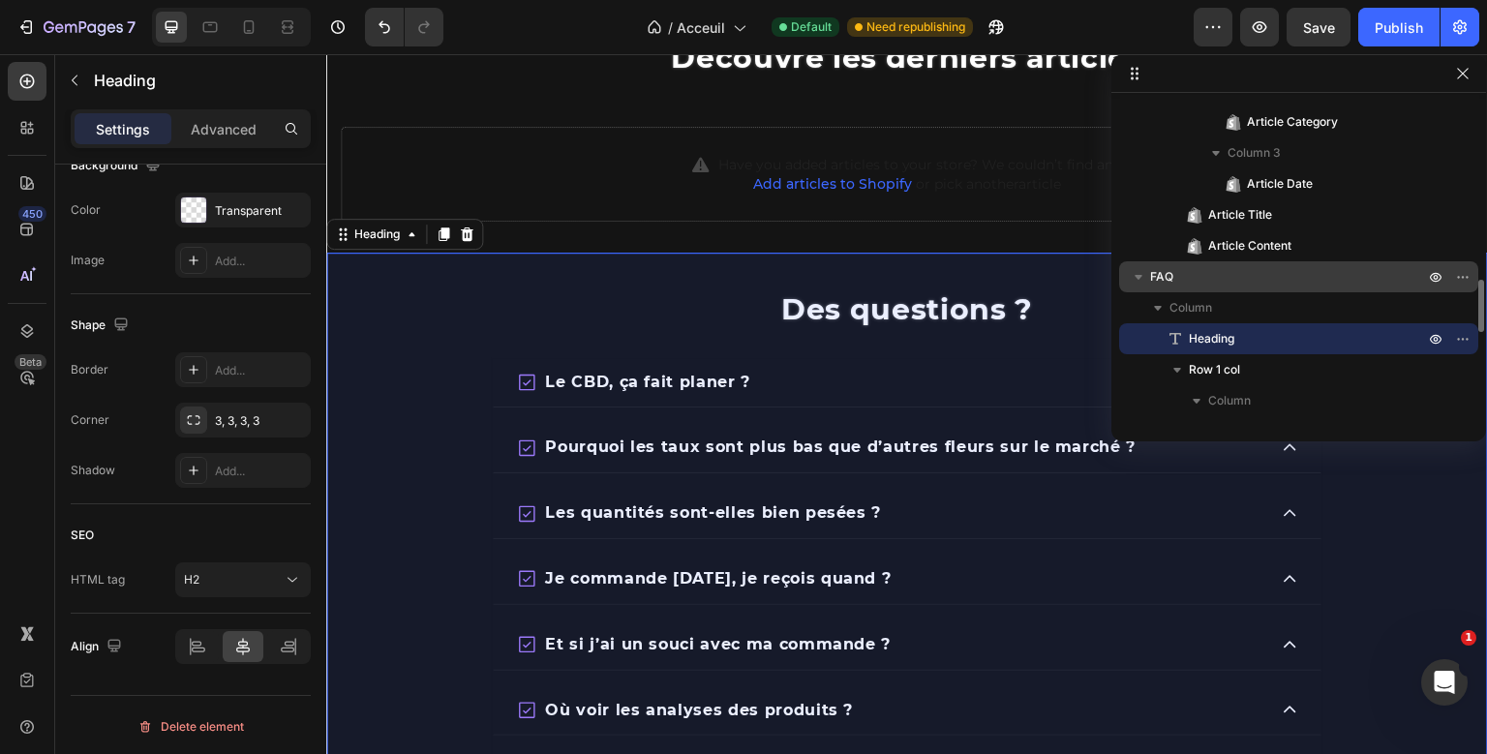
click at [1256, 266] on div "FAQ" at bounding box center [1299, 276] width 344 height 31
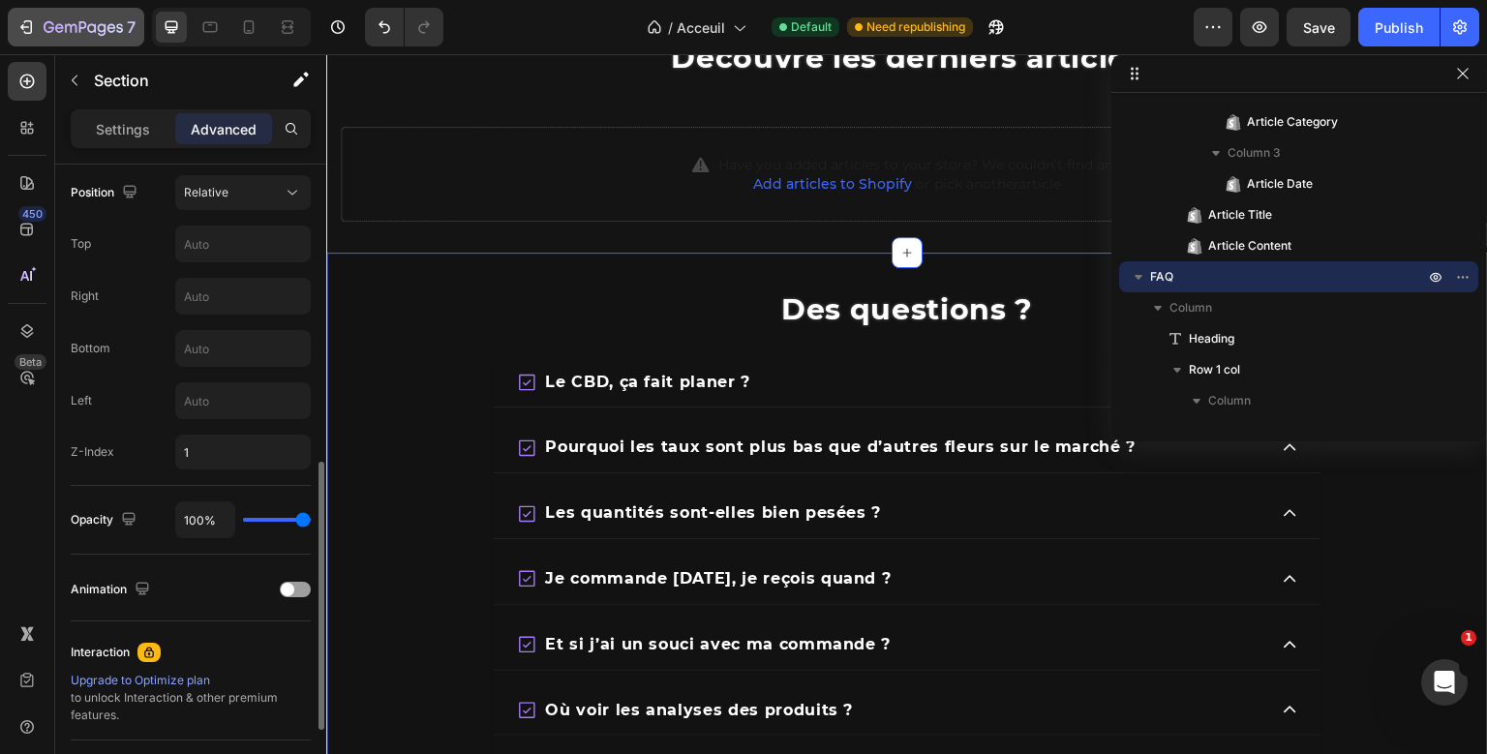
scroll to position [711, 0]
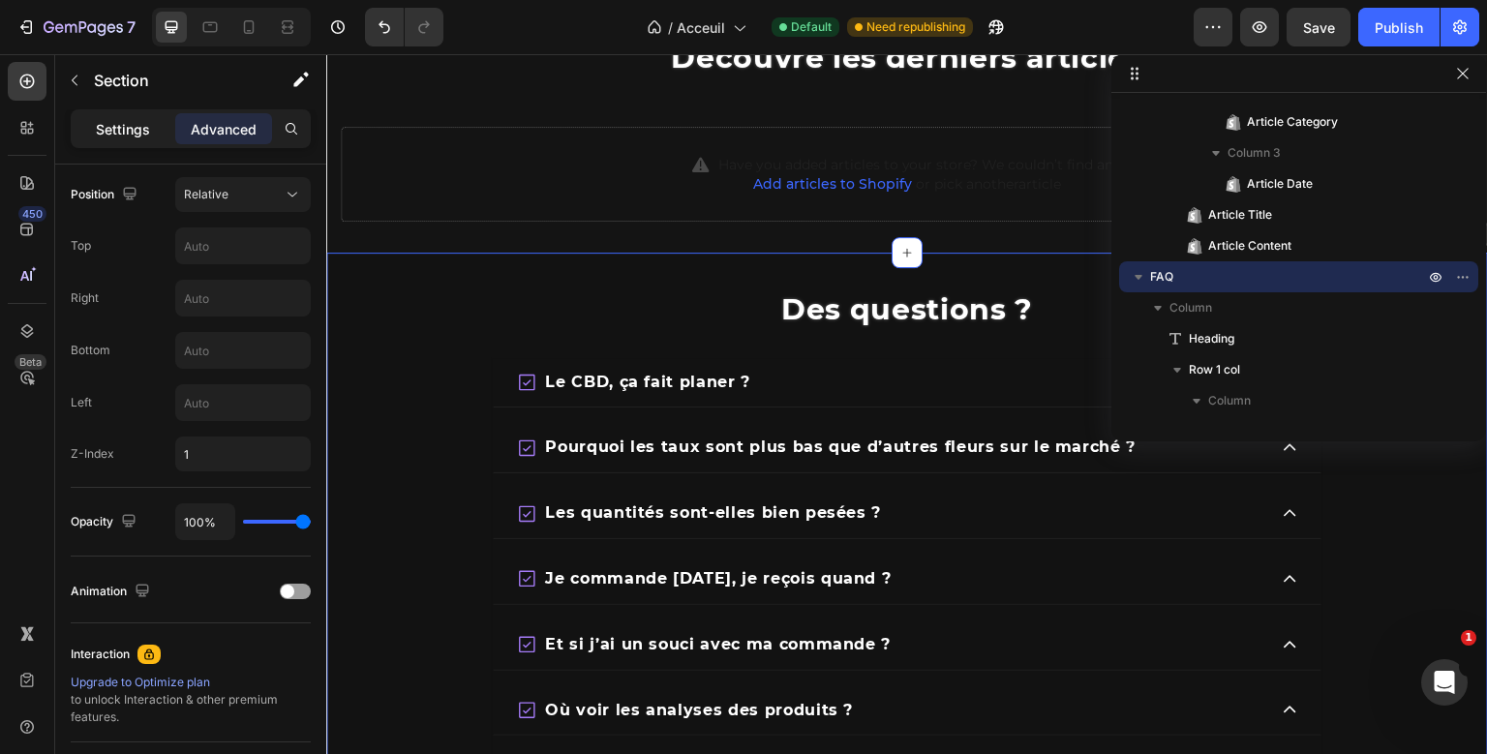
click at [106, 129] on p "Settings" at bounding box center [123, 129] width 54 height 20
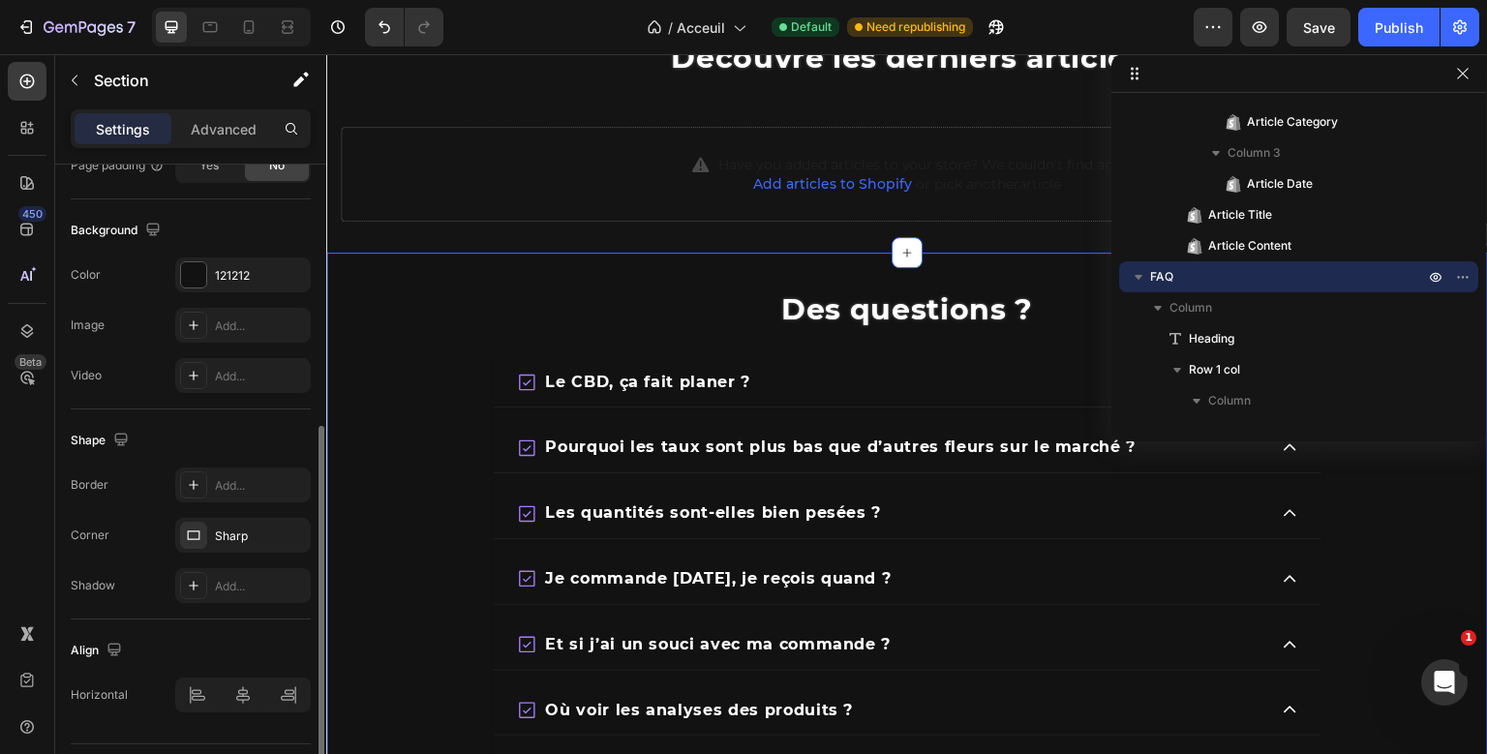
scroll to position [524, 0]
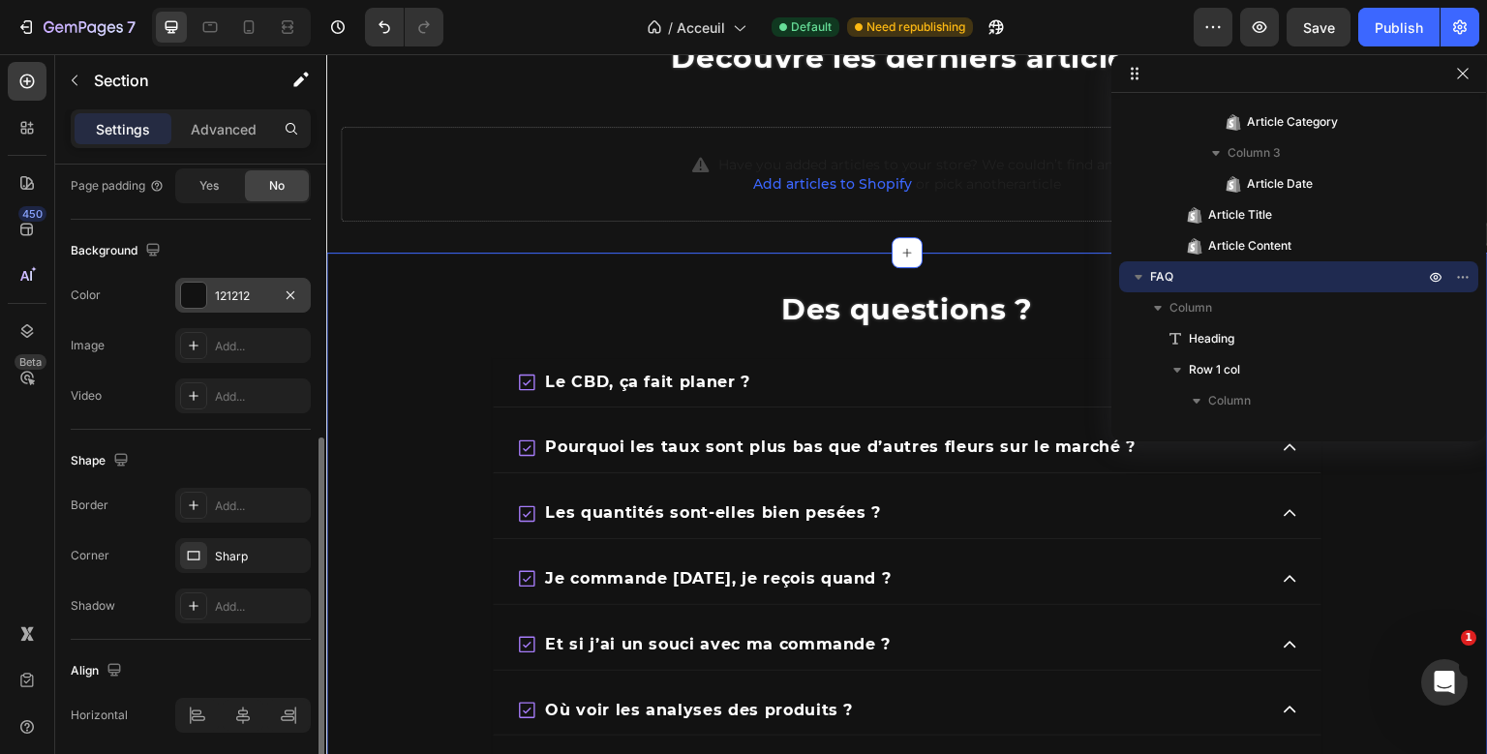
click at [250, 310] on div "121212" at bounding box center [243, 295] width 136 height 35
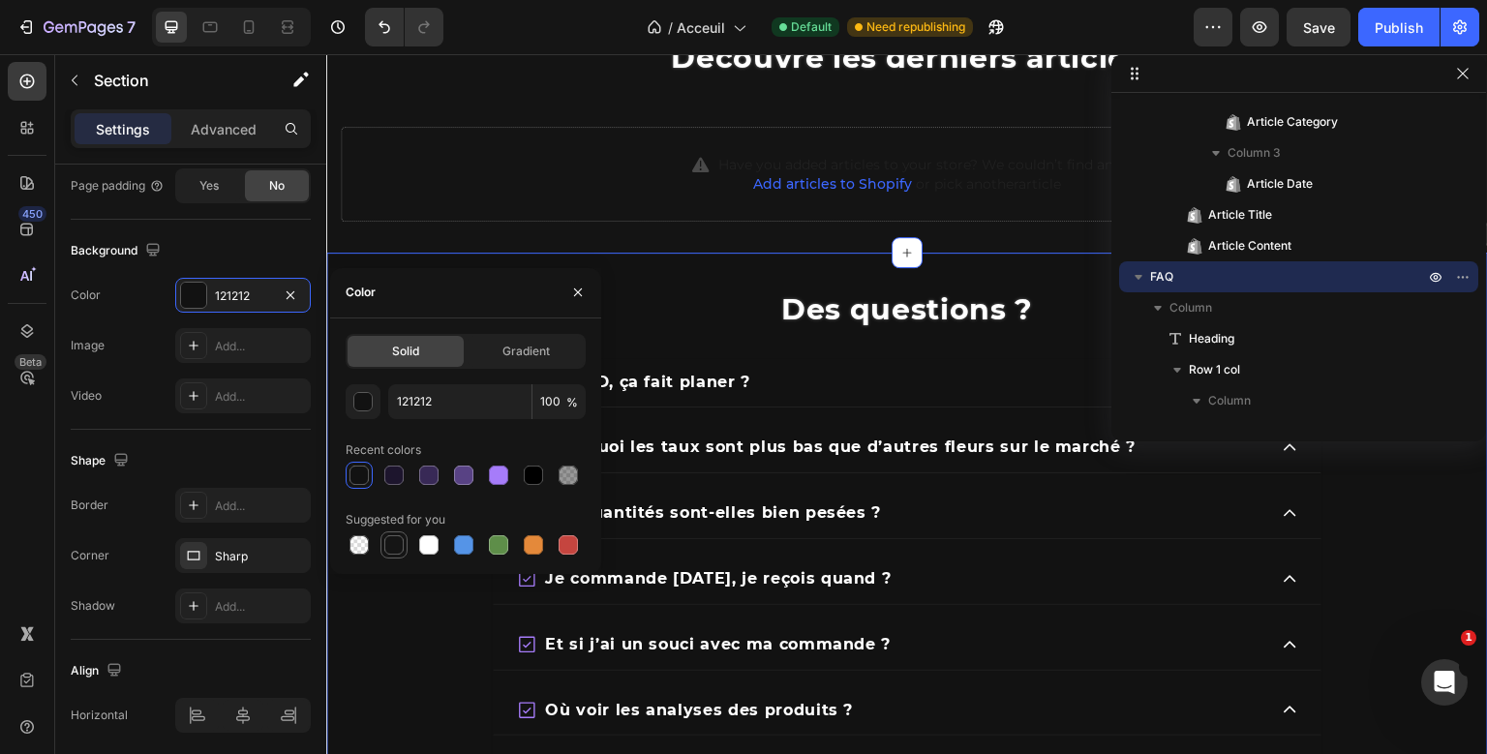
click at [398, 556] on div at bounding box center [393, 544] width 23 height 23
type input "151515"
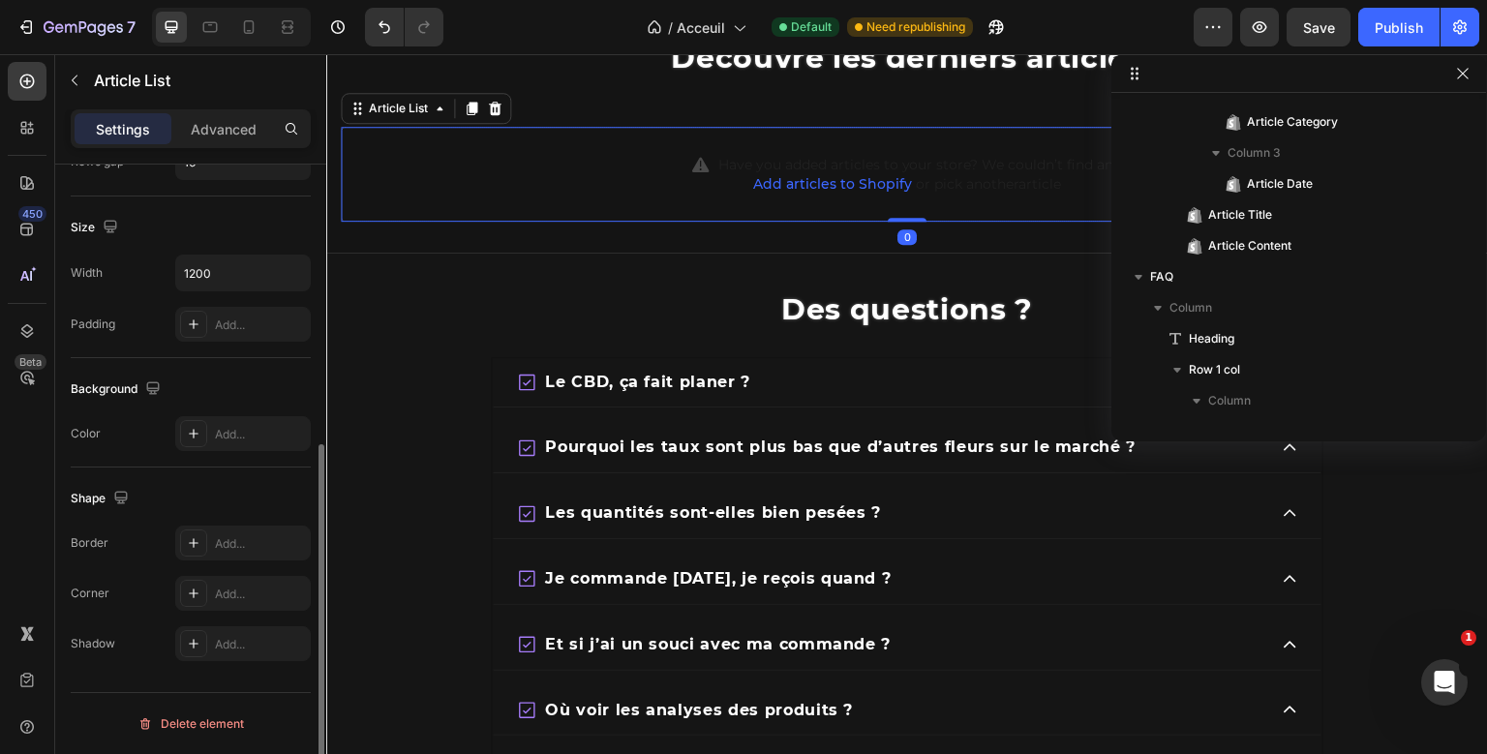
scroll to position [769, 0]
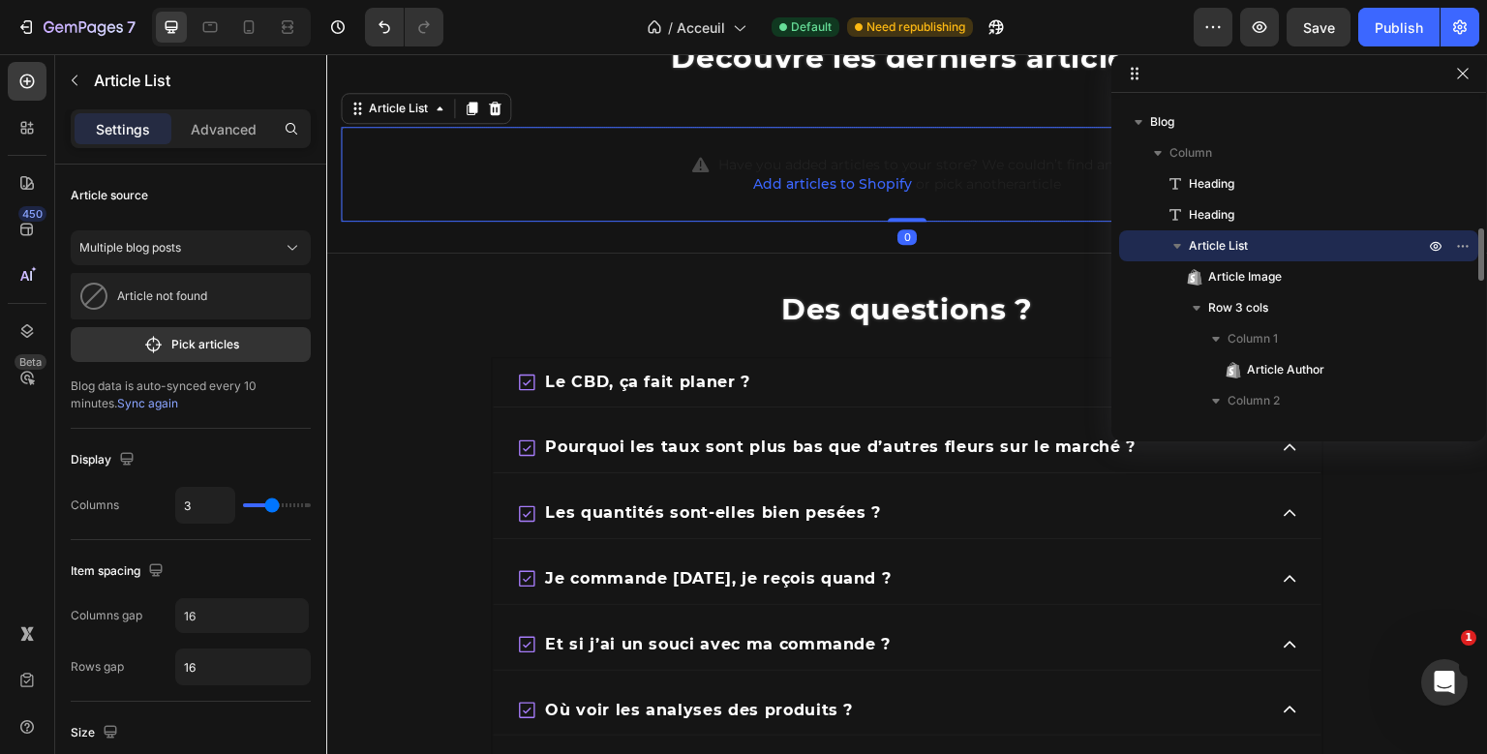
click at [668, 212] on div "Découvre les derniers articles Heading Heading Have you added articles to your …" at bounding box center [907, 111] width 1133 height 221
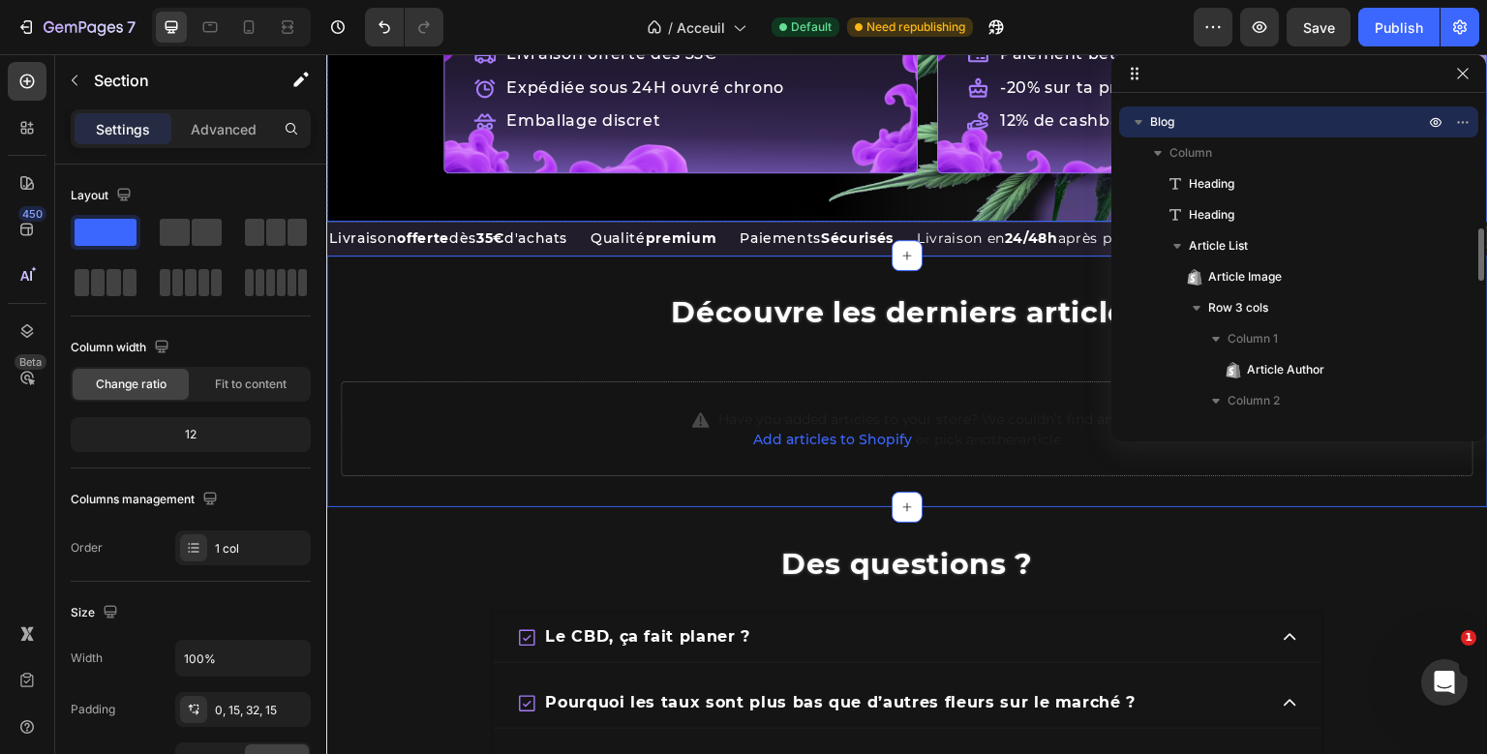
scroll to position [397, 0]
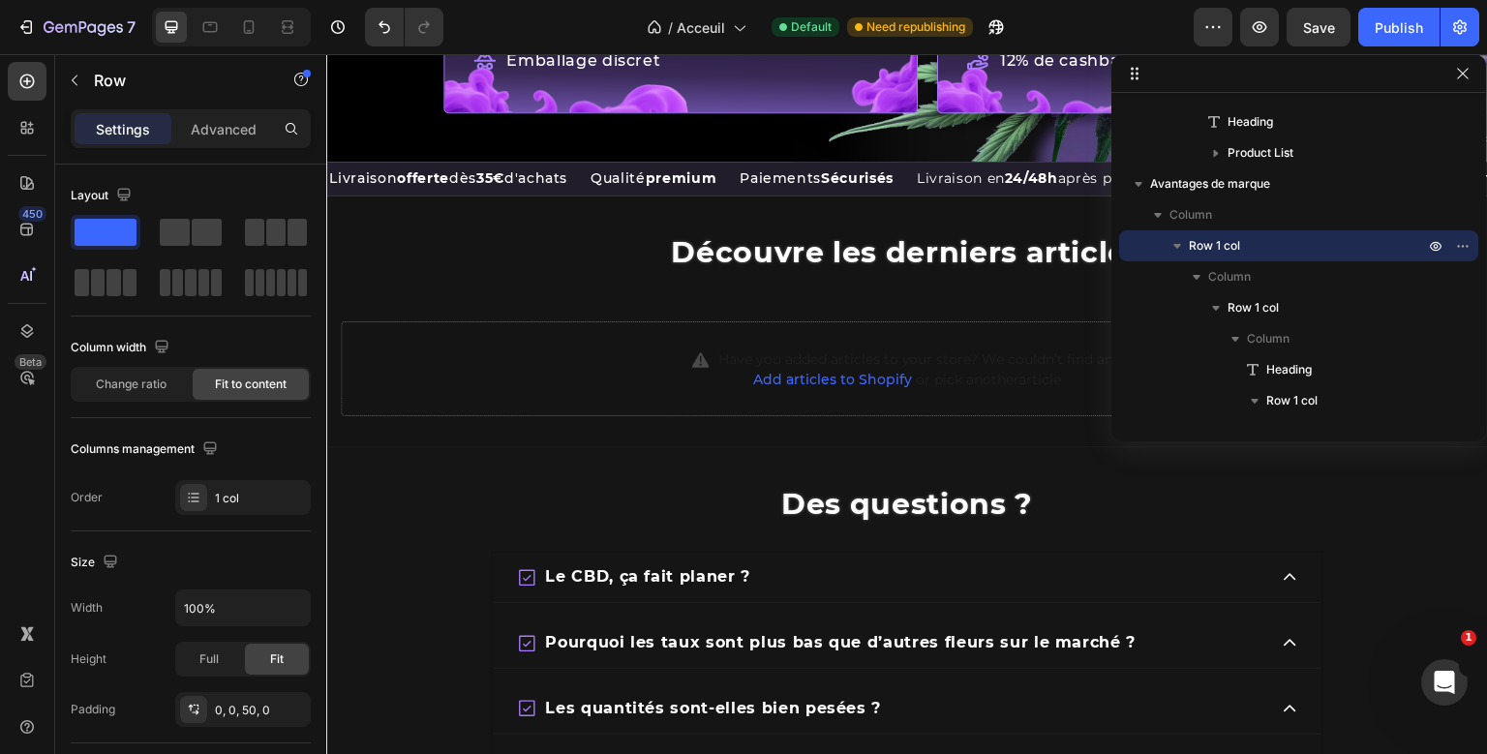
scroll to position [2710, 0]
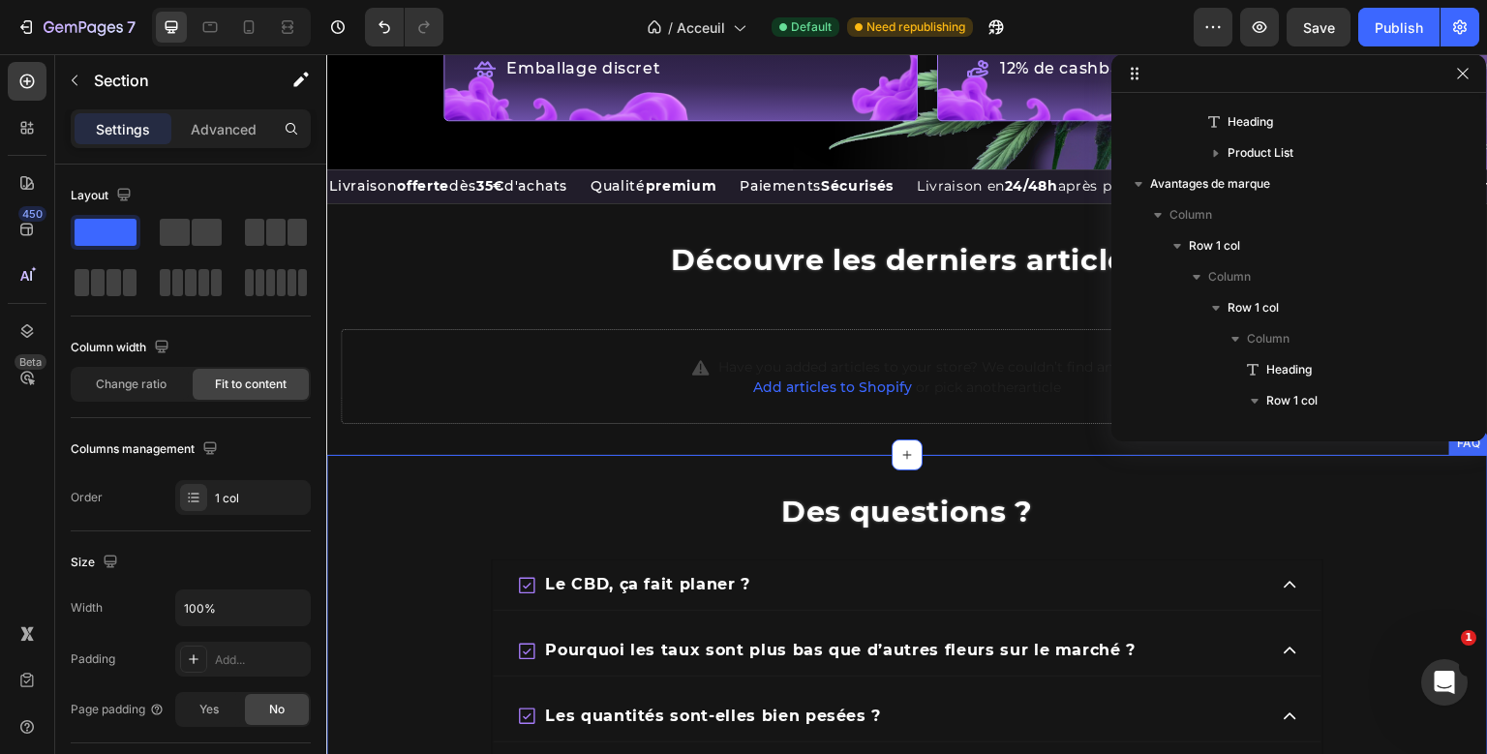
click at [421, 557] on div "Des questions ? Heading Le CBD, ça fait planer ? Pourquoi les taux sont plus ba…" at bounding box center [907, 762] width 1162 height 614
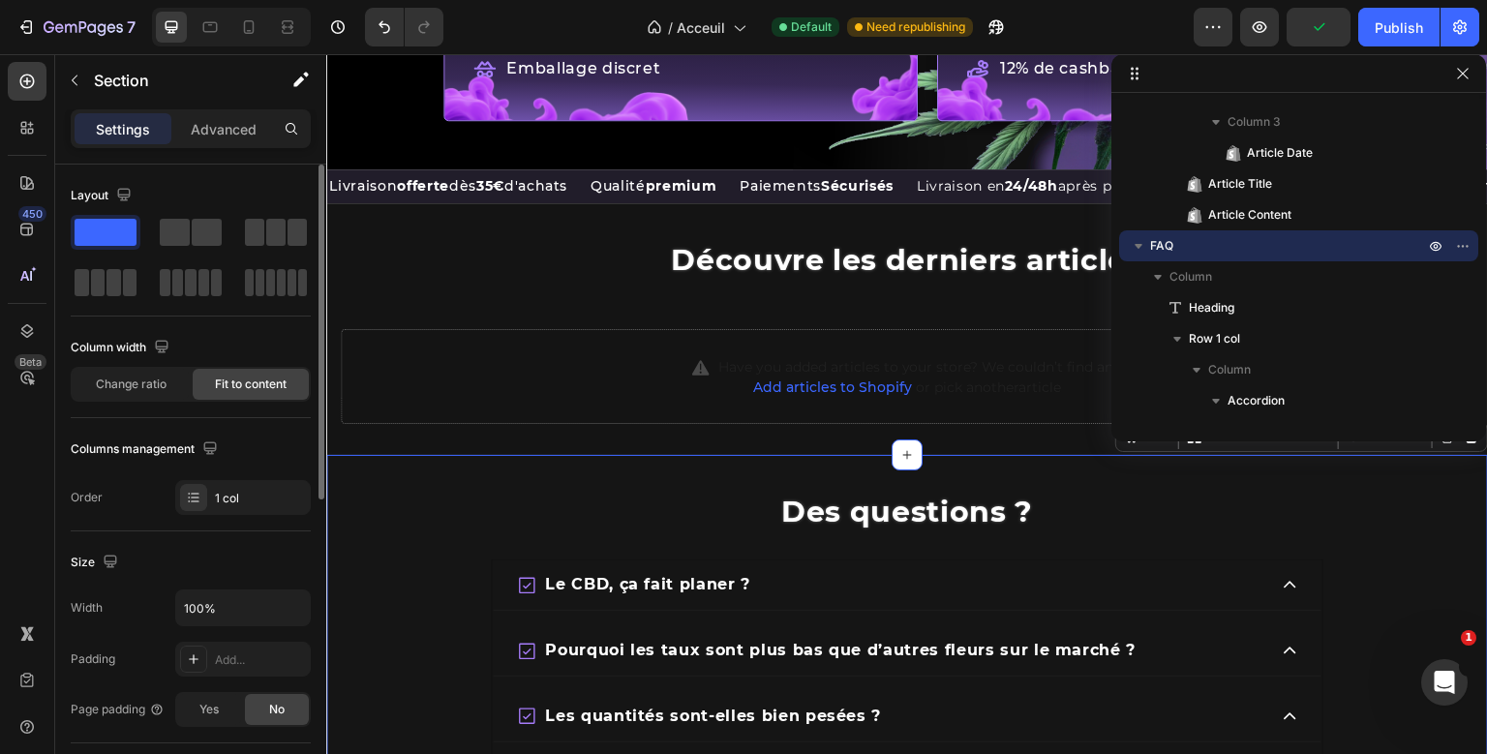
scroll to position [592, 0]
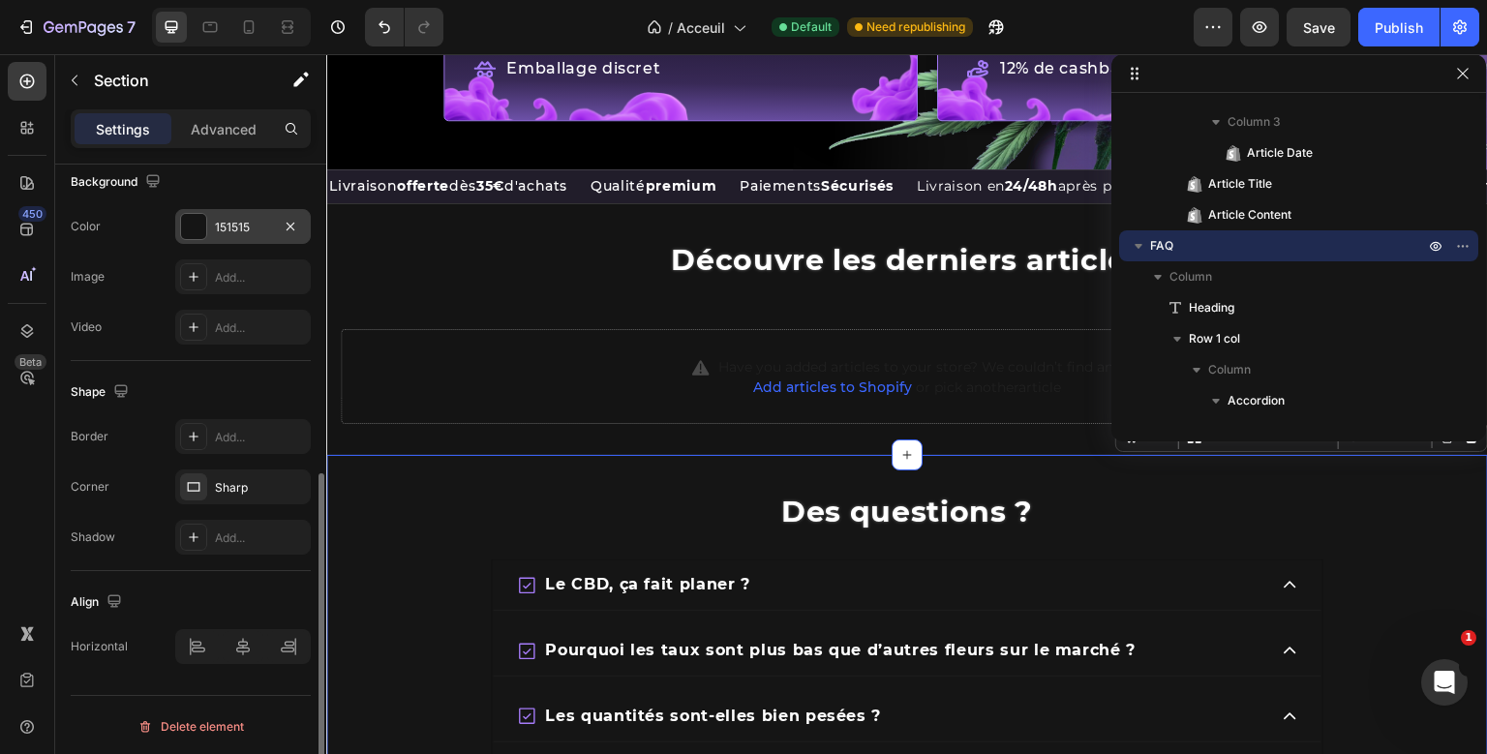
click at [250, 234] on div "151515" at bounding box center [243, 226] width 136 height 35
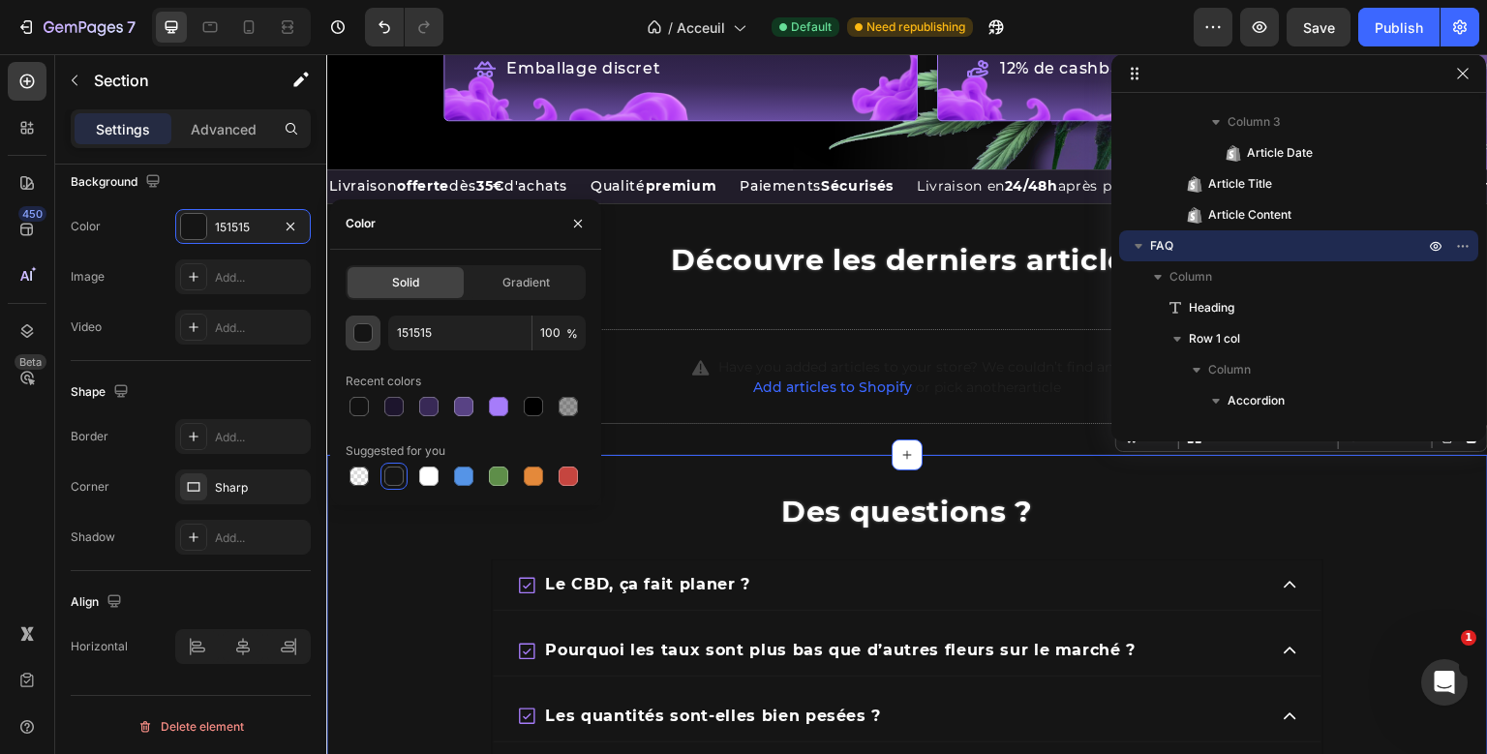
click at [370, 334] on div "button" at bounding box center [363, 333] width 19 height 19
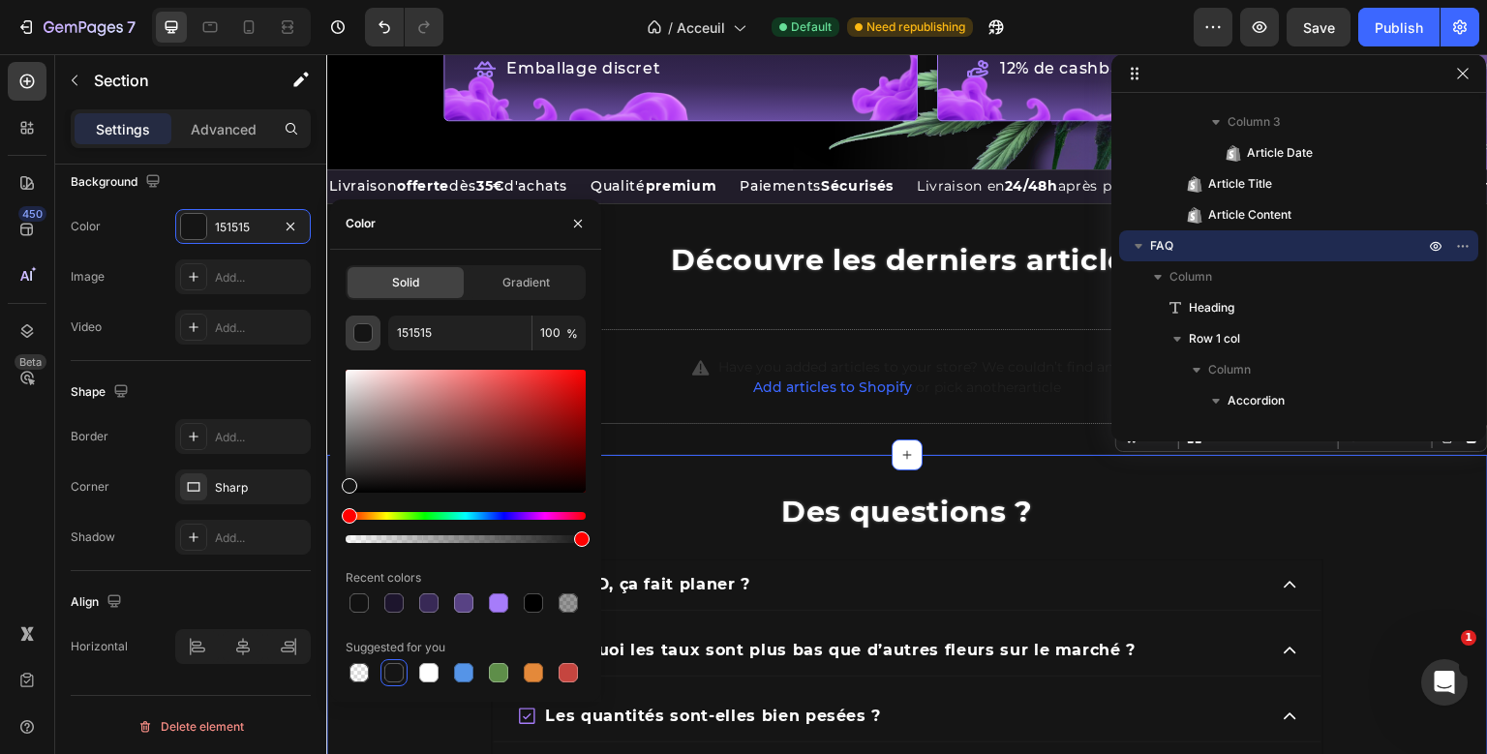
click at [370, 334] on div "button" at bounding box center [363, 333] width 19 height 19
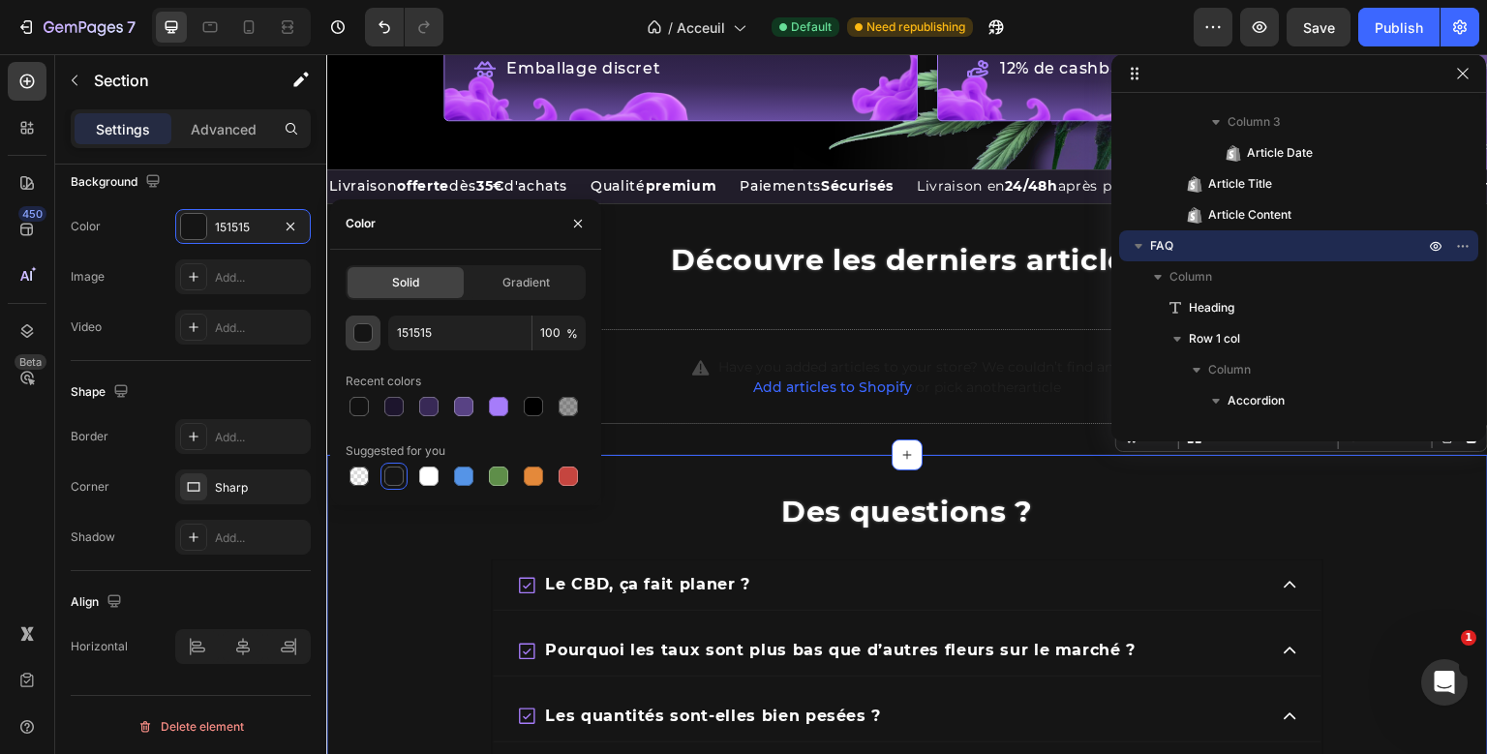
click at [370, 334] on div "button" at bounding box center [363, 333] width 19 height 19
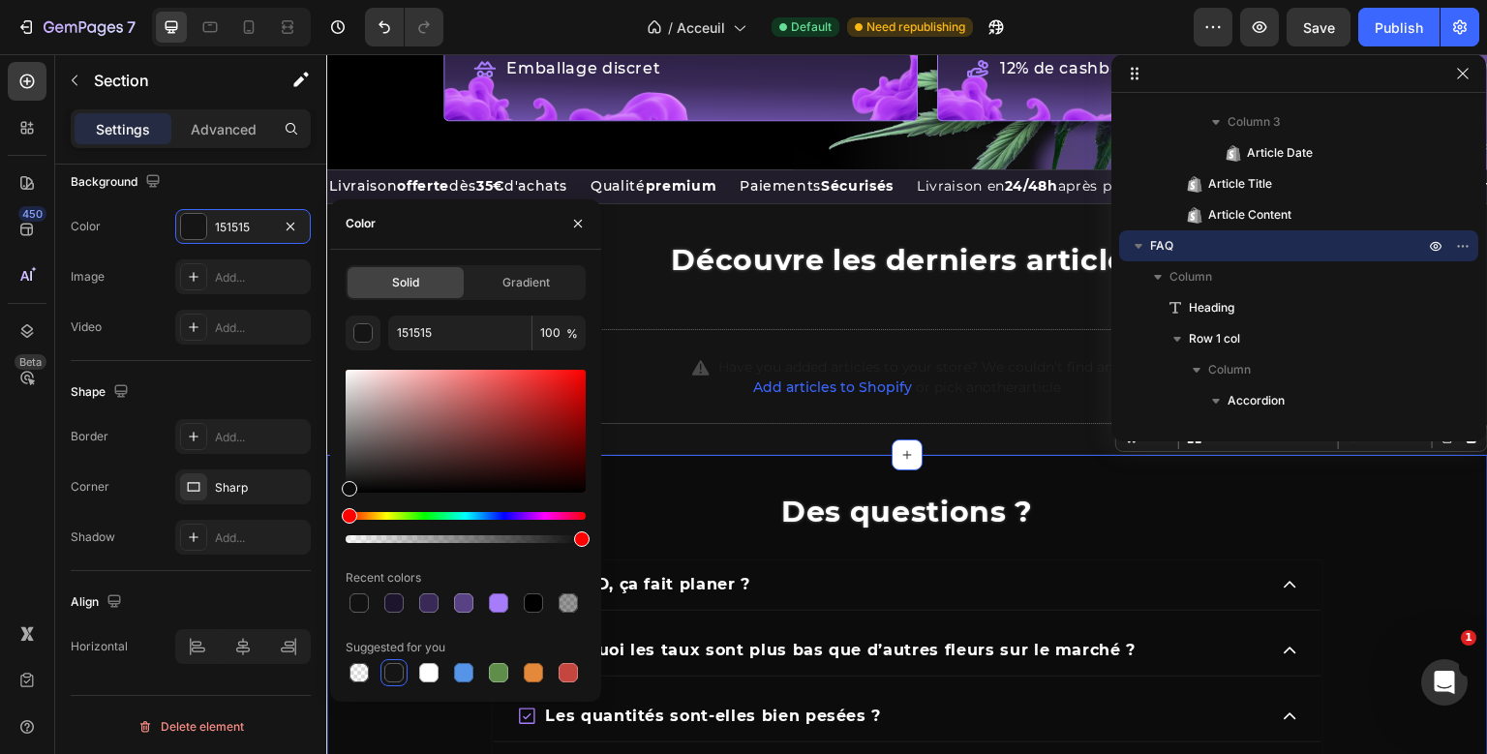
click at [347, 486] on div at bounding box center [349, 488] width 15 height 15
type input "0C0C0C"
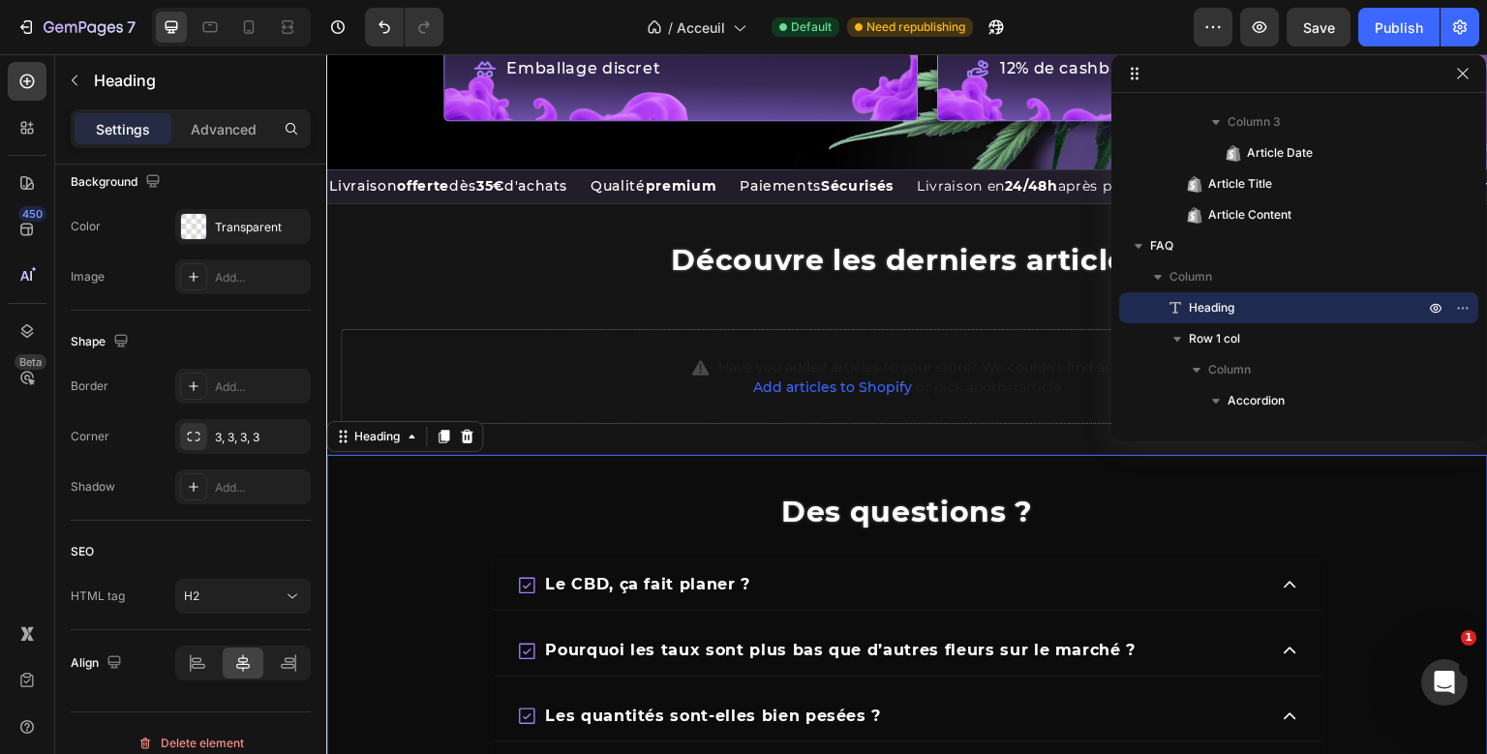
click at [1070, 498] on div "Des questions ?" at bounding box center [907, 512] width 1162 height 56
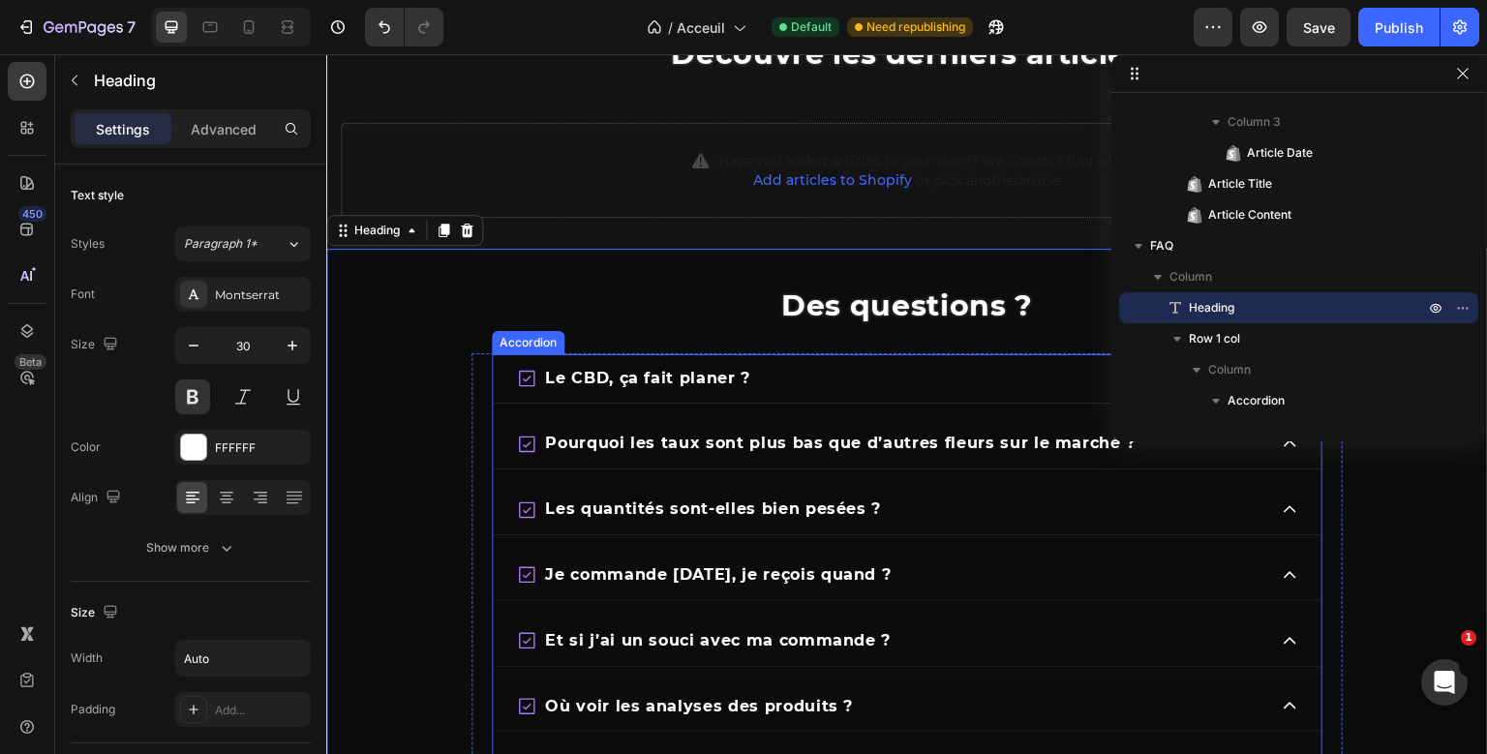
scroll to position [2915, 0]
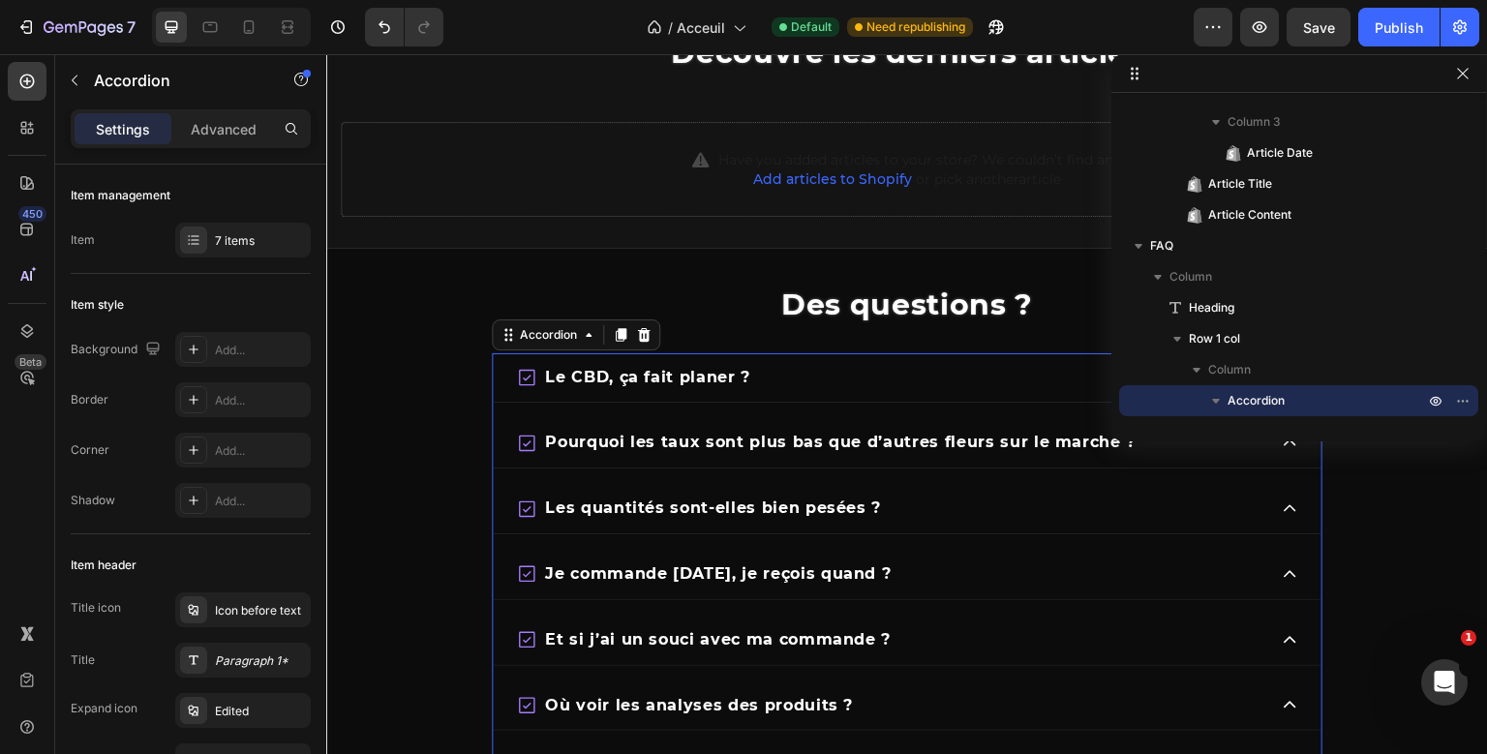
click at [673, 384] on div "Le CBD, ça fait planer ? Pourquoi les taux sont plus bas que d’autres fleurs su…" at bounding box center [907, 575] width 832 height 446
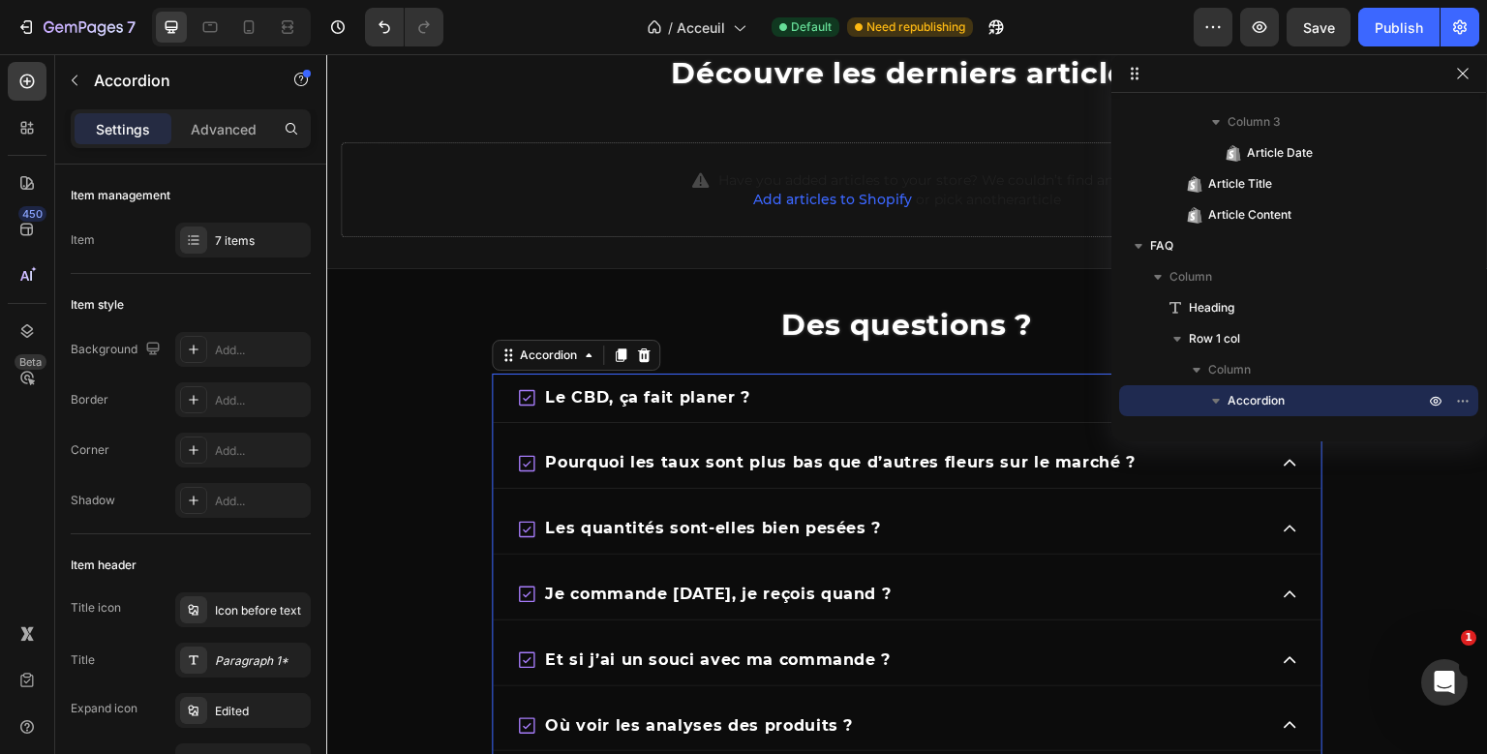
scroll to position [2873, 0]
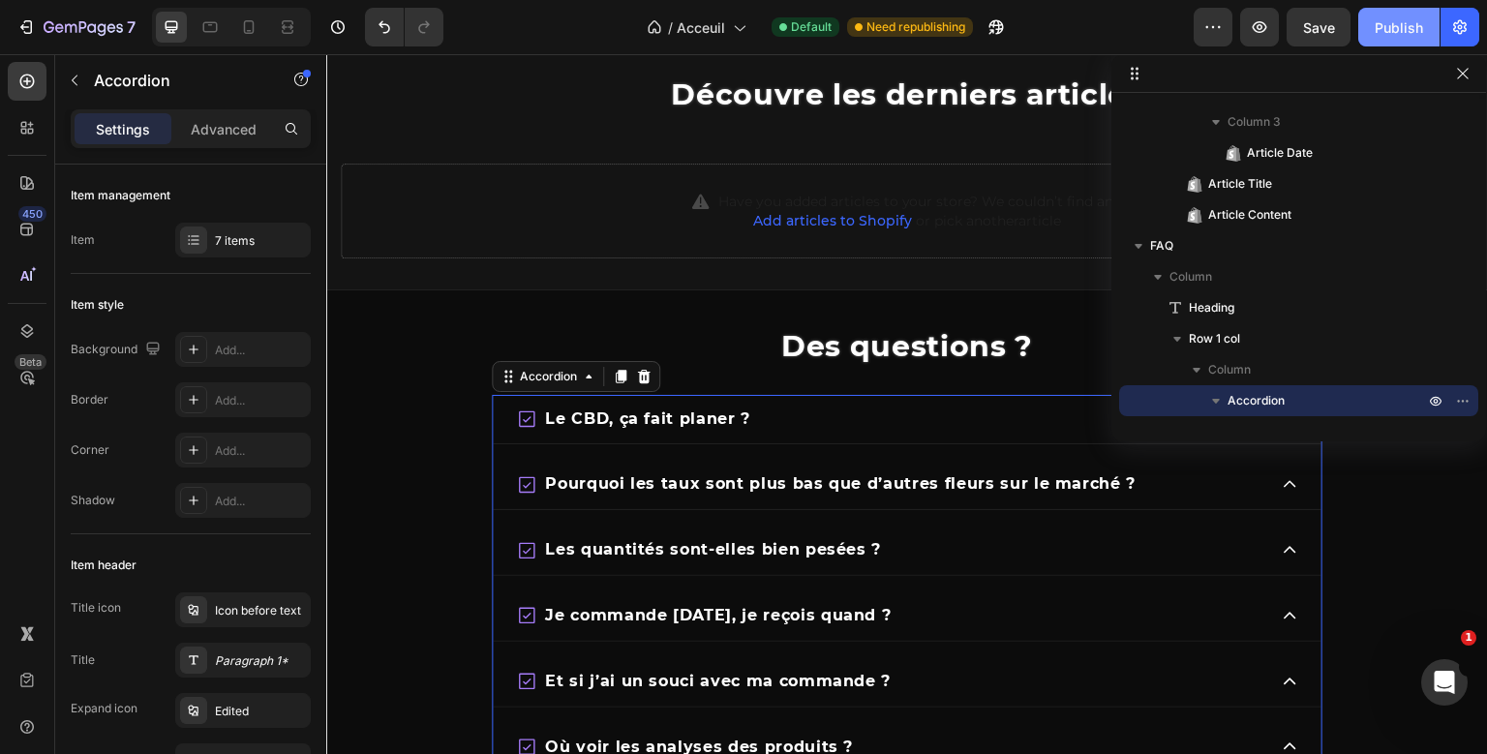
click at [1384, 32] on div "Publish" at bounding box center [1399, 27] width 48 height 20
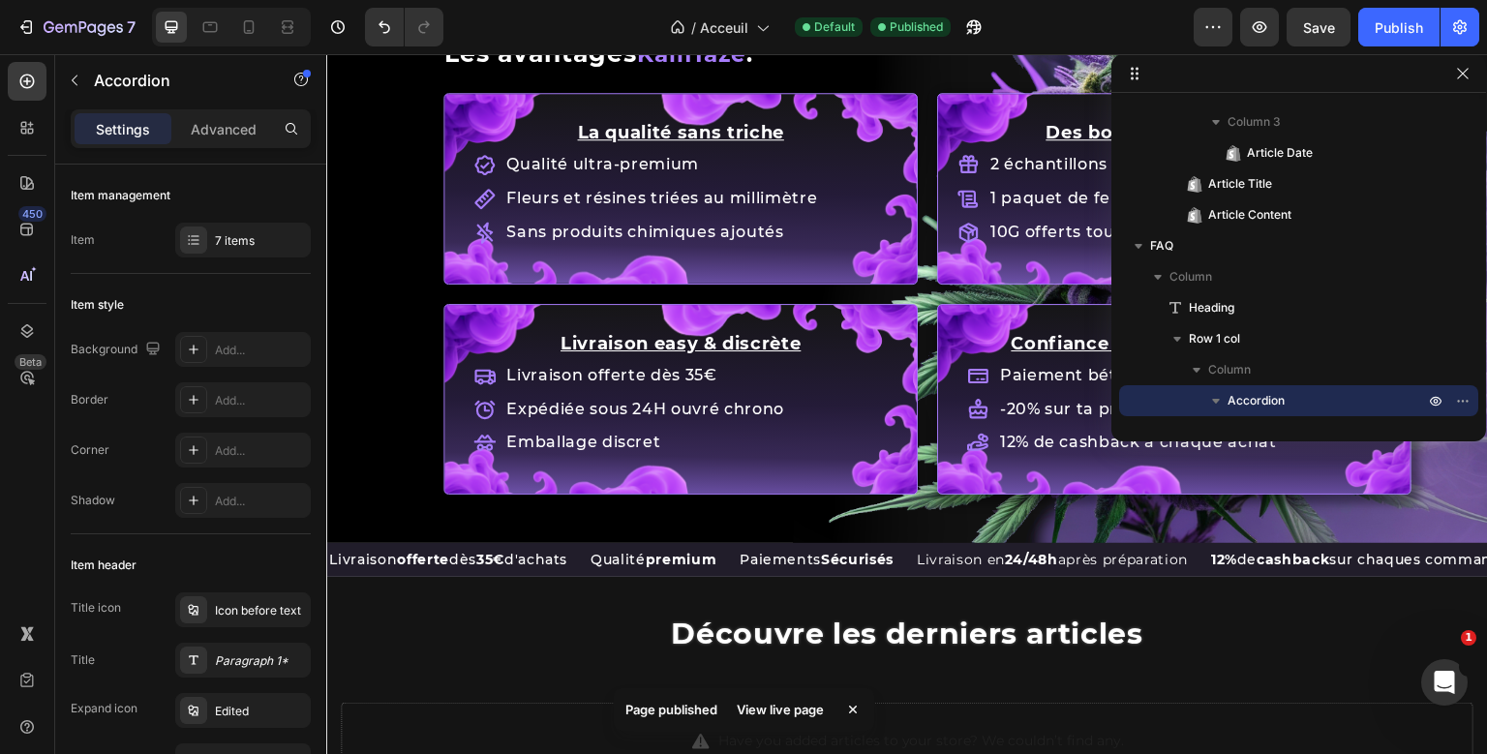
scroll to position [2437, 0]
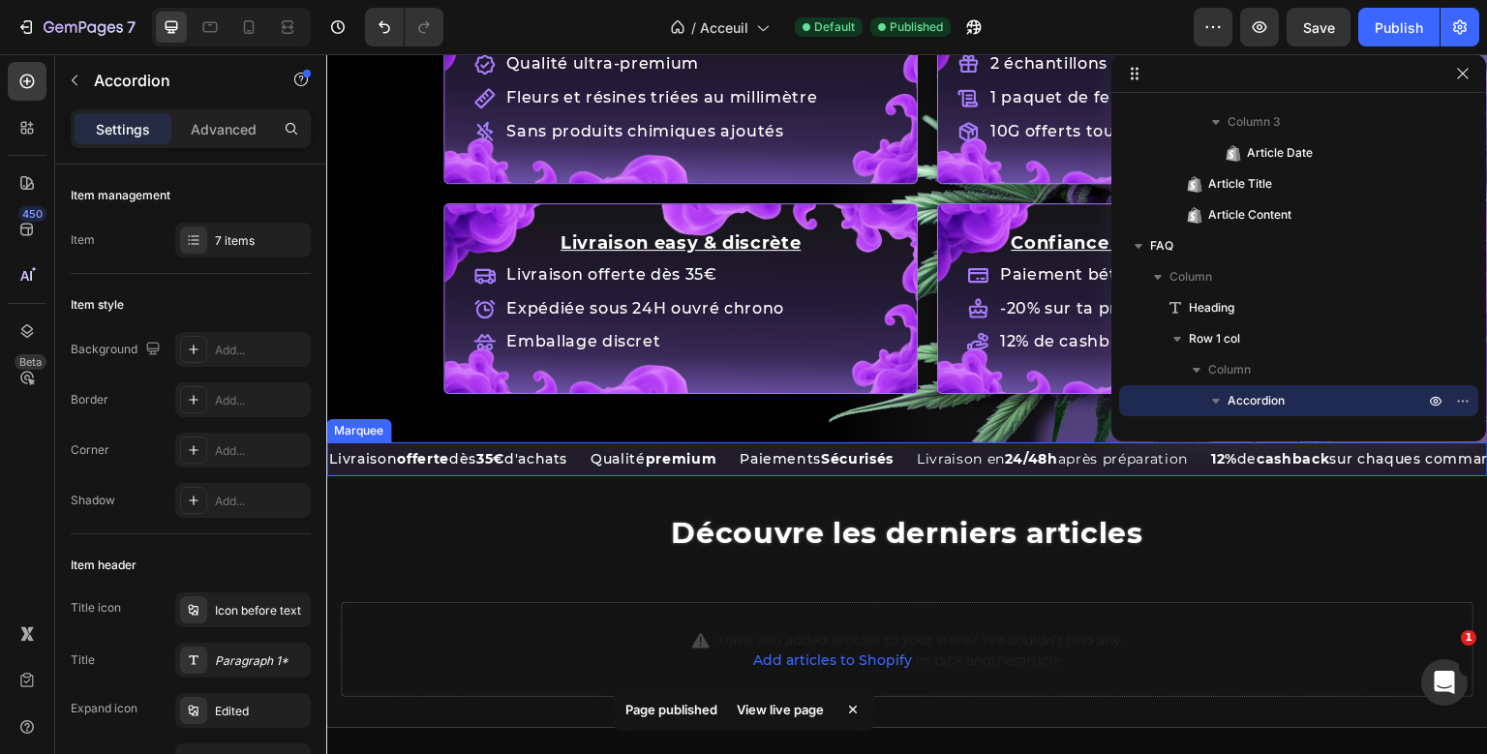
click at [589, 453] on div "Livraison offerte dès 35€ d'achats Text Block" at bounding box center [457, 459] width 261 height 34
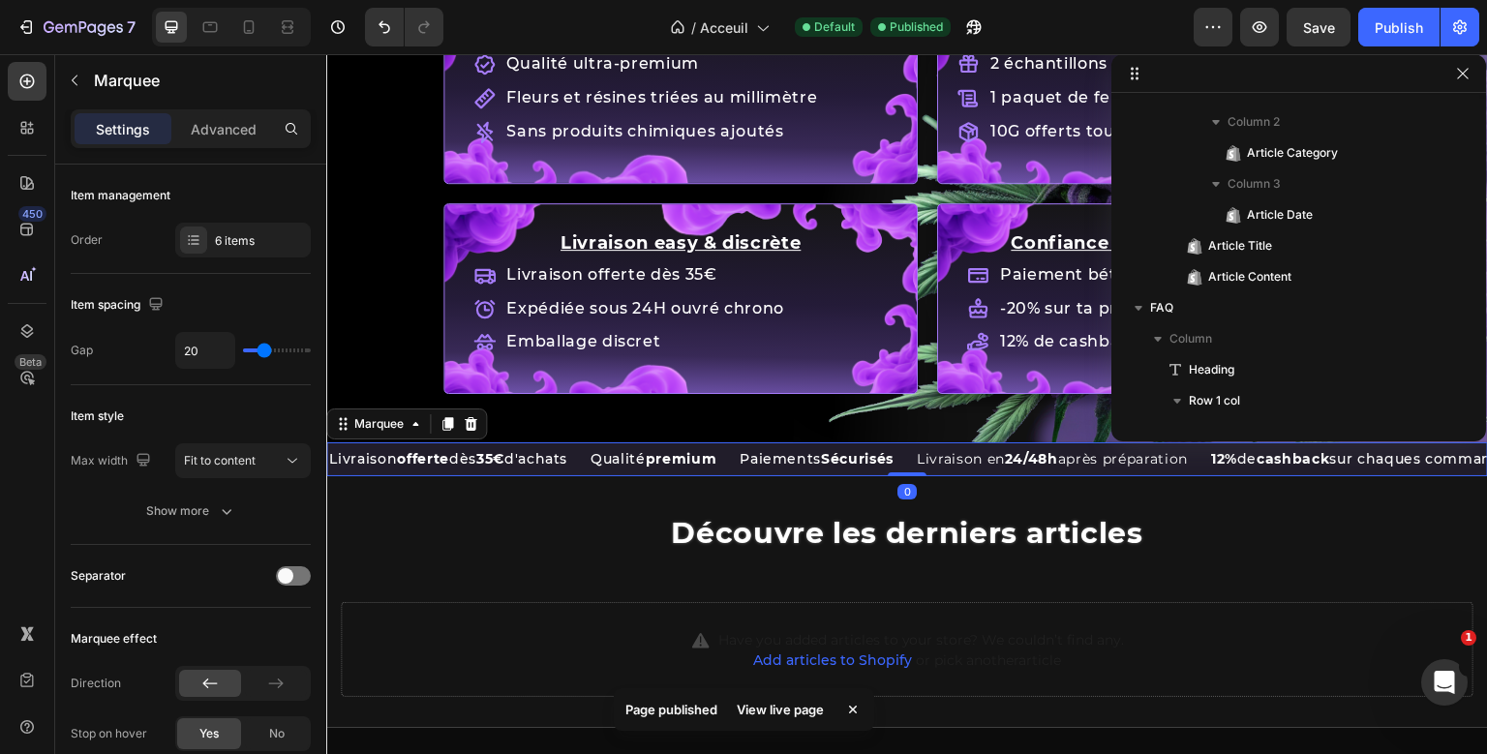
scroll to position [862, 0]
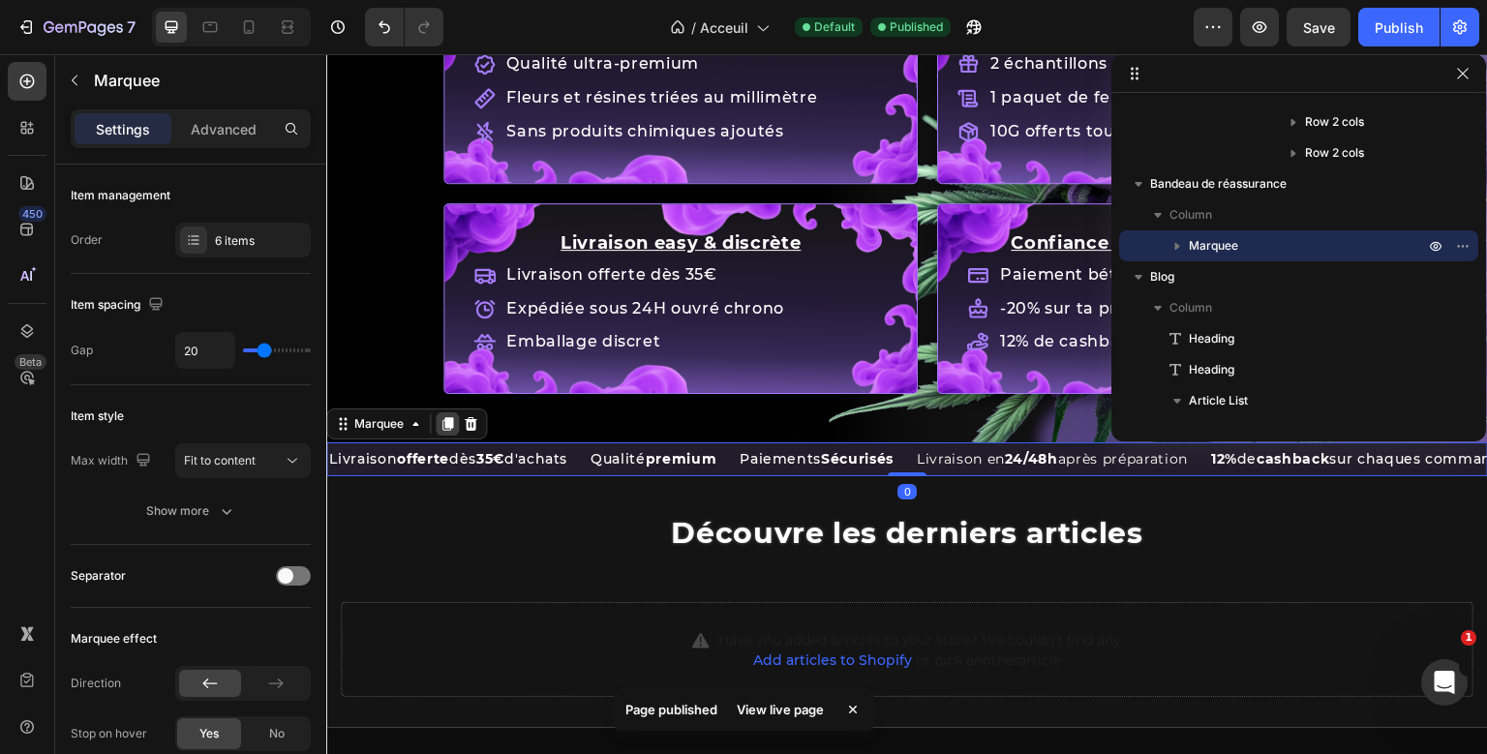
click at [448, 417] on icon at bounding box center [447, 424] width 11 height 14
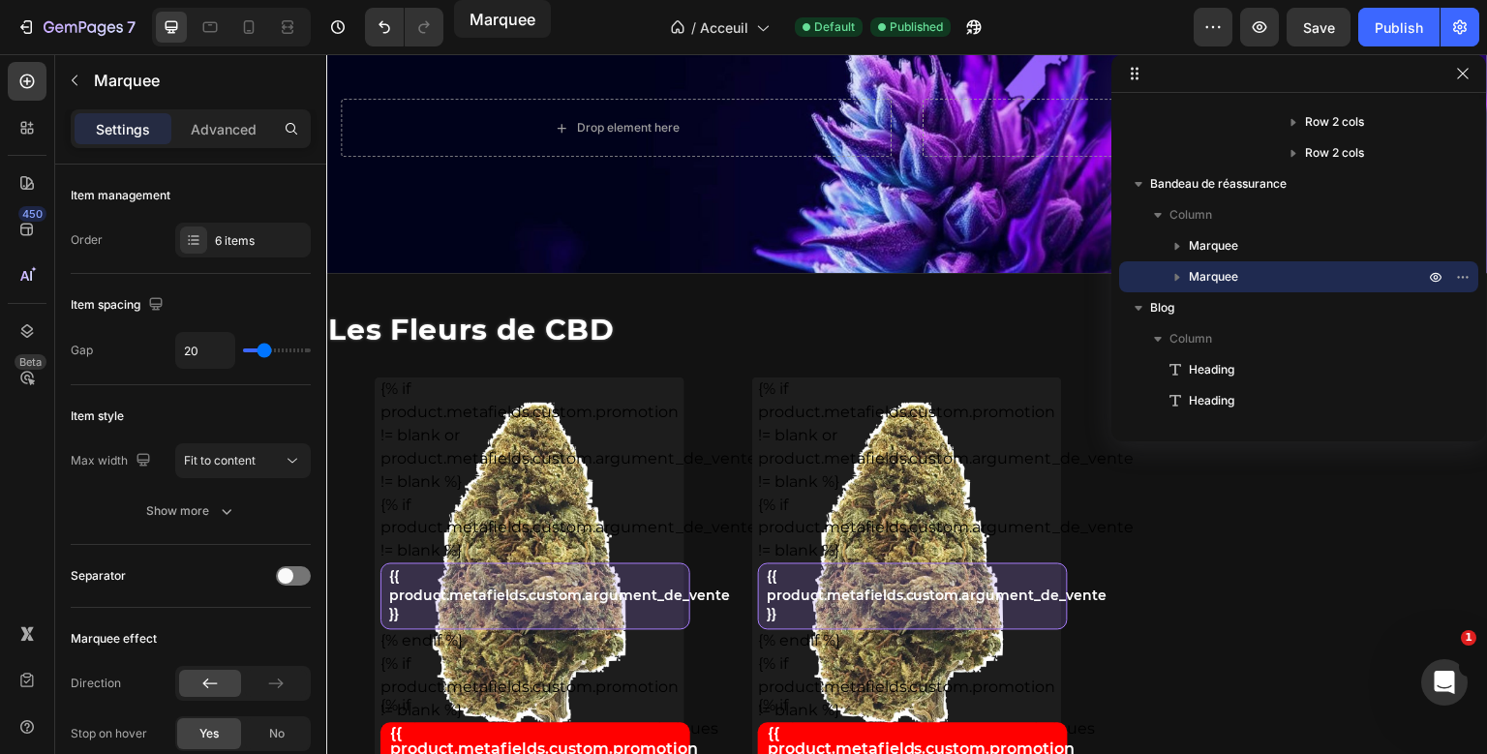
scroll to position [0, 0]
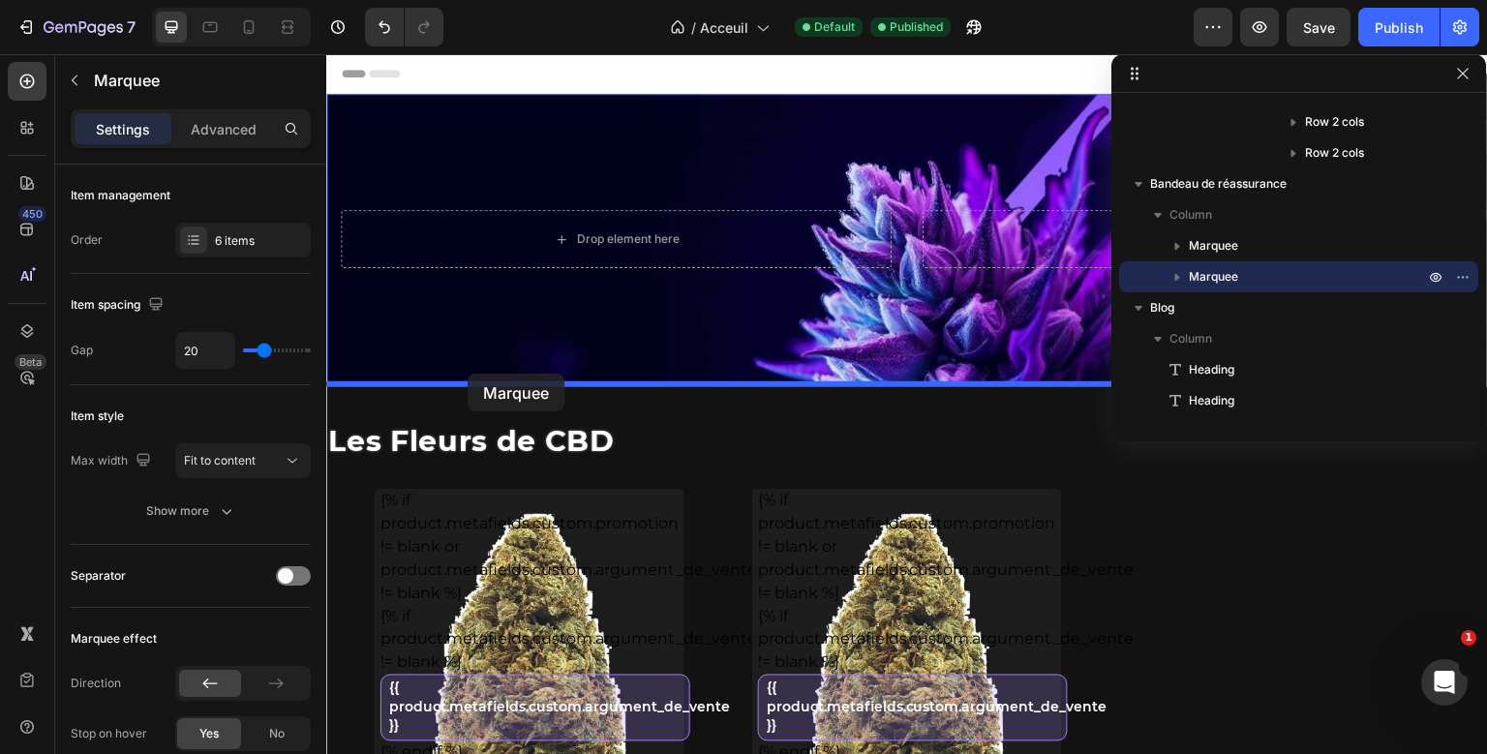
drag, startPoint x: 353, startPoint y: 459, endPoint x: 468, endPoint y: 371, distance: 144.2
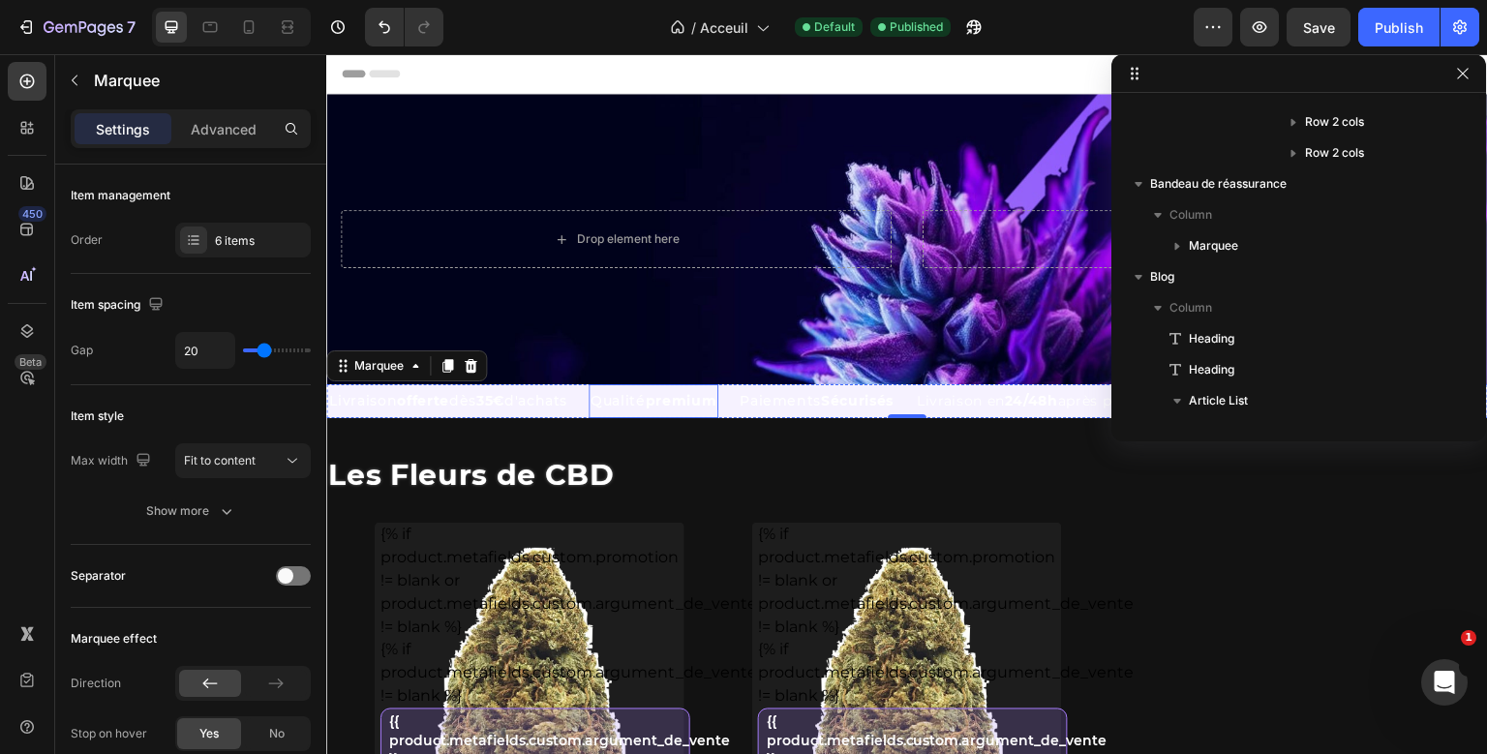
click at [635, 393] on p "Qualité premium" at bounding box center [653, 401] width 126 height 24
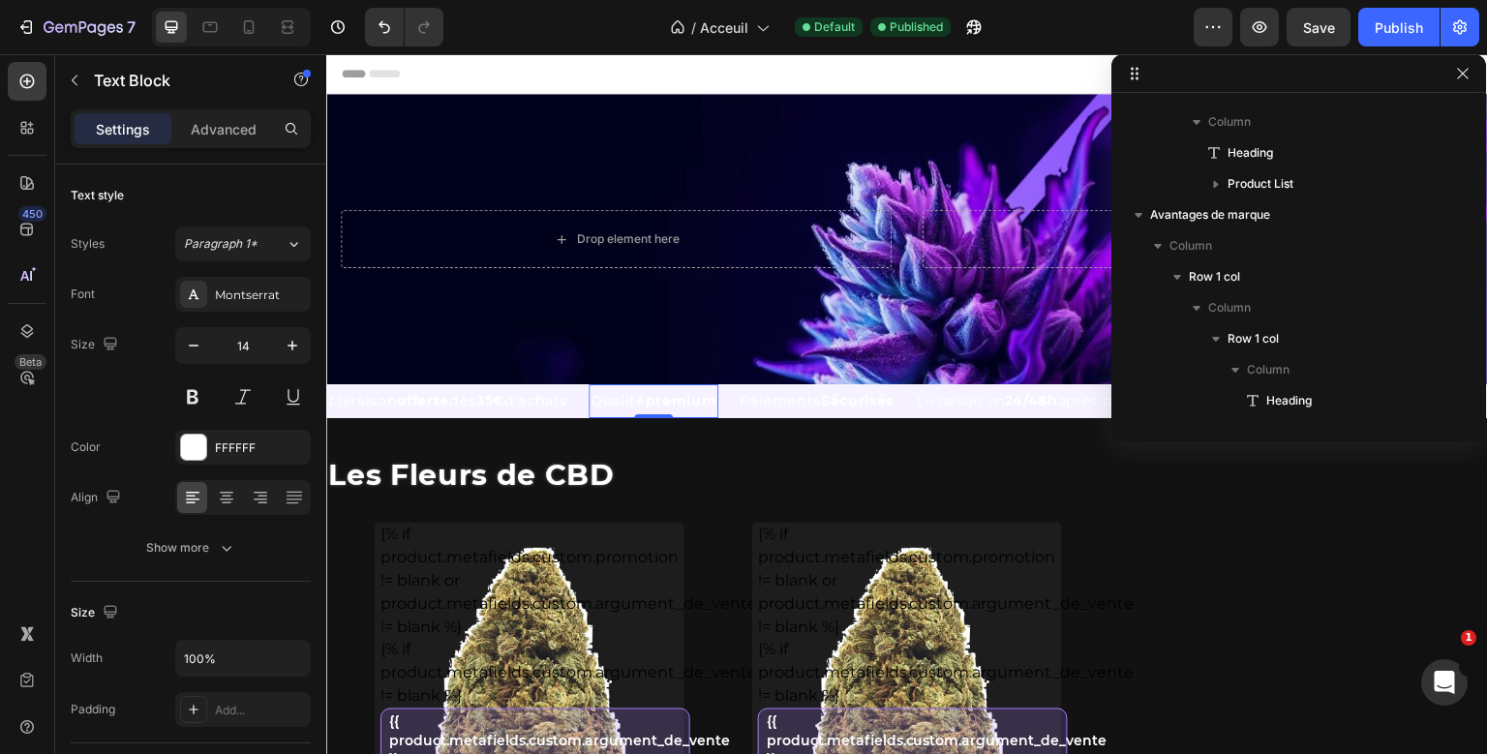
scroll to position [87, 0]
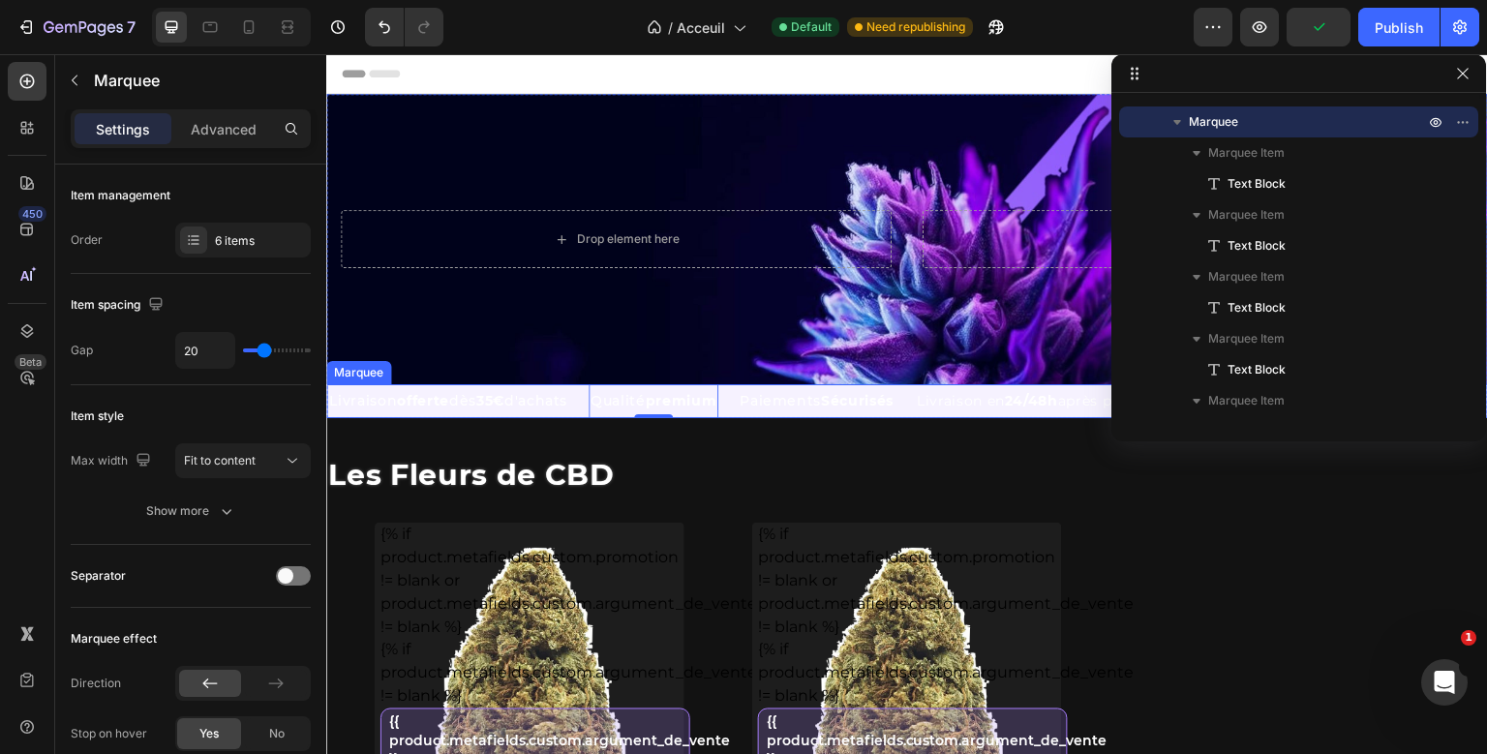
click at [589, 414] on div "Livraison offerte dès 35€ d'achats Text Block" at bounding box center [457, 401] width 261 height 34
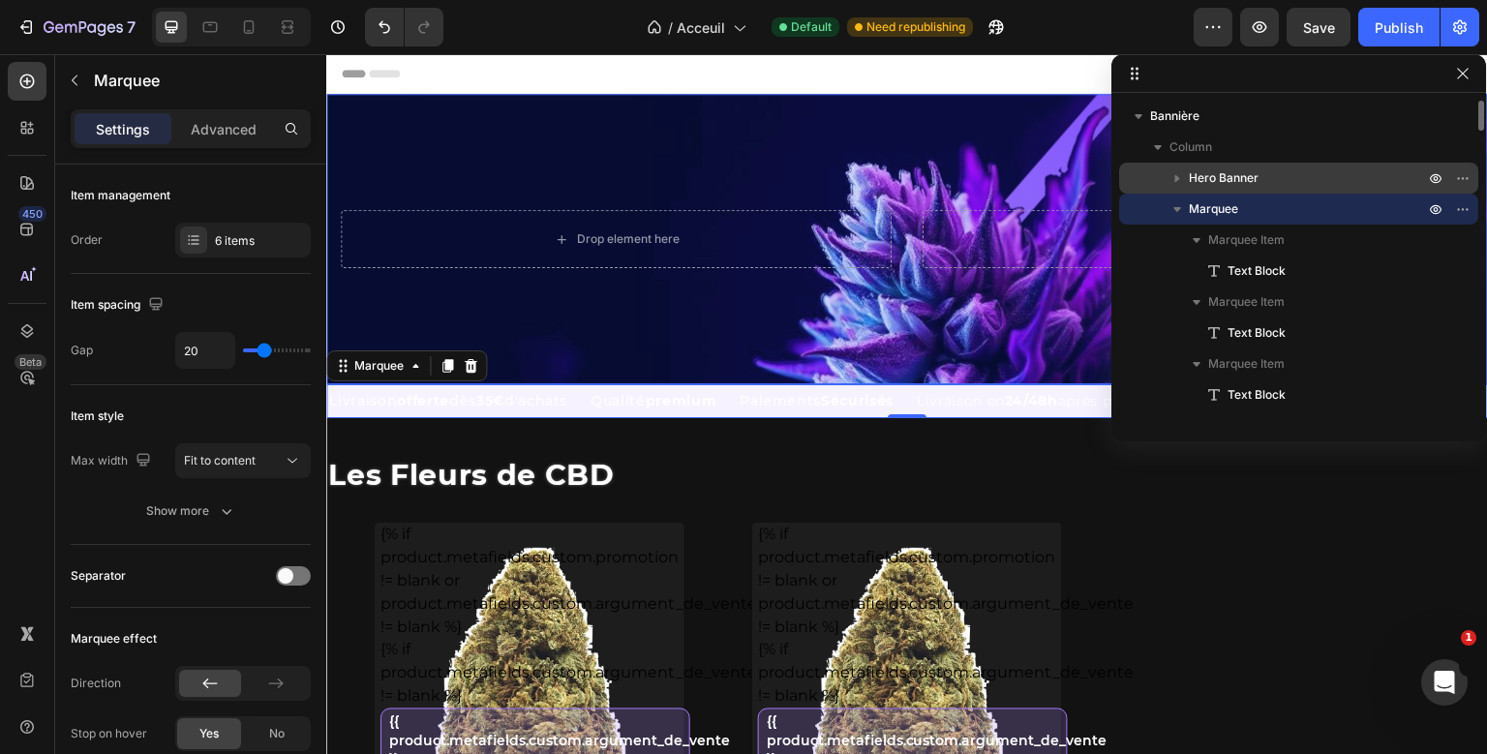
click at [1252, 168] on span "Hero Banner" at bounding box center [1224, 177] width 70 height 19
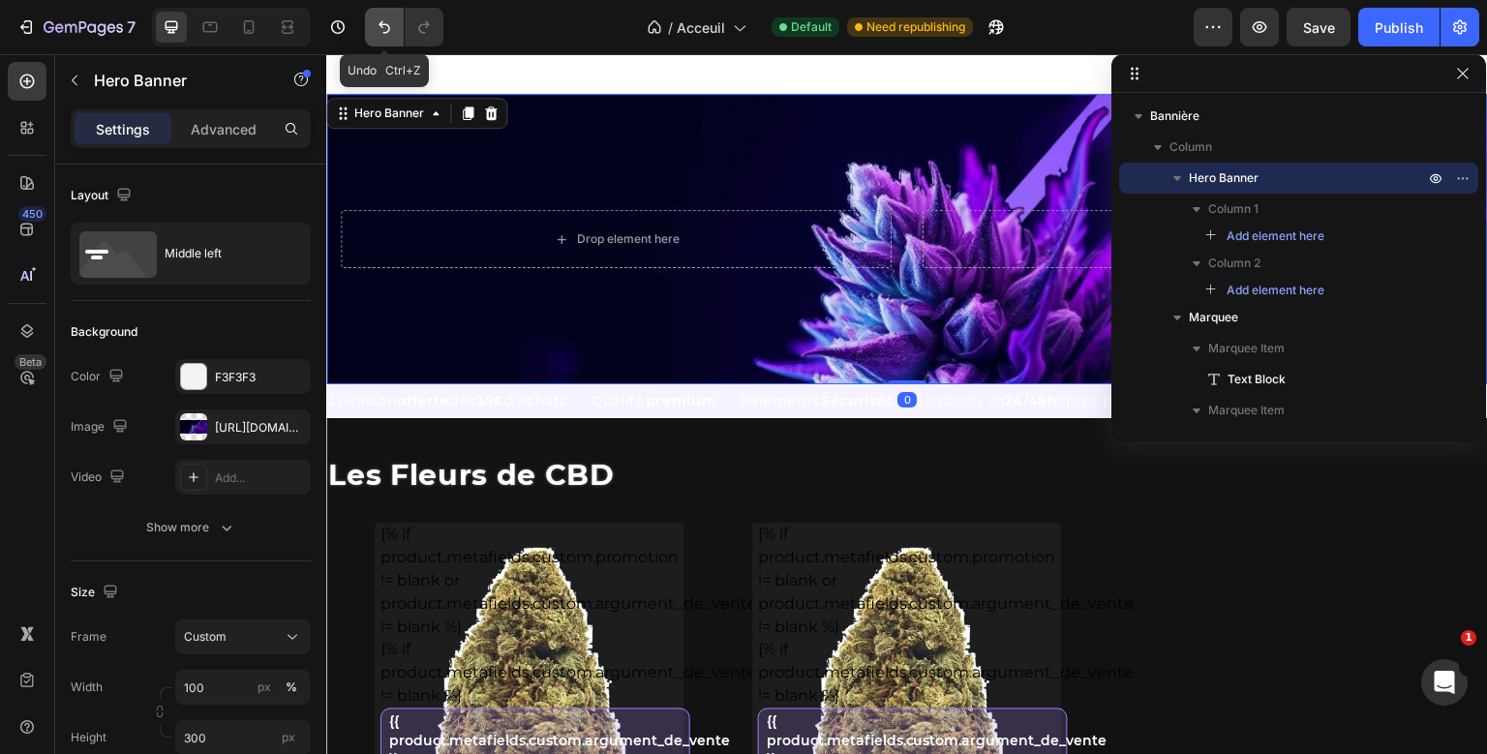
click at [387, 31] on icon "Undo/Redo" at bounding box center [384, 26] width 19 height 19
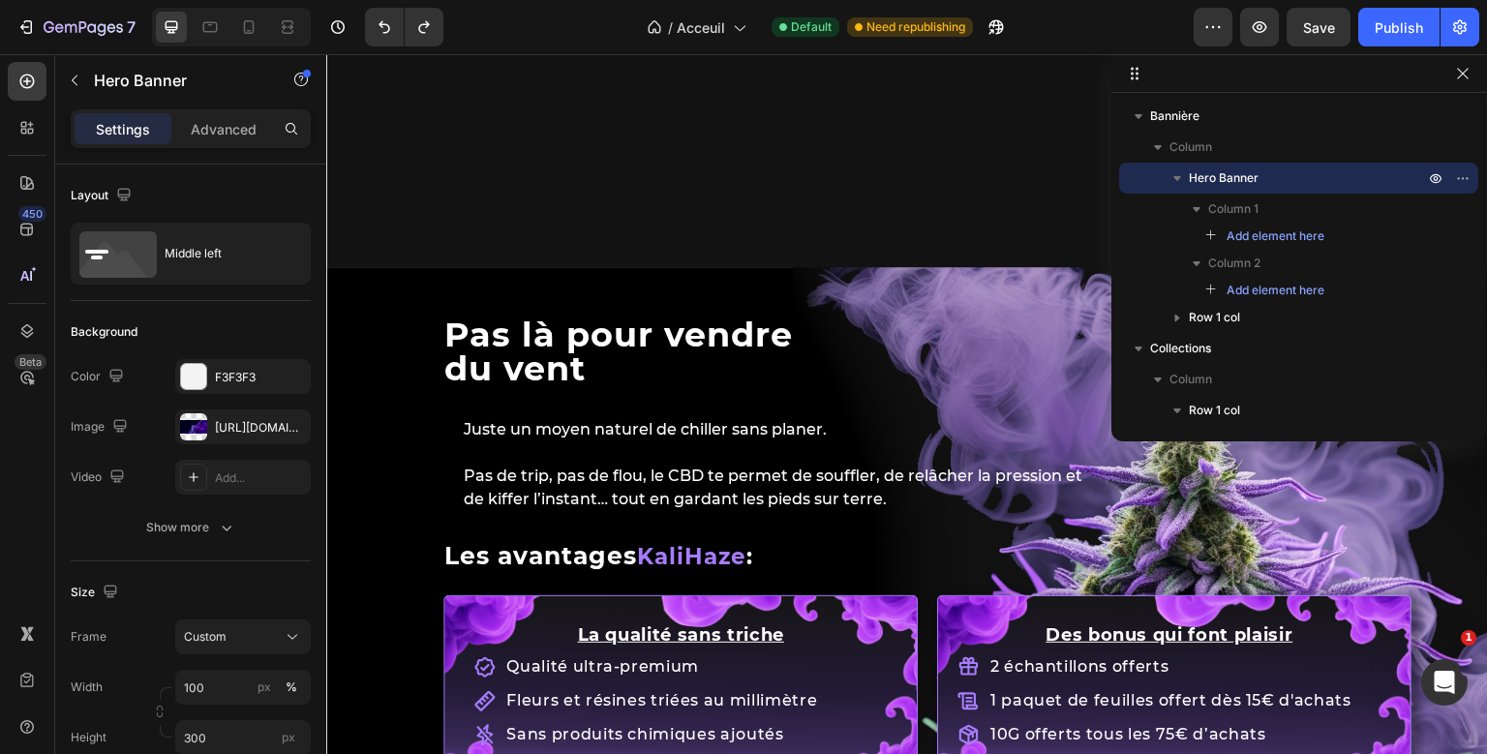
scroll to position [2620, 0]
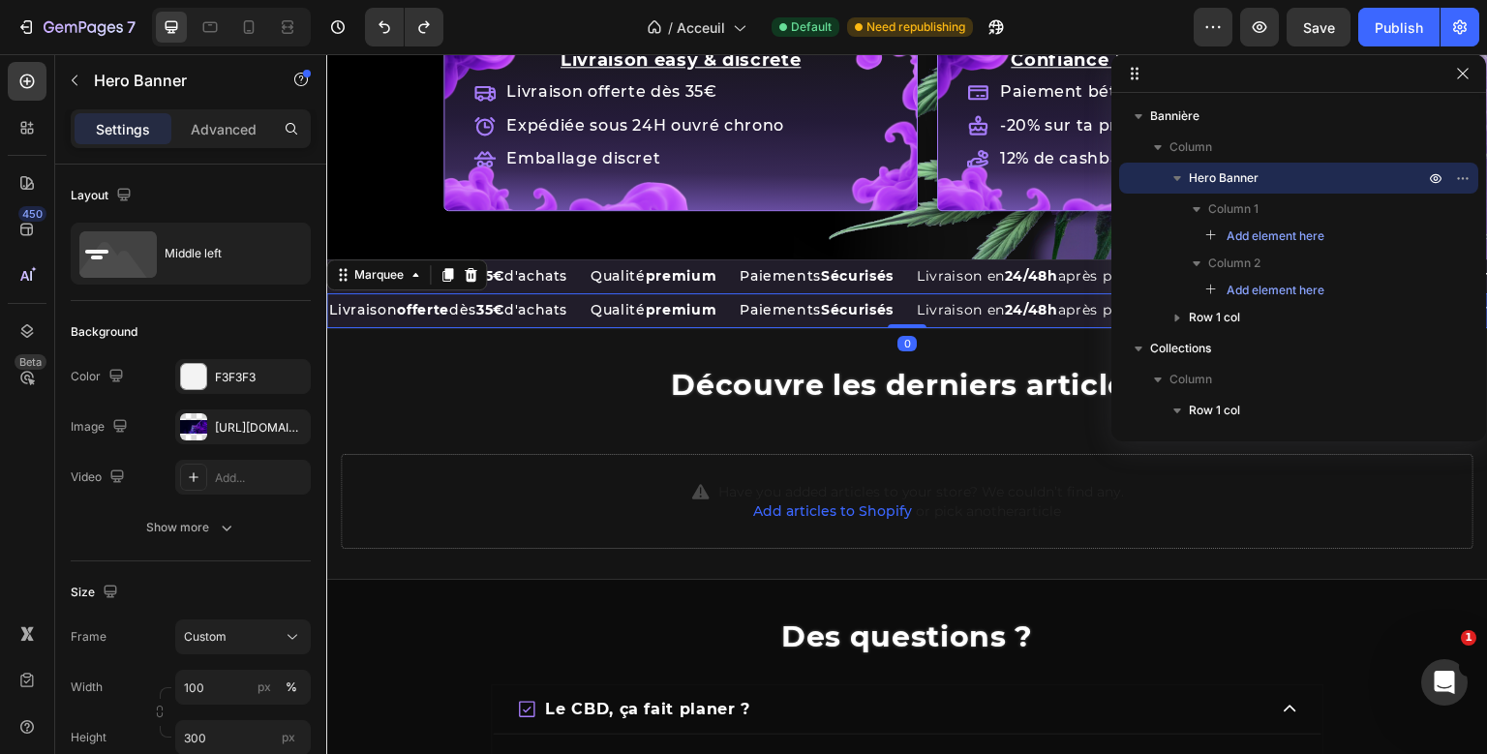
click at [601, 311] on div "Livraison offerte dès 35€ d'achats Text Block Qualité premium Text Block Paieme…" at bounding box center [907, 310] width 1162 height 34
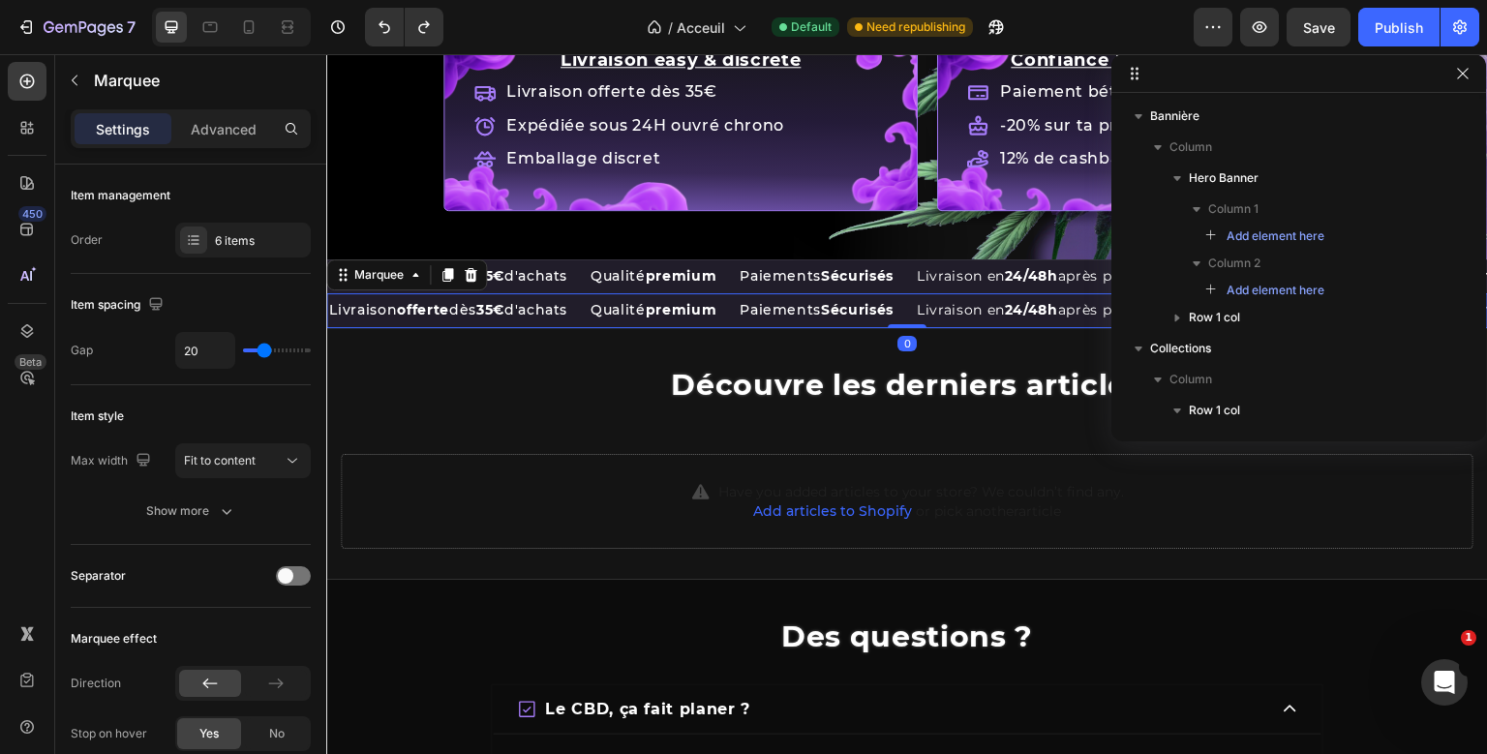
scroll to position [1466, 0]
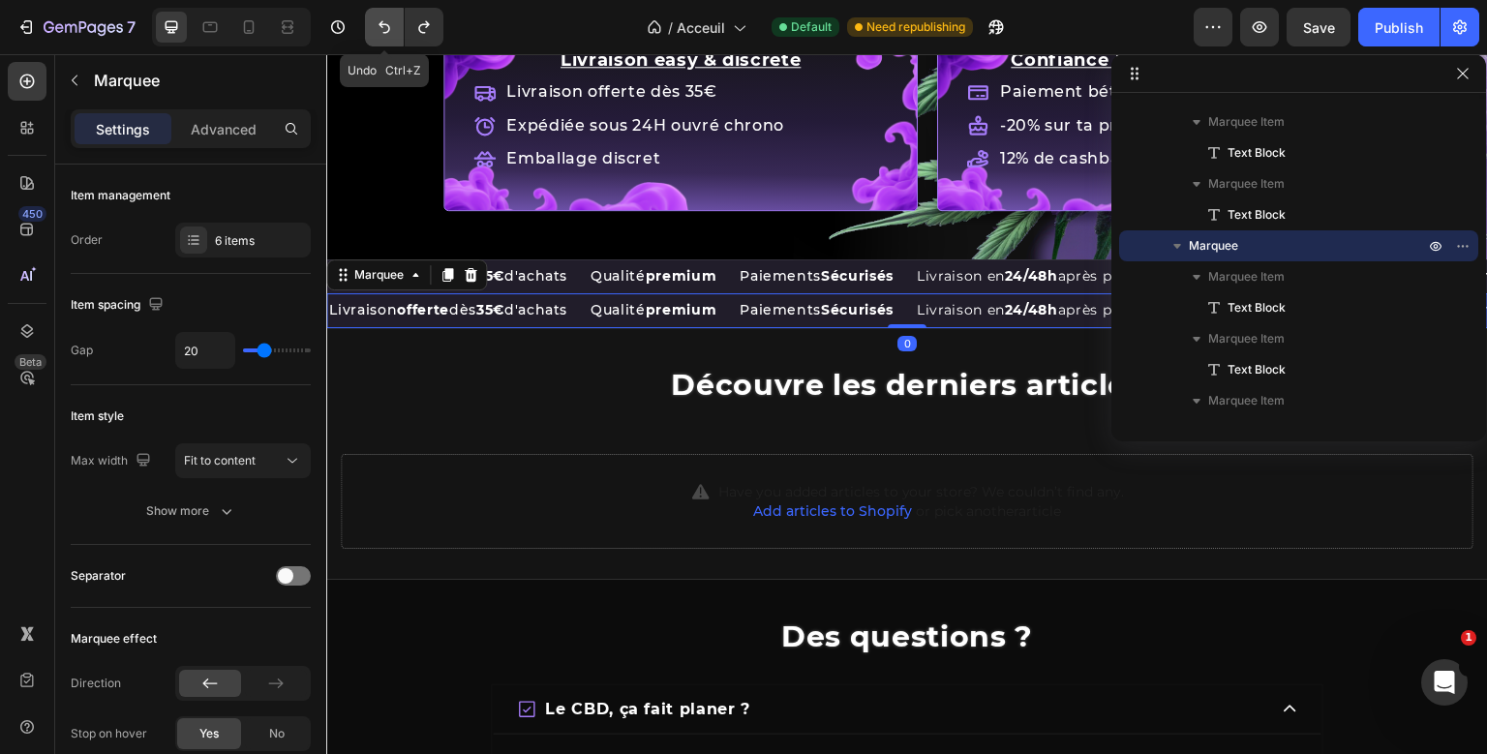
click at [384, 30] on icon "Undo/Redo" at bounding box center [384, 26] width 19 height 19
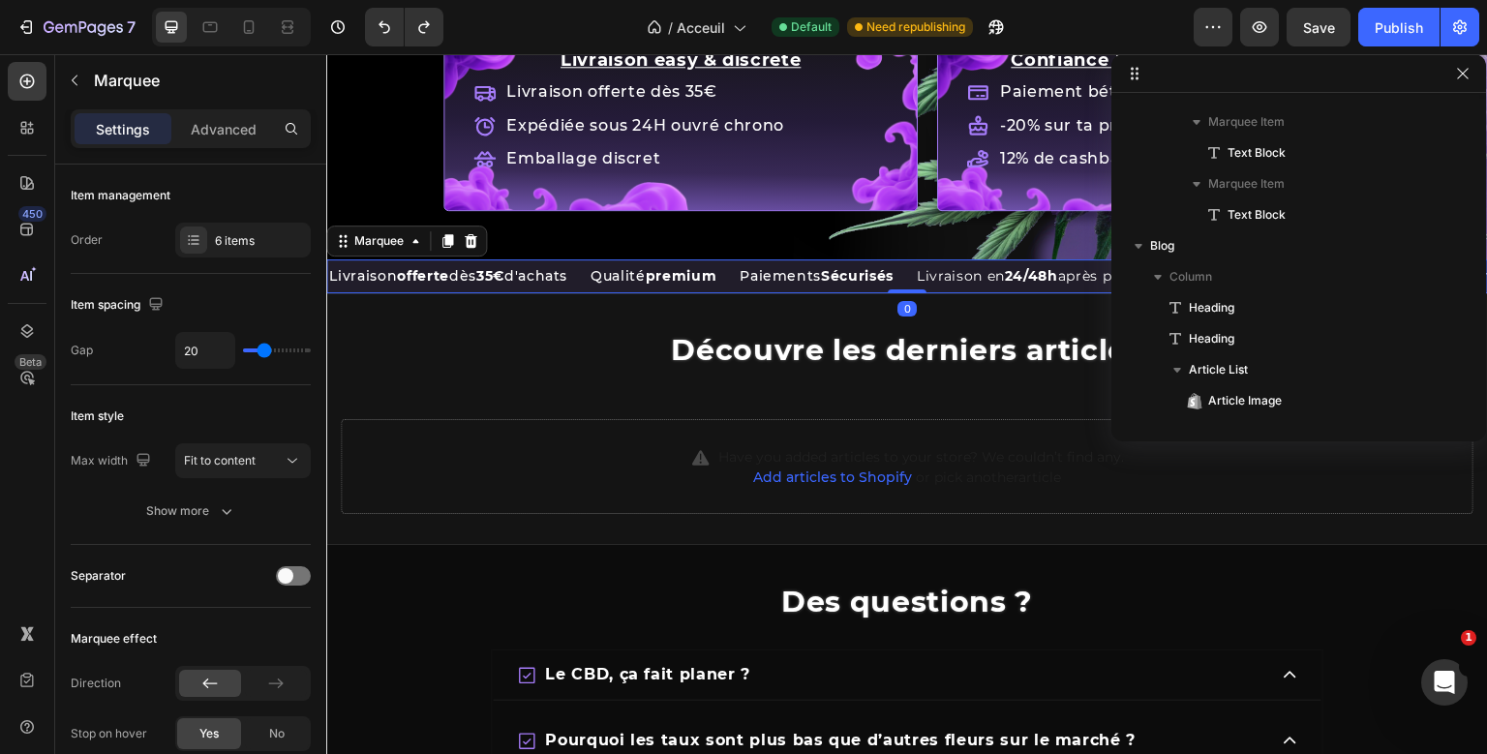
click at [591, 267] on div "Livraison offerte dès 35€ d'achats Text Block Qualité premium Text Block Paieme…" at bounding box center [907, 276] width 1162 height 34
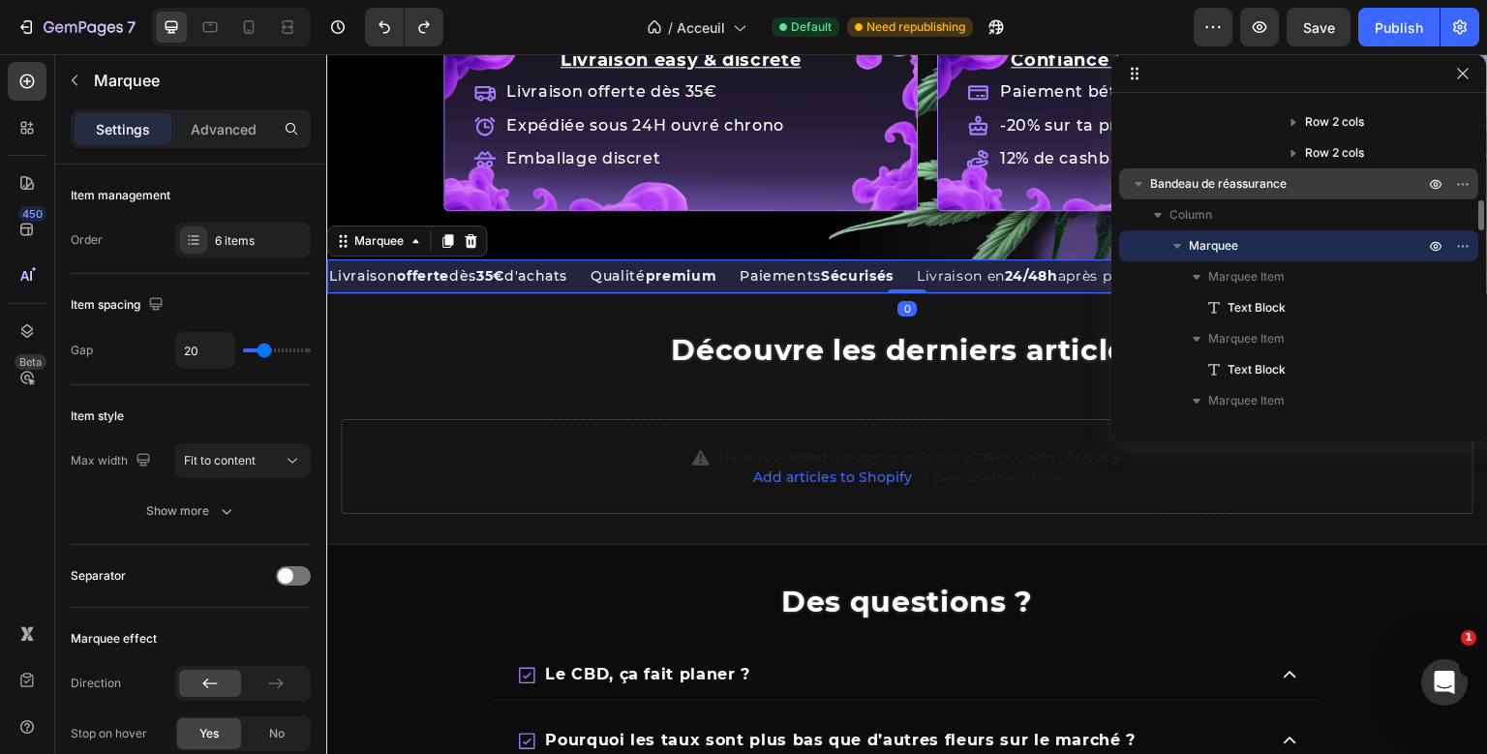
click at [1202, 190] on span "Bandeau de réassurance" at bounding box center [1218, 183] width 136 height 19
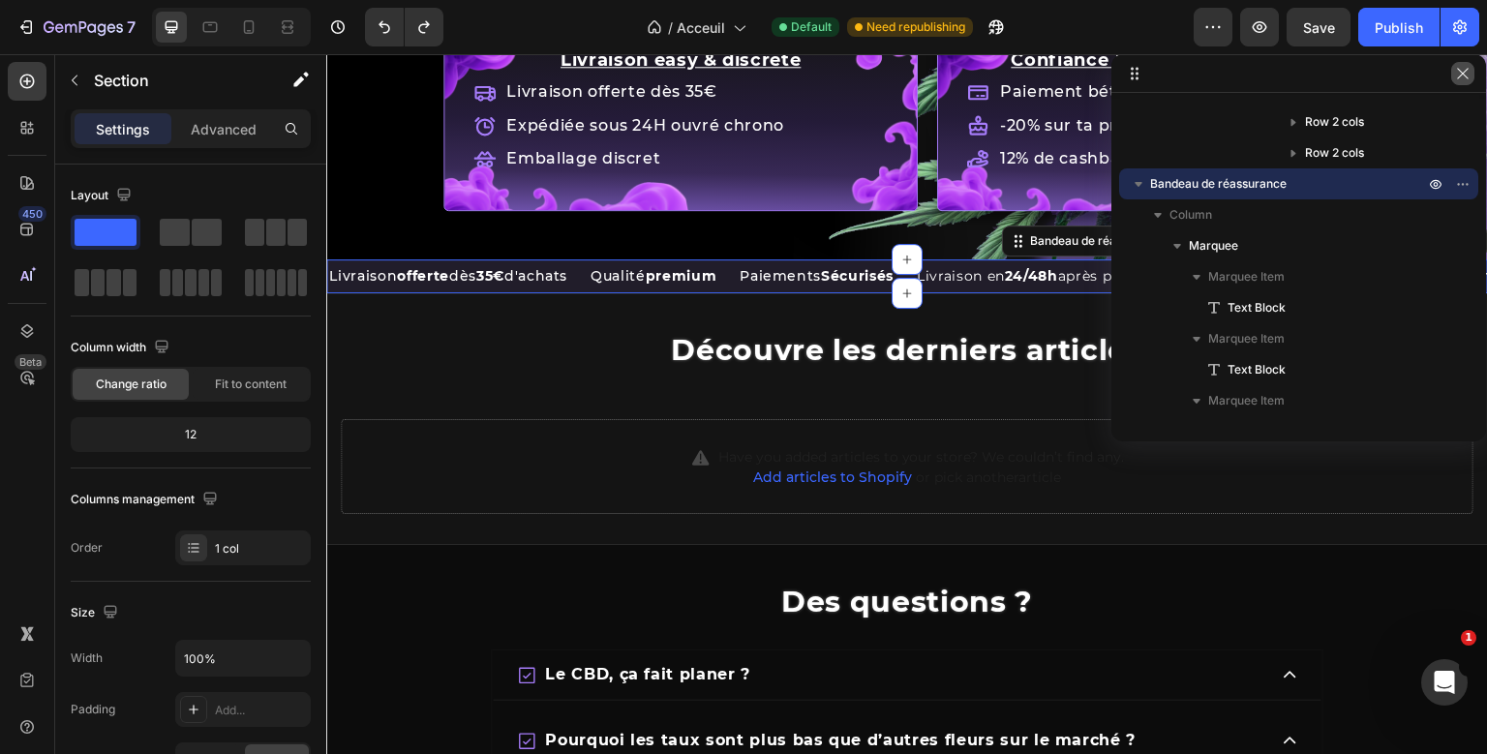
click at [1466, 76] on icon "button" at bounding box center [1462, 73] width 11 height 11
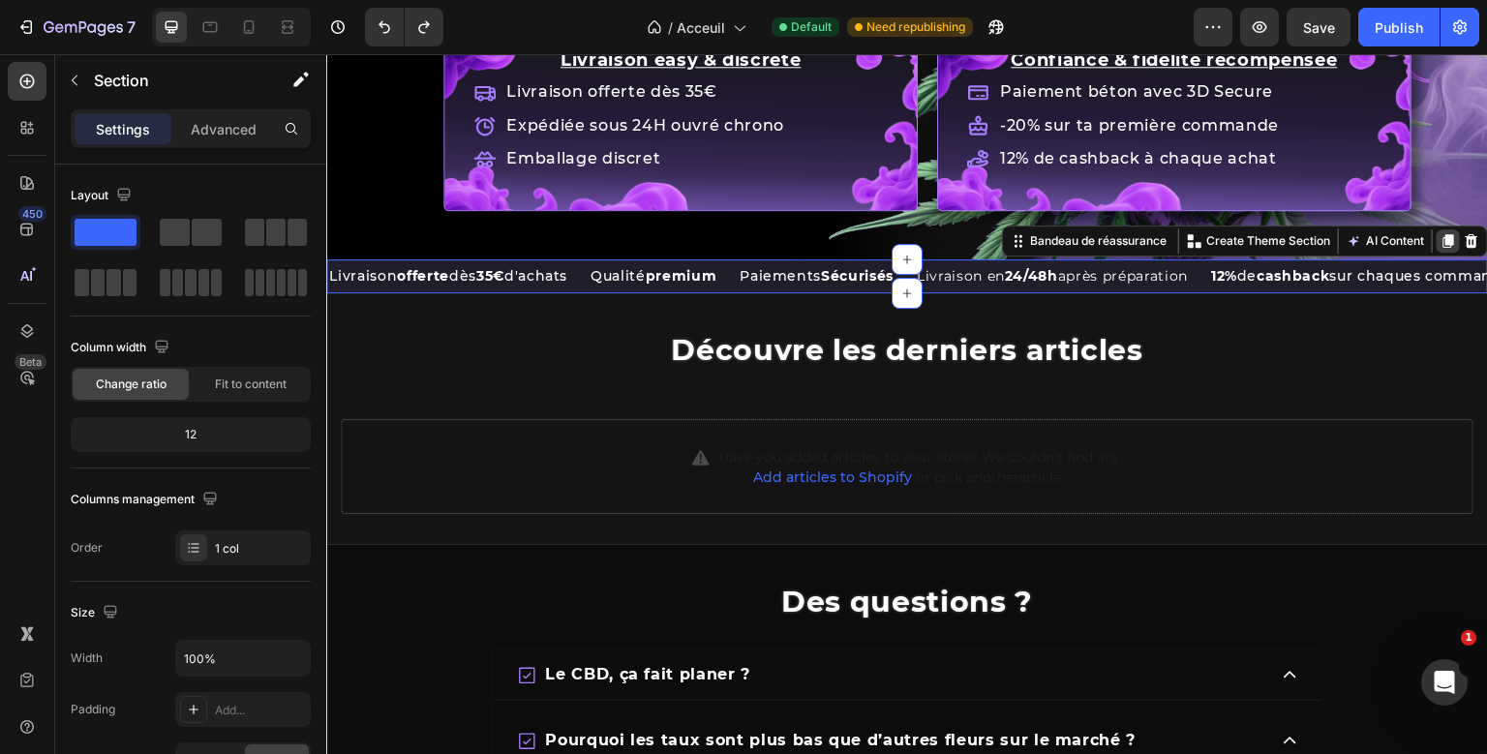
click at [1447, 242] on icon at bounding box center [1448, 241] width 11 height 14
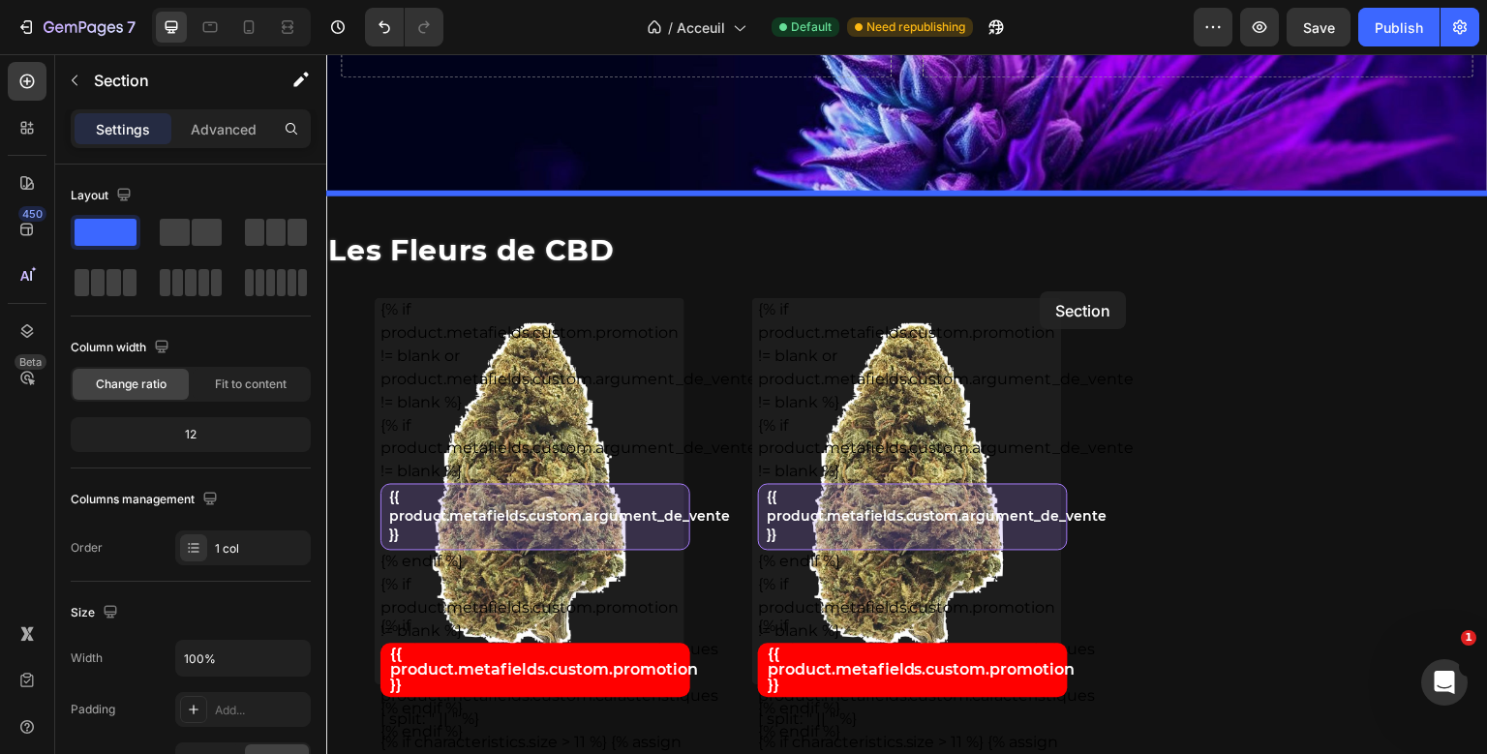
scroll to position [0, 0]
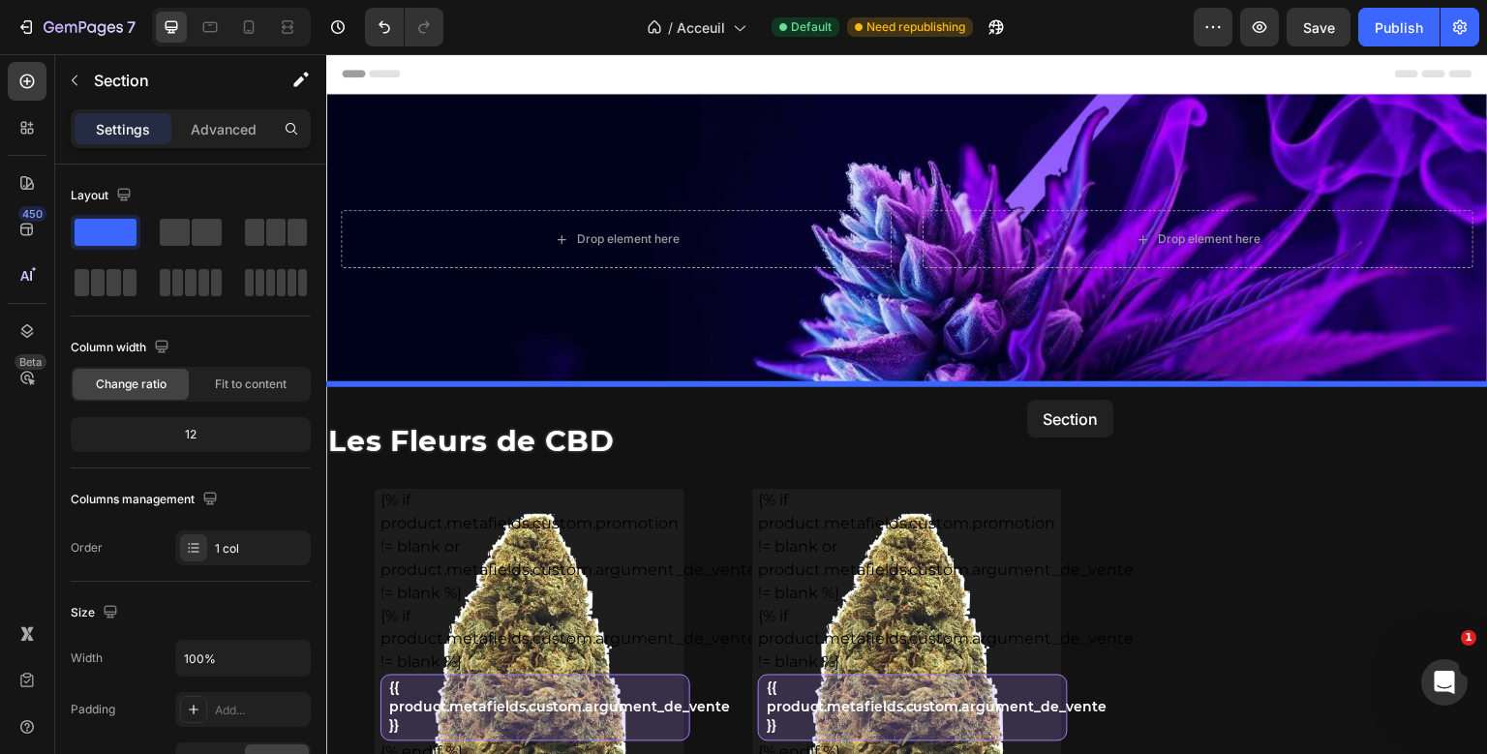
drag, startPoint x: 1105, startPoint y: 277, endPoint x: 1027, endPoint y: 401, distance: 146.1
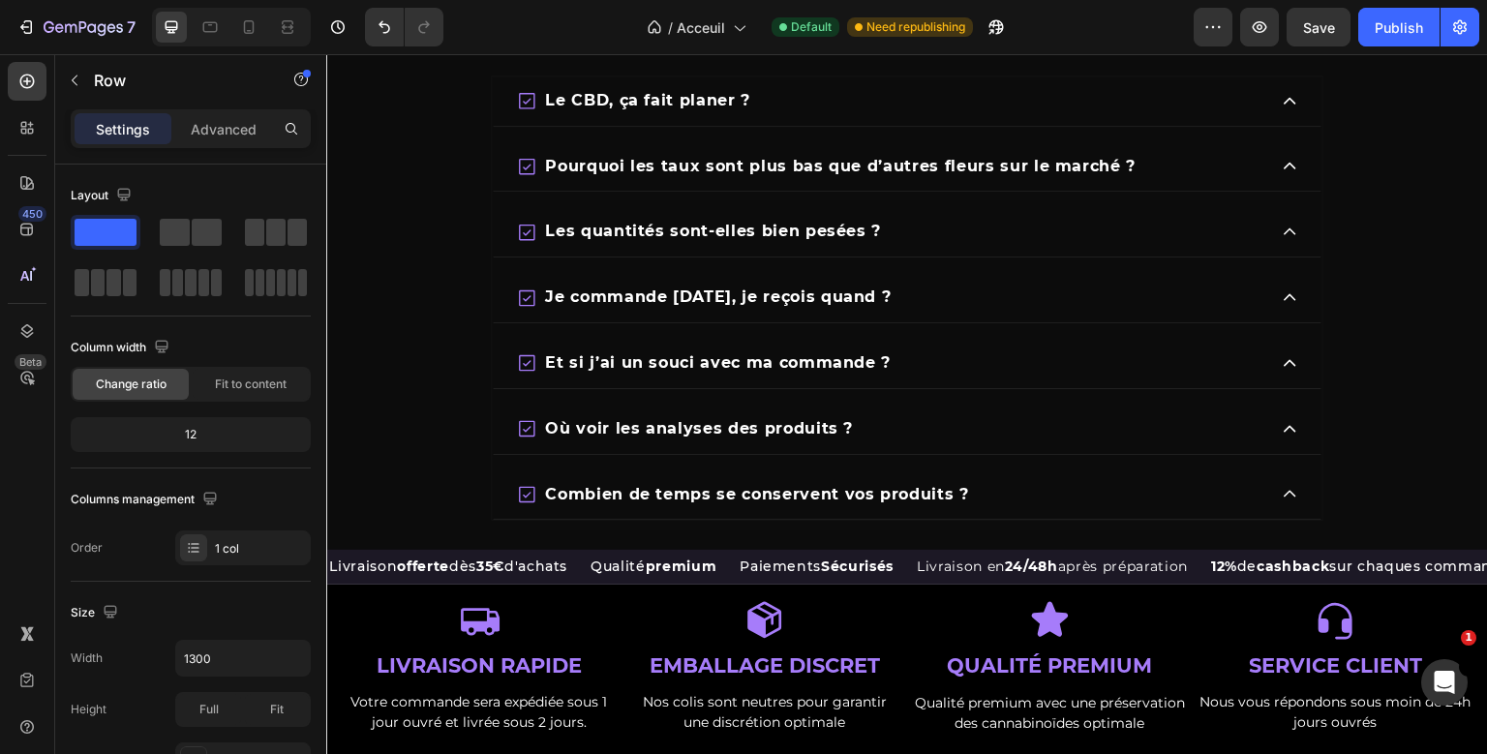
scroll to position [3454, 0]
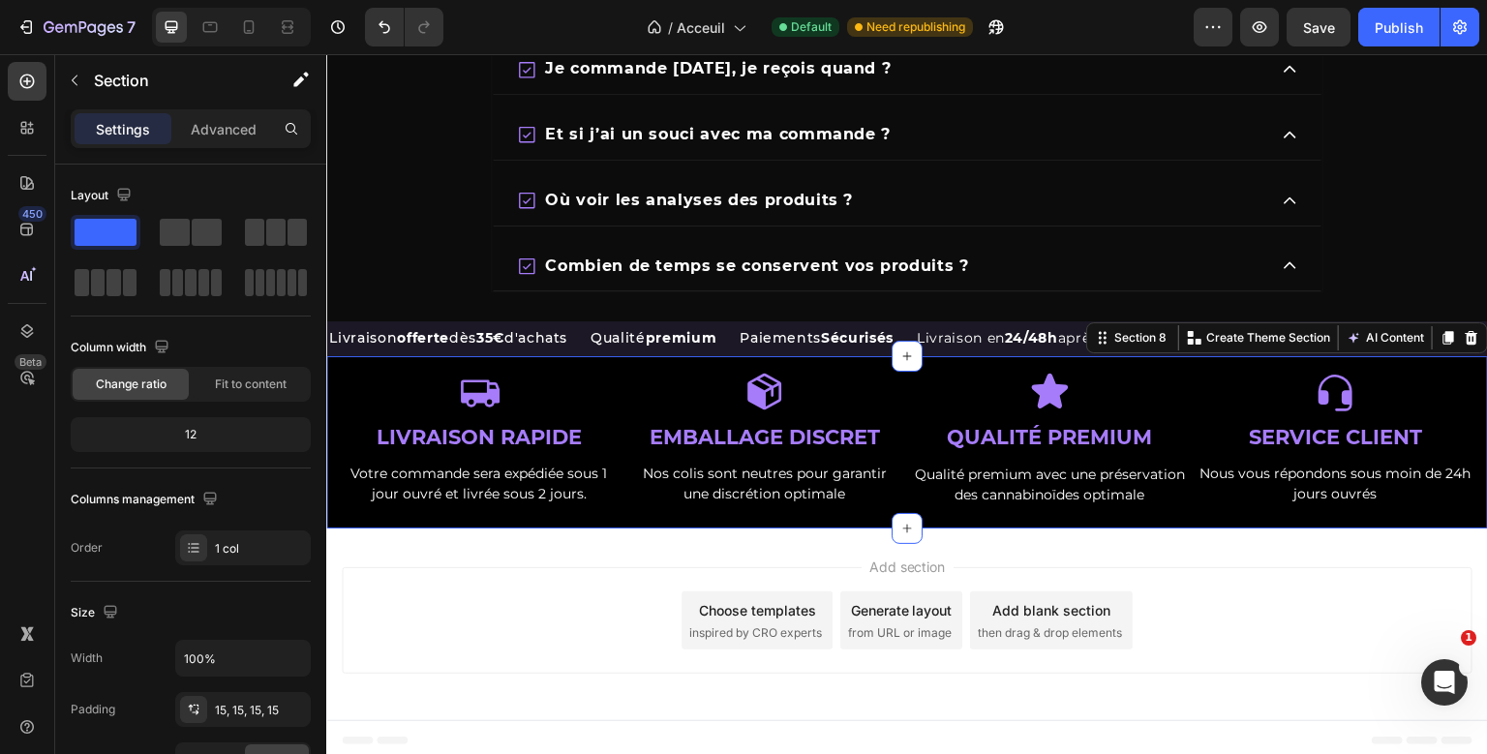
click at [617, 513] on section "Icon LIVRAISON RAPIDE Text Block Votre commande sera expédiée sous 1 jour ouvré…" at bounding box center [907, 442] width 1162 height 173
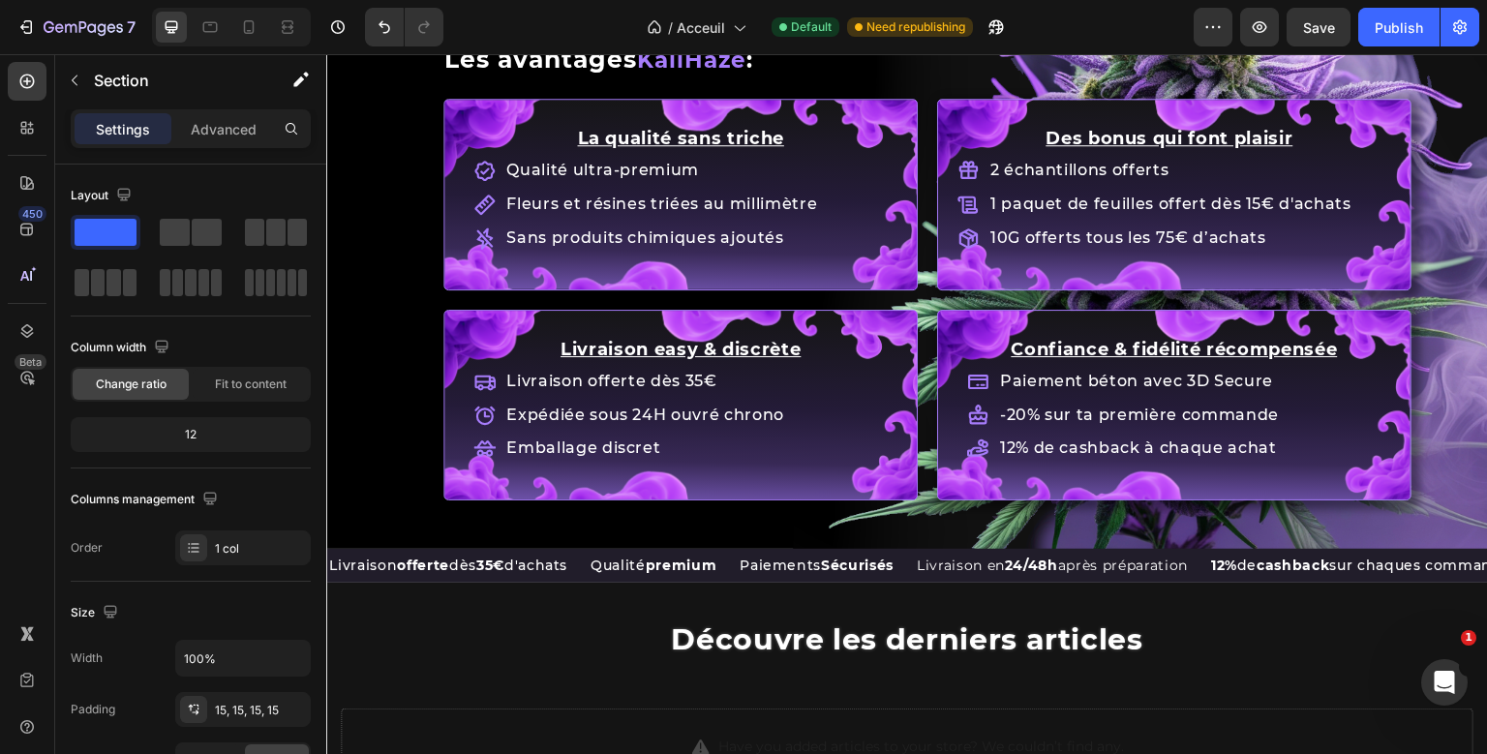
scroll to position [1215, 0]
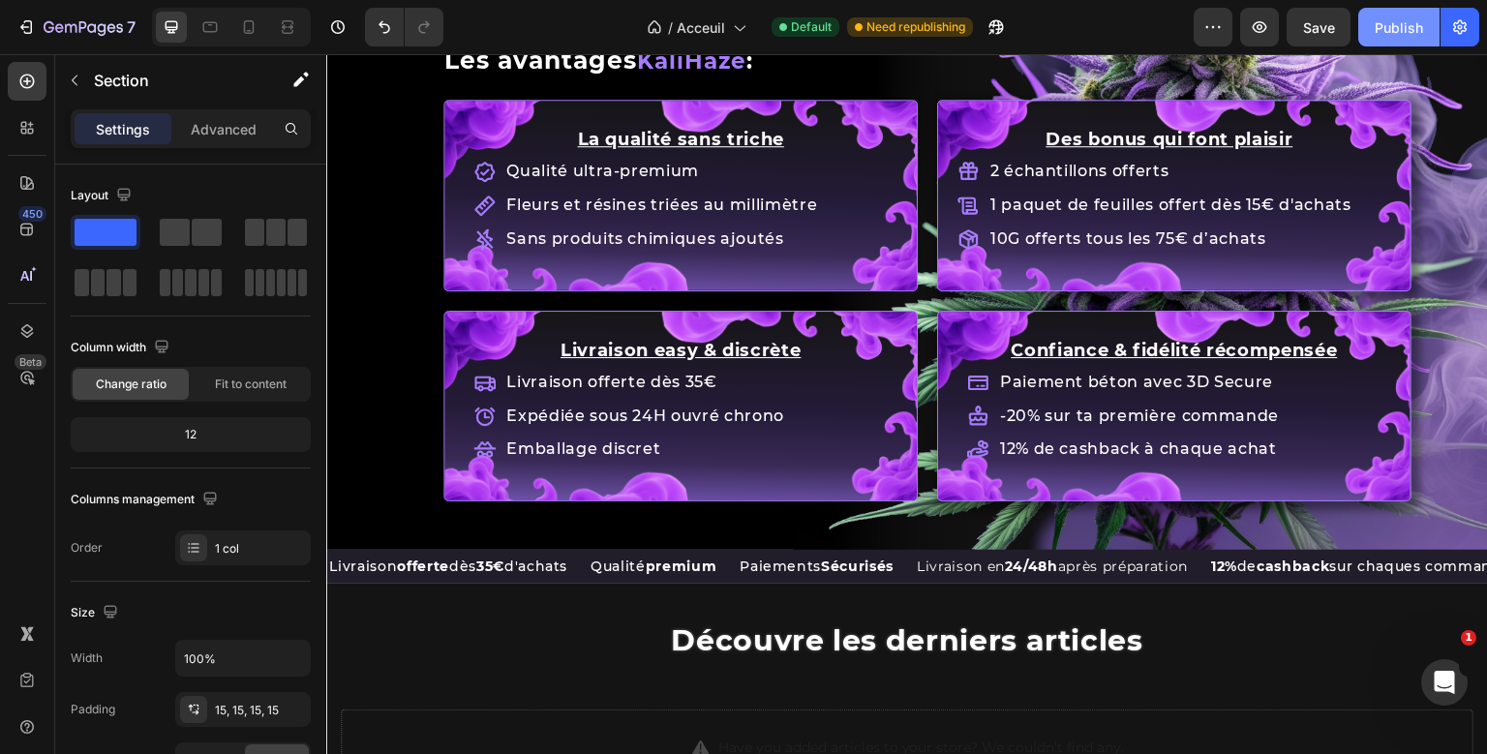
click at [1396, 11] on button "Publish" at bounding box center [1398, 27] width 81 height 39
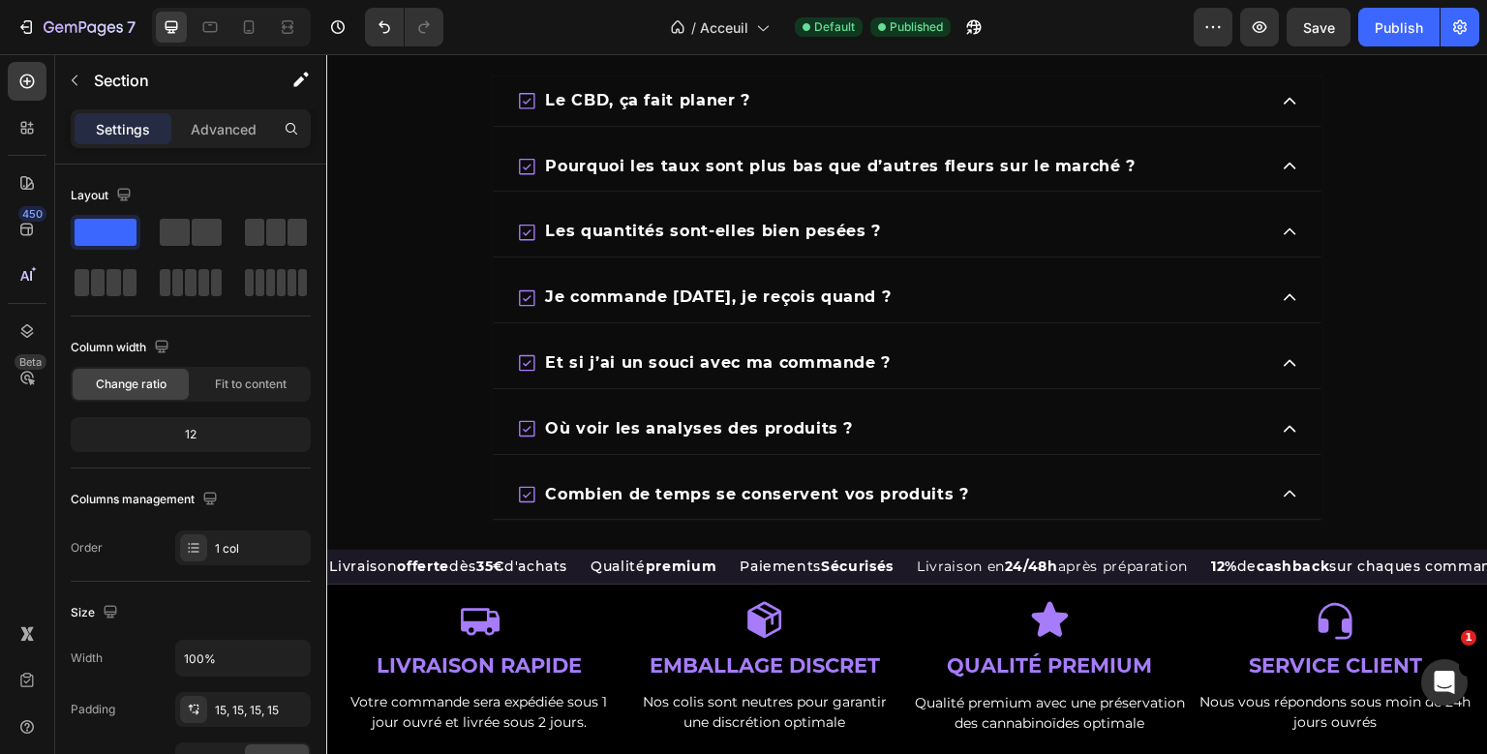
scroll to position [3230, 0]
